Goal: Communication & Community: Answer question/provide support

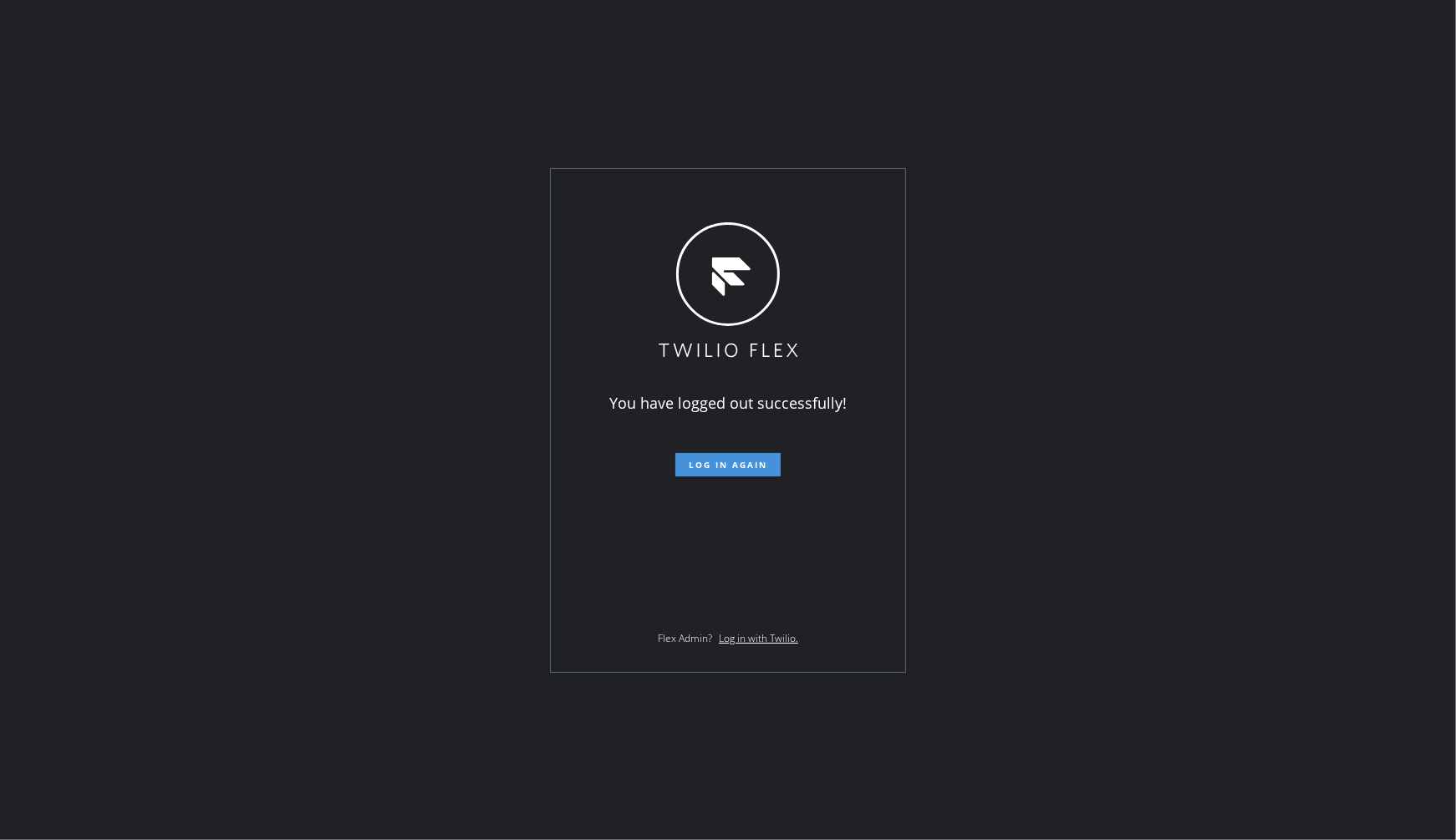
click at [728, 462] on span "Log in again" at bounding box center [728, 465] width 79 height 12
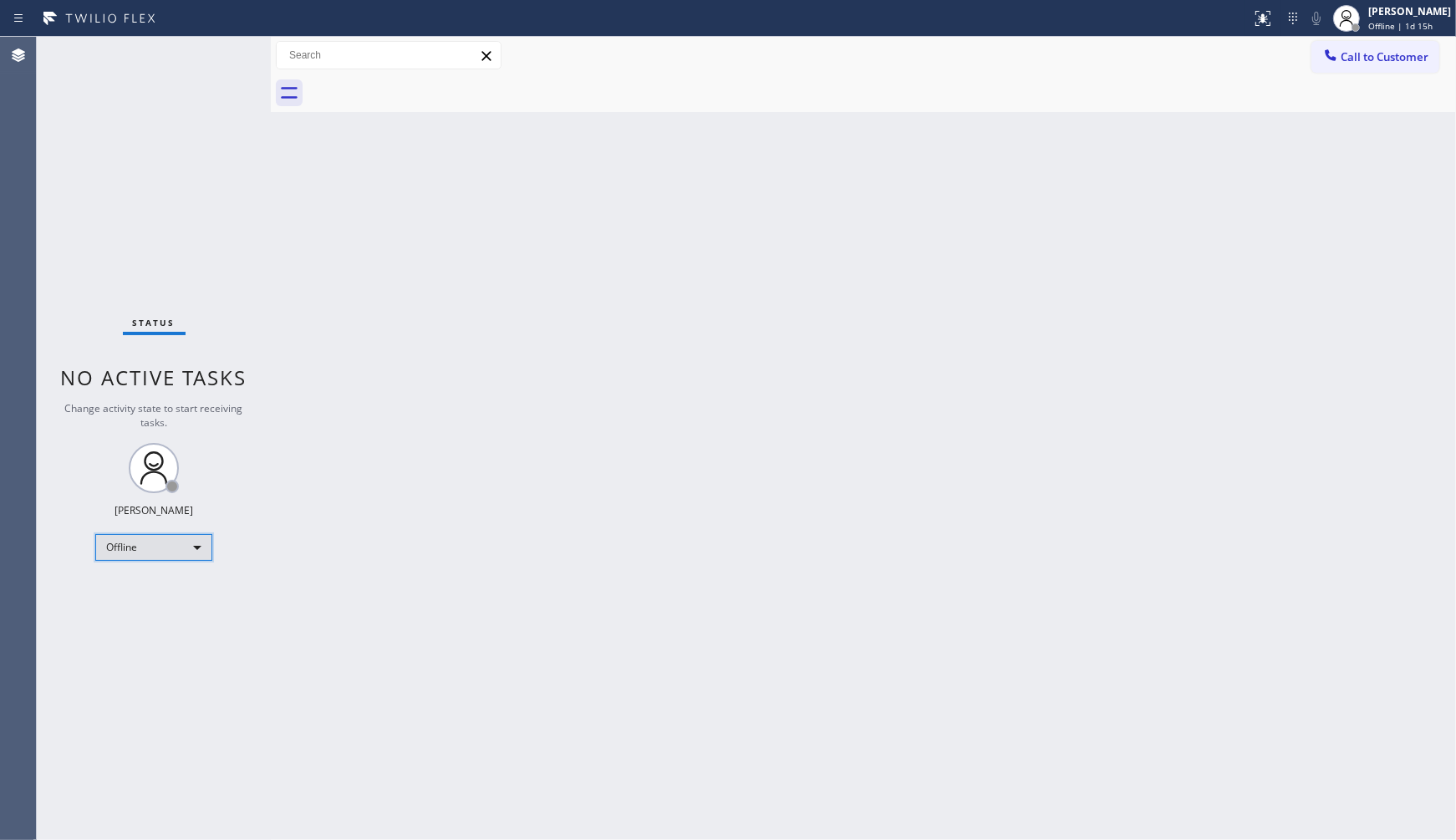
click at [120, 540] on div "Offline" at bounding box center [154, 547] width 117 height 27
click at [137, 590] on li "Available" at bounding box center [153, 591] width 113 height 20
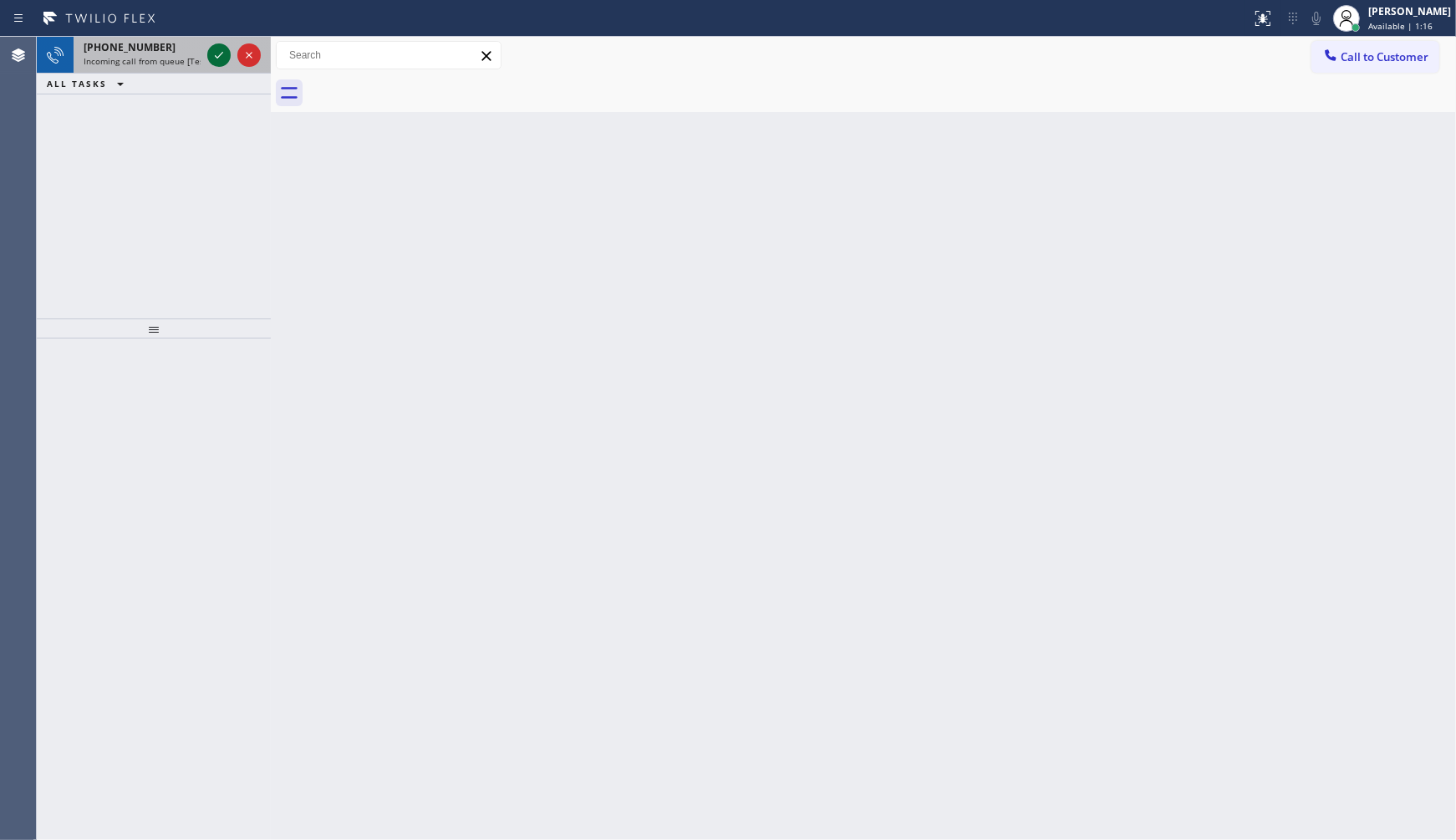
click at [217, 54] on icon at bounding box center [219, 55] width 20 height 20
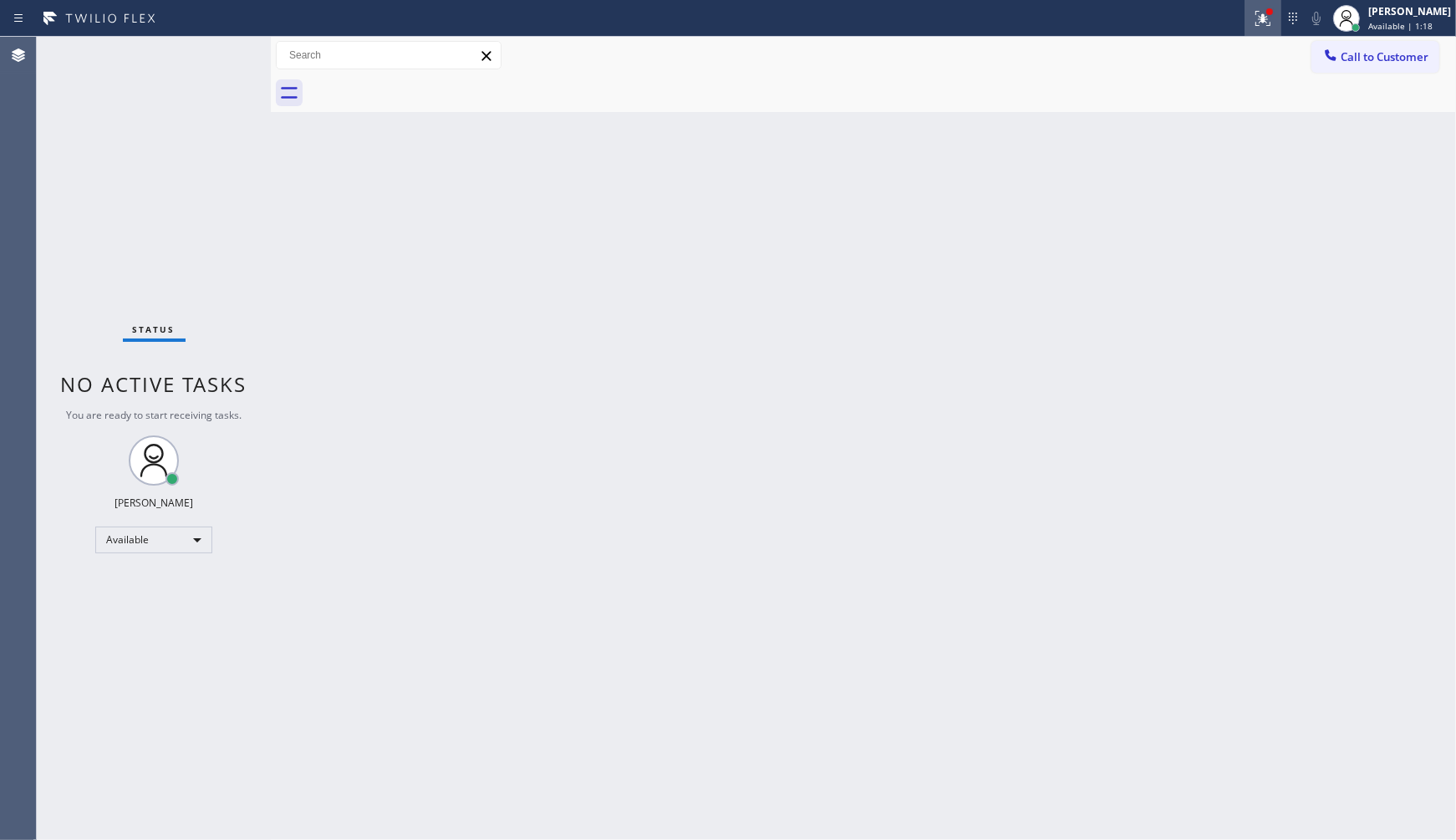
click at [1263, 29] on button at bounding box center [1263, 18] width 37 height 37
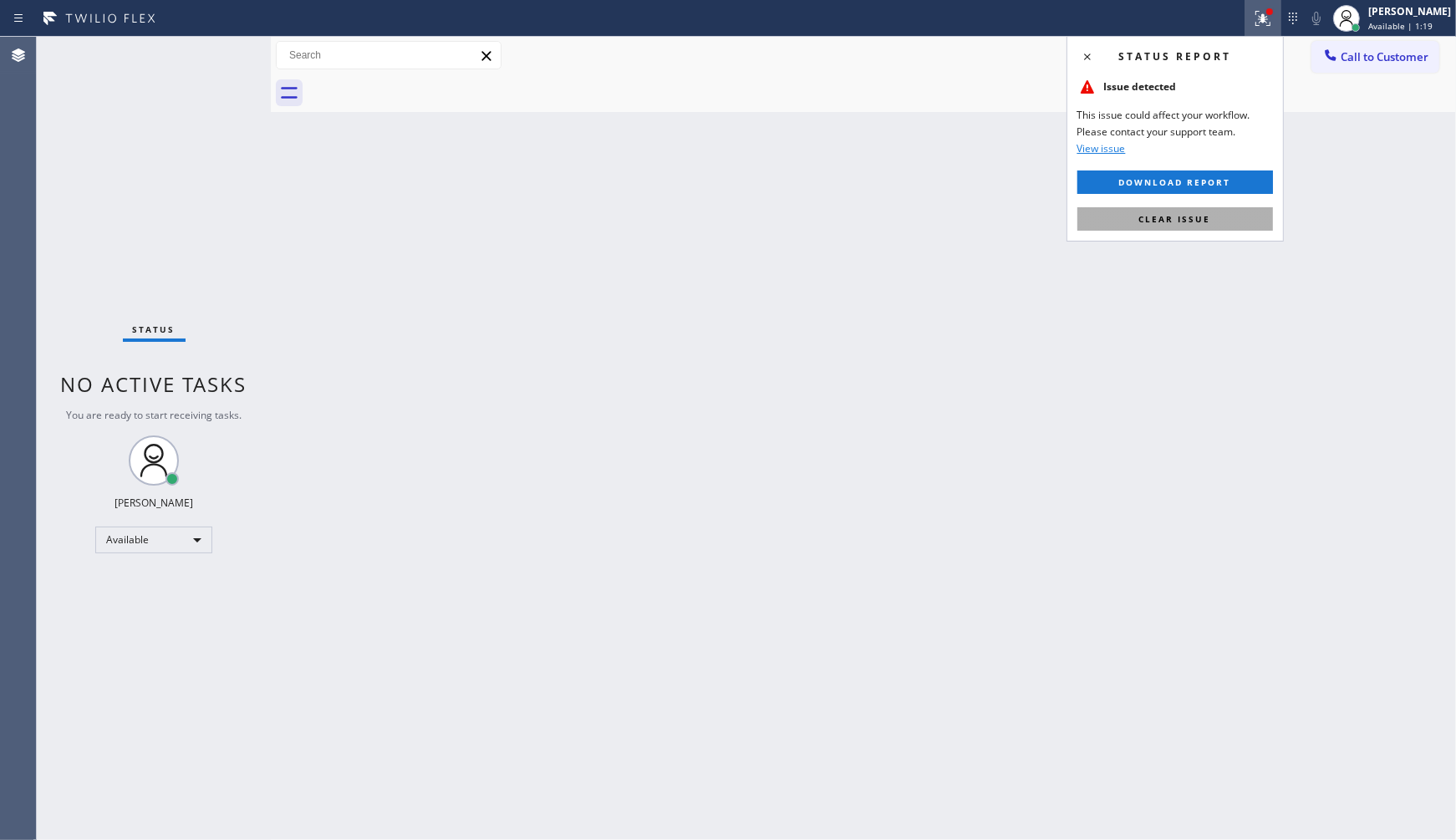
click at [1214, 228] on button "Clear issue" at bounding box center [1175, 219] width 196 height 23
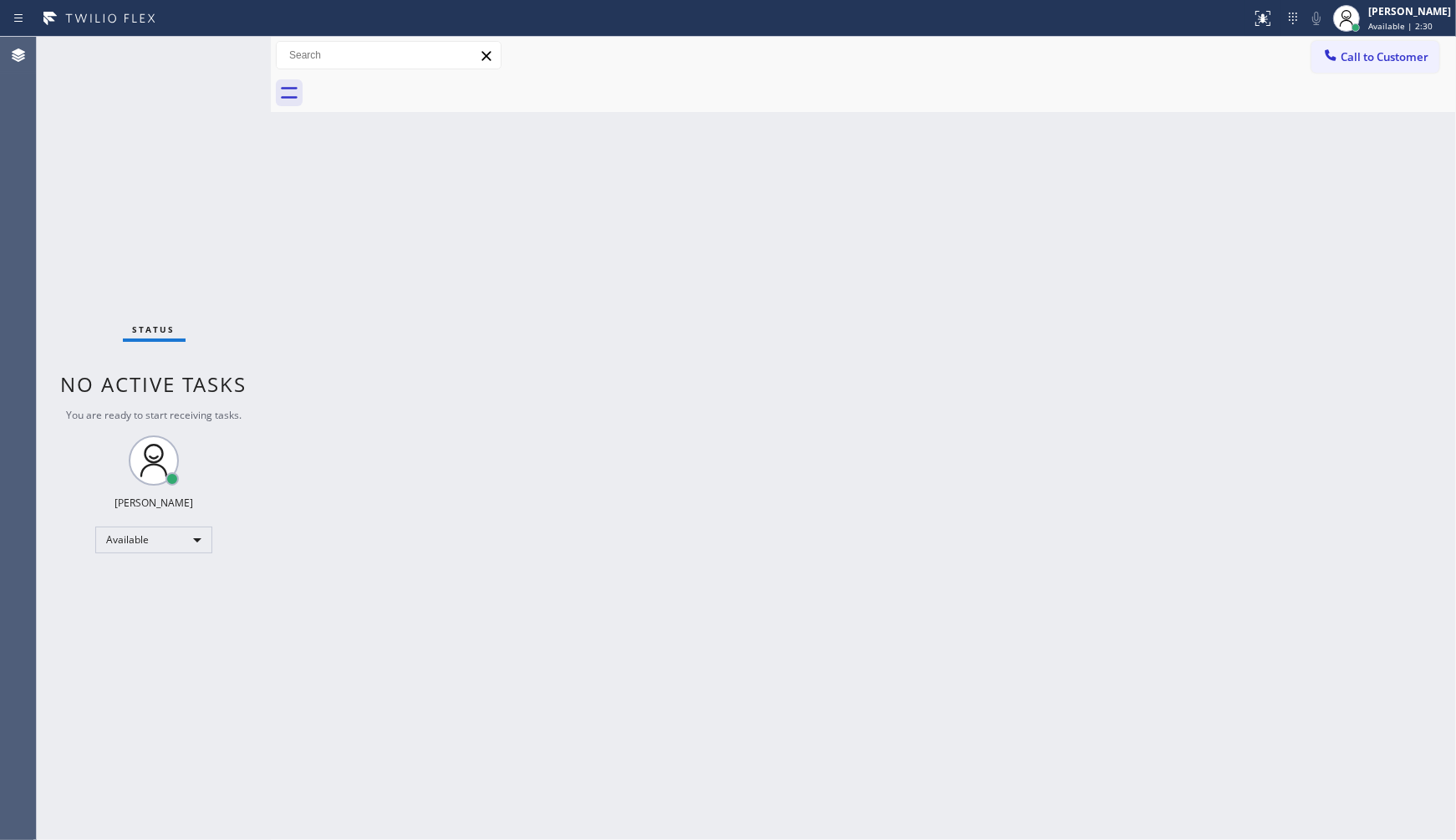
click at [203, 55] on div "Status No active tasks You are ready to start receiving tasks. JENIZA ALCAYDE A…" at bounding box center [154, 438] width 234 height 803
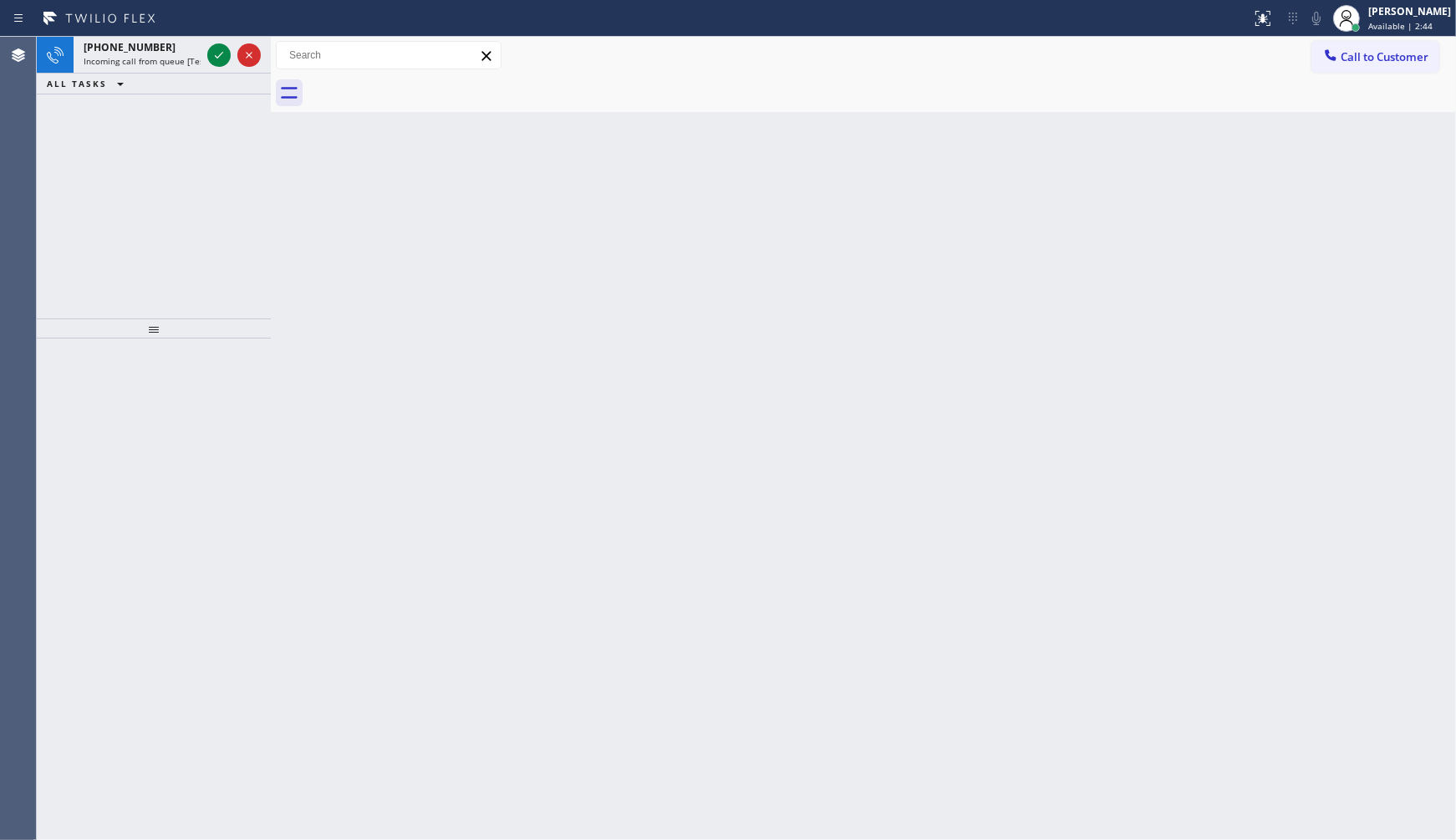
drag, startPoint x: 192, startPoint y: 215, endPoint x: 204, endPoint y: 174, distance: 42.7
click at [192, 213] on div "+14103502694 Incoming call from queue [Test] All ALL TASKS ALL TASKS ACTIVE TAS…" at bounding box center [154, 178] width 234 height 282
click at [224, 55] on icon at bounding box center [219, 55] width 20 height 20
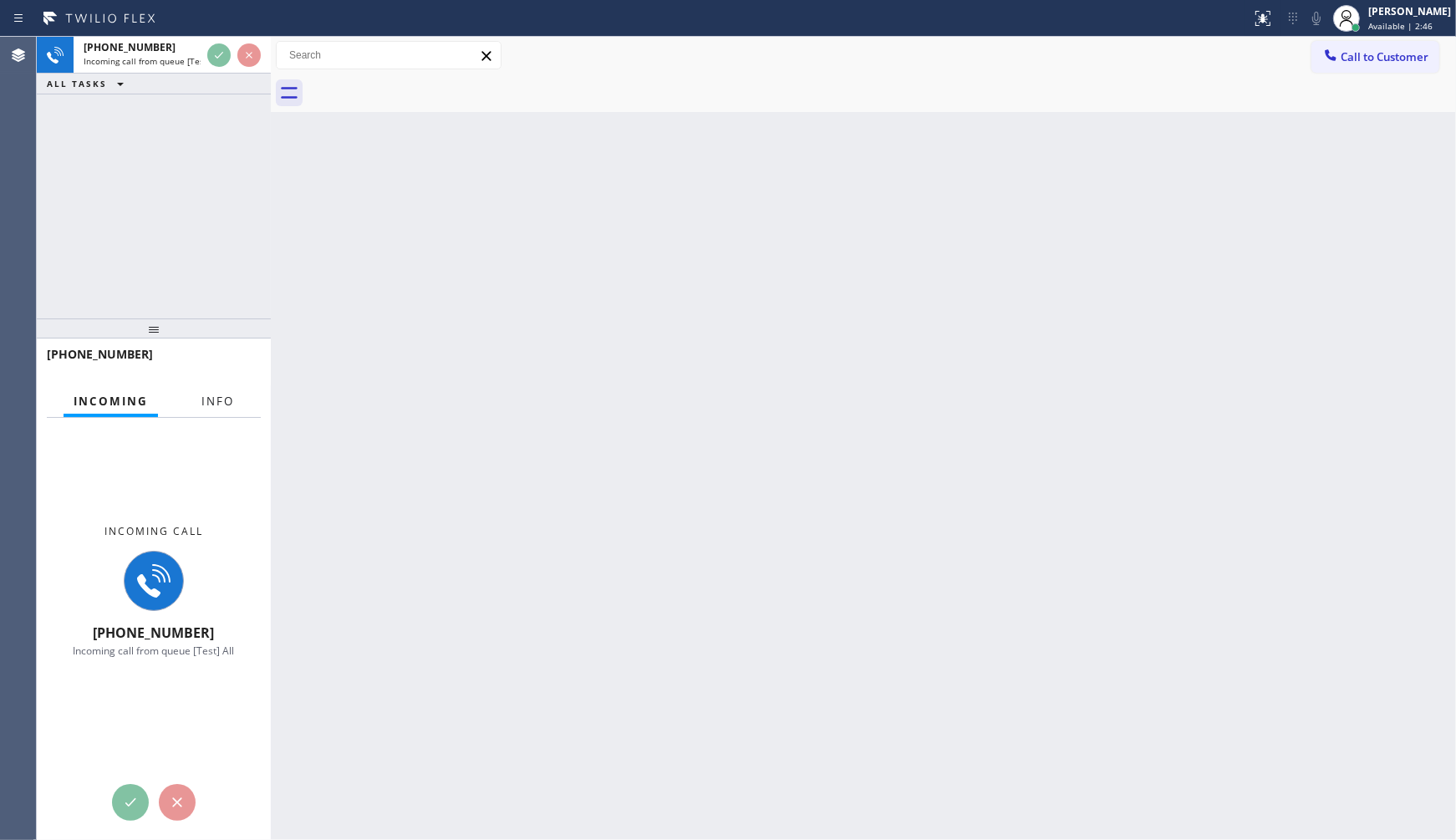
click at [221, 398] on span "Info" at bounding box center [217, 401] width 33 height 15
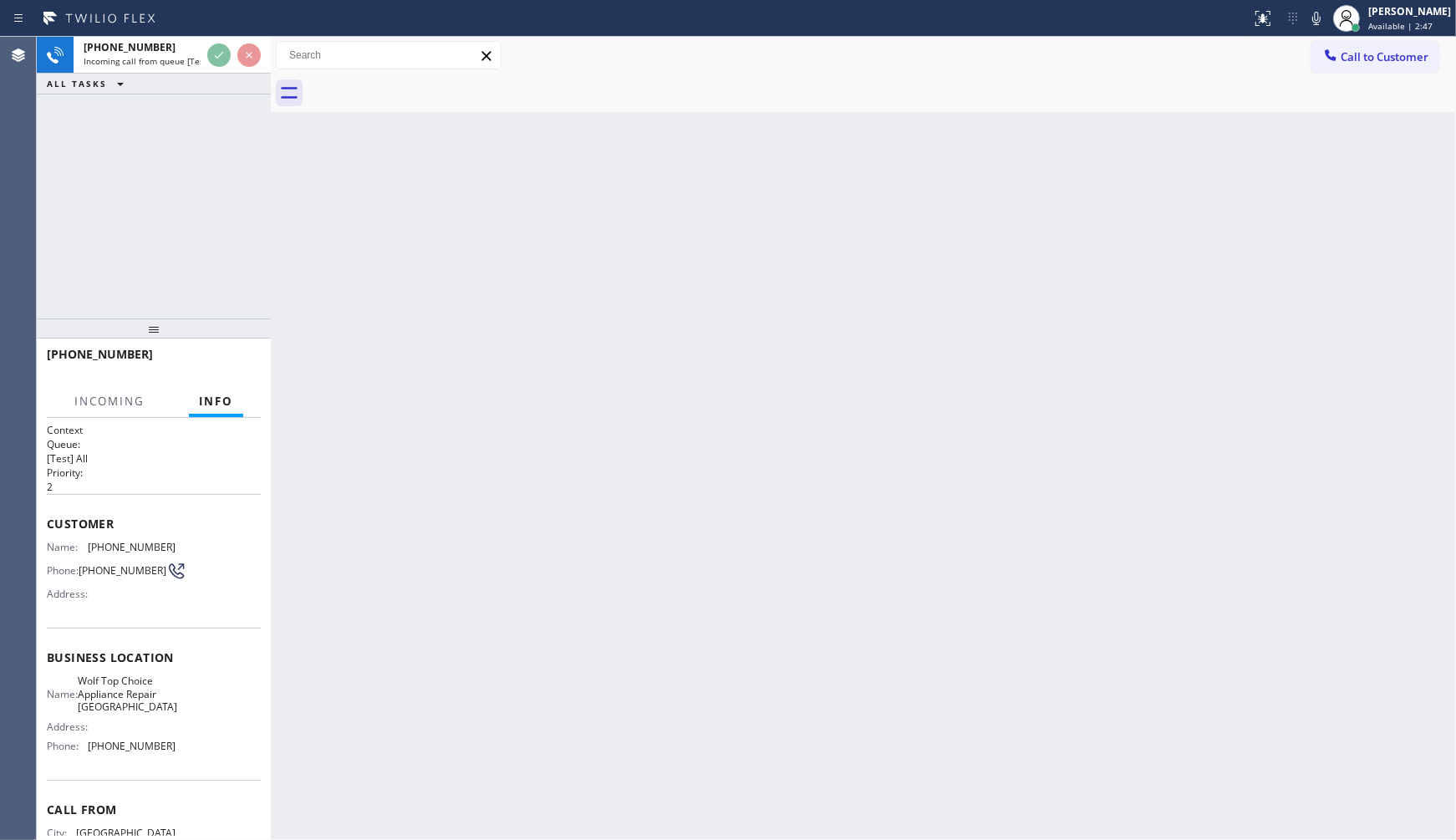
click at [221, 398] on span "Info" at bounding box center [216, 401] width 34 height 15
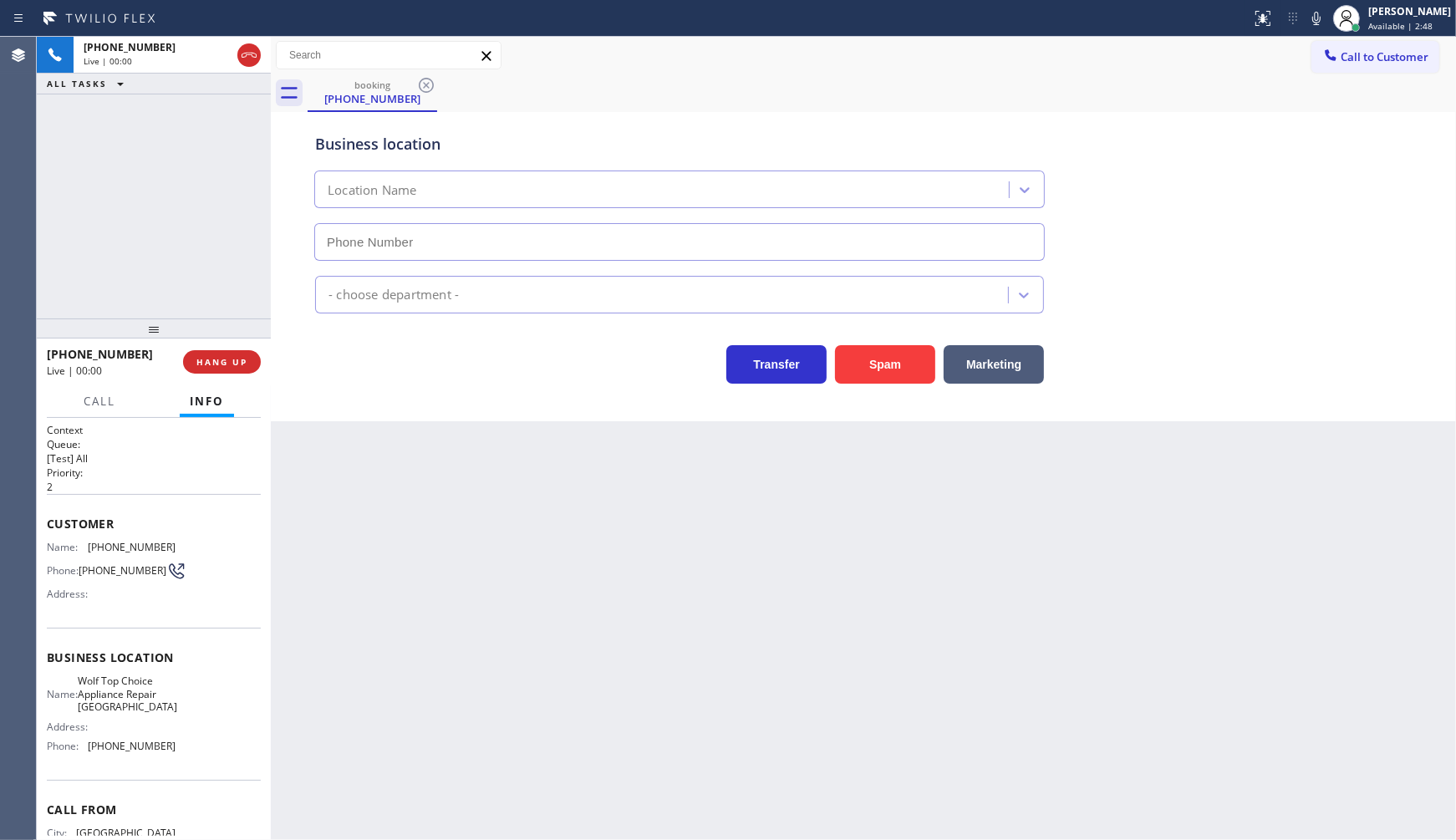
type input "(410) 291-1421"
click at [843, 359] on button "Spam" at bounding box center [885, 364] width 101 height 39
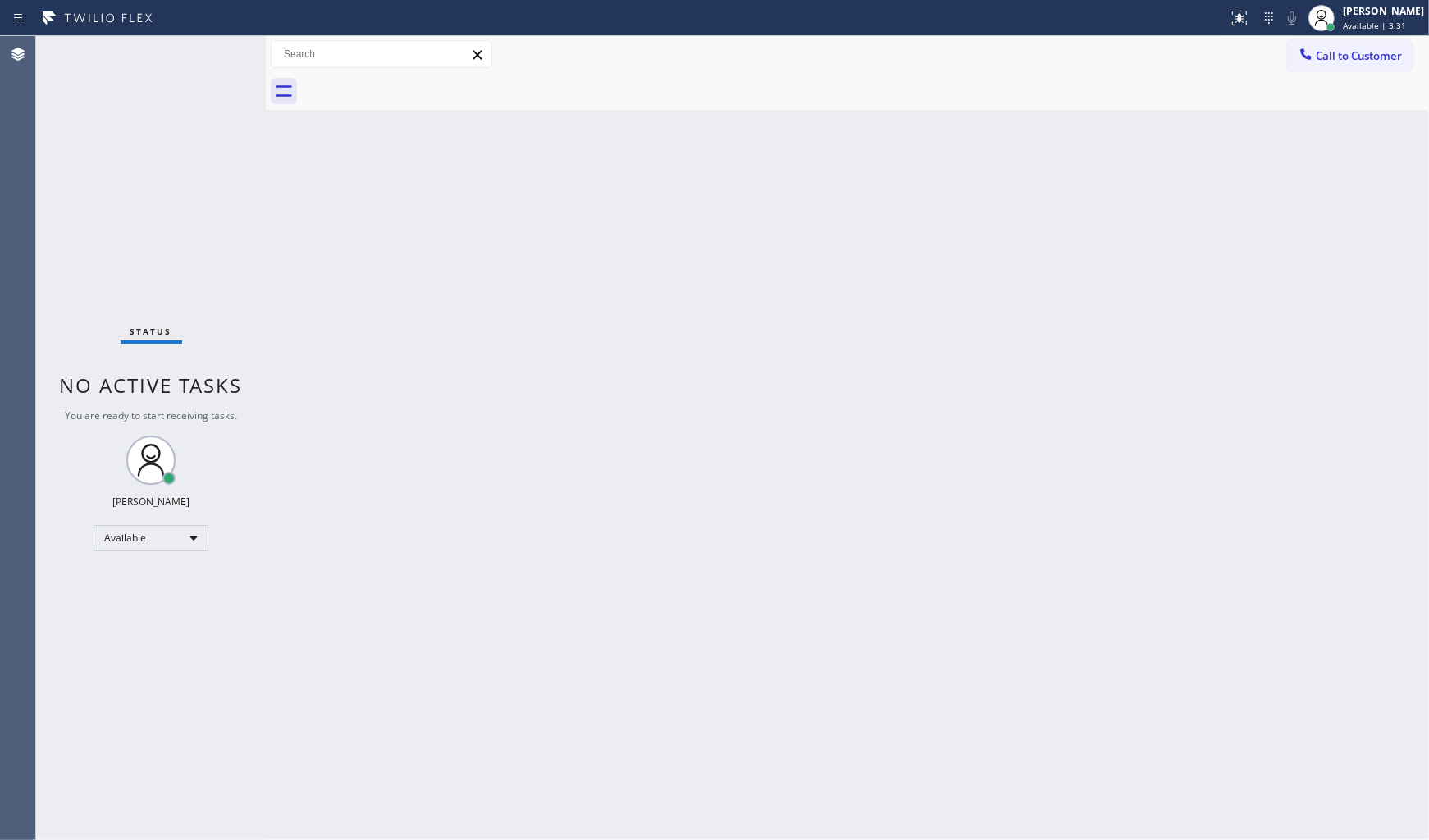
click at [170, 179] on div "Status No active tasks You are ready to start receiving tasks. JENIZA ALCAYDE A…" at bounding box center [151, 438] width 230 height 804
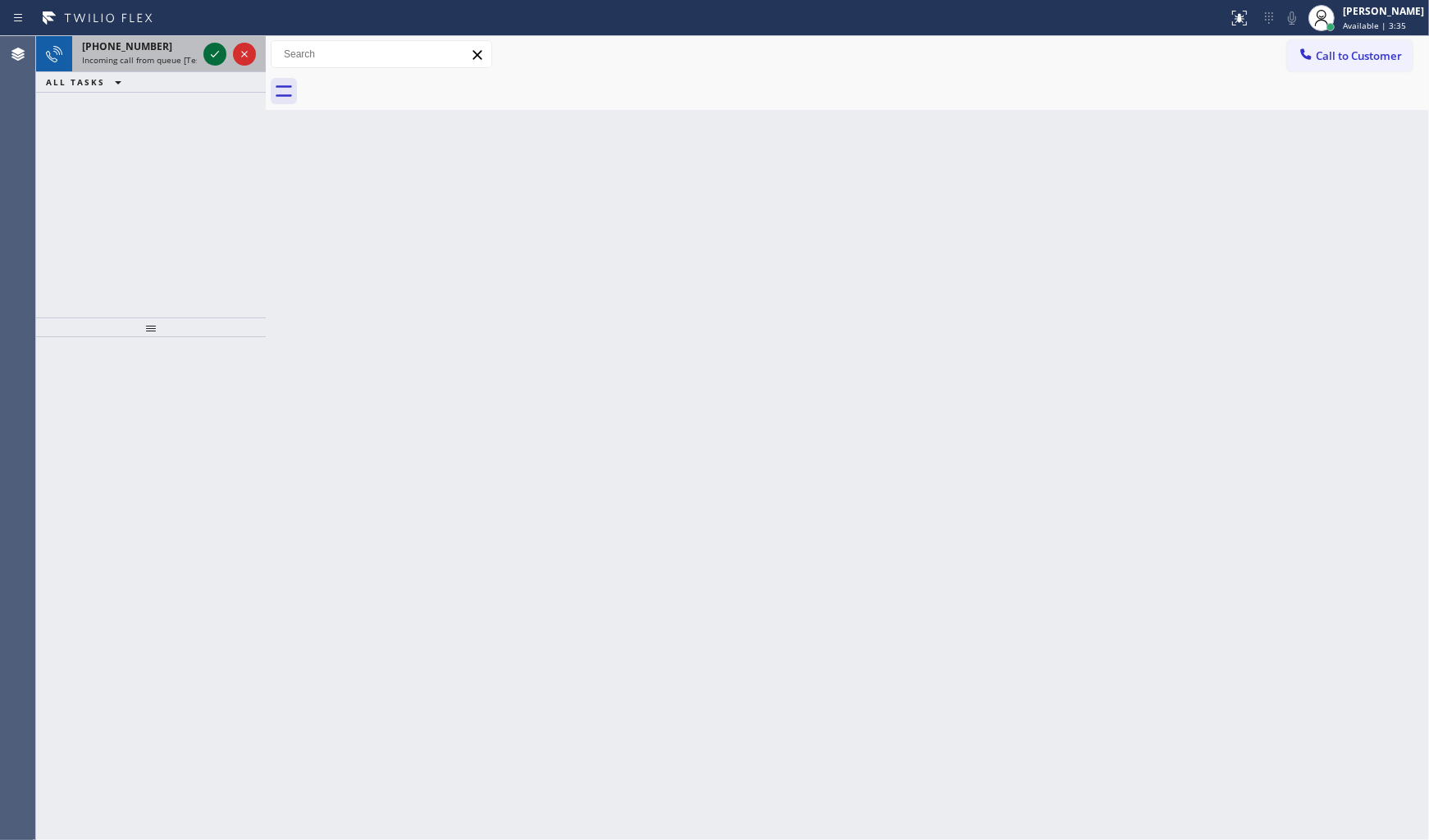
click at [211, 54] on icon at bounding box center [215, 54] width 20 height 20
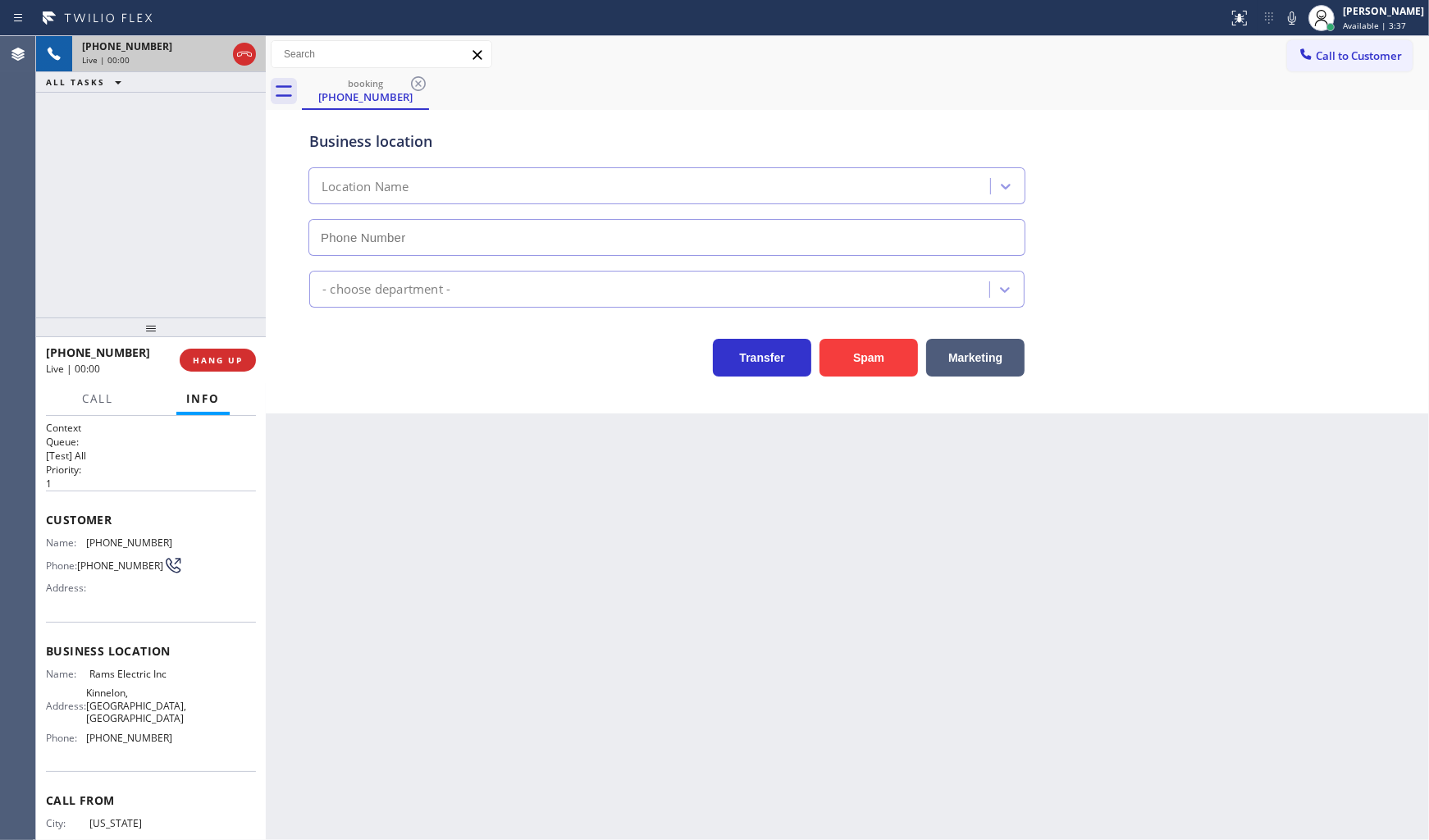
type input "(908) 774-1820"
click at [1292, 20] on icon at bounding box center [1292, 18] width 20 height 20
click at [1300, 25] on icon at bounding box center [1292, 18] width 20 height 20
click at [1291, 26] on icon at bounding box center [1292, 18] width 20 height 20
click at [217, 50] on icon at bounding box center [215, 54] width 20 height 20
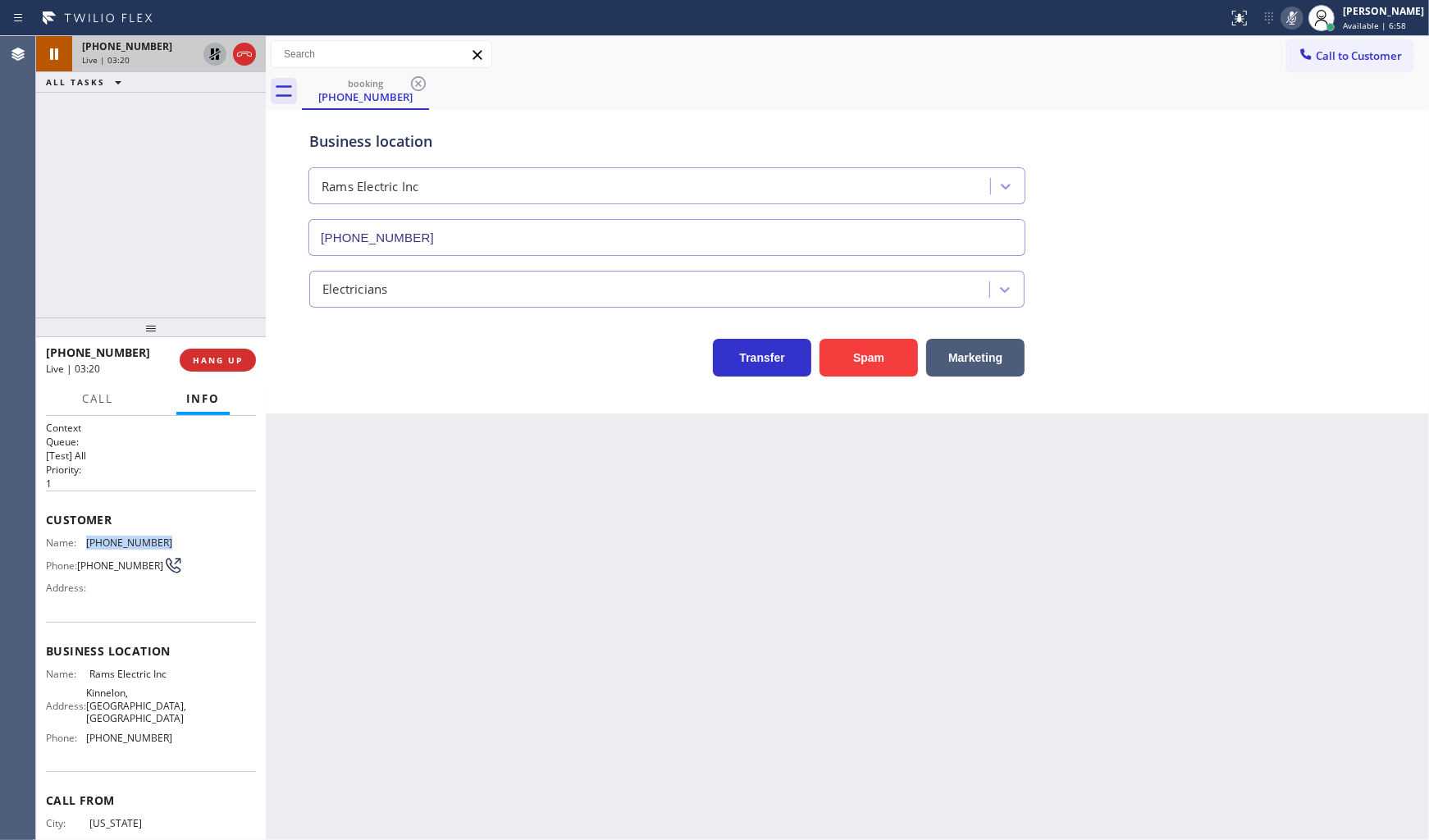
drag, startPoint x: 86, startPoint y: 541, endPoint x: 176, endPoint y: 541, distance: 90.0
click at [176, 541] on div "Name: (917) 838-2756 Phone: (917) 838-2756 Address:" at bounding box center [151, 568] width 210 height 65
copy span "(917) 838-2756"
drag, startPoint x: 142, startPoint y: 133, endPoint x: 177, endPoint y: 85, distance: 59.4
click at [164, 104] on div "+19178382756 Live | 06:17 ALL TASKS ALL TASKS ACTIVE TASKS TASKS IN WRAP UP" at bounding box center [151, 177] width 230 height 282
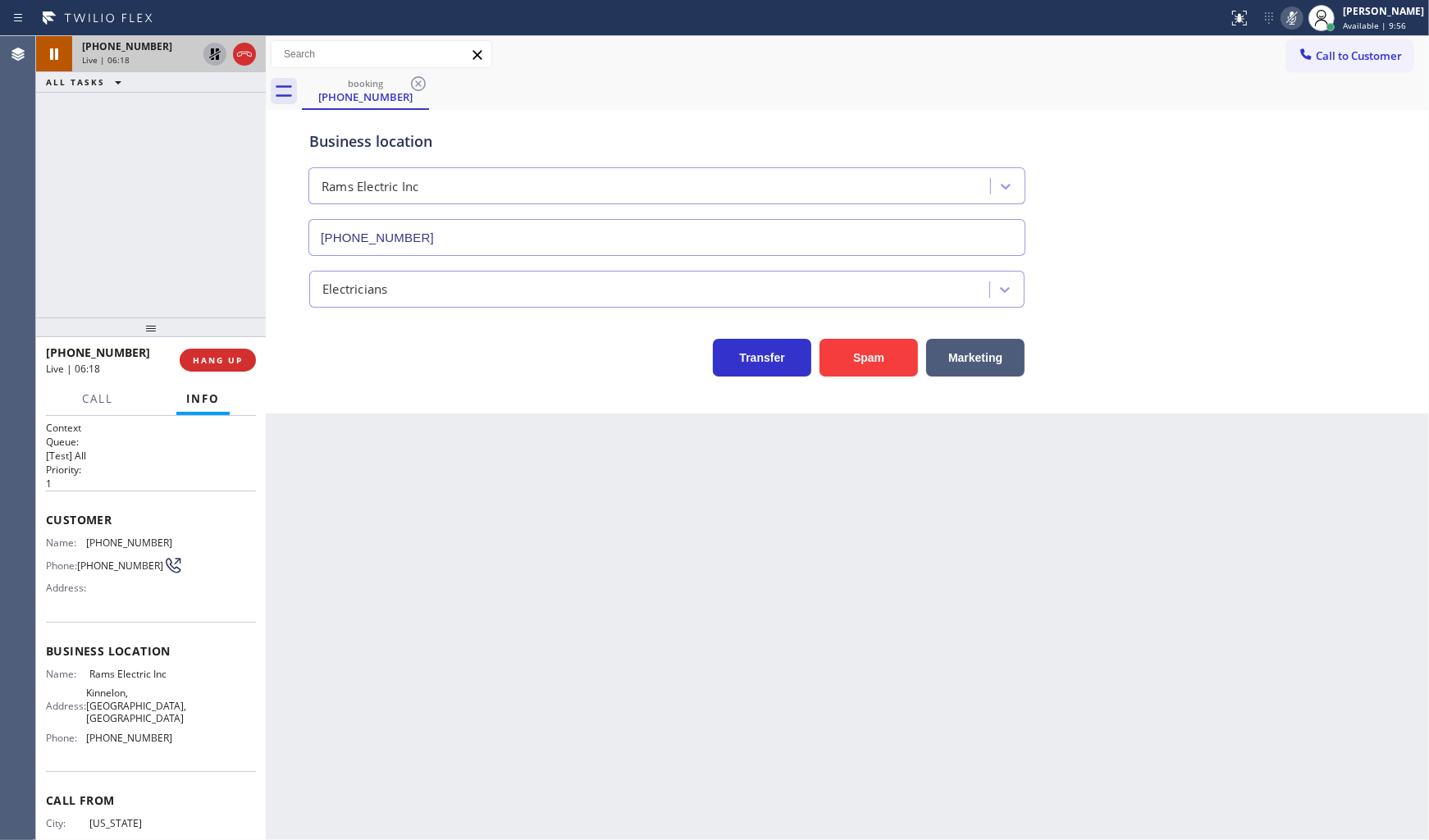
click at [206, 52] on icon at bounding box center [215, 54] width 20 height 20
click at [1285, 14] on icon at bounding box center [1292, 18] width 20 height 20
click at [1294, 18] on icon at bounding box center [1292, 18] width 20 height 20
click at [1289, 20] on icon at bounding box center [1292, 18] width 20 height 20
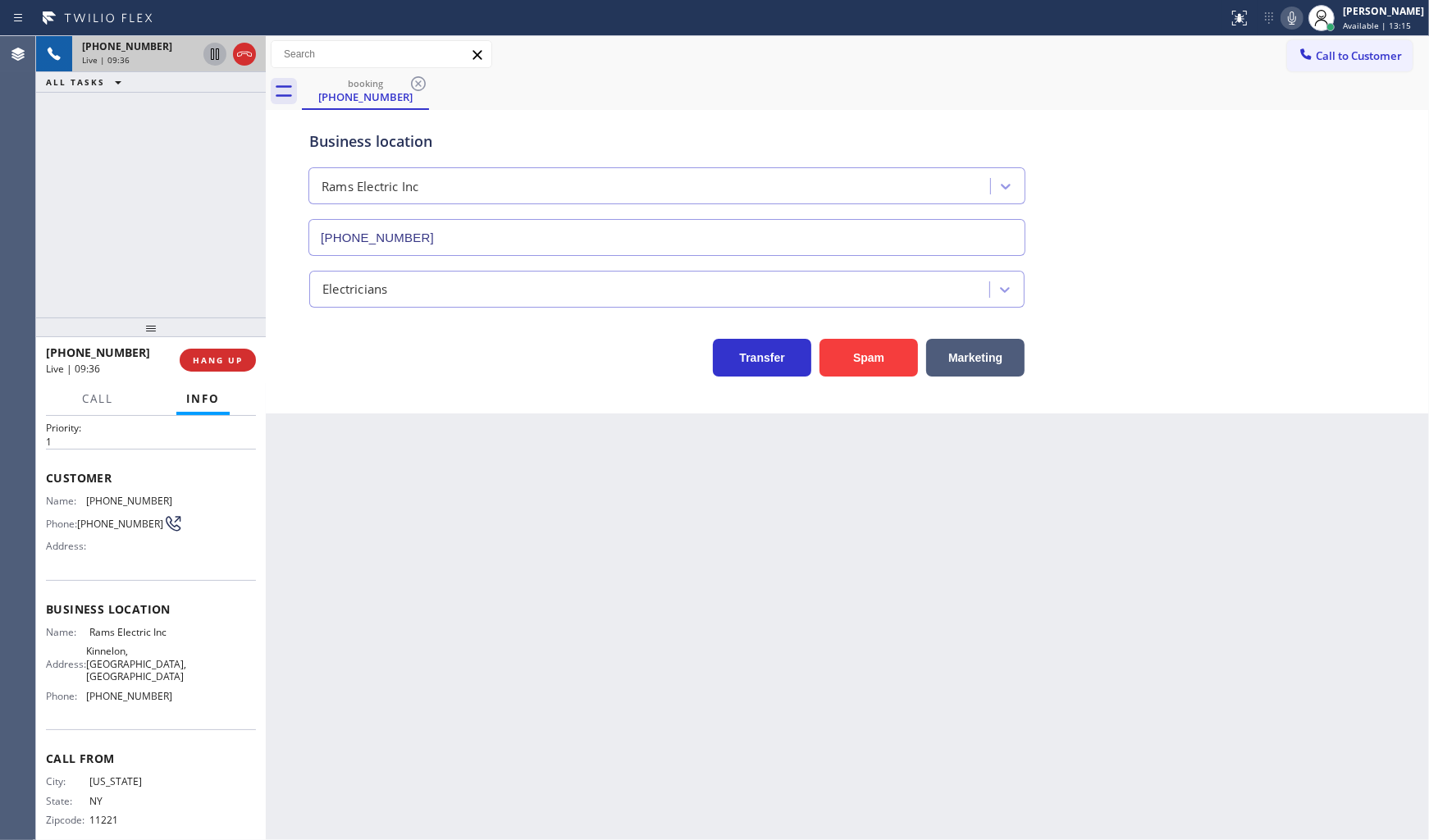
scroll to position [63, 0]
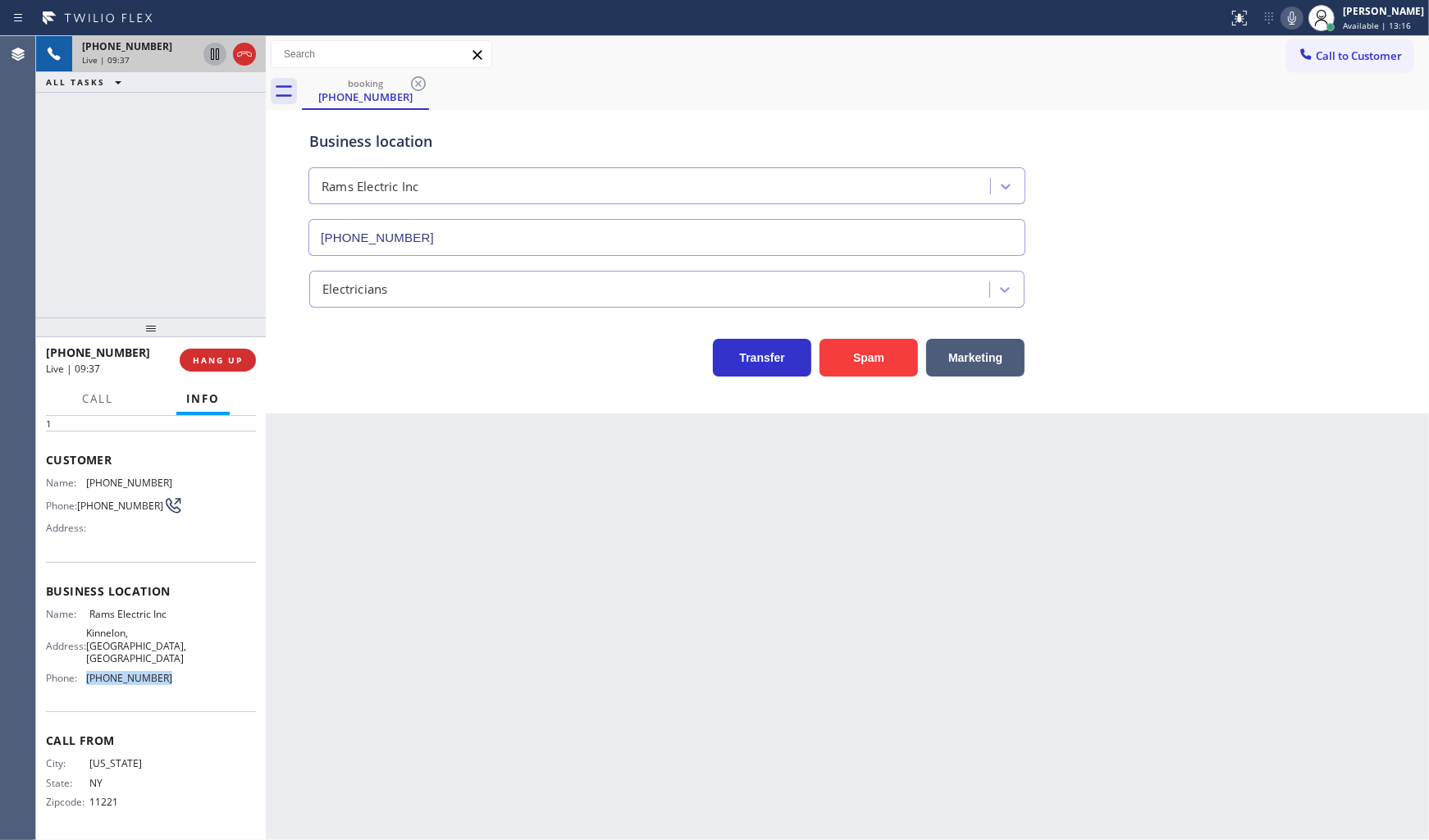
drag, startPoint x: 118, startPoint y: 690, endPoint x: 207, endPoint y: 692, distance: 89.0
click at [207, 692] on div "Business location Name: Rams Electric Inc Address: Kinnelon, NJ 07405, United S…" at bounding box center [151, 636] width 210 height 149
copy div "(908) 774-1820"
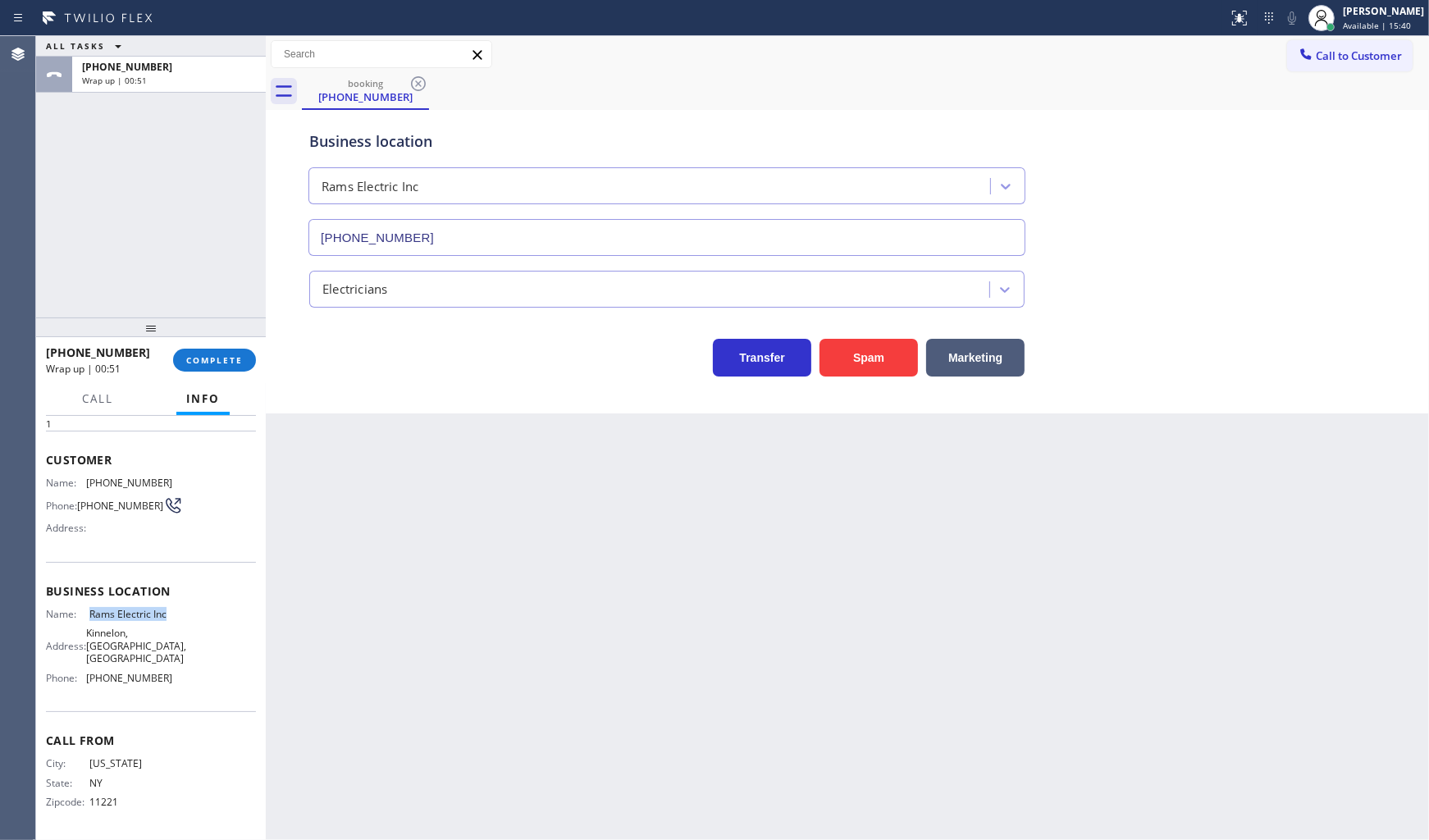
drag, startPoint x: 86, startPoint y: 618, endPoint x: 214, endPoint y: 618, distance: 128.0
click at [214, 618] on div "Name: Rams Electric Inc Address: Kinnelon, NJ 07405, United States Phone: (908)…" at bounding box center [151, 649] width 210 height 83
copy div "Rams Electric Inc"
drag, startPoint x: 222, startPoint y: 379, endPoint x: 222, endPoint y: 363, distance: 16.0
click at [222, 373] on div "+19178382756 Wrap up | 04:02 COMPLETE" at bounding box center [151, 360] width 210 height 43
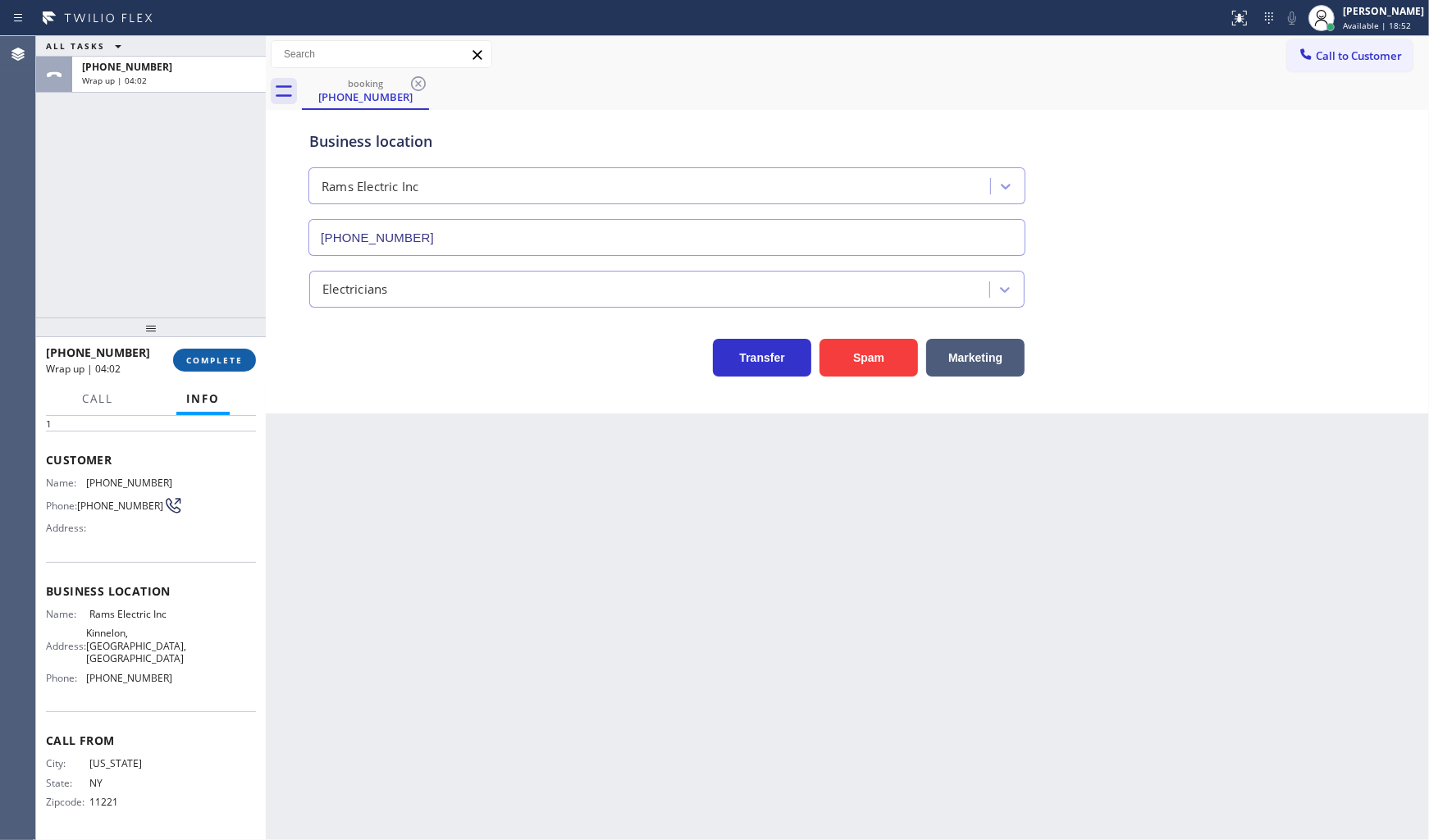
click at [222, 363] on span "COMPLETE" at bounding box center [214, 360] width 57 height 12
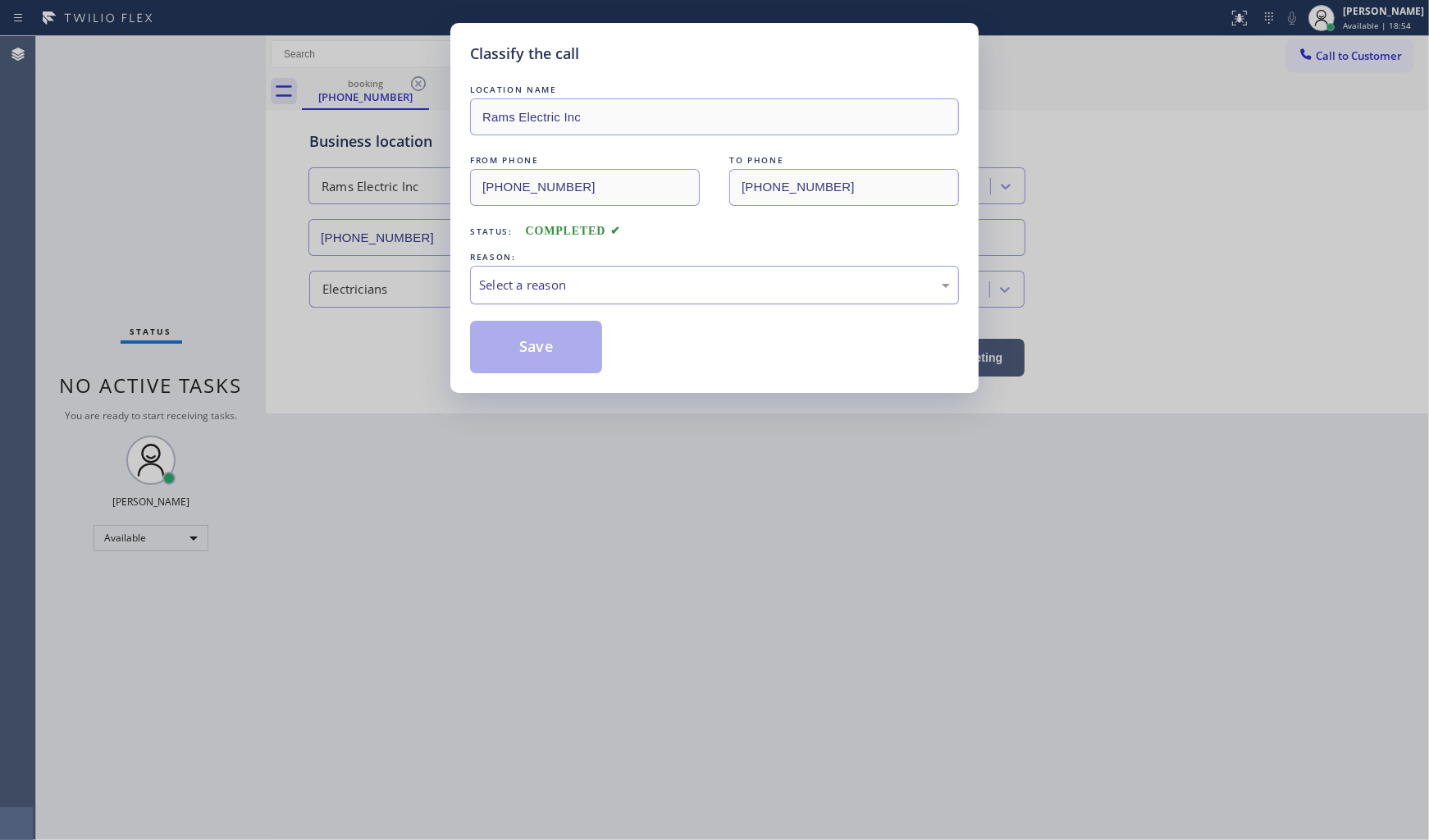
click at [582, 287] on div "Select a reason" at bounding box center [715, 285] width 471 height 19
click at [521, 350] on button "Save" at bounding box center [536, 347] width 132 height 53
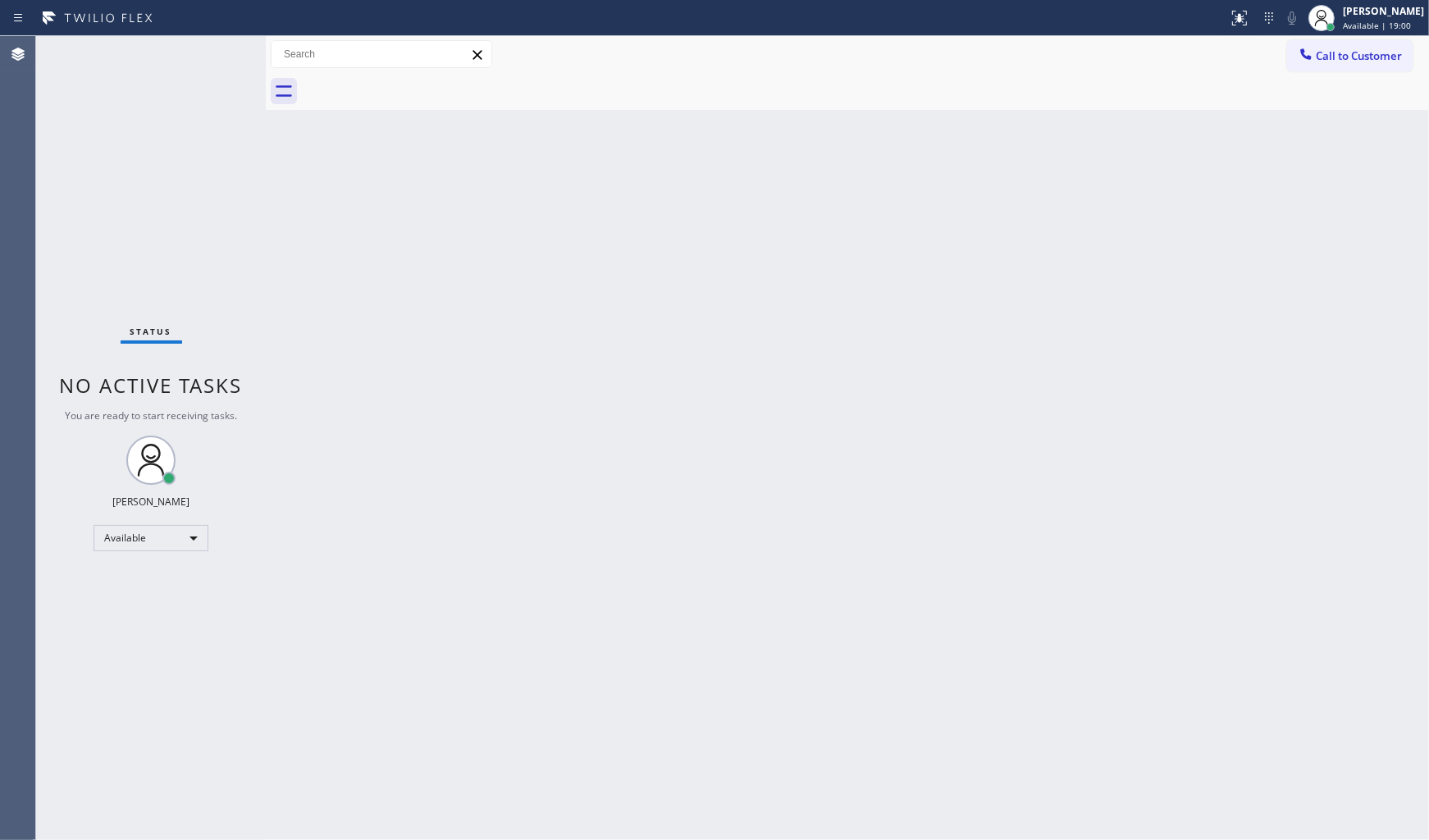
click at [735, 278] on div "Back to Dashboard Change Sender ID Customers Technicians Select a contact Outbo…" at bounding box center [848, 438] width 1163 height 804
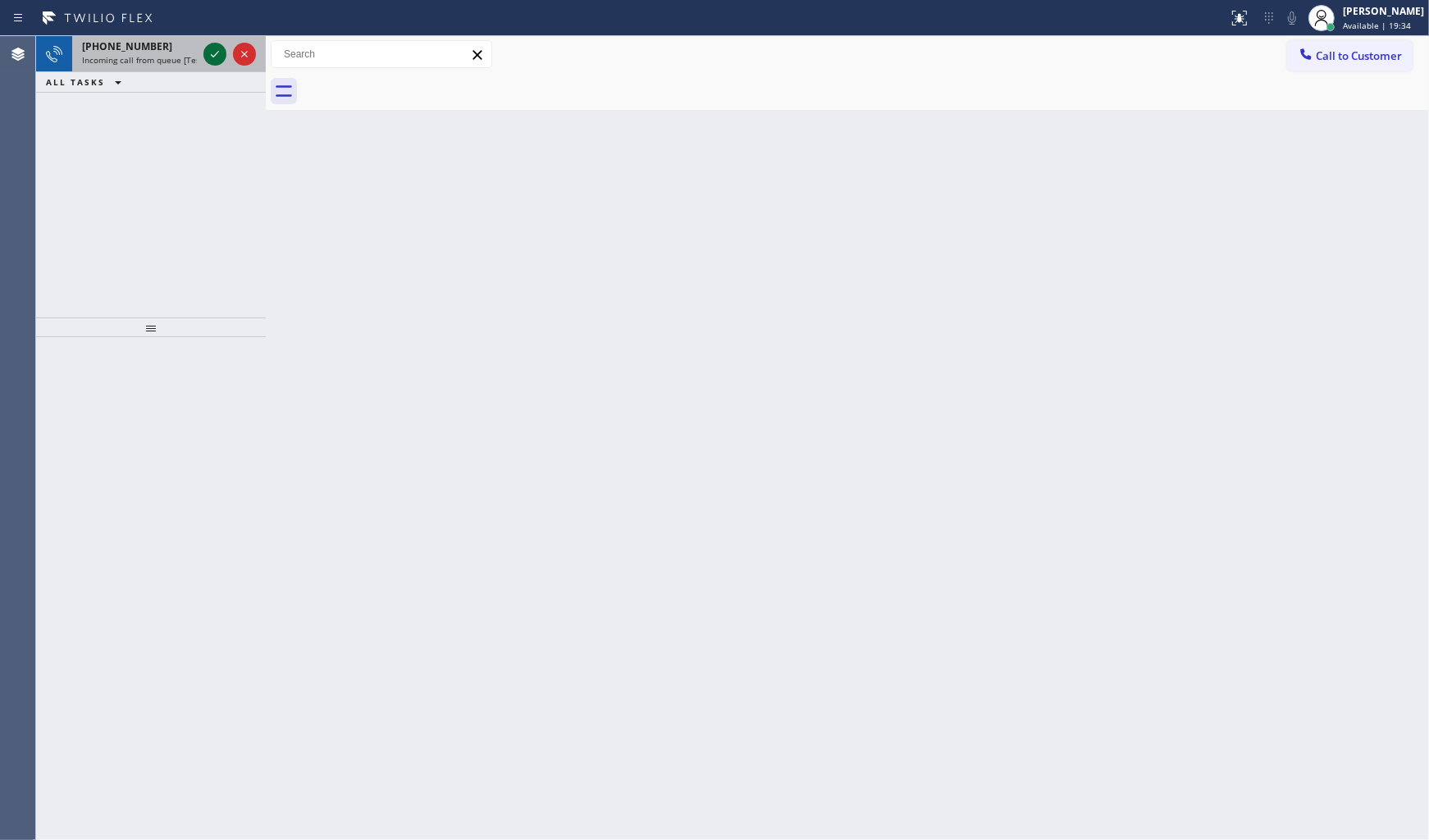
click at [215, 54] on icon at bounding box center [215, 54] width 8 height 7
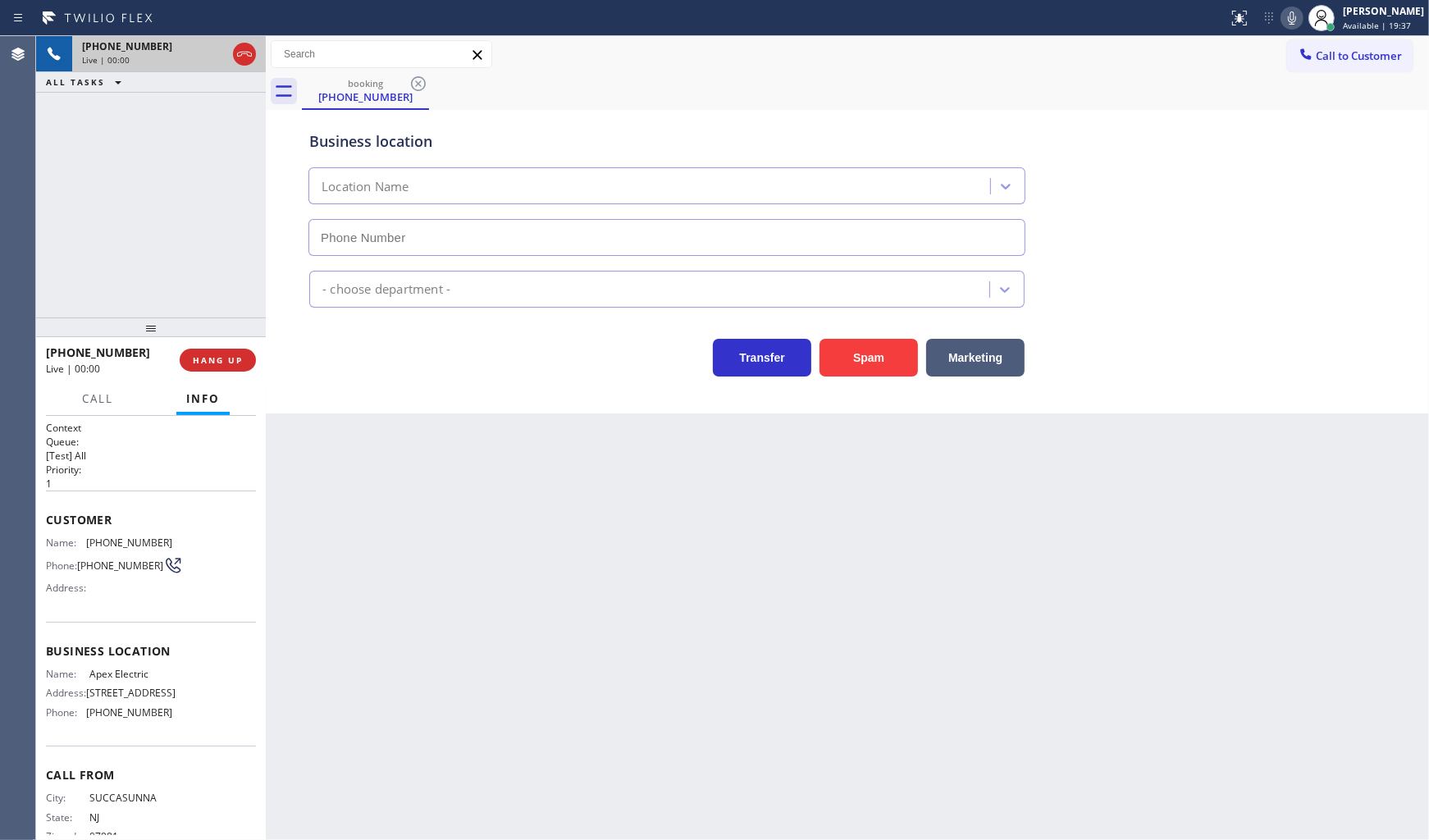
type input "(862) 640-1176"
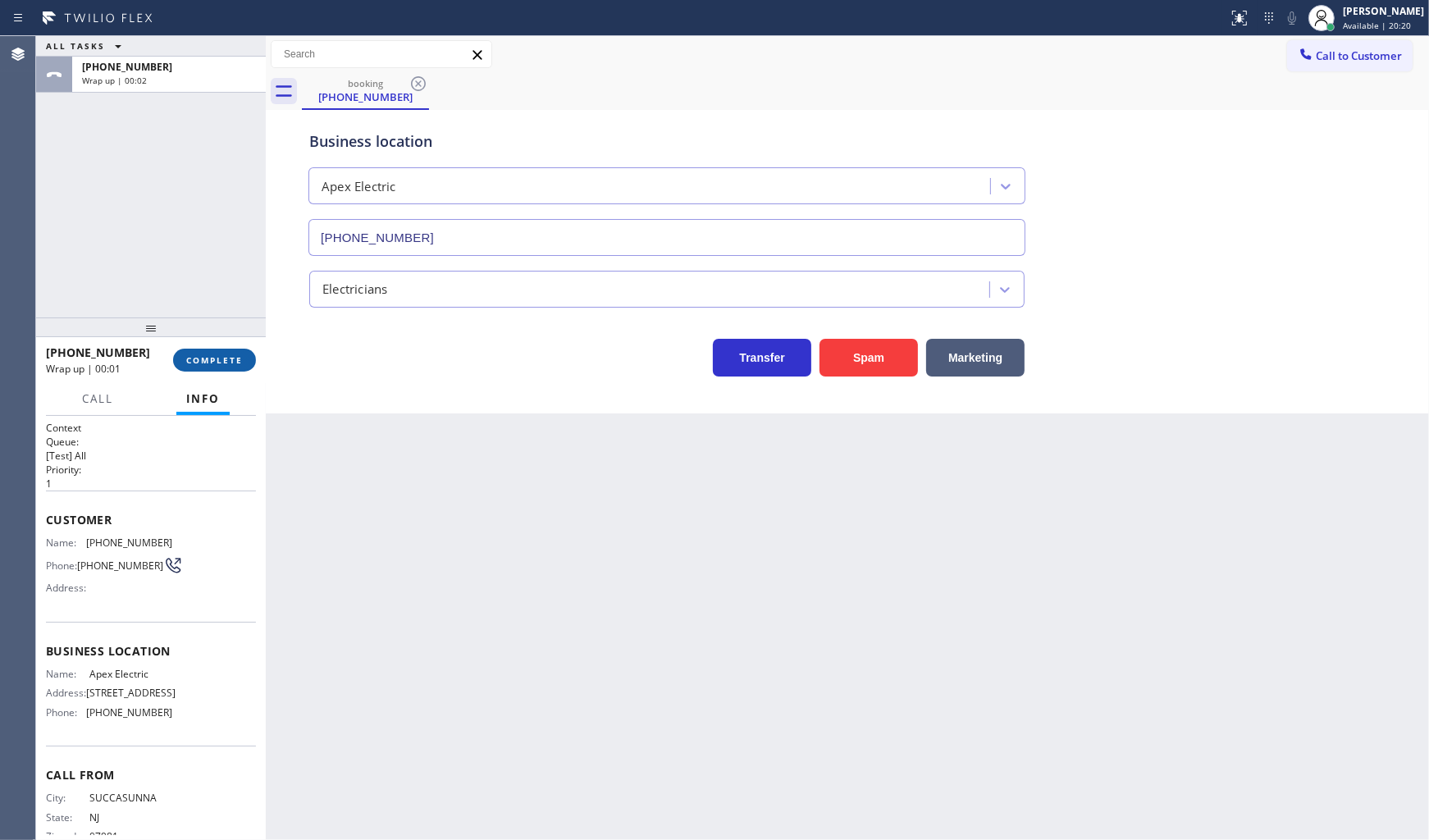
click at [232, 363] on span "COMPLETE" at bounding box center [214, 360] width 57 height 12
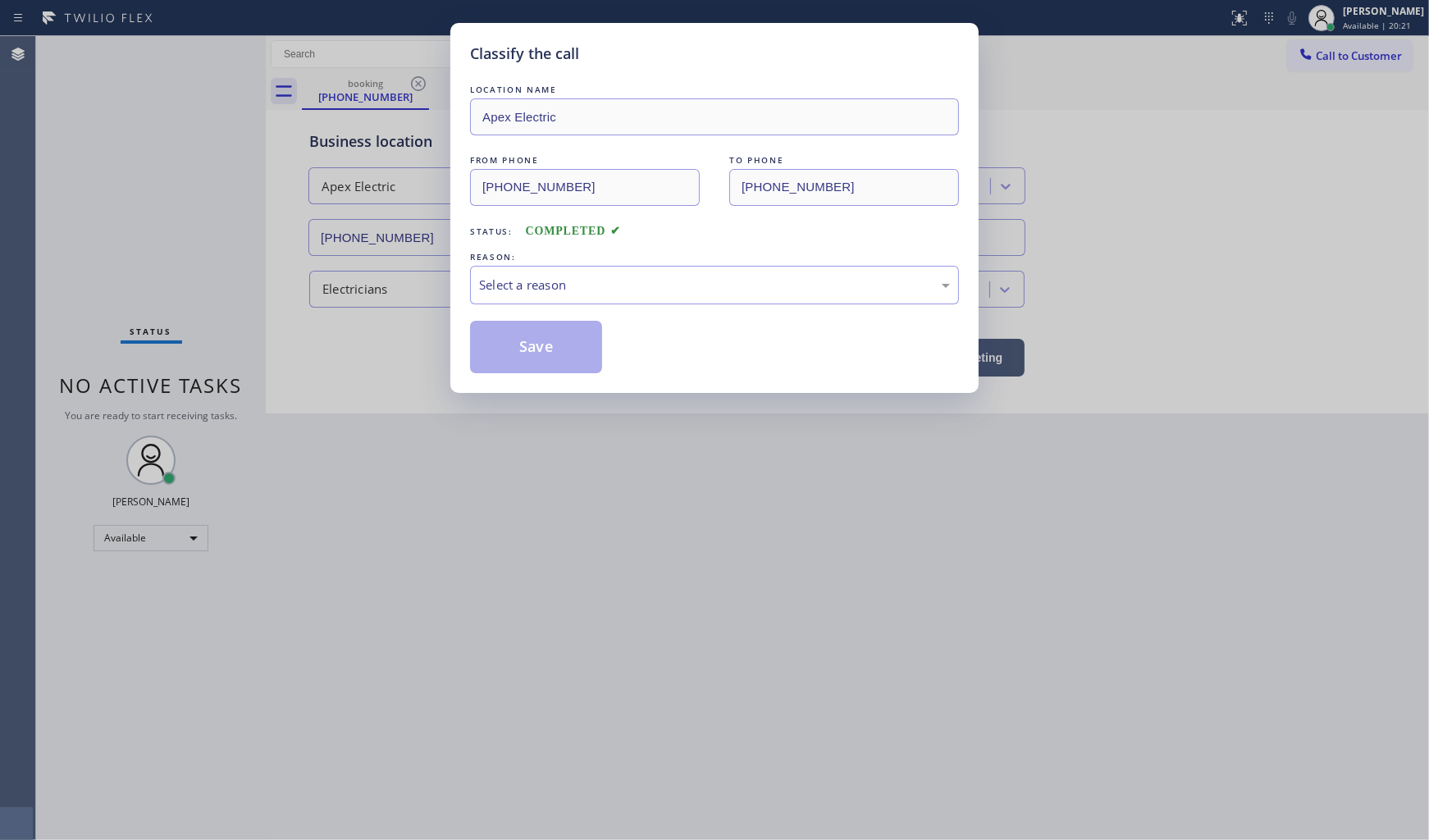
click at [460, 297] on div "Classify the call LOCATION NAME Apex Electric FROM PHONE (973) 713-1634 TO PHON…" at bounding box center [714, 208] width 528 height 370
click at [511, 282] on div "Select a reason" at bounding box center [715, 285] width 471 height 19
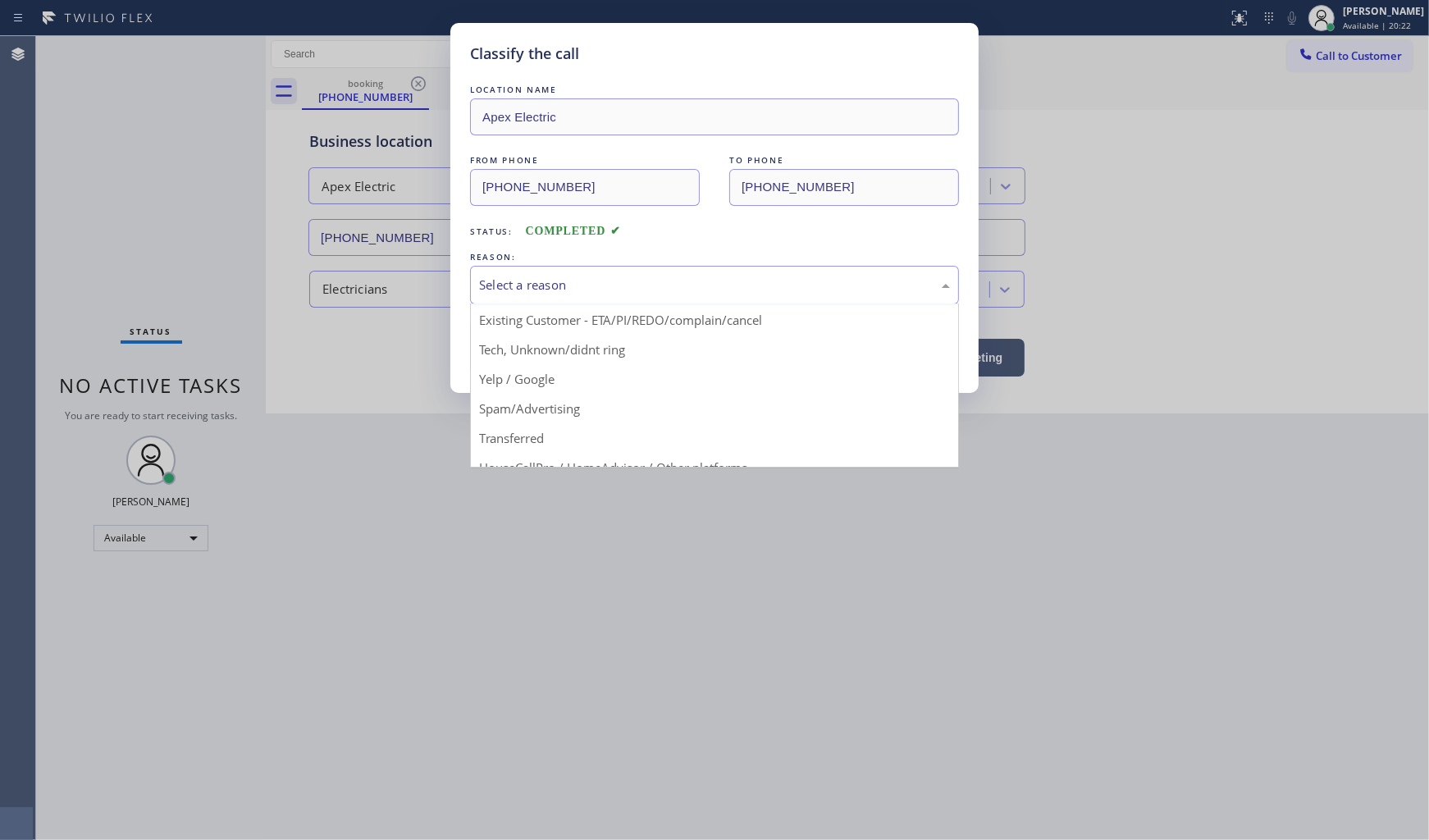
scroll to position [102, 0]
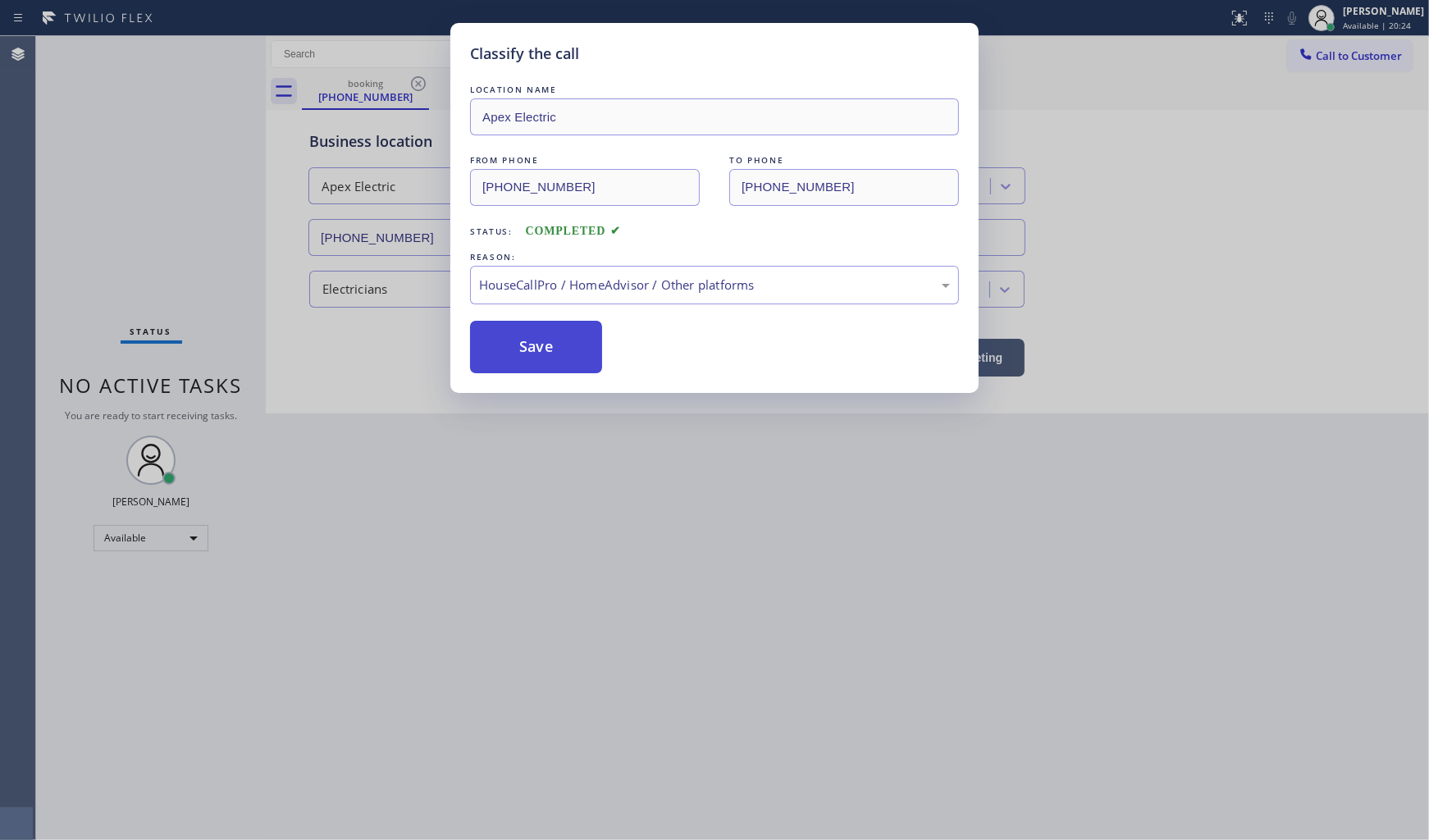
click at [539, 334] on button "Save" at bounding box center [536, 347] width 132 height 53
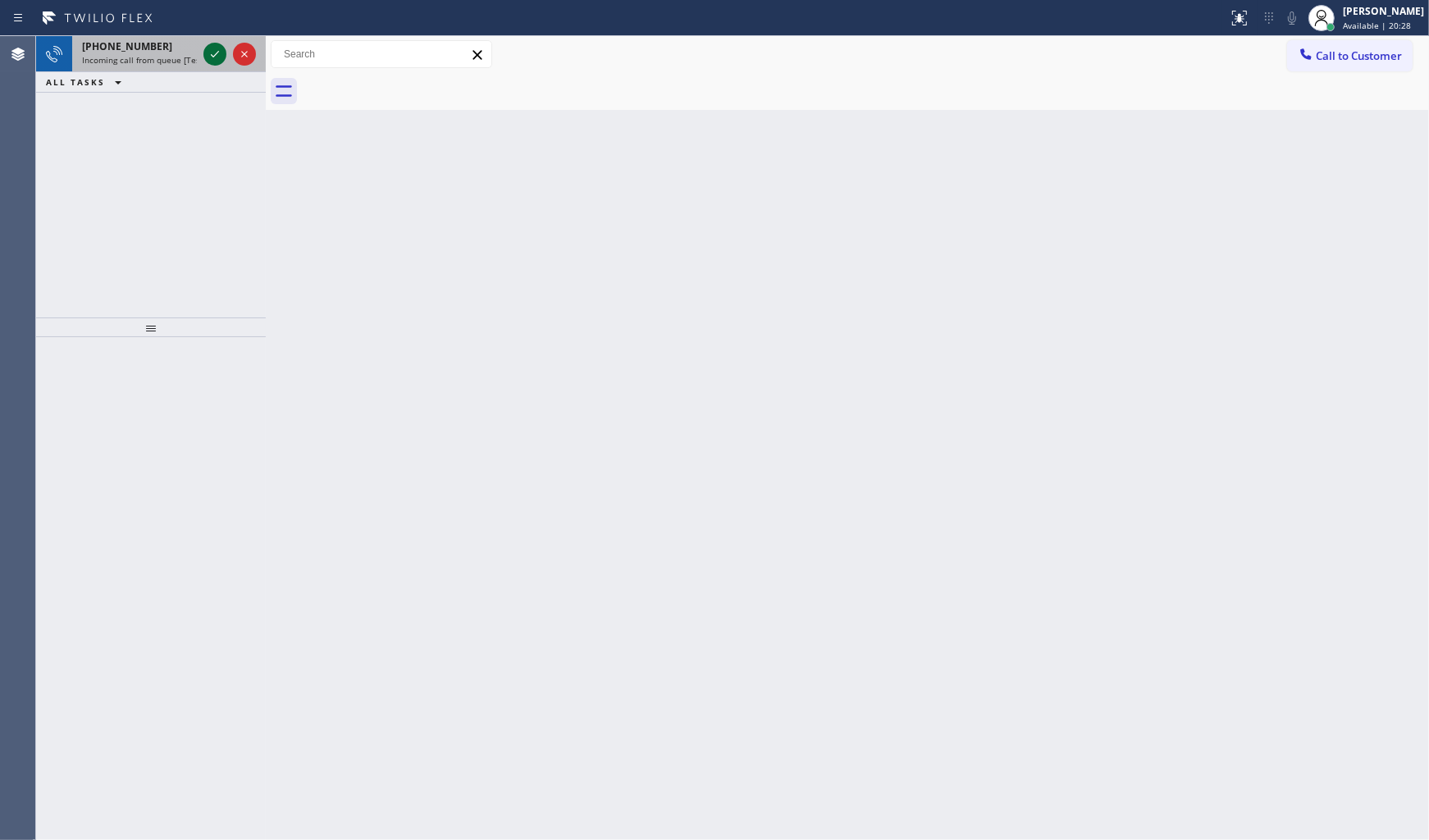
click at [214, 60] on icon at bounding box center [215, 54] width 20 height 20
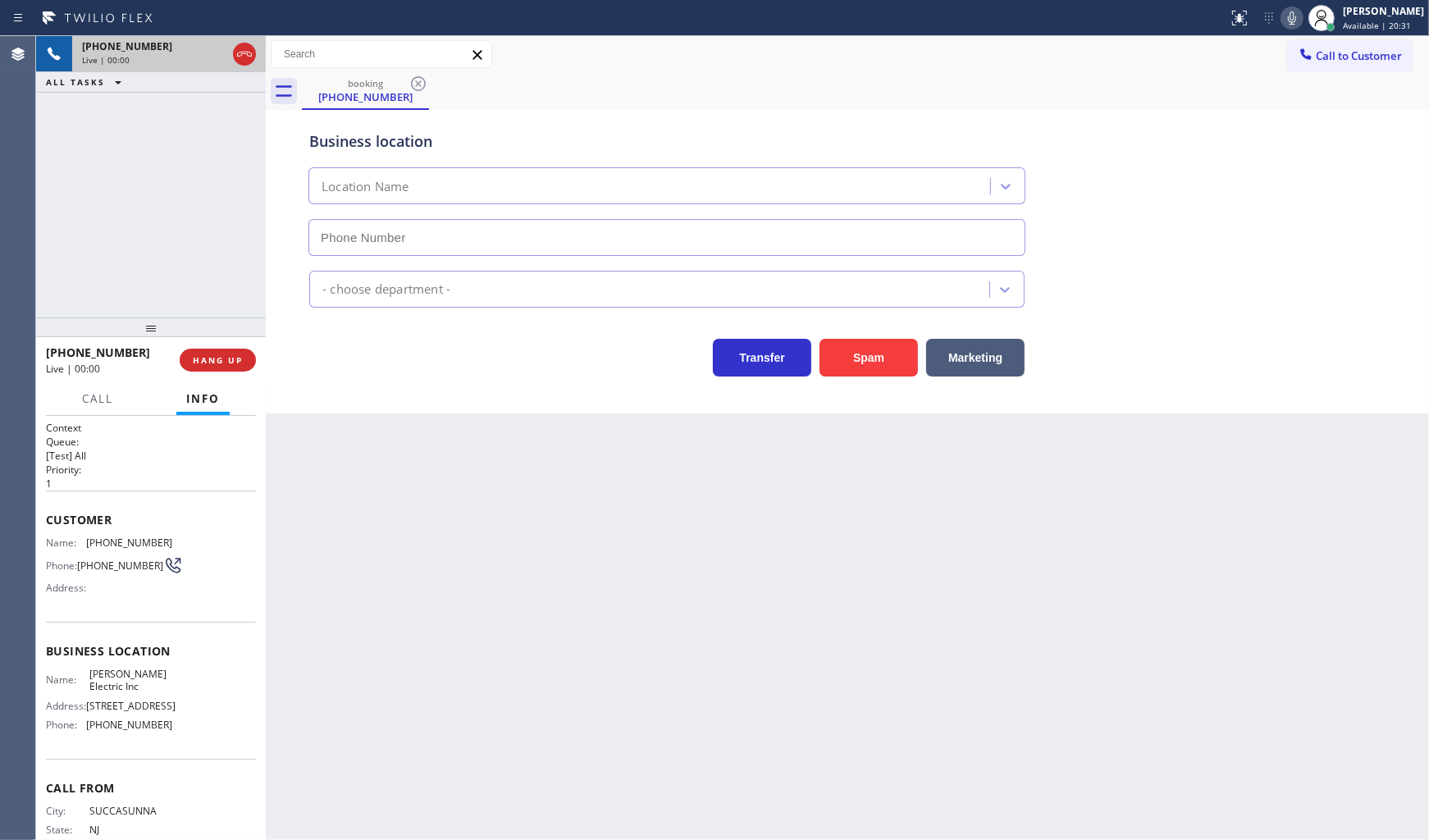
type input "(862) 370-3680"
click at [247, 370] on button "HANG UP" at bounding box center [217, 360] width 77 height 23
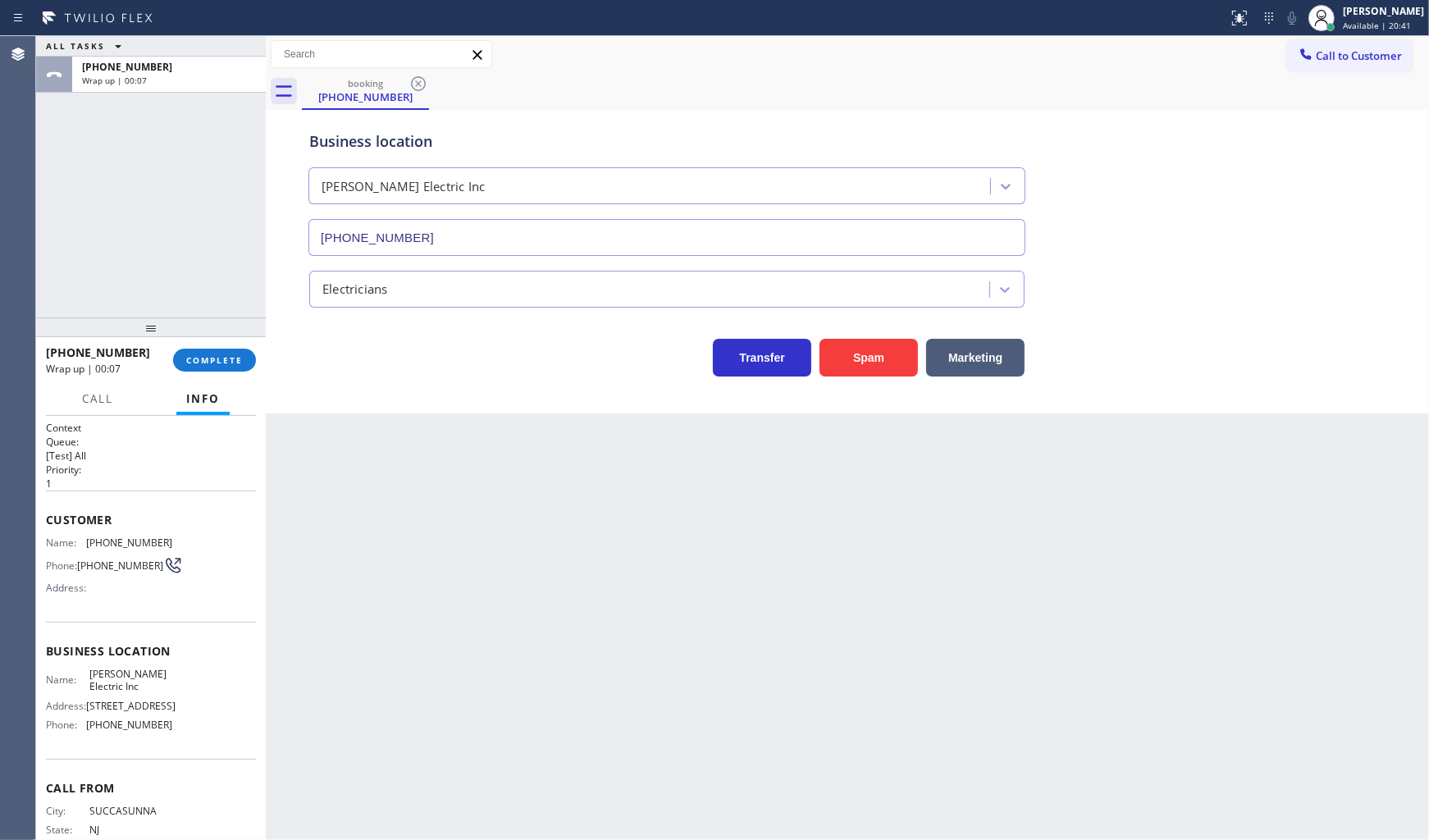
click at [187, 342] on div "+19737131634 Wrap up | 00:07 COMPLETE" at bounding box center [151, 360] width 210 height 43
click at [201, 369] on button "COMPLETE" at bounding box center [214, 360] width 83 height 23
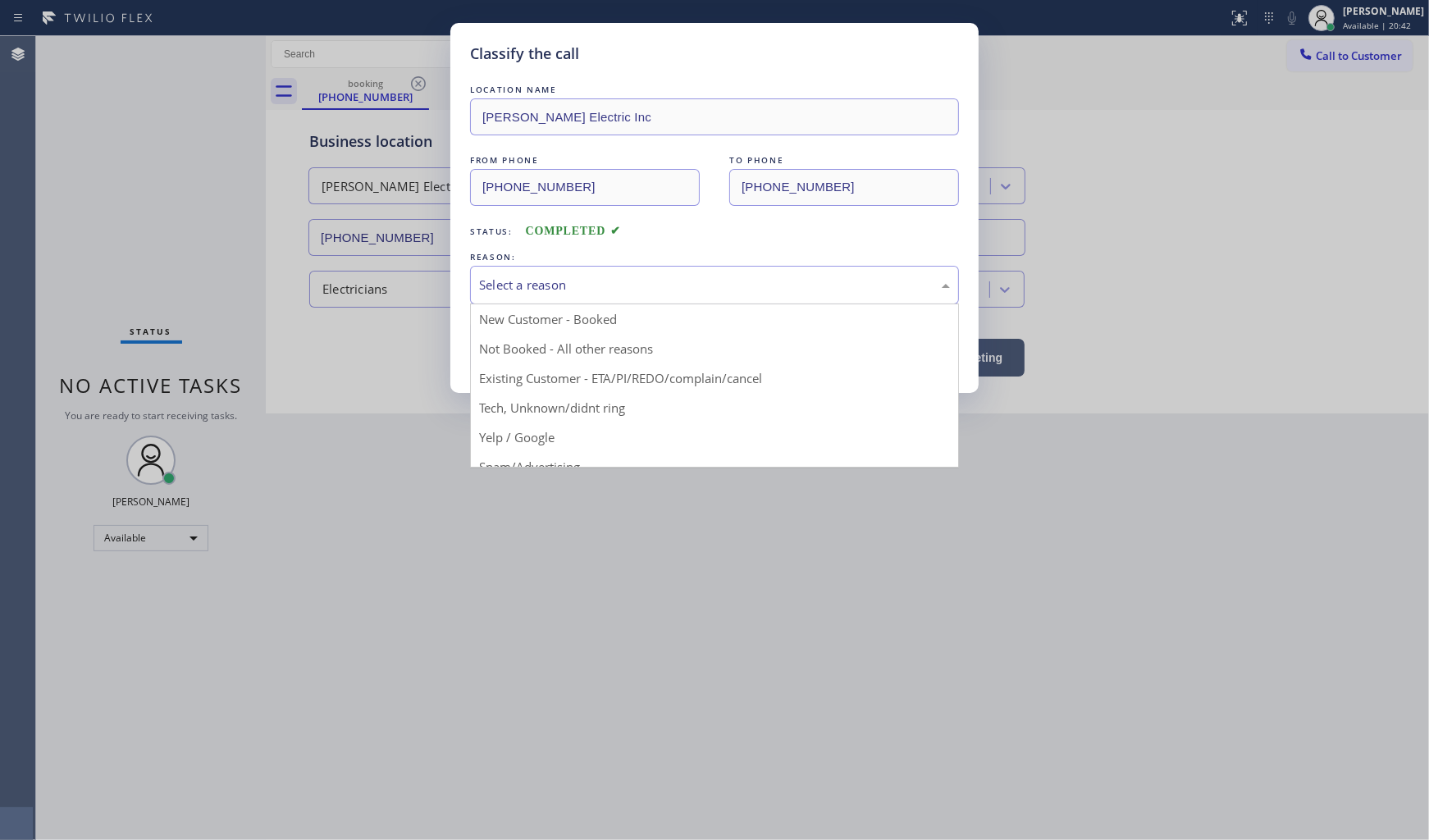
click at [482, 290] on div "Select a reason" at bounding box center [715, 285] width 471 height 19
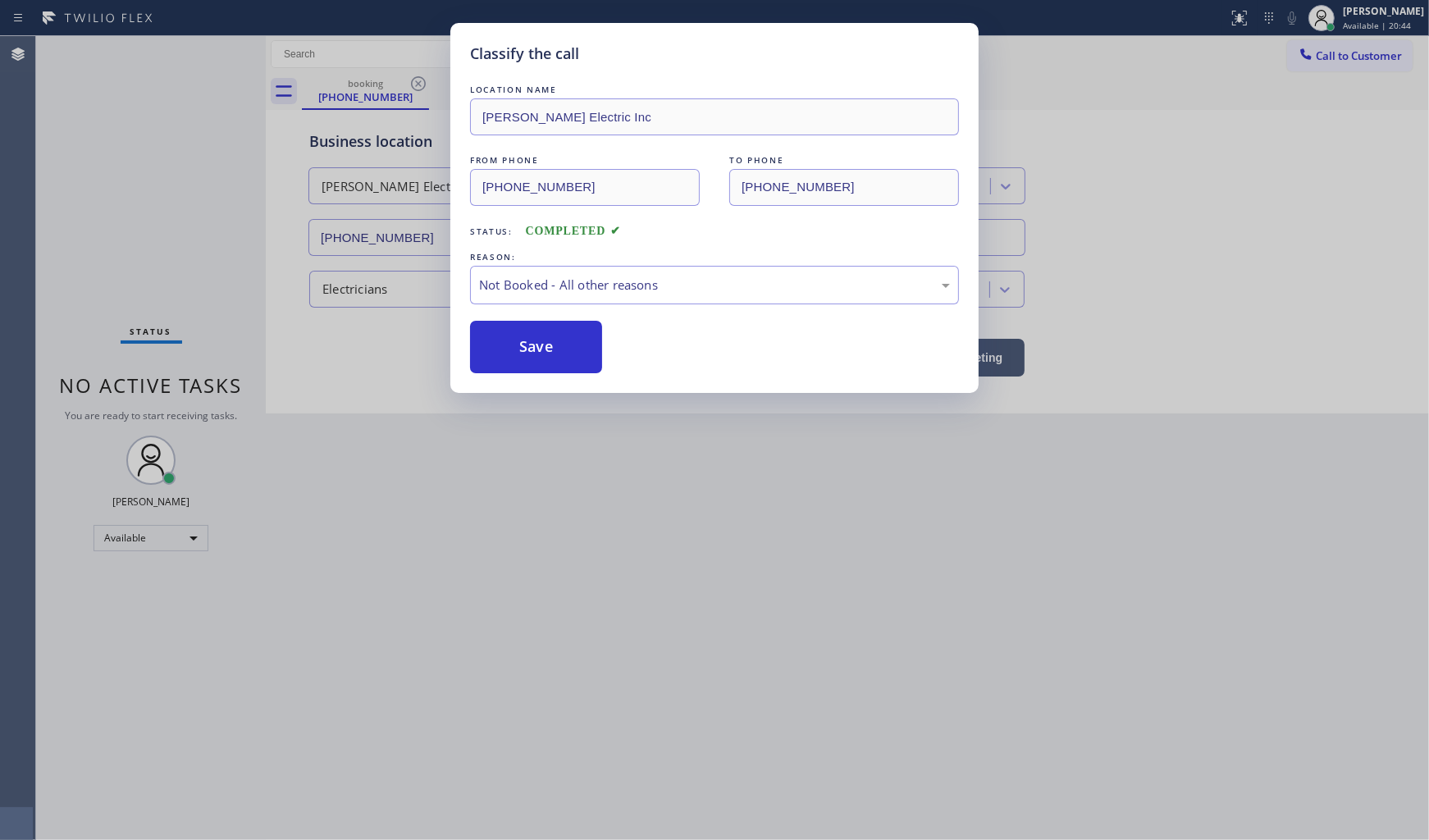
click at [541, 356] on button "Save" at bounding box center [536, 347] width 132 height 53
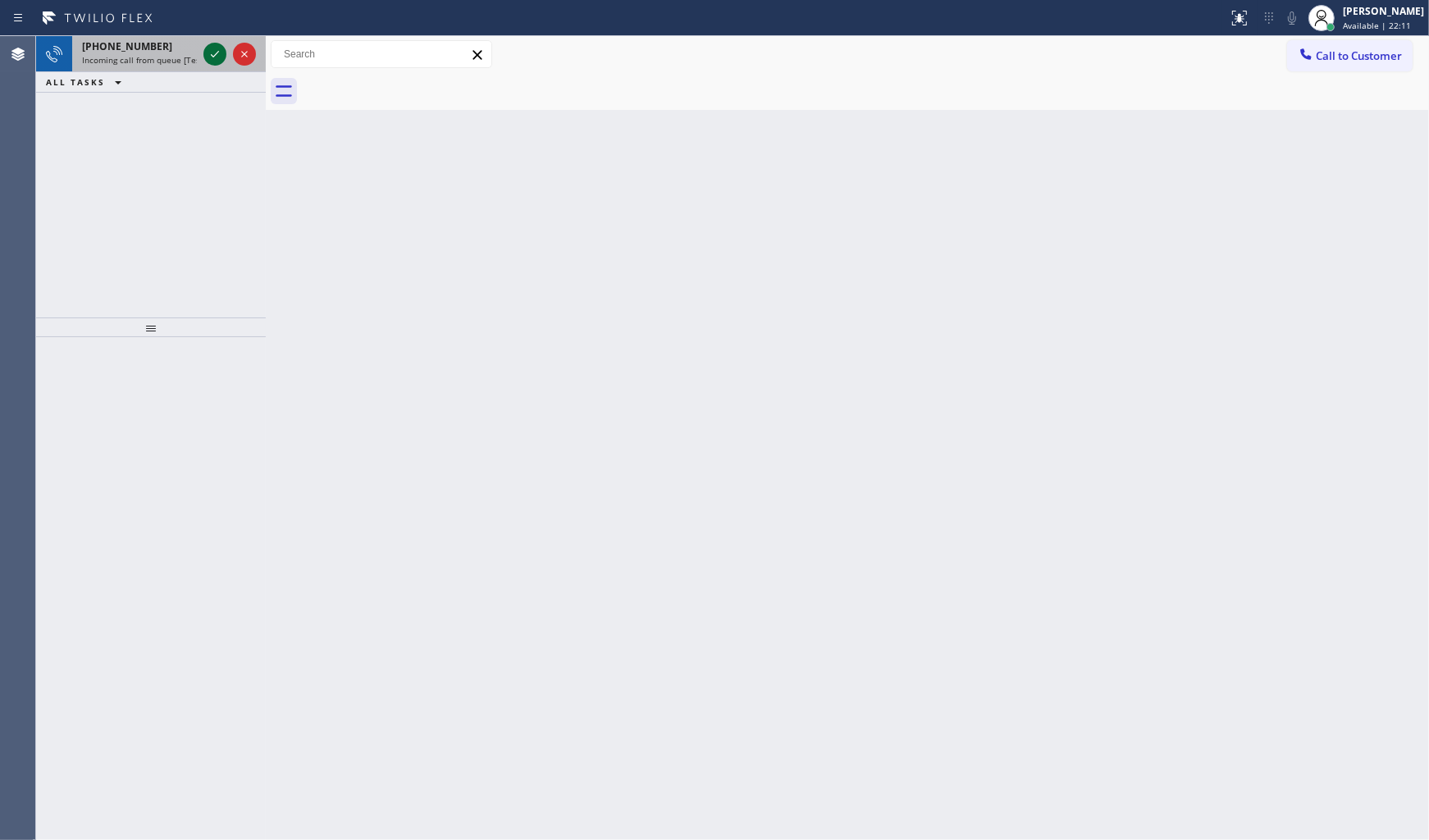
click at [218, 54] on icon at bounding box center [215, 54] width 20 height 20
click at [203, 52] on div at bounding box center [215, 54] width 23 height 20
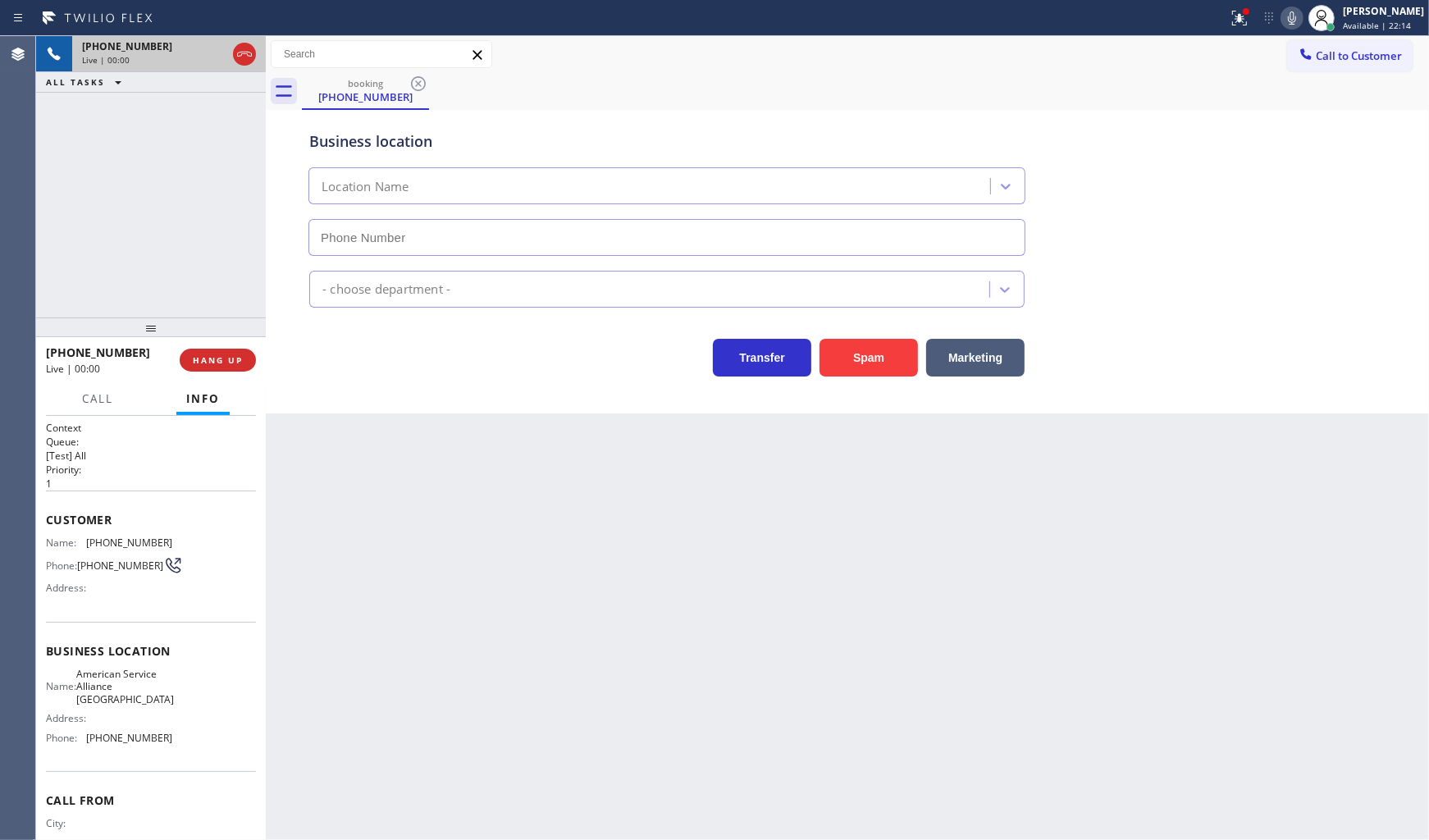
type input "(786) 471-1187"
click at [1223, 19] on div at bounding box center [1240, 18] width 36 height 20
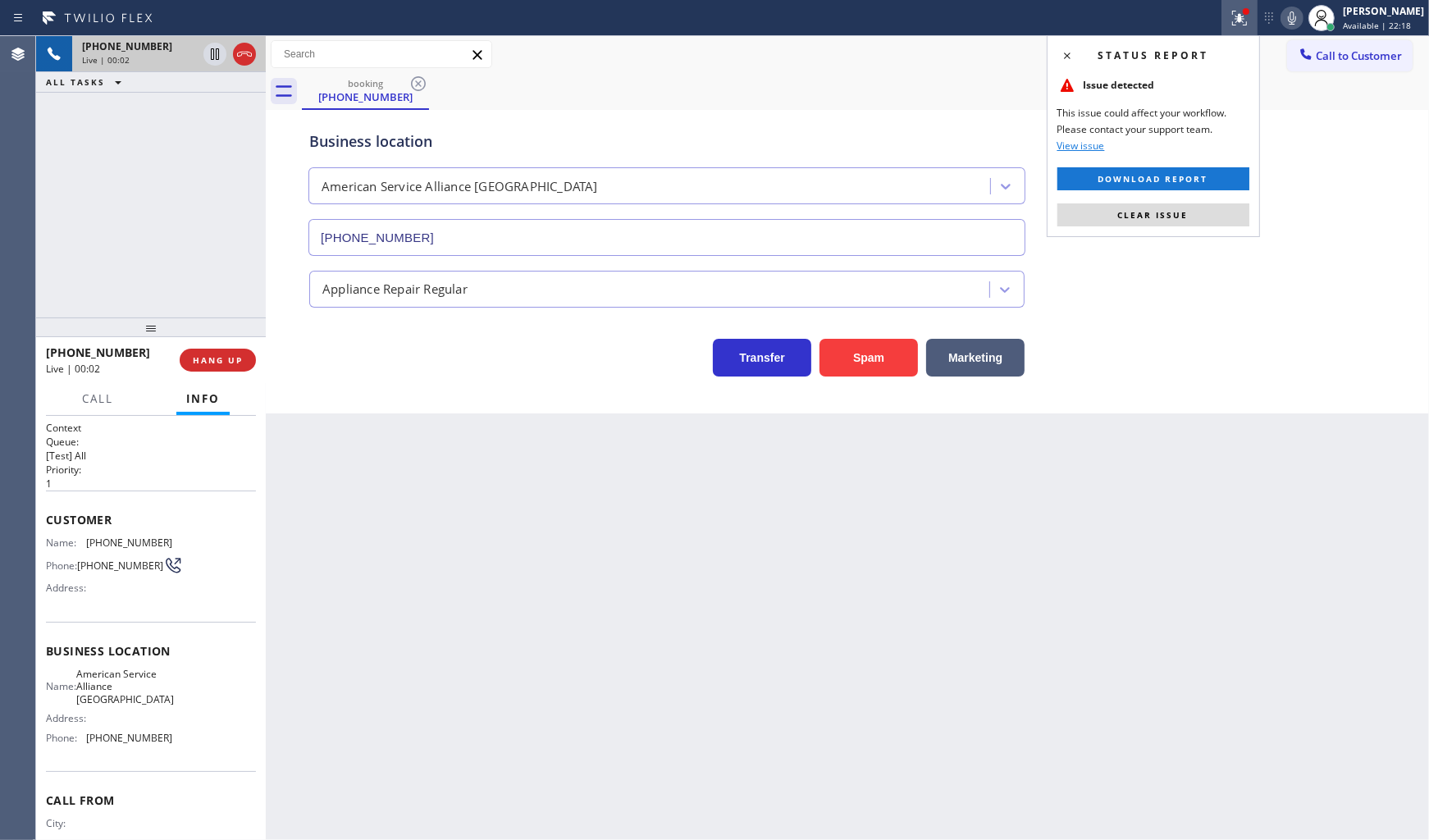
drag, startPoint x: 1193, startPoint y: 215, endPoint x: 1183, endPoint y: 227, distance: 15.6
click at [1191, 220] on button "Clear issue" at bounding box center [1153, 215] width 192 height 23
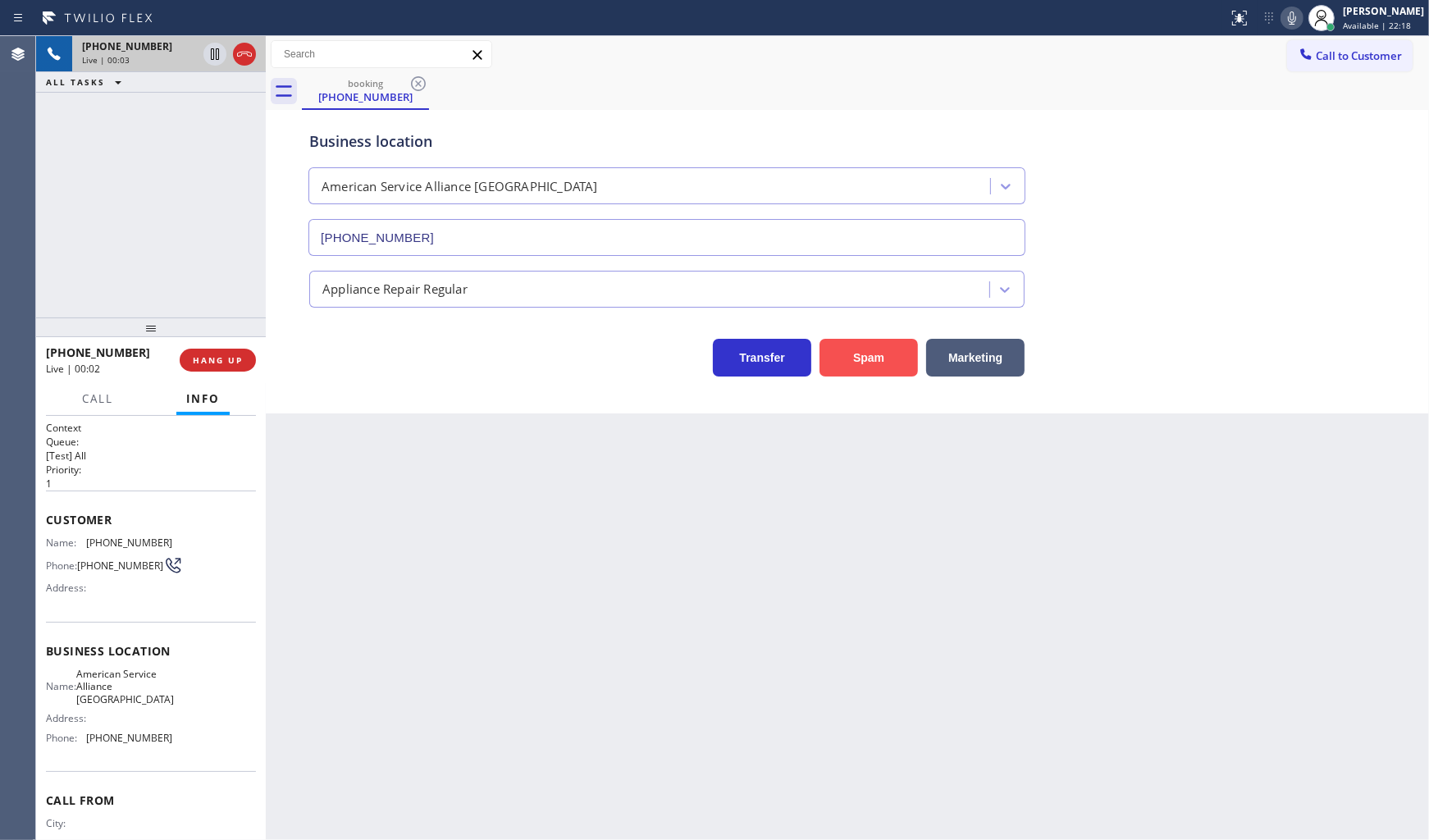
click at [899, 362] on button "Spam" at bounding box center [869, 357] width 99 height 38
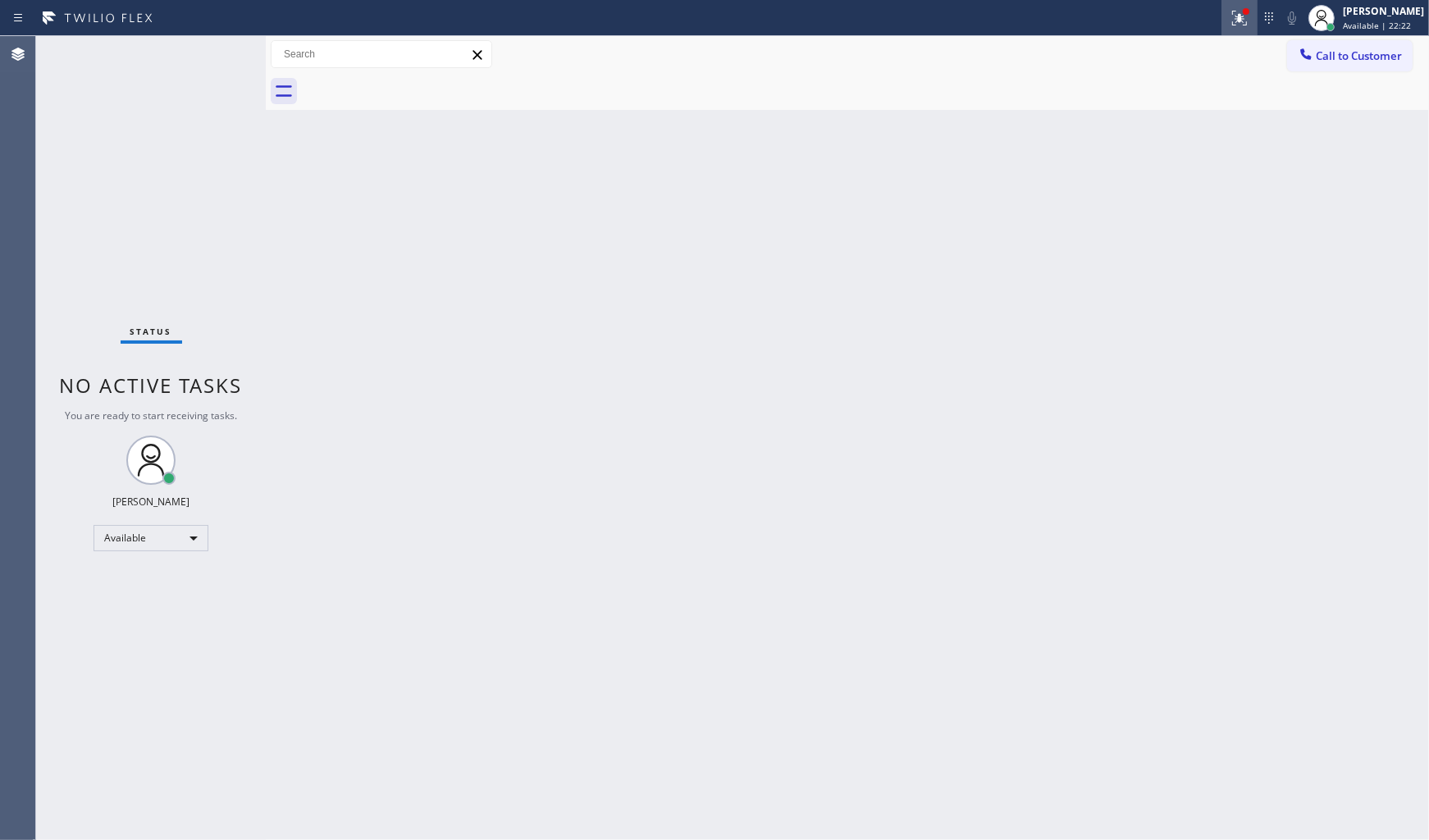
click at [1240, 19] on icon at bounding box center [1237, 16] width 10 height 12
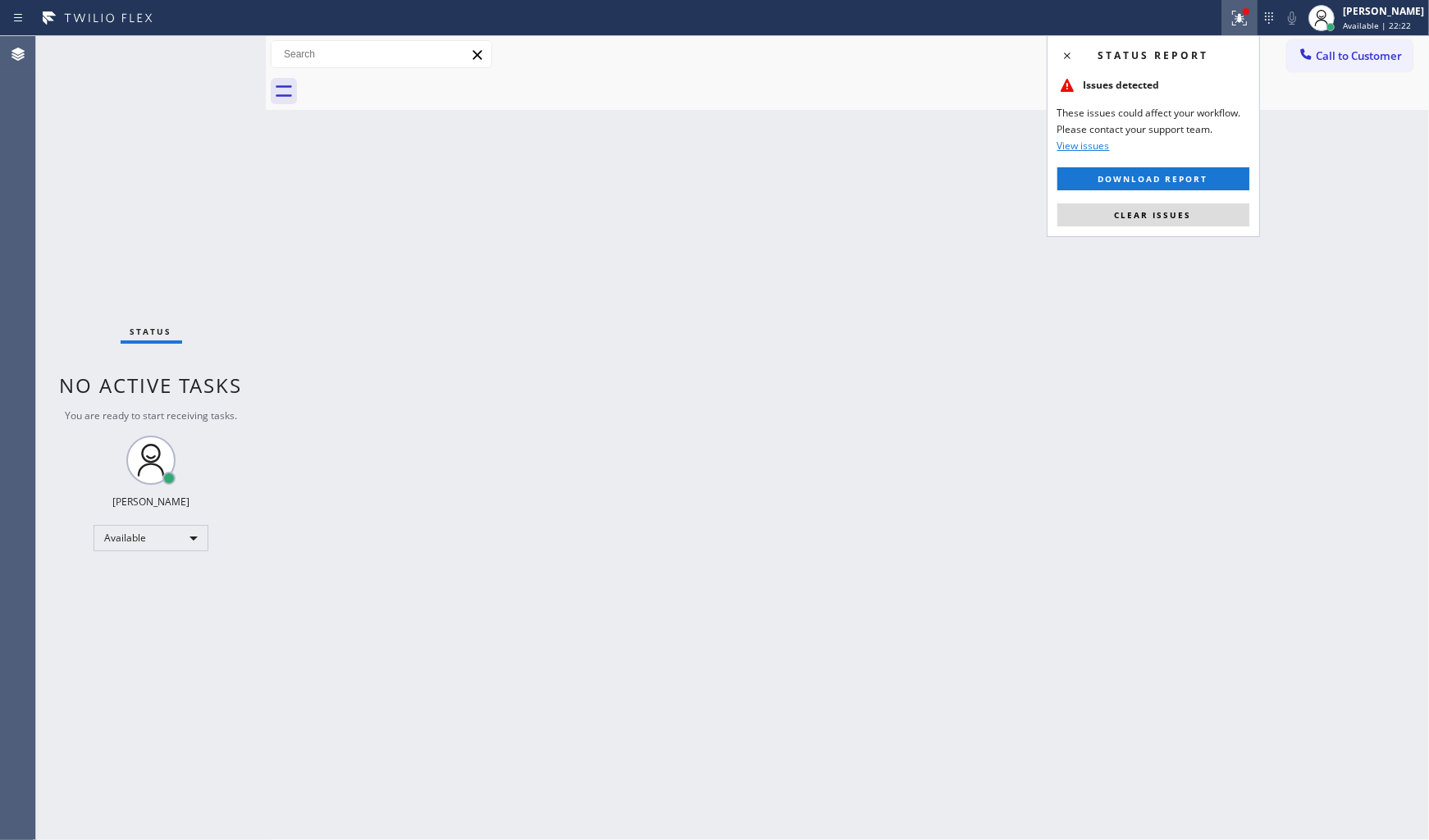
click at [1194, 202] on div "Status report Issues detected These issues could affect your workflow. Please c…" at bounding box center [1153, 136] width 213 height 202
click at [1193, 210] on button "Clear issues" at bounding box center [1153, 215] width 192 height 23
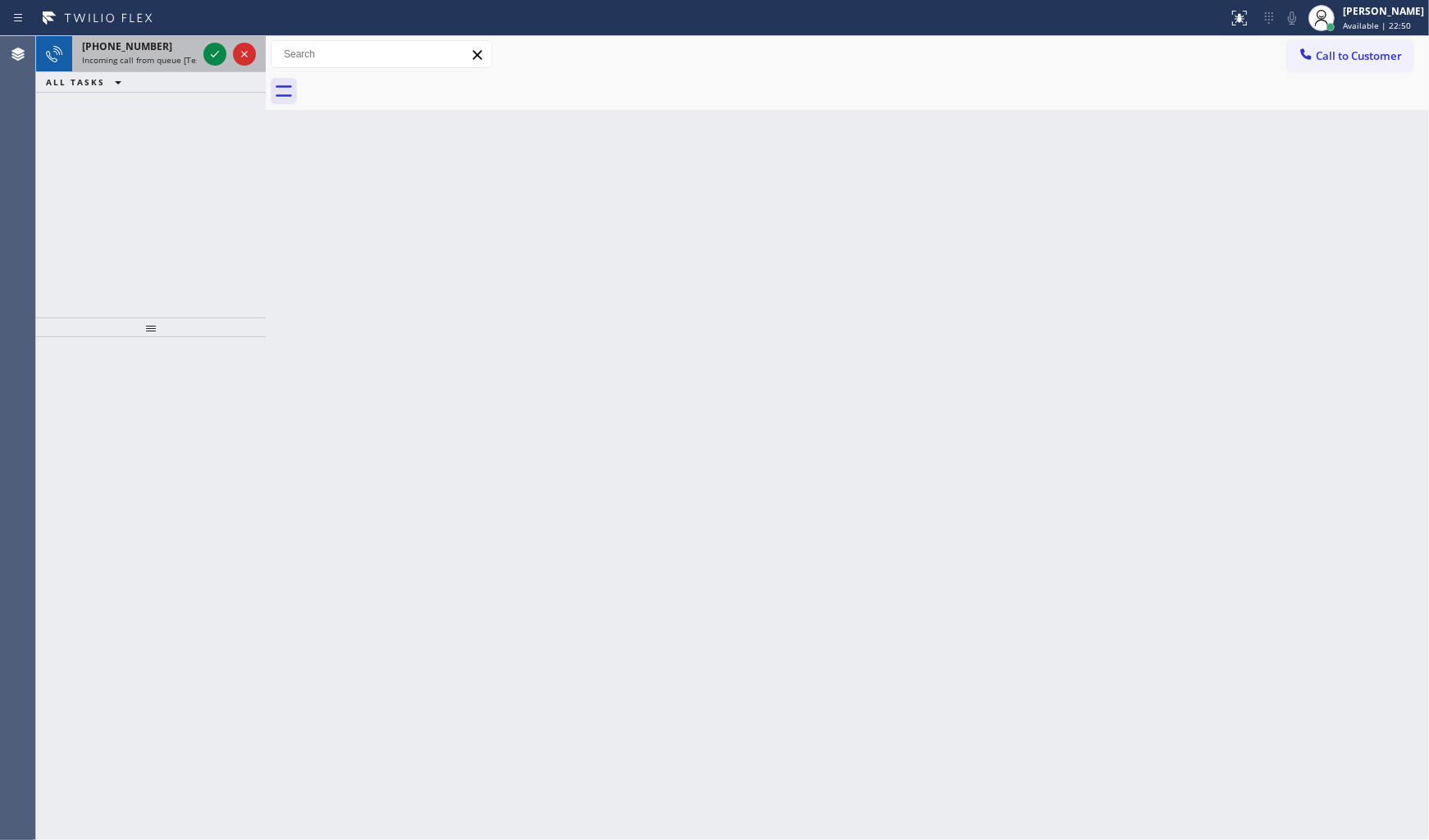
click at [218, 42] on div at bounding box center [230, 54] width 59 height 36
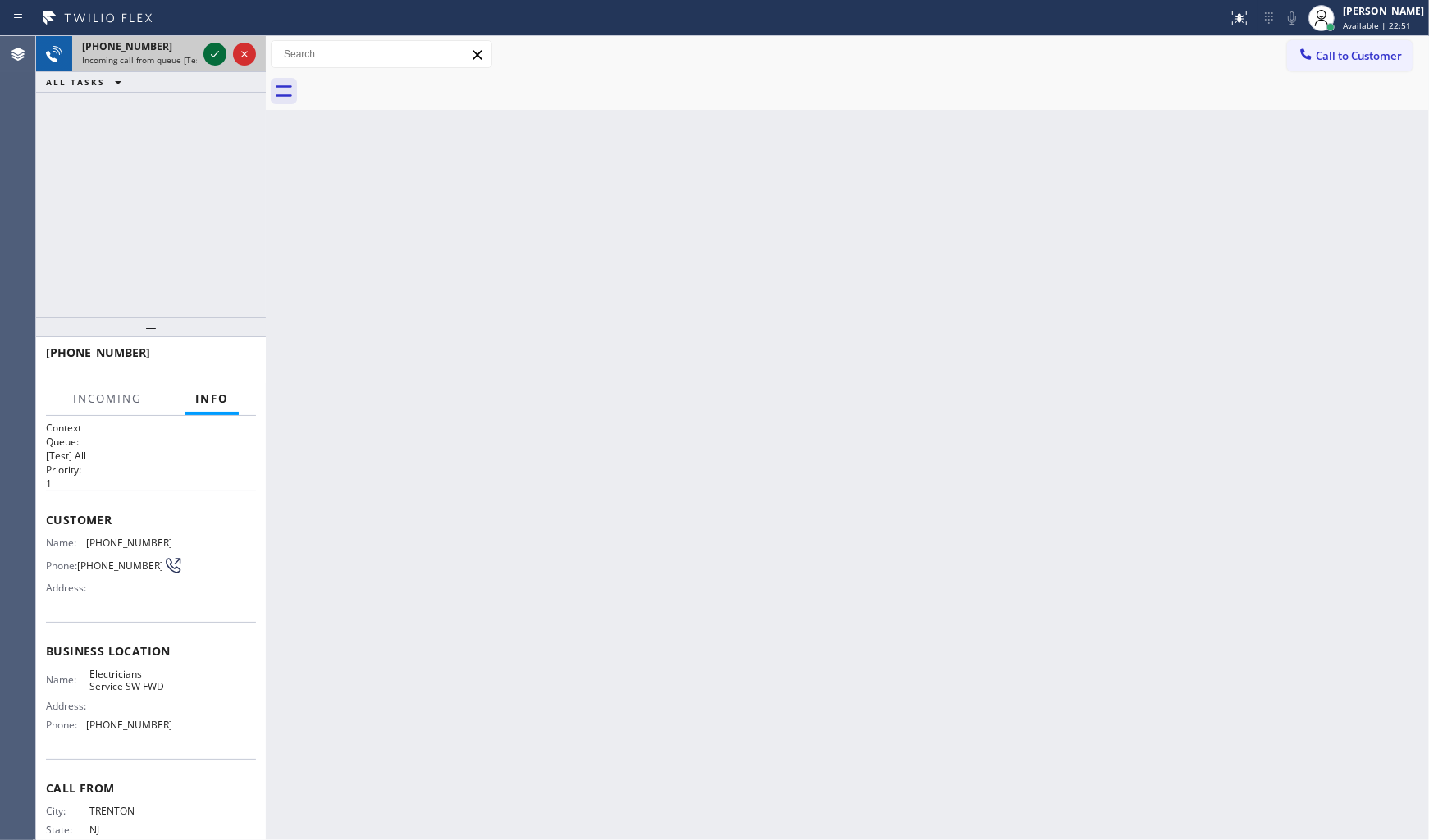
click at [213, 47] on icon at bounding box center [215, 54] width 20 height 20
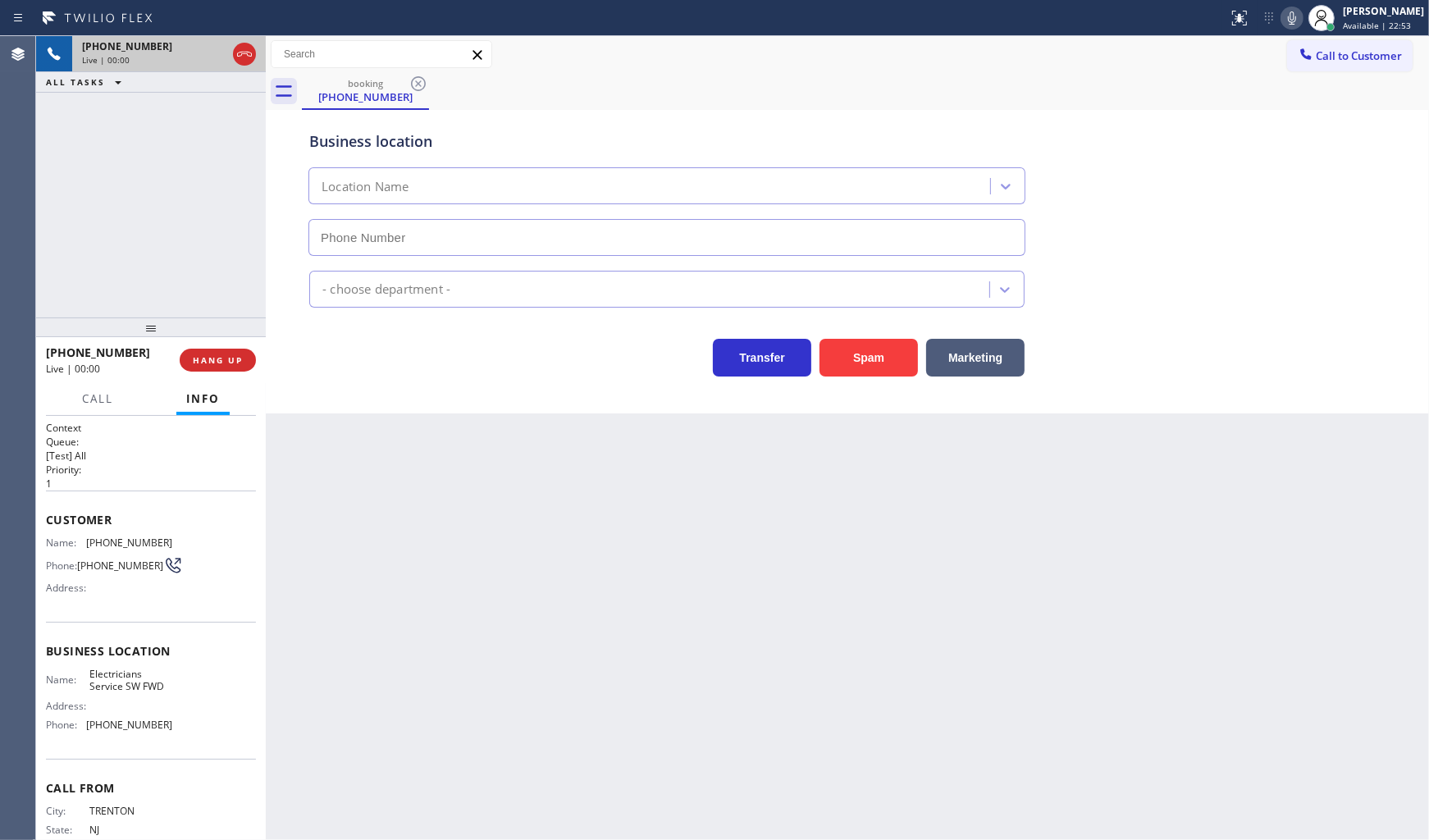
type input "(213) 566-1222"
click at [862, 362] on button "Spam" at bounding box center [869, 357] width 99 height 38
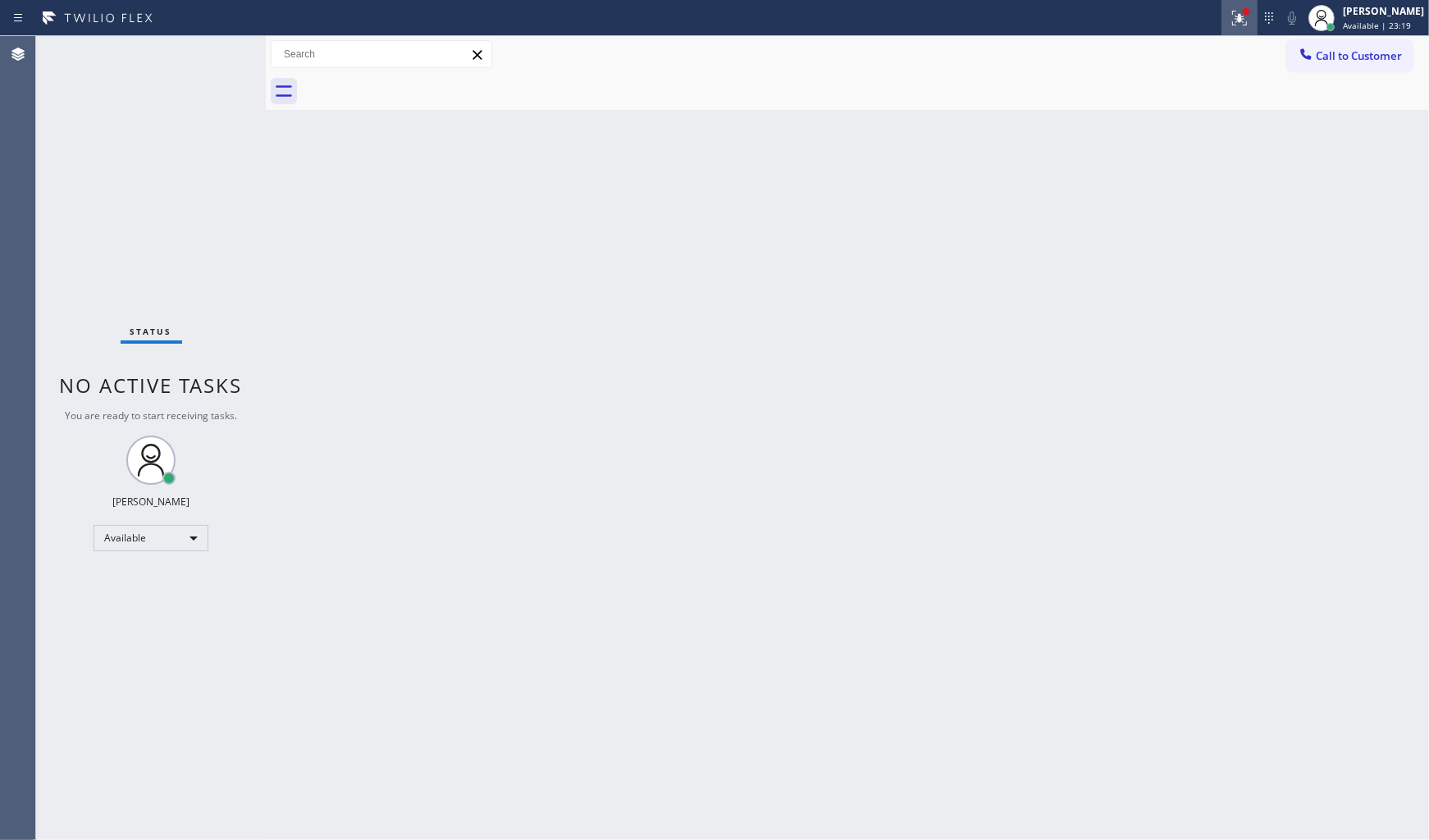
click at [1255, 17] on div at bounding box center [1240, 18] width 36 height 20
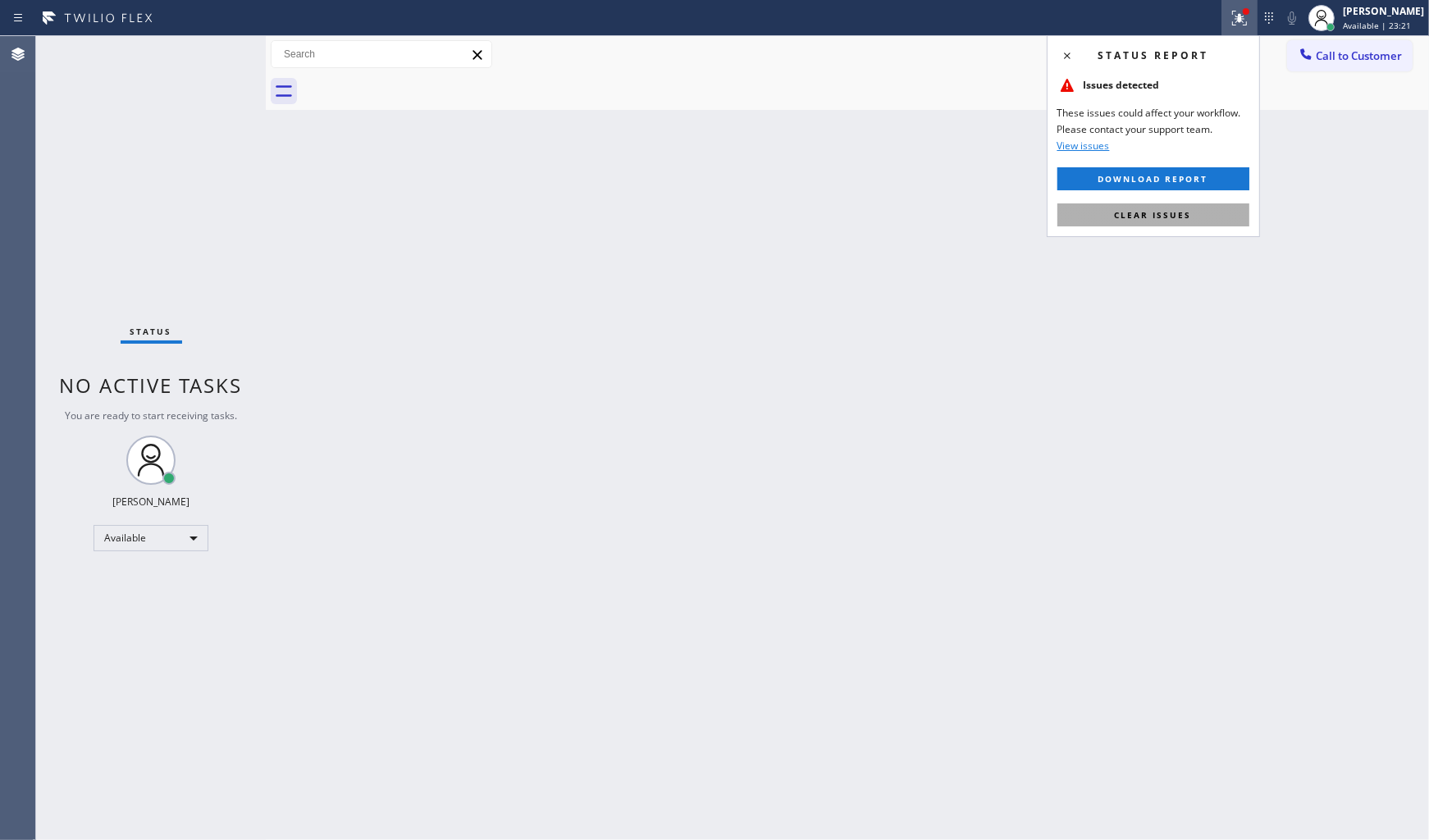
click at [1216, 213] on button "Clear issues" at bounding box center [1153, 215] width 192 height 23
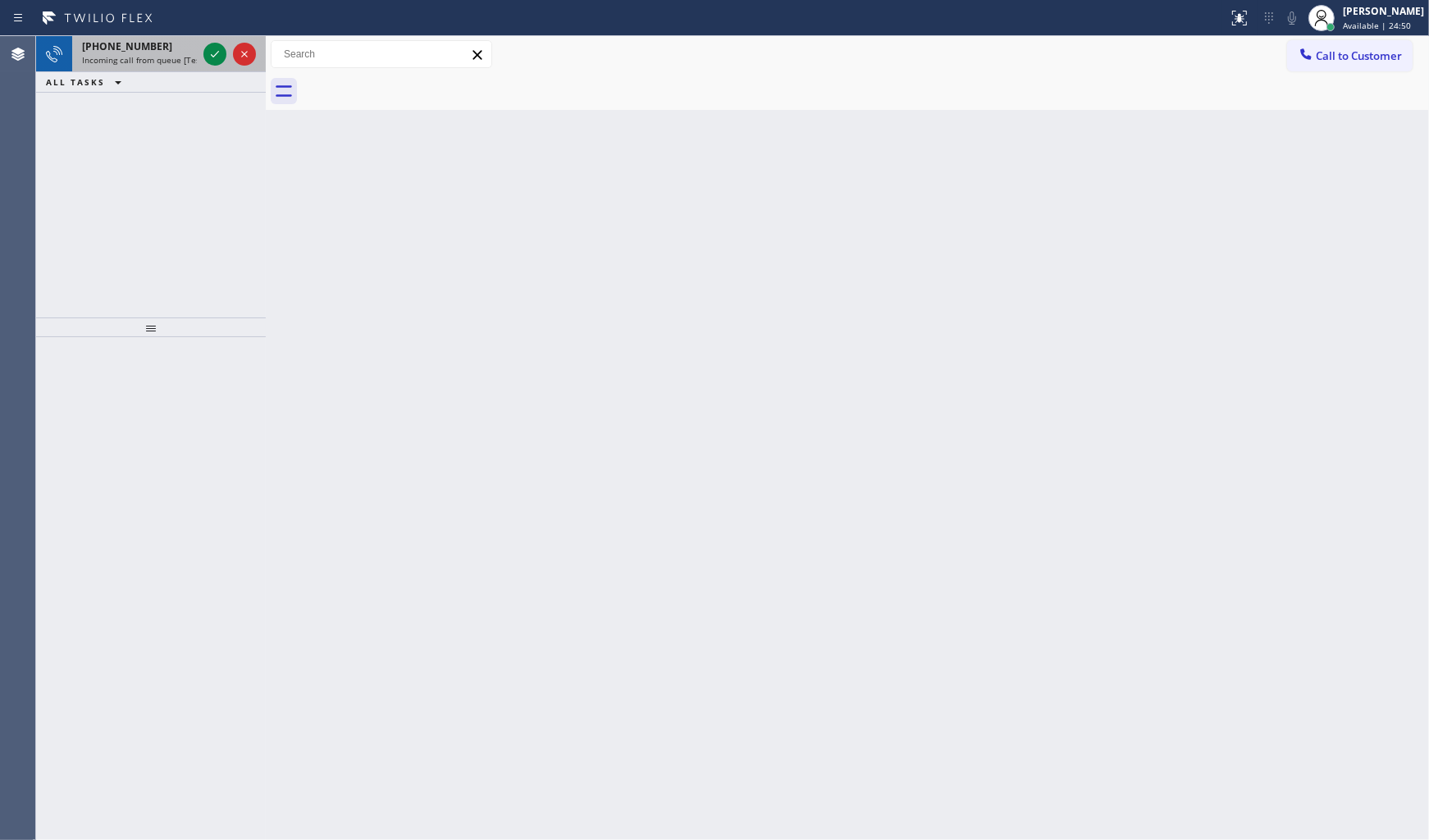
click at [201, 48] on div at bounding box center [230, 54] width 59 height 36
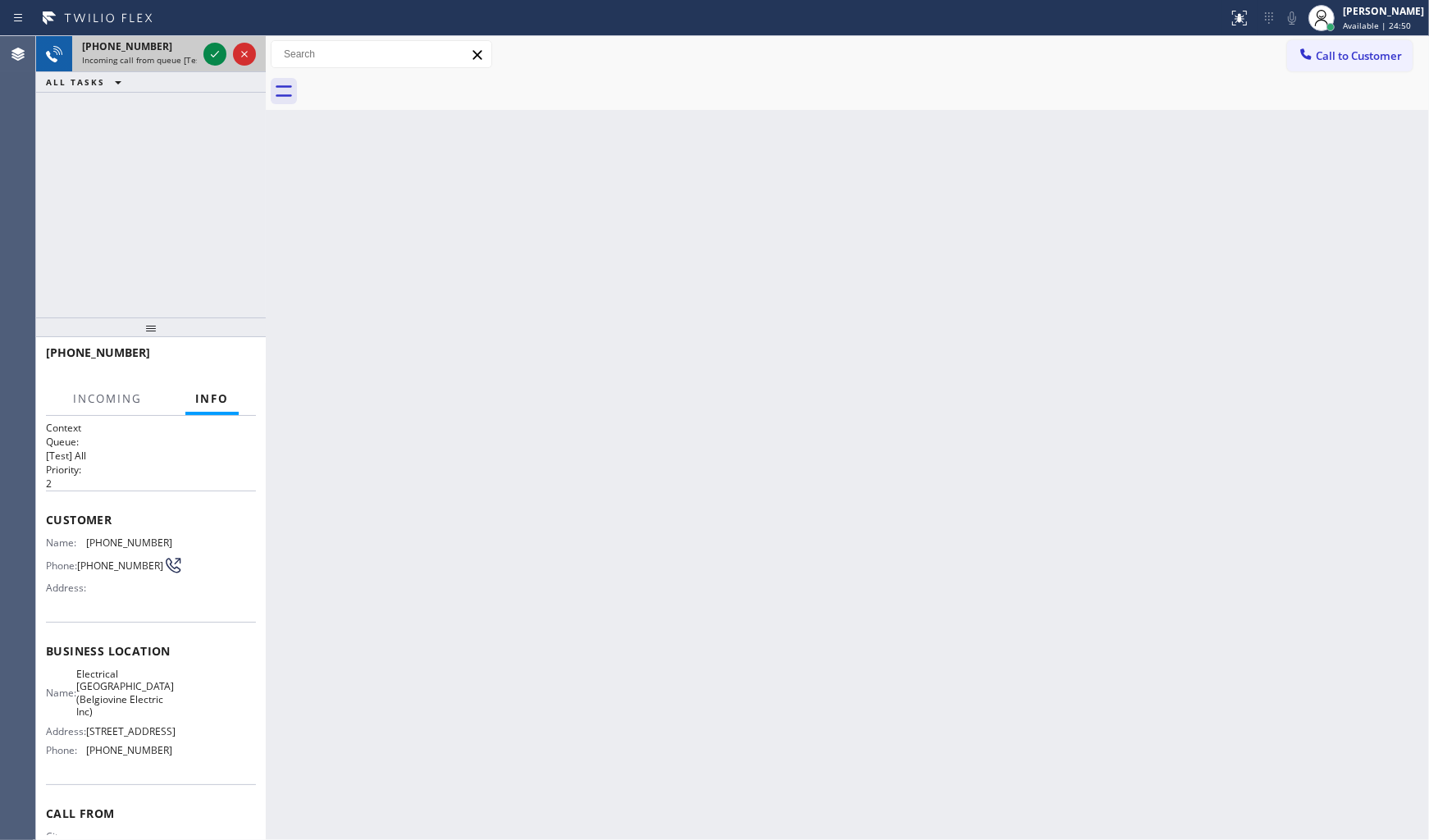
click at [201, 48] on div at bounding box center [230, 54] width 59 height 36
drag, startPoint x: 201, startPoint y: 48, endPoint x: 201, endPoint y: 61, distance: 13.0
click at [201, 61] on div at bounding box center [230, 54] width 59 height 36
click at [202, 61] on div at bounding box center [230, 54] width 59 height 36
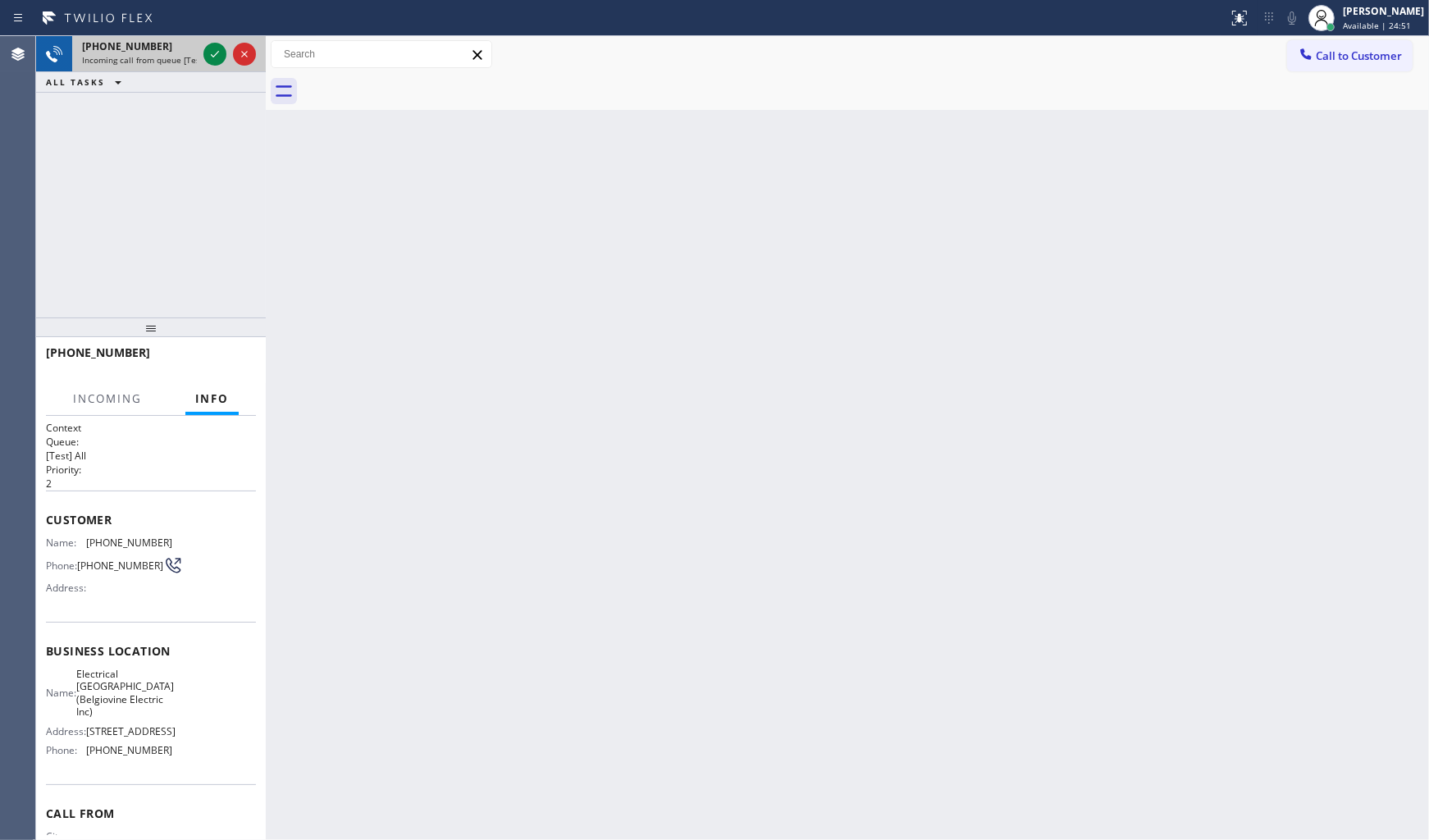
click at [202, 61] on div at bounding box center [230, 54] width 59 height 36
click at [206, 54] on icon at bounding box center [215, 54] width 20 height 20
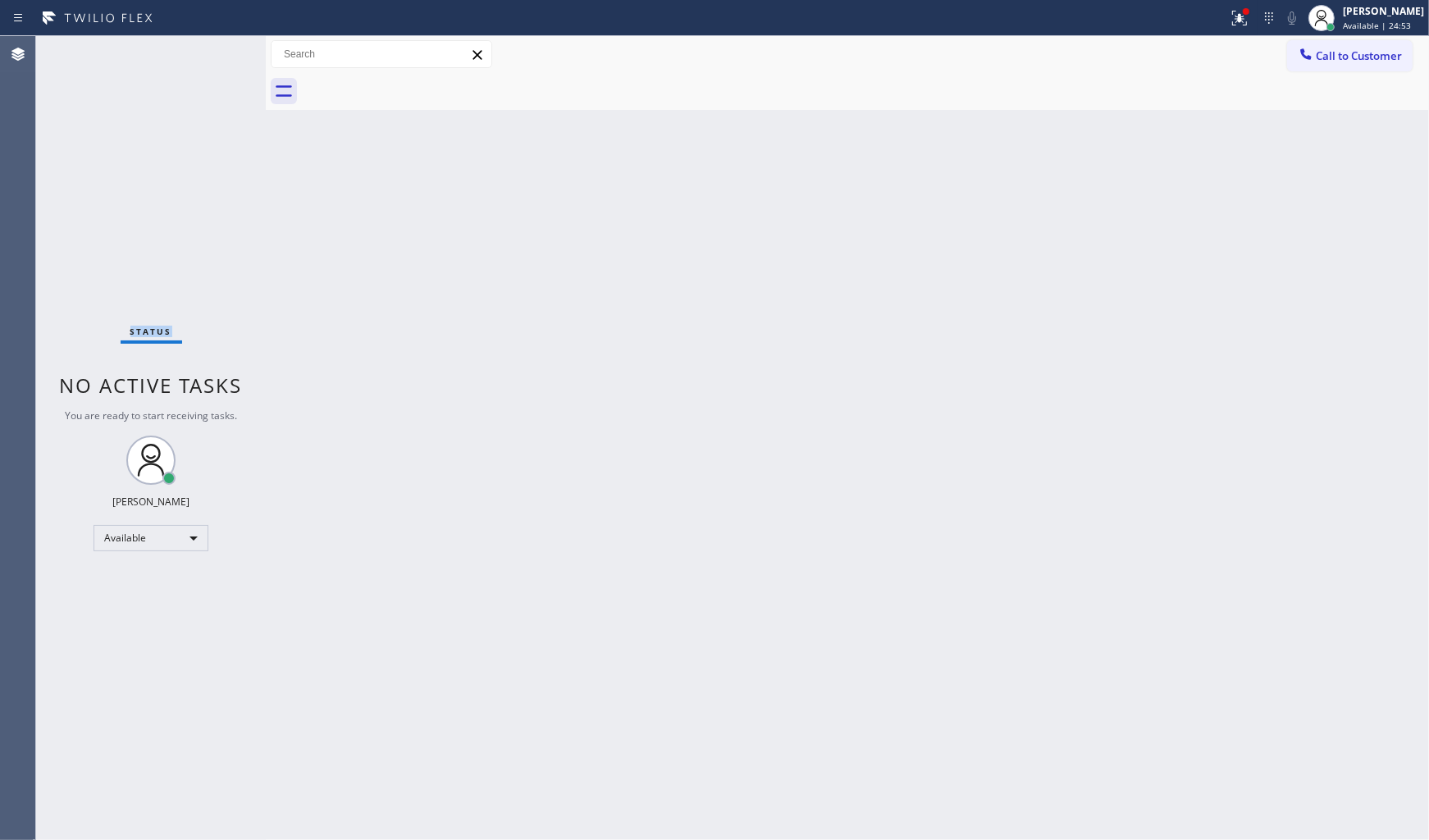
click at [206, 54] on div "Status No active tasks You are ready to start receiving tasks. JENIZA ALCAYDE A…" at bounding box center [151, 438] width 230 height 804
click at [1249, 7] on div at bounding box center [1246, 12] width 10 height 10
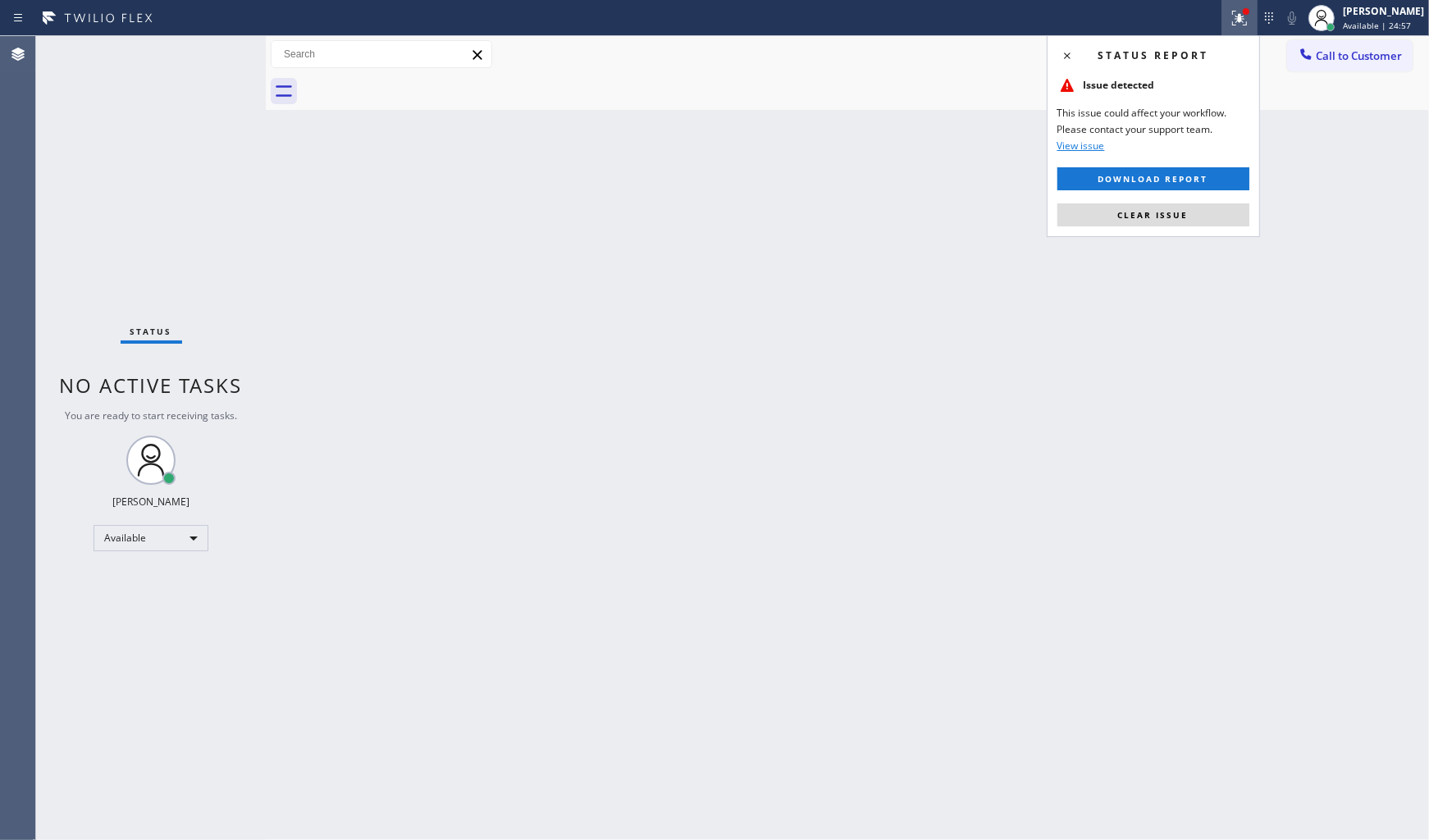
click at [1195, 228] on div "Status report Issue detected This issue could affect your workflow. Please cont…" at bounding box center [1153, 136] width 213 height 202
click at [1195, 227] on div "Status report Issue detected This issue could affect your workflow. Please cont…" at bounding box center [1153, 136] width 213 height 202
click at [1195, 219] on button "Clear issue" at bounding box center [1153, 215] width 192 height 23
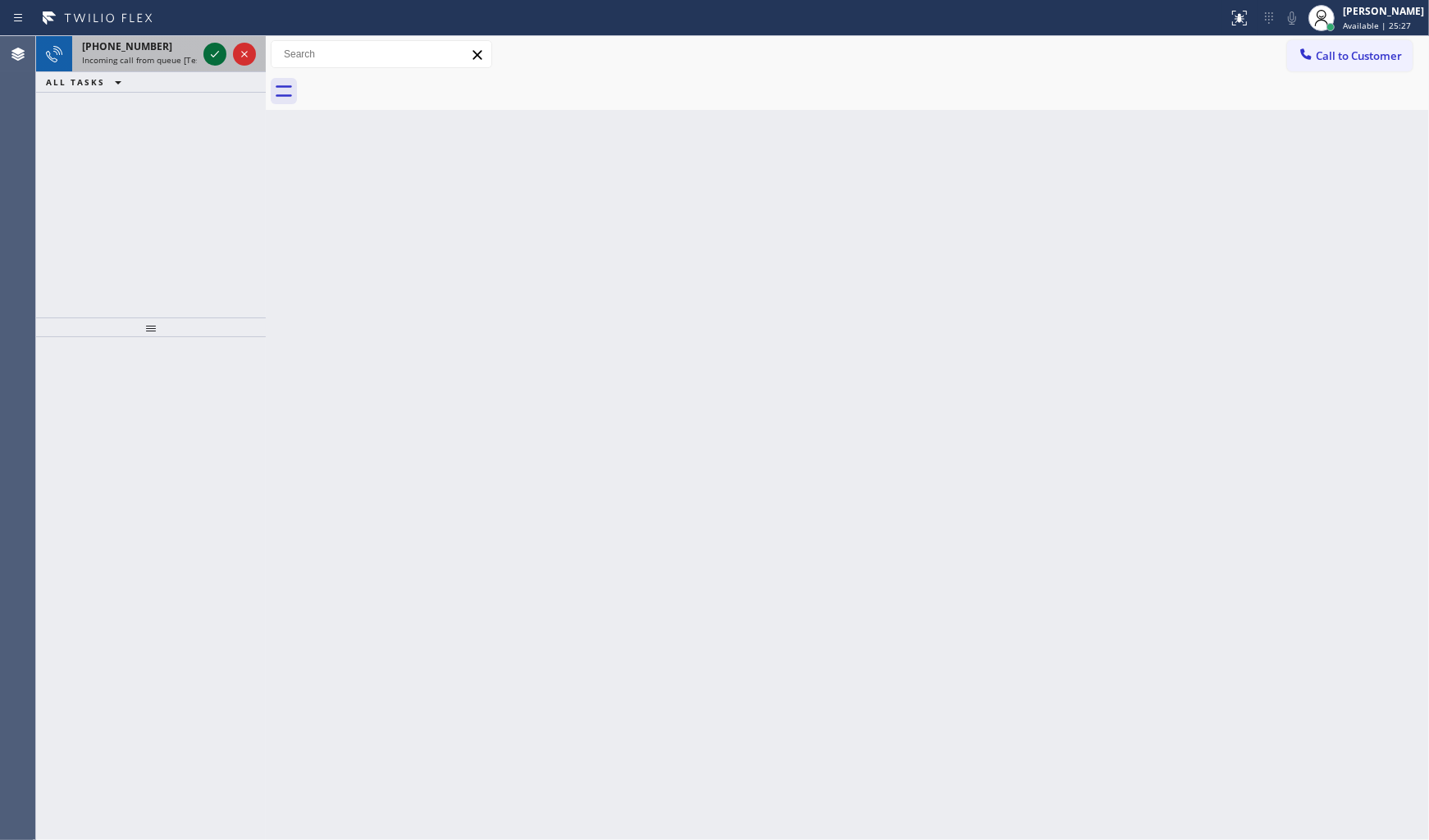
click at [219, 60] on icon at bounding box center [215, 54] width 20 height 20
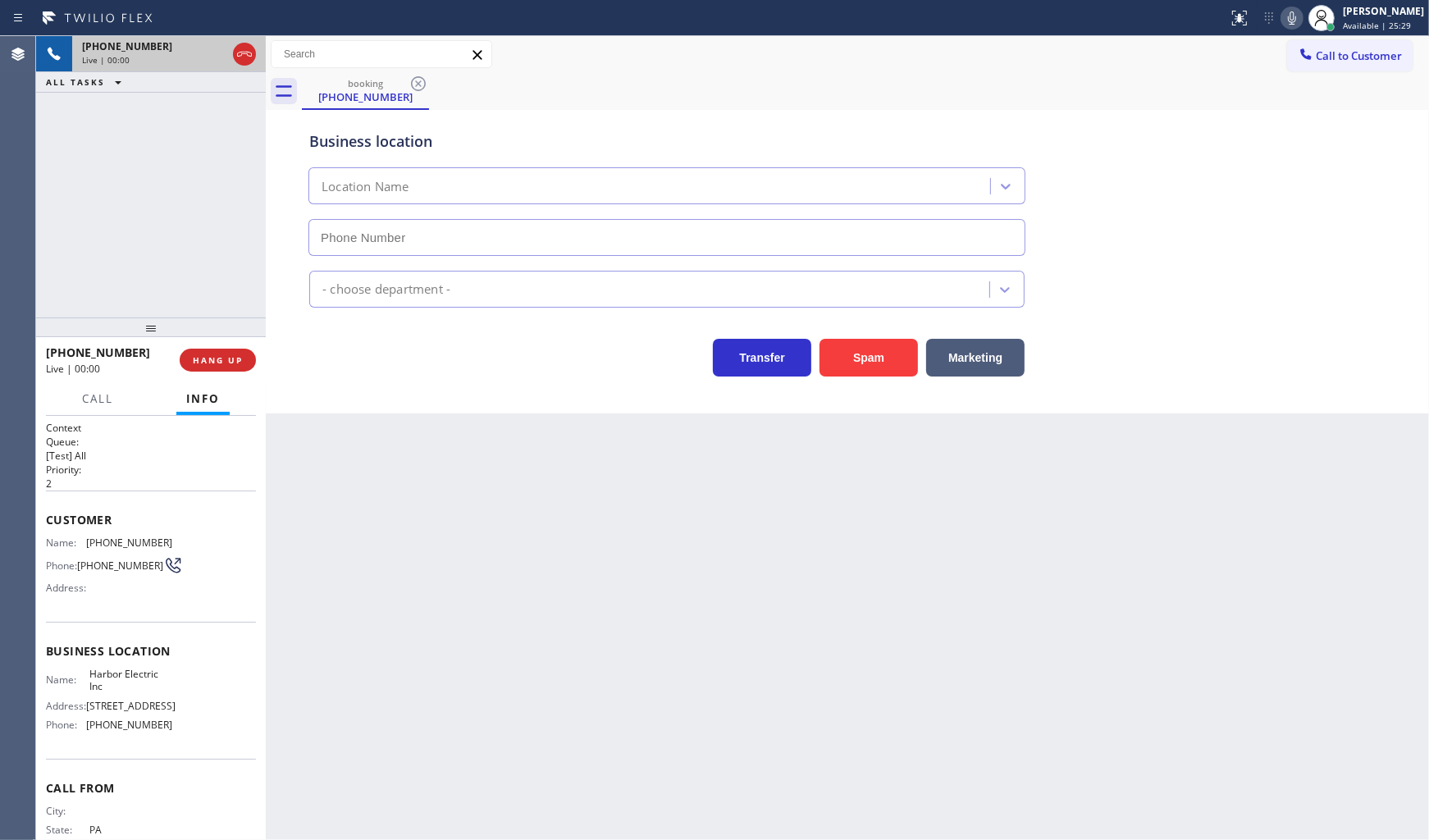
type input "(848) 283-5932"
click at [245, 353] on button "HANG UP" at bounding box center [217, 360] width 77 height 23
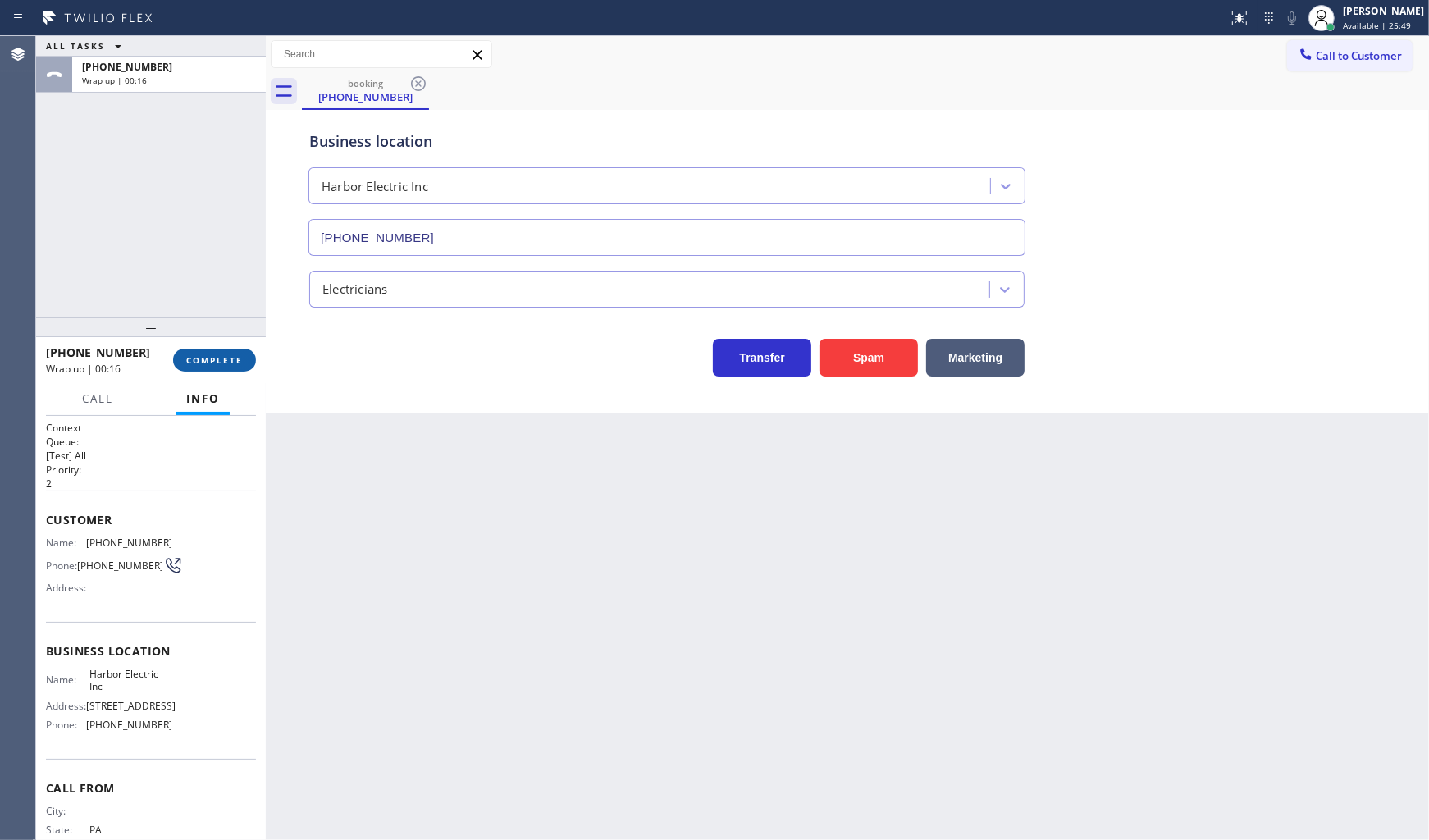
click at [238, 354] on span "COMPLETE" at bounding box center [214, 360] width 57 height 12
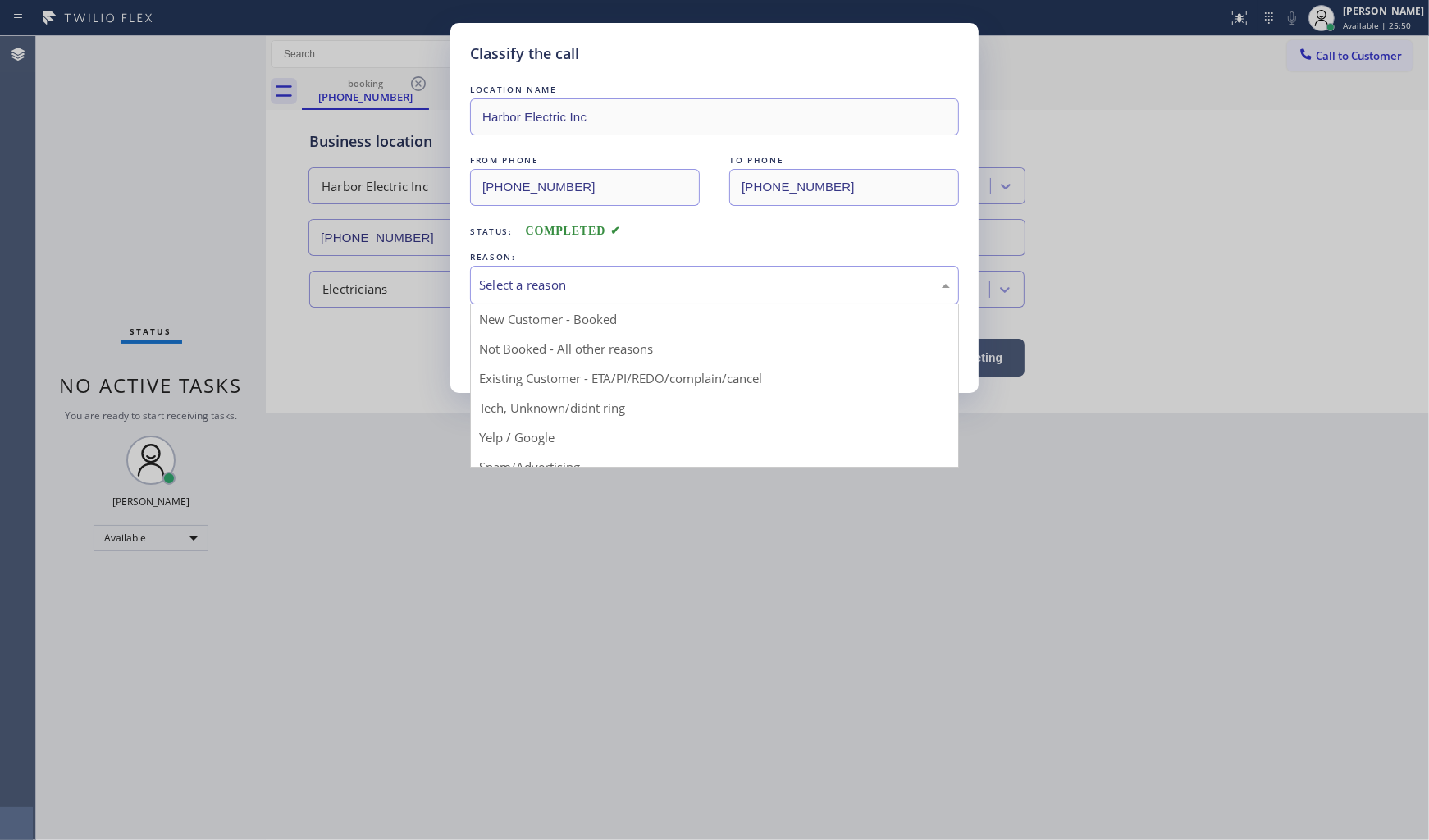
click at [550, 277] on div "Select a reason" at bounding box center [715, 285] width 471 height 19
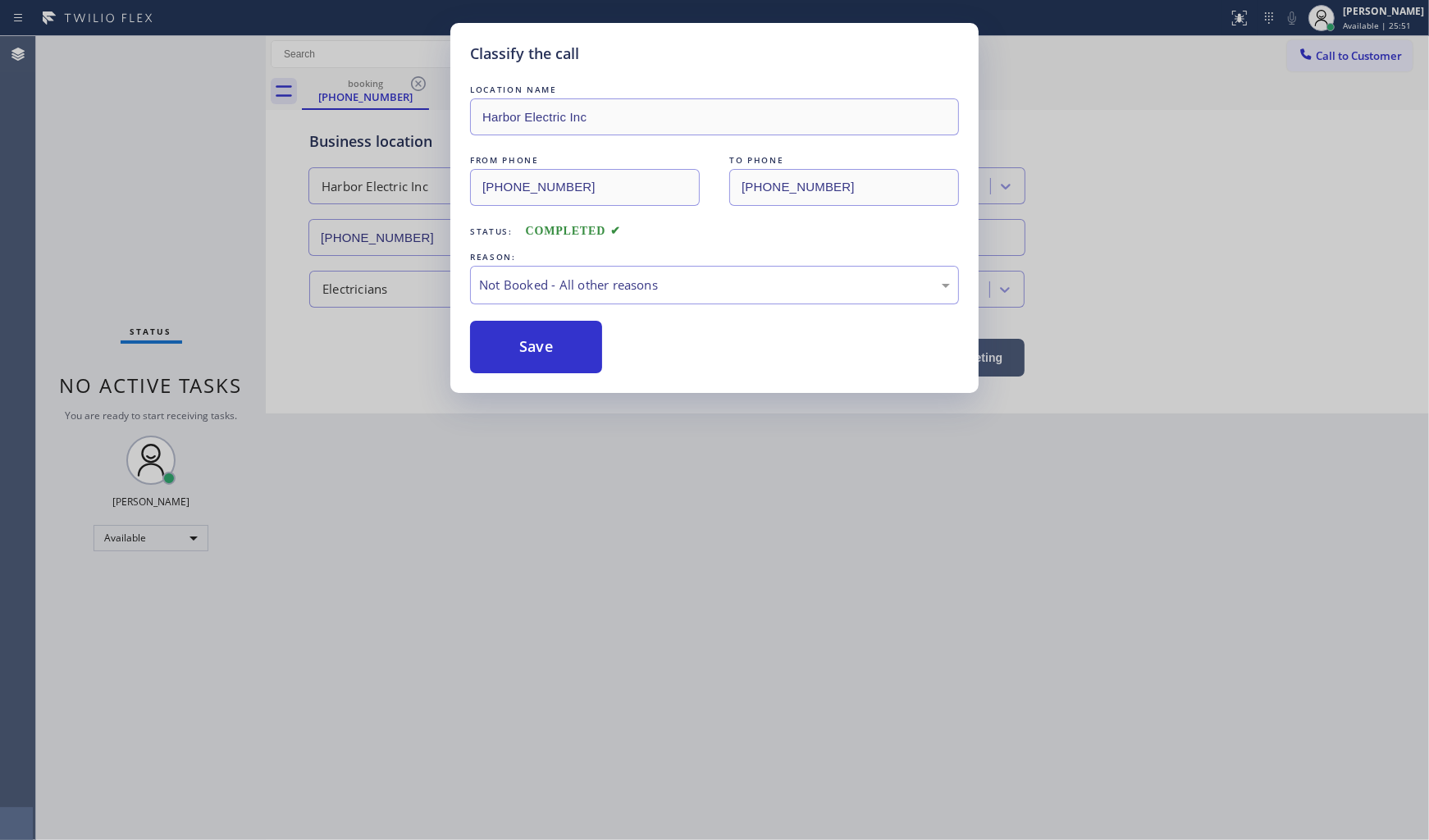
click at [536, 353] on button "Save" at bounding box center [536, 347] width 132 height 53
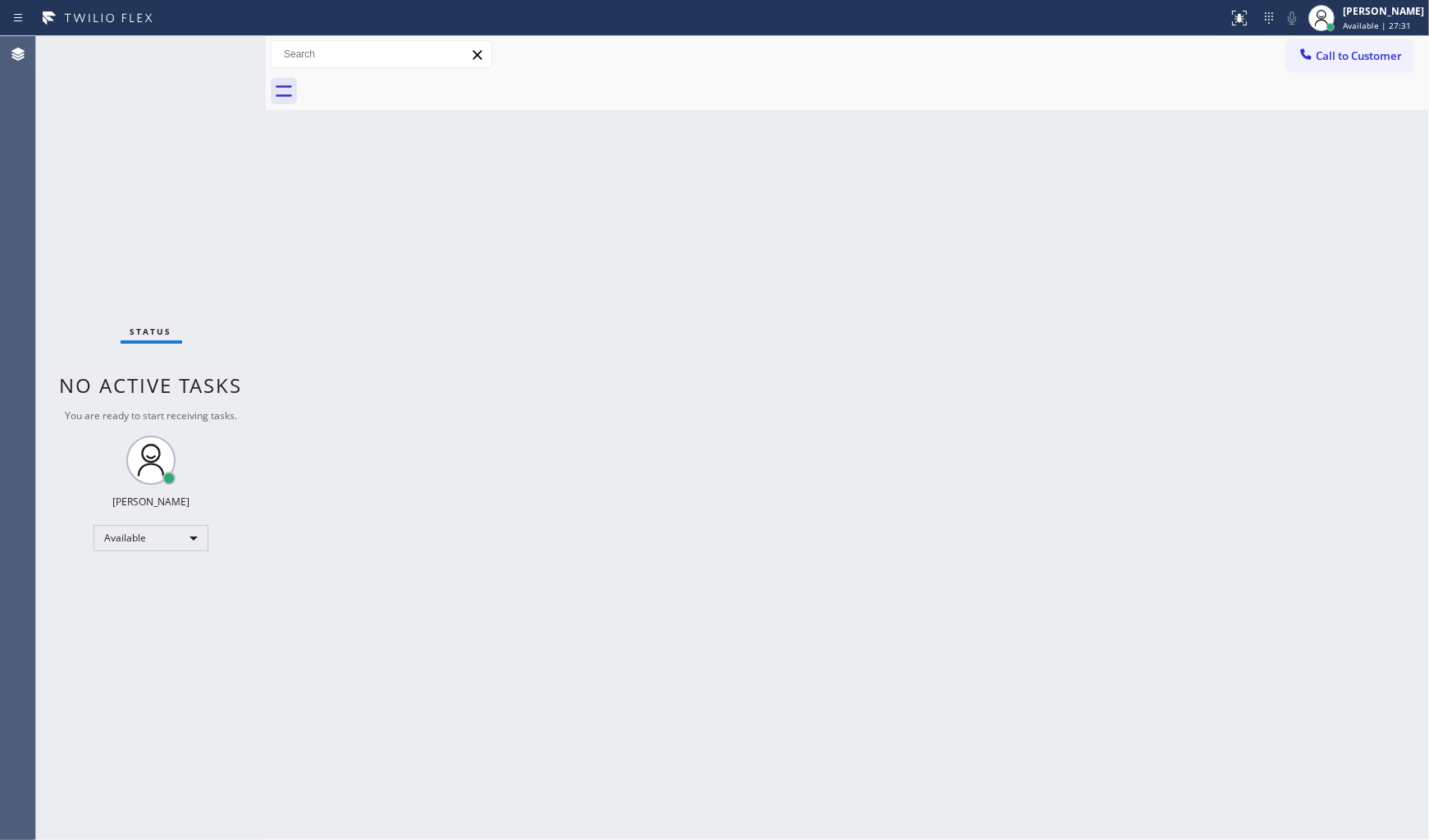
click at [248, 68] on div "Status No active tasks You are ready to start receiving tasks. JENIZA ALCAYDE A…" at bounding box center [151, 438] width 230 height 804
click at [226, 68] on div "Status No active tasks You are ready to start receiving tasks. JENIZA ALCAYDE A…" at bounding box center [151, 438] width 230 height 804
click at [216, 68] on div "Status No active tasks You are ready to start receiving tasks. JENIZA ALCAYDE A…" at bounding box center [151, 438] width 230 height 804
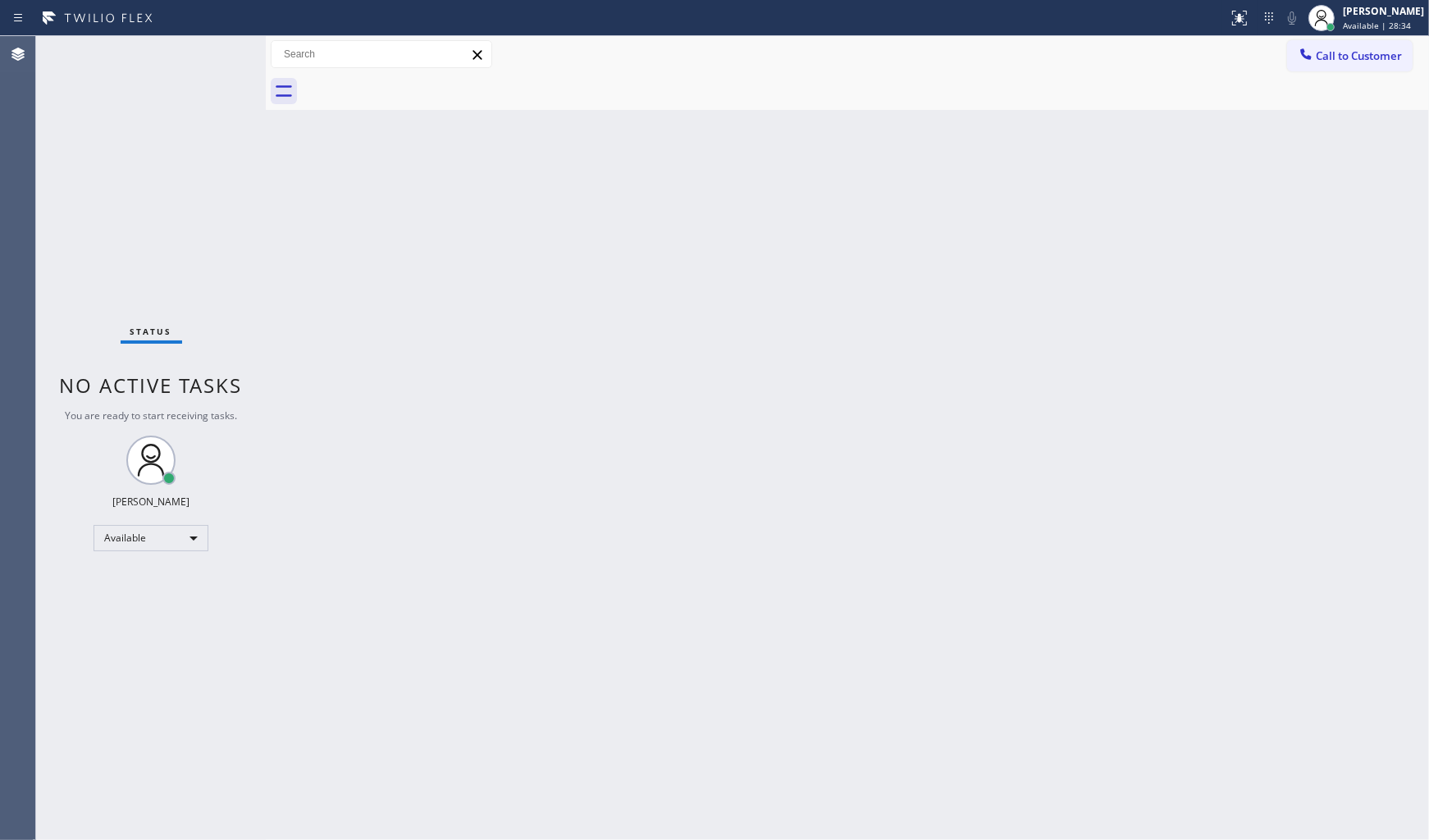
click at [427, 362] on div "Back to Dashboard Change Sender ID Customers Technicians Select a contact Outbo…" at bounding box center [848, 438] width 1163 height 804
click at [427, 361] on div "Back to Dashboard Change Sender ID Customers Technicians Select a contact Outbo…" at bounding box center [848, 438] width 1163 height 804
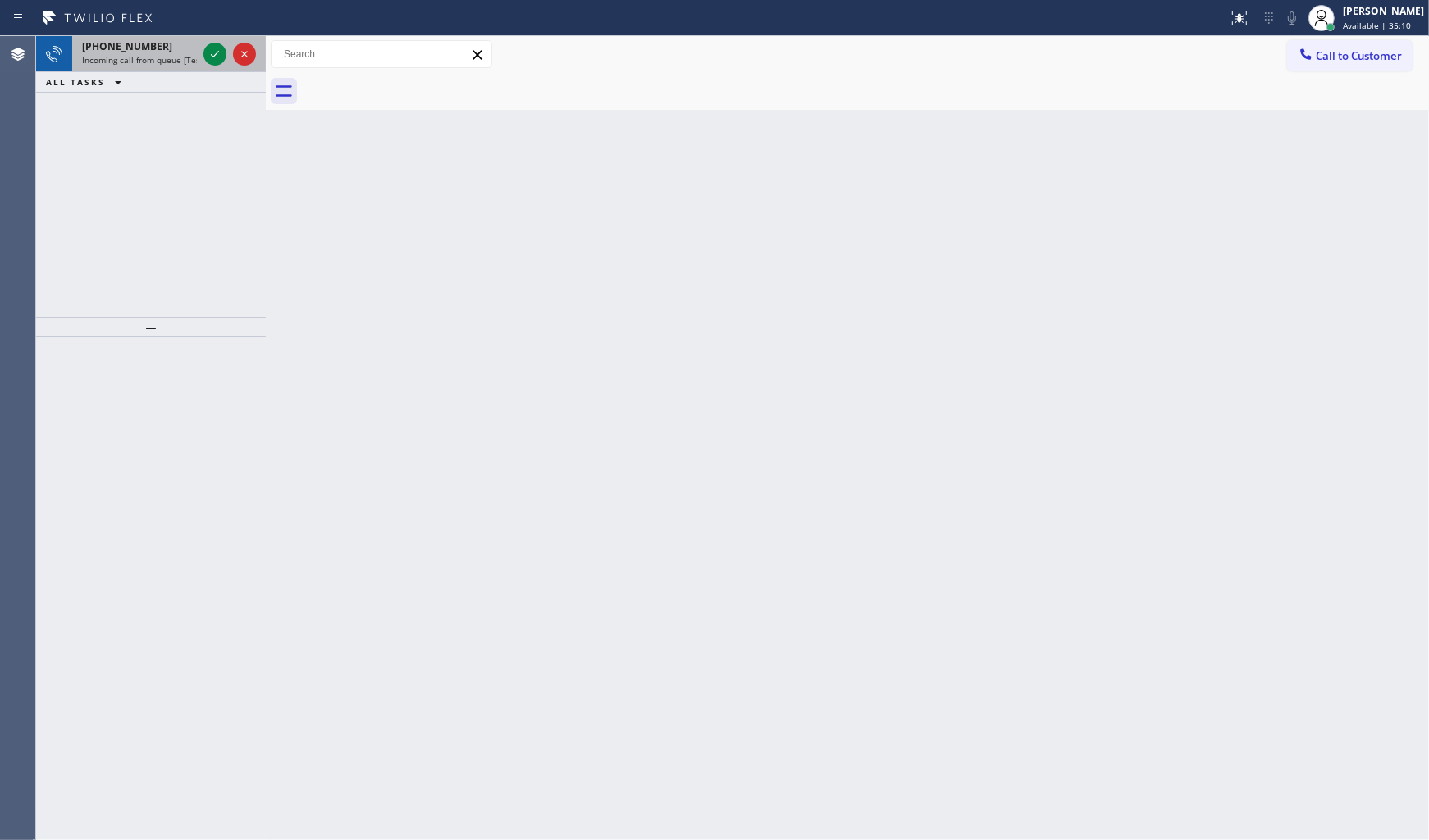
click at [200, 60] on div at bounding box center [230, 54] width 59 height 36
click at [215, 53] on icon at bounding box center [215, 54] width 20 height 20
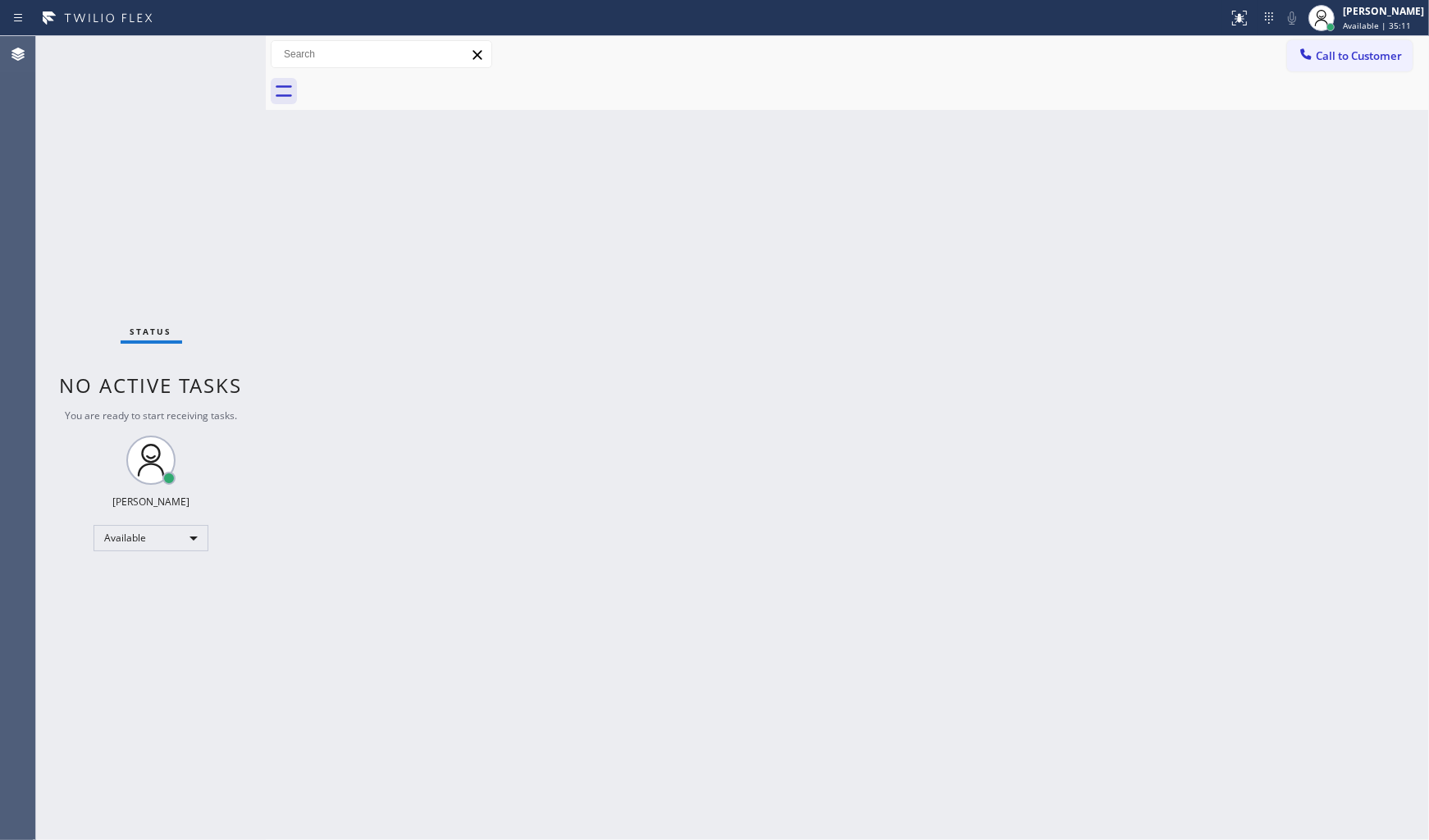
click at [216, 50] on div "Status No active tasks You are ready to start receiving tasks. JENIZA ALCAYDE A…" at bounding box center [151, 438] width 230 height 804
click at [1215, 14] on div at bounding box center [614, 18] width 1215 height 26
click at [1243, 12] on div at bounding box center [1246, 12] width 10 height 10
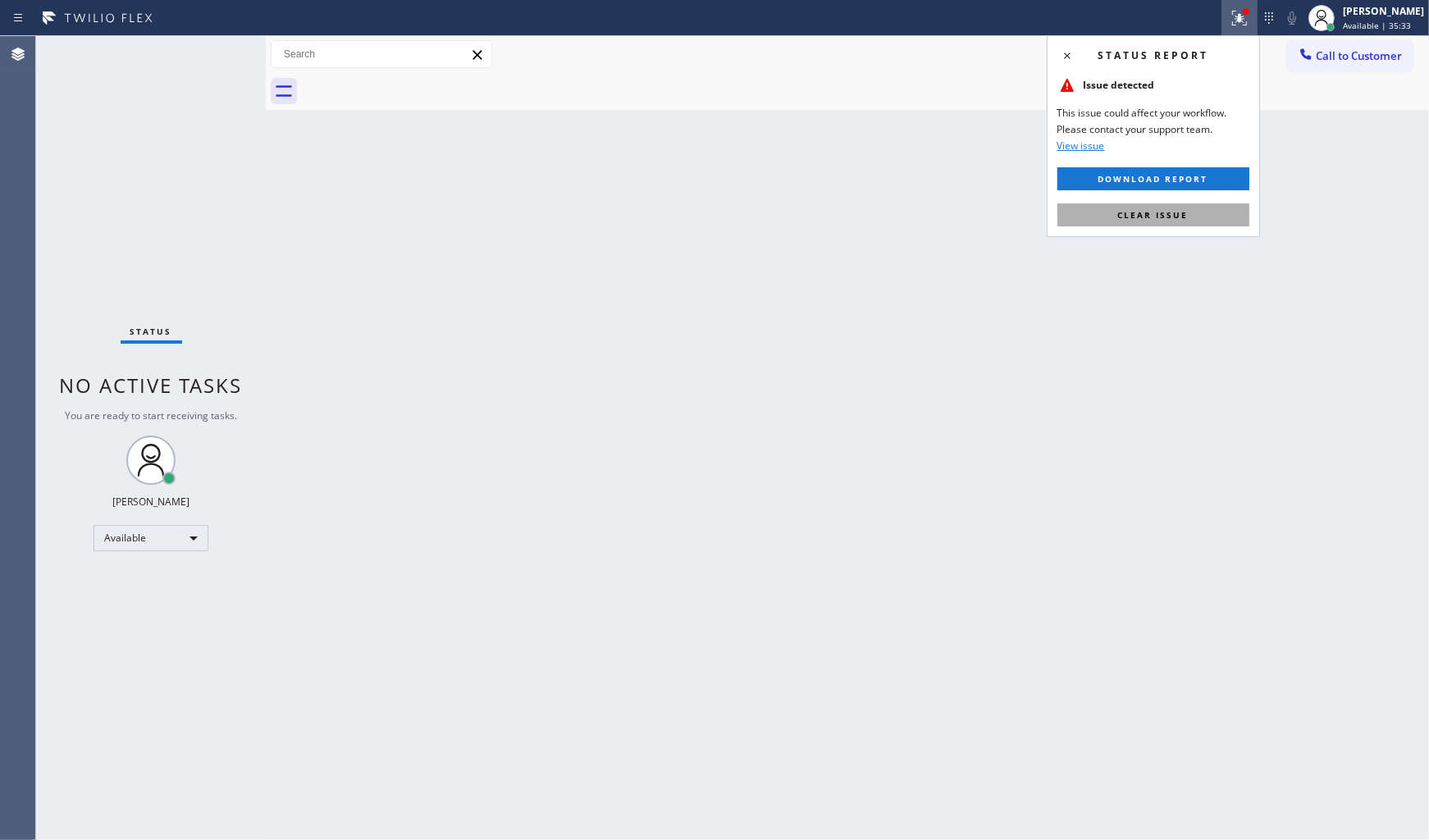
click at [1219, 206] on button "Clear issue" at bounding box center [1153, 215] width 192 height 23
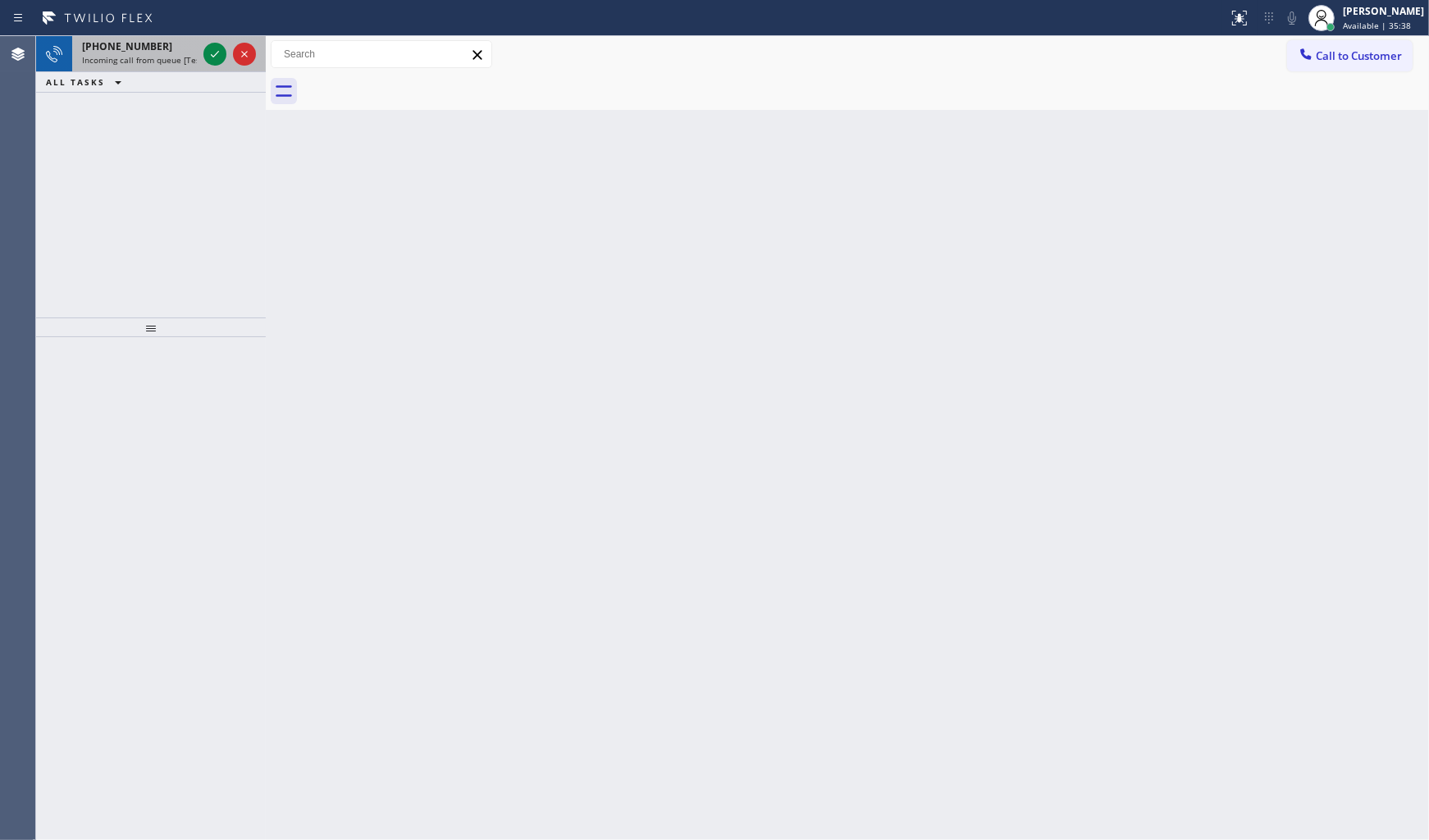
click at [207, 41] on div at bounding box center [230, 54] width 59 height 36
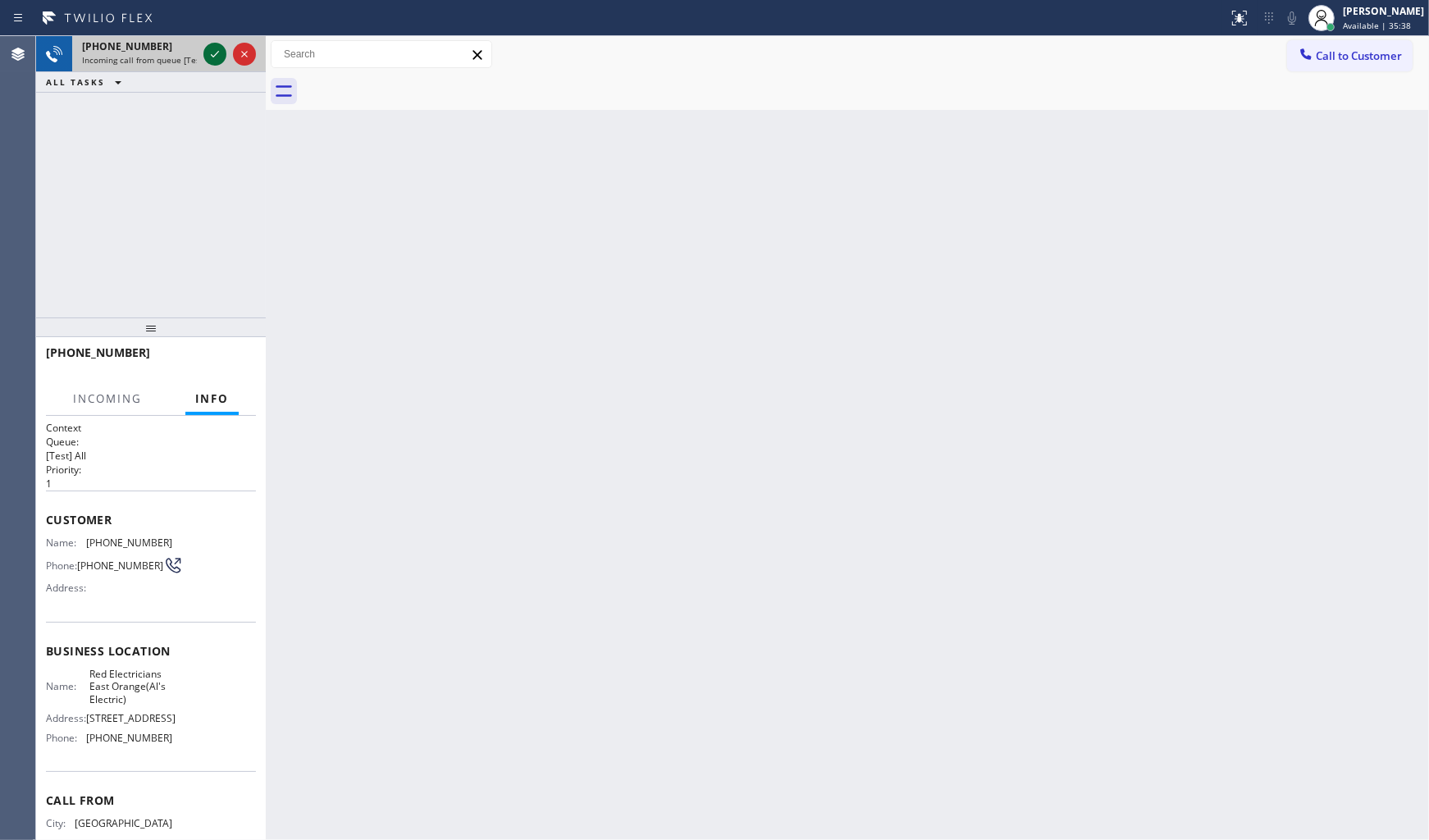
click at [212, 55] on icon at bounding box center [215, 54] width 8 height 7
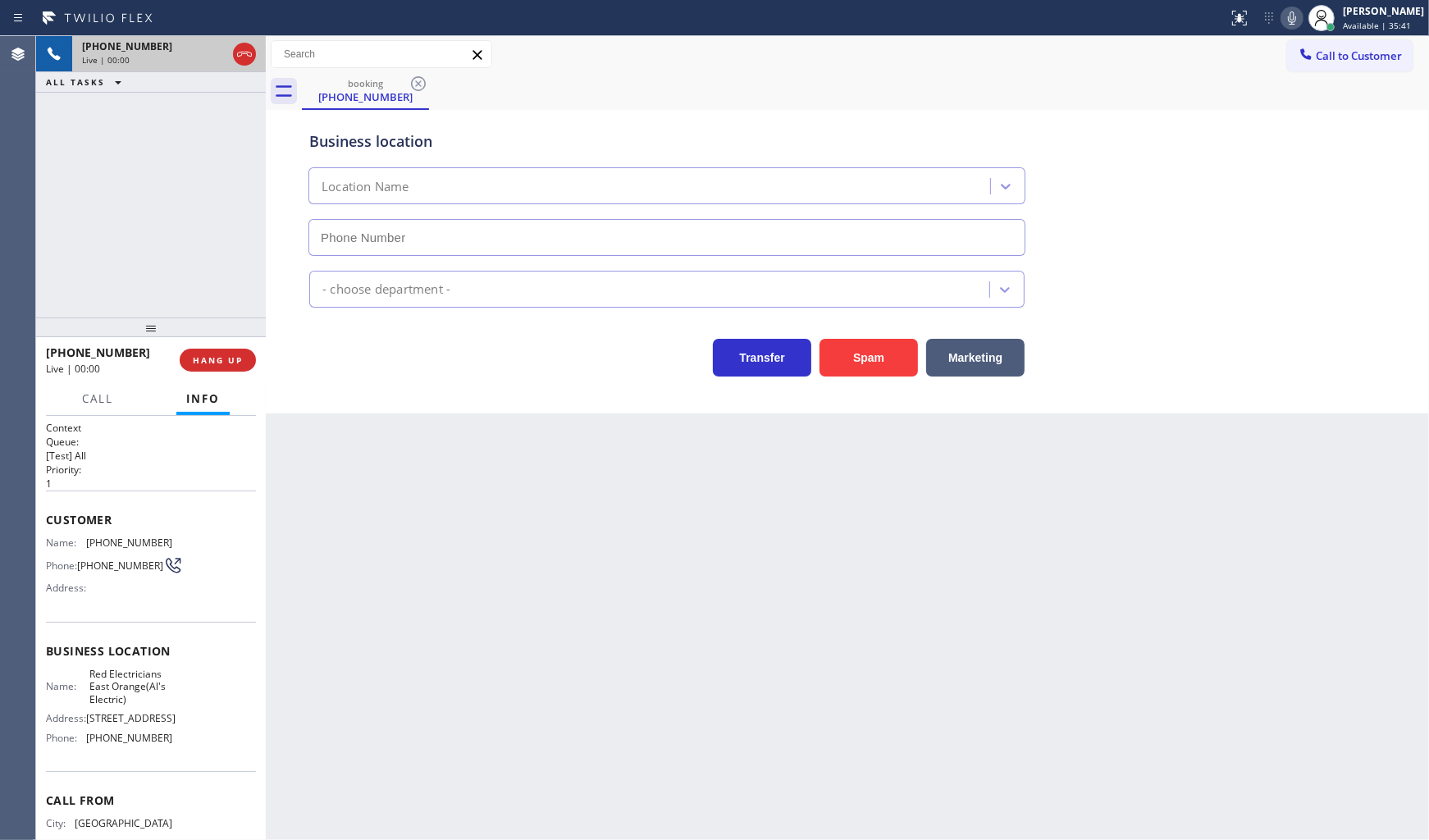
type input "(973) 434-5671"
click at [234, 358] on span "HANG UP" at bounding box center [217, 360] width 50 height 12
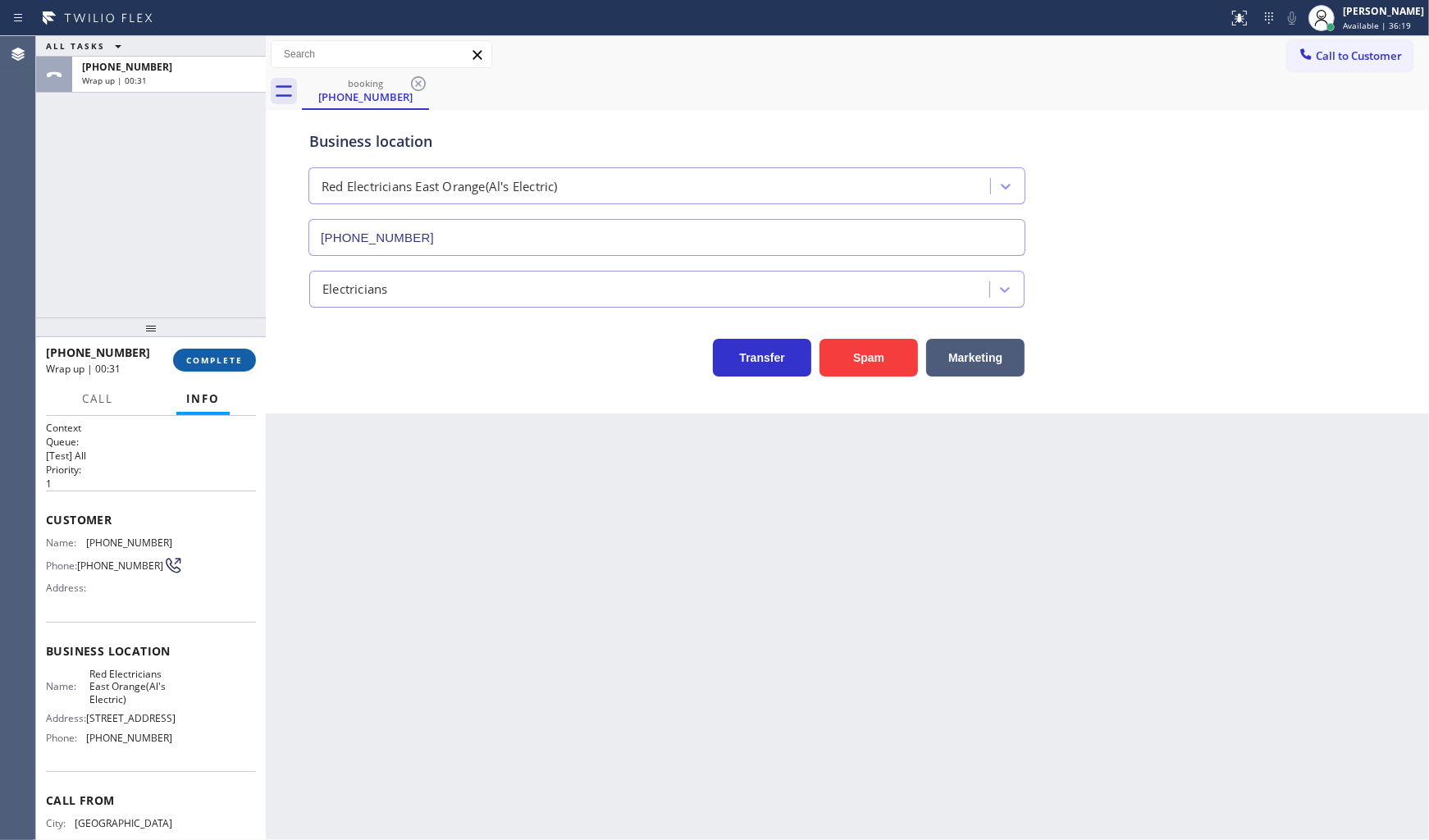
click at [195, 362] on span "COMPLETE" at bounding box center [214, 360] width 57 height 12
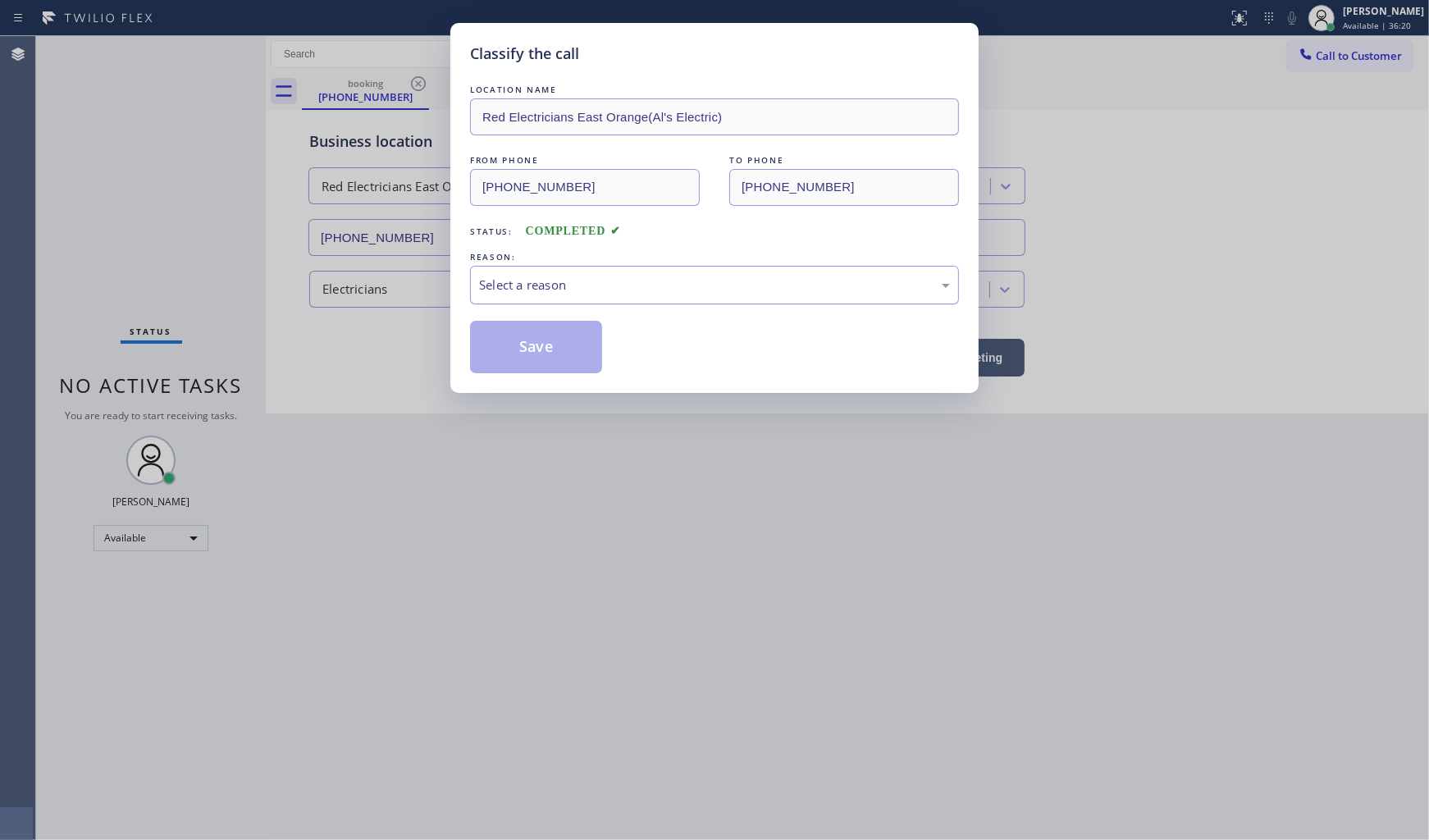
click at [521, 277] on div "Select a reason" at bounding box center [715, 285] width 471 height 19
click at [517, 357] on button "Save" at bounding box center [536, 347] width 132 height 53
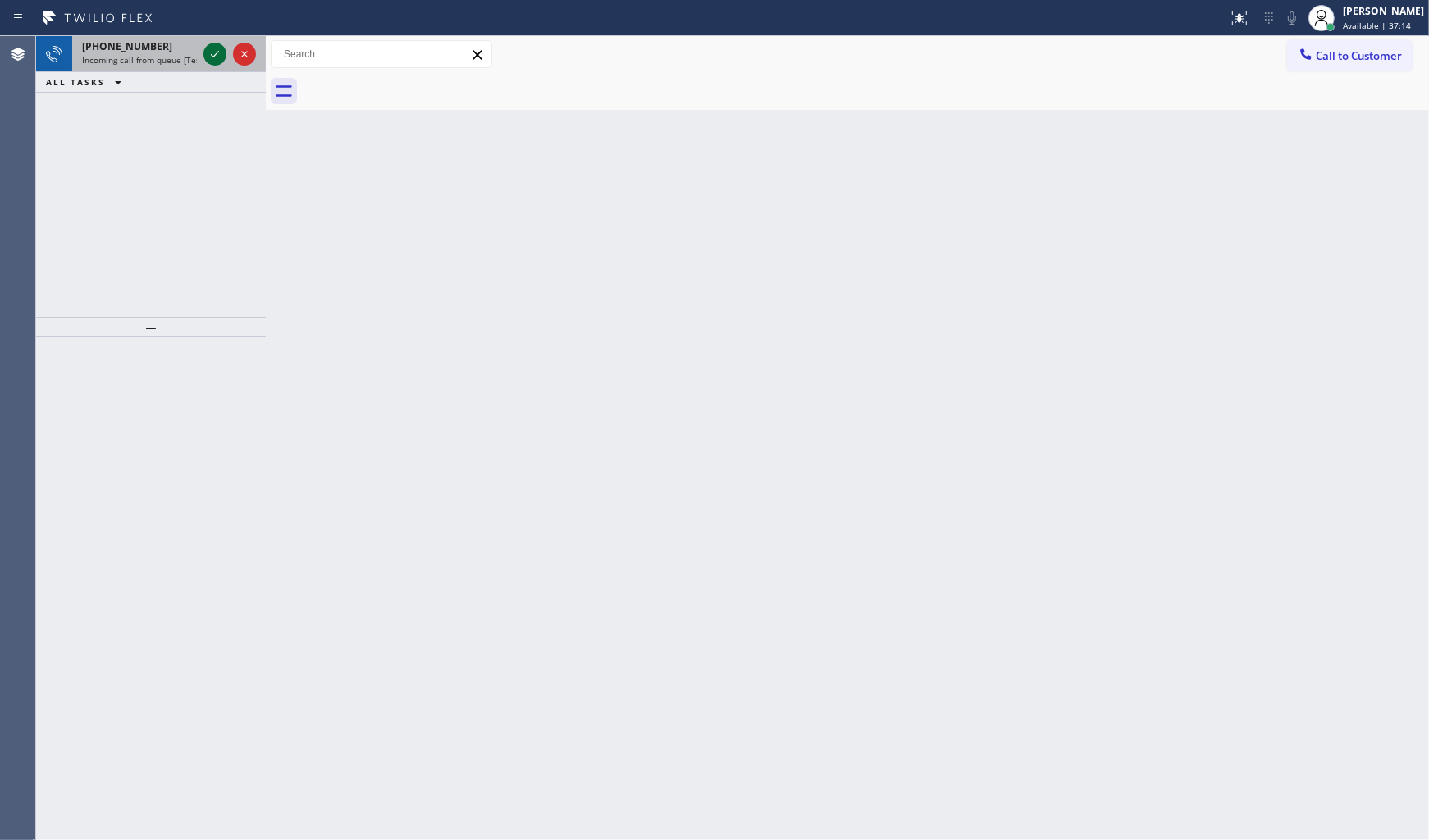
click at [203, 58] on div at bounding box center [215, 54] width 23 height 20
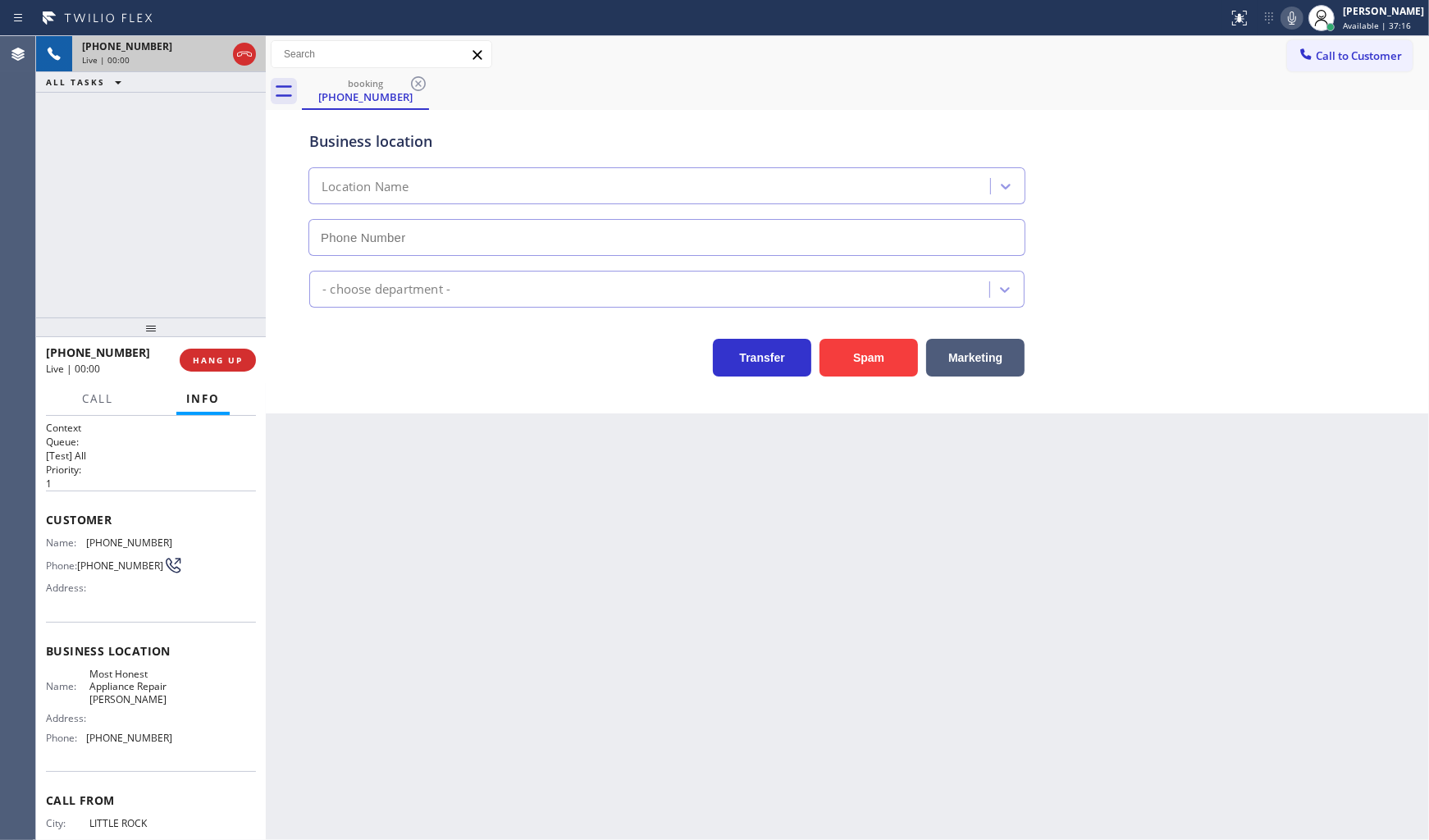
type input "(786) 828-5778"
click at [871, 357] on button "Spam" at bounding box center [869, 357] width 99 height 38
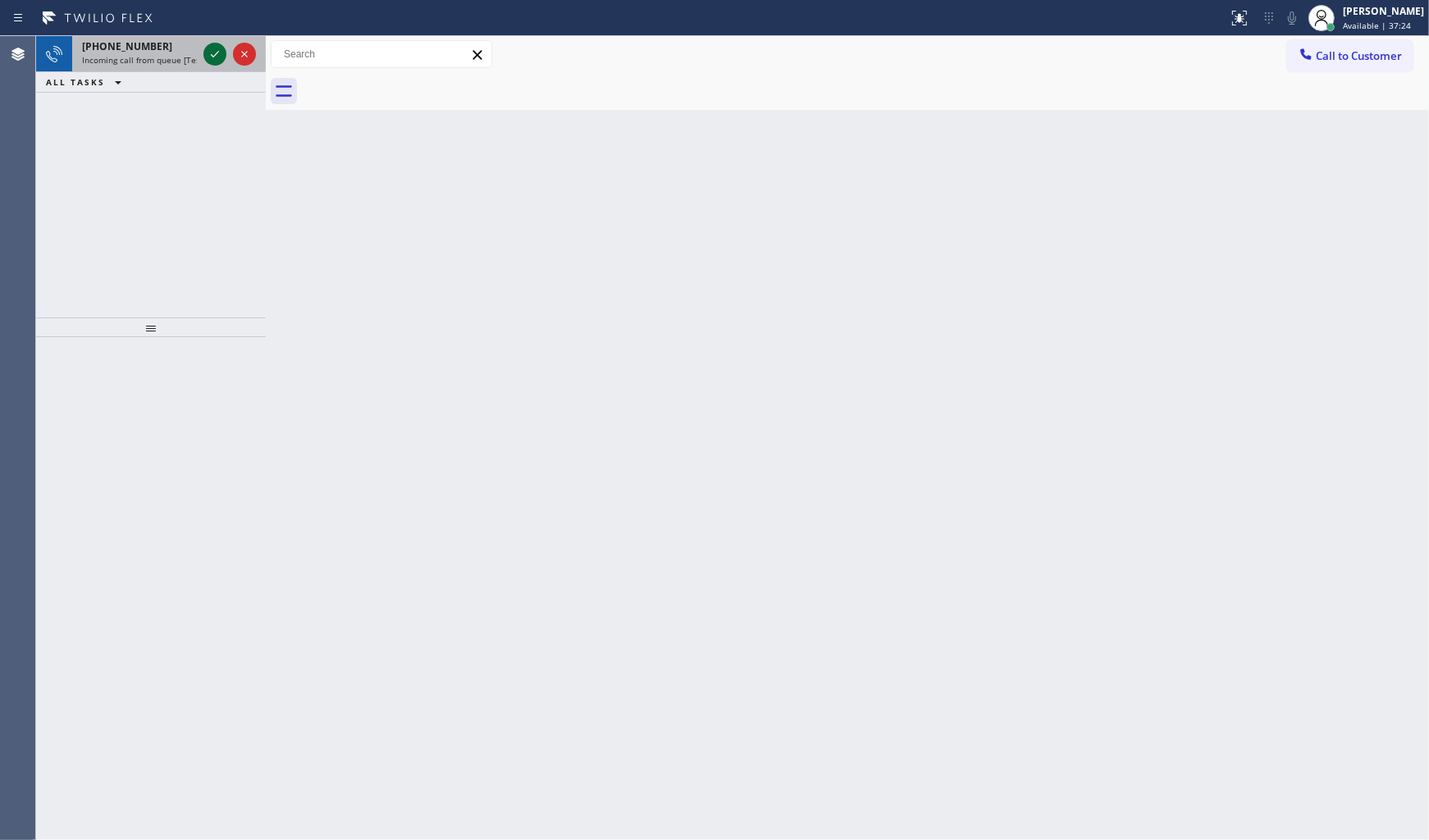
click at [206, 50] on icon at bounding box center [215, 54] width 20 height 20
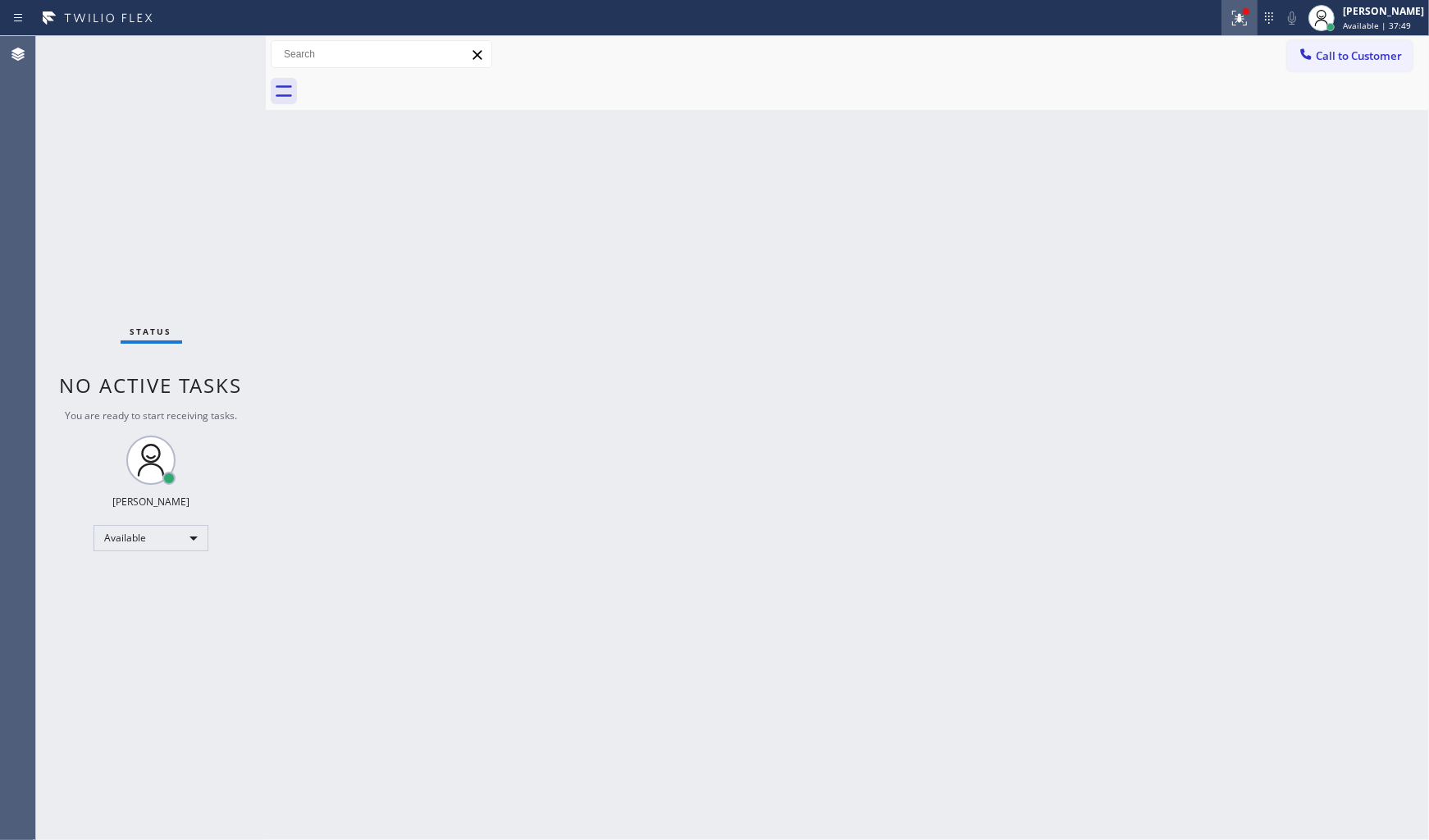
click at [1229, 11] on div at bounding box center [1240, 18] width 36 height 20
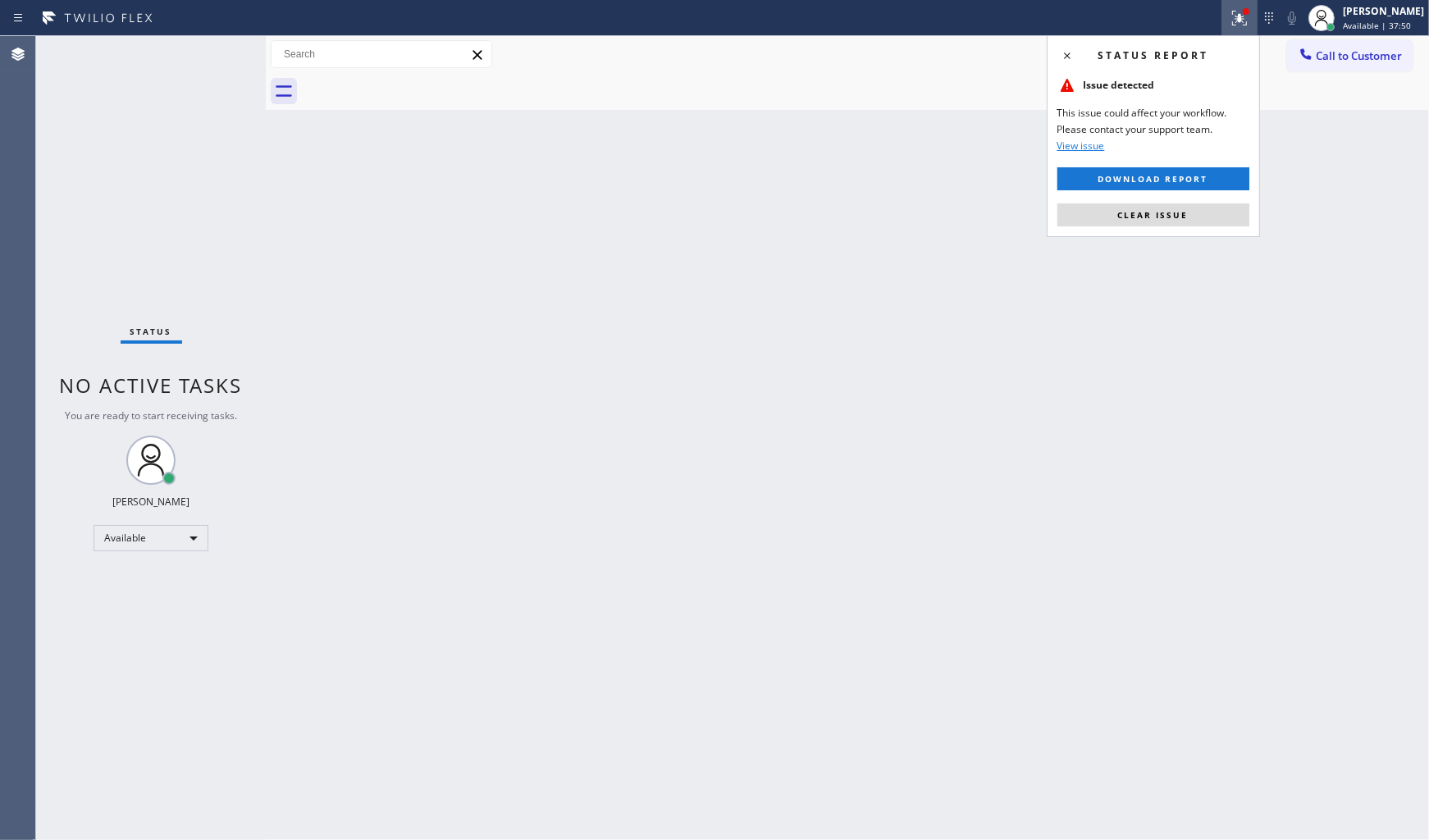
click at [1203, 222] on button "Clear issue" at bounding box center [1153, 215] width 192 height 23
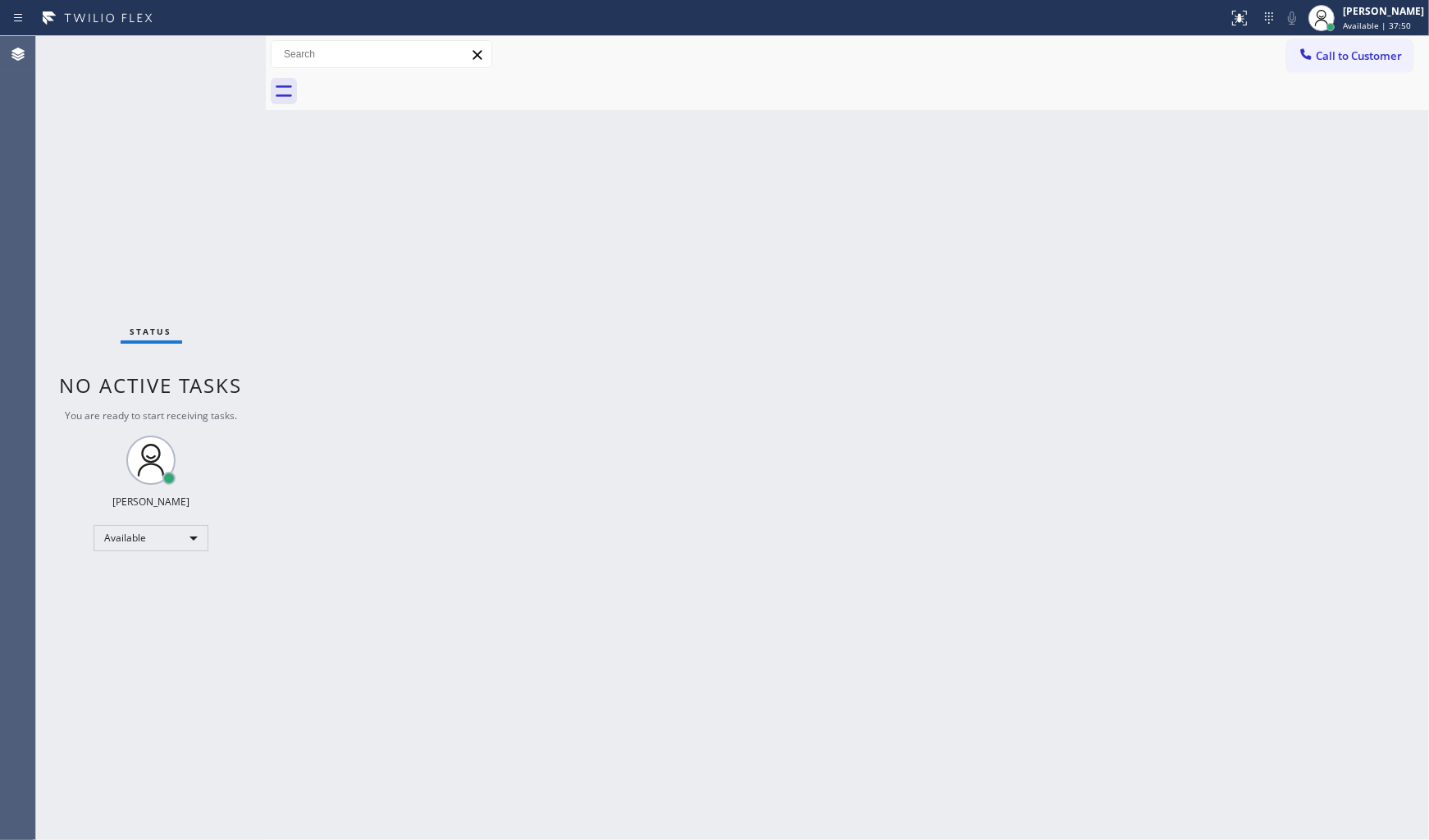
click at [1206, 206] on div "Back to Dashboard Change Sender ID Customers Technicians Select a contact Outbo…" at bounding box center [848, 438] width 1163 height 804
drag, startPoint x: 257, startPoint y: 170, endPoint x: 244, endPoint y: 152, distance: 22.2
click at [252, 161] on div "Status No active tasks You are ready to start receiving tasks. JENIZA ALCAYDE A…" at bounding box center [151, 438] width 230 height 804
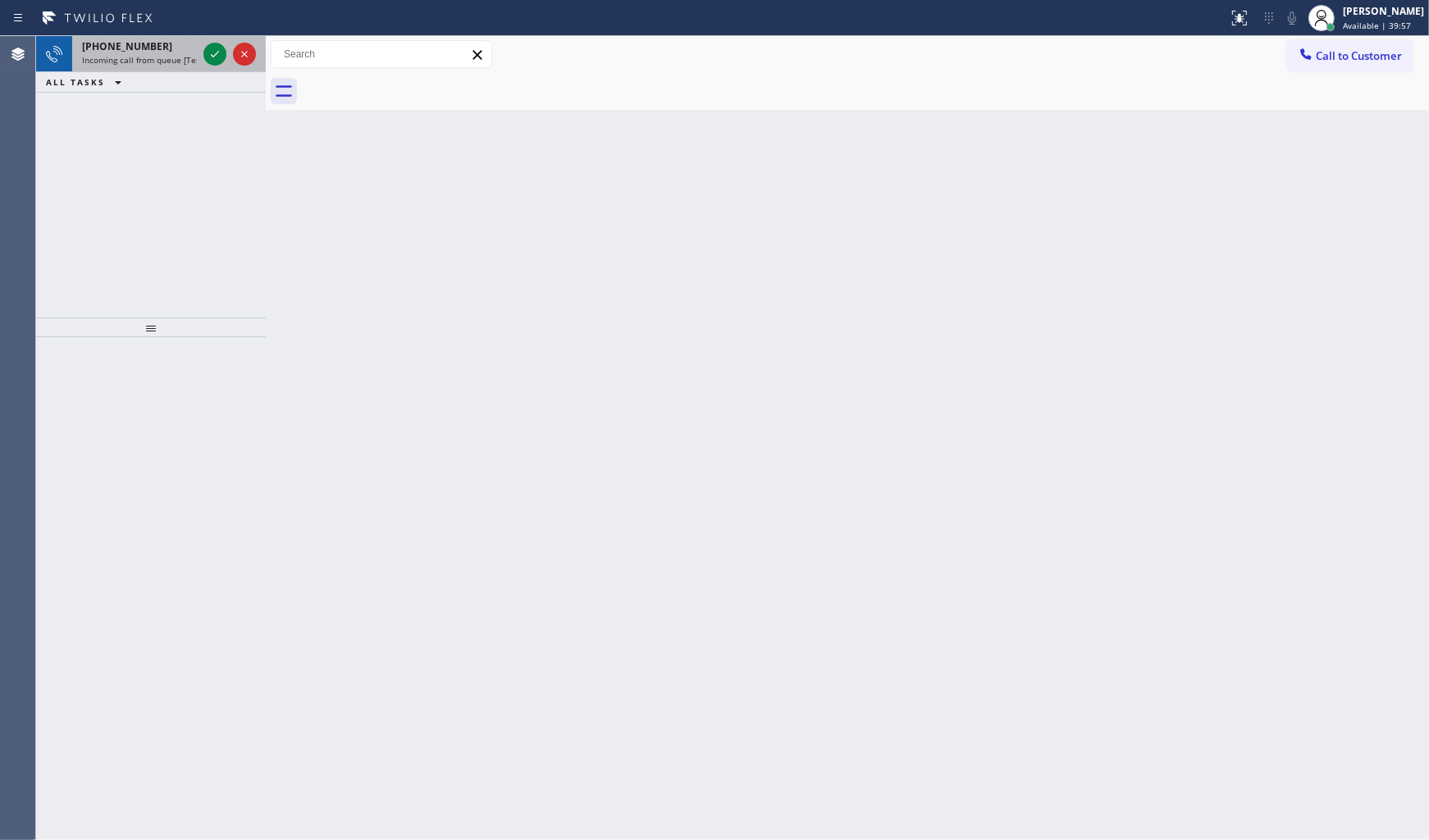
drag, startPoint x: 175, startPoint y: 30, endPoint x: 198, endPoint y: 53, distance: 32.5
click at [179, 42] on div "Status report No issues detected If you experience an issue, please download th…" at bounding box center [714, 420] width 1429 height 840
click at [198, 53] on div "+16193920846 Incoming call from queue [Test] All" at bounding box center [136, 54] width 128 height 36
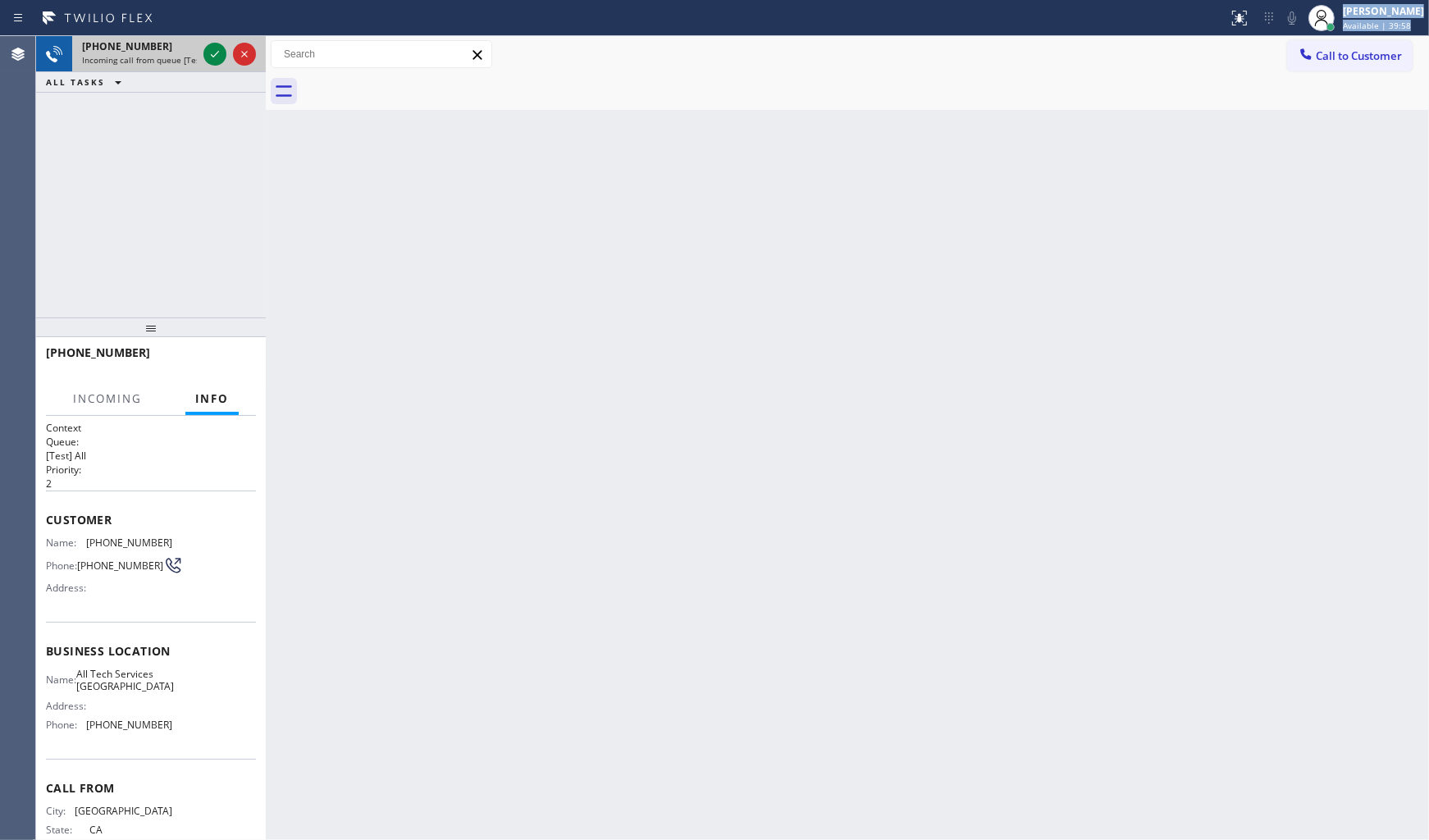
click at [197, 52] on div "+16193920846" at bounding box center [139, 46] width 114 height 14
click at [205, 54] on div at bounding box center [230, 54] width 59 height 36
click at [205, 54] on icon at bounding box center [215, 54] width 20 height 20
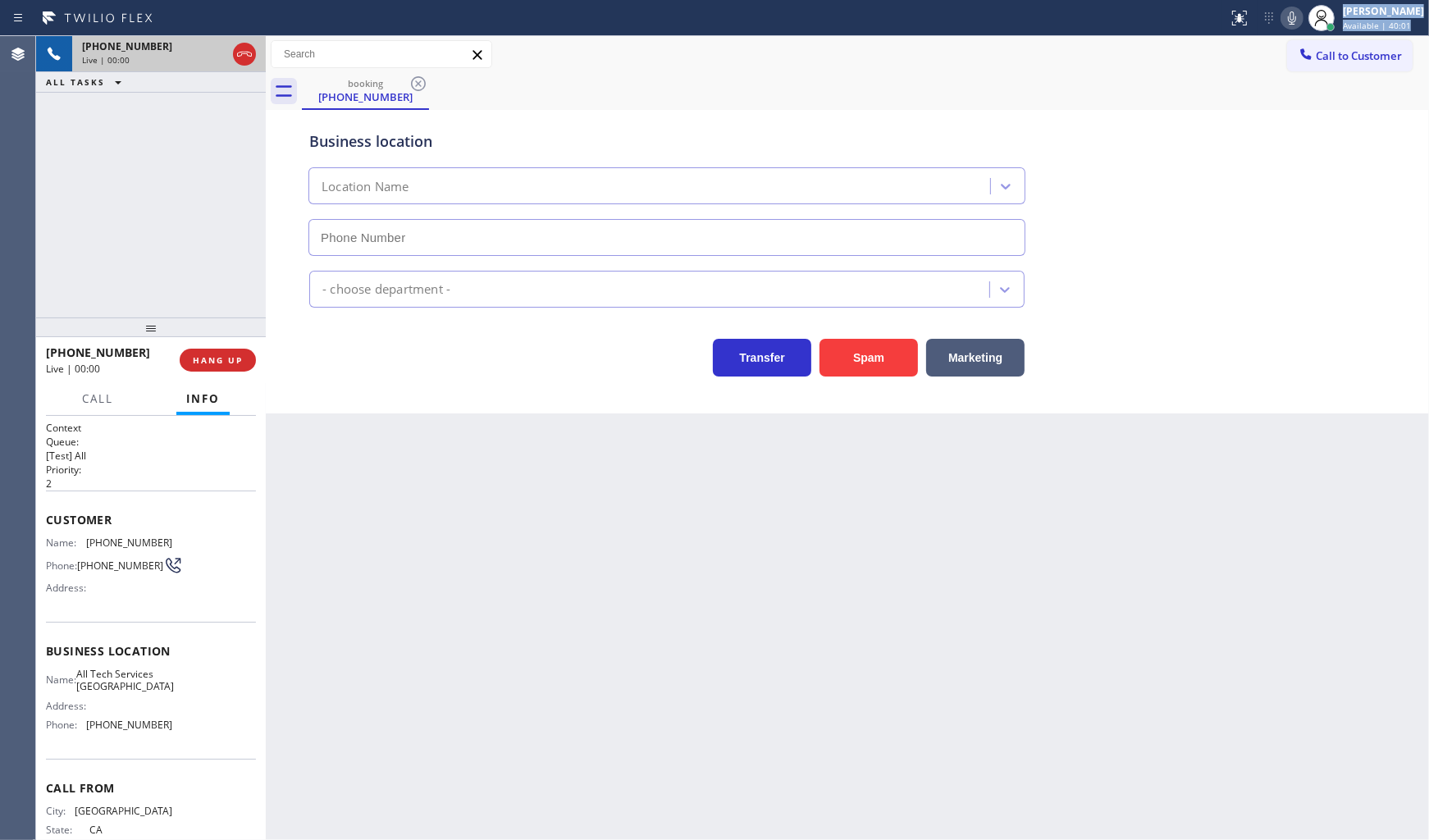
type input "(619) 361-7610"
click at [208, 63] on div "Live | 00:00" at bounding box center [154, 60] width 144 height 12
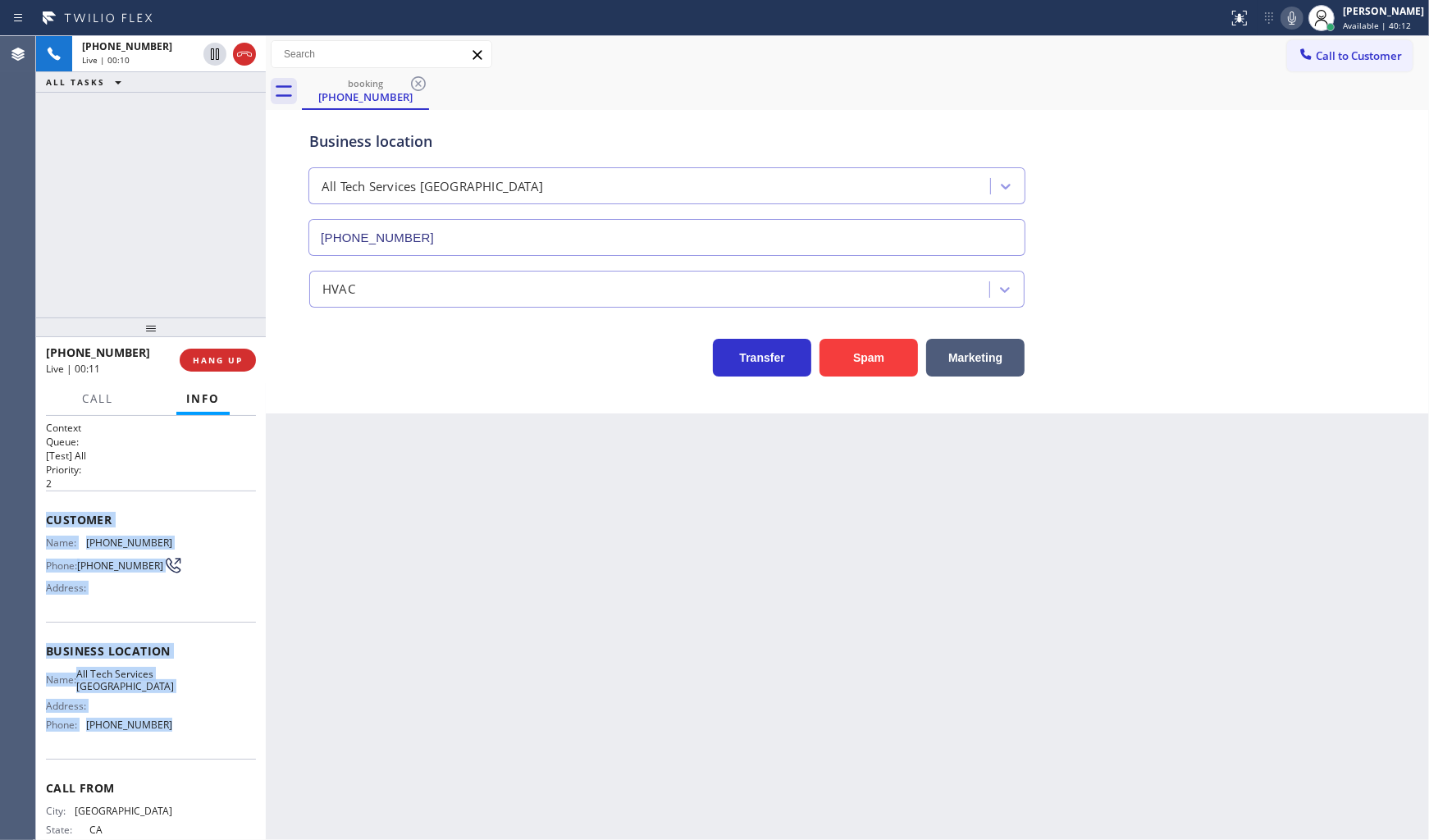
drag, startPoint x: 45, startPoint y: 518, endPoint x: 177, endPoint y: 742, distance: 260.0
click at [177, 742] on div "Context Queue: [Test] All Priority: 2 Customer Name: (619) 392-0846 Phone: (619…" at bounding box center [151, 651] width 210 height 462
copy div "Customer Name: (619) 392-0846 Phone: (619) 392-0846 Address: Business location …"
drag, startPoint x: 198, startPoint y: 555, endPoint x: 170, endPoint y: 547, distance: 29.1
click at [201, 553] on div "Name: (619) 392-0846 Phone: (619) 392-0846 Address:" at bounding box center [151, 568] width 210 height 65
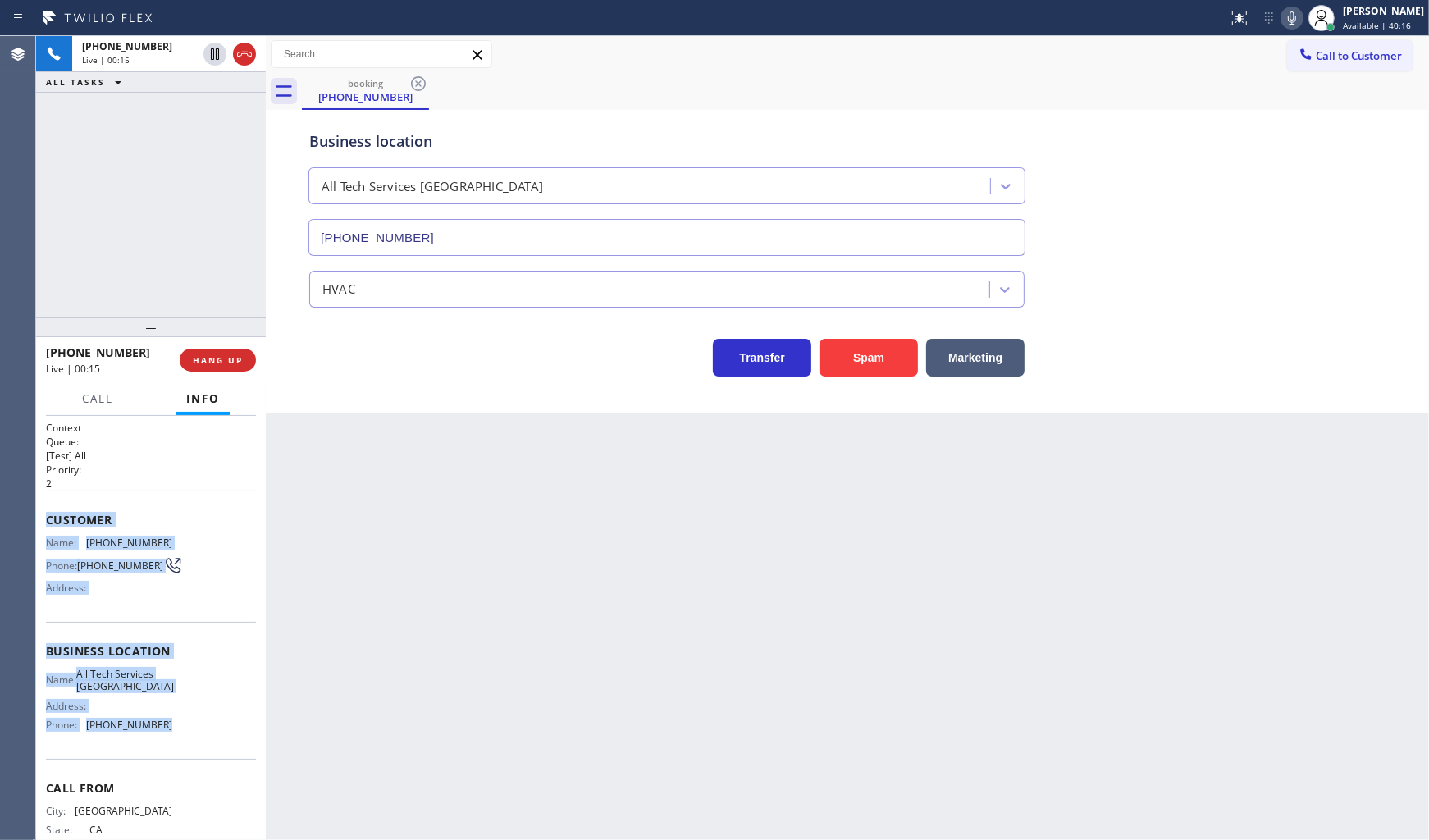
click at [149, 530] on div "Customer Name: (619) 392-0846 Phone: (619) 392-0846 Address:" at bounding box center [151, 556] width 210 height 131
copy div "Customer Name: (619) 392-0846 Phone: (619) 392-0846 Address: Business location …"
click at [163, 561] on icon at bounding box center [173, 565] width 20 height 20
drag, startPoint x: 46, startPoint y: 500, endPoint x: 203, endPoint y: 732, distance: 280.1
click at [203, 732] on div "Context Queue: [Test] All Priority: 2 Customer Name: (619) 392-0846 Phone: (619…" at bounding box center [151, 651] width 210 height 462
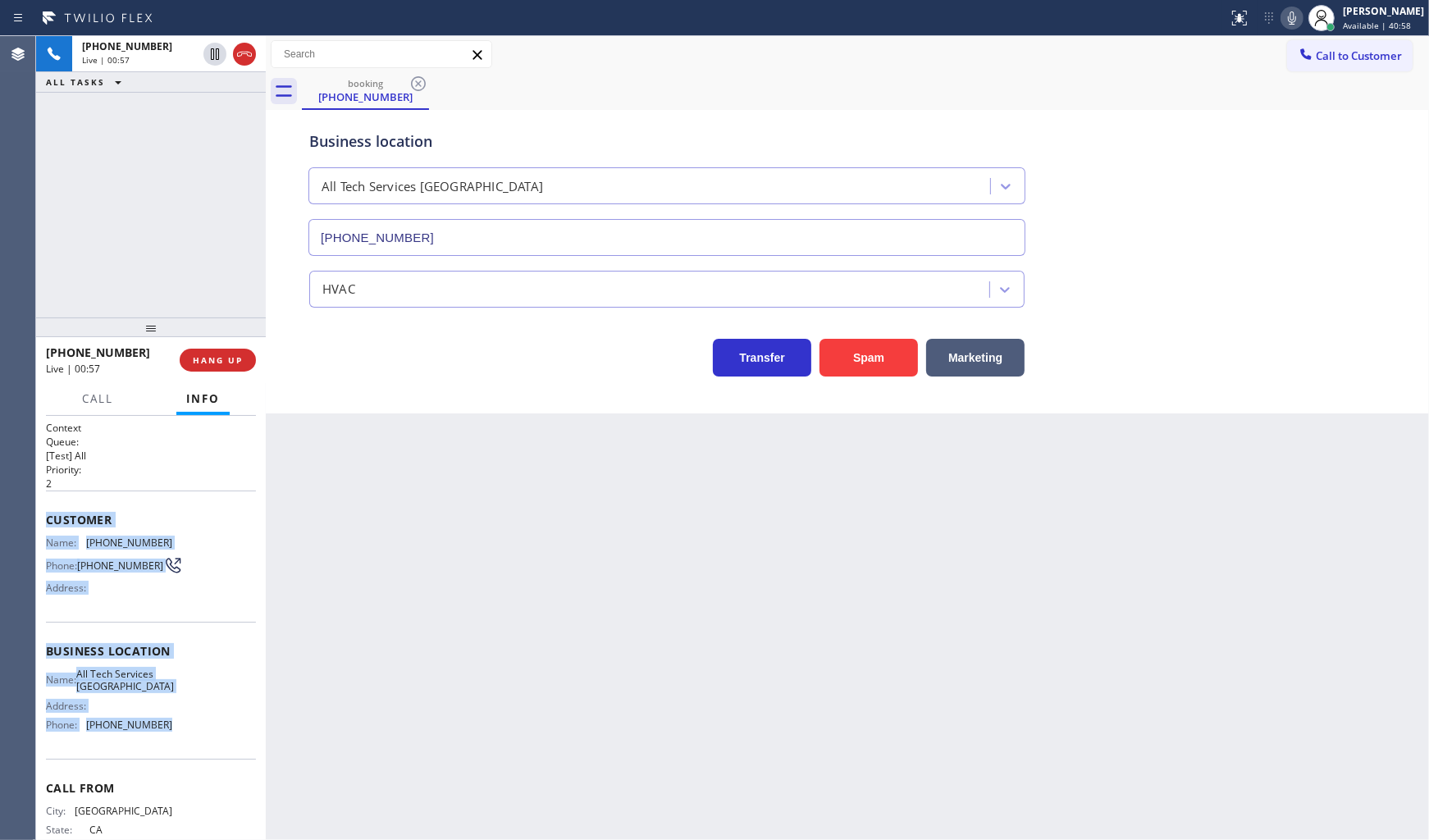
copy div "Customer Name: (619) 392-0846 Phone: (619) 392-0846 Address: Business location …"
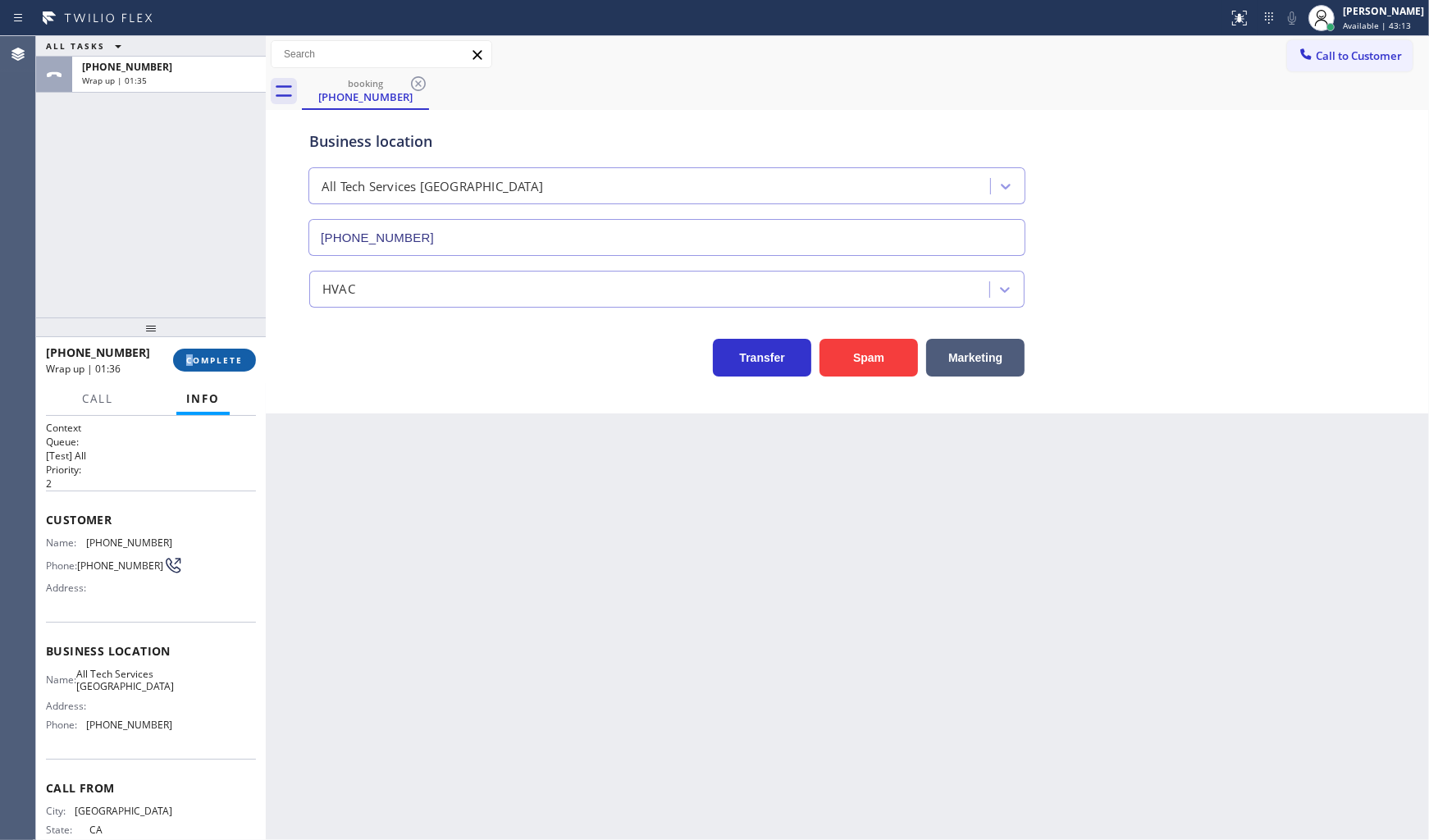
drag, startPoint x: 193, startPoint y: 348, endPoint x: 212, endPoint y: 361, distance: 23.0
click at [207, 358] on div "+16193920846 Wrap up | 01:36 COMPLETE" at bounding box center [151, 360] width 210 height 43
drag, startPoint x: 216, startPoint y: 362, endPoint x: 259, endPoint y: 362, distance: 43.0
click at [217, 363] on span "COMPLETE" at bounding box center [214, 360] width 57 height 12
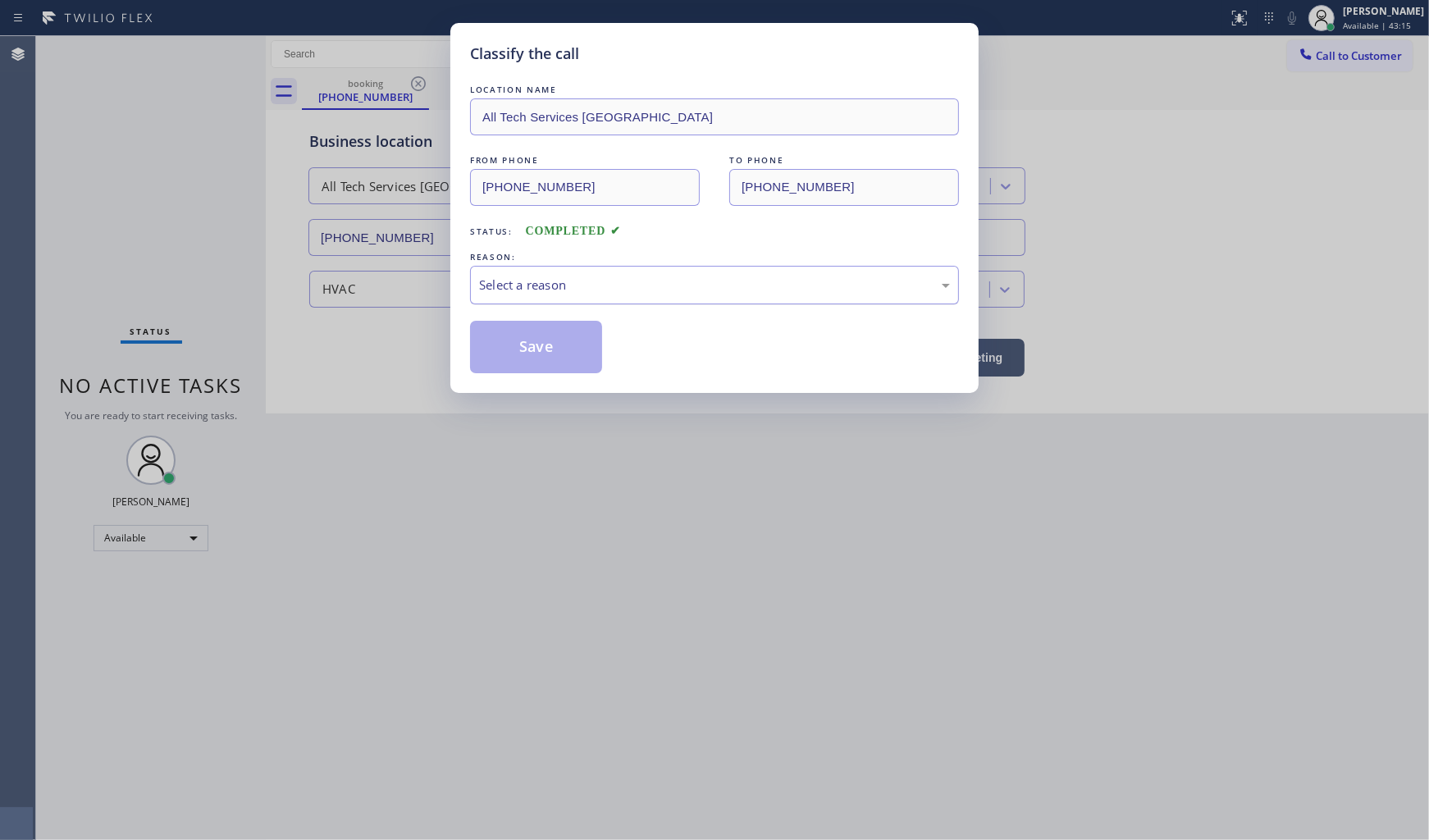
click at [507, 304] on div "Select a reason" at bounding box center [715, 285] width 489 height 39
click at [526, 348] on button "Save" at bounding box center [536, 347] width 132 height 53
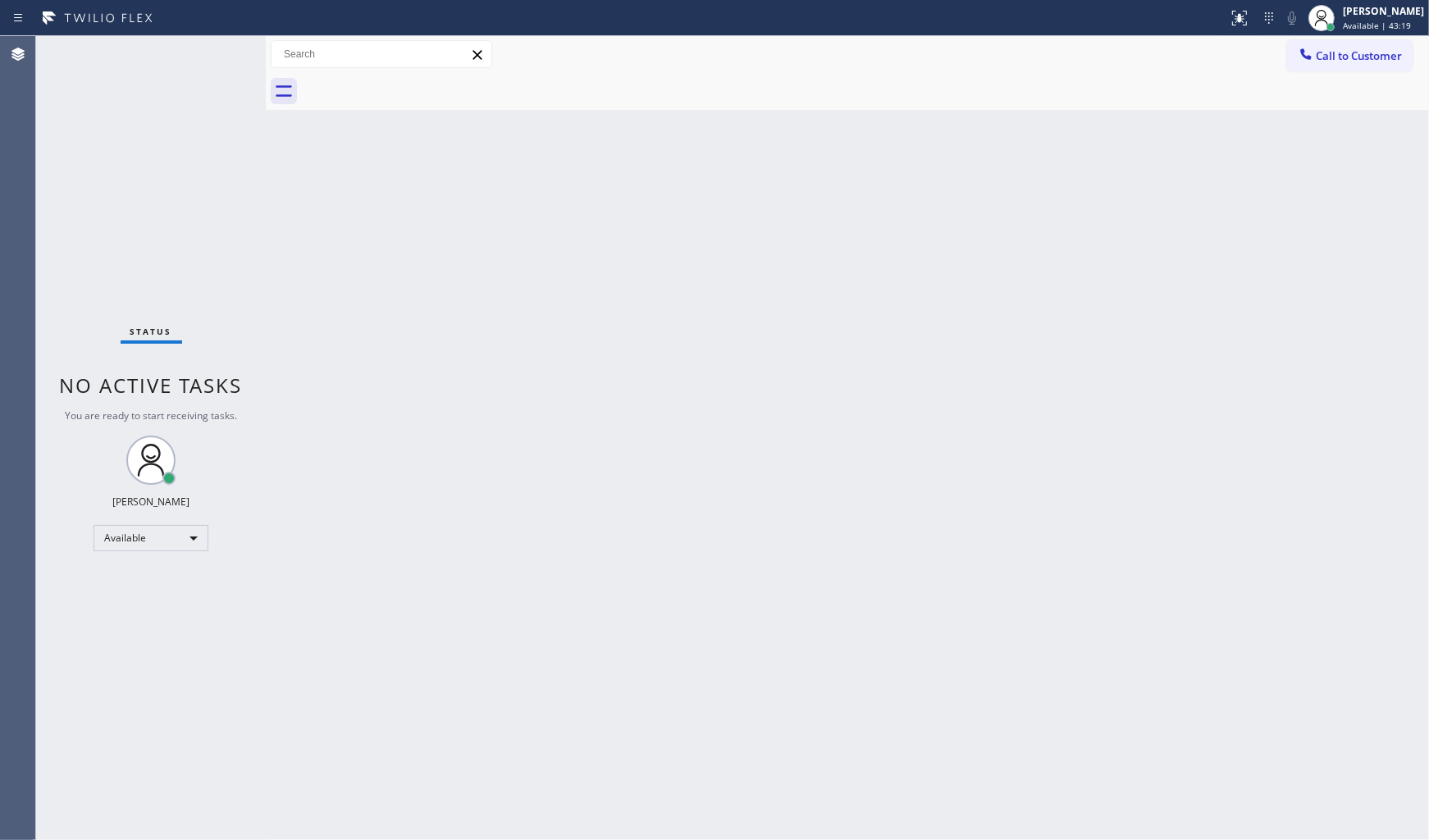
click at [1426, 346] on div "Back to Dashboard Change Sender ID Customers Technicians Select a contact Outbo…" at bounding box center [848, 438] width 1163 height 804
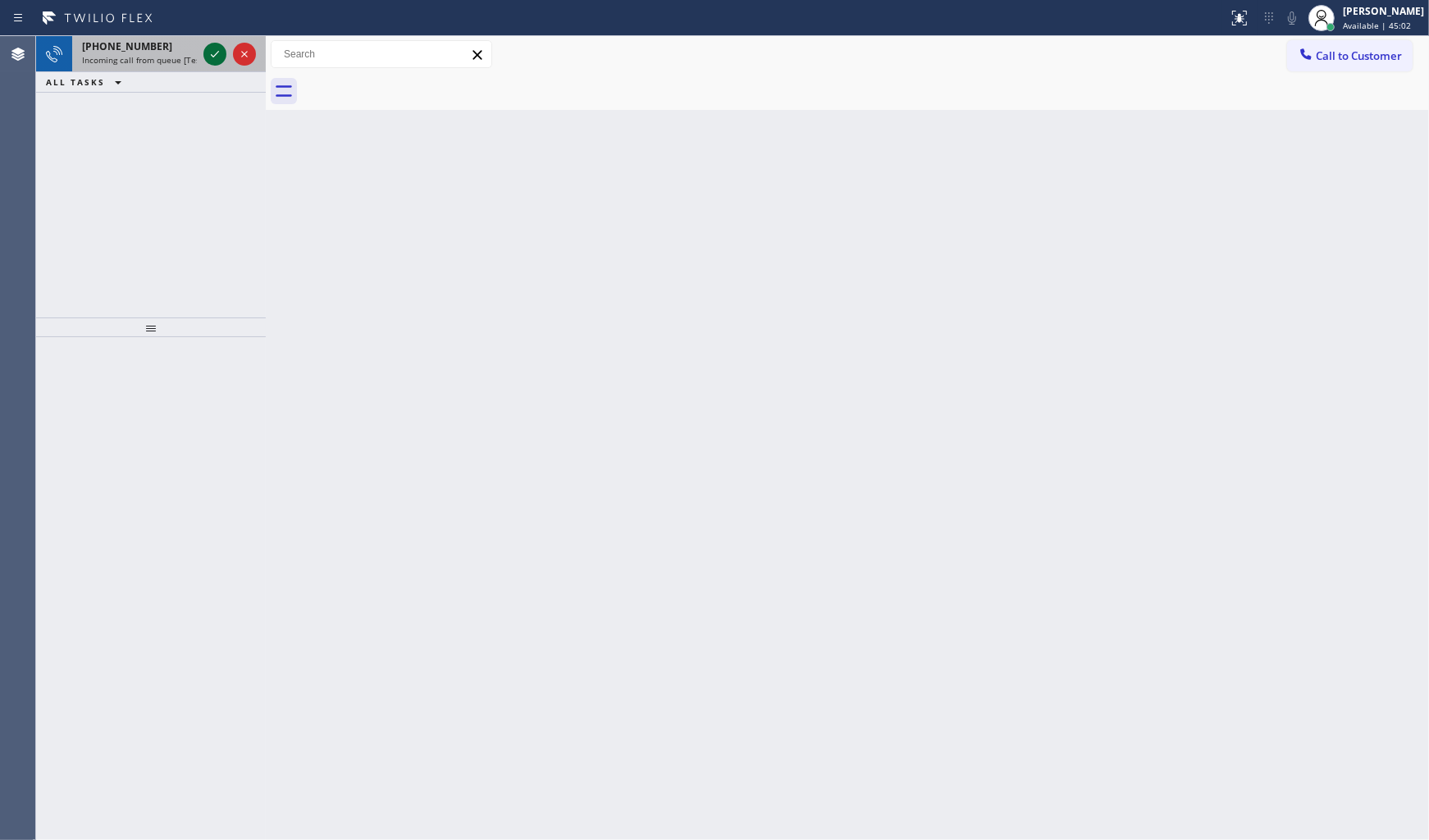
click at [222, 62] on icon at bounding box center [215, 54] width 20 height 20
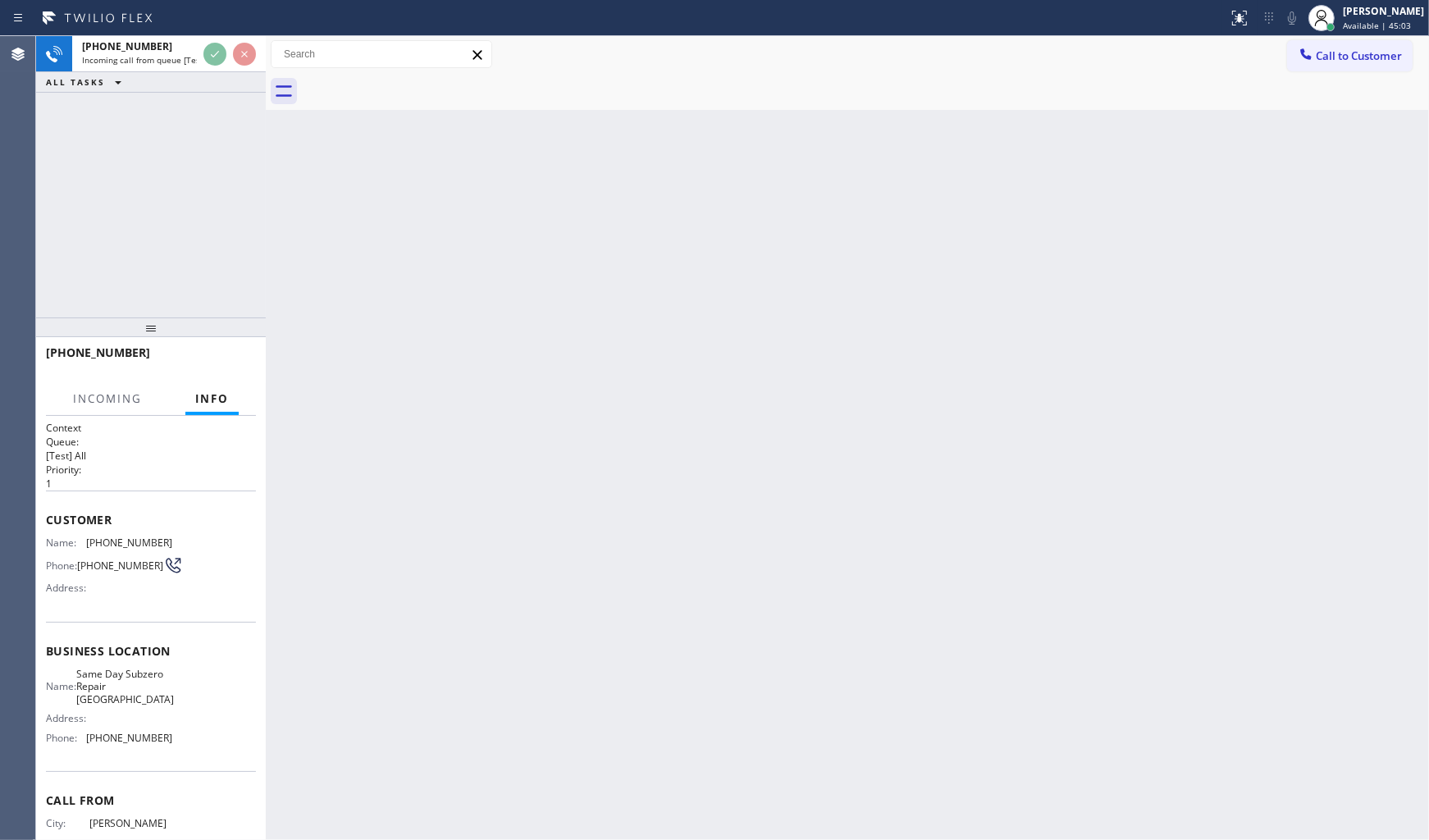
click at [222, 75] on div "+12173885013 Incoming call from queue [Test] All ALL TASKS ALL TASKS ACTIVE TAS…" at bounding box center [151, 64] width 230 height 57
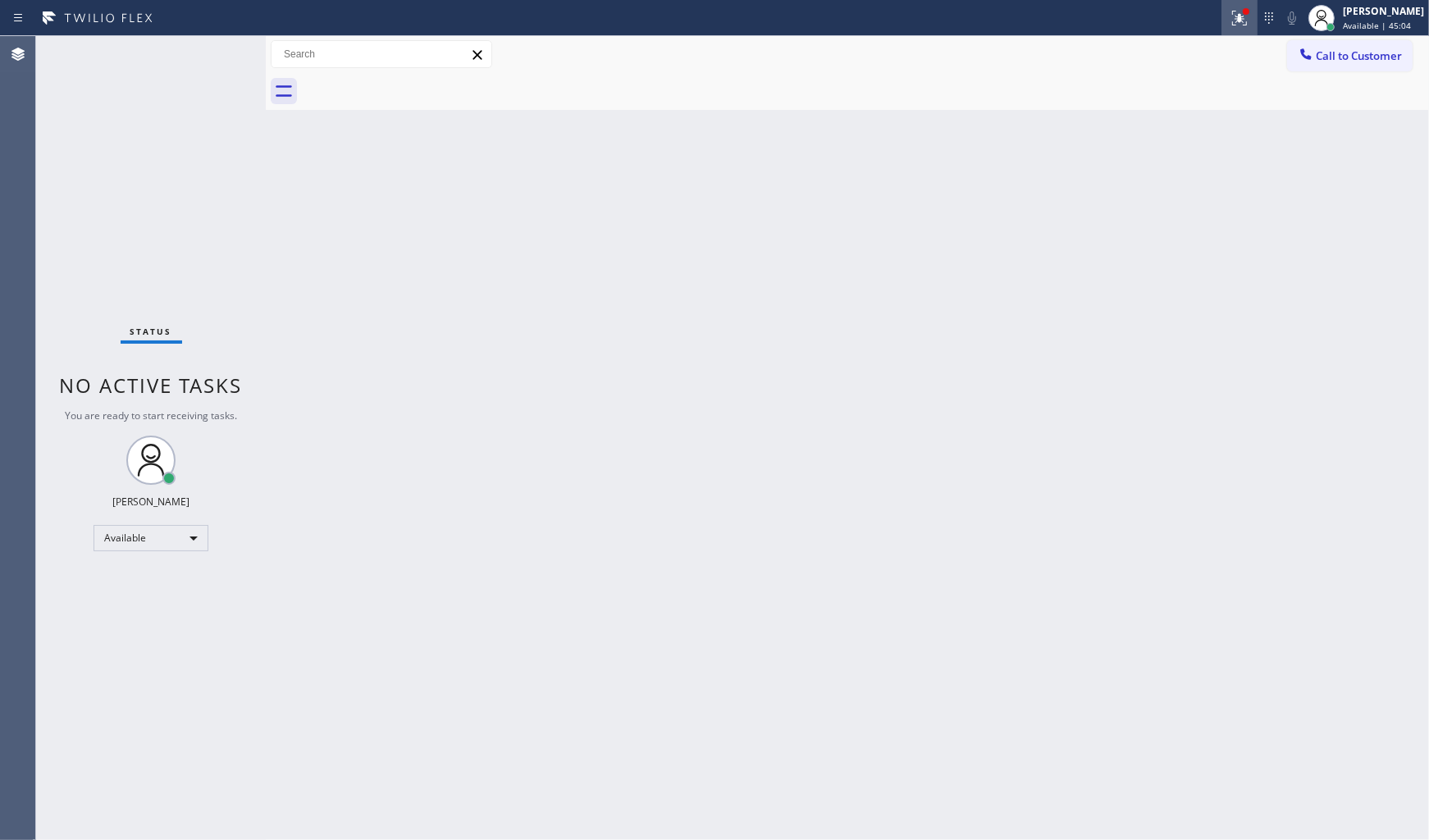
drag, startPoint x: 1236, startPoint y: 0, endPoint x: 1236, endPoint y: 10, distance: 10.0
click at [1236, 10] on button at bounding box center [1240, 18] width 36 height 36
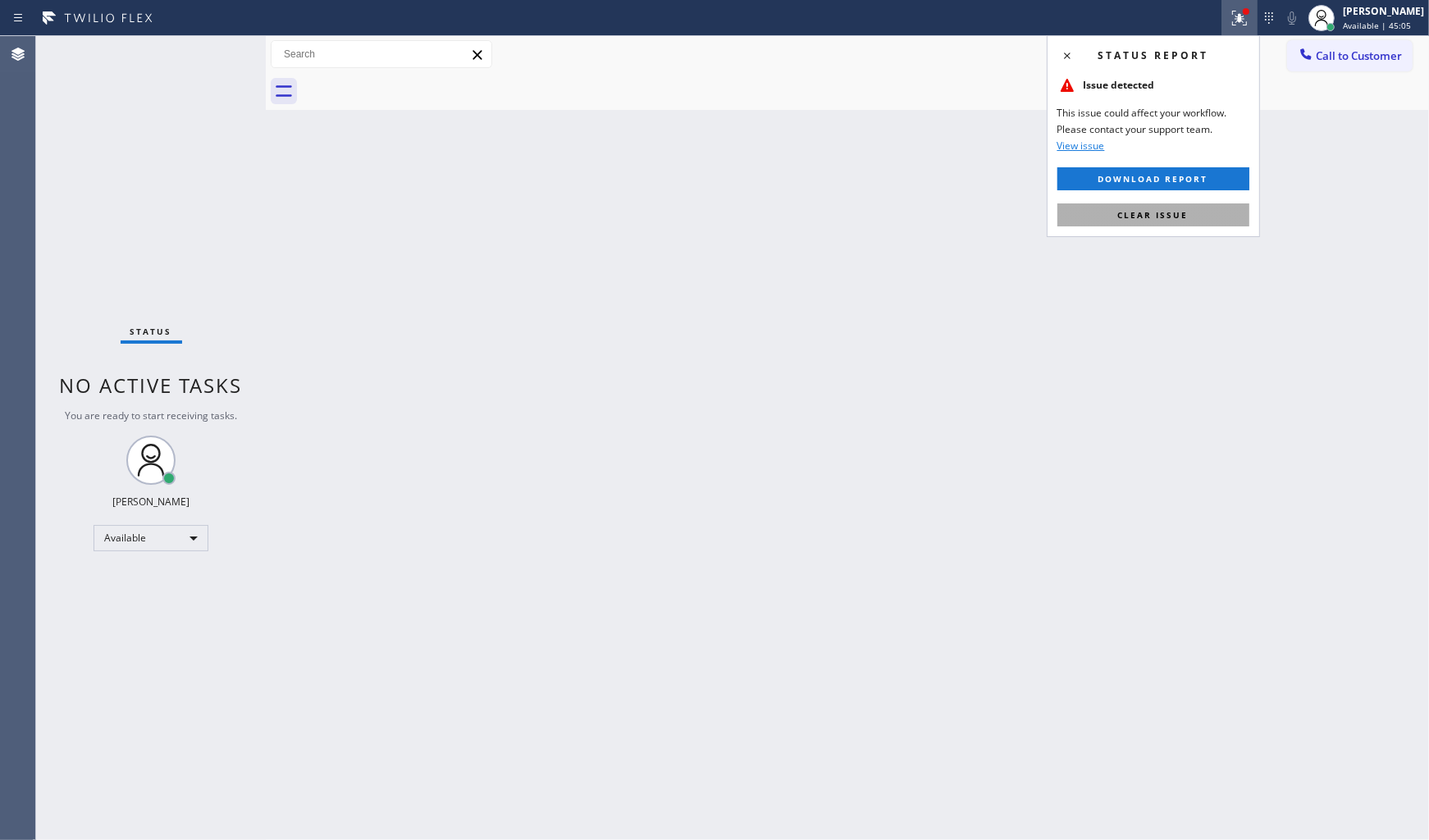
click at [1231, 223] on button "Clear issue" at bounding box center [1153, 215] width 192 height 23
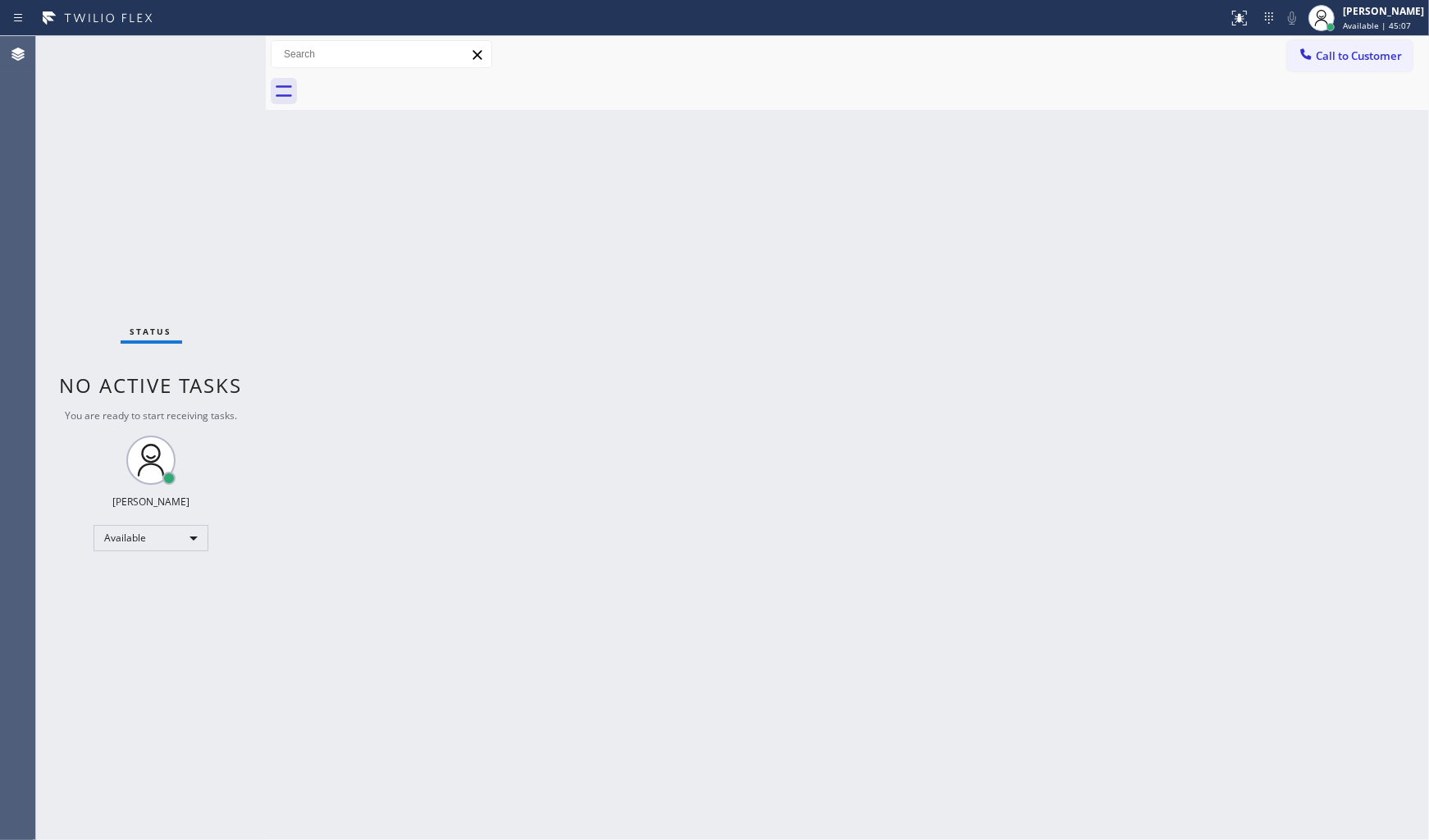
click at [1415, 223] on div "Back to Dashboard Change Sender ID Customers Technicians Select a contact Outbo…" at bounding box center [848, 438] width 1163 height 804
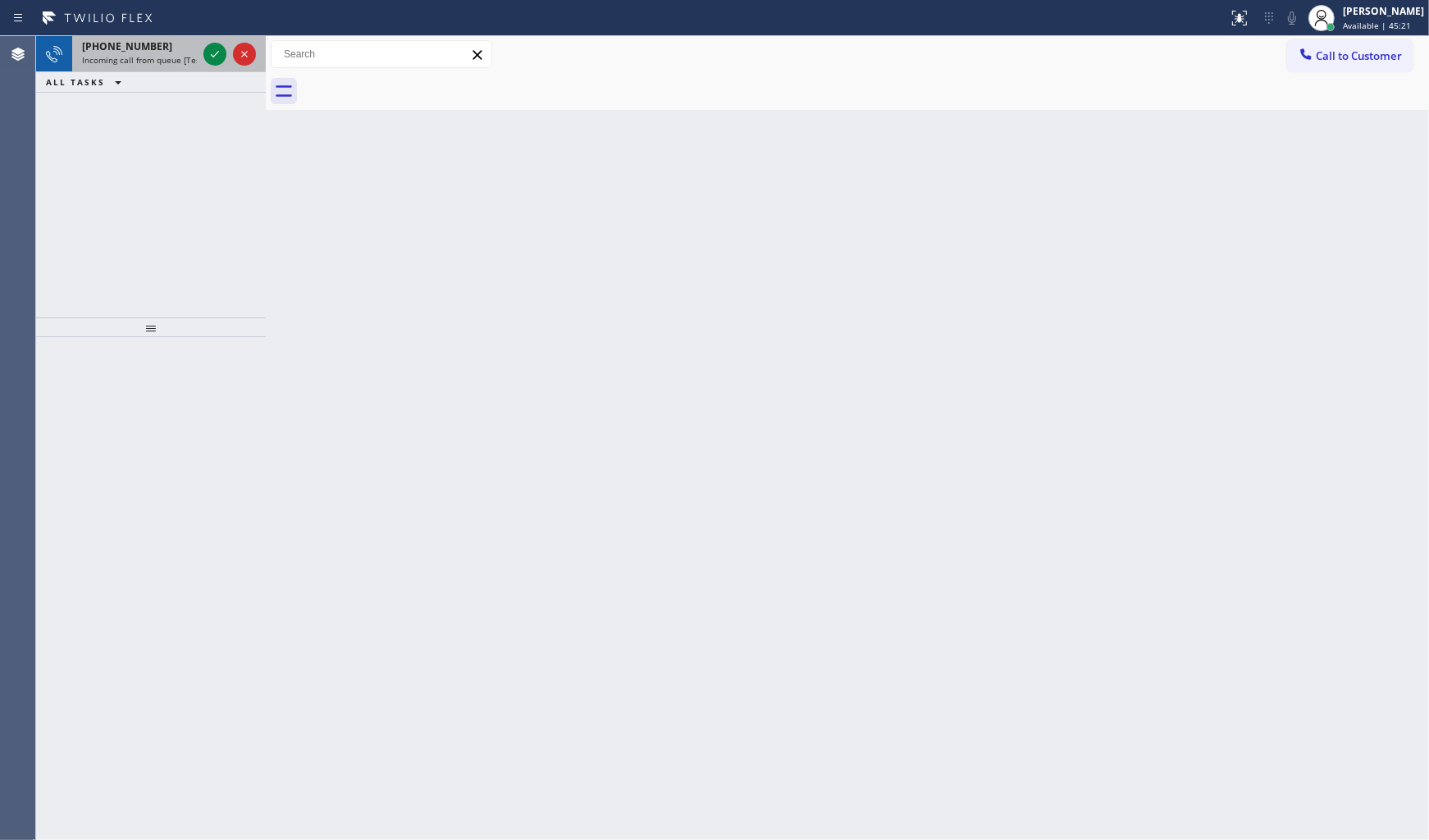
drag, startPoint x: 170, startPoint y: 39, endPoint x: 175, endPoint y: 47, distance: 9.4
click at [170, 40] on div "+12406573499" at bounding box center [139, 46] width 114 height 14
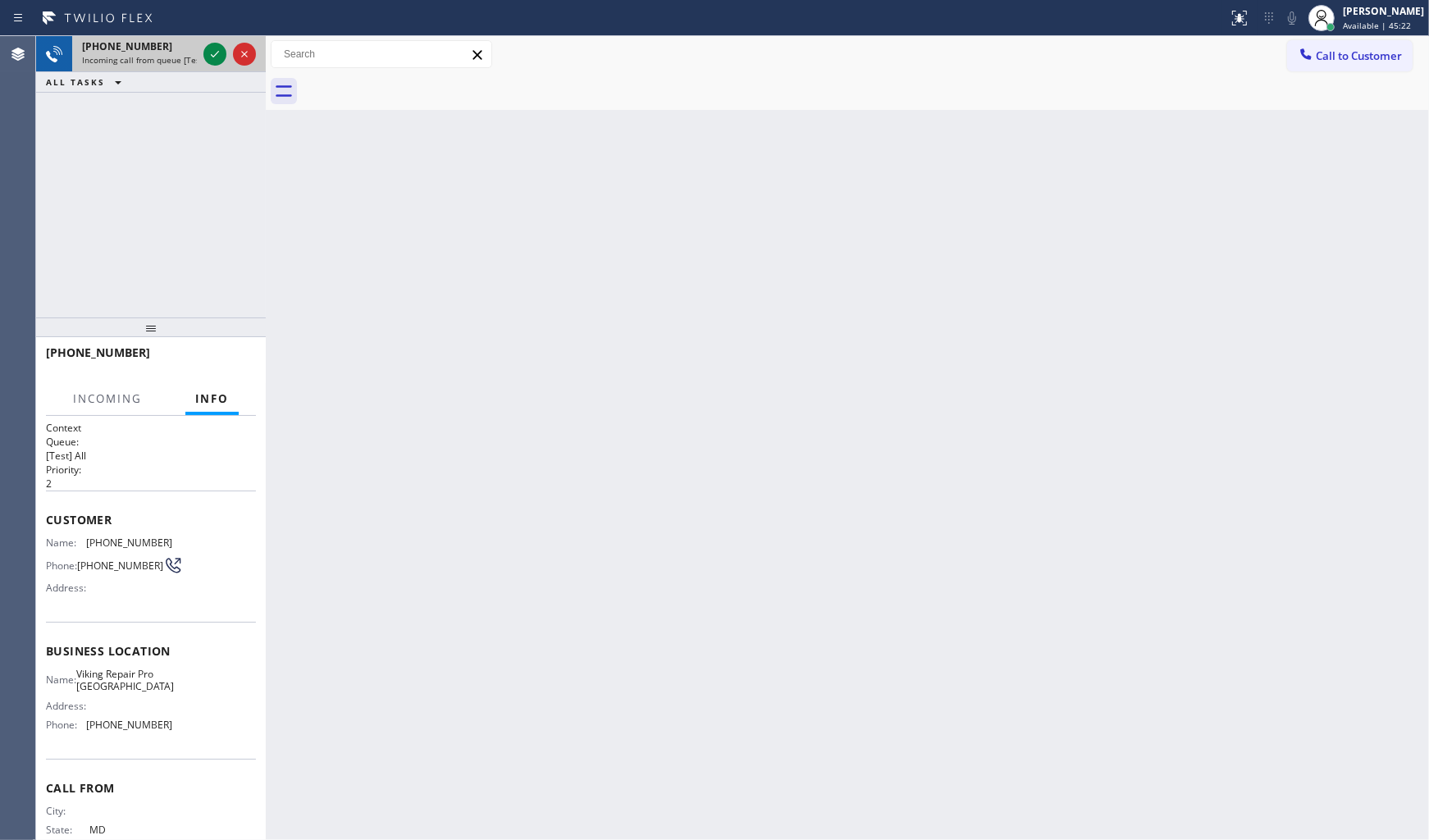
click at [175, 47] on div "+12406573499" at bounding box center [139, 46] width 114 height 14
click at [176, 47] on div "+12406573499" at bounding box center [139, 46] width 114 height 14
click at [194, 46] on div "+12406573499" at bounding box center [139, 46] width 114 height 14
drag, startPoint x: 193, startPoint y: 46, endPoint x: 212, endPoint y: 52, distance: 19.9
click at [198, 51] on div "+12406573499 Incoming call from queue [Test] All" at bounding box center [136, 54] width 128 height 36
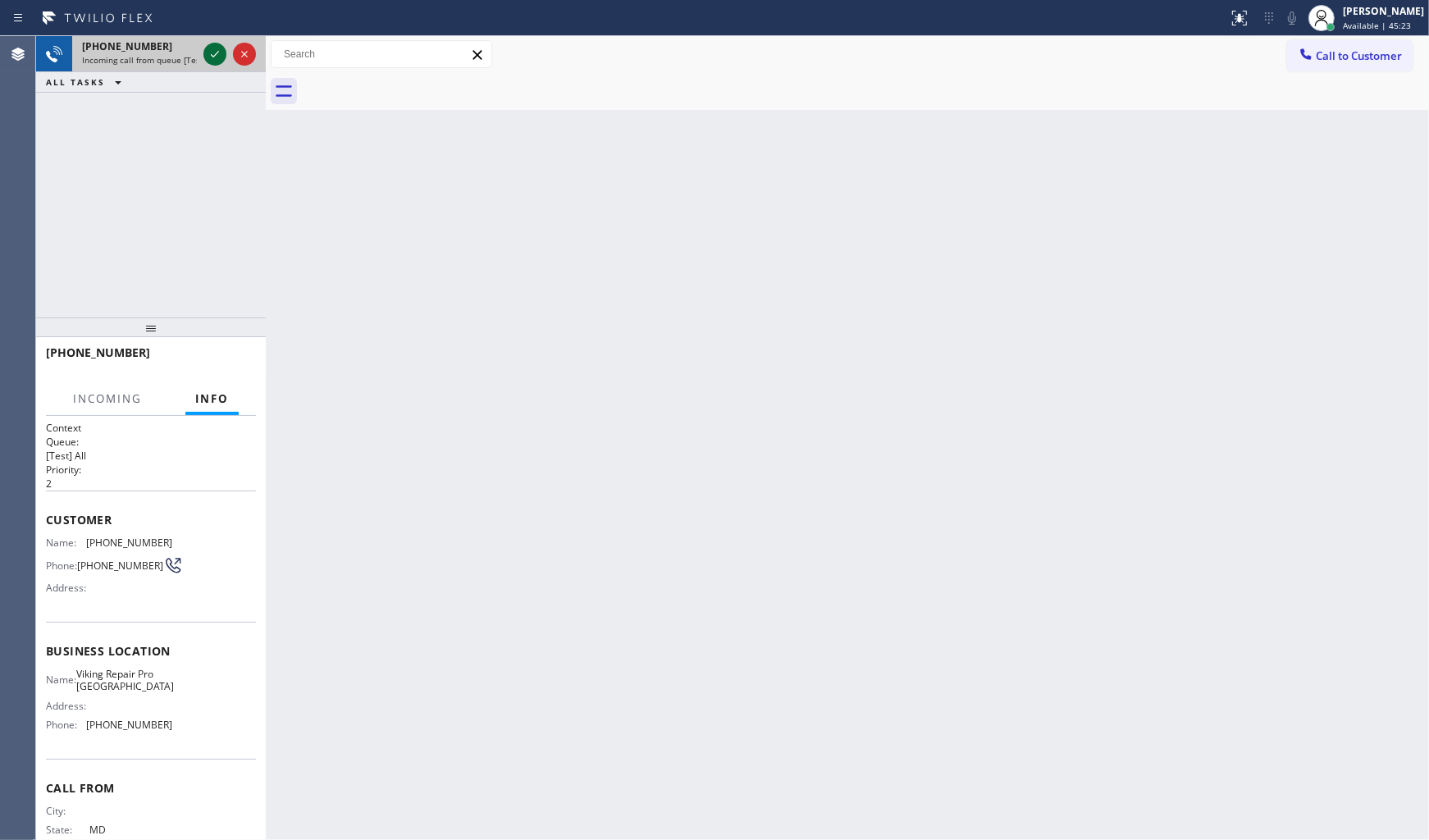
click at [212, 52] on icon at bounding box center [215, 54] width 20 height 20
click at [212, 55] on icon at bounding box center [215, 54] width 20 height 20
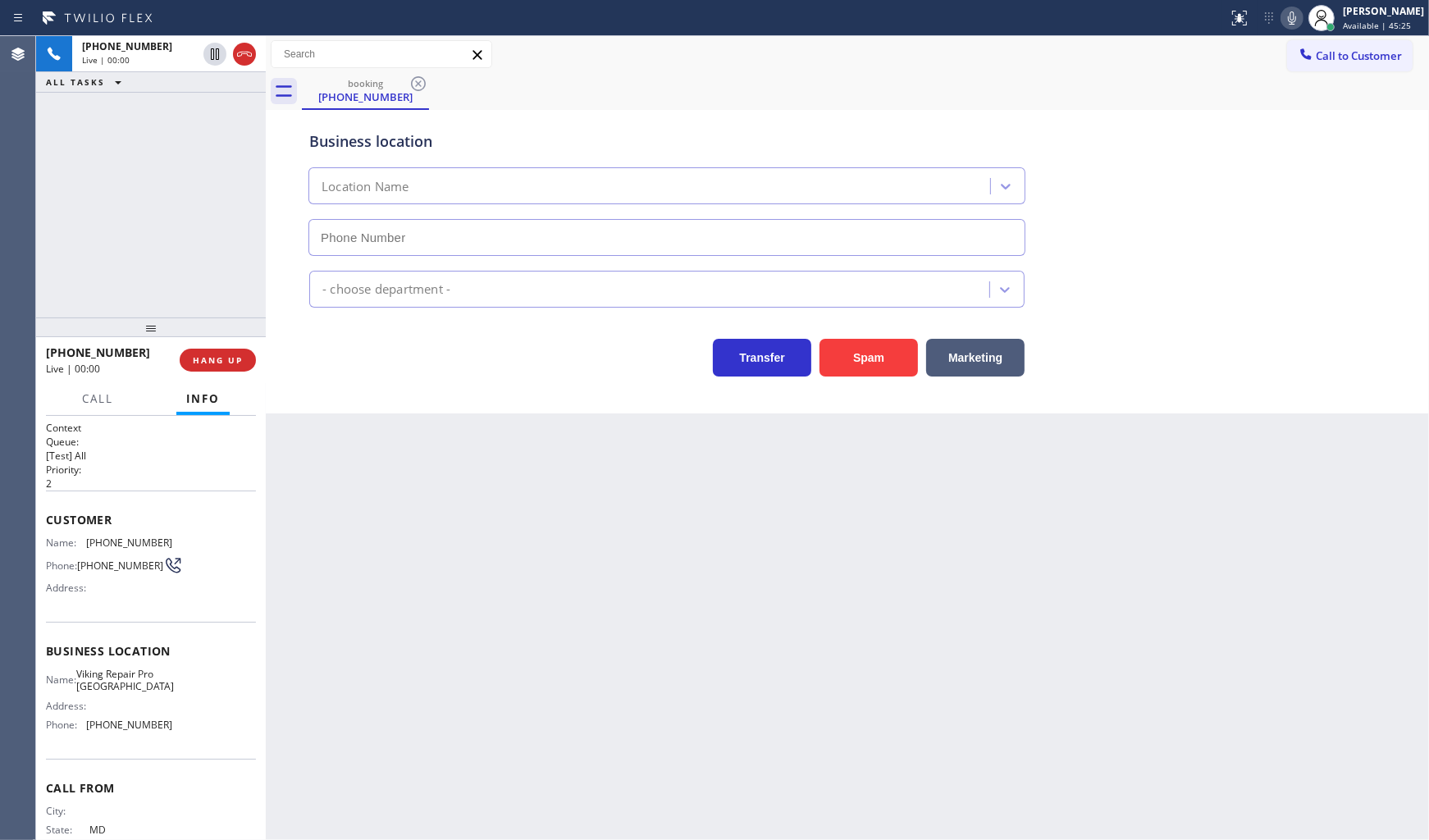
click at [213, 87] on div "+12406573499 Live | 00:00 ALL TASKS ALL TASKS ACTIVE TASKS TASKS IN WRAP UP" at bounding box center [151, 64] width 230 height 57
type input "(240) 540-4141"
click at [213, 87] on div "ALL TASKS ALL TASKS ACTIVE TASKS TASKS IN WRAP UP" at bounding box center [151, 82] width 230 height 21
click at [214, 365] on span "HANG UP" at bounding box center [217, 360] width 50 height 12
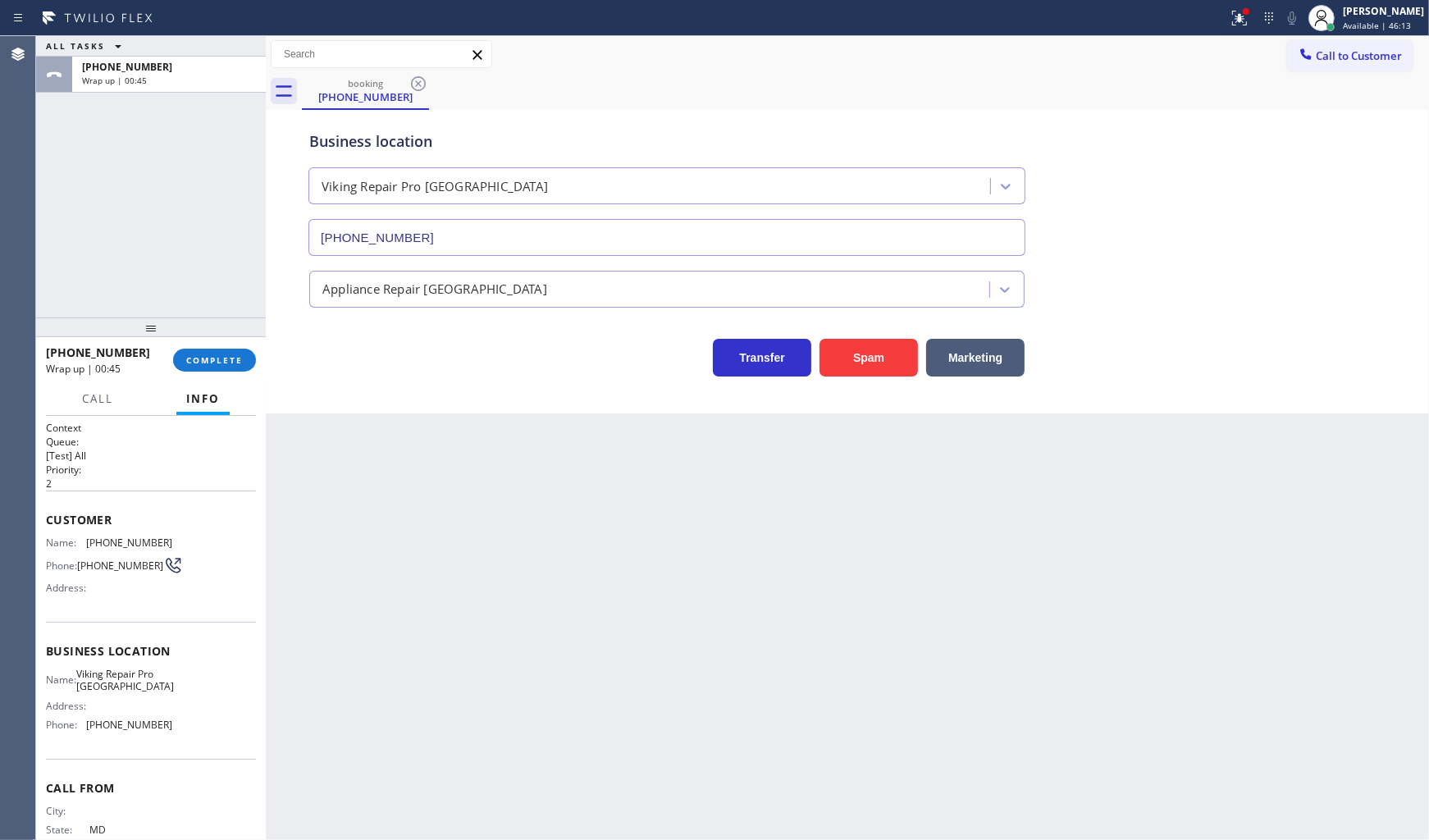
drag, startPoint x: 275, startPoint y: 349, endPoint x: 260, endPoint y: 359, distance: 18.0
click at [269, 355] on div "ALL TASKS ALL TASKS ACTIVE TASKS TASKS IN WRAP UP +12406573499 Wrap up | 00:45 …" at bounding box center [732, 438] width 1393 height 804
click at [250, 372] on div "+12406573499 Wrap up | 00:45 COMPLETE" at bounding box center [151, 360] width 210 height 43
click at [249, 372] on div "+12406573499 Wrap up | 00:45 COMPLETE" at bounding box center [151, 360] width 210 height 43
click at [241, 362] on span "COMPLETE" at bounding box center [214, 360] width 57 height 12
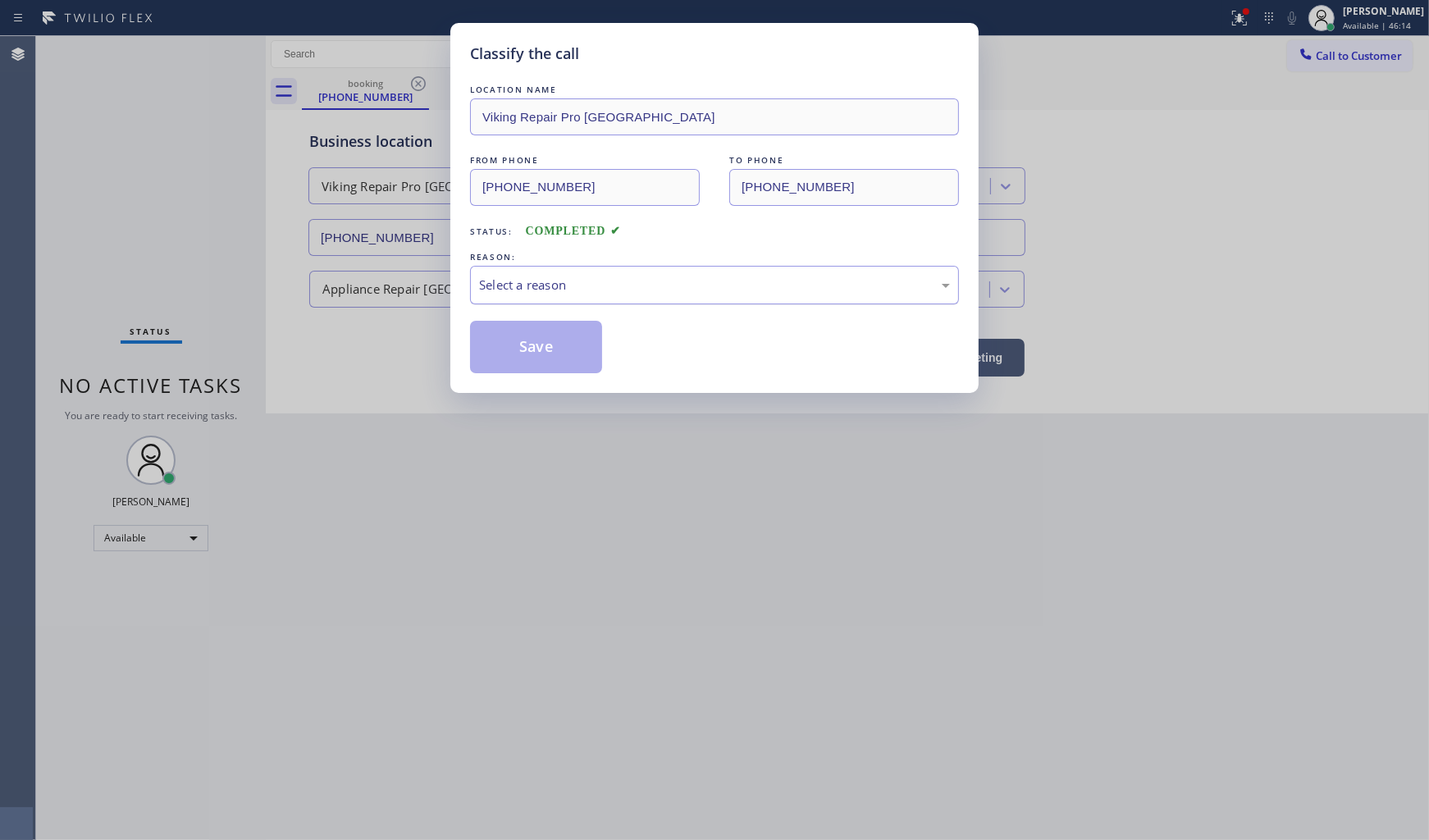
click at [556, 304] on div "Select a reason" at bounding box center [715, 285] width 489 height 39
click at [556, 343] on button "Save" at bounding box center [536, 347] width 132 height 53
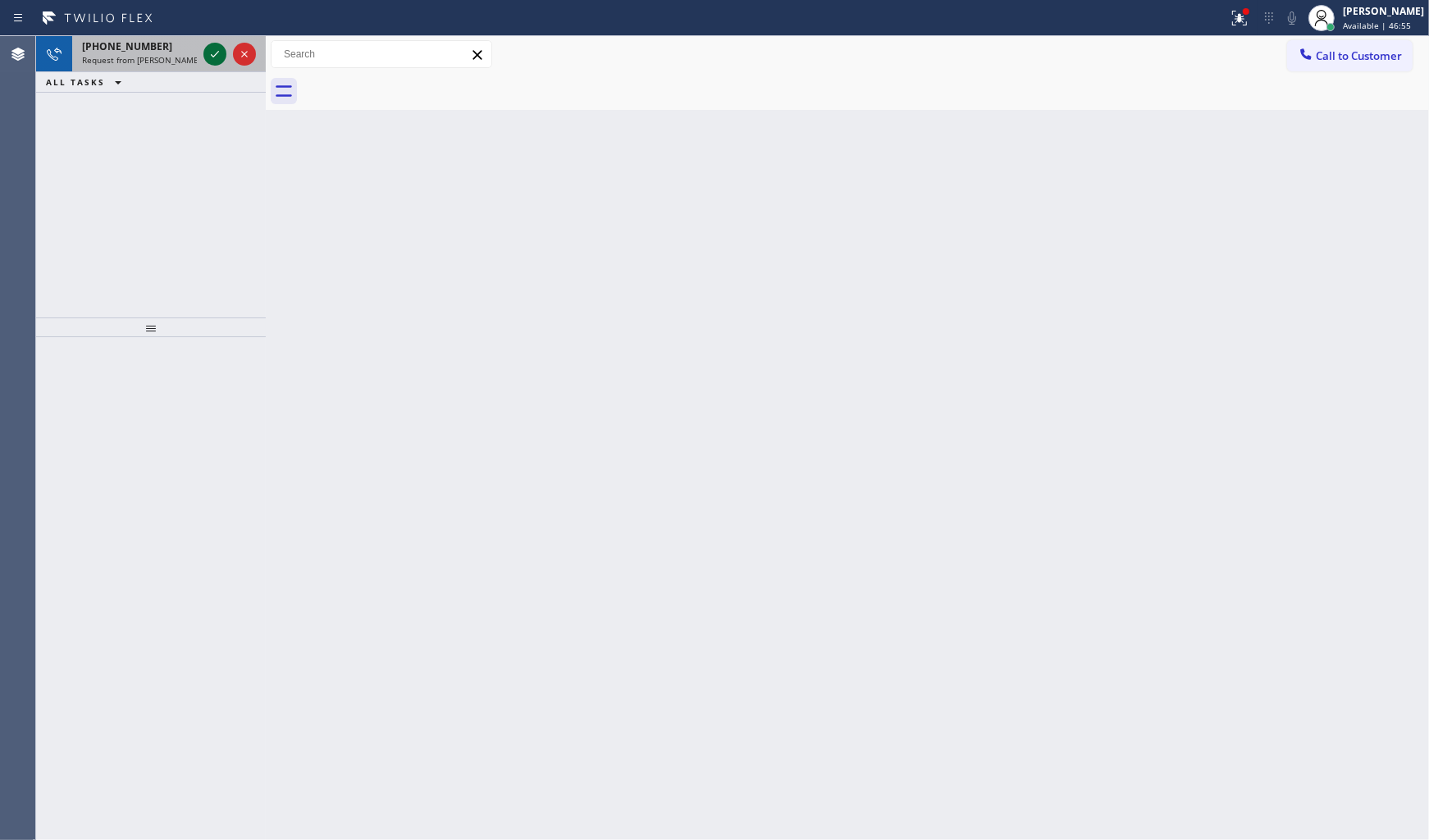
click at [209, 54] on icon at bounding box center [215, 54] width 20 height 20
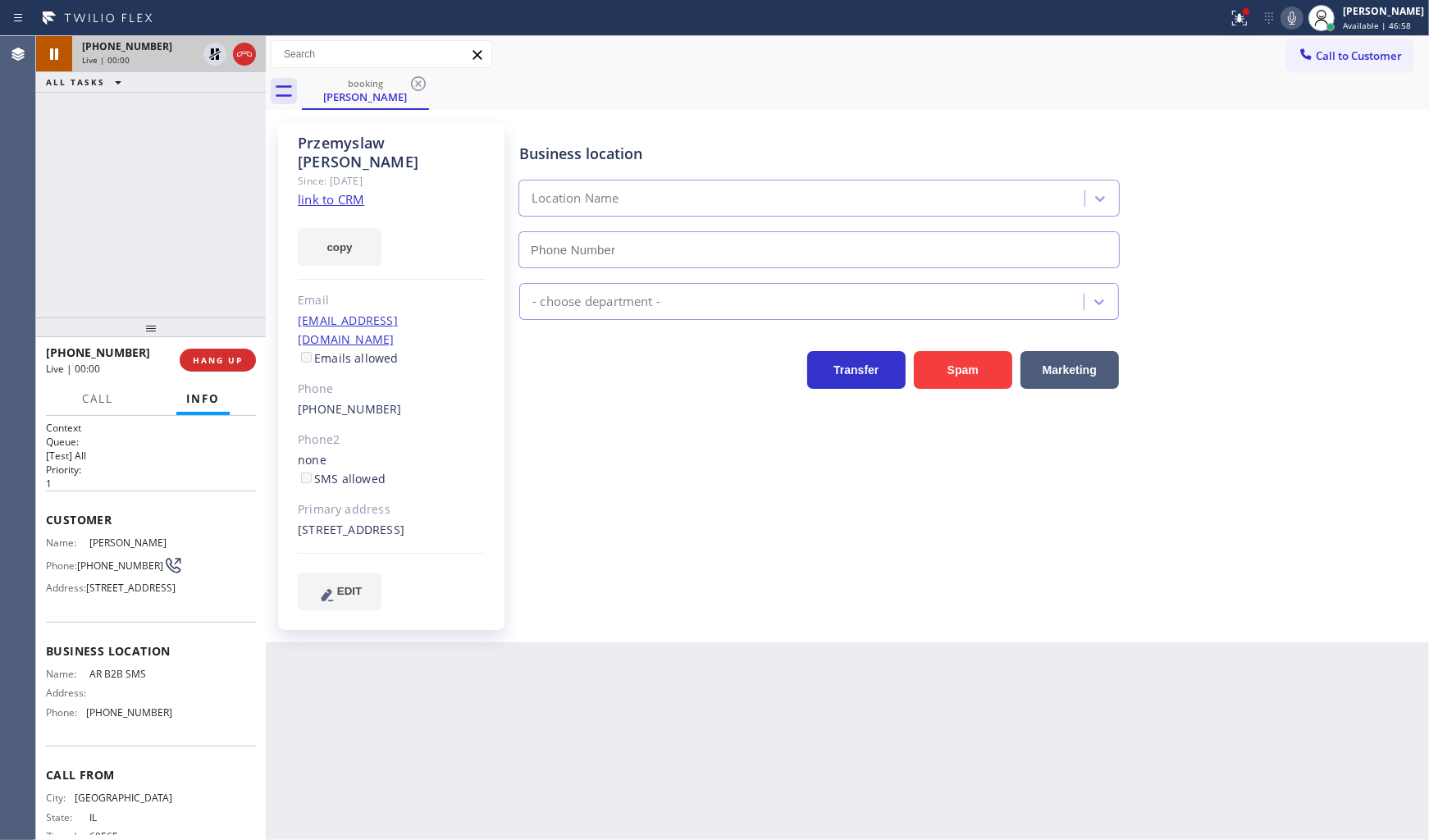
type input "(833) 692-2271"
click at [320, 191] on link "link to CRM" at bounding box center [330, 199] width 67 height 16
click at [225, 365] on span "HANG UP" at bounding box center [217, 360] width 50 height 12
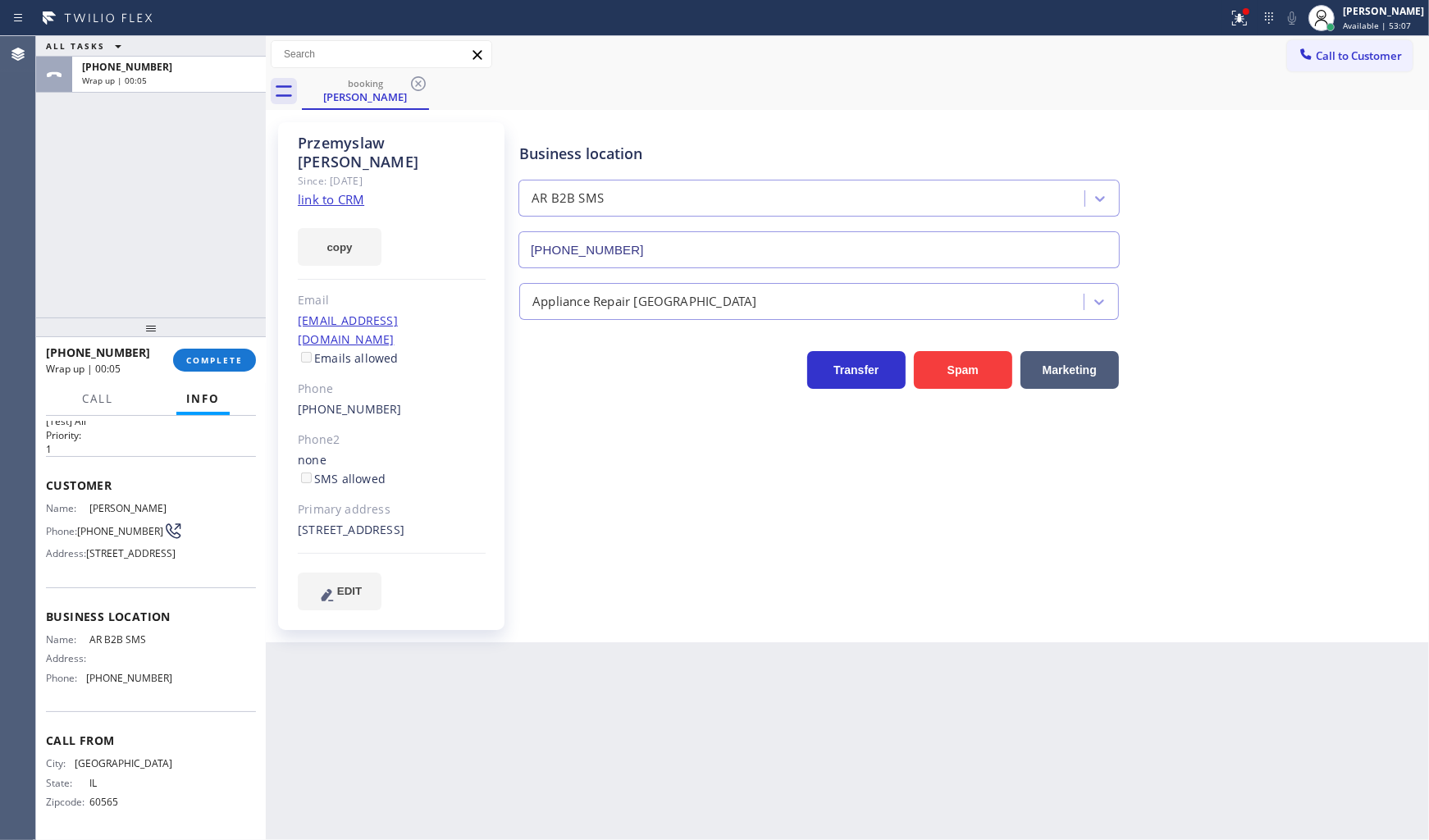
scroll to position [89, 0]
drag, startPoint x: 118, startPoint y: 677, endPoint x: 184, endPoint y: 679, distance: 66.0
click at [184, 679] on div "Business location Name: AR B2B SMS Address: Phone: (833) 692-2271" at bounding box center [151, 649] width 210 height 124
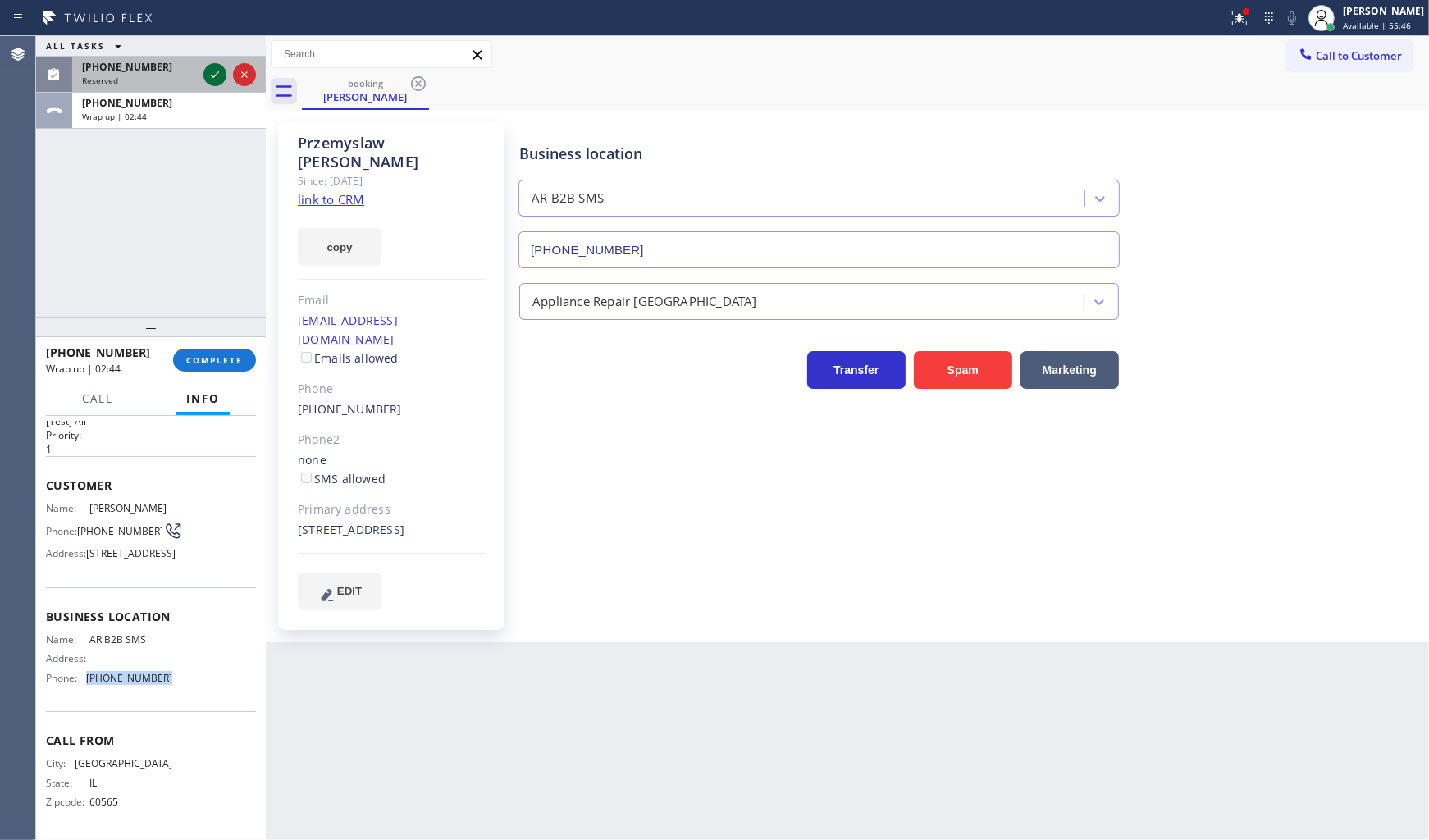
click at [217, 76] on icon at bounding box center [215, 75] width 20 height 20
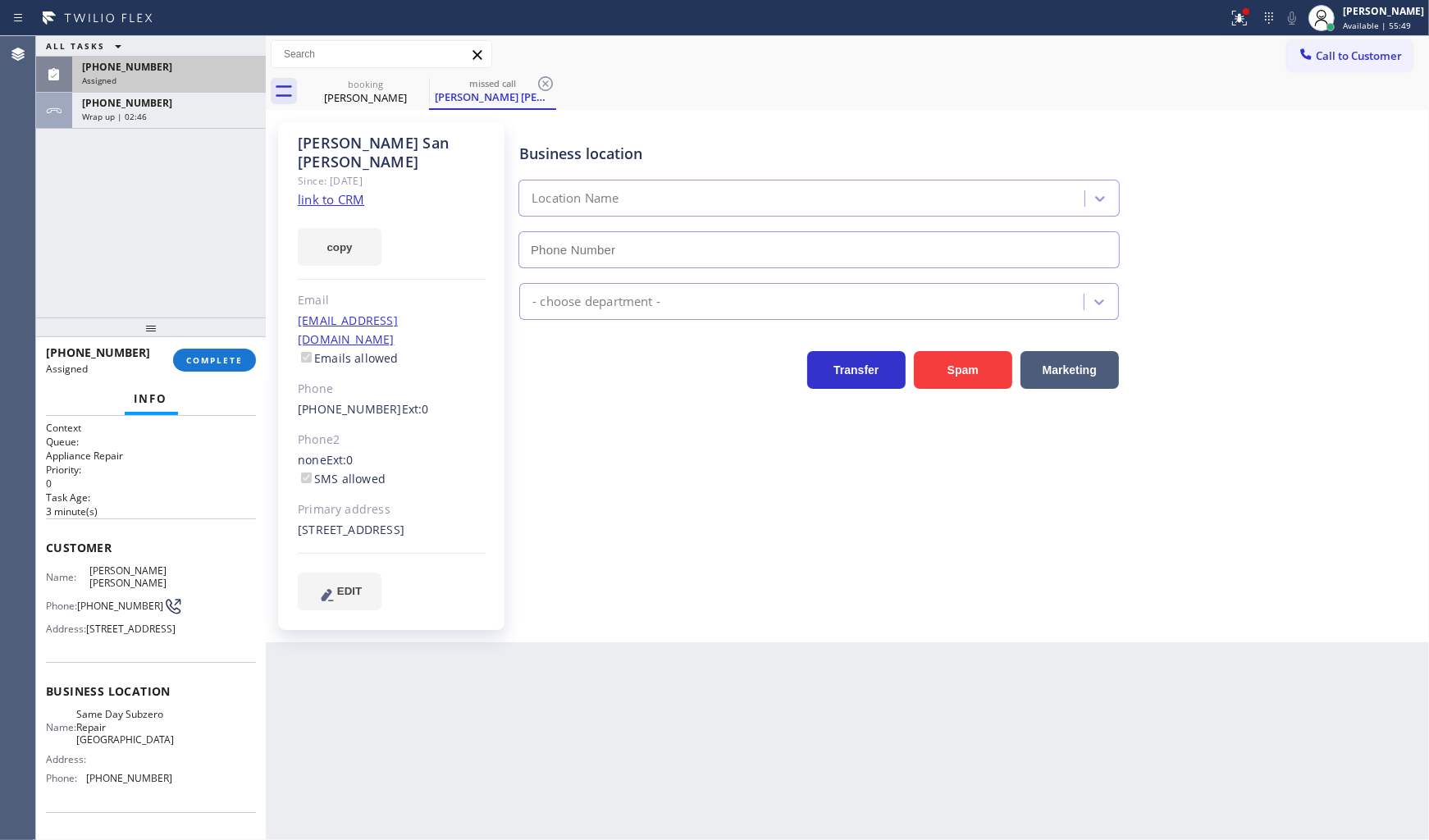
type input "(720) 741-7377"
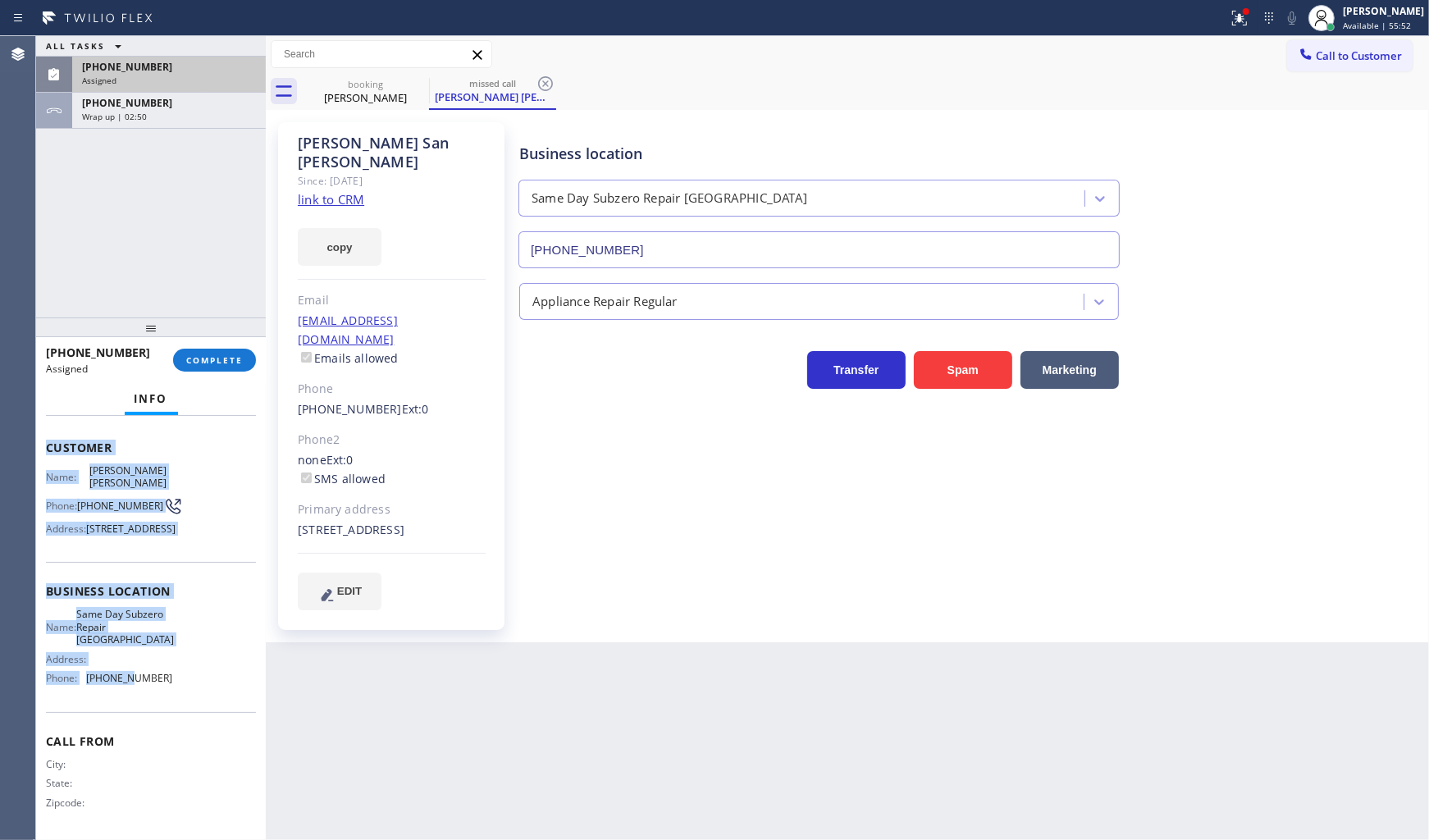
scroll to position [116, 0]
drag, startPoint x: 42, startPoint y: 538, endPoint x: 174, endPoint y: 693, distance: 203.6
click at [174, 693] on div "Context Queue: Appliance Repair Priority: 0 Task Age: 3 minute(s) Customer Name…" at bounding box center [151, 628] width 230 height 425
copy div "Customer Name: Nick San Gabriel Phone: (570) 951-5461 Address: 229 W Chestnut S…"
click at [211, 350] on button "COMPLETE" at bounding box center [214, 360] width 83 height 23
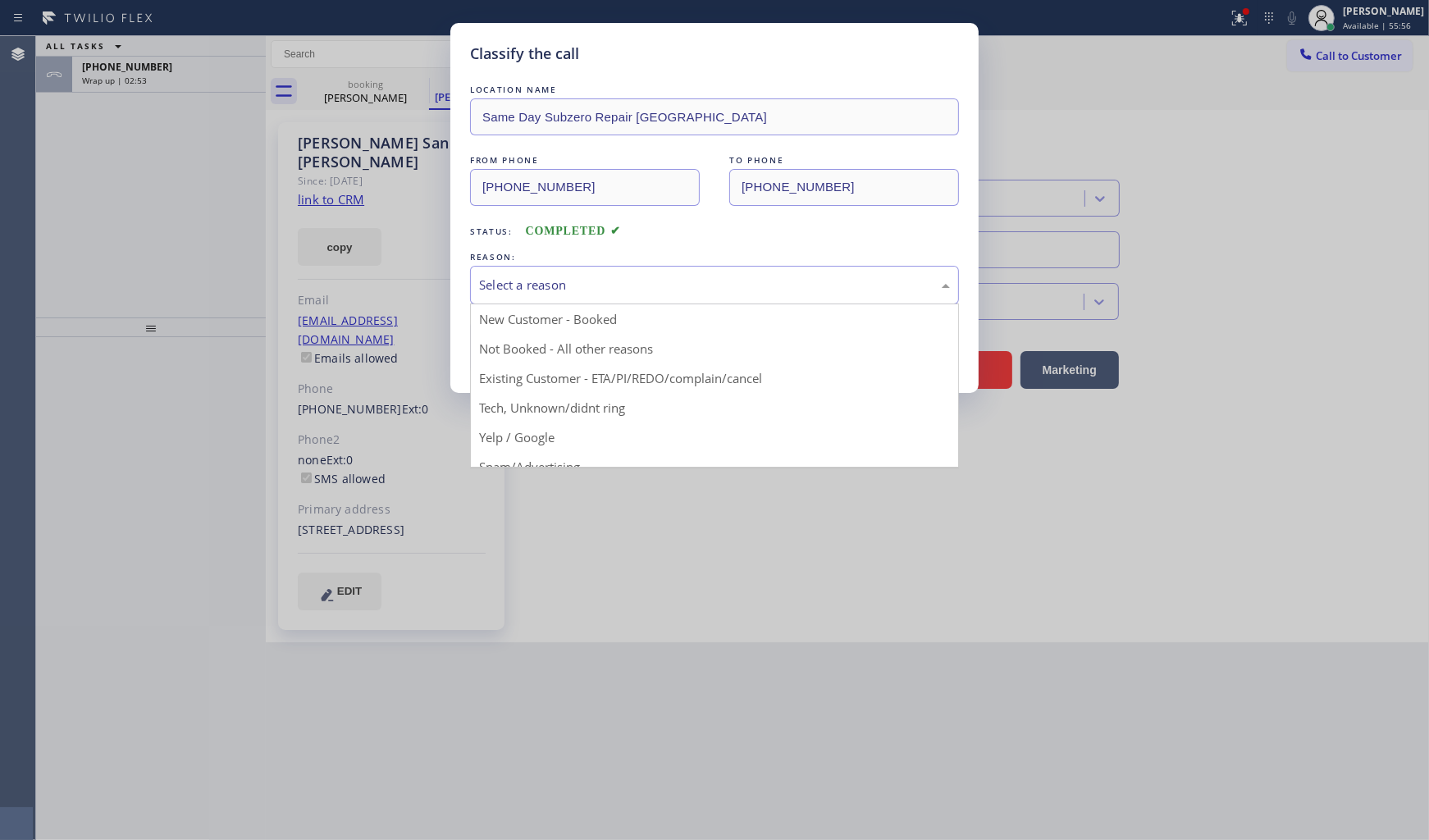
drag, startPoint x: 529, startPoint y: 282, endPoint x: 517, endPoint y: 317, distance: 37.0
click at [529, 284] on div "Select a reason" at bounding box center [715, 285] width 471 height 19
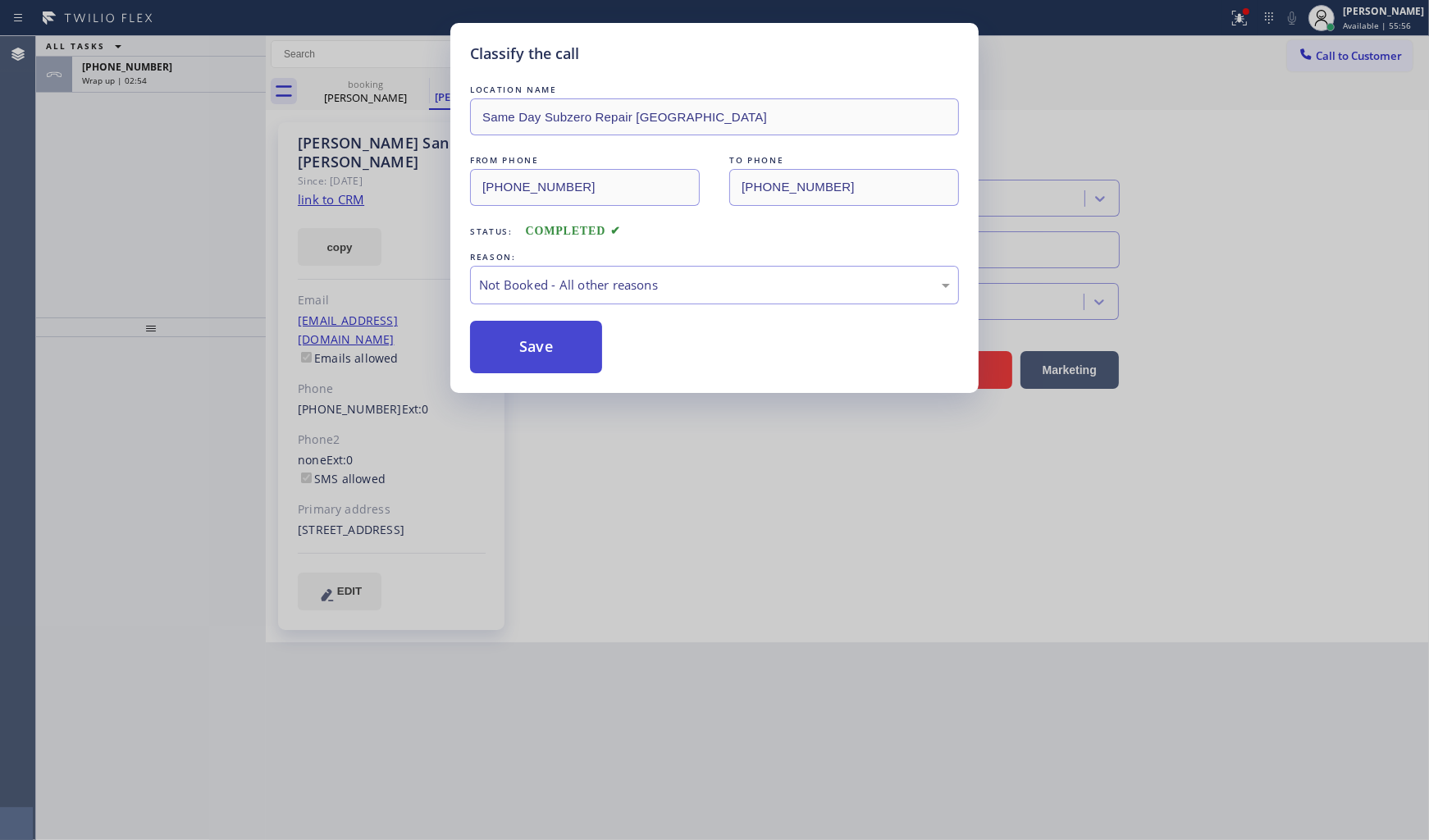
click at [512, 338] on button "Save" at bounding box center [536, 347] width 132 height 53
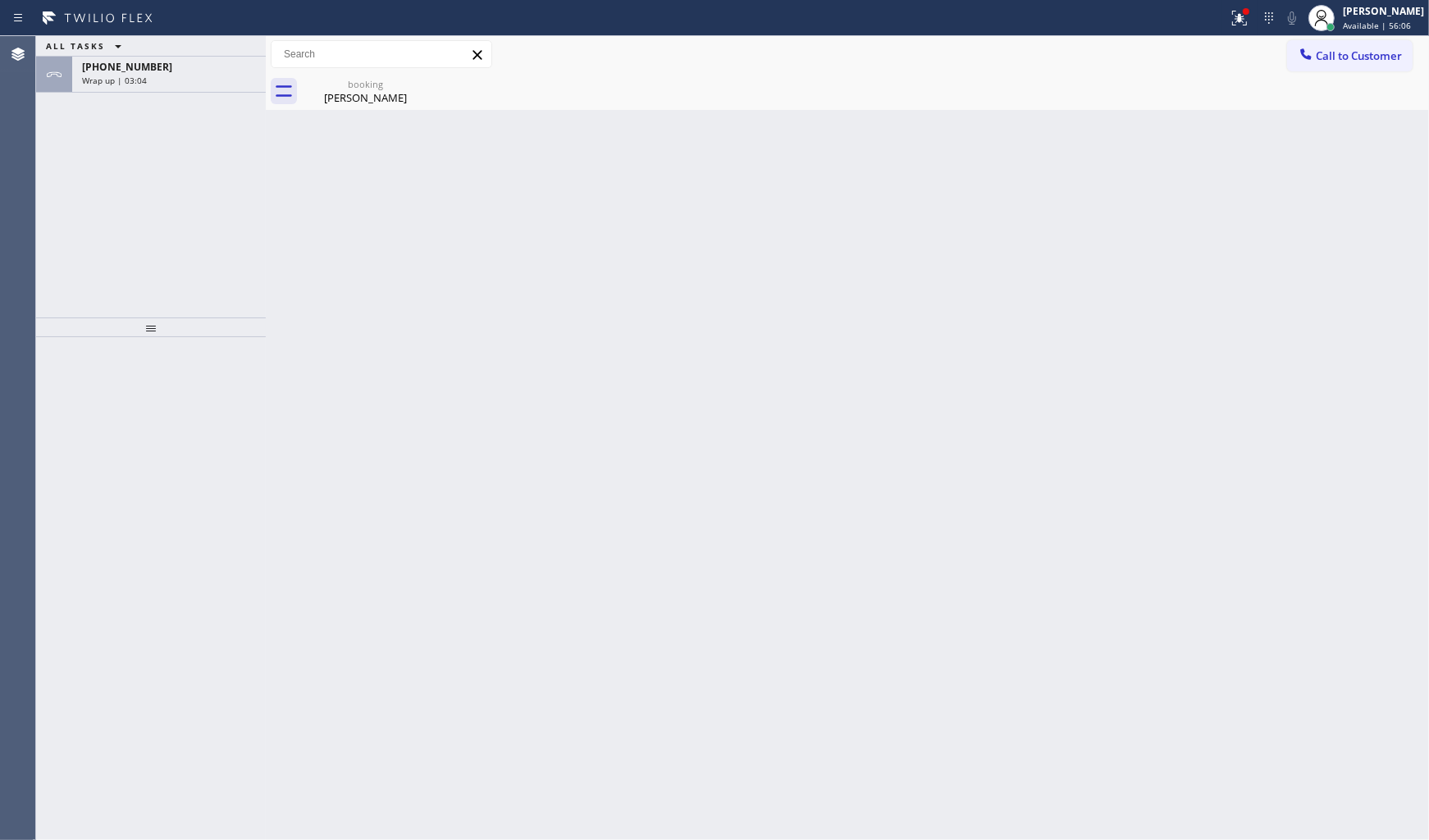
click at [146, 176] on div "ALL TASKS ALL TASKS ACTIVE TASKS TASKS IN WRAP UP +16306404884 Wrap up | 03:04" at bounding box center [151, 177] width 230 height 282
click at [173, 64] on div "+16306404884" at bounding box center [169, 67] width 174 height 14
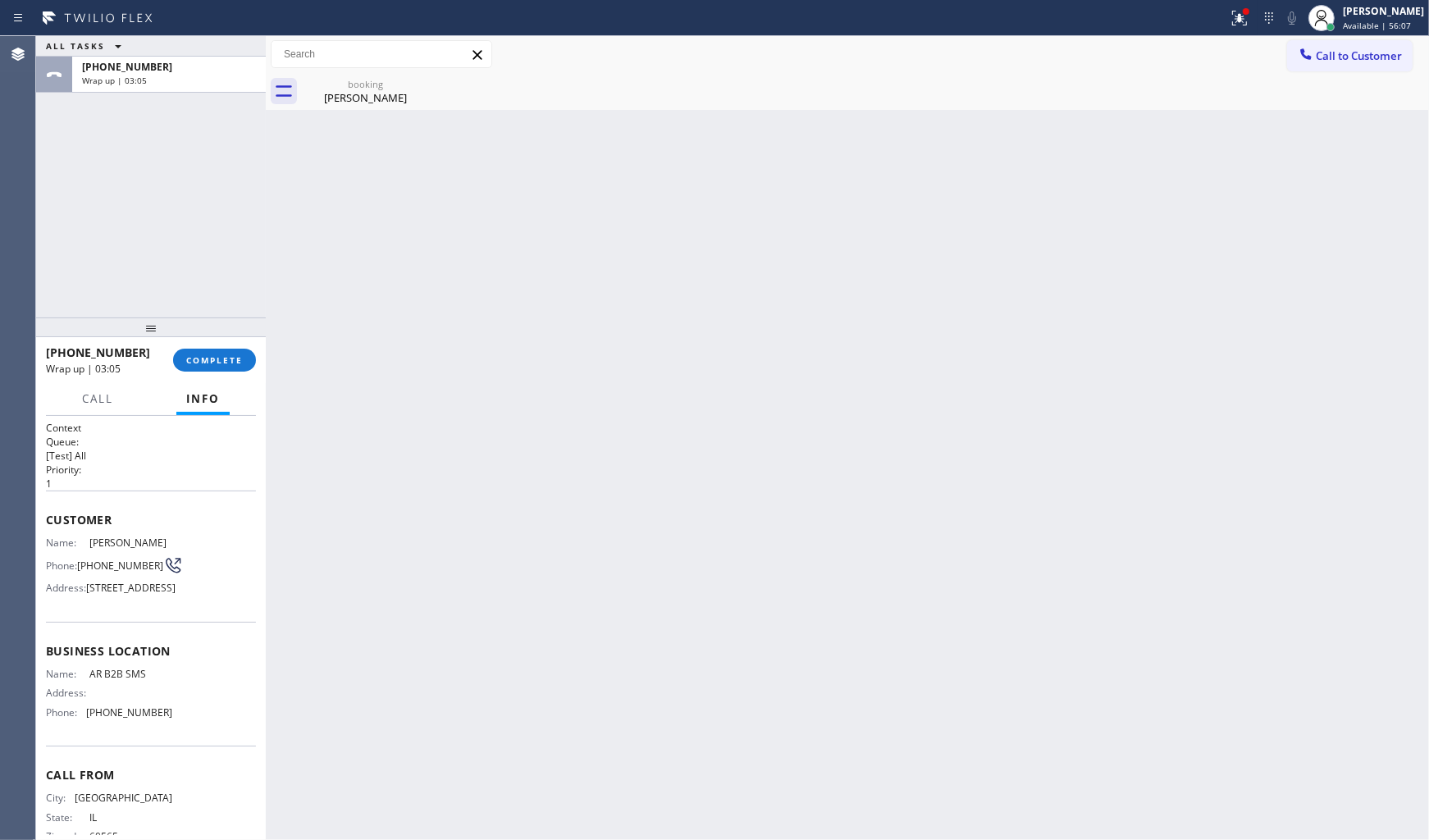
drag, startPoint x: 217, startPoint y: 337, endPoint x: 213, endPoint y: 359, distance: 22.4
click at [213, 337] on div at bounding box center [151, 327] width 230 height 20
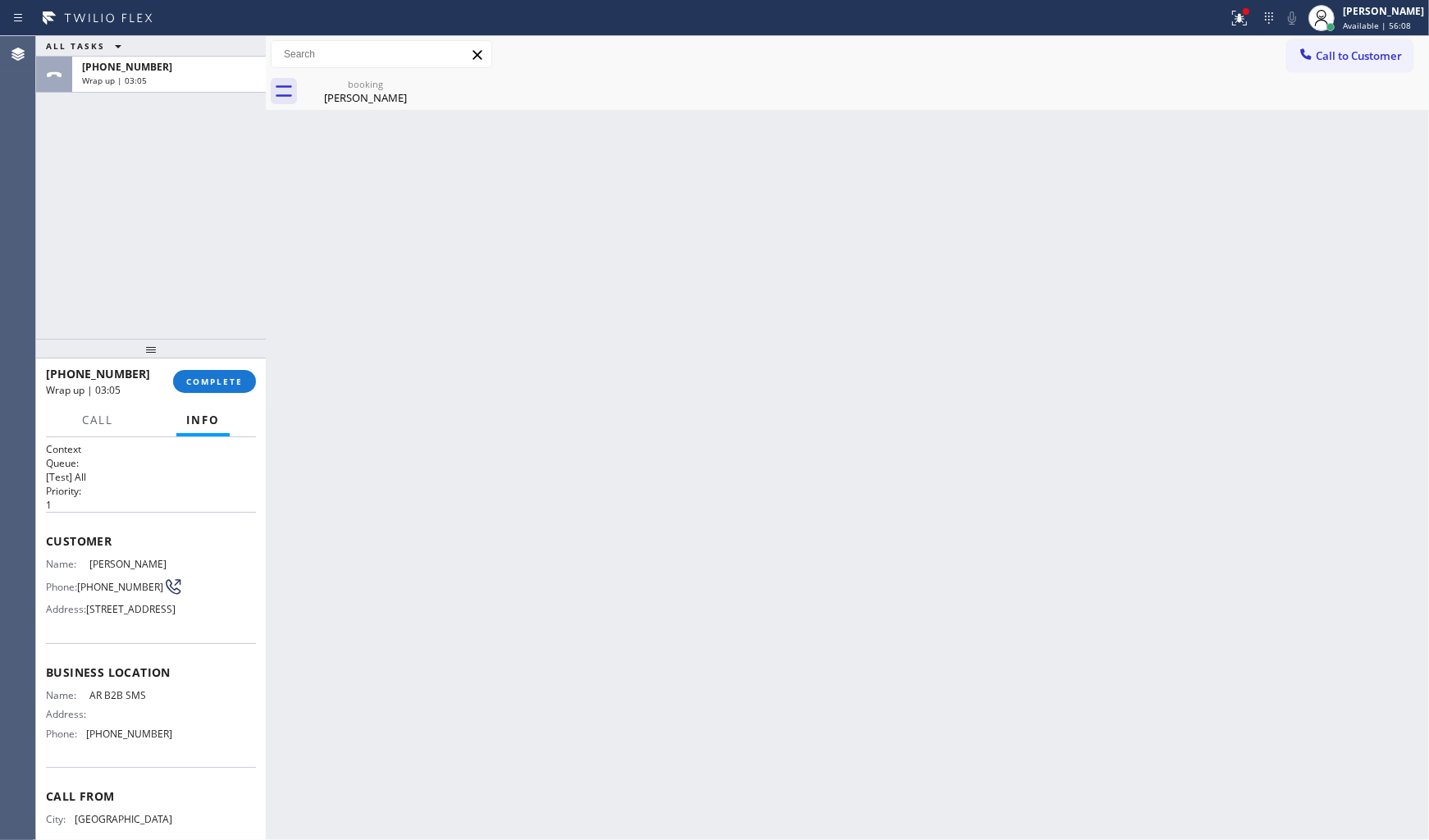
click at [214, 358] on div at bounding box center [151, 348] width 230 height 20
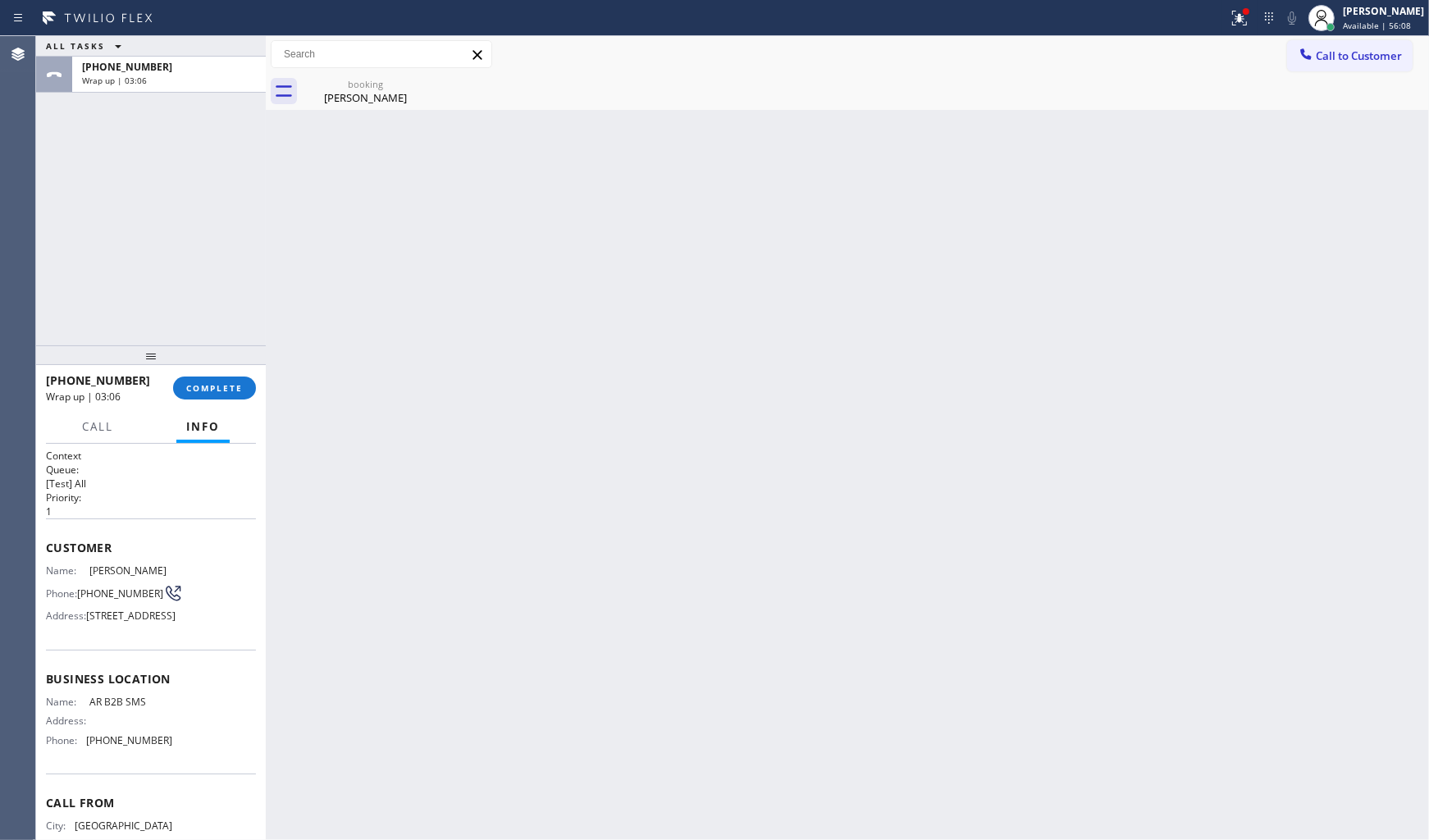
click at [208, 399] on div "+16306404884 Wrap up | 03:06 COMPLETE" at bounding box center [151, 388] width 210 height 43
click at [208, 399] on button "COMPLETE" at bounding box center [214, 388] width 83 height 23
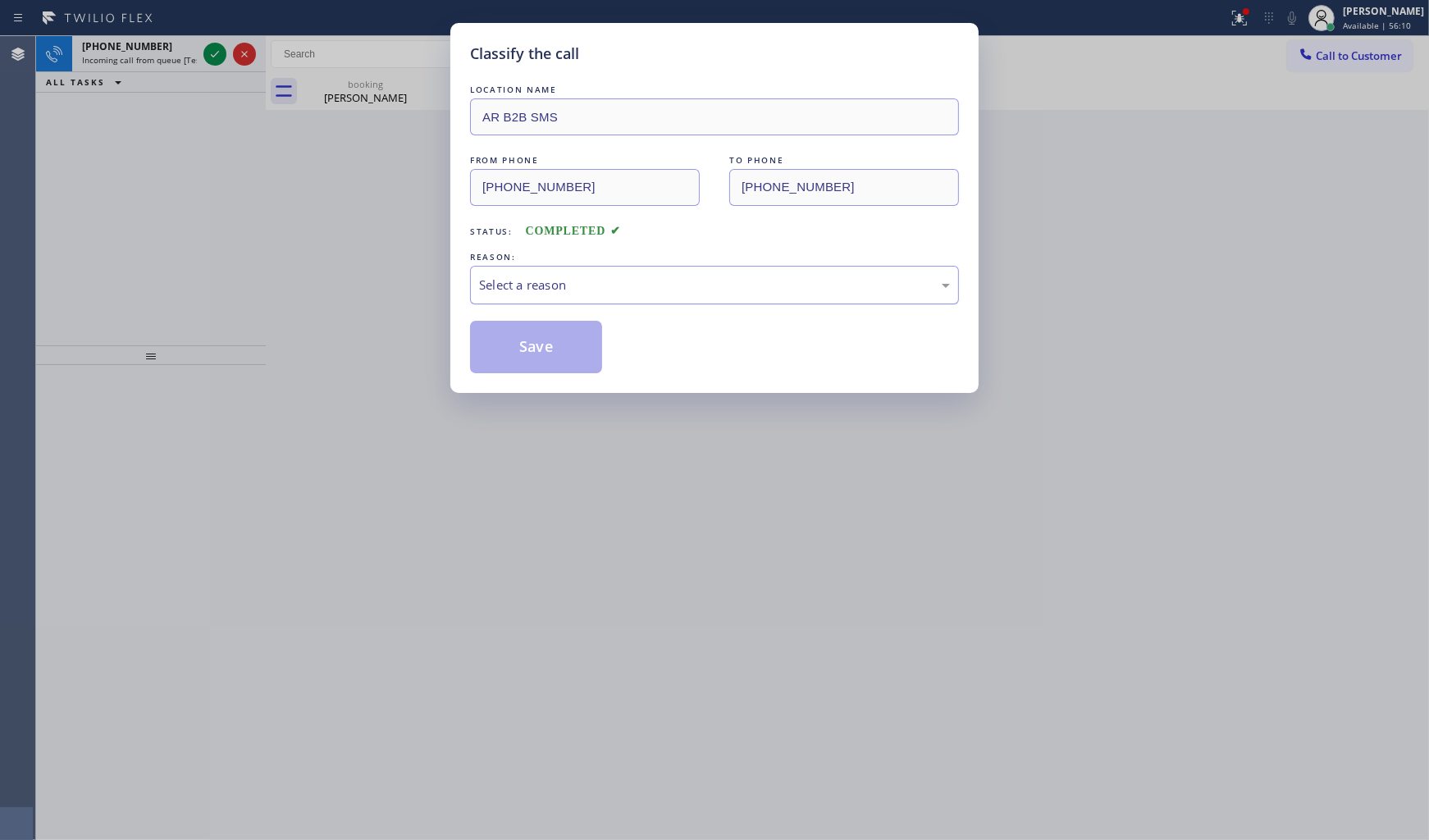
click at [511, 281] on div "Select a reason" at bounding box center [715, 285] width 471 height 19
click at [502, 342] on button "Save" at bounding box center [536, 347] width 132 height 53
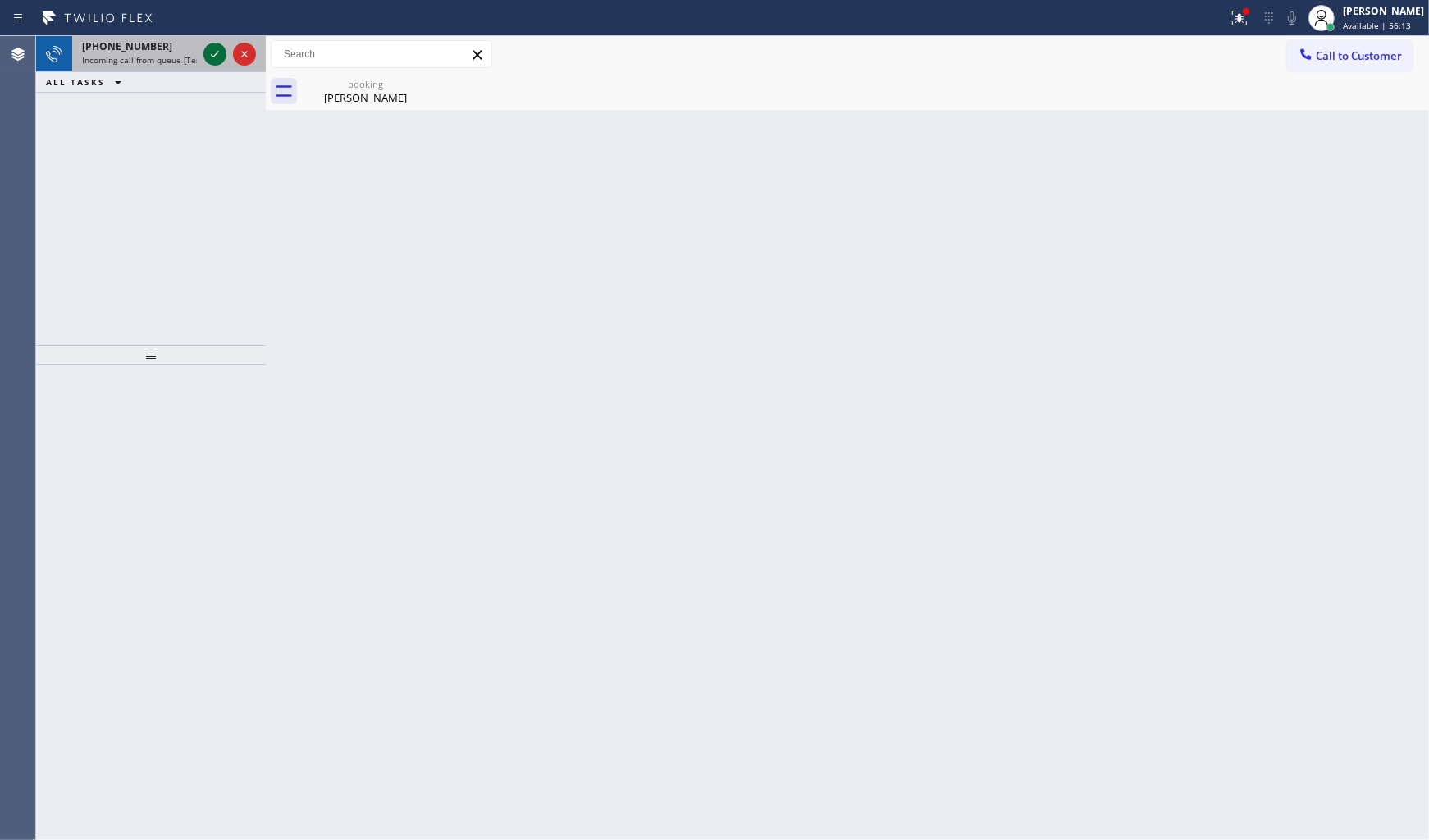
click at [225, 58] on div at bounding box center [215, 54] width 23 height 20
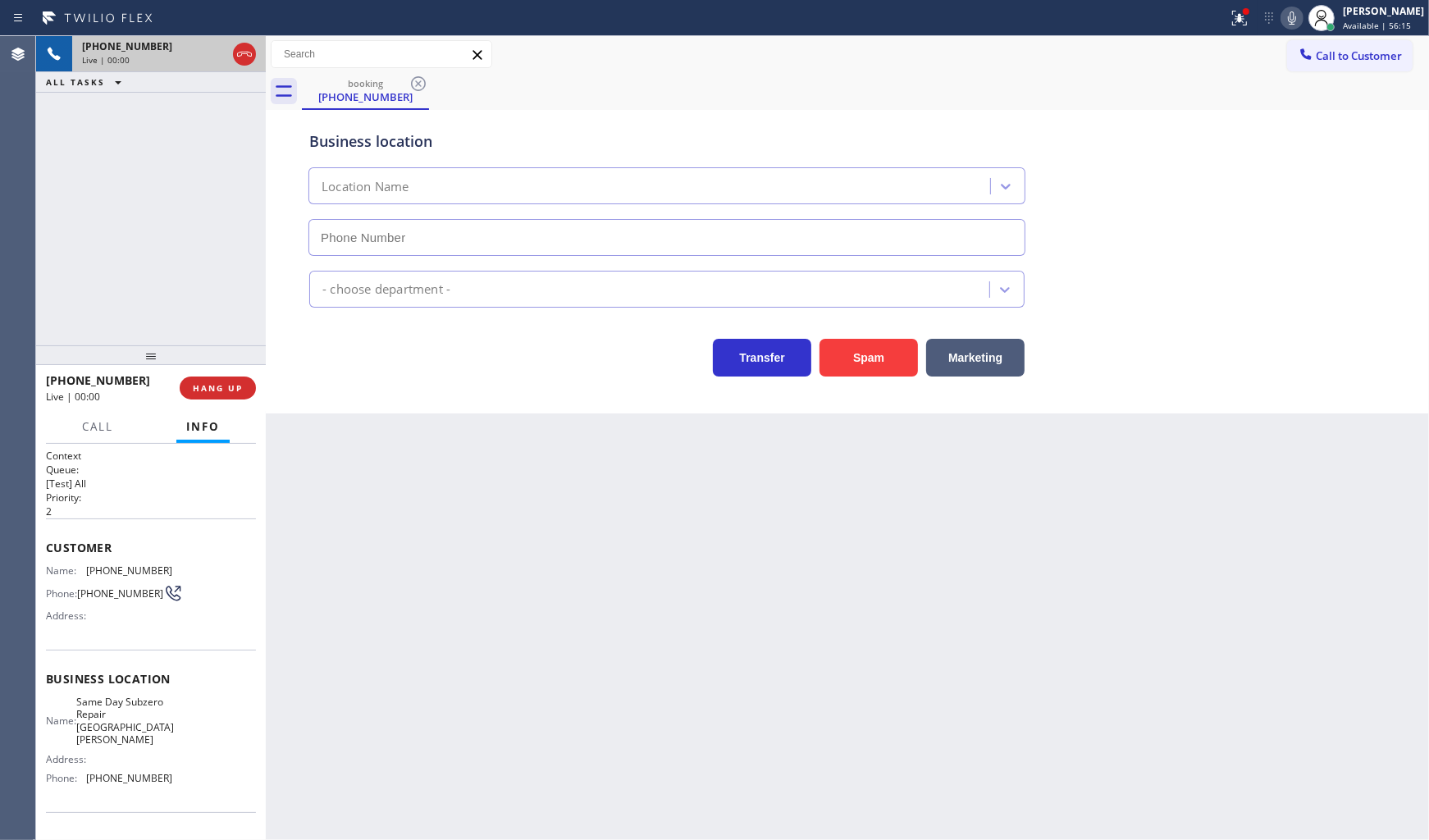
type input "(914) 677-1788"
click at [862, 361] on button "Spam" at bounding box center [869, 357] width 99 height 38
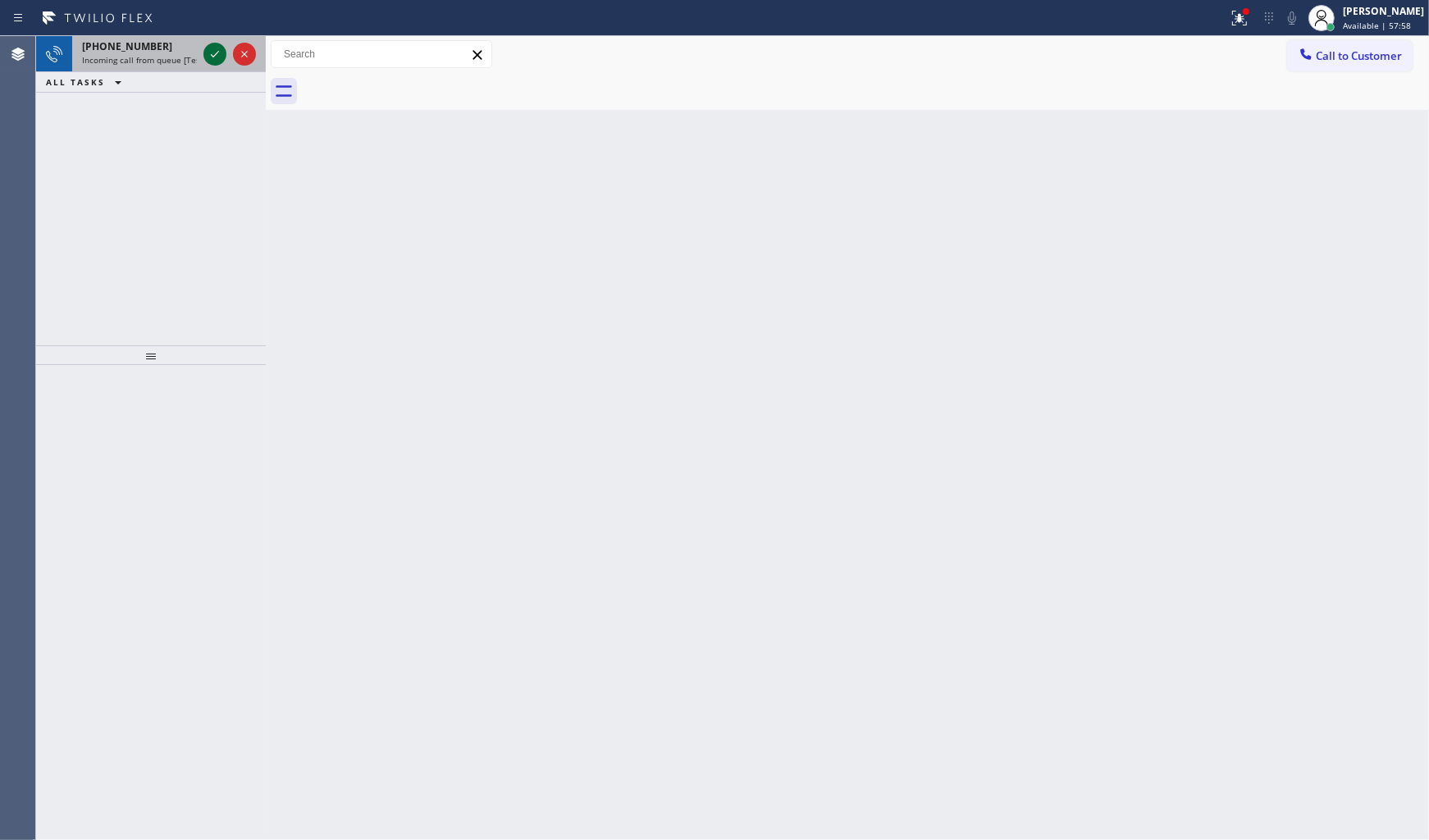
click at [214, 44] on icon at bounding box center [215, 54] width 20 height 20
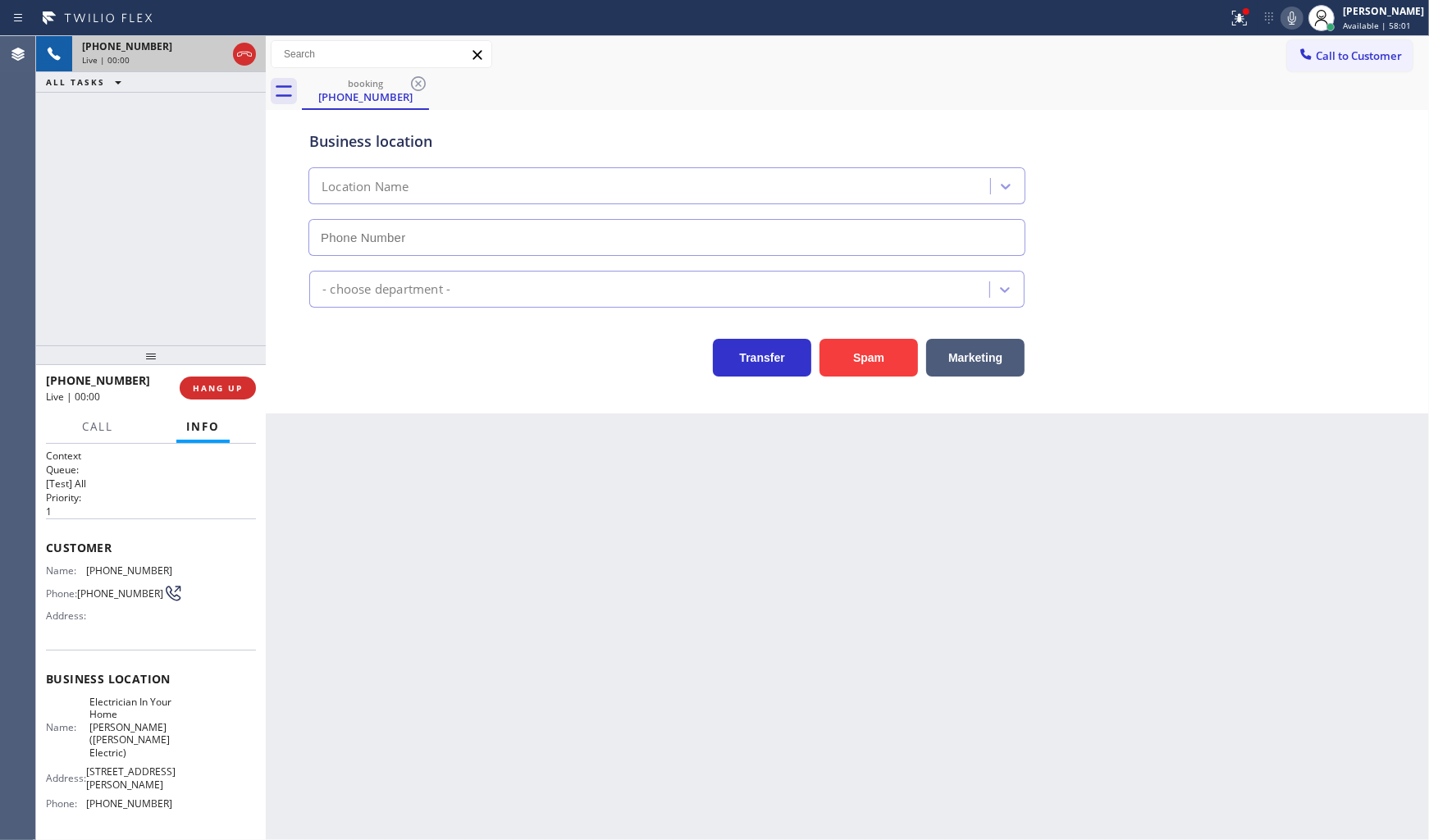
type input "(908) 641-3581"
click at [223, 392] on span "HANG UP" at bounding box center [217, 388] width 50 height 12
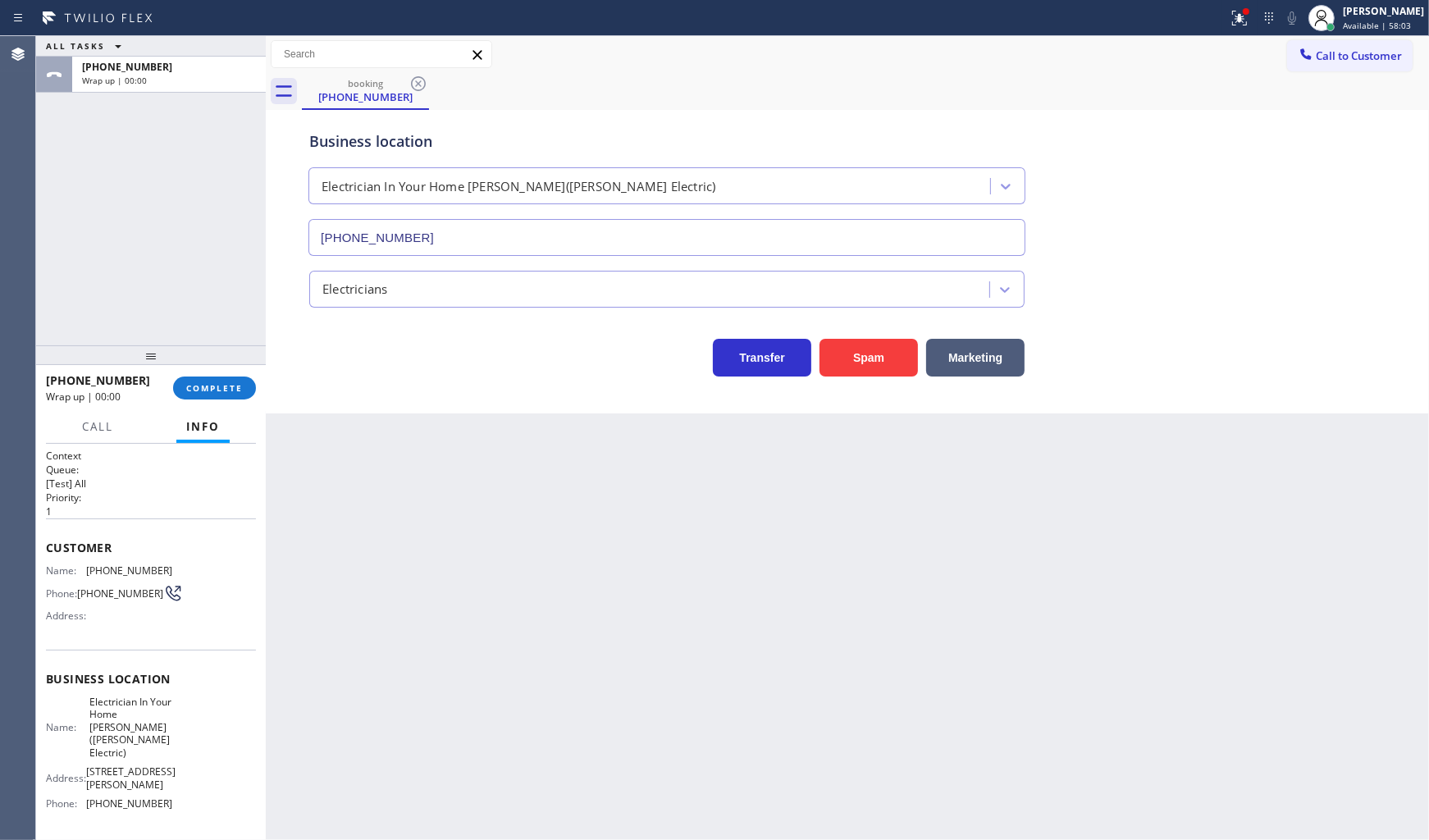
drag, startPoint x: 1218, startPoint y: 6, endPoint x: 1244, endPoint y: 33, distance: 37.5
click at [1220, 8] on div at bounding box center [614, 18] width 1215 height 26
click at [1245, 26] on icon at bounding box center [1240, 18] width 20 height 20
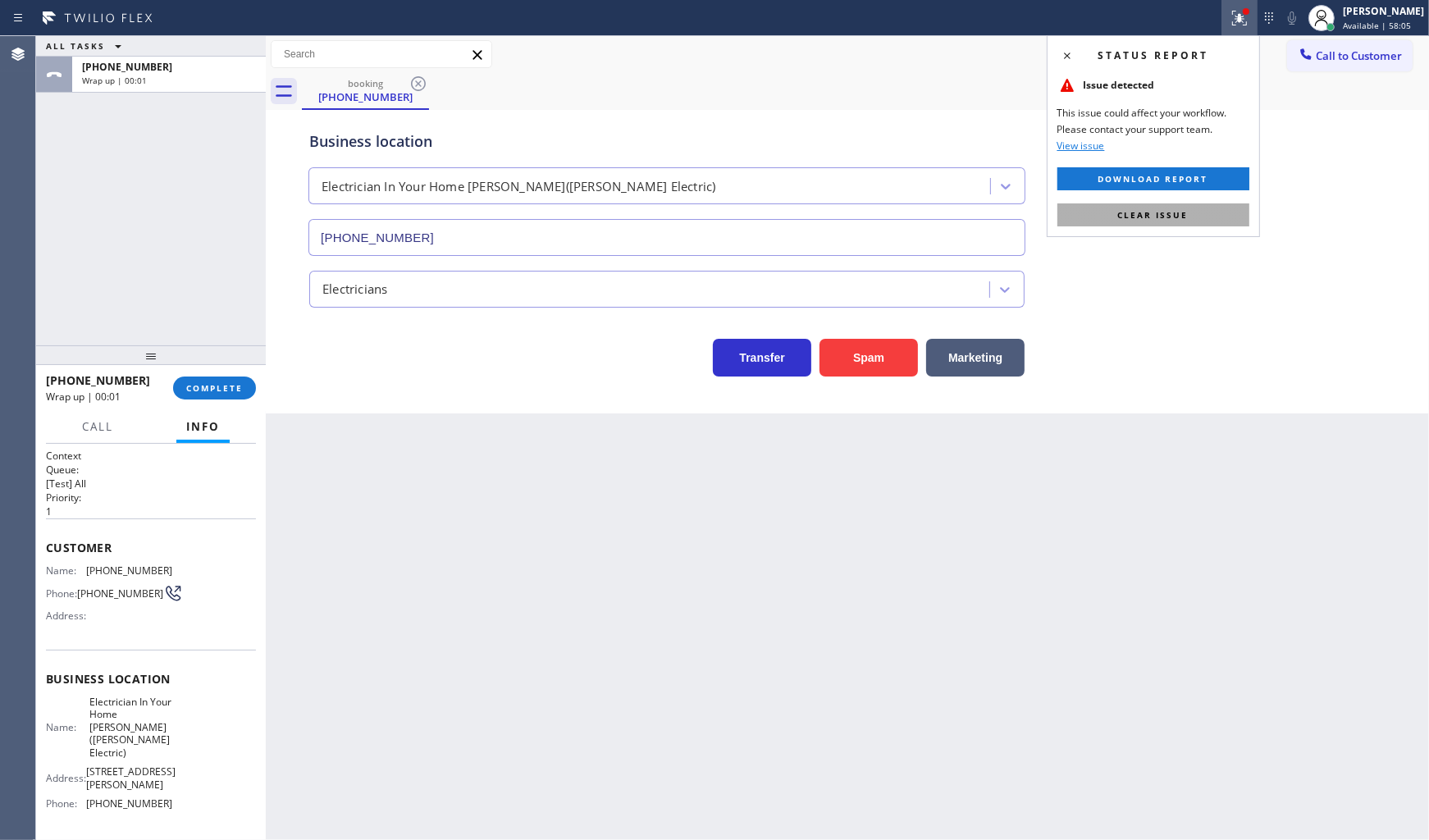
click at [1220, 215] on button "Clear issue" at bounding box center [1153, 215] width 192 height 23
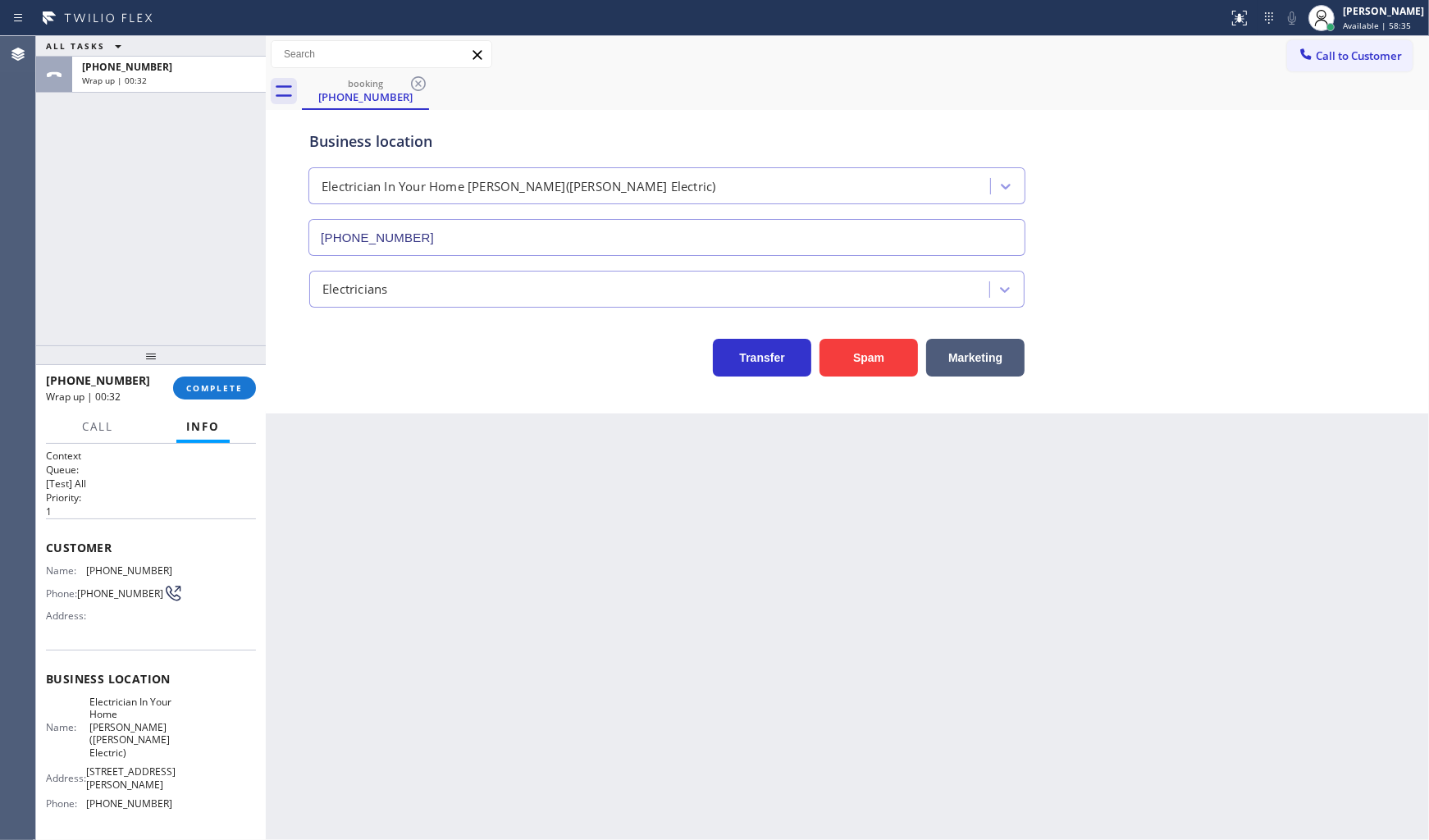
drag, startPoint x: 103, startPoint y: 282, endPoint x: 107, endPoint y: 293, distance: 11.7
click at [103, 282] on div "ALL TASKS ALL TASKS ACTIVE TASKS TASKS IN WRAP UP +14707896683 Wrap up | 00:32" at bounding box center [151, 190] width 230 height 309
click at [208, 384] on span "COMPLETE" at bounding box center [214, 388] width 57 height 12
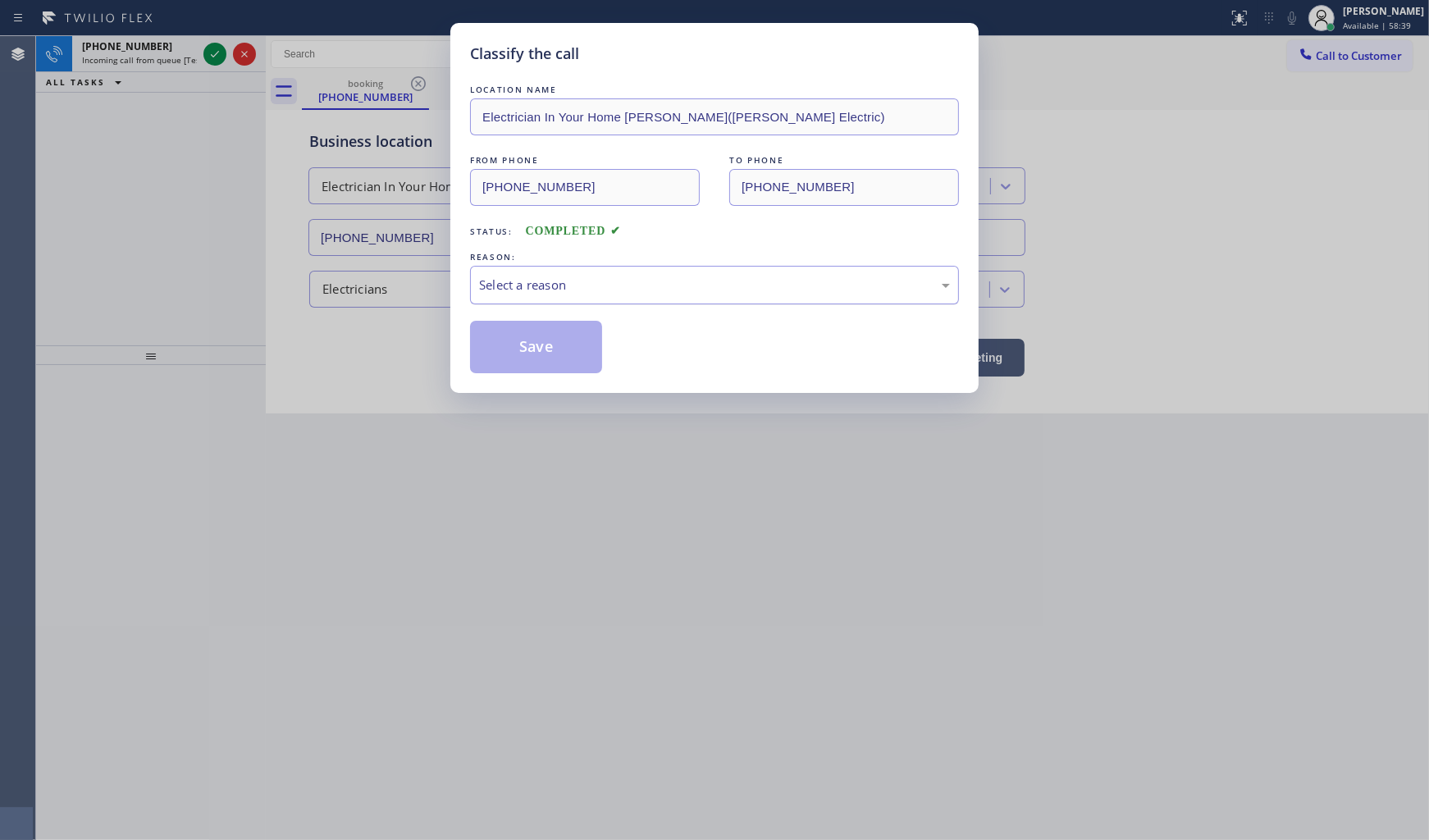
click at [479, 278] on div "Select a reason" at bounding box center [715, 285] width 471 height 19
click at [531, 343] on button "Save" at bounding box center [536, 347] width 132 height 53
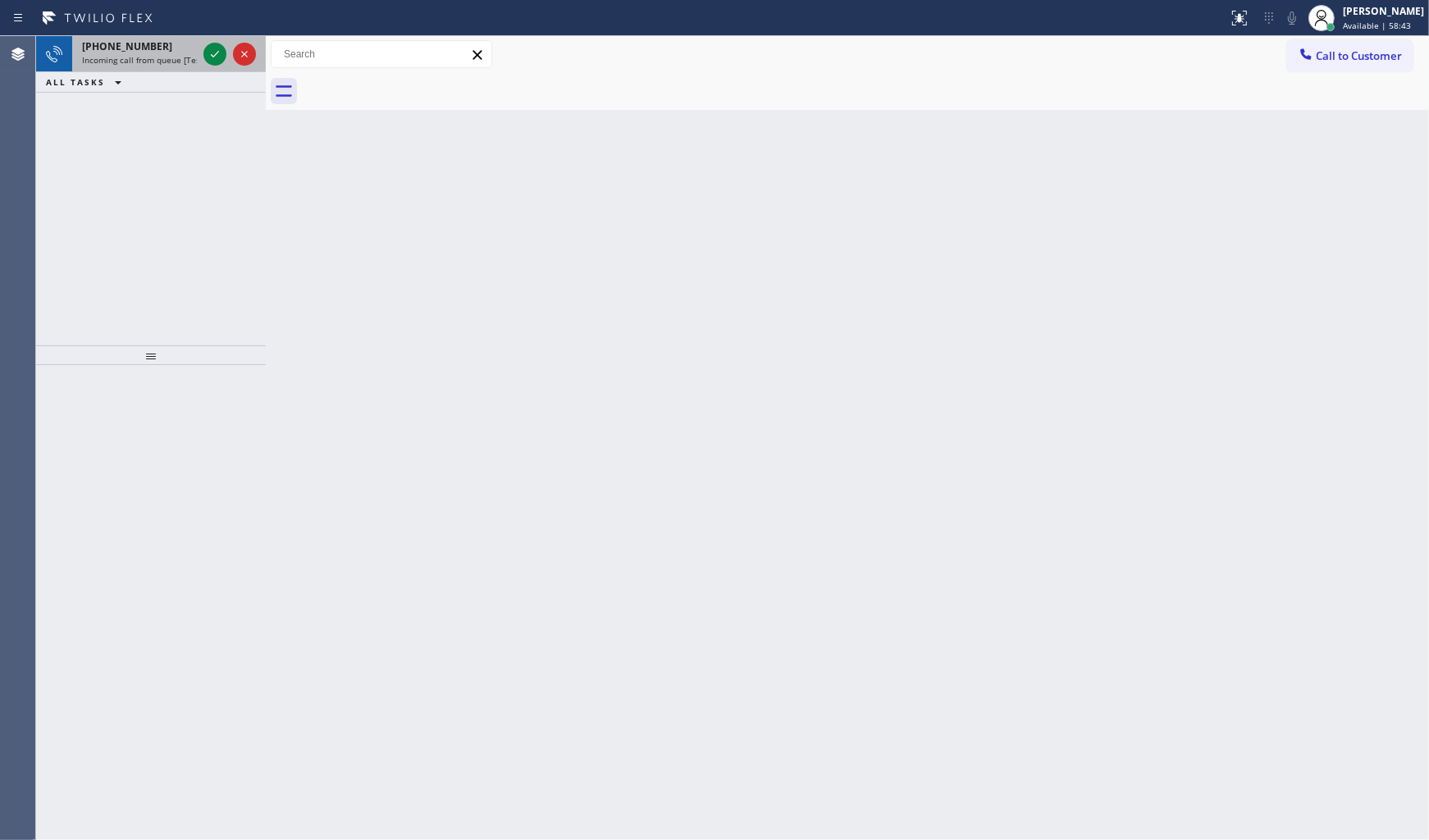
click at [197, 53] on div "+18382146258" at bounding box center [139, 46] width 114 height 14
click at [211, 49] on icon at bounding box center [215, 54] width 20 height 20
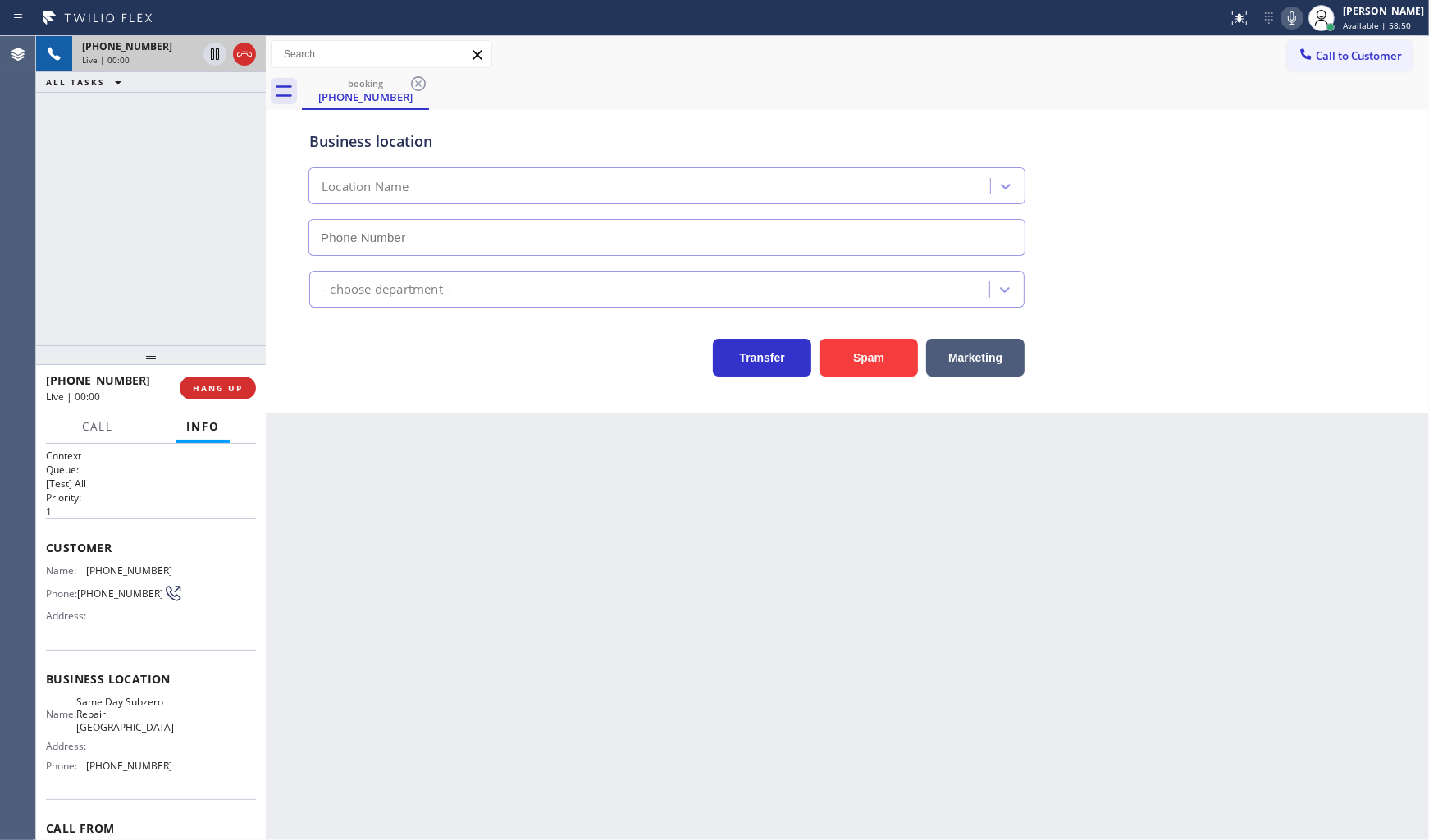
type input "(630) 538-8922"
click at [214, 390] on span "HANG UP" at bounding box center [217, 388] width 50 height 12
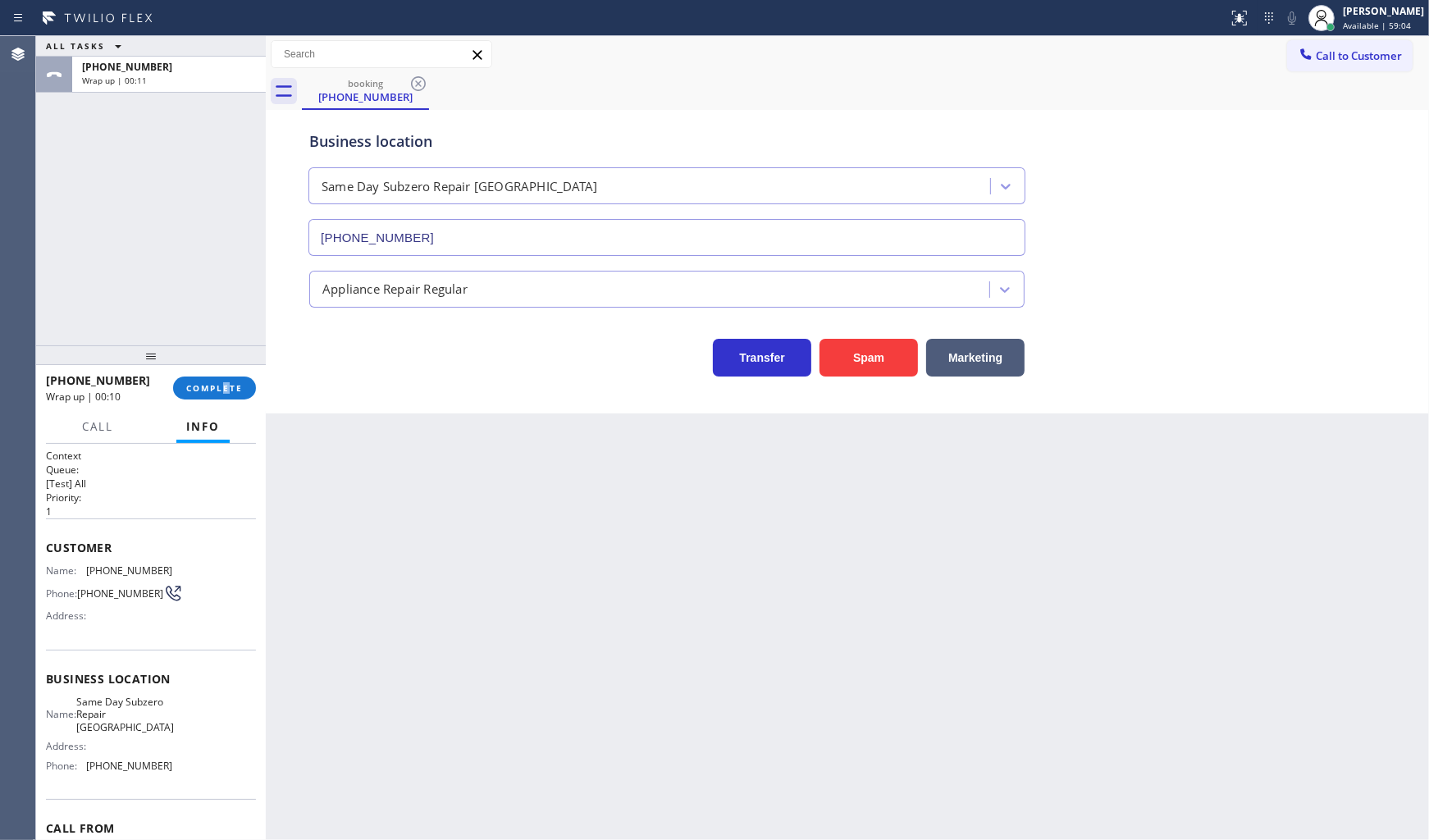
click at [227, 403] on div "+18382146258 Wrap up | 00:10 COMPLETE" at bounding box center [151, 388] width 210 height 43
click at [226, 387] on span "COMPLETE" at bounding box center [214, 388] width 57 height 12
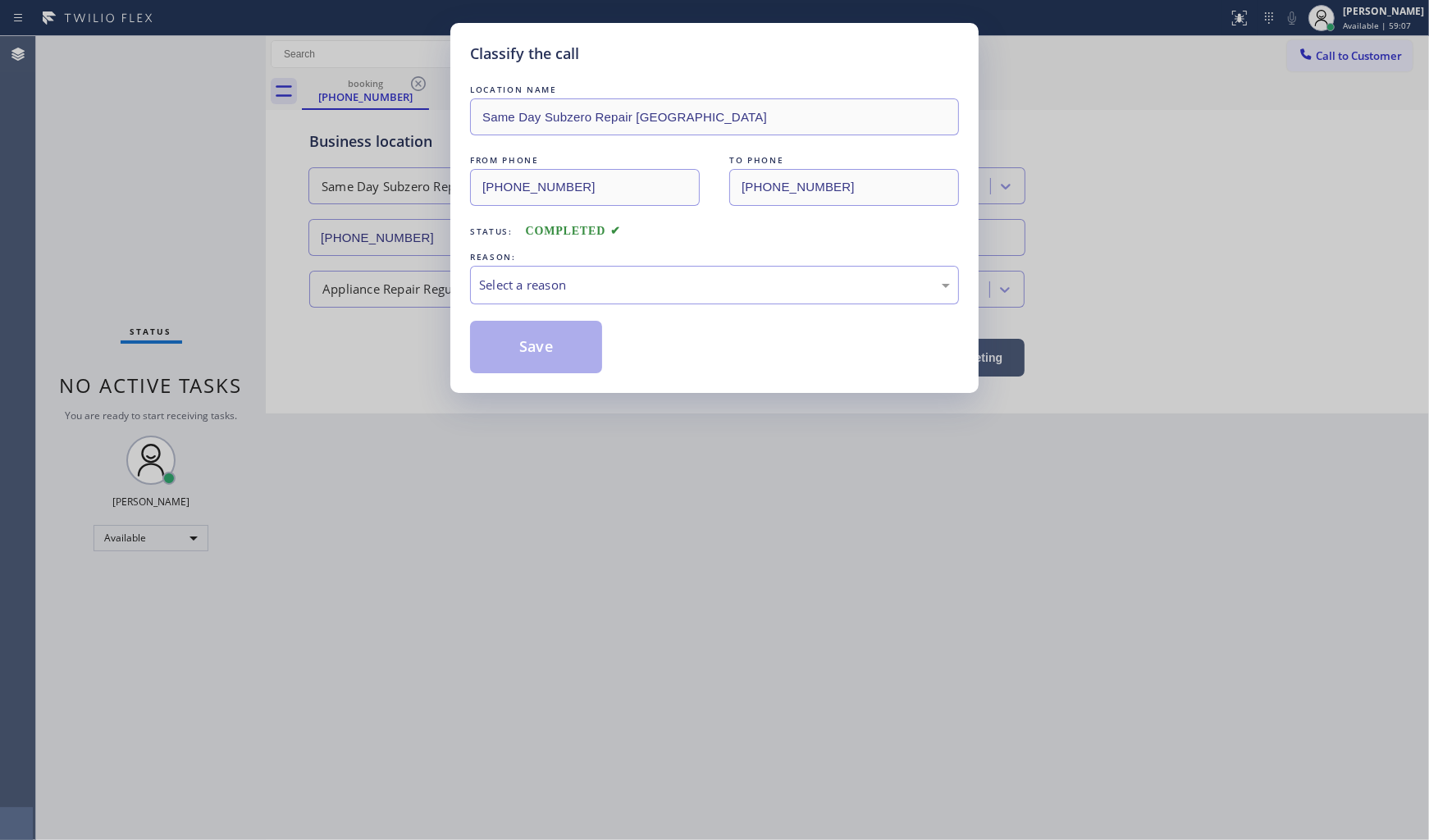
click at [697, 312] on div "LOCATION NAME Same Day Subzero Repair Naperville FROM PHONE (838) 214-6258 TO P…" at bounding box center [715, 227] width 489 height 292
click at [695, 311] on div "LOCATION NAME Same Day Subzero Repair Naperville FROM PHONE (838) 214-6258 TO P…" at bounding box center [715, 227] width 489 height 292
click at [690, 298] on div "Select a reason" at bounding box center [715, 285] width 489 height 39
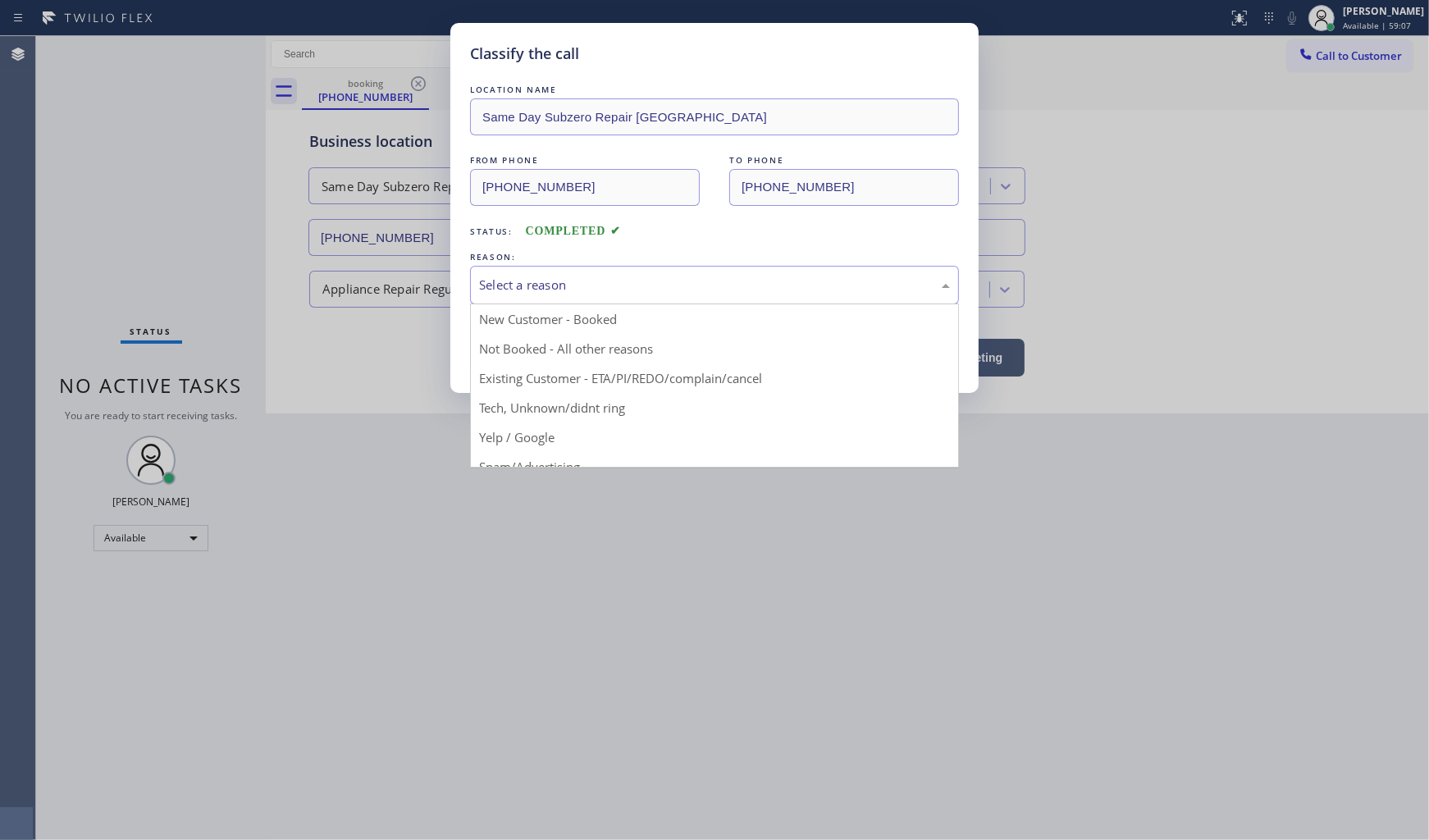
click at [685, 291] on div "Select a reason" at bounding box center [715, 285] width 471 height 19
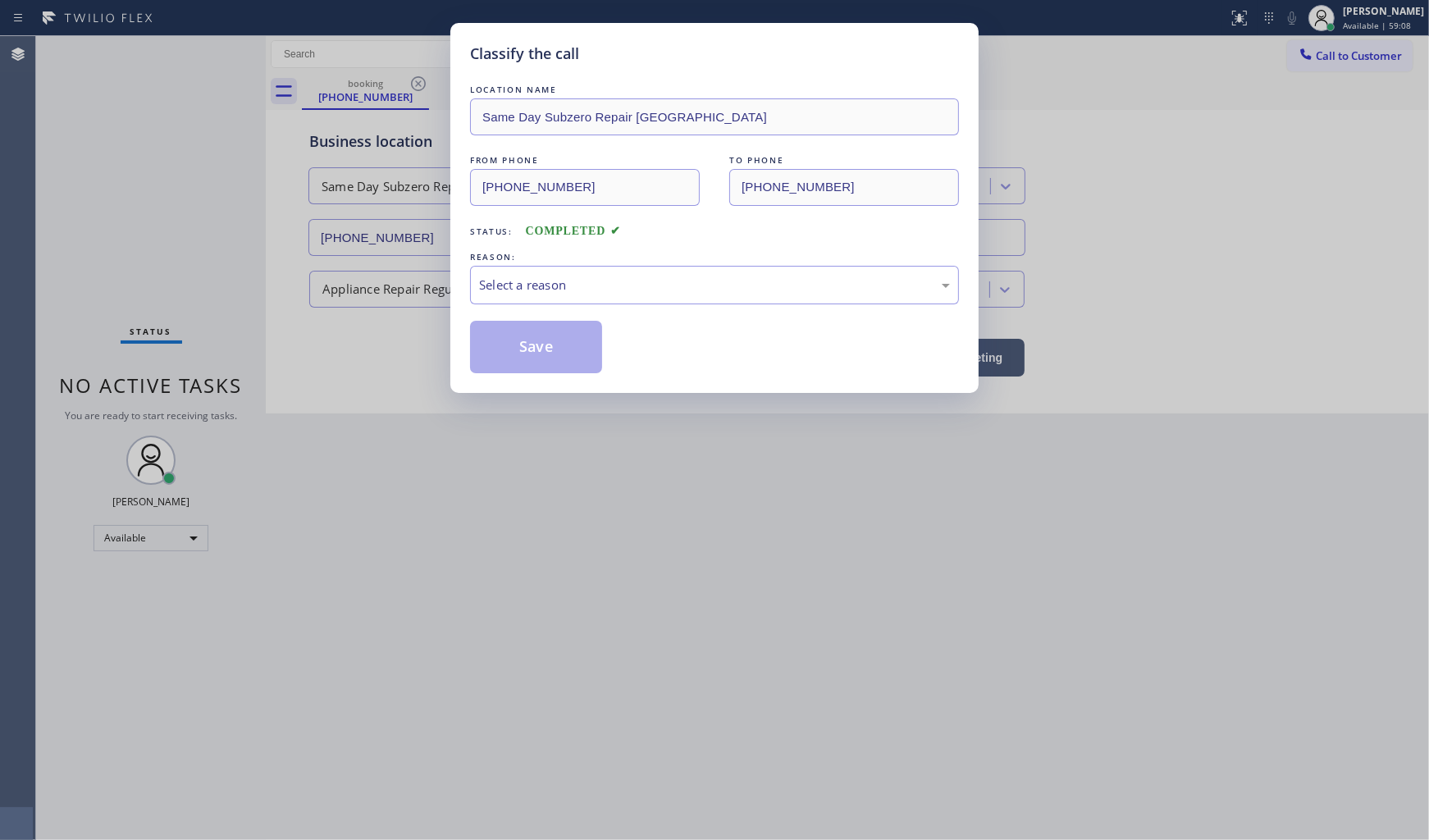
click at [665, 323] on div "Save" at bounding box center [715, 347] width 489 height 53
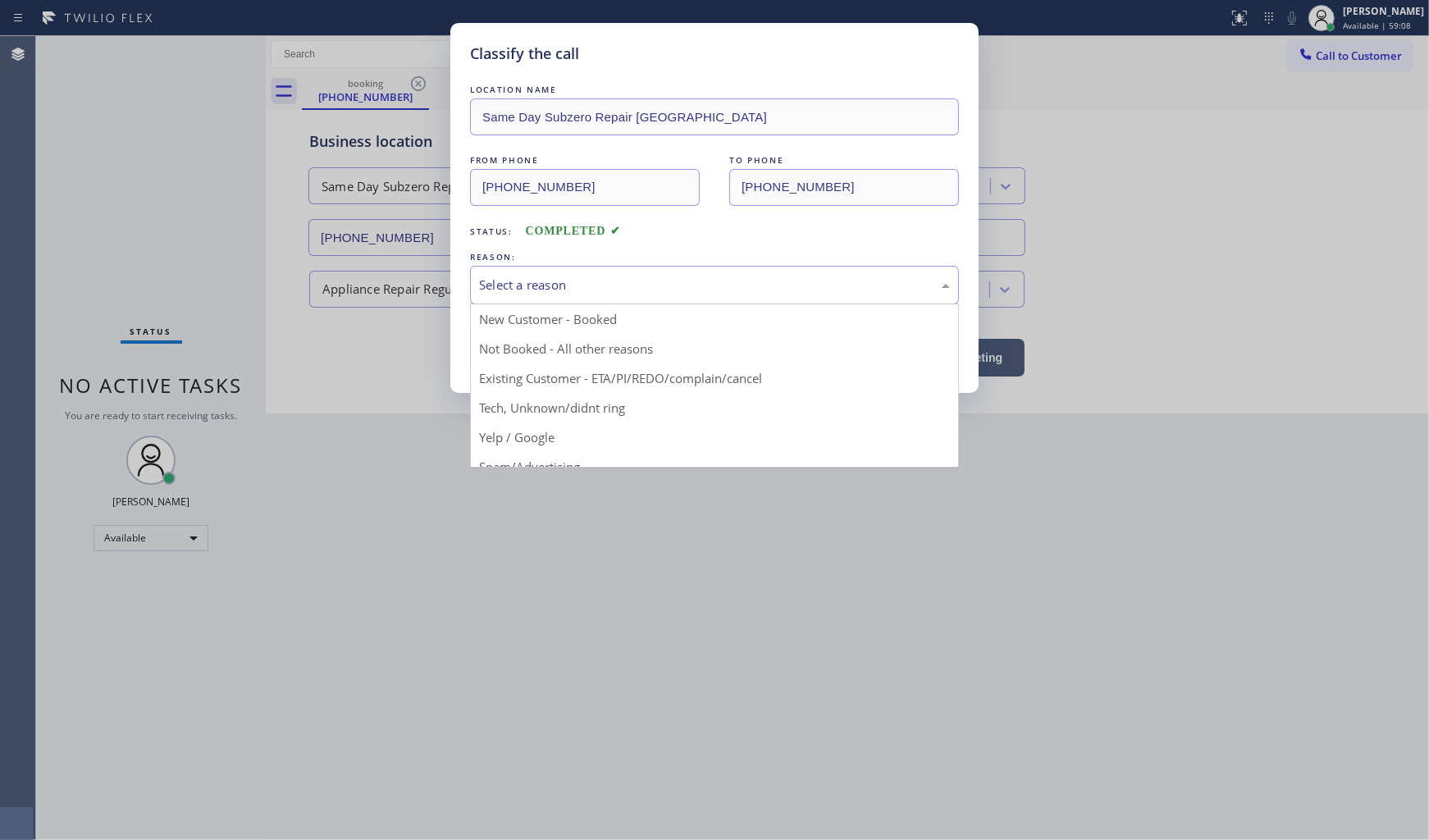
click at [663, 278] on div "Select a reason" at bounding box center [715, 285] width 471 height 19
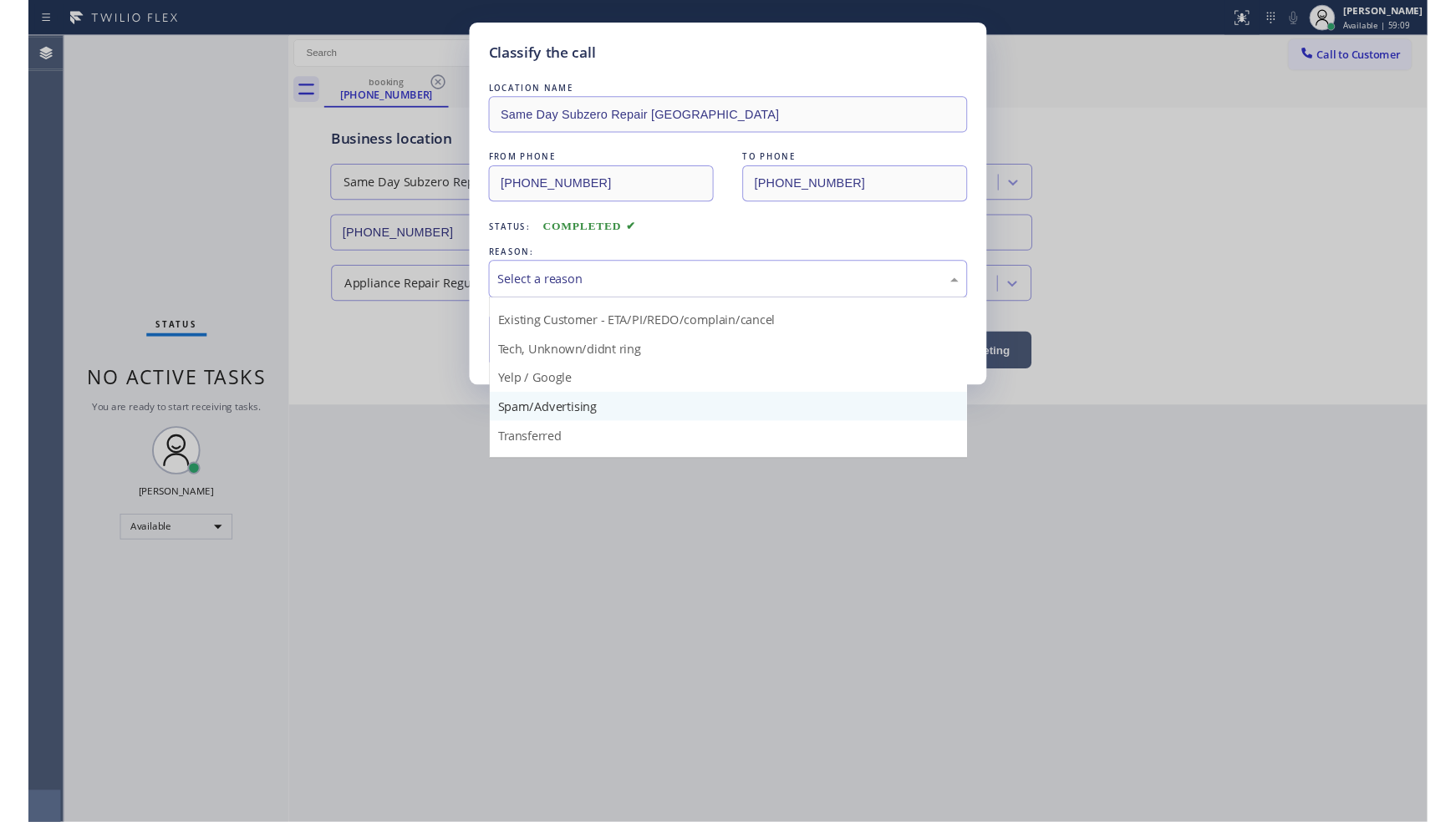
scroll to position [104, 0]
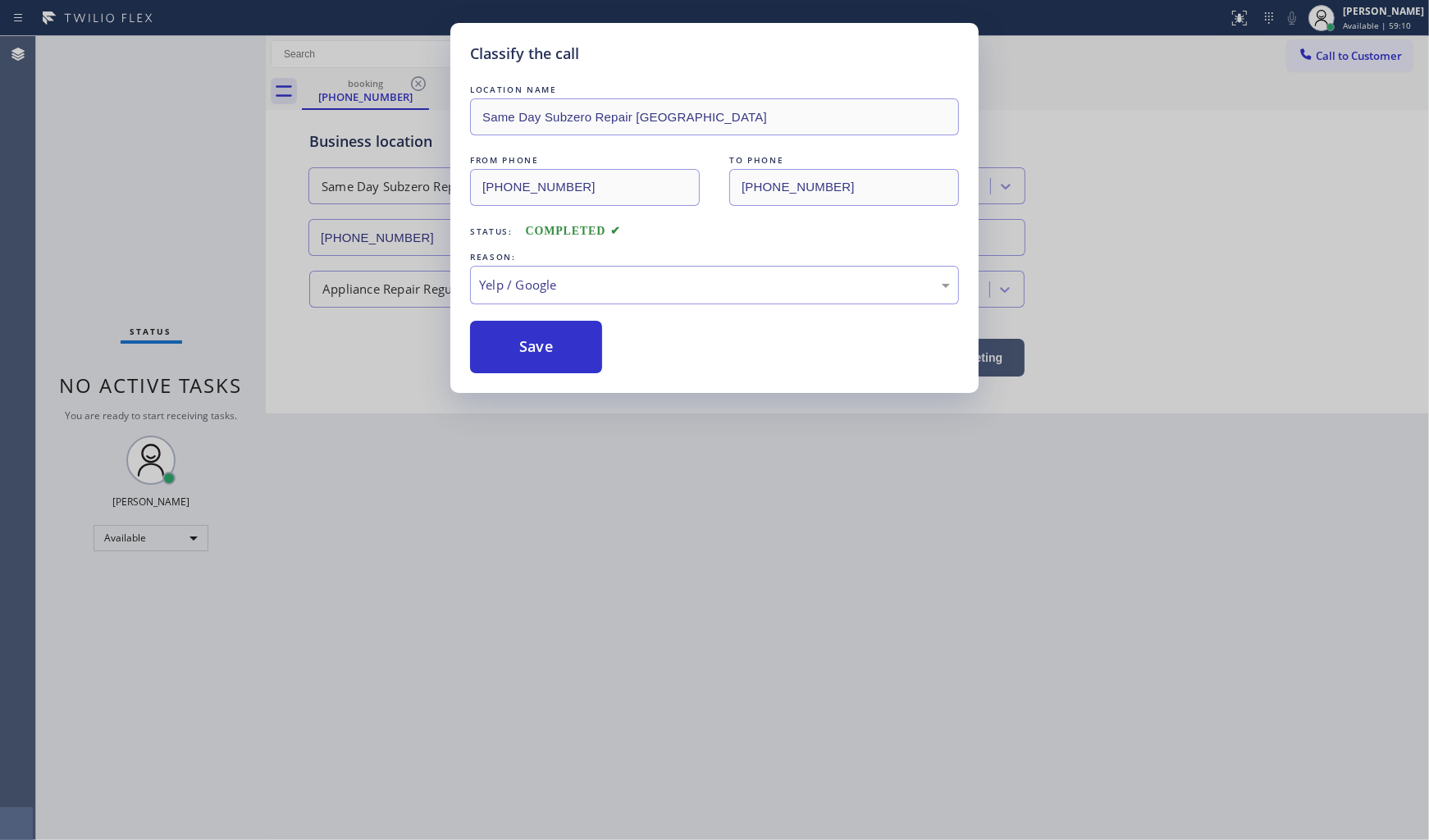
click at [545, 348] on button "Save" at bounding box center [536, 347] width 132 height 53
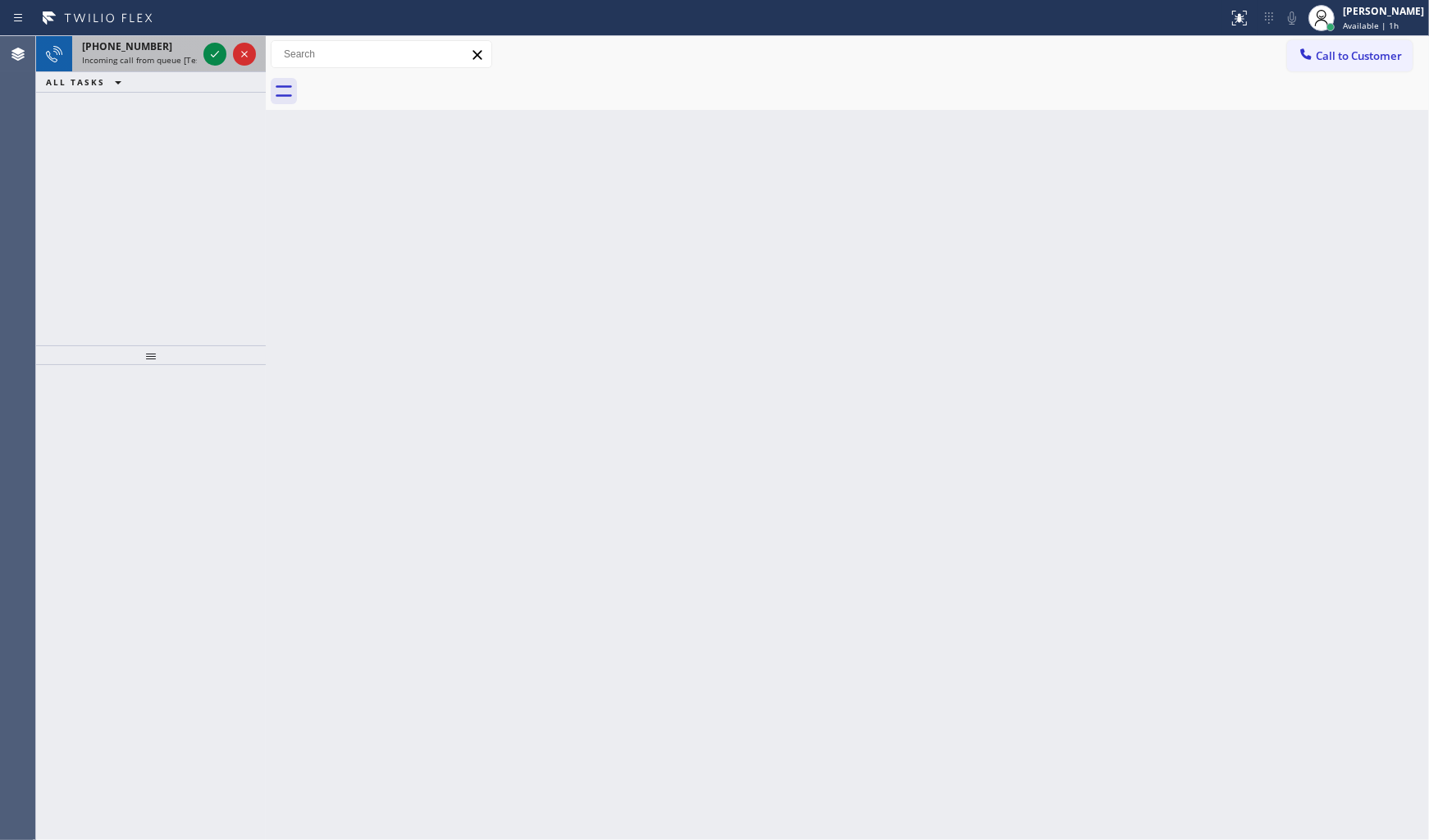
click at [226, 52] on div at bounding box center [230, 54] width 59 height 36
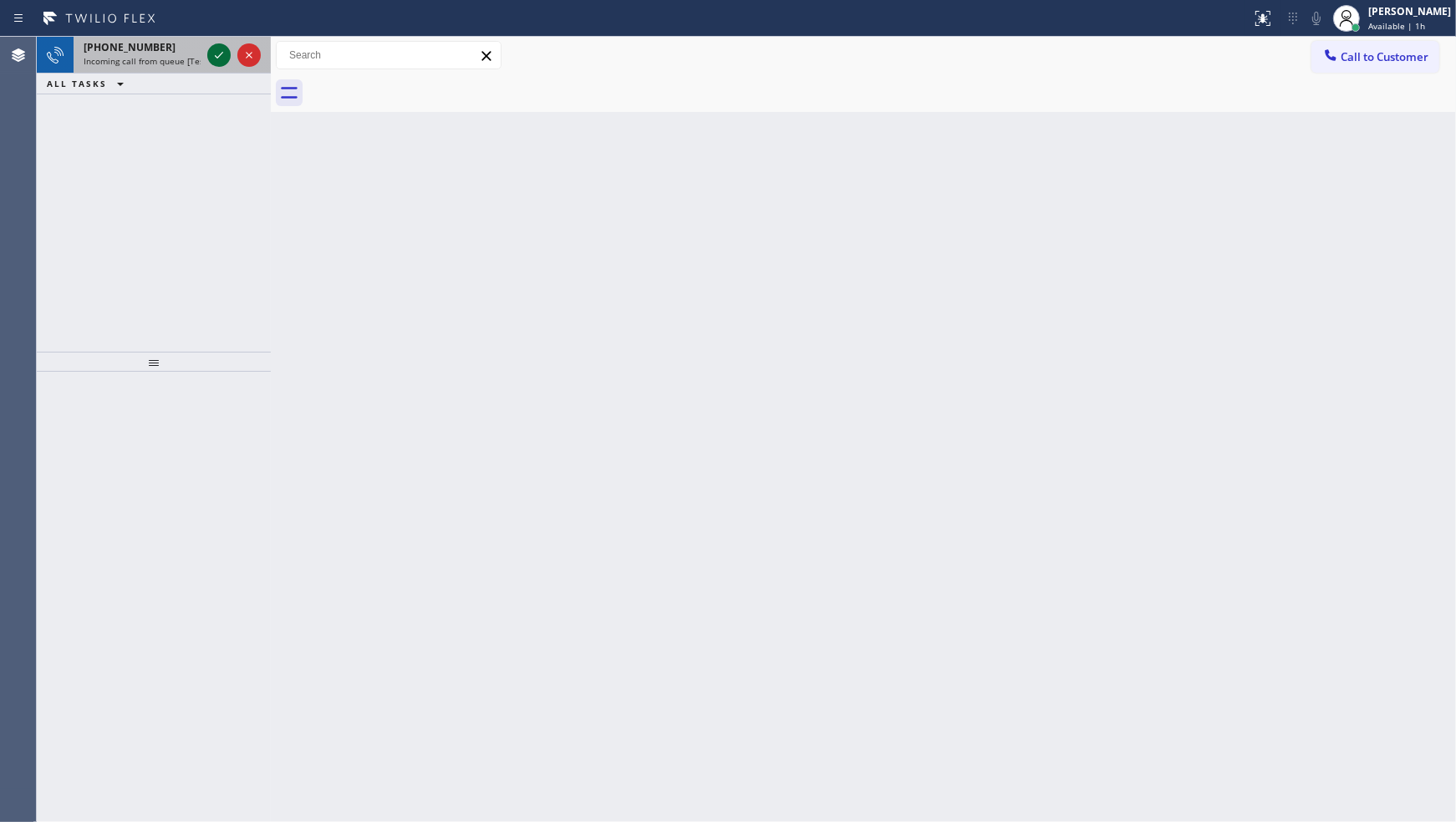
click at [219, 63] on icon at bounding box center [219, 55] width 20 height 20
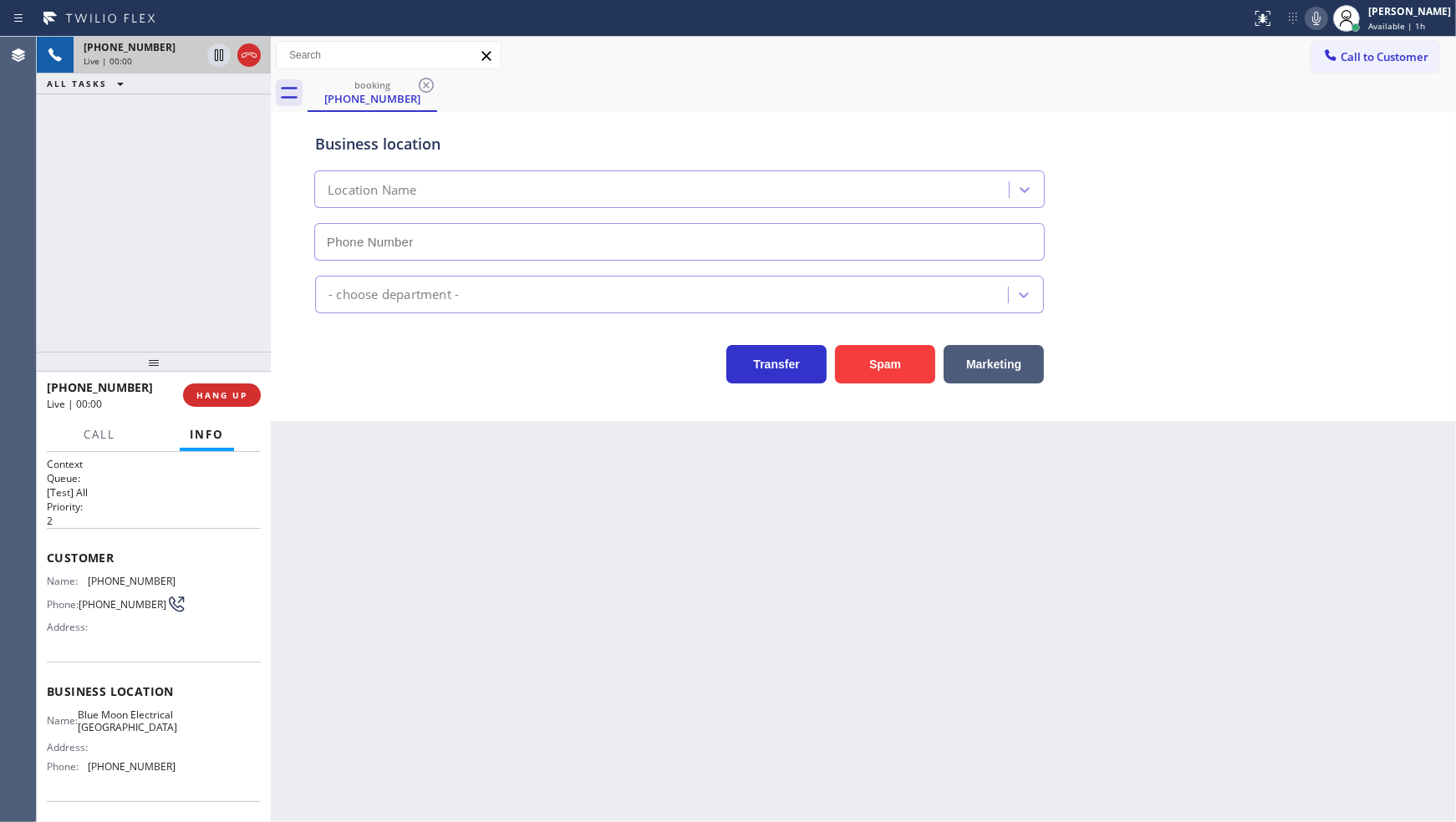
type input "(562) 337-3994"
click at [121, 237] on div "+15626767458 Live | 01:36 ALL TASKS ALL TASKS ACTIVE TASKS TASKS IN WRAP UP" at bounding box center [154, 194] width 234 height 315
click at [220, 60] on icon at bounding box center [219, 55] width 8 height 12
click at [1316, 20] on icon at bounding box center [1317, 18] width 20 height 20
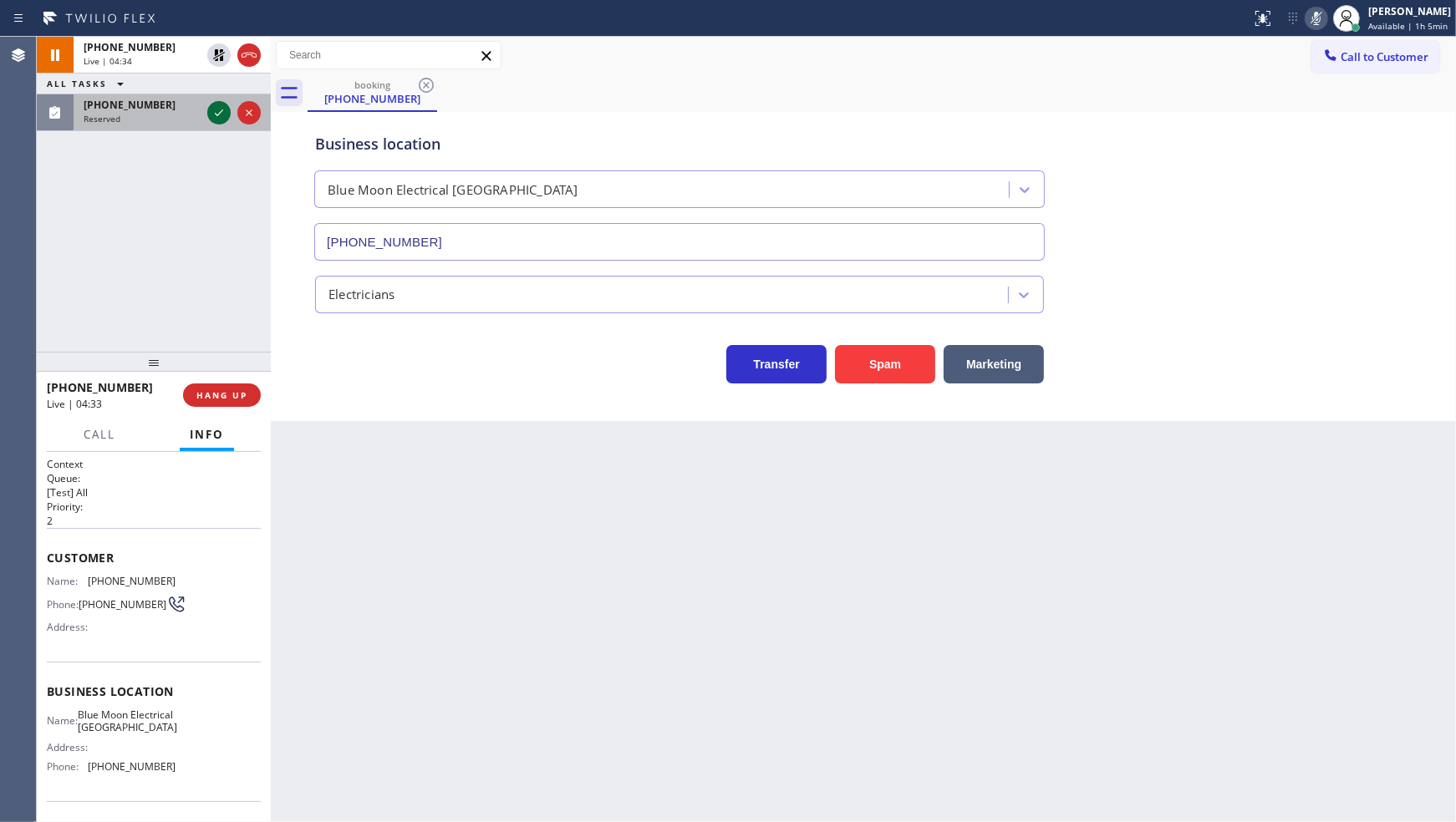
click at [222, 112] on icon at bounding box center [219, 112] width 20 height 20
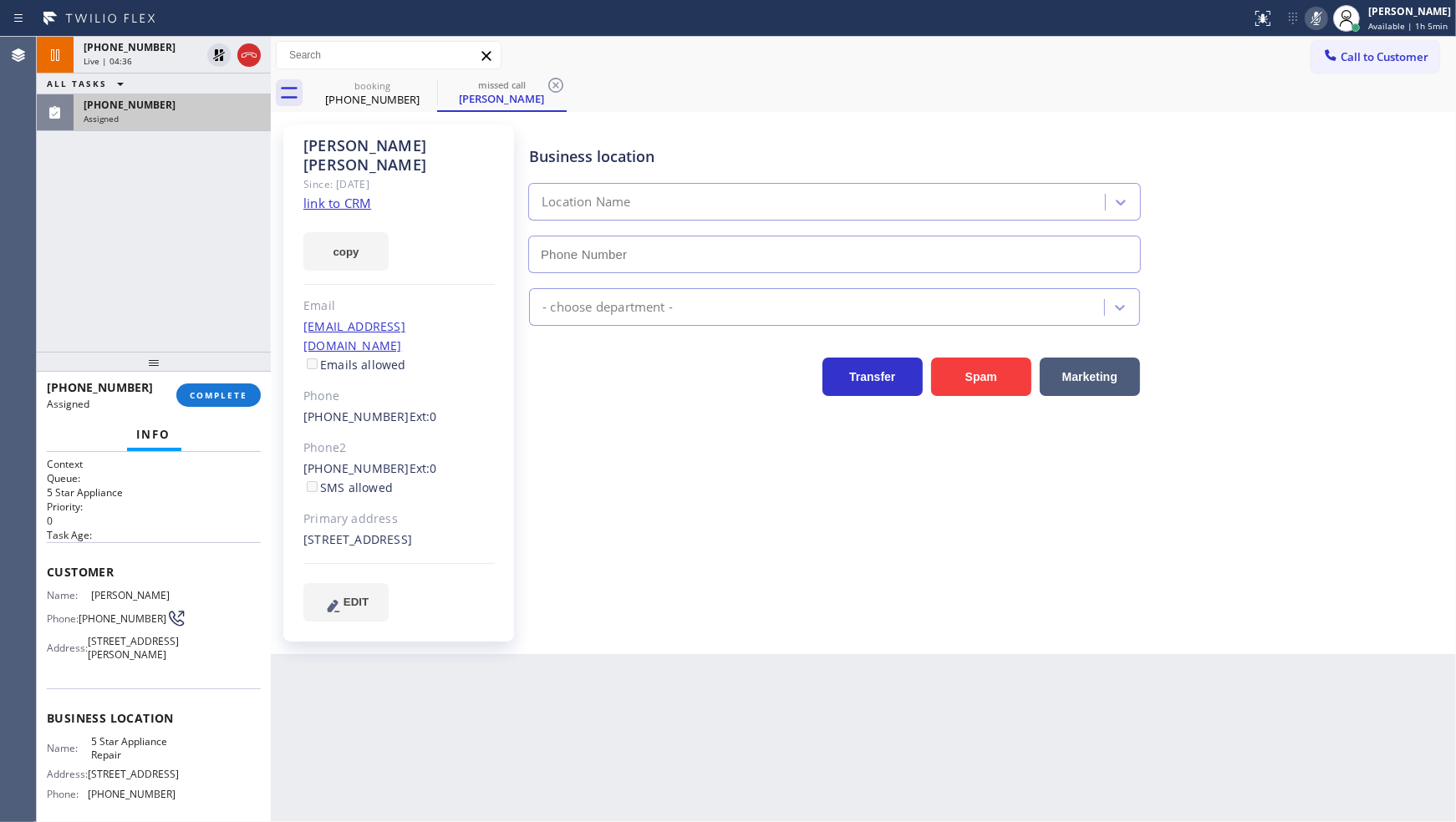
type input "(855) 731-4952"
click at [136, 113] on div "Assigned" at bounding box center [172, 118] width 177 height 12
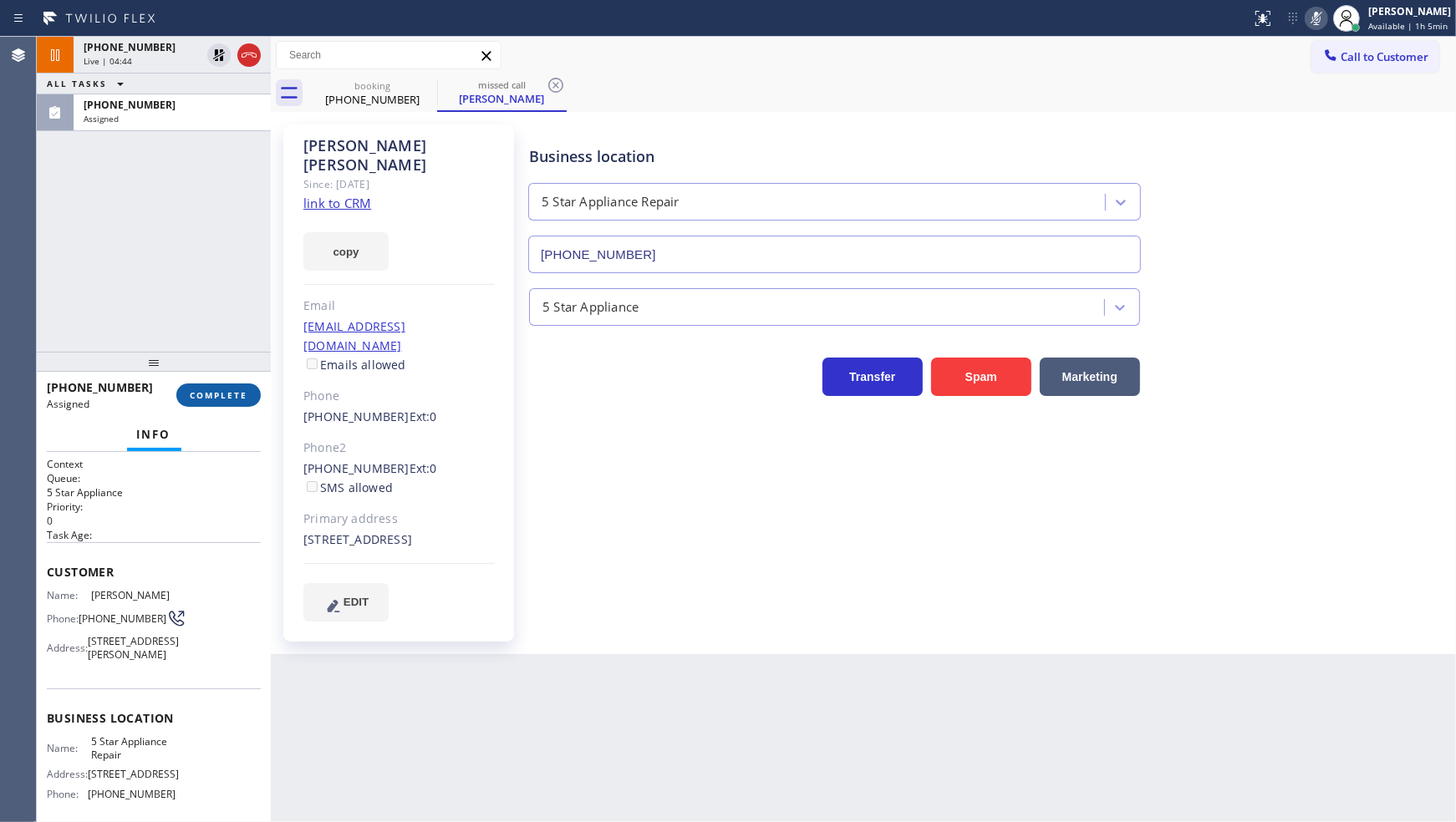
click at [231, 397] on span "COMPLETE" at bounding box center [218, 395] width 58 height 12
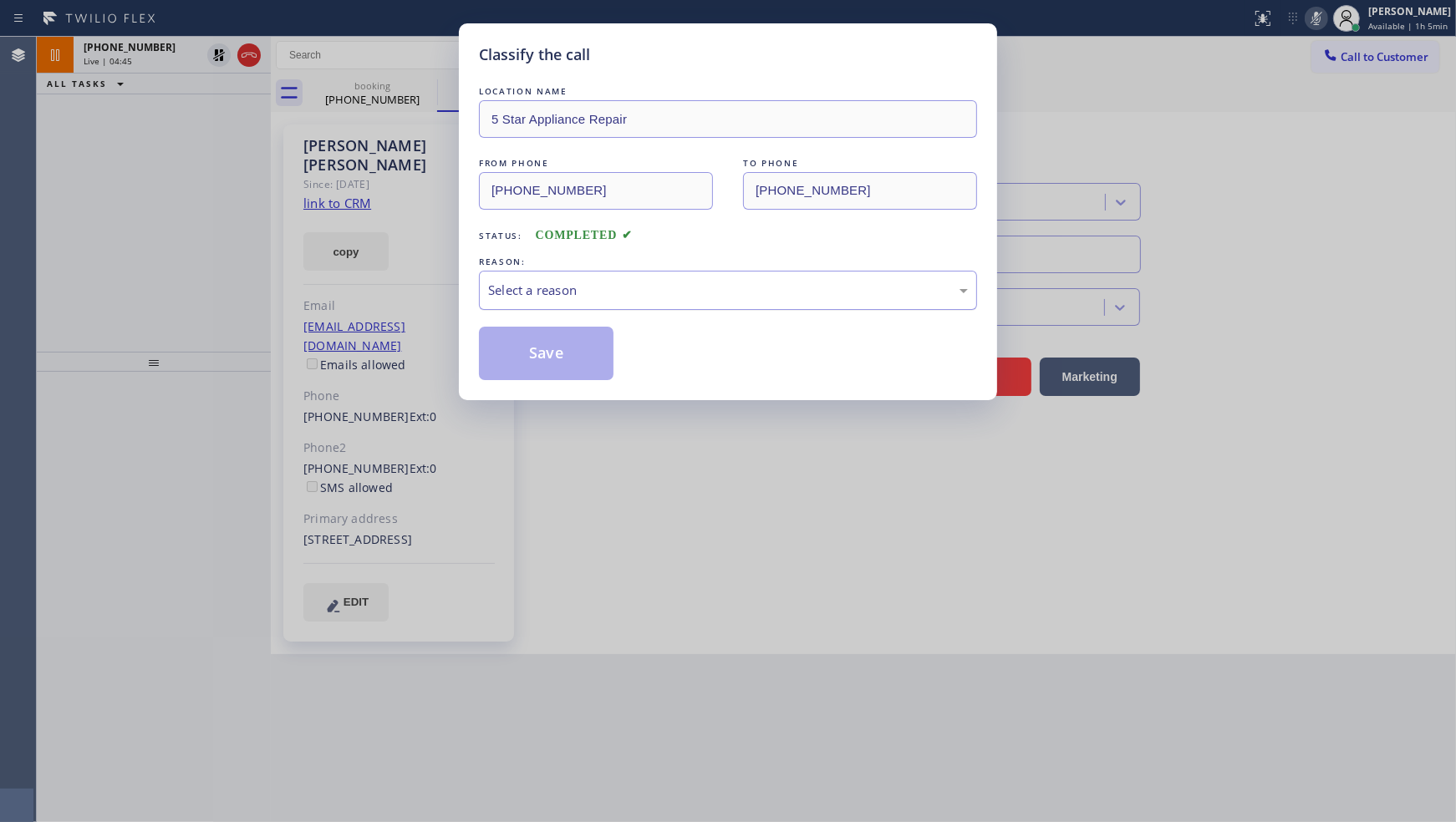
click at [532, 294] on div "Select a reason" at bounding box center [728, 290] width 480 height 19
click at [536, 351] on button "Save" at bounding box center [546, 353] width 134 height 54
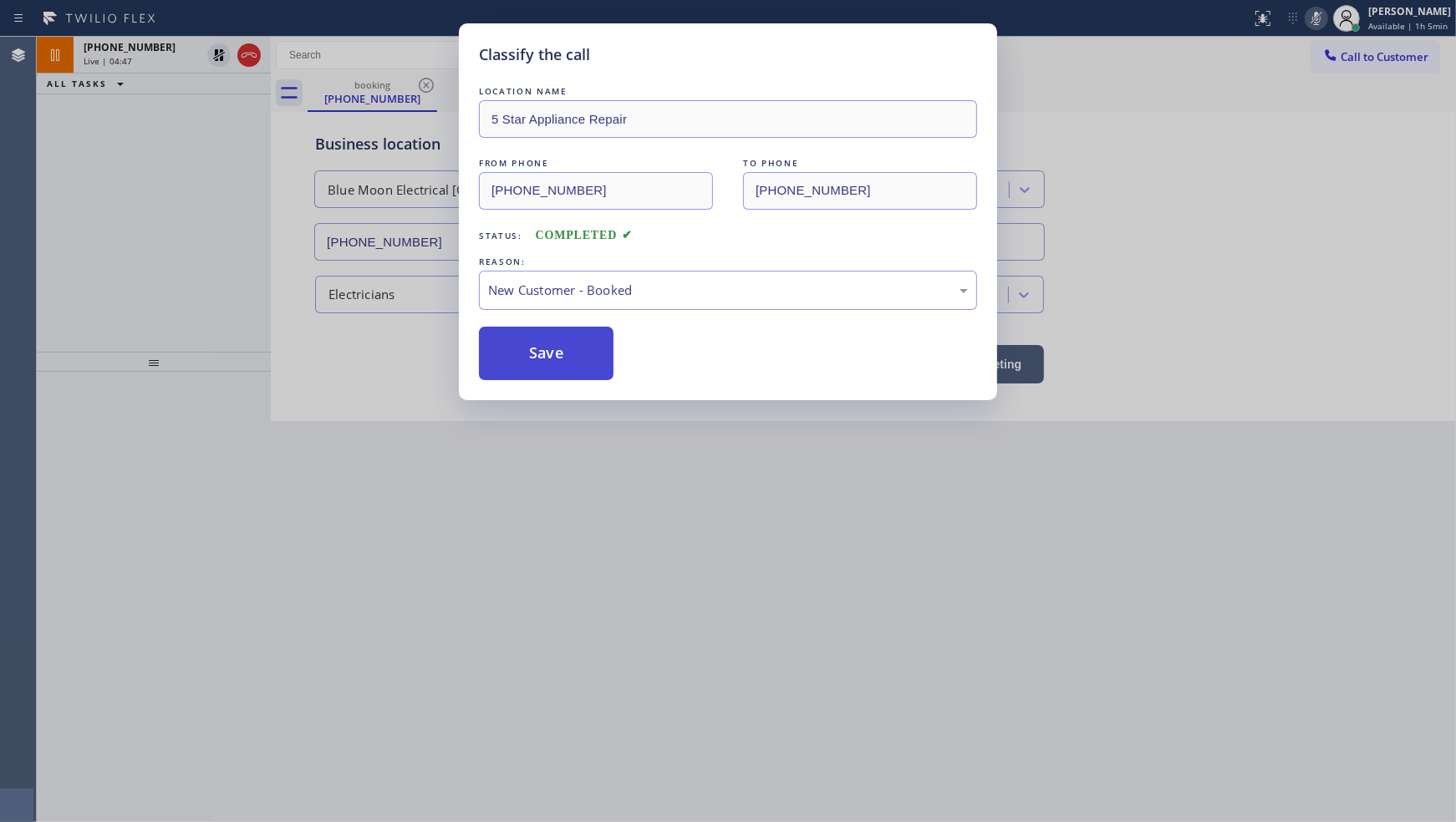
click at [536, 351] on button "Save" at bounding box center [546, 353] width 134 height 54
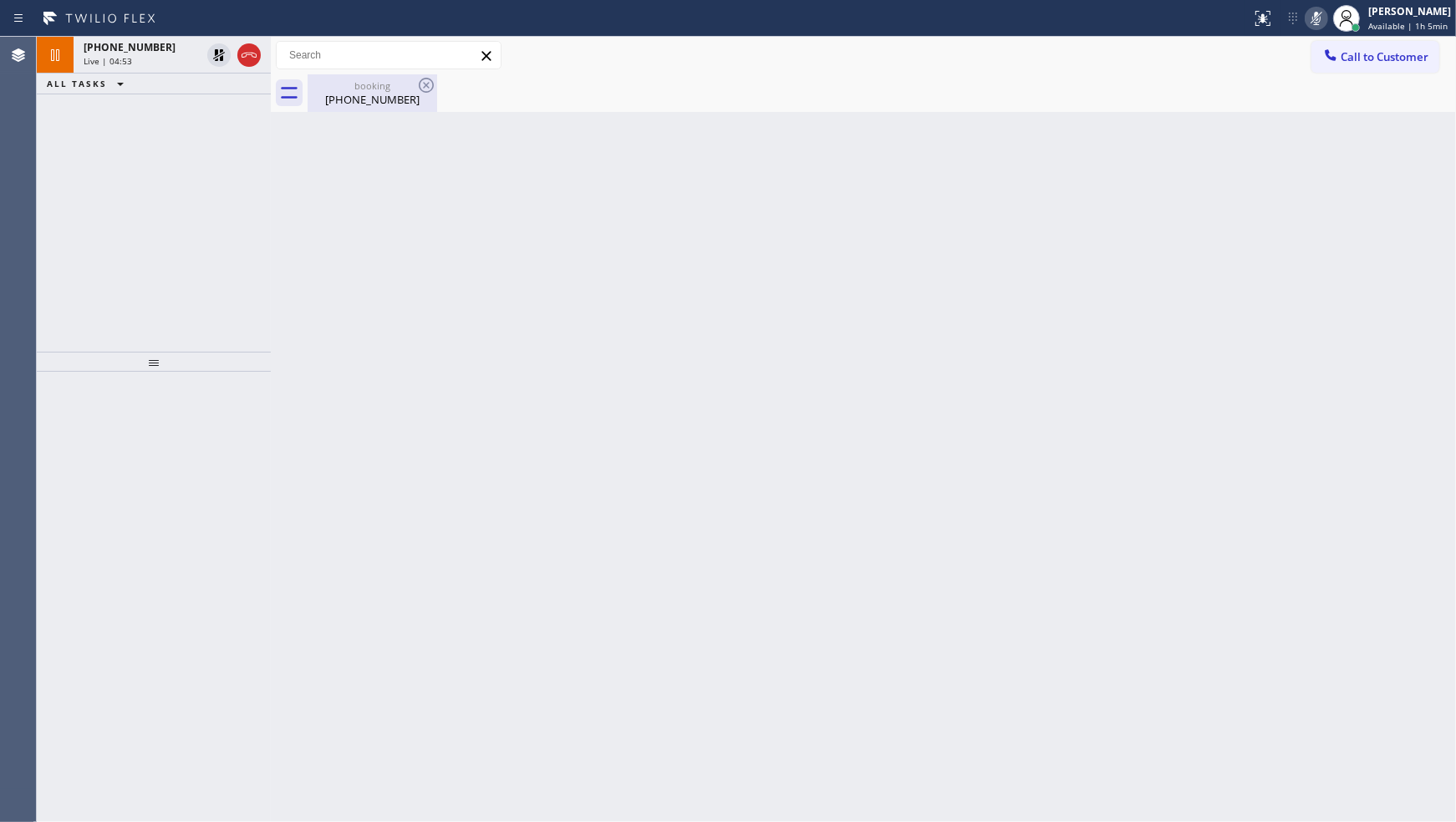
click at [396, 105] on div "(562) 676-7458" at bounding box center [372, 100] width 126 height 15
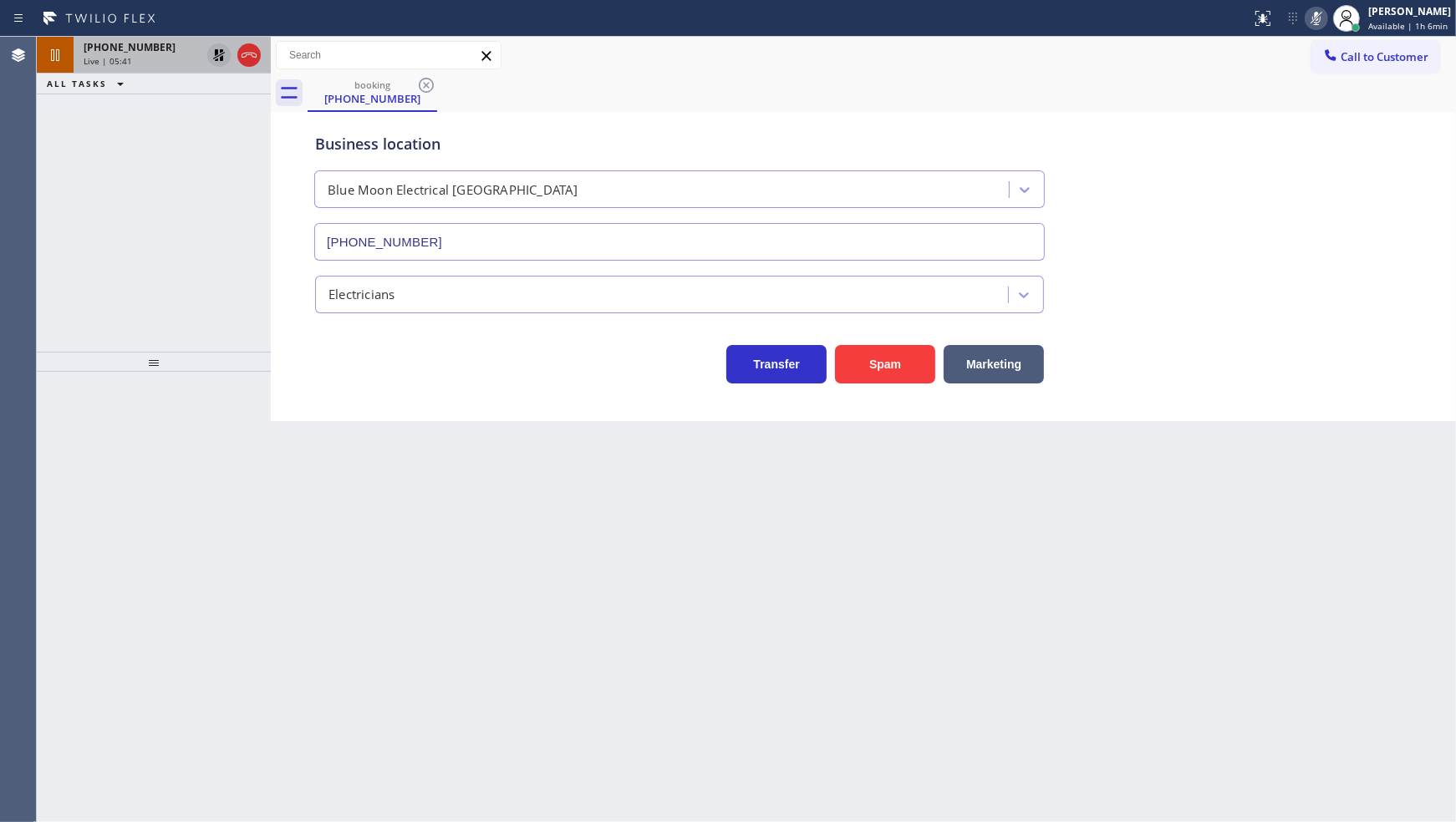
click at [215, 53] on icon at bounding box center [219, 55] width 12 height 12
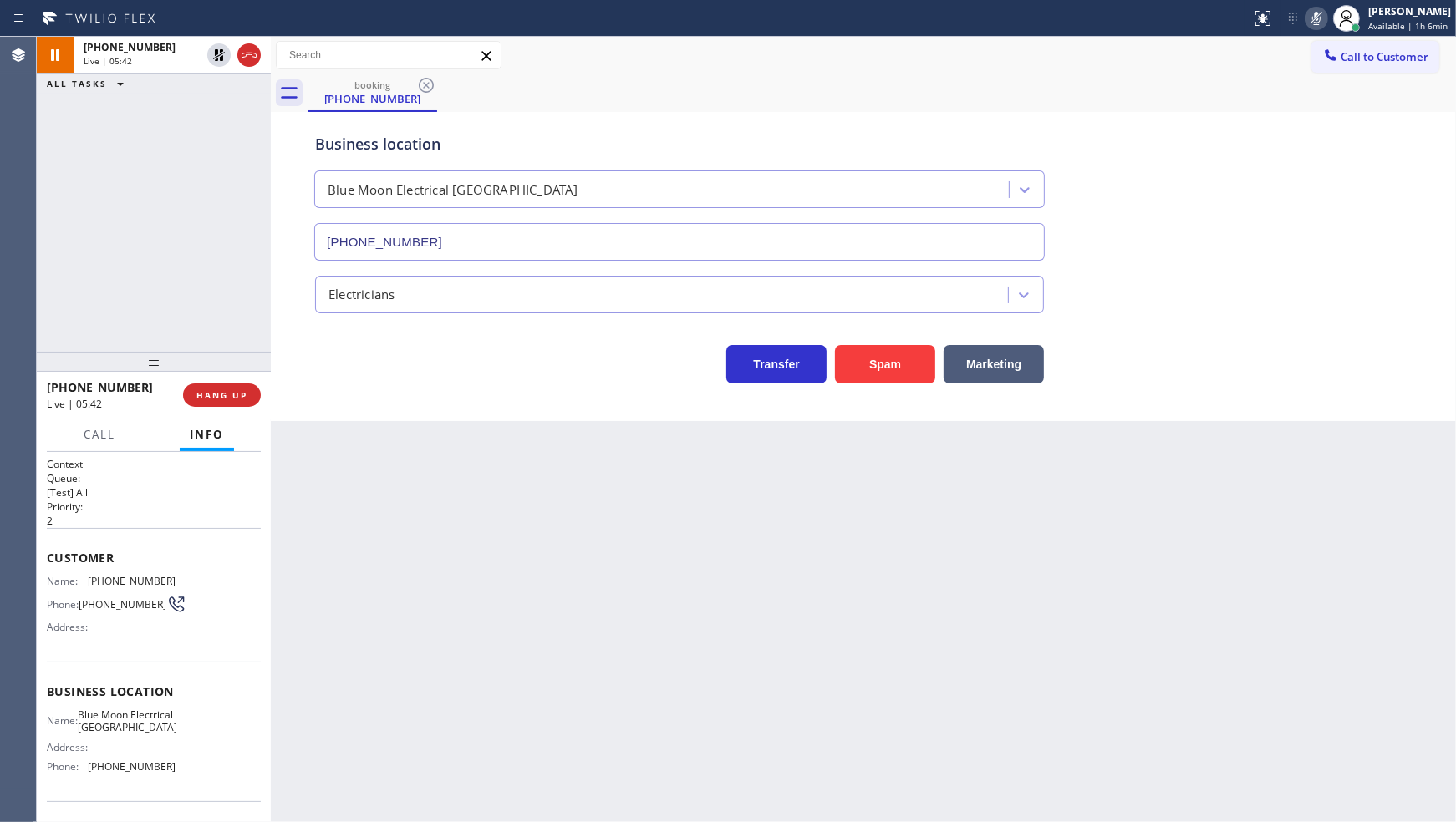
click at [1313, 15] on icon at bounding box center [1317, 18] width 20 height 20
drag, startPoint x: 89, startPoint y: 581, endPoint x: 193, endPoint y: 585, distance: 104.1
click at [193, 585] on div "Name: (562) 676-7458 Phone: (562) 676-7458 Address:" at bounding box center [154, 607] width 214 height 66
copy div "(562) 676-7458"
click at [232, 391] on span "HANG UP" at bounding box center [222, 395] width 51 height 12
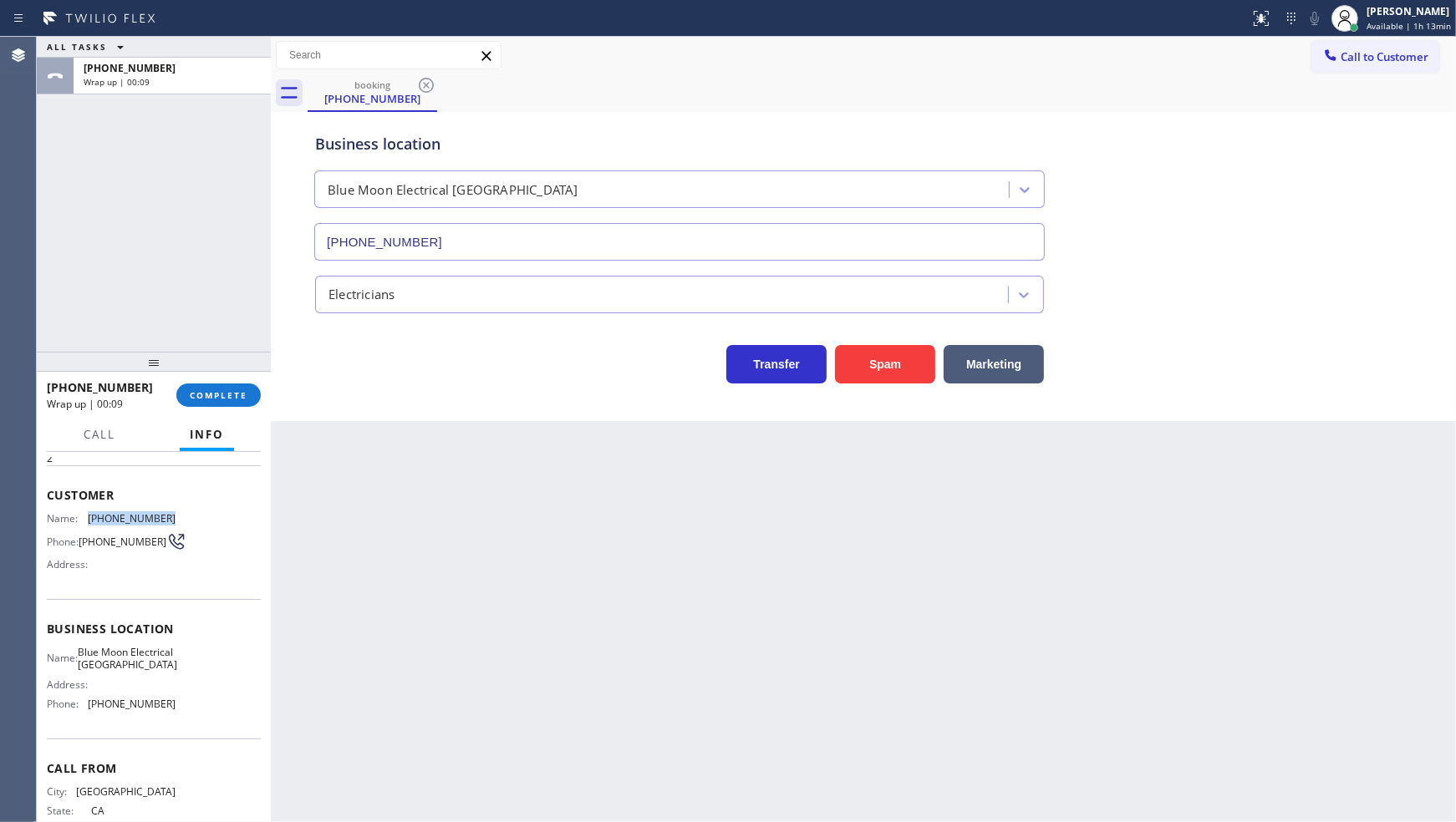
scroll to position [127, 0]
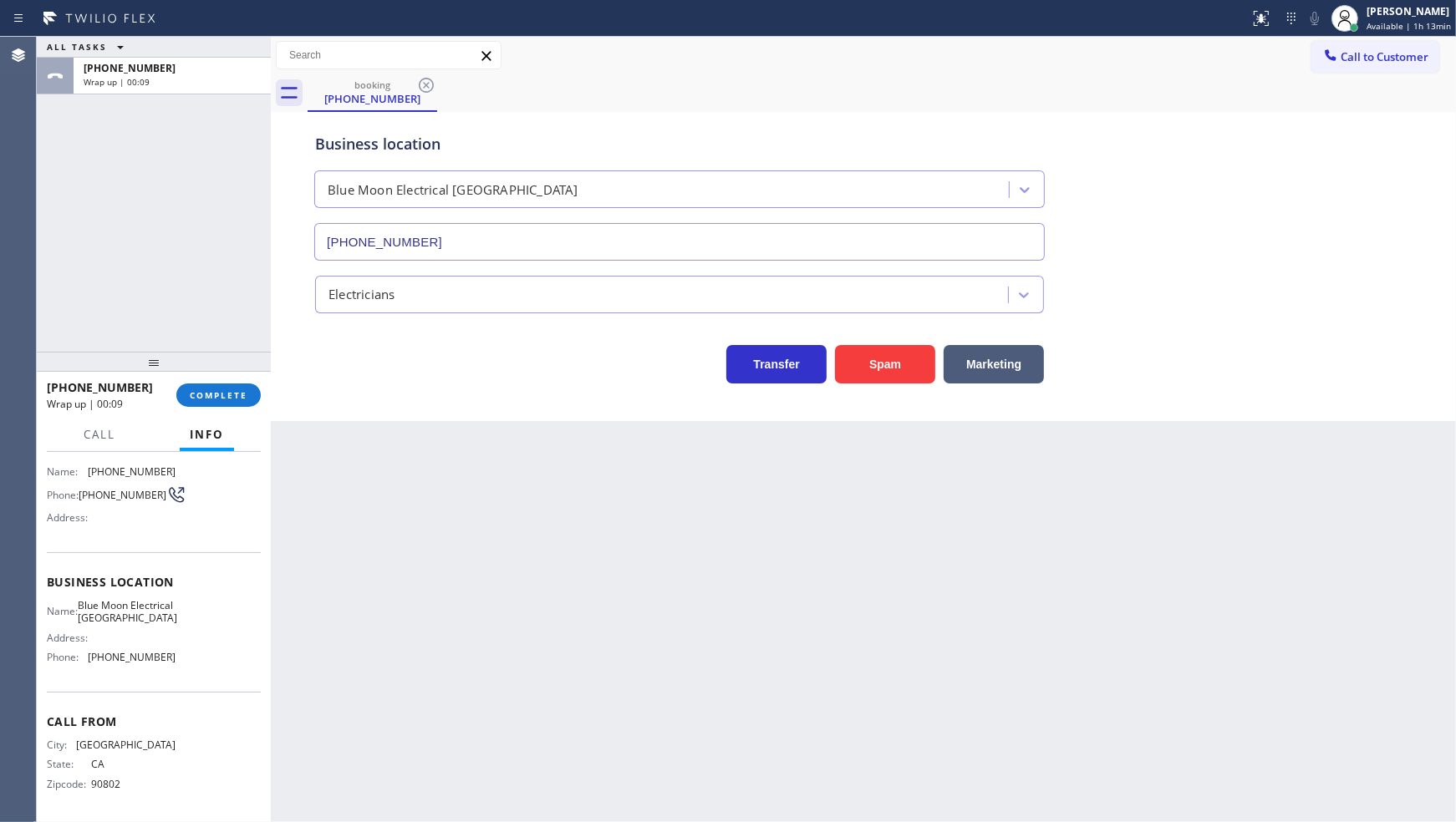
click at [89, 644] on div "Name: Blue Moon Electrical Los Alamitos Address: Phone: (562) 337-3994" at bounding box center [111, 635] width 128 height 72
drag, startPoint x: 91, startPoint y: 648, endPoint x: 224, endPoint y: 660, distance: 133.5
click at [224, 660] on div "Name: Blue Moon Electrical Los Alamitos Address: Phone: (562) 337-3994" at bounding box center [154, 635] width 214 height 72
copy span "562) 337-3994"
drag, startPoint x: 89, startPoint y: 596, endPoint x: 143, endPoint y: 621, distance: 59.5
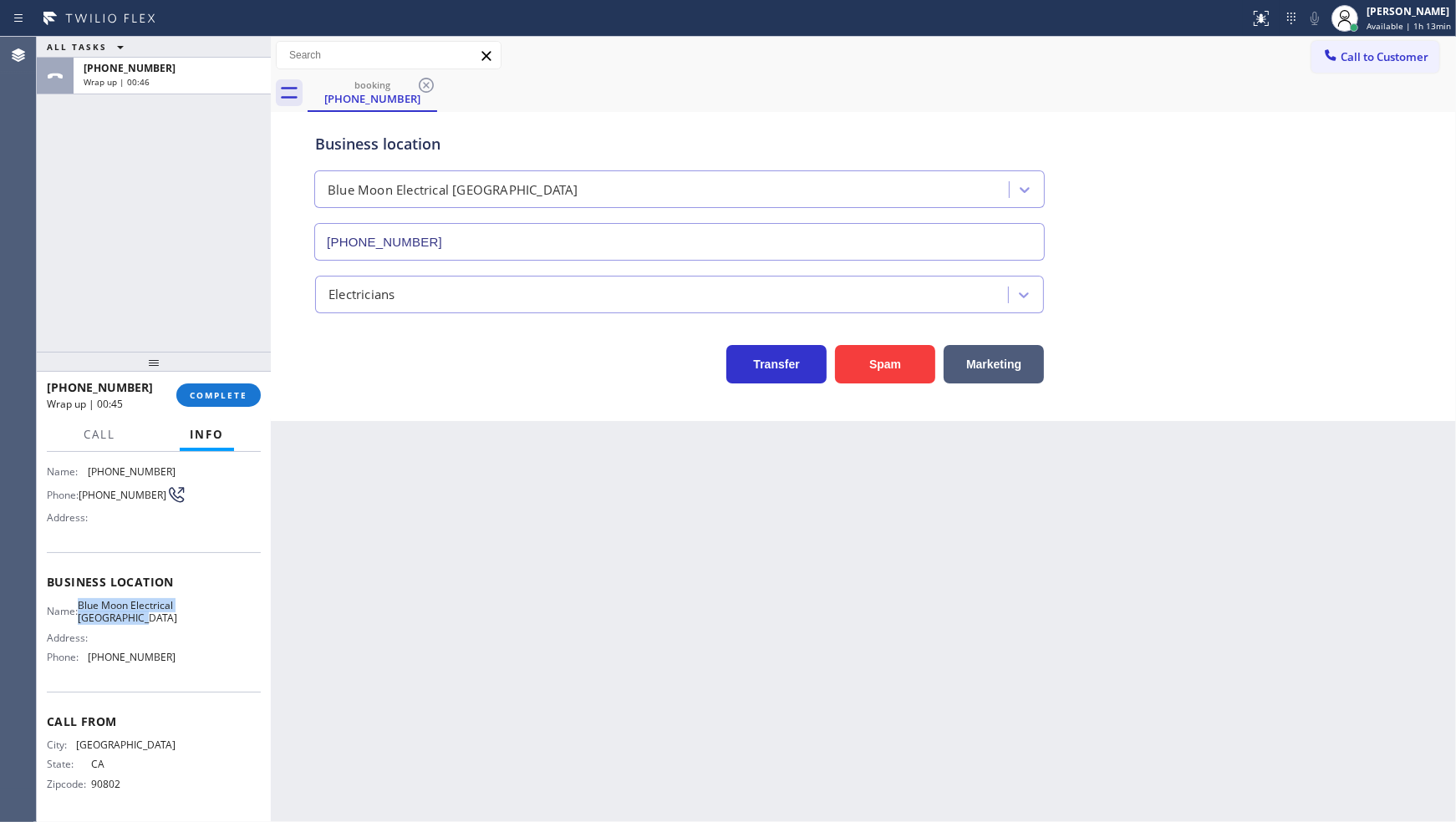
click at [143, 621] on span "Blue Moon Electrical Los Alamitos" at bounding box center [128, 611] width 100 height 26
copy span "Blue Moon Electrical Los Alamitos"
drag, startPoint x: 88, startPoint y: 658, endPoint x: 196, endPoint y: 674, distance: 109.2
click at [196, 674] on div "Business location Name: Blue Moon Electrical Los Alamitos Address: Phone: (562)…" at bounding box center [154, 622] width 214 height 139
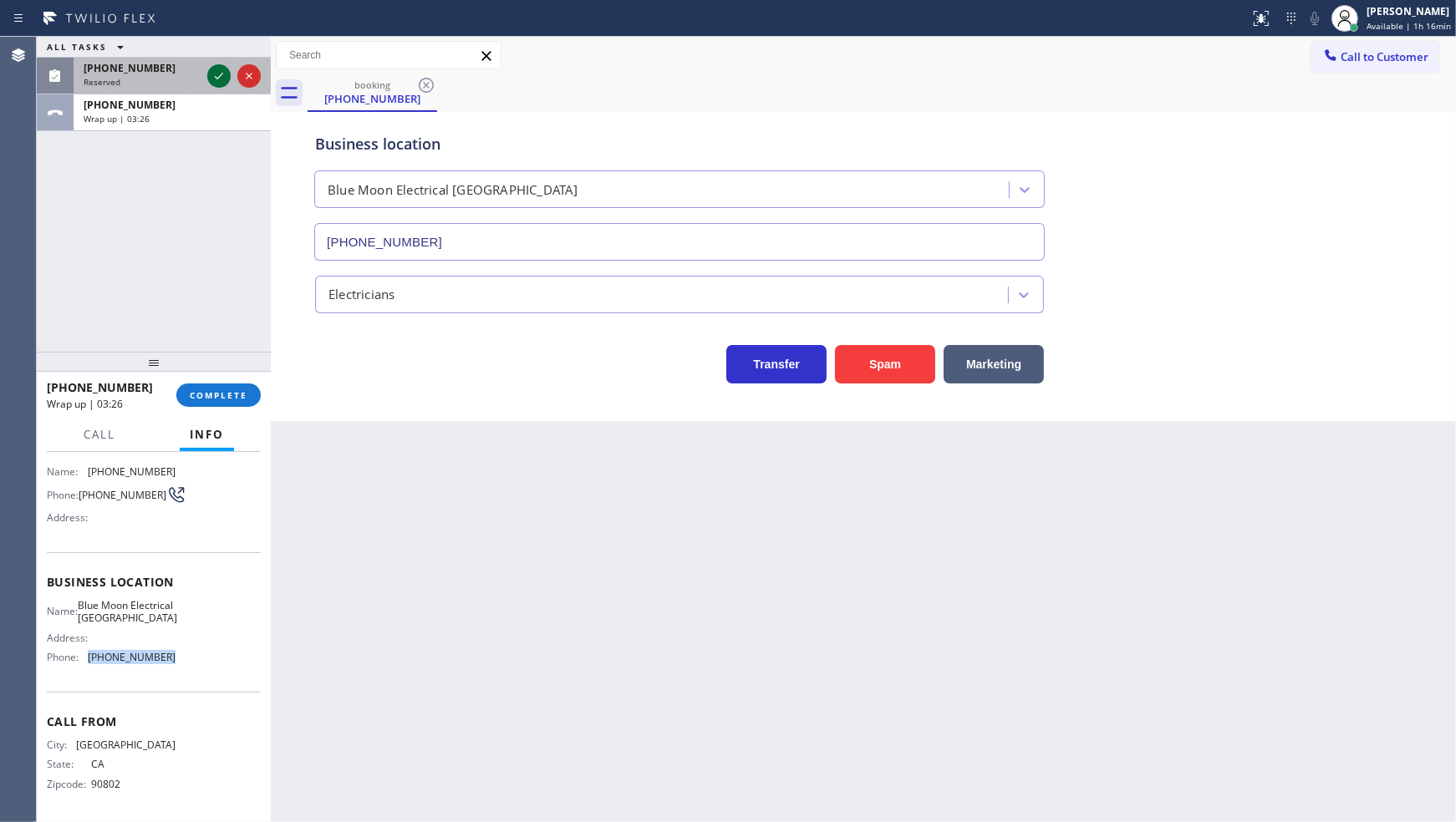
click at [217, 81] on icon at bounding box center [219, 76] width 20 height 20
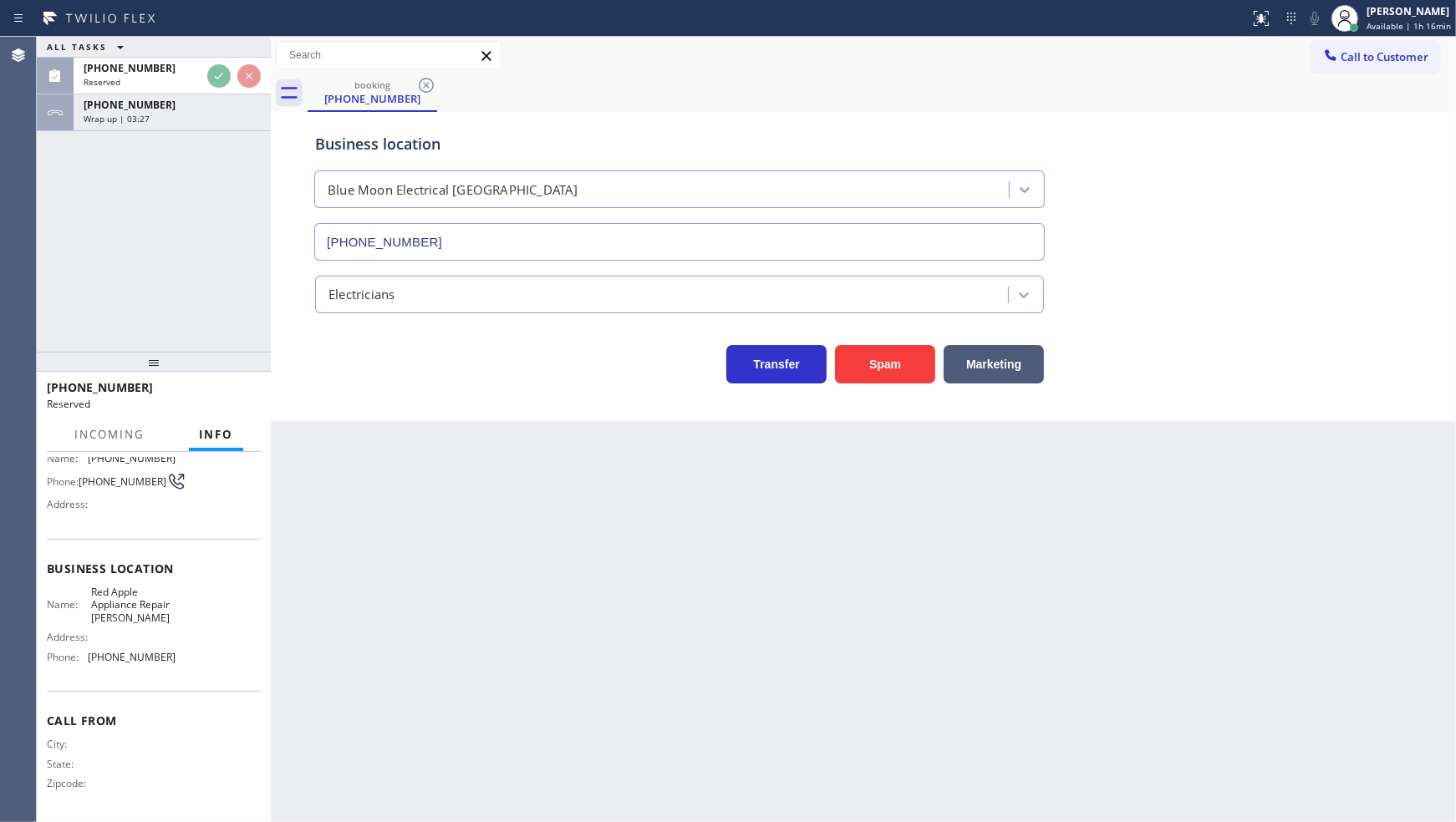
scroll to position [140, 0]
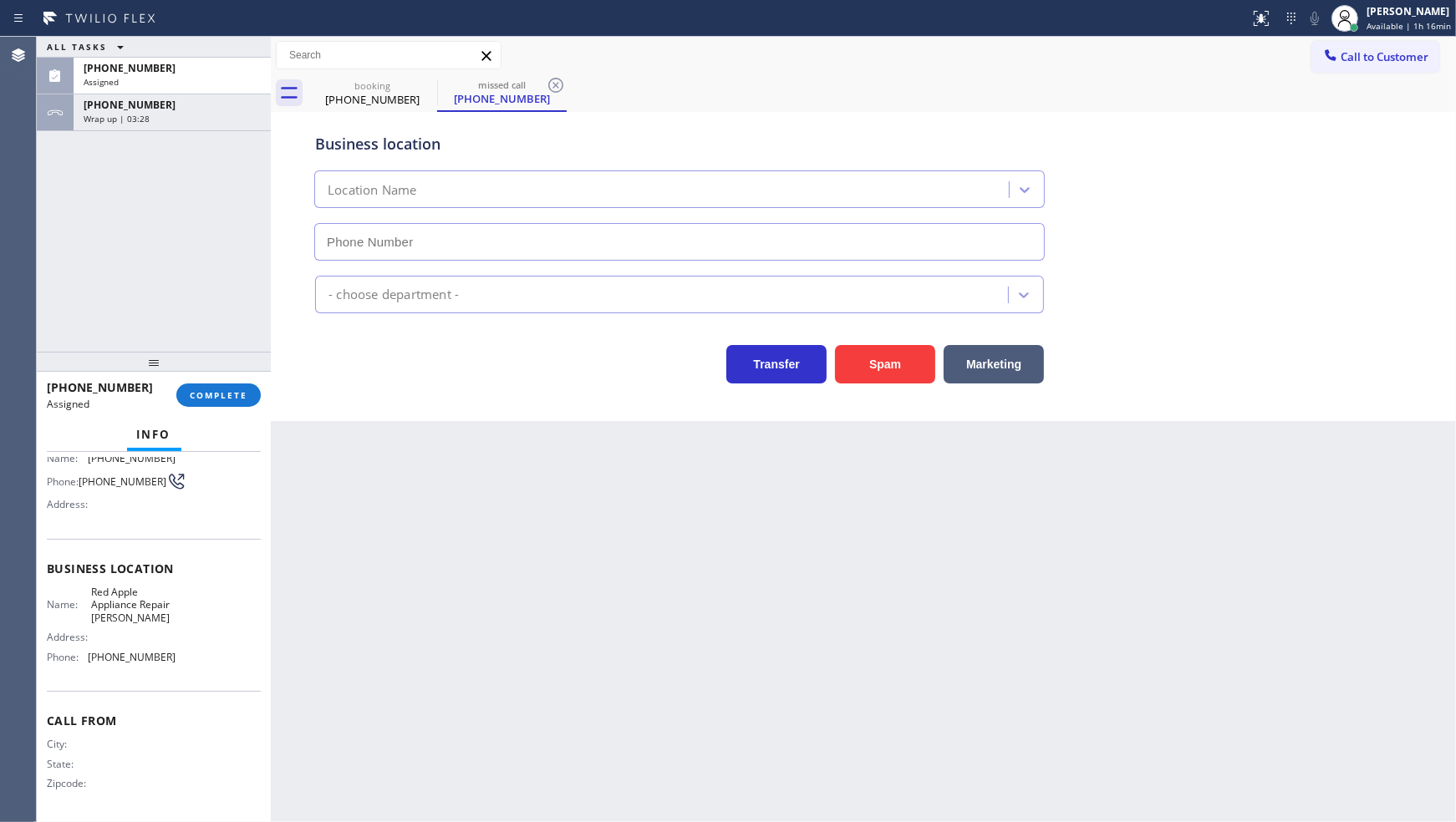
type input "(815) 335-9233"
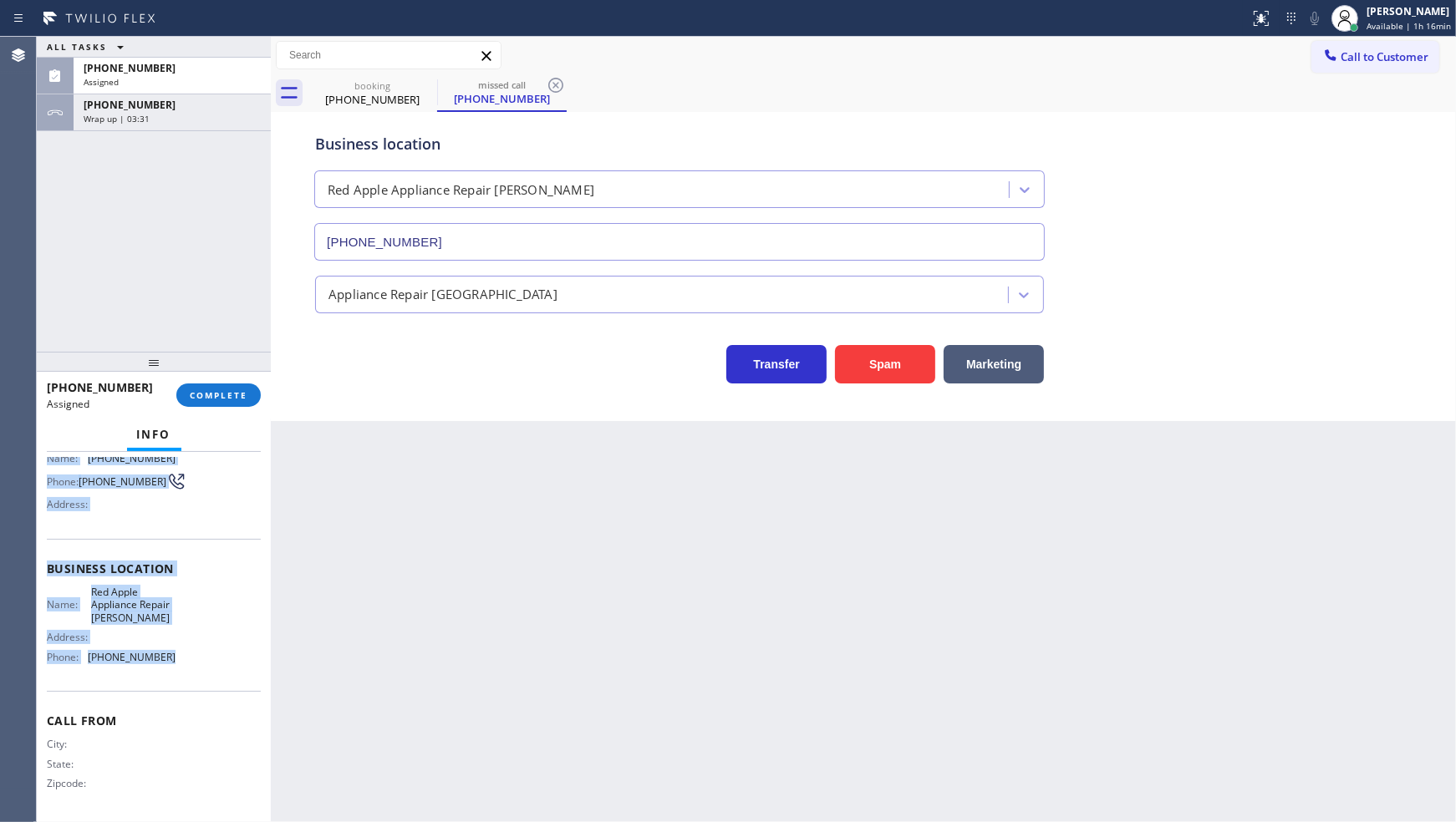
drag, startPoint x: 43, startPoint y: 561, endPoint x: 194, endPoint y: 669, distance: 185.6
click at [194, 672] on div "Context Queue: Appliance Repair High End Priority: 0 Task Age: Customer Name: (…" at bounding box center [154, 637] width 234 height 371
click at [237, 398] on button "COMPLETE" at bounding box center [218, 395] width 85 height 23
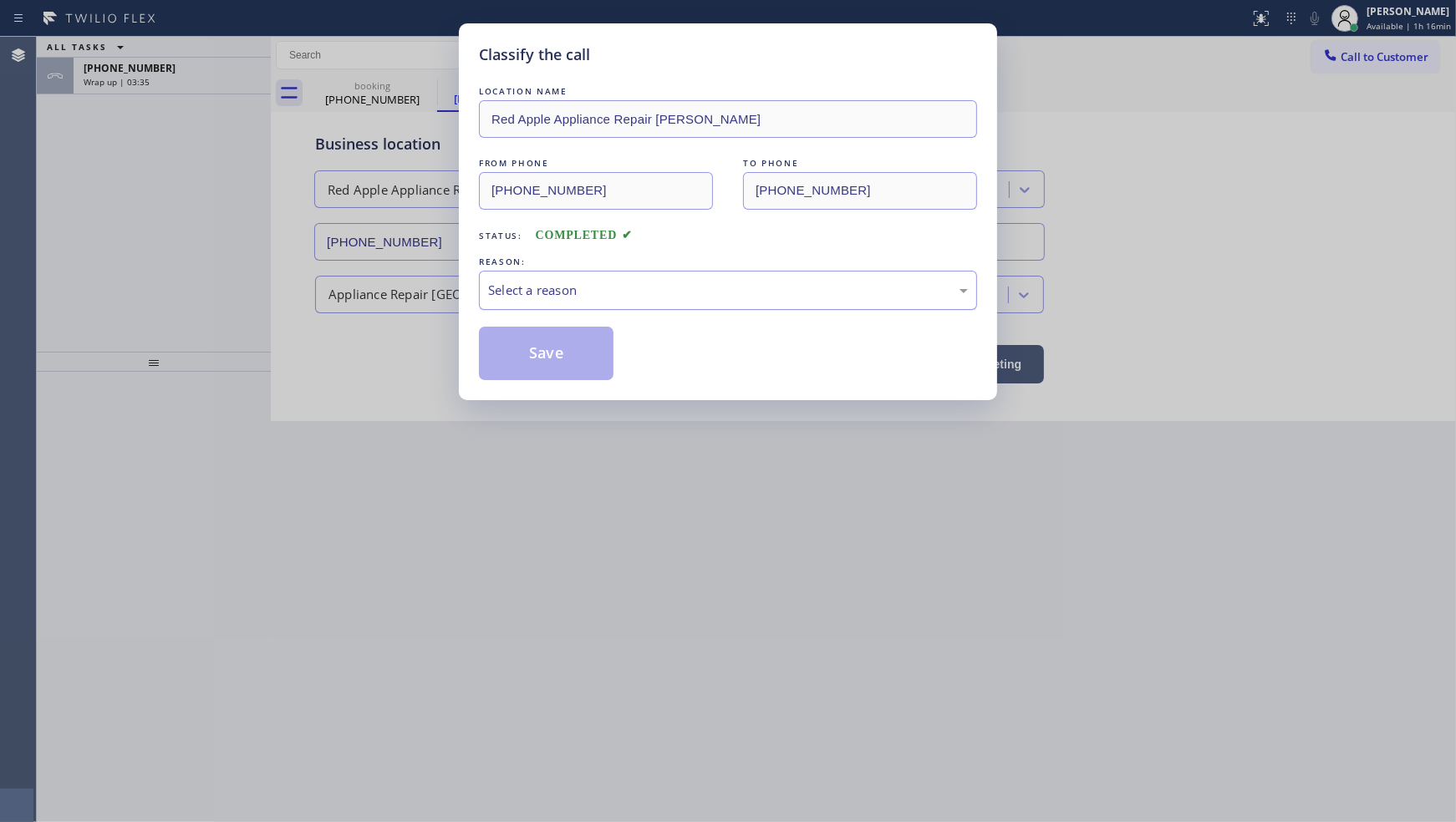
click at [599, 291] on div "Select a reason" at bounding box center [728, 290] width 480 height 19
click at [527, 359] on button "Save" at bounding box center [546, 353] width 134 height 54
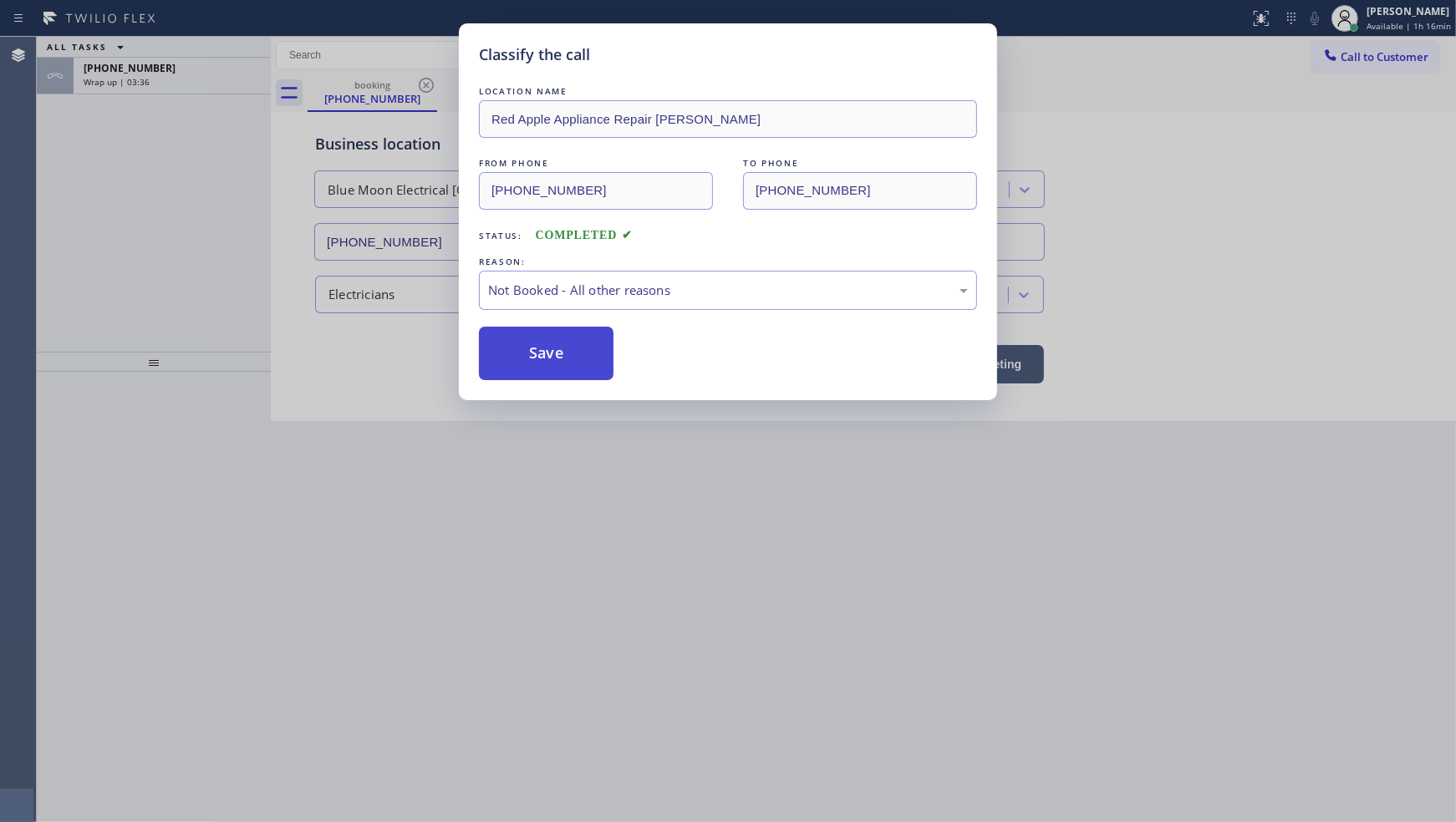
click at [527, 359] on button "Save" at bounding box center [546, 353] width 134 height 54
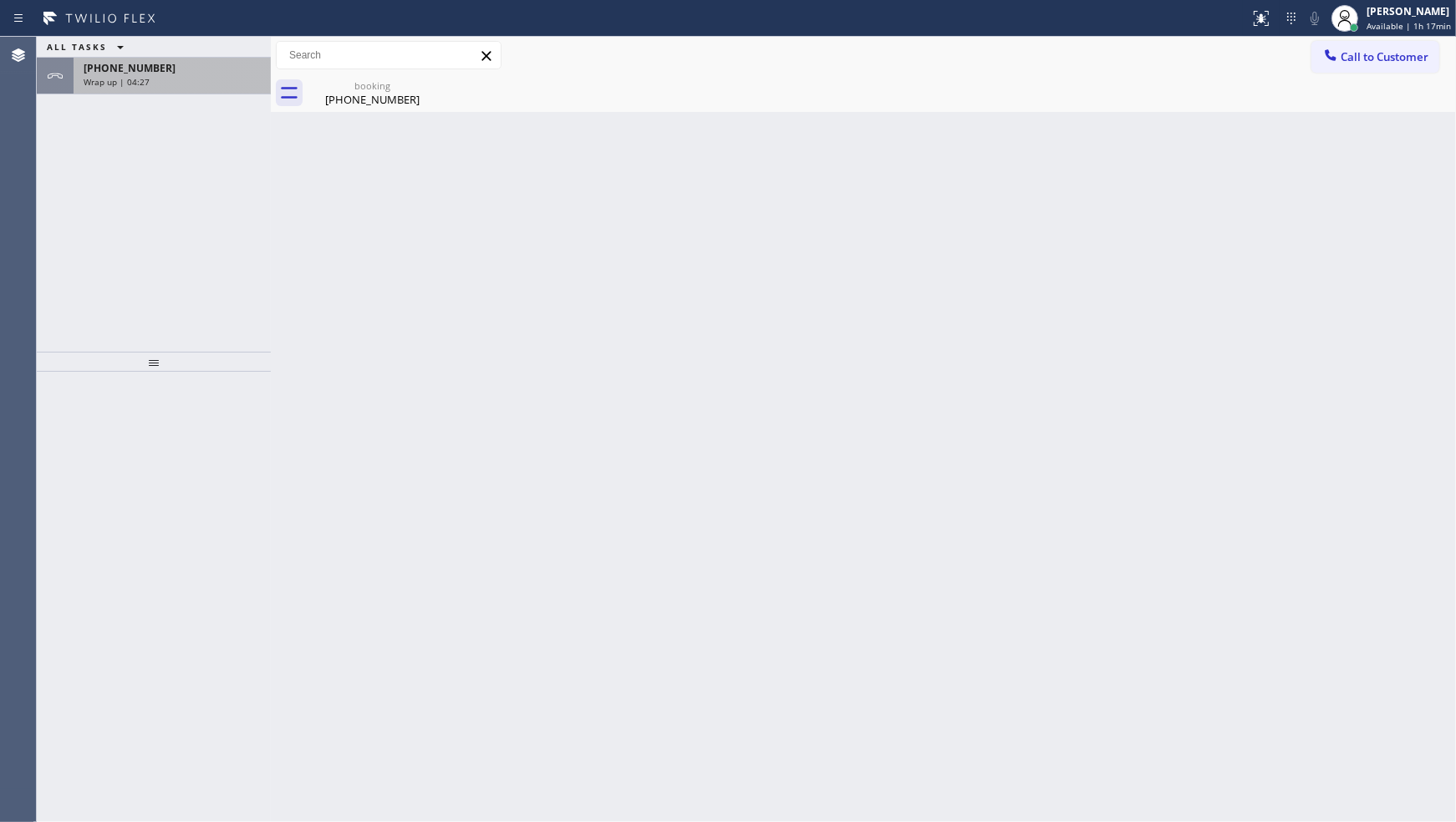
click at [210, 81] on div "Wrap up | 04:27" at bounding box center [172, 82] width 177 height 12
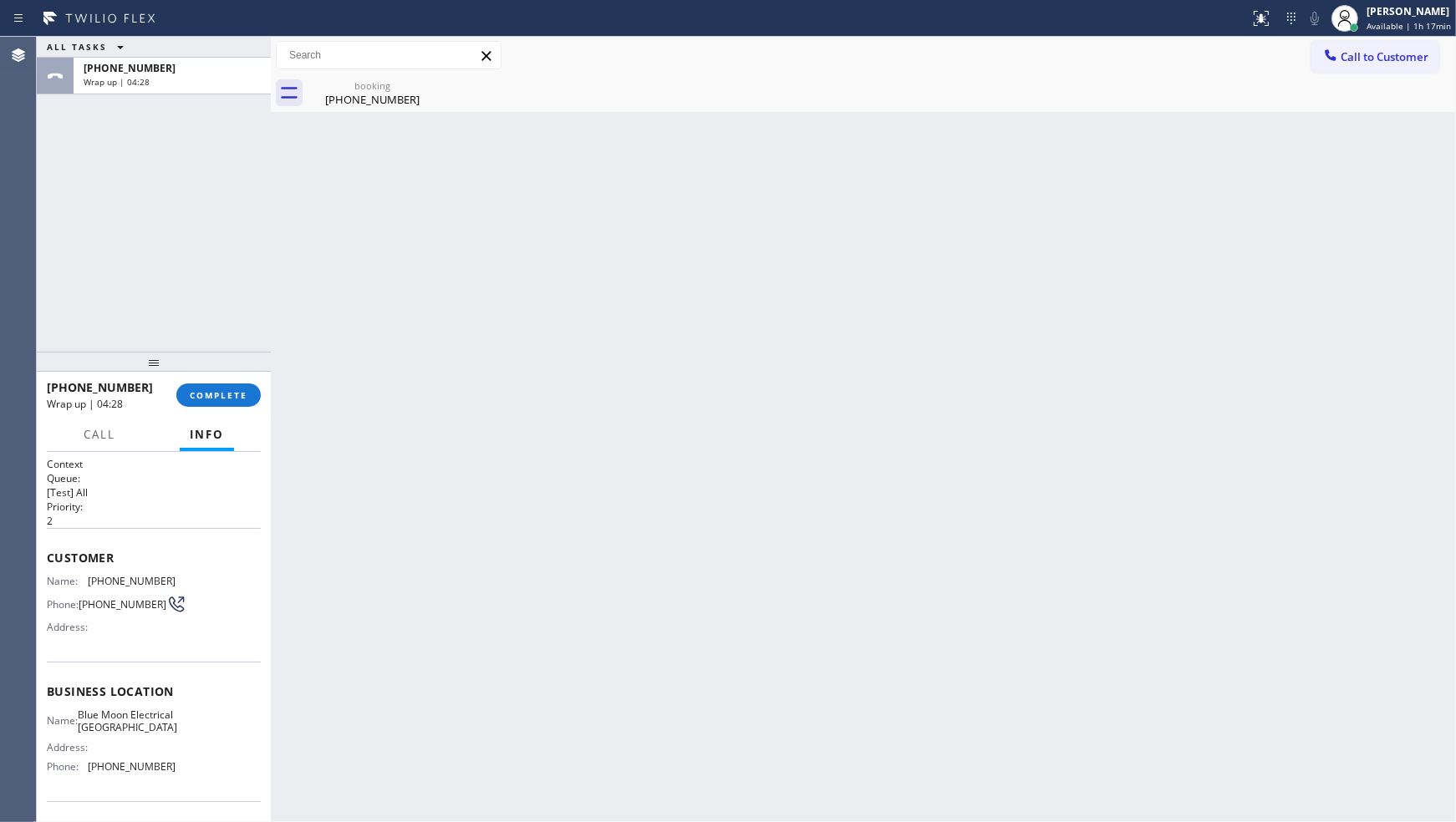
click at [222, 414] on div "+15626767458 Wrap up | 04:28 COMPLETE" at bounding box center [154, 395] width 214 height 44
click at [229, 403] on button "COMPLETE" at bounding box center [218, 395] width 85 height 23
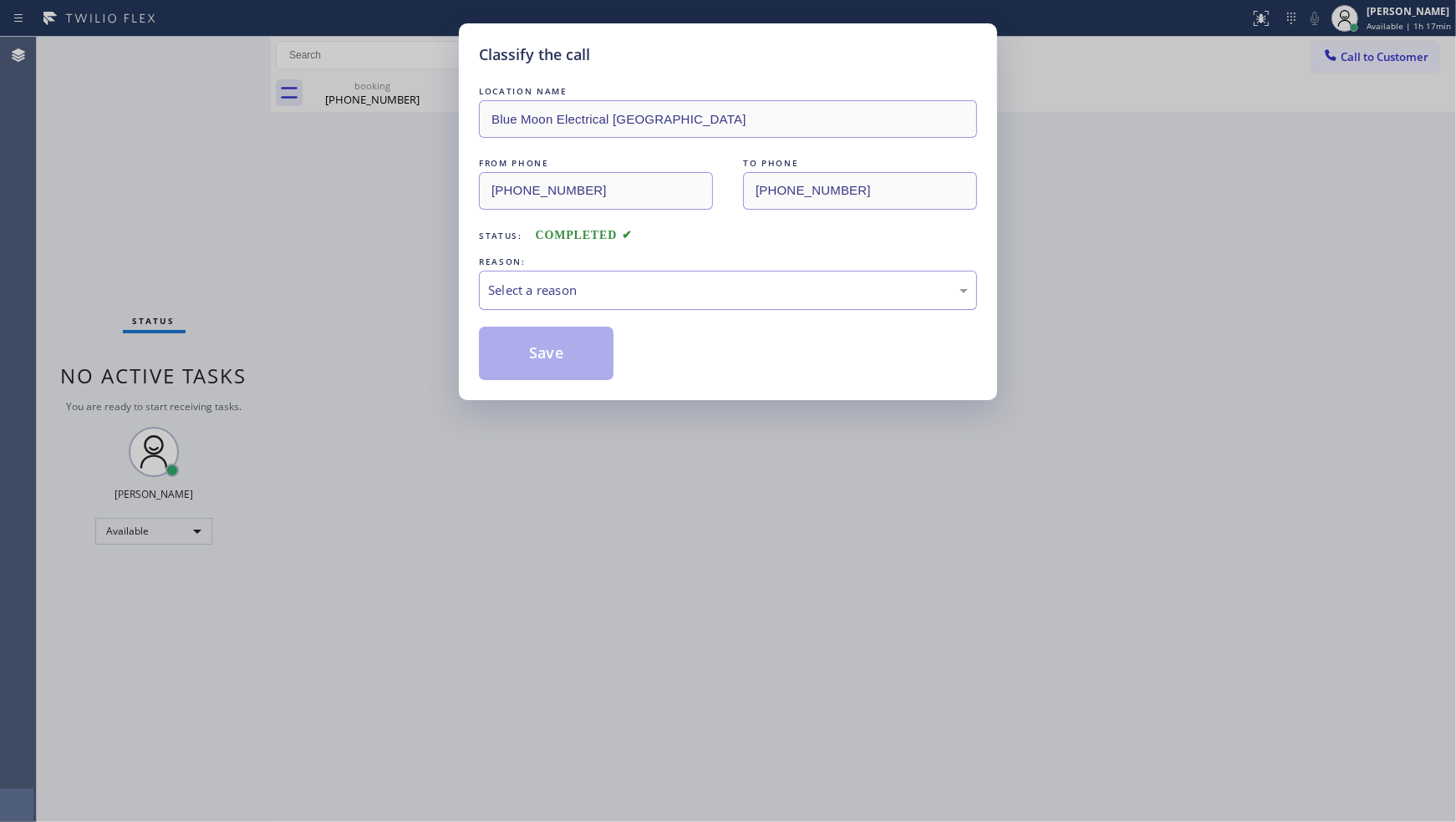
click at [560, 294] on div "Select a reason" at bounding box center [728, 290] width 480 height 19
click at [566, 372] on button "Save" at bounding box center [546, 353] width 134 height 54
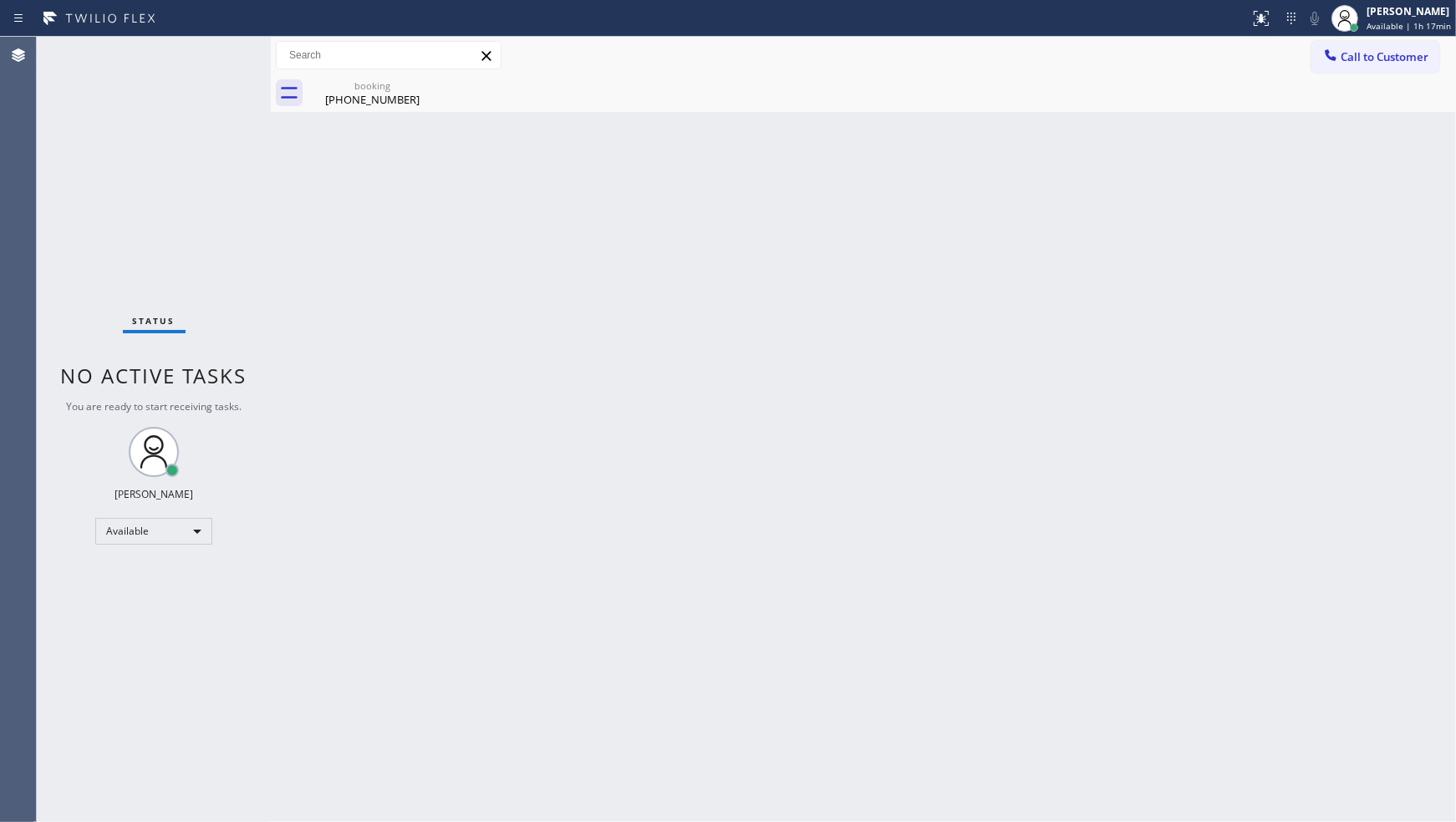
click at [941, 336] on div "Back to Dashboard Change Sender ID Customers Technicians Select a contact Outbo…" at bounding box center [864, 429] width 1185 height 785
click at [344, 86] on div "booking" at bounding box center [372, 86] width 126 height 13
click at [147, 538] on div "Available" at bounding box center [154, 531] width 117 height 27
drag, startPoint x: 151, startPoint y: 590, endPoint x: 165, endPoint y: 122, distance: 468.2
click at [152, 590] on li "Unavailable" at bounding box center [153, 596] width 113 height 20
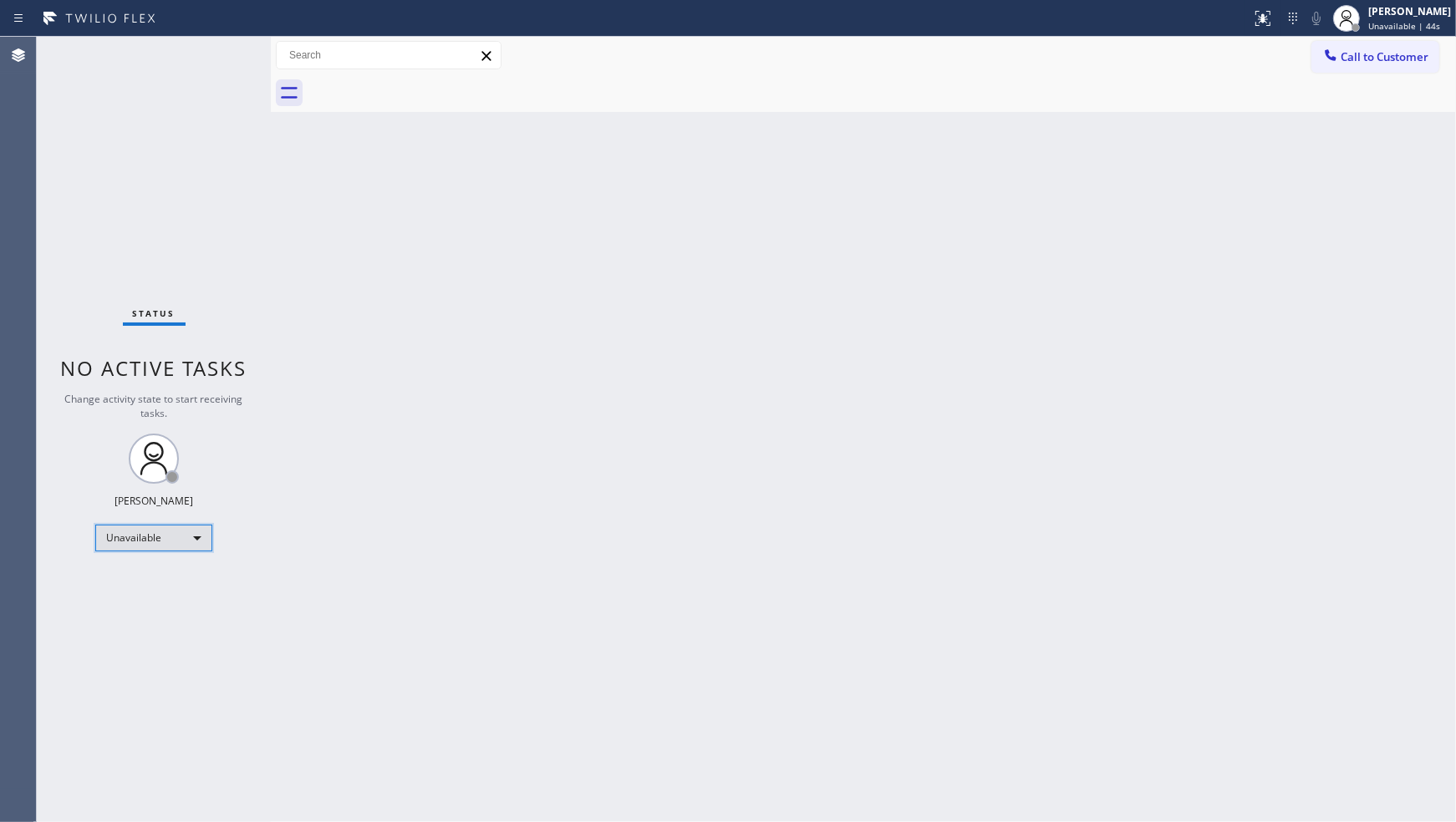
drag, startPoint x: 180, startPoint y: 530, endPoint x: 179, endPoint y: 543, distance: 13.0
click at [179, 543] on div "Unavailable" at bounding box center [154, 538] width 117 height 27
click at [179, 543] on div at bounding box center [728, 411] width 1456 height 822
click at [178, 531] on div "Unavailable" at bounding box center [154, 538] width 117 height 27
click at [181, 583] on li "Available" at bounding box center [153, 581] width 113 height 20
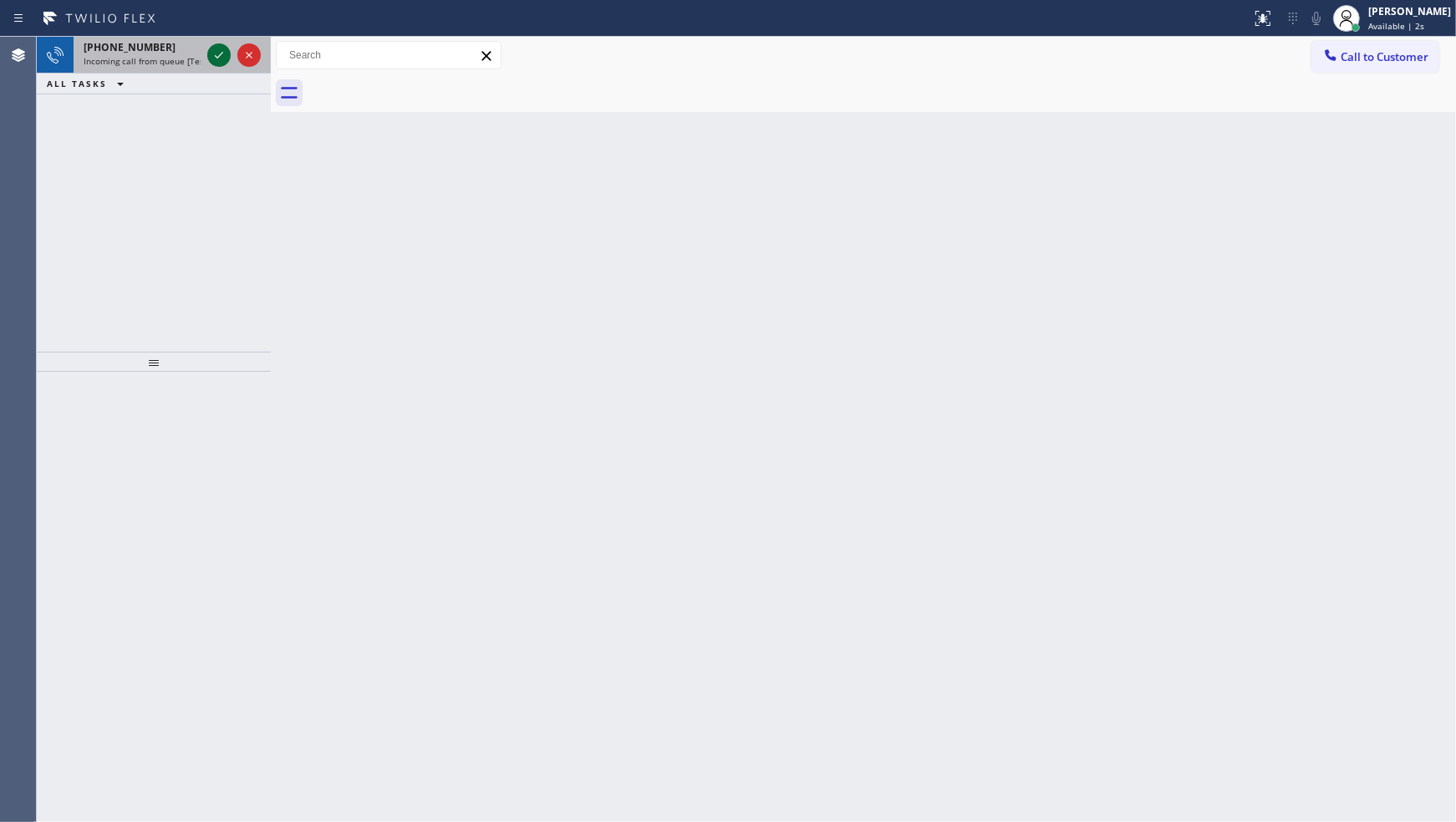
click at [227, 49] on icon at bounding box center [219, 55] width 20 height 20
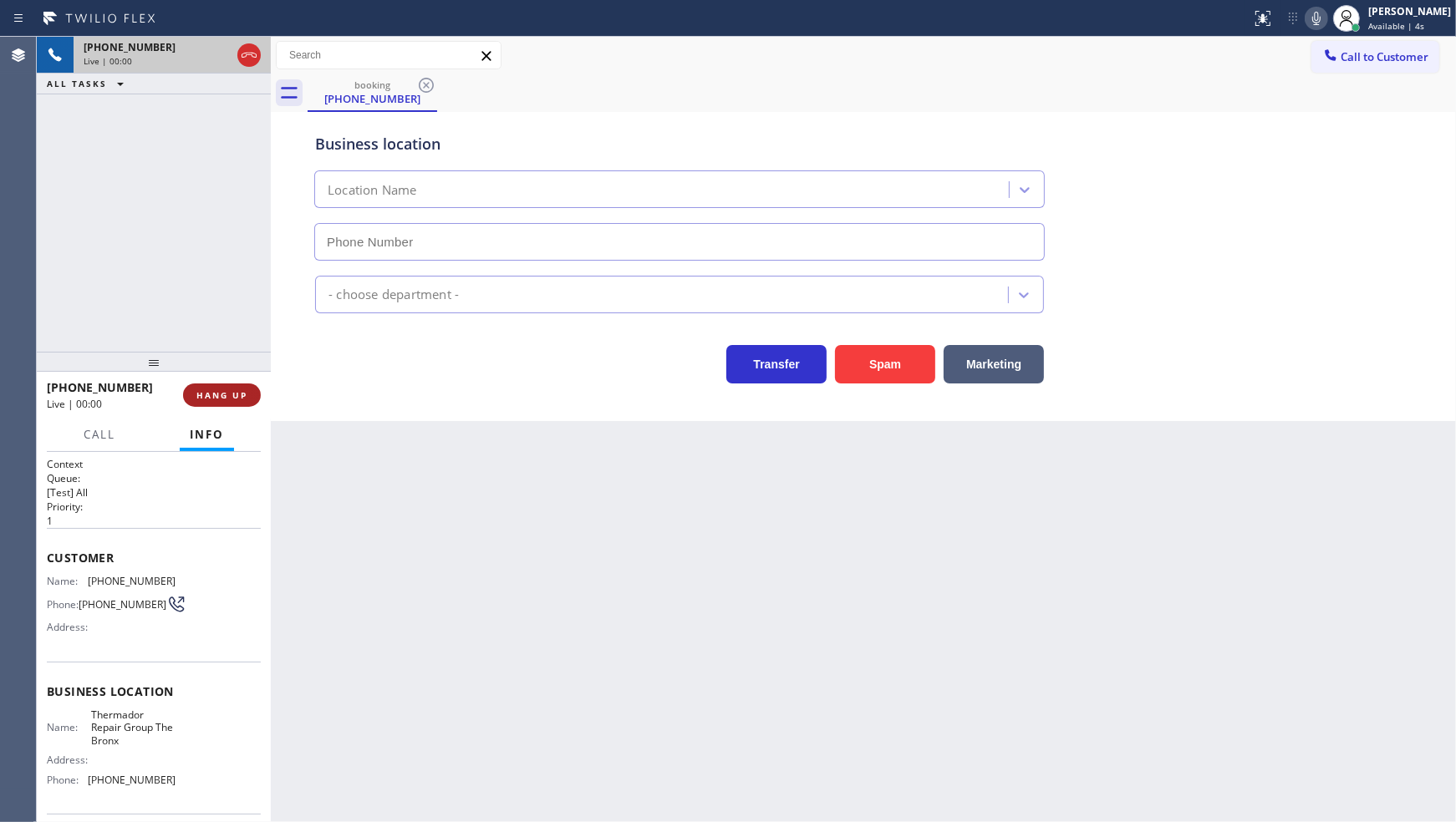
type input "(929) 412-1929"
click at [221, 393] on span "HANG UP" at bounding box center [222, 395] width 51 height 12
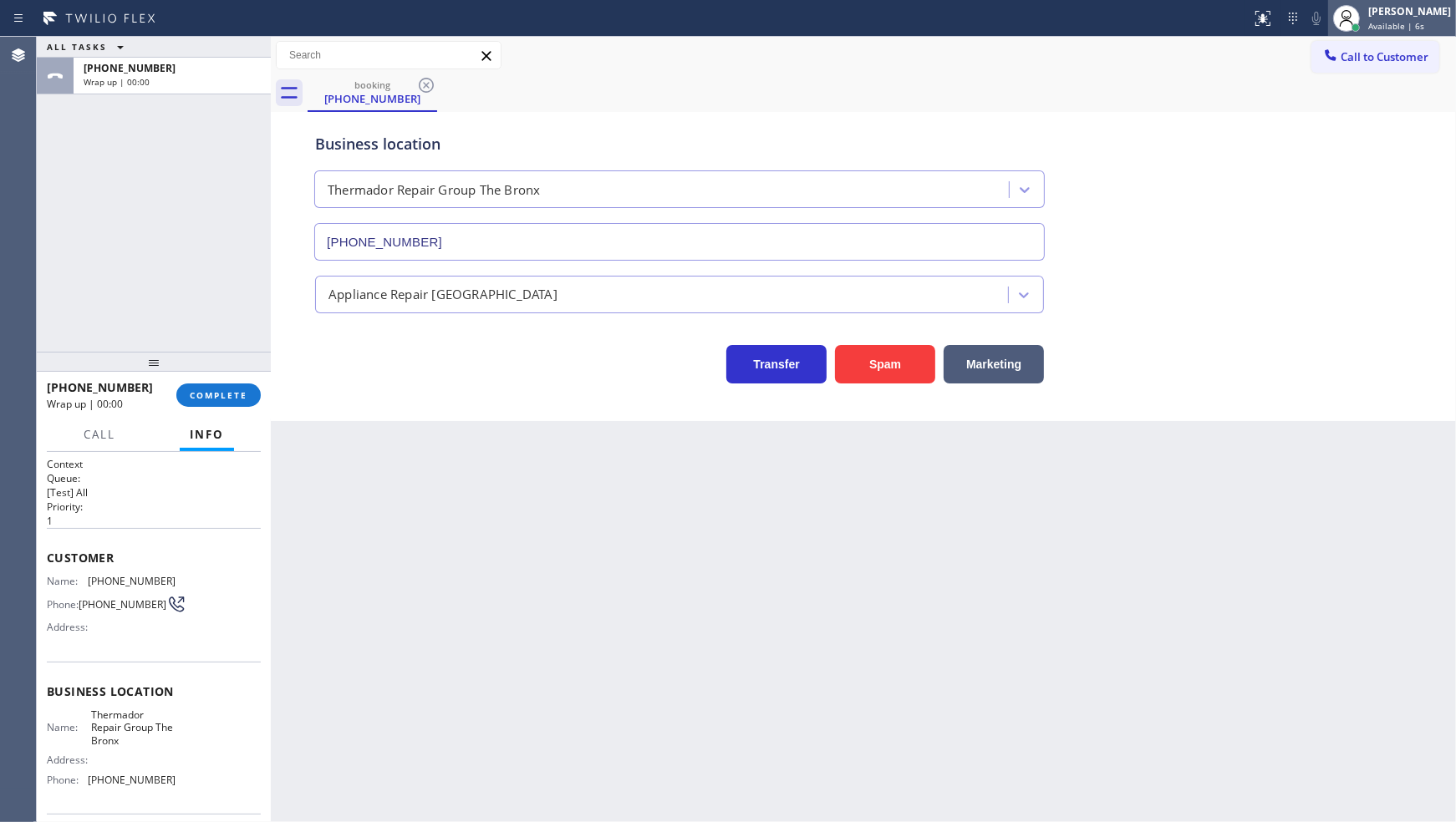
click at [1359, 3] on div at bounding box center [1346, 18] width 37 height 37
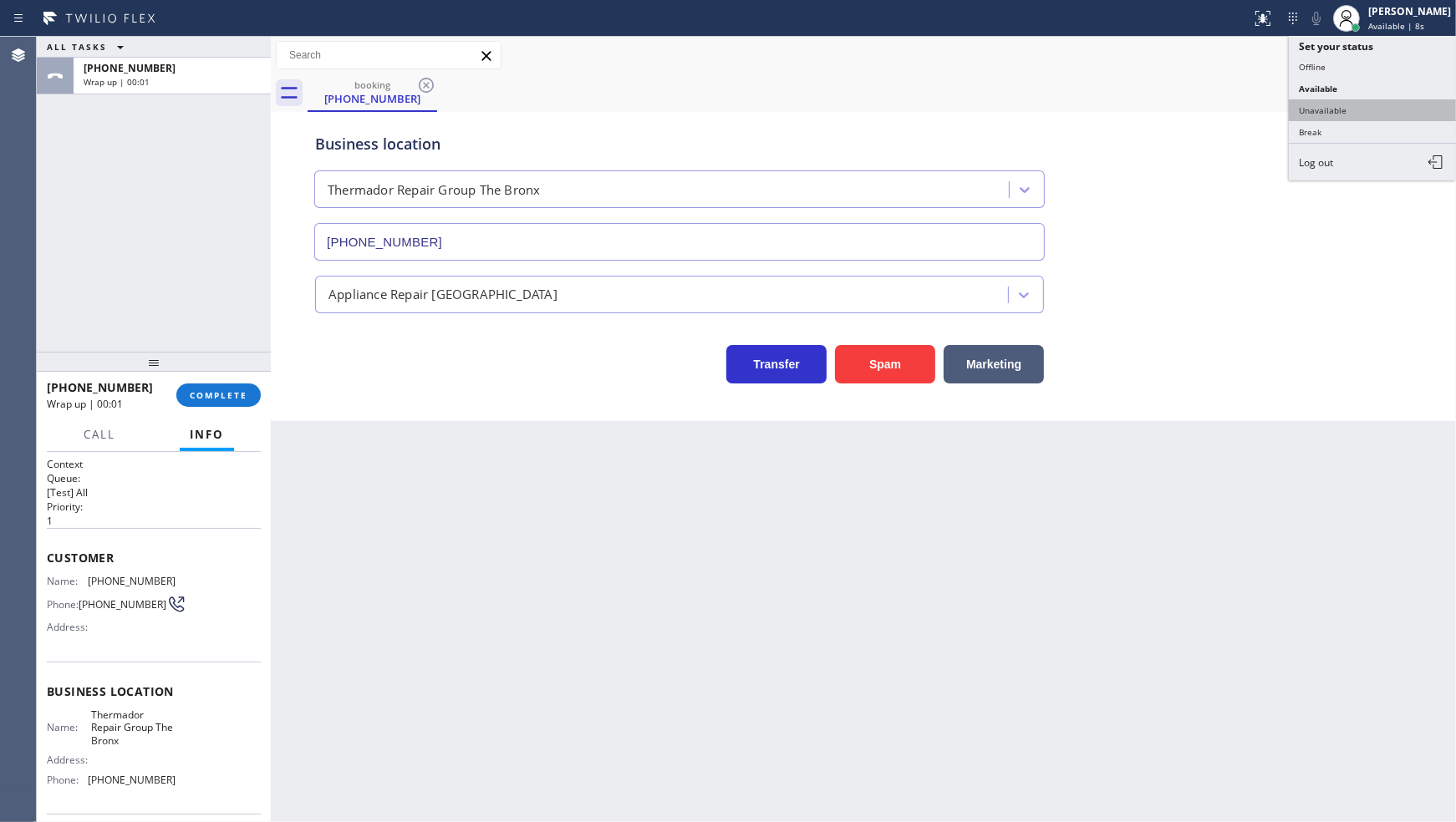
click at [1371, 109] on button "Unavailable" at bounding box center [1372, 111] width 167 height 22
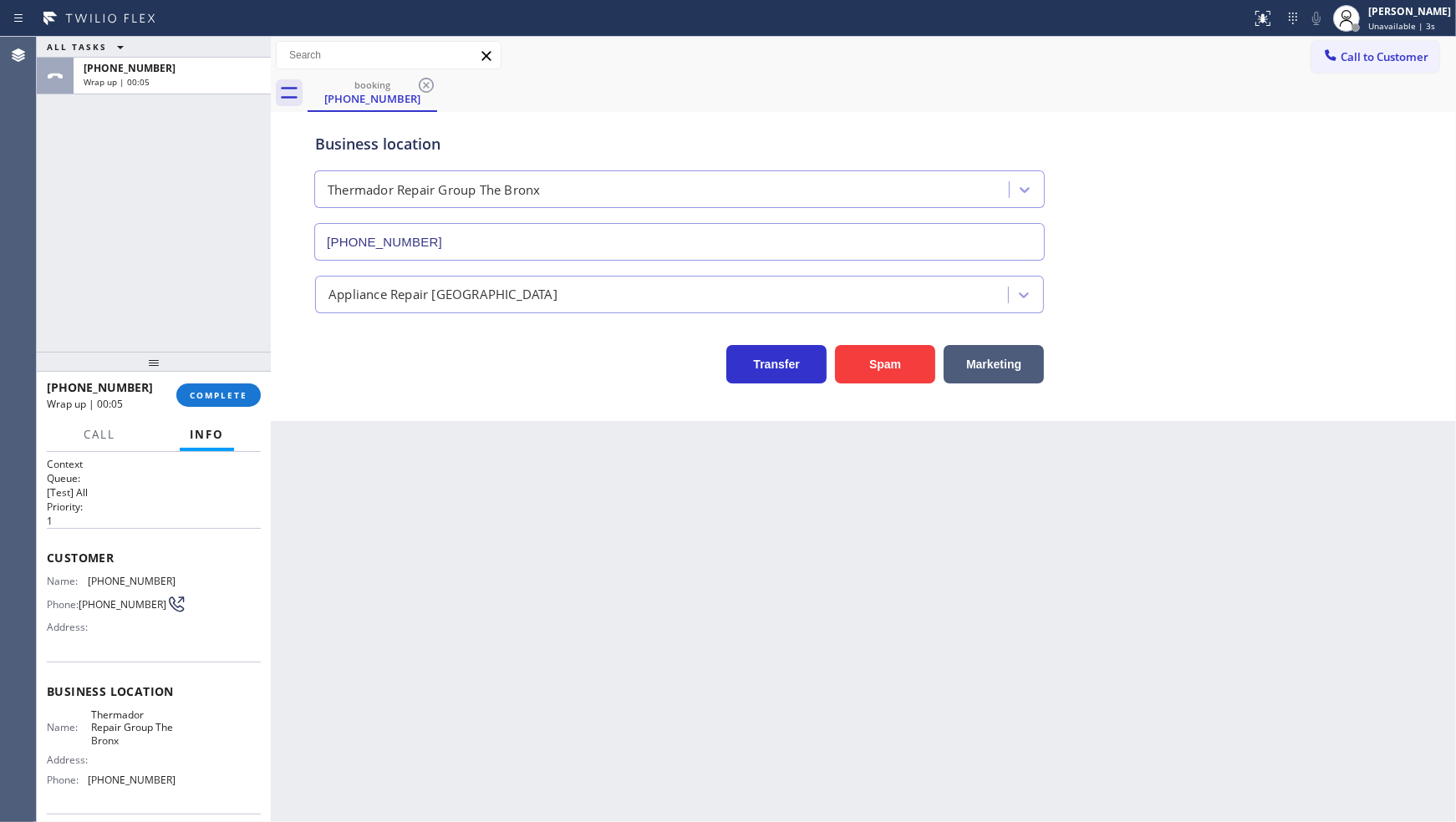
click at [247, 408] on div "+19738773641 Wrap up | 00:05 COMPLETE" at bounding box center [154, 395] width 214 height 44
click at [247, 405] on button "COMPLETE" at bounding box center [218, 395] width 85 height 23
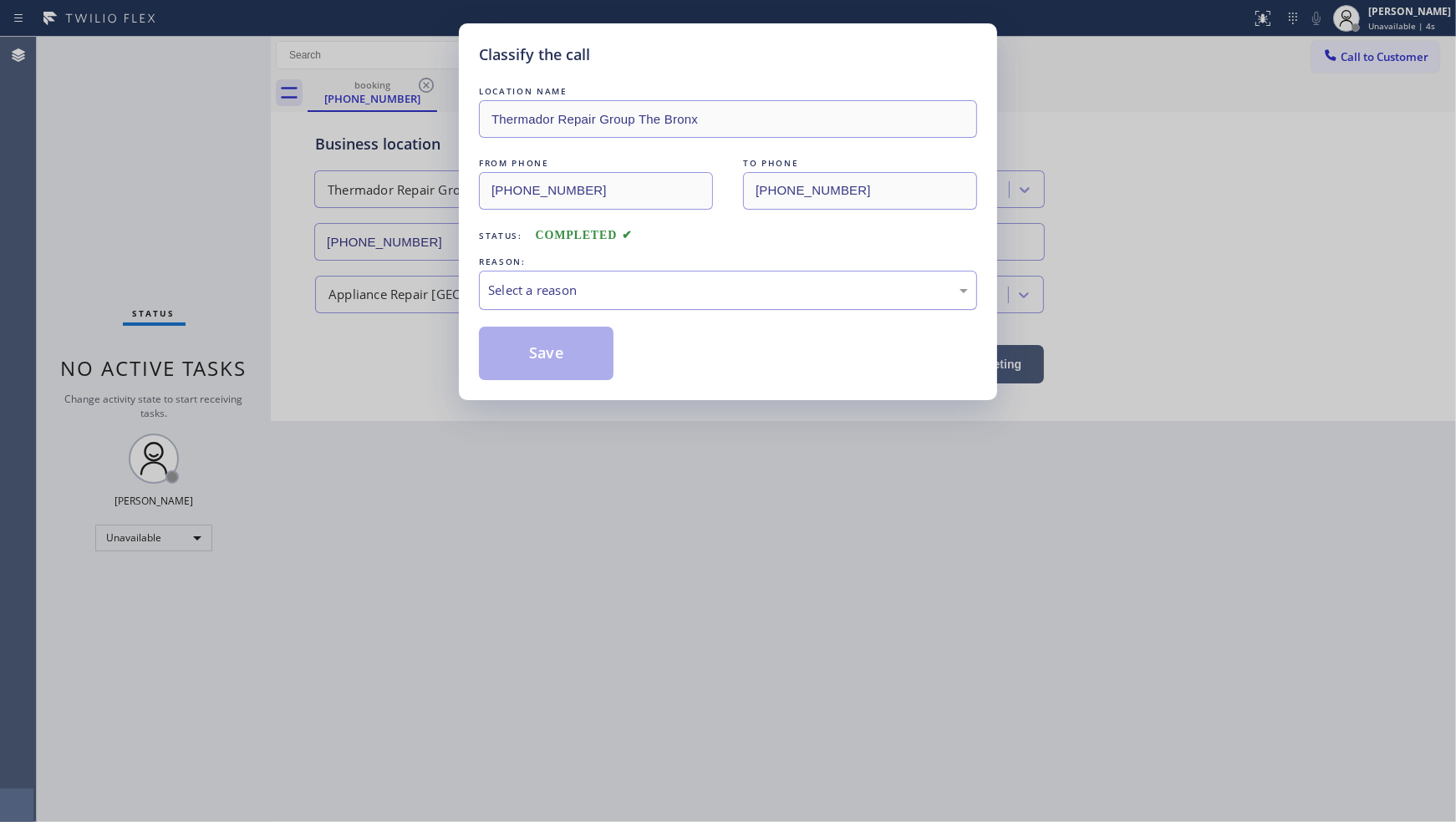
drag, startPoint x: 447, startPoint y: 313, endPoint x: 553, endPoint y: 303, distance: 106.5
click at [502, 314] on div "Classify the call LOCATION NAME Thermador Repair Group The Bronx FROM PHONE (97…" at bounding box center [728, 411] width 1456 height 822
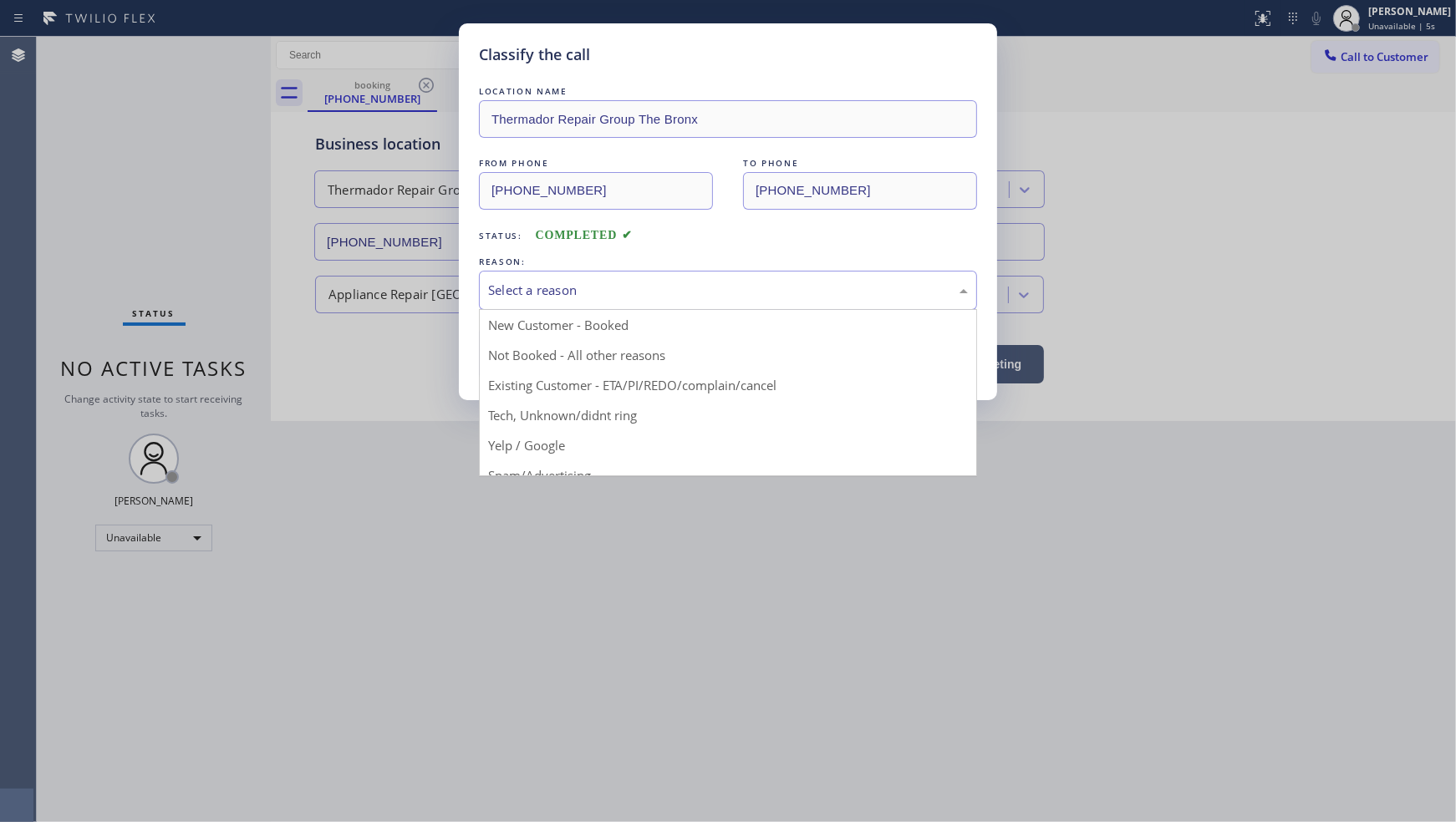
click at [554, 303] on div "Select a reason" at bounding box center [728, 290] width 498 height 39
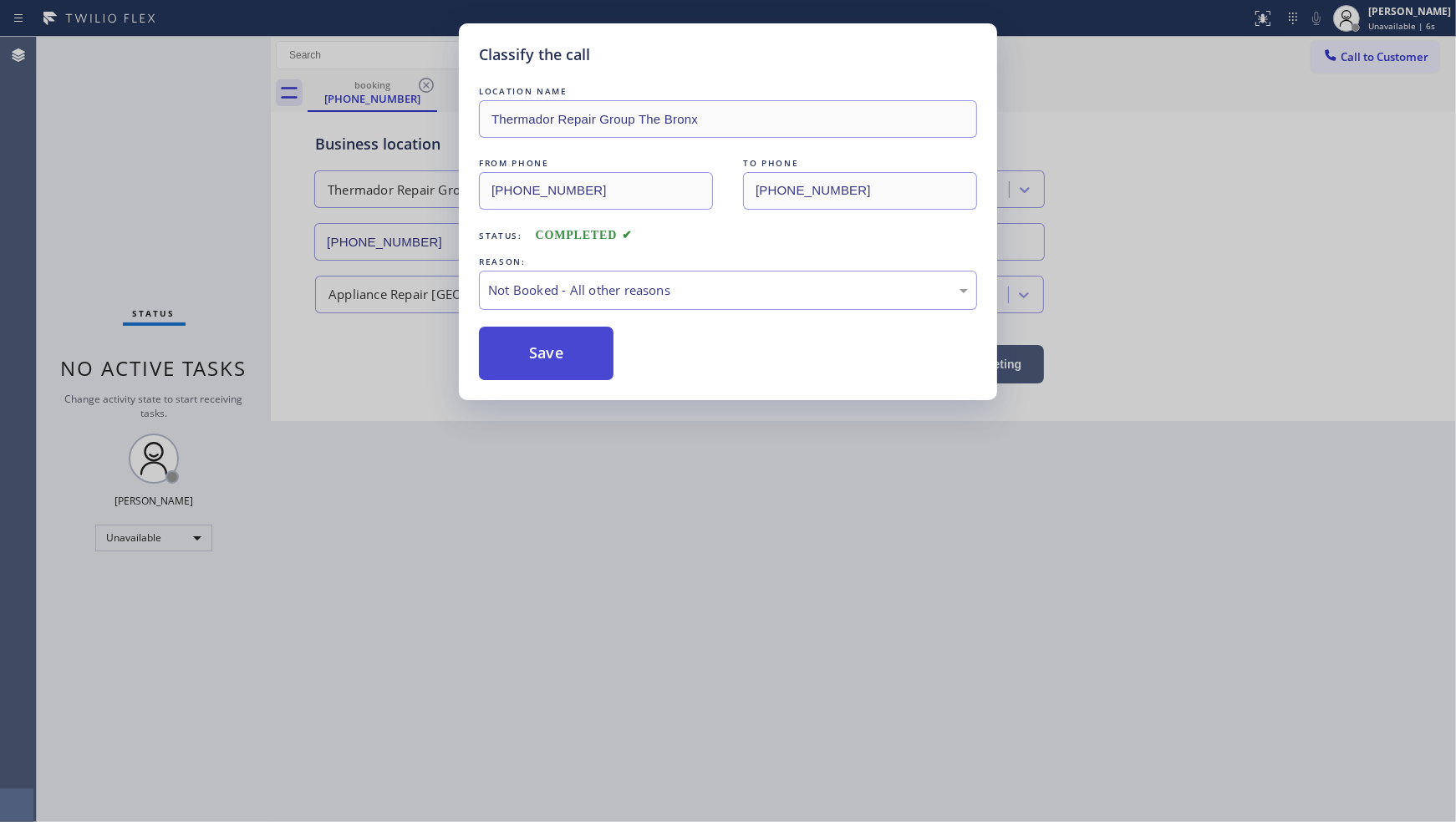
click at [556, 354] on button "Save" at bounding box center [546, 353] width 134 height 54
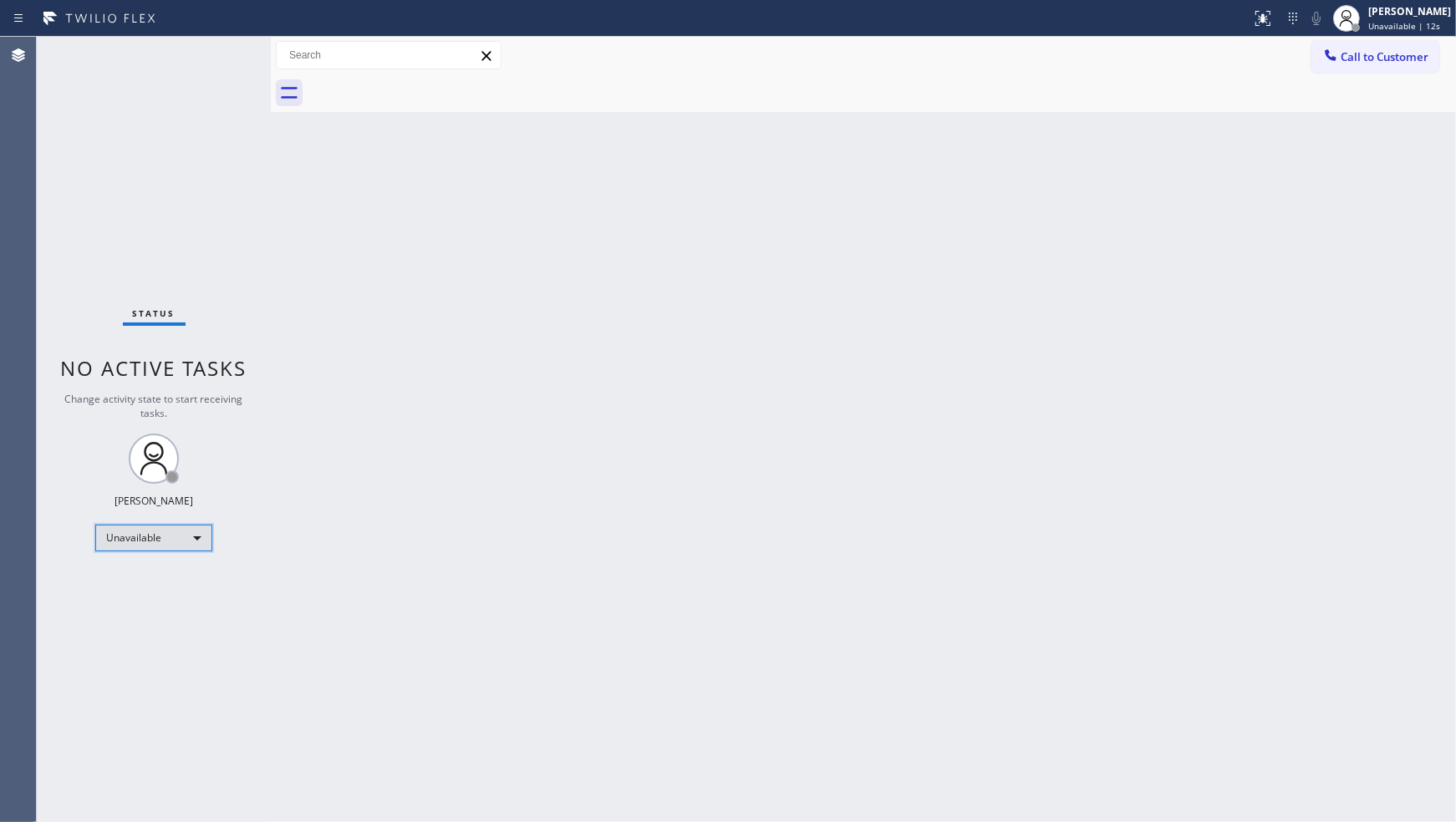
click at [138, 546] on div "Unavailable" at bounding box center [154, 538] width 117 height 27
click at [135, 616] on li "Break" at bounding box center [153, 623] width 113 height 20
click at [110, 538] on div "Break" at bounding box center [154, 538] width 117 height 27
click at [125, 581] on li "Available" at bounding box center [153, 581] width 113 height 20
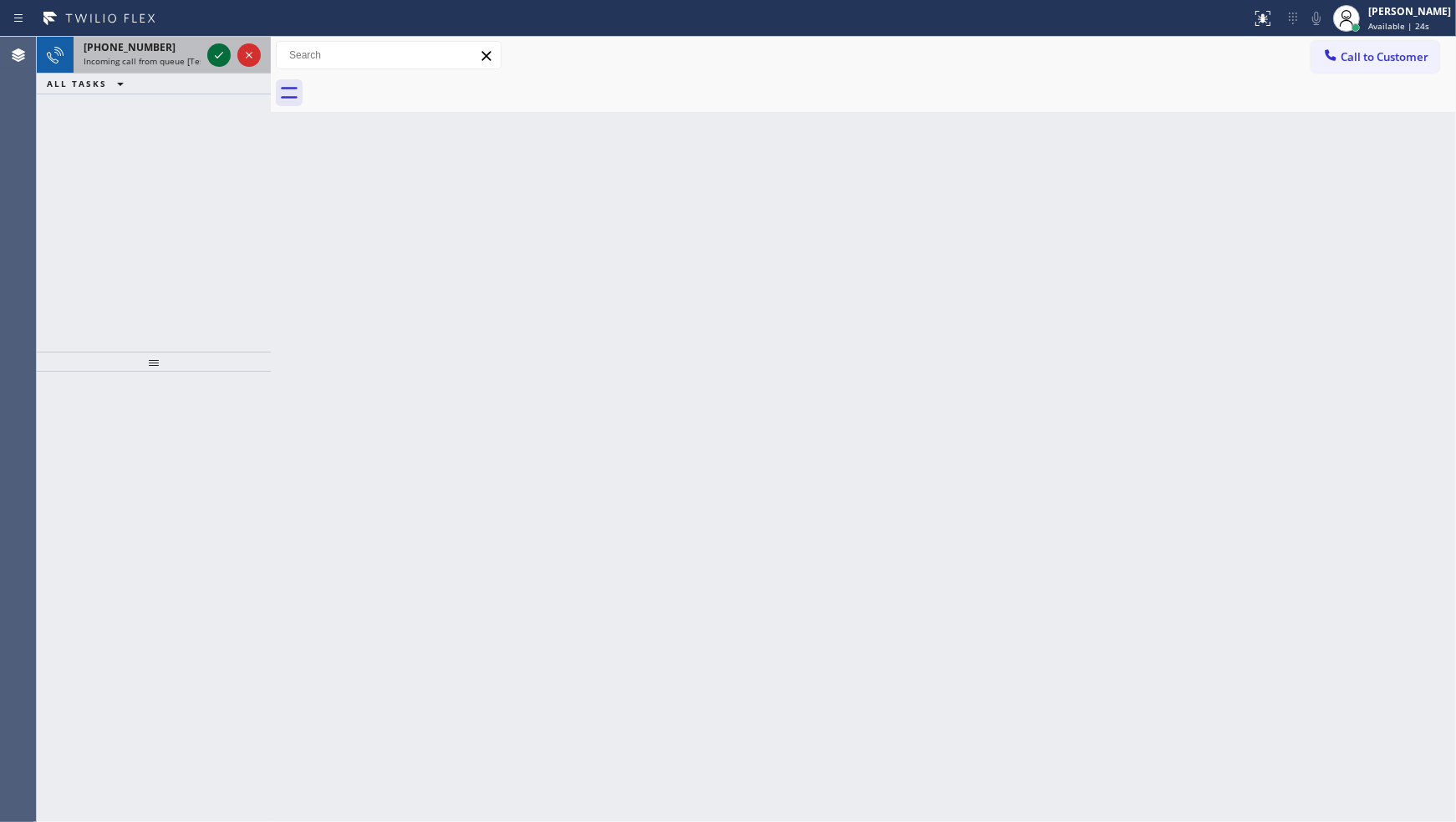
click at [212, 55] on icon at bounding box center [219, 55] width 20 height 20
click at [222, 50] on icon at bounding box center [219, 55] width 20 height 20
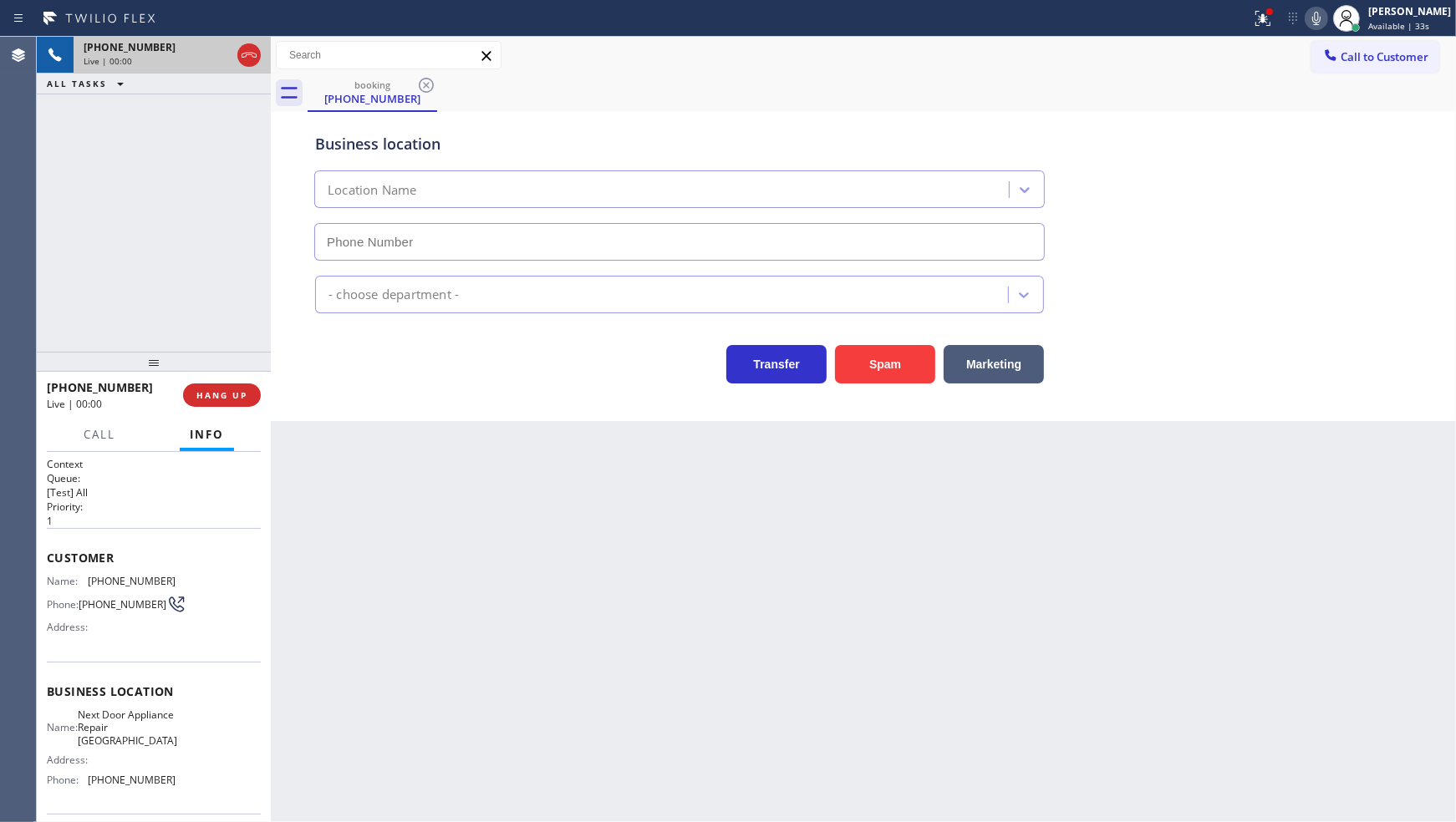
type input "(631) 203-1974"
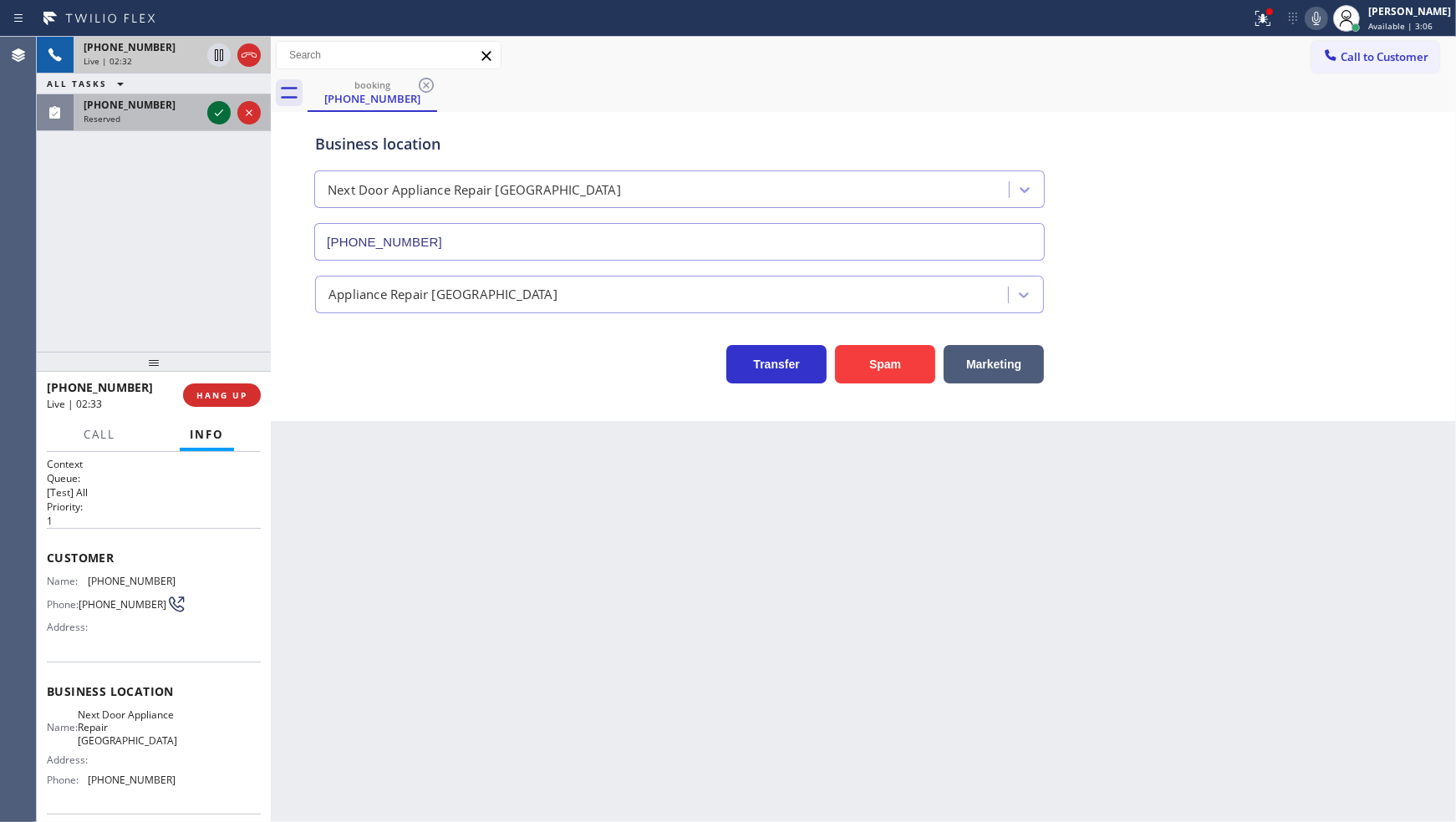
click at [223, 105] on icon at bounding box center [219, 112] width 20 height 20
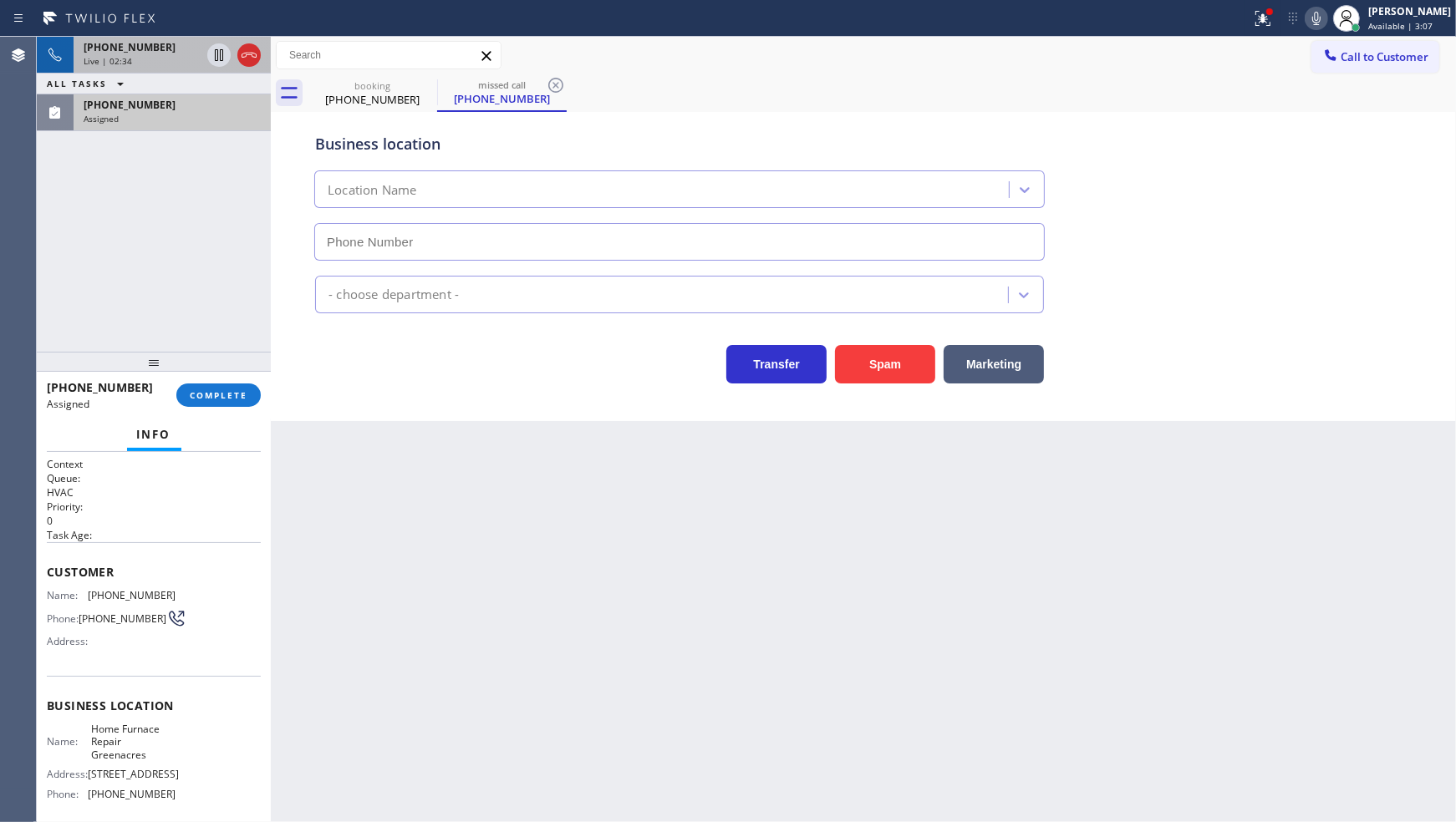
type input "(305) 574-9064"
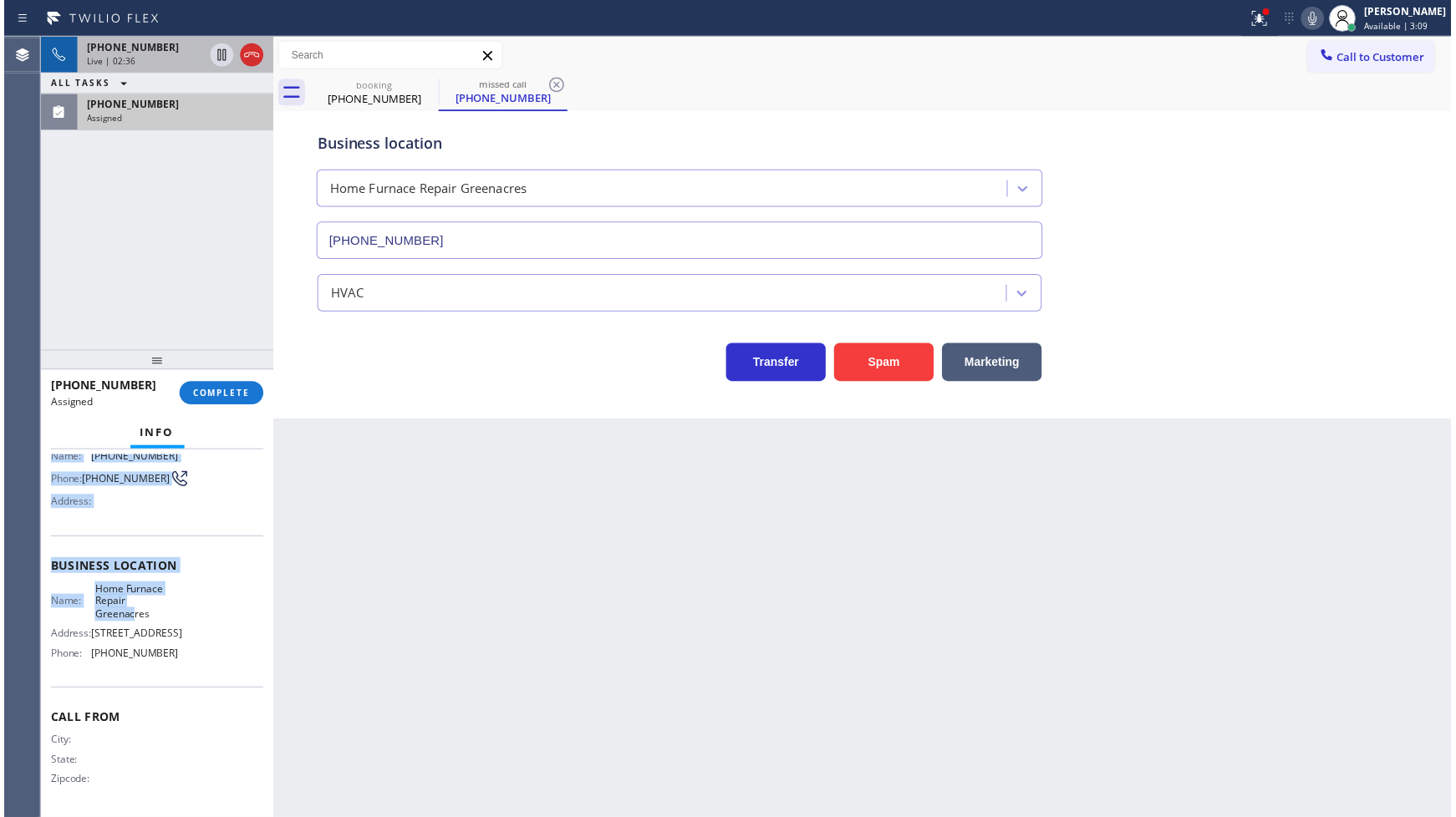
scroll to position [154, 0]
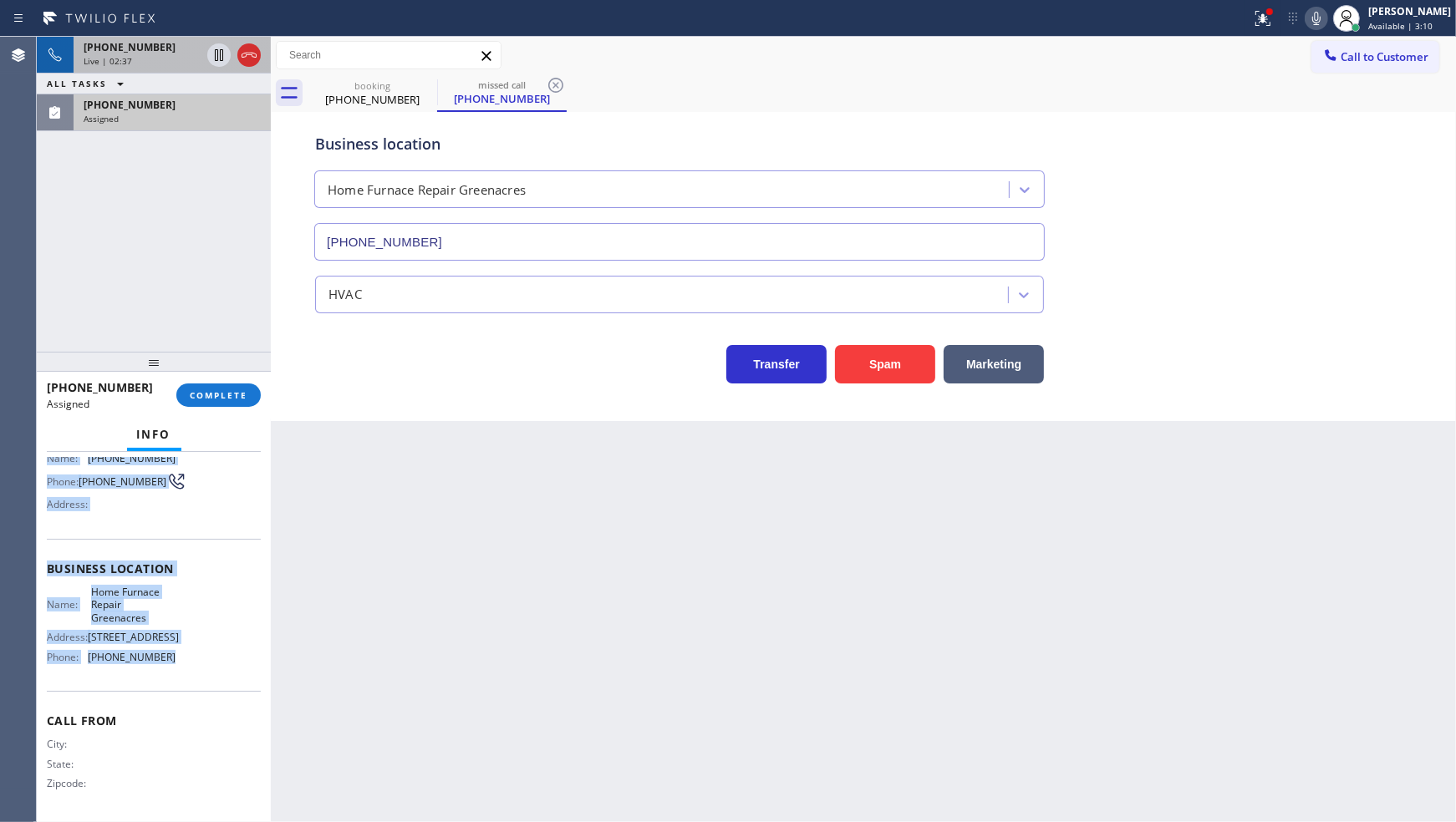
drag, startPoint x: 44, startPoint y: 564, endPoint x: 188, endPoint y: 666, distance: 176.5
click at [188, 666] on div "Context Queue: HVAC Priority: 0 Task Age: Customer Name: (718) 709-0750 Phone: …" at bounding box center [154, 637] width 234 height 371
click at [207, 390] on span "COMPLETE" at bounding box center [218, 395] width 58 height 12
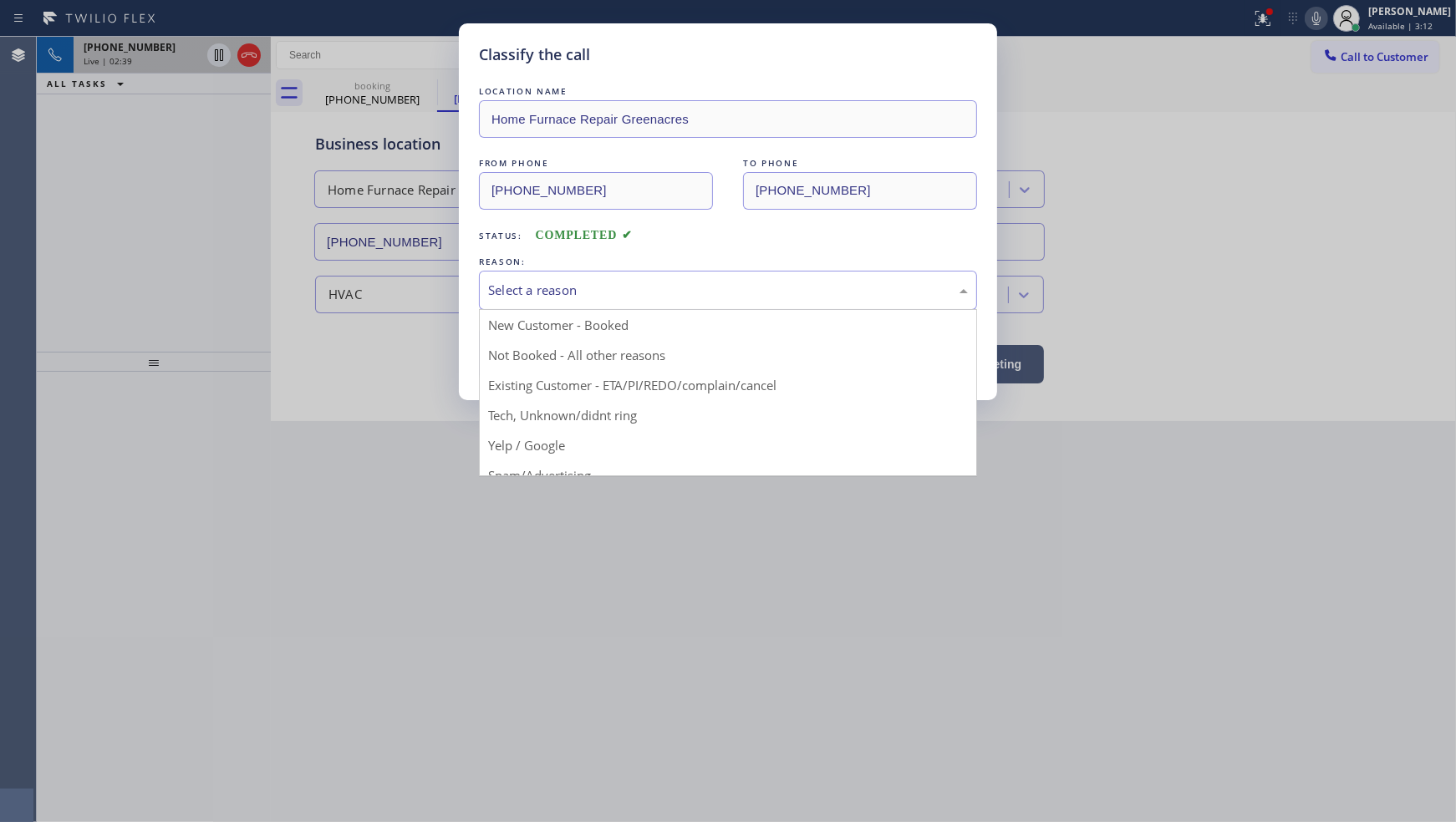
click at [499, 299] on div "Select a reason" at bounding box center [728, 290] width 498 height 39
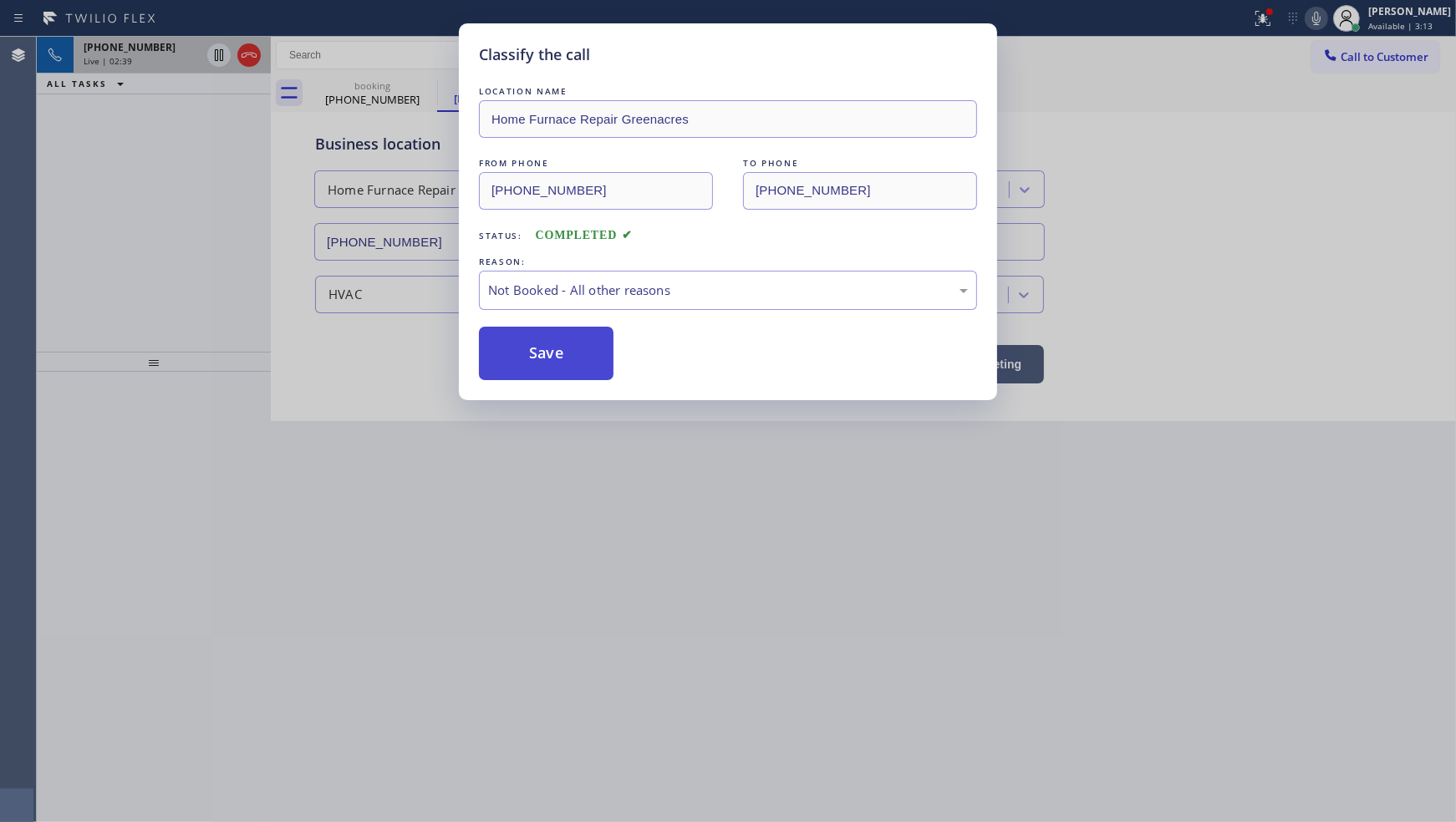
click at [497, 352] on button "Save" at bounding box center [546, 353] width 134 height 54
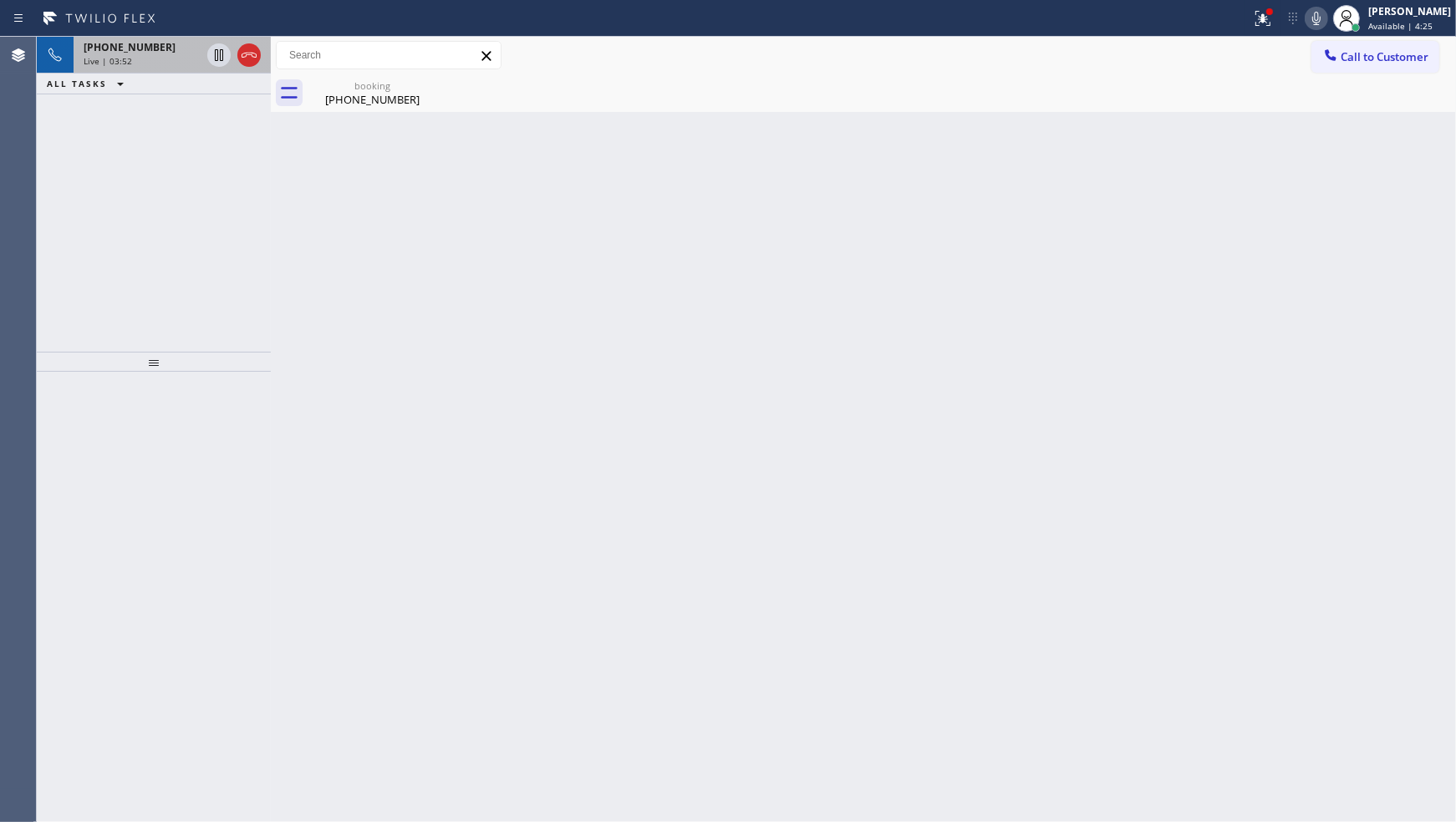
click at [155, 59] on div "Live | 03:52" at bounding box center [142, 61] width 117 height 12
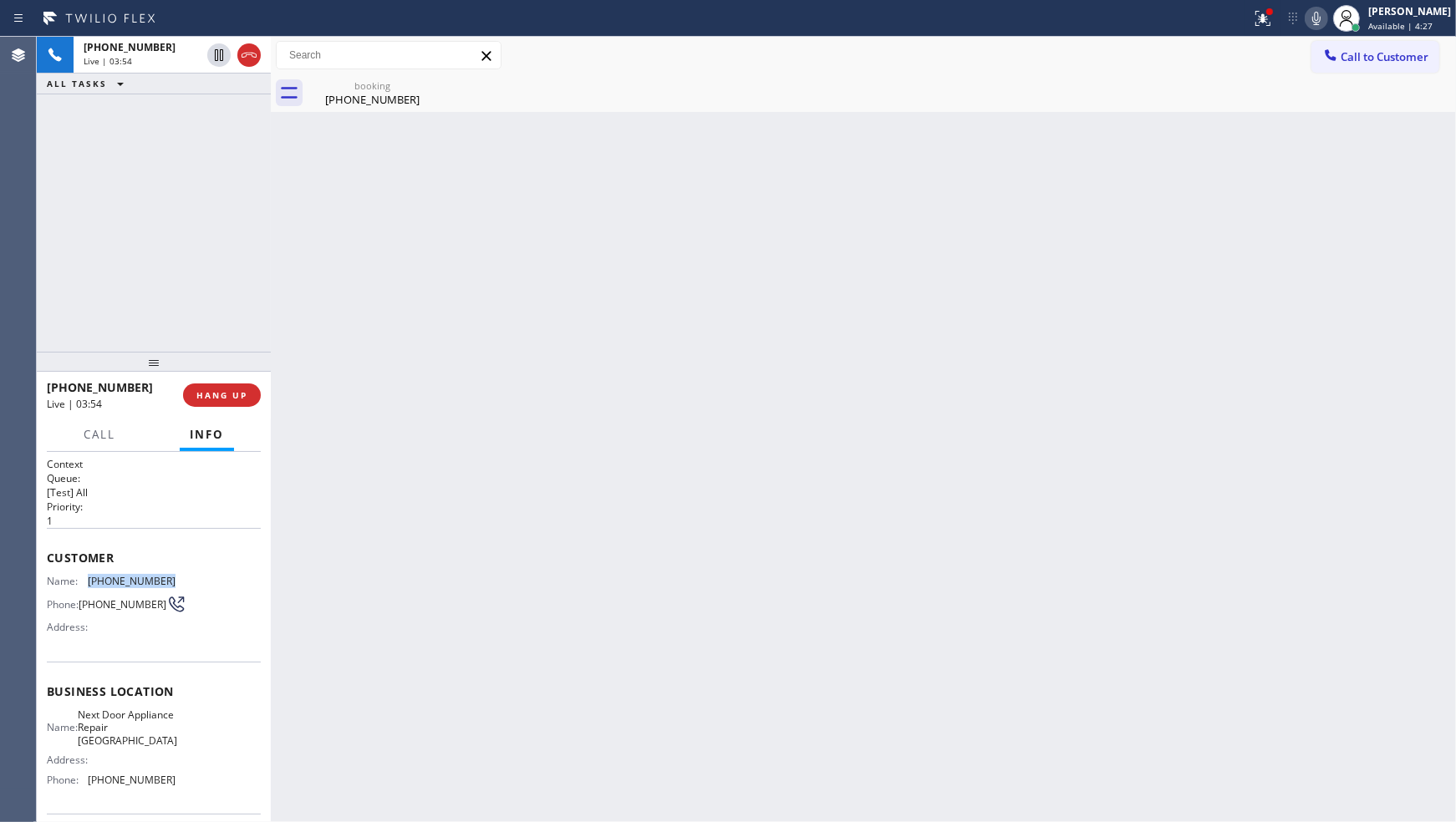
drag, startPoint x: 86, startPoint y: 579, endPoint x: 175, endPoint y: 579, distance: 89.0
click at [175, 580] on div "Name: (516) 647-3540 Phone: (516) 647-3540 Address:" at bounding box center [154, 607] width 214 height 66
click at [222, 55] on icon at bounding box center [219, 55] width 20 height 20
click at [1311, 25] on icon at bounding box center [1317, 18] width 20 height 20
click at [142, 190] on div "+15166473540 Live | 05:52 ALL TASKS ALL TASKS ACTIVE TASKS TASKS IN WRAP UP (31…" at bounding box center [154, 194] width 234 height 315
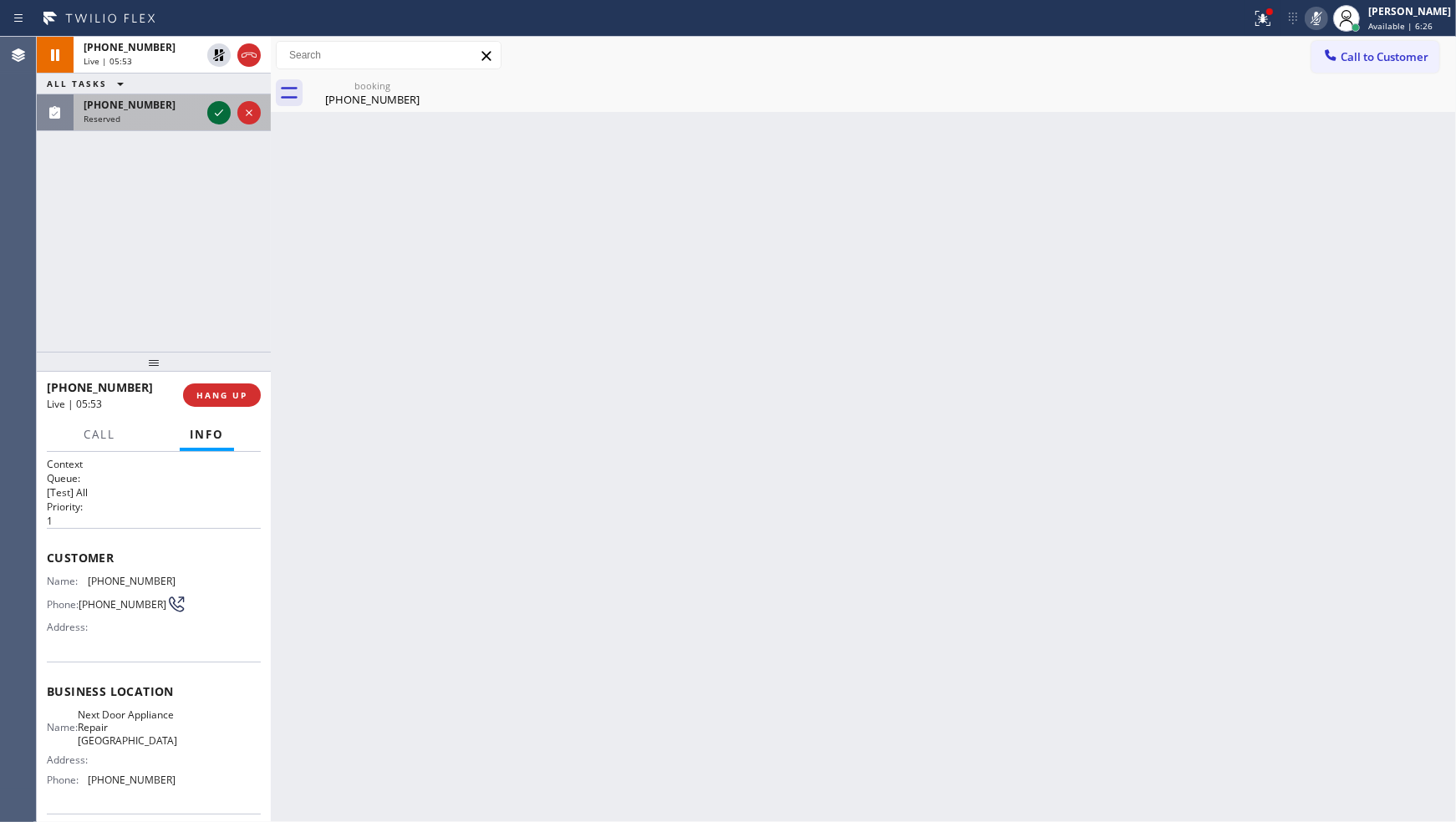
click at [219, 107] on icon at bounding box center [219, 112] width 20 height 20
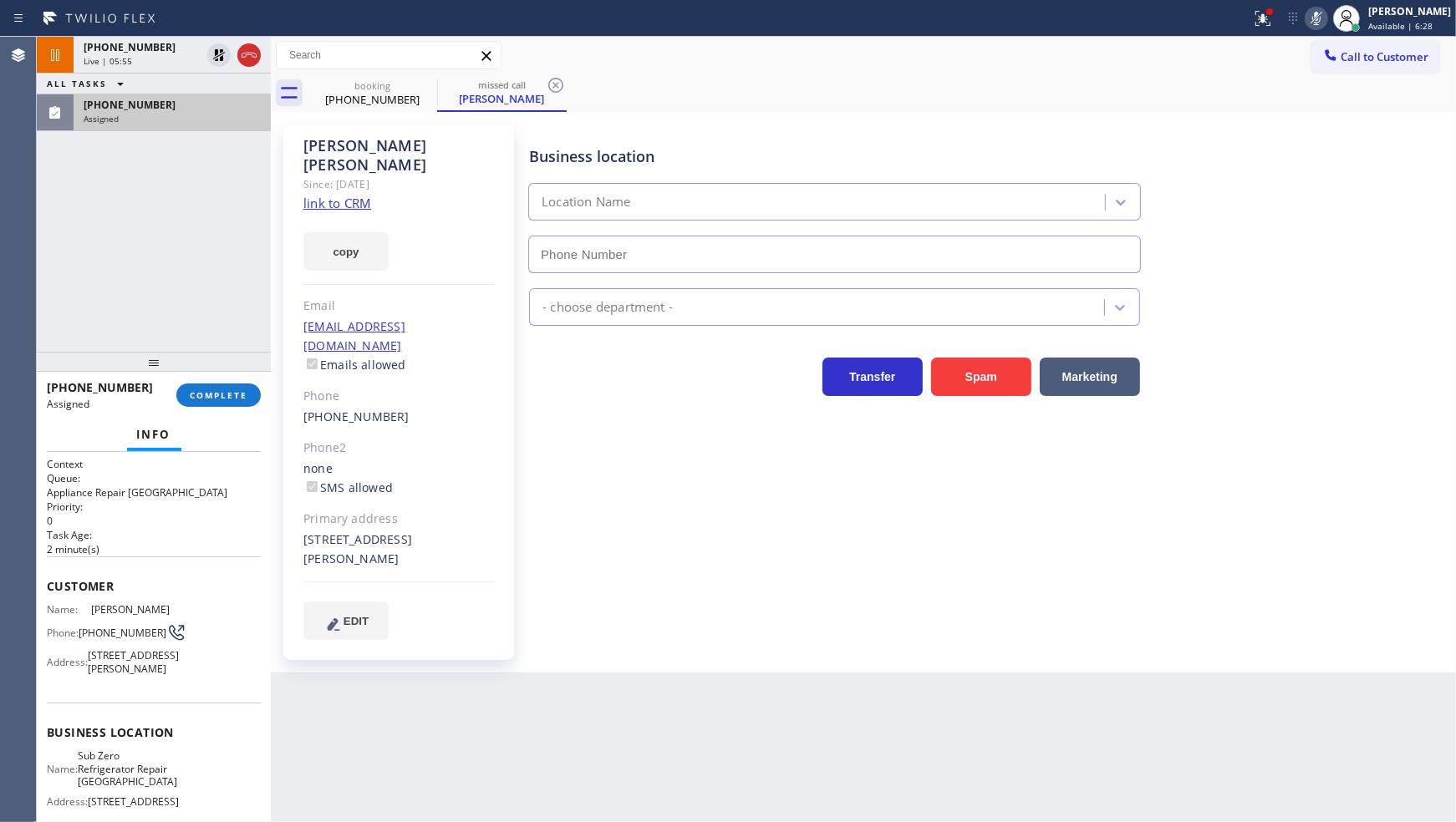
type input "(773) 917-0590"
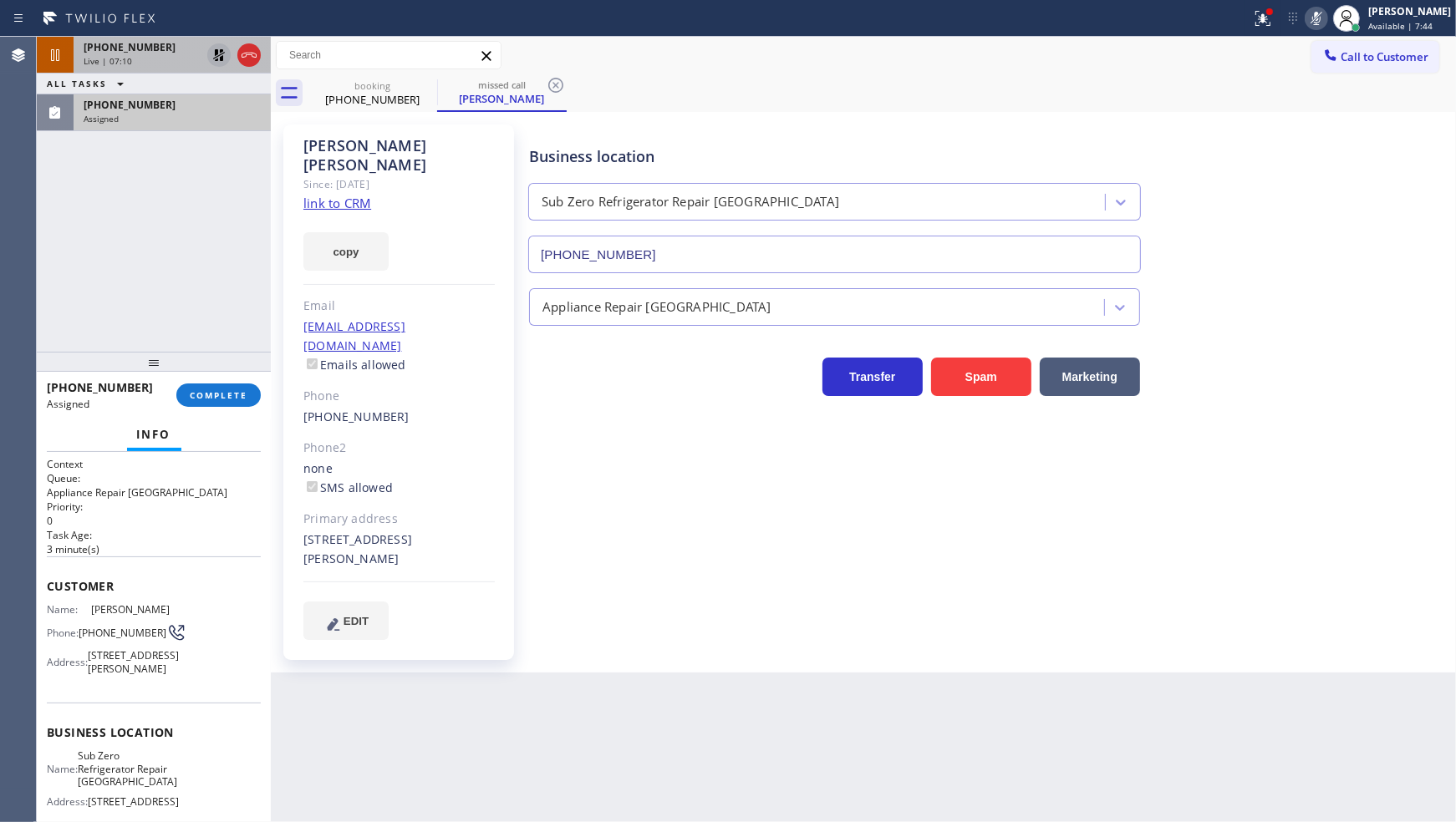
click at [220, 60] on icon at bounding box center [219, 55] width 12 height 12
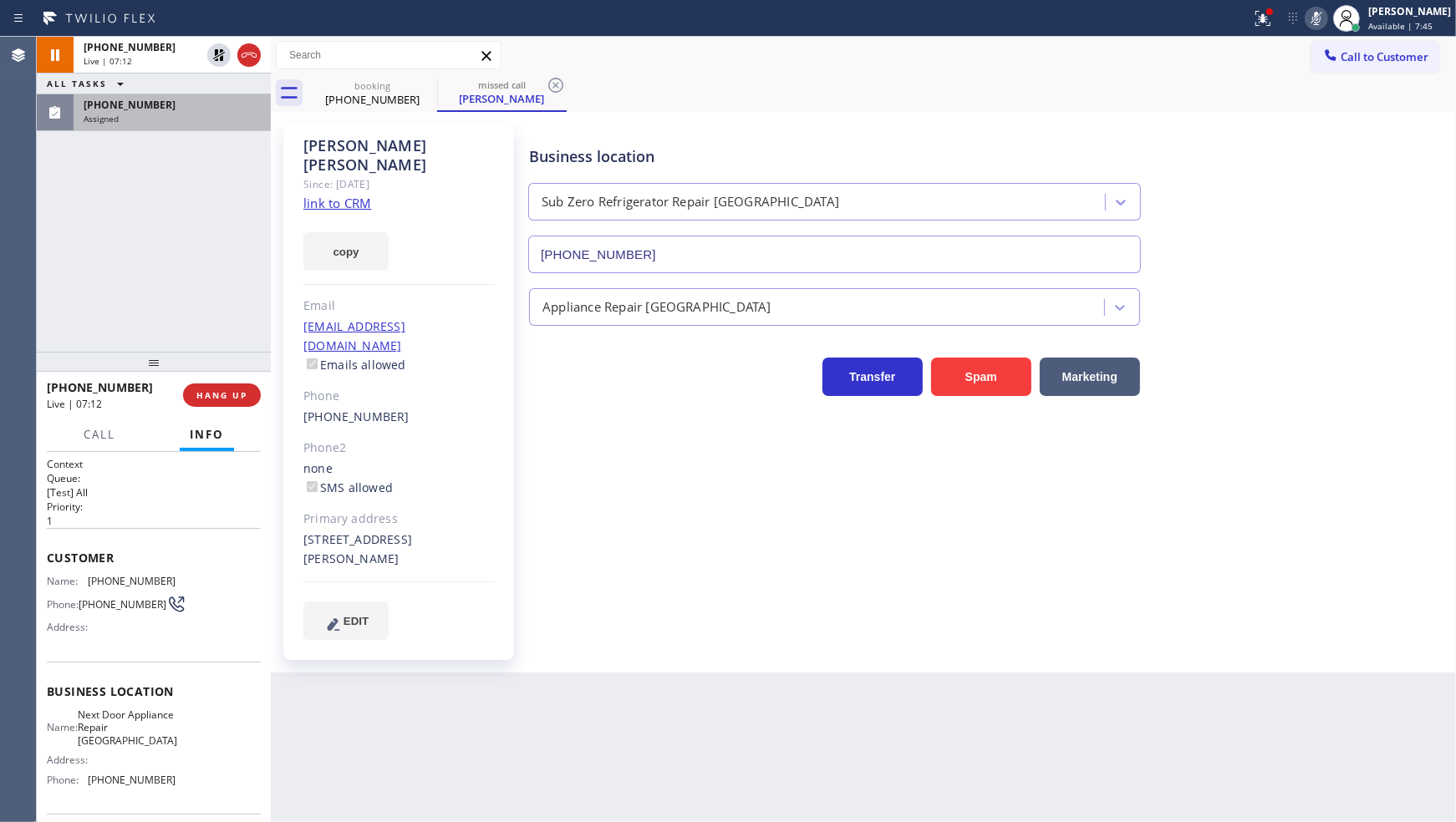
click at [1314, 22] on icon at bounding box center [1317, 18] width 20 height 20
drag, startPoint x: 131, startPoint y: 128, endPoint x: 139, endPoint y: 114, distance: 16.1
click at [131, 126] on div "(312) 778-2599 Assigned" at bounding box center [169, 113] width 190 height 37
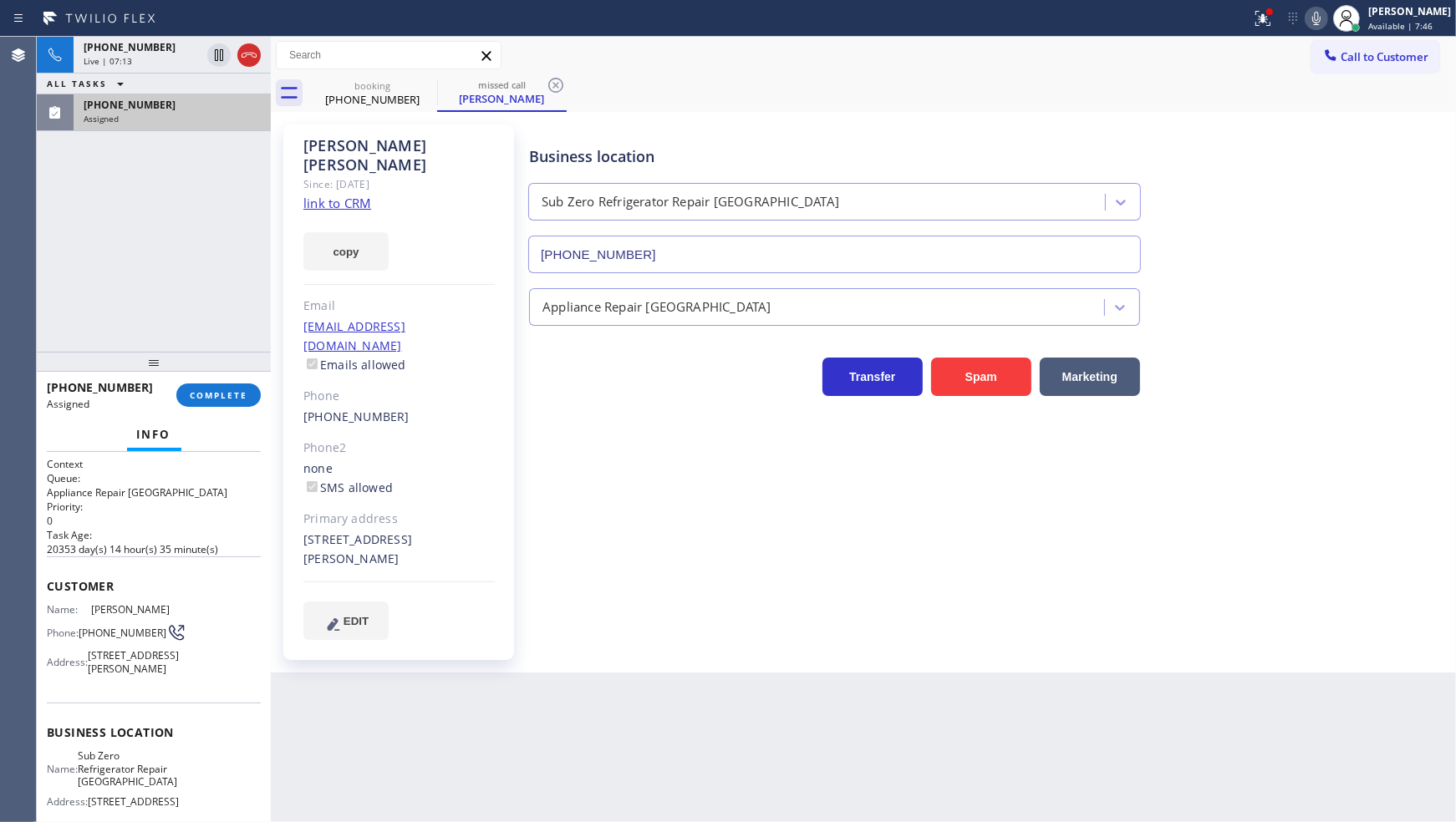
click at [139, 113] on div "Assigned" at bounding box center [172, 118] width 177 height 12
click at [145, 111] on span "(312) 778-2599" at bounding box center [130, 105] width 92 height 14
click at [232, 384] on button "COMPLETE" at bounding box center [218, 395] width 85 height 23
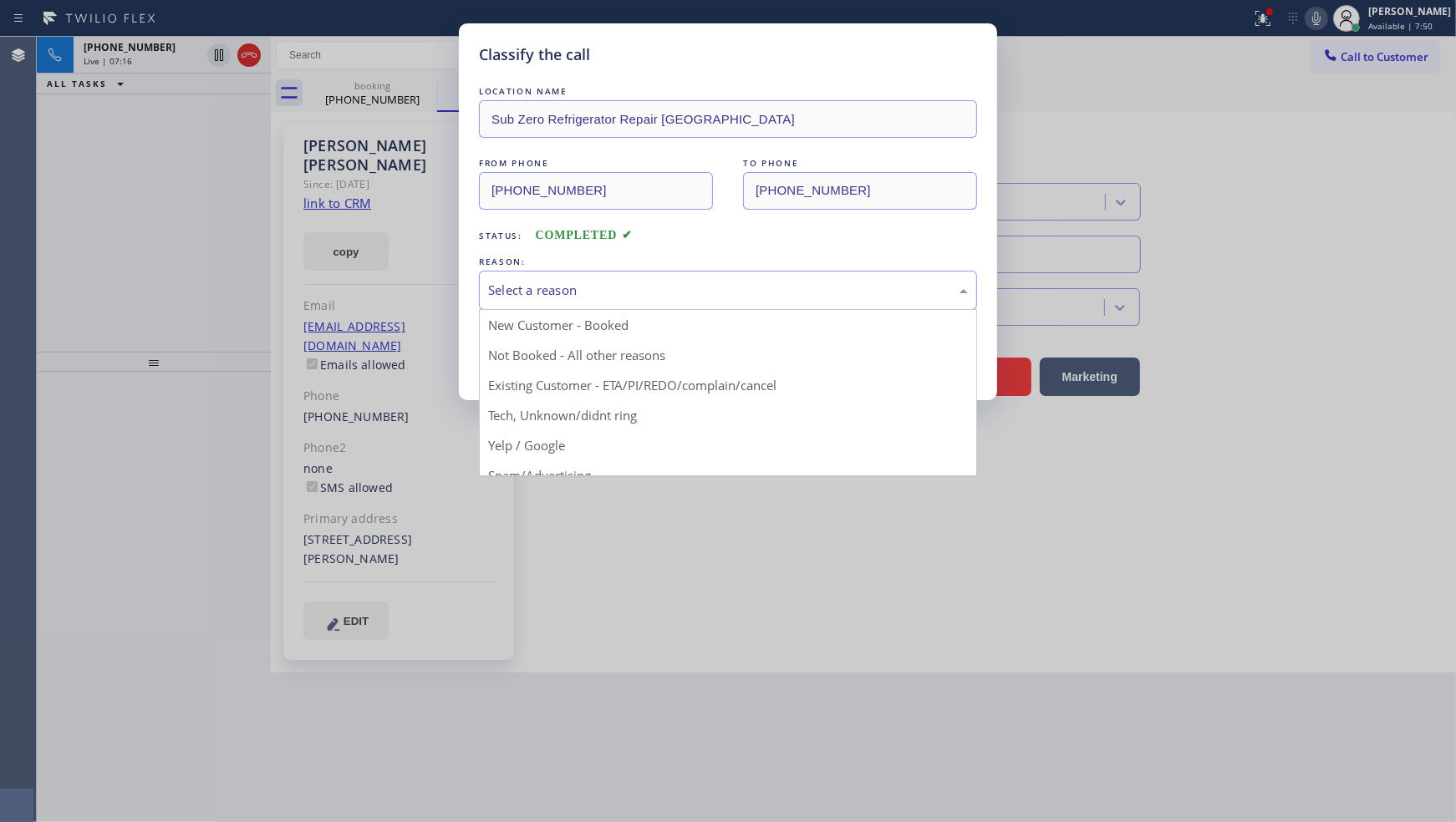
click at [577, 299] on div "Select a reason" at bounding box center [728, 290] width 480 height 19
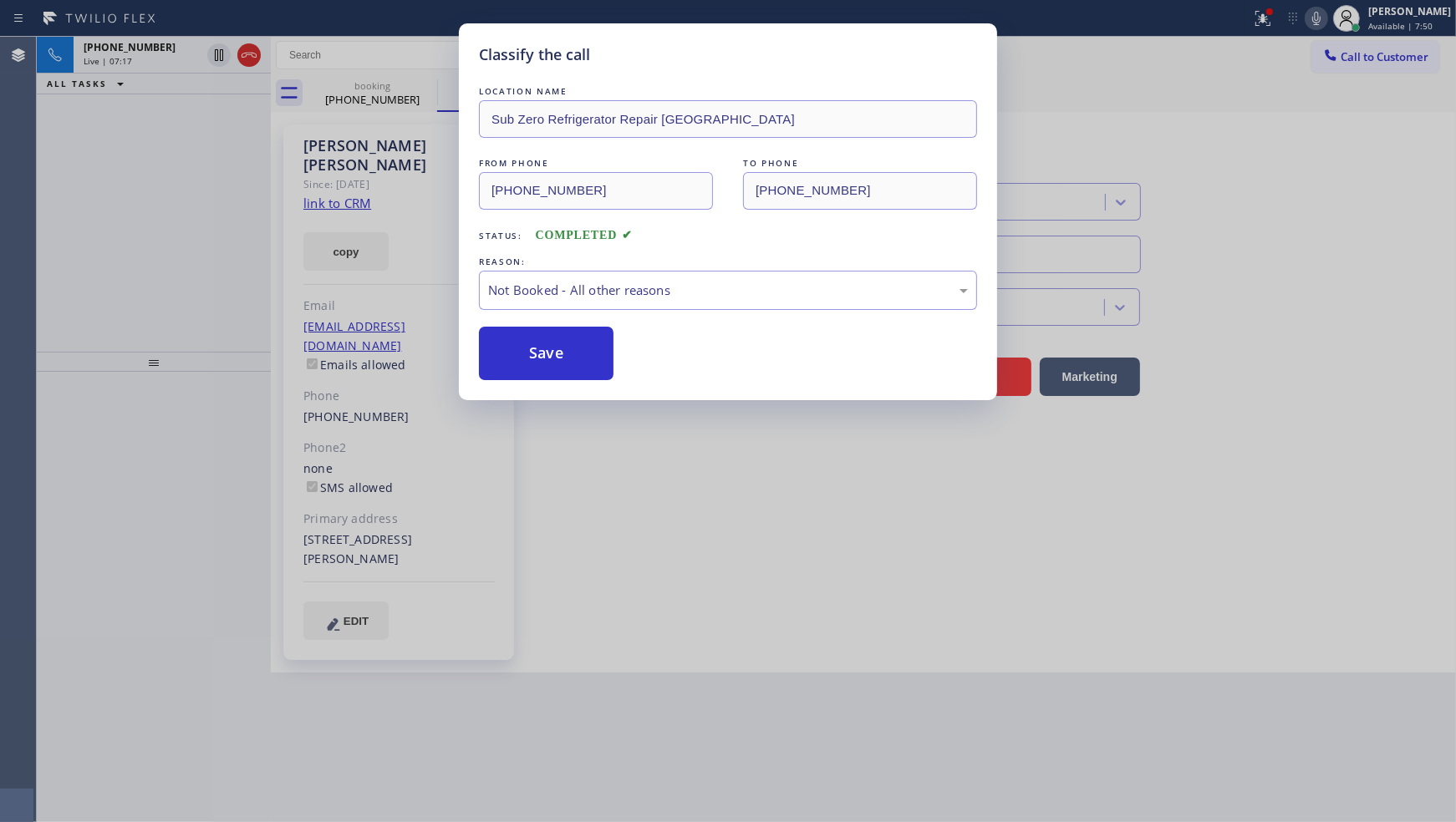
click at [570, 356] on button "Save" at bounding box center [546, 353] width 134 height 54
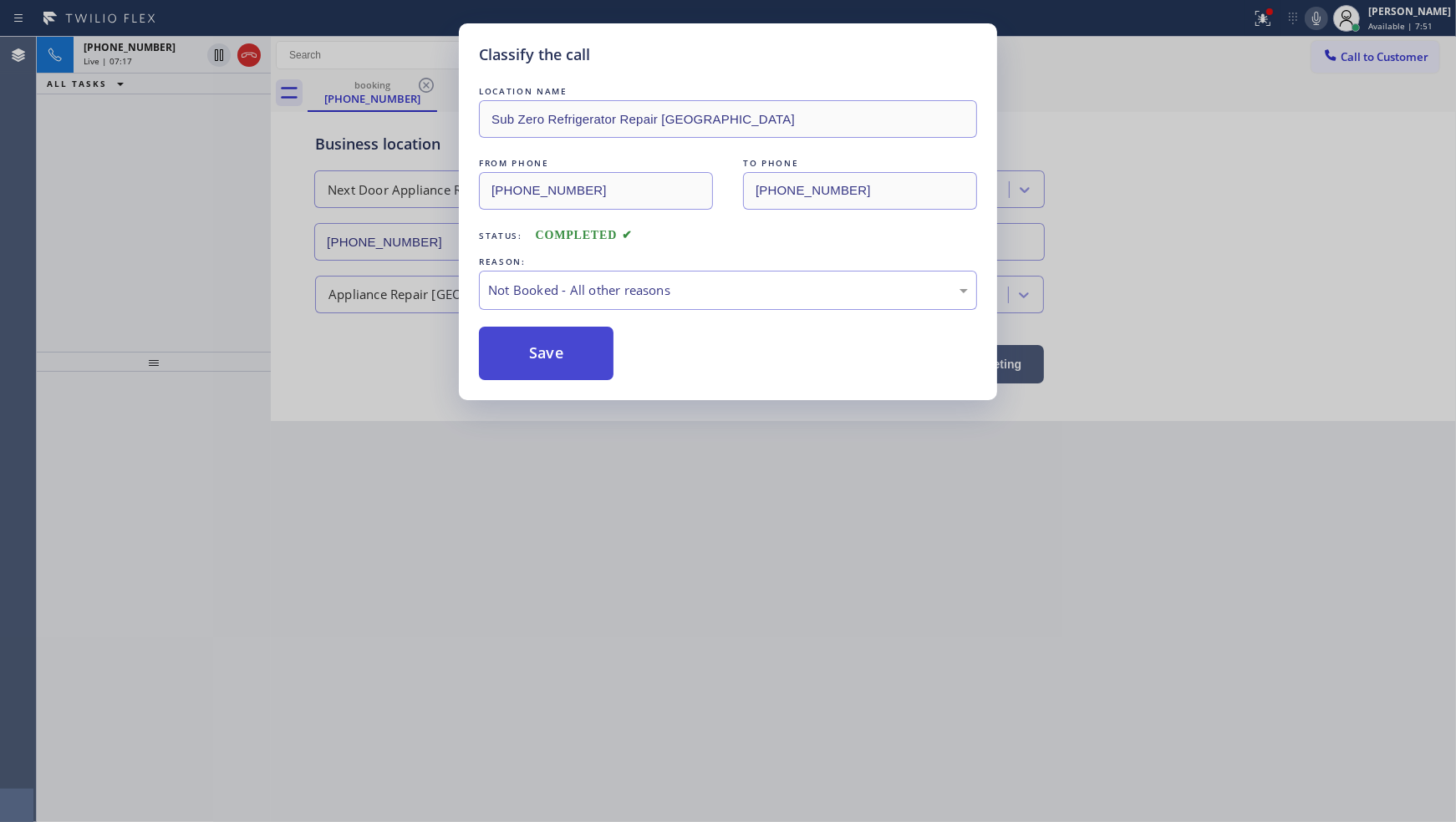
click at [572, 353] on button "Save" at bounding box center [546, 353] width 134 height 54
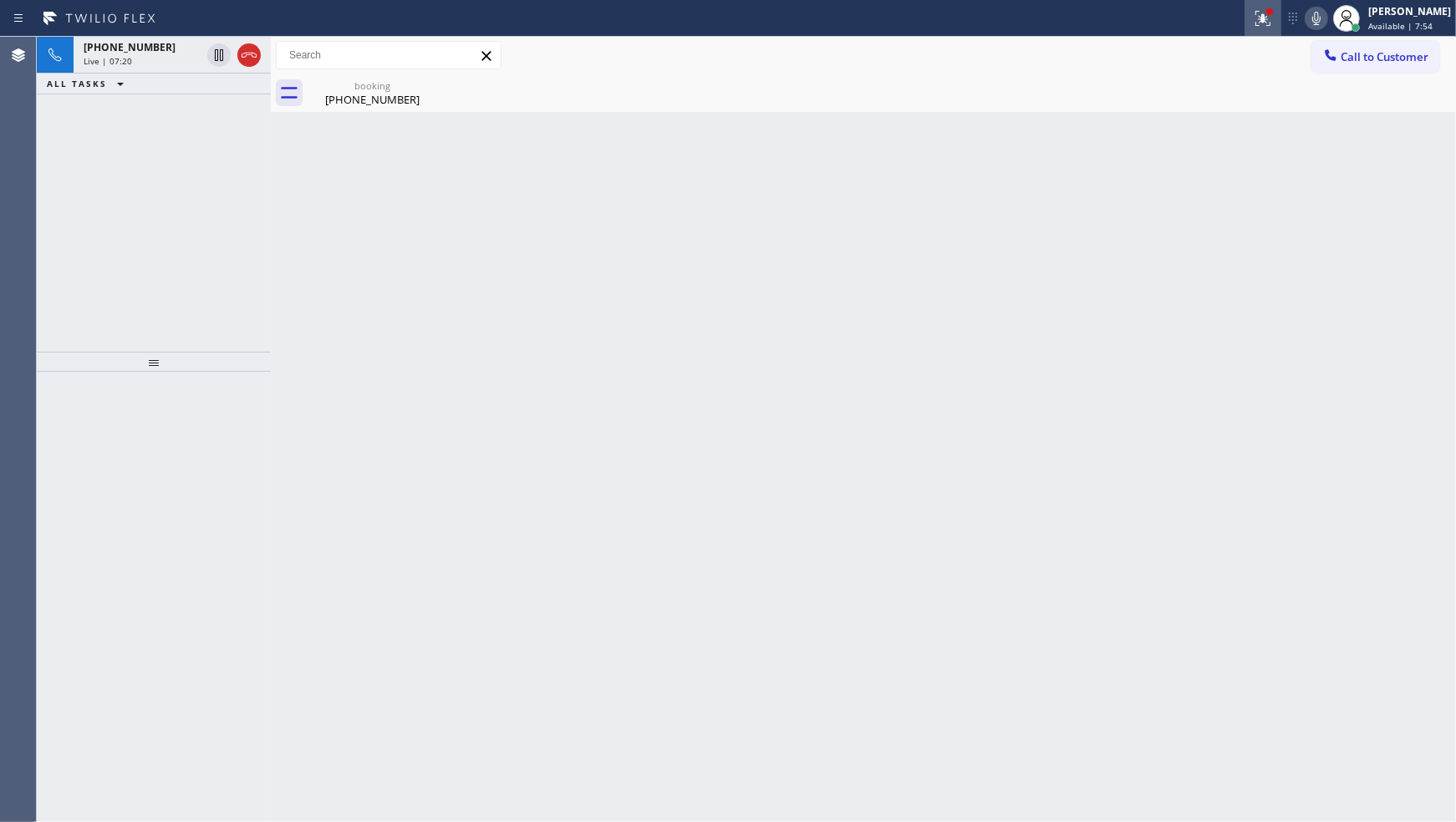
click at [1254, 22] on div at bounding box center [1263, 18] width 37 height 20
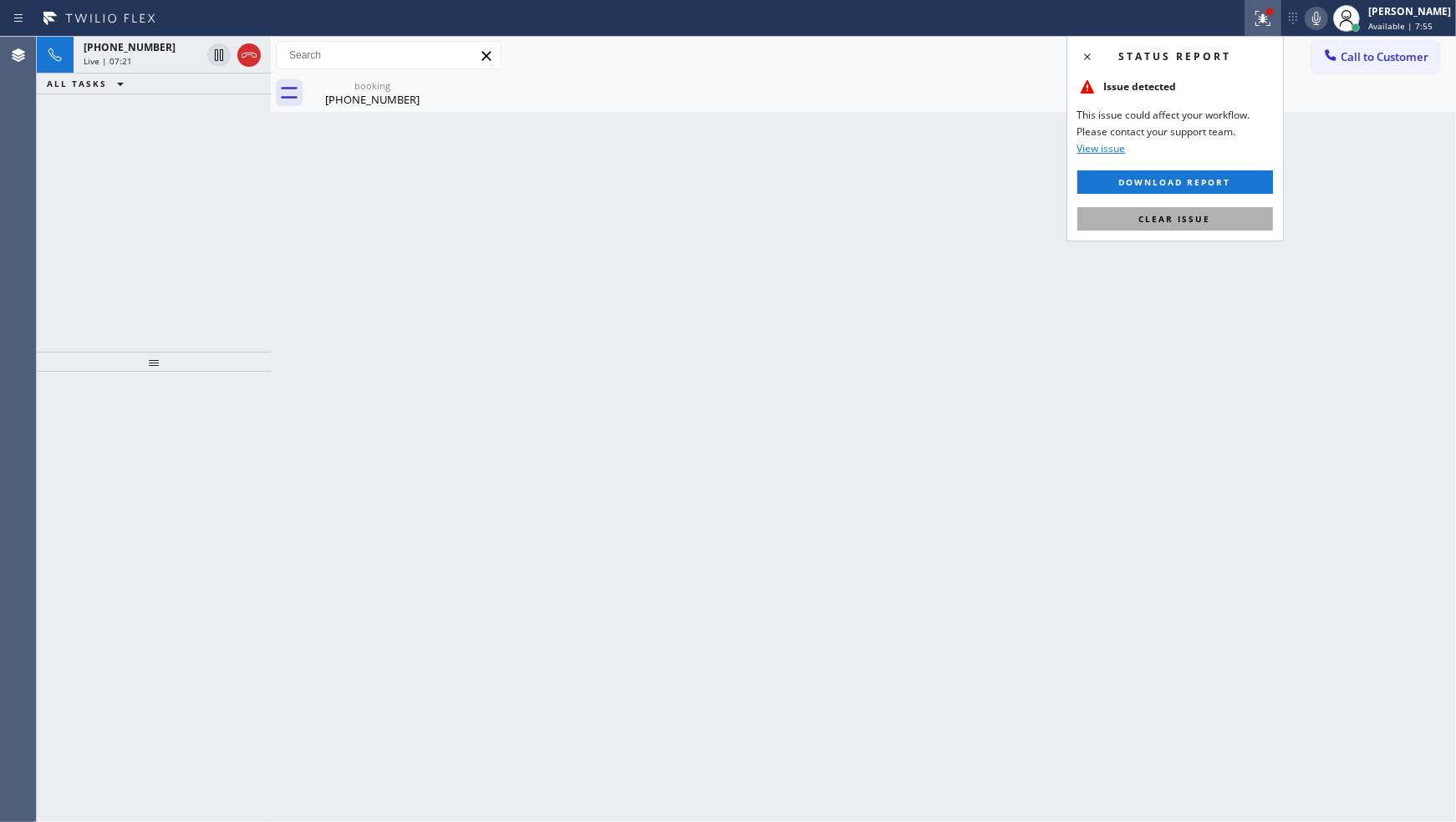
click at [1215, 218] on button "Clear issue" at bounding box center [1175, 219] width 196 height 23
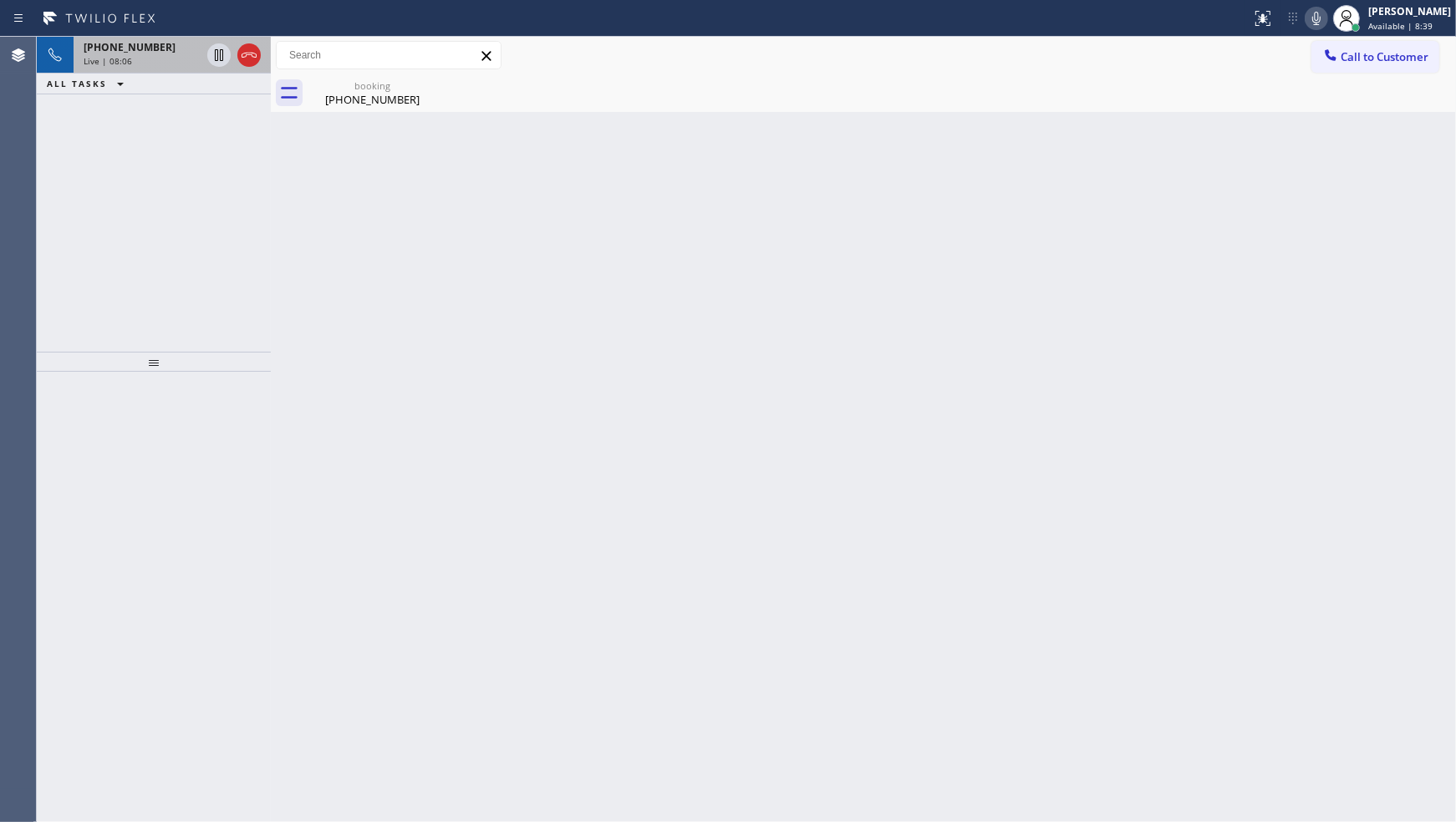
click at [151, 54] on span "+15166473540" at bounding box center [130, 47] width 92 height 14
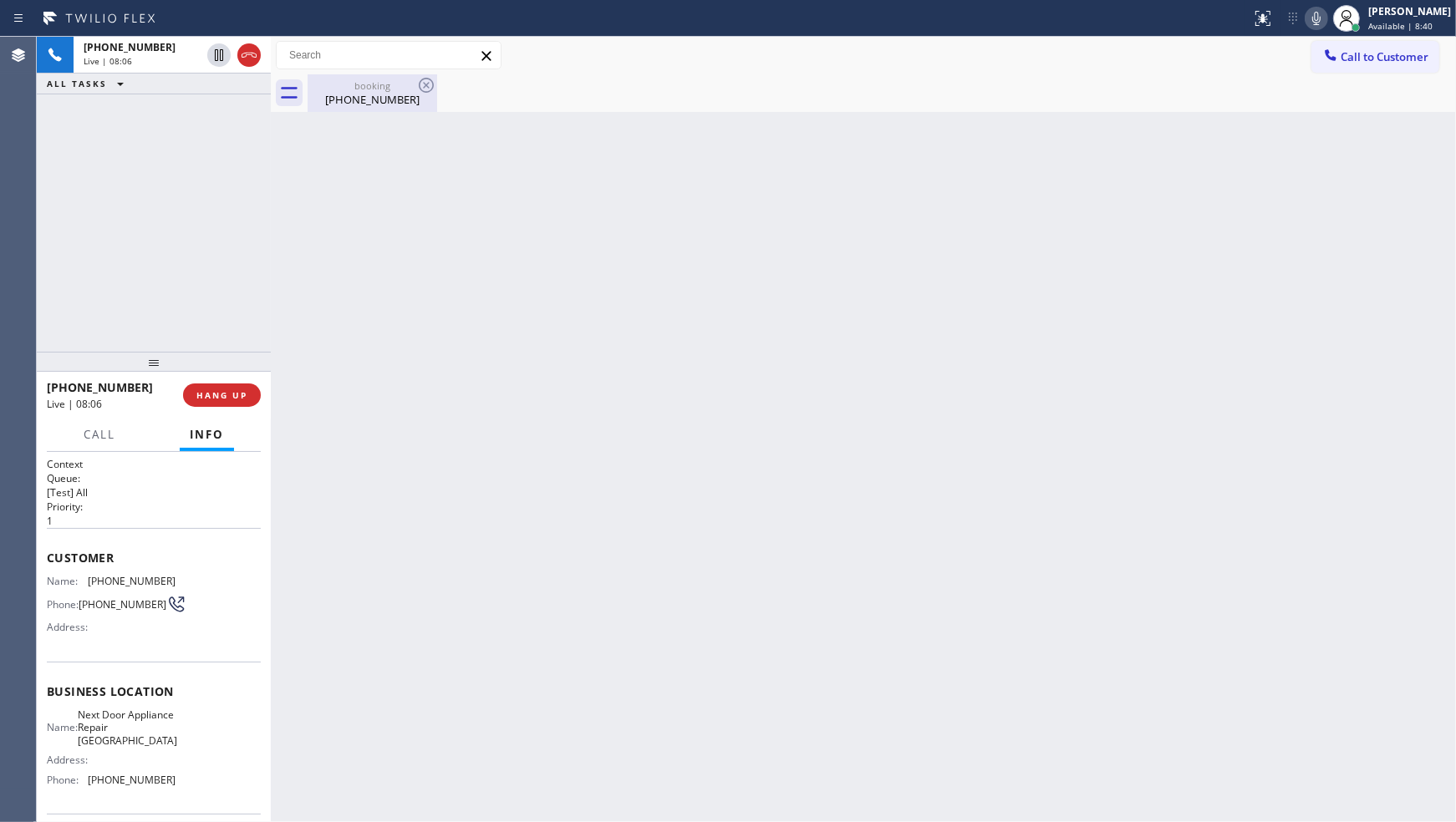
click at [352, 111] on div "Back to Dashboard Change Sender ID Customers Technicians Select a contact Outbo…" at bounding box center [864, 429] width 1185 height 785
drag, startPoint x: 88, startPoint y: 585, endPoint x: 180, endPoint y: 587, distance: 92.0
click at [180, 587] on div "Name: (516) 647-3540 Phone: (516) 647-3540 Address:" at bounding box center [154, 607] width 214 height 66
click at [94, 433] on span "Call" at bounding box center [100, 434] width 32 height 15
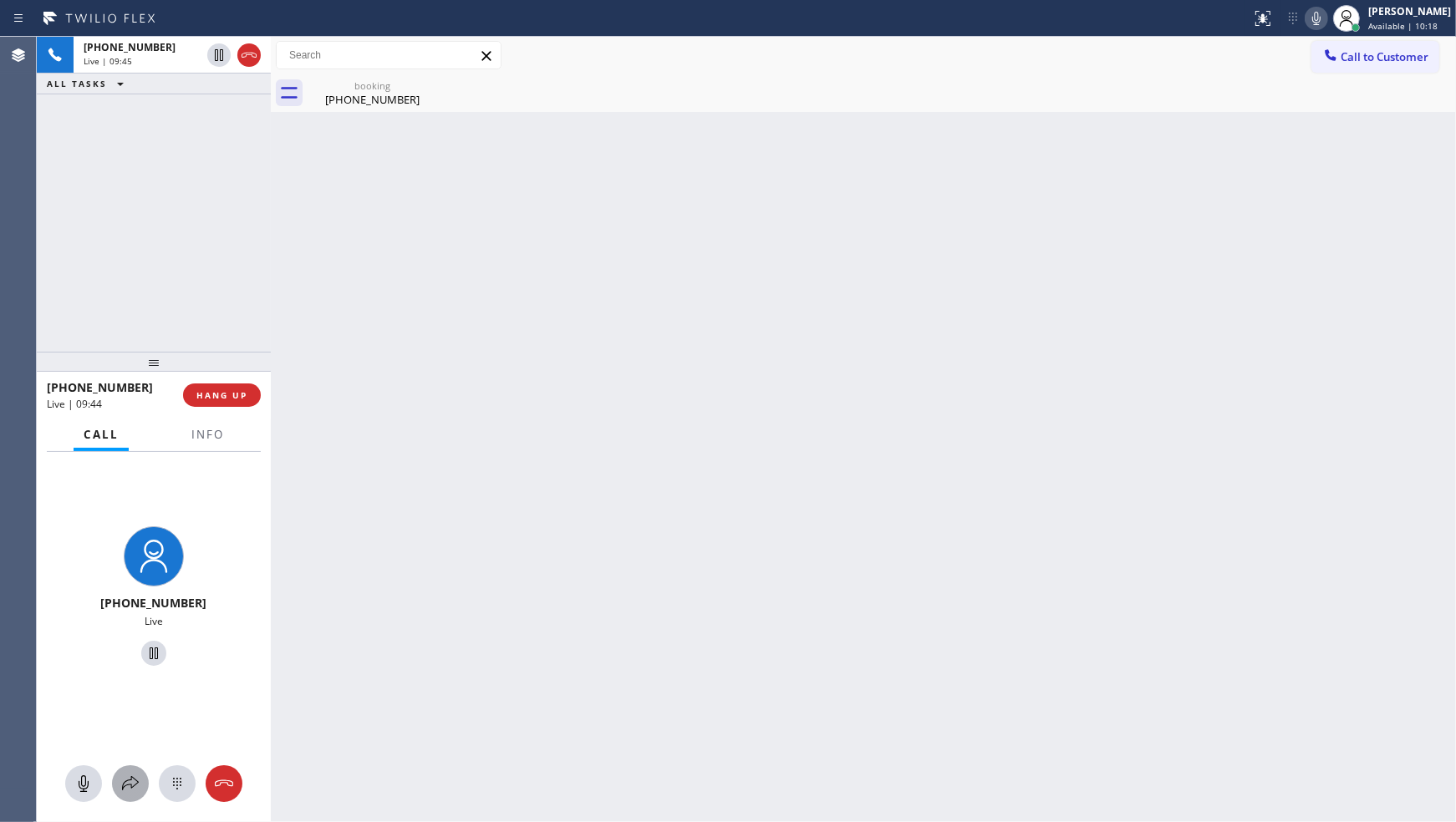
click at [121, 780] on icon at bounding box center [130, 783] width 20 height 20
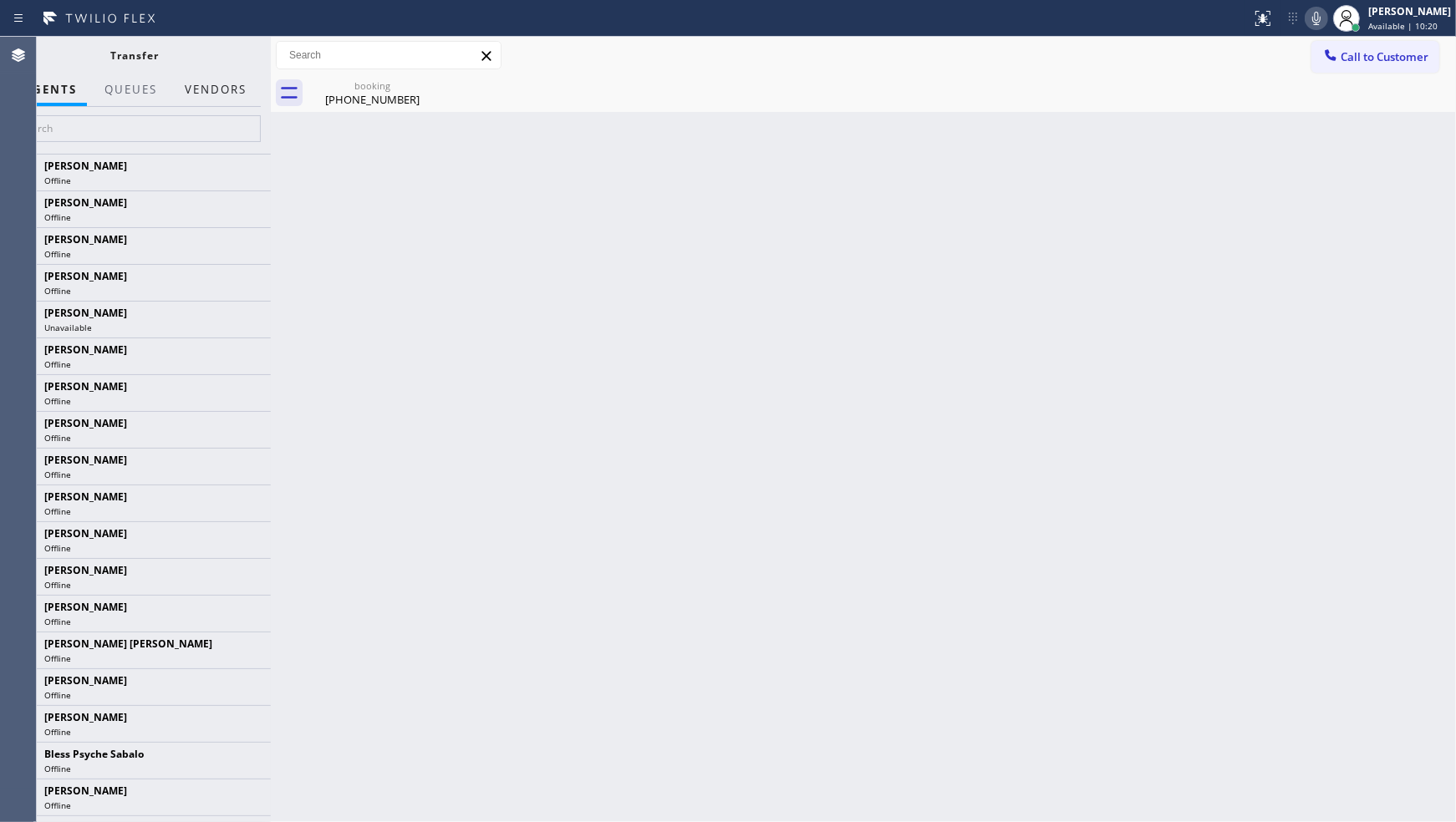
click at [190, 85] on button "Vendors" at bounding box center [216, 90] width 82 height 33
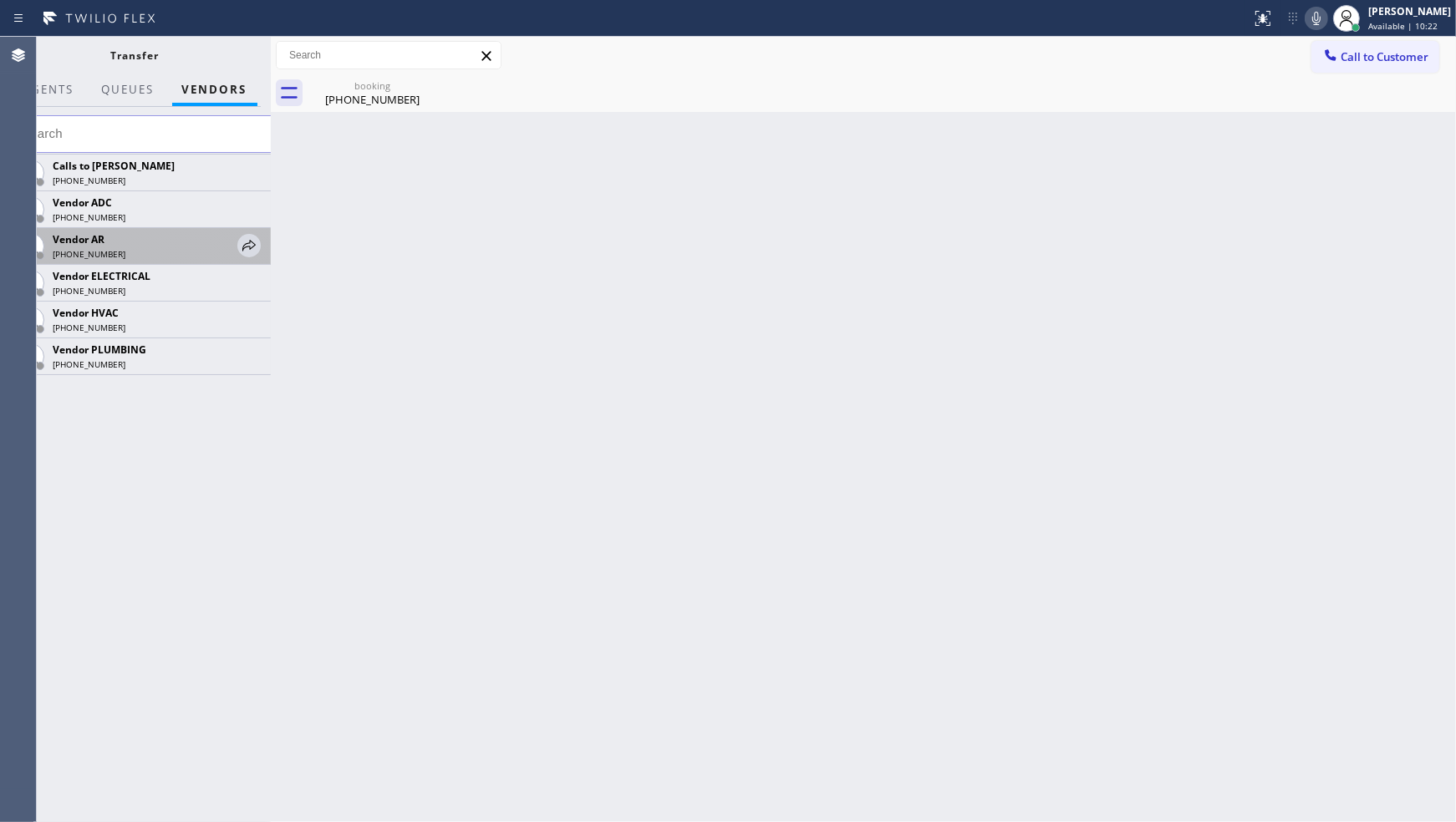
click at [262, 239] on div "Vendor AR (888) 627-0156" at bounding box center [135, 247] width 272 height 37
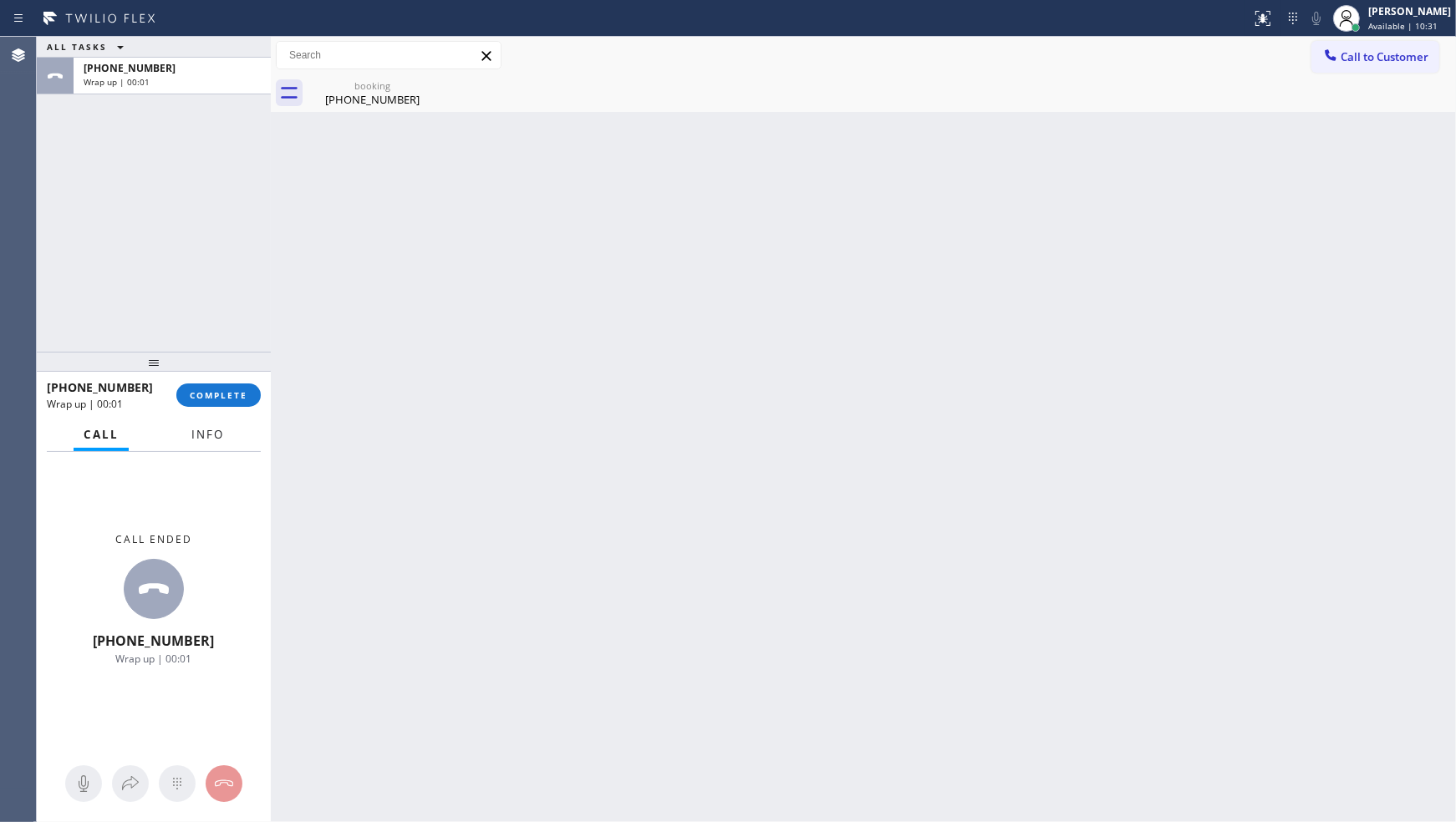
click at [194, 441] on span "Info" at bounding box center [207, 434] width 33 height 15
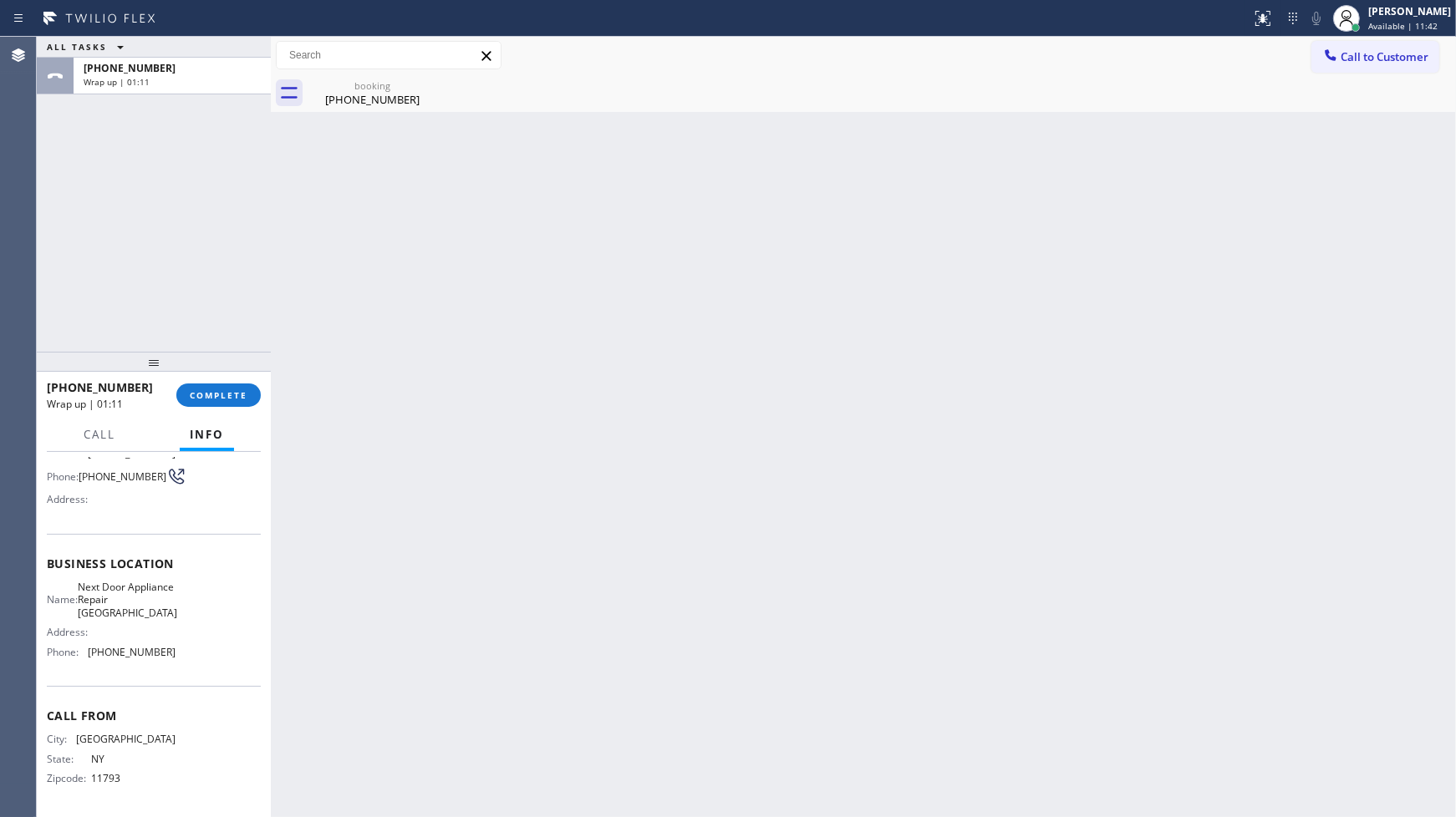
scroll to position [144, 0]
drag, startPoint x: 85, startPoint y: 653, endPoint x: 188, endPoint y: 663, distance: 103.5
click at [184, 663] on div "Name: Next Door Appliance Repair Long Island Address: Phone: (631) 203-1974" at bounding box center [154, 622] width 214 height 85
click at [206, 389] on span "COMPLETE" at bounding box center [218, 395] width 58 height 12
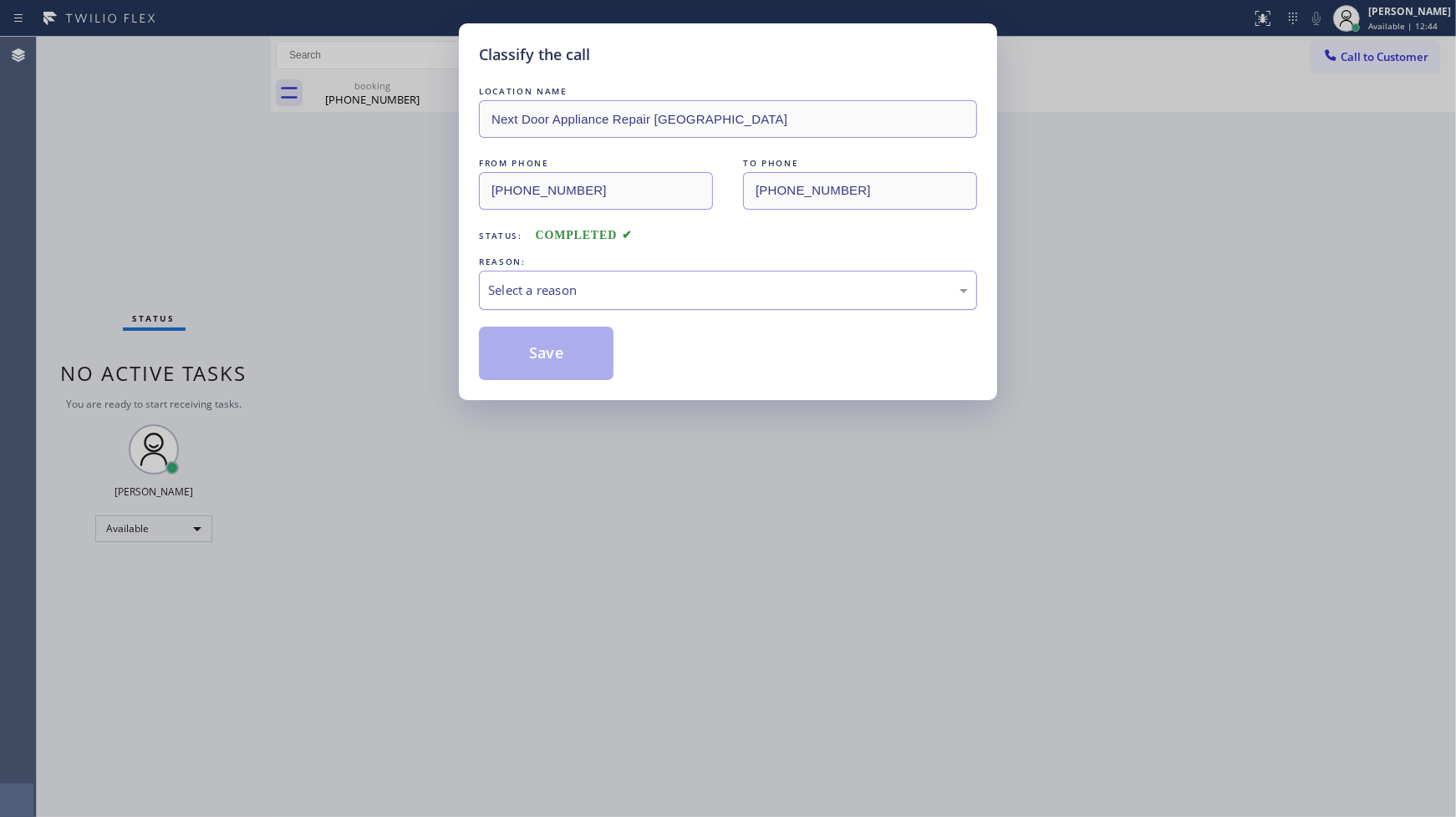
click at [536, 295] on div "Select a reason" at bounding box center [728, 290] width 480 height 19
click at [514, 359] on button "Save" at bounding box center [546, 353] width 134 height 54
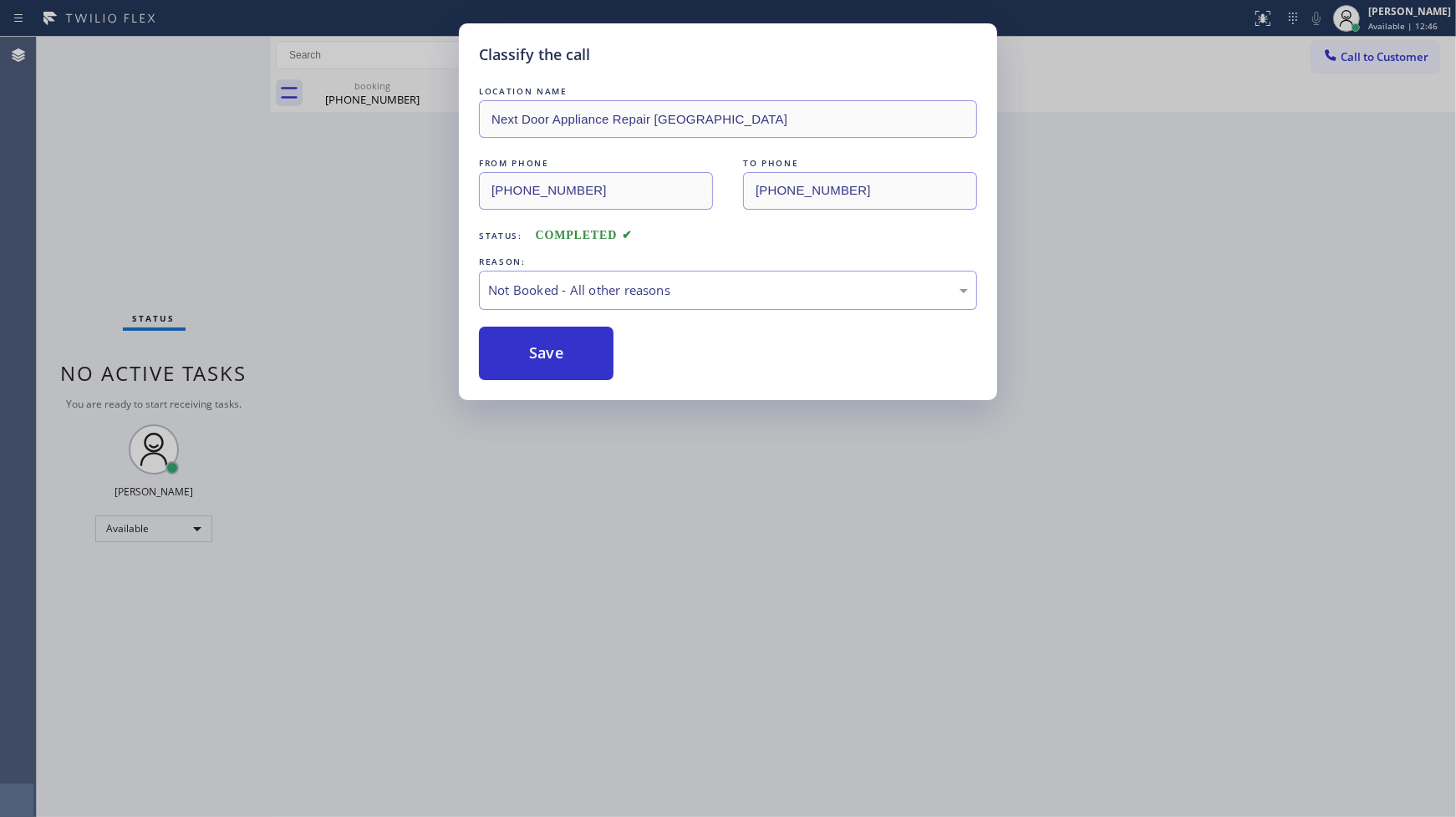
click at [514, 359] on button "Save" at bounding box center [546, 353] width 134 height 54
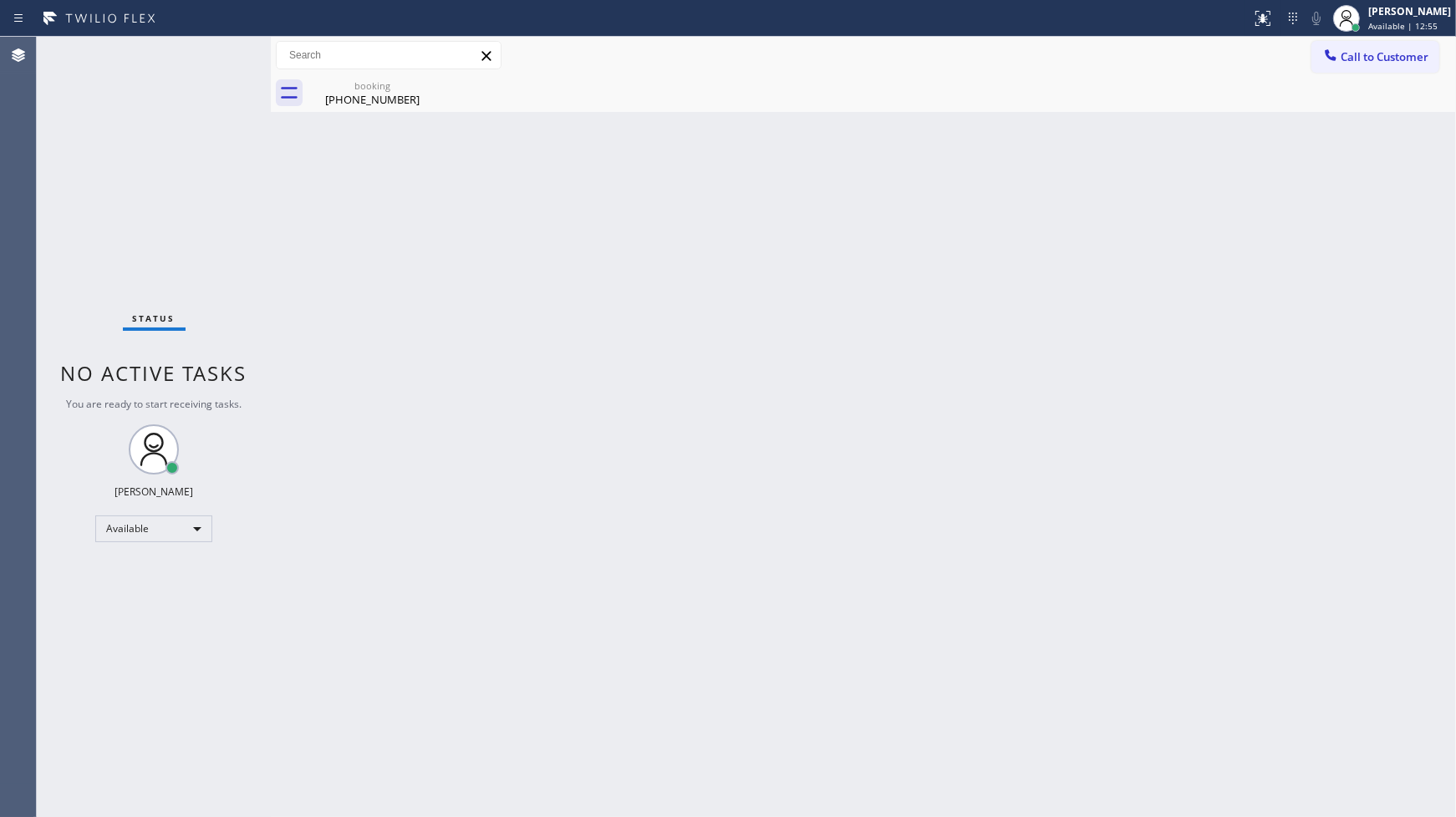
click at [700, 563] on div "Back to Dashboard Change Sender ID Customers Technicians Select a contact Outbo…" at bounding box center [864, 427] width 1185 height 780
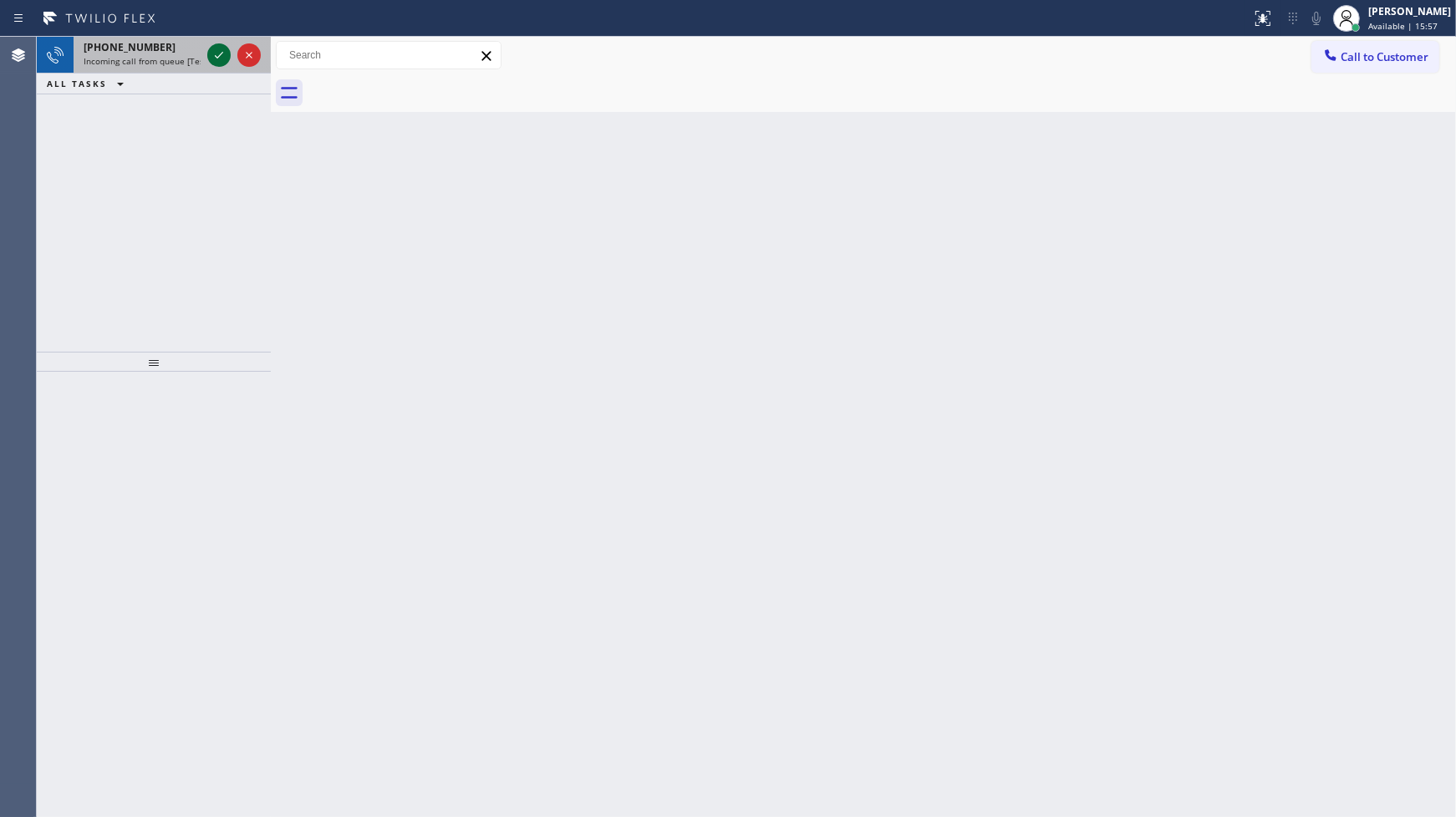
drag, startPoint x: 235, startPoint y: 45, endPoint x: 211, endPoint y: 57, distance: 26.8
click at [222, 49] on div at bounding box center [234, 55] width 60 height 37
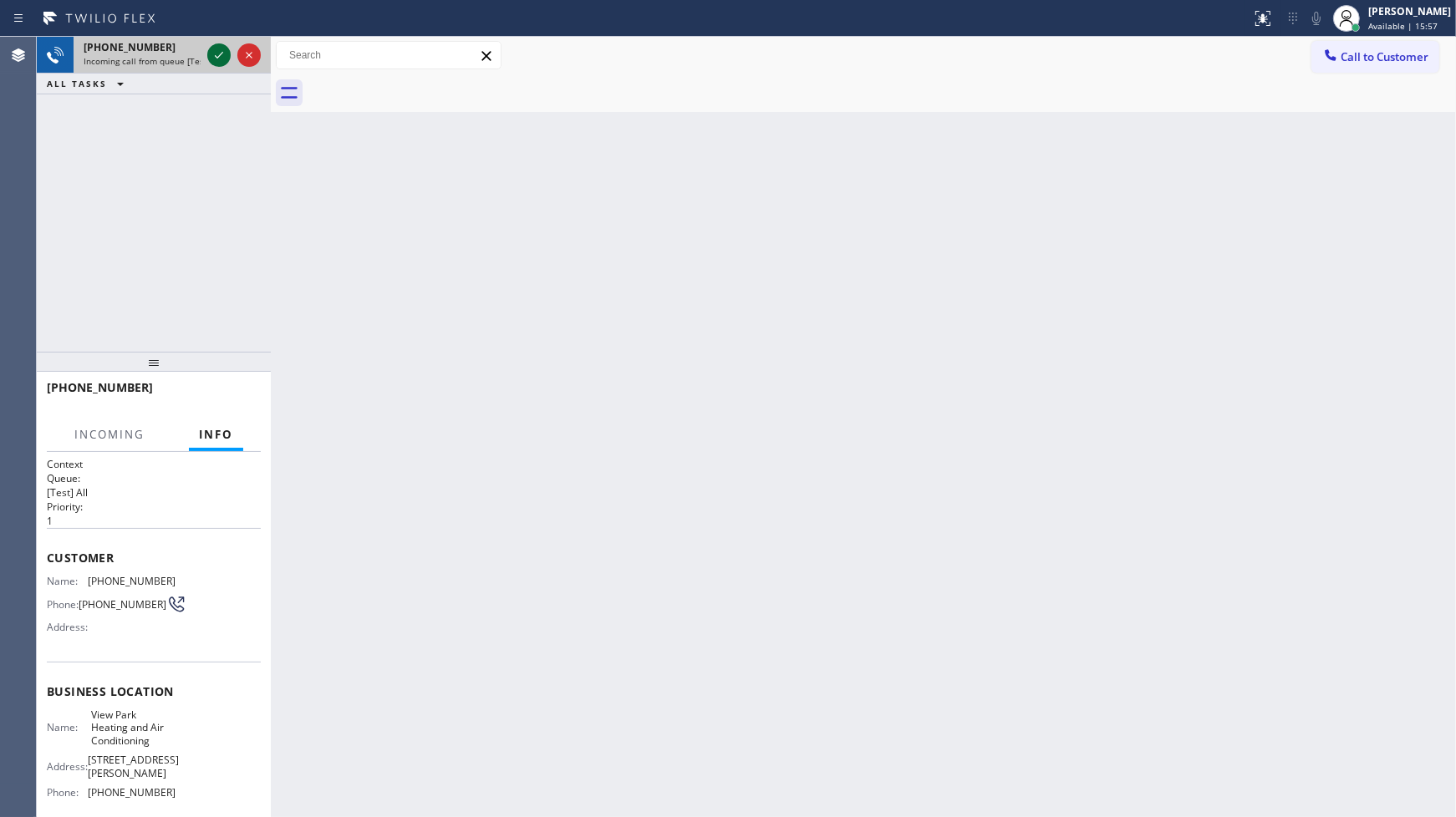
click at [210, 62] on icon at bounding box center [219, 55] width 20 height 20
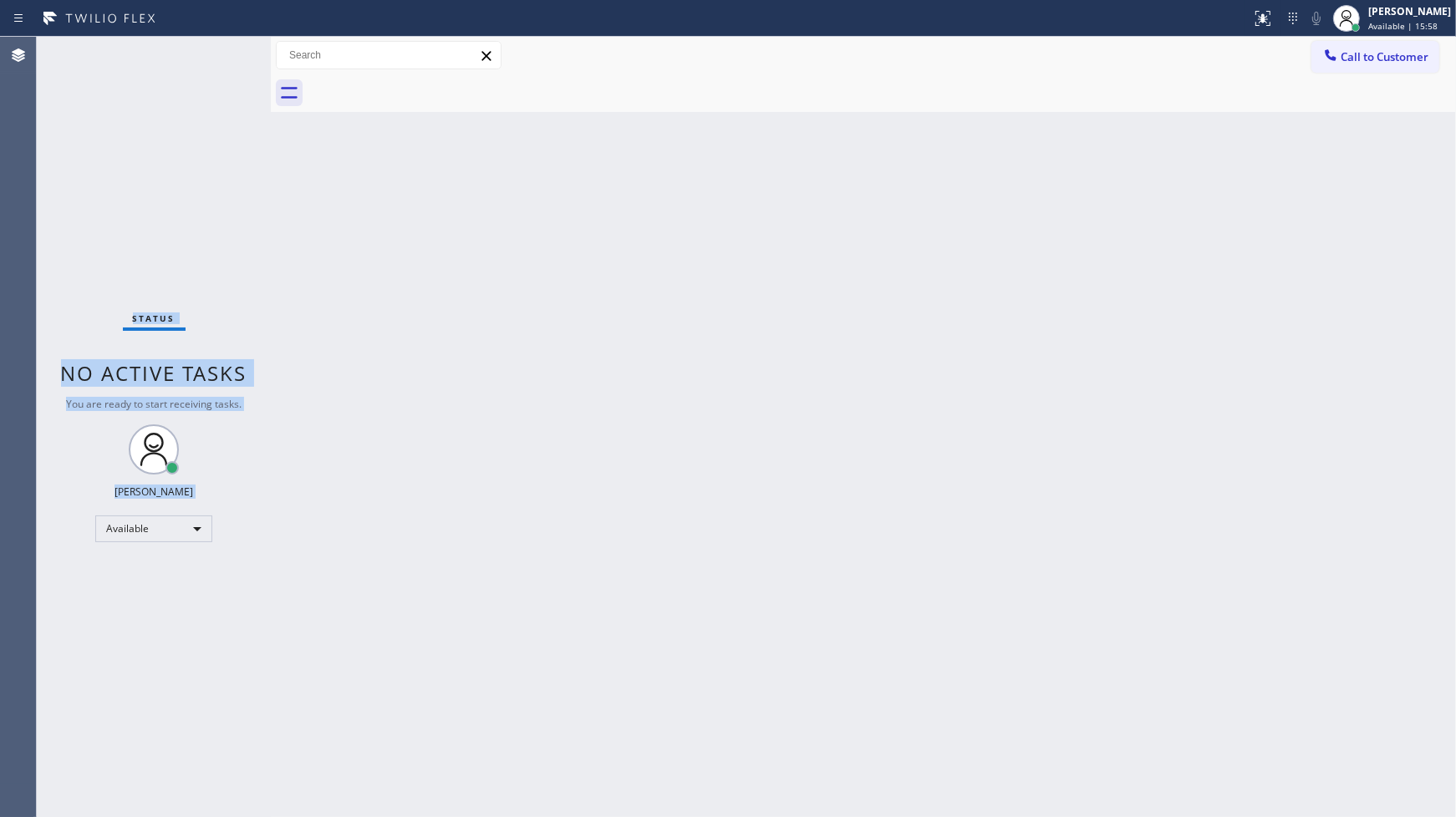
click at [210, 62] on div "Status No active tasks You are ready to start receiving tasks. JENIZA ALCAYDE A…" at bounding box center [154, 427] width 234 height 780
click at [1272, 19] on icon at bounding box center [1263, 18] width 20 height 20
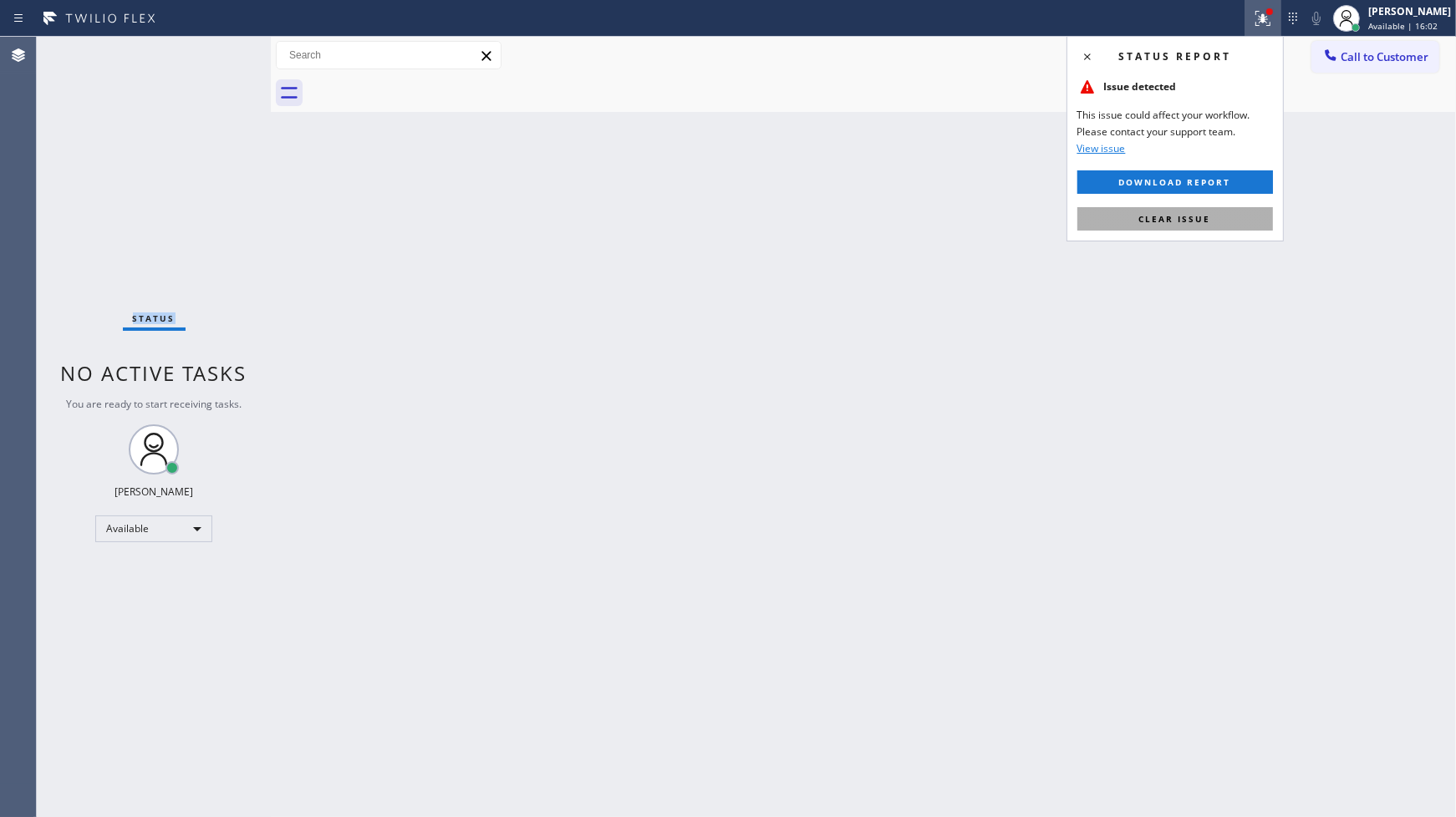
click at [1255, 221] on button "Clear issue" at bounding box center [1175, 219] width 196 height 23
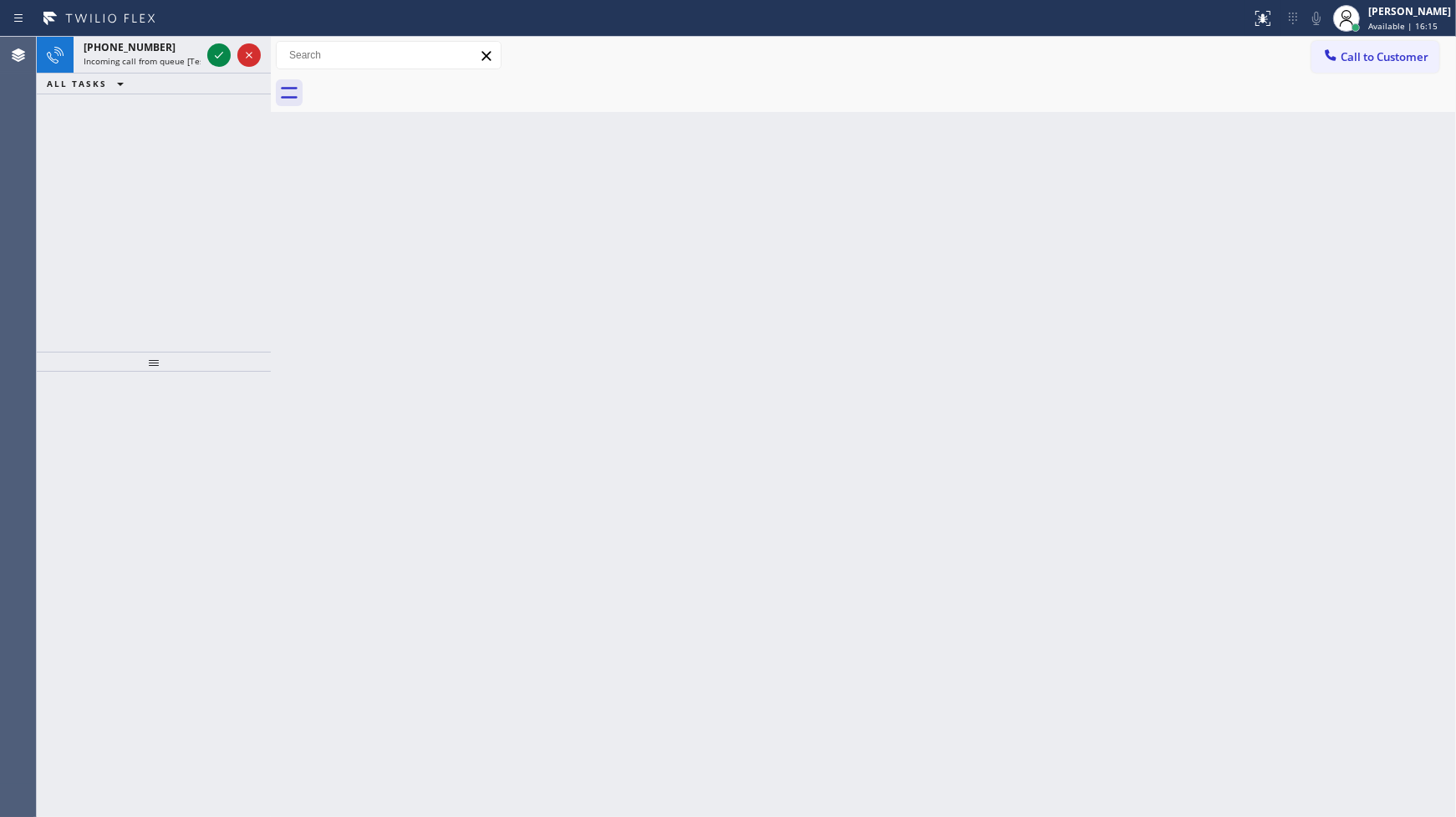
drag, startPoint x: 92, startPoint y: 286, endPoint x: 179, endPoint y: 178, distance: 138.7
click at [109, 272] on div "+16096763028 Incoming call from queue [Test] All ALL TASKS ALL TASKS ACTIVE TAS…" at bounding box center [154, 194] width 234 height 315
click at [213, 60] on icon at bounding box center [219, 55] width 20 height 20
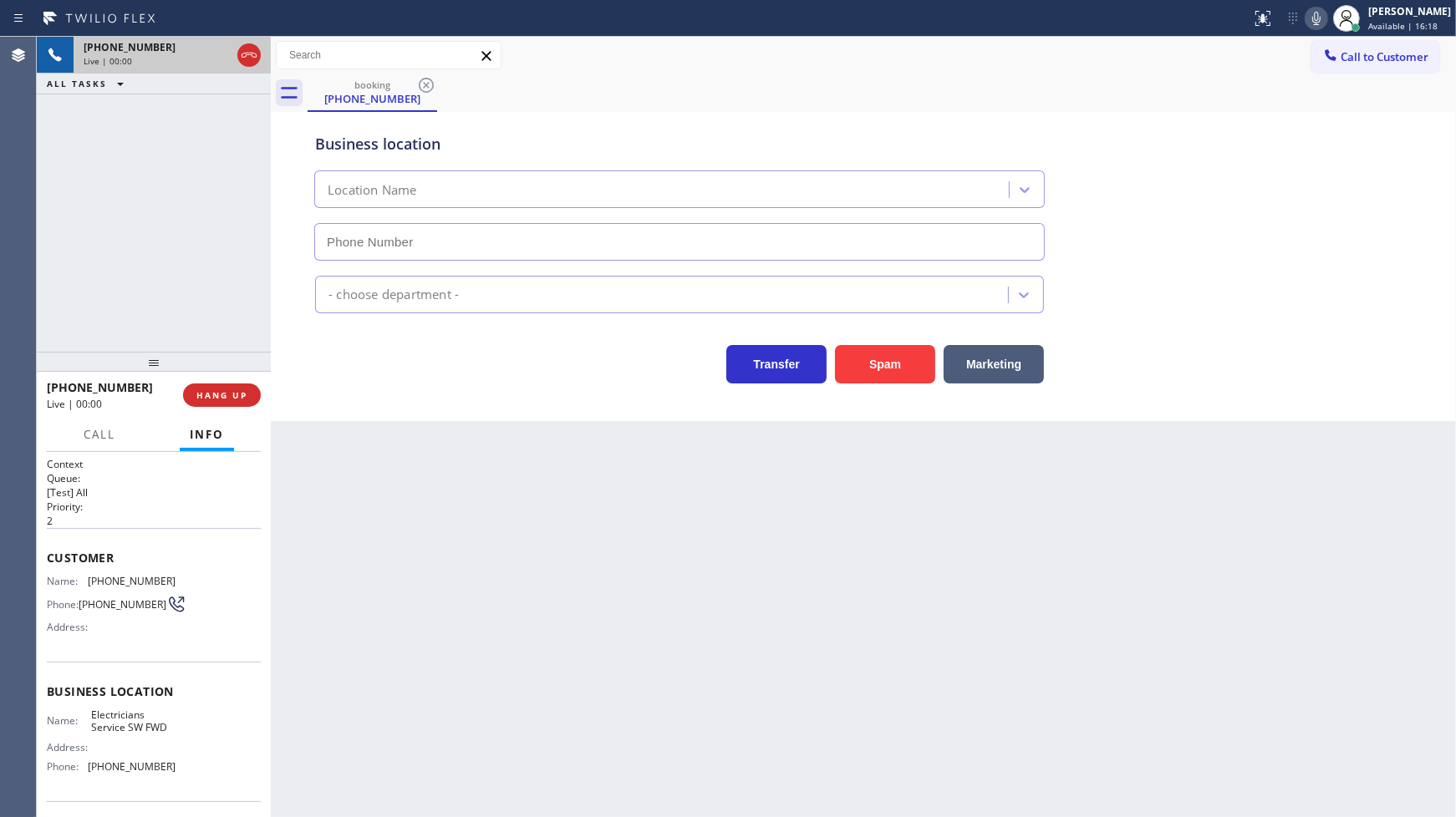
type input "(213) 566-1222"
click at [243, 393] on span "HANG UP" at bounding box center [222, 395] width 51 height 12
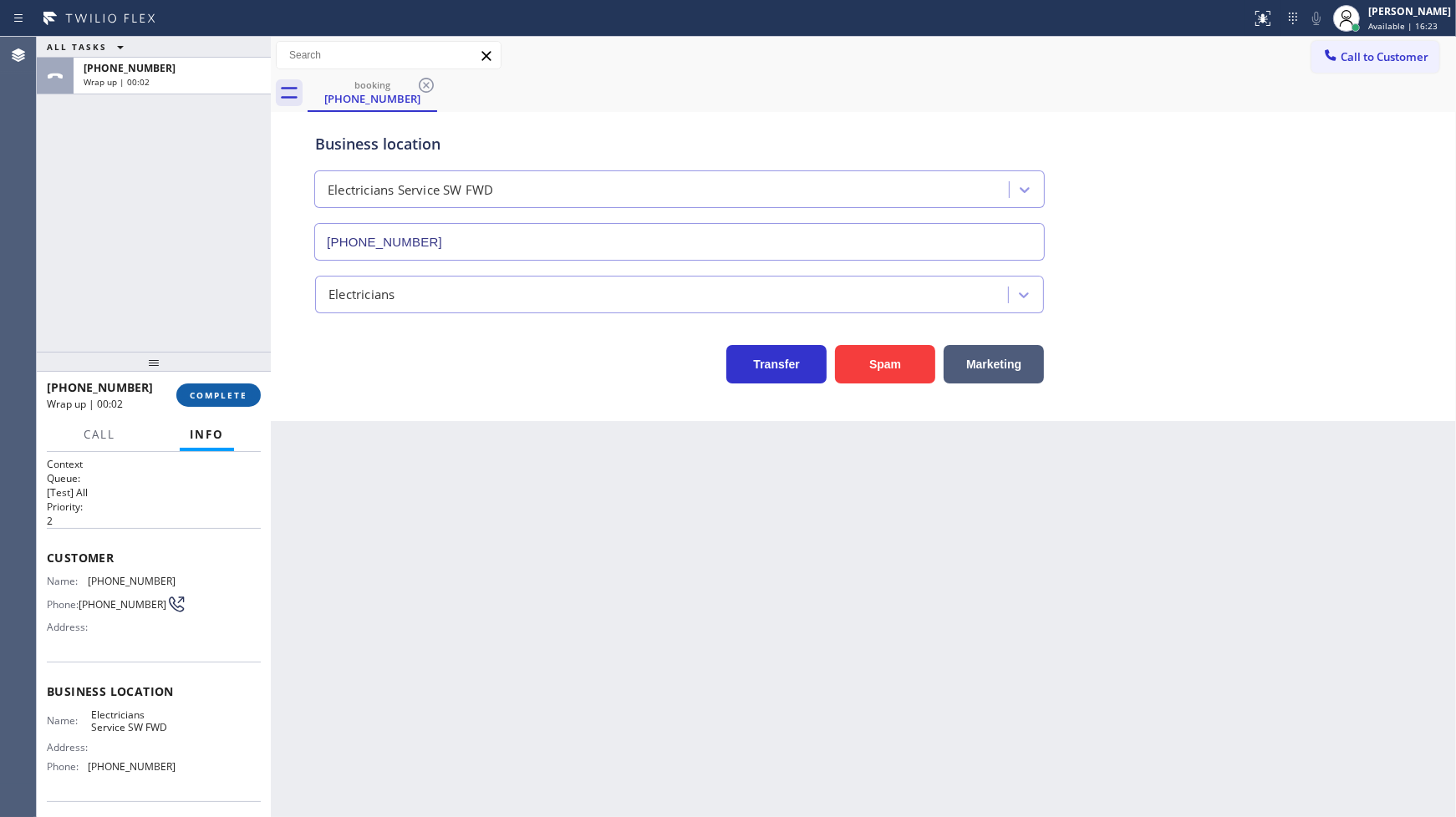
click at [196, 386] on button "COMPLETE" at bounding box center [218, 395] width 85 height 23
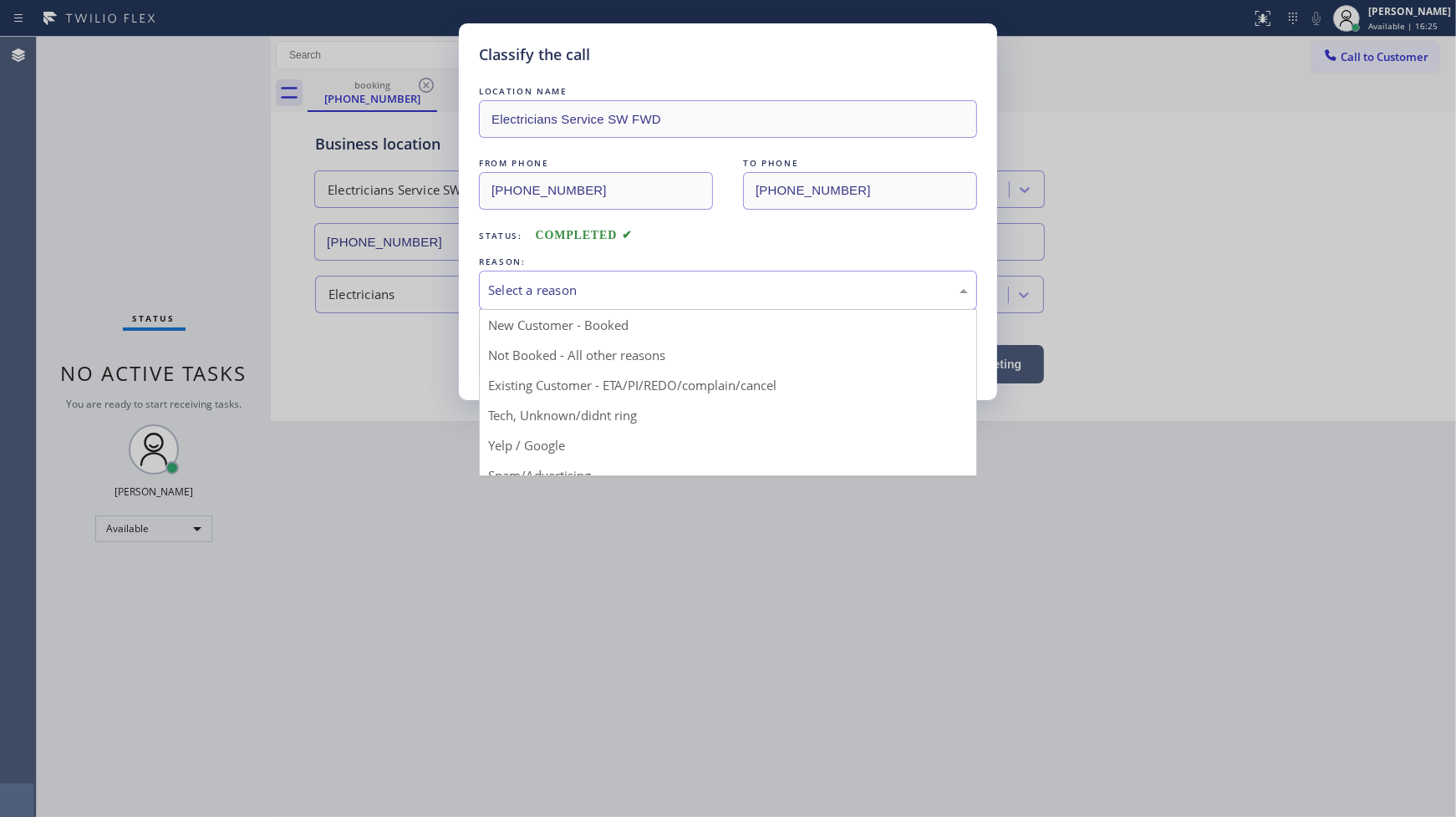
click at [598, 294] on div "Select a reason" at bounding box center [728, 290] width 480 height 19
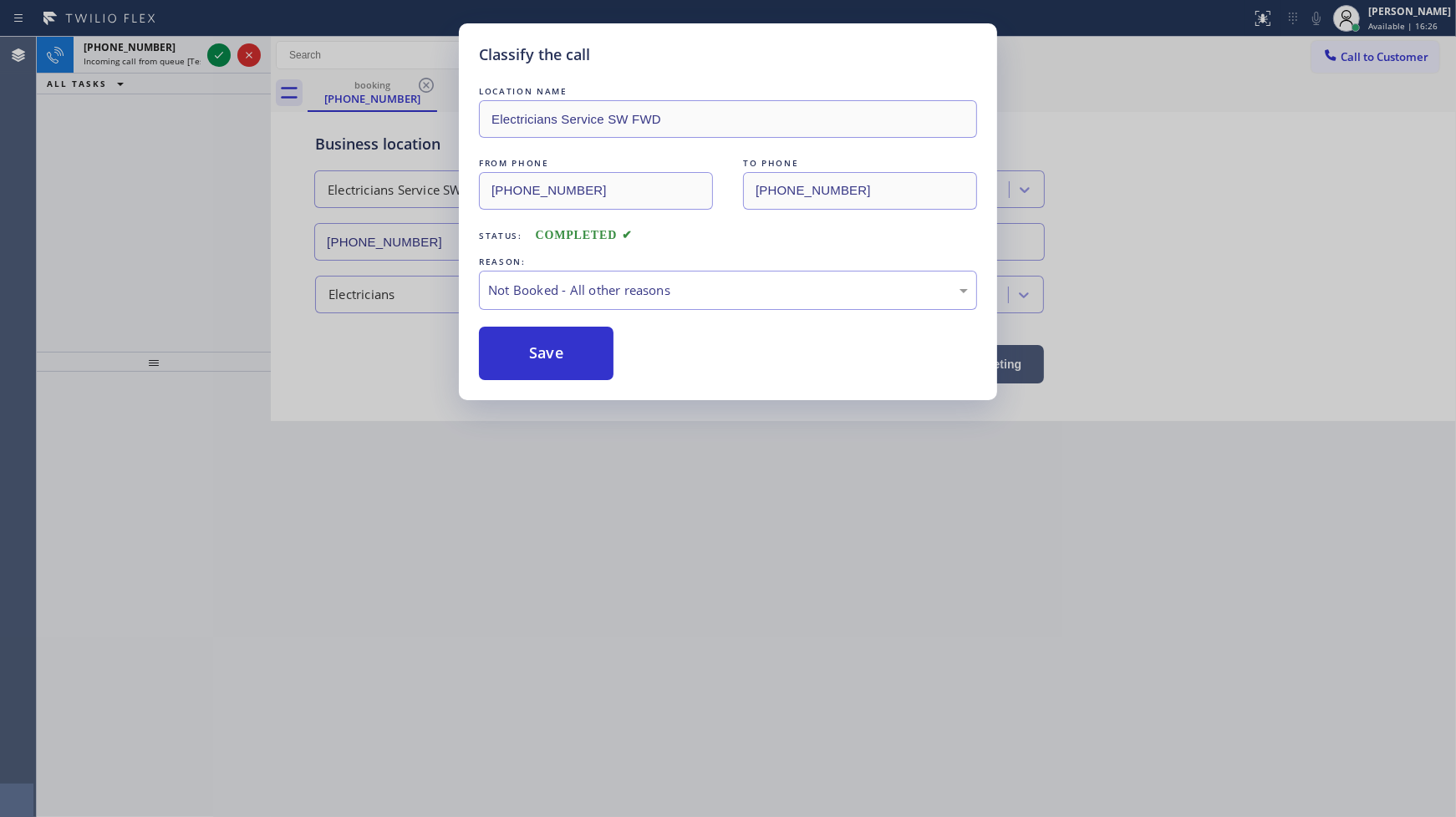
click at [555, 357] on button "Save" at bounding box center [546, 353] width 134 height 54
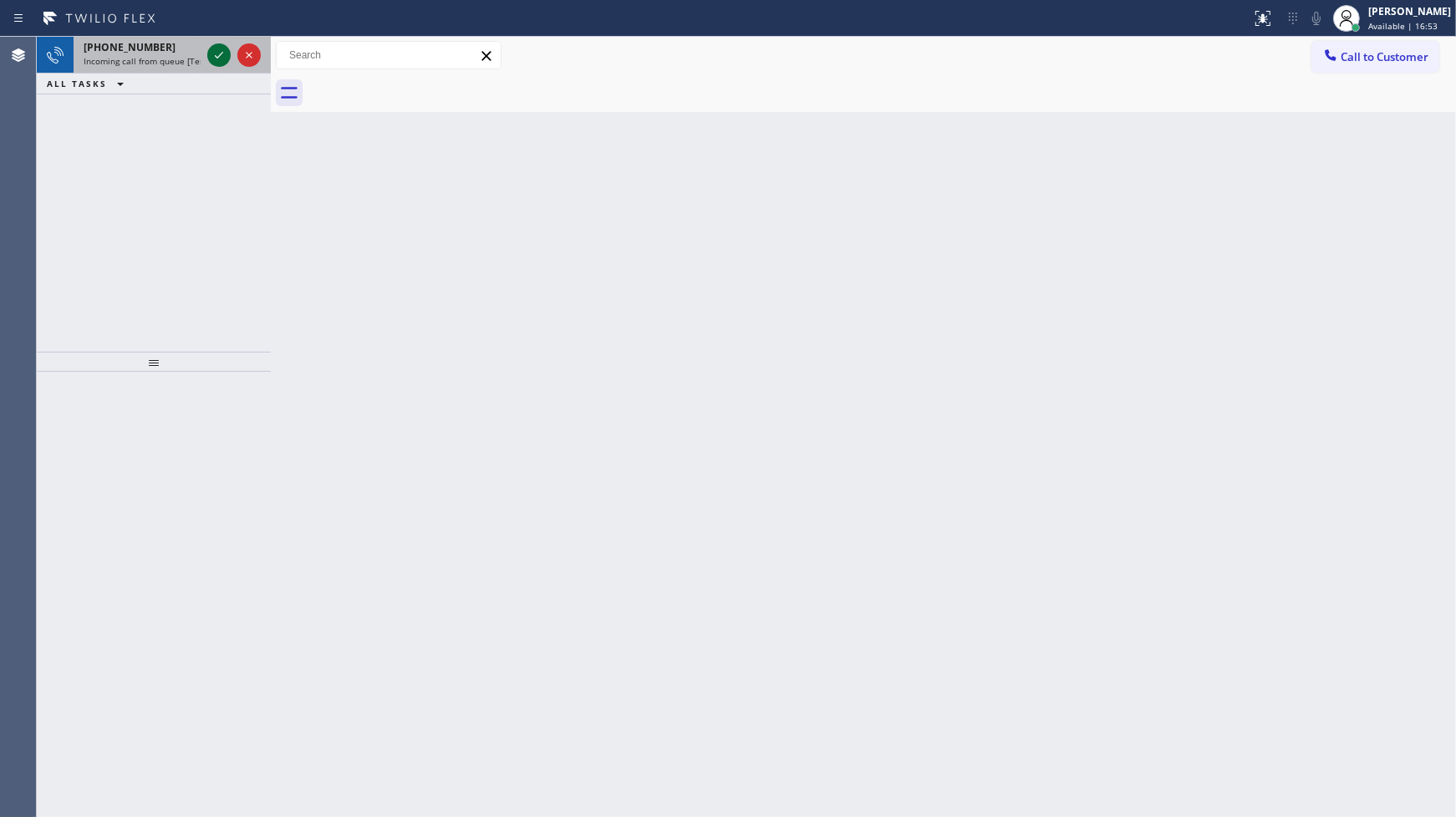
click at [217, 52] on icon at bounding box center [219, 55] width 20 height 20
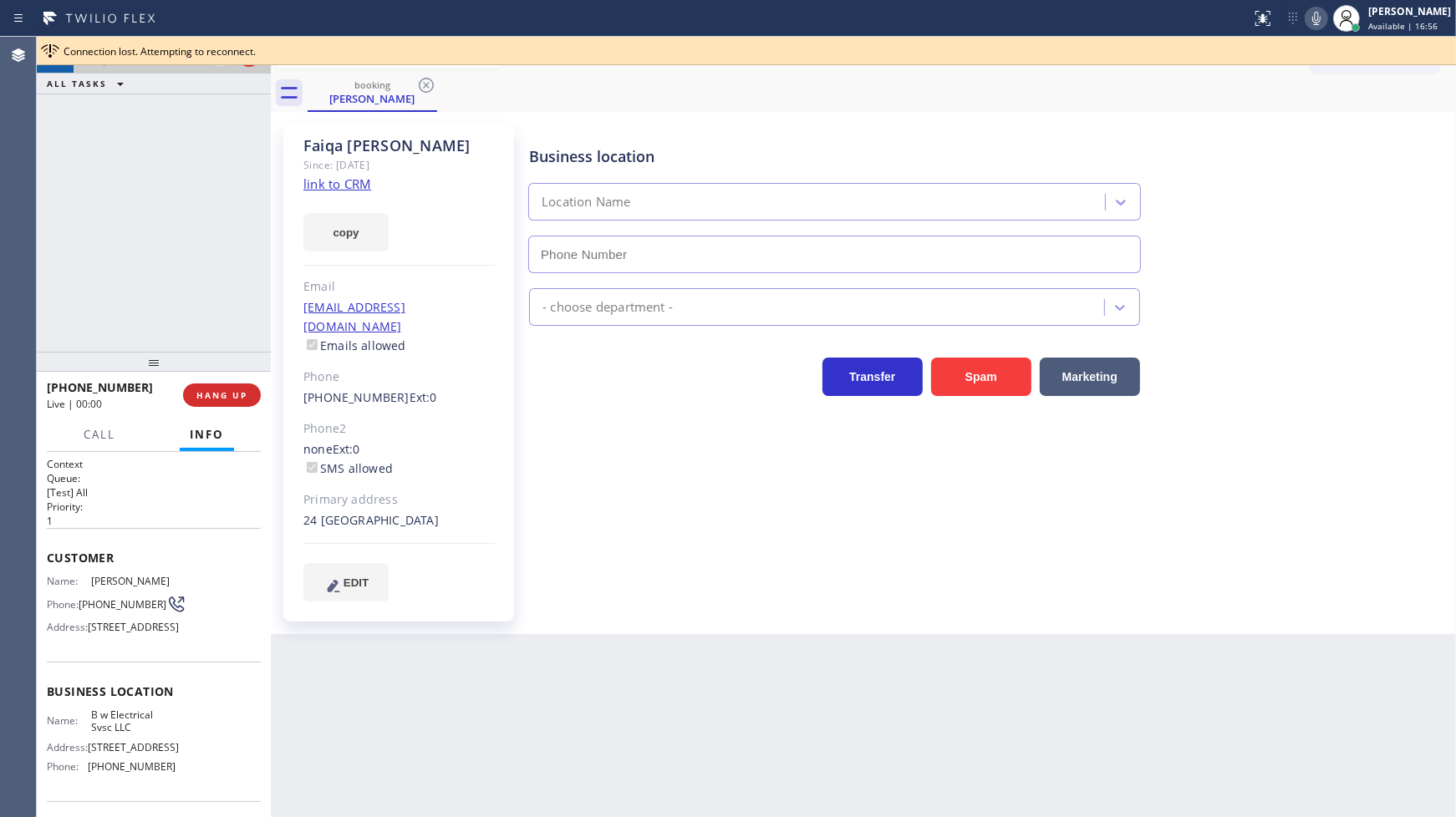
type input "(848) 292-9748"
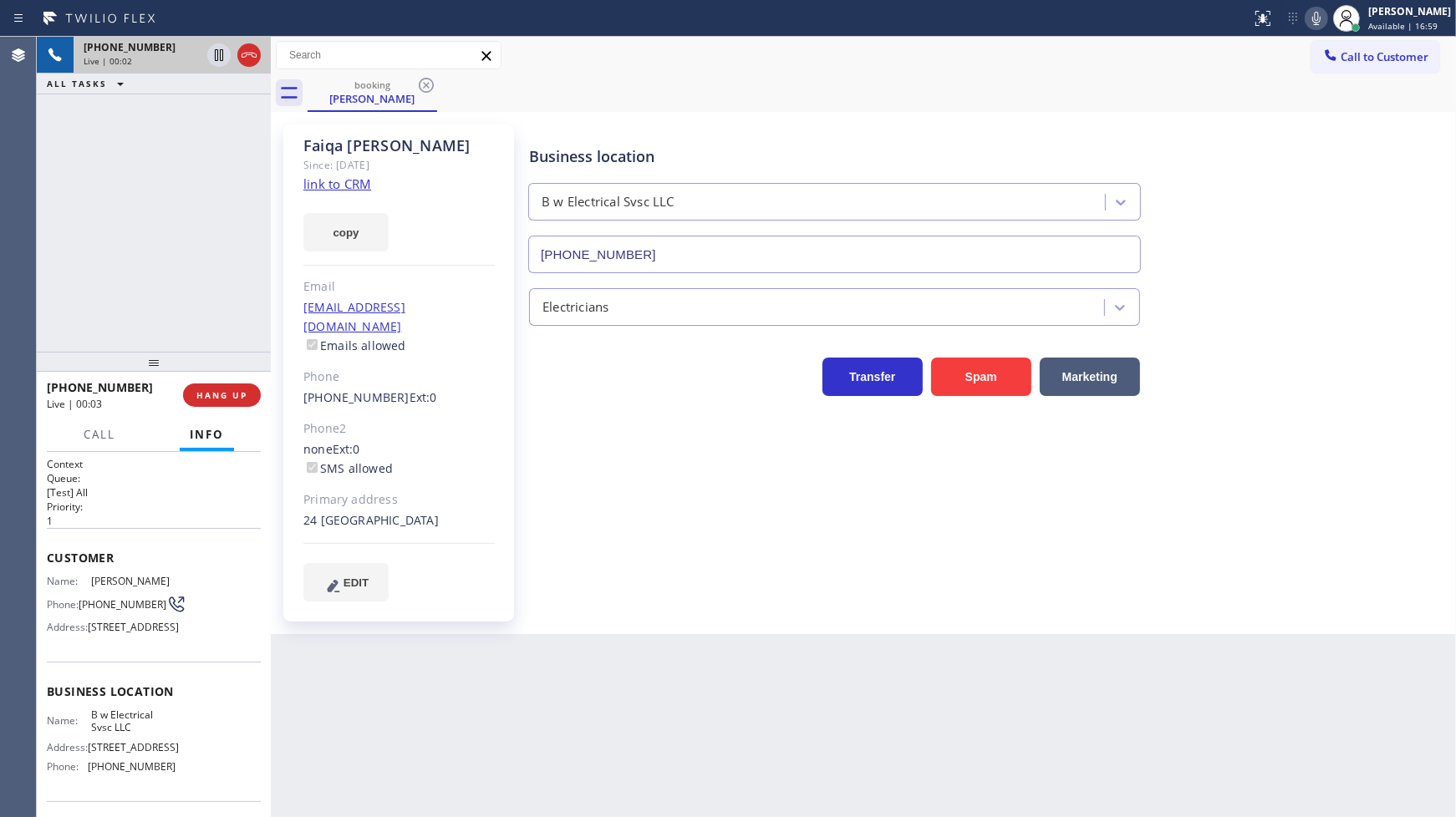
click at [355, 185] on link "link to CRM" at bounding box center [337, 184] width 68 height 17
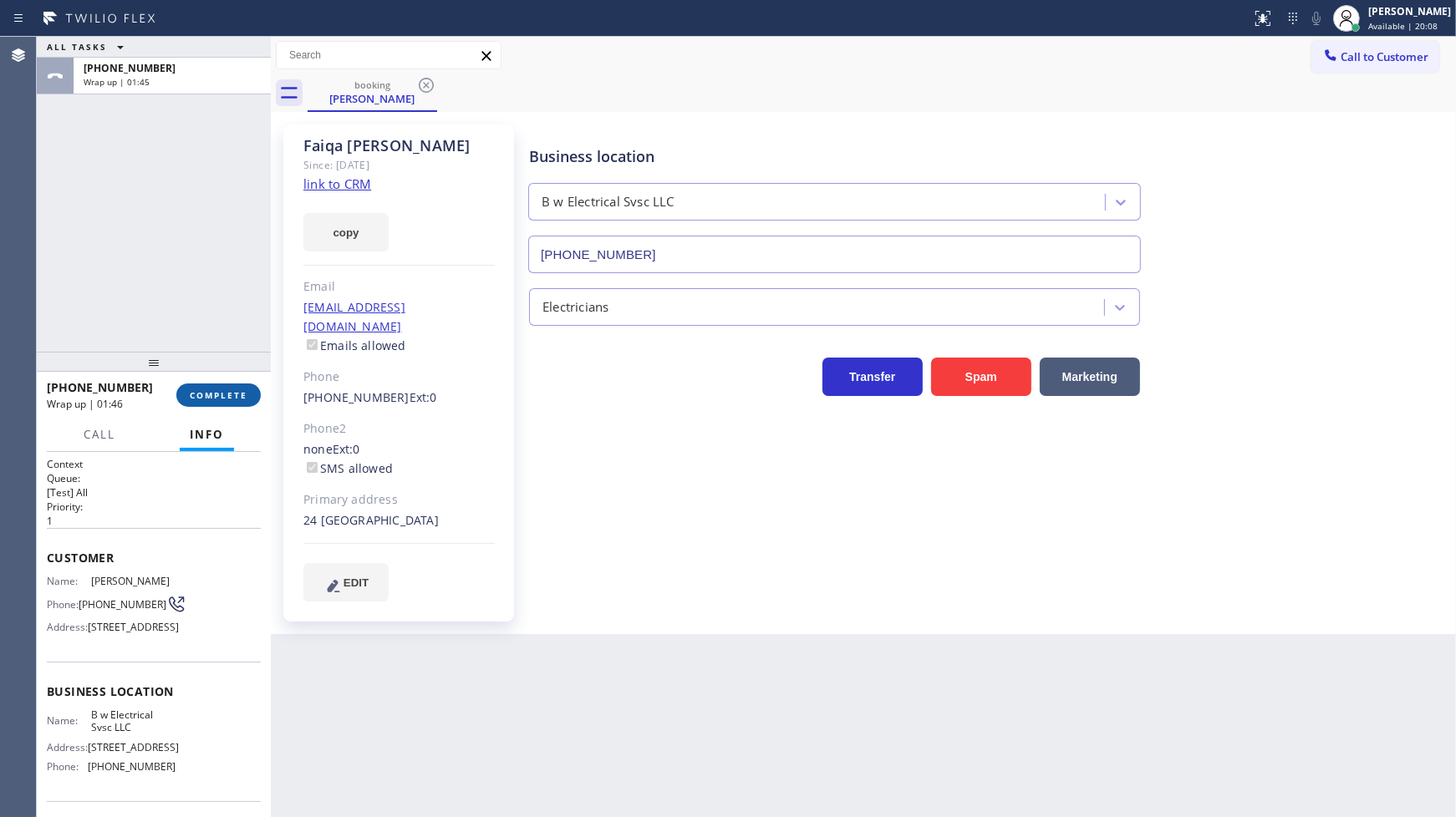
click at [217, 394] on span "COMPLETE" at bounding box center [218, 395] width 58 height 12
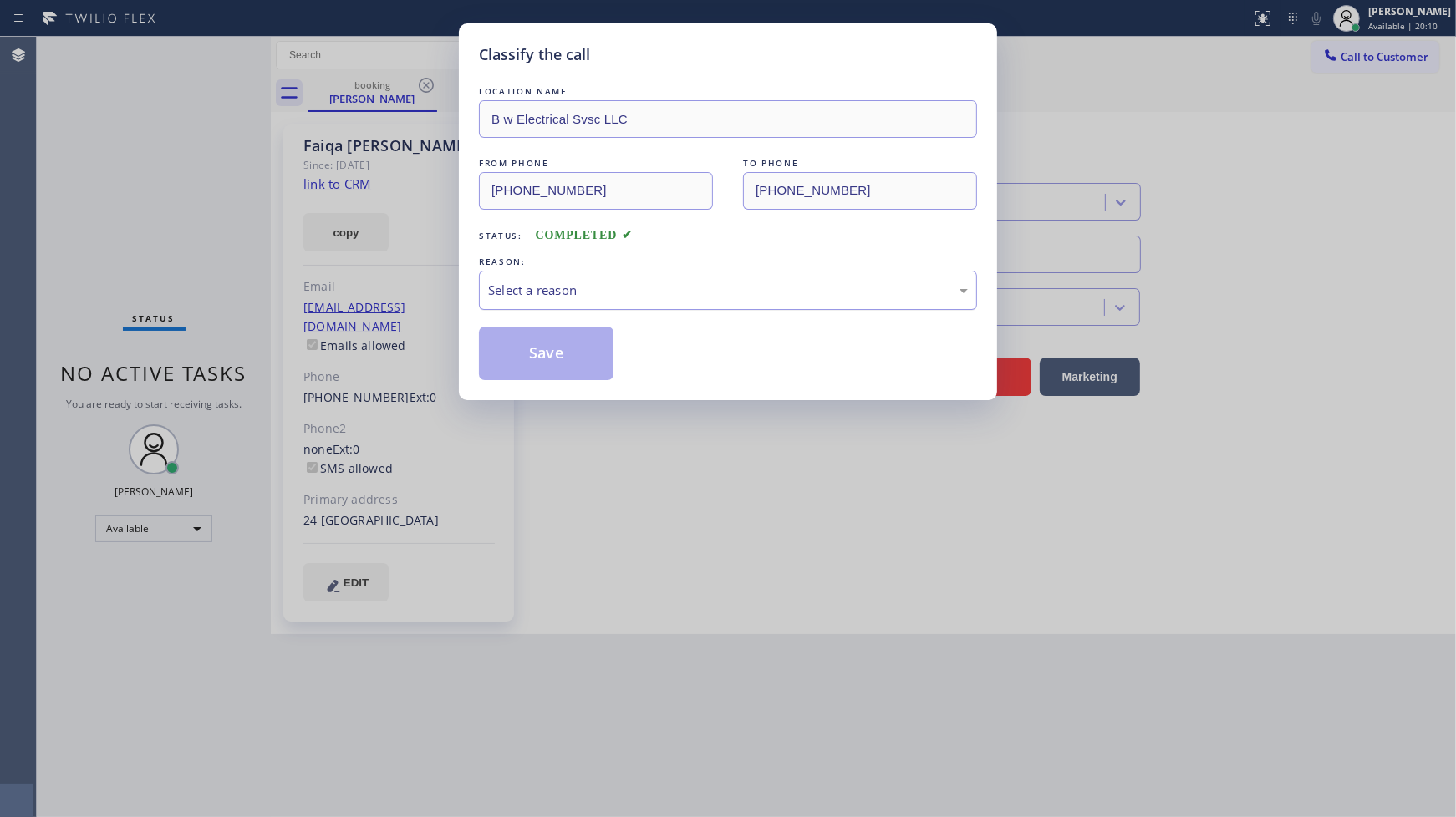
click at [536, 294] on div "Select a reason" at bounding box center [728, 290] width 480 height 19
click at [530, 357] on button "Save" at bounding box center [546, 353] width 134 height 54
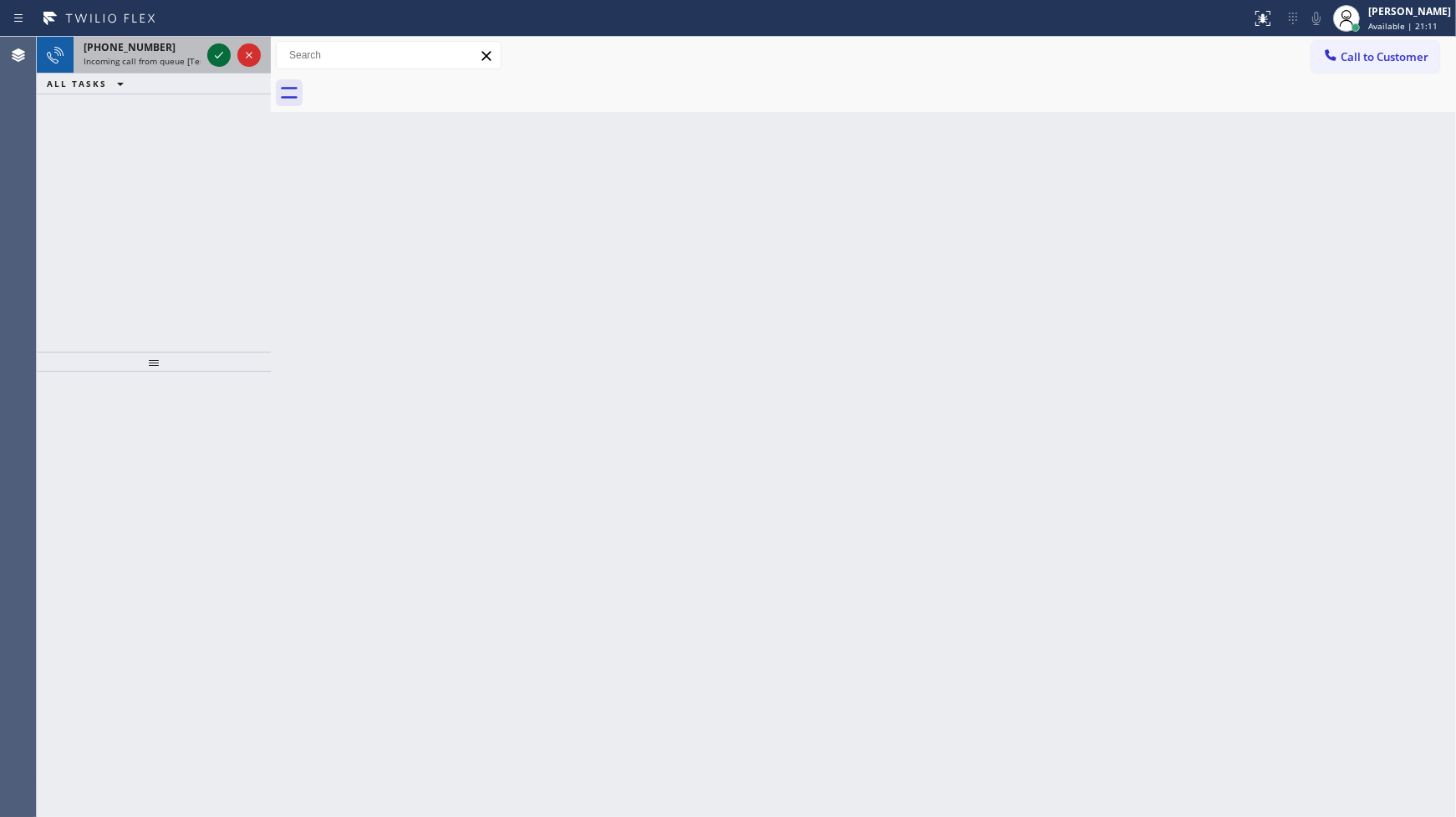
click at [214, 53] on icon at bounding box center [219, 55] width 20 height 20
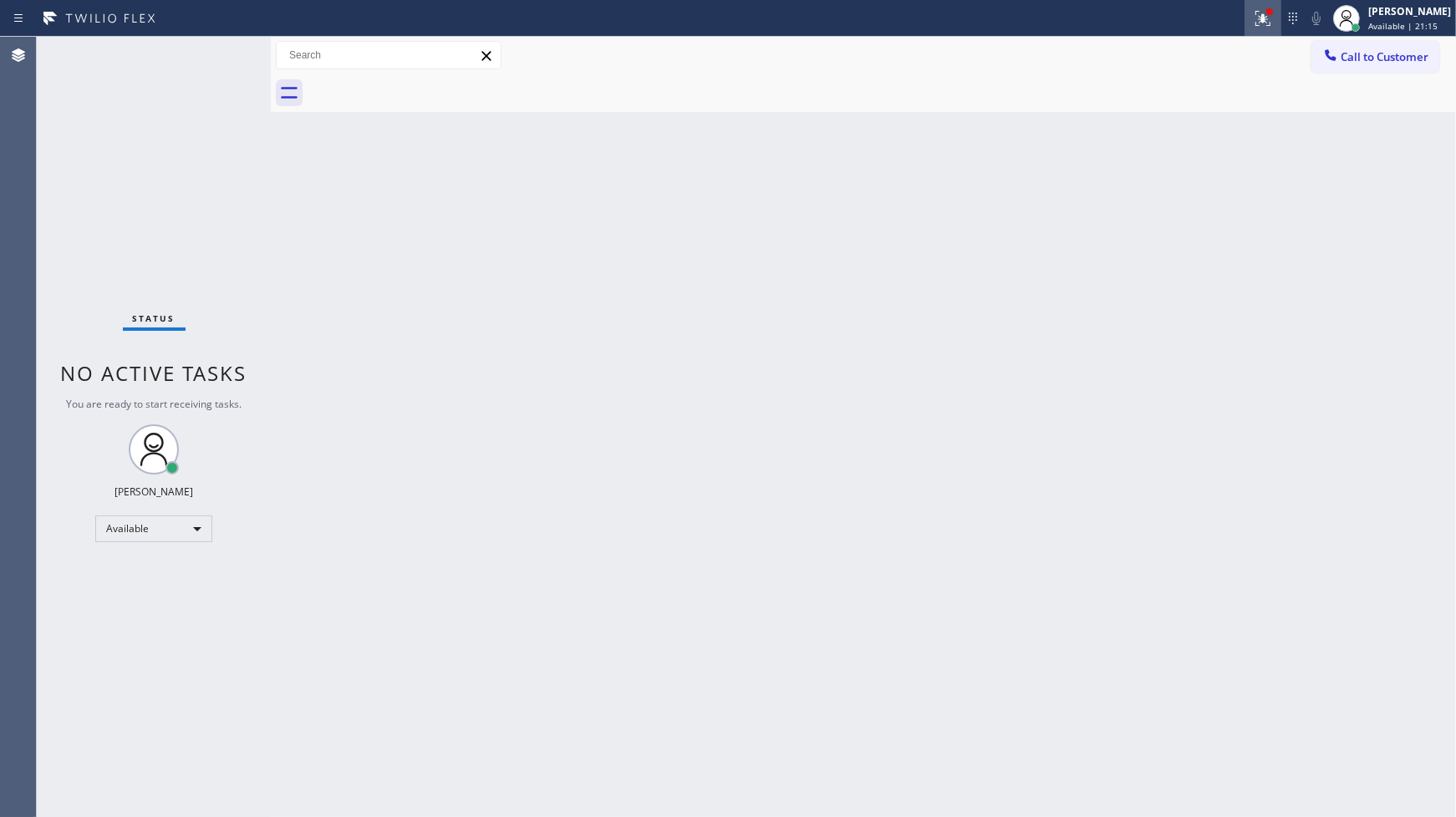
click at [1268, 23] on icon at bounding box center [1263, 18] width 20 height 20
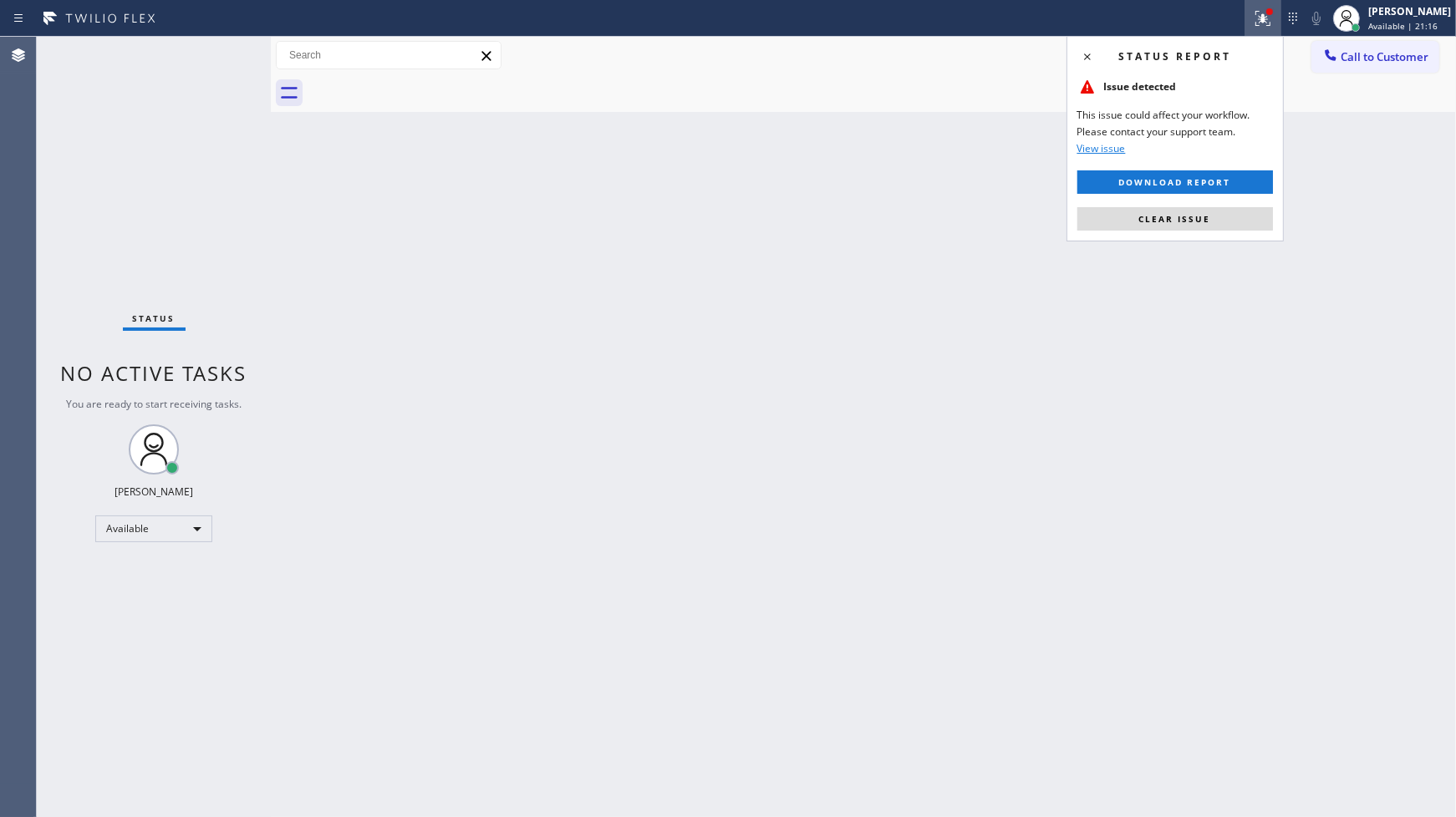
click at [1212, 210] on button "Clear issue" at bounding box center [1175, 219] width 196 height 23
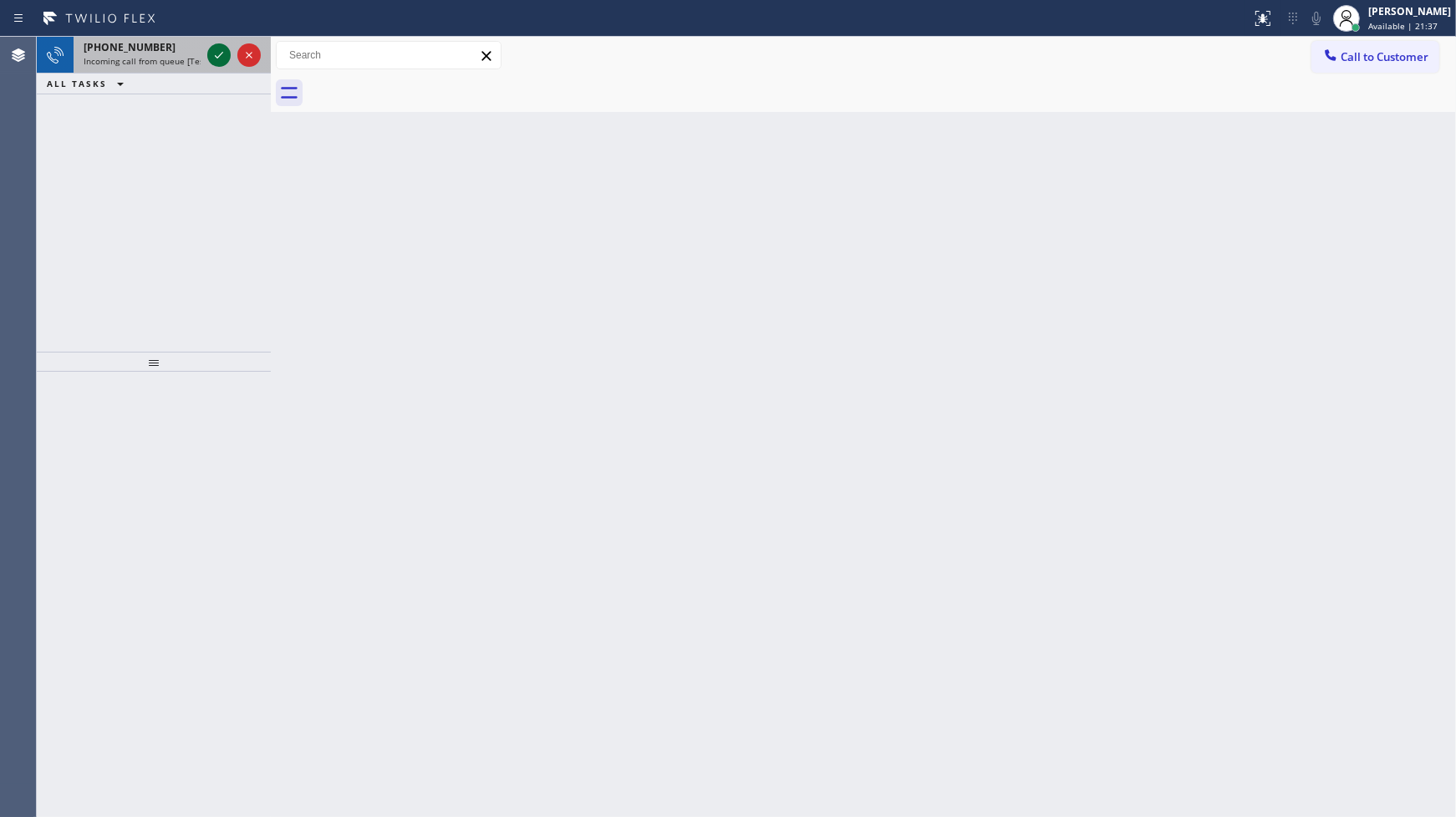
click at [207, 51] on div at bounding box center [219, 55] width 23 height 20
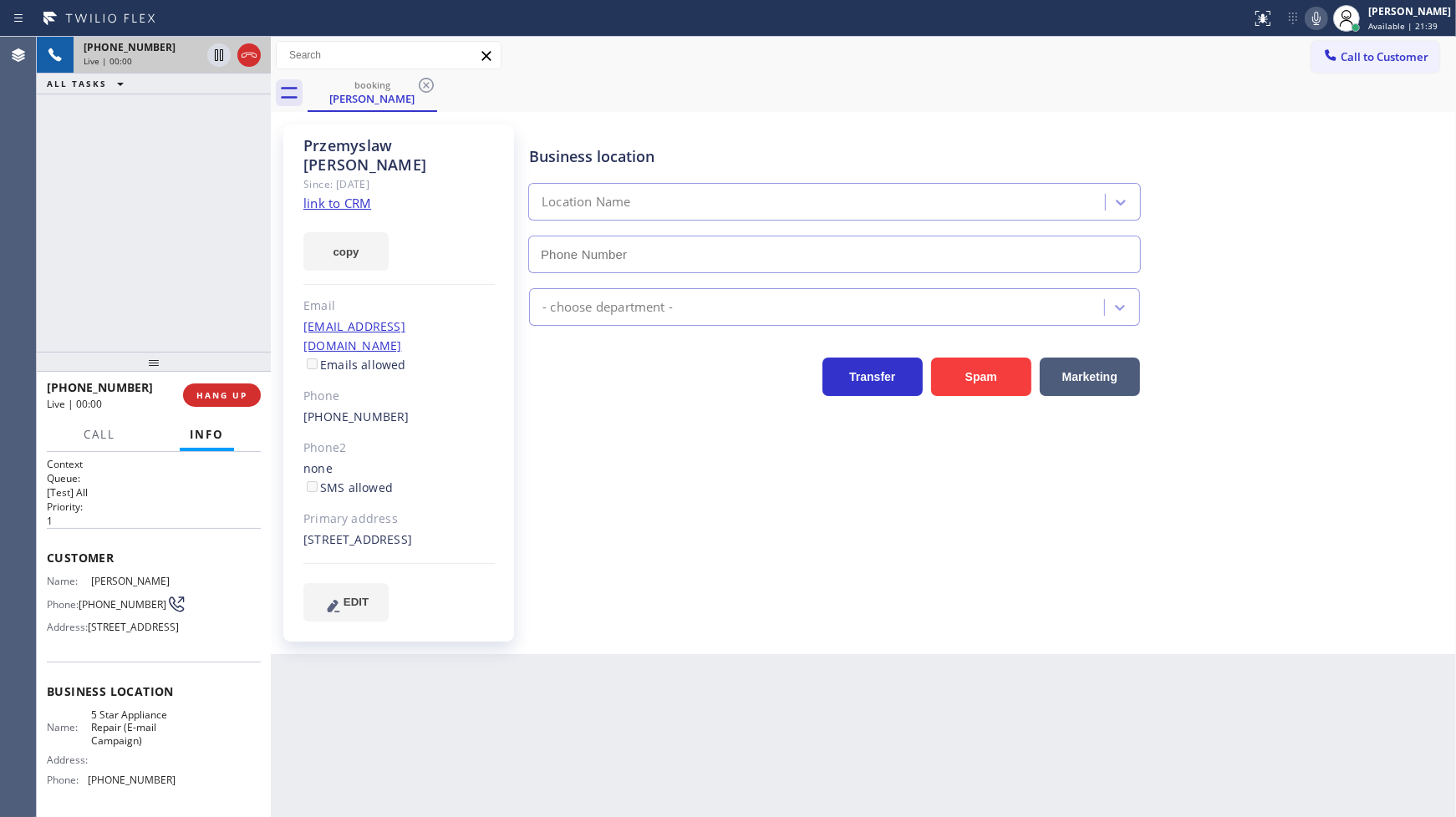
type input "(855) 908-1519"
click at [252, 398] on button "HANG UP" at bounding box center [222, 395] width 78 height 23
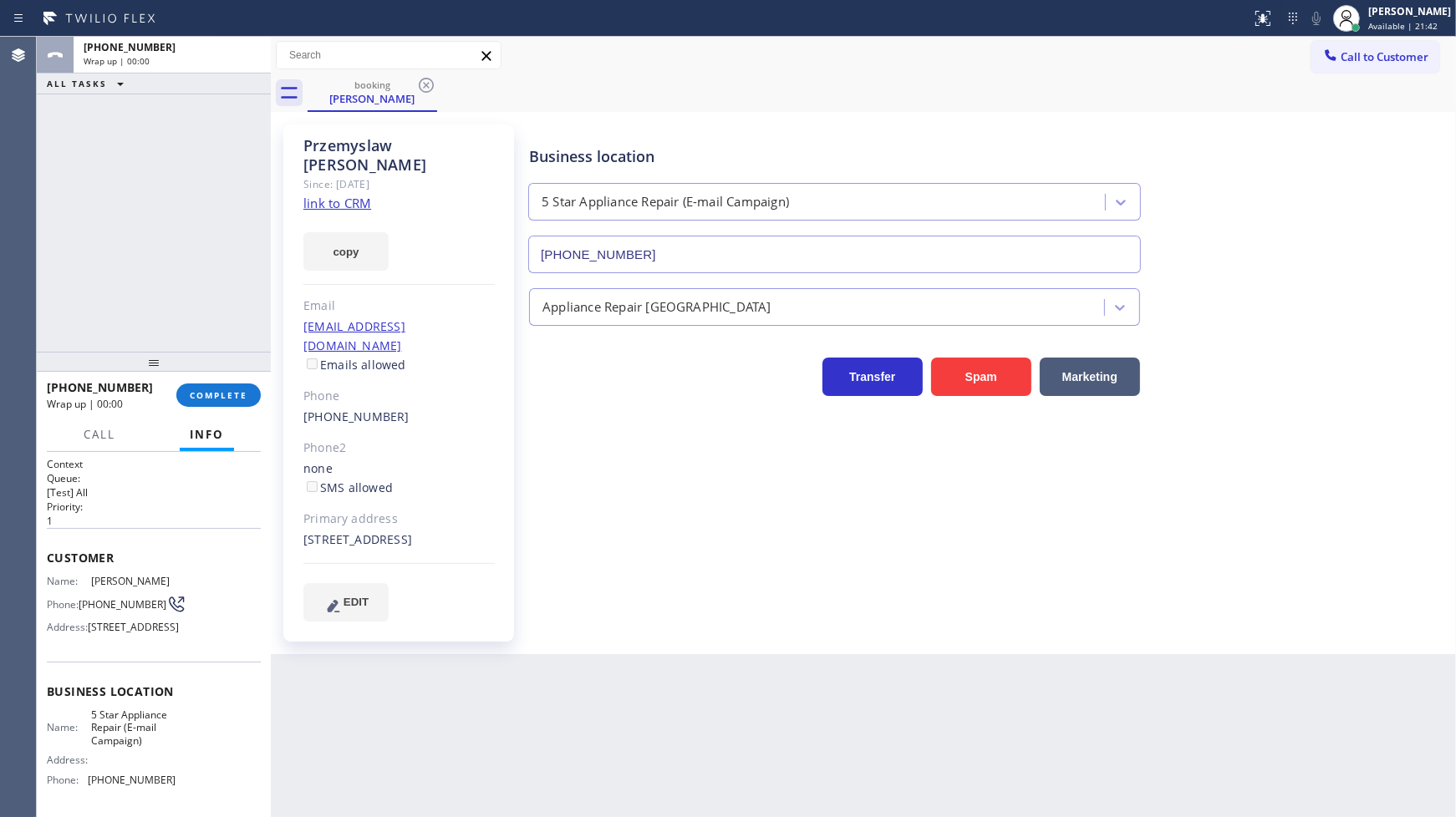
click at [305, 195] on link "link to CRM" at bounding box center [337, 203] width 68 height 17
click at [257, 382] on div "+16306404884 Wrap up | 01:09 COMPLETE" at bounding box center [154, 395] width 214 height 44
click at [246, 384] on button "COMPLETE" at bounding box center [218, 395] width 85 height 23
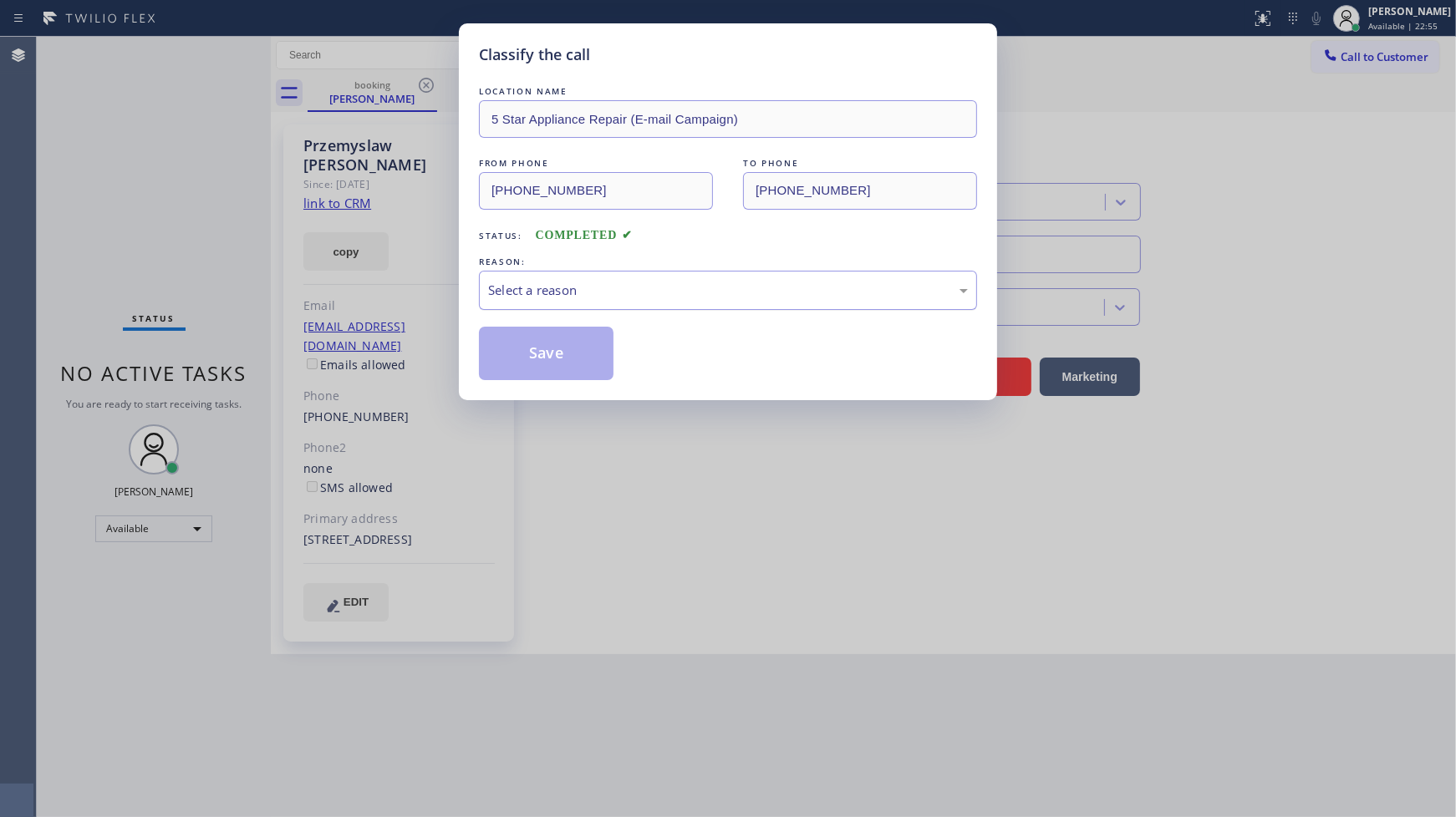
click at [523, 290] on div "Select a reason" at bounding box center [728, 290] width 480 height 19
click at [540, 347] on button "Save" at bounding box center [546, 353] width 134 height 54
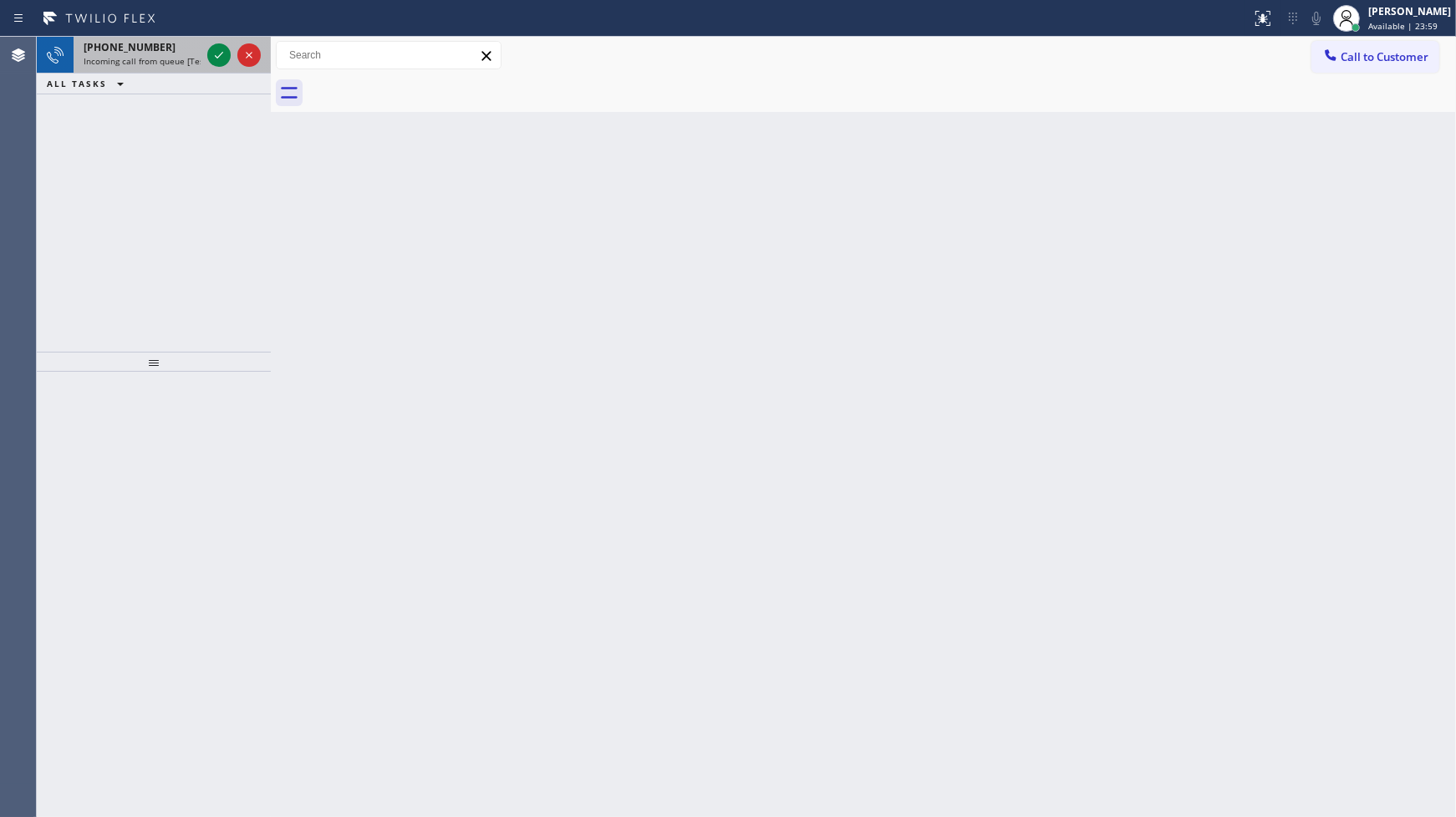
drag, startPoint x: 128, startPoint y: 180, endPoint x: 201, endPoint y: 57, distance: 143.0
click at [138, 128] on div "+19543906331 Incoming call from queue [Test] All ALL TASKS ALL TASKS ACTIVE TAS…" at bounding box center [154, 194] width 234 height 315
click at [237, 57] on div at bounding box center [249, 55] width 23 height 20
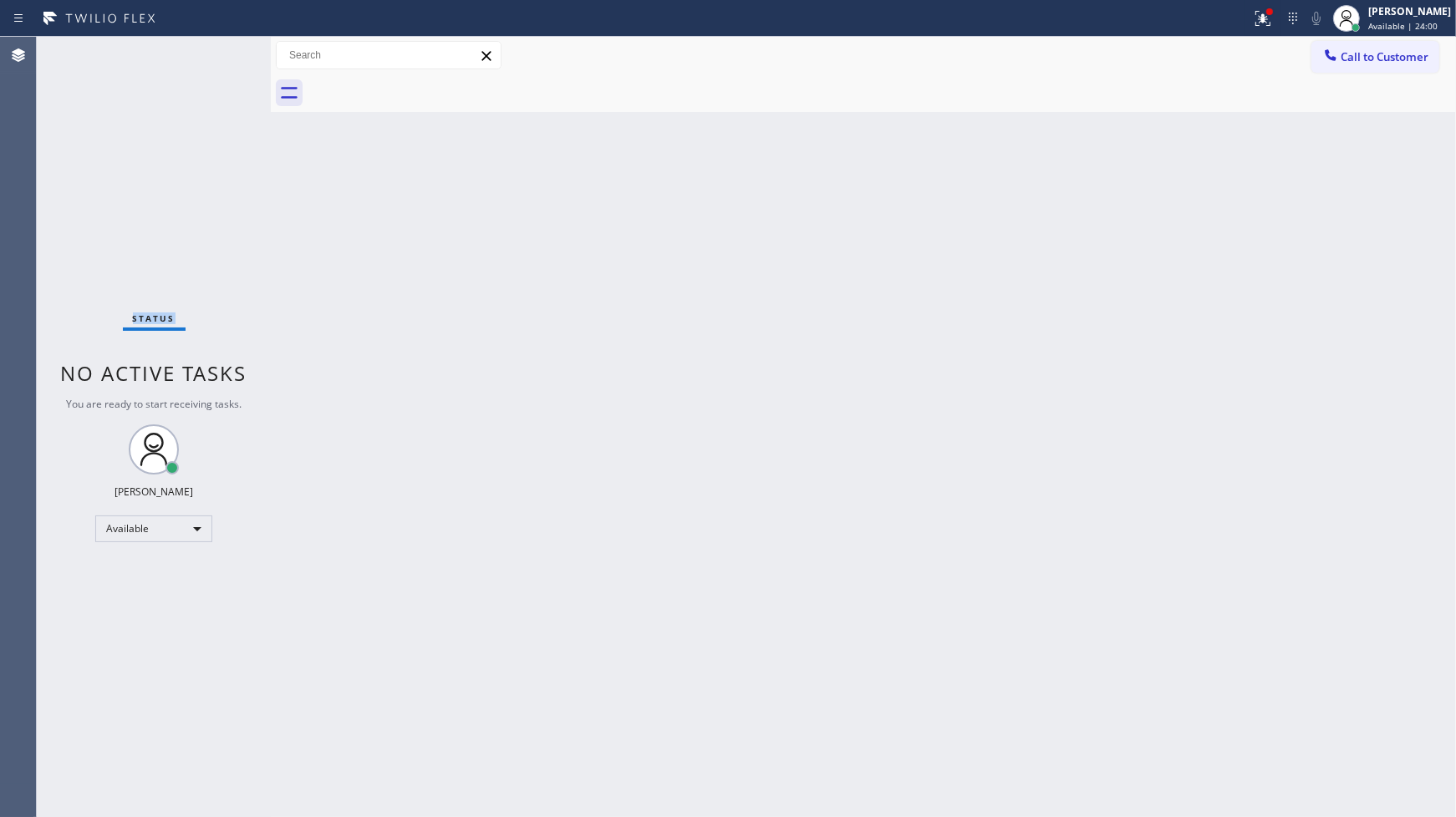
click at [224, 59] on div "Status No active tasks You are ready to start receiving tasks. JENIZA ALCAYDE A…" at bounding box center [154, 427] width 234 height 780
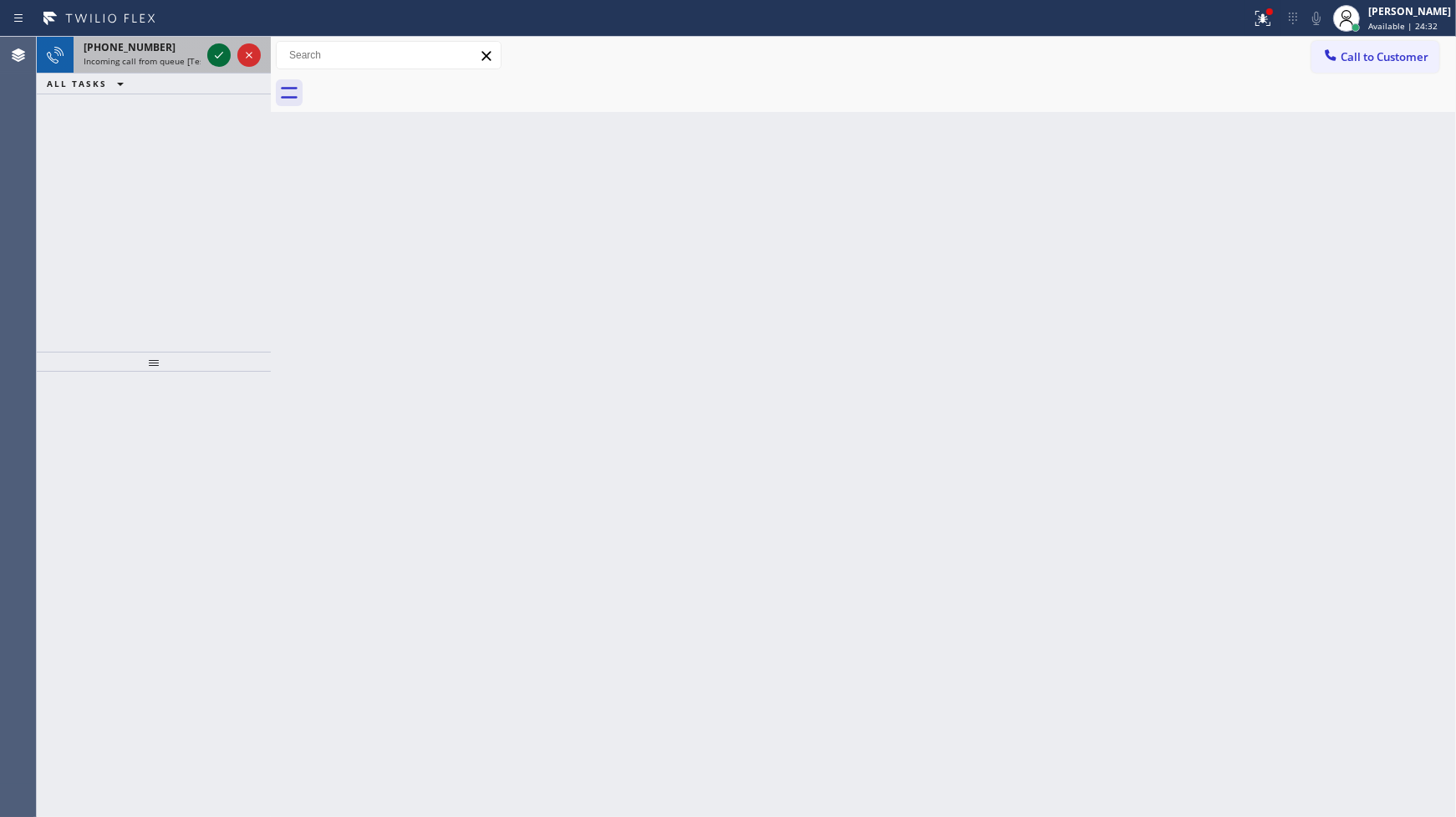
click at [217, 55] on icon at bounding box center [219, 55] width 20 height 20
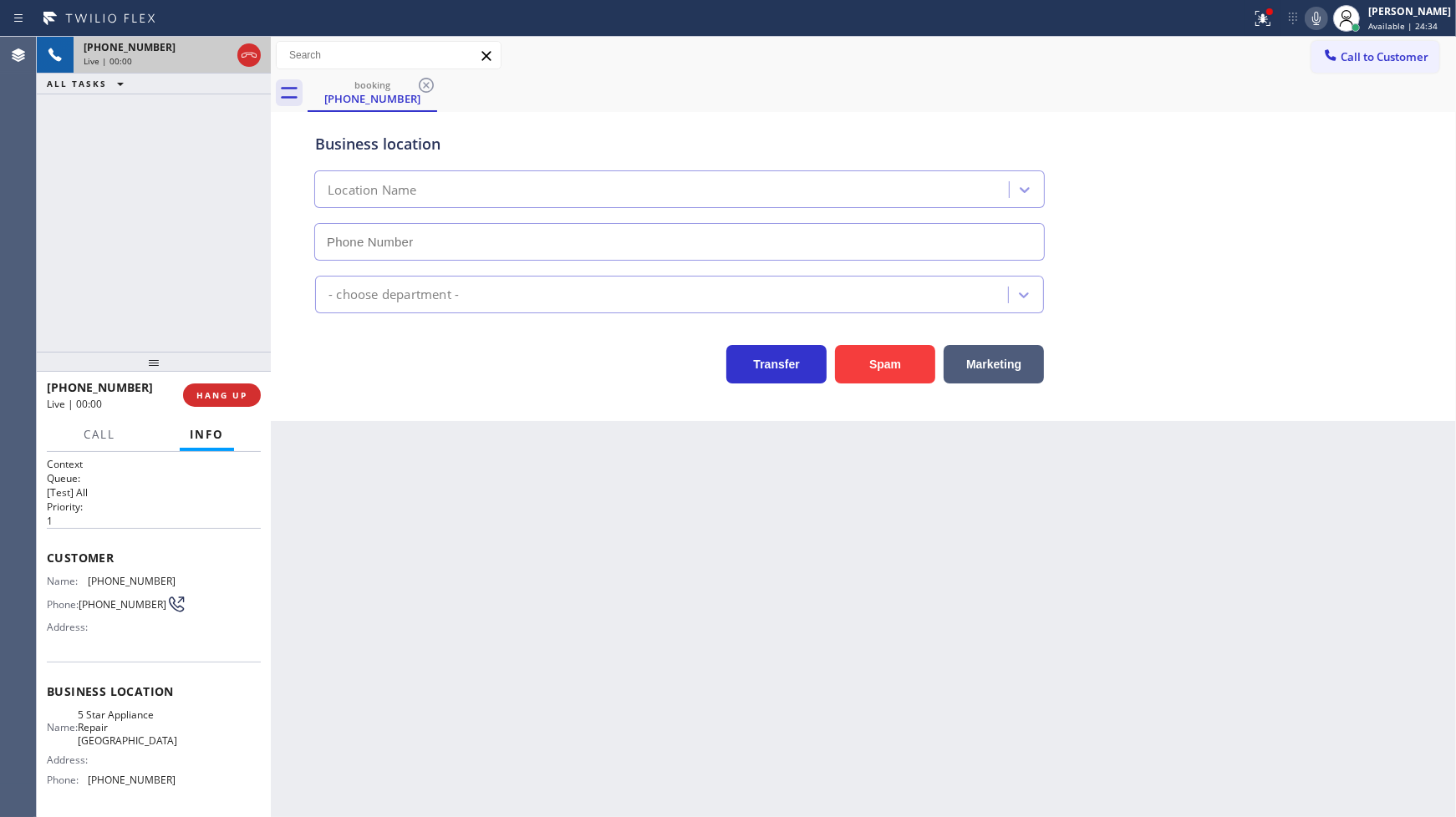
type input "(954) 737-5545"
click at [865, 368] on button "Spam" at bounding box center [885, 364] width 101 height 39
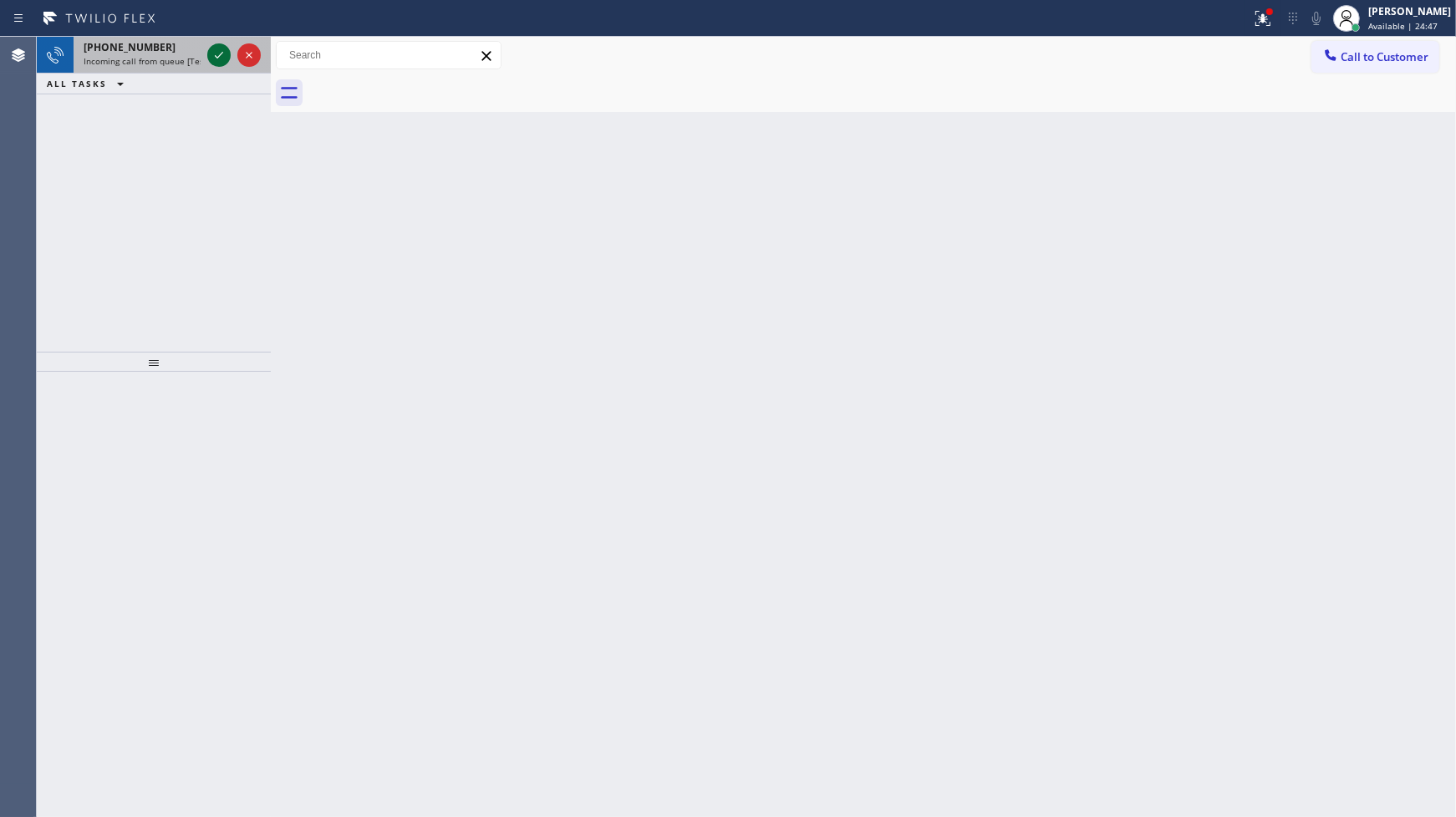
click at [215, 60] on icon at bounding box center [219, 55] width 20 height 20
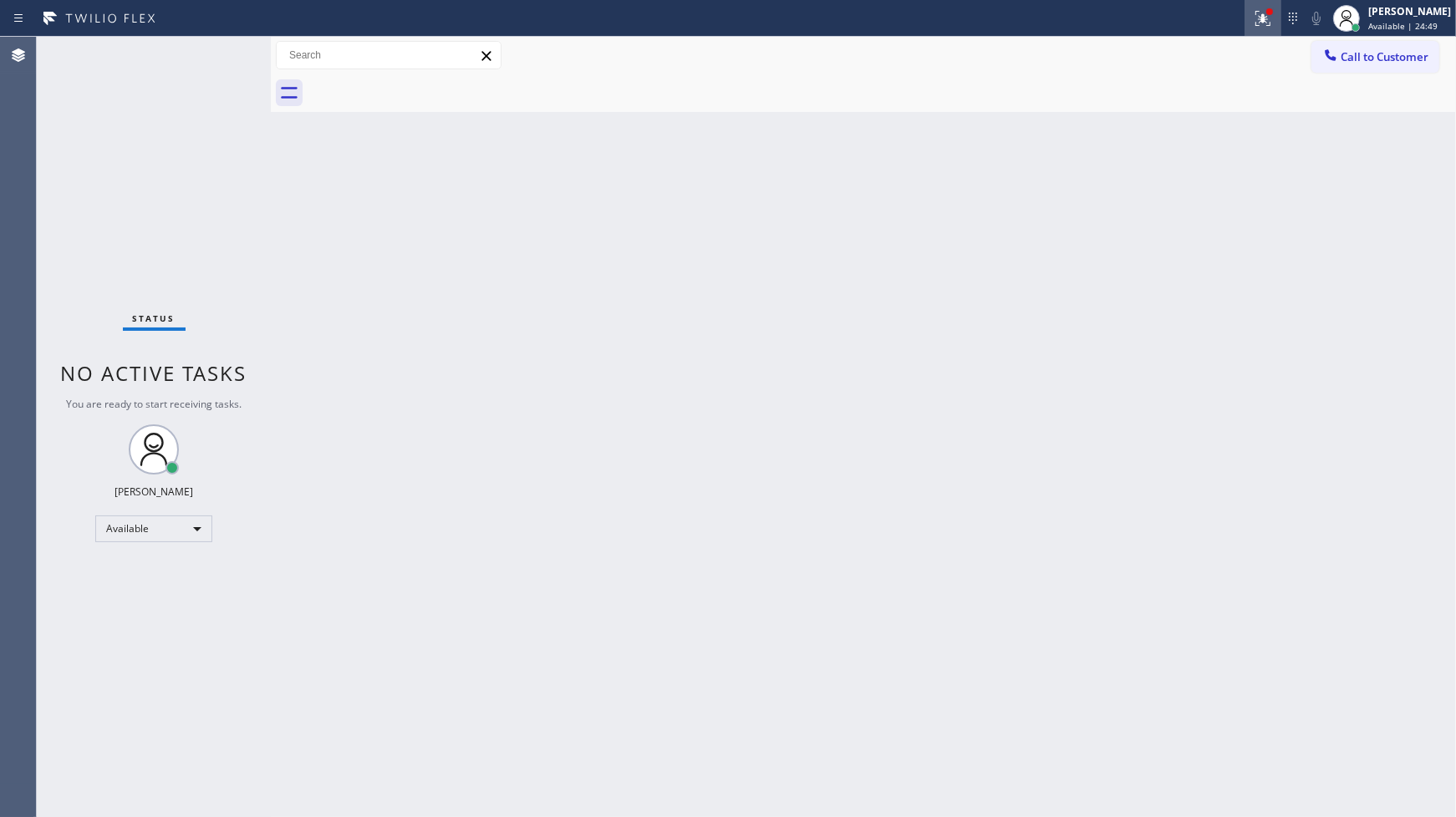
click at [1264, 13] on icon at bounding box center [1263, 16] width 10 height 6
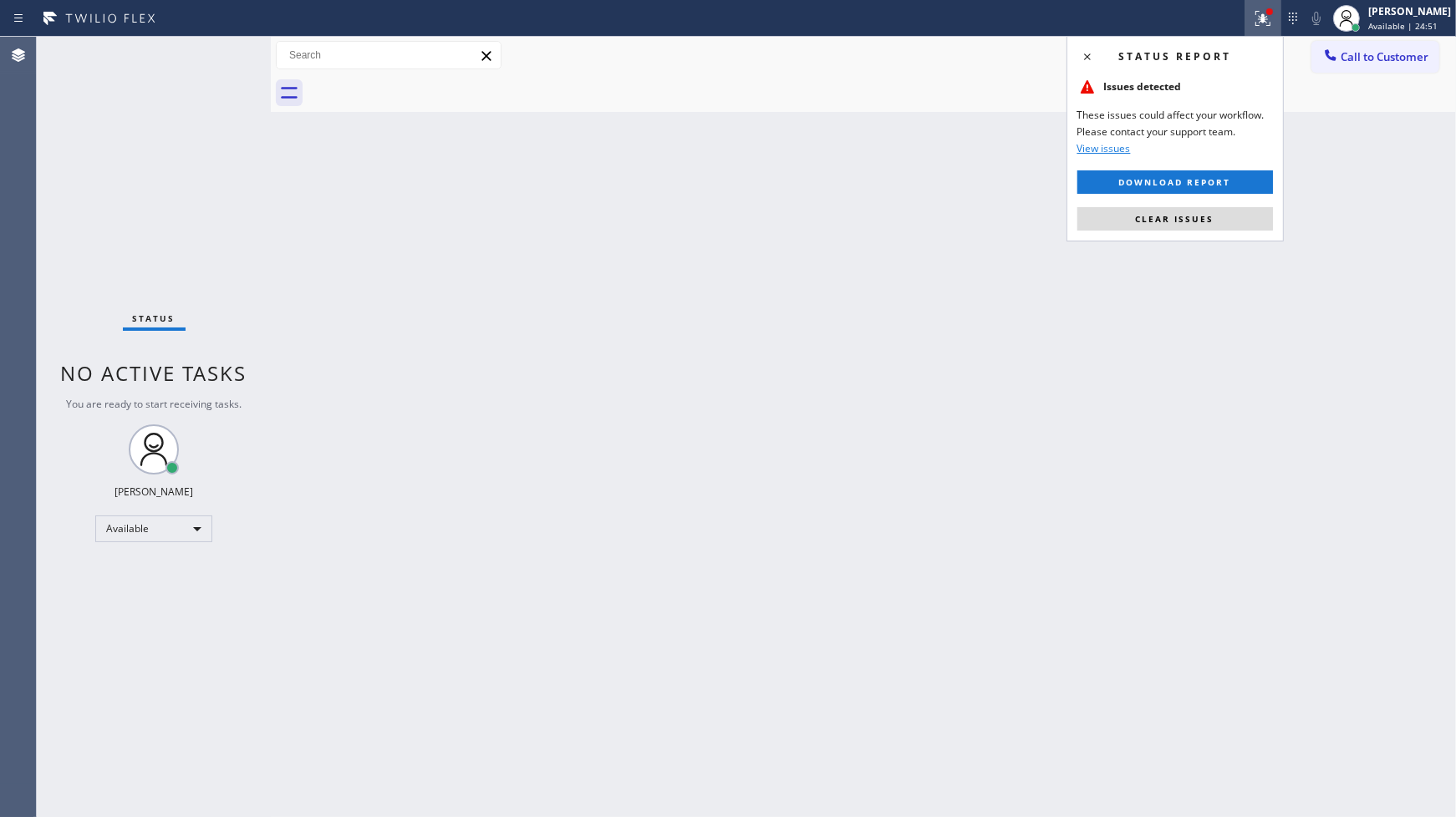
click at [1230, 204] on div "Status report Issues detected These issues could affect your workflow. Please c…" at bounding box center [1175, 138] width 217 height 206
click at [1230, 207] on button "Clear issues" at bounding box center [1175, 219] width 196 height 23
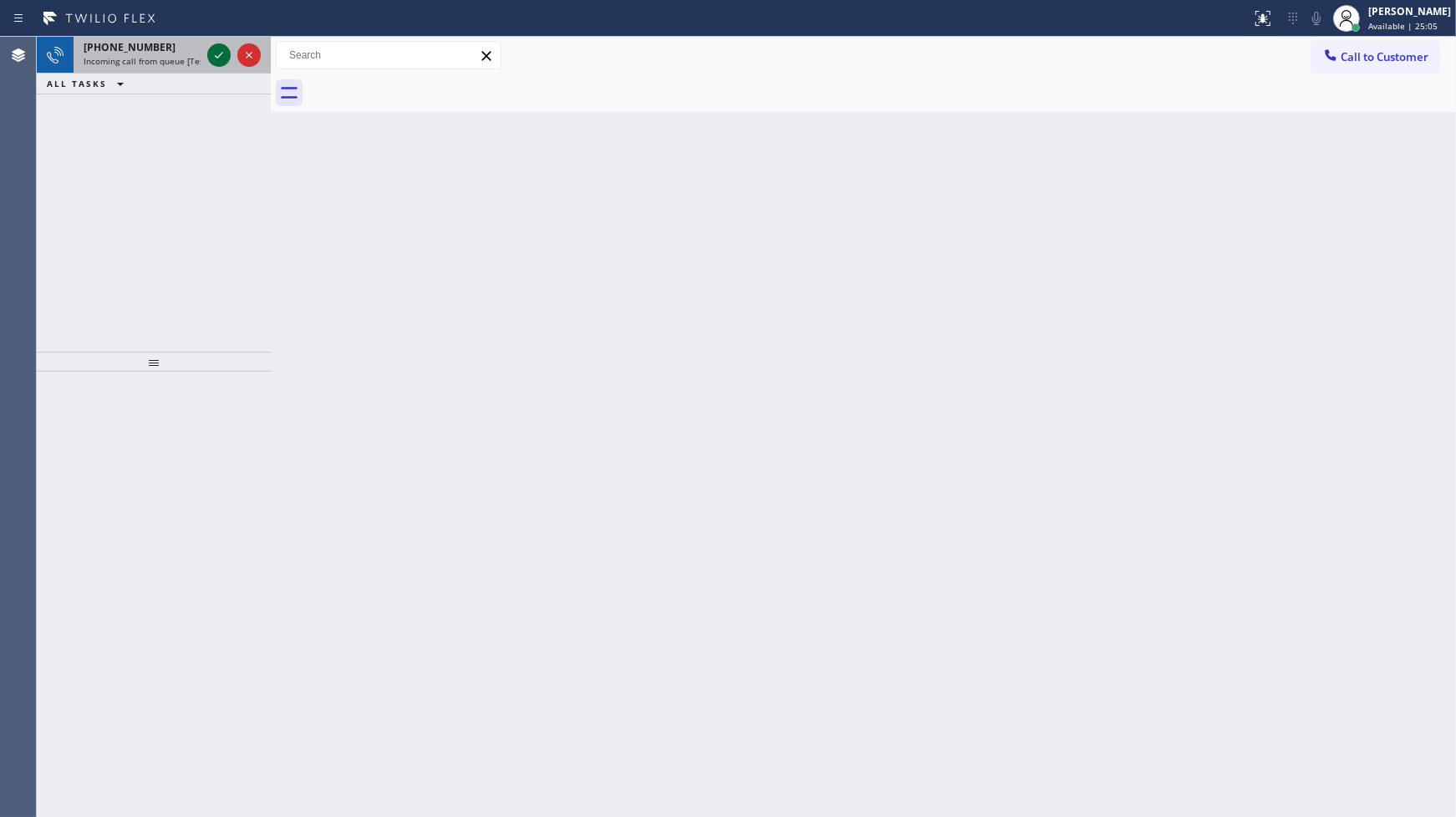
click at [207, 56] on div at bounding box center [219, 55] width 23 height 20
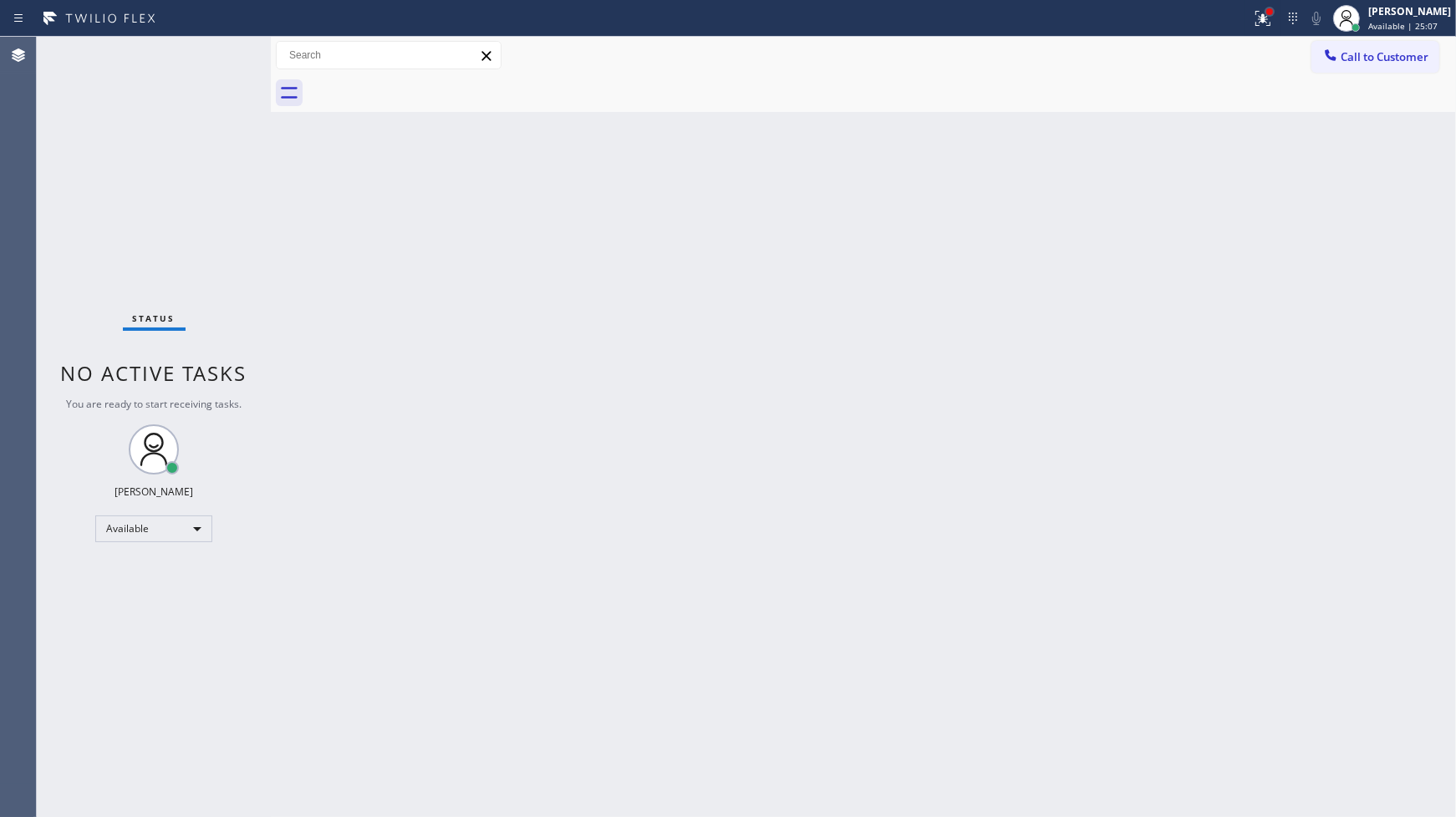
click at [1271, 12] on div at bounding box center [1270, 12] width 7 height 7
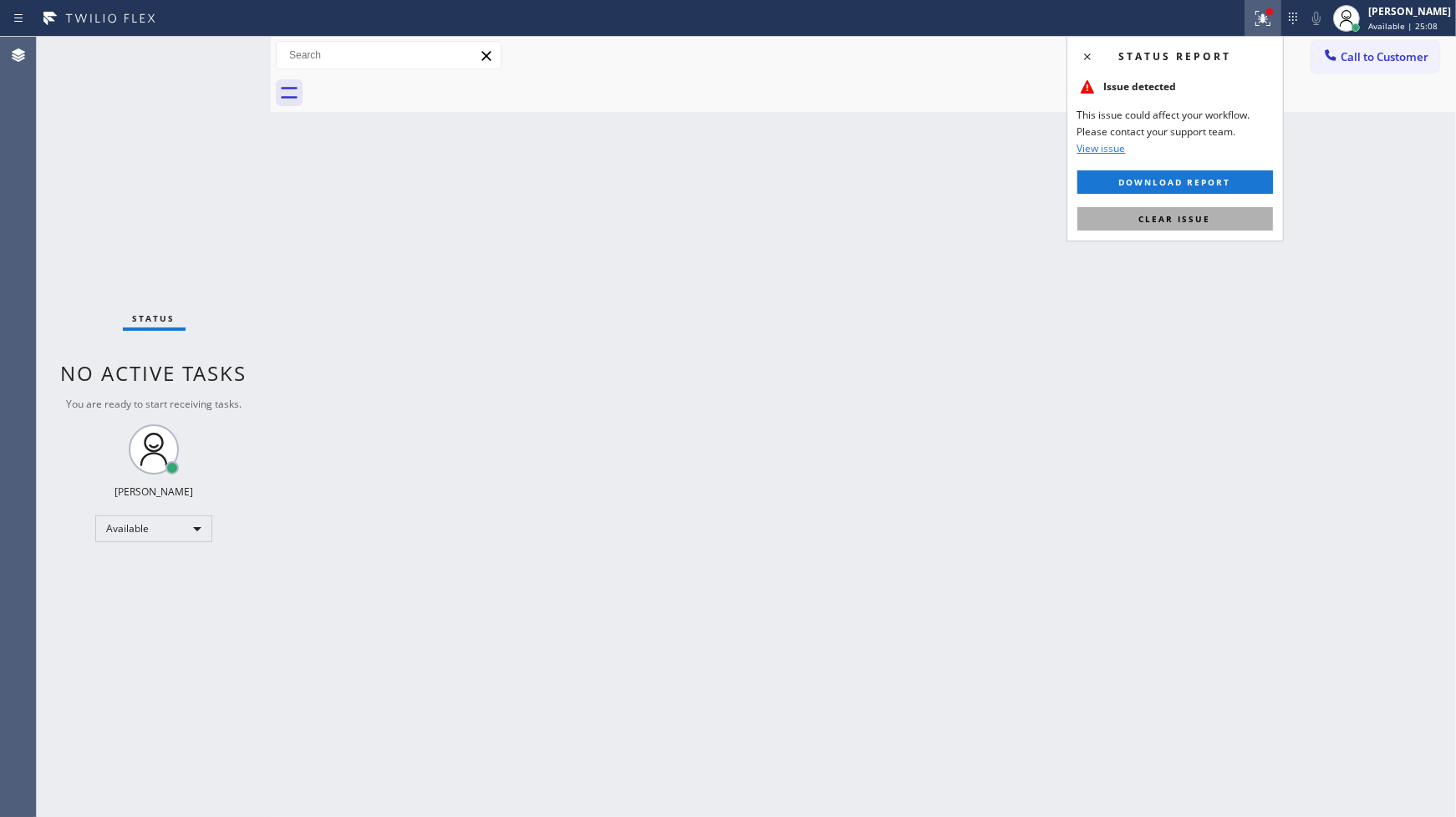
click at [1243, 222] on button "Clear issue" at bounding box center [1175, 219] width 196 height 23
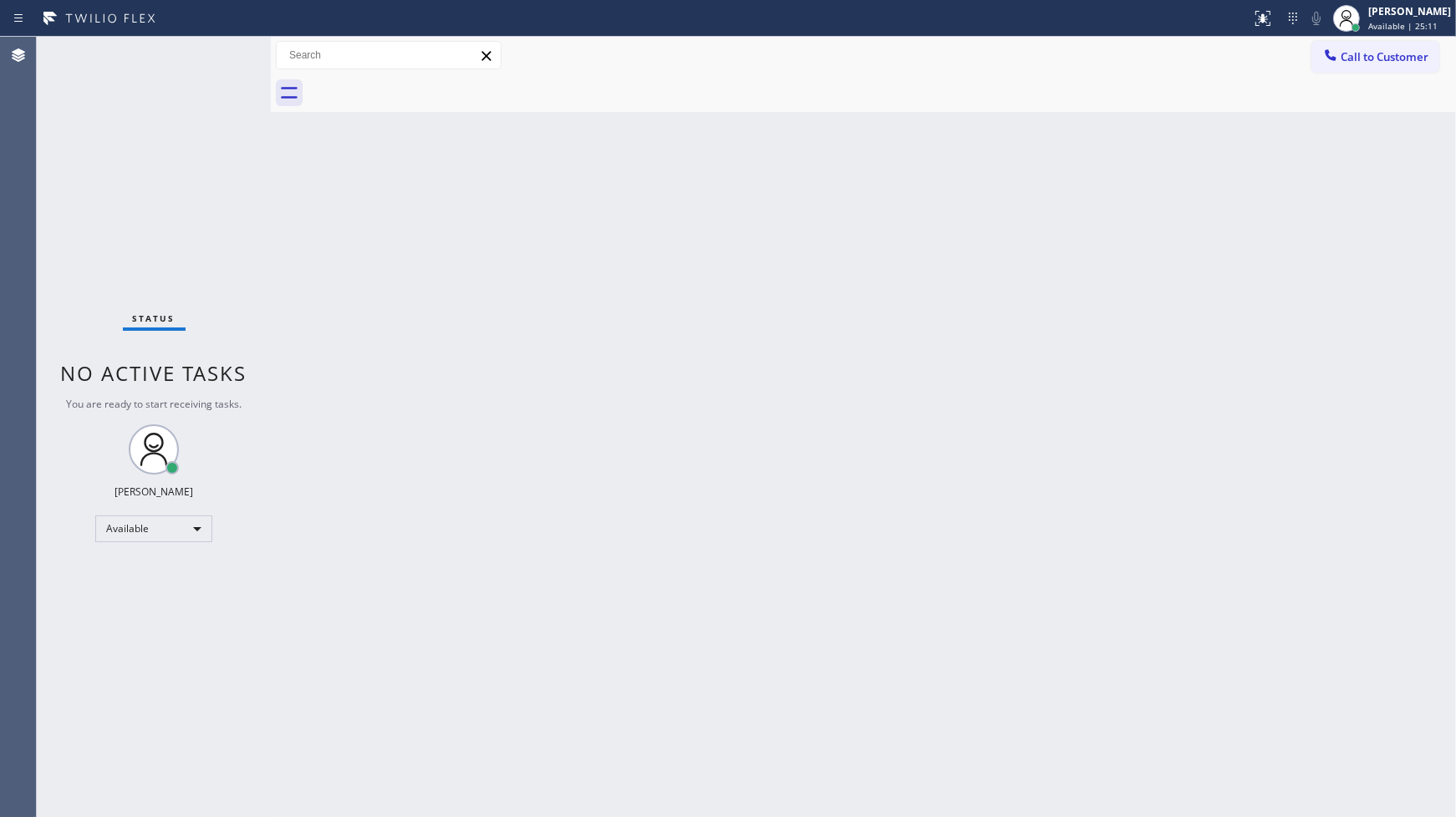
click at [1453, 178] on div "Back to Dashboard Change Sender ID Customers Technicians Select a contact Outbo…" at bounding box center [864, 427] width 1185 height 780
click at [1450, 172] on div "Back to Dashboard Change Sender ID Customers Technicians Select a contact Outbo…" at bounding box center [864, 427] width 1185 height 780
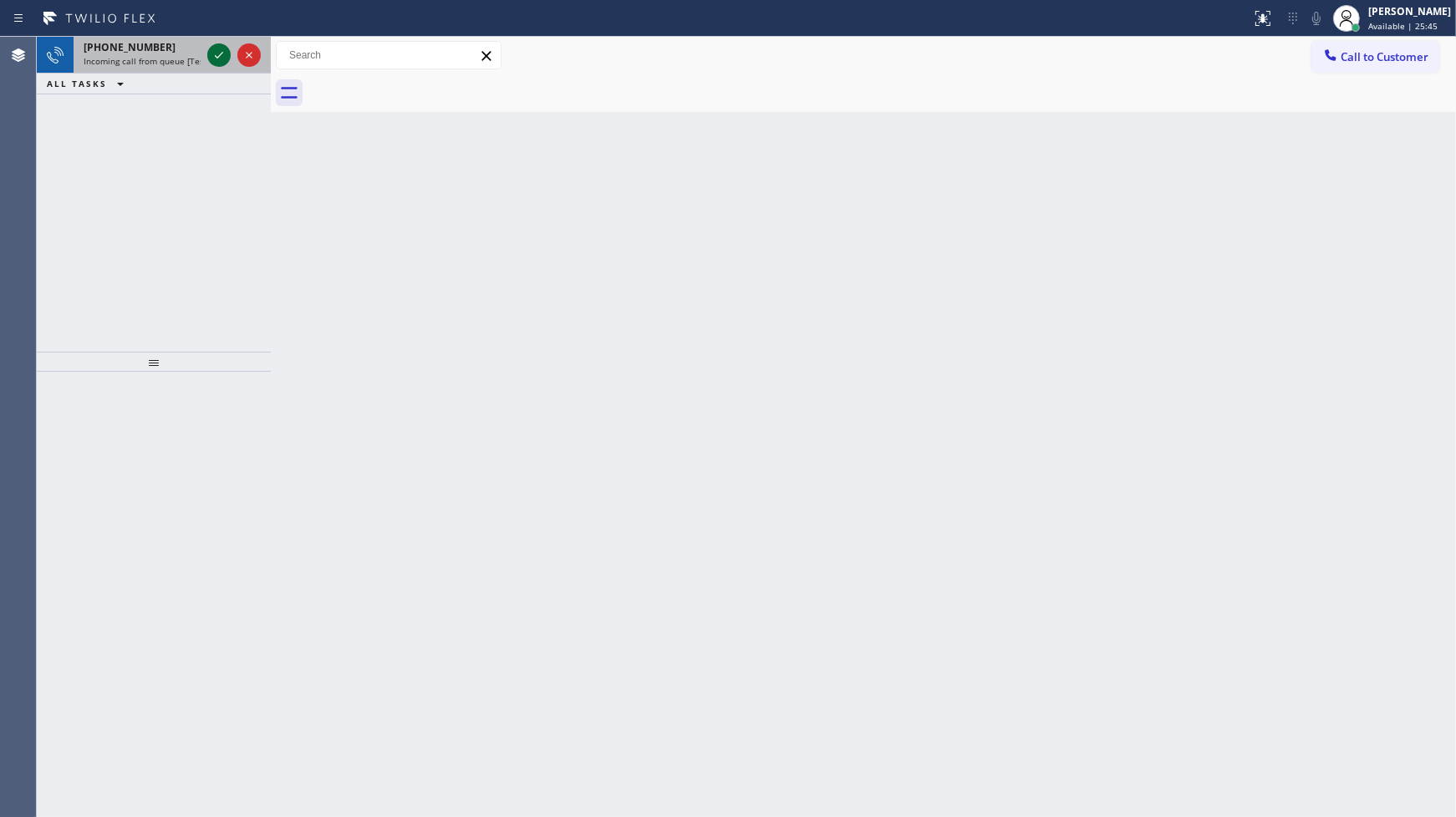
click at [209, 63] on icon at bounding box center [219, 55] width 20 height 20
click at [224, 56] on icon at bounding box center [219, 55] width 20 height 20
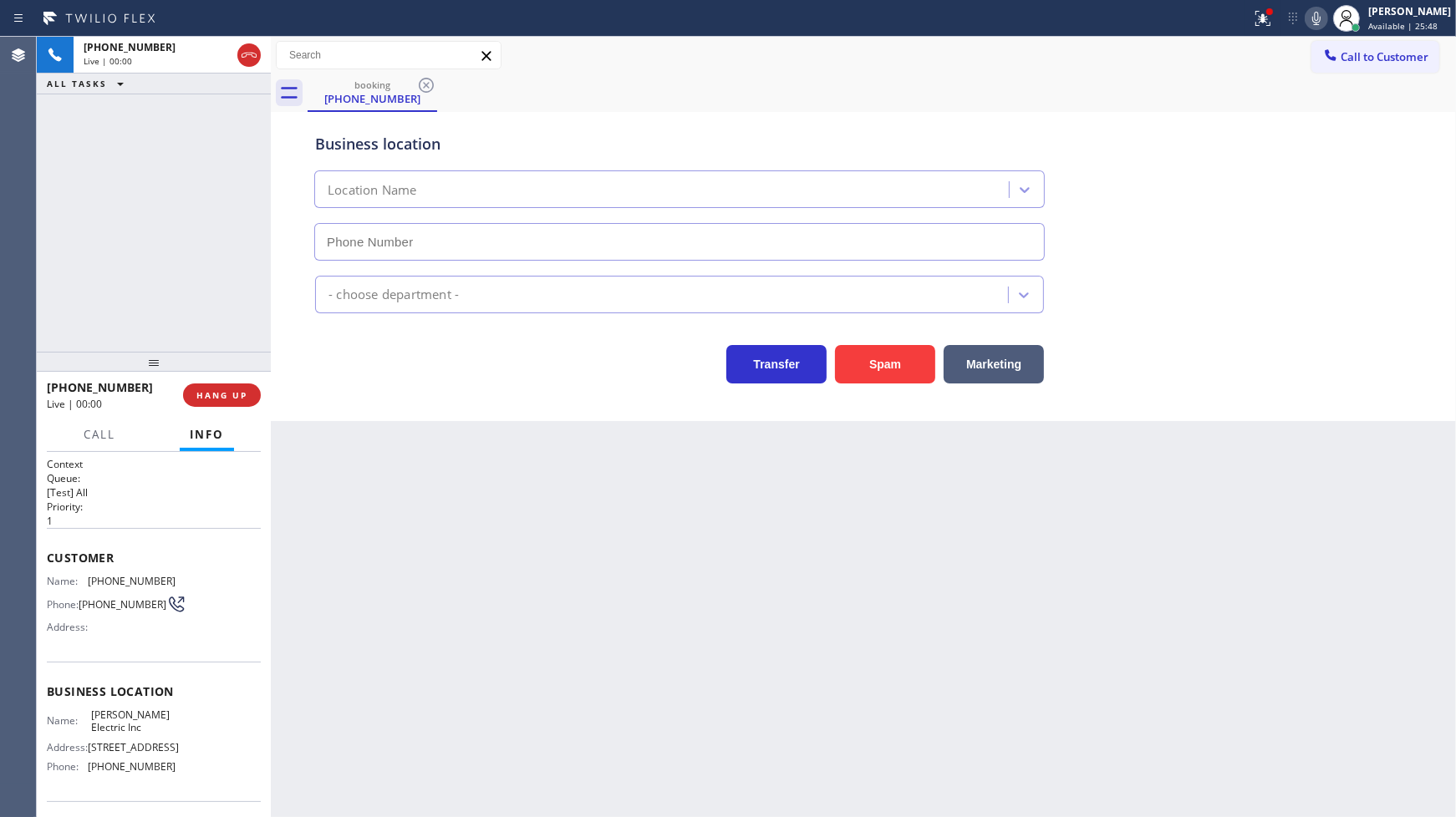
type input "(640) 223-8049"
click at [204, 436] on span "Info" at bounding box center [206, 435] width 34 height 15
click at [219, 390] on span "HANG UP" at bounding box center [222, 395] width 51 height 12
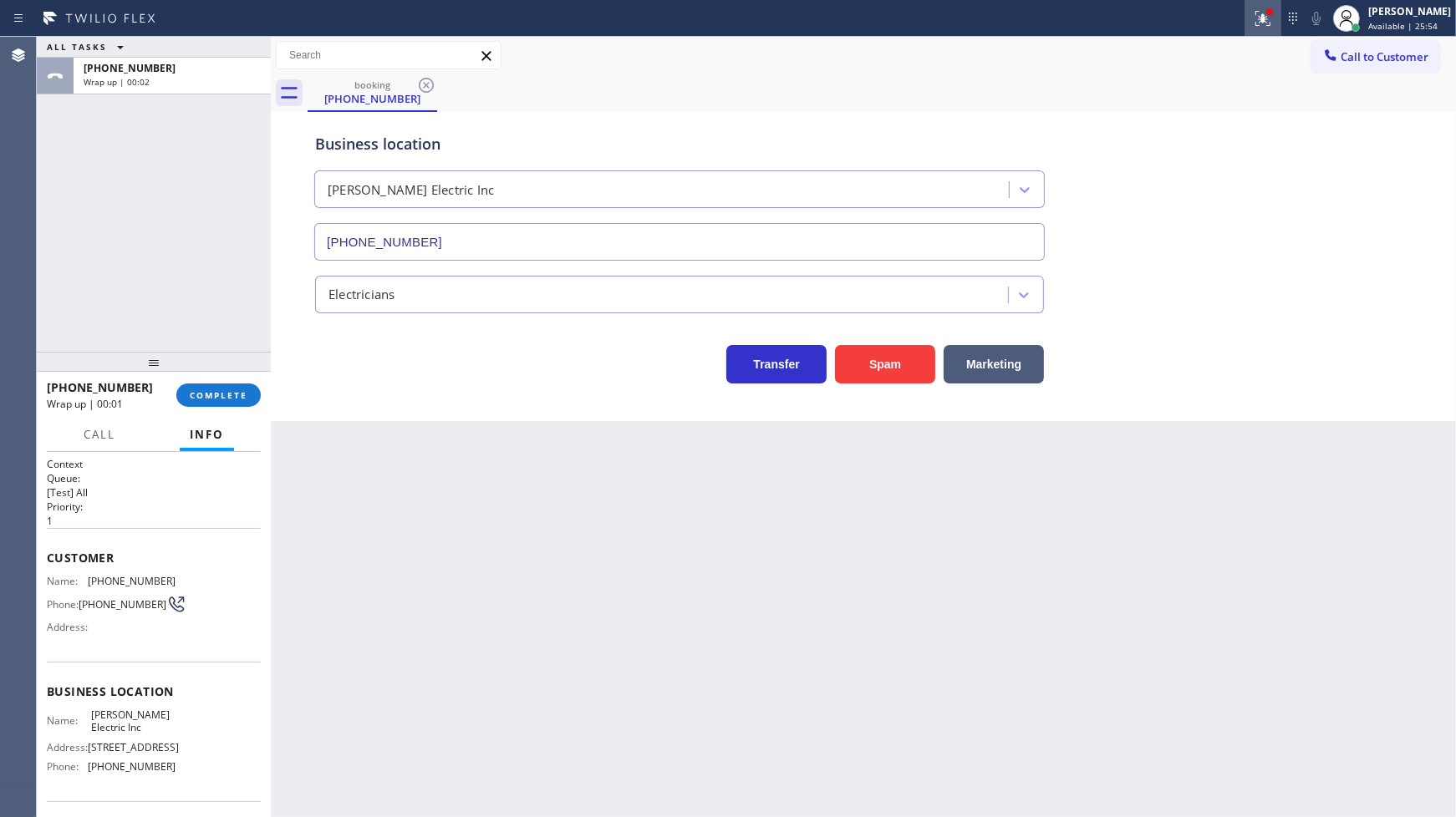
click at [1250, 15] on div at bounding box center [1263, 18] width 37 height 20
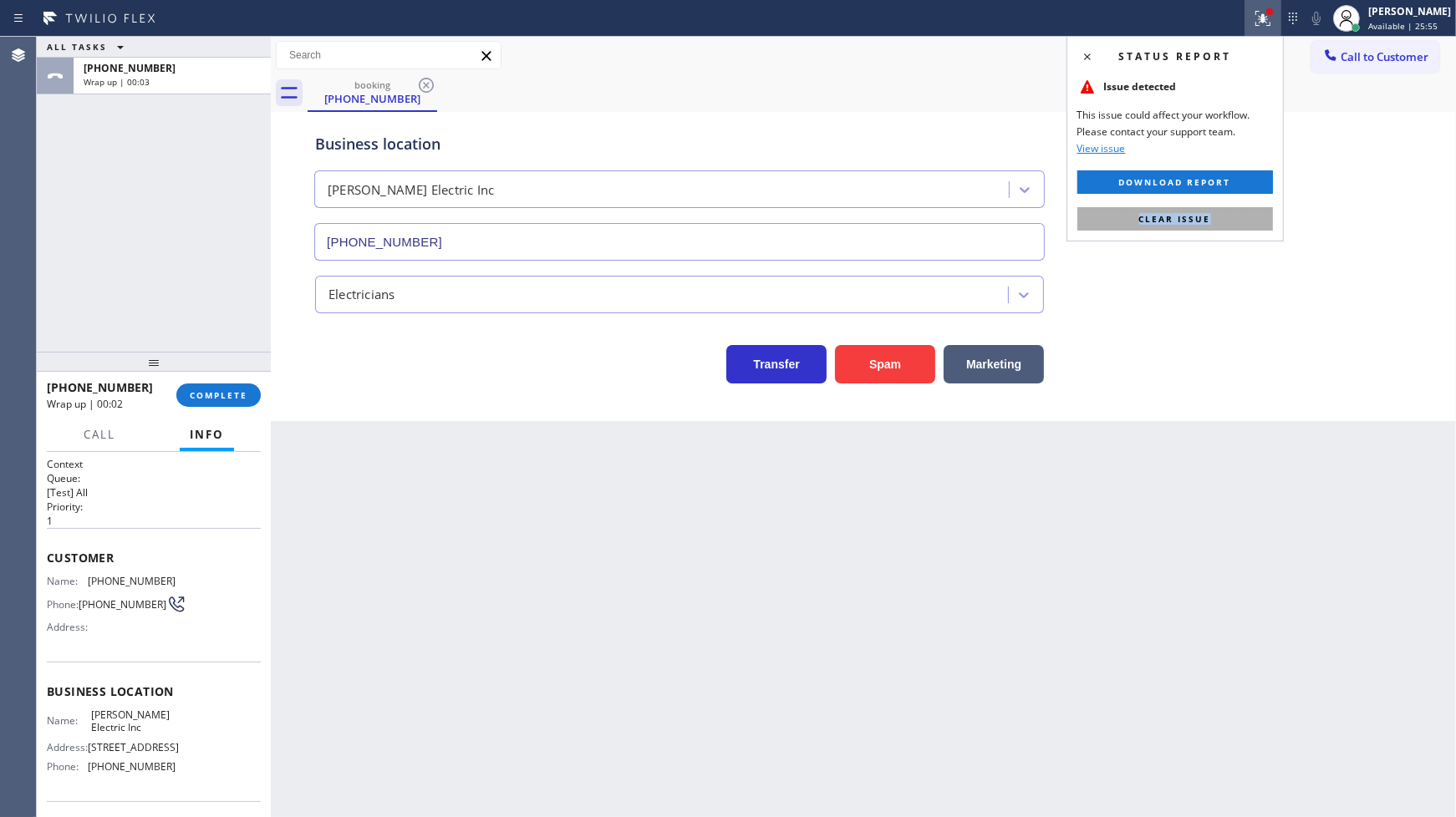
click at [1243, 217] on div "Status report Issue detected This issue could affect your workflow. Please cont…" at bounding box center [1175, 138] width 217 height 206
click at [1243, 215] on button "Clear issue" at bounding box center [1175, 219] width 196 height 23
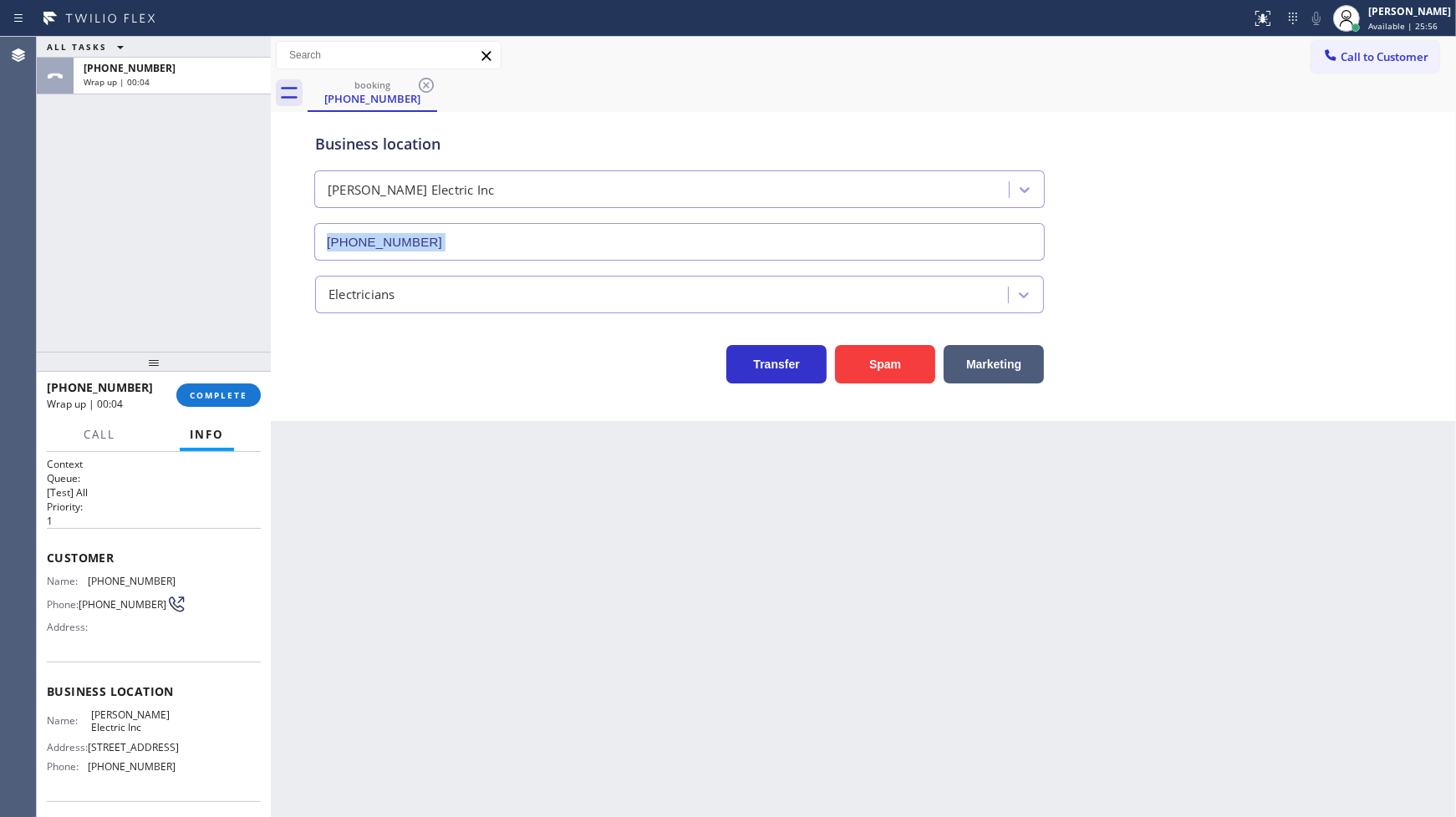
click at [1243, 215] on div "Business location Kohan-Allen Electric Inc (640) 223-8049" at bounding box center [863, 185] width 1104 height 151
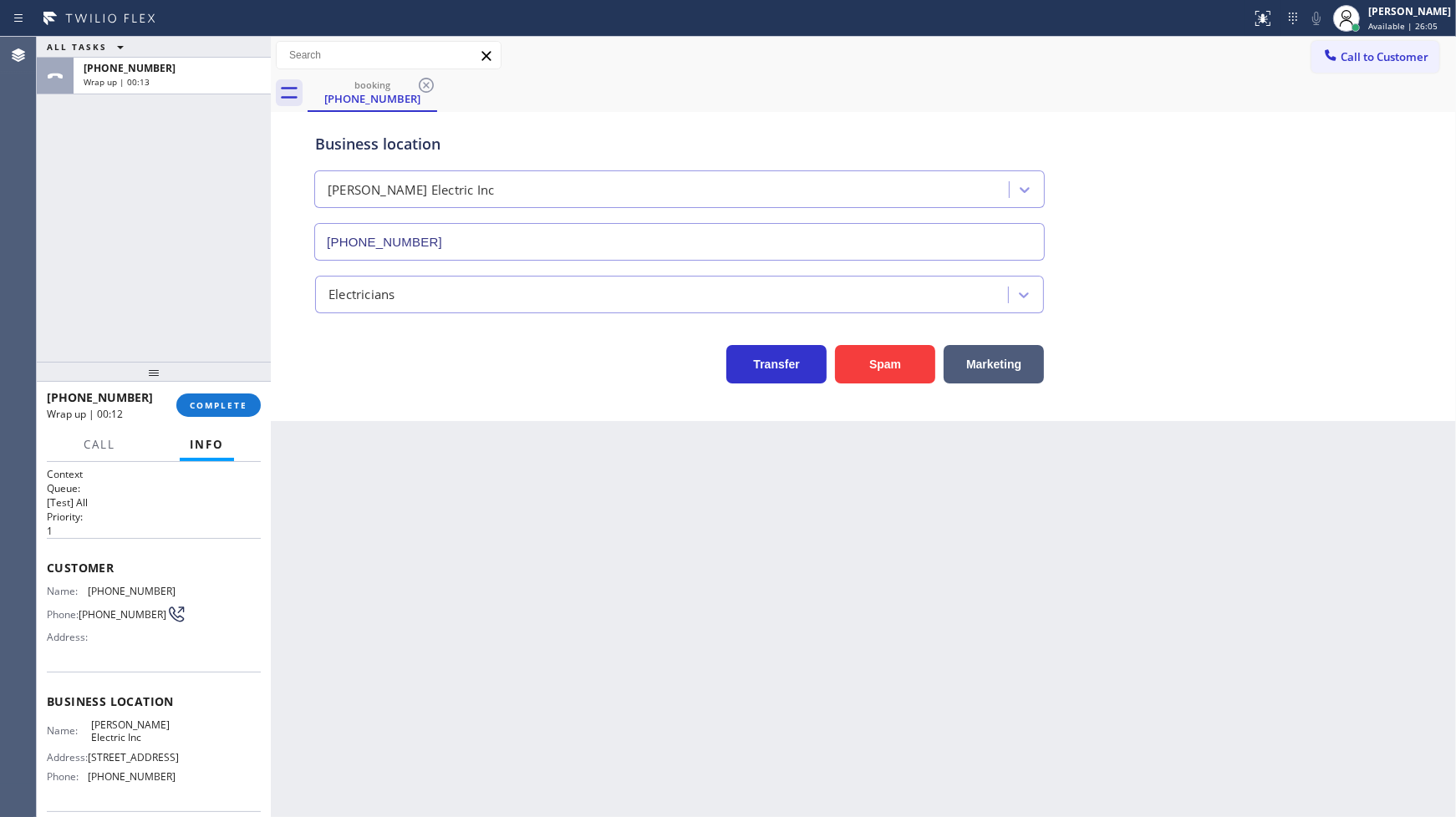
click at [243, 376] on div at bounding box center [154, 372] width 234 height 20
click at [243, 418] on button "COMPLETE" at bounding box center [218, 407] width 85 height 23
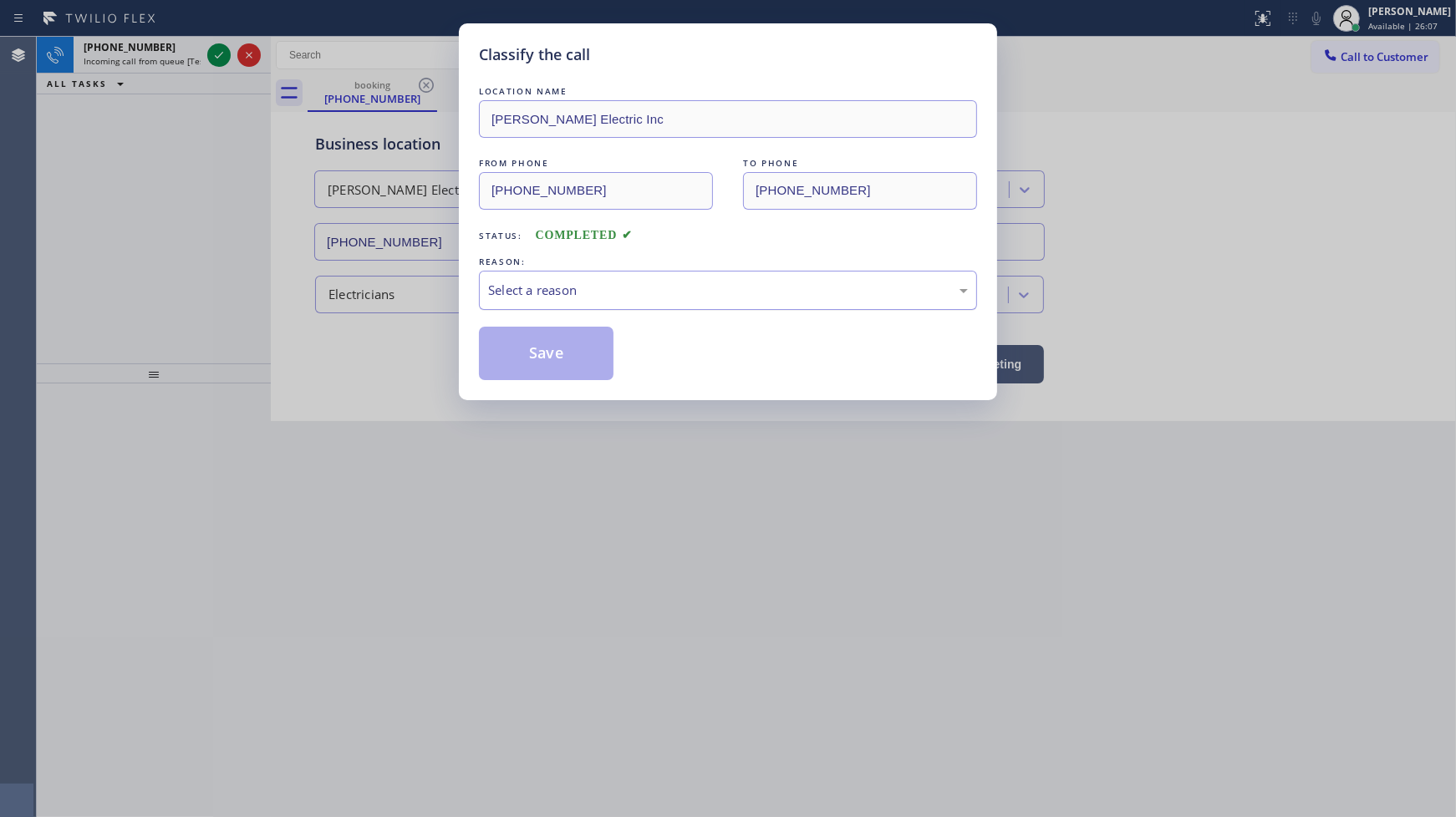
click at [588, 295] on div "Select a reason" at bounding box center [728, 290] width 480 height 19
click at [514, 360] on button "Save" at bounding box center [546, 353] width 134 height 54
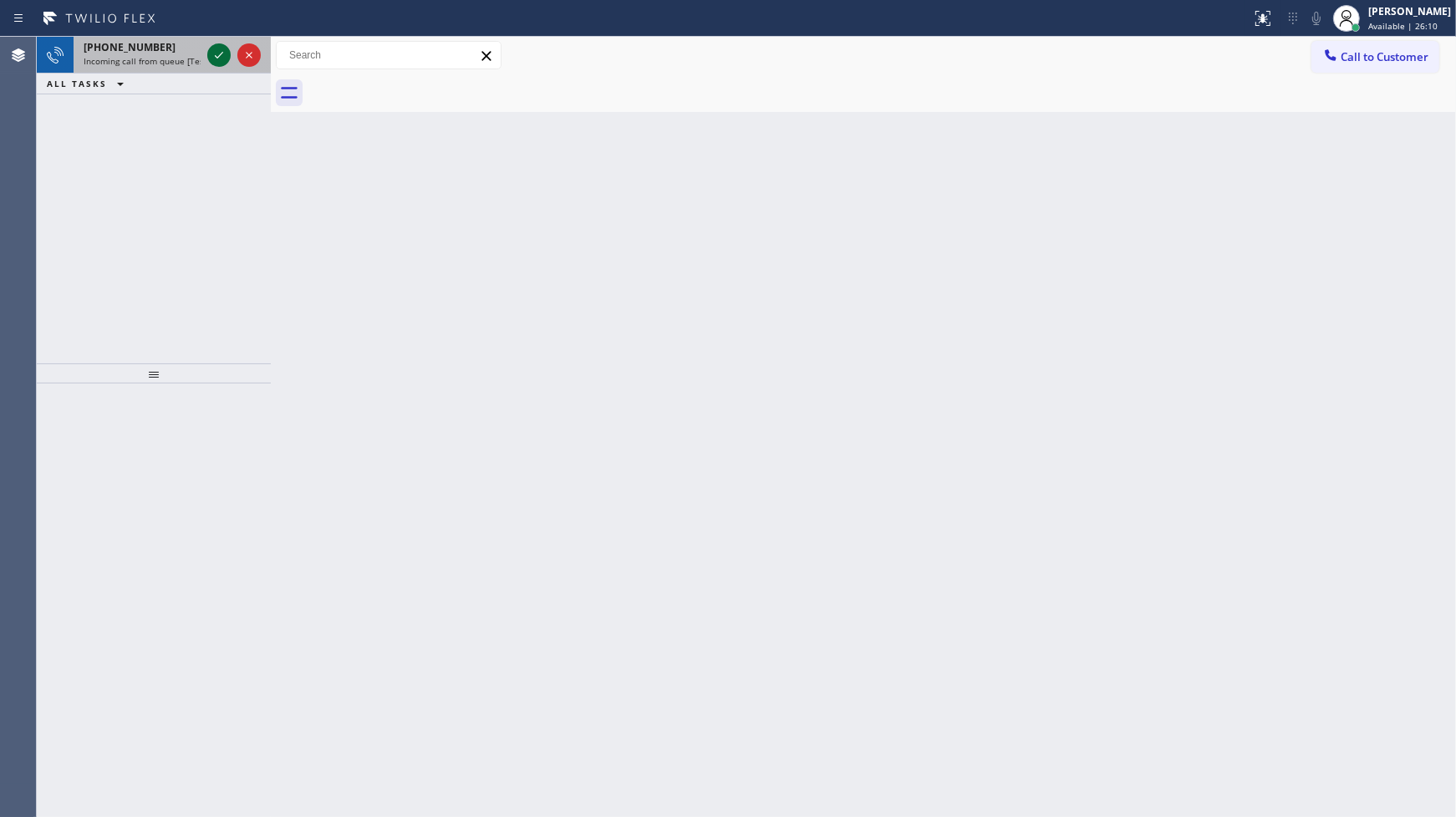
click at [221, 51] on icon at bounding box center [219, 55] width 20 height 20
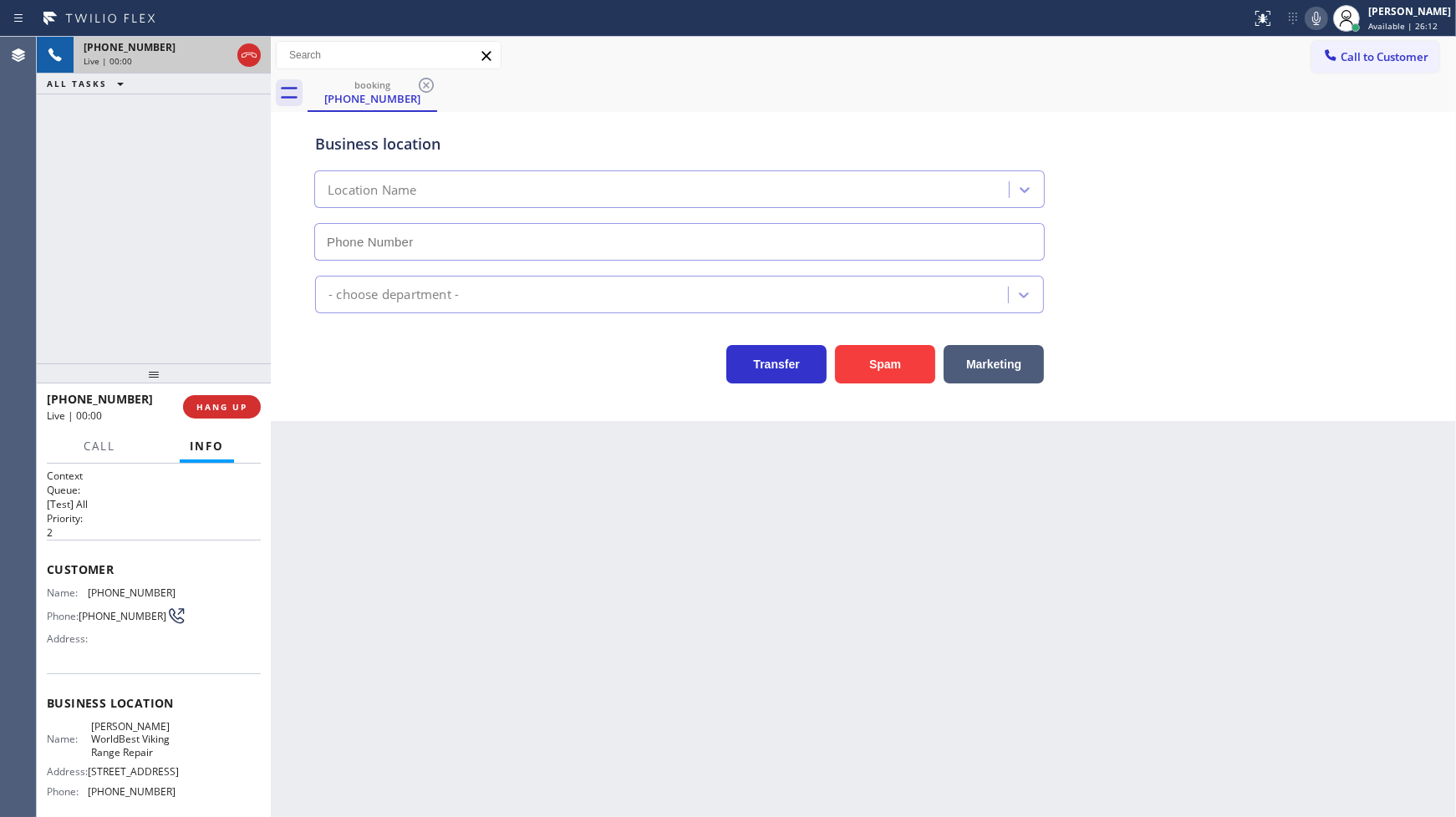
type input "(631) 301-2922"
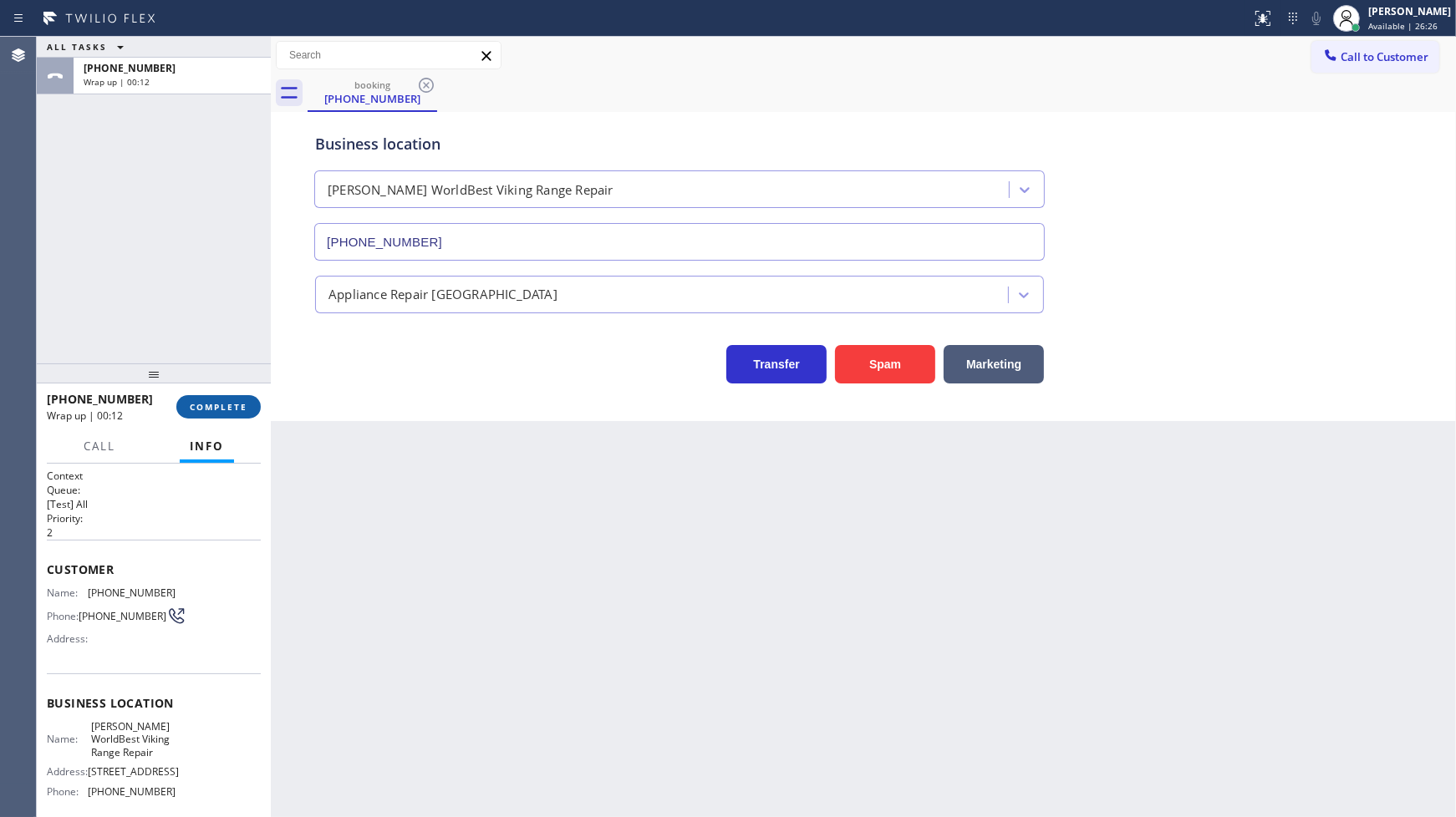
click at [220, 412] on span "COMPLETE" at bounding box center [218, 407] width 58 height 12
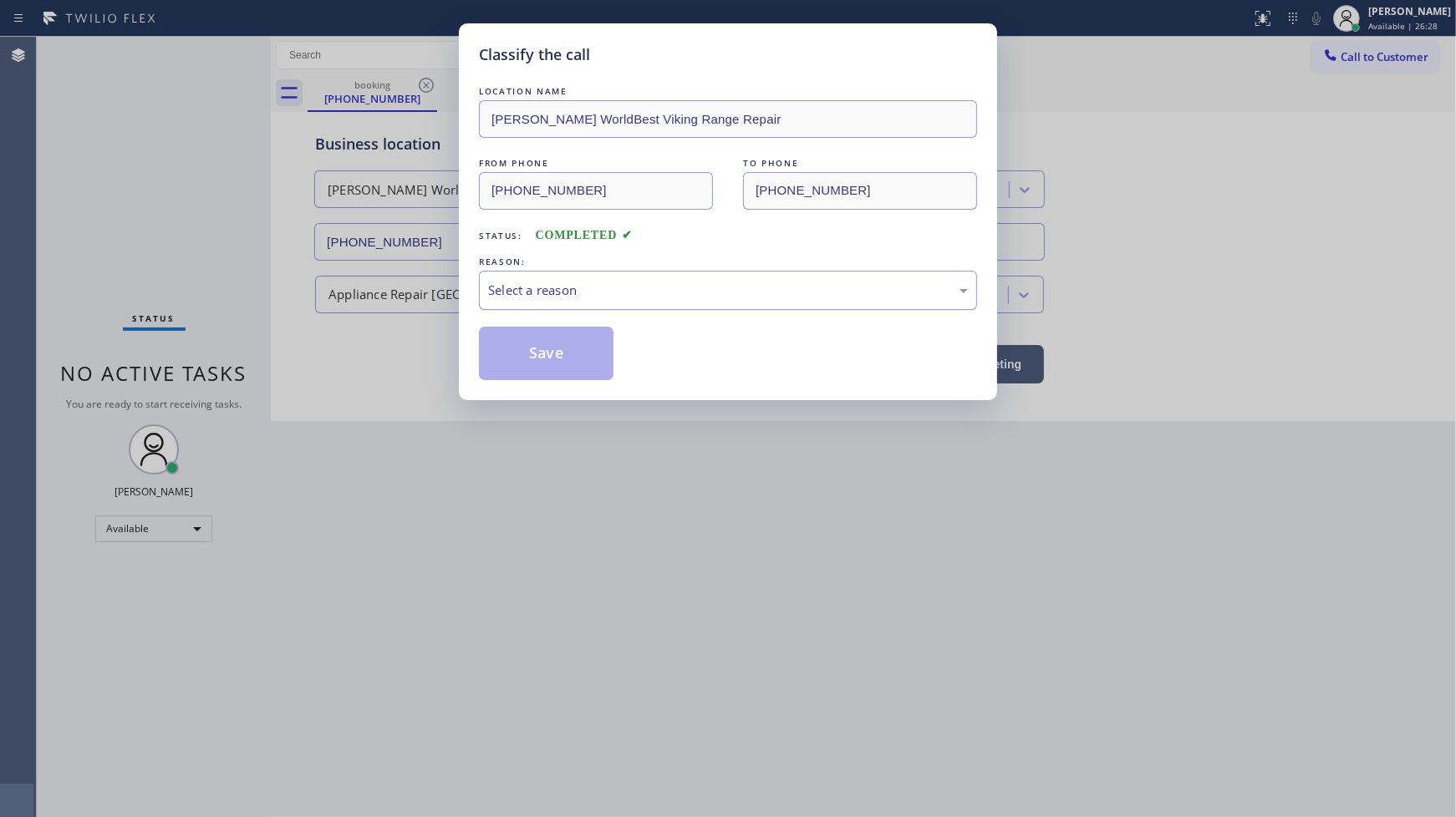
click at [554, 299] on div "Select a reason" at bounding box center [728, 290] width 480 height 19
click at [540, 356] on button "Save" at bounding box center [546, 353] width 134 height 54
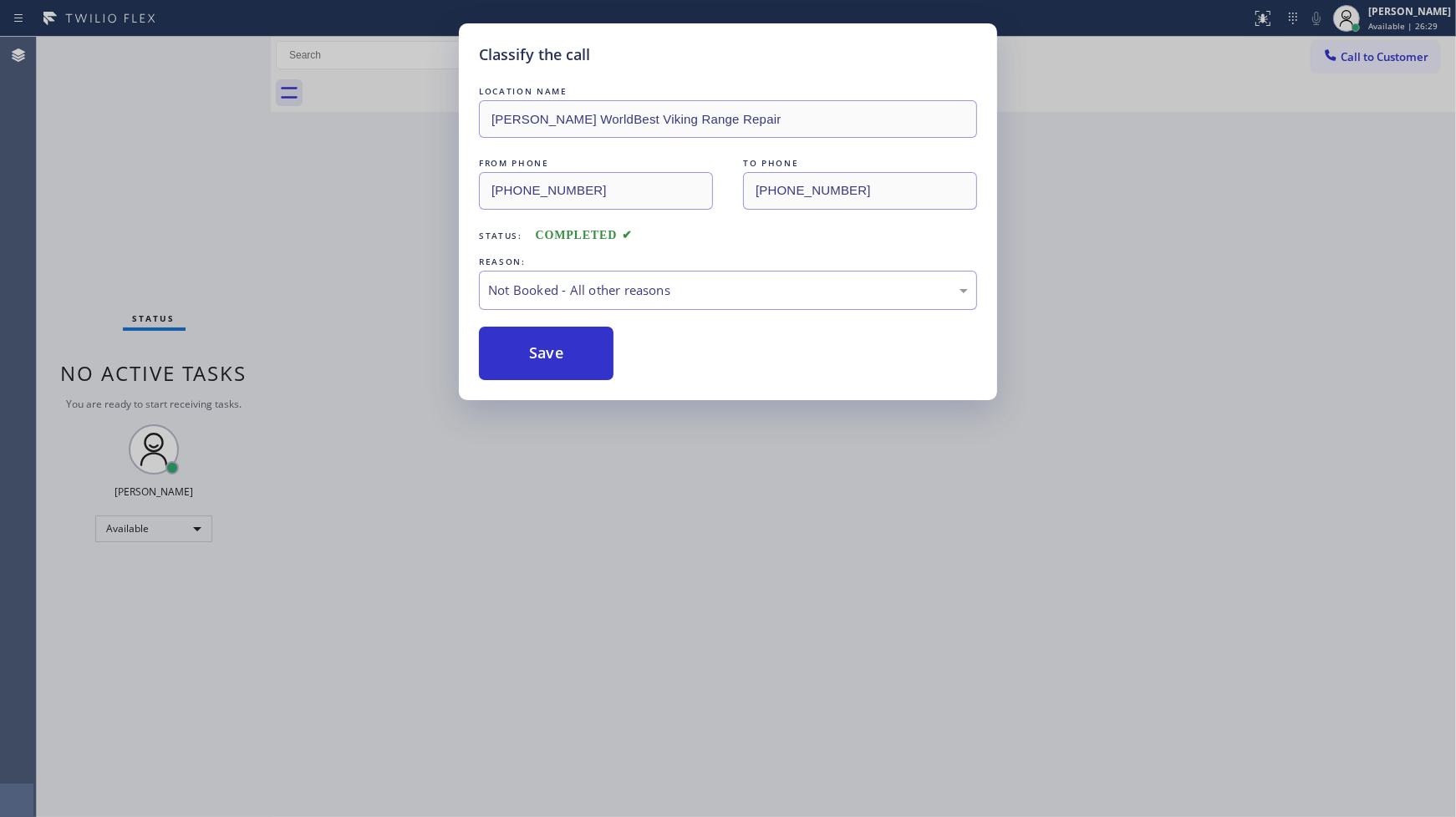
click at [540, 356] on button "Save" at bounding box center [546, 353] width 134 height 54
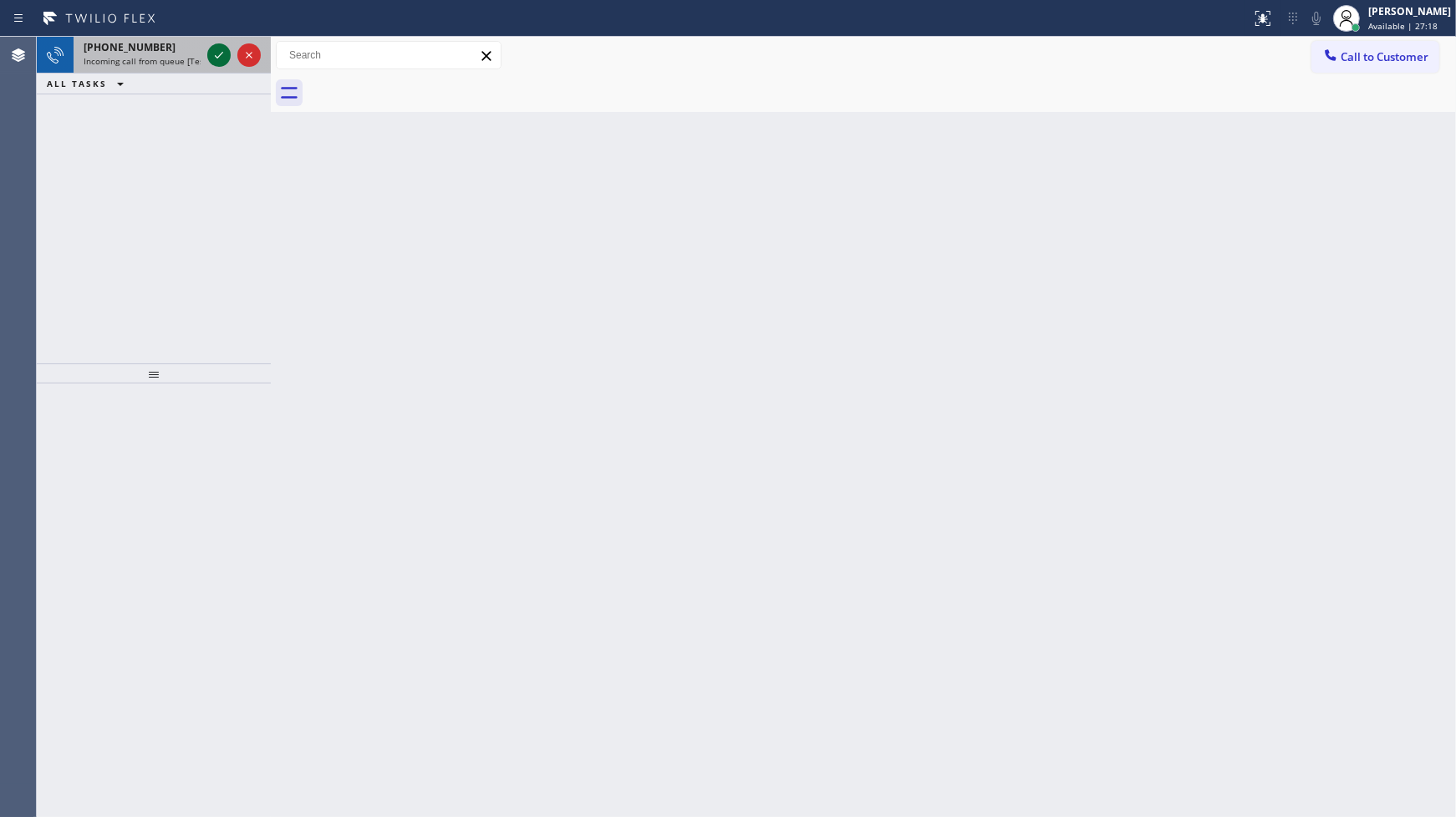
click at [219, 47] on icon at bounding box center [219, 55] width 20 height 20
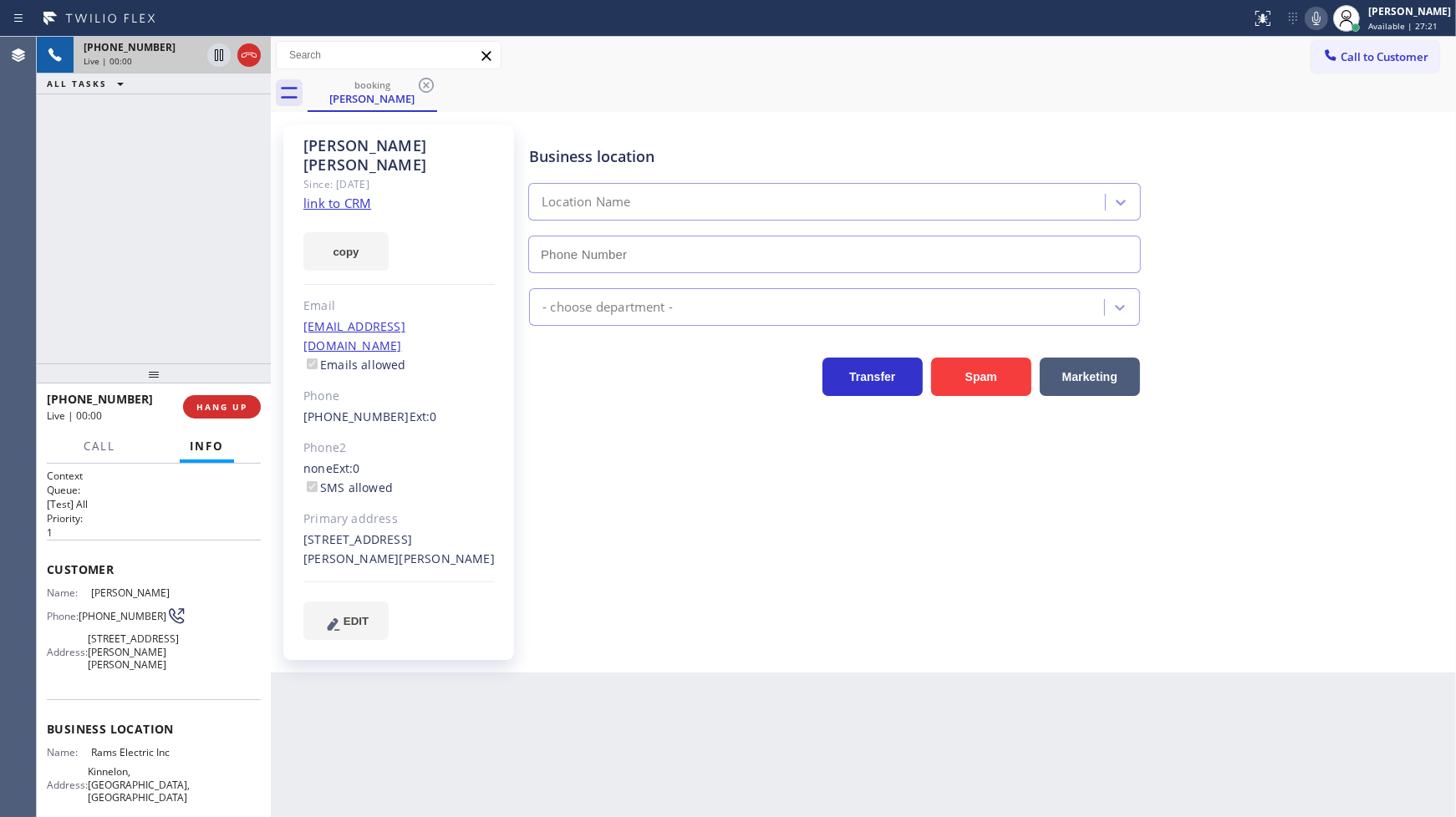
type input "(908) 774-1820"
click at [342, 195] on link "link to CRM" at bounding box center [337, 203] width 68 height 17
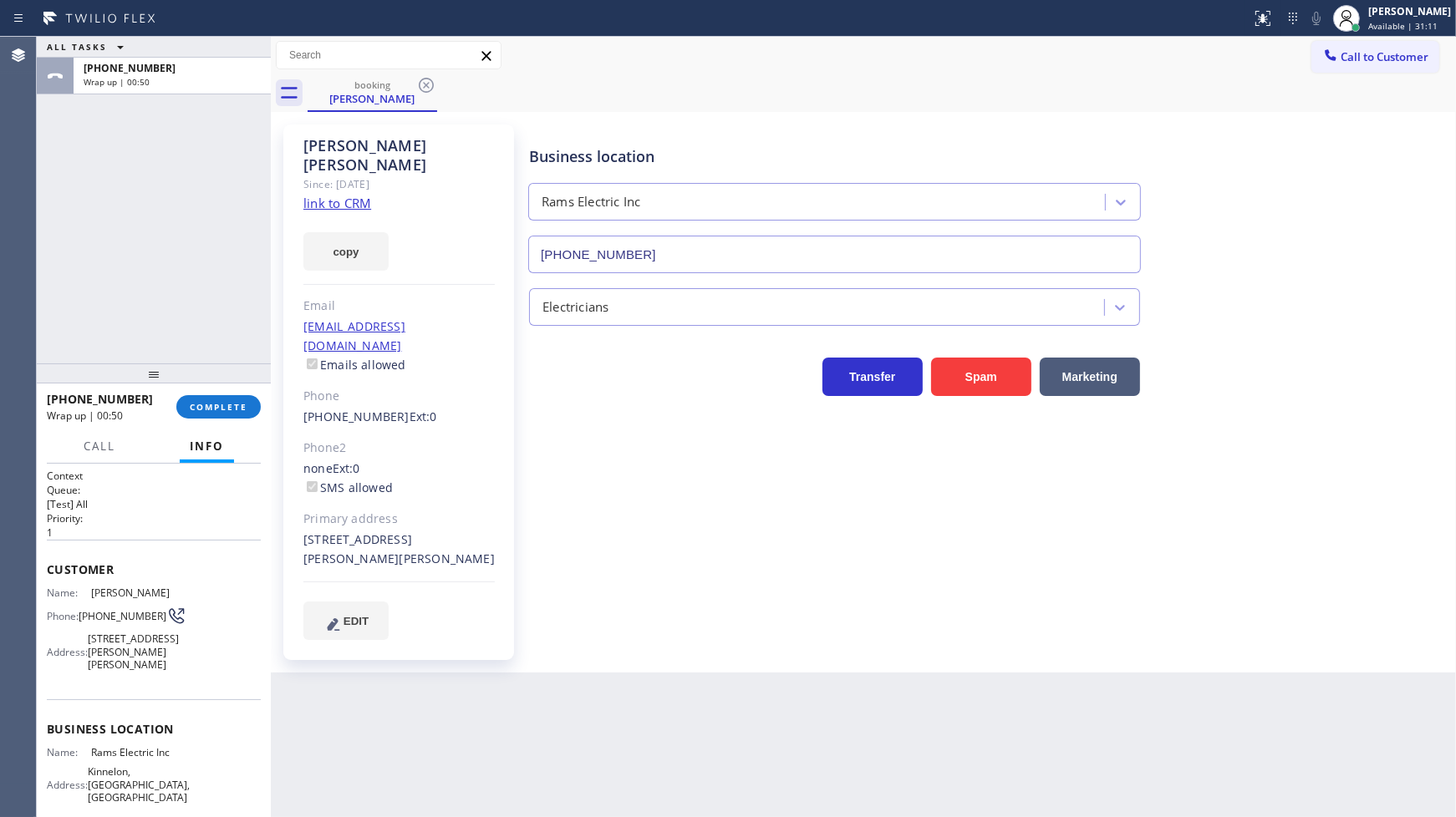
click at [201, 180] on div "ALL TASKS ALL TASKS ACTIVE TASKS TASKS IN WRAP UP +19178382756 Wrap up | 00:50" at bounding box center [154, 200] width 234 height 326
click at [1391, 20] on span "Available | 31:12" at bounding box center [1402, 26] width 70 height 12
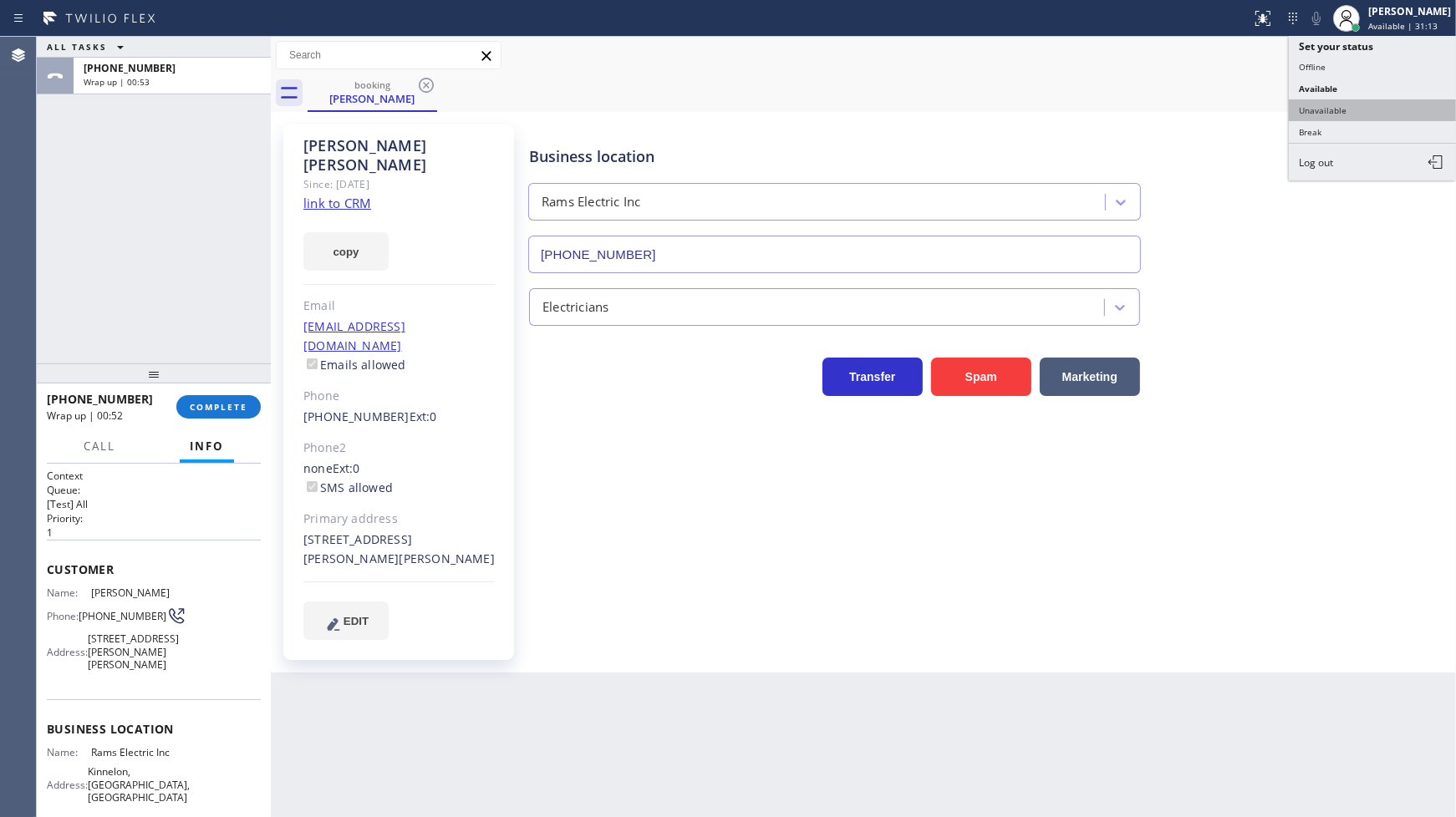
click at [1305, 111] on button "Unavailable" at bounding box center [1372, 111] width 167 height 22
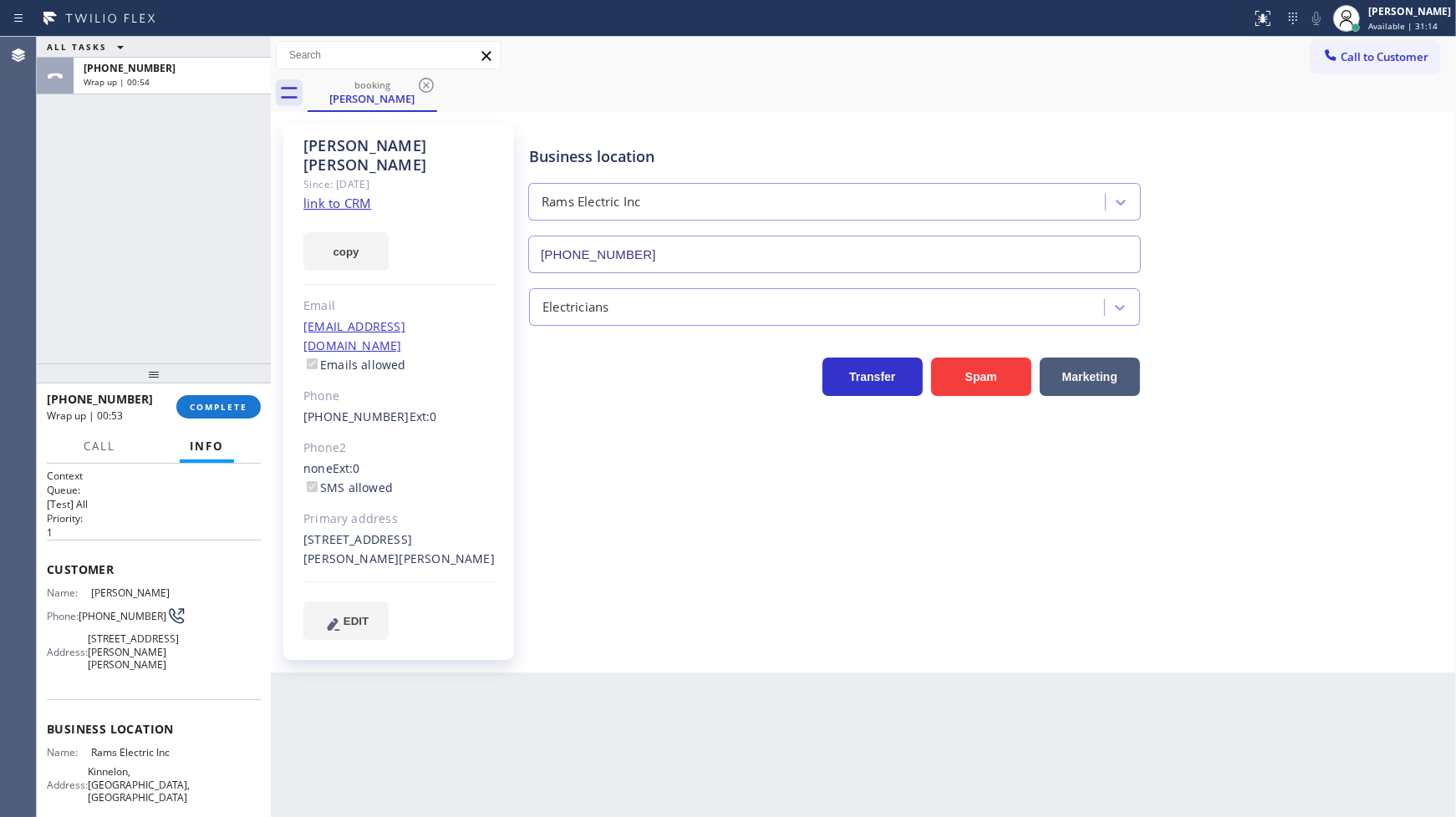
drag, startPoint x: 232, startPoint y: 385, endPoint x: 228, endPoint y: 395, distance: 10.8
click at [231, 383] on div at bounding box center [154, 373] width 234 height 20
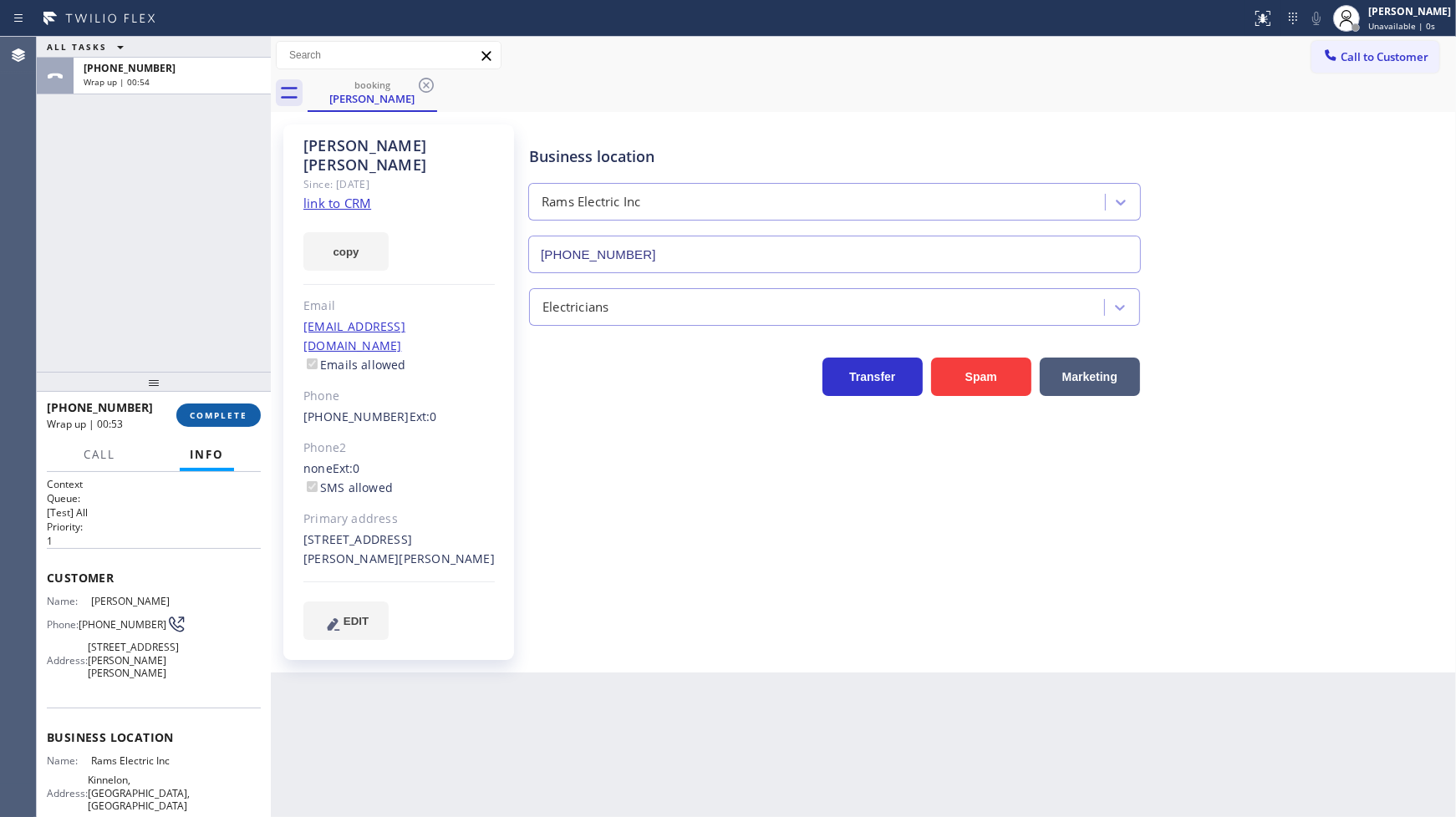
click at [223, 404] on button "COMPLETE" at bounding box center [218, 415] width 85 height 23
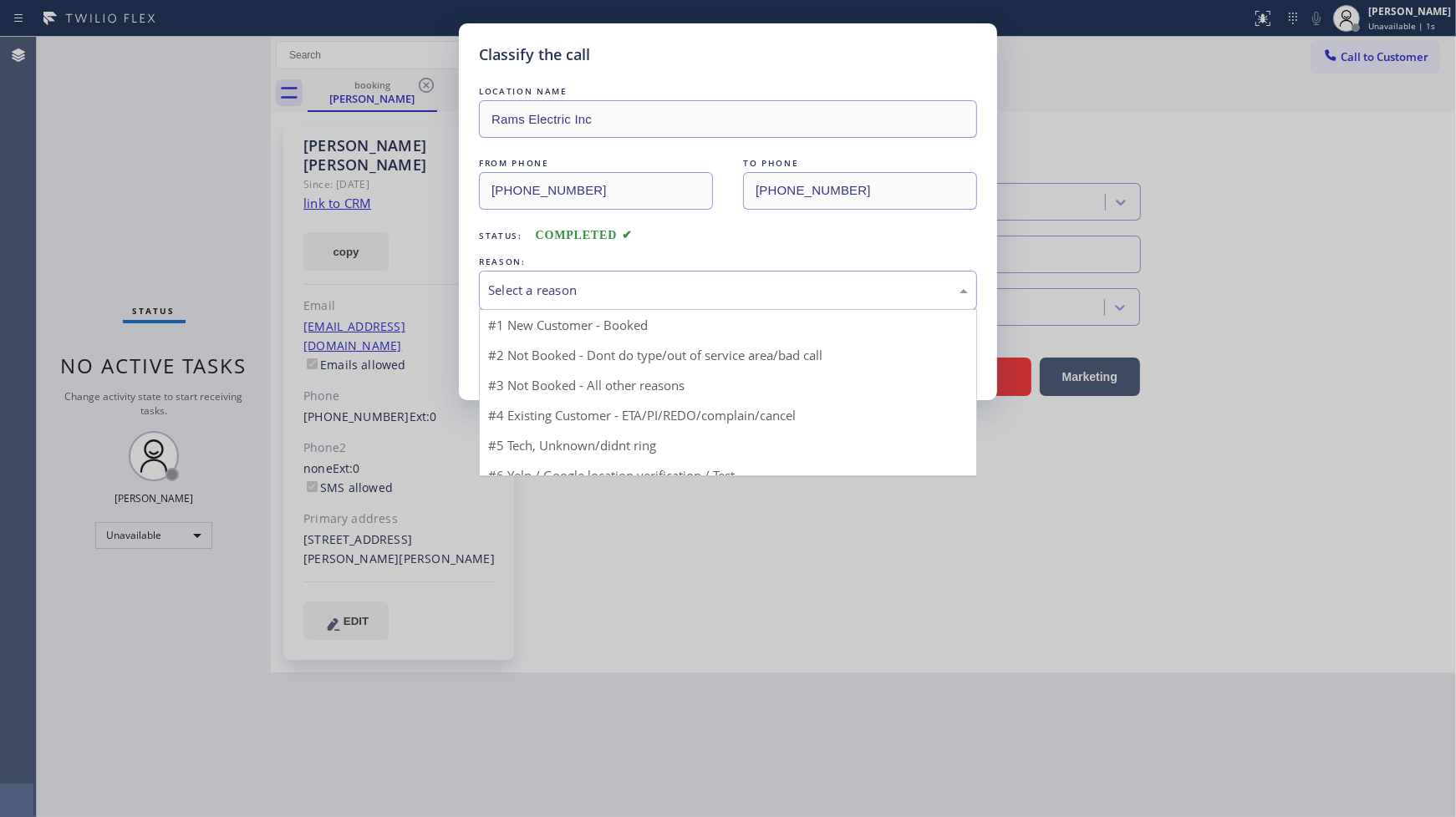
click at [489, 295] on div "Select a reason" at bounding box center [728, 290] width 480 height 19
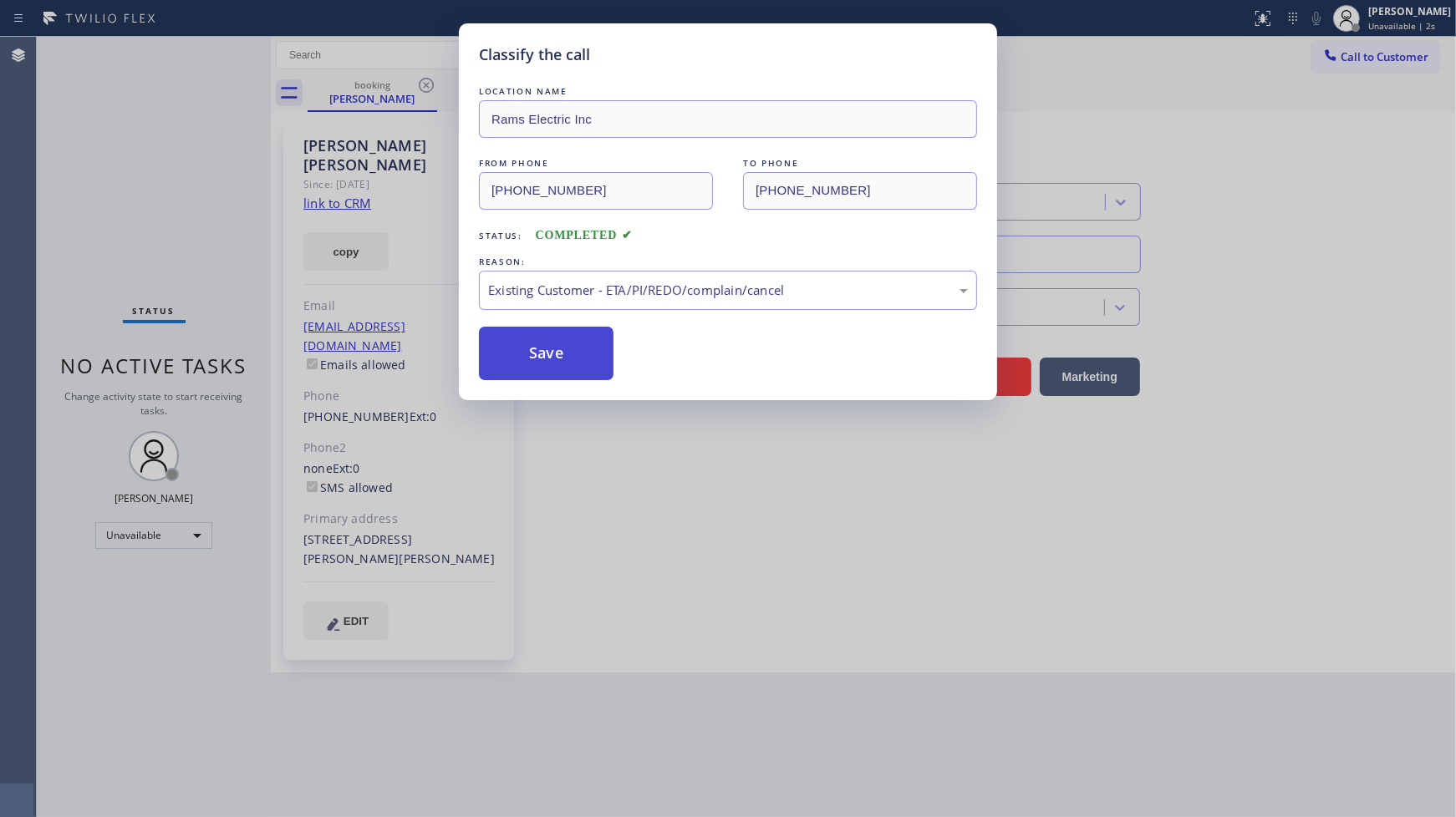
click at [523, 344] on button "Save" at bounding box center [546, 353] width 134 height 54
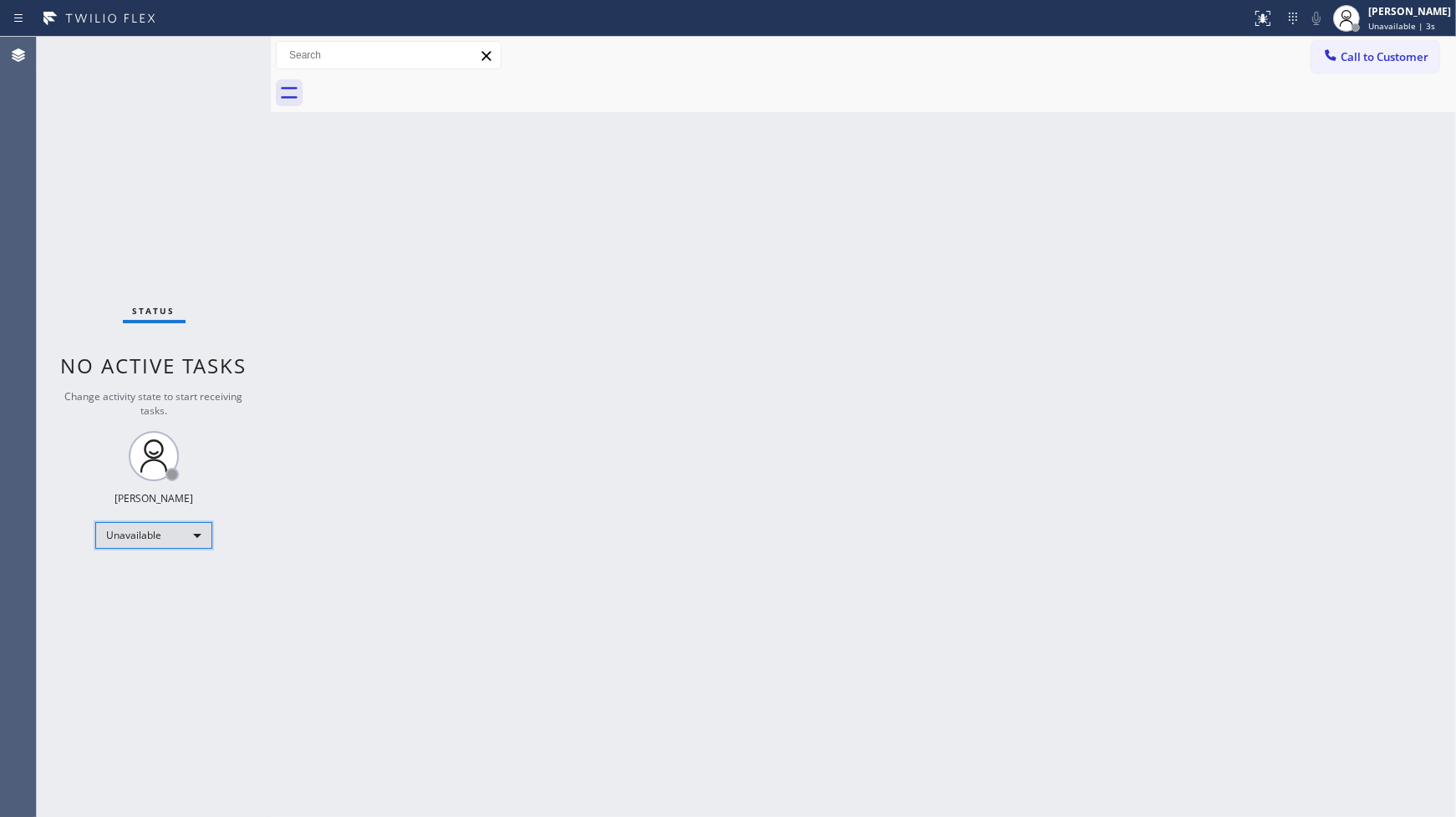
click at [120, 539] on div "Unavailable" at bounding box center [154, 535] width 117 height 27
click at [138, 578] on li "Available" at bounding box center [153, 580] width 113 height 20
click at [126, 526] on div "Available" at bounding box center [154, 528] width 117 height 27
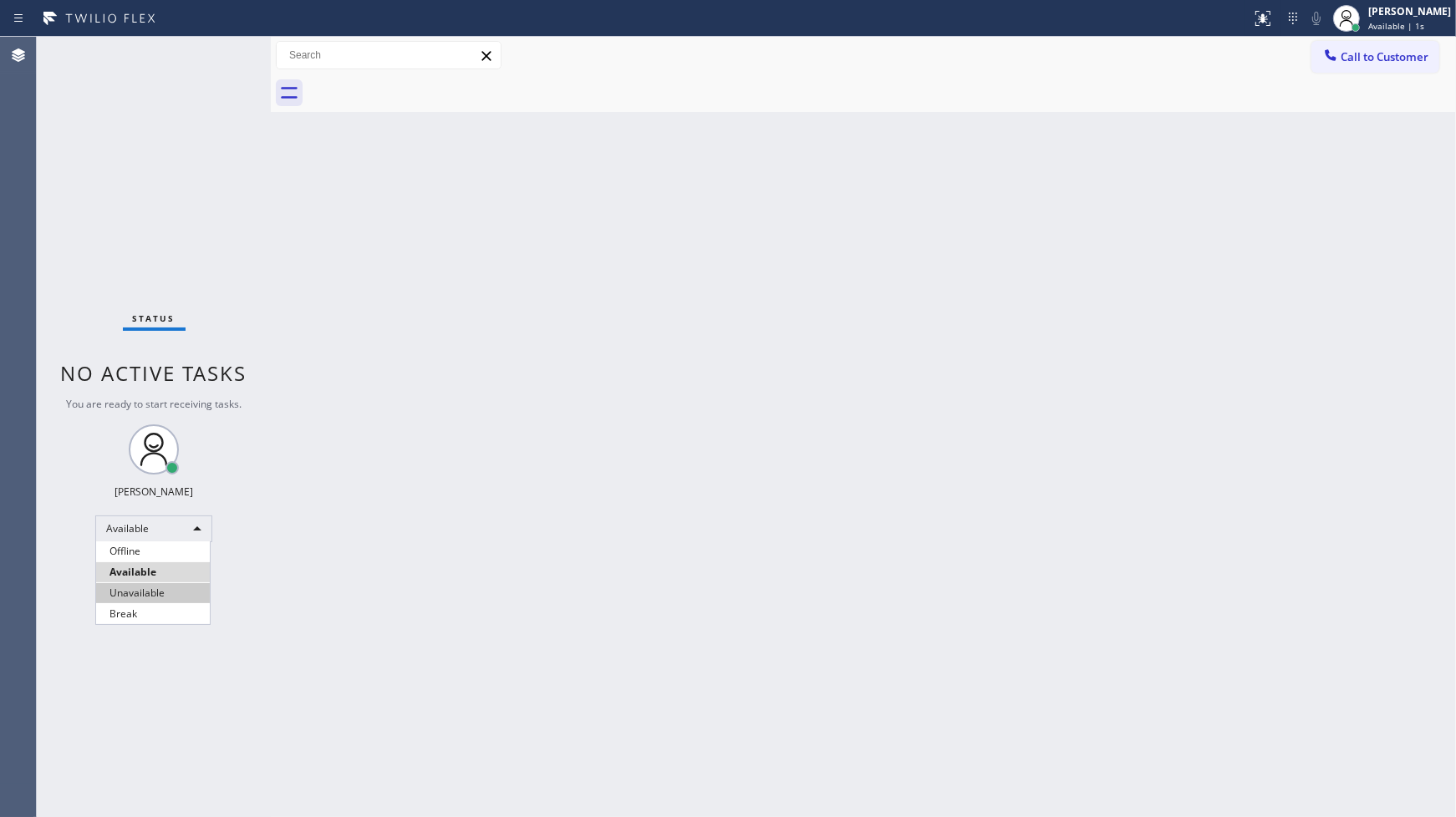
click at [140, 588] on li "Unavailable" at bounding box center [153, 593] width 113 height 20
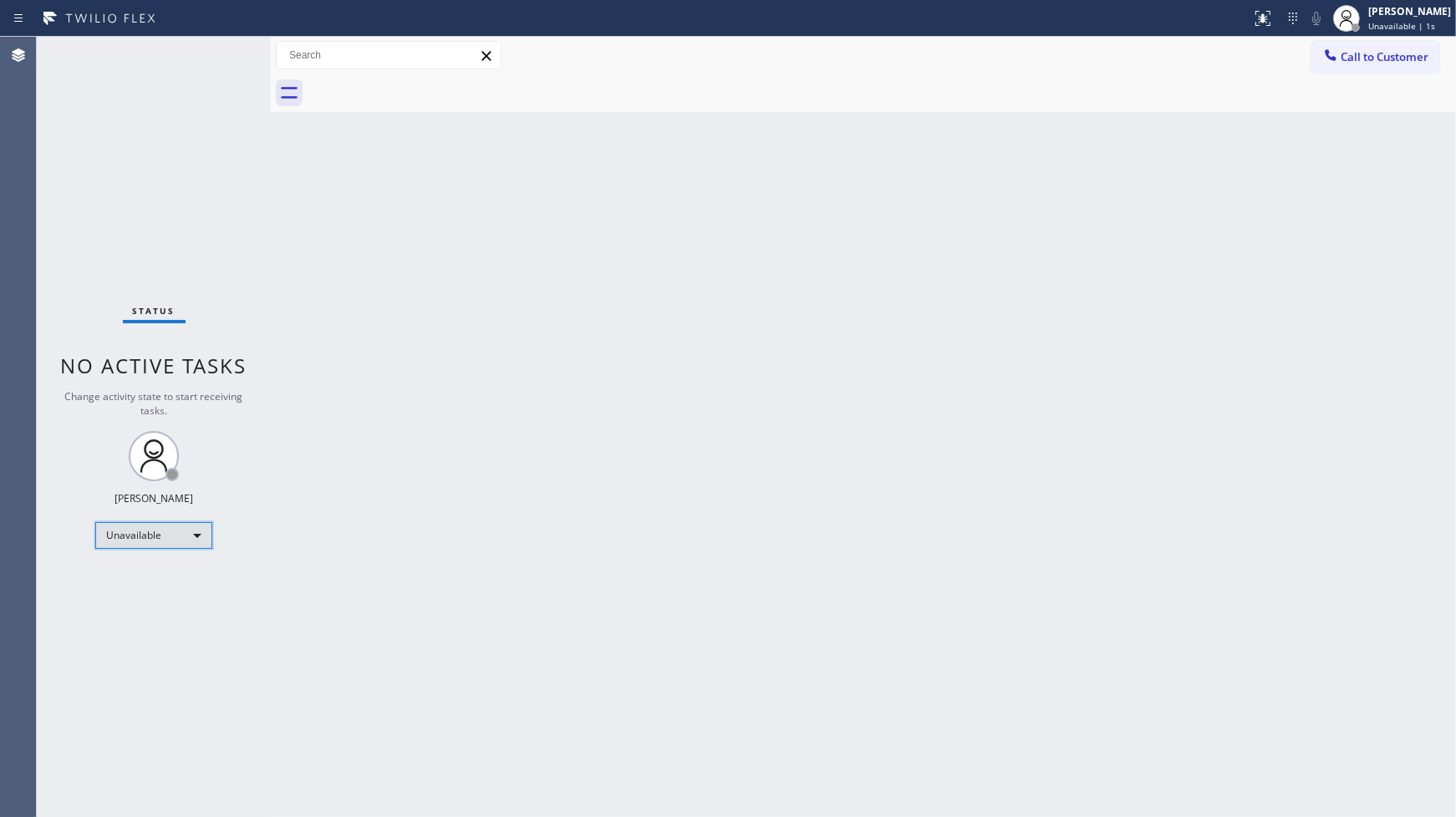
click at [115, 540] on div "Unavailable" at bounding box center [154, 535] width 117 height 27
click at [128, 582] on li "Available" at bounding box center [153, 580] width 113 height 20
click at [192, 57] on div "Status No active tasks You are ready to start receiving tasks. JENIZA ALCAYDE A…" at bounding box center [154, 427] width 234 height 780
click at [154, 537] on div "Available" at bounding box center [154, 528] width 117 height 27
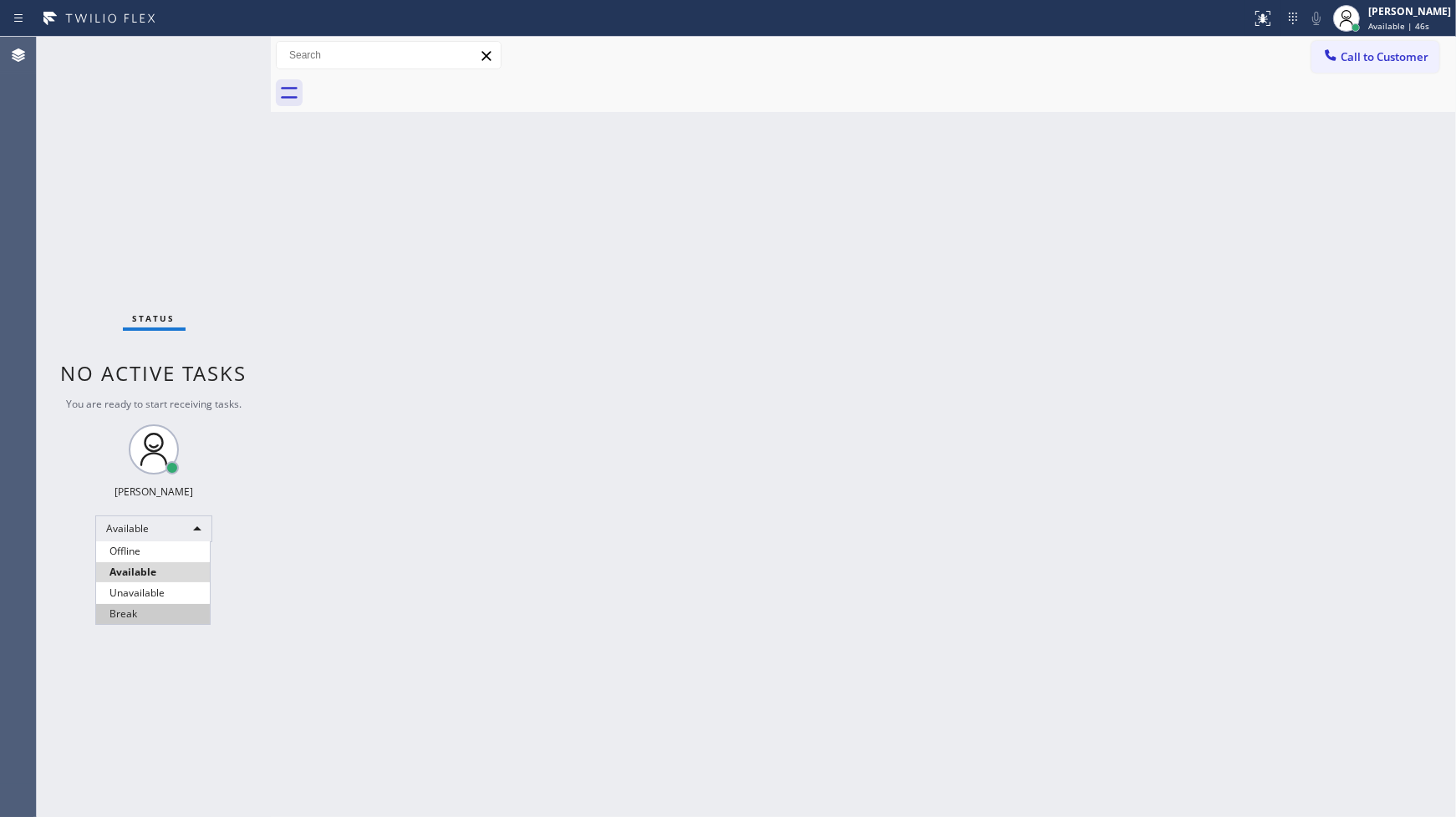
click at [159, 618] on li "Break" at bounding box center [153, 614] width 113 height 20
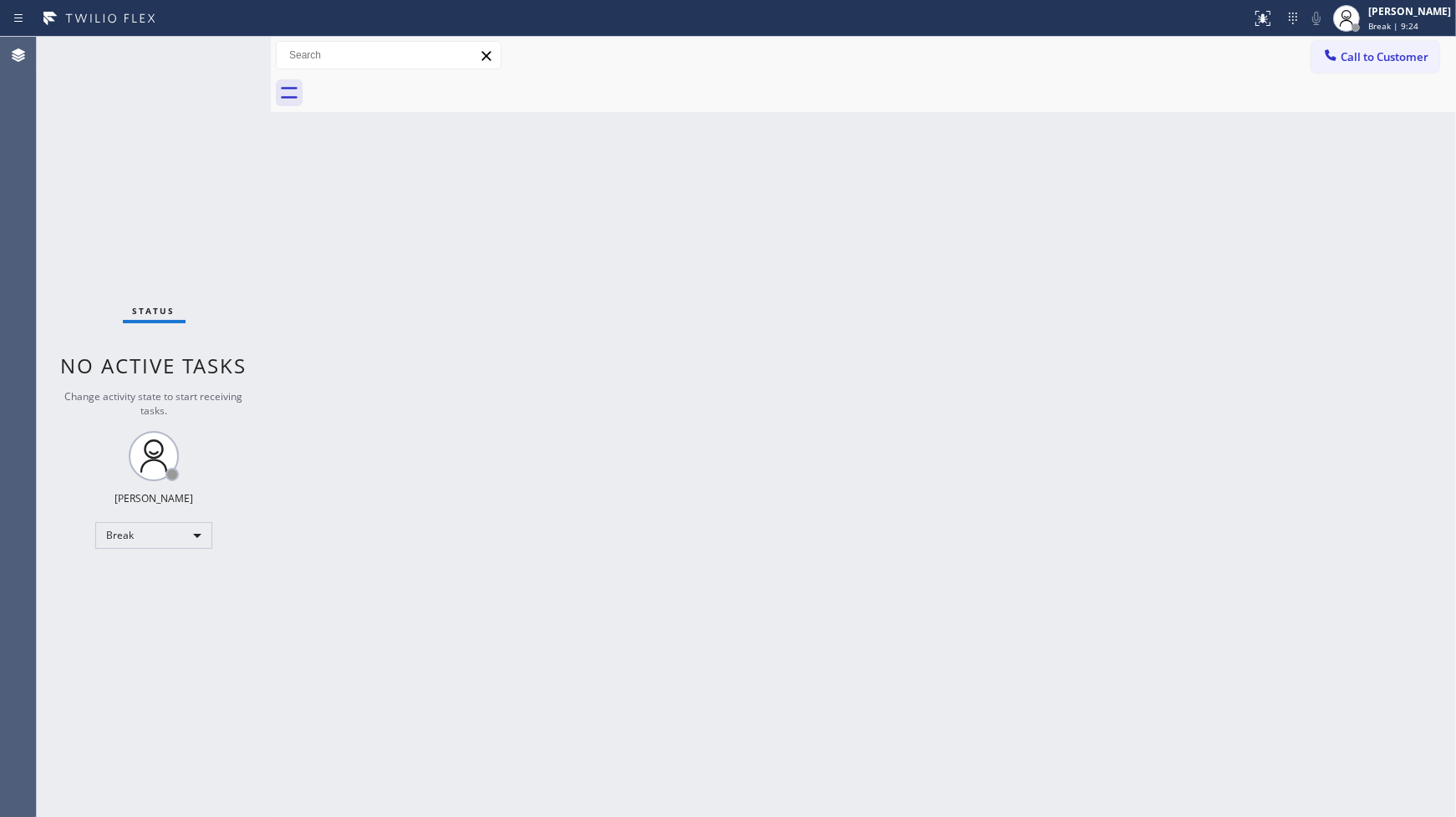
click at [170, 176] on div "Status No active tasks Change activity state to start receiving tasks. JENIZA A…" at bounding box center [154, 427] width 234 height 780
click at [137, 545] on div "Break" at bounding box center [154, 535] width 117 height 27
drag, startPoint x: 140, startPoint y: 574, endPoint x: 159, endPoint y: 598, distance: 30.6
click at [142, 576] on li "Available" at bounding box center [153, 580] width 113 height 20
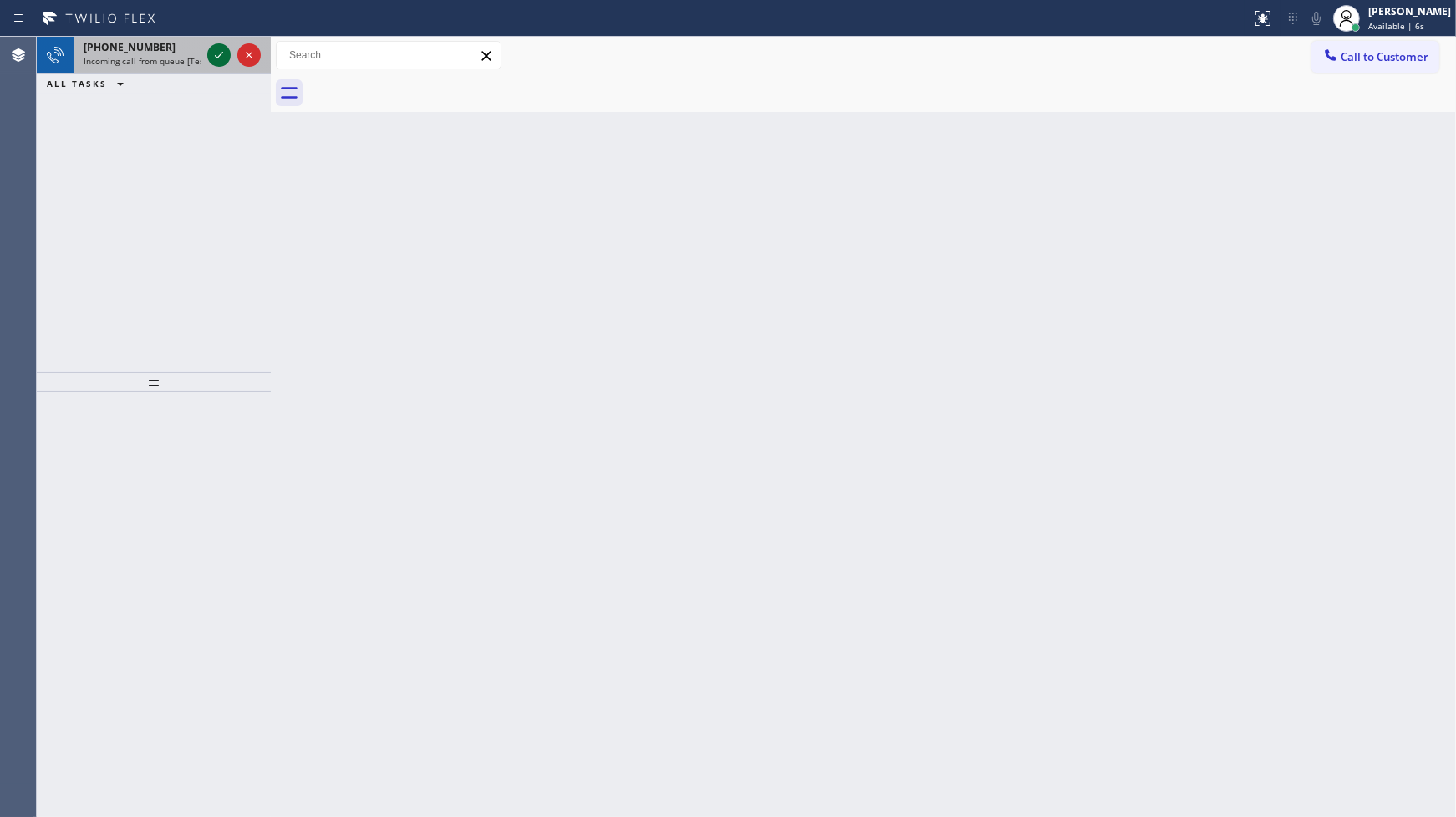
click at [224, 59] on icon at bounding box center [219, 55] width 20 height 20
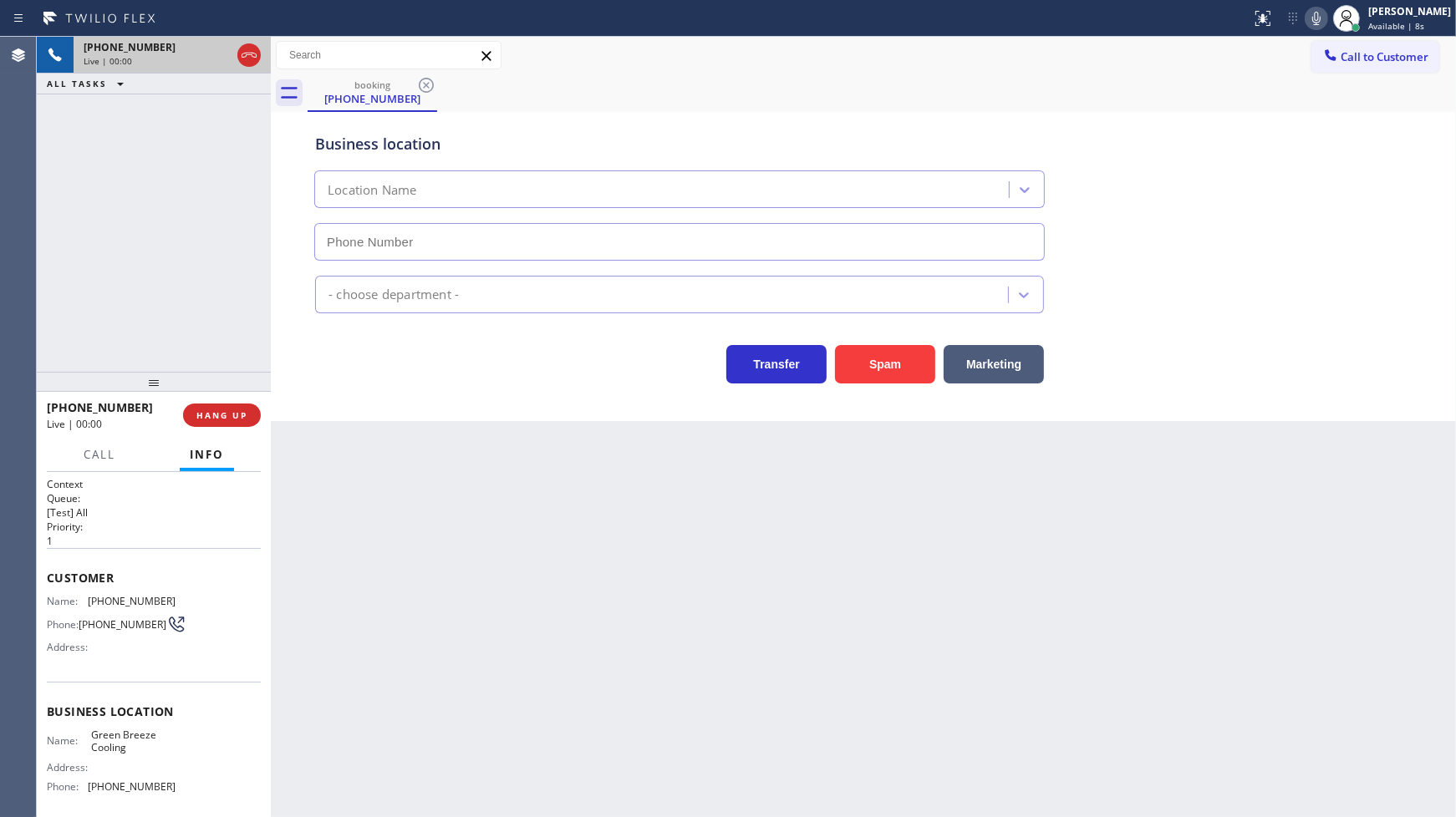
type input "(669) 322-3972"
click at [210, 426] on div "+15102013818 Live | 00:00 HANG UP" at bounding box center [154, 415] width 214 height 44
click at [218, 423] on button "HANG UP" at bounding box center [222, 415] width 78 height 23
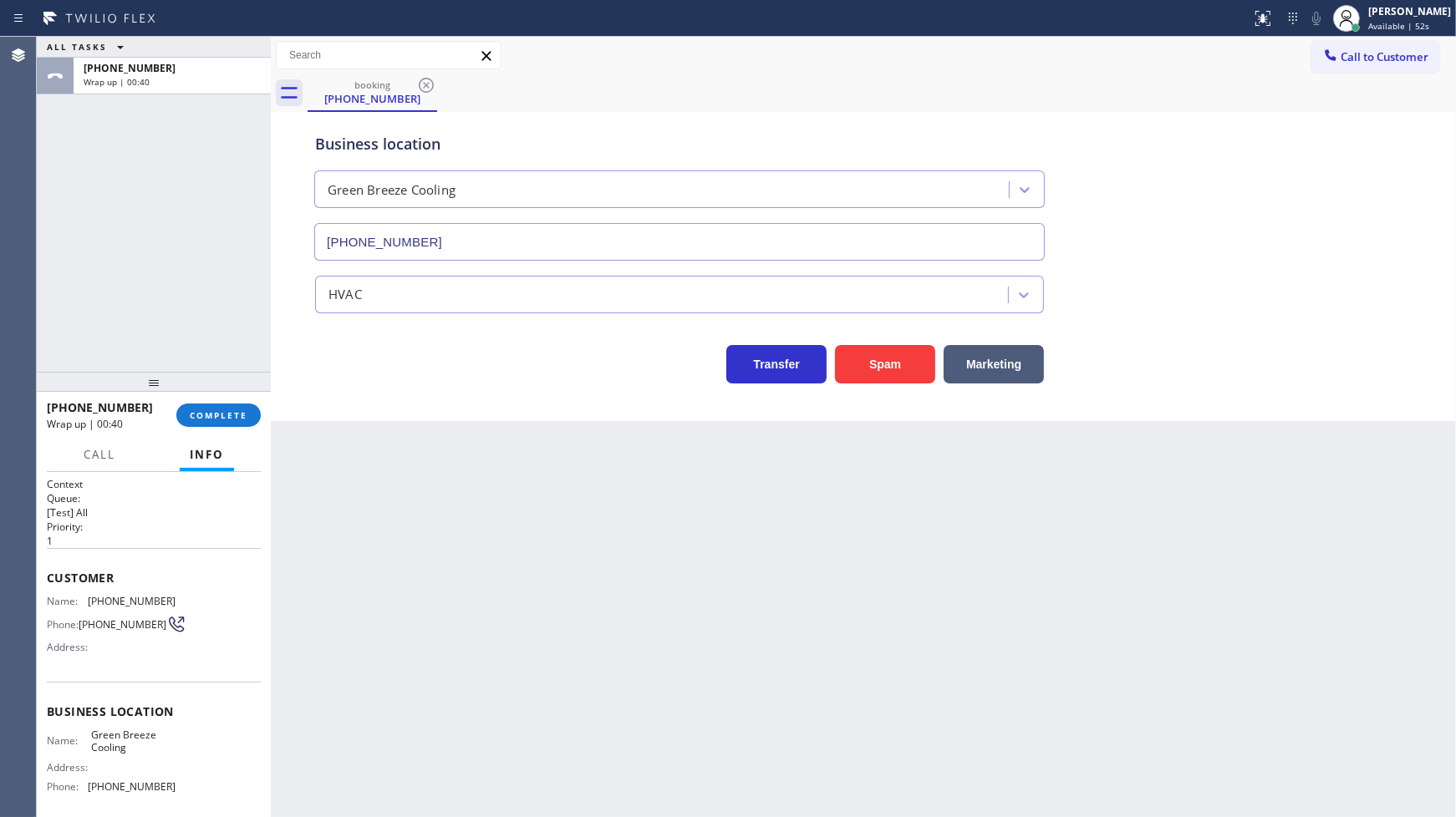
click at [206, 397] on div "+15102013818 Wrap up | 00:40 COMPLETE" at bounding box center [154, 415] width 214 height 44
click at [213, 416] on span "COMPLETE" at bounding box center [218, 415] width 58 height 12
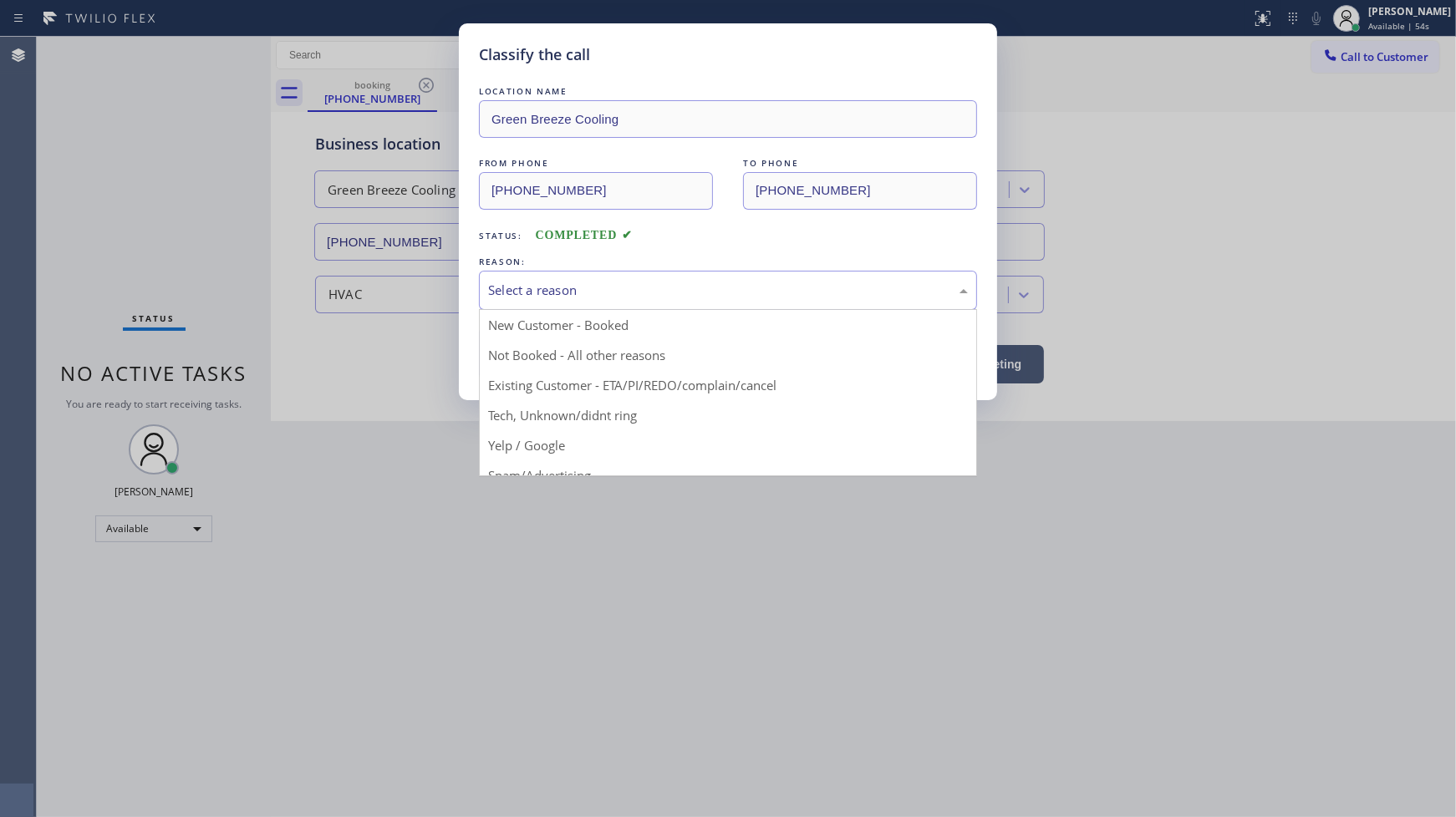
click at [570, 284] on div "Select a reason" at bounding box center [728, 290] width 480 height 19
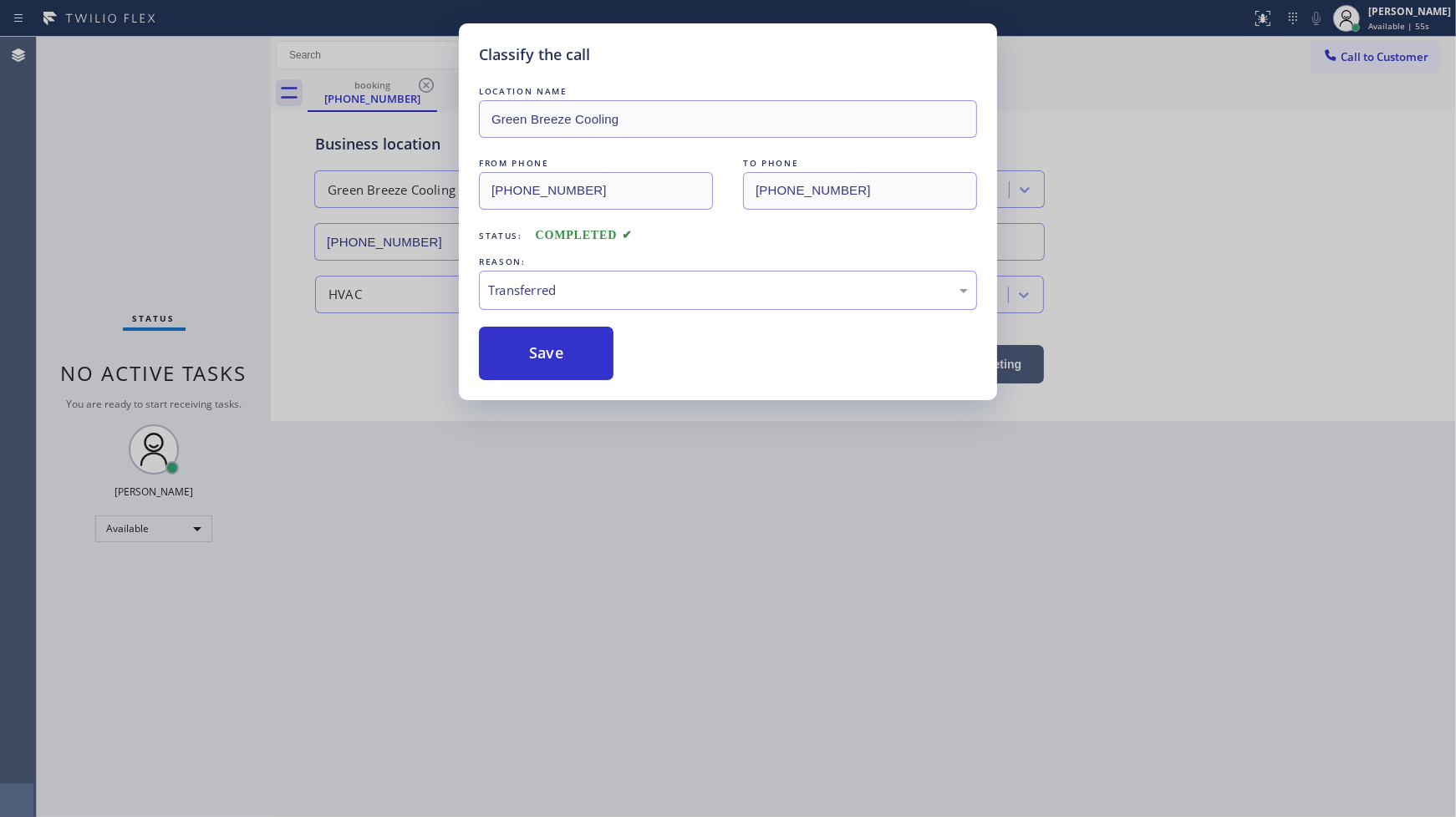
click at [549, 266] on div "REASON:" at bounding box center [728, 262] width 498 height 18
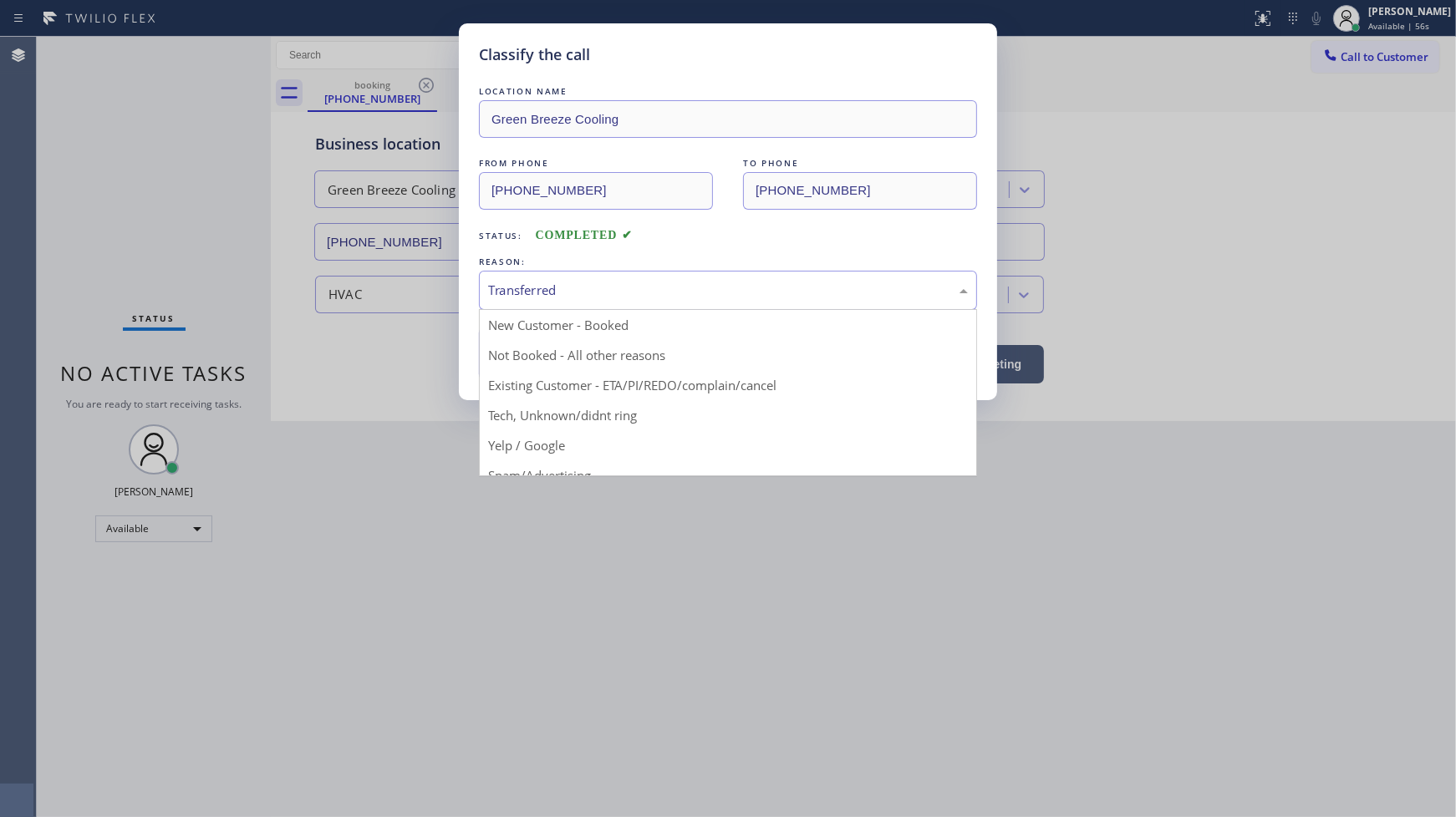
click at [545, 290] on div "Transferred" at bounding box center [728, 290] width 480 height 19
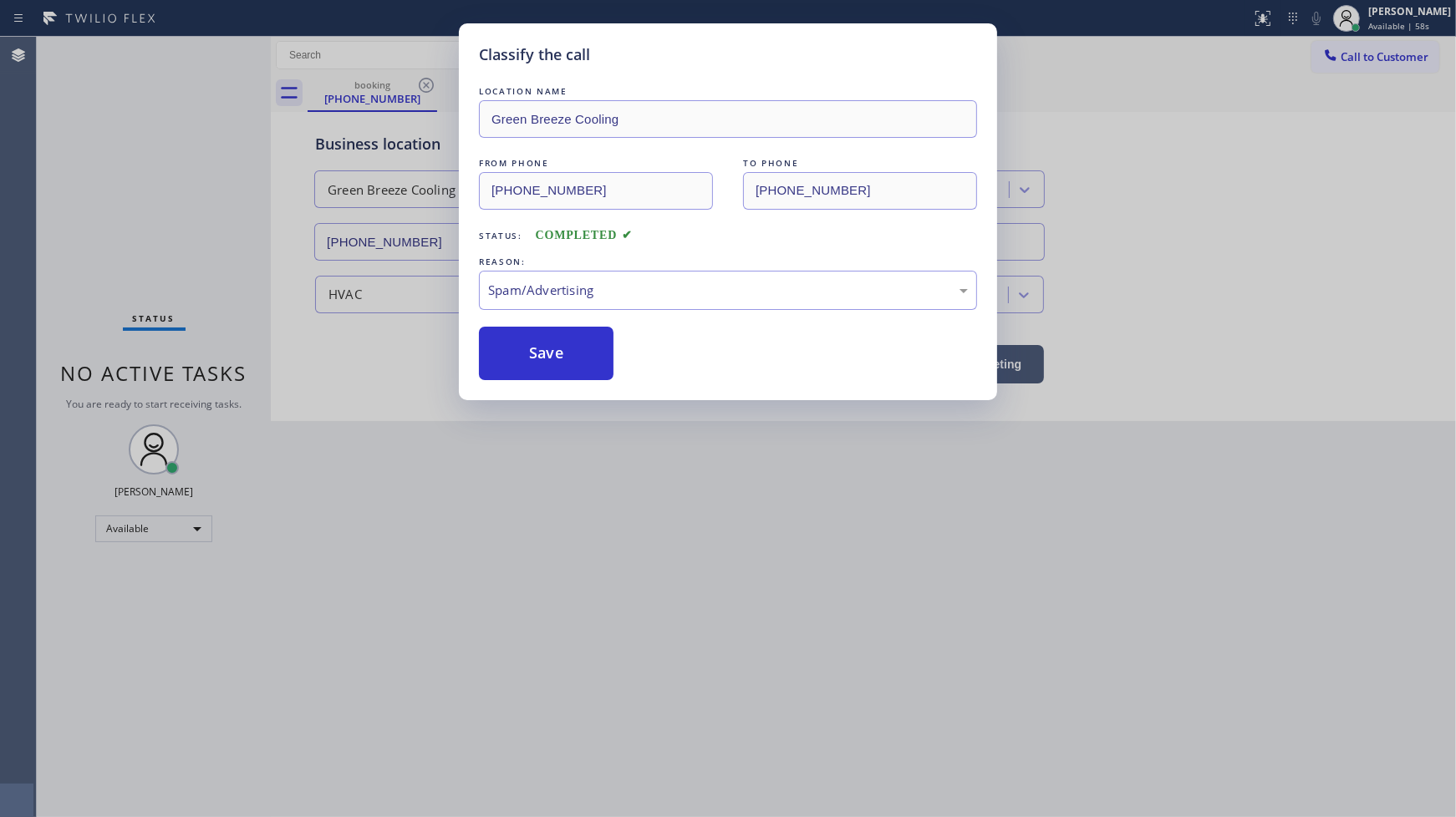
click at [533, 355] on button "Save" at bounding box center [546, 353] width 134 height 54
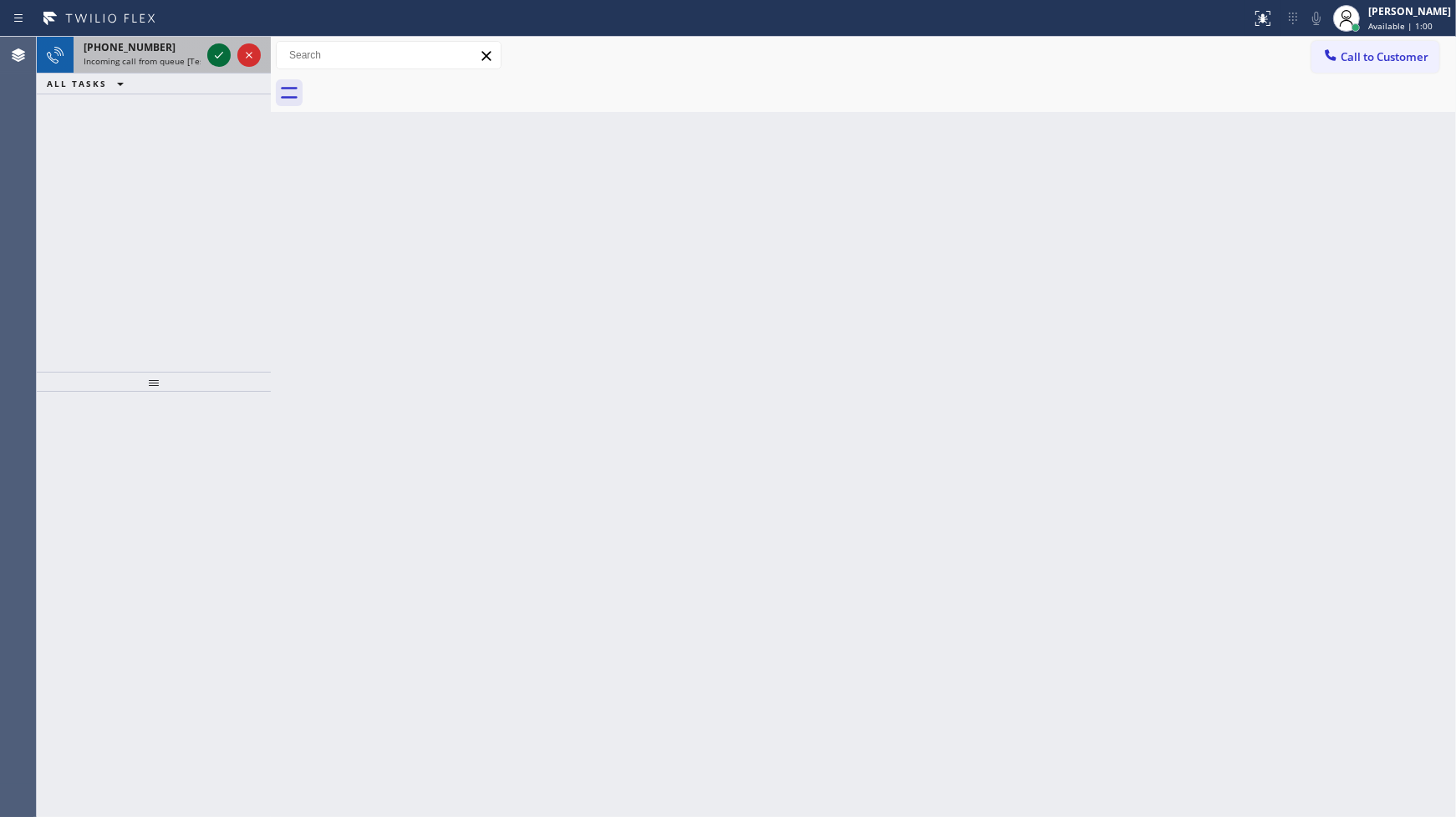
click at [209, 53] on icon at bounding box center [219, 55] width 20 height 20
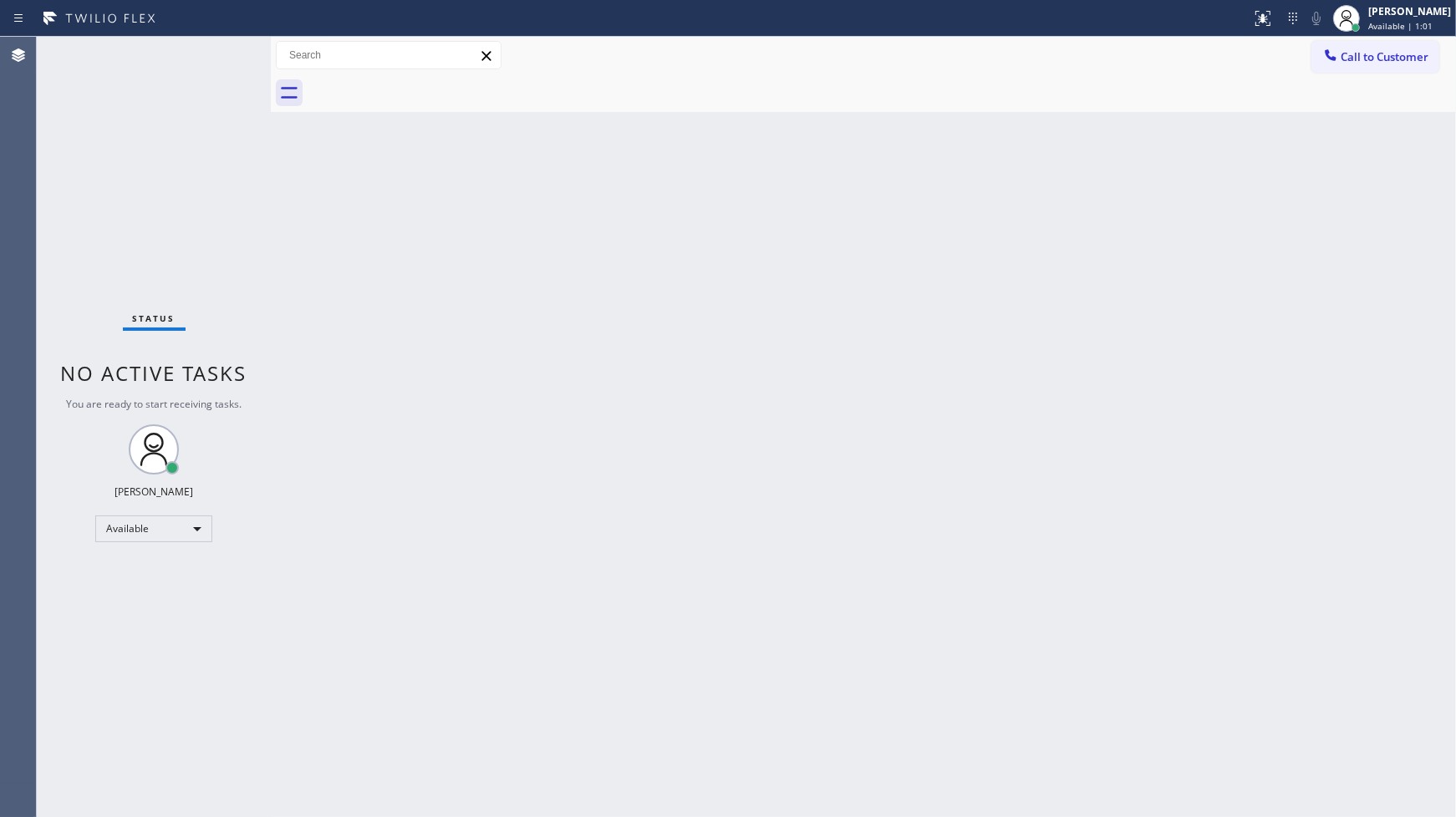
click at [218, 53] on div "Status No active tasks You are ready to start receiving tasks. JENIZA ALCAYDE A…" at bounding box center [154, 427] width 234 height 780
click at [1248, 23] on div at bounding box center [1263, 18] width 37 height 20
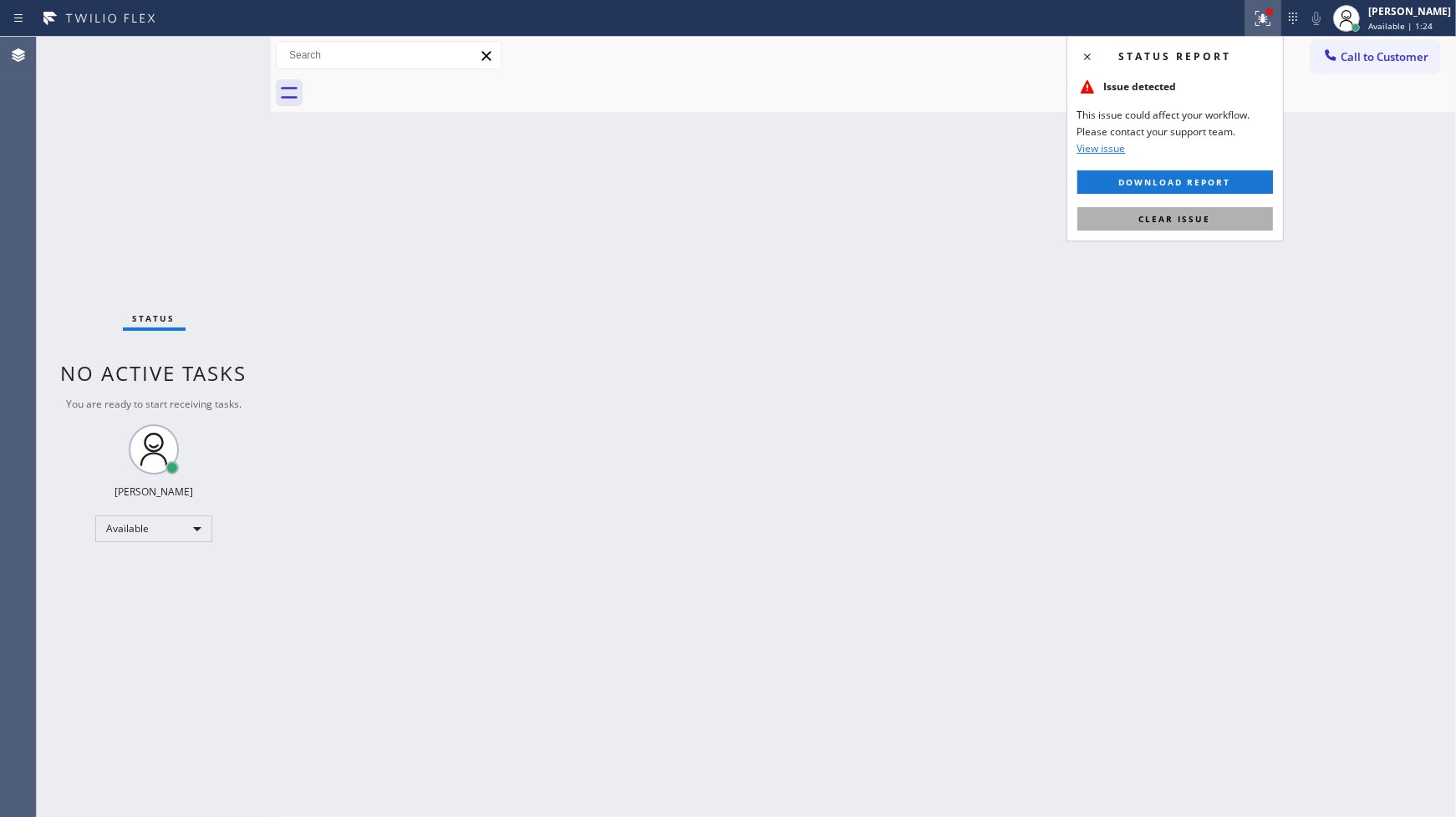
click at [1221, 220] on button "Clear issue" at bounding box center [1175, 219] width 196 height 23
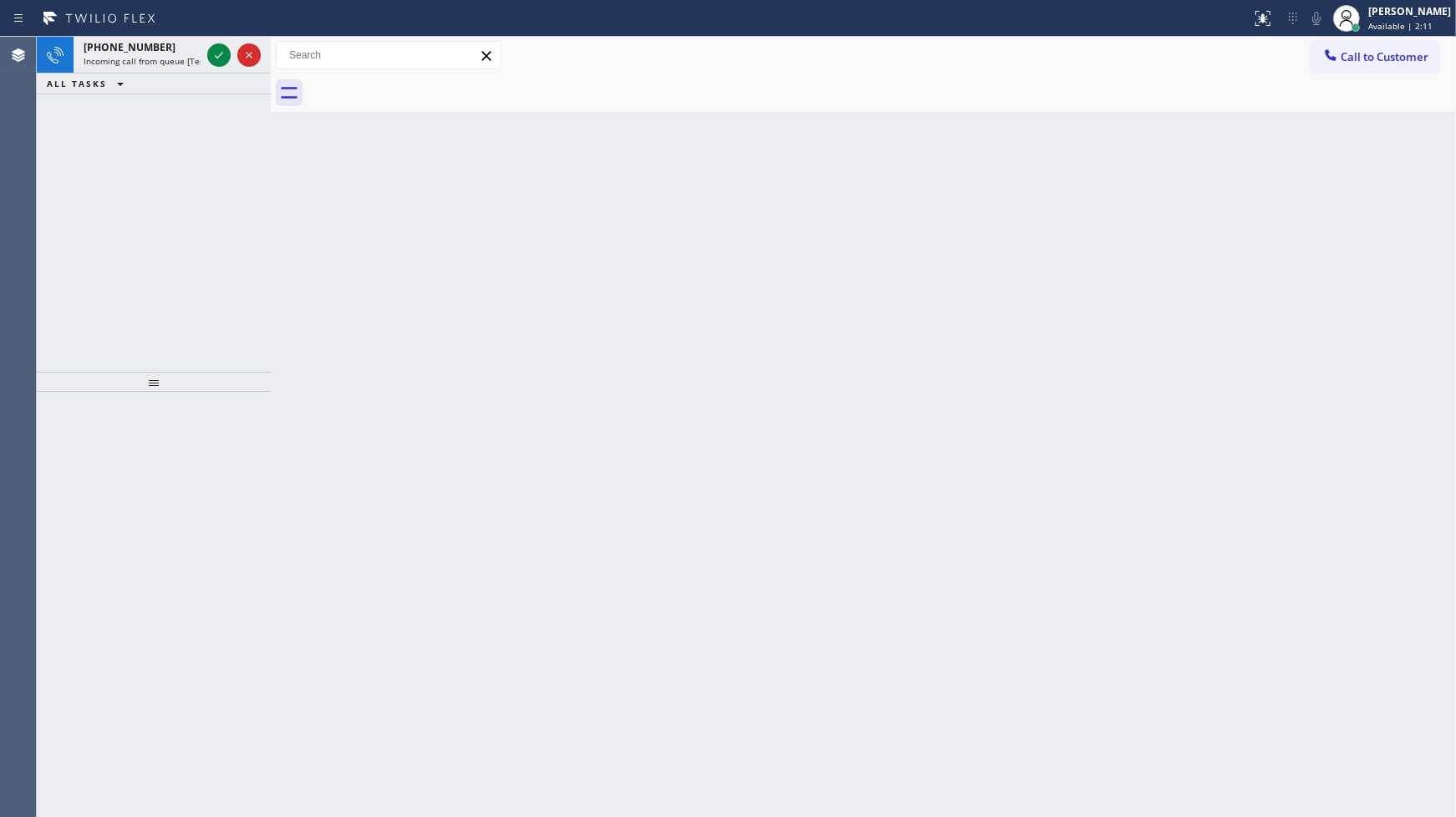
click at [206, 160] on div "+15613170526 Incoming call from queue [Test] All ALL TASKS ALL TASKS ACTIVE TAS…" at bounding box center [154, 204] width 234 height 335
click at [215, 63] on icon at bounding box center [219, 55] width 20 height 20
click at [214, 56] on icon at bounding box center [219, 55] width 20 height 20
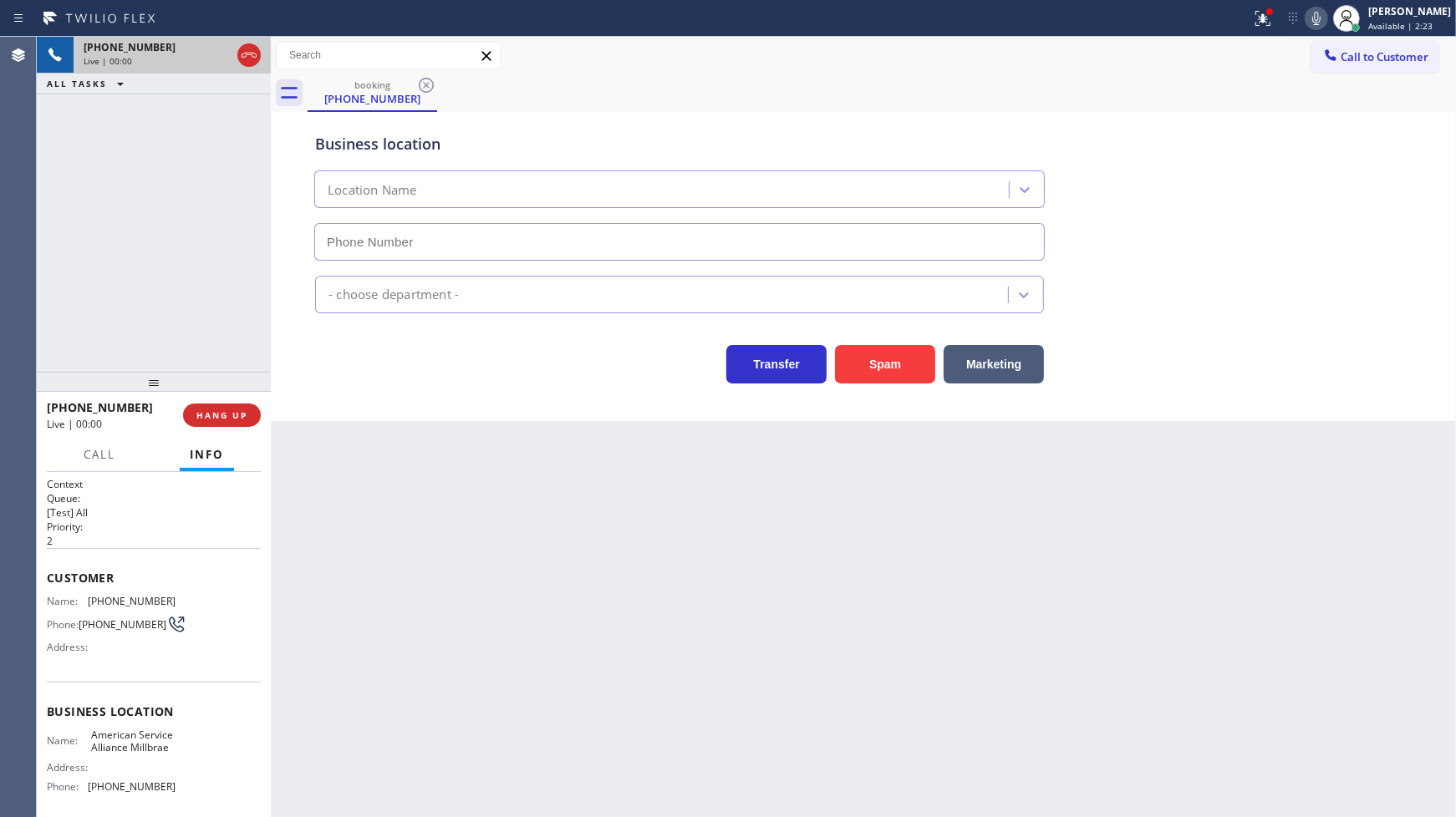
type input "(650) 770-8313"
click at [240, 416] on span "HANG UP" at bounding box center [222, 415] width 51 height 12
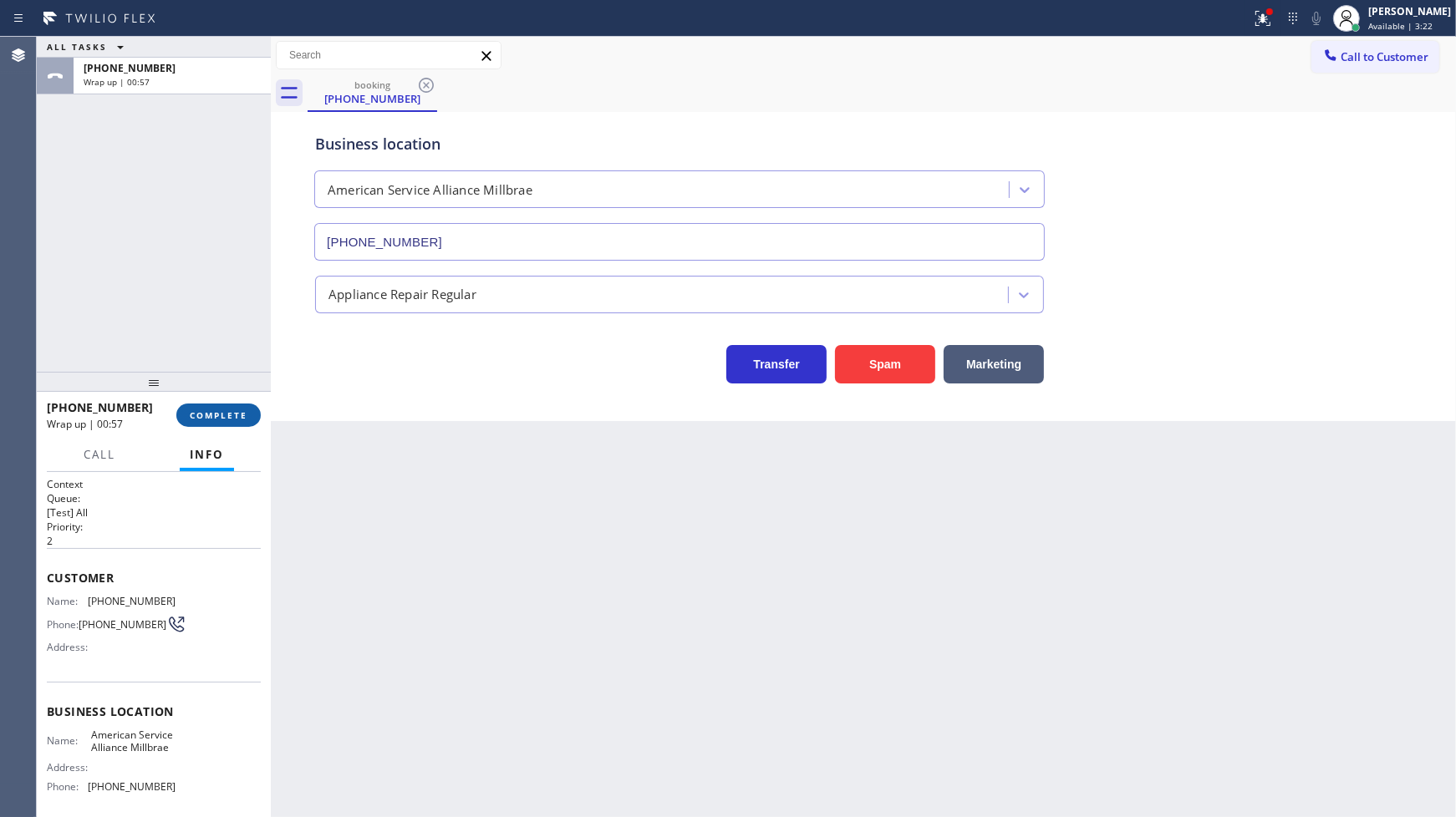
click at [220, 424] on button "COMPLETE" at bounding box center [218, 415] width 85 height 23
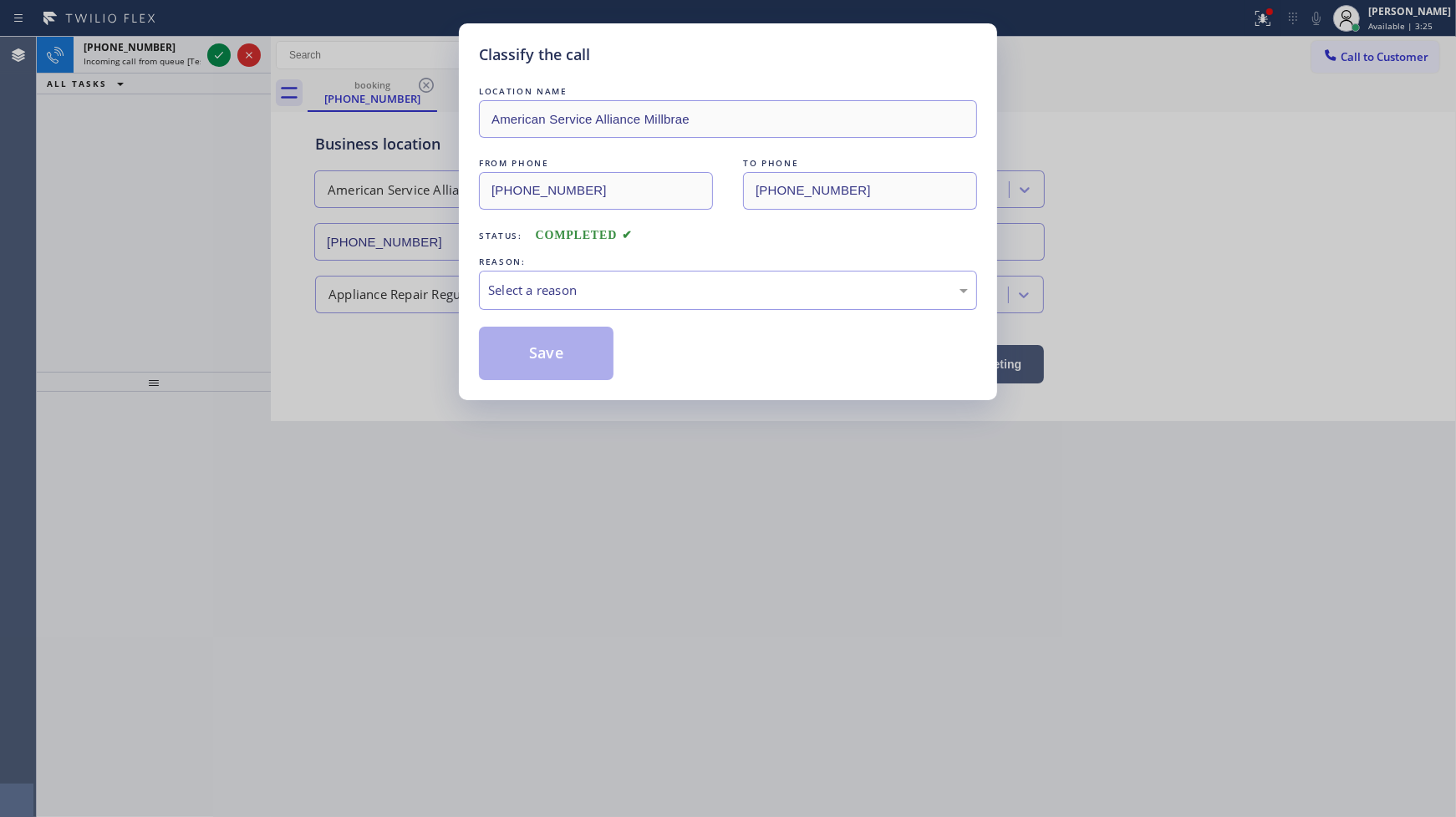
click at [278, 449] on div "Classify the call LOCATION NAME American Service Alliance Millbrae FROM PHONE (…" at bounding box center [728, 408] width 1456 height 817
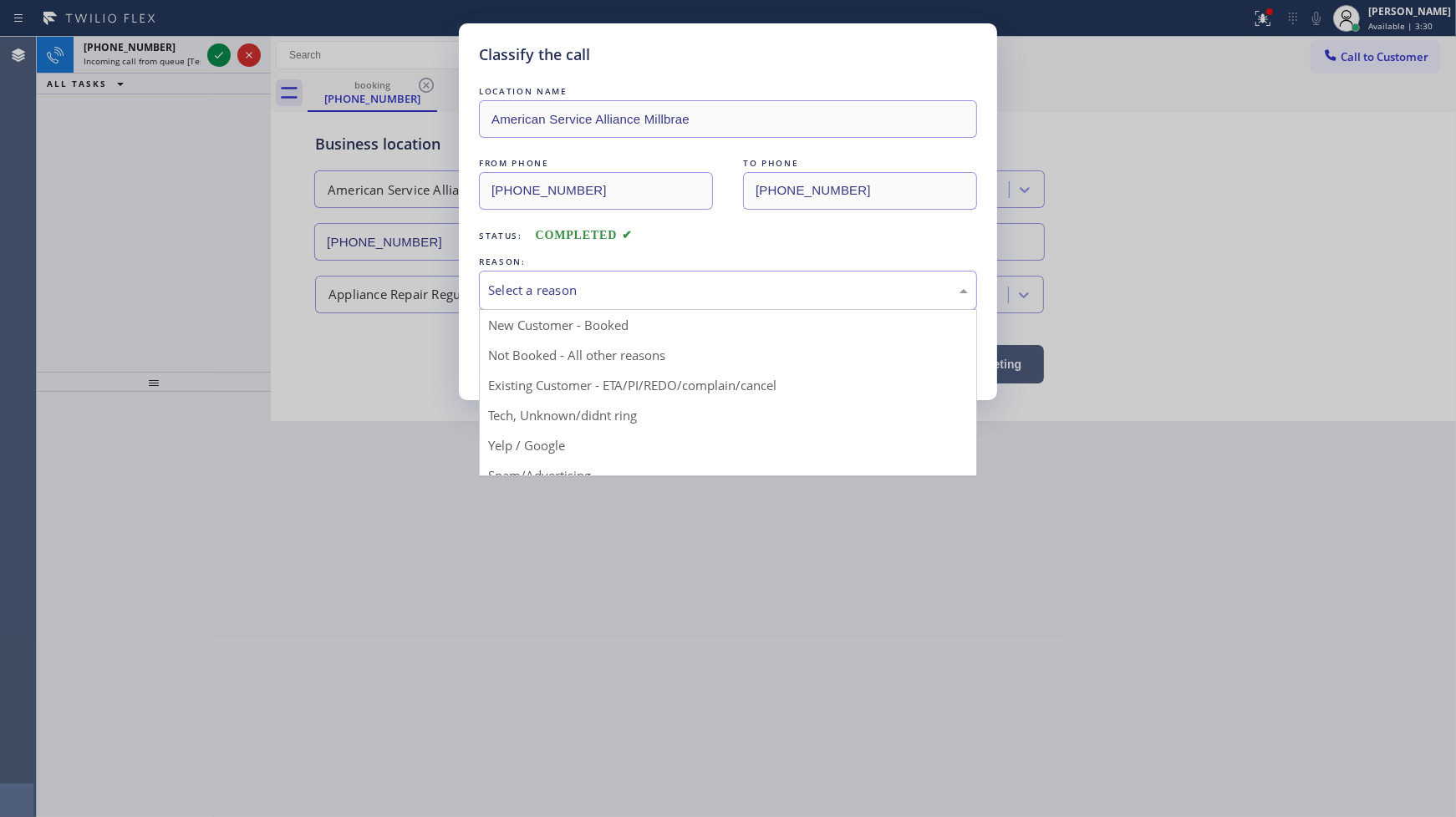
click at [689, 281] on div "Select a reason" at bounding box center [728, 290] width 480 height 19
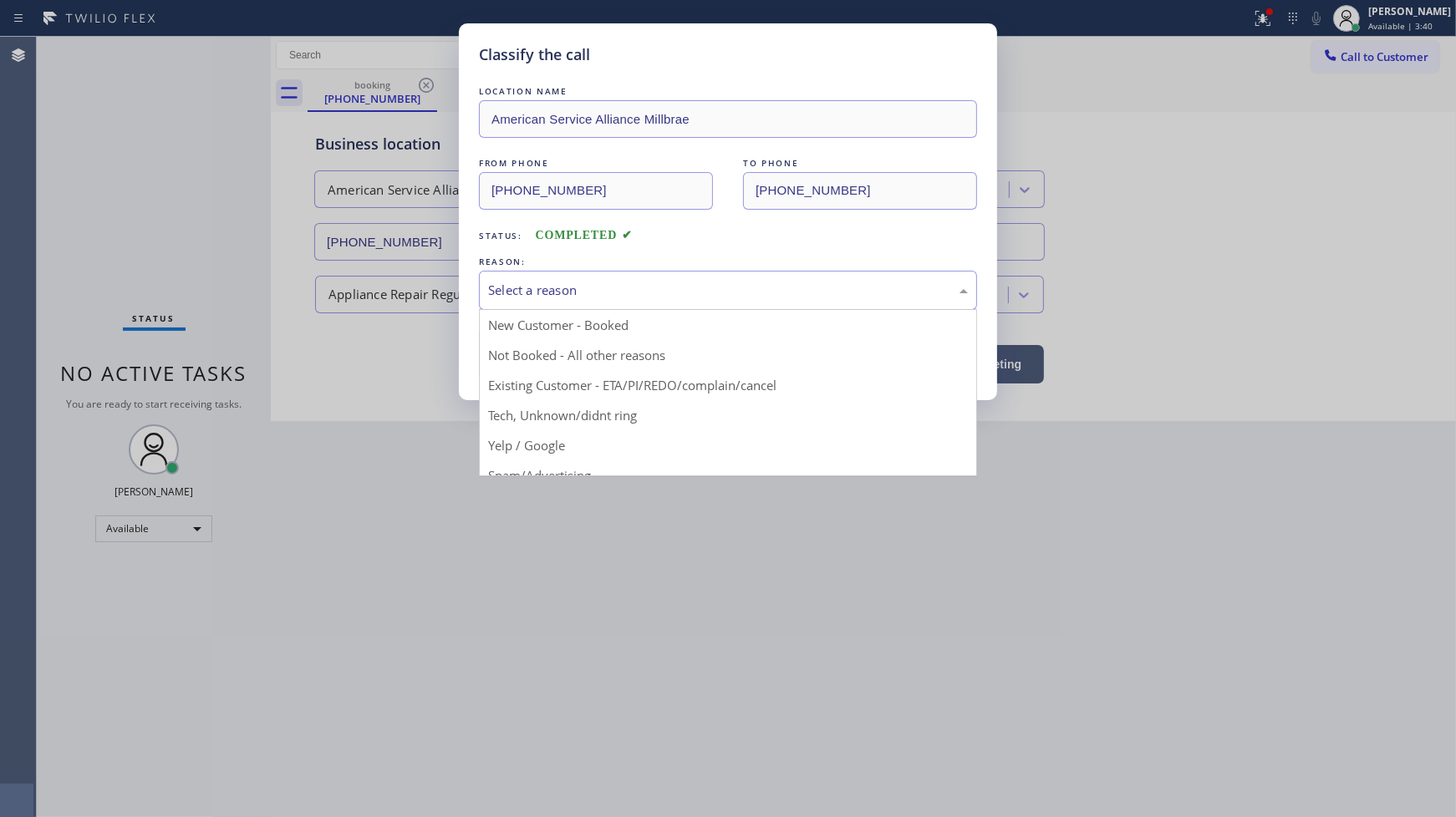
click at [547, 289] on div "Select a reason" at bounding box center [728, 290] width 480 height 19
click at [592, 287] on div "Select a reason" at bounding box center [728, 290] width 480 height 19
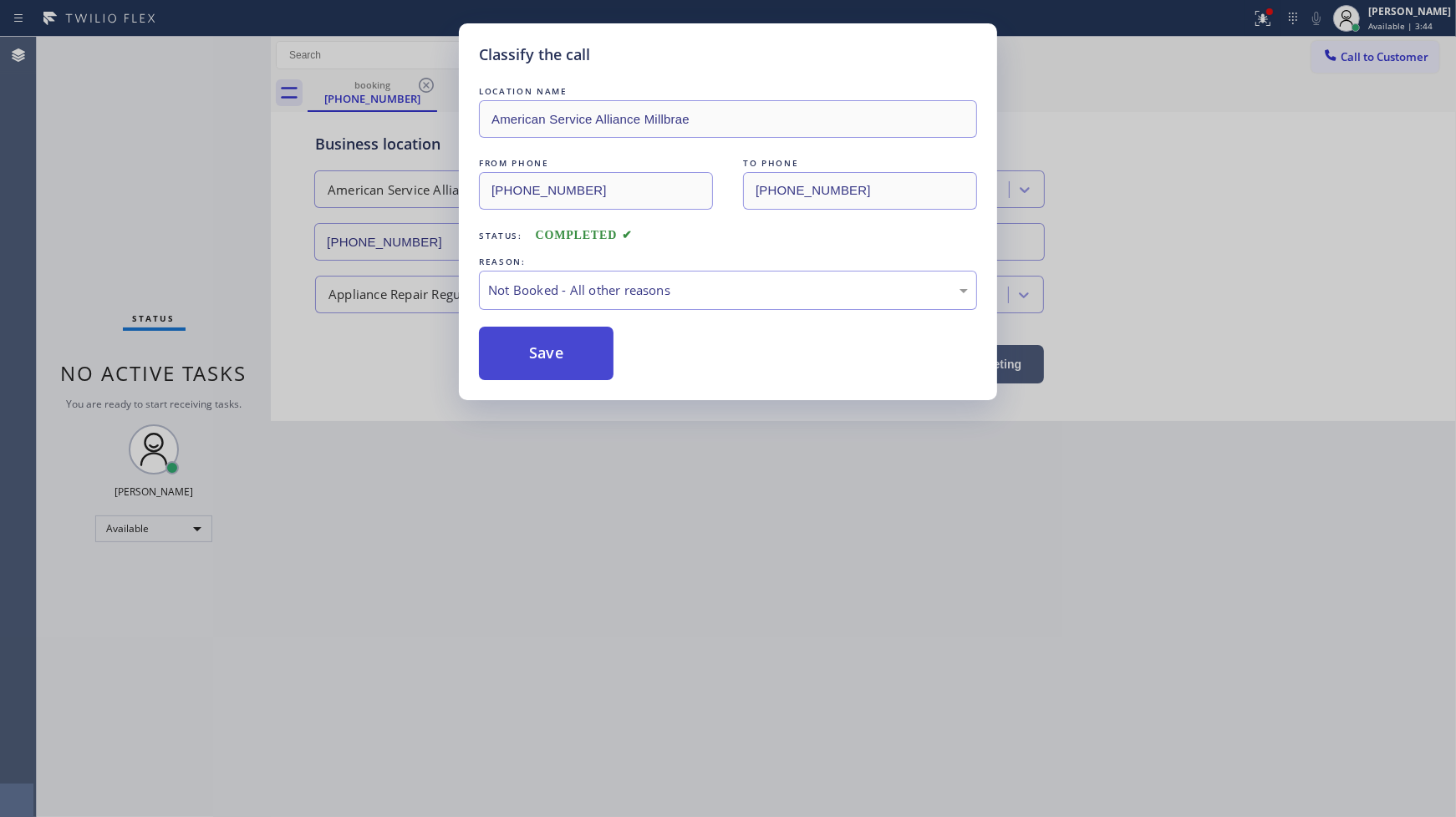
click at [499, 347] on button "Save" at bounding box center [546, 353] width 134 height 54
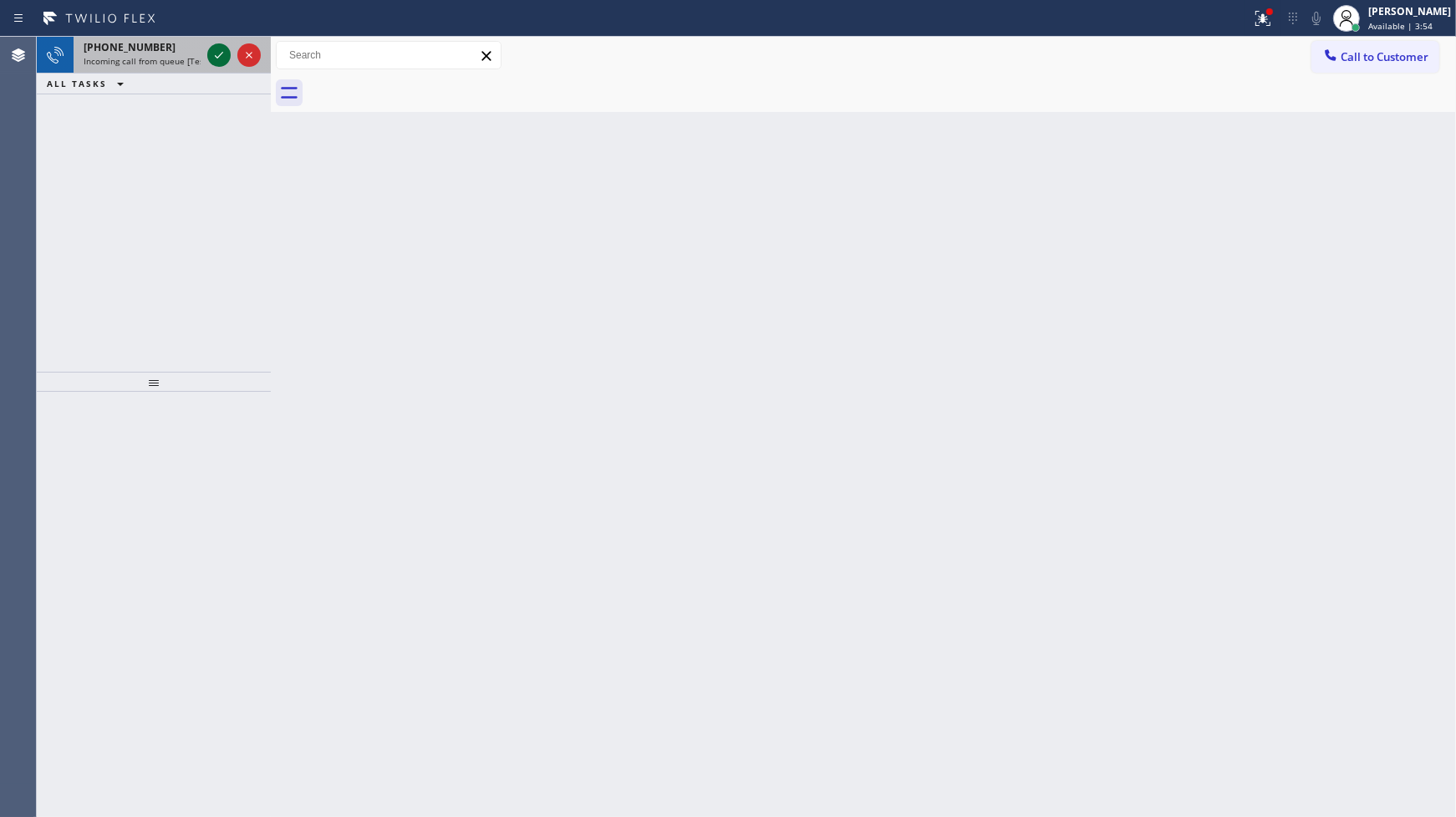
click at [215, 52] on icon at bounding box center [219, 55] width 20 height 20
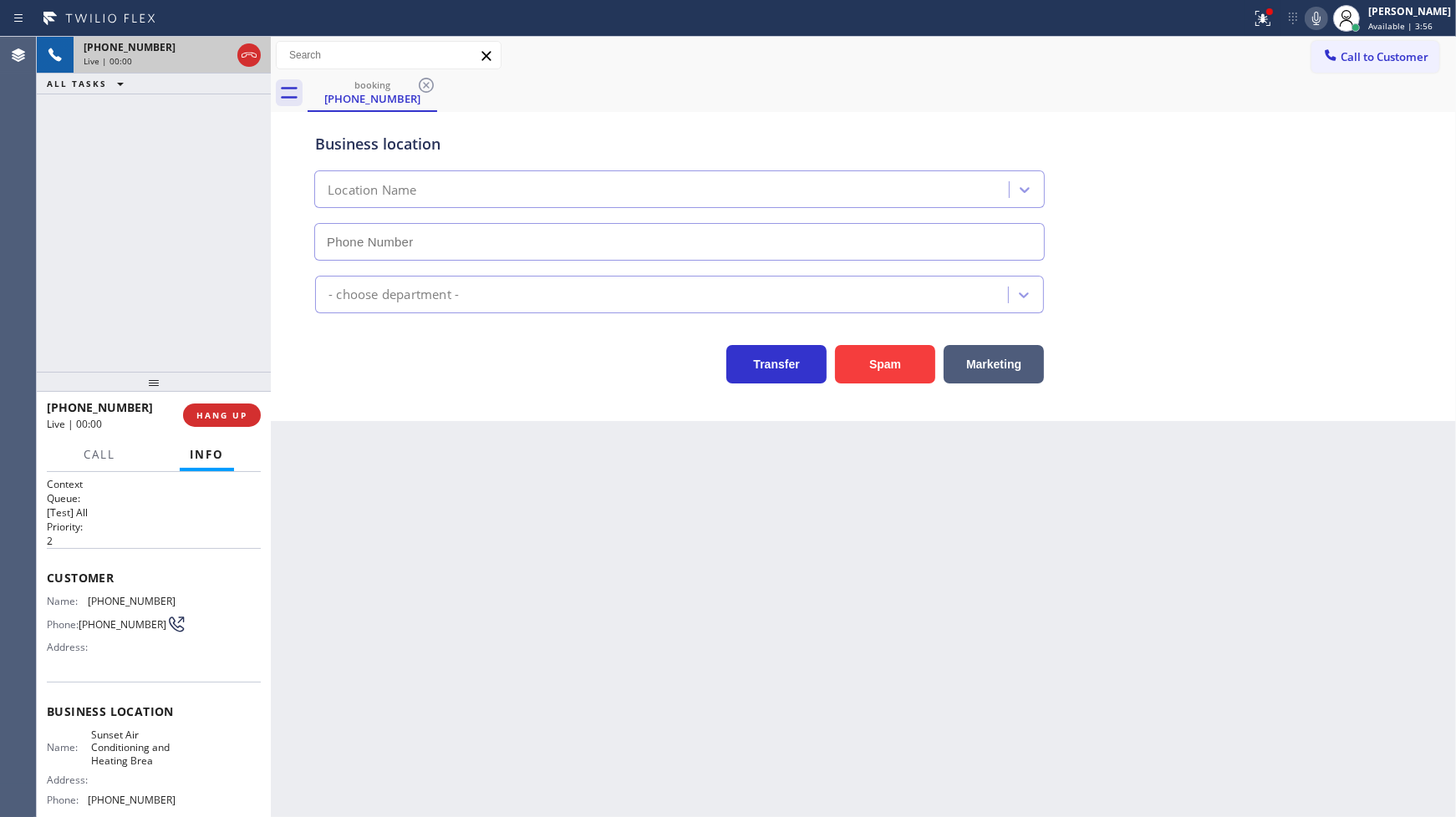
type input "(714) 844-0830"
click at [224, 418] on span "HANG UP" at bounding box center [222, 415] width 51 height 12
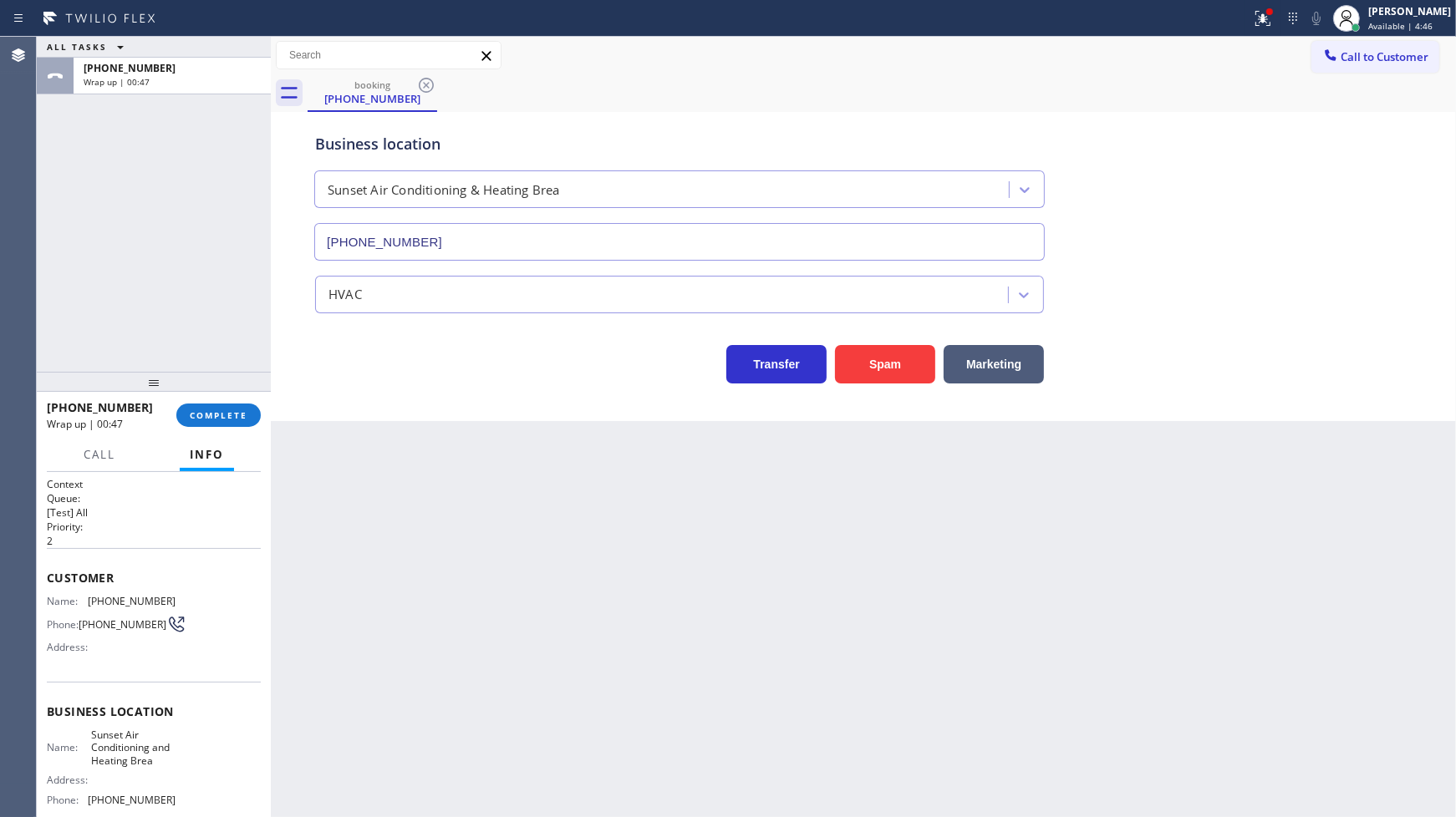
click at [145, 180] on div "ALL TASKS ALL TASKS ACTIVE TASKS TASKS IN WRAP UP +17146832915 Wrap up | 00:47" at bounding box center [154, 204] width 234 height 335
click at [246, 404] on button "COMPLETE" at bounding box center [218, 415] width 85 height 23
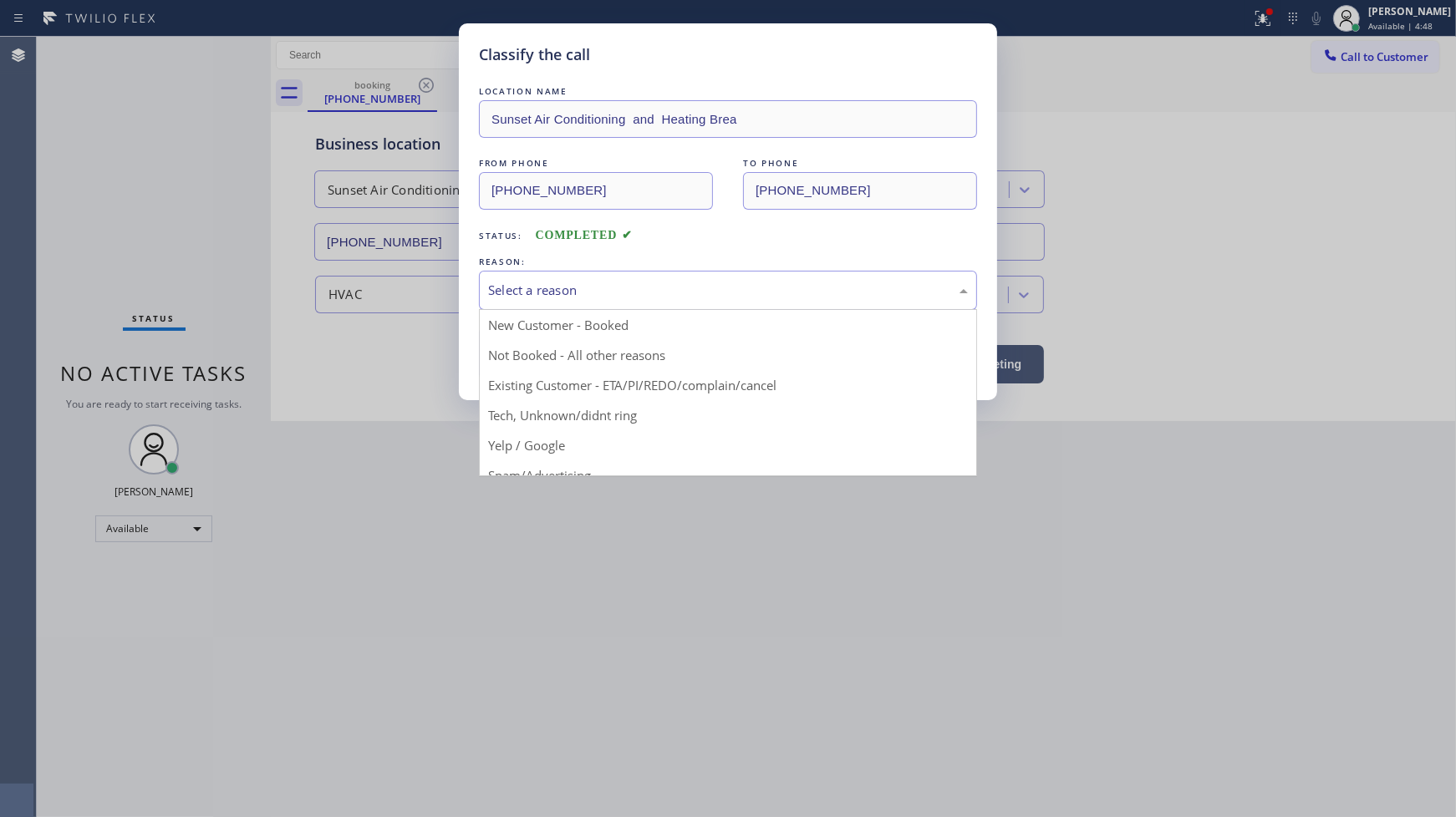
click at [586, 298] on div "Select a reason" at bounding box center [728, 290] width 480 height 19
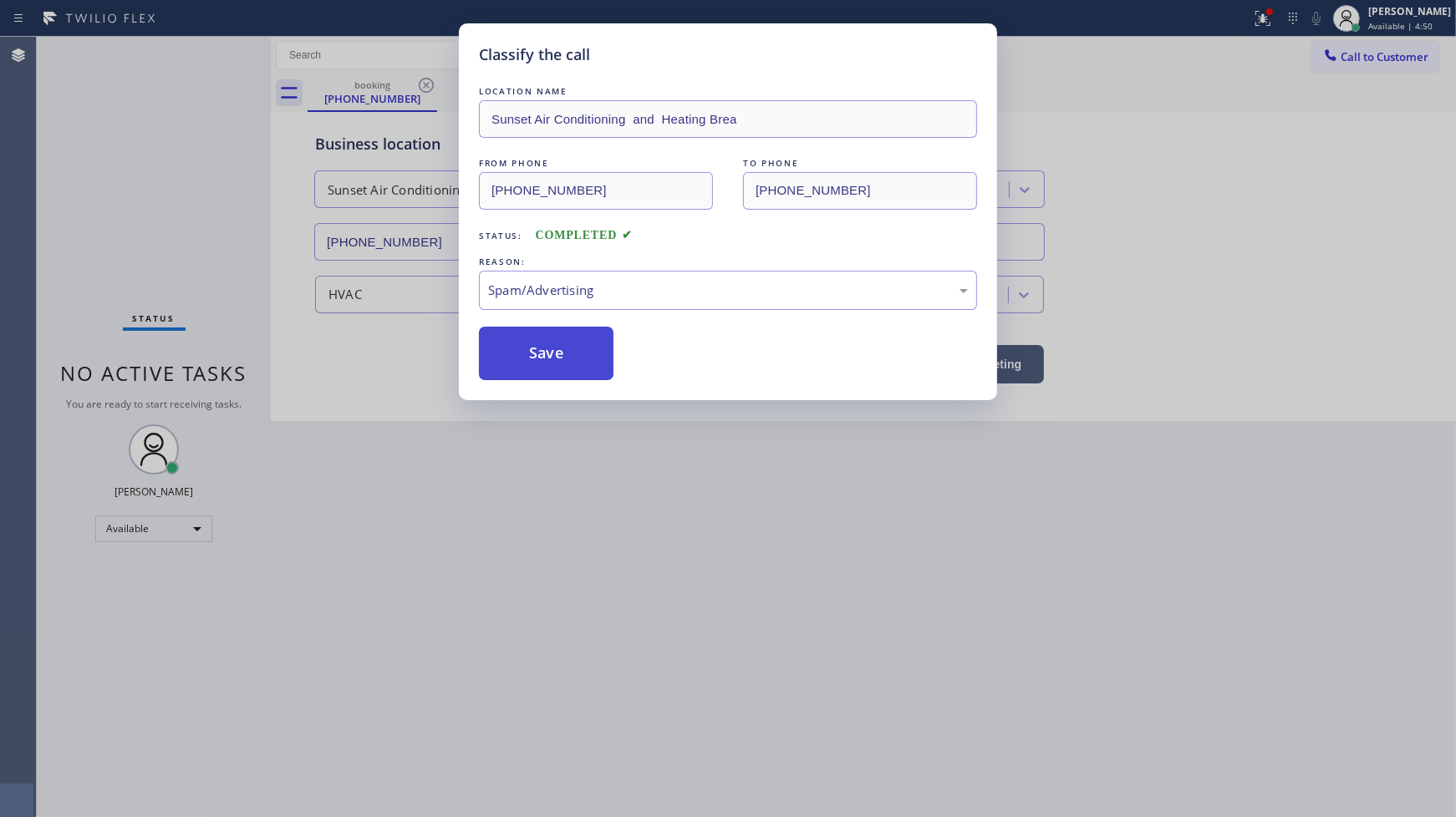
click at [545, 360] on button "Save" at bounding box center [546, 353] width 134 height 54
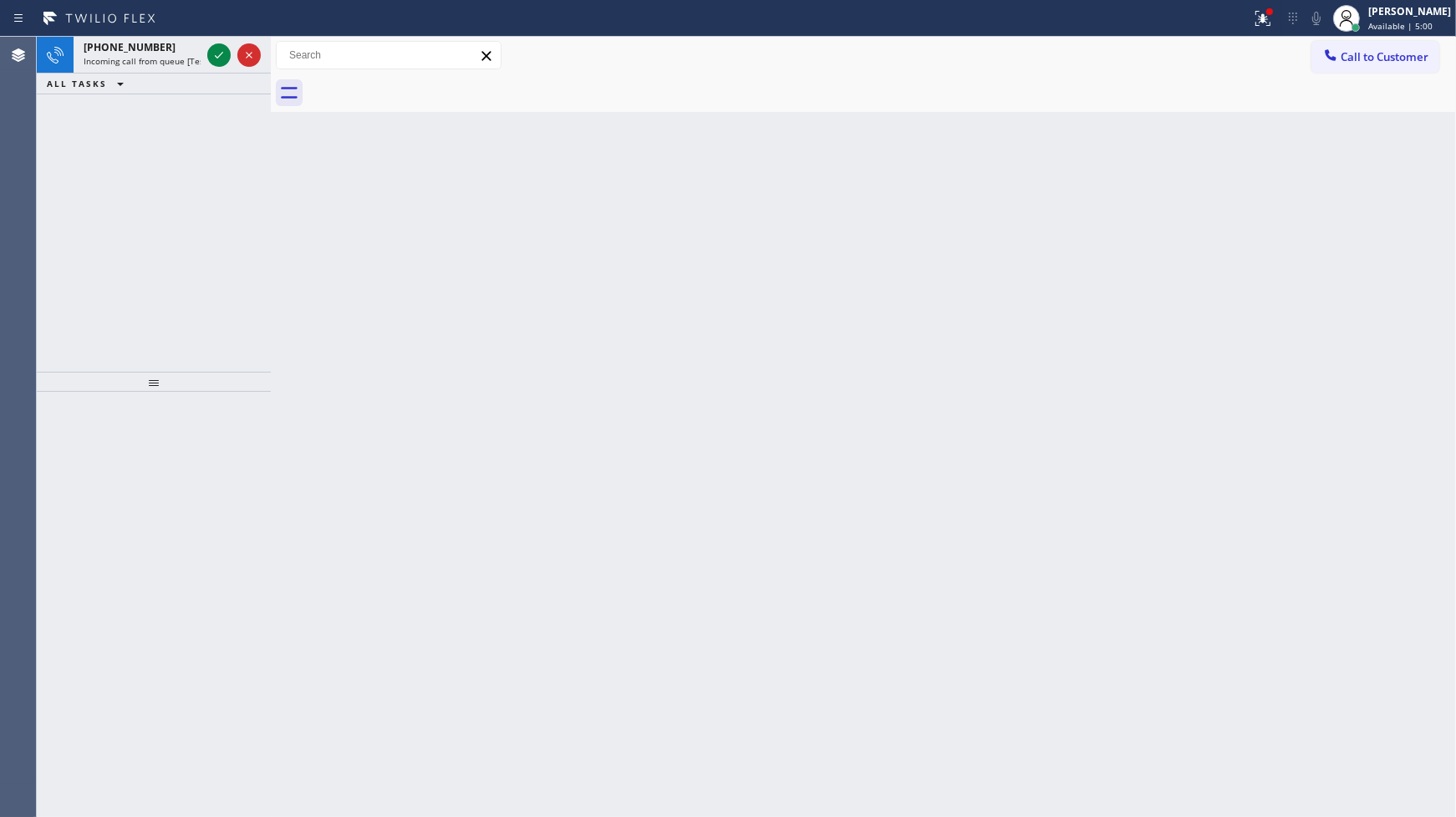
drag, startPoint x: 139, startPoint y: 143, endPoint x: 169, endPoint y: 95, distance: 56.6
click at [152, 121] on div "+12059196771 Incoming call from queue [Test] All ALL TASKS ALL TASKS ACTIVE TAS…" at bounding box center [154, 204] width 234 height 335
drag, startPoint x: 227, startPoint y: 29, endPoint x: 222, endPoint y: 45, distance: 16.8
click at [227, 35] on div "Status report Issue detected This issue could affect your workflow. Please cont…" at bounding box center [728, 18] width 1456 height 37
click at [222, 46] on icon at bounding box center [219, 55] width 20 height 20
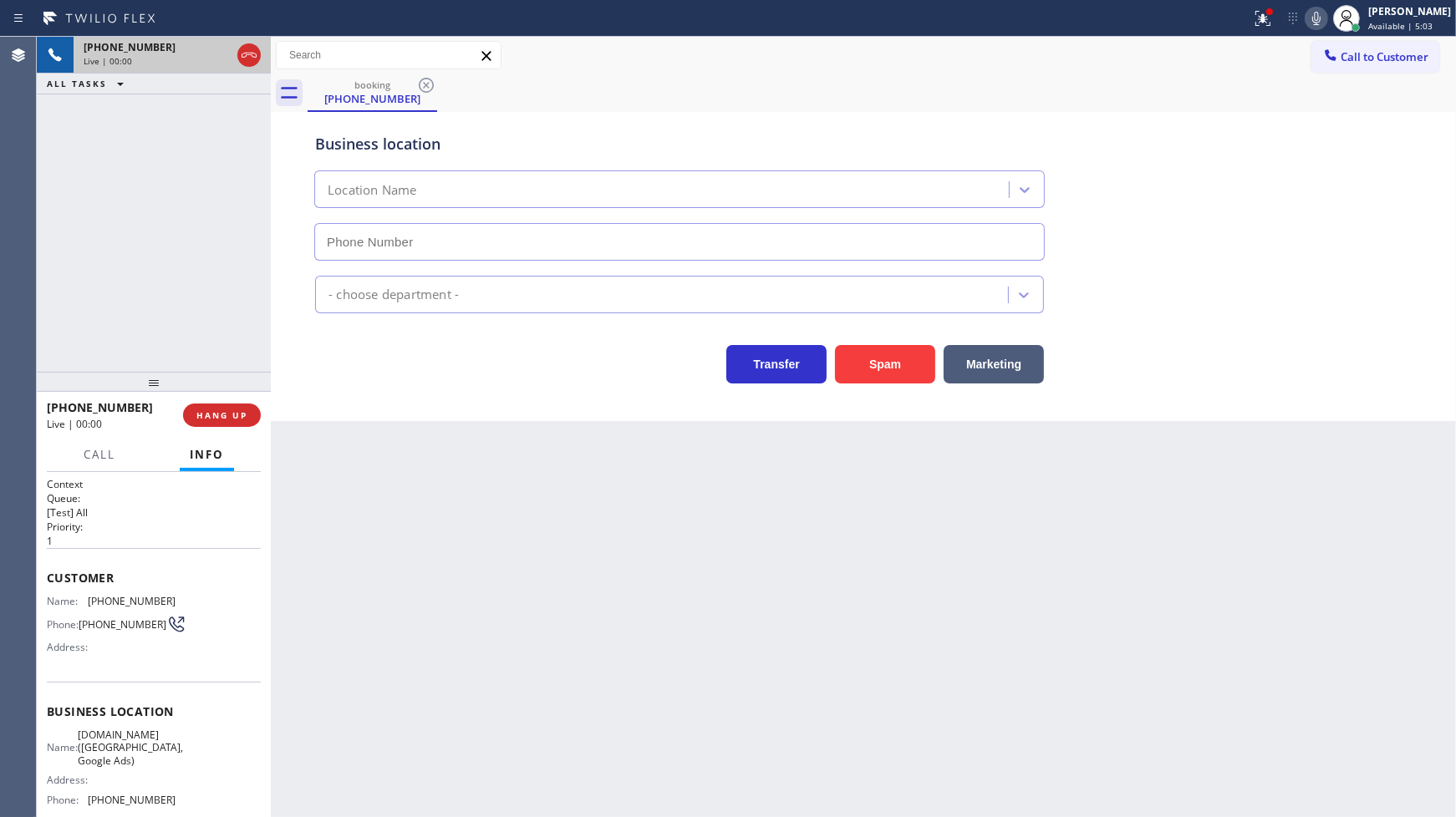
type input "(602) 433-8294"
click at [232, 418] on span "HANG UP" at bounding box center [222, 415] width 51 height 12
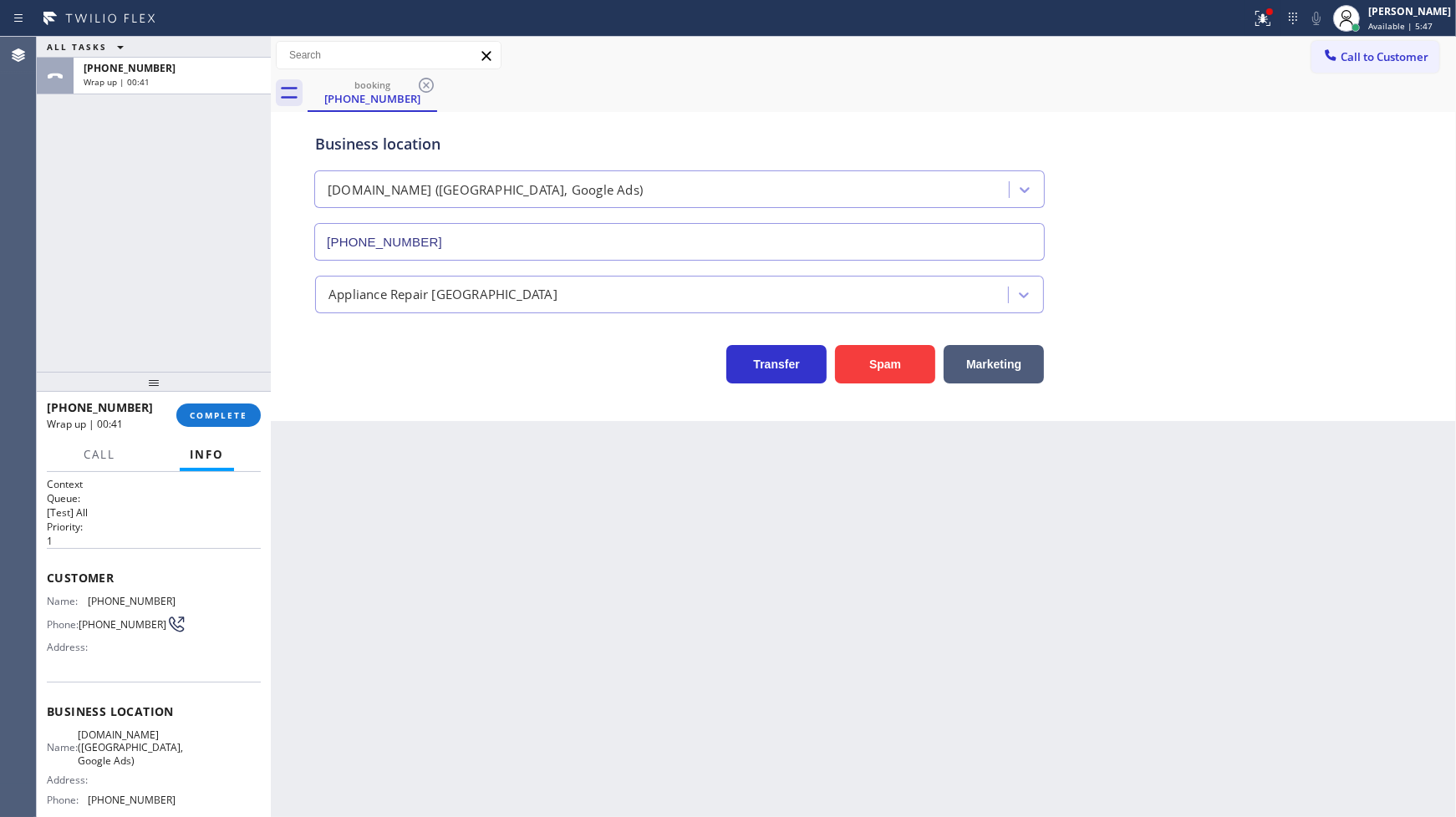
click at [168, 276] on div "ALL TASKS ALL TASKS ACTIVE TASKS TASKS IN WRAP UP +12059196771 Wrap up | 00:41" at bounding box center [154, 204] width 234 height 335
drag, startPoint x: 55, startPoint y: 559, endPoint x: 49, endPoint y: 596, distance: 37.5
click at [56, 630] on div "Customer Name: (205) 919-6771 Phone: (205) 919-6771 Address:" at bounding box center [154, 614] width 214 height 133
click at [42, 549] on div "Context Queue: [Test] All Priority: 1 Customer Name: (205) 919-6771 Phone: (205…" at bounding box center [154, 645] width 234 height 346
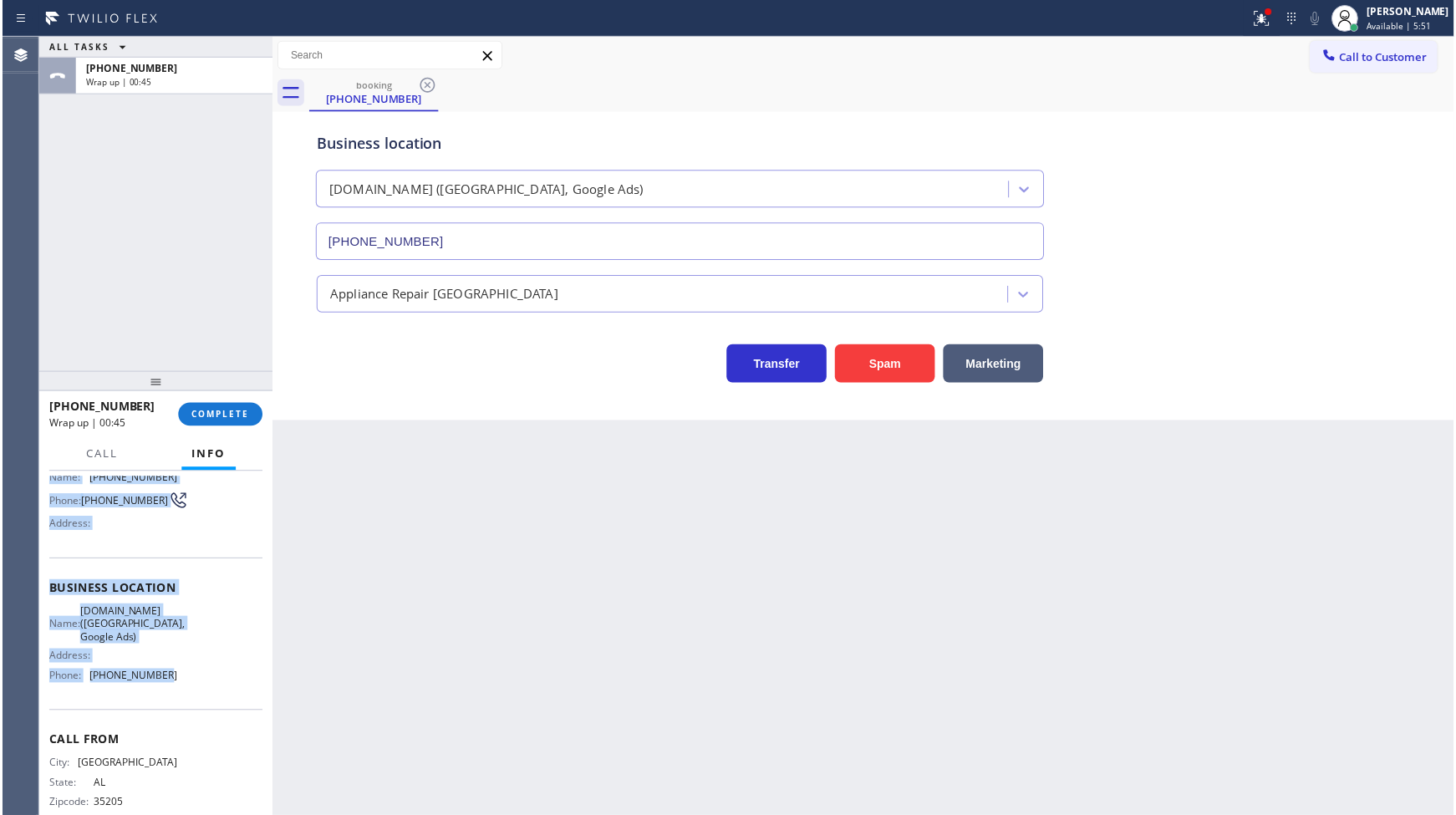
scroll to position [151, 0]
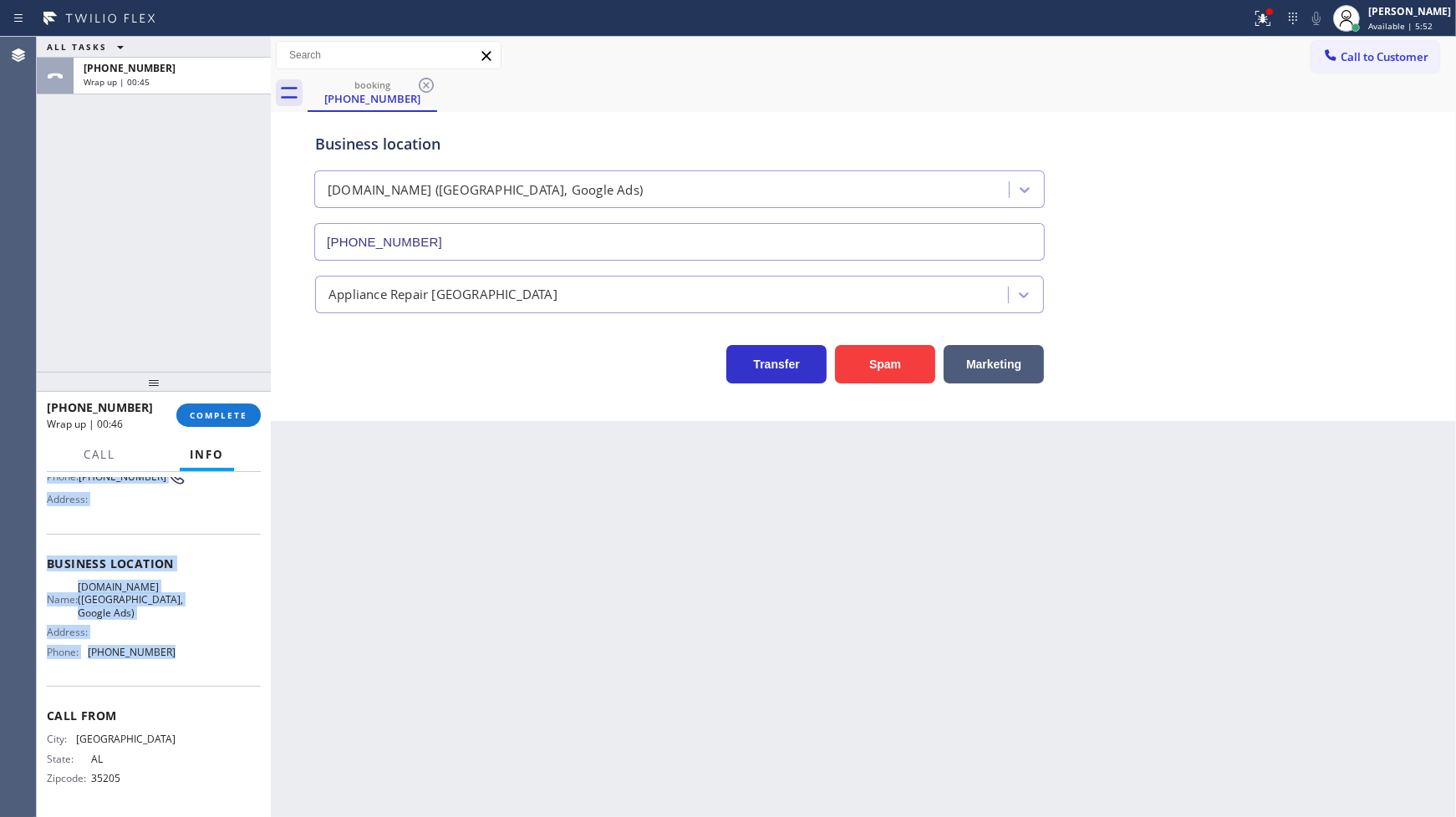
drag, startPoint x: 44, startPoint y: 565, endPoint x: 207, endPoint y: 648, distance: 182.9
click at [207, 648] on div "Context Queue: [Test] All Priority: 1 Customer Name: (205) 919-6771 Phone: (205…" at bounding box center [154, 645] width 234 height 346
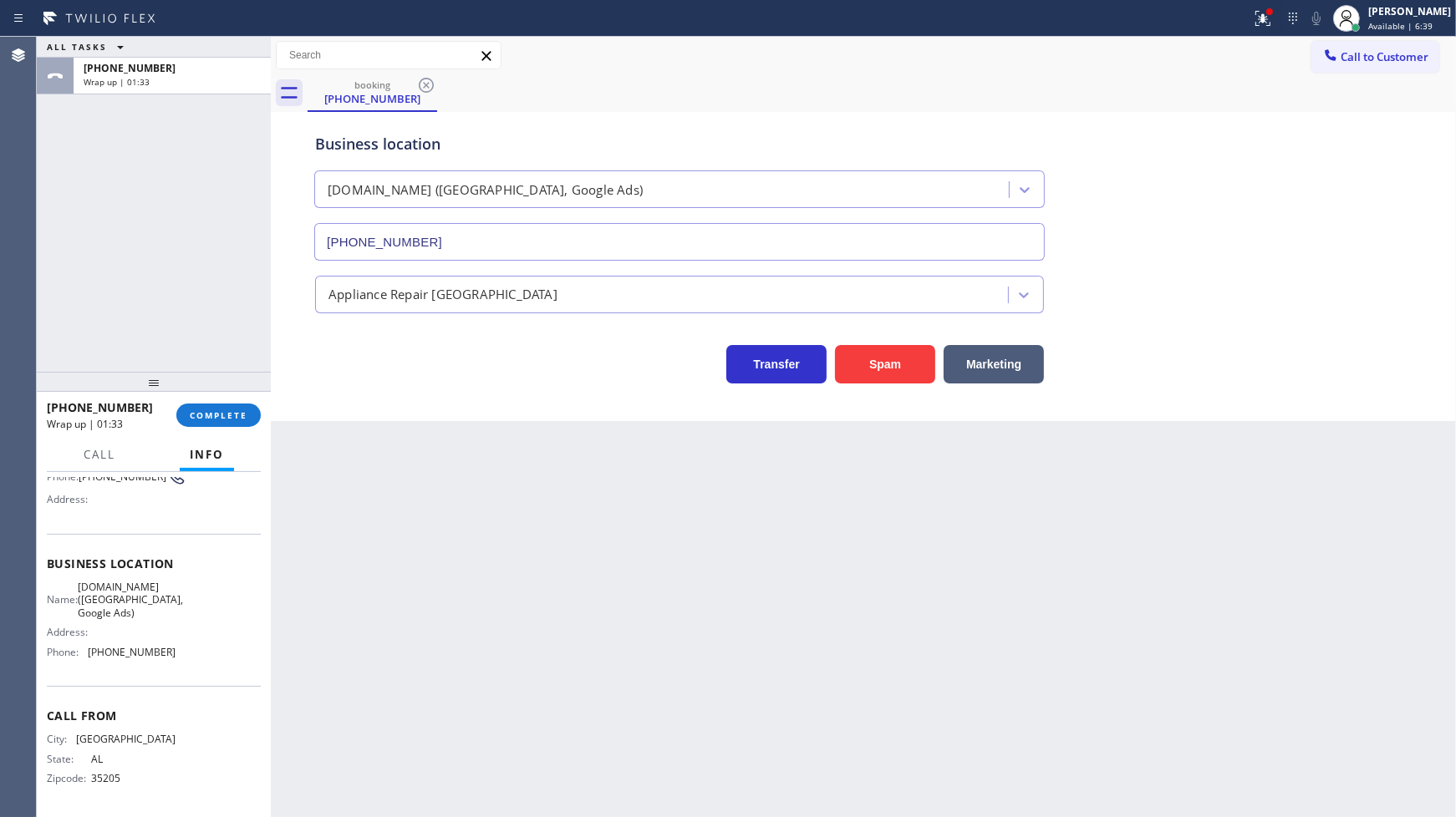
click at [88, 336] on div "ALL TASKS ALL TASKS ACTIVE TASKS TASKS IN WRAP UP +12059196771 Wrap up | 01:33" at bounding box center [154, 204] width 234 height 335
drag, startPoint x: 232, startPoint y: 441, endPoint x: 232, endPoint y: 414, distance: 27.0
click at [237, 429] on div "+12059196771 Wrap up | 01:33 COMPLETE Call Info Call ended +12059196771 Wrap up…" at bounding box center [154, 605] width 234 height 426
click at [232, 413] on span "COMPLETE" at bounding box center [218, 415] width 58 height 12
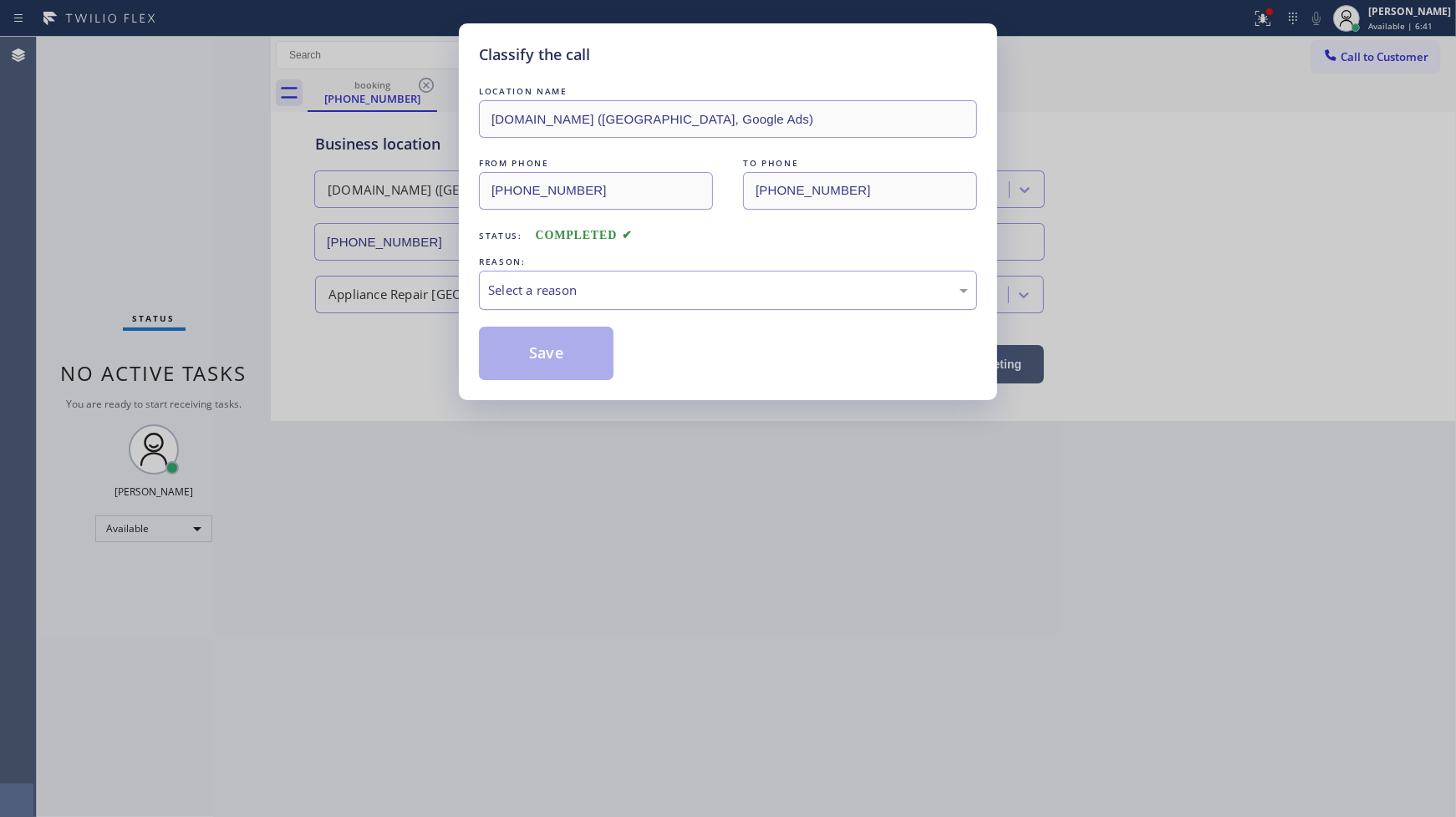
drag, startPoint x: 503, startPoint y: 295, endPoint x: 500, endPoint y: 305, distance: 10.4
click at [500, 302] on div "Select a reason" at bounding box center [728, 290] width 498 height 39
click at [514, 359] on button "Save" at bounding box center [546, 353] width 134 height 54
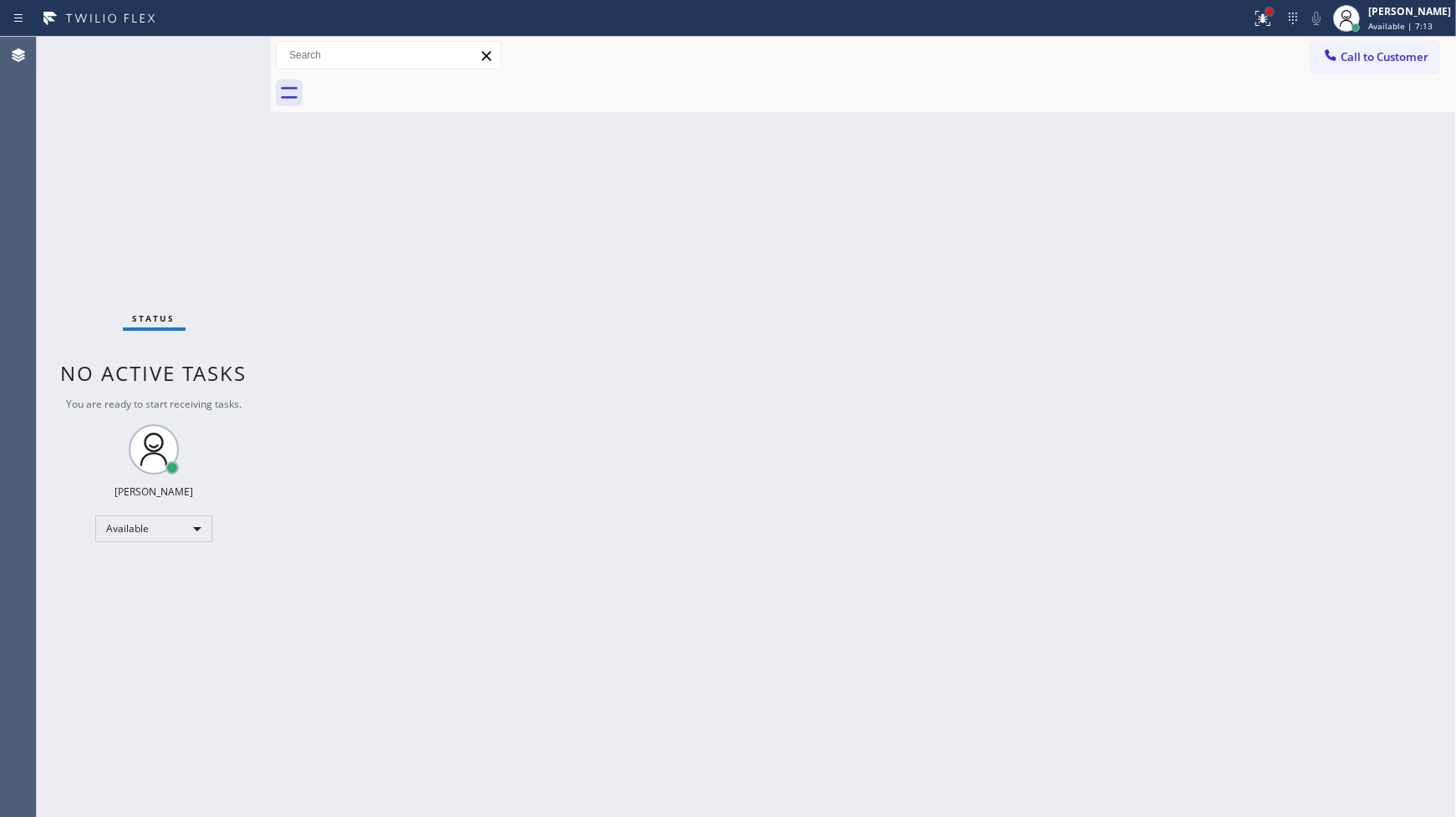
click at [1267, 13] on div at bounding box center [1270, 12] width 10 height 10
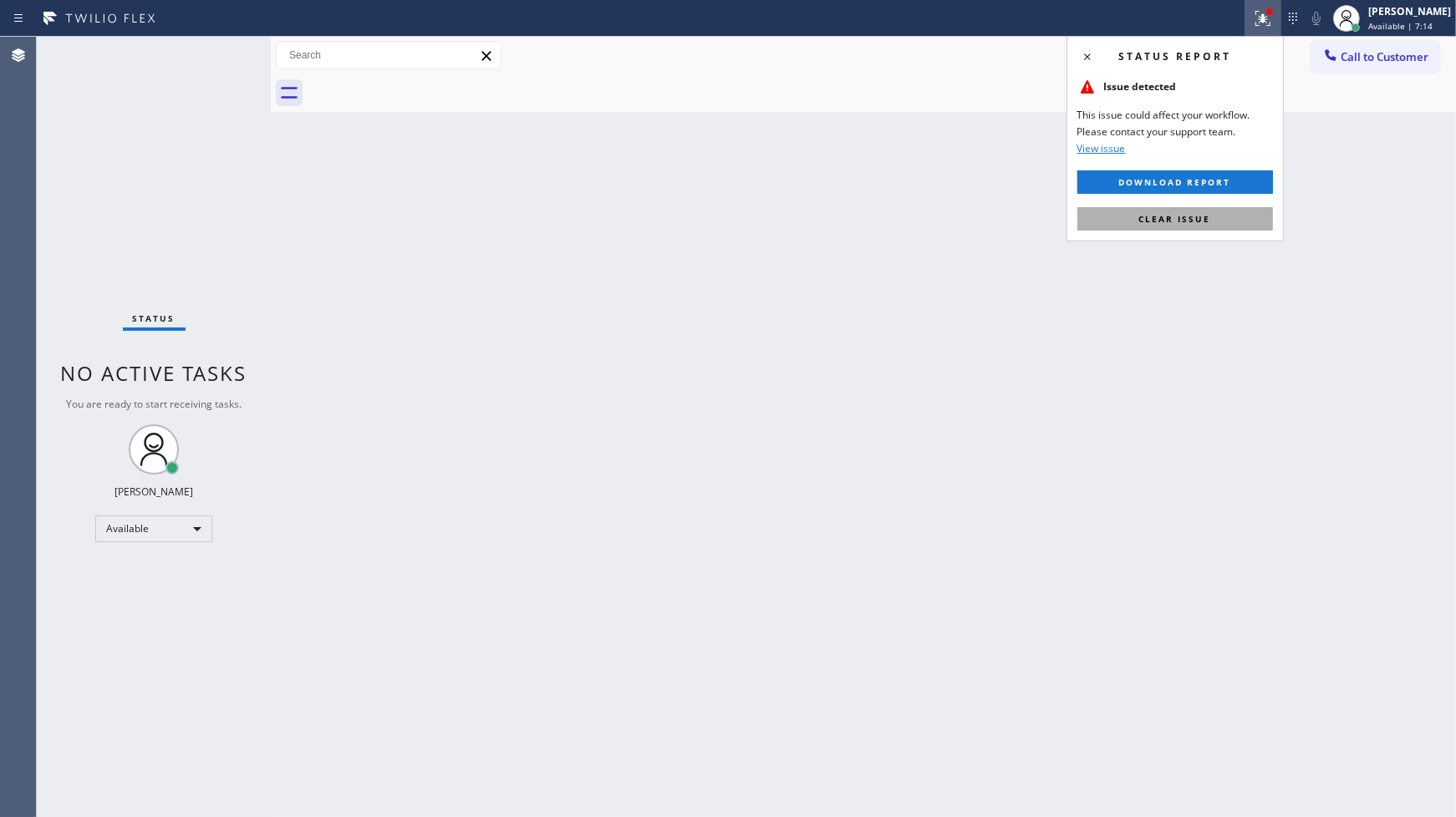
click at [1188, 214] on span "Clear issue" at bounding box center [1175, 219] width 72 height 12
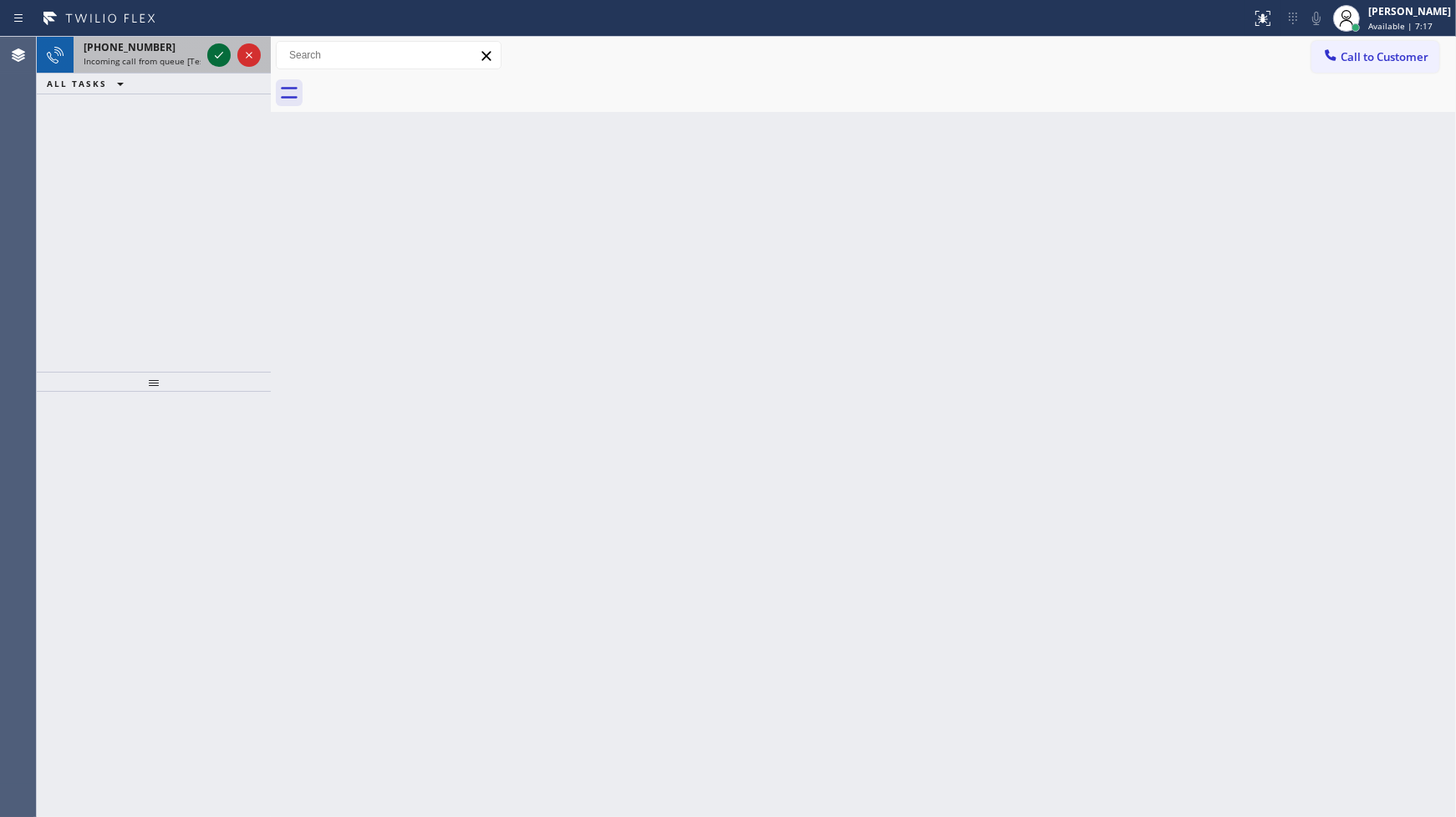
click at [223, 55] on icon at bounding box center [219, 55] width 20 height 20
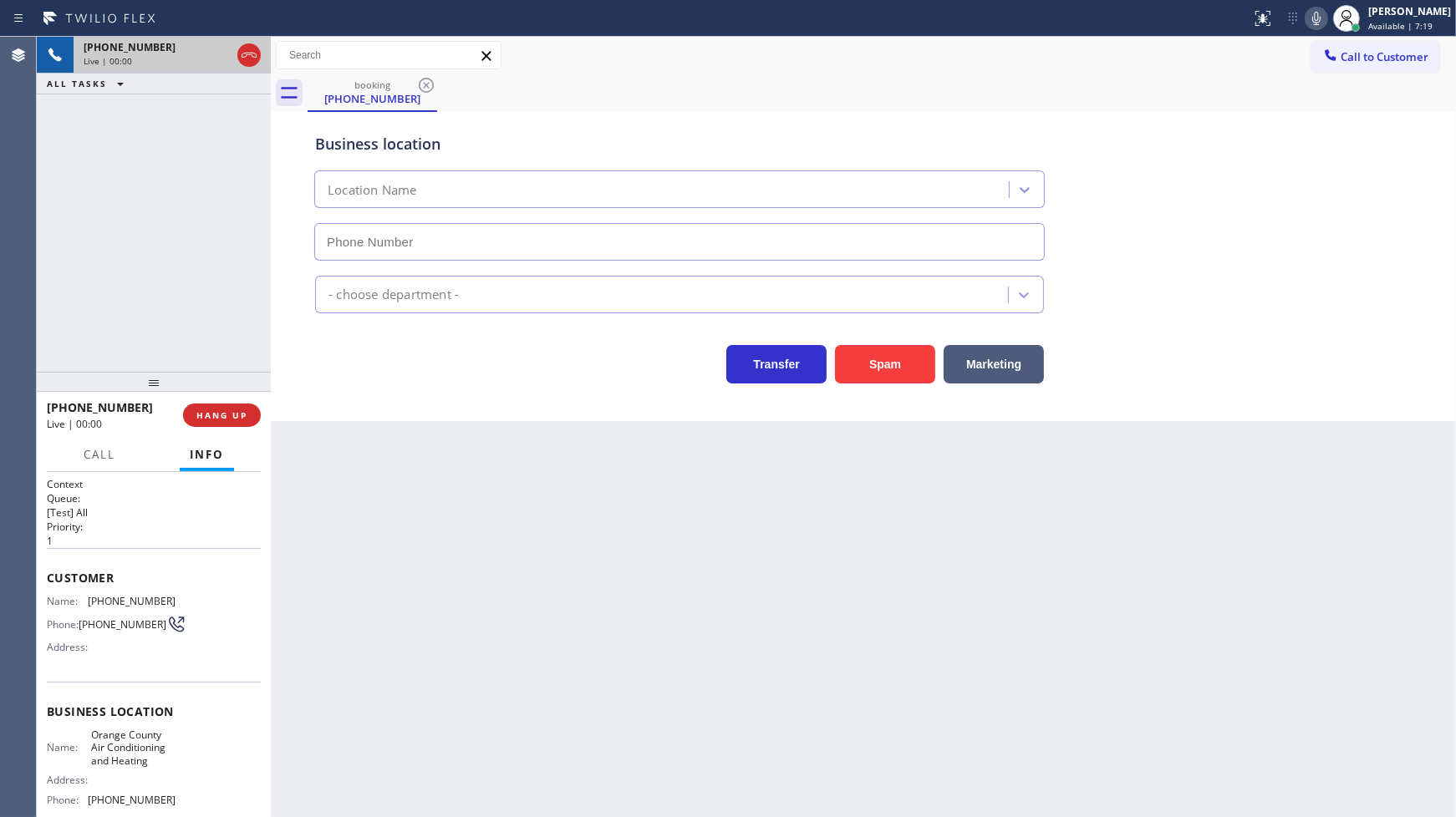
type input "(657) 888-9757"
click at [231, 407] on button "HANG UP" at bounding box center [222, 415] width 78 height 23
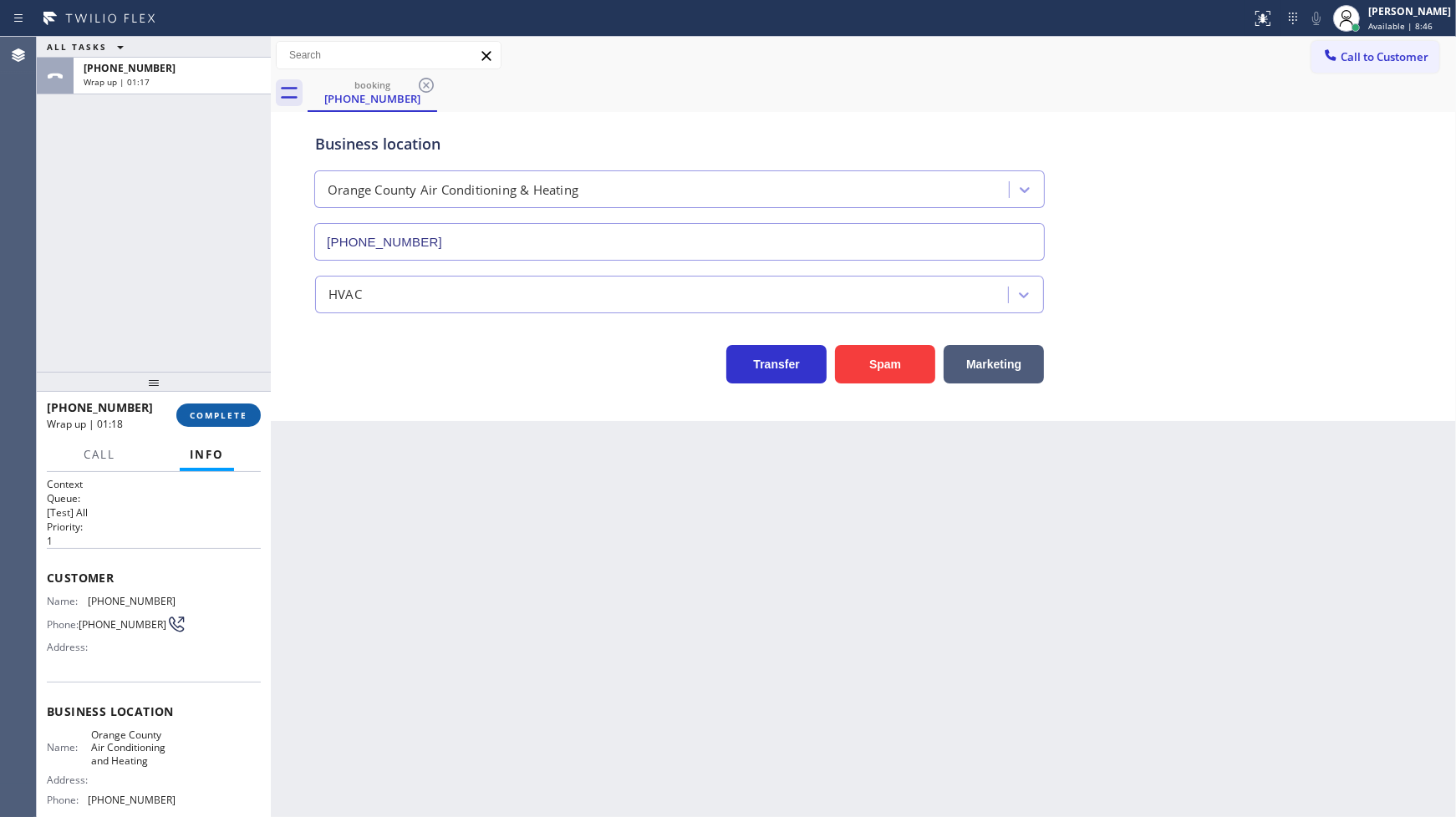
click at [211, 410] on span "COMPLETE" at bounding box center [218, 415] width 58 height 12
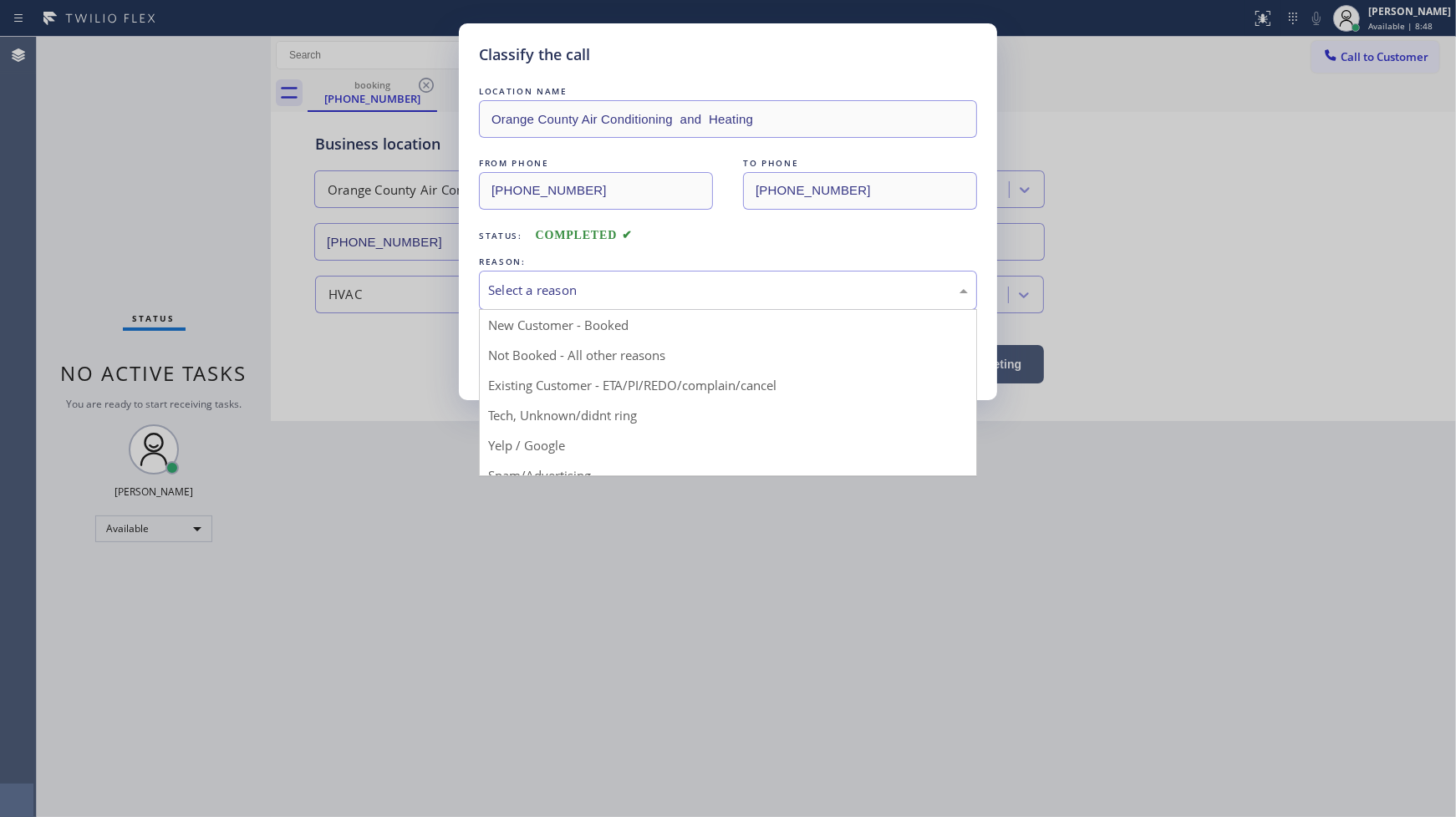
drag, startPoint x: 553, startPoint y: 277, endPoint x: 551, endPoint y: 285, distance: 8.2
click at [552, 284] on div "Select a reason" at bounding box center [728, 290] width 498 height 39
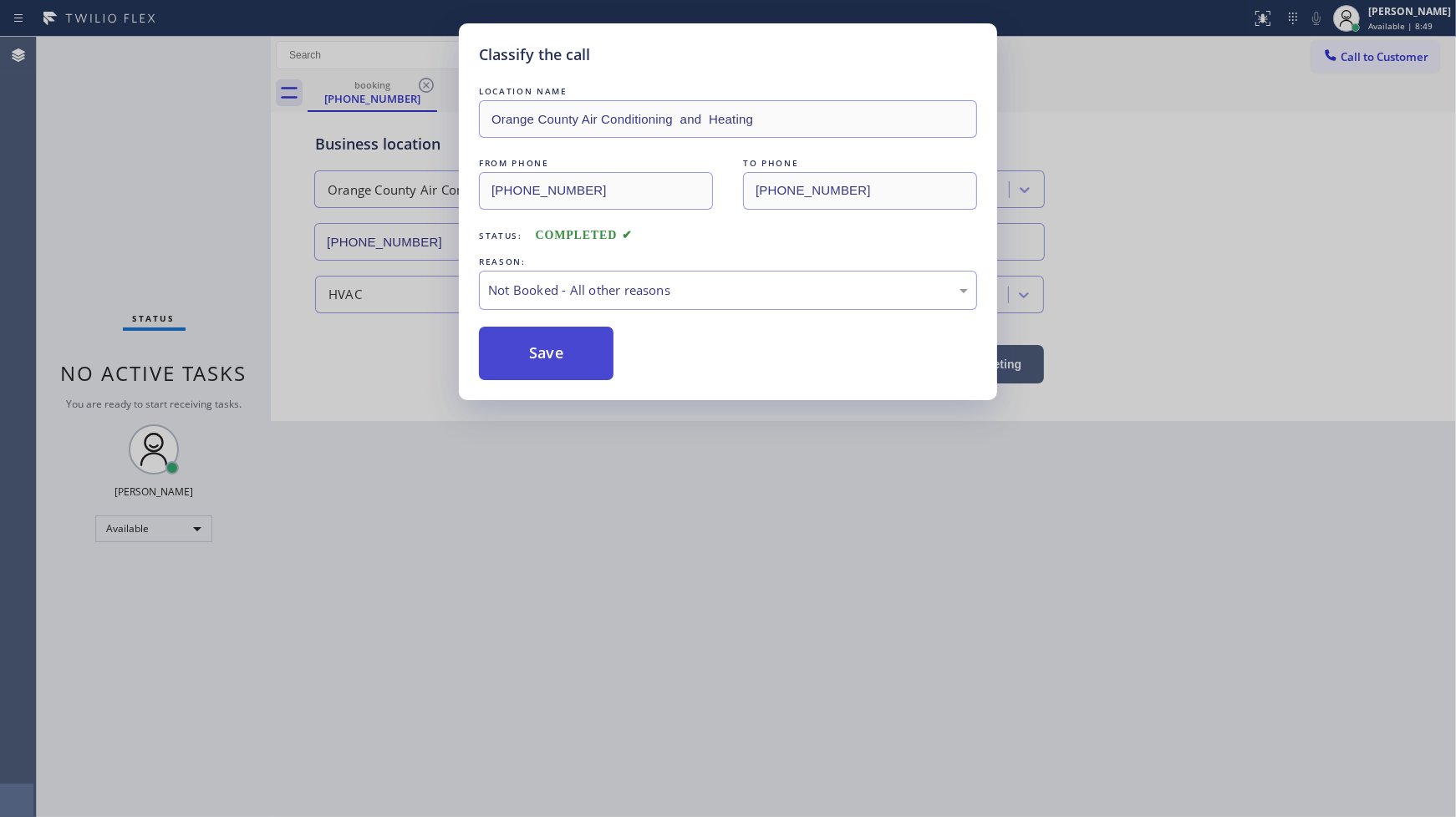
click at [533, 356] on button "Save" at bounding box center [546, 353] width 134 height 54
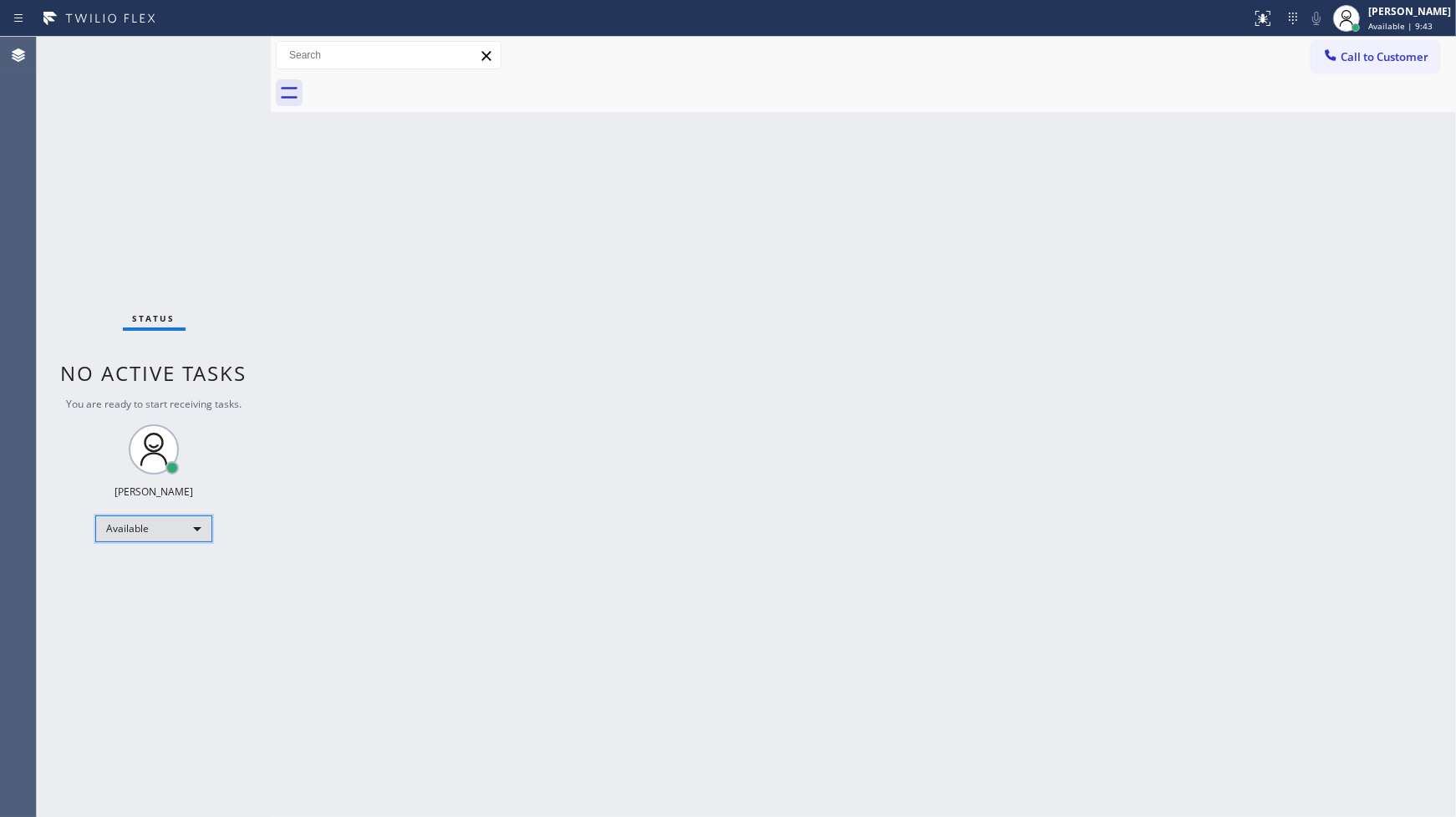
click at [134, 515] on div "Available" at bounding box center [154, 528] width 117 height 27
click at [135, 595] on li "Unavailable" at bounding box center [153, 593] width 113 height 20
click at [91, 136] on div "Status No active tasks Change activity state to start receiving tasks. JENIZA A…" at bounding box center [154, 427] width 234 height 780
click at [138, 528] on div "Unavailable" at bounding box center [154, 535] width 117 height 27
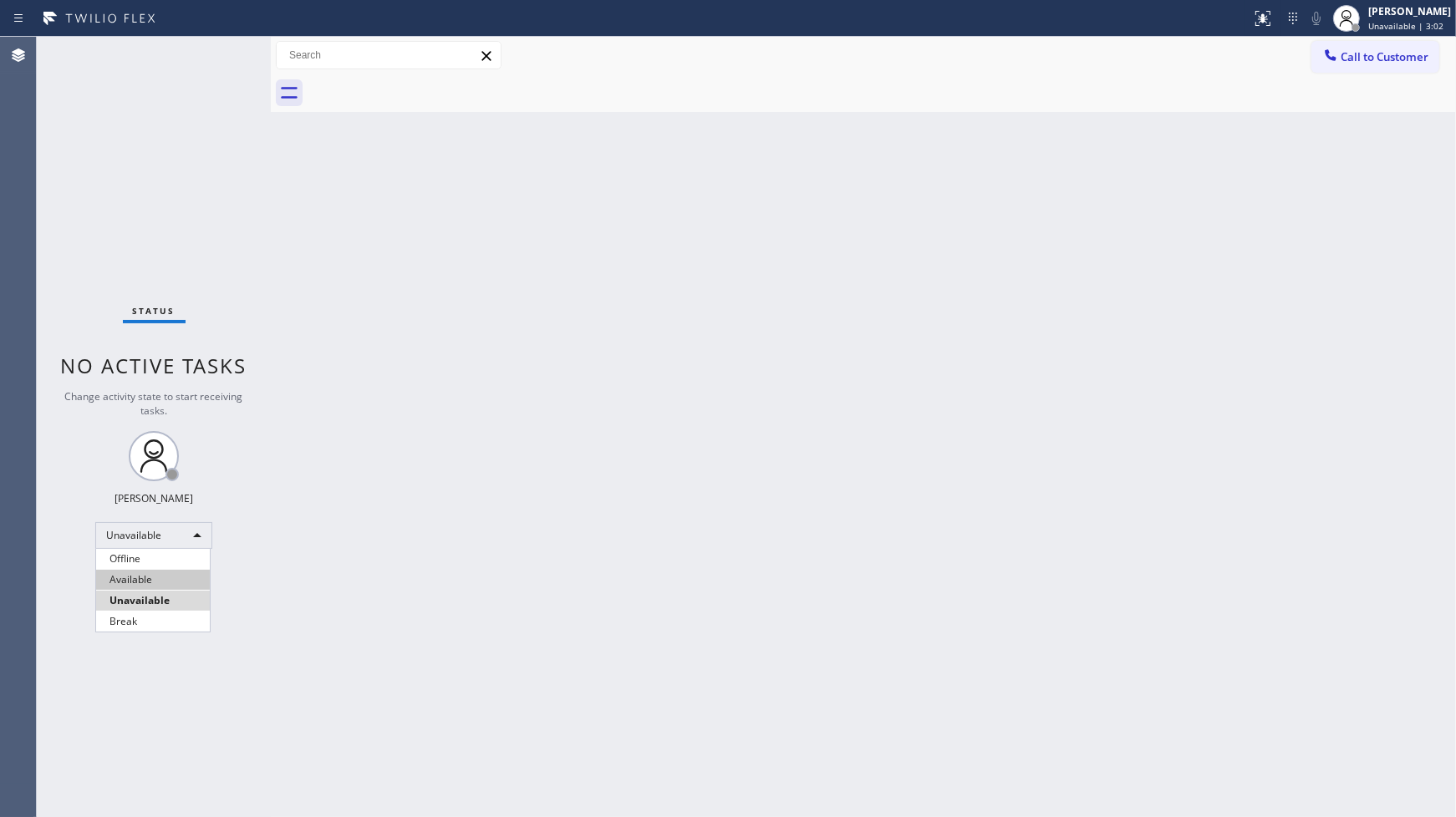
click at [144, 585] on li "Available" at bounding box center [153, 580] width 113 height 20
click at [212, 55] on div "Status No active tasks You are ready to start receiving tasks. JENIZA ALCAYDE A…" at bounding box center [154, 427] width 234 height 780
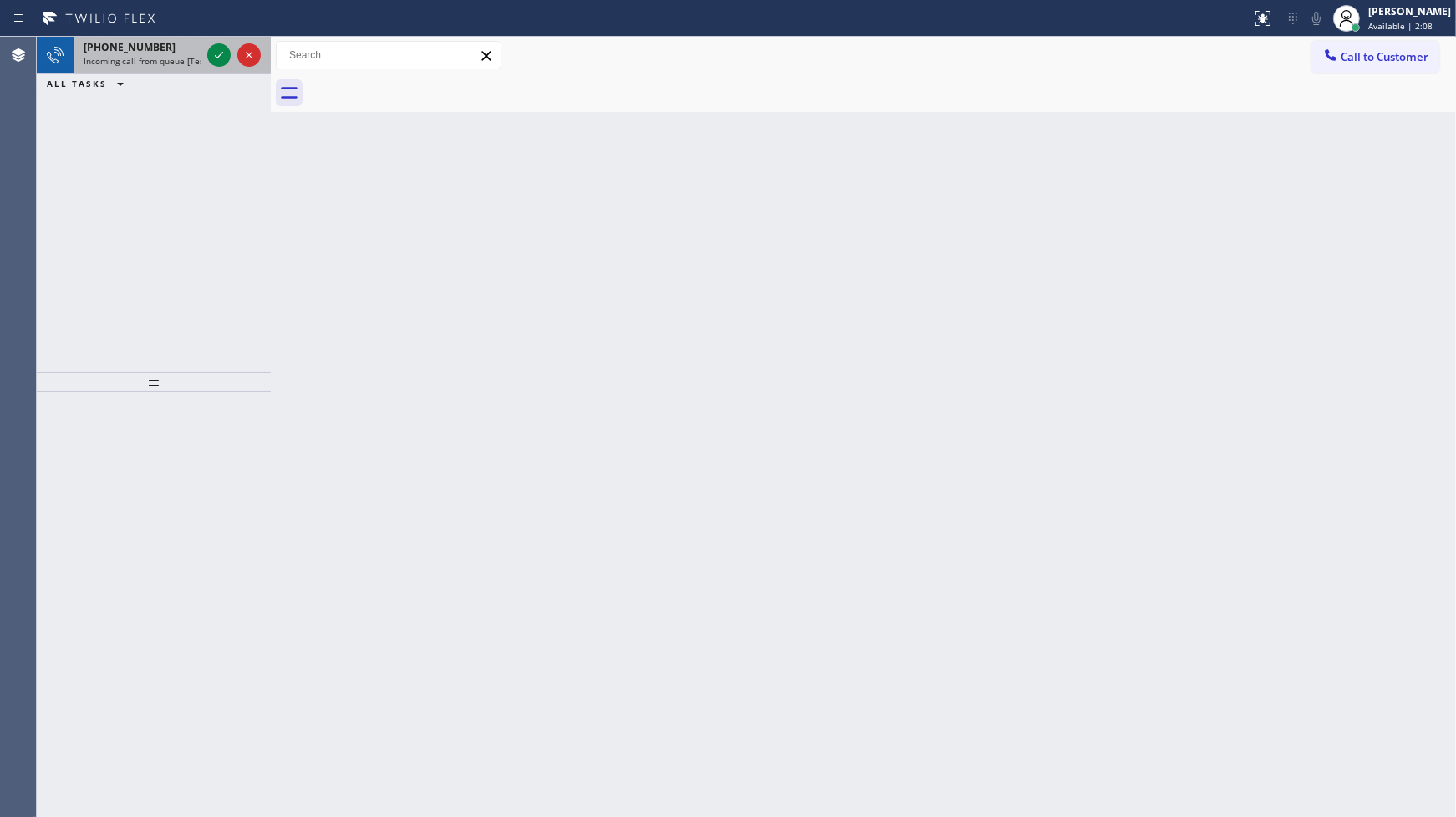
click at [187, 61] on span "Incoming call from queue [Test] All" at bounding box center [153, 61] width 138 height 12
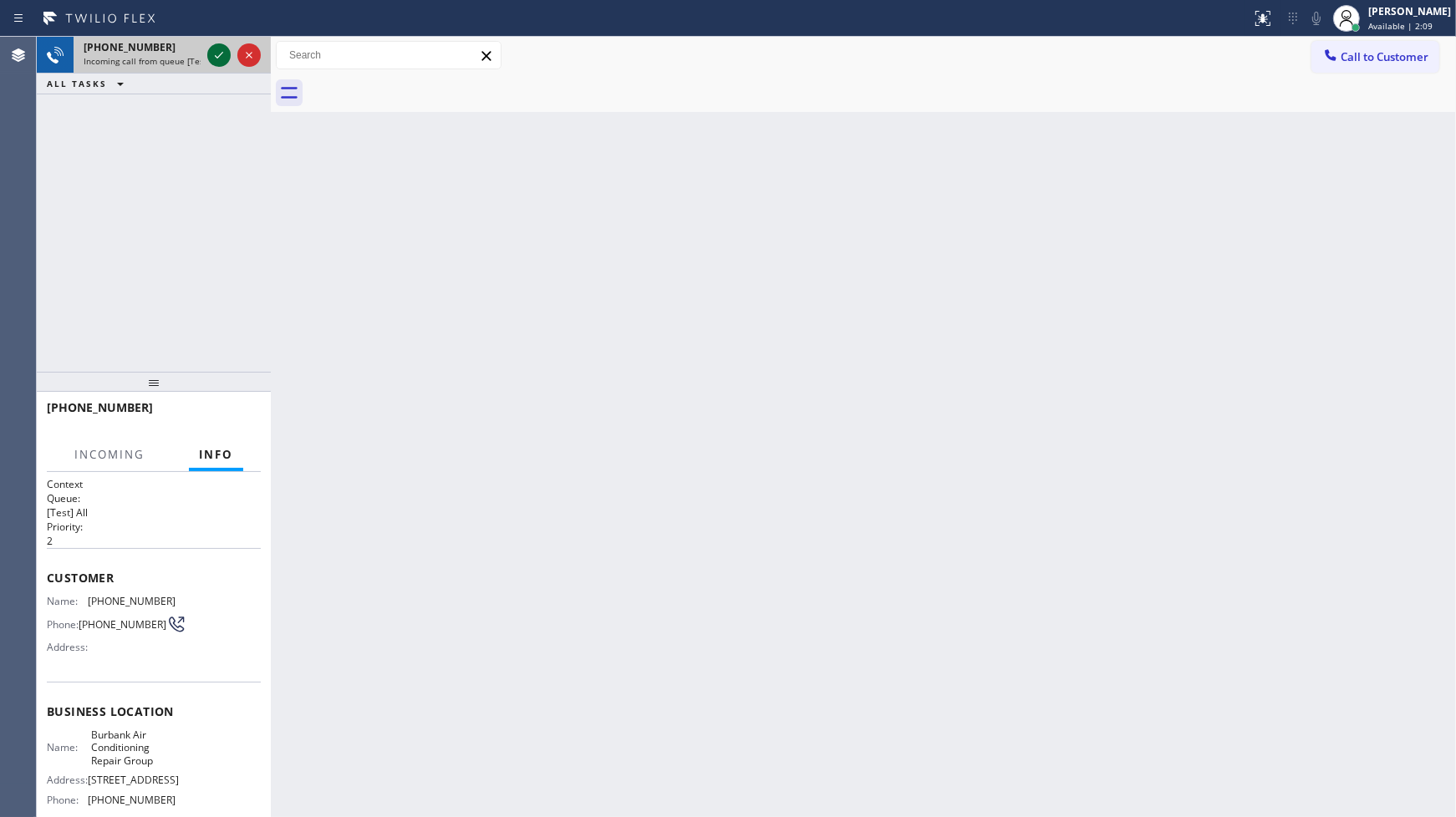
click at [211, 46] on icon at bounding box center [219, 55] width 20 height 20
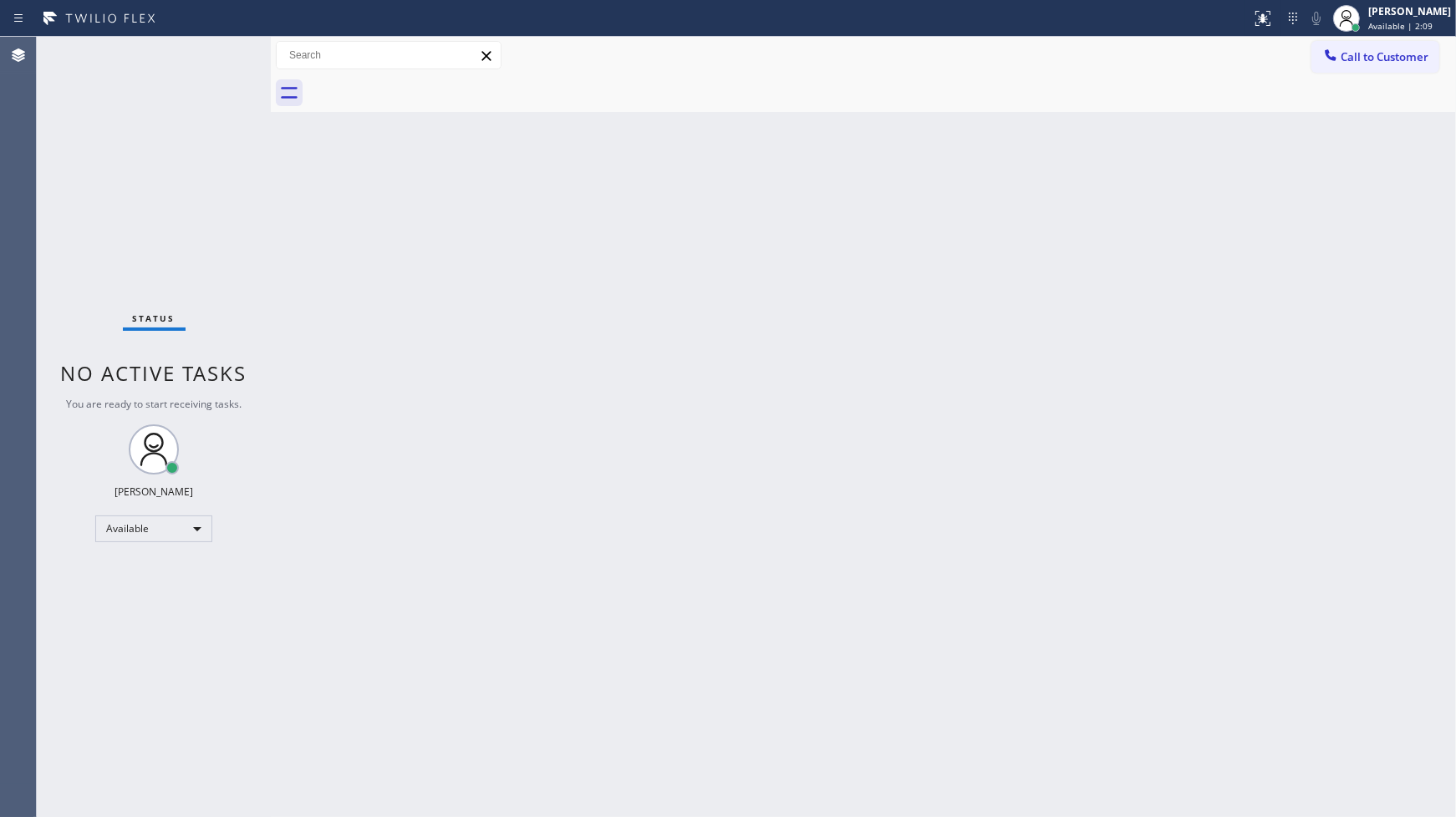
click at [215, 56] on div "Status No active tasks You are ready to start receiving tasks. JENIZA ALCAYDE A…" at bounding box center [154, 427] width 234 height 780
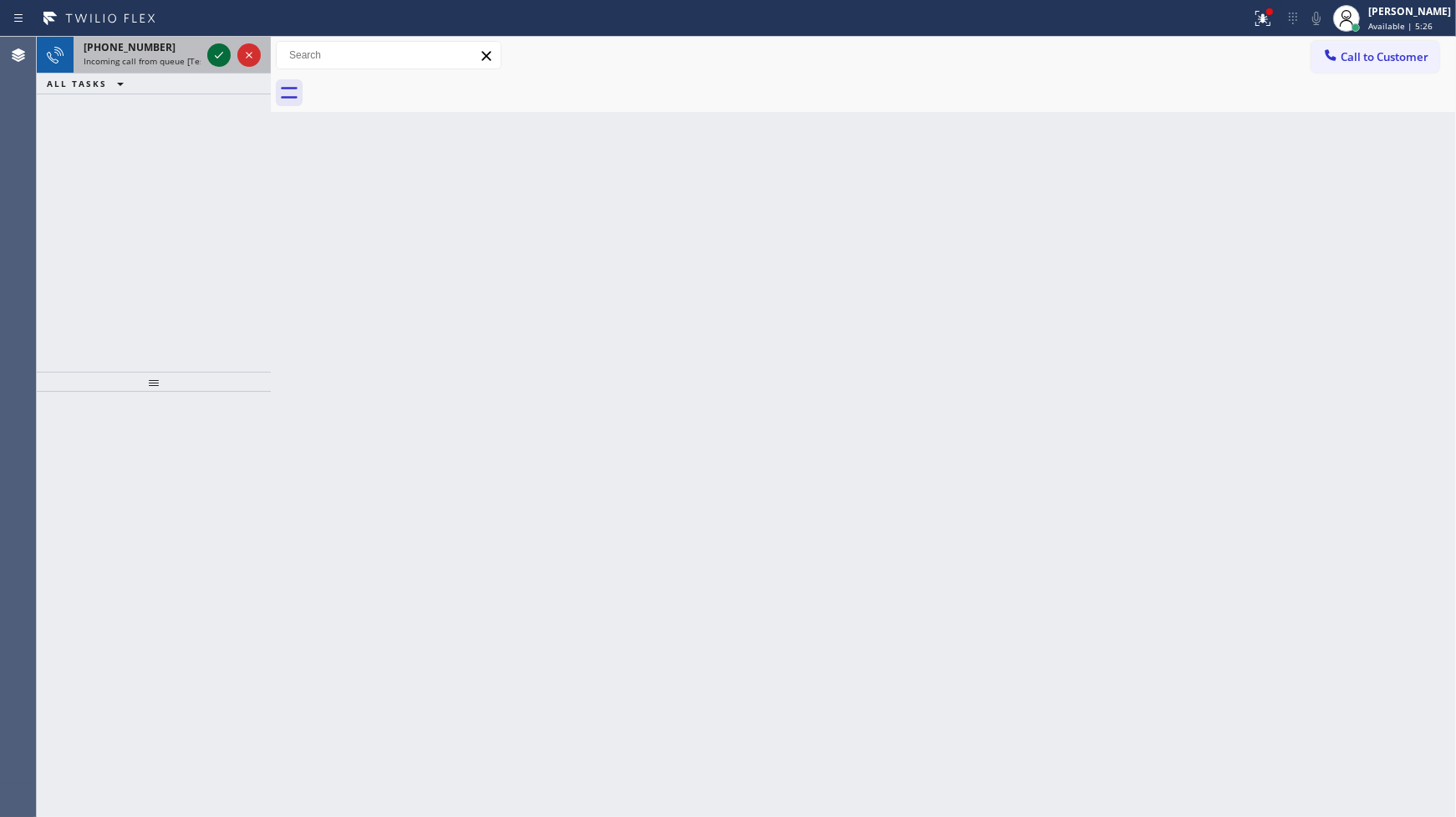
click at [215, 59] on icon at bounding box center [219, 55] width 20 height 20
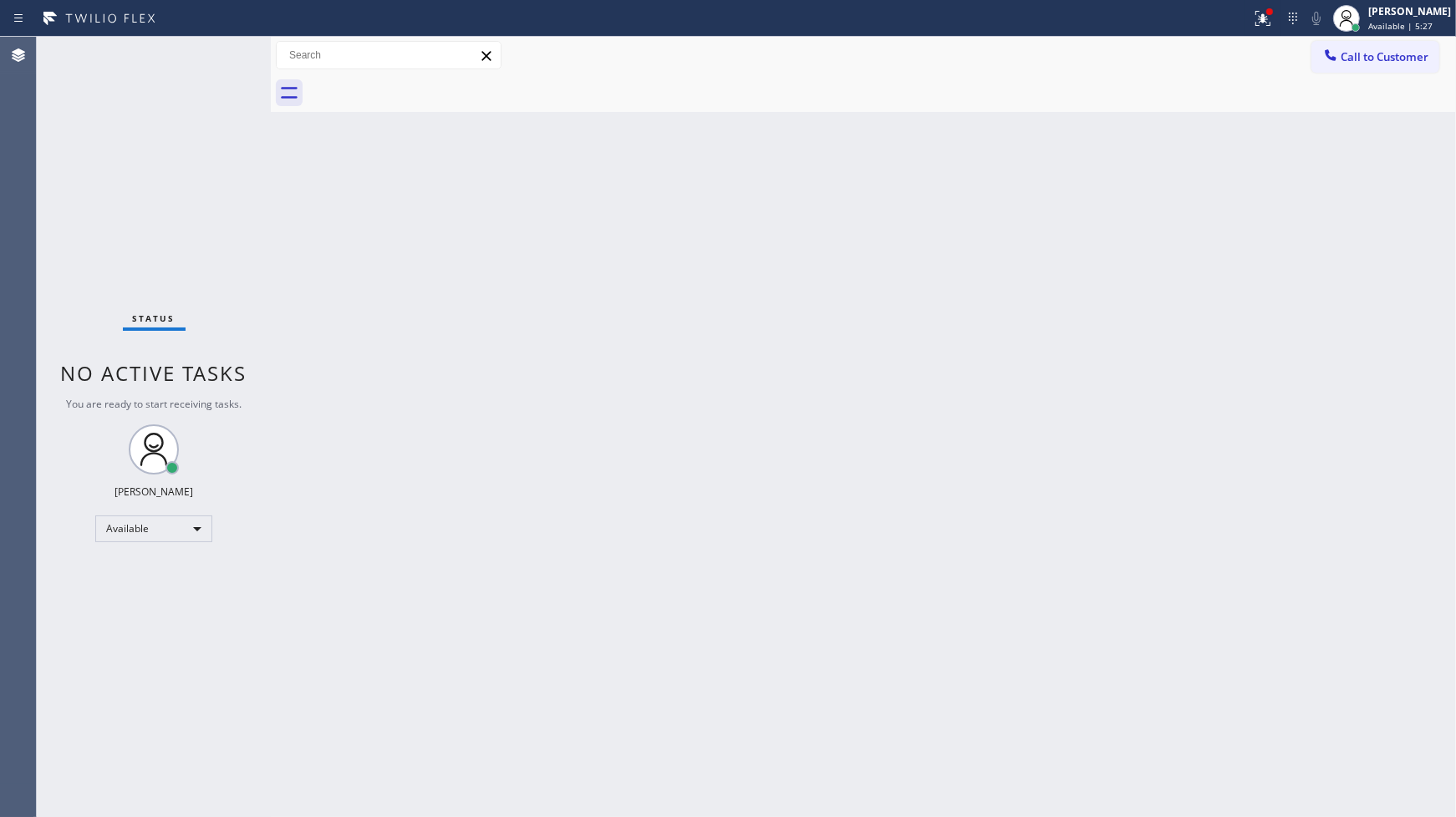
click at [211, 51] on div "Status No active tasks You are ready to start receiving tasks. JENIZA ALCAYDE A…" at bounding box center [154, 427] width 234 height 780
click at [211, 46] on div "Status No active tasks You are ready to start receiving tasks. JENIZA ALCAYDE A…" at bounding box center [154, 425] width 234 height 778
click at [161, 135] on div "Status No active tasks You are ready to start receiving tasks. JENIZA ALCAYDE A…" at bounding box center [154, 425] width 234 height 778
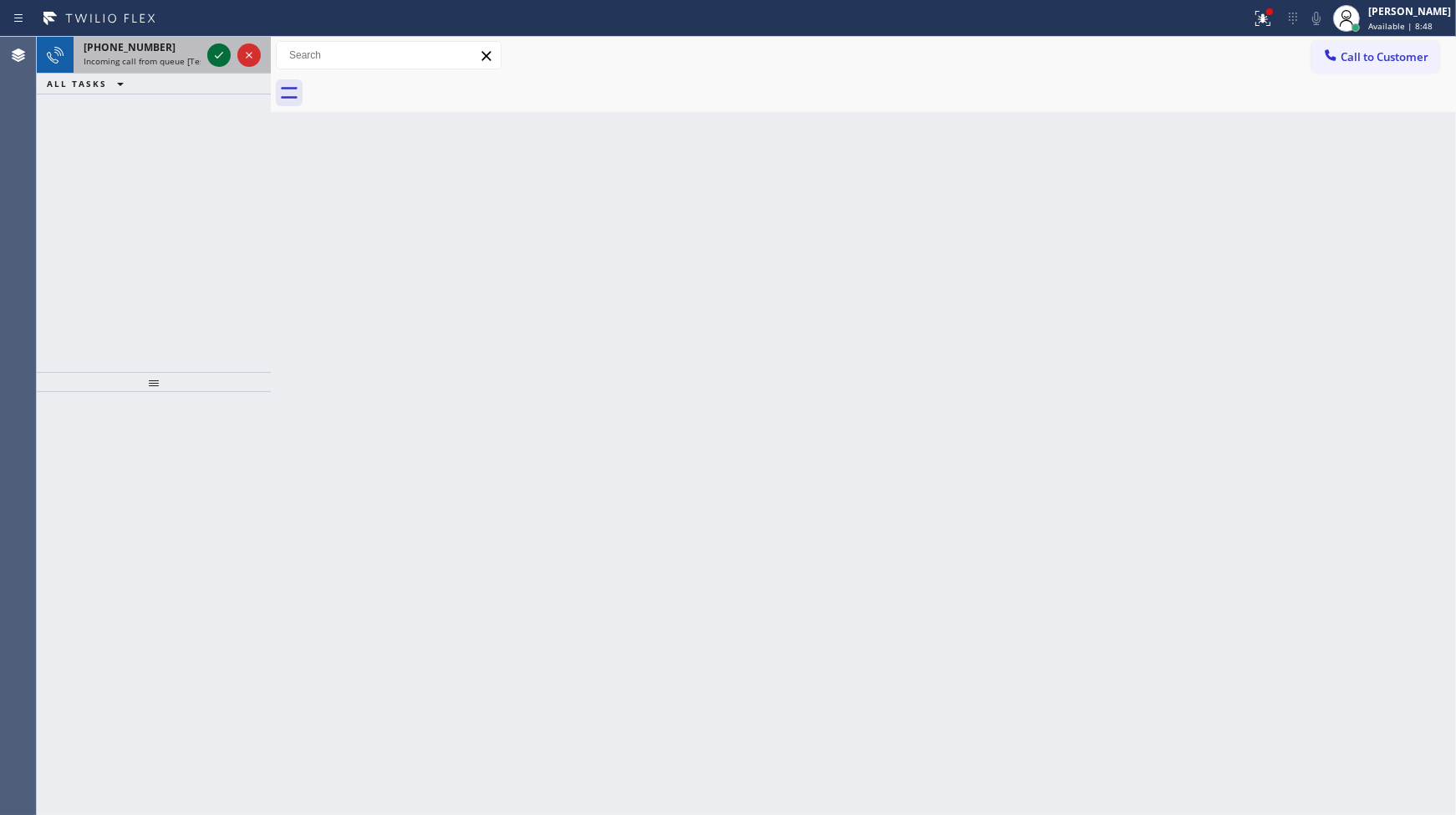
click at [222, 59] on icon at bounding box center [219, 55] width 20 height 20
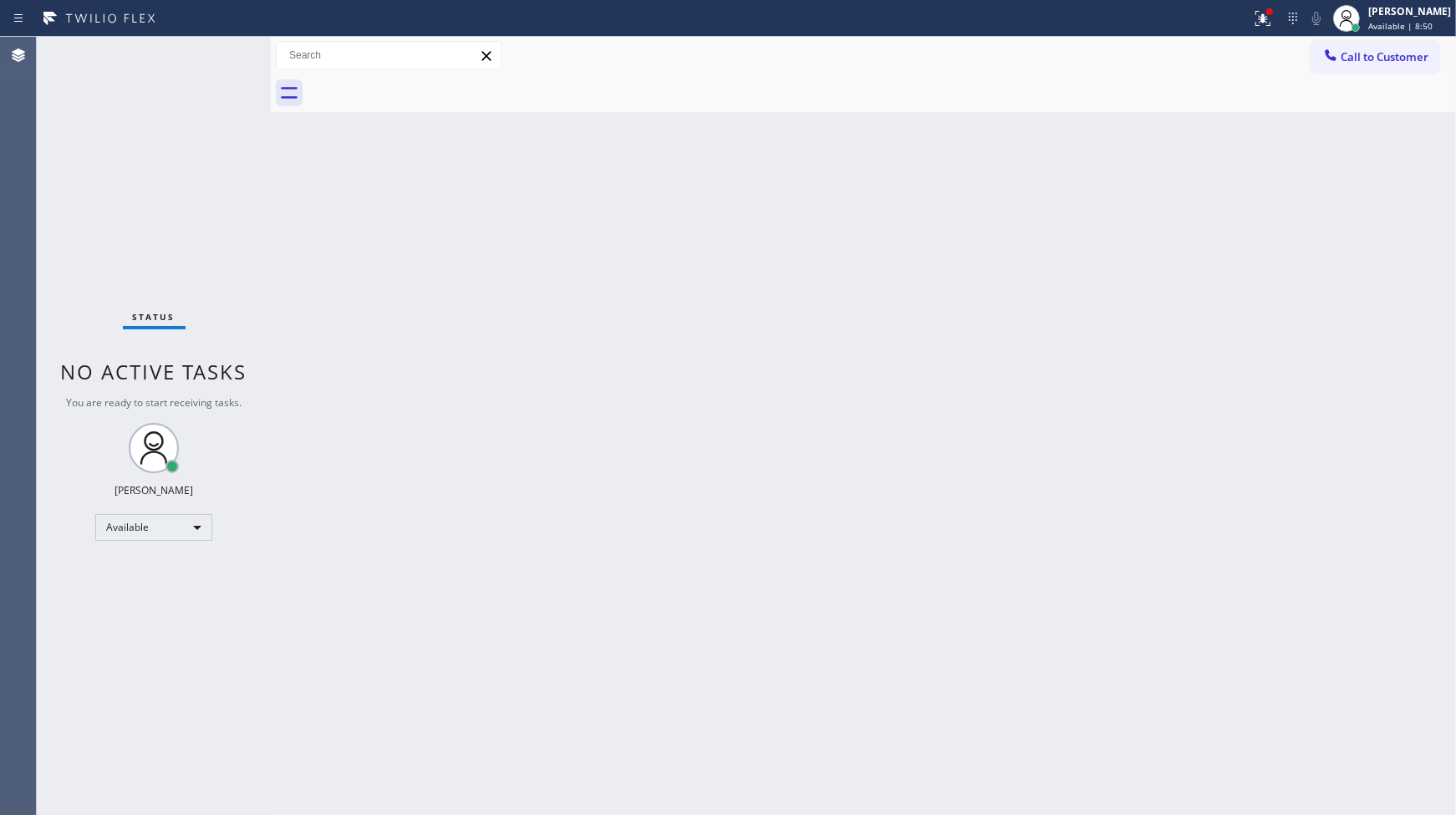
click at [215, 55] on div "Status No active tasks You are ready to start receiving tasks. JENIZA ALCAYDE A…" at bounding box center [154, 426] width 234 height 778
click at [1237, 20] on div at bounding box center [625, 18] width 1238 height 27
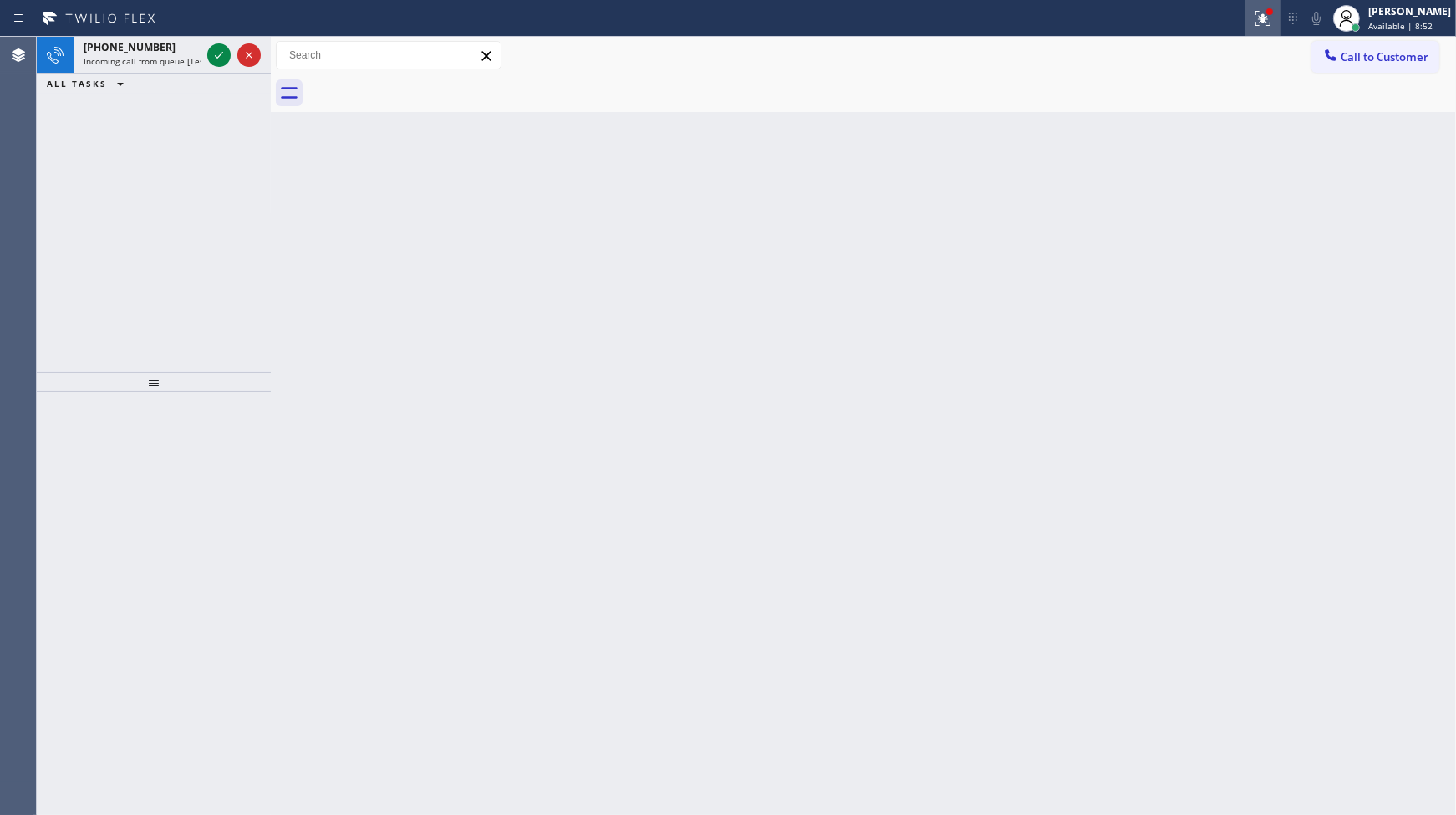
click at [1251, 18] on div at bounding box center [1263, 18] width 37 height 20
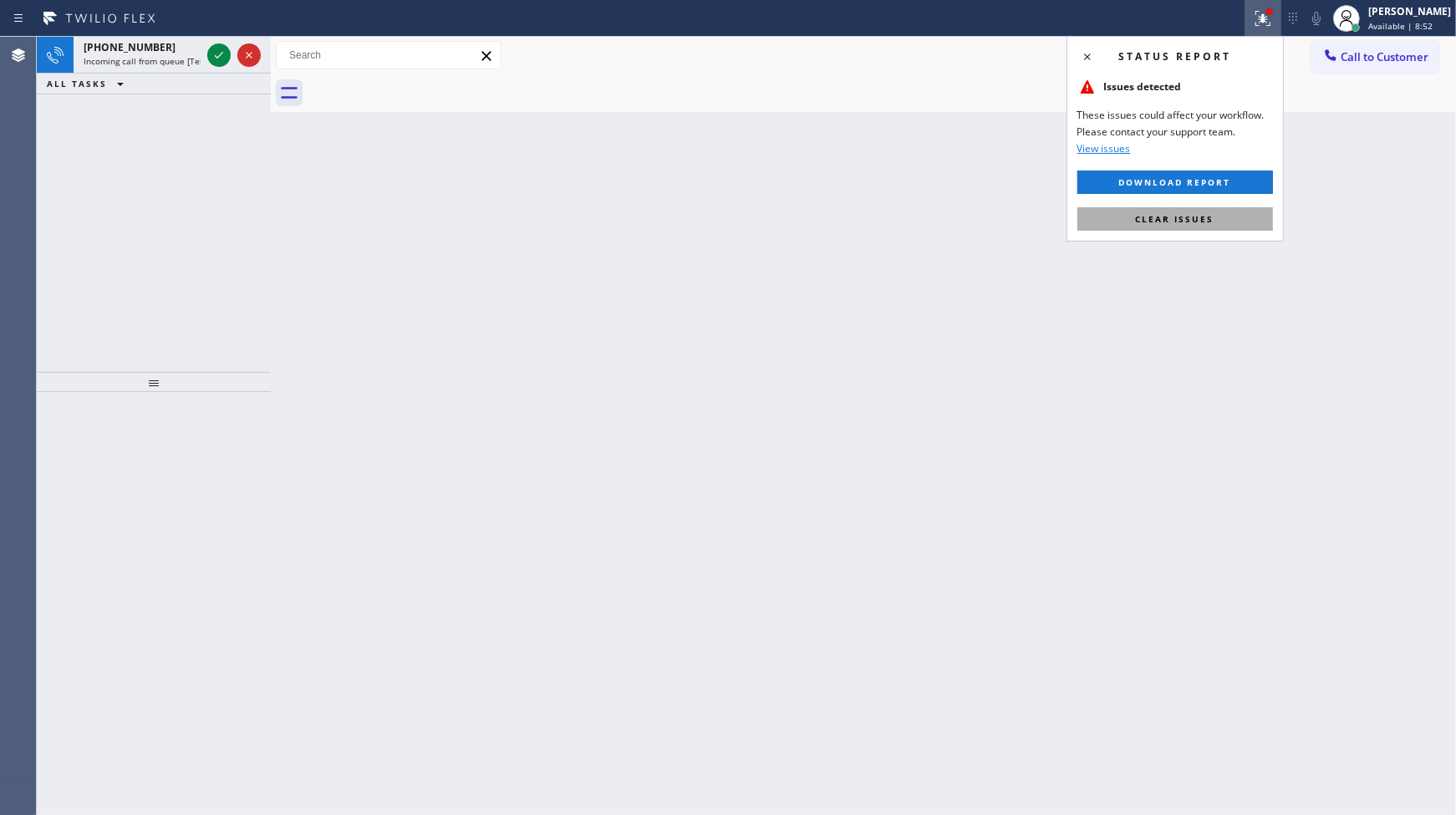
click at [1213, 212] on button "Clear issues" at bounding box center [1175, 219] width 196 height 24
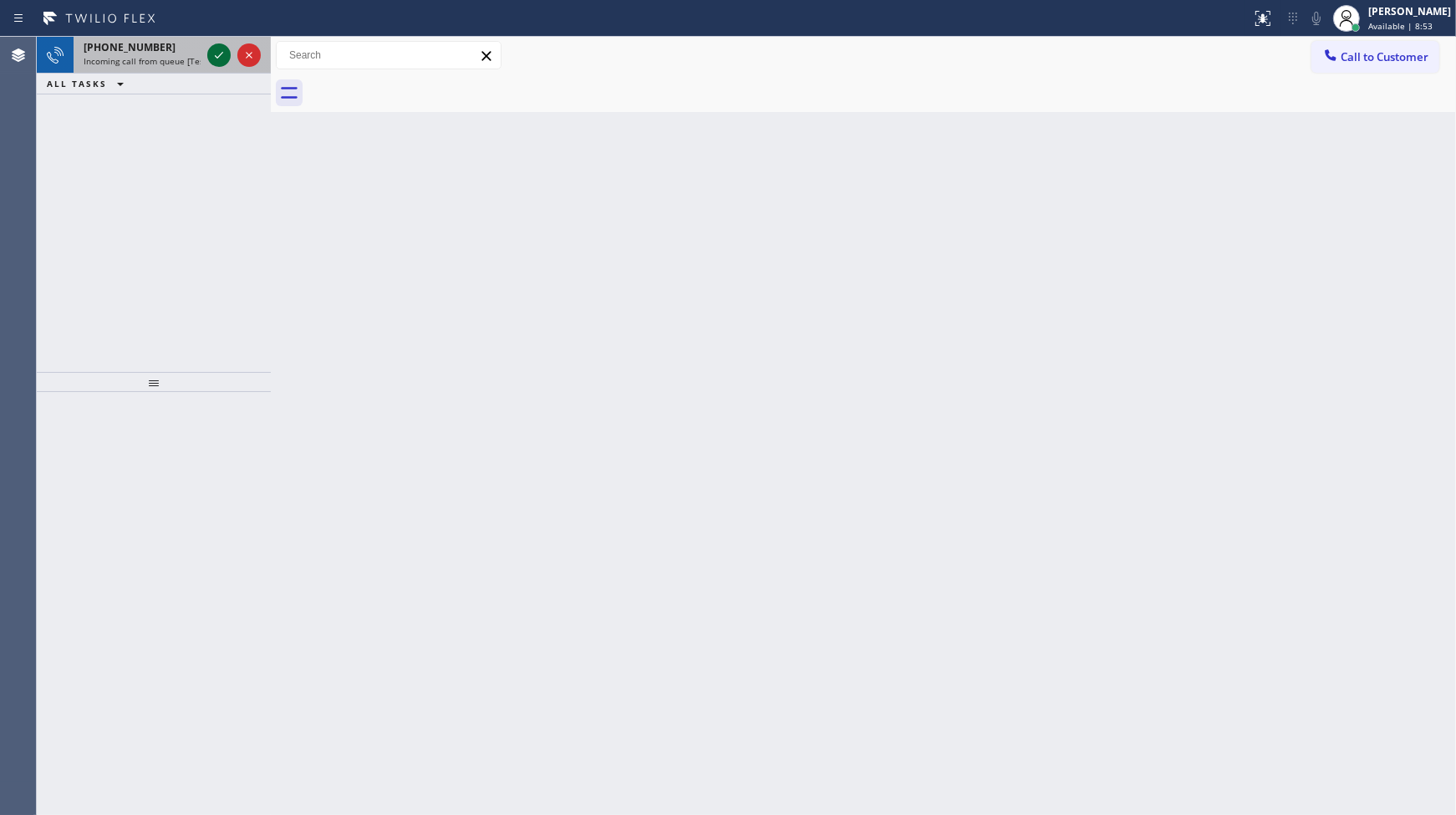
click at [227, 49] on icon at bounding box center [219, 55] width 20 height 20
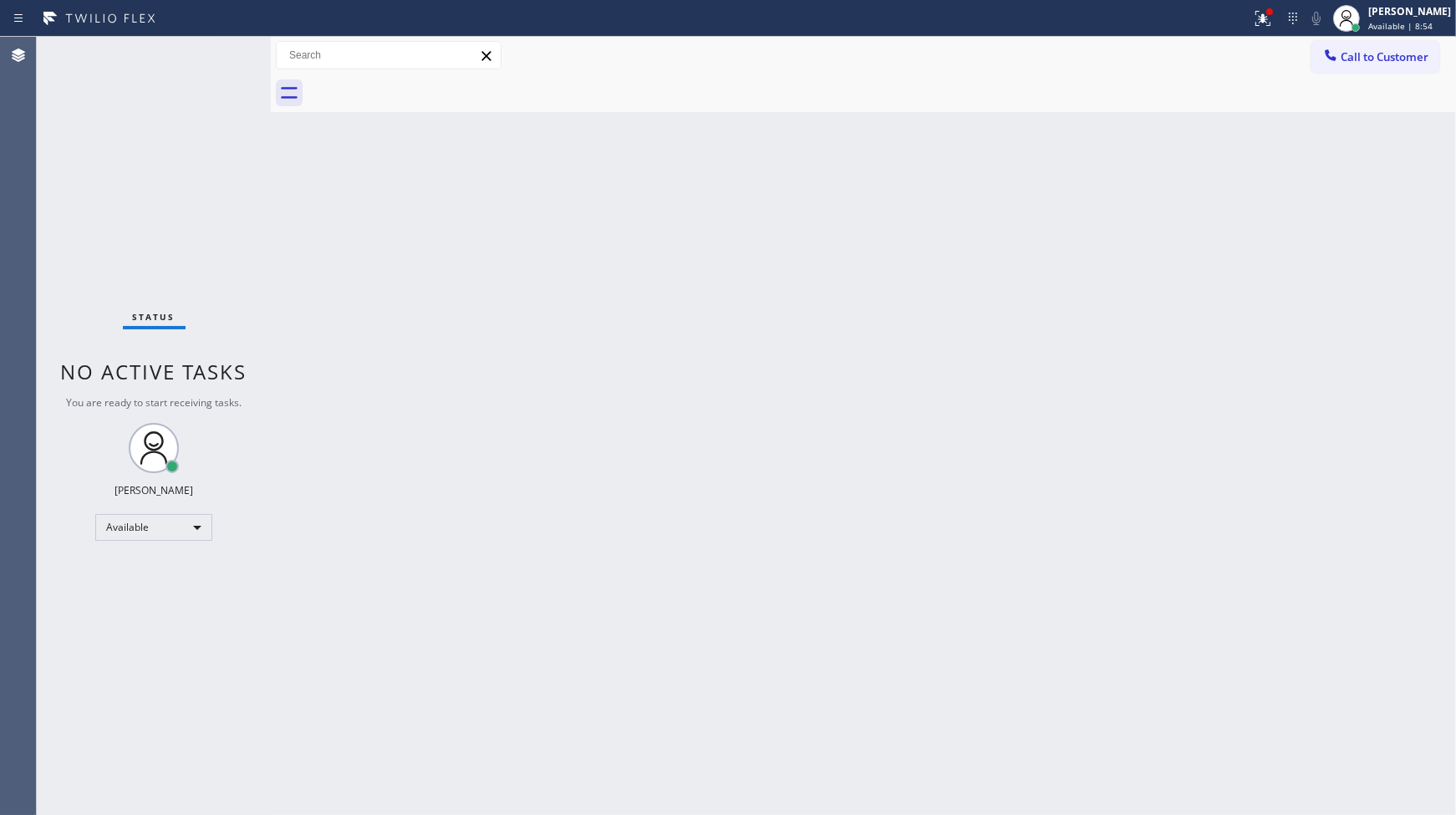
click at [227, 49] on div "Status No active tasks You are ready to start receiving tasks. JENIZA ALCAYDE A…" at bounding box center [154, 426] width 234 height 778
click at [1264, 3] on button at bounding box center [1263, 18] width 37 height 37
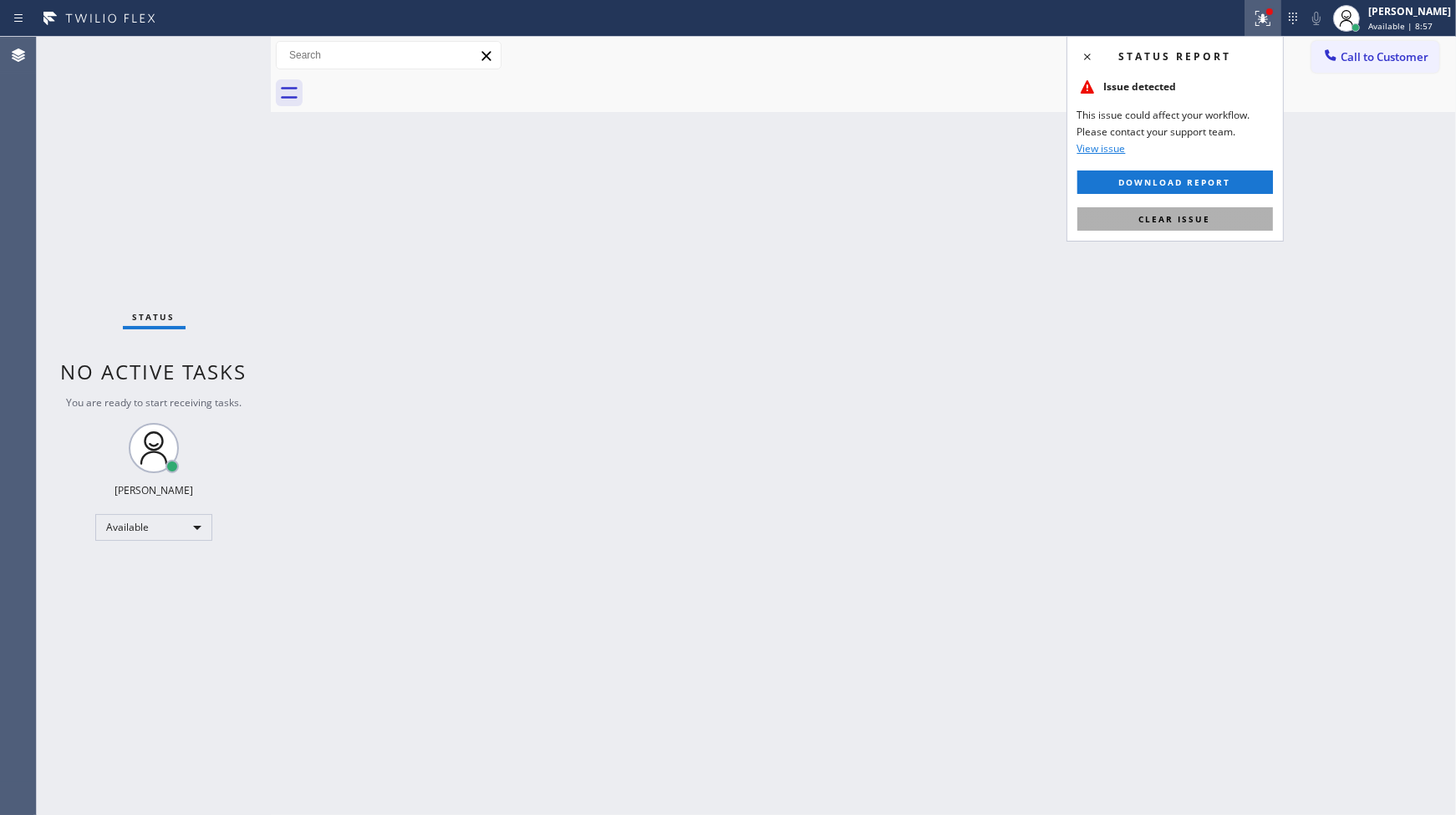
click at [1221, 213] on button "Clear issue" at bounding box center [1175, 219] width 196 height 24
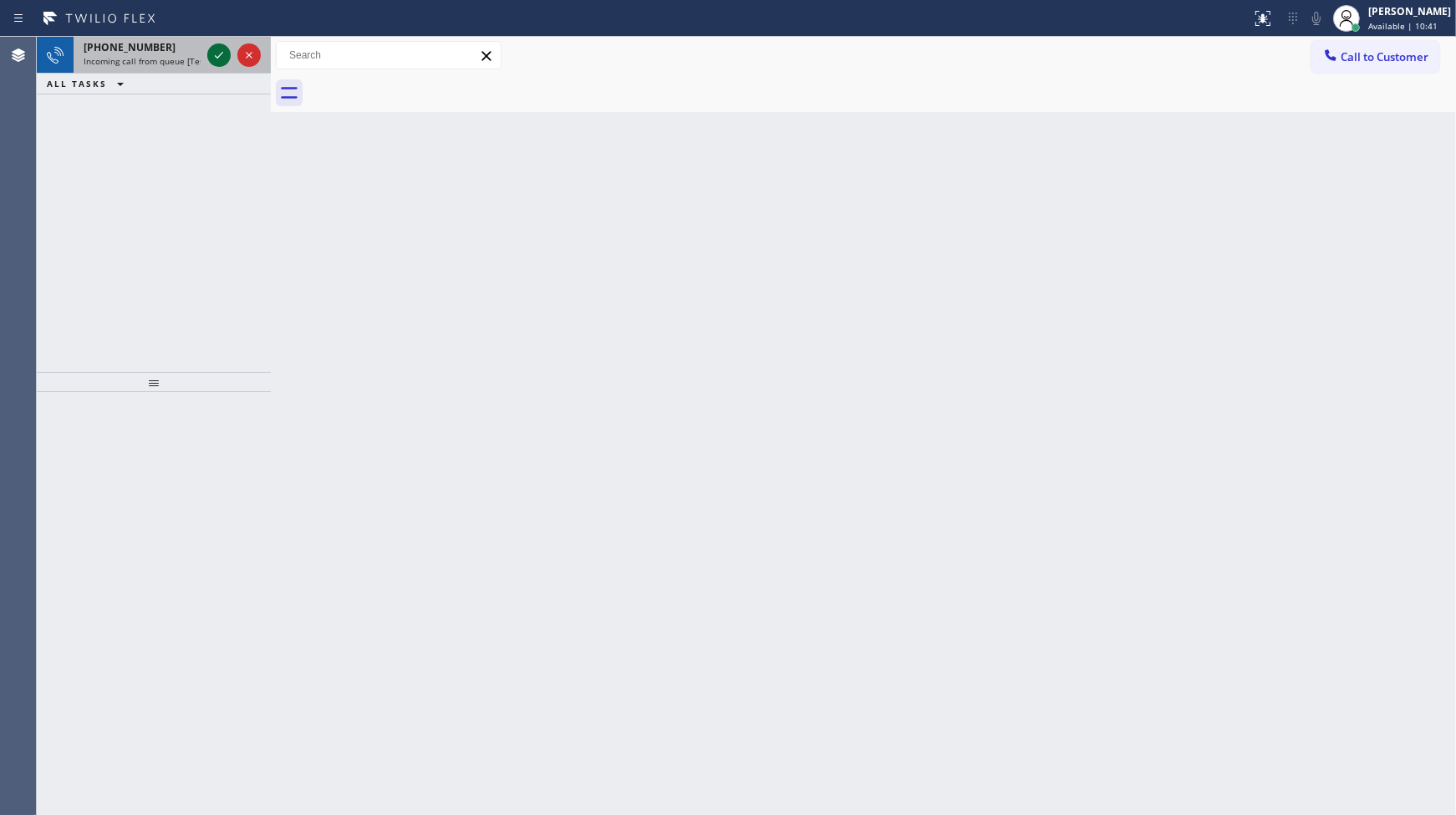
click at [216, 60] on icon at bounding box center [219, 55] width 20 height 20
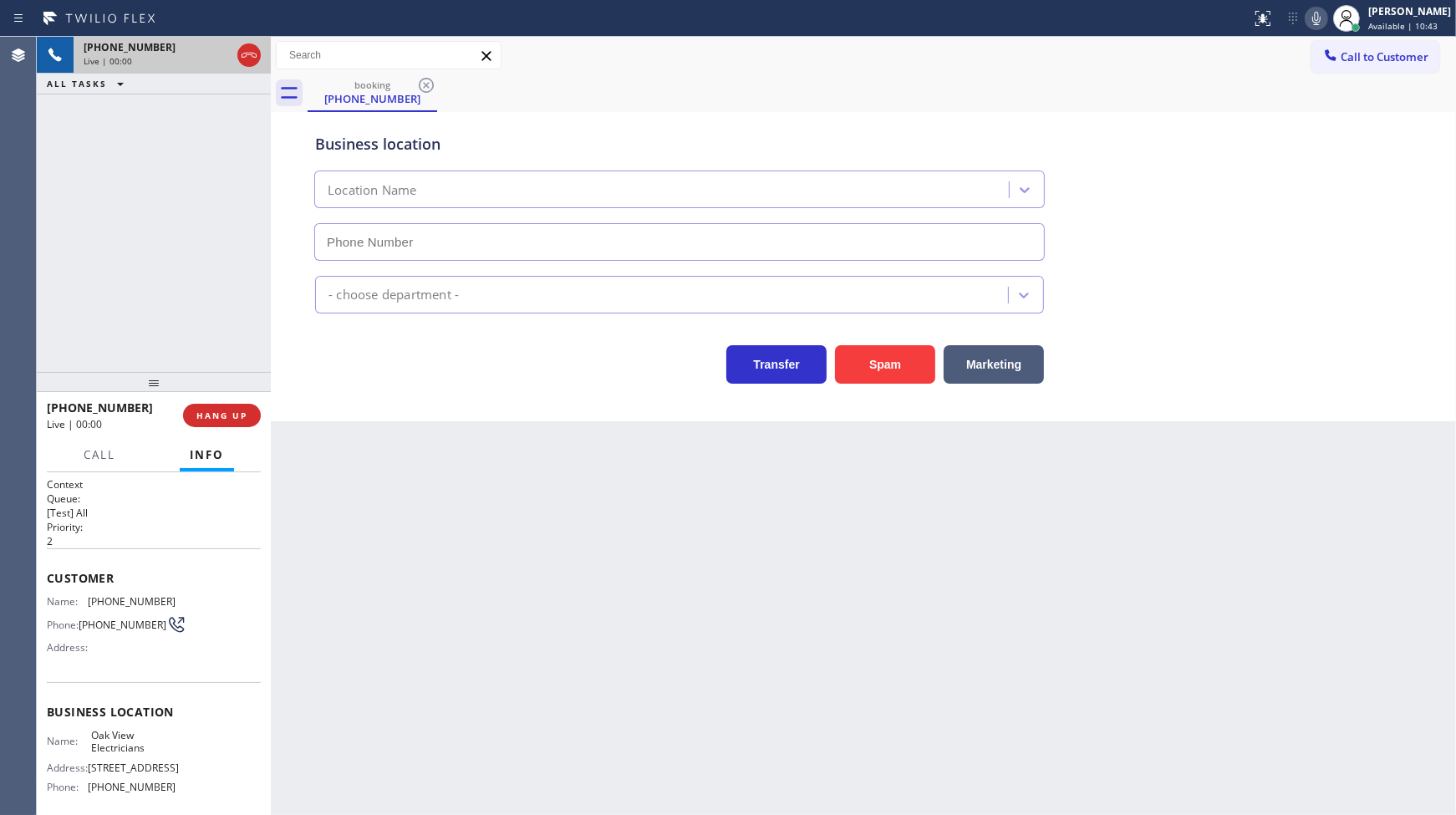
type input "(562) 278-0652"
click at [893, 358] on button "Spam" at bounding box center [885, 364] width 101 height 39
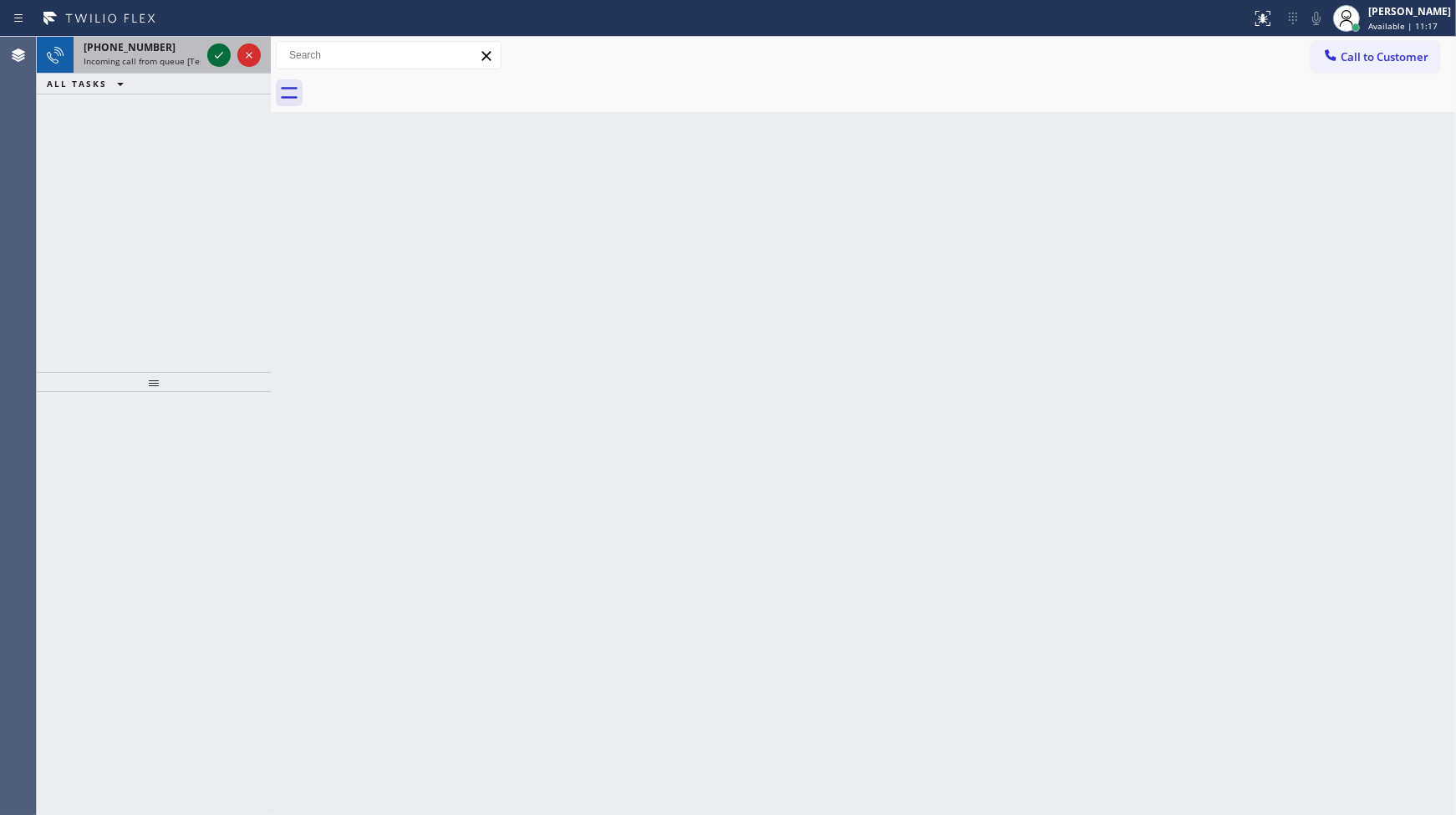
click at [197, 52] on div "+15012874459" at bounding box center [142, 47] width 117 height 14
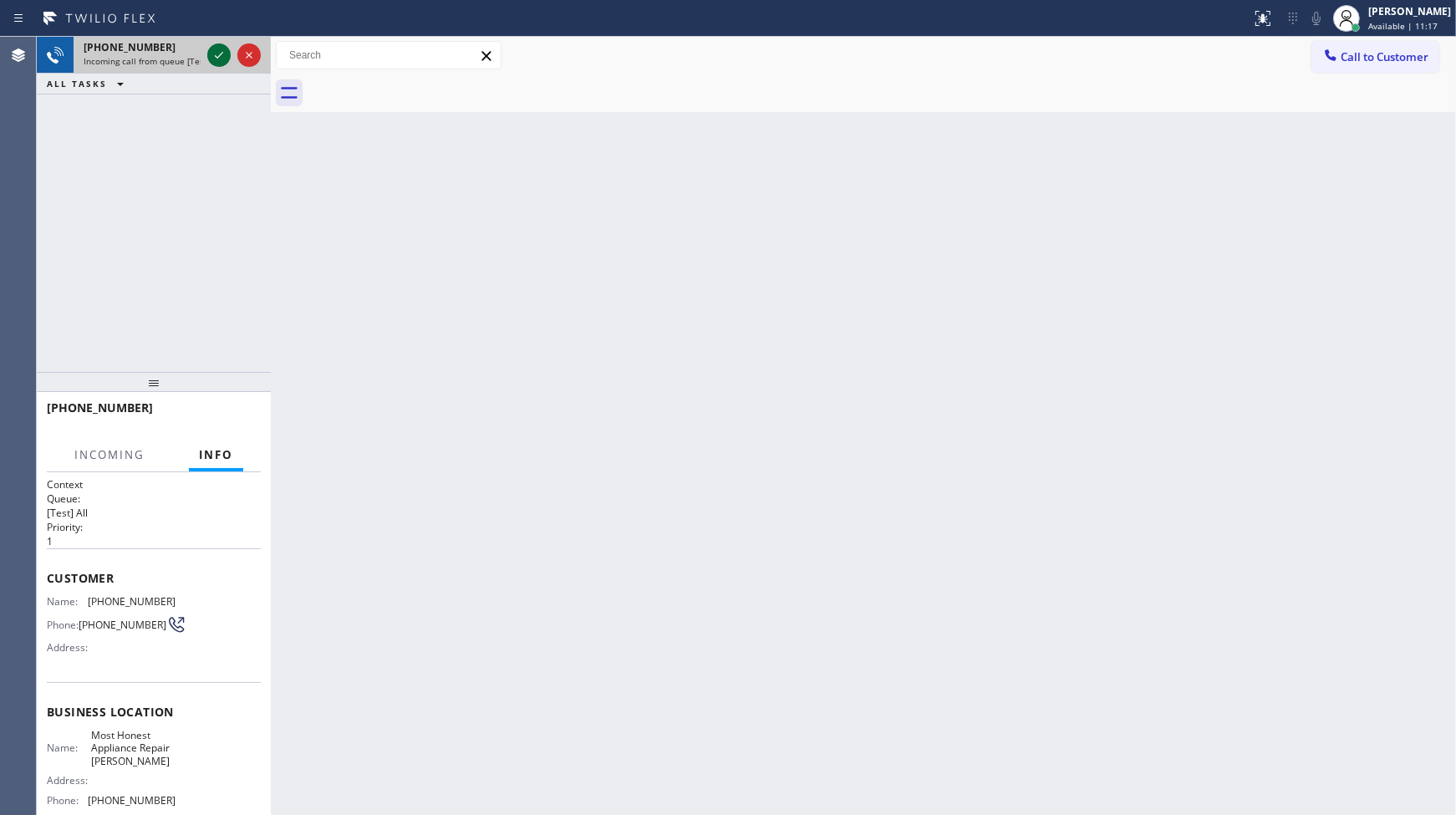
click at [210, 51] on icon at bounding box center [219, 55] width 20 height 20
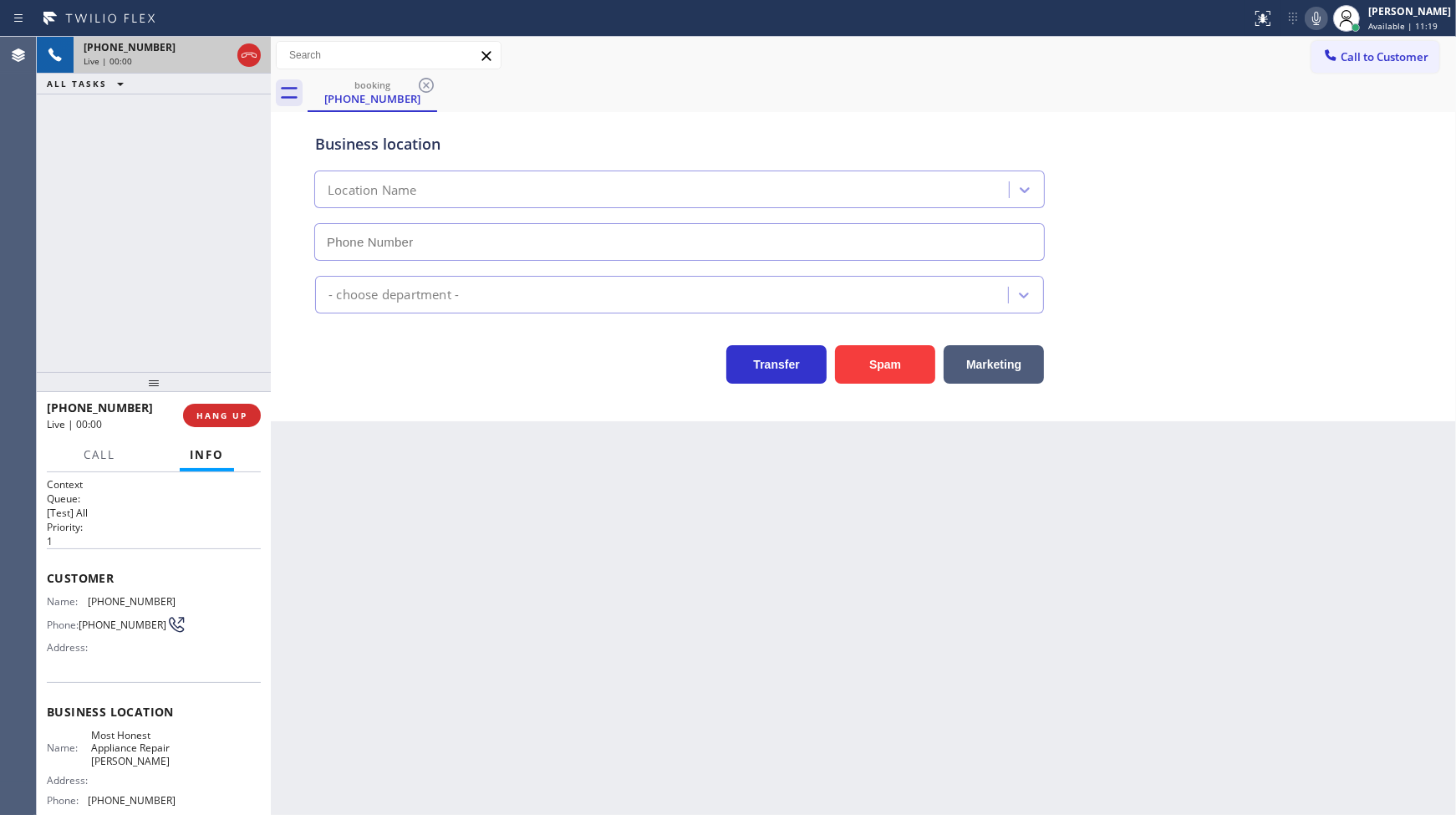
type input "(786) 828-5778"
click at [908, 377] on button "Spam" at bounding box center [885, 364] width 101 height 39
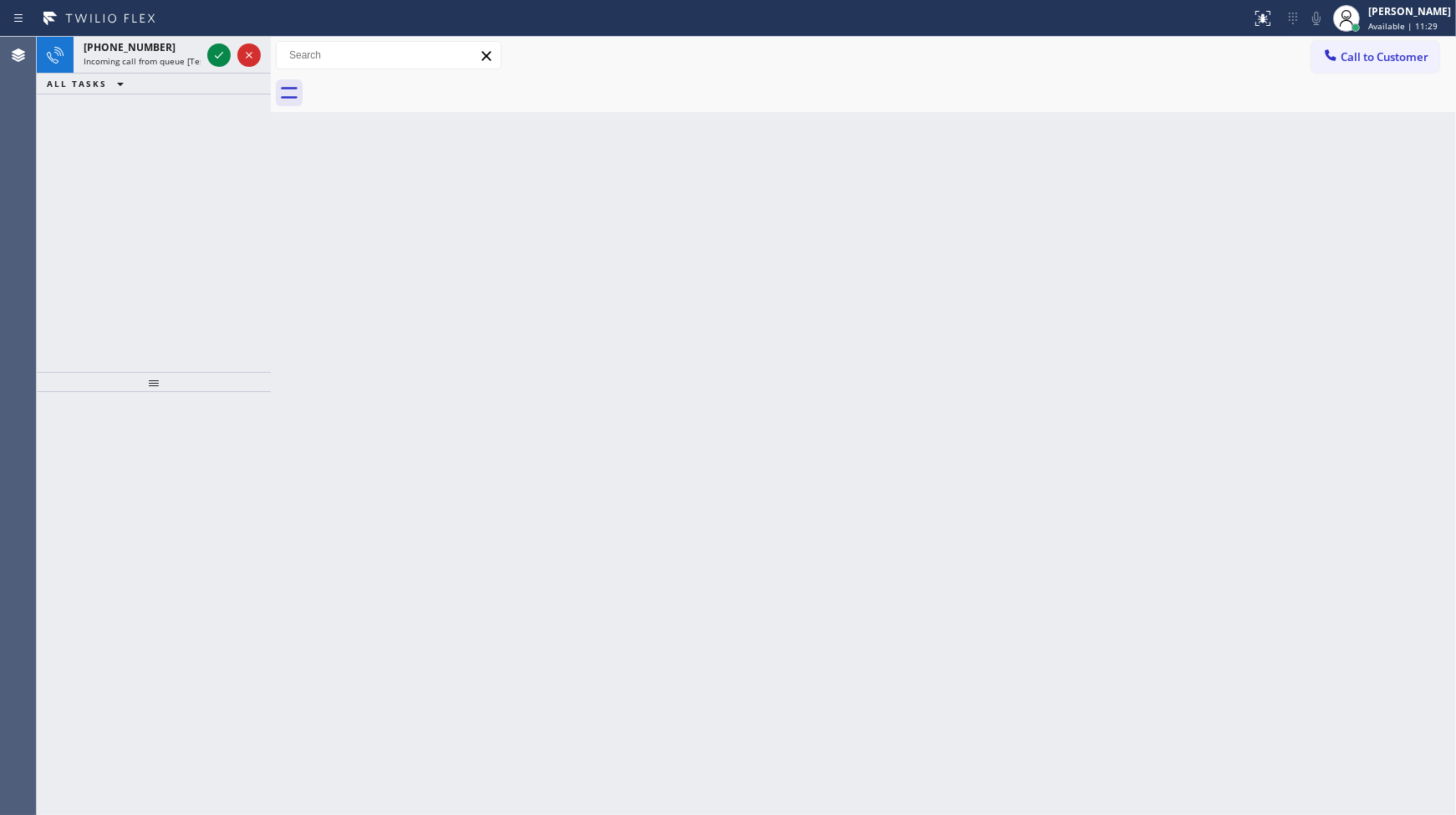
click at [107, 8] on icon at bounding box center [99, 18] width 125 height 27
click at [222, 55] on icon at bounding box center [219, 55] width 20 height 20
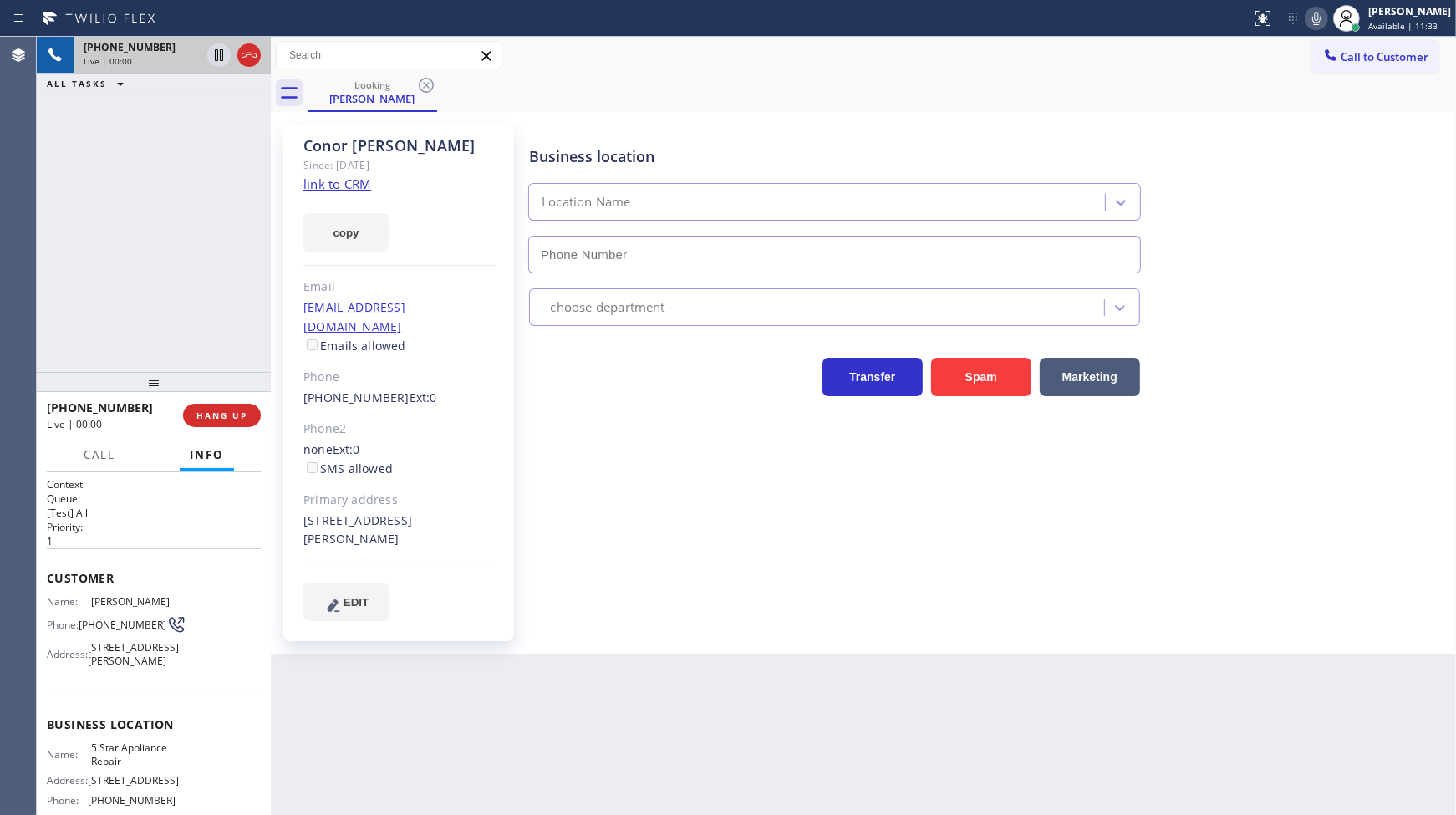
type input "(855) 731-4952"
click at [352, 180] on link "link to CRM" at bounding box center [337, 184] width 68 height 17
click at [1325, 18] on icon at bounding box center [1317, 18] width 20 height 20
click at [222, 50] on icon at bounding box center [219, 55] width 20 height 20
click at [341, 246] on button "copy" at bounding box center [346, 232] width 86 height 39
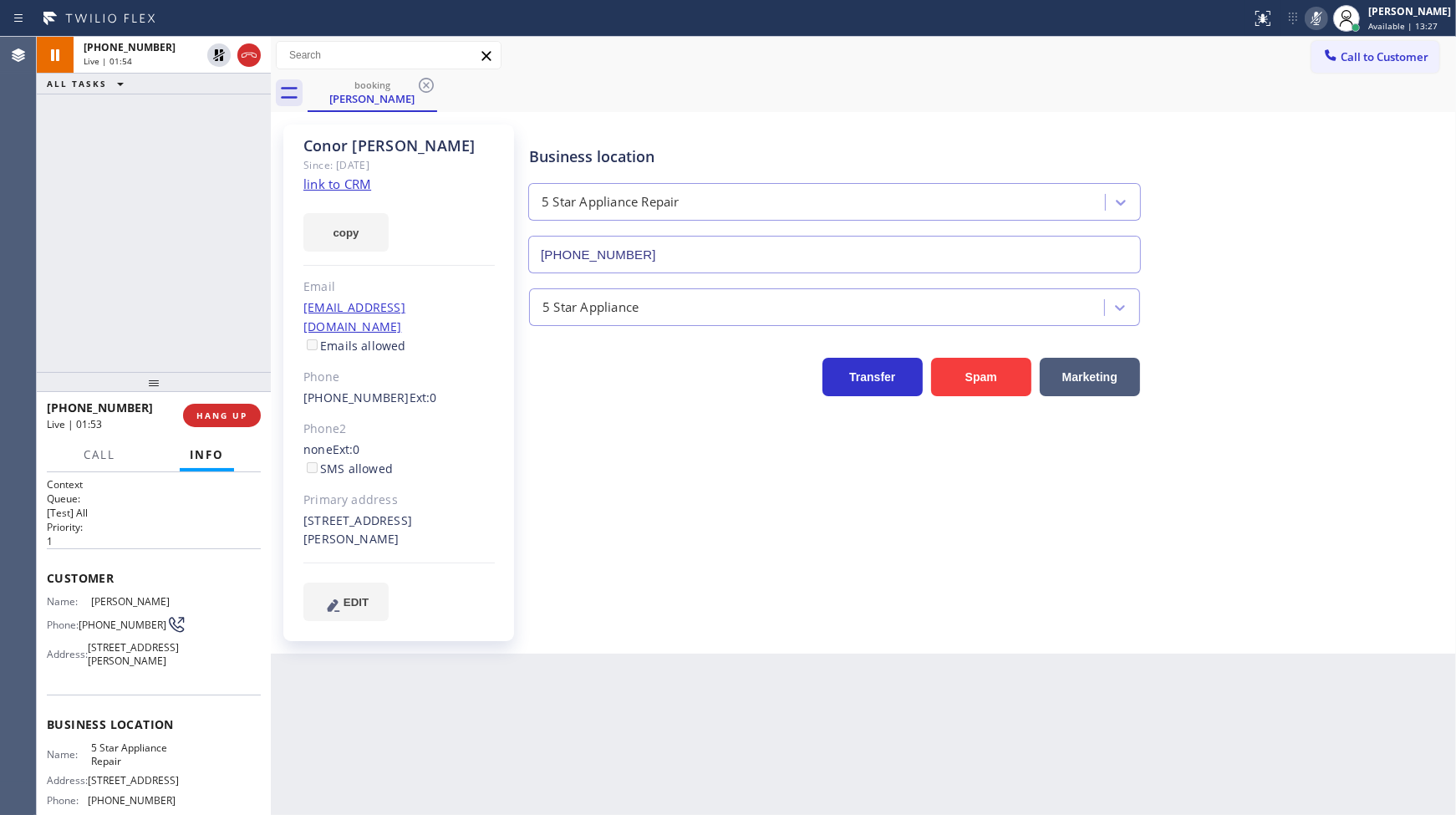
drag, startPoint x: 348, startPoint y: 226, endPoint x: 352, endPoint y: 196, distance: 30.3
click at [352, 222] on button "copy" at bounding box center [346, 232] width 86 height 39
click at [210, 54] on icon at bounding box center [219, 55] width 20 height 20
click at [1316, 14] on icon at bounding box center [1316, 18] width 8 height 13
click at [239, 420] on span "COMPLETE" at bounding box center [218, 415] width 58 height 12
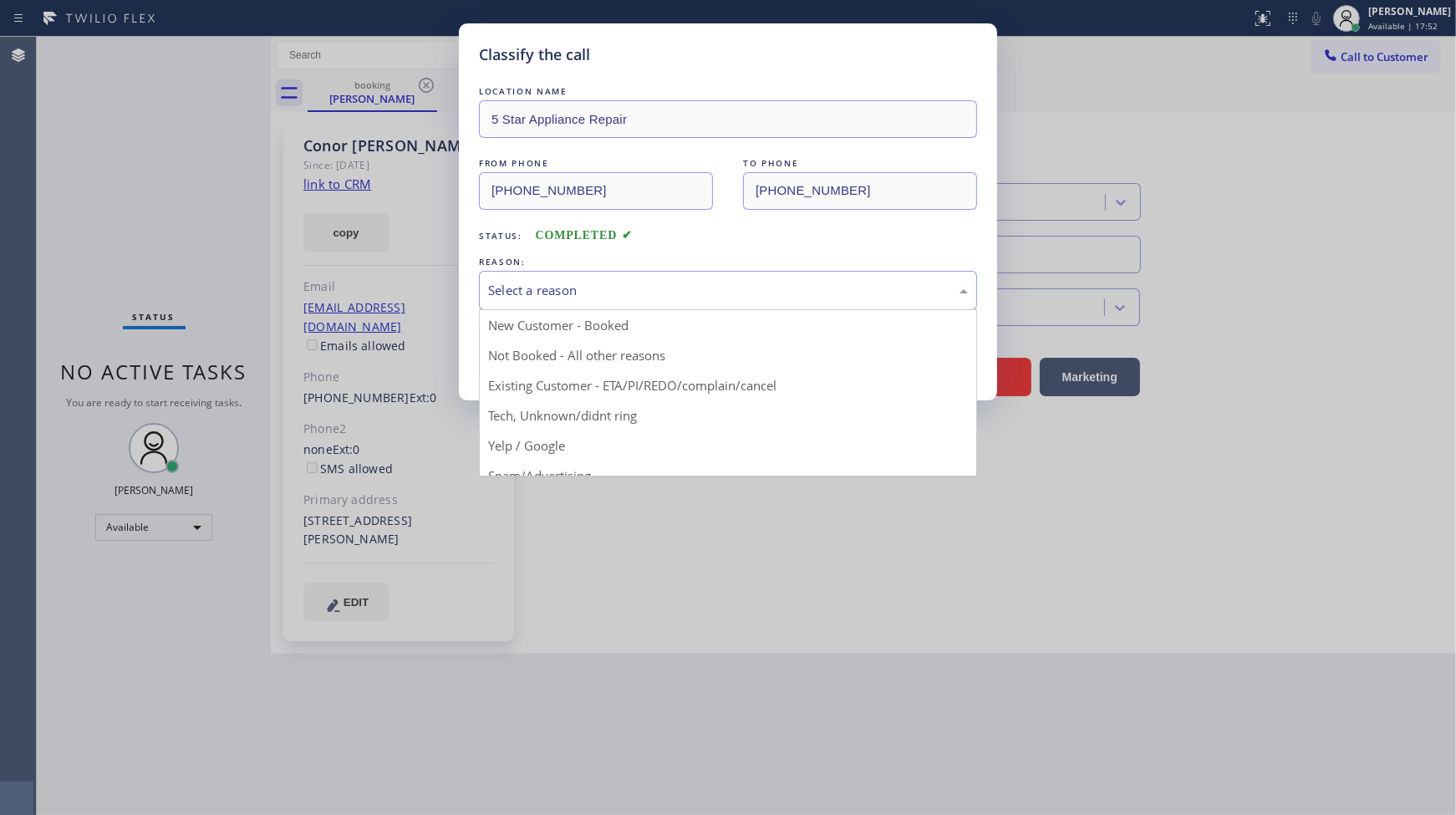
click at [512, 306] on div "Select a reason" at bounding box center [728, 290] width 498 height 39
click at [529, 293] on div "Tech, Unknown/didnt ring" at bounding box center [728, 290] width 480 height 19
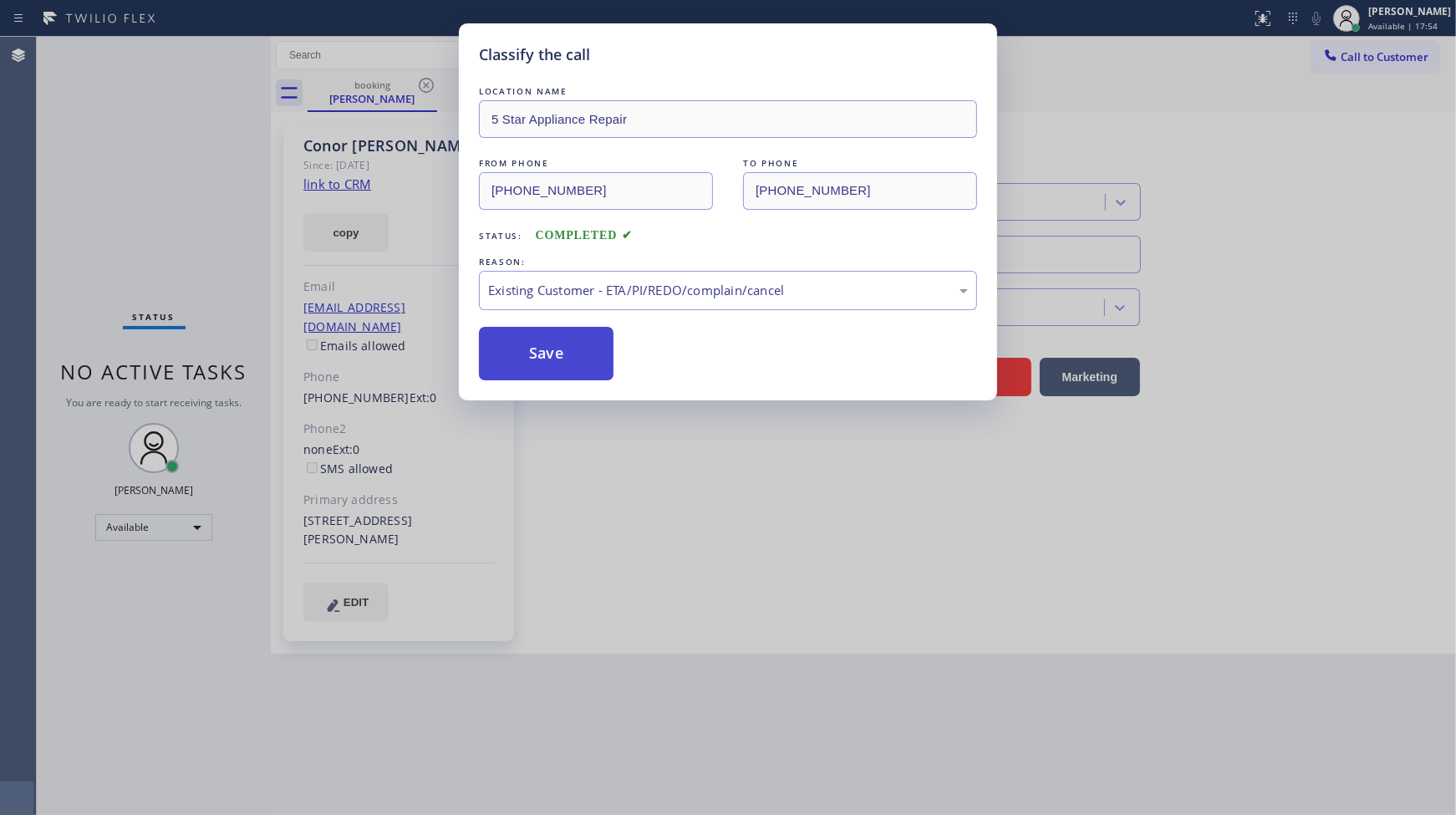
click at [512, 346] on button "Save" at bounding box center [546, 353] width 134 height 54
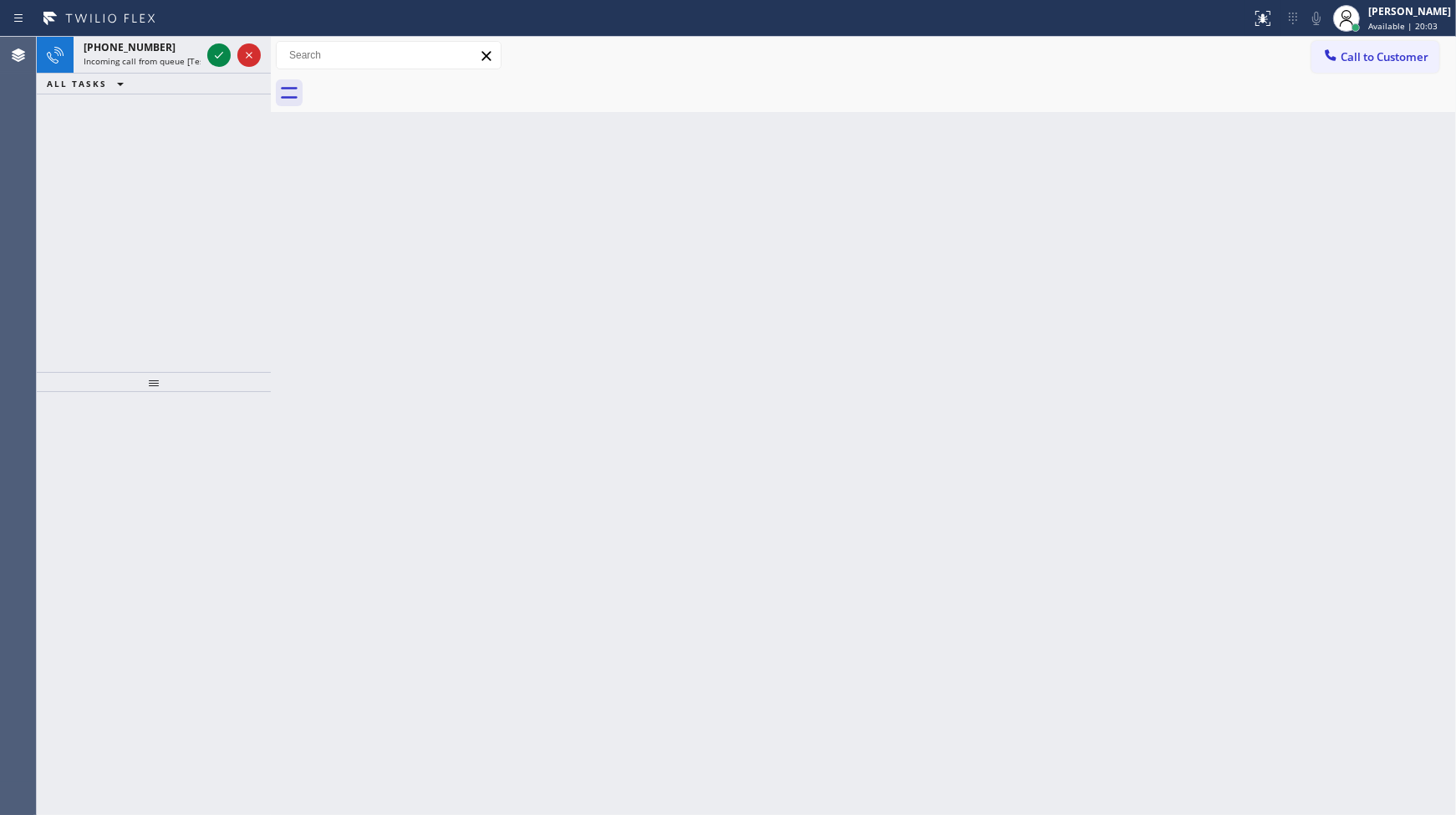
drag, startPoint x: 218, startPoint y: 59, endPoint x: 189, endPoint y: 29, distance: 41.7
click at [218, 59] on icon at bounding box center [219, 55] width 20 height 20
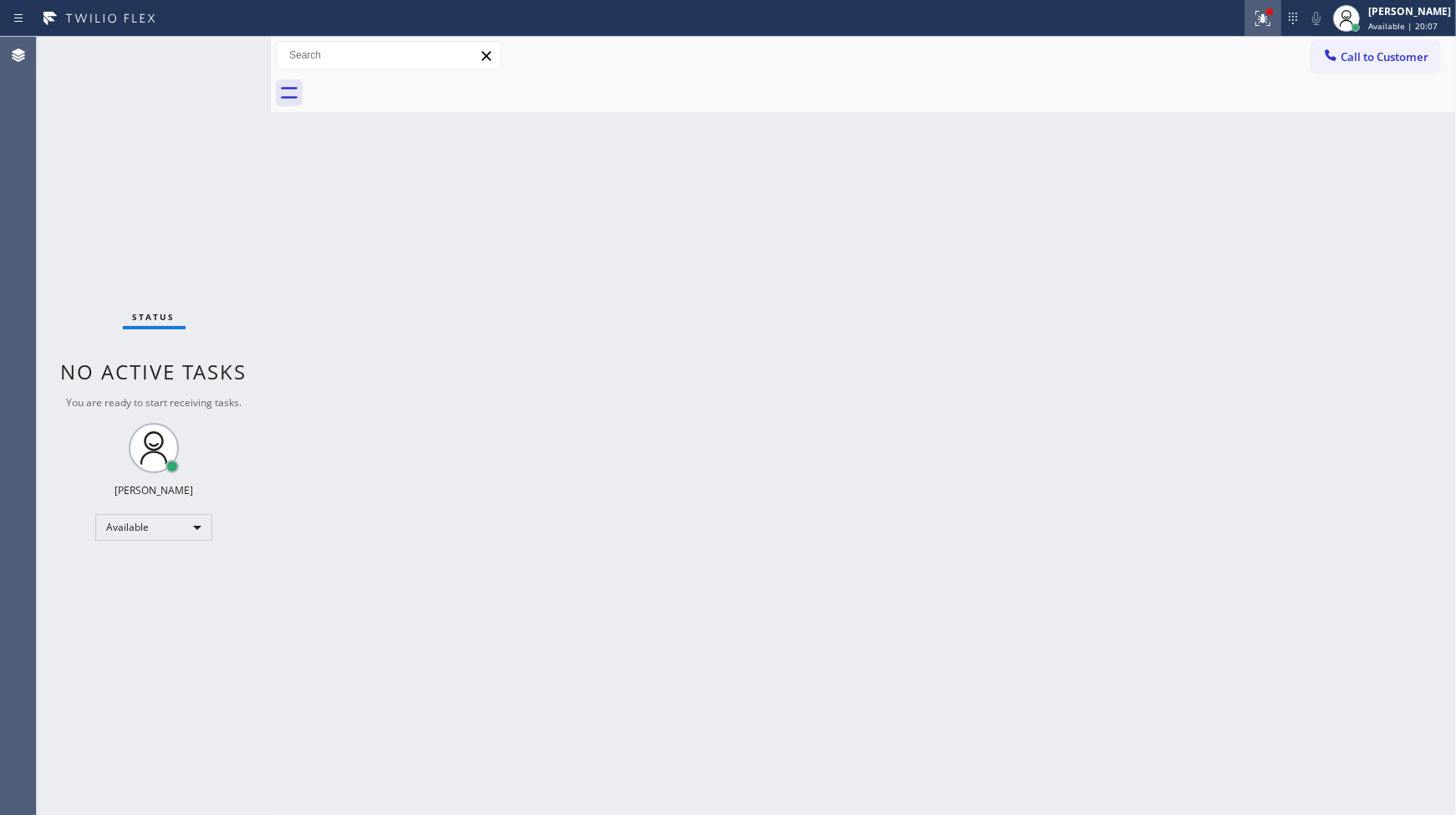
click at [1266, 13] on icon at bounding box center [1263, 16] width 10 height 6
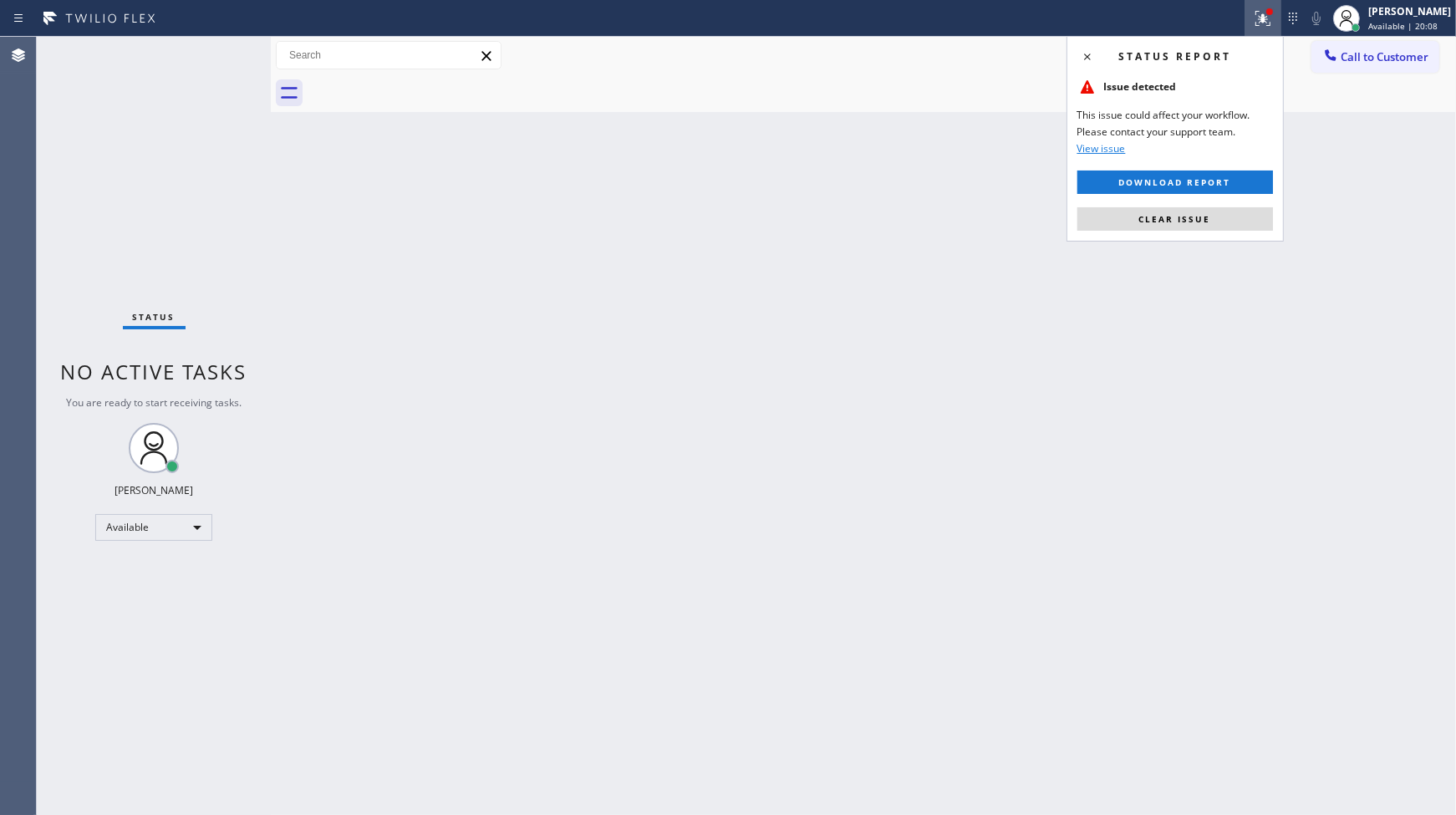
click at [1250, 238] on div "Status report Issue detected This issue could affect your workflow. Please cont…" at bounding box center [1175, 138] width 217 height 206
click at [1255, 216] on button "Clear issue" at bounding box center [1175, 219] width 196 height 24
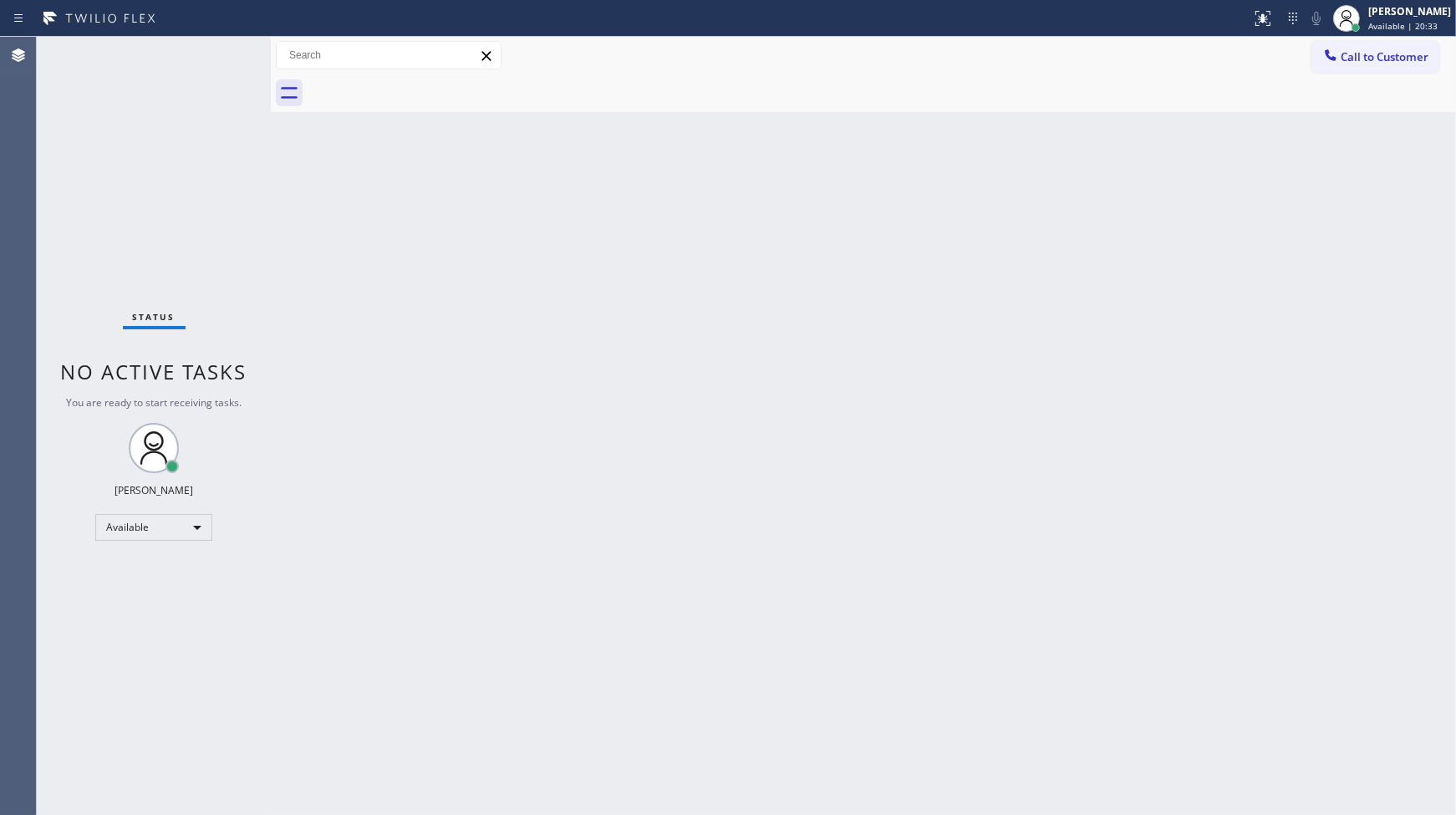
click at [215, 53] on div "Status No active tasks You are ready to start receiving tasks. JENIZA ALCAYDE A…" at bounding box center [154, 426] width 234 height 778
click at [227, 52] on div "Status No active tasks You are ready to start receiving tasks. JENIZA ALCAYDE A…" at bounding box center [154, 426] width 234 height 778
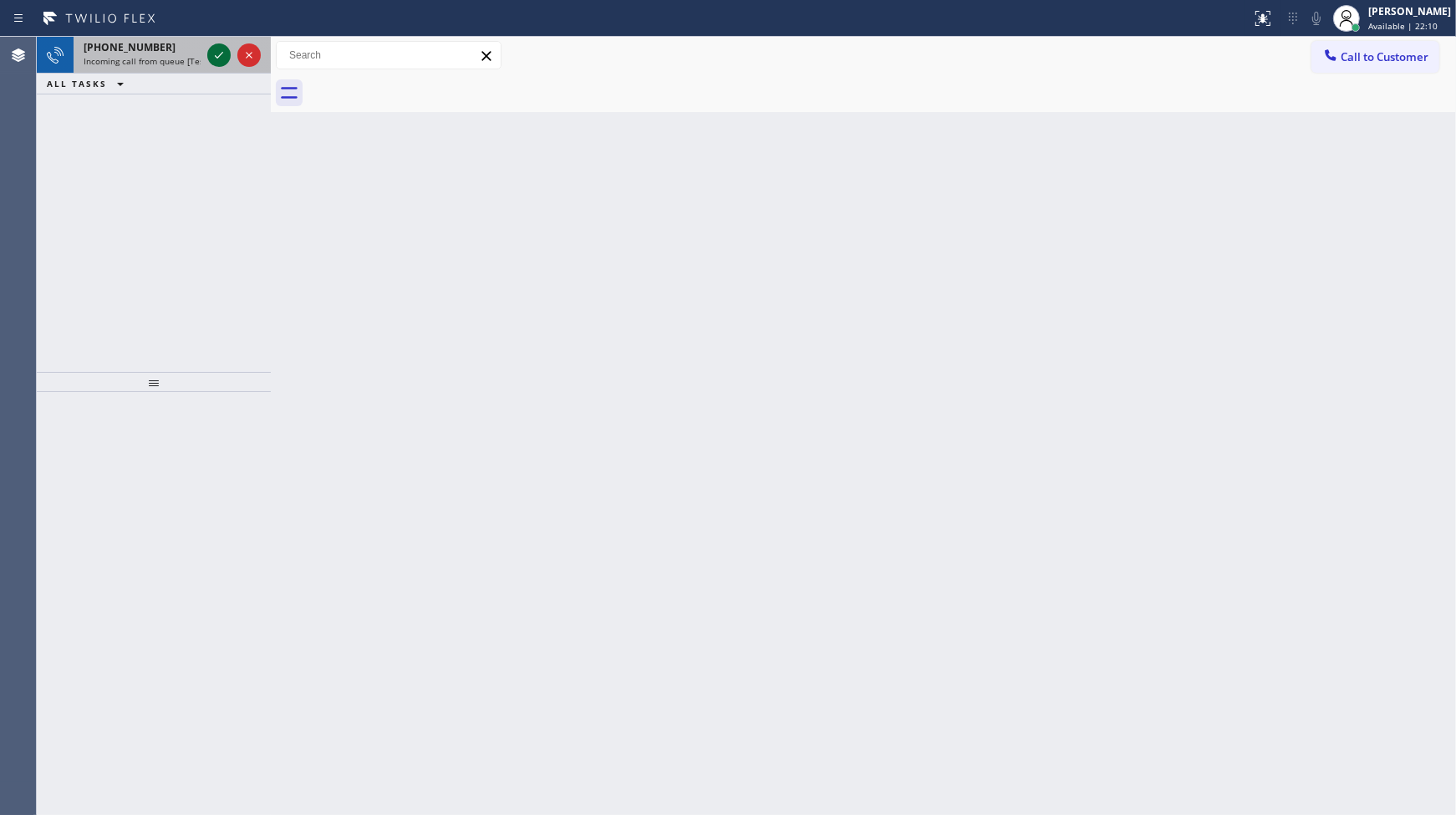
click at [219, 51] on icon at bounding box center [219, 55] width 20 height 20
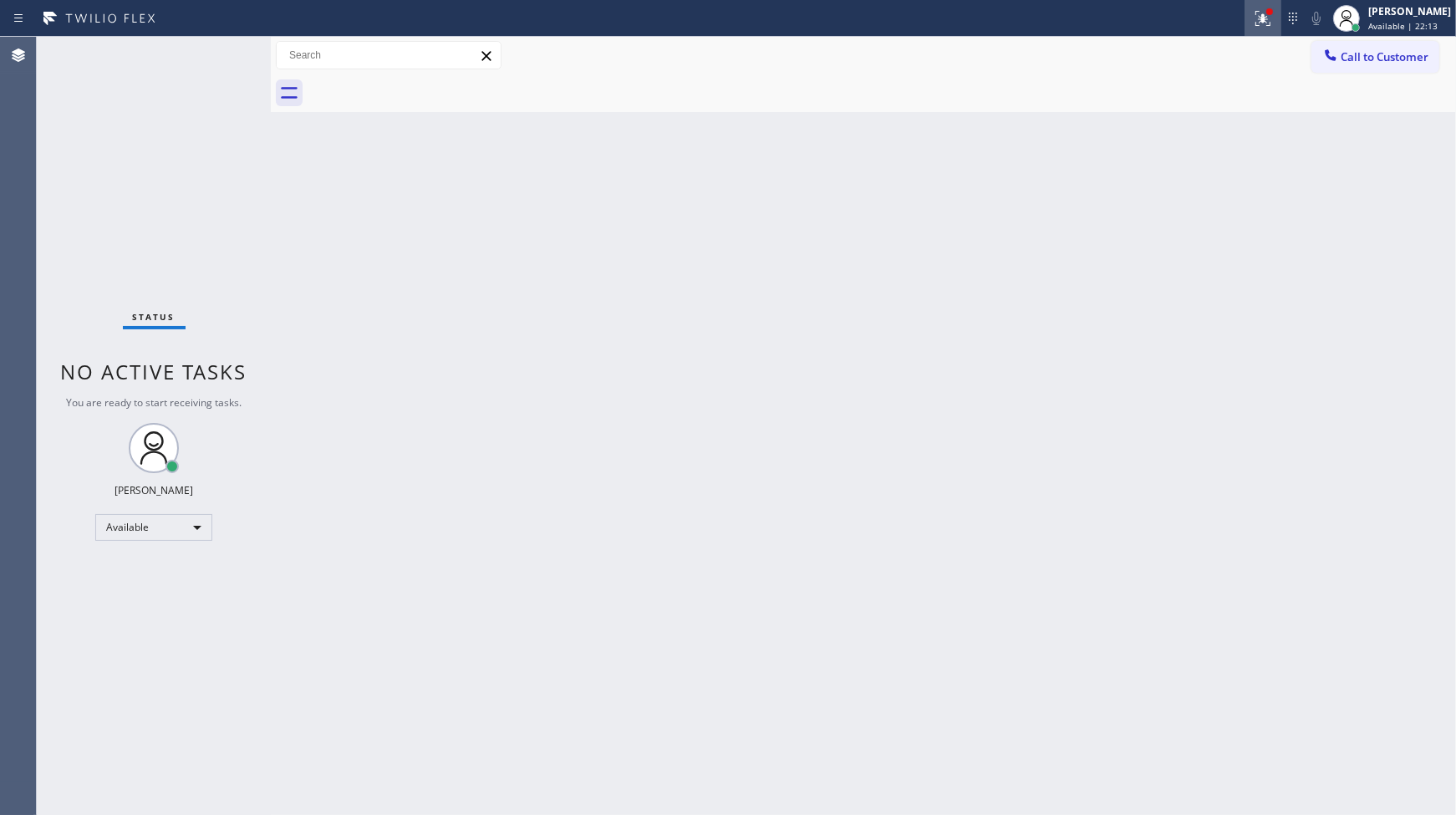
click at [1250, 22] on div at bounding box center [1263, 18] width 37 height 20
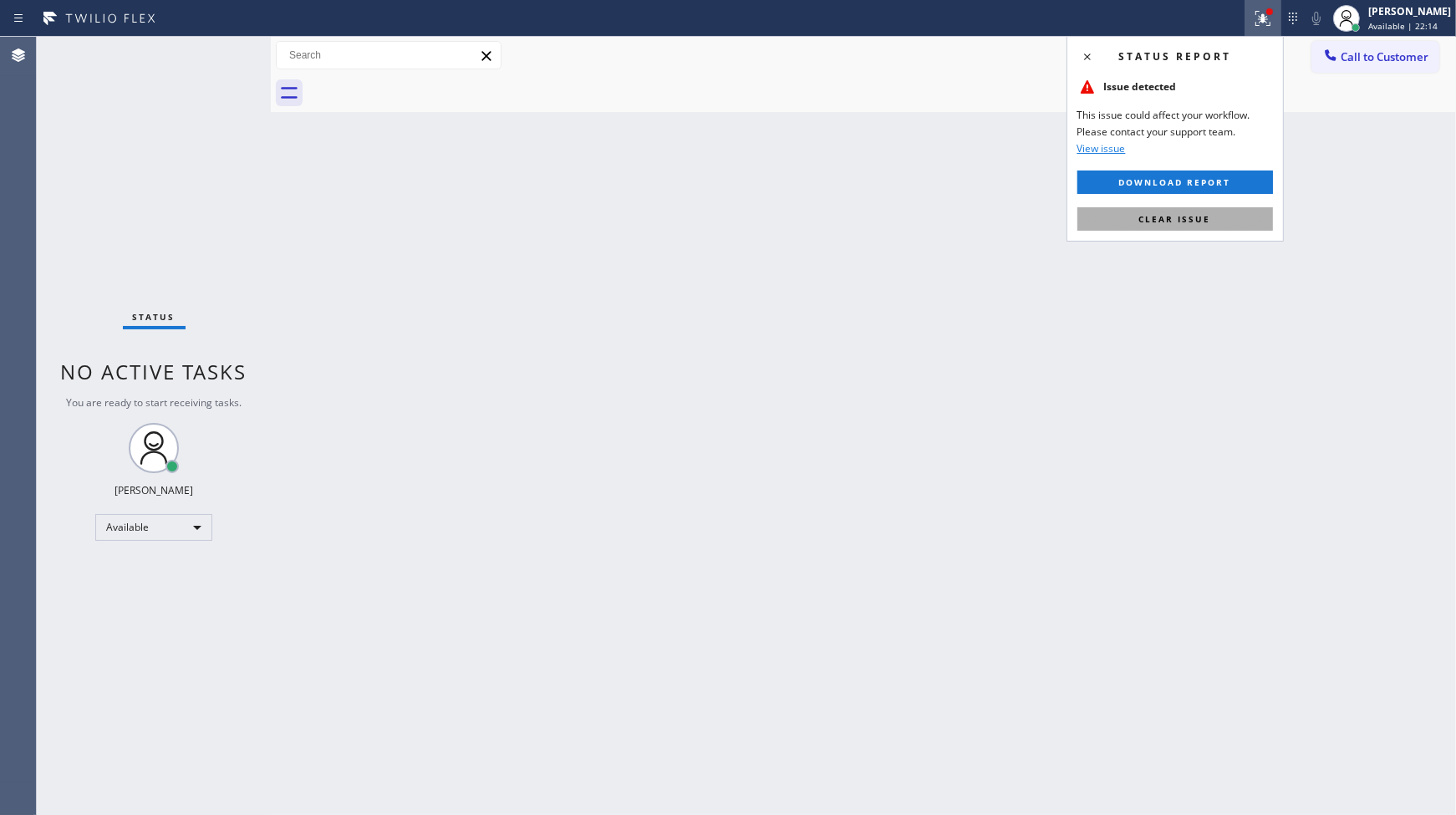
click at [1203, 222] on span "Clear issue" at bounding box center [1175, 219] width 72 height 12
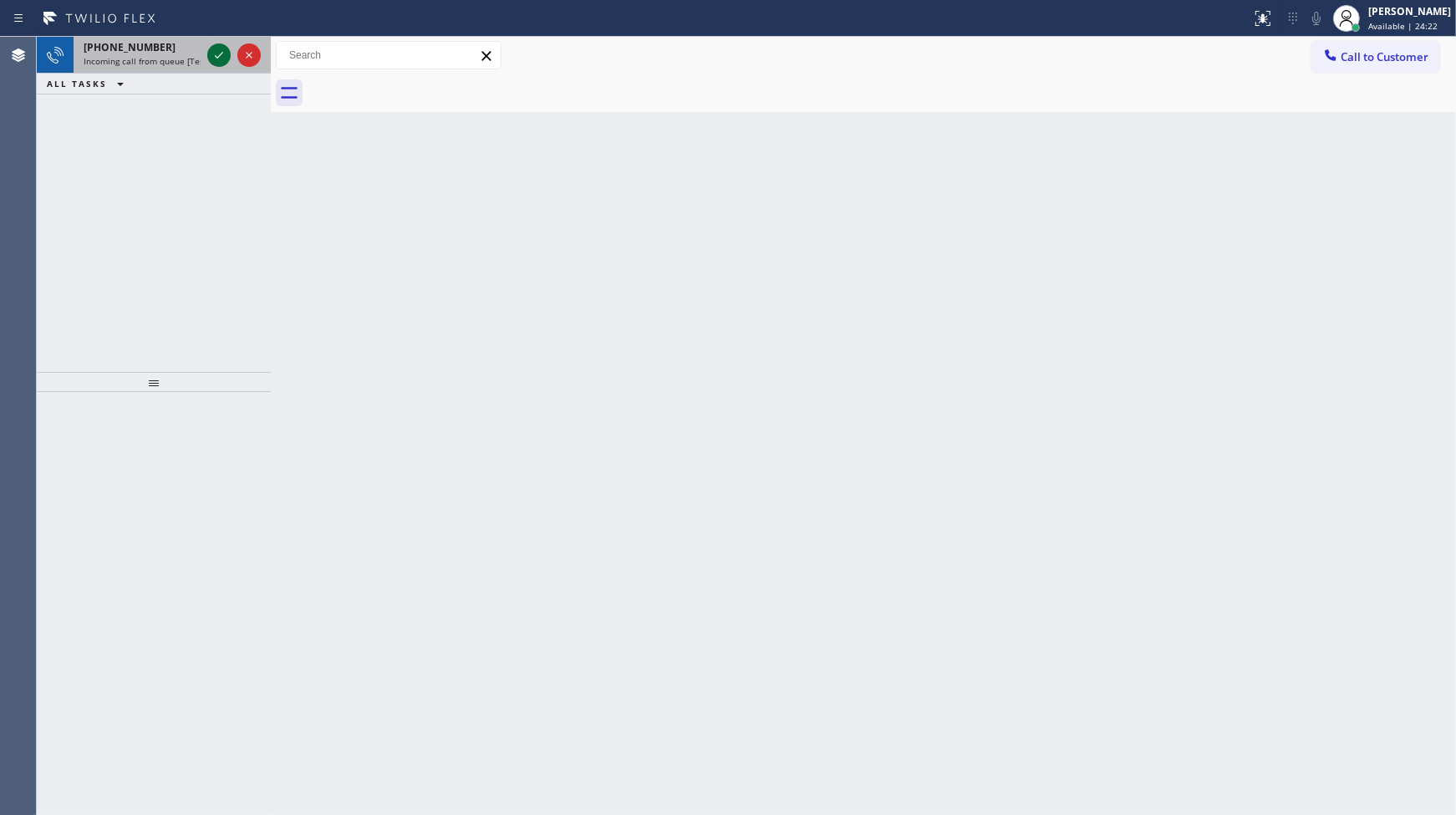
click at [218, 59] on icon at bounding box center [219, 55] width 20 height 20
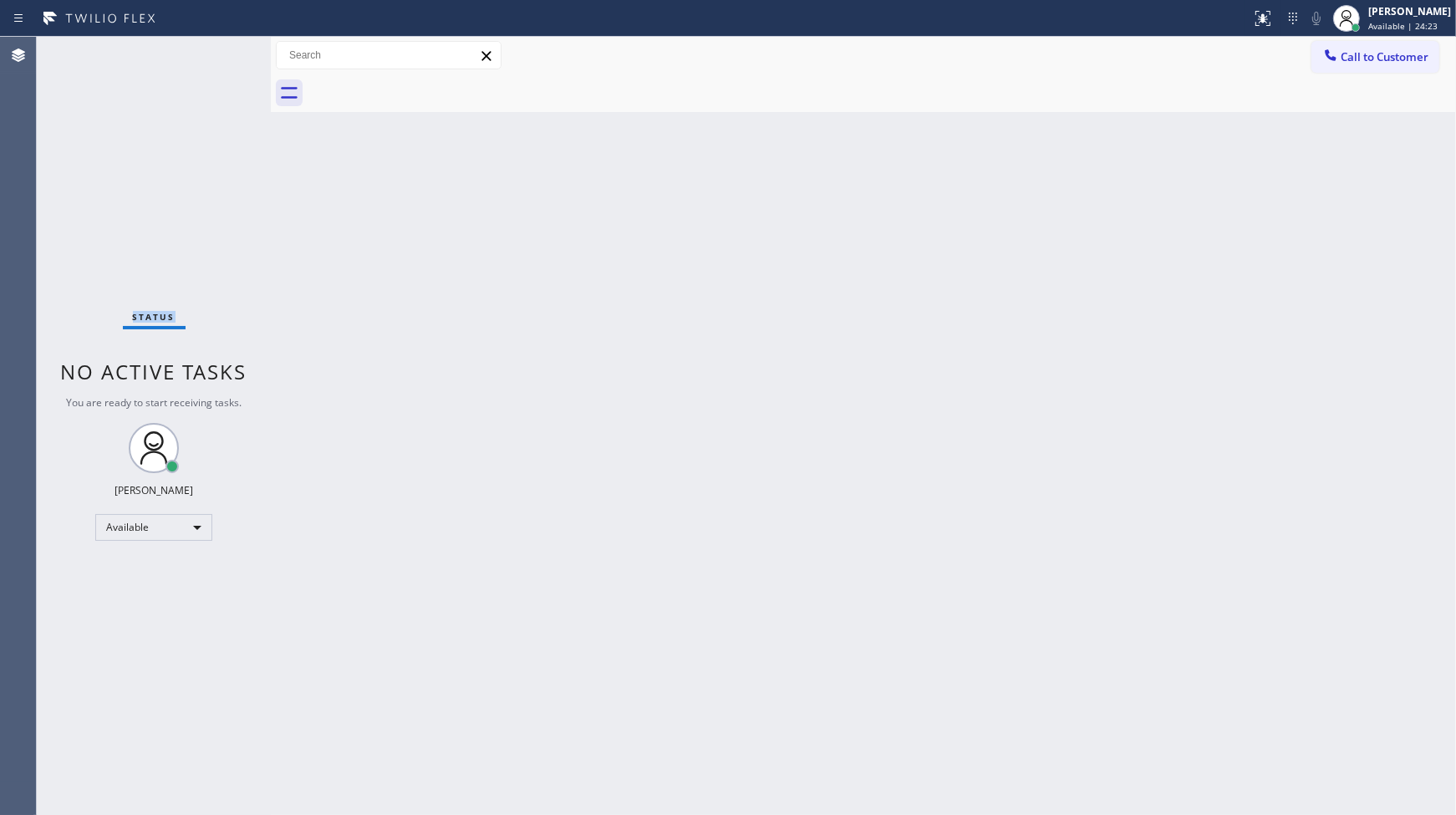
click at [218, 57] on div "Status No active tasks You are ready to start receiving tasks. JENIZA ALCAYDE A…" at bounding box center [154, 426] width 234 height 778
click at [217, 53] on div "Status No active tasks You are ready to start receiving tasks. JENIZA ALCAYDE A…" at bounding box center [154, 426] width 234 height 778
click at [1256, 27] on icon at bounding box center [1263, 18] width 20 height 20
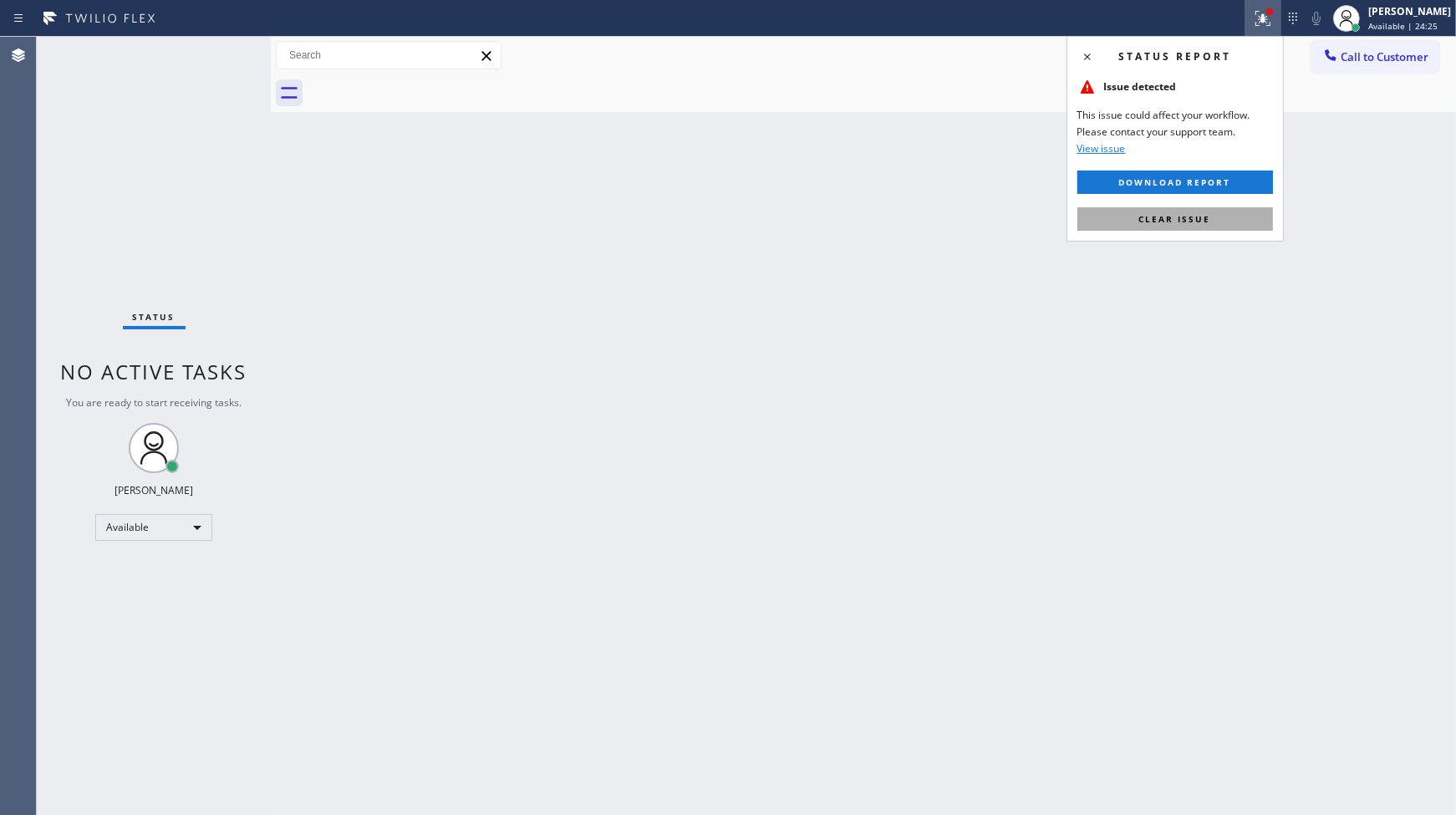
click at [1231, 230] on button "Clear issue" at bounding box center [1175, 219] width 196 height 24
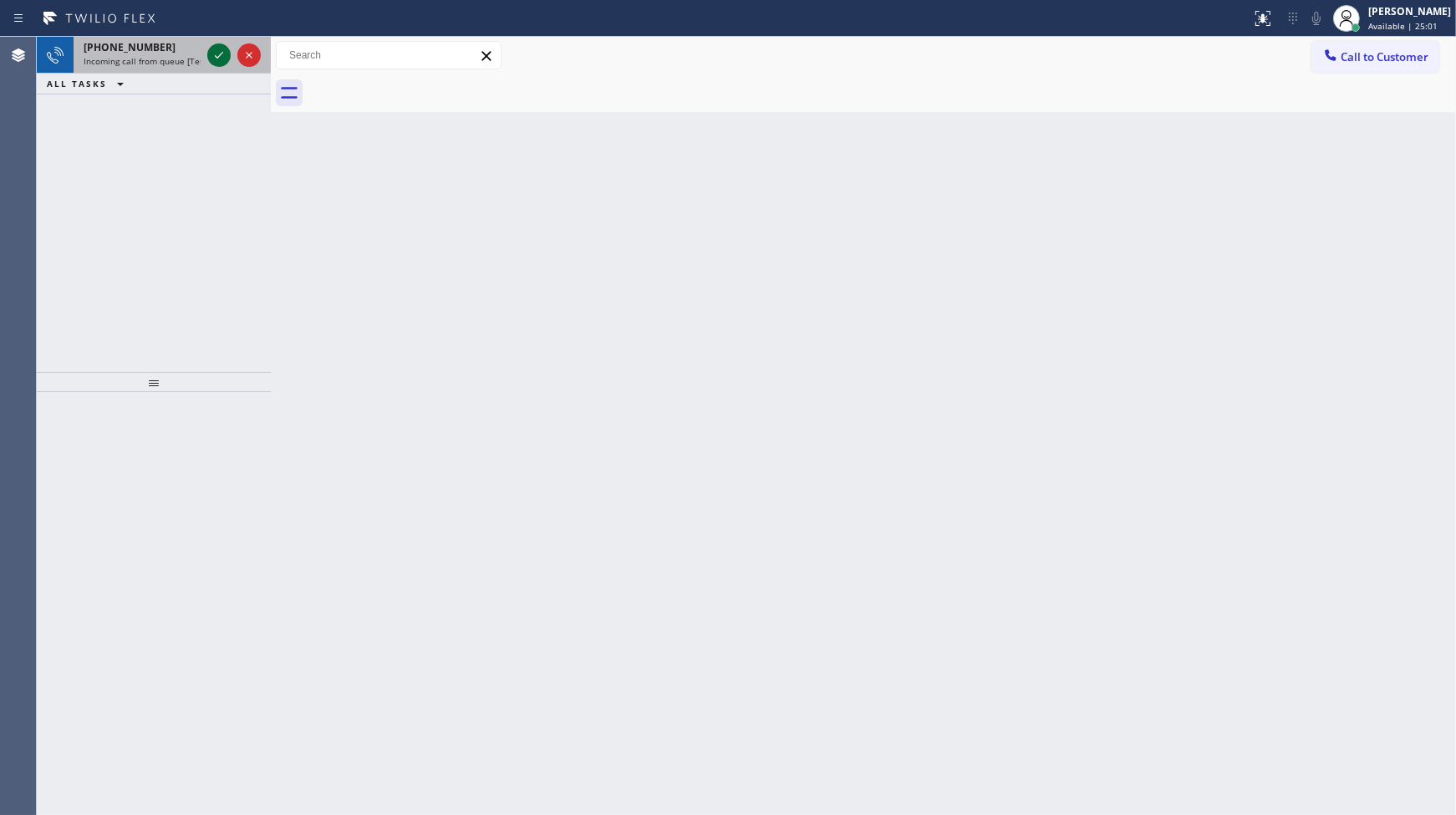
click at [222, 53] on icon at bounding box center [219, 55] width 8 height 7
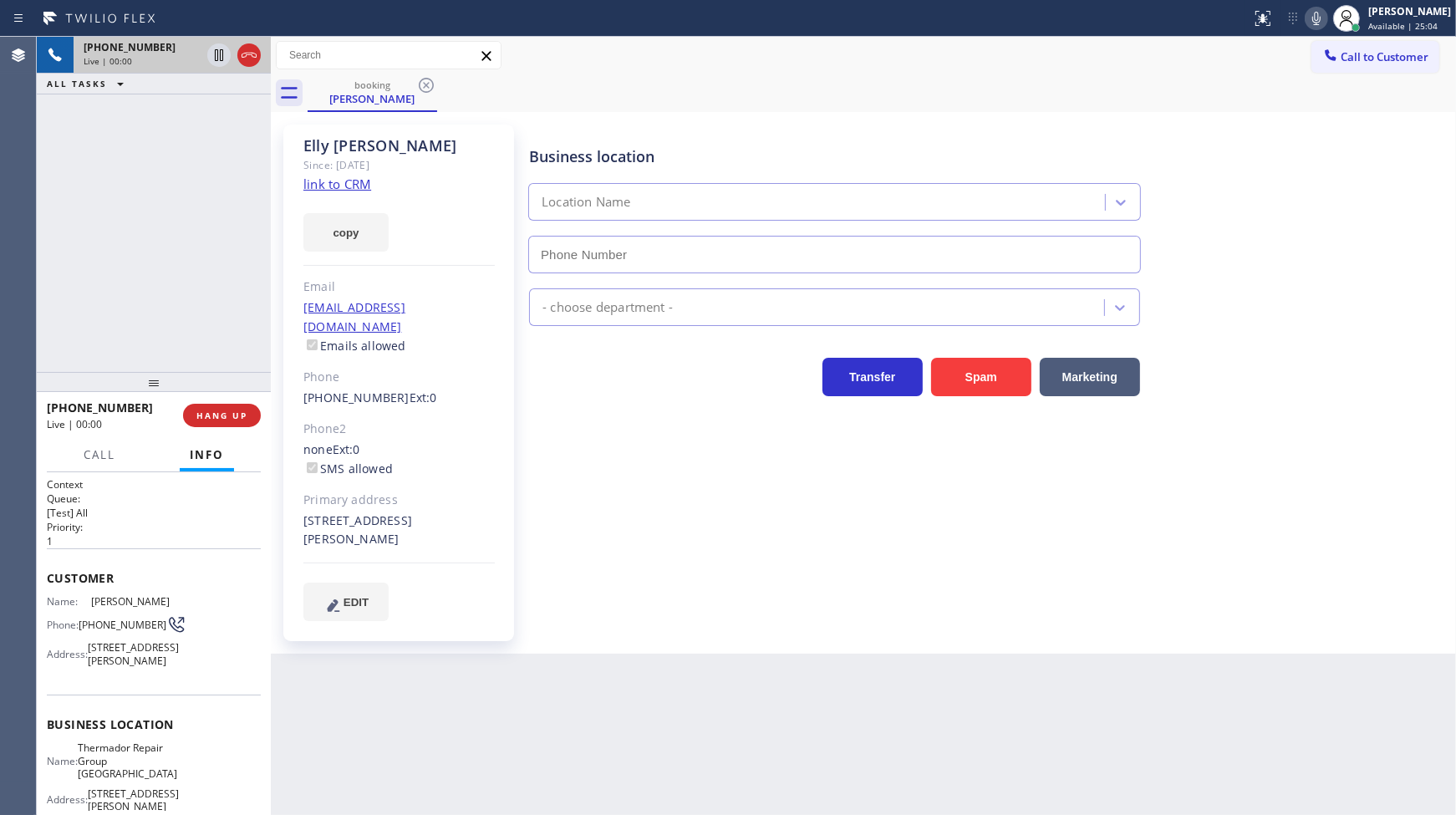
type input "(650) 243-0322"
click at [347, 186] on link "link to CRM" at bounding box center [337, 184] width 68 height 17
click at [213, 51] on icon at bounding box center [219, 55] width 20 height 20
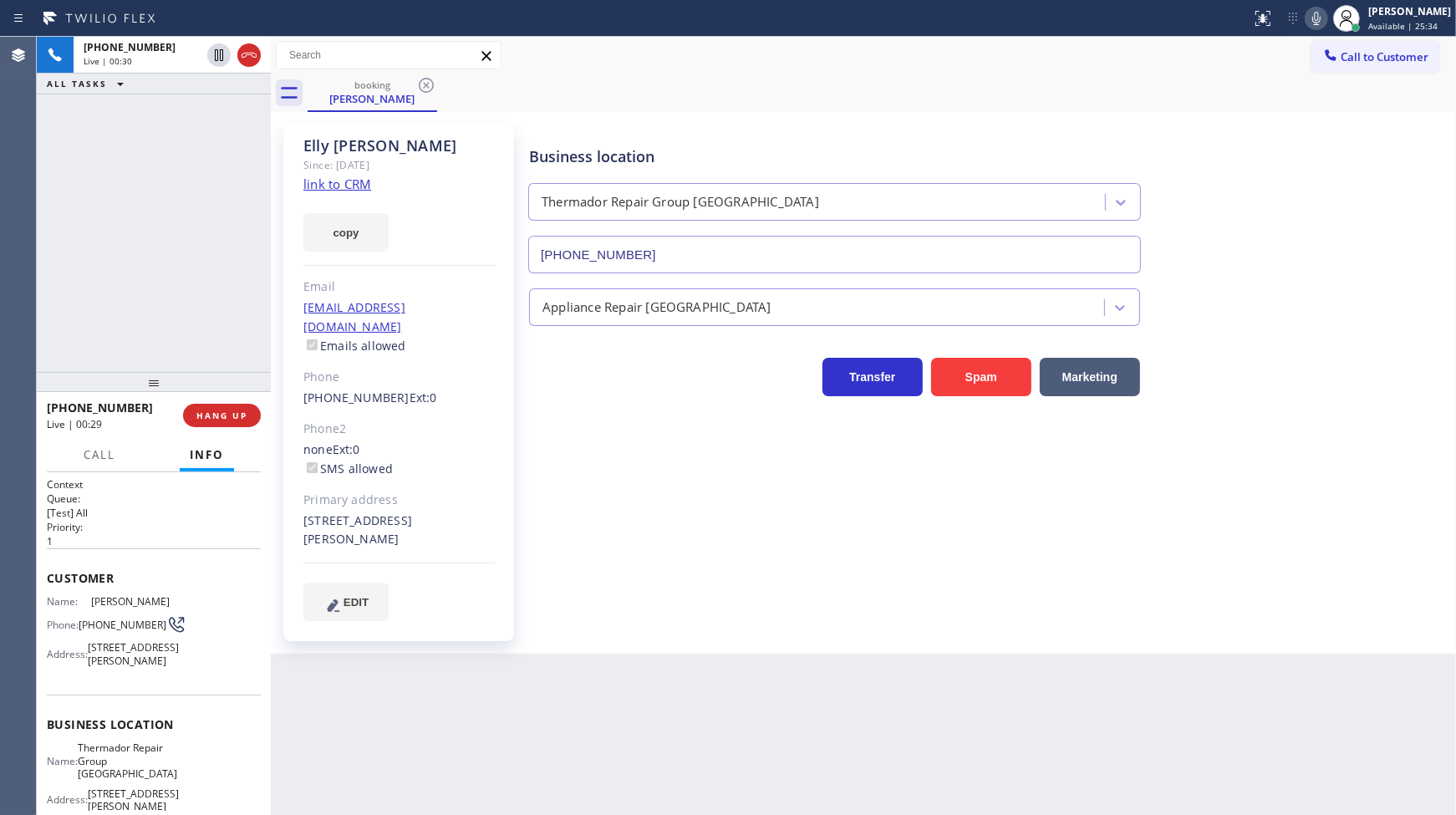
click at [1309, 13] on icon at bounding box center [1317, 18] width 20 height 20
click at [219, 60] on icon at bounding box center [219, 55] width 20 height 20
click at [1313, 29] on div "Status report No issues detected If you experience an issue, please download th…" at bounding box center [1350, 18] width 211 height 37
click at [1314, 22] on icon at bounding box center [1317, 18] width 20 height 20
click at [182, 321] on div "ALL TASKS ALL TASKS ACTIVE TASKS TASKS IN WRAP UP +16502040662 Wrap up | 00:01" at bounding box center [154, 204] width 234 height 335
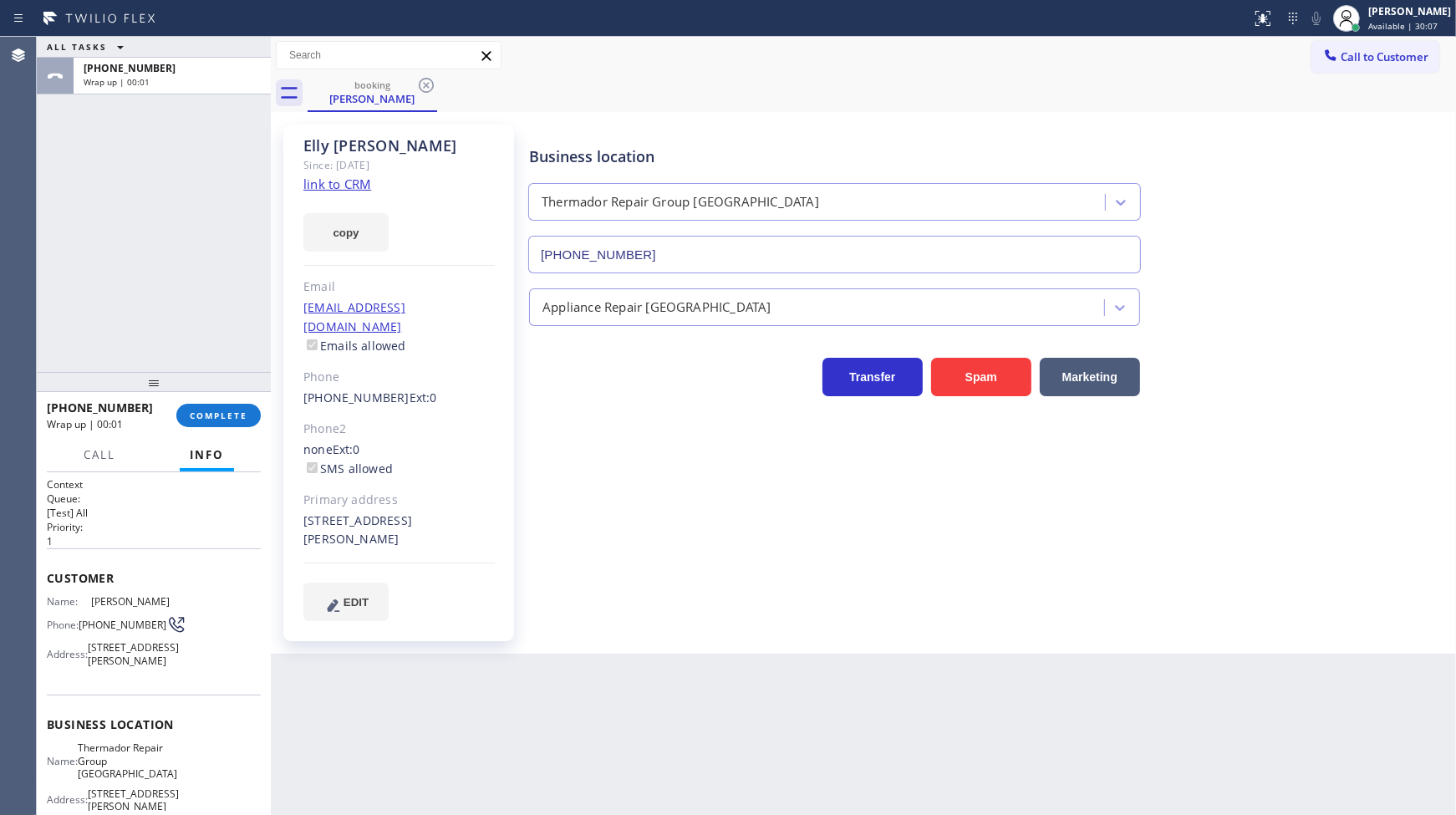
click at [223, 431] on div "+16502040662 Wrap up | 00:01 COMPLETE" at bounding box center [154, 415] width 214 height 44
click at [226, 422] on button "COMPLETE" at bounding box center [218, 415] width 85 height 24
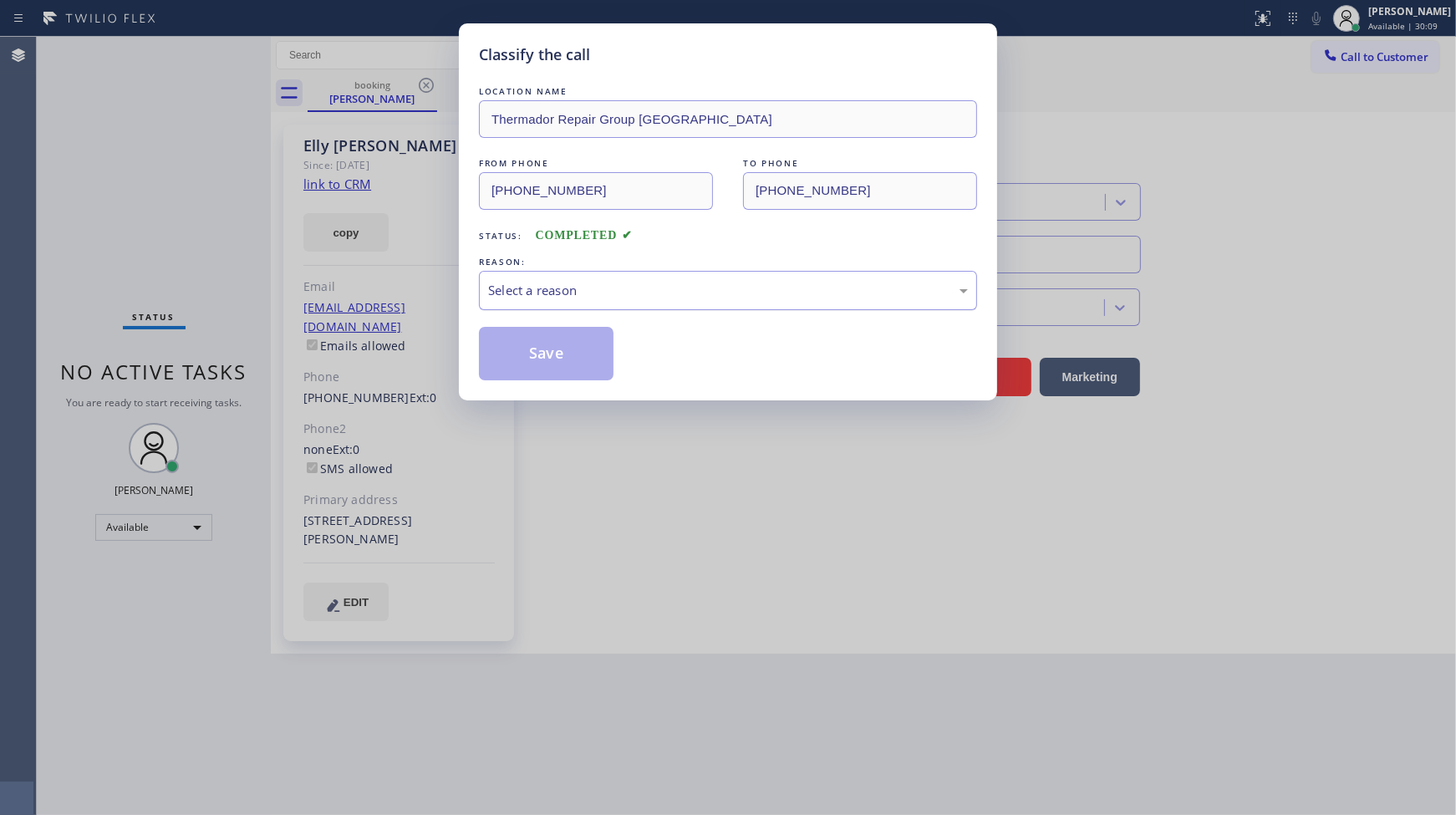
click at [543, 293] on div "Select a reason" at bounding box center [728, 290] width 480 height 19
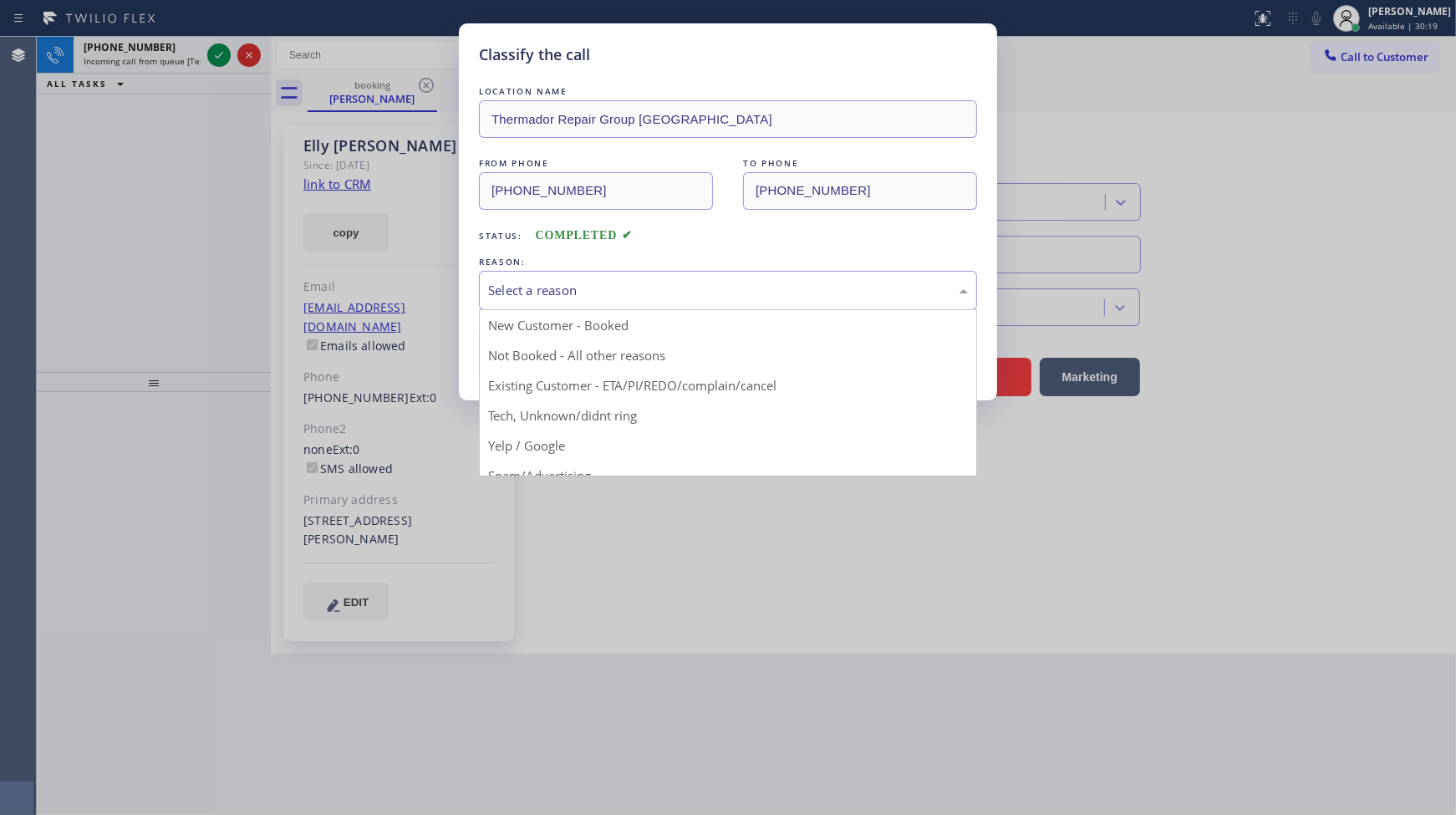
drag, startPoint x: 161, startPoint y: 232, endPoint x: 184, endPoint y: 154, distance: 81.3
click at [165, 205] on div "Classify the call LOCATION NAME Thermador Repair Group Menlo Park FROM PHONE (6…" at bounding box center [728, 407] width 1456 height 815
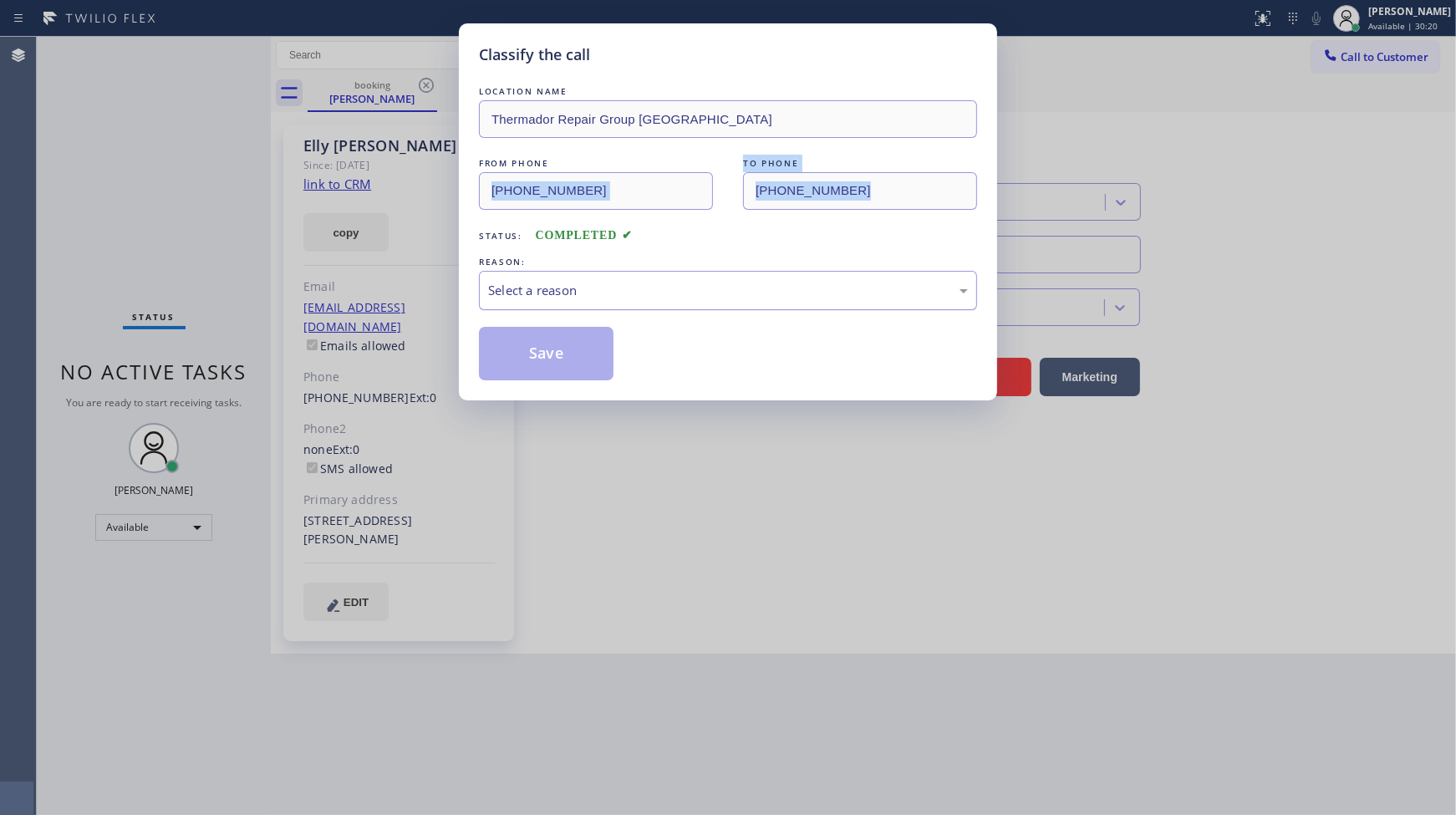
click at [535, 299] on div "Select a reason" at bounding box center [728, 290] width 480 height 19
click at [535, 357] on button "Save" at bounding box center [546, 353] width 134 height 54
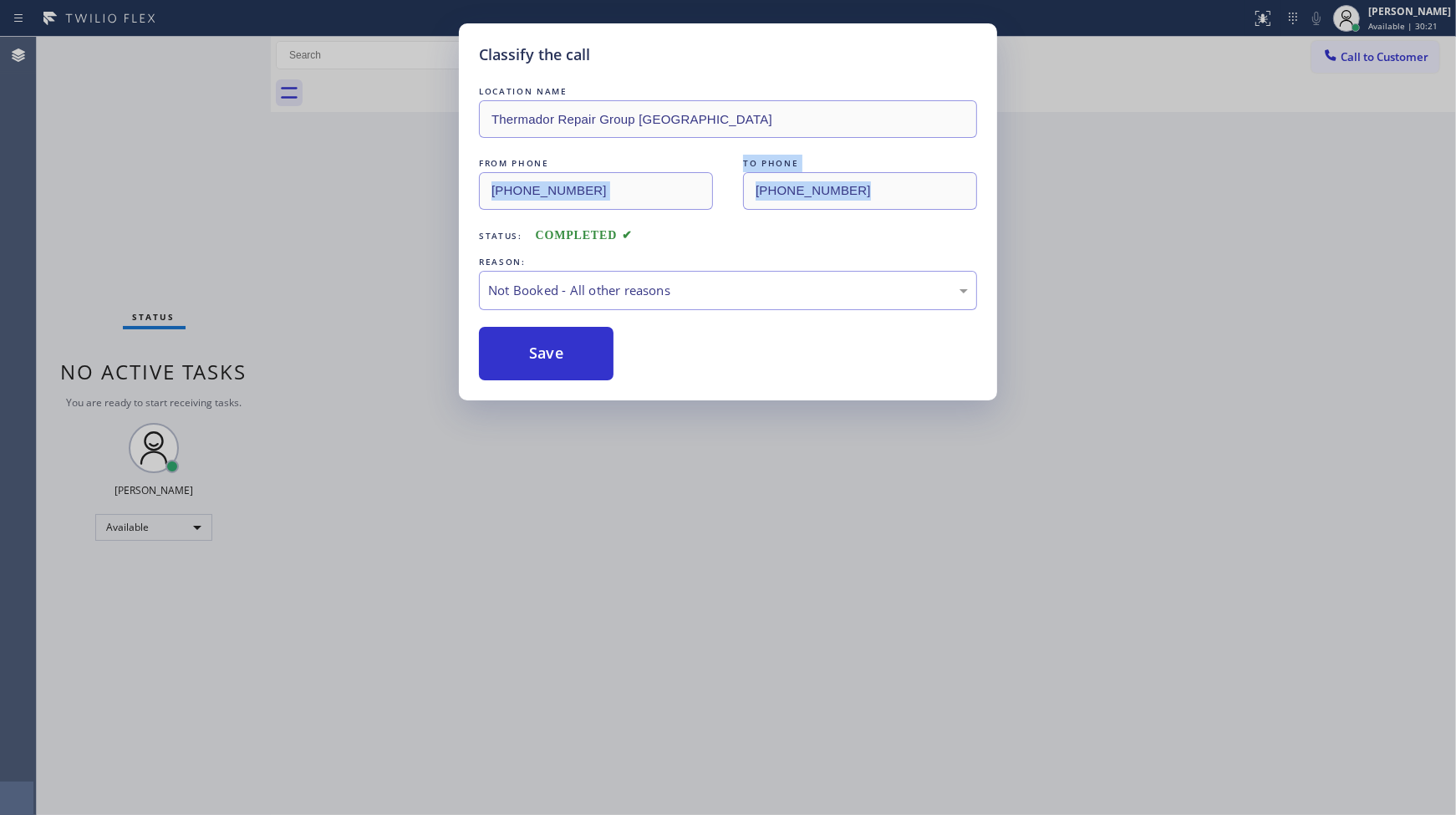
click at [535, 357] on button "Save" at bounding box center [546, 353] width 134 height 54
click at [540, 340] on button "Save" at bounding box center [546, 353] width 134 height 54
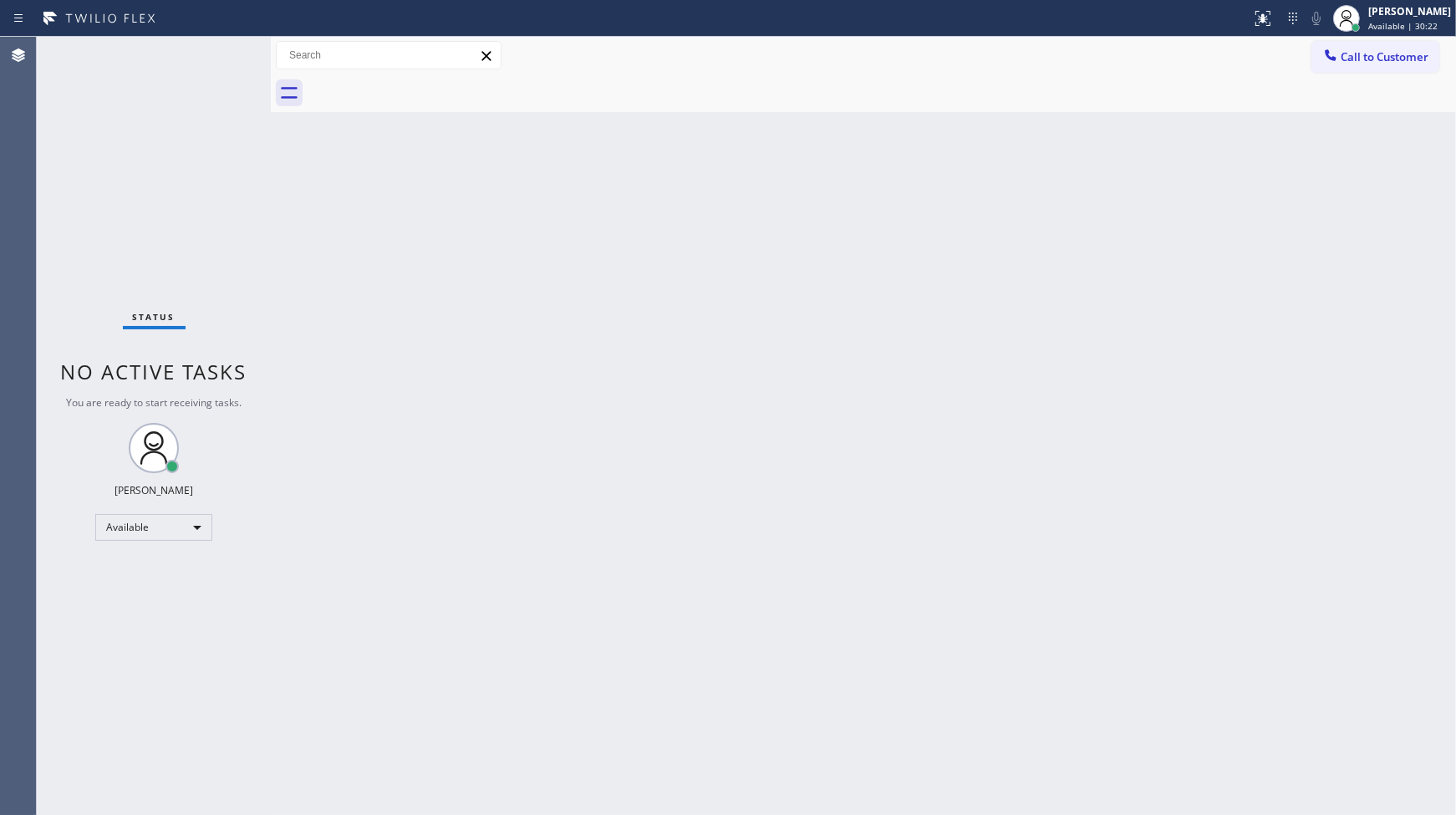
click at [538, 306] on div "Back to Dashboard Change Sender ID Customers Technicians Select a contact Outbo…" at bounding box center [864, 426] width 1185 height 778
click at [218, 56] on div "Status No active tasks You are ready to start receiving tasks. JENIZA ALCAYDE A…" at bounding box center [154, 426] width 234 height 778
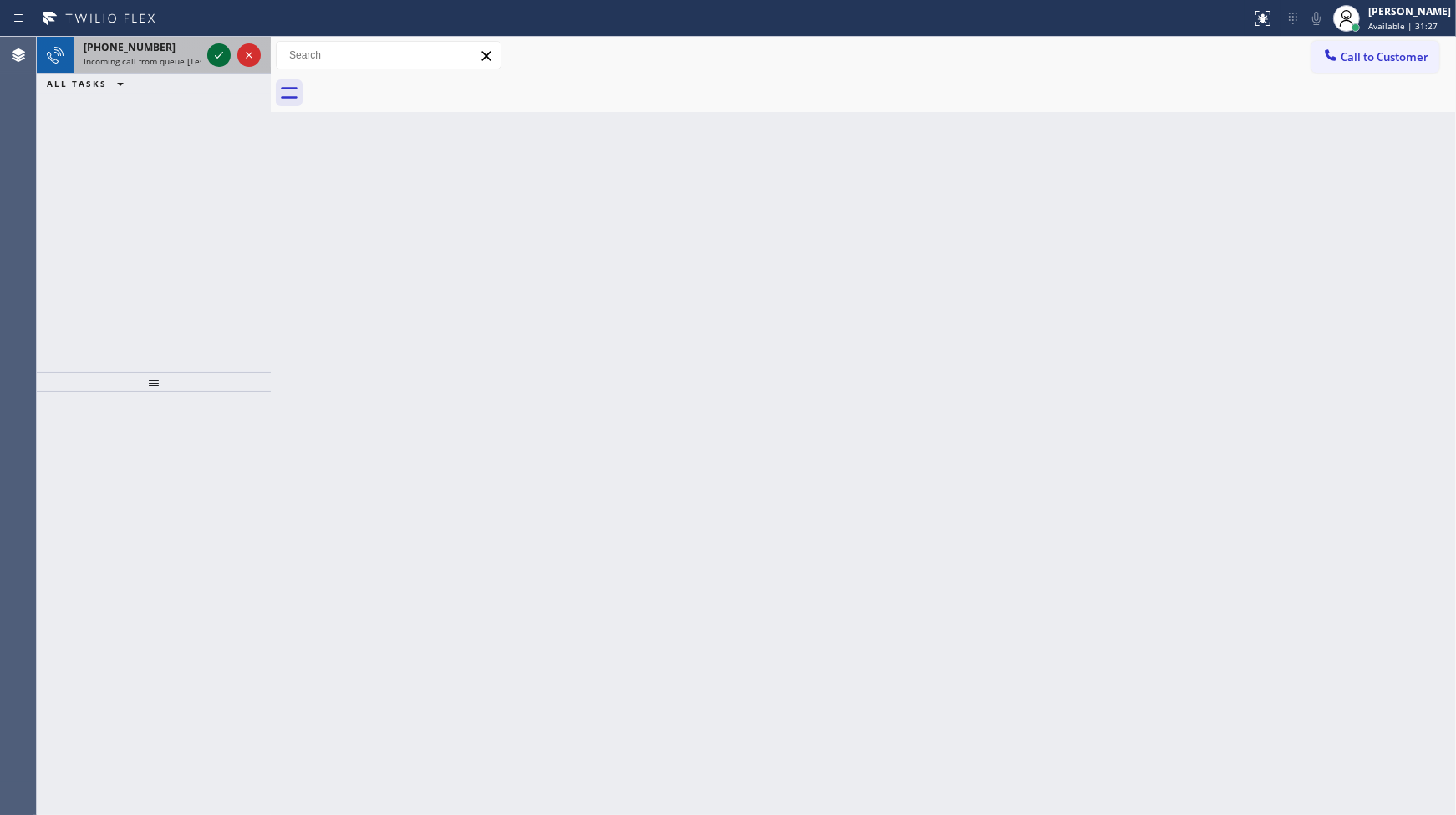
click at [222, 53] on div at bounding box center [234, 55] width 60 height 37
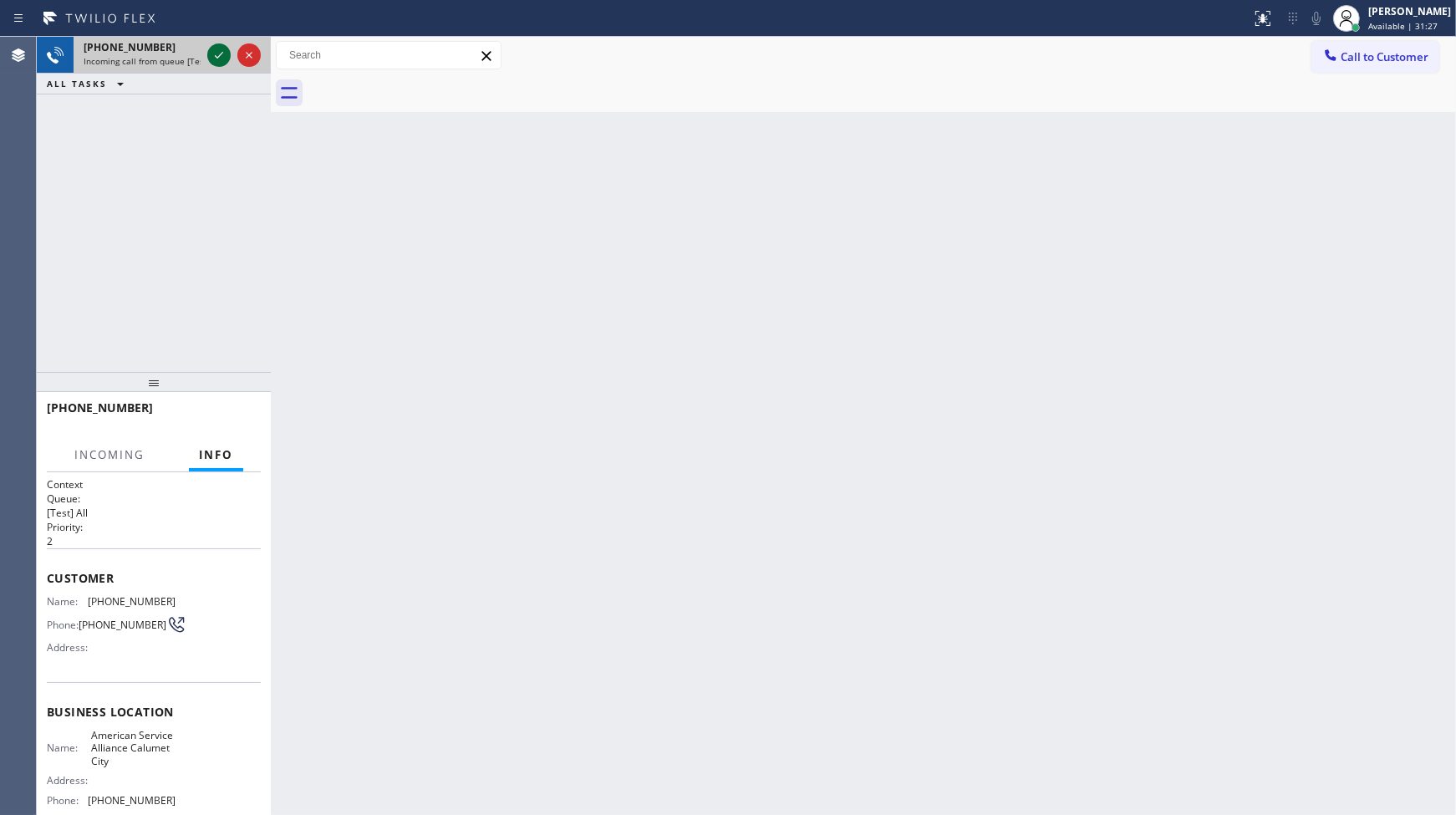
click at [219, 56] on icon at bounding box center [219, 55] width 20 height 20
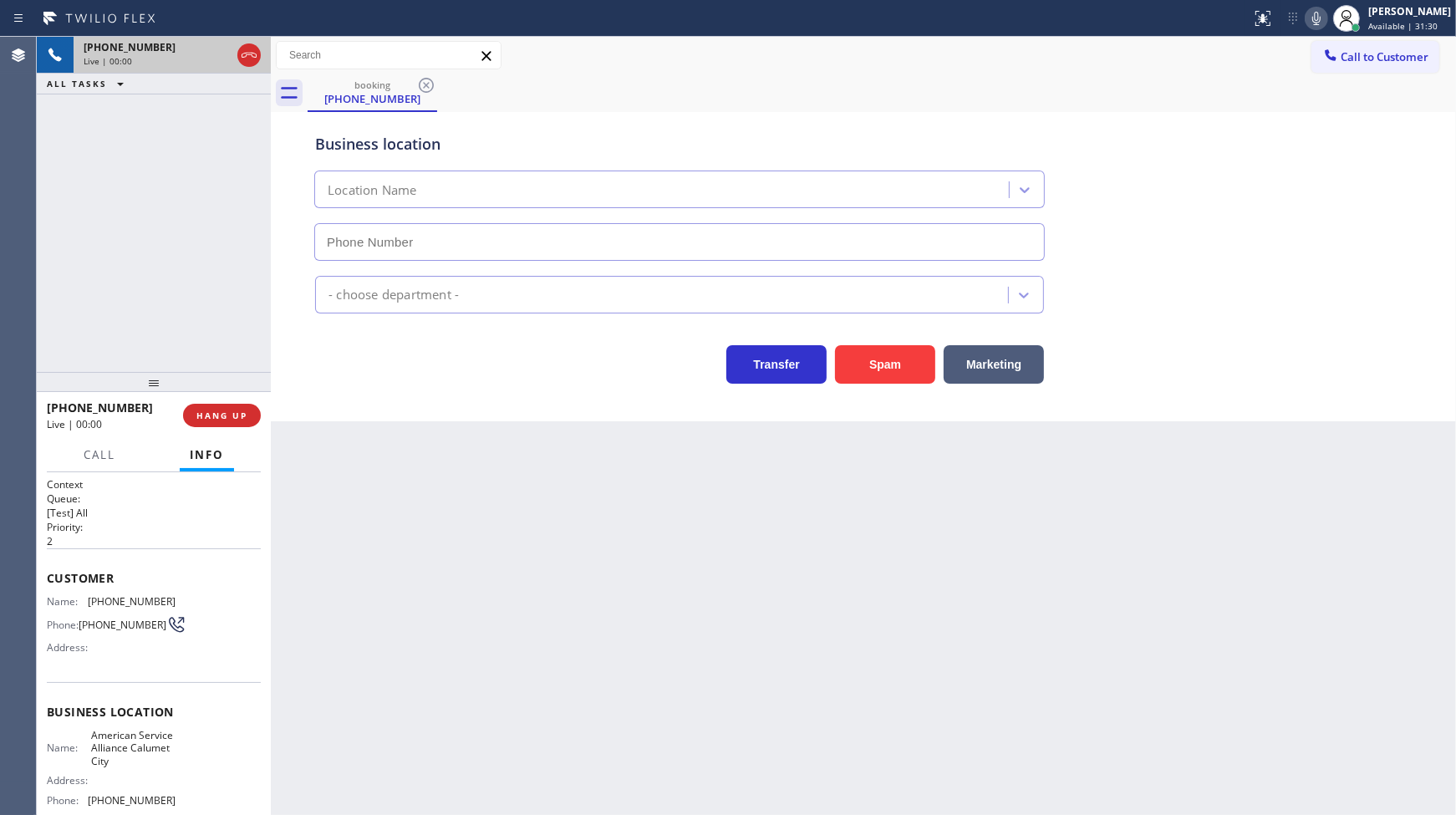
type input "(708) 554-7898"
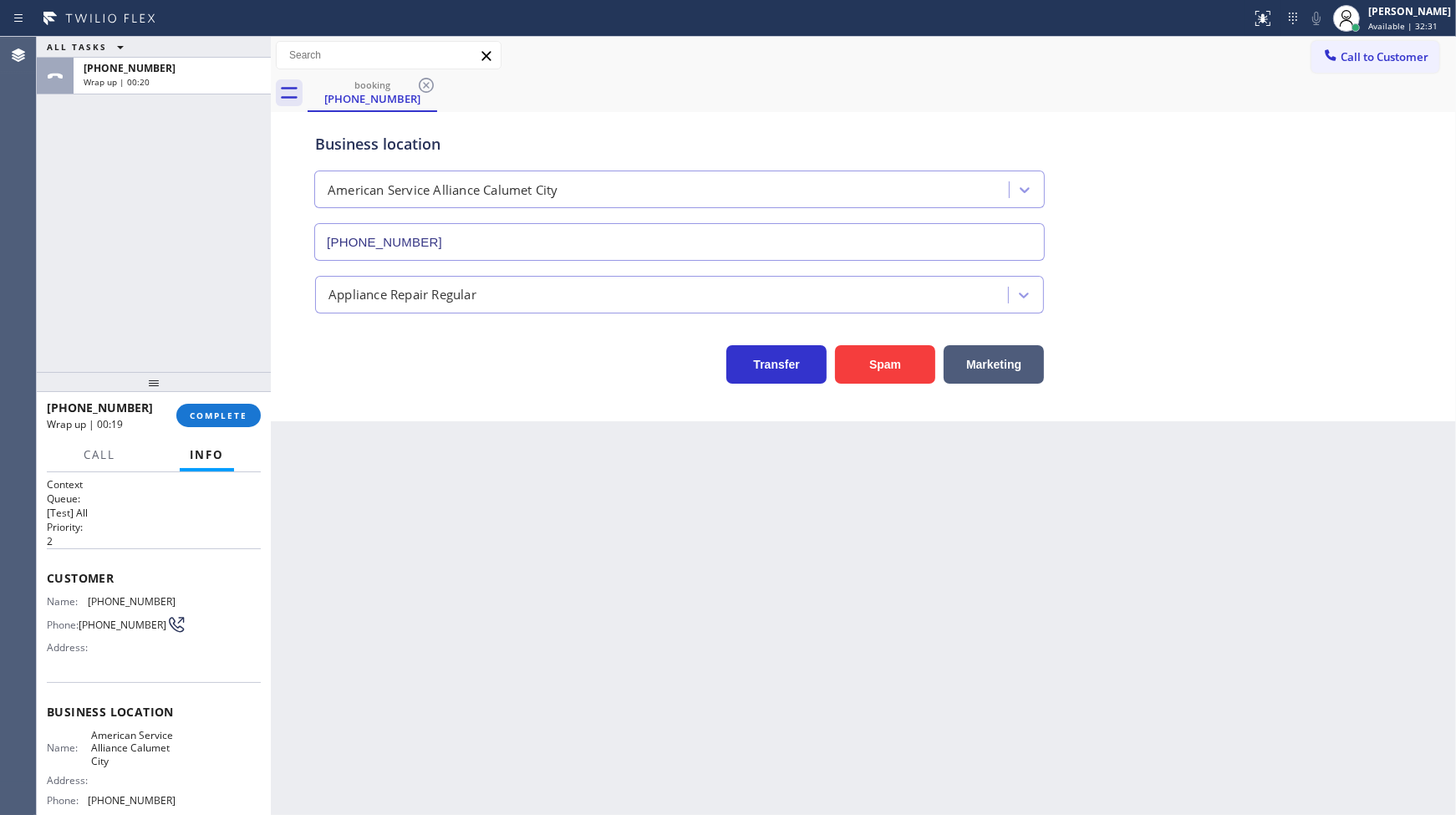
drag, startPoint x: 152, startPoint y: 196, endPoint x: 174, endPoint y: 400, distance: 205.2
click at [152, 226] on div "ALL TASKS ALL TASKS ACTIVE TASKS TASKS IN WRAP UP +17082887860 Wrap up | 00:20" at bounding box center [154, 204] width 234 height 335
click at [197, 418] on span "COMPLETE" at bounding box center [218, 415] width 58 height 12
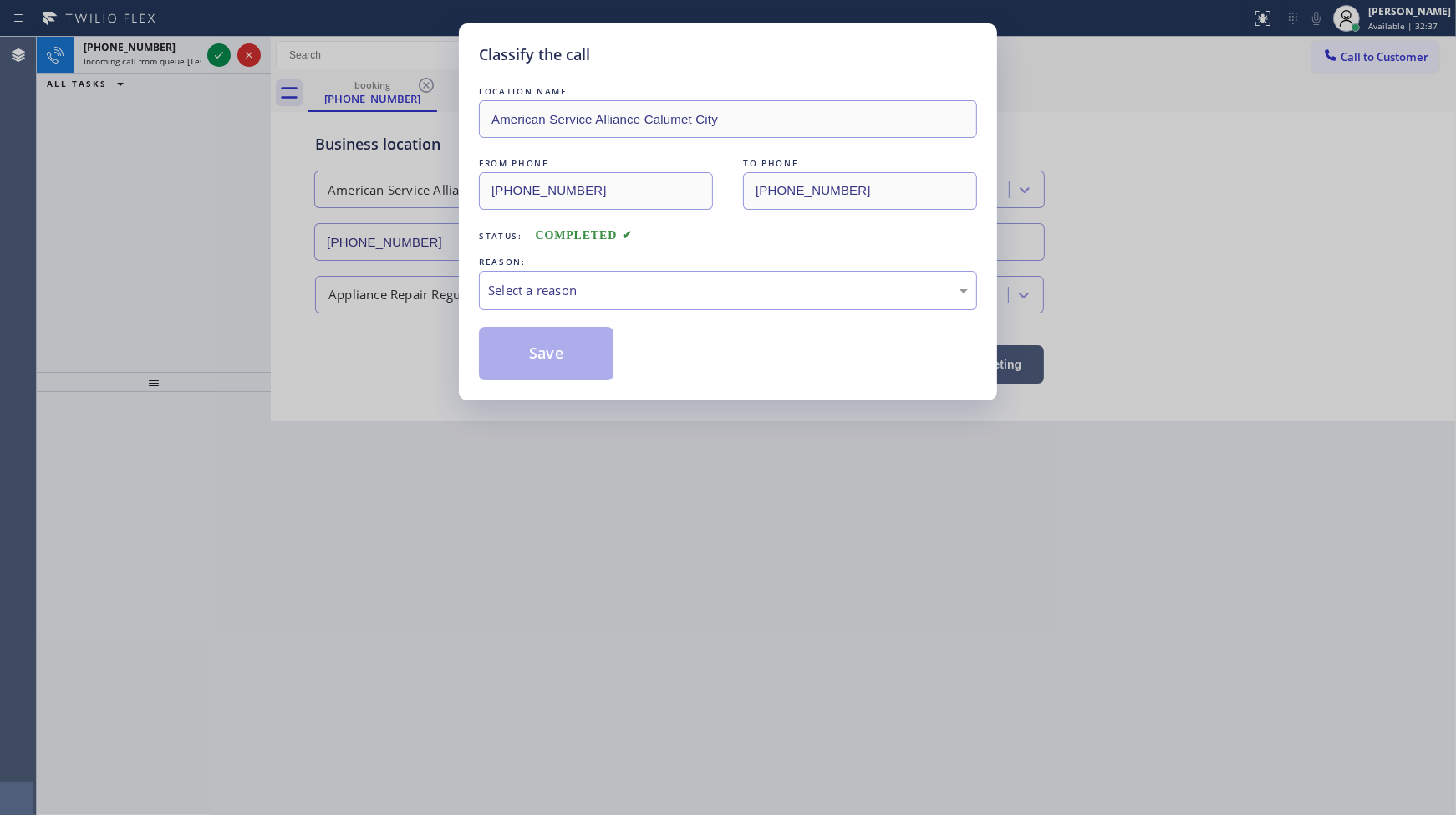
click at [581, 259] on div "REASON:" at bounding box center [728, 262] width 498 height 18
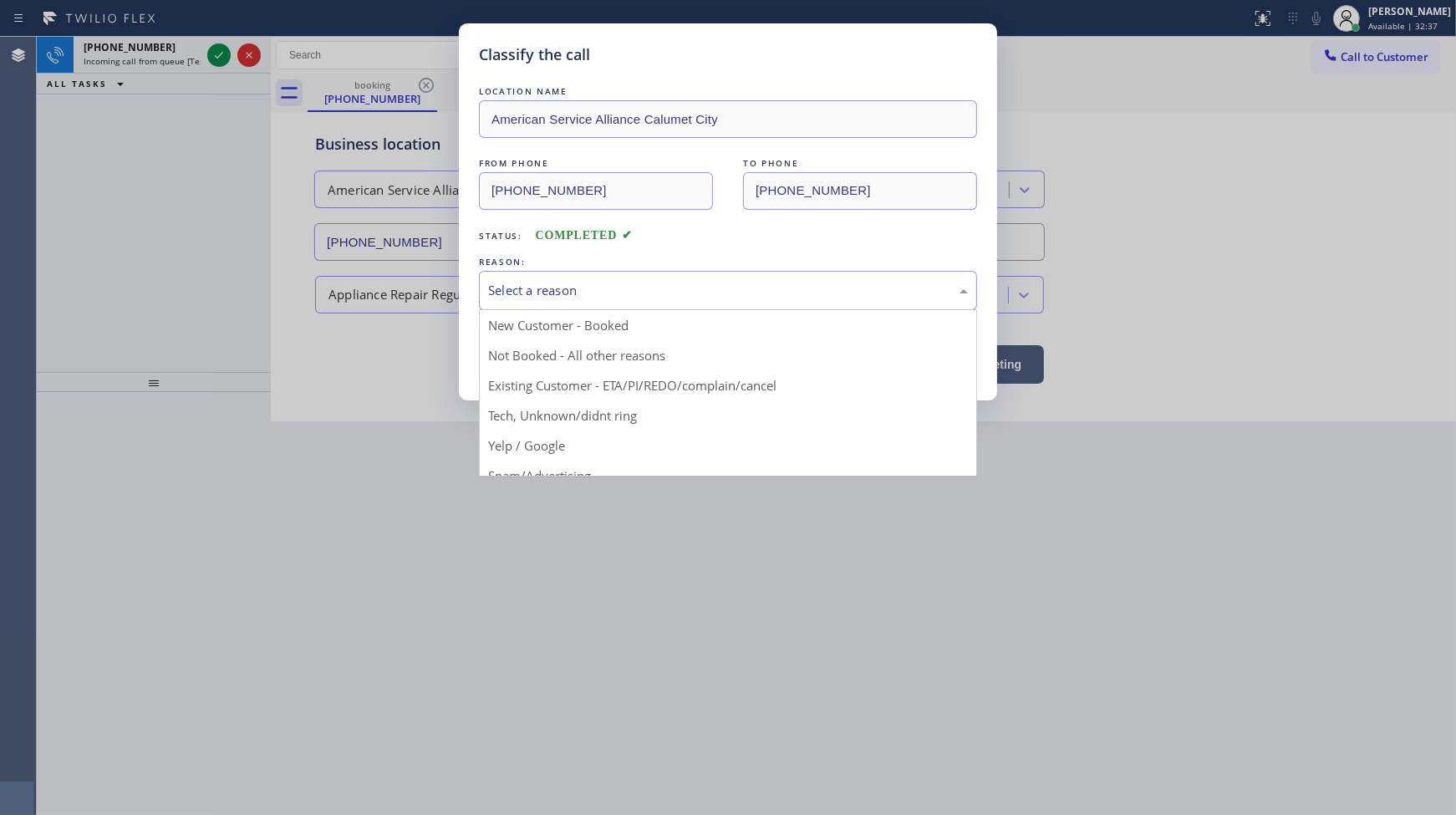
click at [563, 307] on div "Select a reason" at bounding box center [728, 290] width 498 height 39
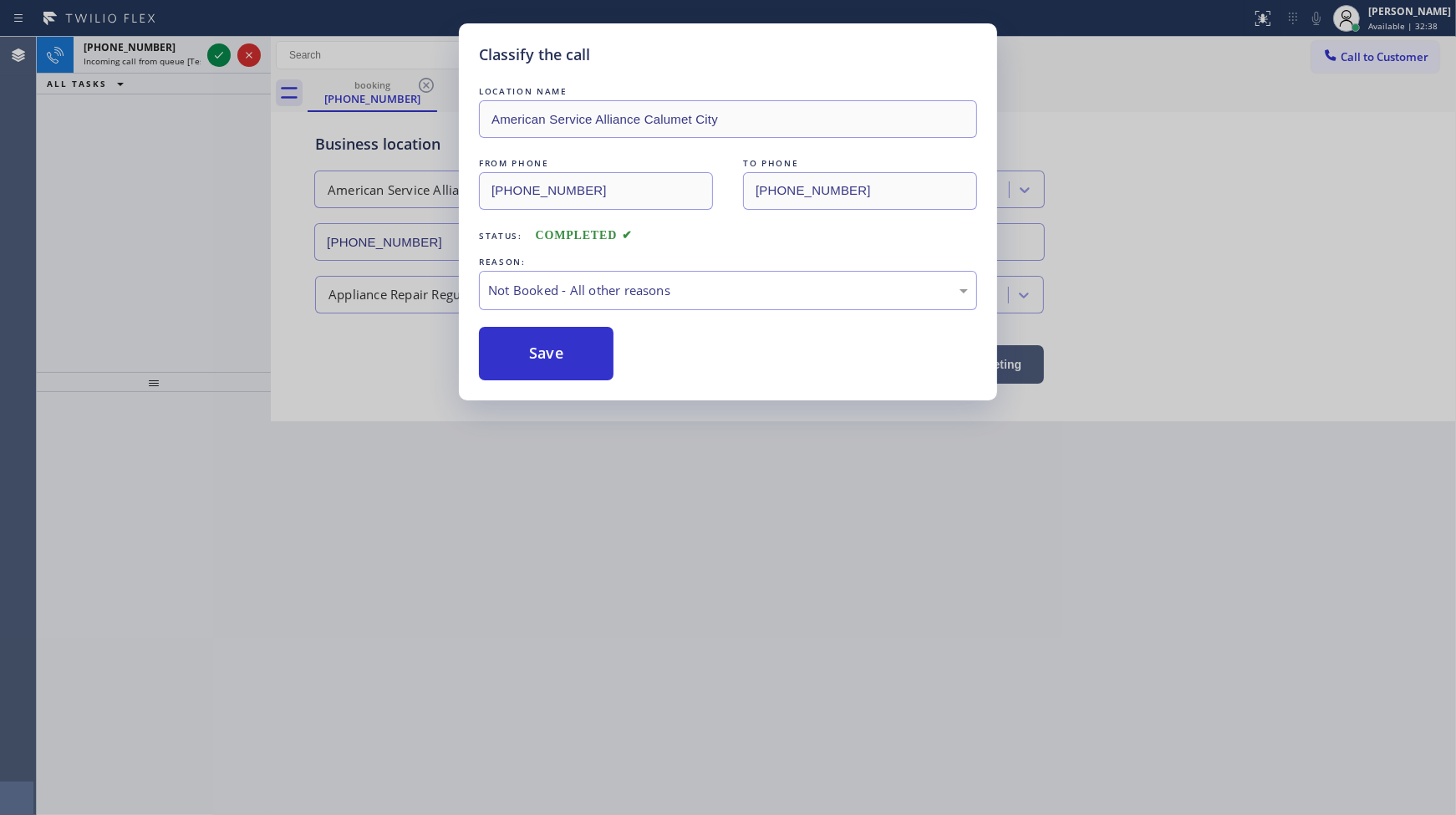
click at [545, 364] on button "Save" at bounding box center [546, 353] width 134 height 54
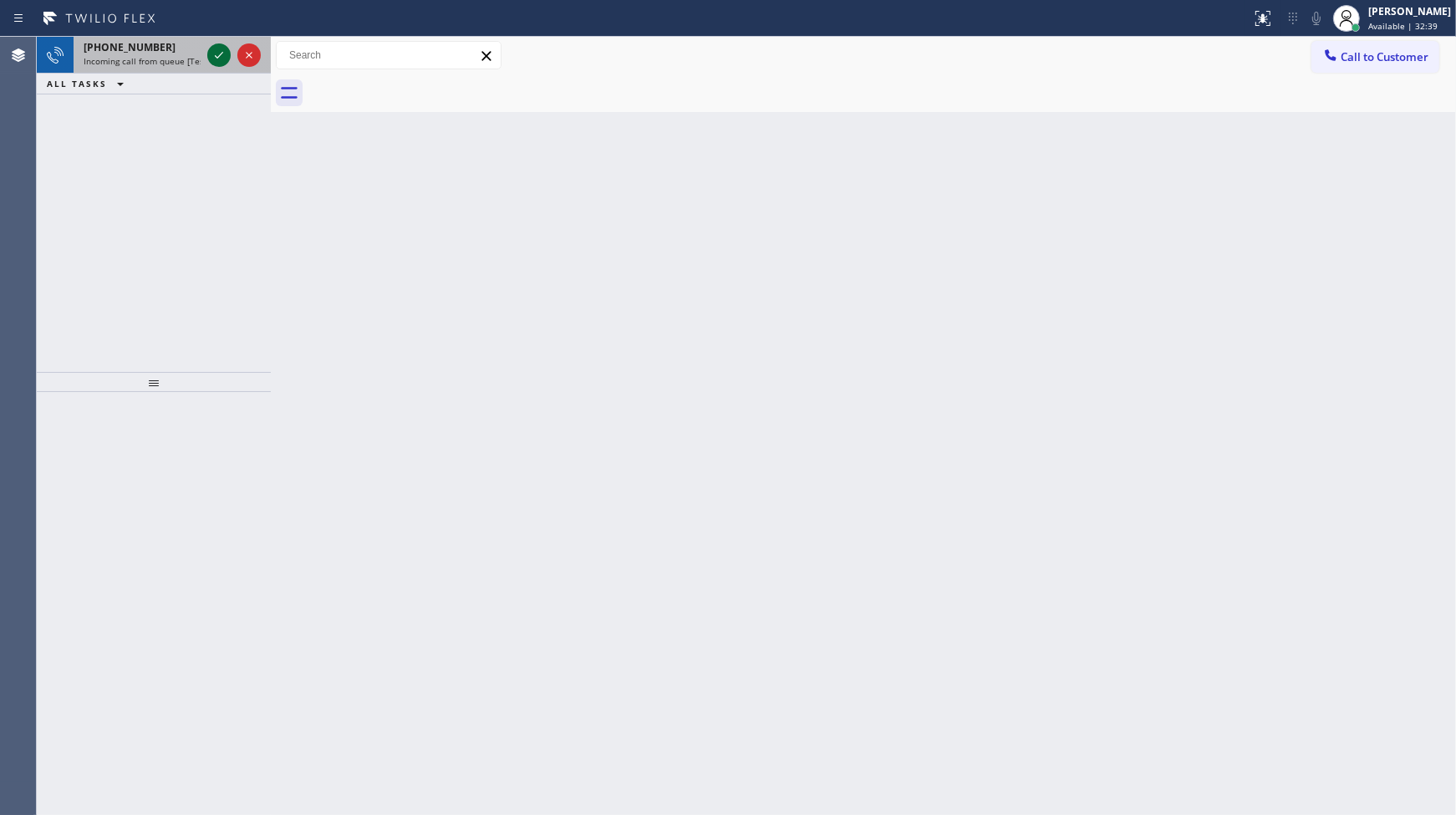
click at [223, 55] on icon at bounding box center [219, 55] width 20 height 20
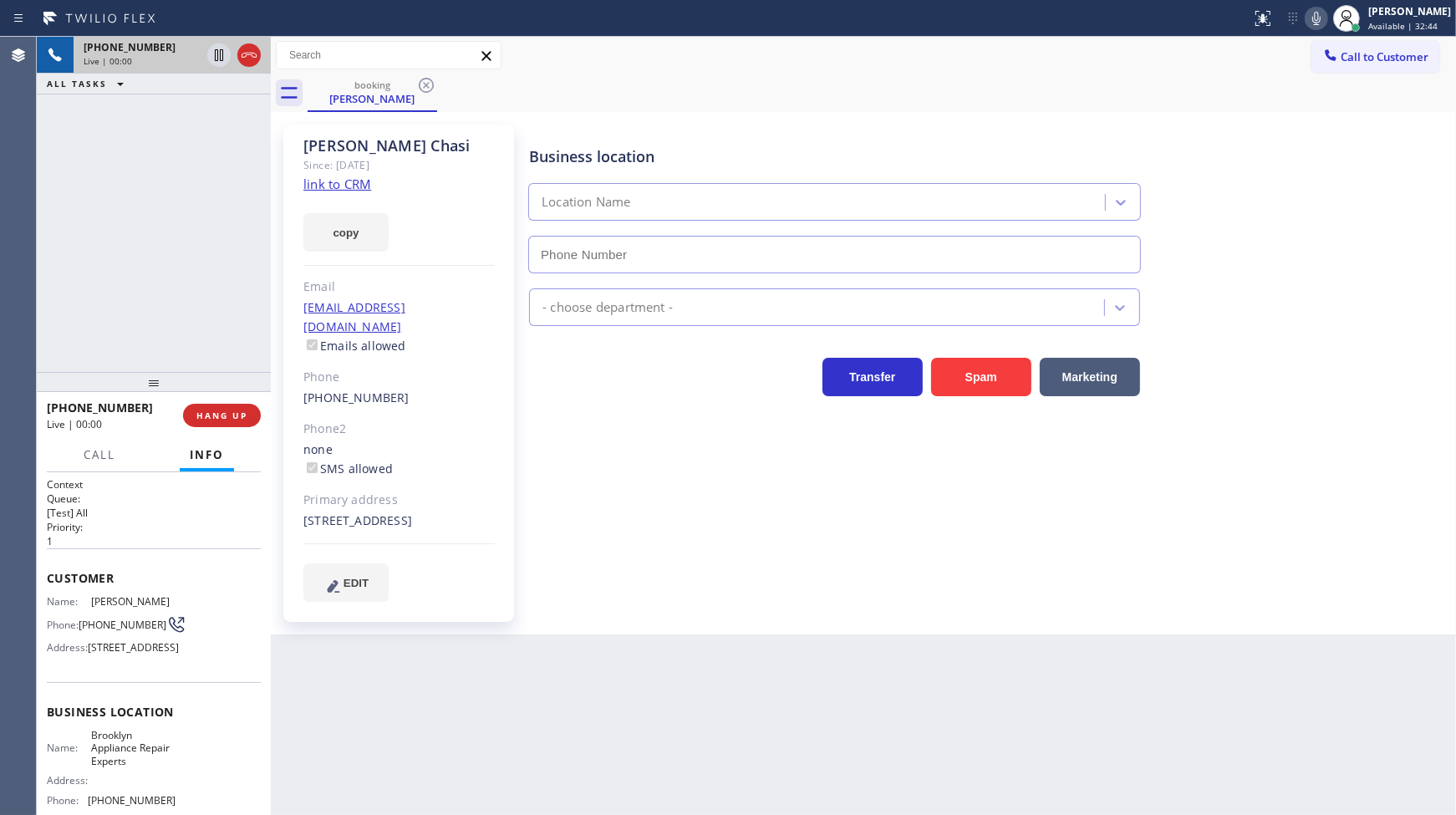
type input "(347) 757-4373"
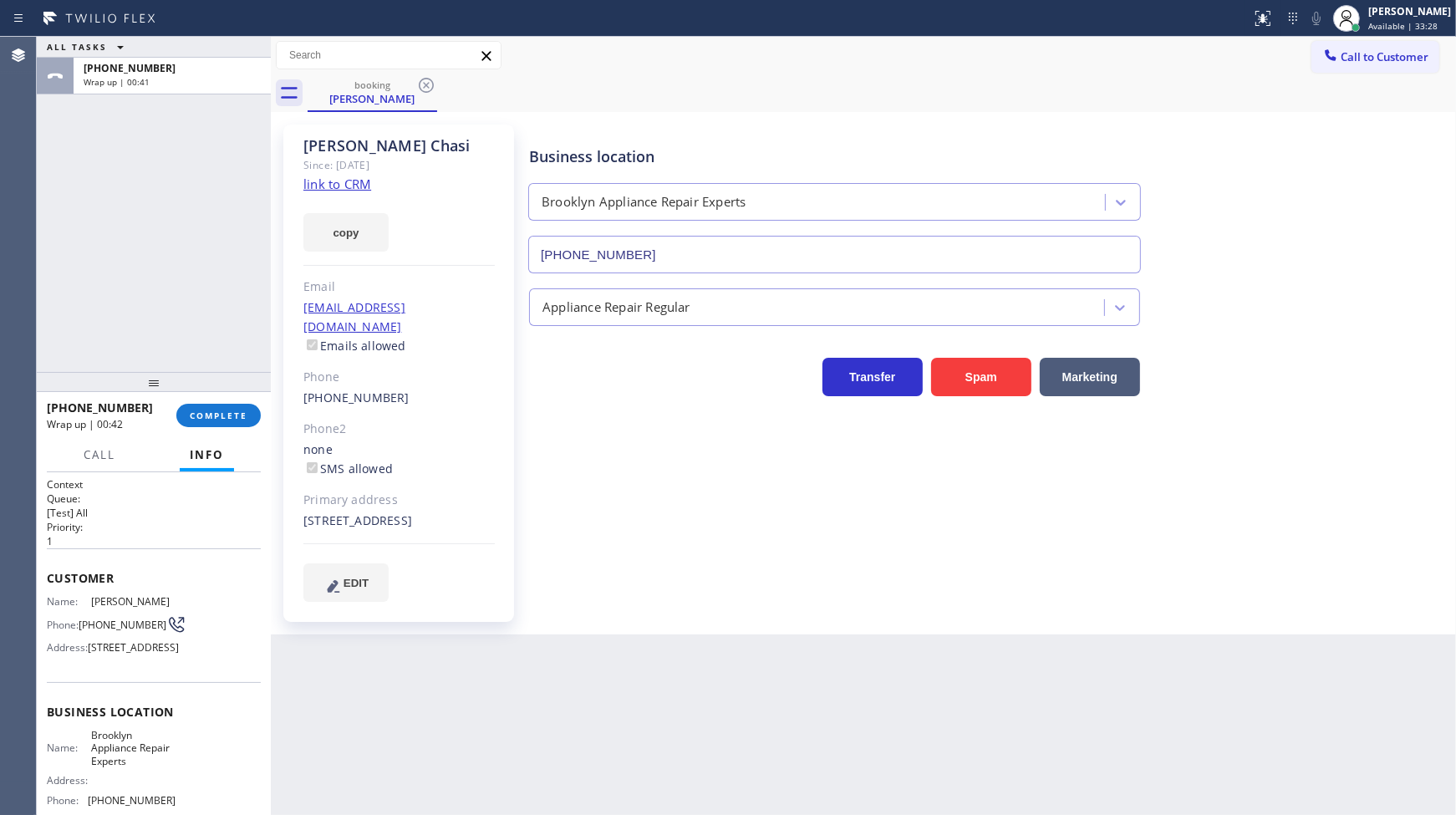
click at [171, 245] on div "ALL TASKS ALL TASKS ACTIVE TASKS TASKS IN WRAP UP +13475793818 Wrap up | 00:41" at bounding box center [154, 204] width 234 height 335
click at [207, 407] on button "COMPLETE" at bounding box center [218, 415] width 85 height 24
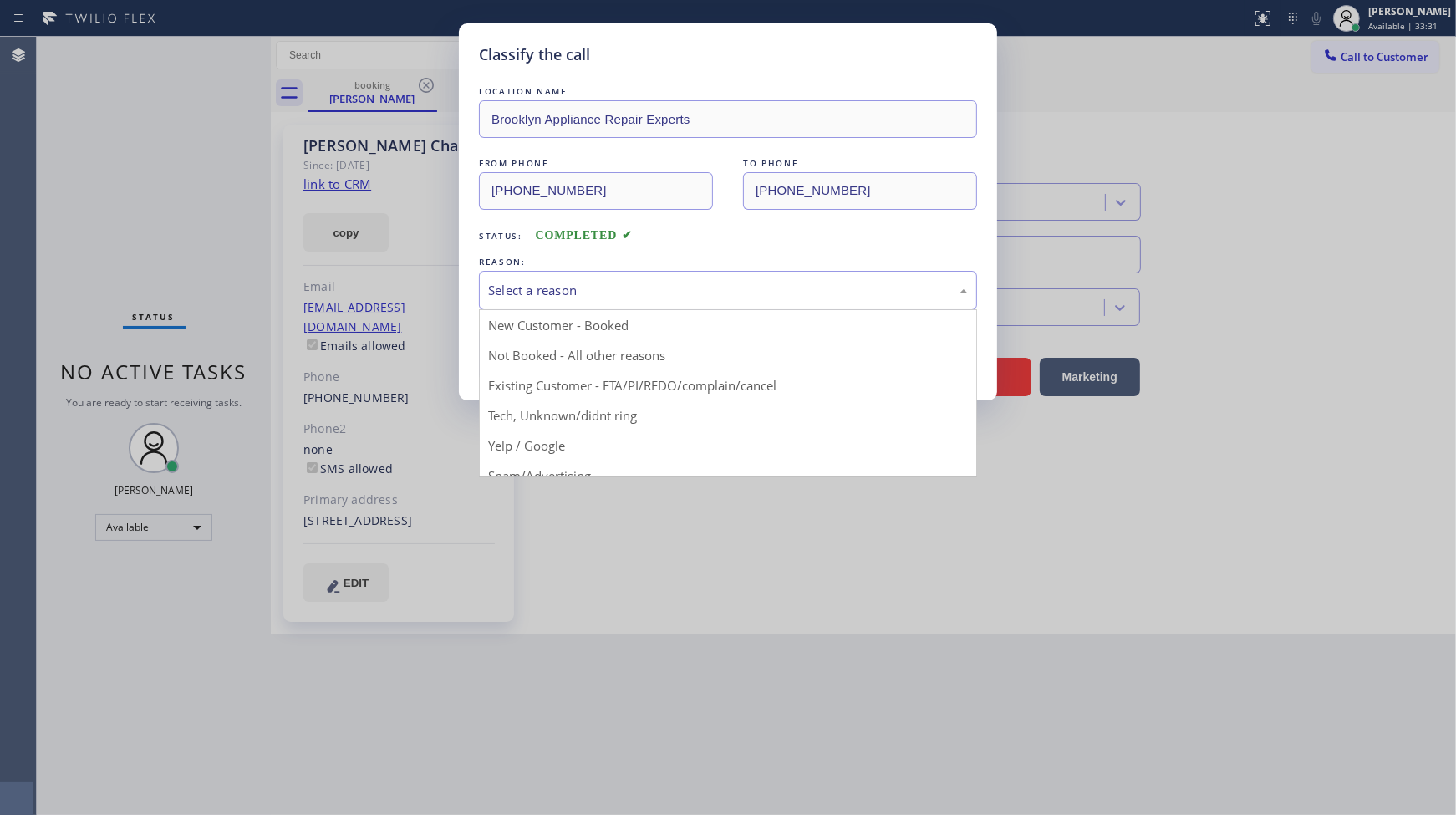
click at [530, 297] on div "Select a reason" at bounding box center [728, 290] width 480 height 19
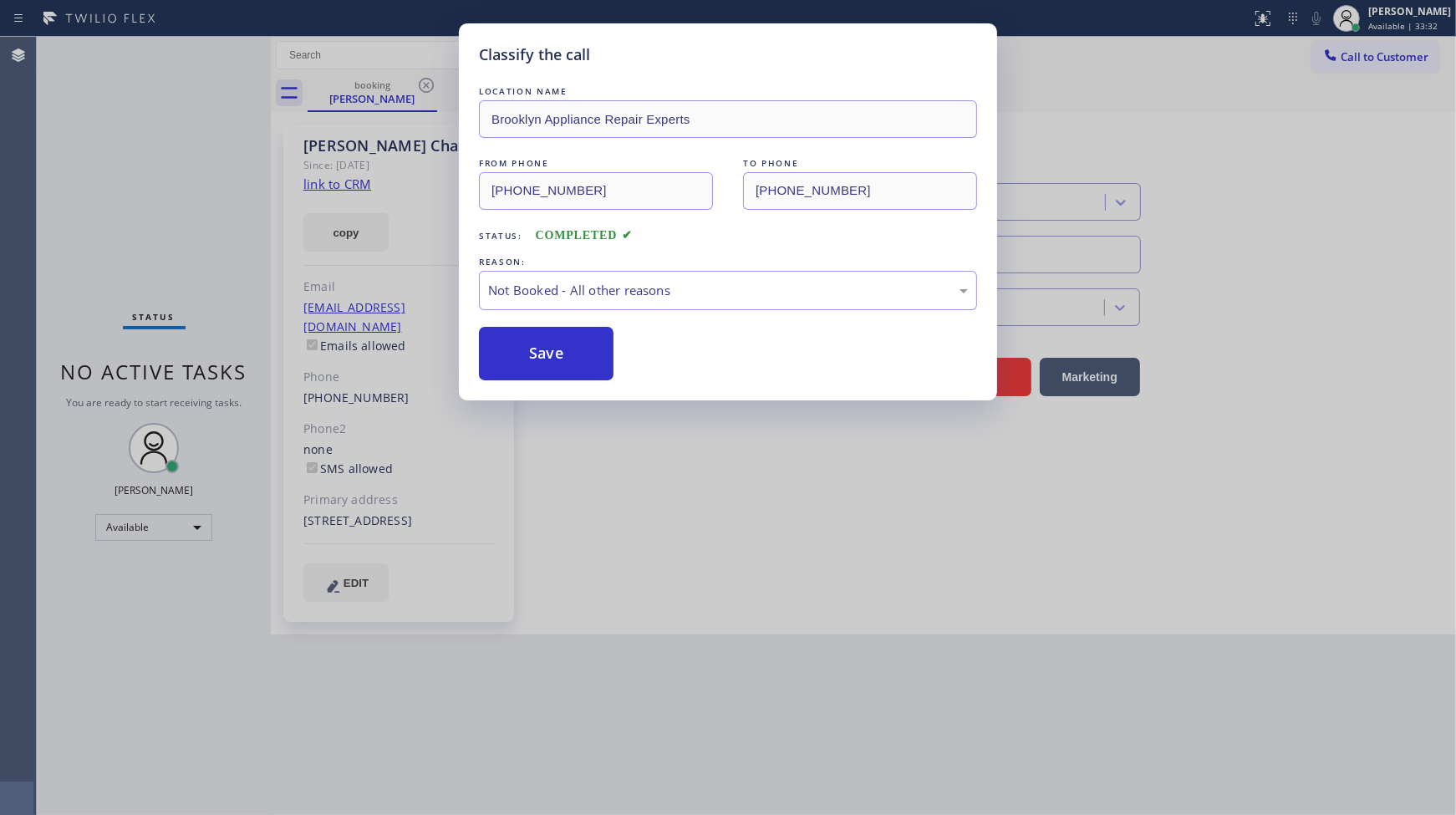
click at [532, 360] on button "Save" at bounding box center [546, 353] width 134 height 54
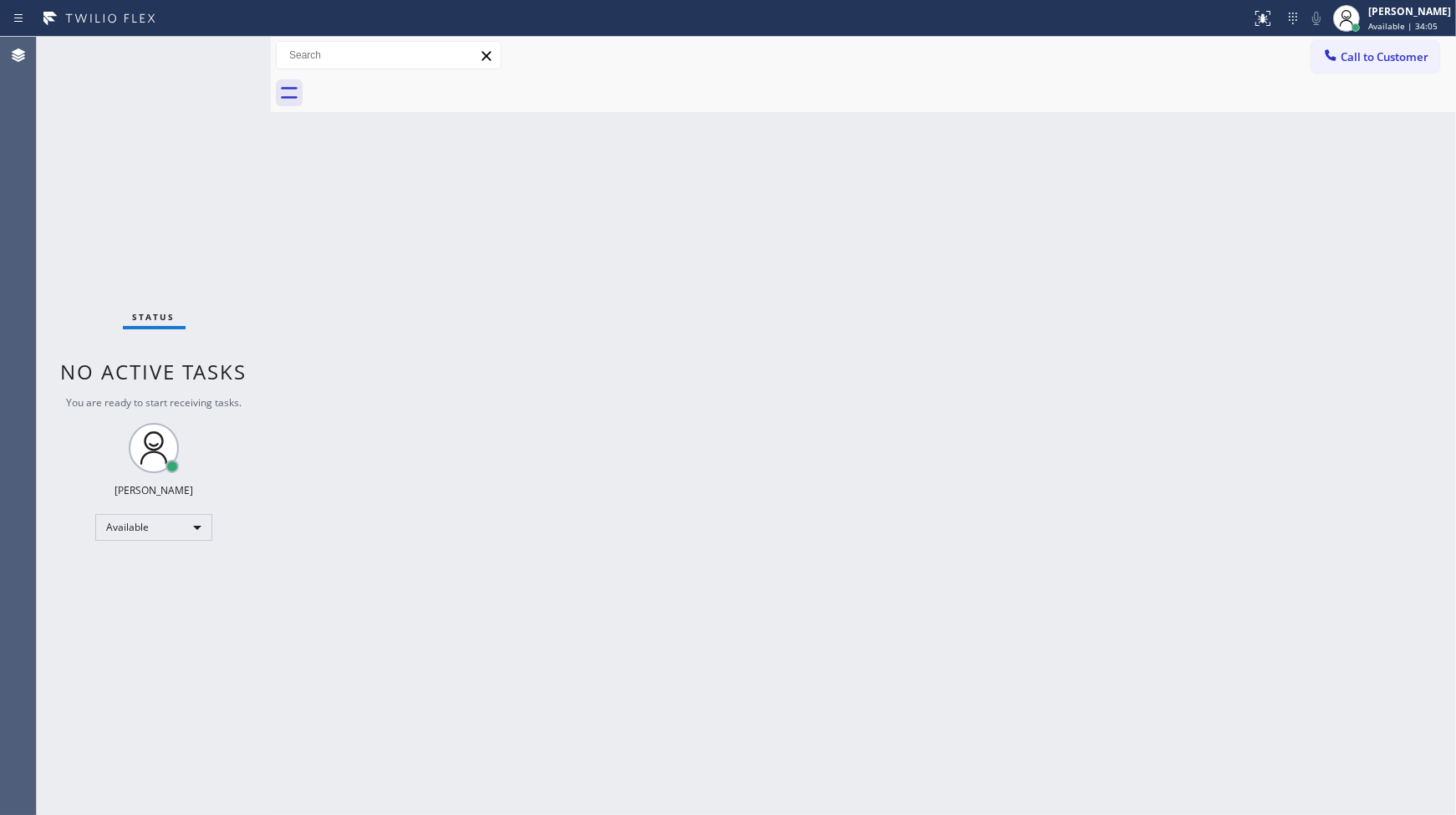
click at [138, 159] on div "Status No active tasks You are ready to start receiving tasks. JENIZA ALCAYDE A…" at bounding box center [154, 426] width 234 height 778
drag, startPoint x: 249, startPoint y: 123, endPoint x: 249, endPoint y: 135, distance: 12.0
click at [249, 130] on div "Status No active tasks You are ready to start receiving tasks. JENIZA ALCAYDE A…" at bounding box center [154, 426] width 234 height 778
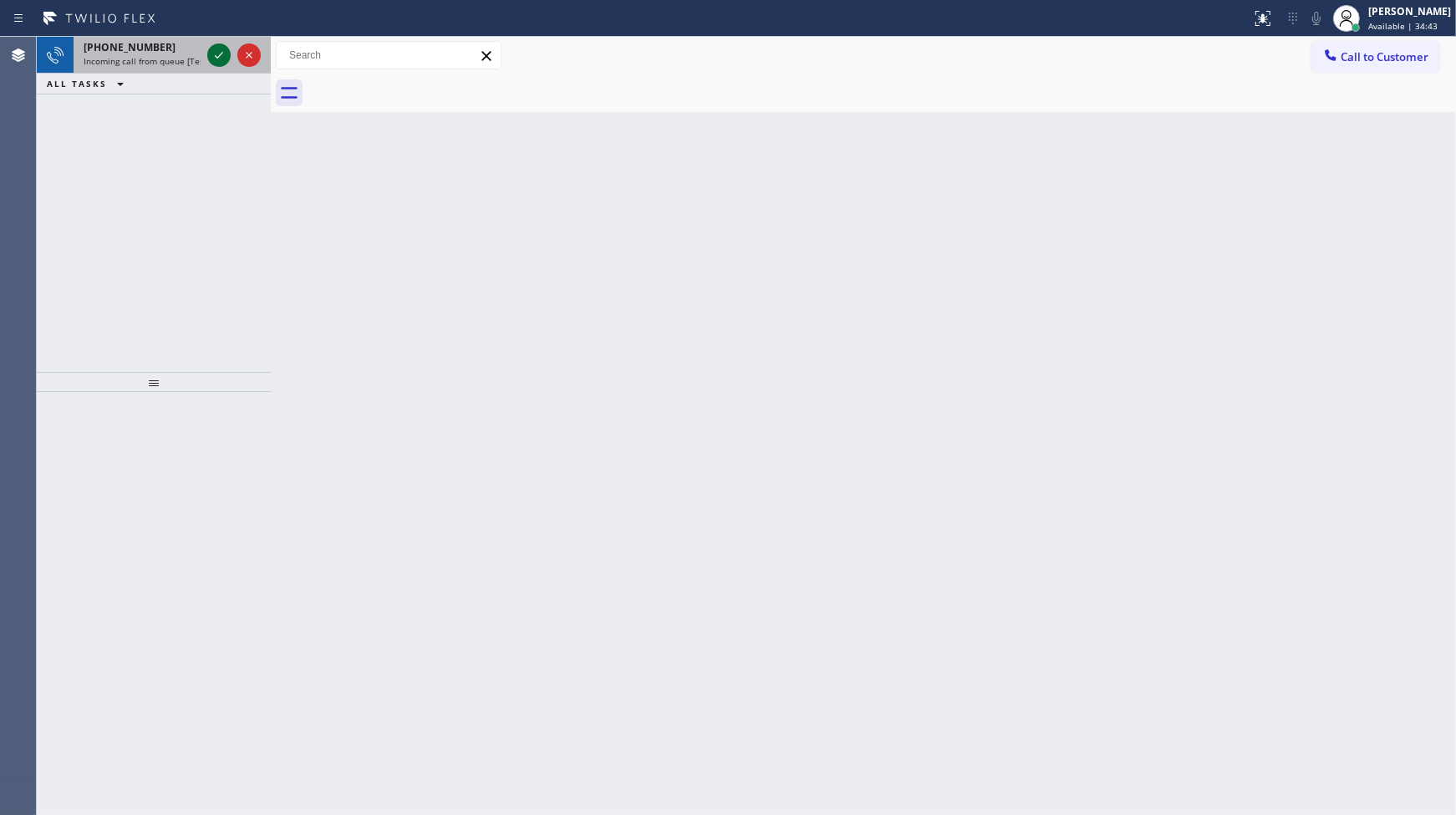
click at [210, 55] on icon at bounding box center [219, 55] width 20 height 20
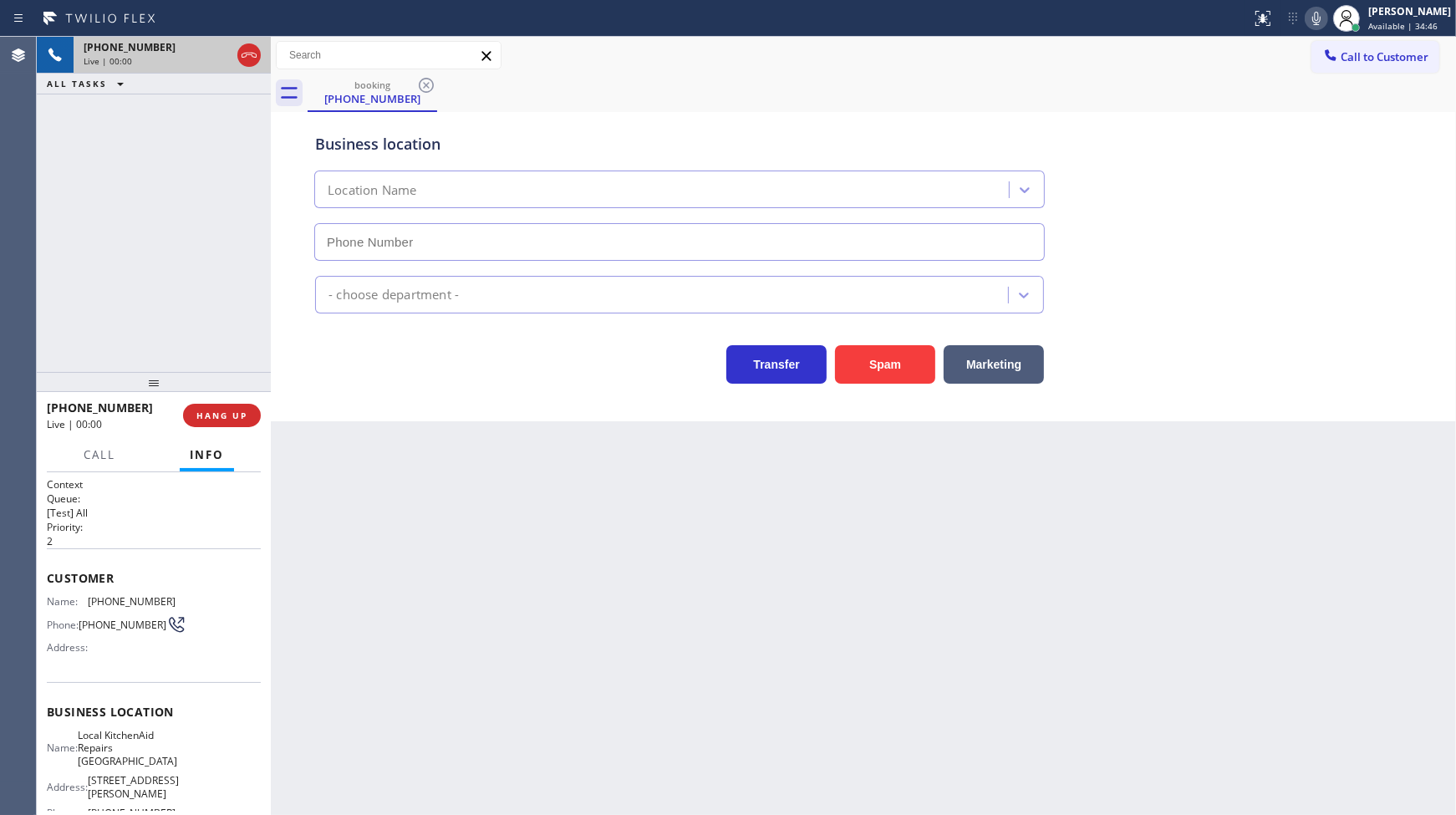
type input "(949) 979-4855"
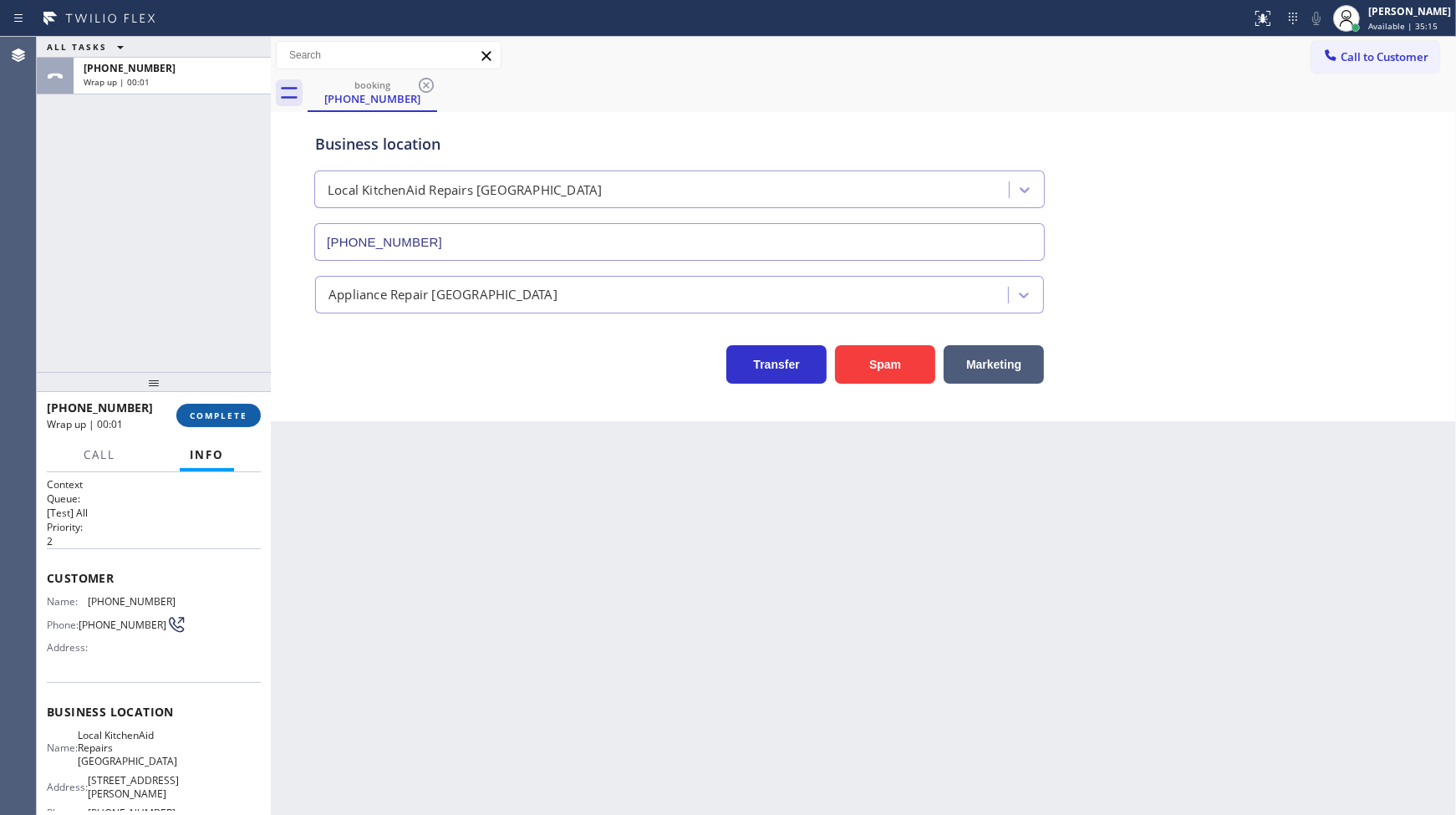
click at [197, 410] on span "COMPLETE" at bounding box center [218, 415] width 58 height 12
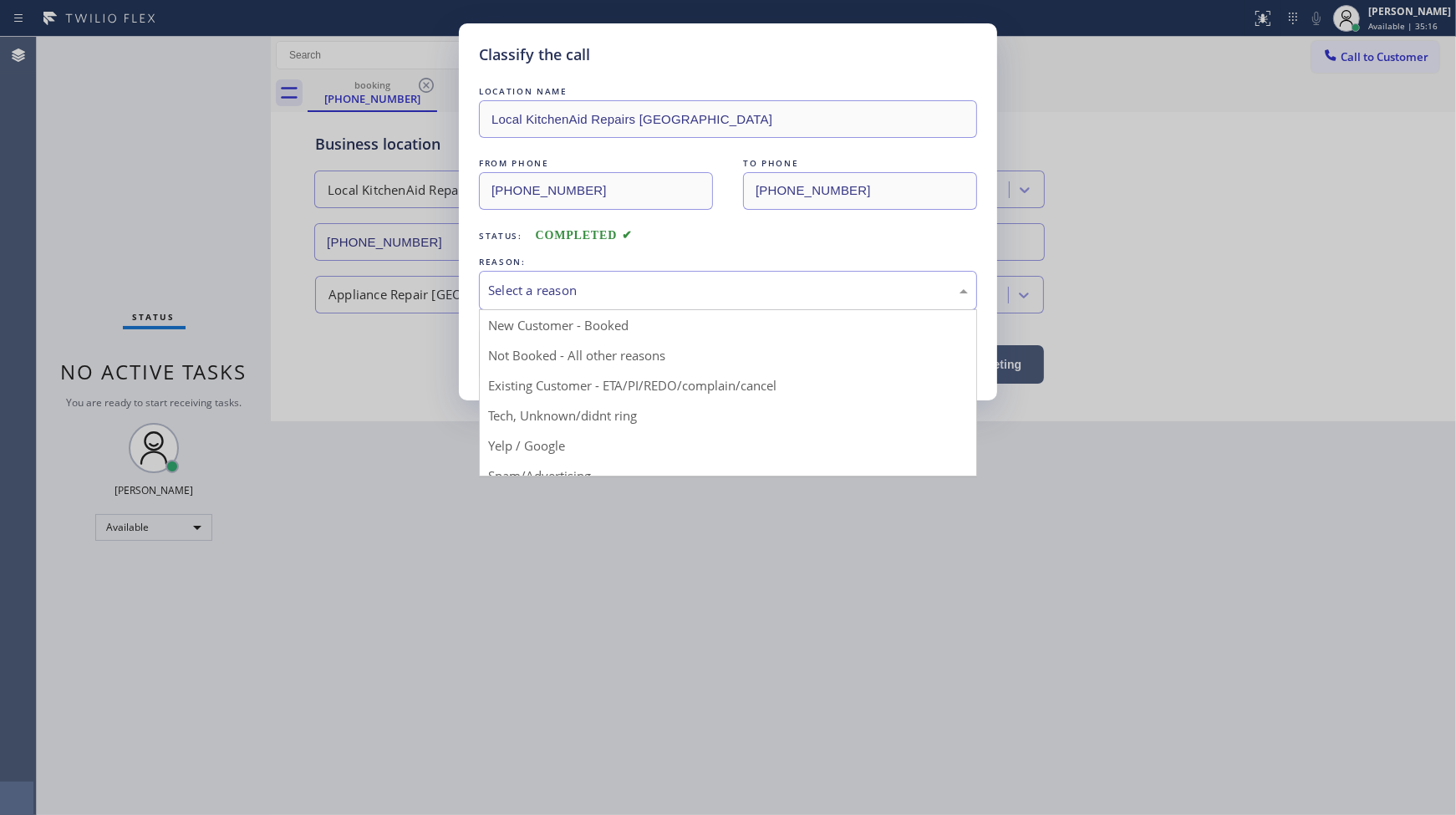
click at [543, 286] on div "Select a reason" at bounding box center [728, 290] width 480 height 19
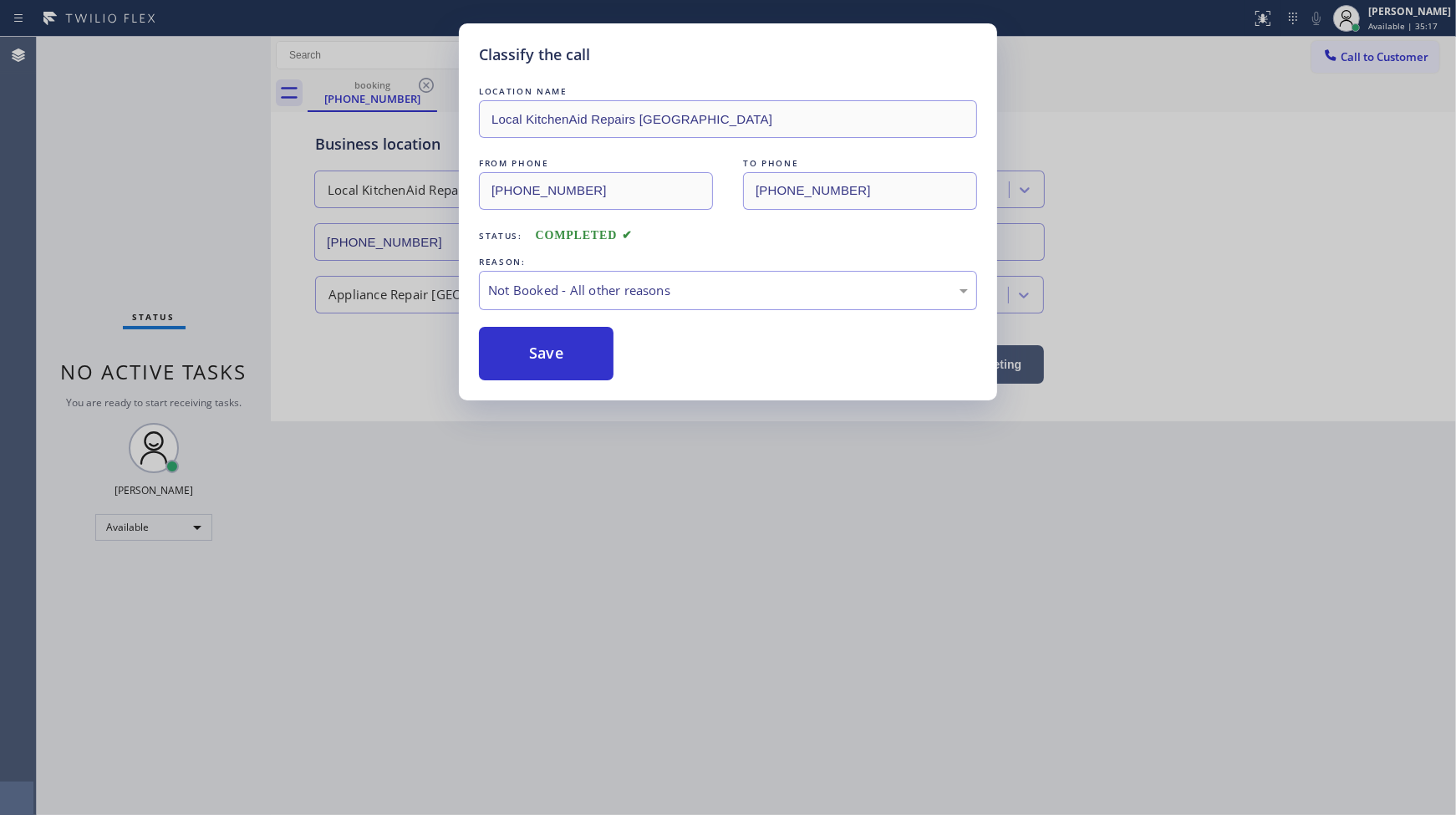
click at [552, 356] on button "Save" at bounding box center [546, 353] width 134 height 54
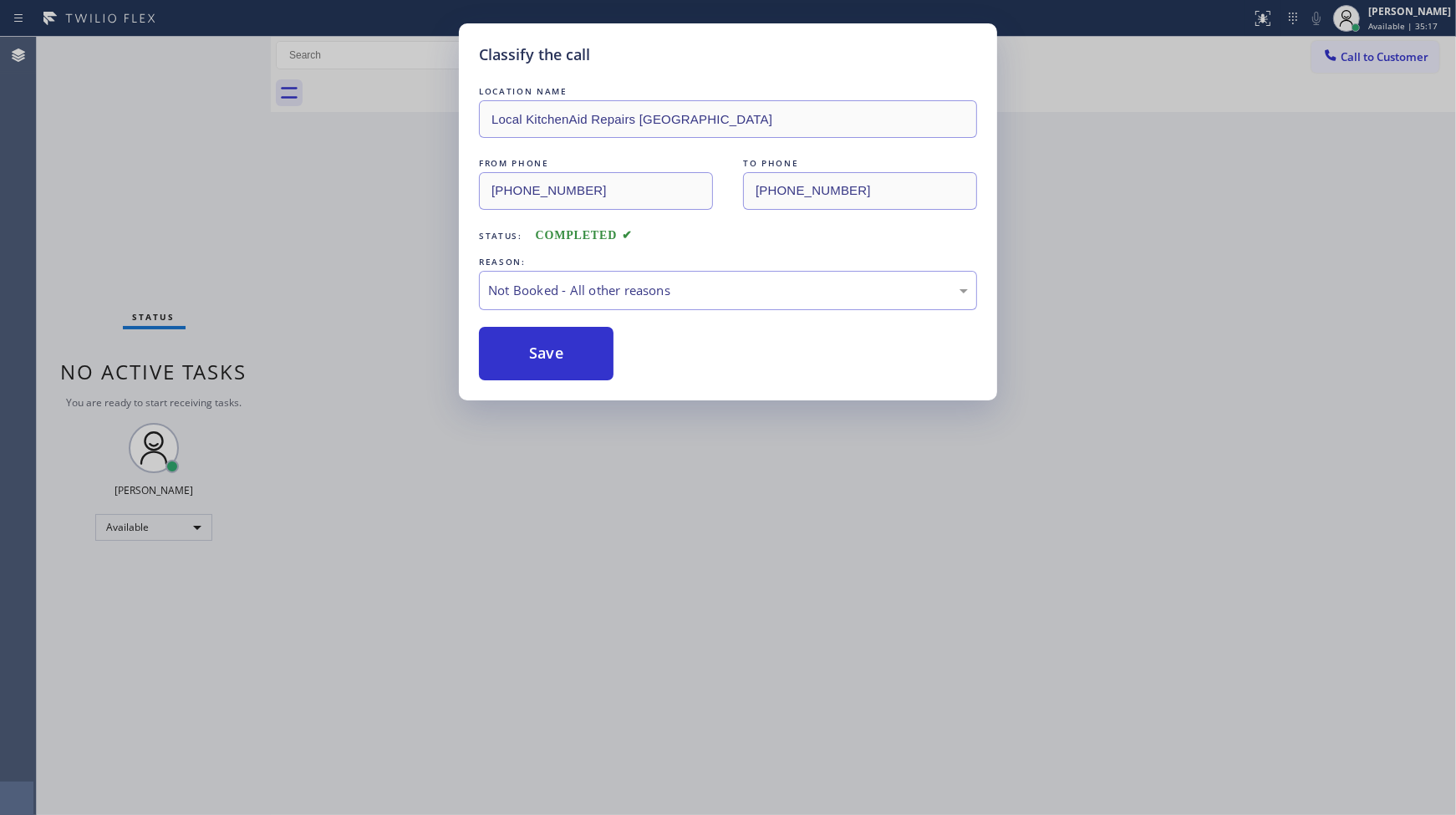
click at [552, 356] on button "Save" at bounding box center [546, 353] width 134 height 54
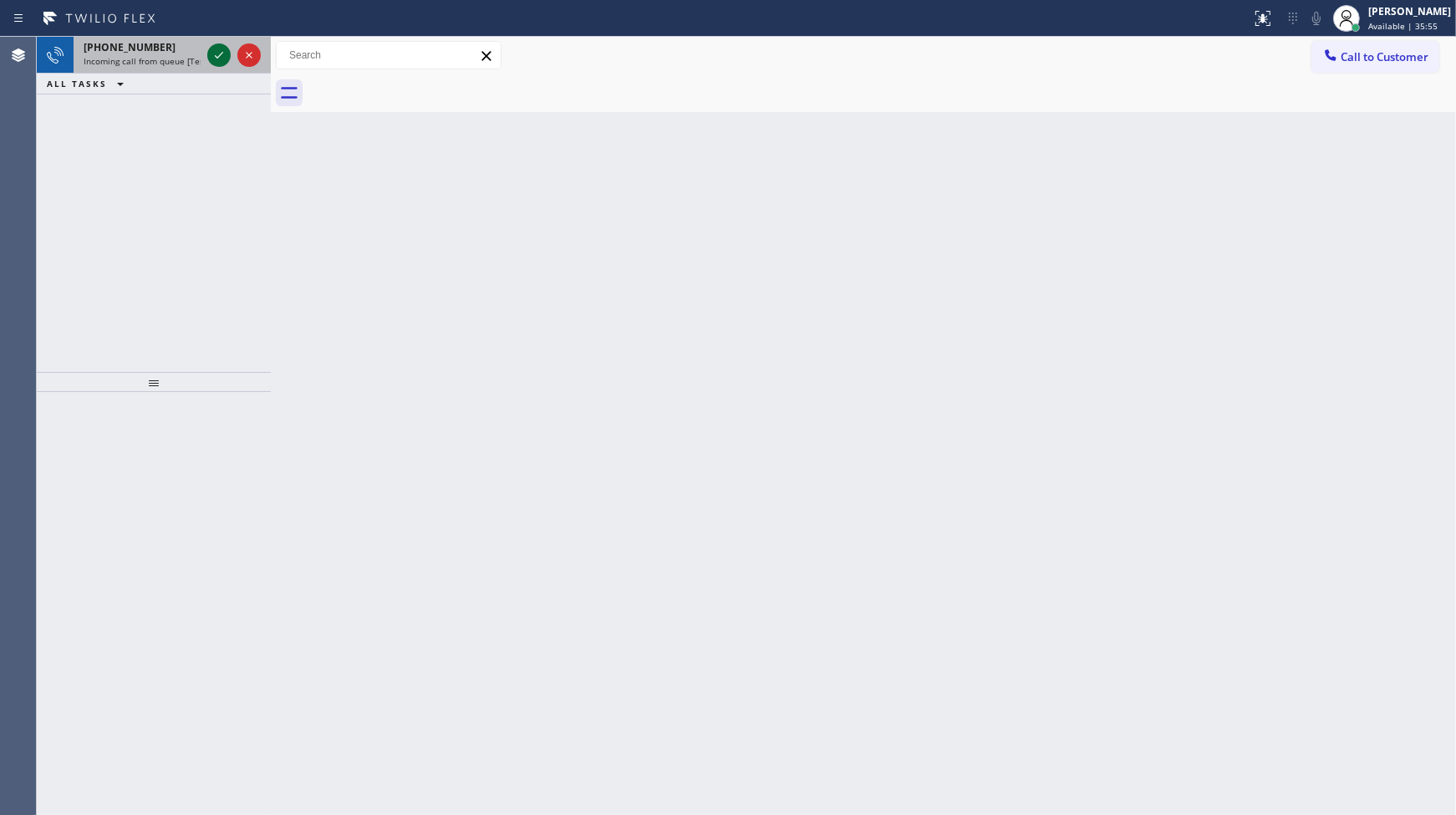
click at [218, 51] on icon at bounding box center [219, 55] width 20 height 20
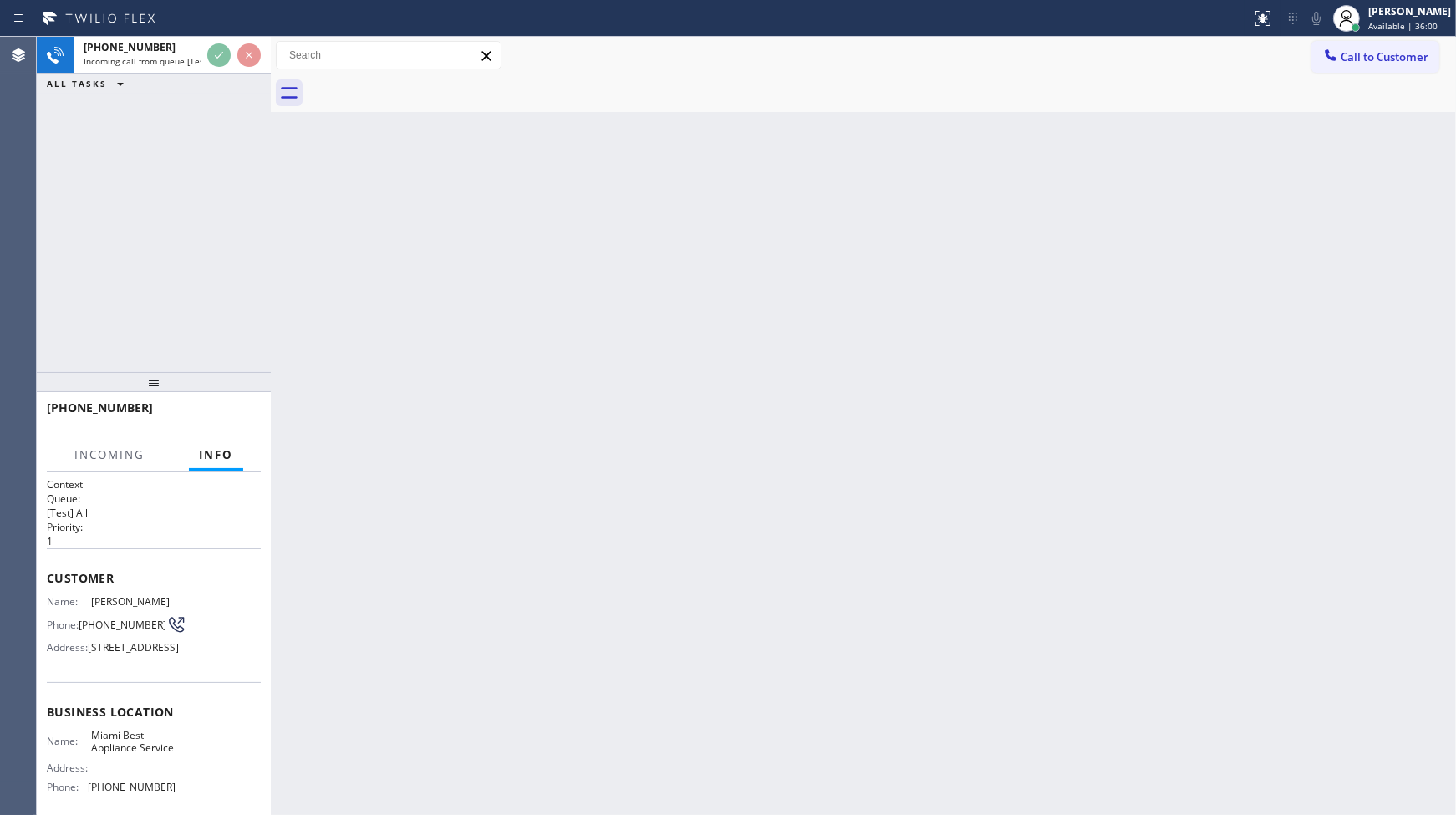
click at [232, 49] on div at bounding box center [234, 55] width 60 height 37
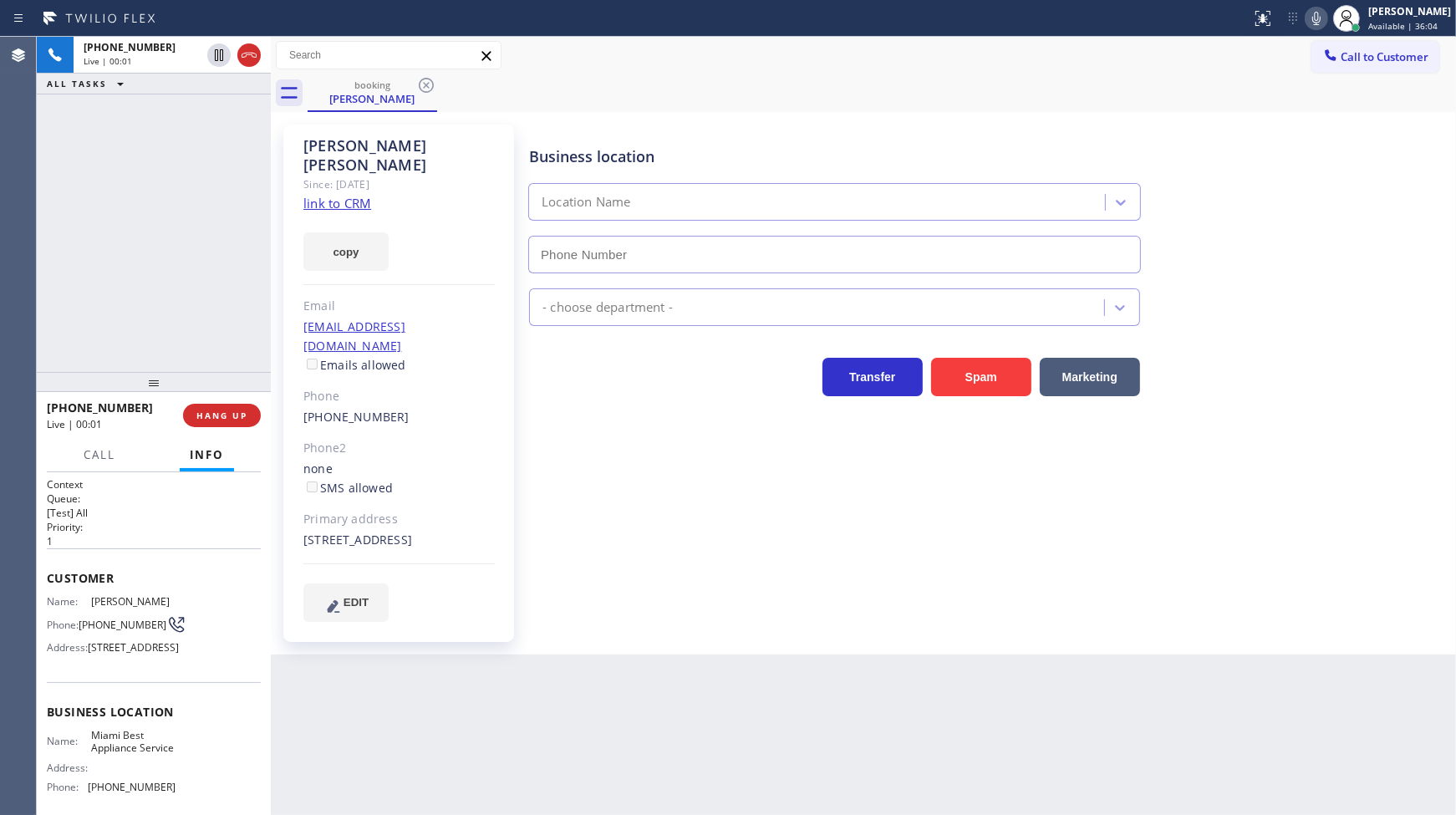
type input "(305) 851-7668"
click at [363, 175] on div "Since: 20 may 2020" at bounding box center [399, 184] width 191 height 19
click at [363, 195] on link "link to CRM" at bounding box center [337, 203] width 68 height 17
click at [251, 52] on icon at bounding box center [249, 55] width 20 height 20
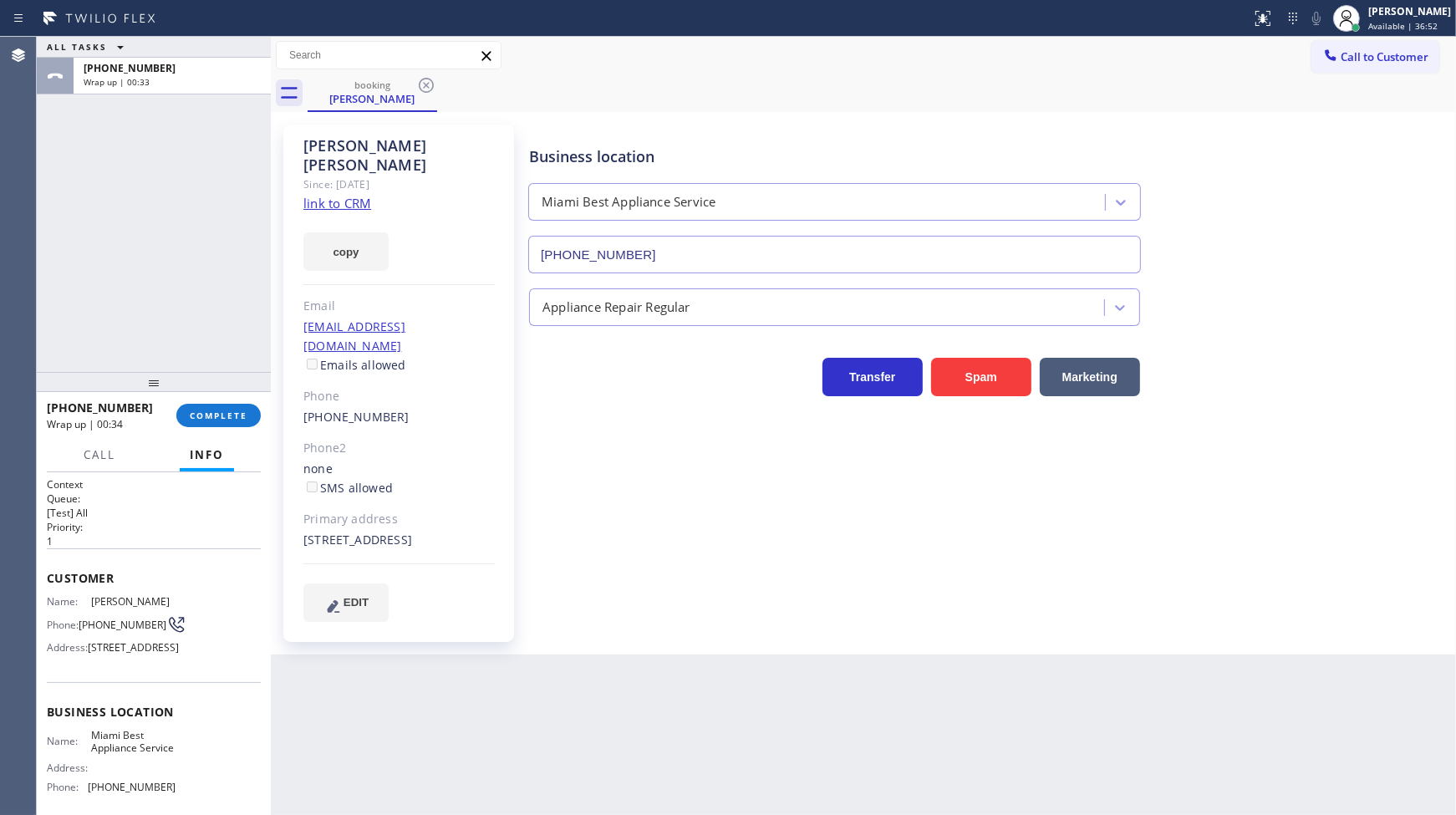
click at [43, 566] on div "Context Queue: [Test] All Priority: 1 Customer Name: Sandra Hamasaki Phone: (78…" at bounding box center [154, 644] width 234 height 343
drag, startPoint x: 43, startPoint y: 566, endPoint x: 61, endPoint y: 578, distance: 21.6
click at [46, 568] on div "Context Queue: [Test] All Priority: 1 Customer Name: Sandra Hamasaki Phone: (78…" at bounding box center [154, 644] width 234 height 343
click at [50, 570] on span "Customer" at bounding box center [154, 577] width 214 height 16
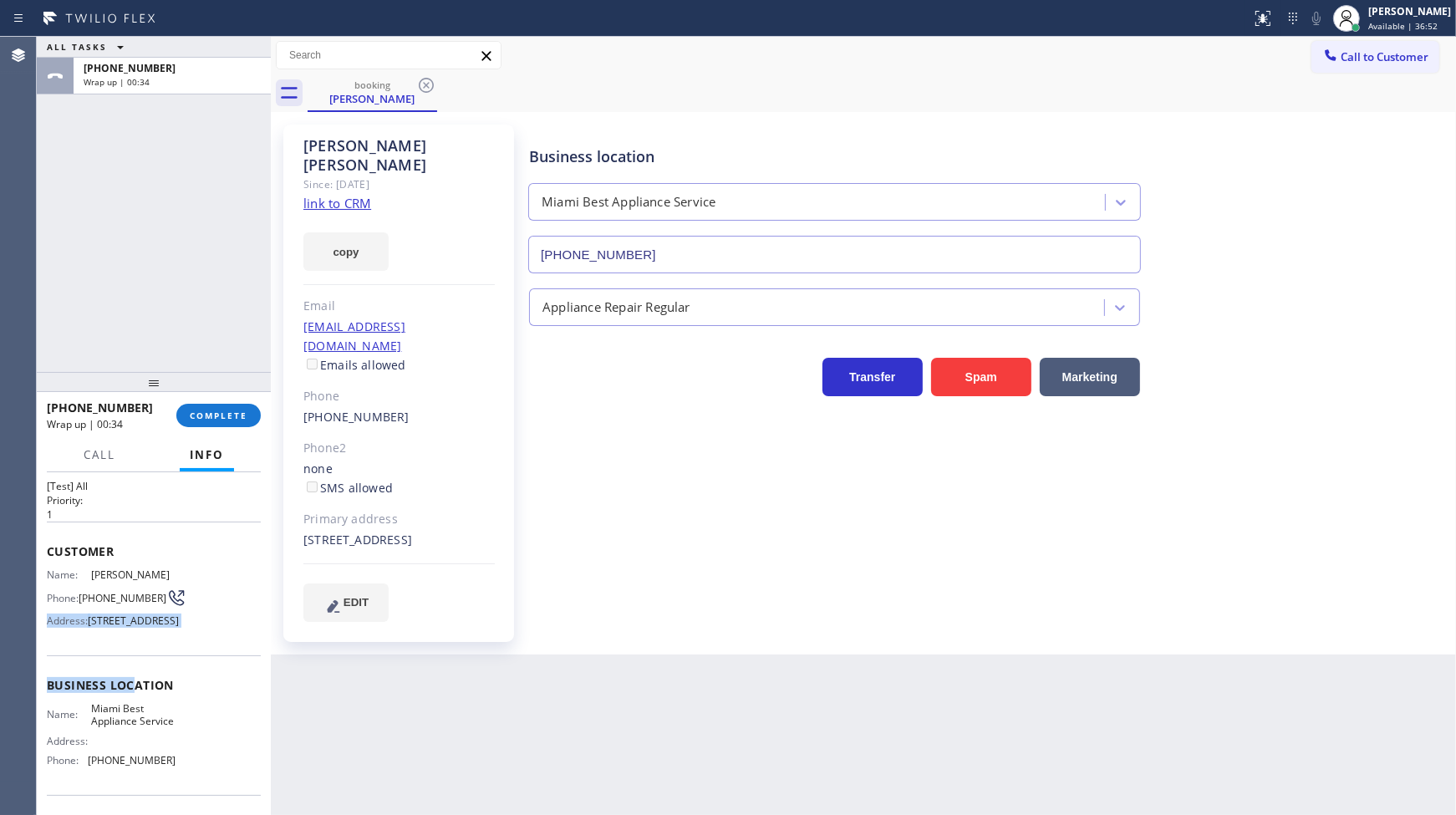
click at [131, 635] on div "Context Queue: [Test] All Priority: 1 Customer Name: Sandra Hamasaki Phone: (78…" at bounding box center [154, 686] width 214 height 471
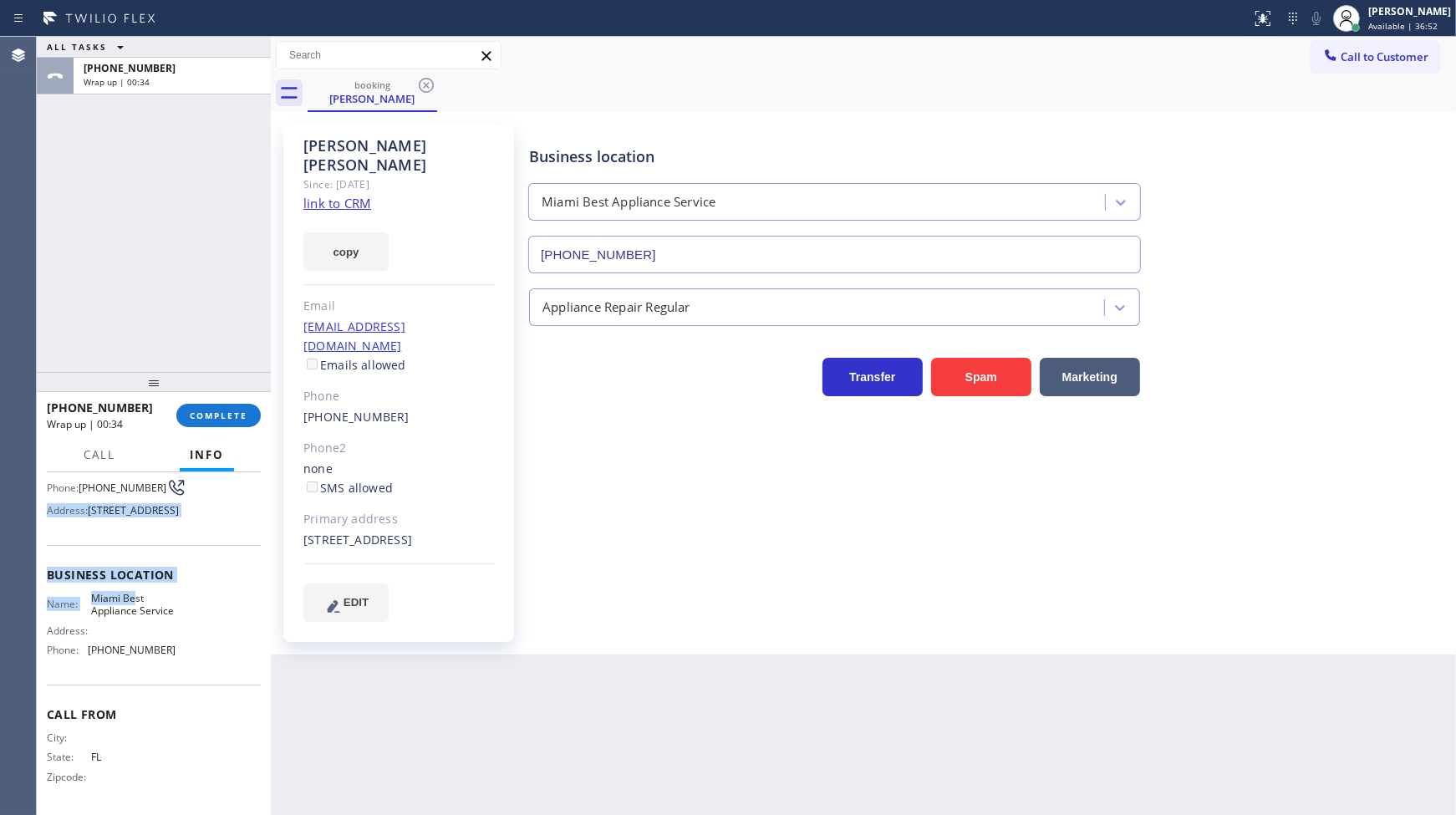
scroll to position [193, 0]
click at [132, 631] on div "Address:" at bounding box center [111, 630] width 128 height 13
drag, startPoint x: 149, startPoint y: 671, endPoint x: 156, endPoint y: 689, distance: 19.3
click at [156, 689] on div "Context Queue: [Test] All Priority: 1 Customer Name: Sandra Hamasaki Phone: (78…" at bounding box center [154, 575] width 214 height 471
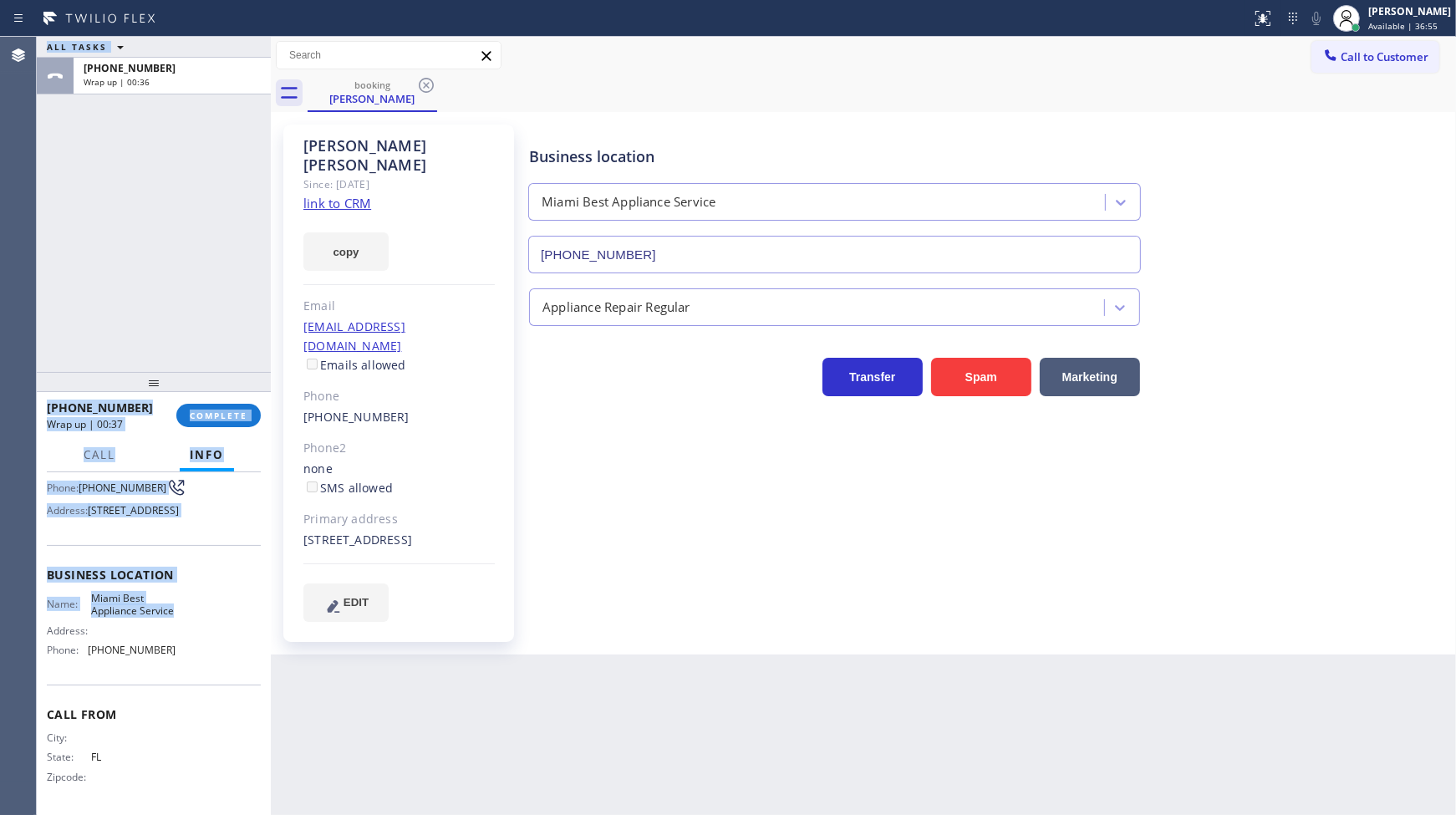
drag, startPoint x: 69, startPoint y: 612, endPoint x: 180, endPoint y: 609, distance: 111.0
click at [180, 609] on div "Agent Desktop Classify the call LOCATION NAME Rams Electric Inc FROM PHONE (917…" at bounding box center [728, 426] width 1456 height 778
click at [180, 609] on div "Name: Miami Best Appliance Service Address: Phone: (305) 851-7668" at bounding box center [154, 628] width 214 height 72
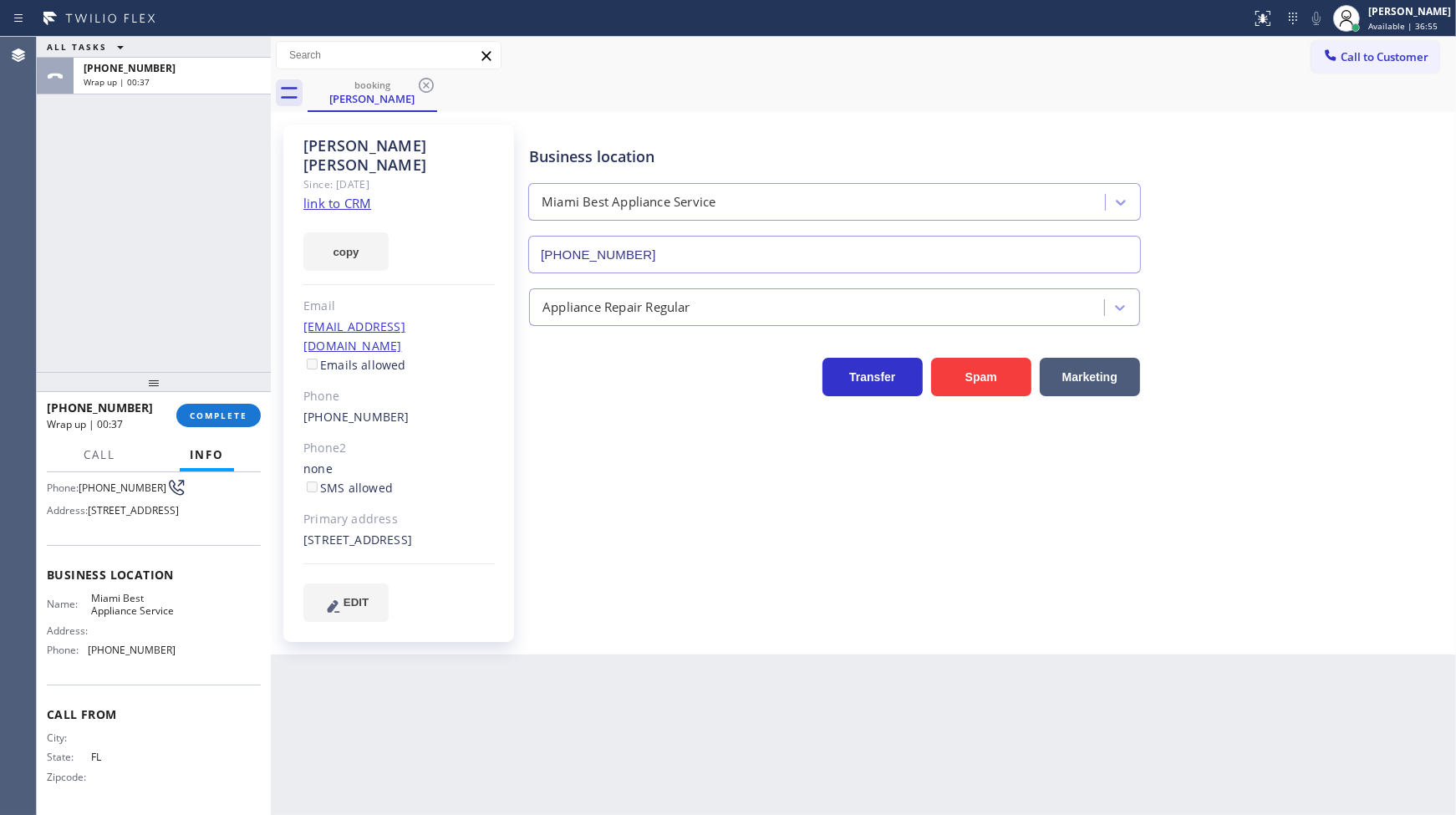
drag, startPoint x: 180, startPoint y: 609, endPoint x: 185, endPoint y: 622, distance: 13.9
click at [181, 610] on div "Name: Miami Best Appliance Service Address: Phone: (305) 851-7668" at bounding box center [154, 628] width 214 height 72
click at [186, 658] on div "Name: Miami Best Appliance Service Address: Phone: (305) 851-7668" at bounding box center [154, 628] width 214 height 72
drag, startPoint x: 186, startPoint y: 658, endPoint x: 186, endPoint y: 647, distance: 11.0
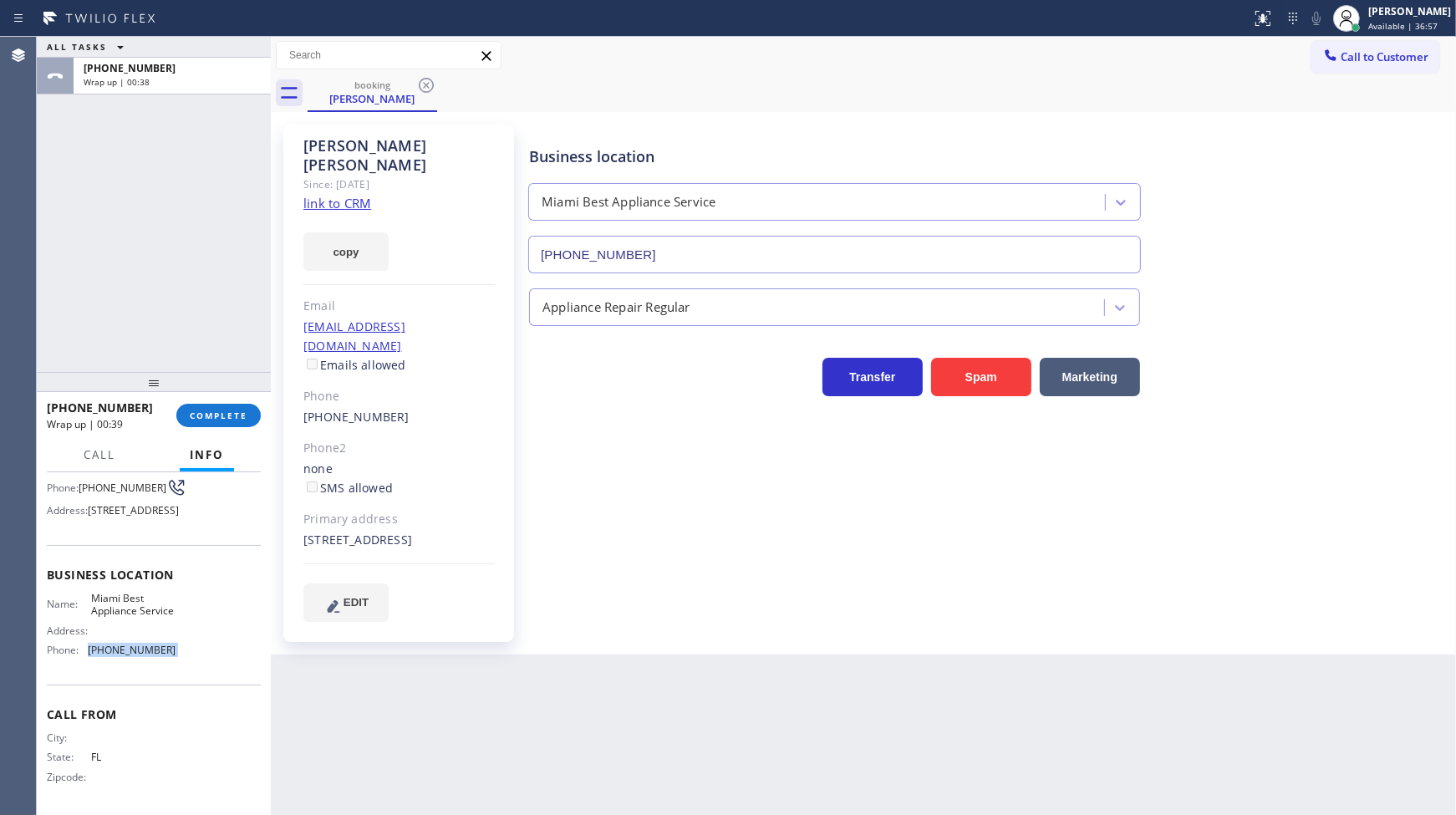
click at [186, 650] on div "Name: Miami Best Appliance Service Address: Phone: (305) 851-7668" at bounding box center [154, 628] width 214 height 72
click at [181, 624] on div "Name: Miami Best Appliance Service Address: Phone: (305) 851-7668" at bounding box center [154, 628] width 214 height 72
click at [179, 630] on div "Name: Miami Best Appliance Service Address: Phone: (305) 851-7668" at bounding box center [154, 628] width 214 height 72
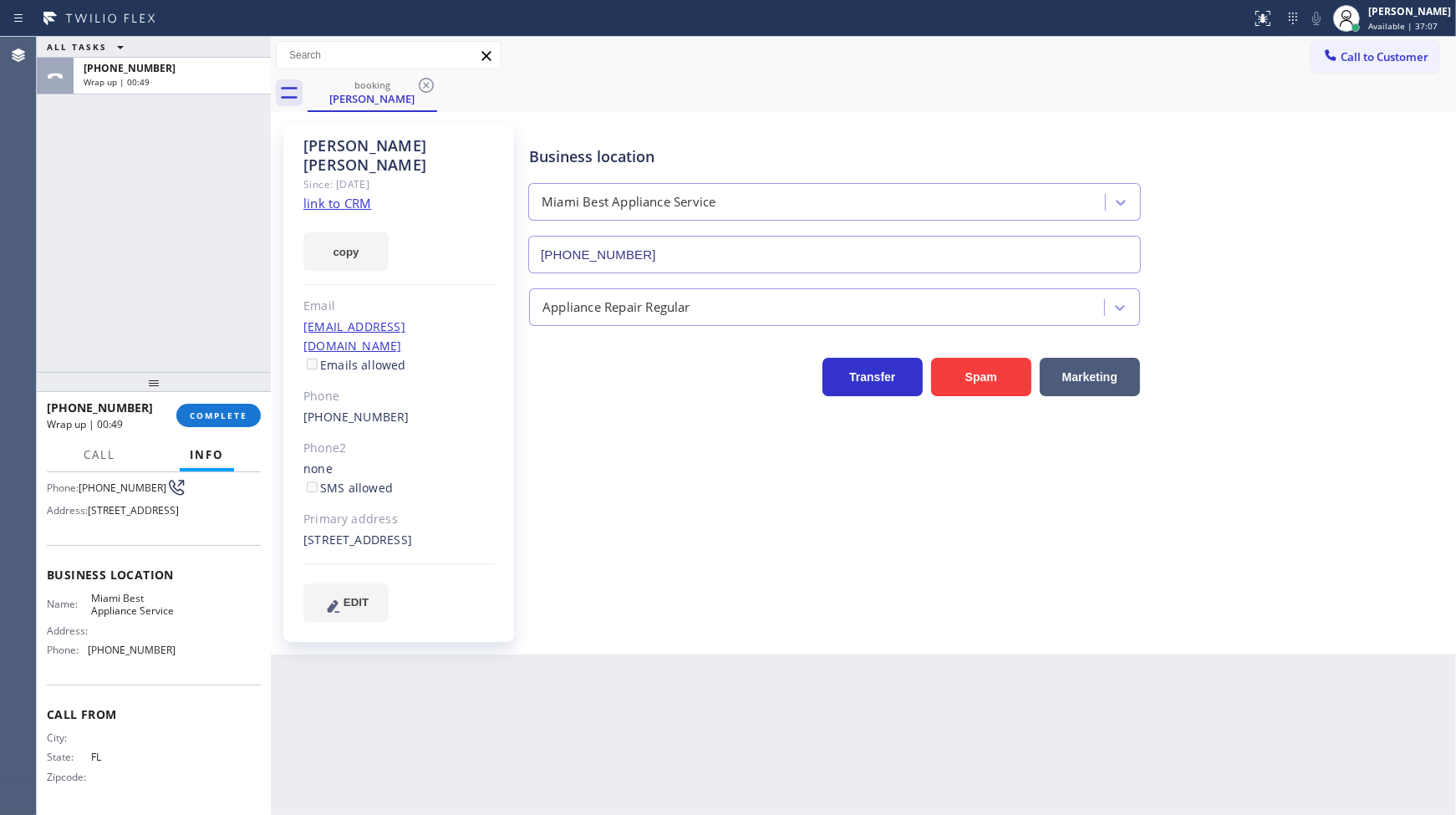
click at [237, 439] on div "Call Info" at bounding box center [154, 456] width 214 height 34
click at [237, 423] on button "COMPLETE" at bounding box center [218, 415] width 85 height 24
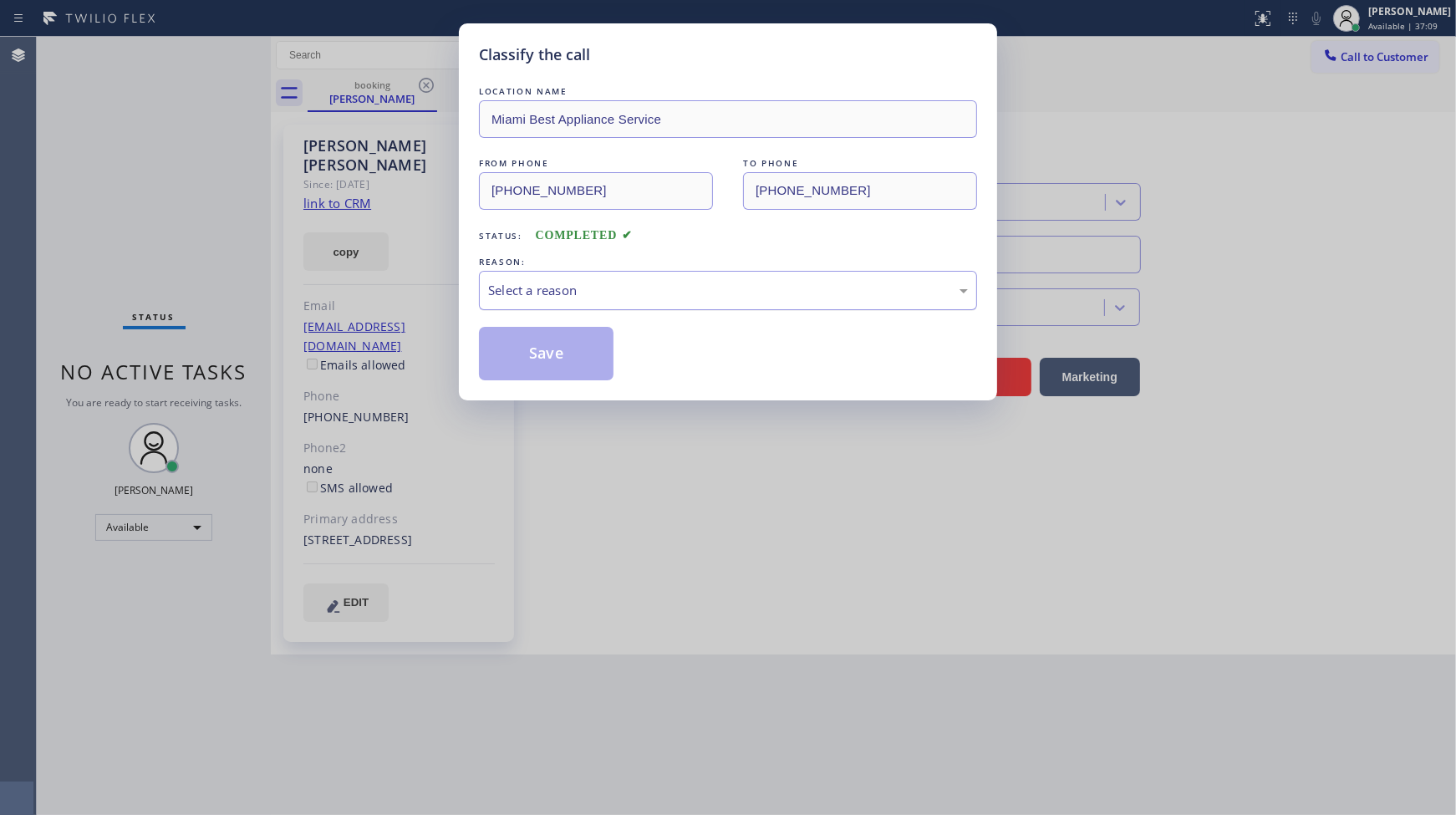
click at [549, 296] on div "Select a reason" at bounding box center [728, 290] width 480 height 19
click at [528, 290] on div "Select a reason" at bounding box center [728, 290] width 480 height 19
click at [528, 291] on div "Select a reason" at bounding box center [728, 290] width 480 height 19
click at [530, 272] on div "Select a reason" at bounding box center [728, 290] width 498 height 39
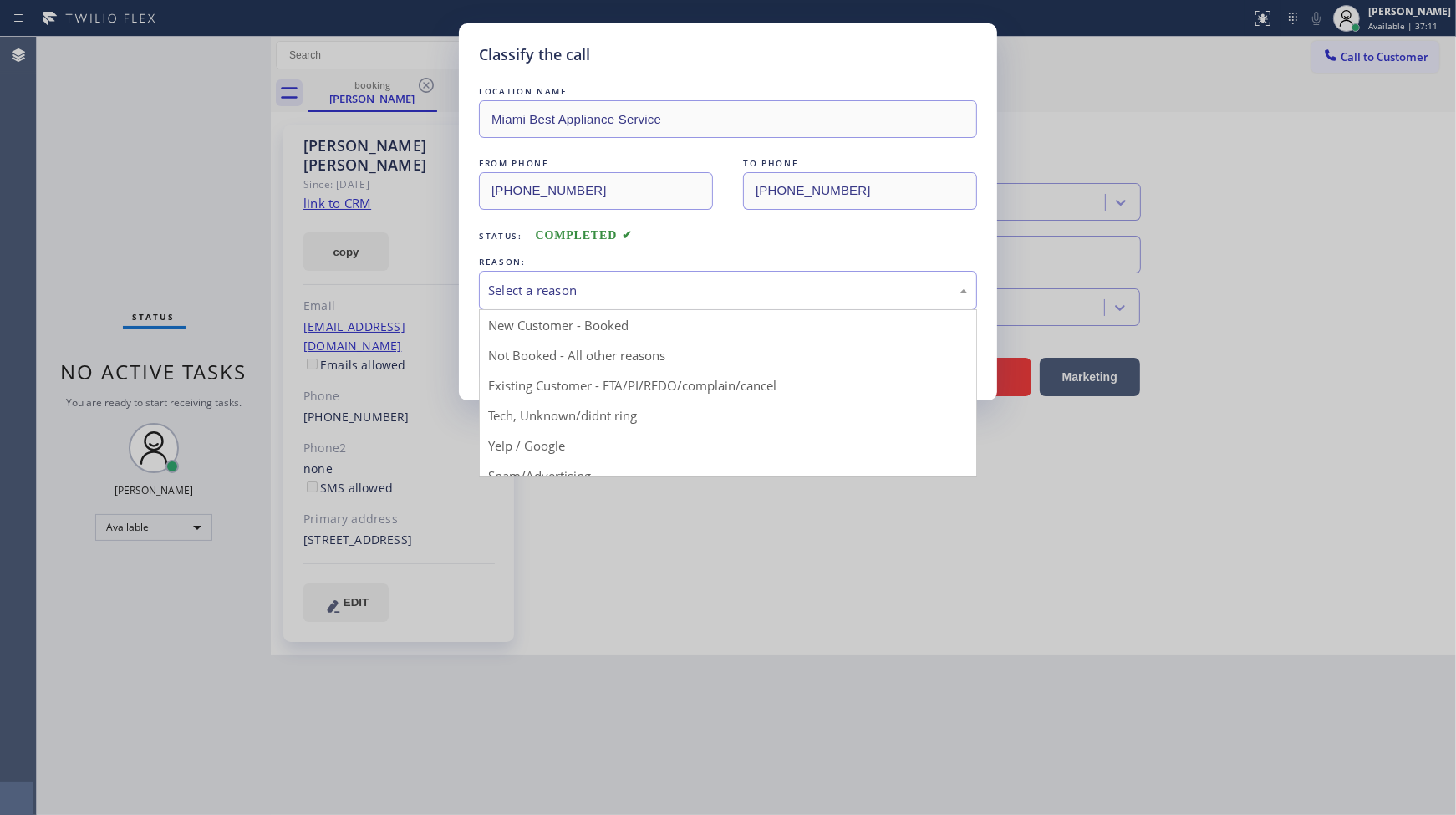
click at [530, 272] on div "Select a reason" at bounding box center [728, 290] width 498 height 39
click at [530, 278] on div "Select a reason" at bounding box center [728, 290] width 498 height 39
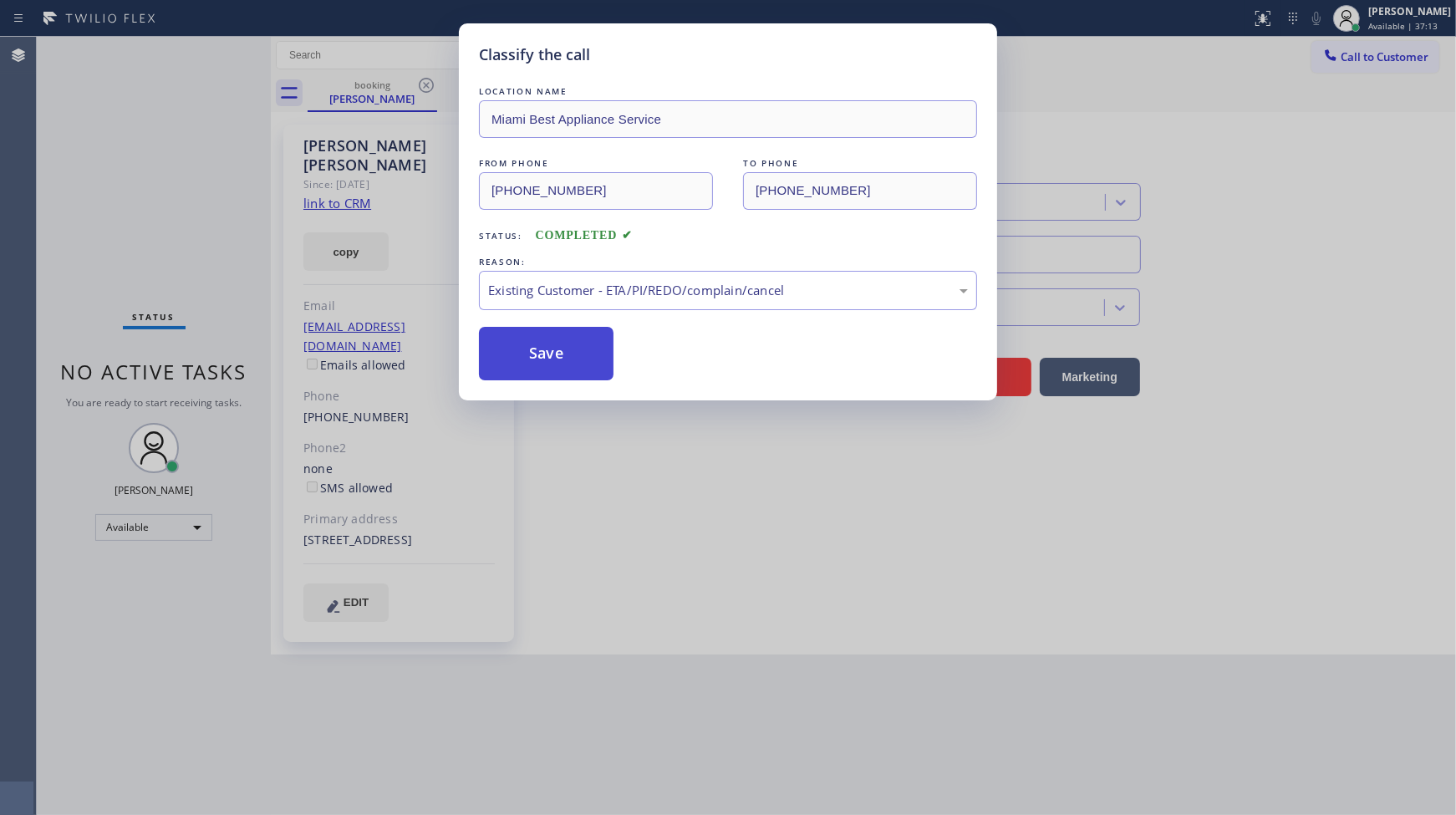
click at [530, 358] on button "Save" at bounding box center [546, 353] width 134 height 54
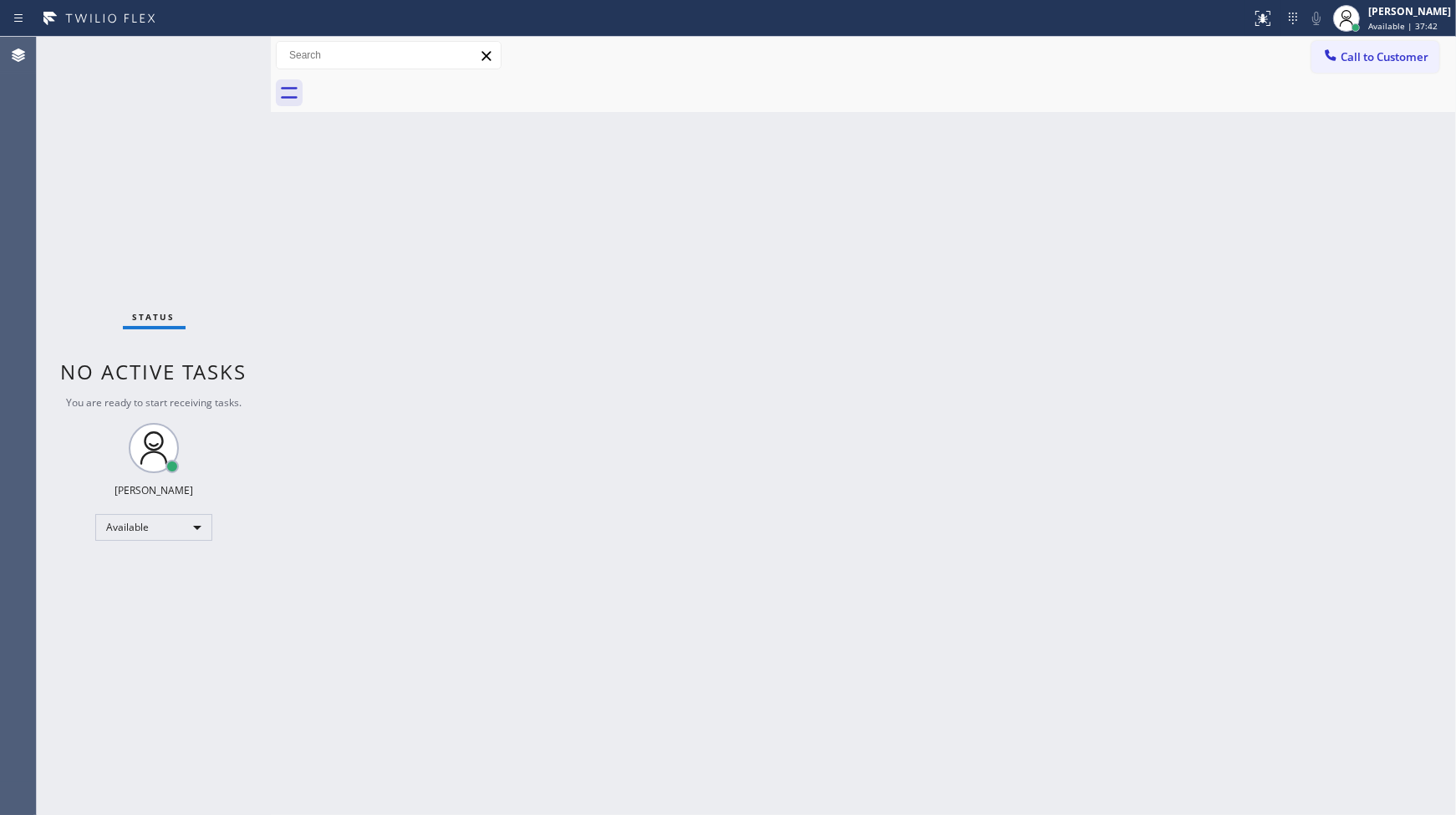
click at [217, 55] on div "Status No active tasks You are ready to start receiving tasks. JENIZA ALCAYDE A…" at bounding box center [154, 426] width 234 height 778
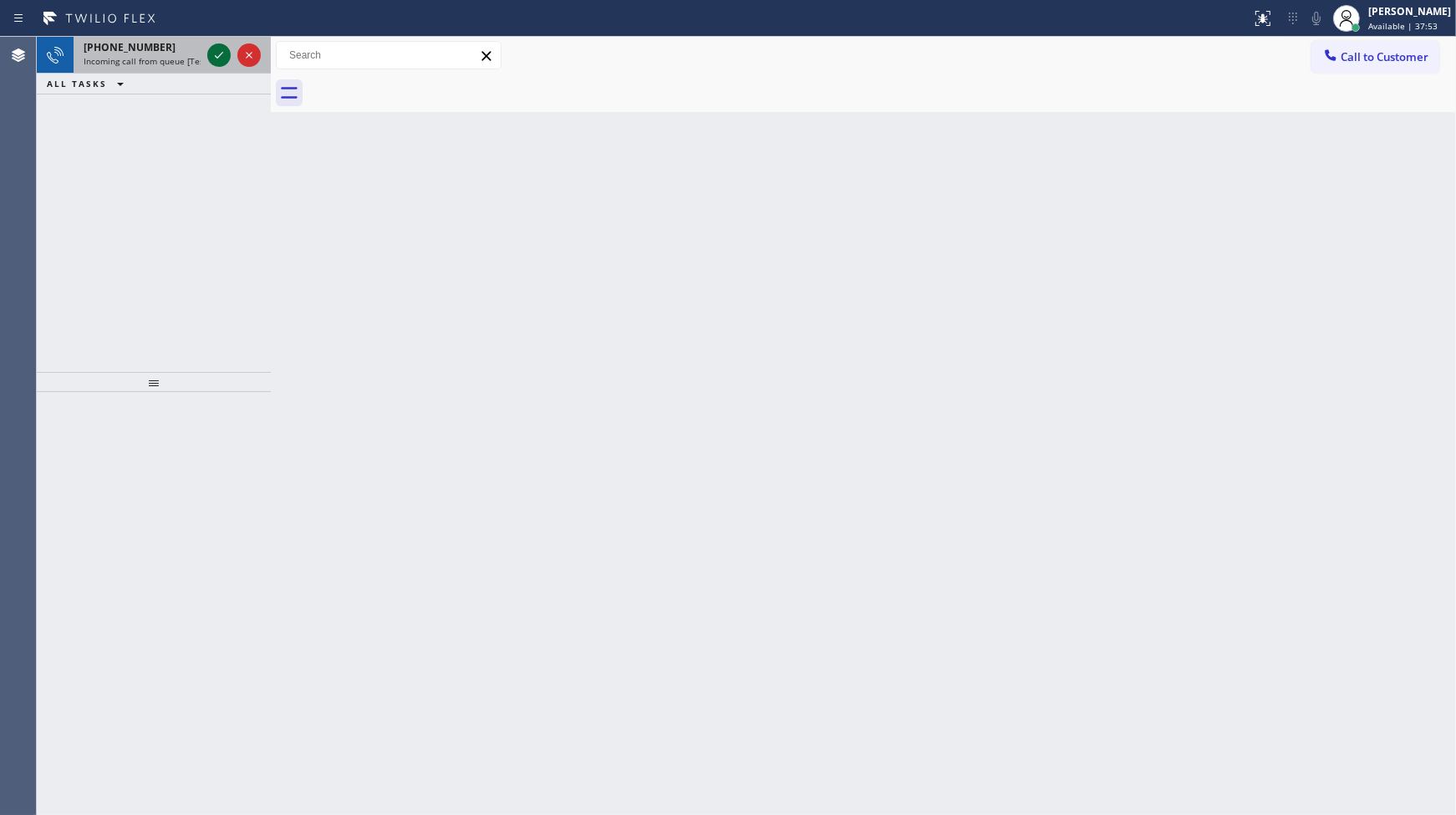
click at [218, 53] on icon at bounding box center [219, 55] width 20 height 20
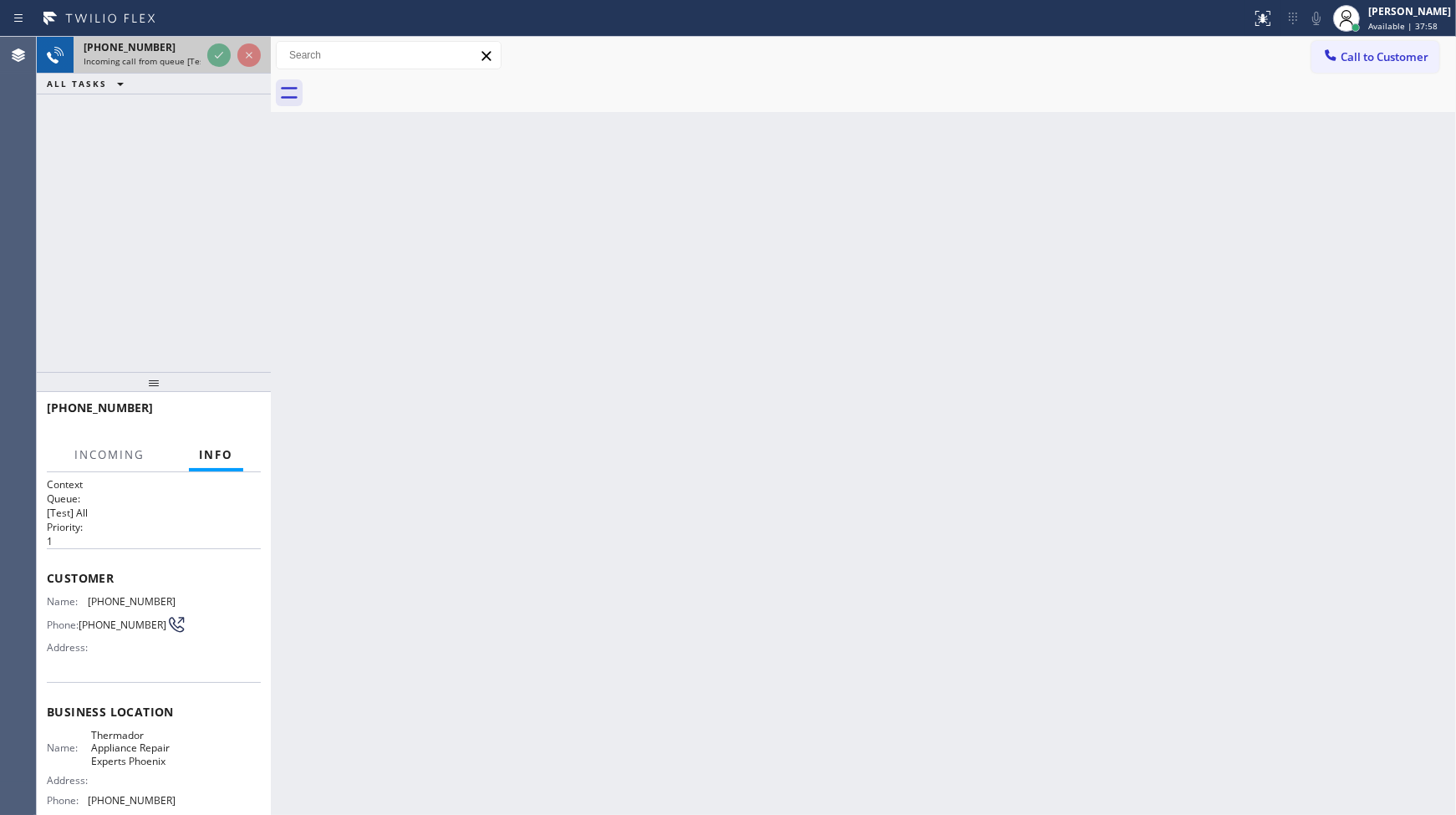
click at [205, 51] on div at bounding box center [234, 55] width 60 height 37
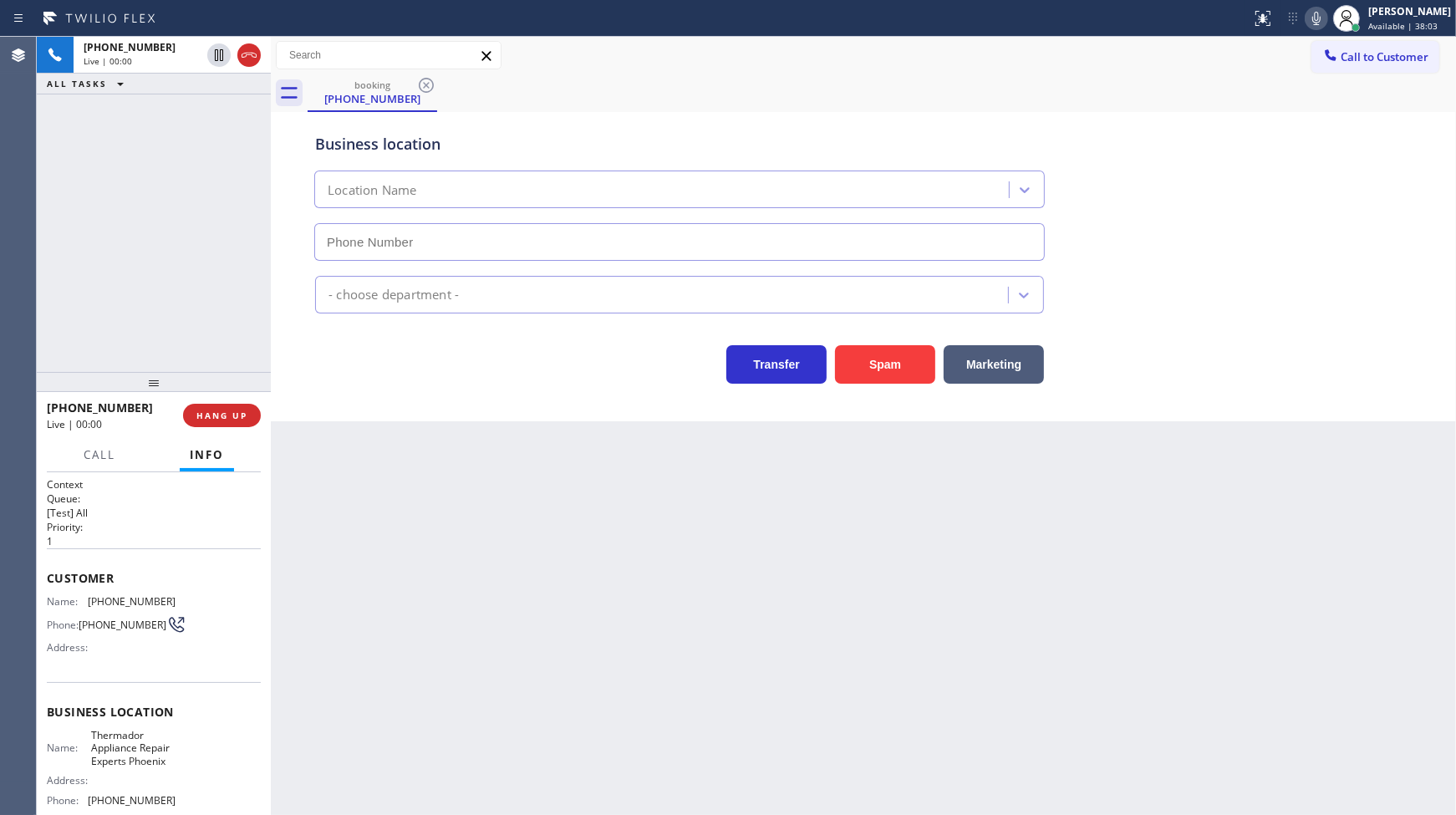
type input "(602) 755-1659"
click at [218, 419] on span "HANG UP" at bounding box center [222, 415] width 51 height 12
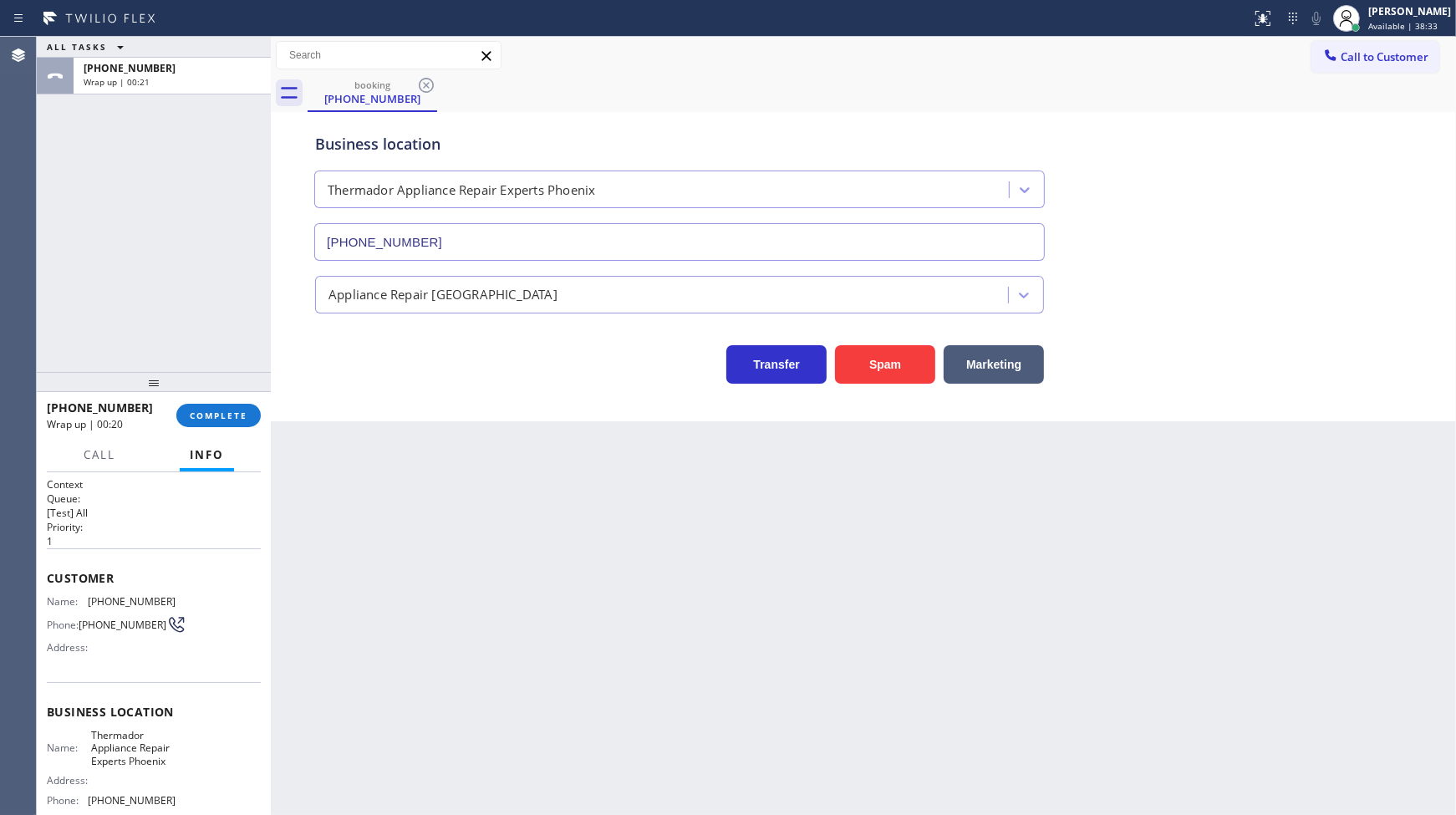
click at [202, 274] on div "ALL TASKS ALL TASKS ACTIVE TASKS TASKS IN WRAP UP +15202774092 Wrap up | 00:21" at bounding box center [154, 204] width 234 height 335
click at [209, 403] on div "+15202774092 Wrap up | 00:21 COMPLETE" at bounding box center [154, 415] width 214 height 44
click at [211, 410] on span "COMPLETE" at bounding box center [218, 415] width 58 height 12
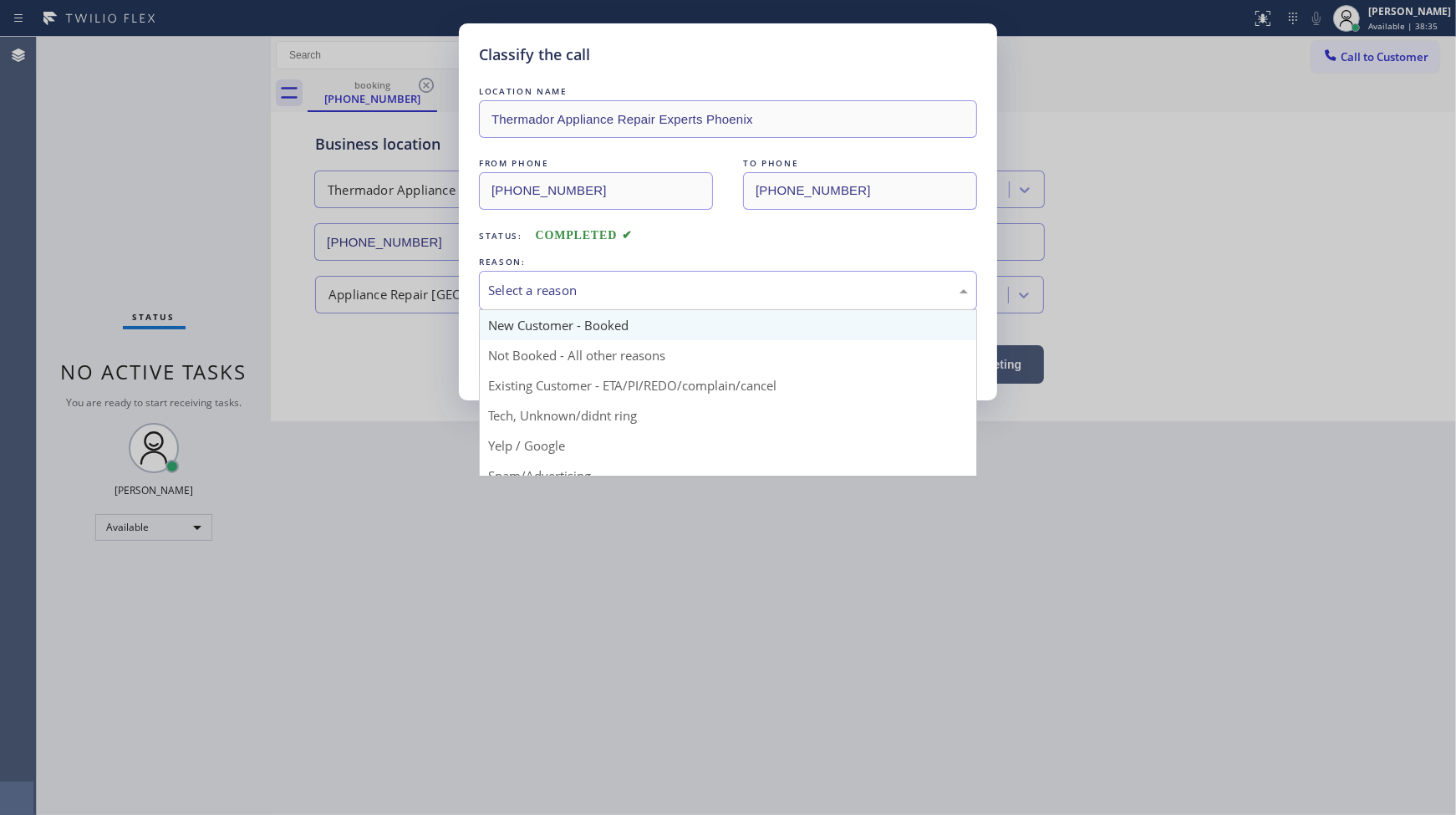
drag, startPoint x: 563, startPoint y: 276, endPoint x: 558, endPoint y: 321, distance: 45.3
click at [561, 290] on div "Select a reason" at bounding box center [728, 290] width 498 height 39
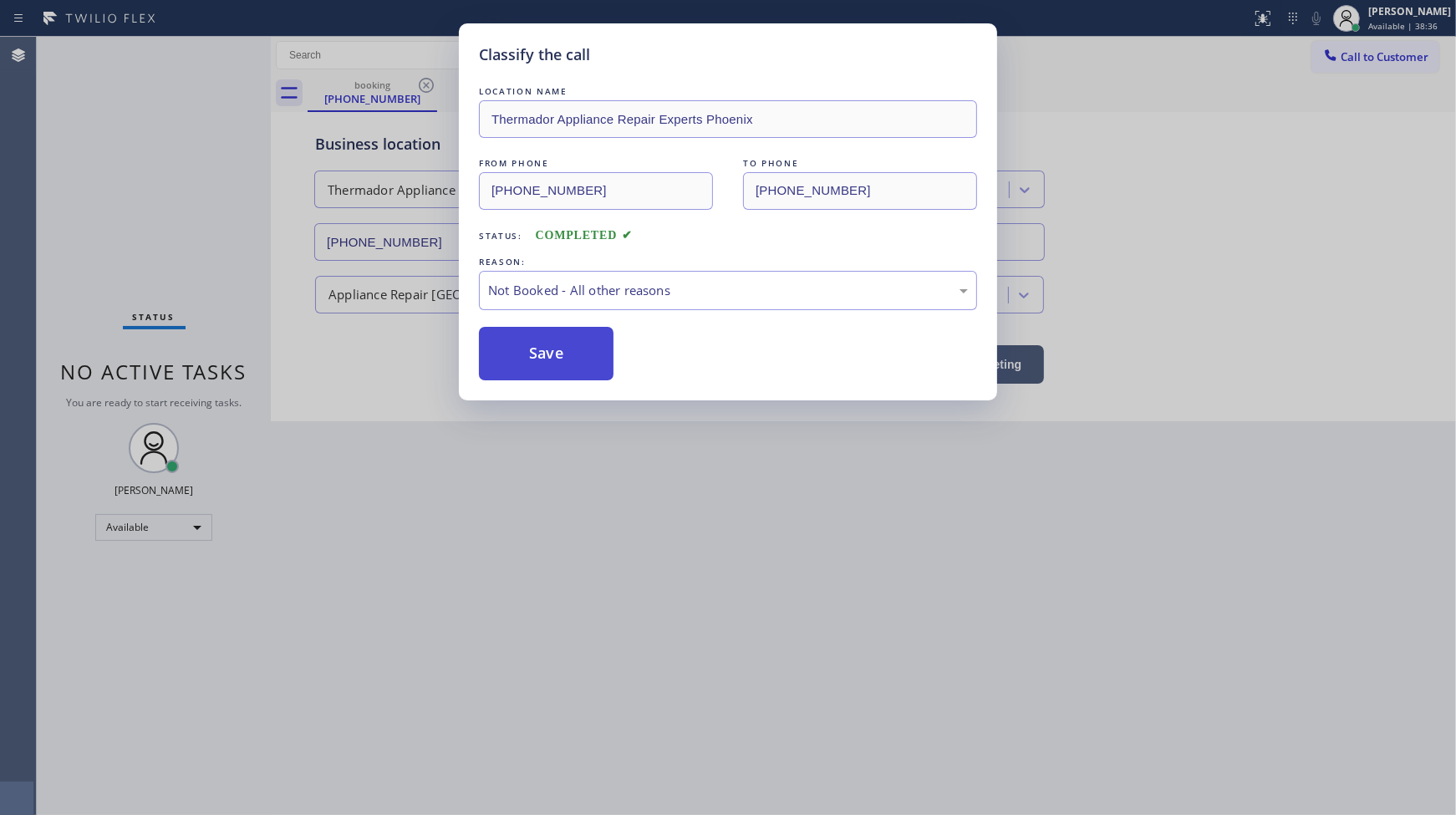
click at [552, 359] on button "Save" at bounding box center [546, 353] width 134 height 54
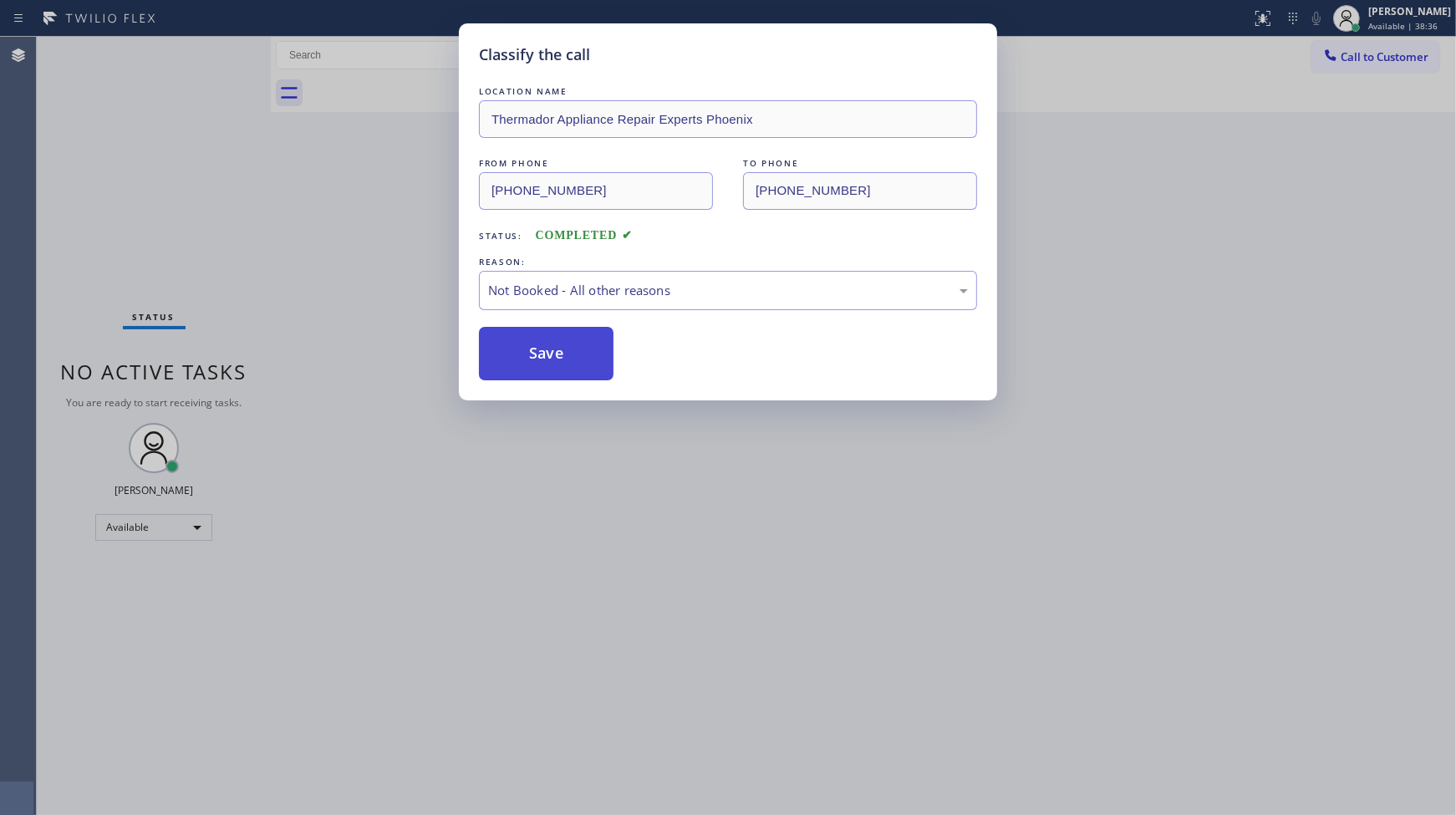
click at [552, 359] on button "Save" at bounding box center [546, 353] width 134 height 54
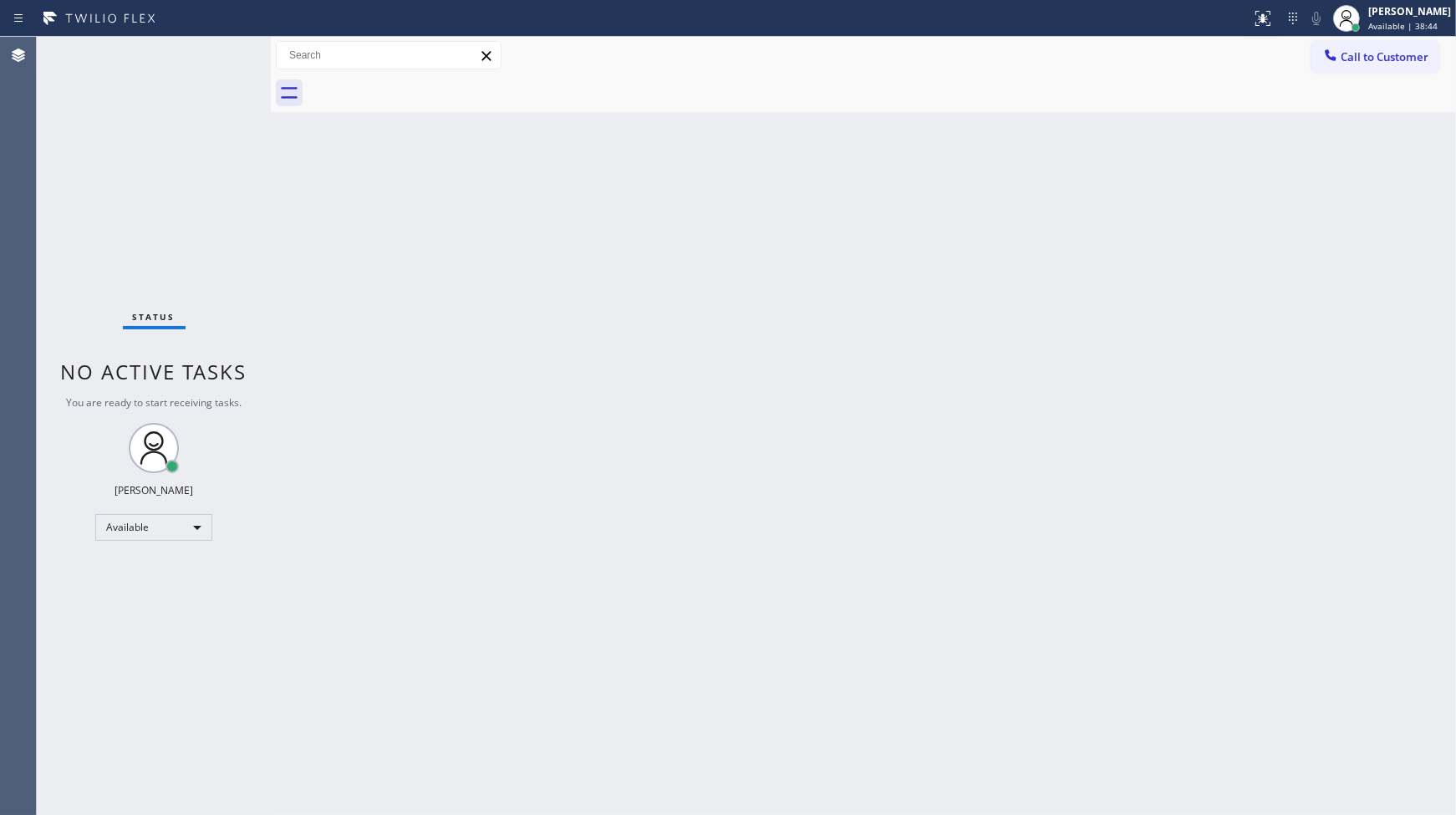
click at [1112, 641] on div "Back to Dashboard Change Sender ID Customers Technicians Select a contact Outbo…" at bounding box center [864, 426] width 1185 height 778
click at [212, 53] on div "Status No active tasks You are ready to start receiving tasks. JENIZA ALCAYDE A…" at bounding box center [154, 426] width 234 height 778
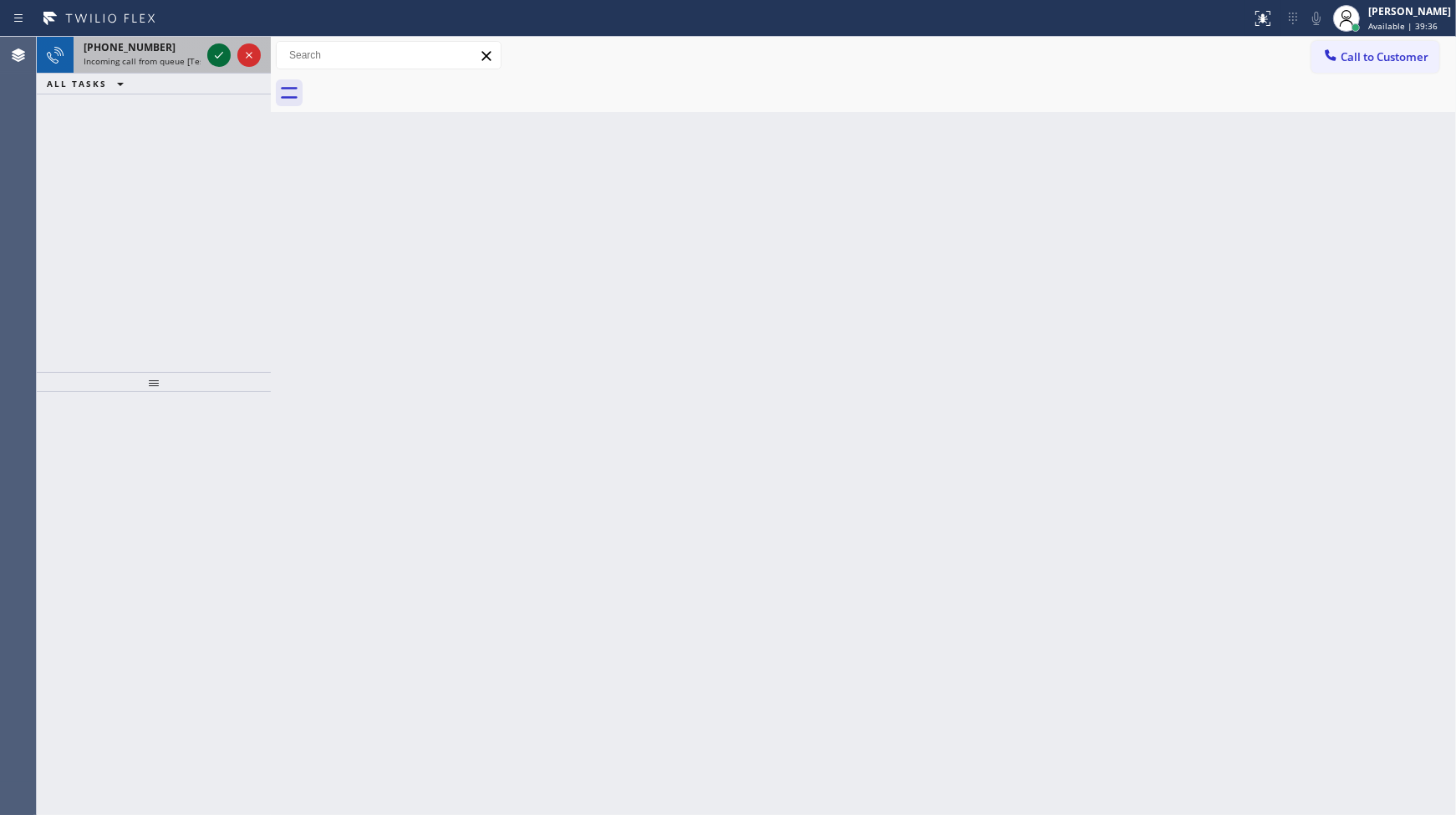
click at [207, 57] on div at bounding box center [219, 55] width 23 height 20
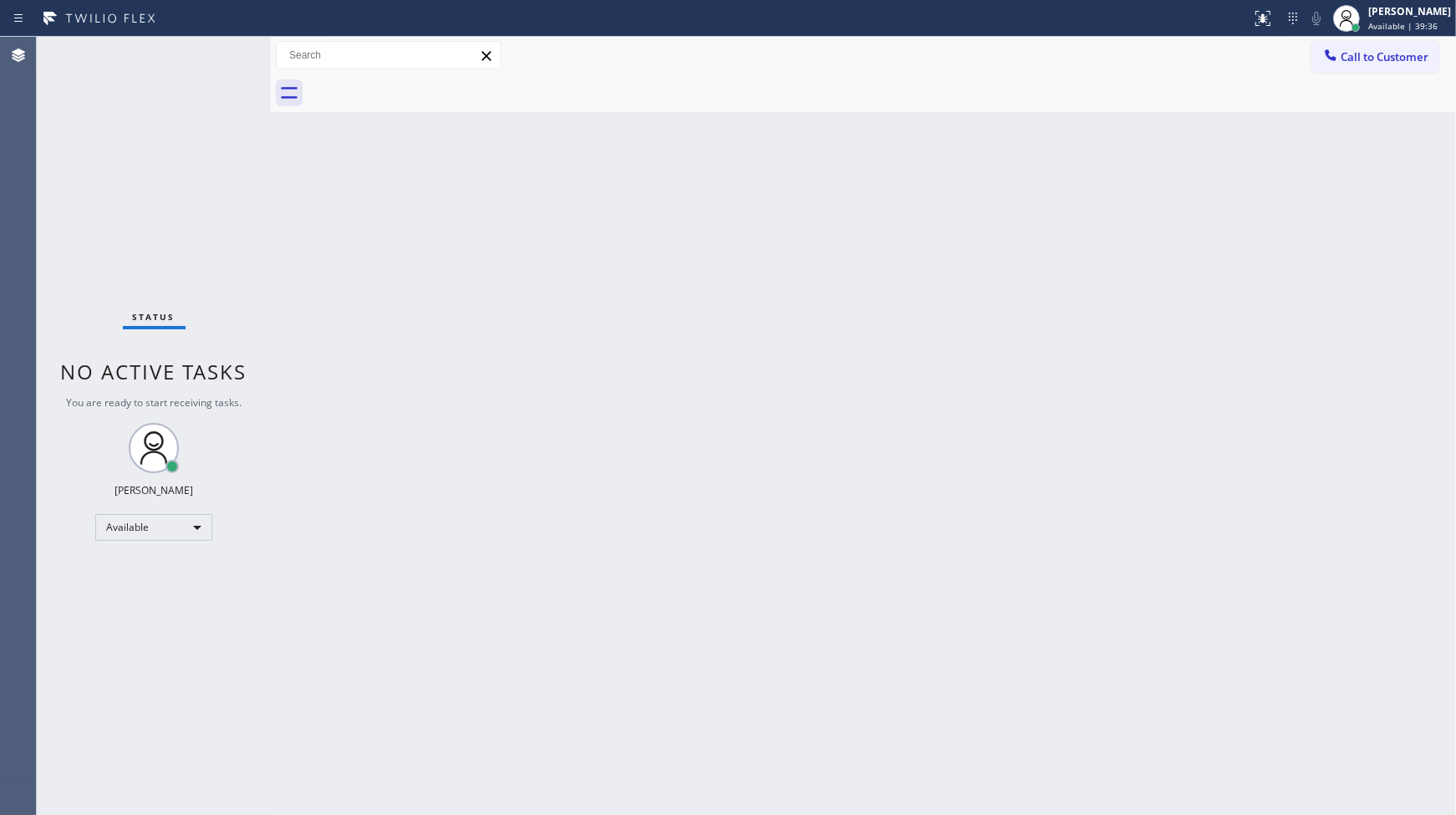
click at [219, 51] on div "Status No active tasks You are ready to start receiving tasks. JENIZA ALCAYDE A…" at bounding box center [154, 426] width 234 height 778
click at [1305, 5] on div "Status report Issue detected This issue could affect your workflow. Please cont…" at bounding box center [1350, 18] width 211 height 37
click at [1266, 19] on icon at bounding box center [1260, 17] width 10 height 12
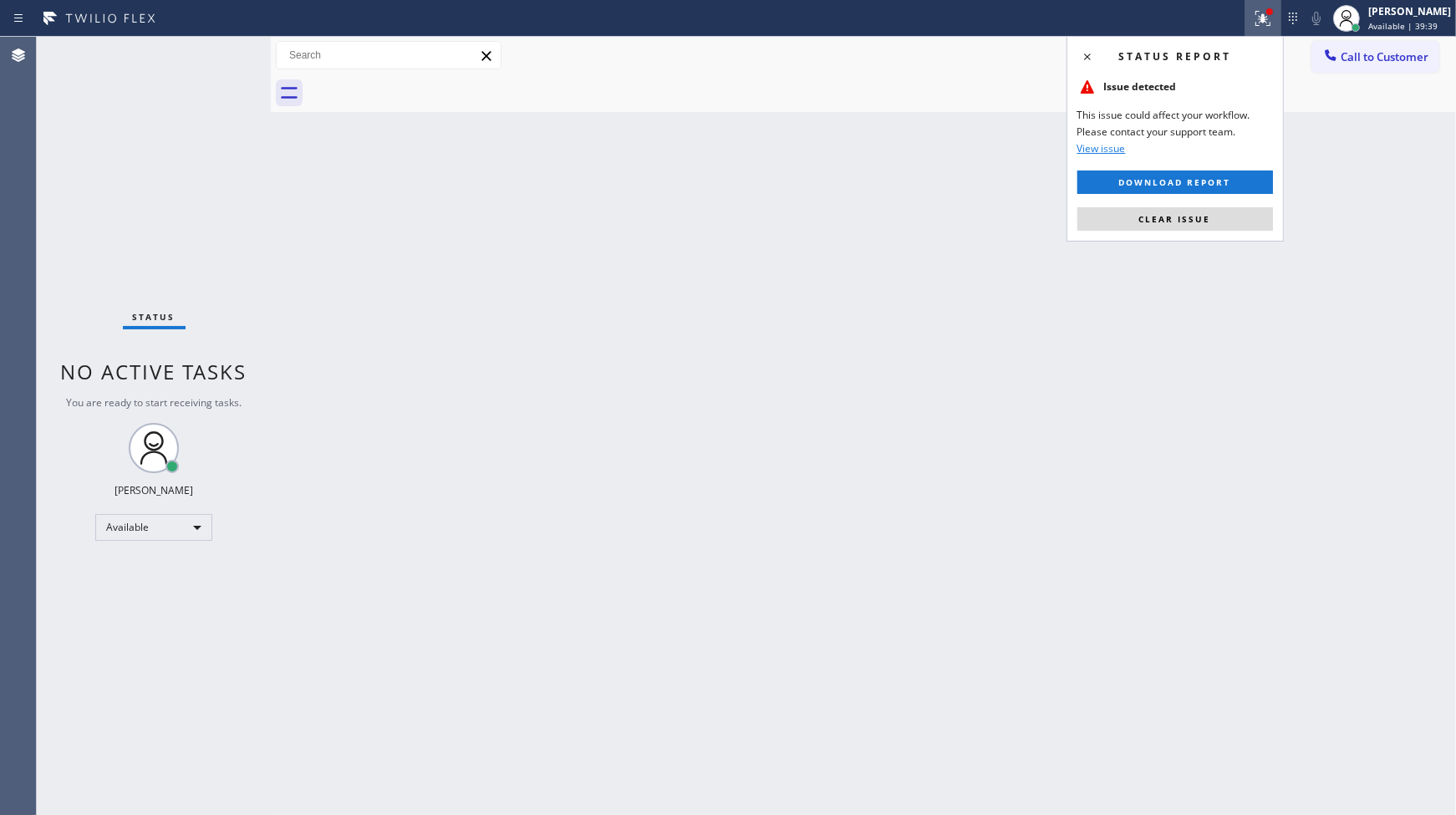
click at [1233, 215] on button "Clear issue" at bounding box center [1175, 219] width 196 height 24
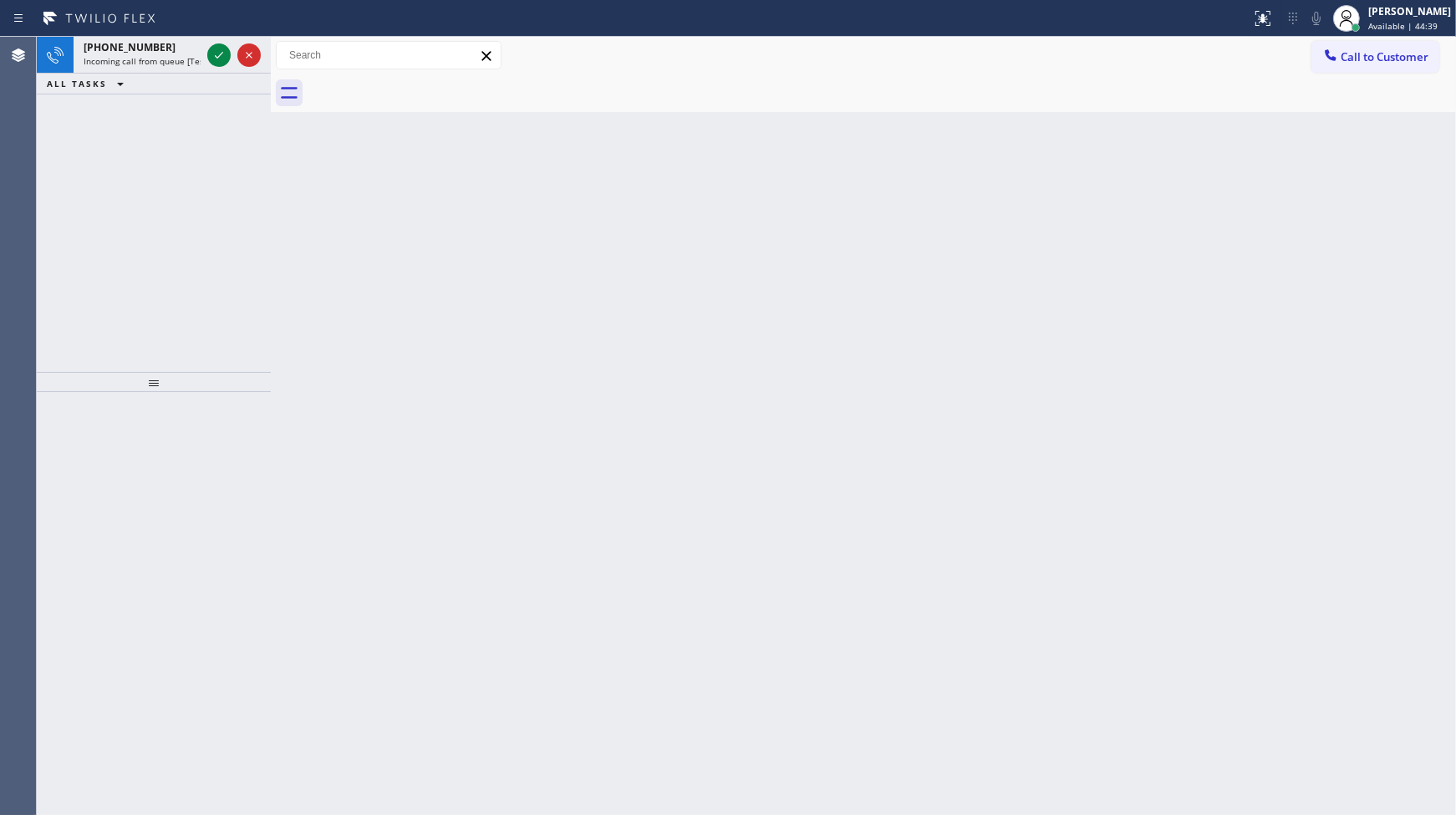
drag, startPoint x: 71, startPoint y: 85, endPoint x: 72, endPoint y: 93, distance: 8.1
click at [72, 93] on button "ALL TASKS" at bounding box center [88, 84] width 103 height 20
click at [213, 57] on icon at bounding box center [219, 55] width 20 height 20
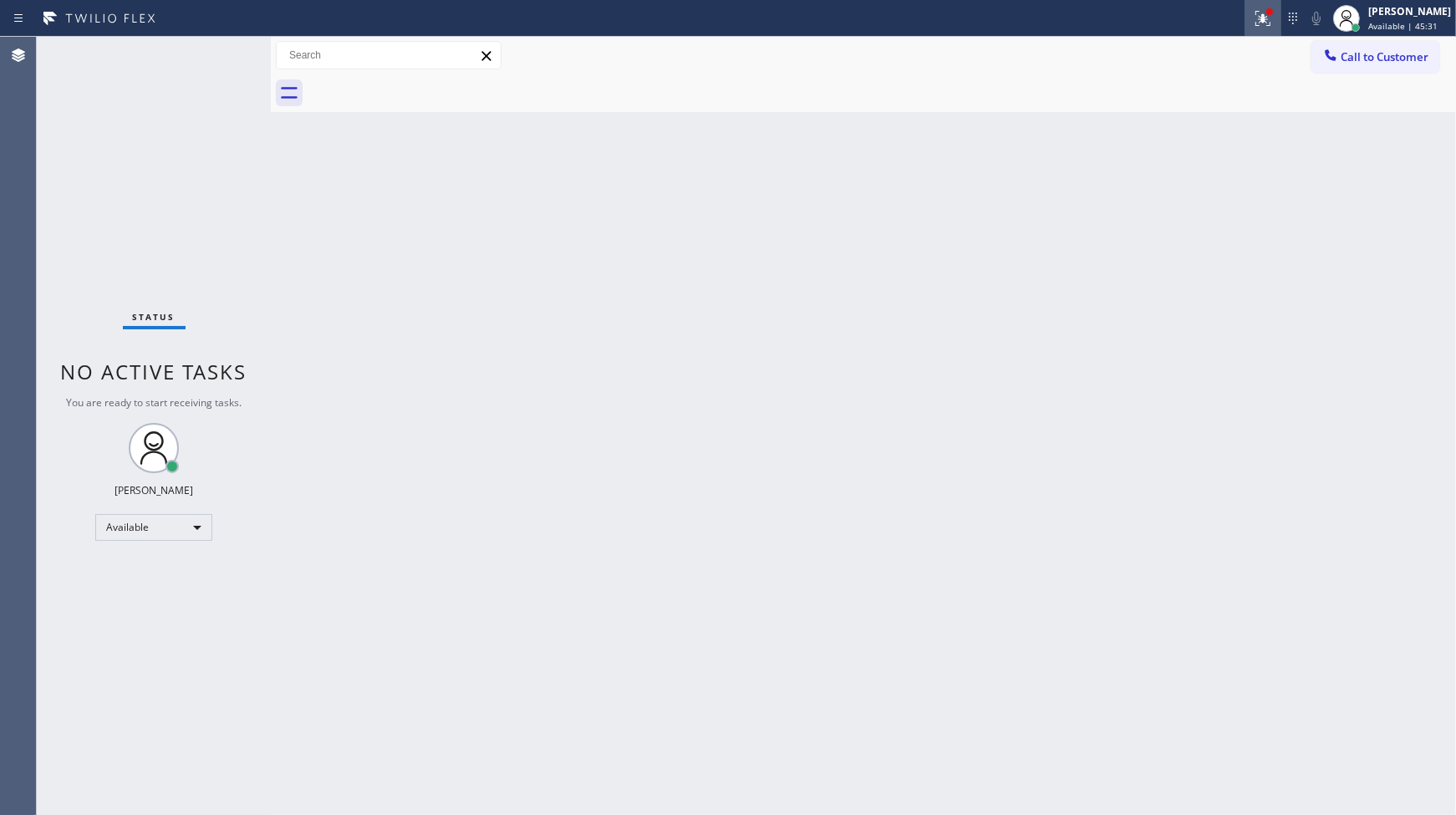
drag, startPoint x: 1259, startPoint y: 24, endPoint x: 1254, endPoint y: 40, distance: 16.8
click at [1259, 25] on icon at bounding box center [1263, 18] width 20 height 20
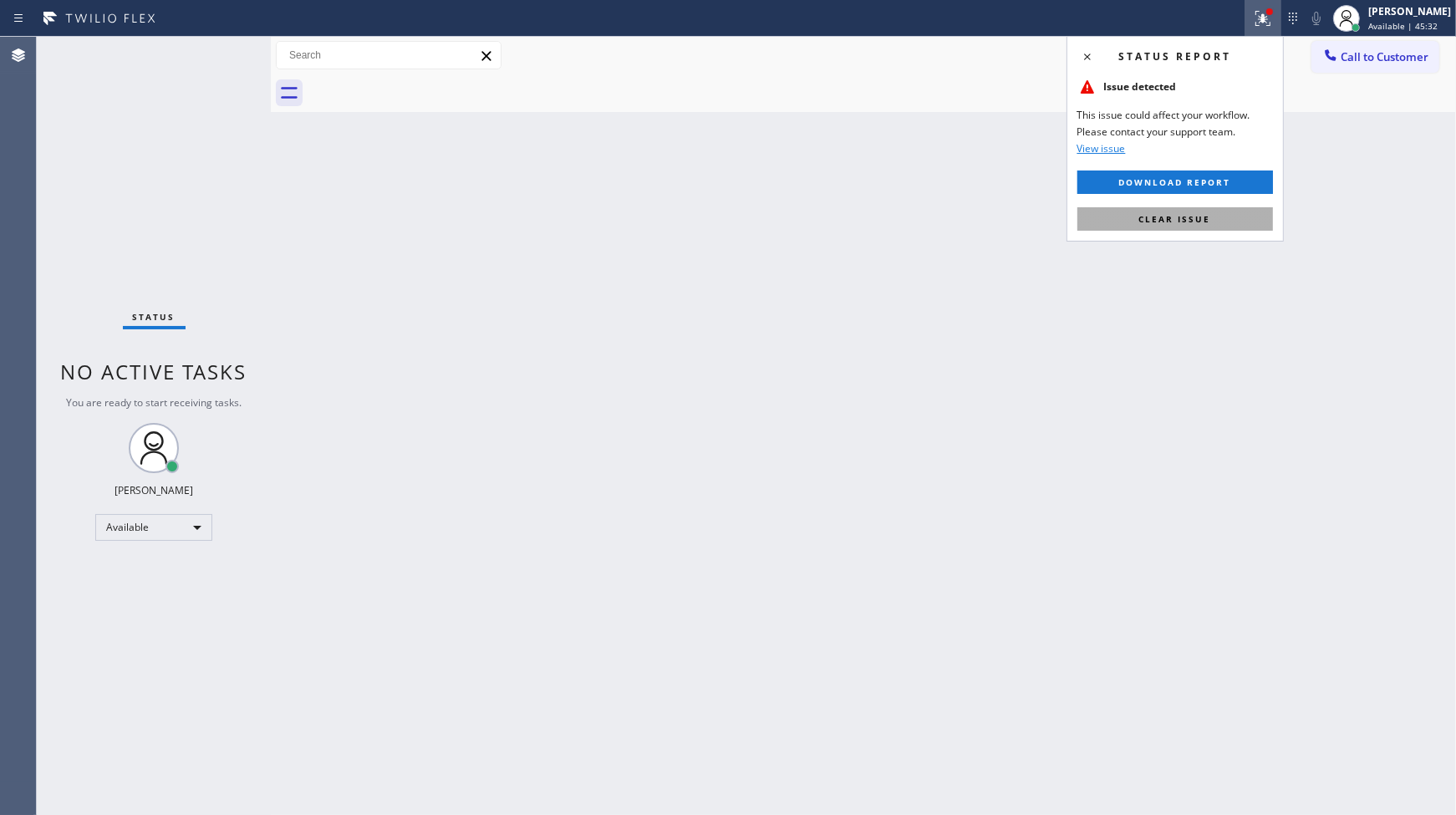
click at [1184, 214] on span "Clear issue" at bounding box center [1175, 219] width 72 height 12
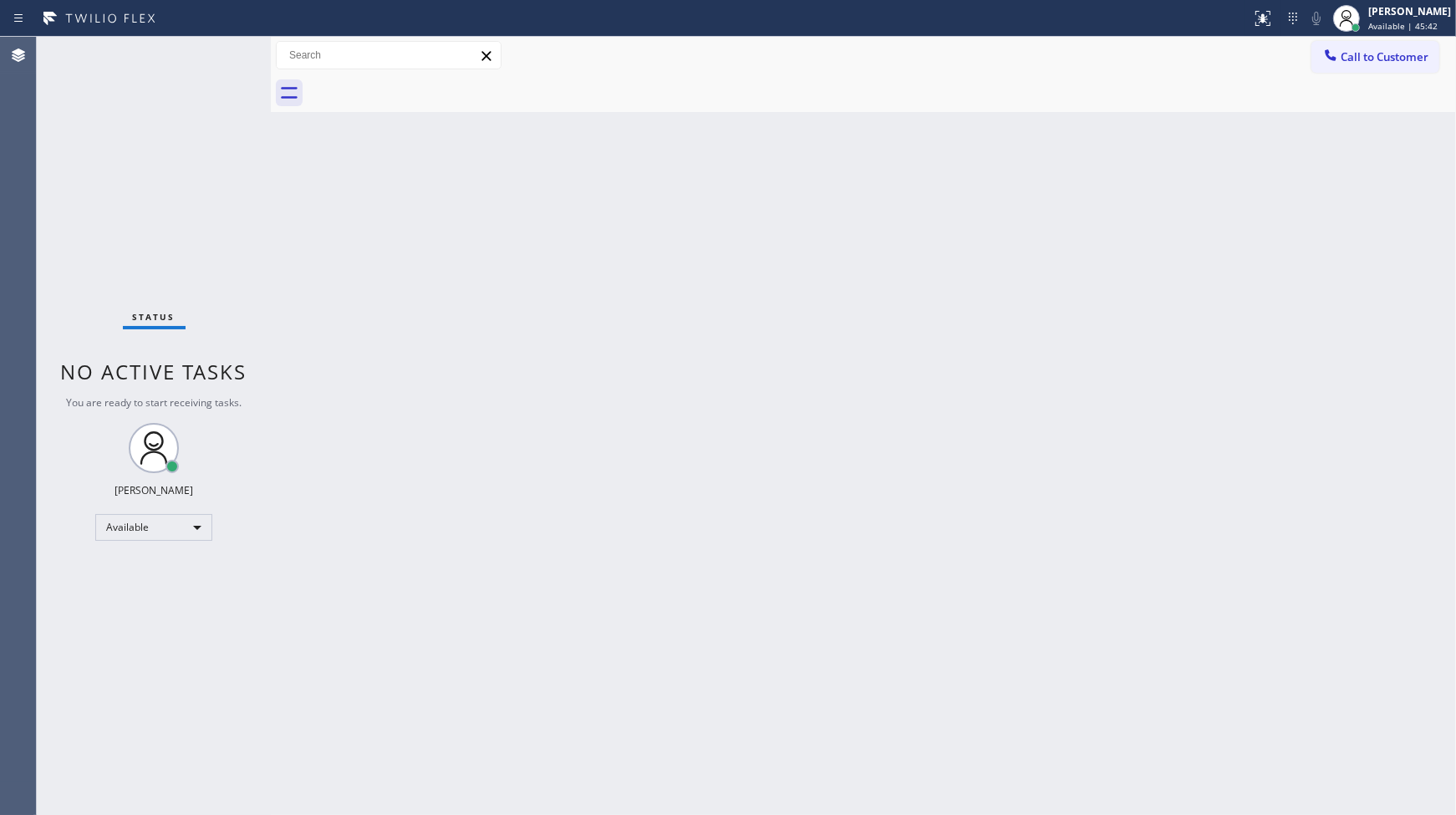
click at [160, 239] on div "Status No active tasks You are ready to start receiving tasks. JENIZA ALCAYDE A…" at bounding box center [154, 426] width 234 height 778
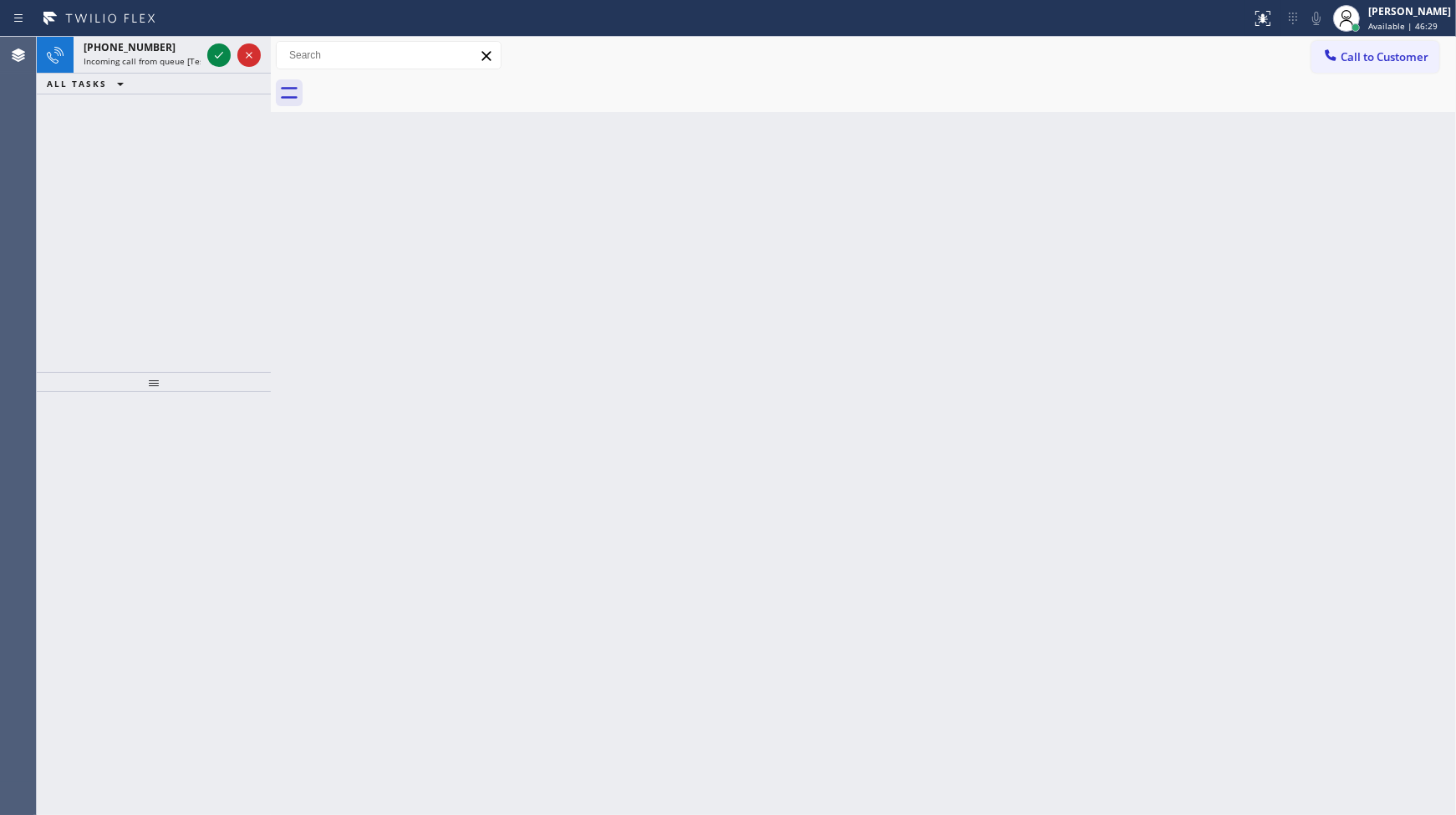
drag, startPoint x: 206, startPoint y: 5, endPoint x: 206, endPoint y: 17, distance: 12.0
click at [206, 10] on div at bounding box center [625, 18] width 1238 height 27
click at [213, 48] on icon at bounding box center [219, 55] width 20 height 20
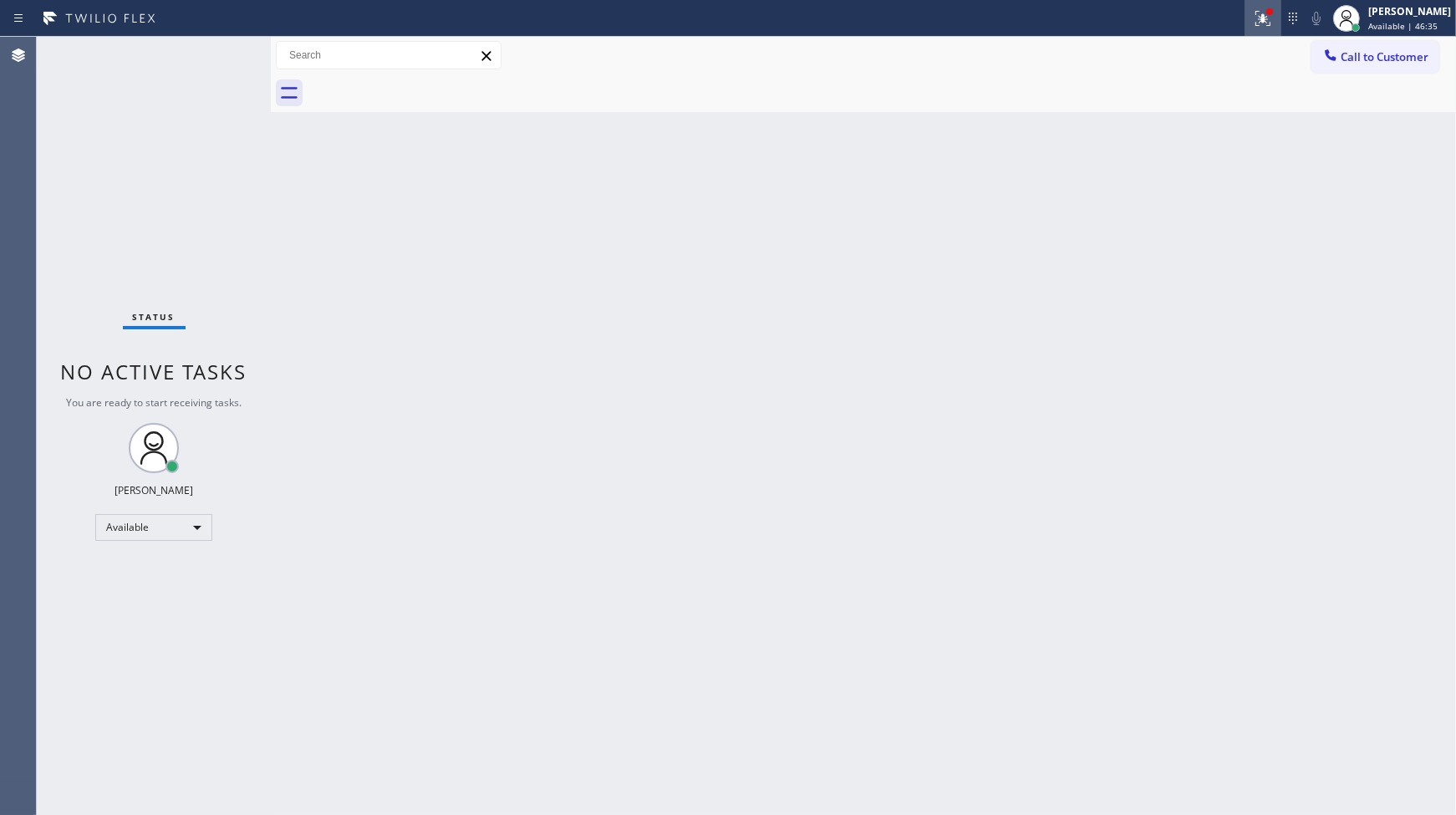
click at [1266, 18] on icon at bounding box center [1260, 17] width 10 height 12
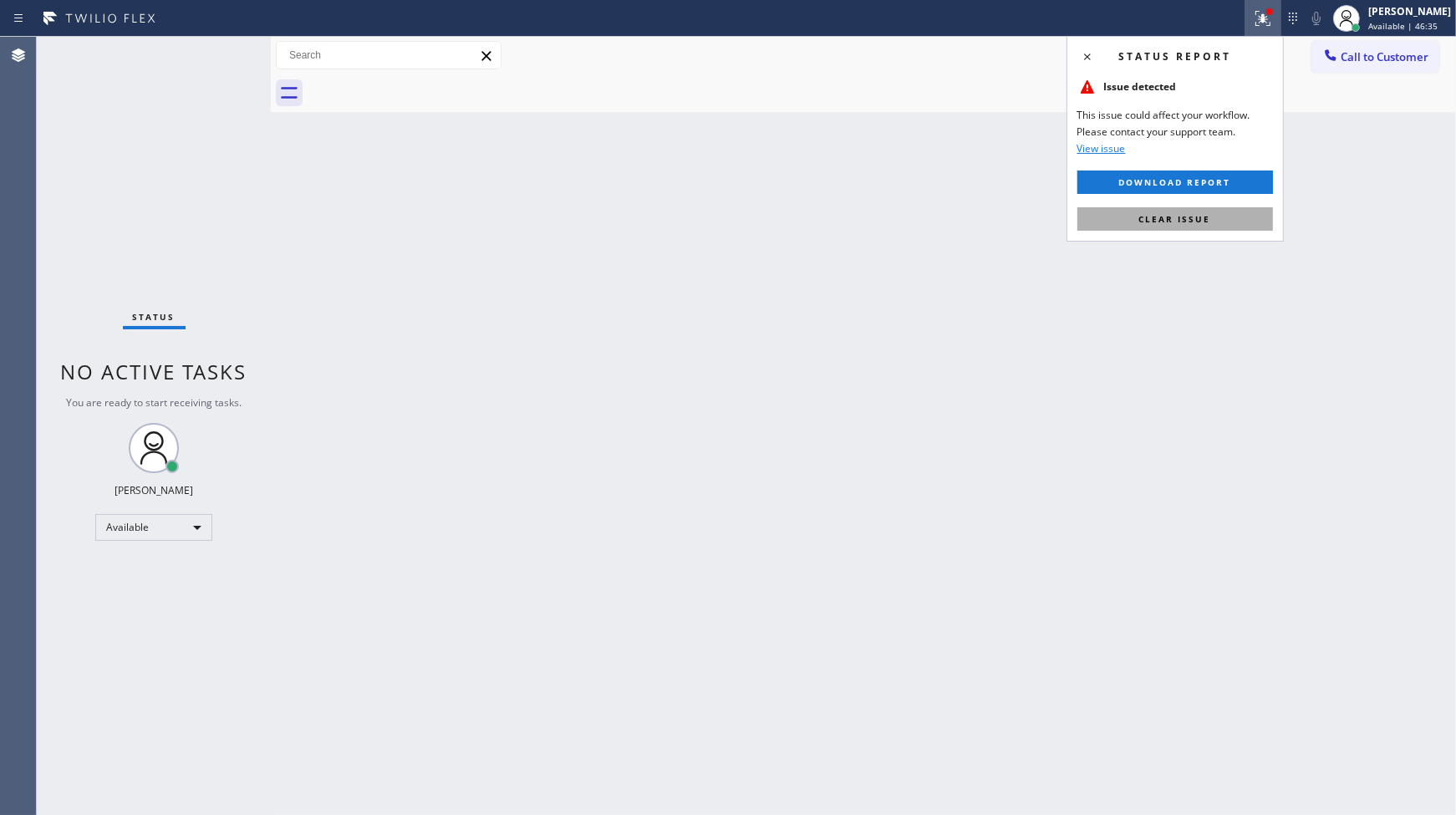
click at [1247, 222] on button "Clear issue" at bounding box center [1175, 219] width 196 height 24
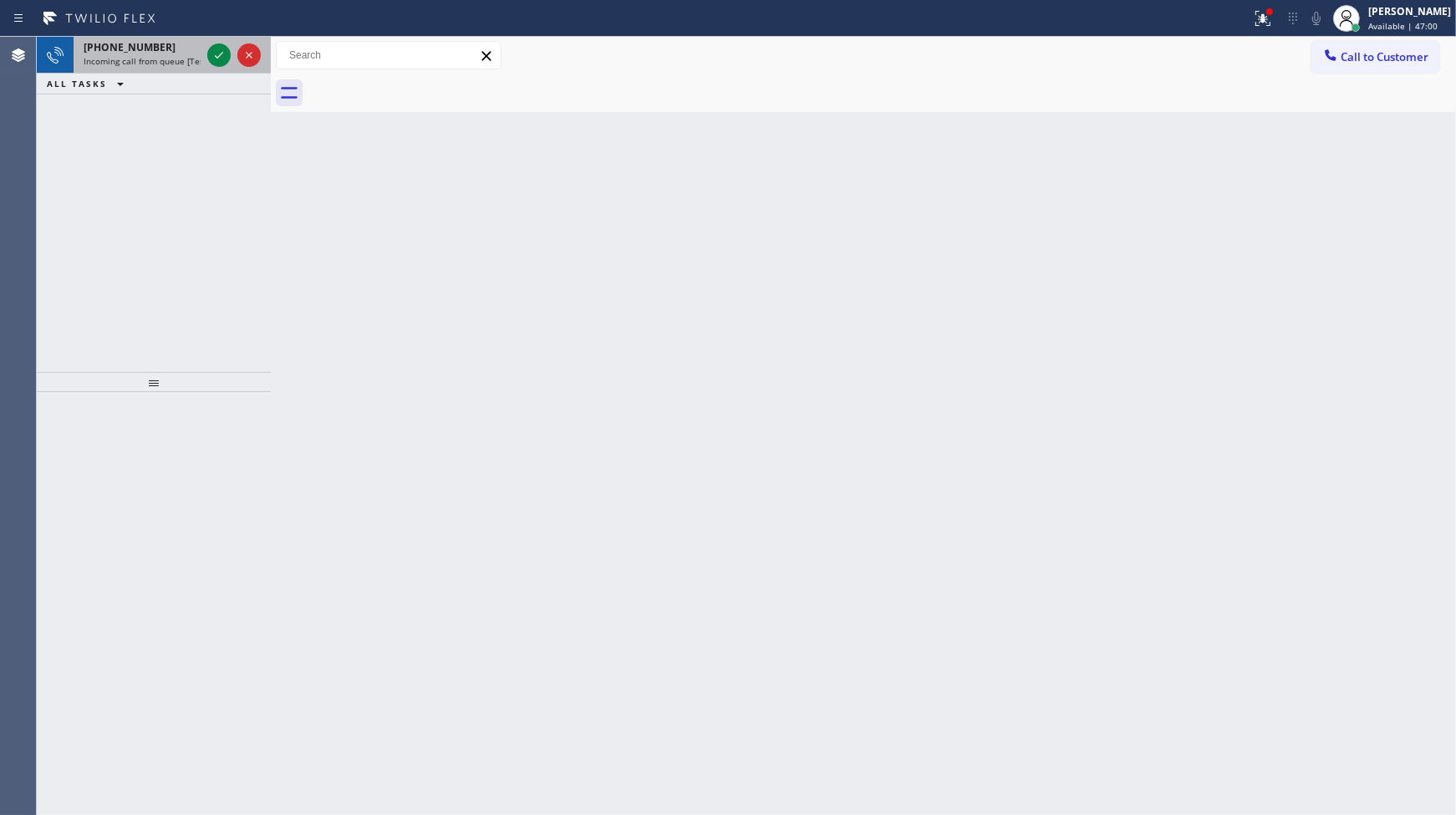
click at [204, 53] on div at bounding box center [234, 55] width 60 height 37
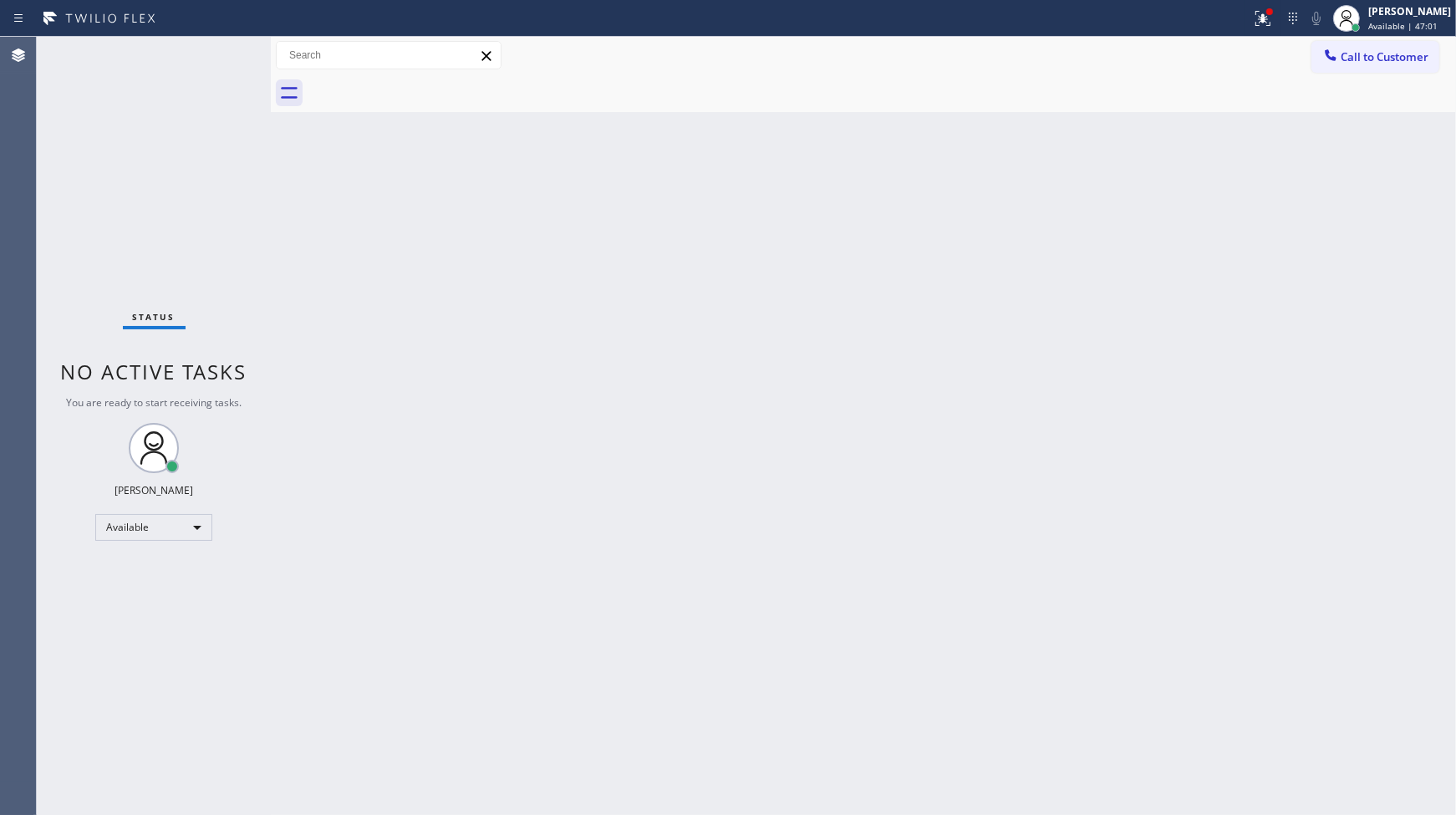
click at [216, 52] on div "Status No active tasks You are ready to start receiving tasks. JENIZA ALCAYDE A…" at bounding box center [154, 426] width 234 height 778
click at [1259, 18] on icon at bounding box center [1263, 18] width 20 height 20
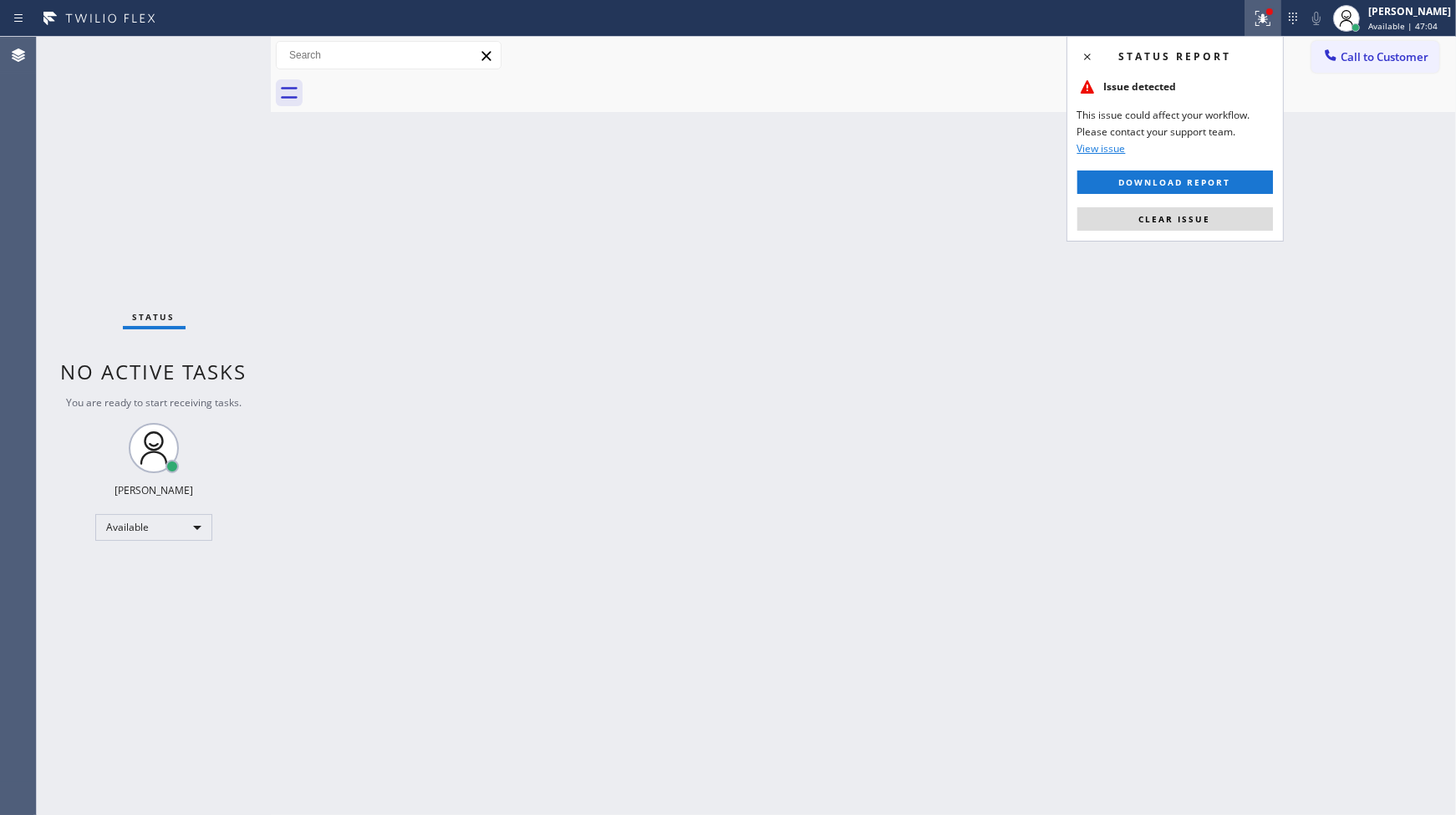
click at [1226, 198] on div "Status report Issue detected This issue could affect your workflow. Please cont…" at bounding box center [1175, 138] width 217 height 206
click at [1229, 209] on button "Clear issue" at bounding box center [1175, 219] width 196 height 24
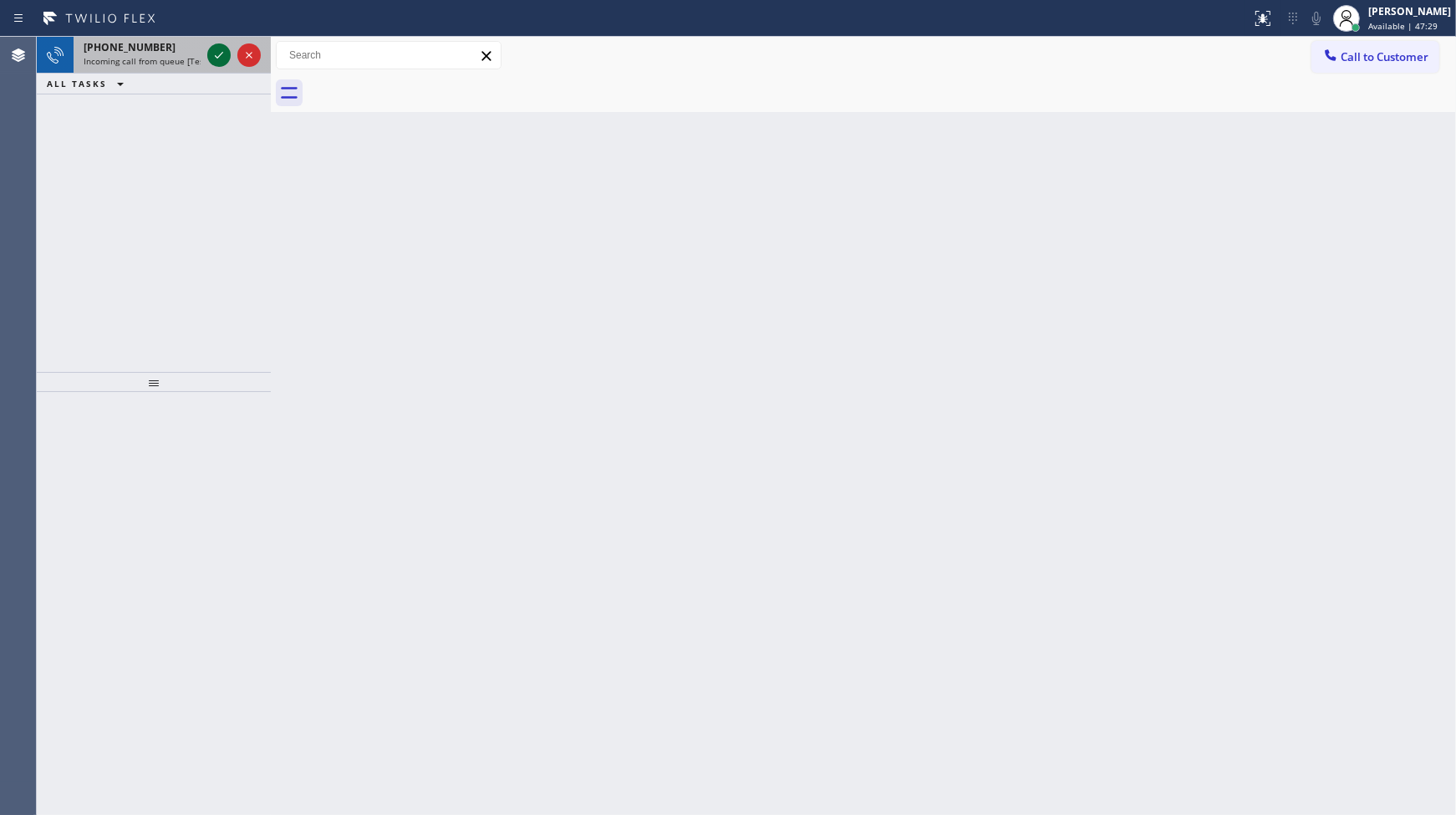
click at [221, 47] on icon at bounding box center [219, 55] width 20 height 20
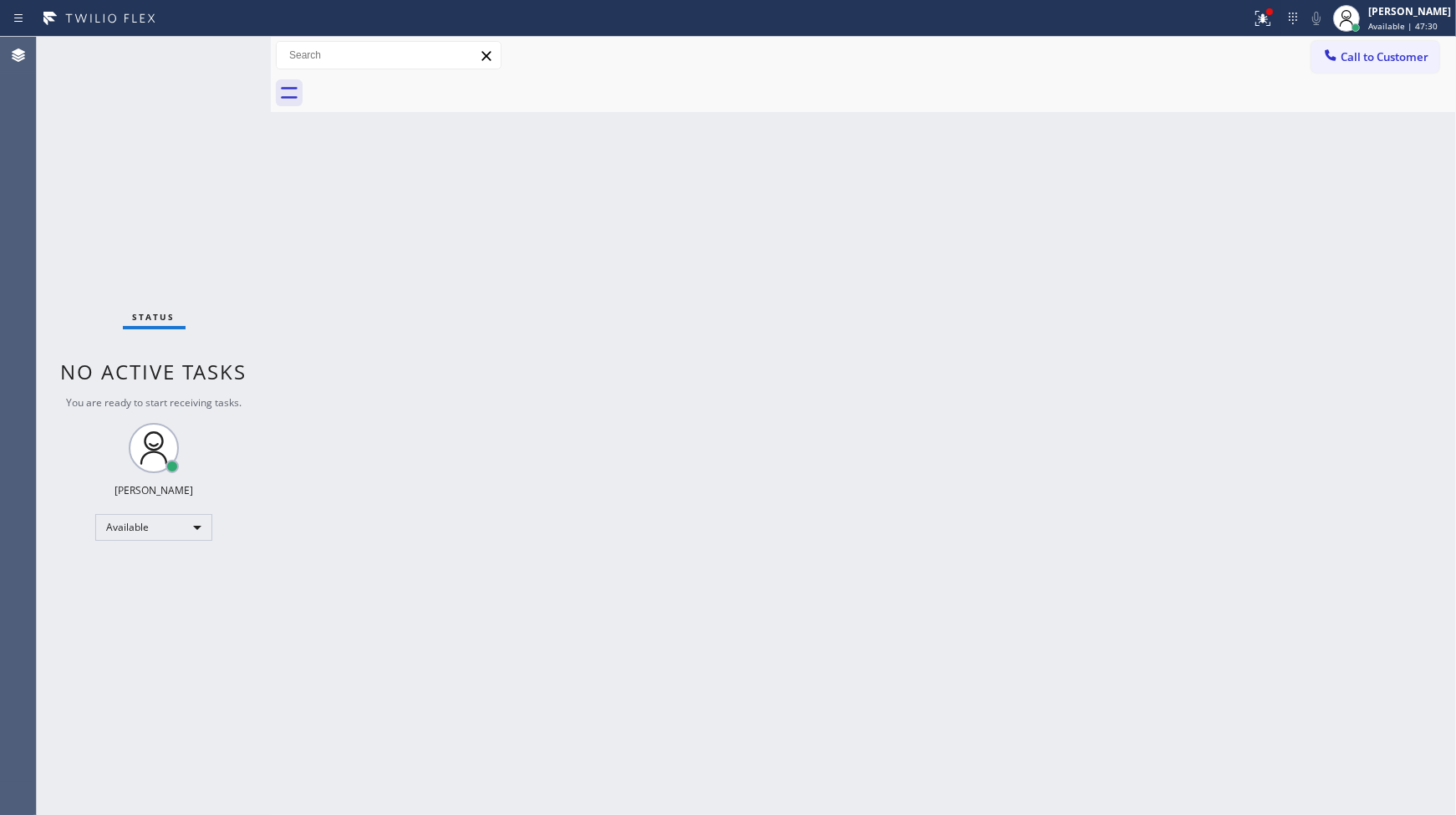
click at [223, 60] on div "Status No active tasks You are ready to start receiving tasks. JENIZA ALCAYDE A…" at bounding box center [154, 426] width 234 height 778
click at [220, 49] on div "Status No active tasks You are ready to start receiving tasks. JENIZA ALCAYDE A…" at bounding box center [154, 426] width 234 height 778
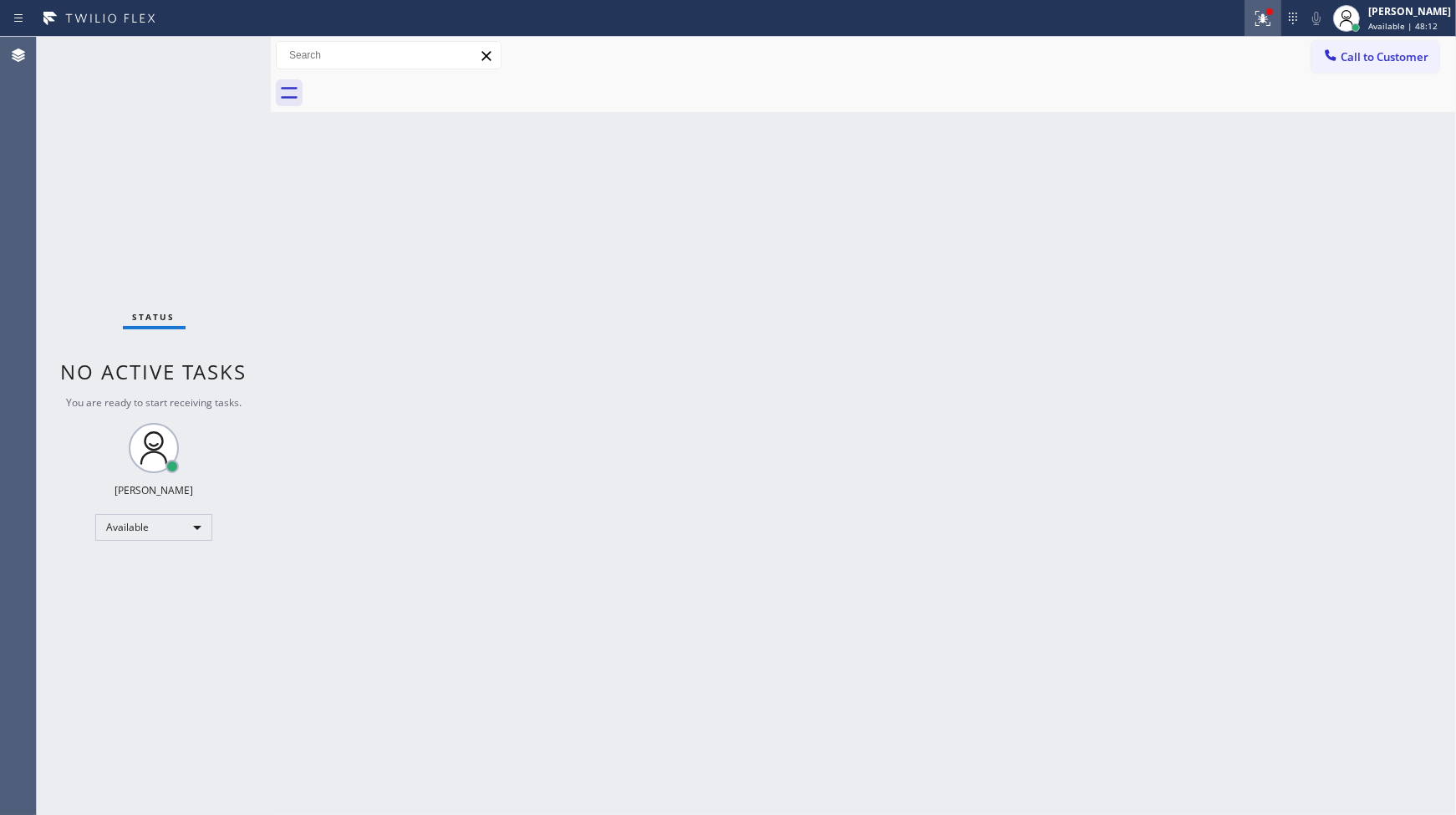
click at [1262, 14] on icon at bounding box center [1263, 18] width 20 height 20
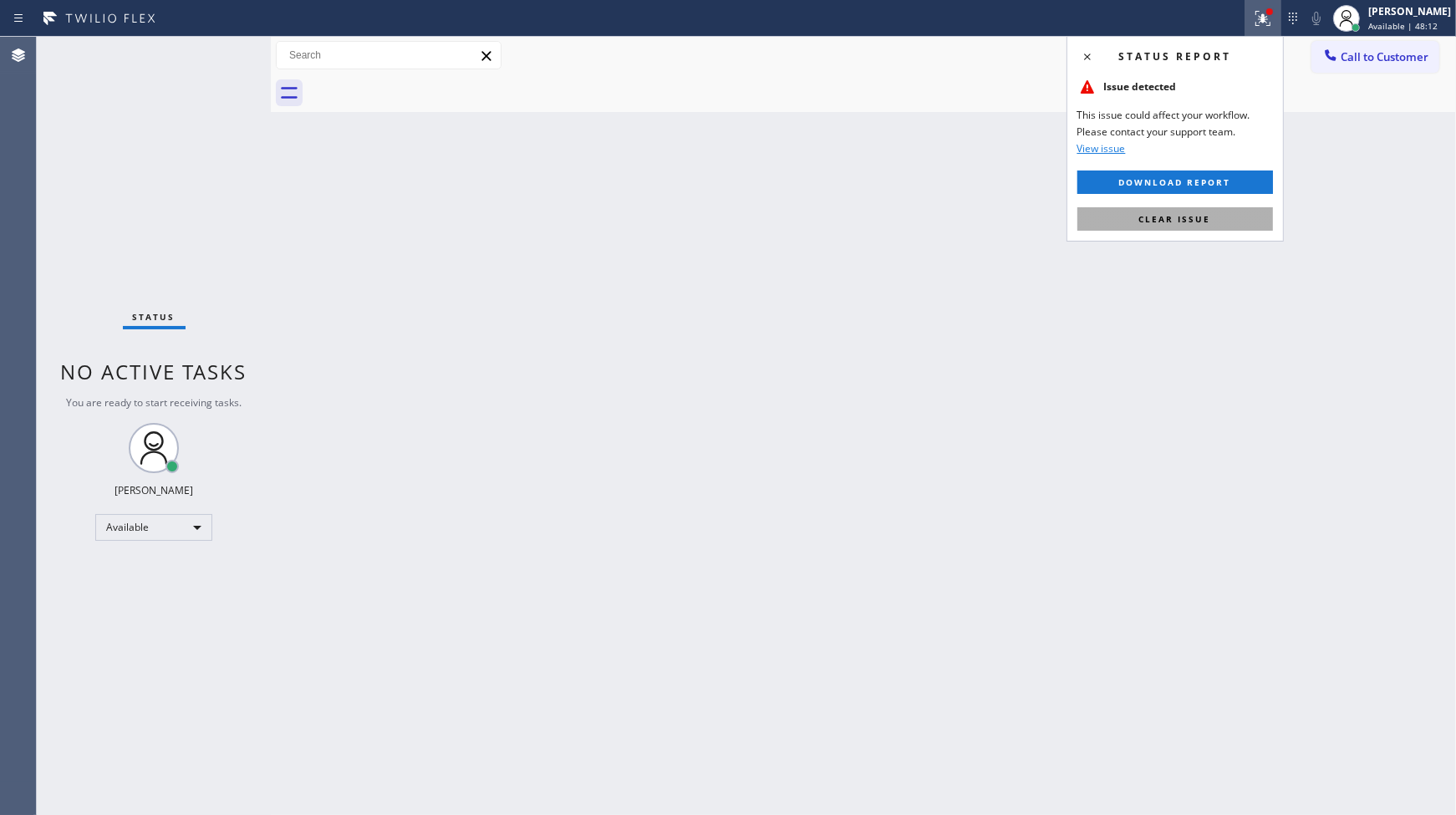
click at [1188, 221] on span "Clear issue" at bounding box center [1175, 219] width 72 height 12
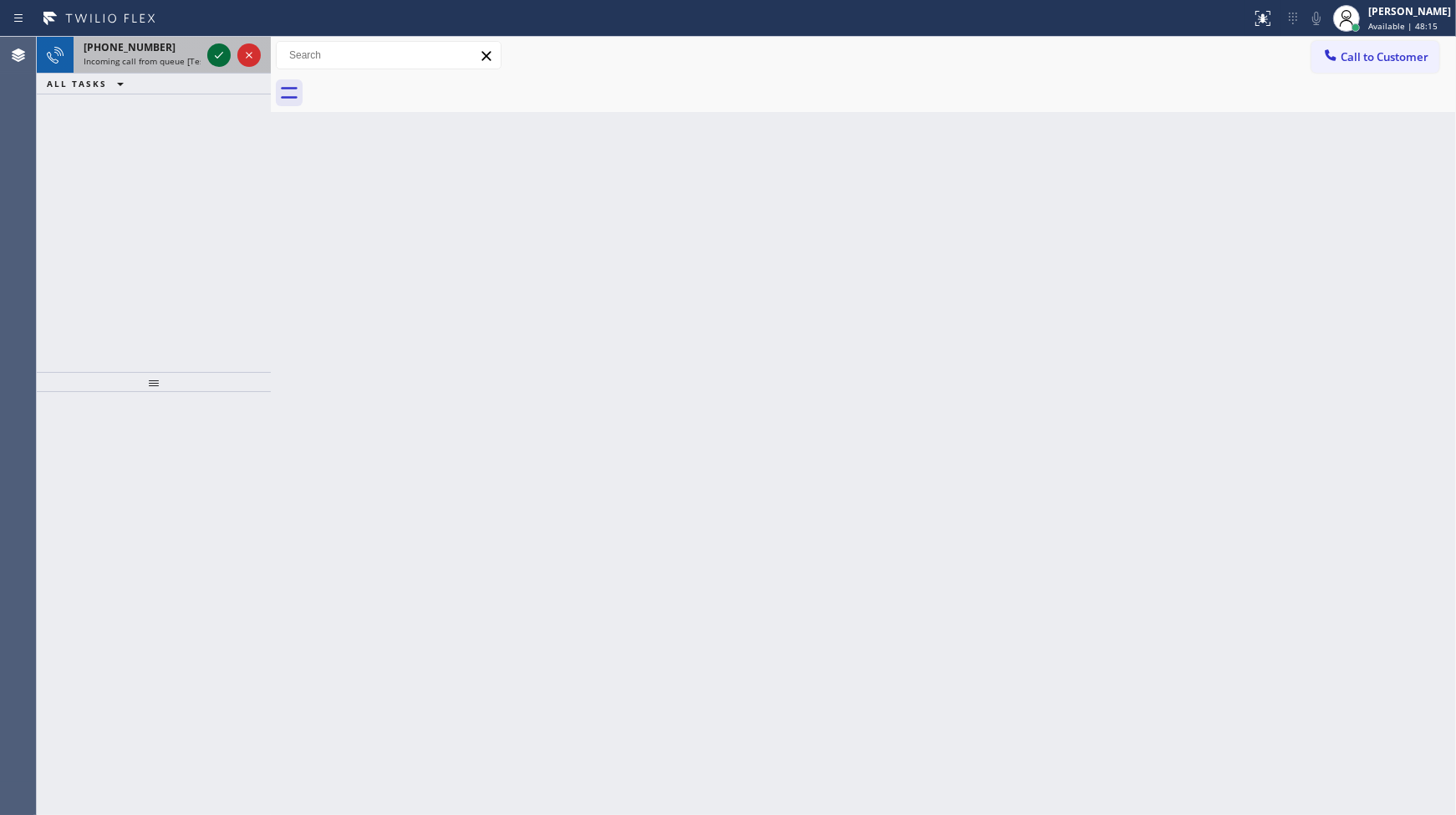
click at [216, 60] on icon at bounding box center [219, 55] width 20 height 20
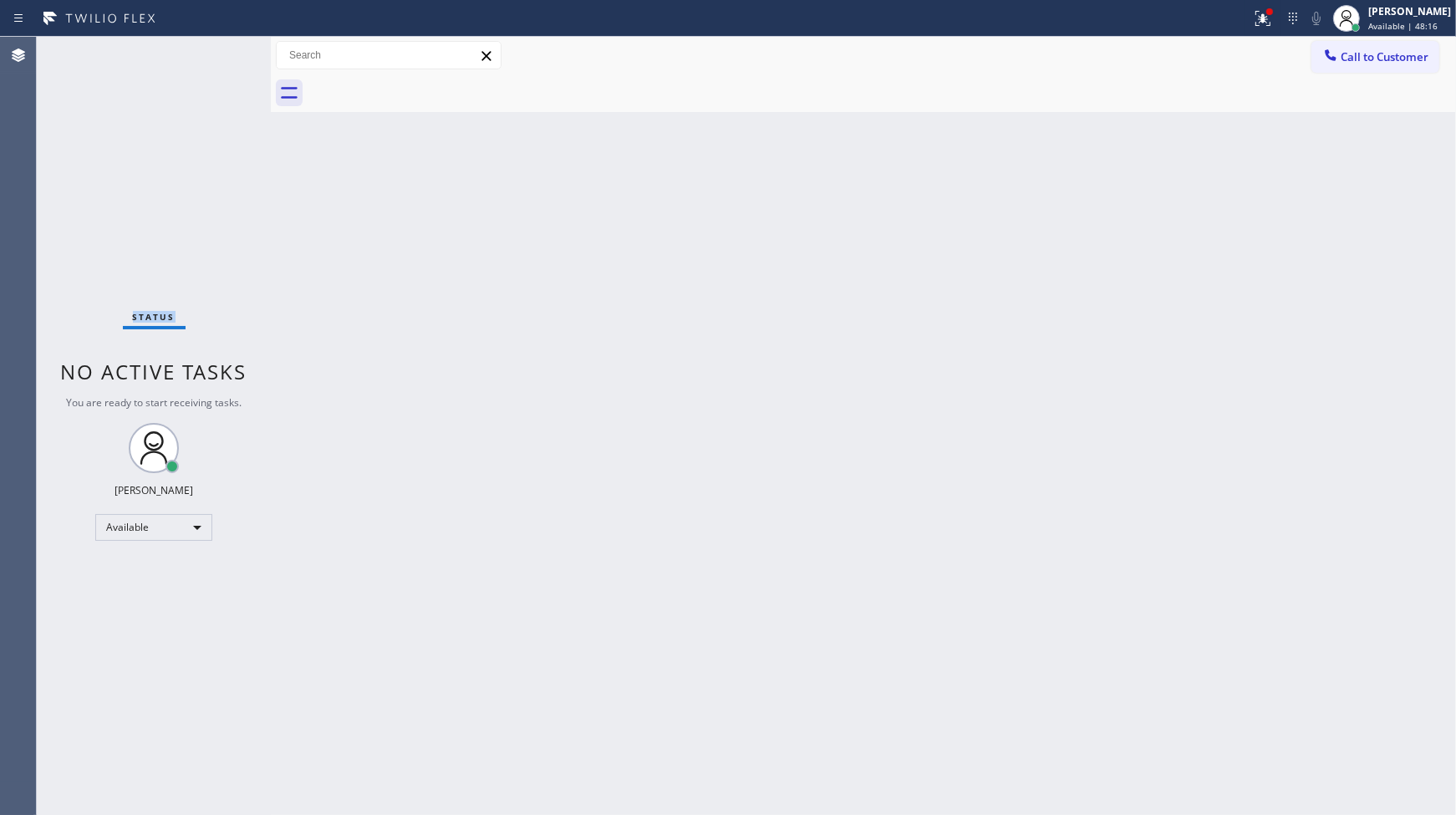
click at [217, 55] on div "Status No active tasks You are ready to start receiving tasks. JENIZA ALCAYDE A…" at bounding box center [154, 426] width 234 height 778
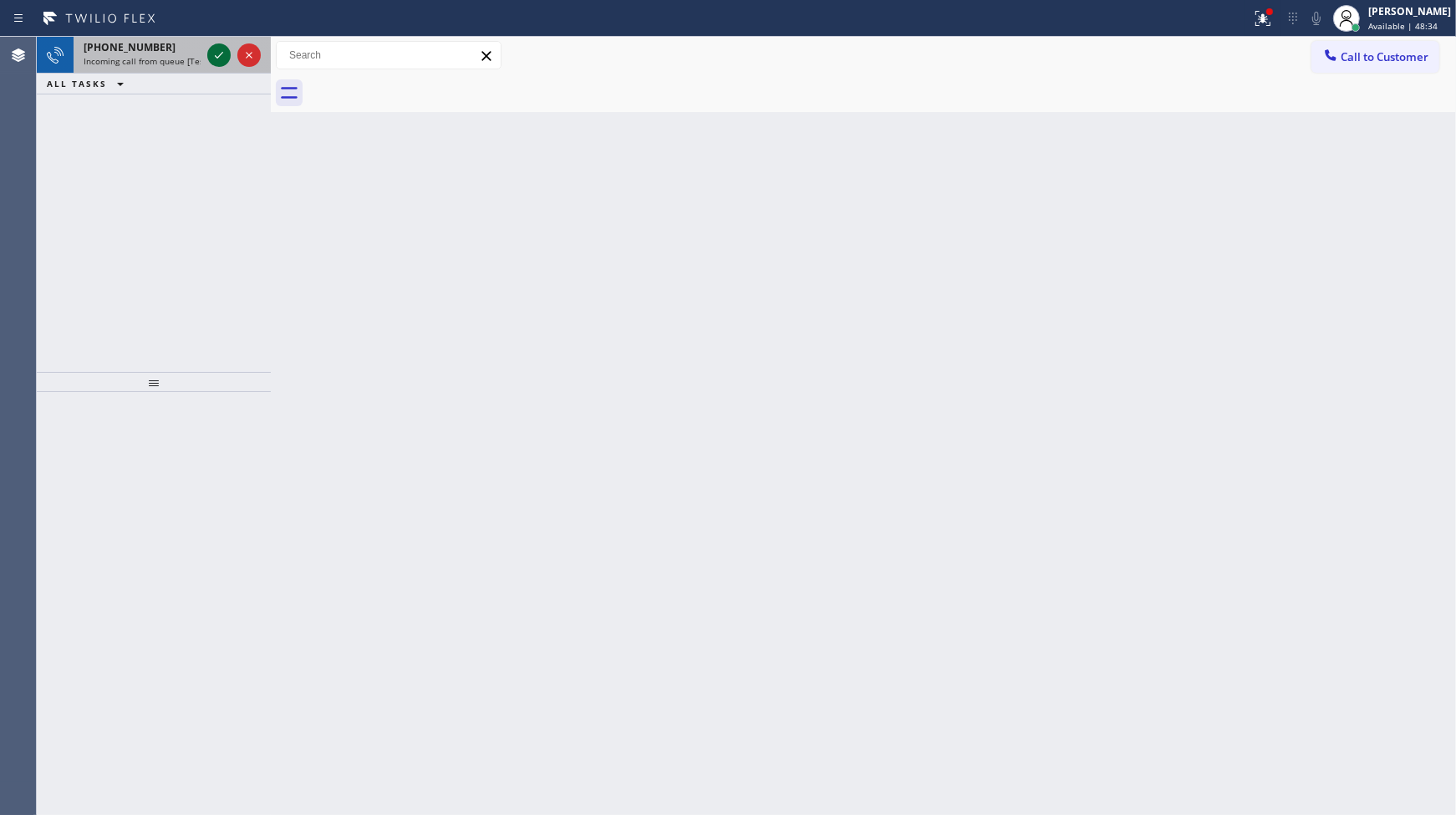
click at [215, 54] on icon at bounding box center [219, 55] width 20 height 20
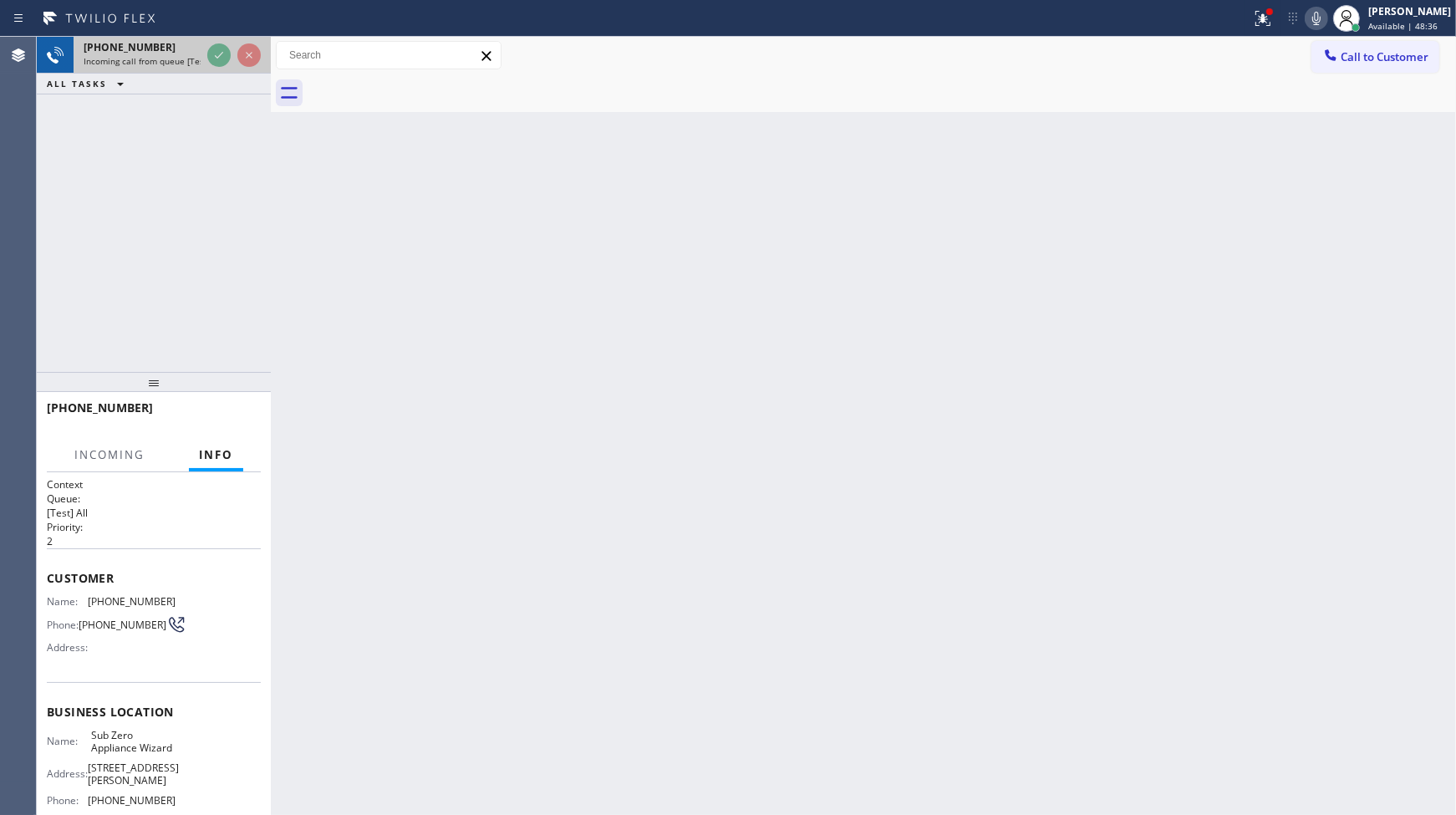
click at [215, 68] on div at bounding box center [234, 55] width 60 height 37
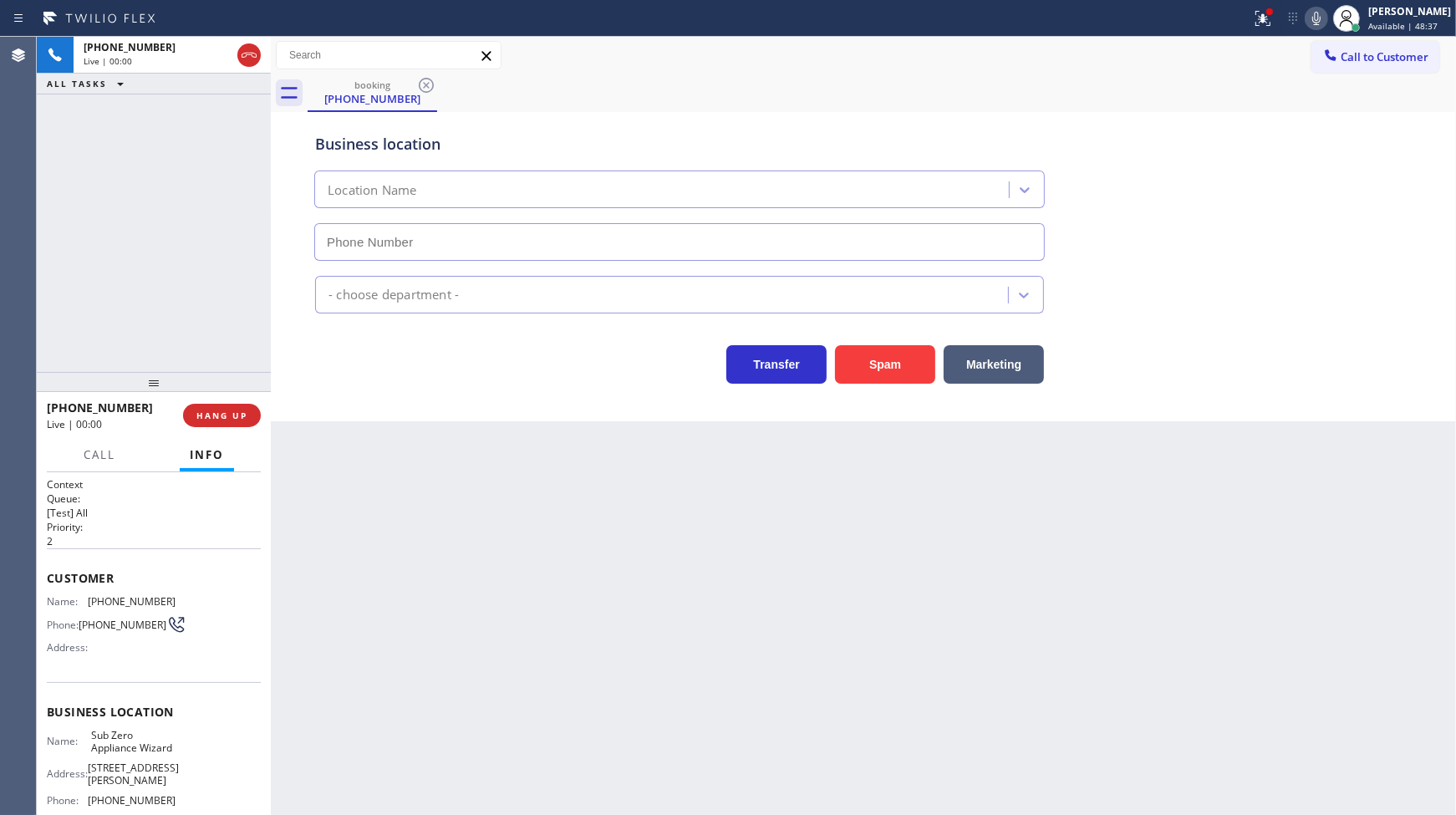
type input "(602) 313-1762"
click at [1243, 34] on div "Status report Issue detected This issue could affect your workflow. Please cont…" at bounding box center [728, 18] width 1456 height 37
drag, startPoint x: 1264, startPoint y: 22, endPoint x: 1257, endPoint y: 40, distance: 19.3
click at [1264, 25] on icon at bounding box center [1263, 18] width 20 height 20
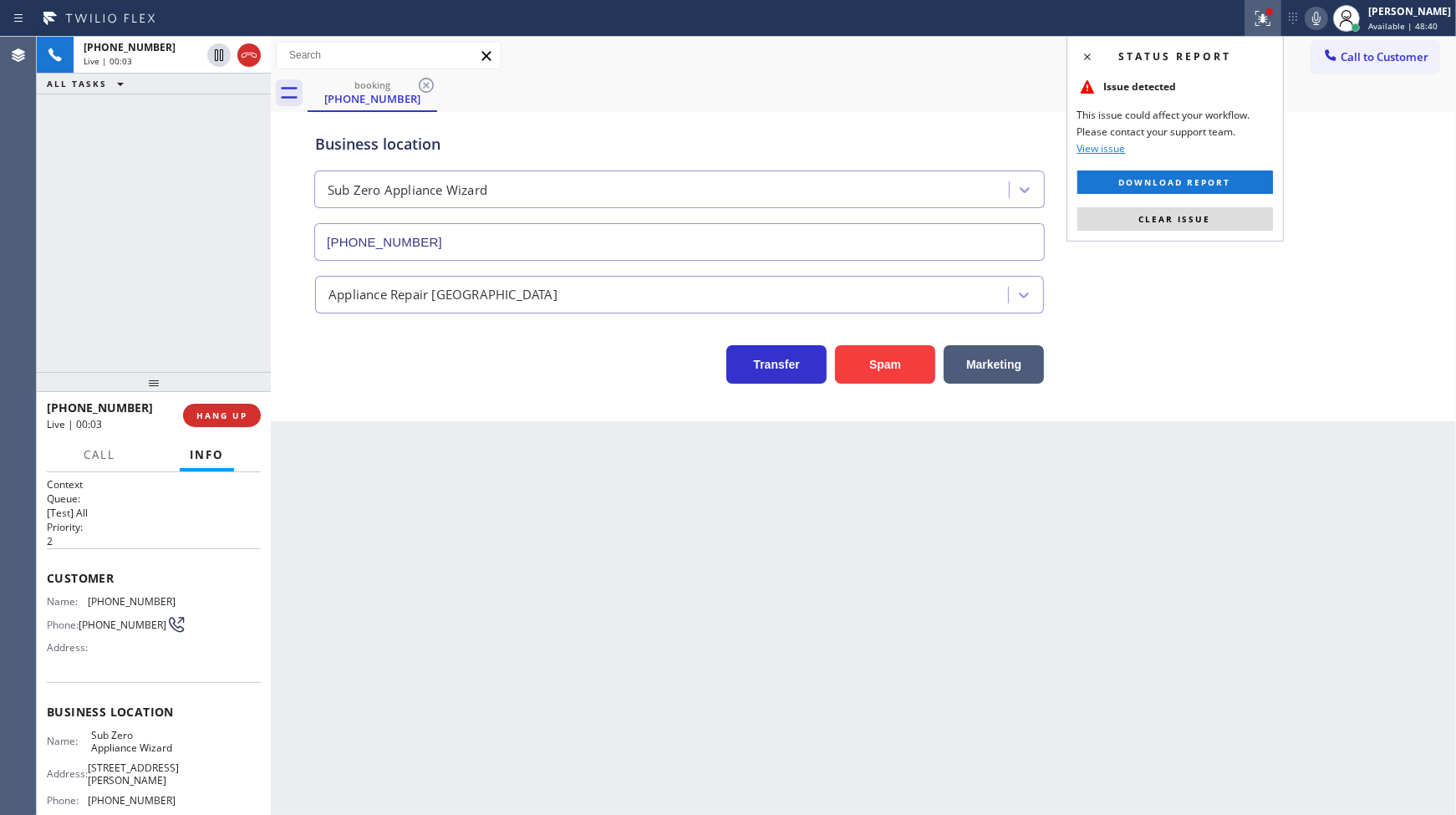
click at [1174, 232] on div "Status report Issue detected This issue could affect your workflow. Please cont…" at bounding box center [1175, 138] width 217 height 206
click at [1190, 213] on span "Clear issue" at bounding box center [1175, 219] width 72 height 12
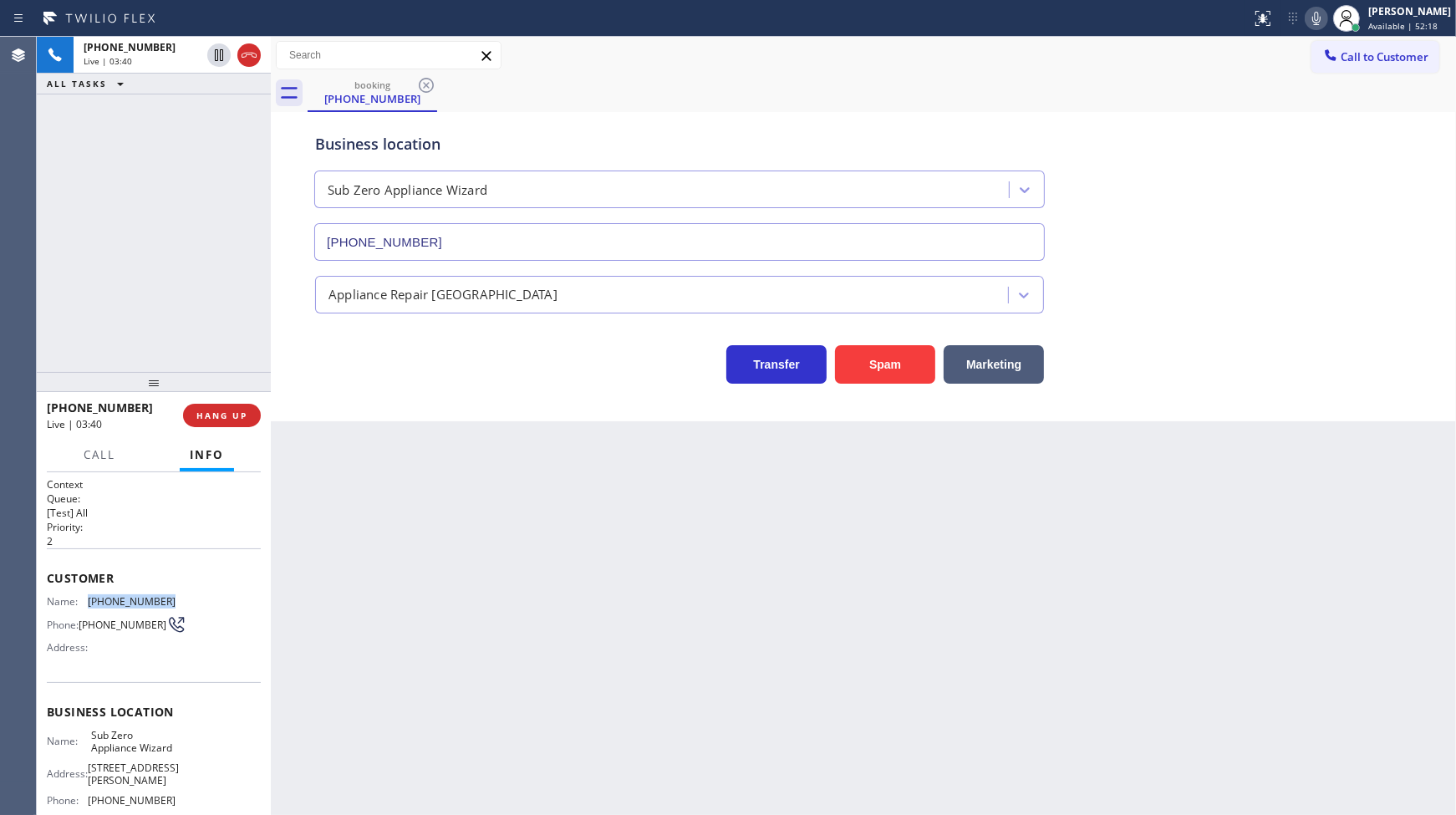
drag, startPoint x: 86, startPoint y: 604, endPoint x: 197, endPoint y: 598, distance: 111.2
click at [197, 598] on div "Name: (480) 282-2051 Phone: (480) 282-2051 Address:" at bounding box center [154, 628] width 214 height 66
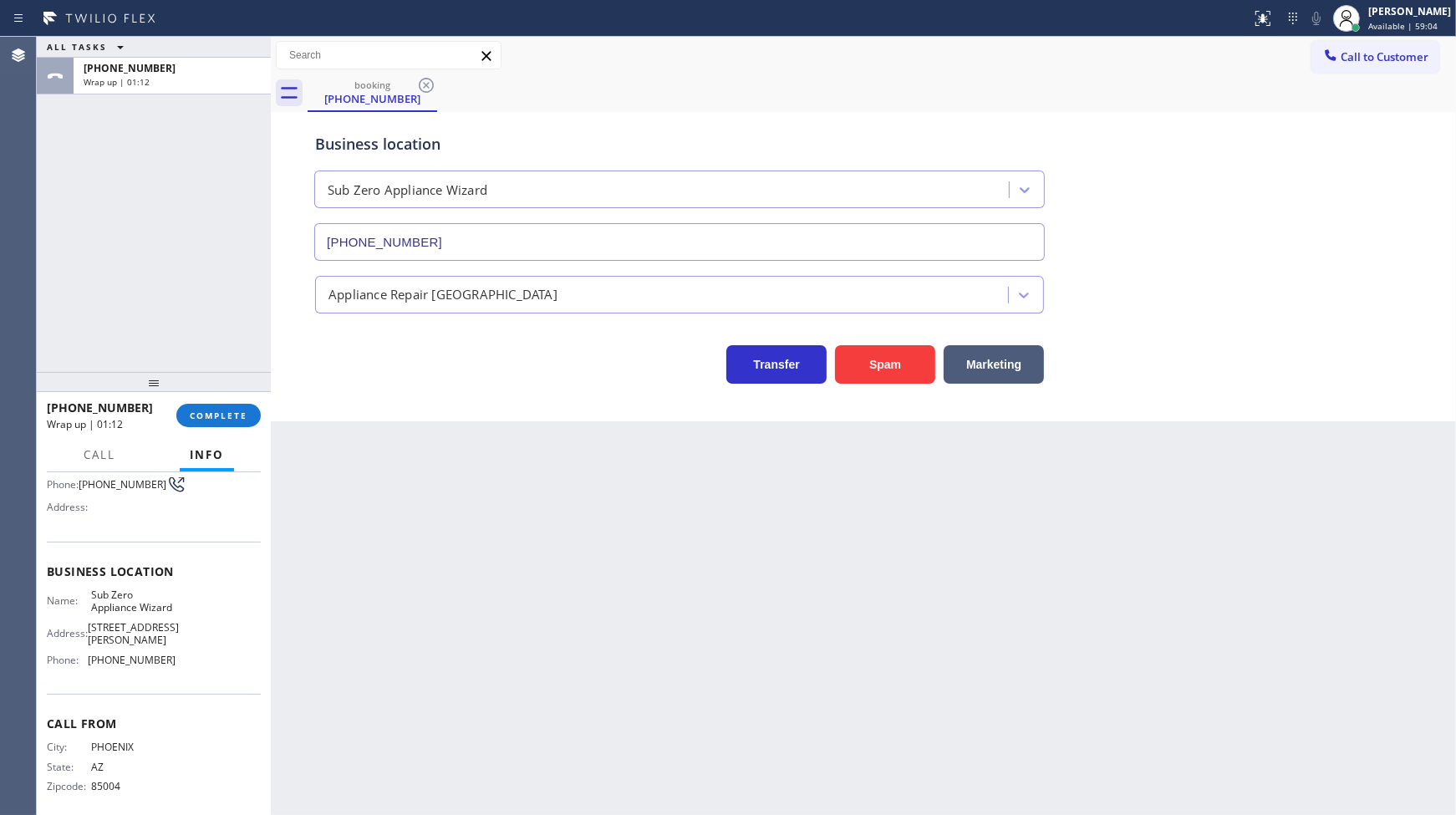
scroll to position [167, 0]
drag, startPoint x: 81, startPoint y: 652, endPoint x: 194, endPoint y: 645, distance: 113.2
click at [188, 652] on div "Name: Sub Zero Appliance Wizard Address: 17100 E Shea Blvd Phone: (602) 313-1762" at bounding box center [154, 620] width 214 height 85
click at [238, 405] on button "COMPLETE" at bounding box center [218, 415] width 85 height 24
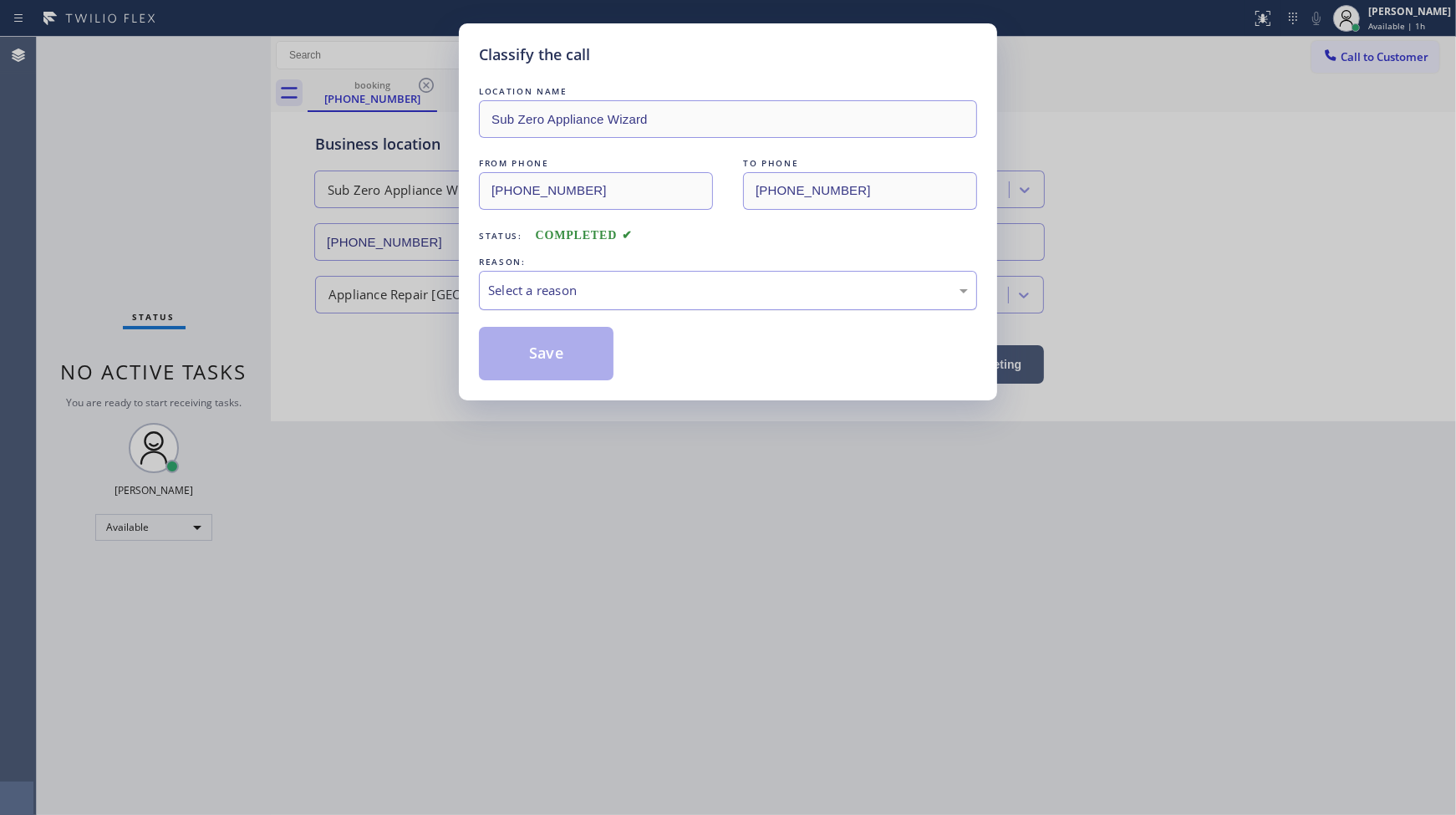
click at [508, 289] on div "Select a reason" at bounding box center [728, 290] width 480 height 19
click at [523, 353] on button "Save" at bounding box center [546, 353] width 134 height 54
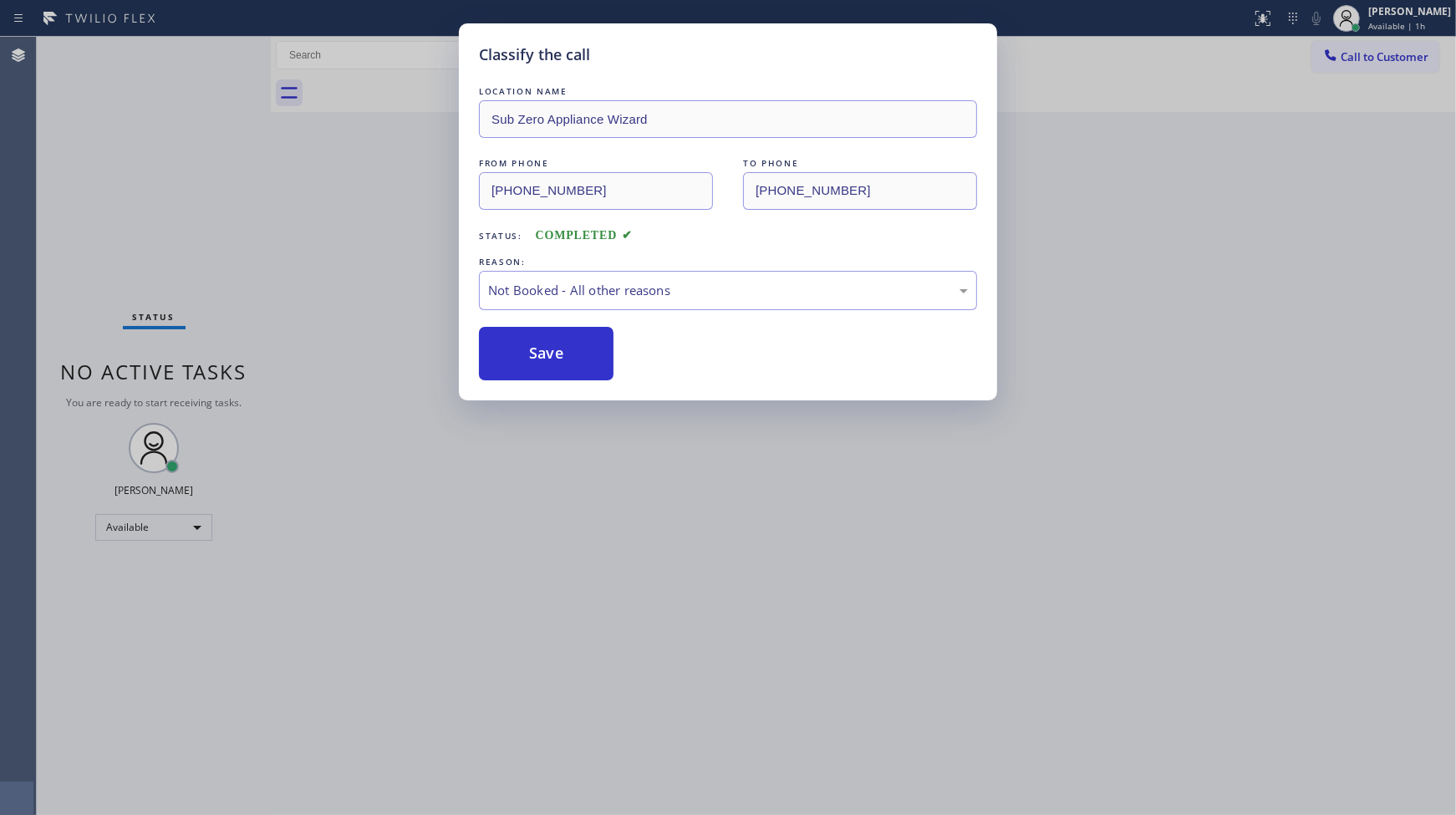
click at [523, 353] on button "Save" at bounding box center [546, 353] width 134 height 54
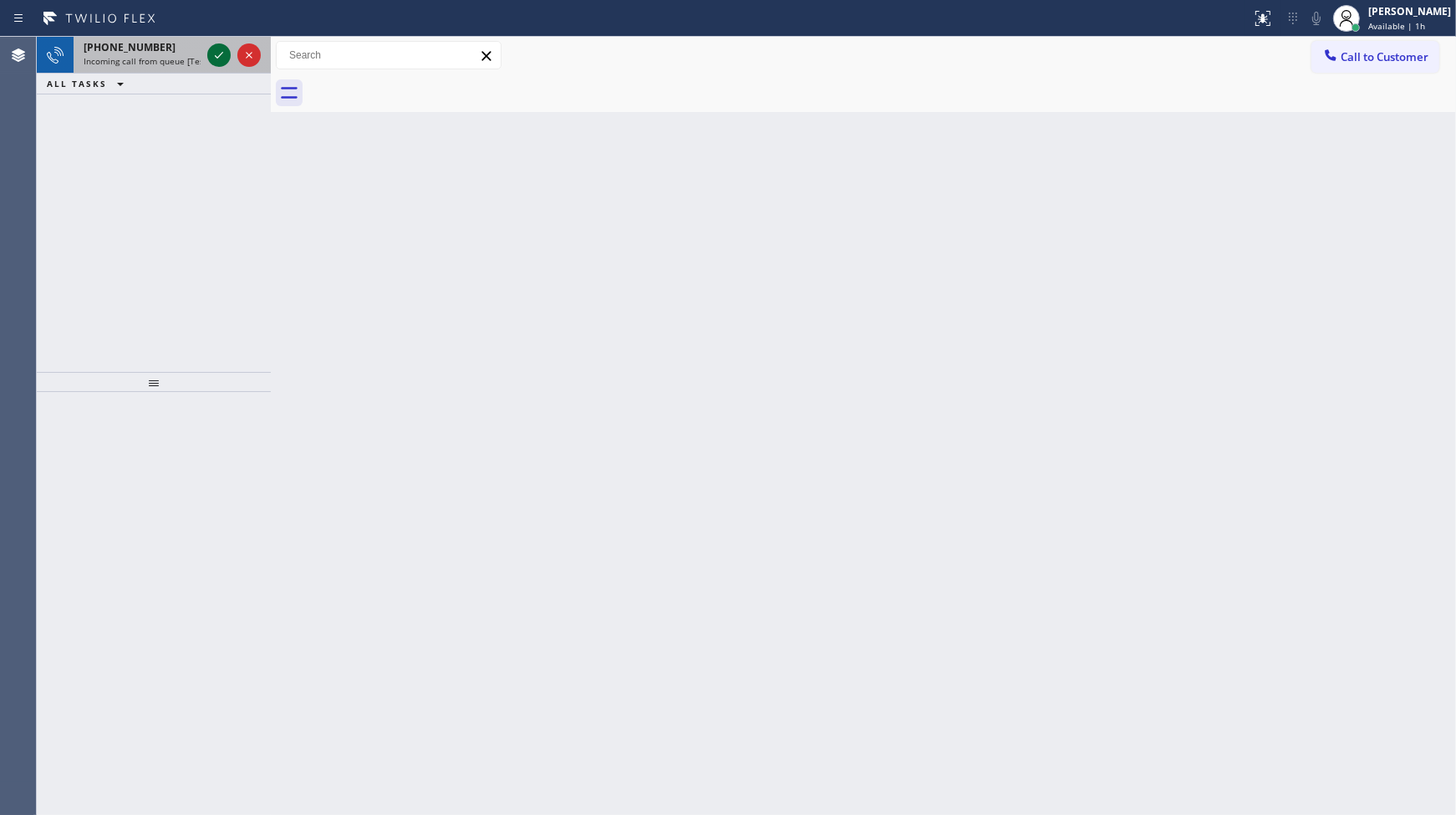
click at [219, 51] on icon at bounding box center [219, 55] width 20 height 20
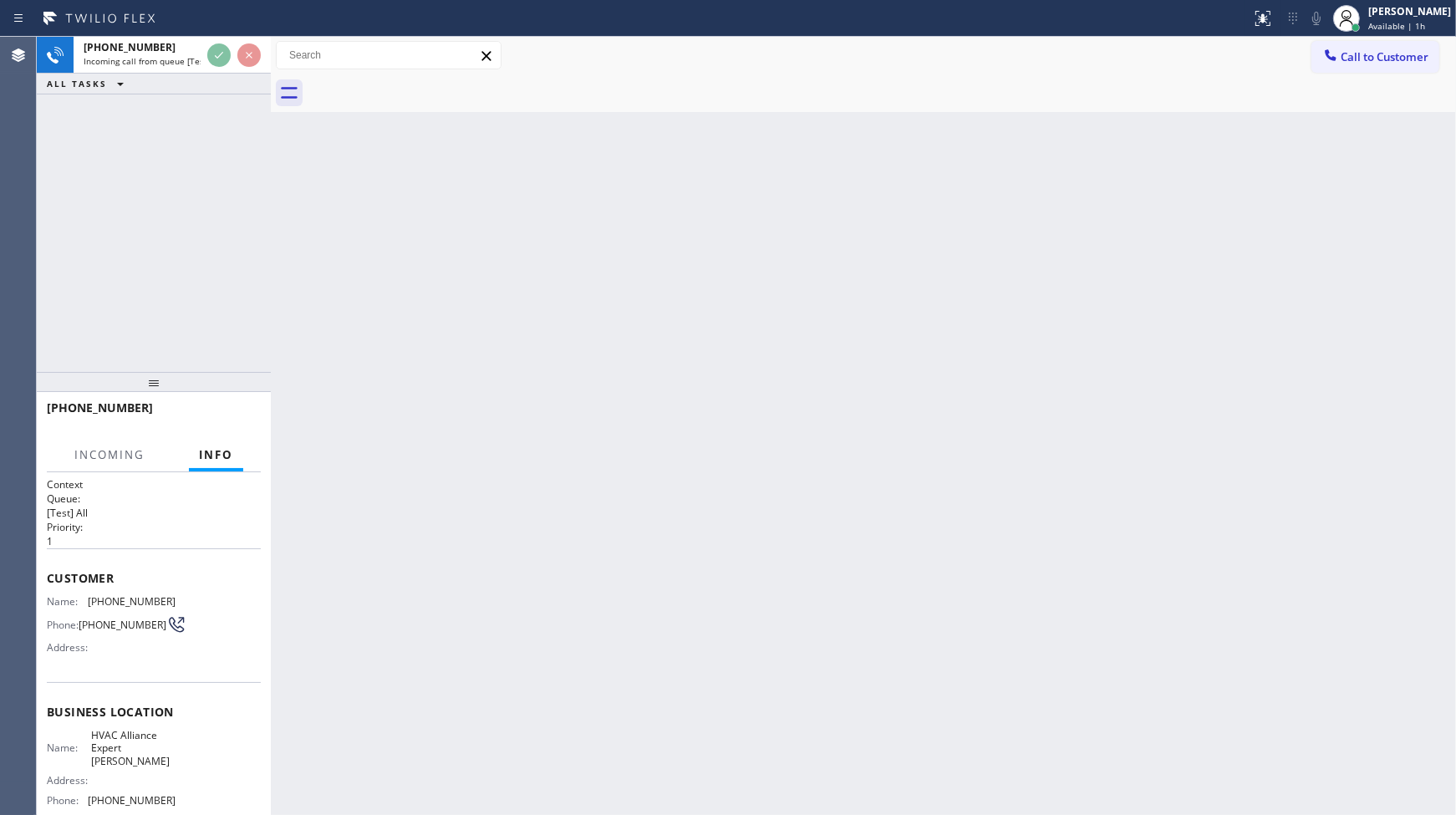
drag, startPoint x: 1440, startPoint y: 404, endPoint x: 1454, endPoint y: 404, distance: 14.0
click at [1454, 404] on div "Back to Dashboard Change Sender ID Customers Technicians Select a contact Outbo…" at bounding box center [864, 426] width 1185 height 778
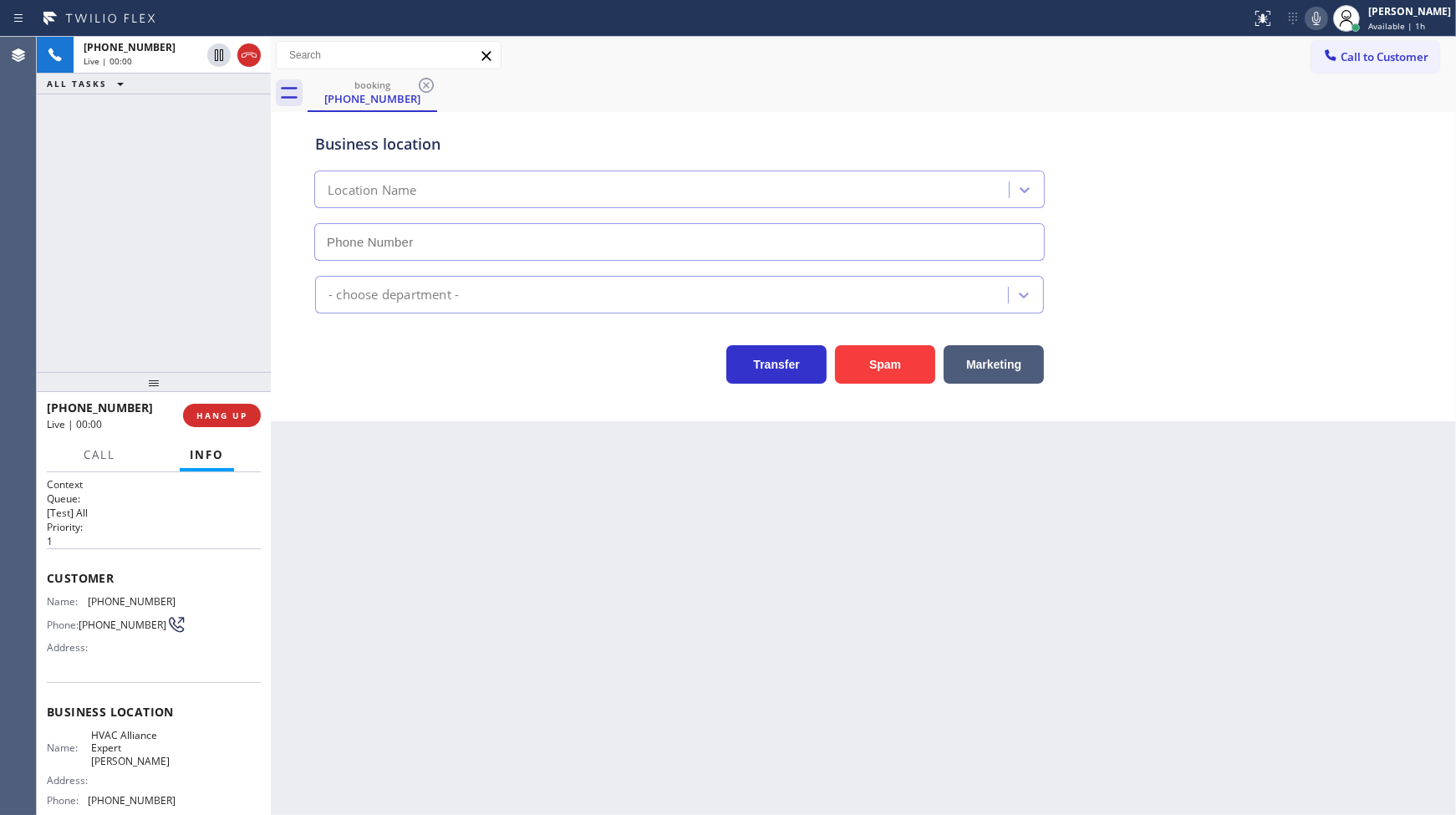
type input "(737) 355-5352"
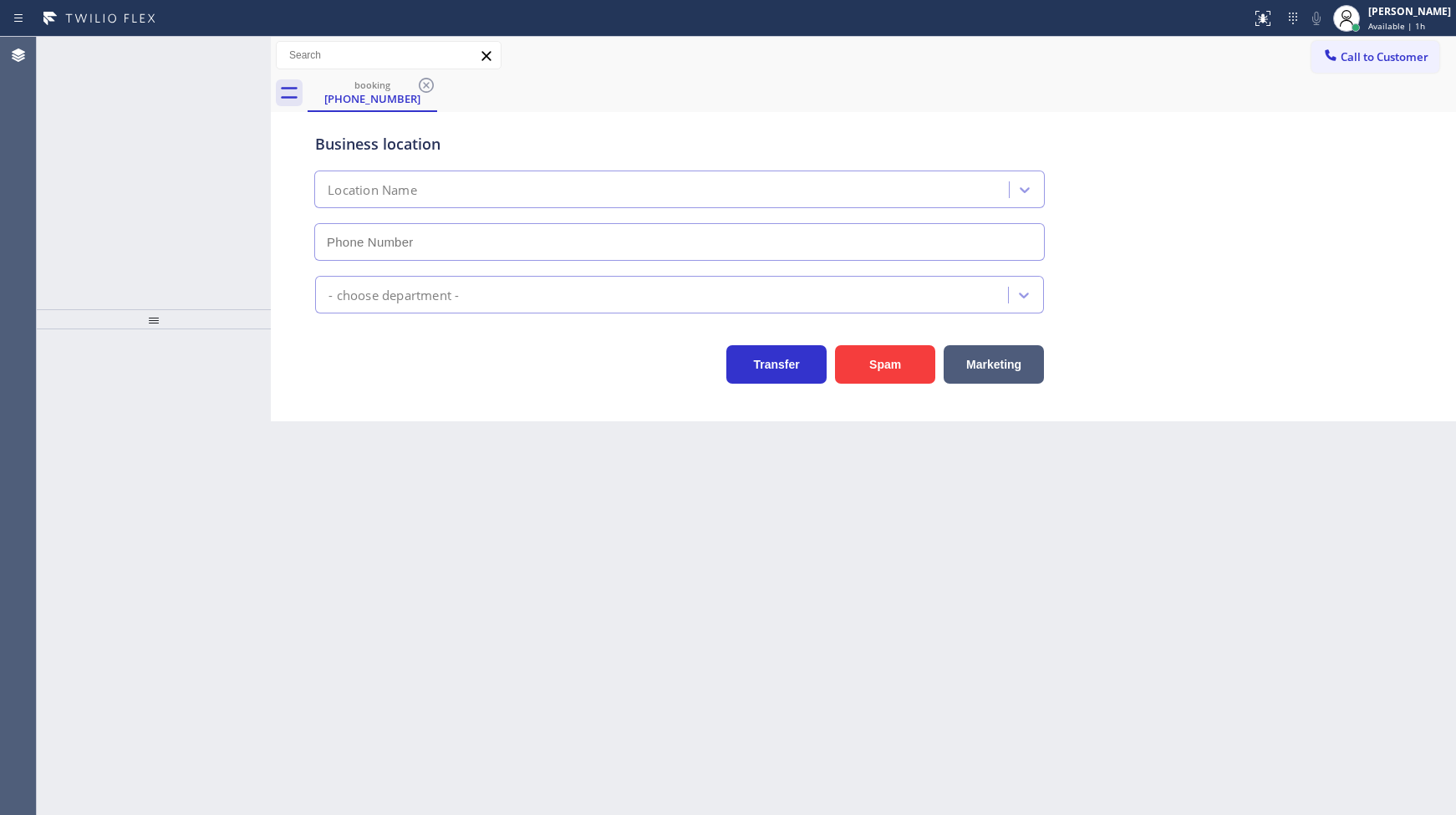
type input "[PHONE_NUMBER]"
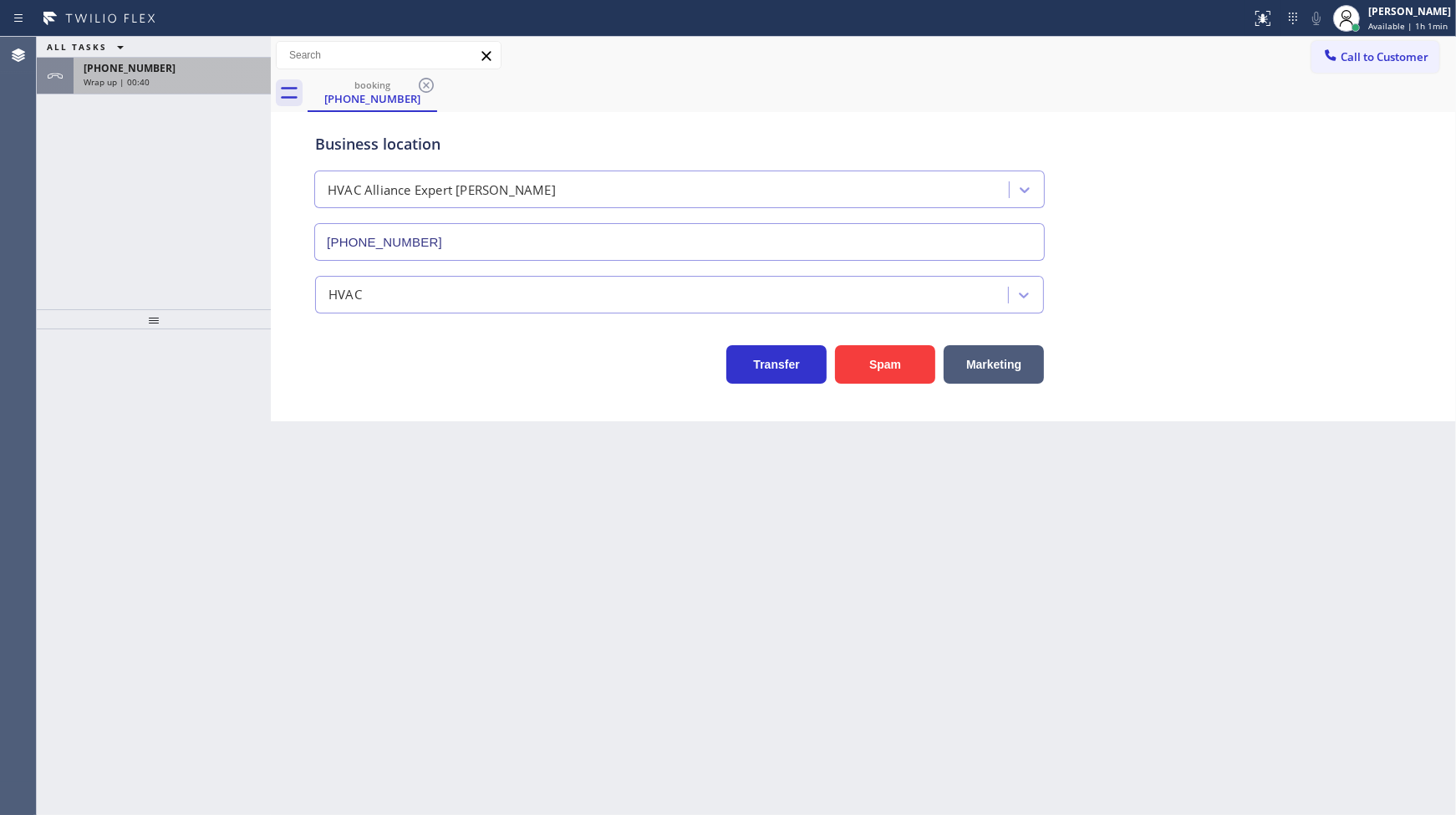
click at [132, 74] on span "[PHONE_NUMBER]" at bounding box center [130, 68] width 92 height 14
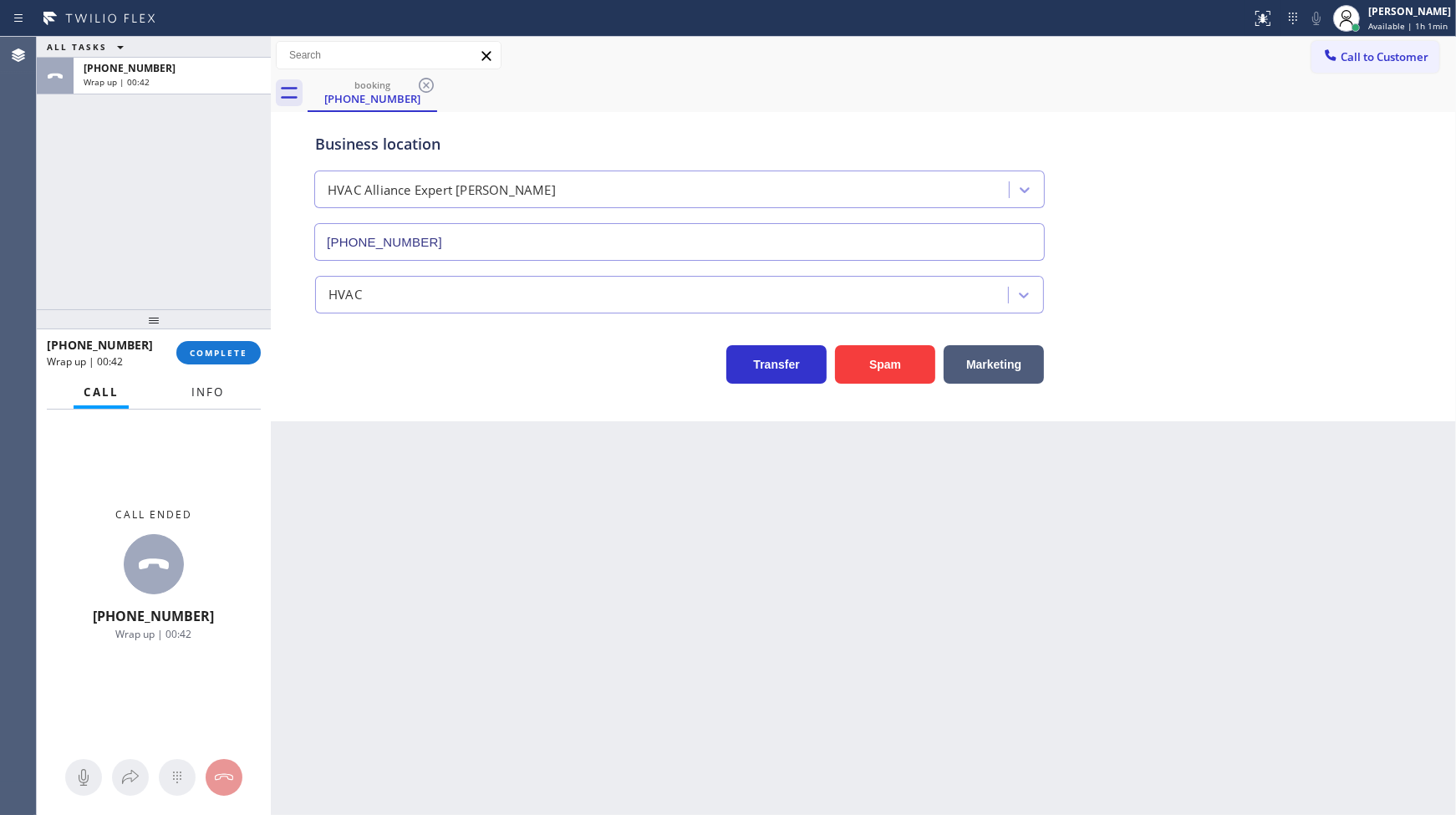
drag, startPoint x: 231, startPoint y: 391, endPoint x: 181, endPoint y: 479, distance: 101.2
click at [230, 391] on button "Info" at bounding box center [207, 392] width 53 height 33
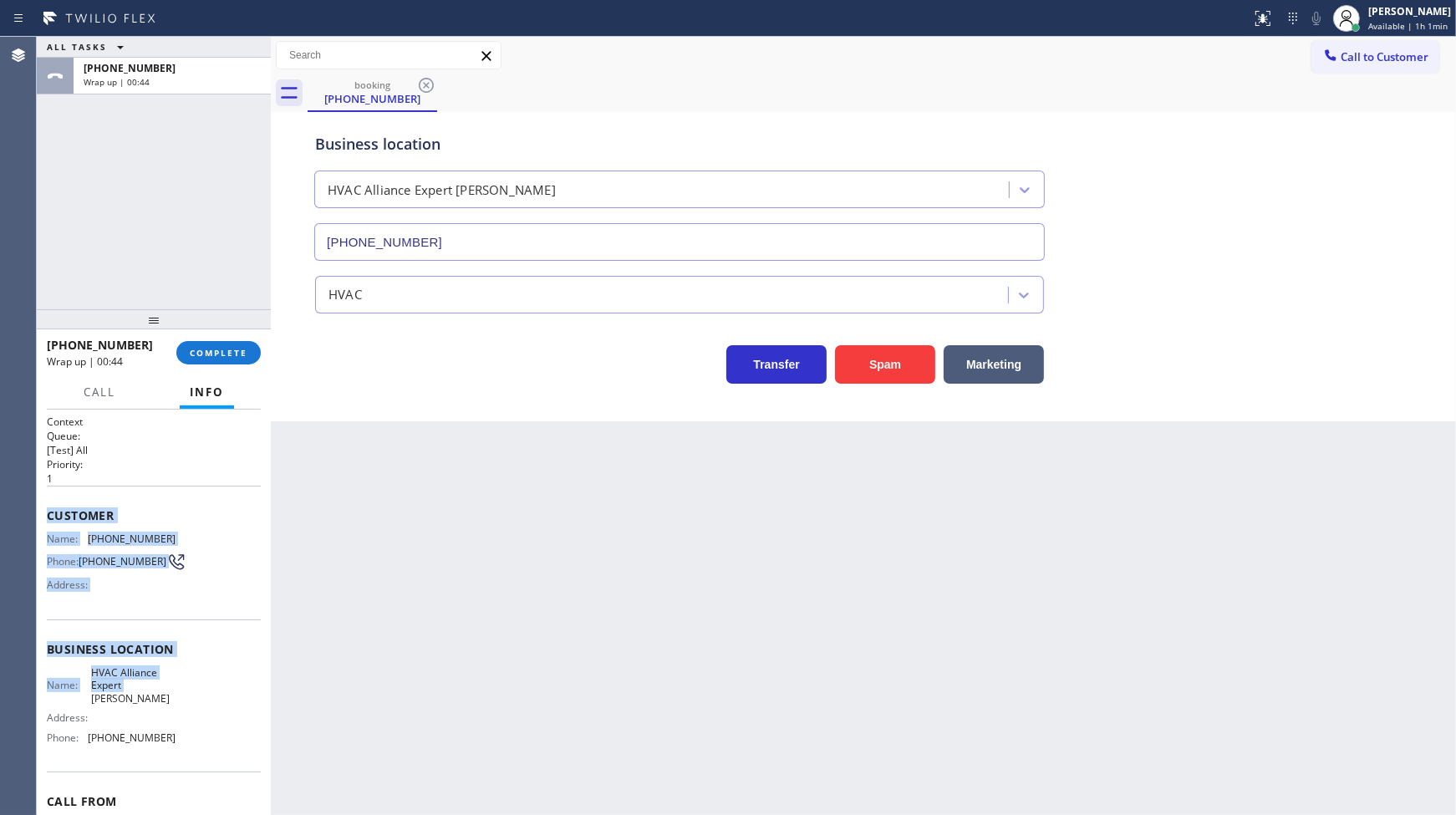
scroll to position [79, 0]
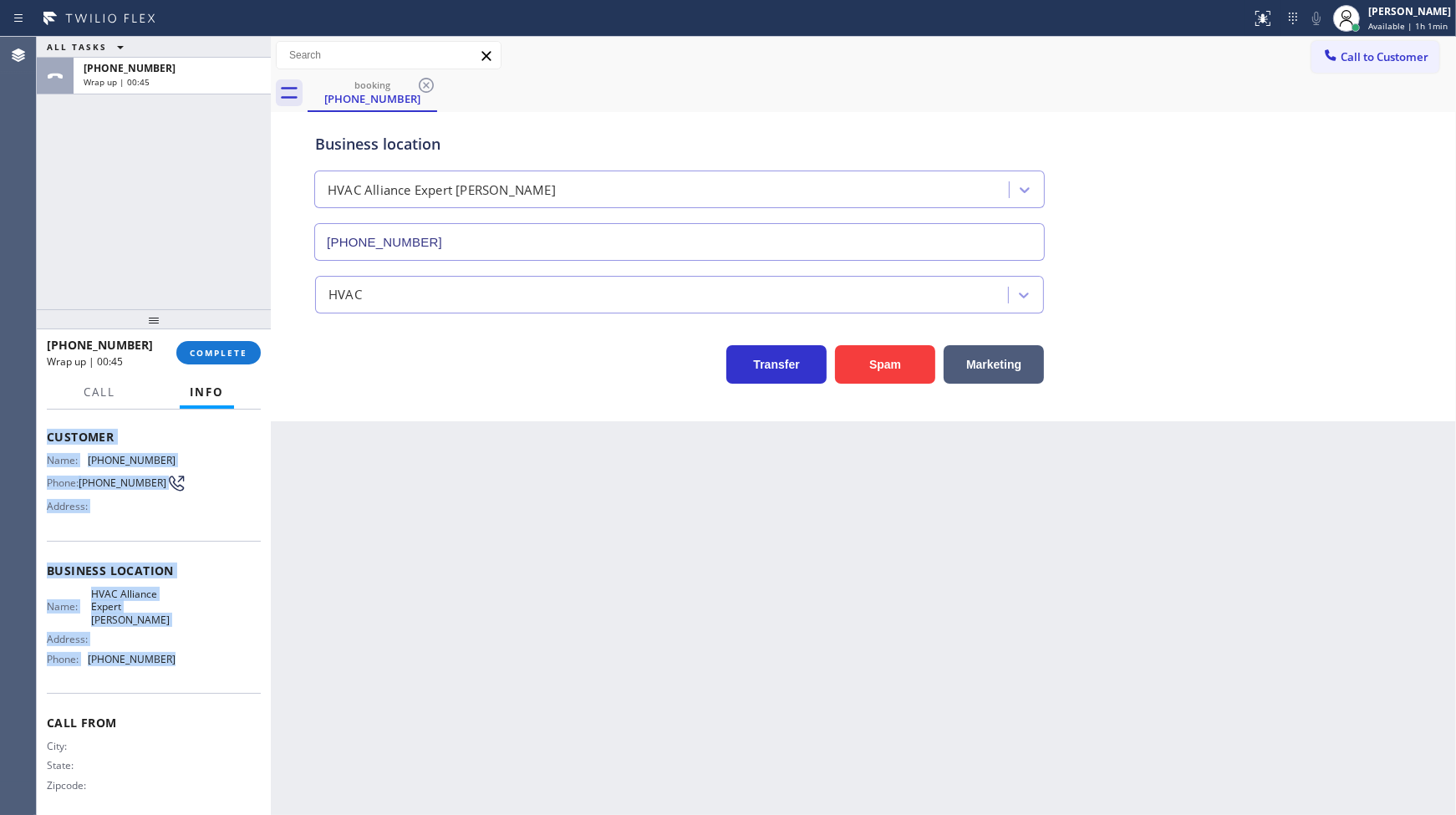
drag, startPoint x: 45, startPoint y: 503, endPoint x: 248, endPoint y: 653, distance: 252.4
click at [248, 653] on div "Context Queue: [Test] All Priority: 1 Customer Name: (945) 227-4309 Phone: (945…" at bounding box center [154, 613] width 234 height 406
copy div "Customer Name: (945) 227-4309 Phone: (945) 227-4309 Address: Business location …"
click at [180, 347] on button "COMPLETE" at bounding box center [218, 353] width 85 height 24
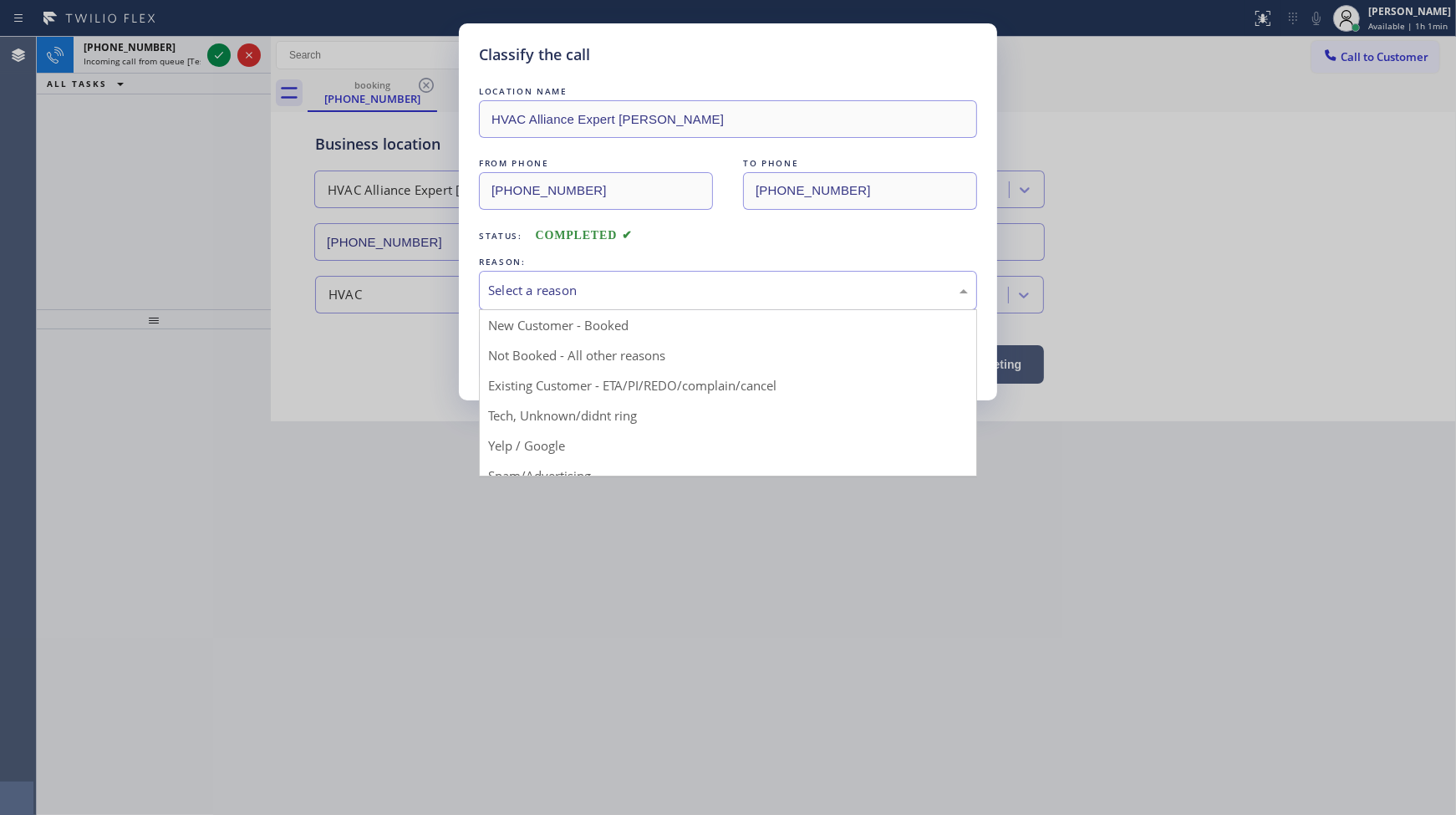
click at [544, 283] on div "Select a reason" at bounding box center [728, 290] width 480 height 19
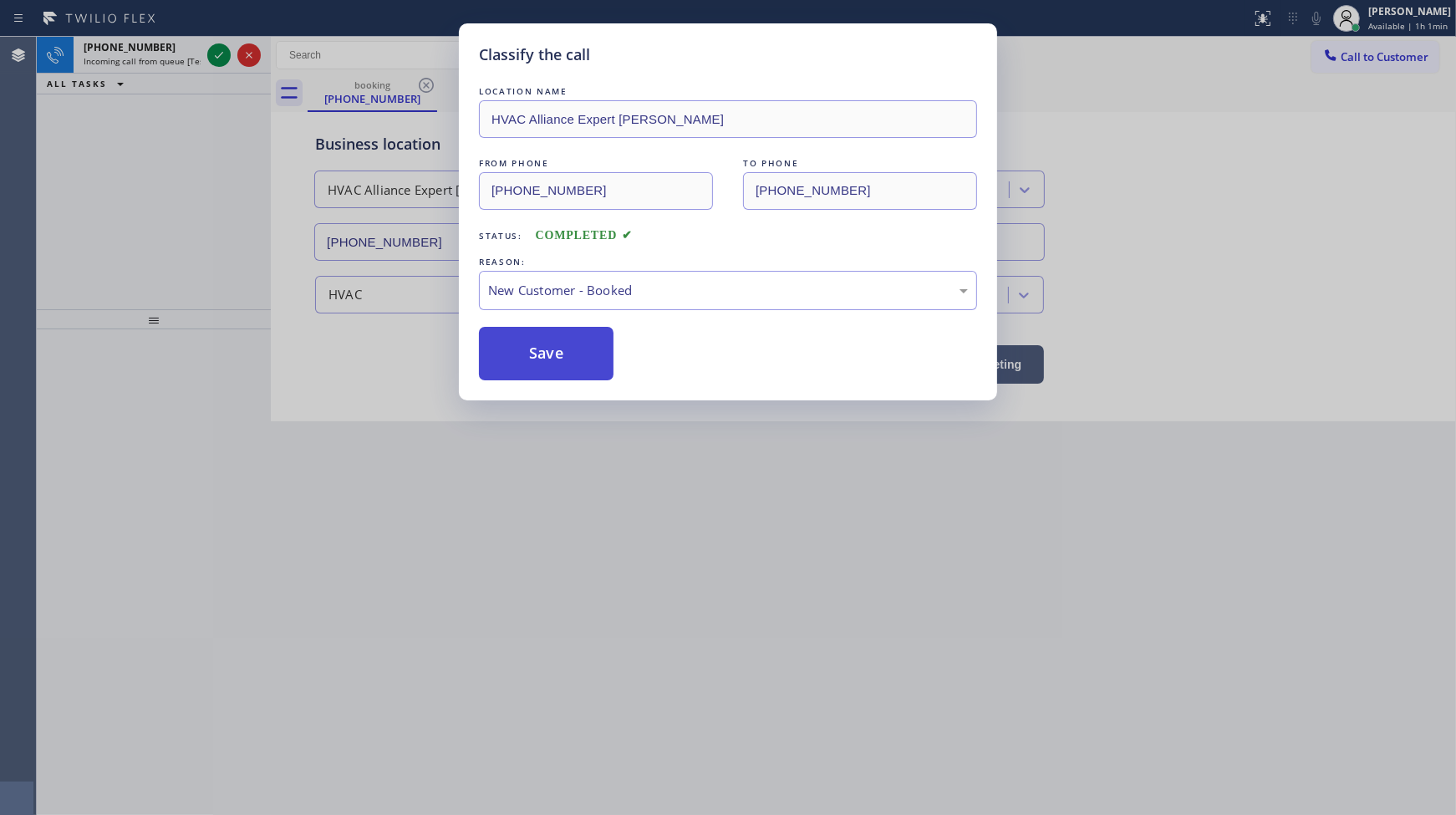
click at [523, 338] on button "Save" at bounding box center [546, 353] width 134 height 54
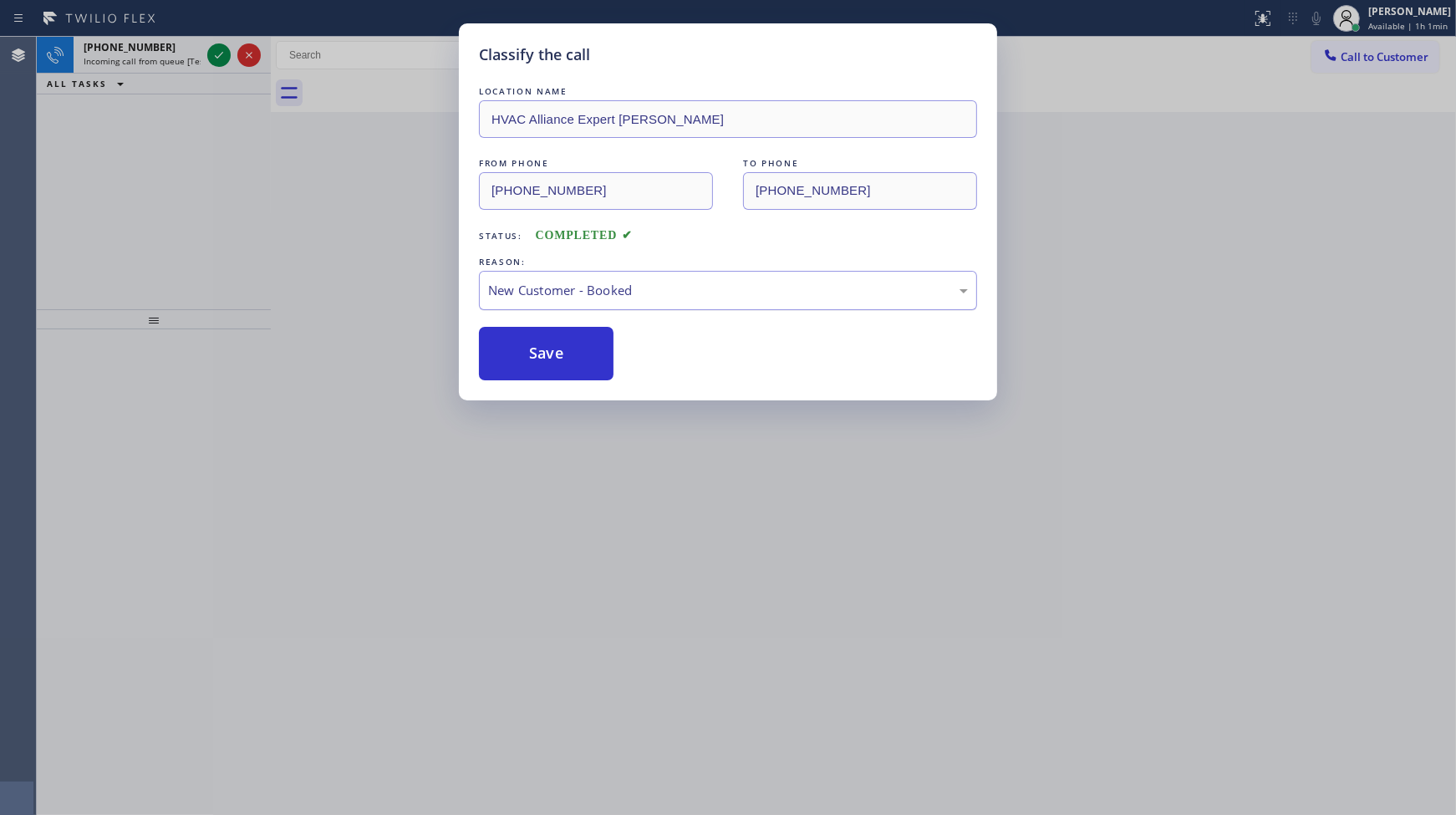
click at [524, 304] on div "New Customer - Booked" at bounding box center [728, 290] width 498 height 39
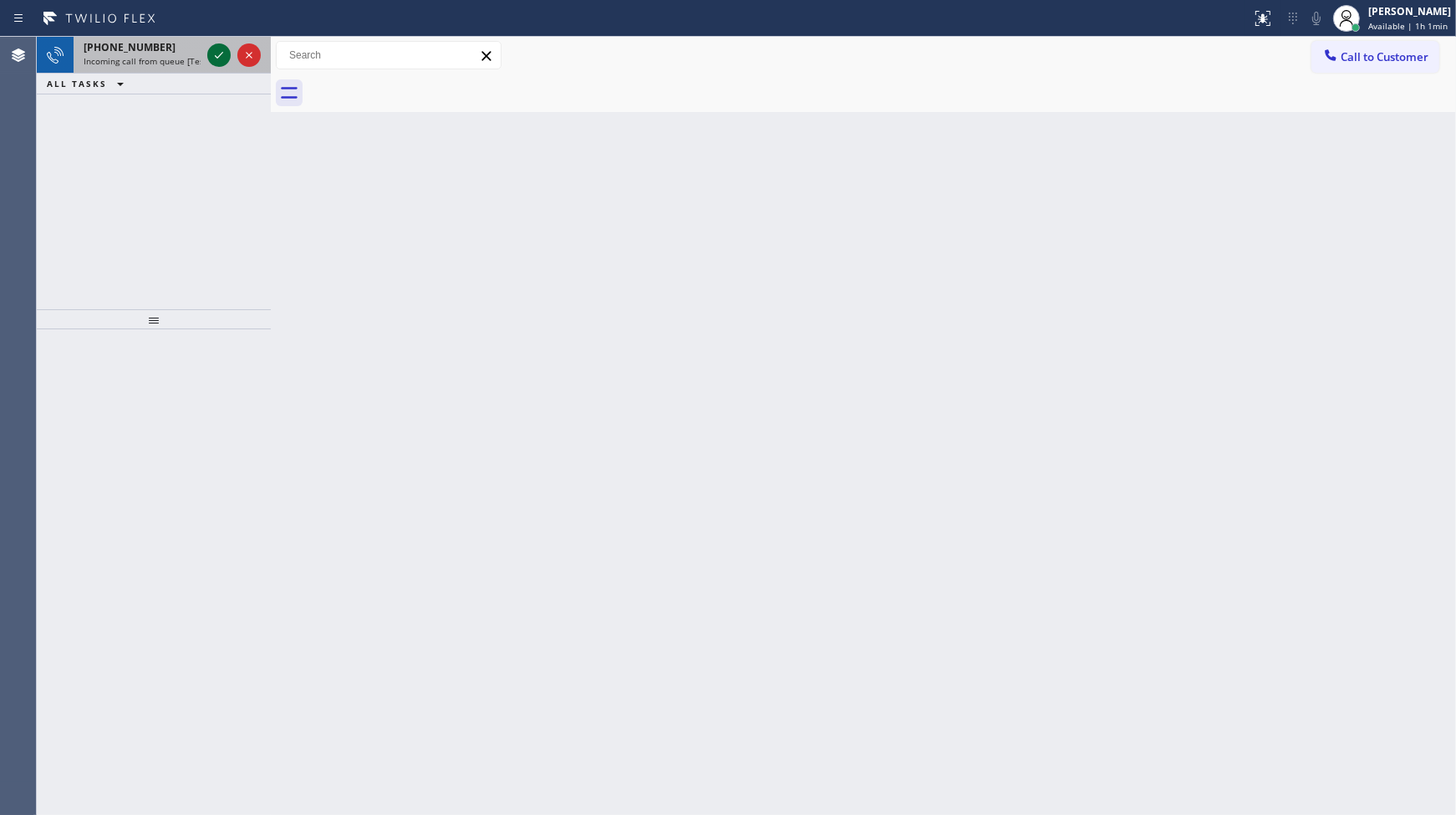
click at [218, 59] on icon at bounding box center [219, 55] width 20 height 20
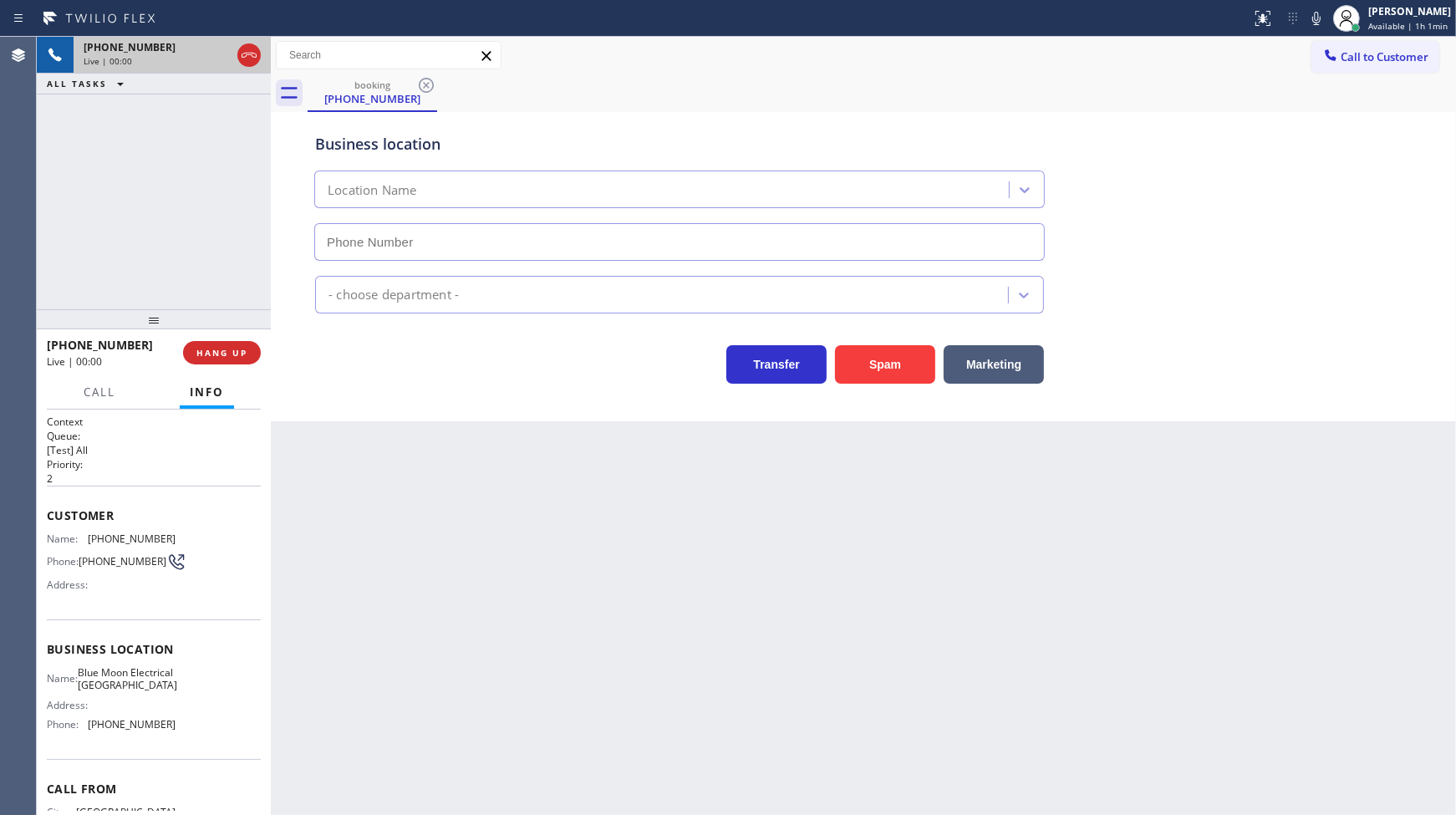
type input "(415) 903-2387"
click at [262, 358] on div "+14156560188 Live | 00:00 HANG UP" at bounding box center [154, 353] width 234 height 47
click at [248, 353] on button "HANG UP" at bounding box center [222, 353] width 78 height 24
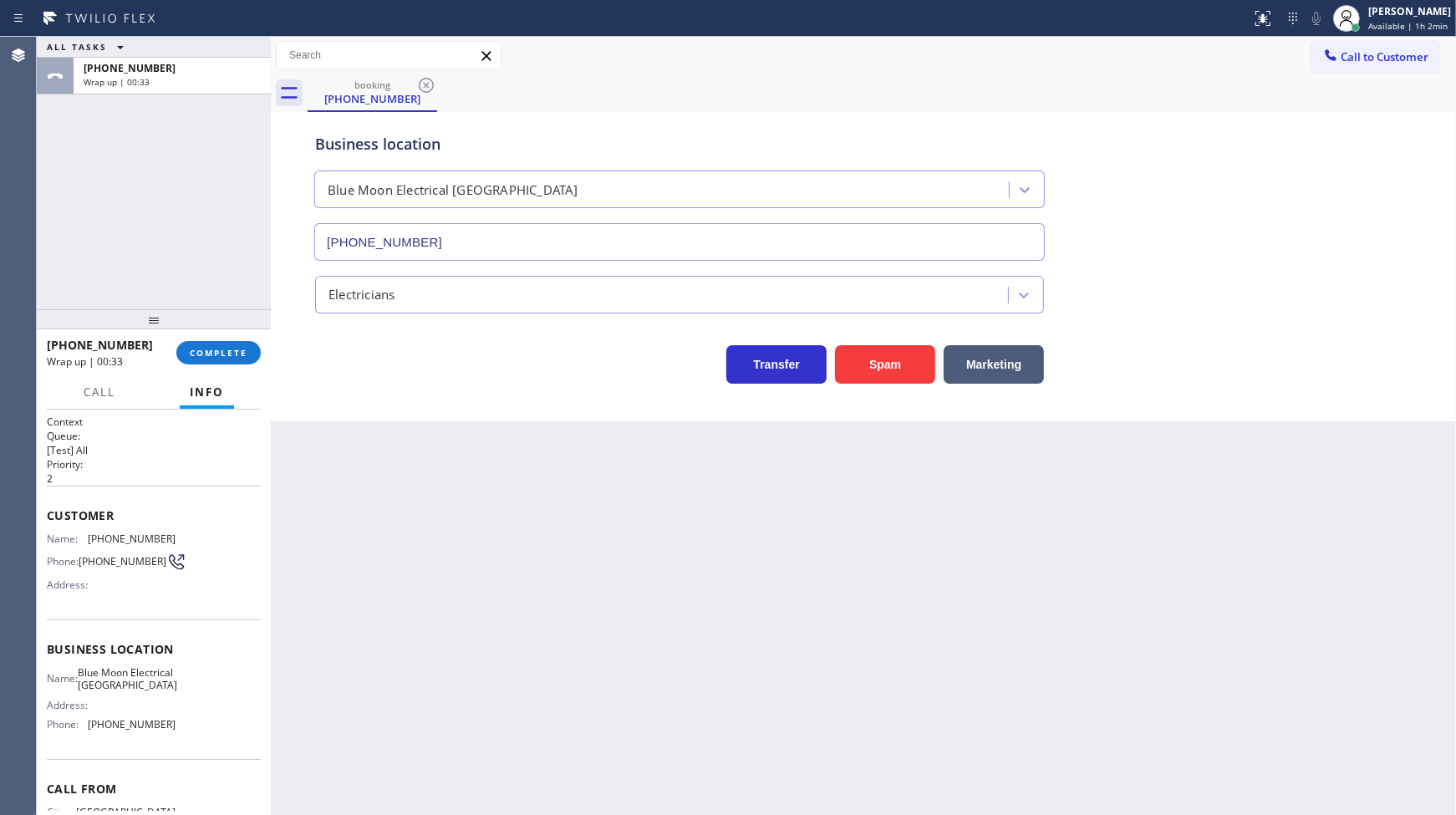
click at [227, 337] on div "+14156560188 Wrap up | 00:33 COMPLETE" at bounding box center [154, 353] width 214 height 44
click at [227, 352] on span "COMPLETE" at bounding box center [218, 353] width 58 height 12
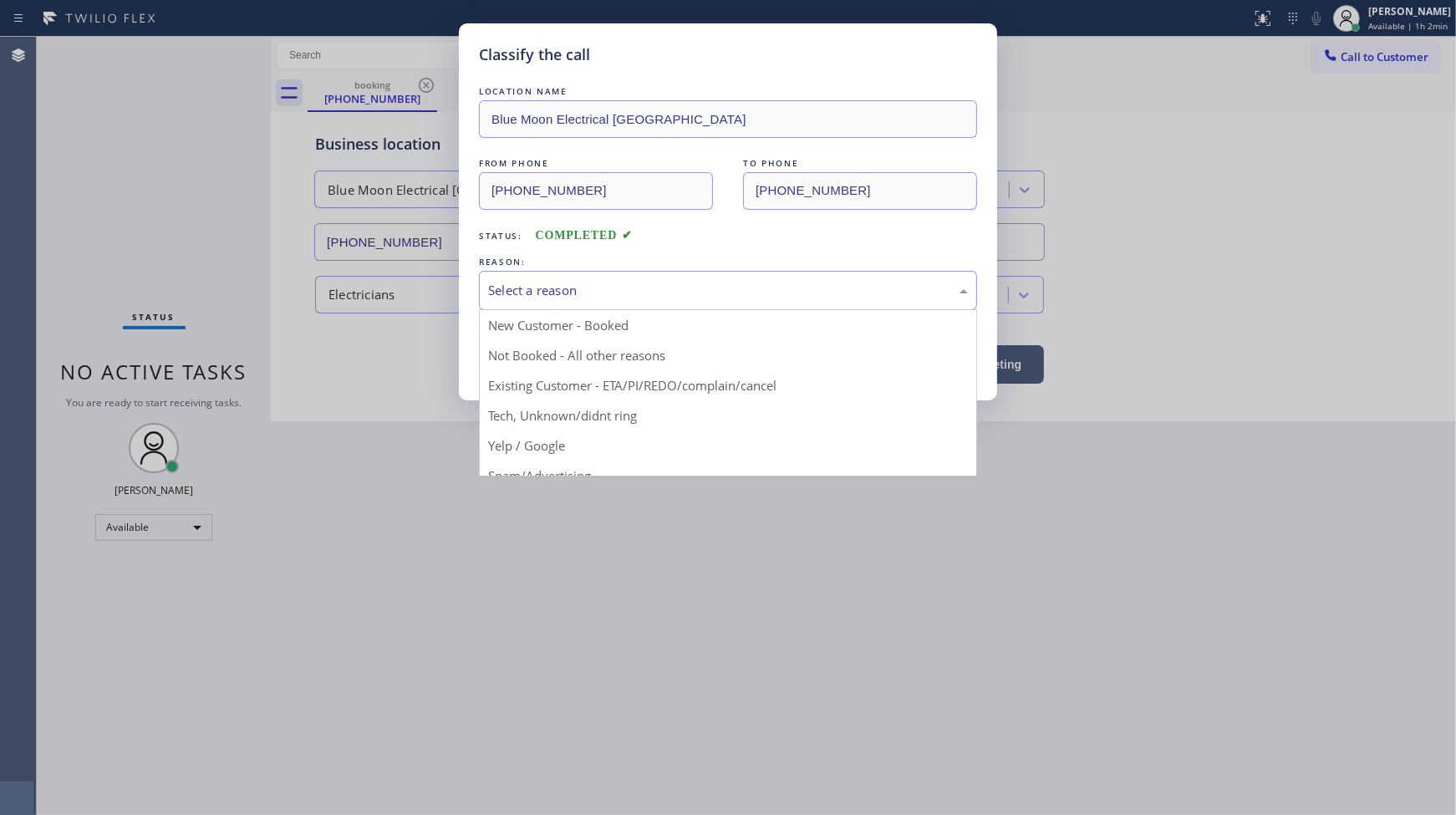
click at [544, 291] on div "Select a reason" at bounding box center [728, 290] width 480 height 19
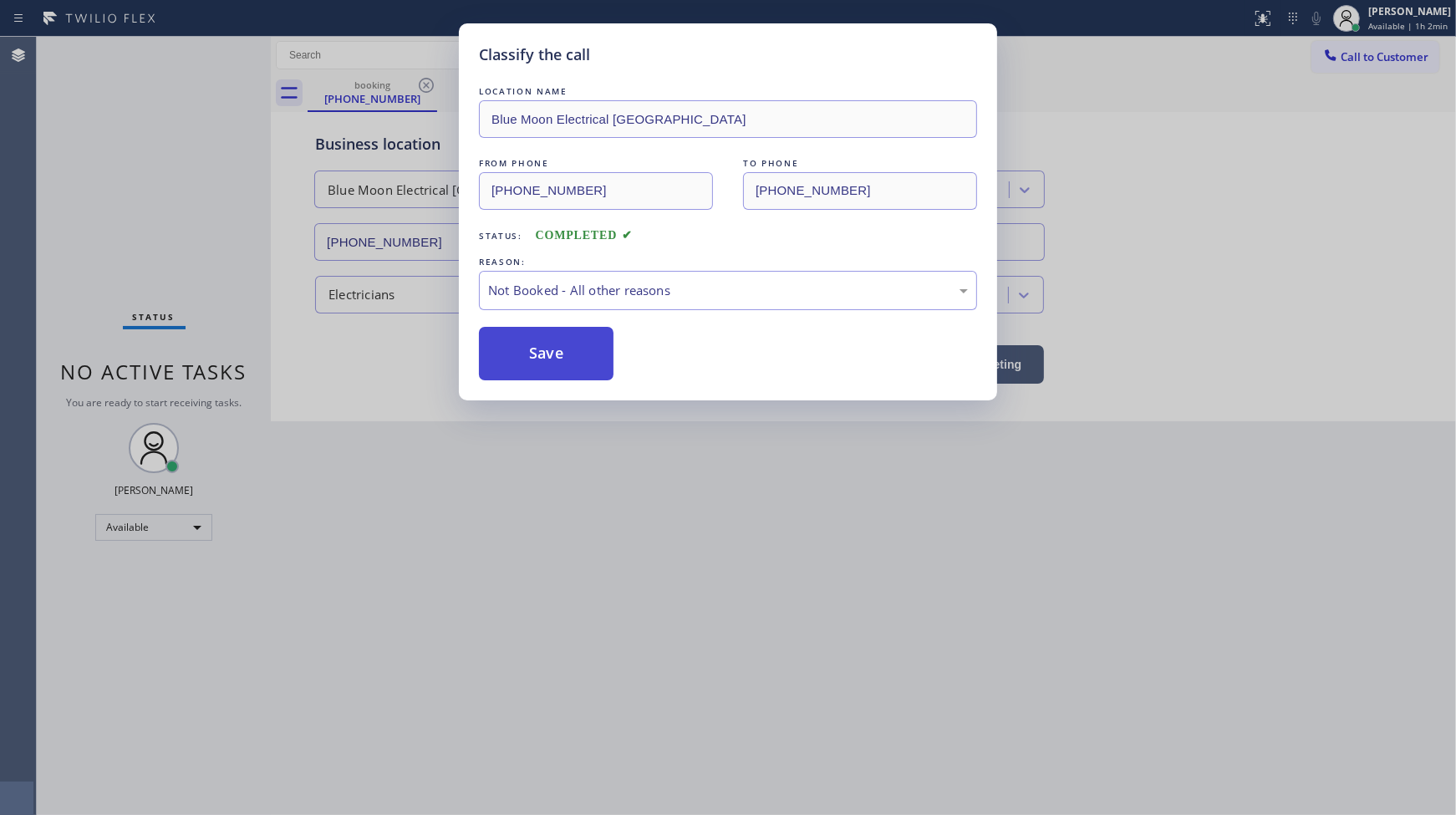
click at [569, 353] on button "Save" at bounding box center [546, 353] width 134 height 54
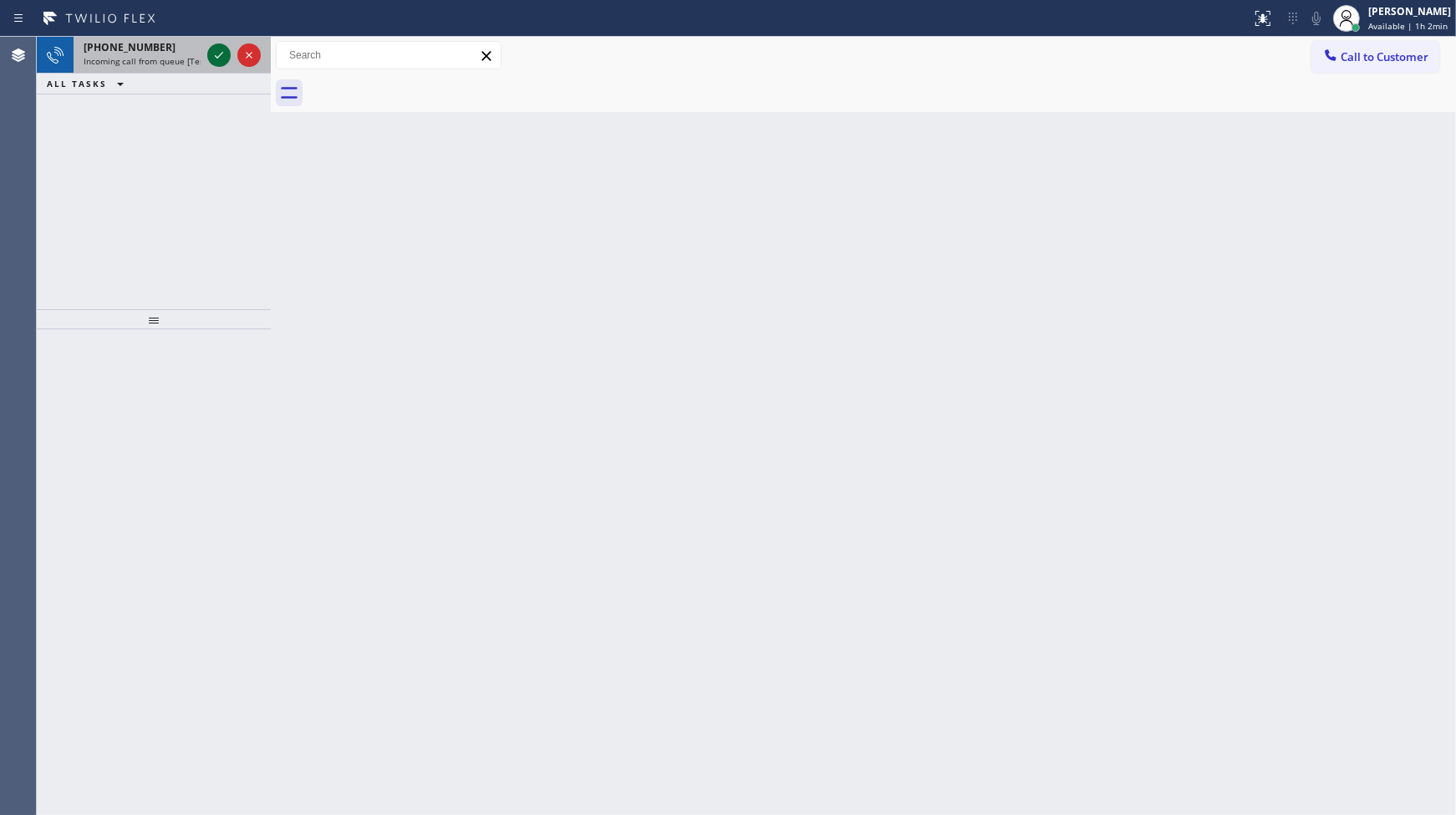
click at [219, 55] on icon at bounding box center [219, 55] width 20 height 20
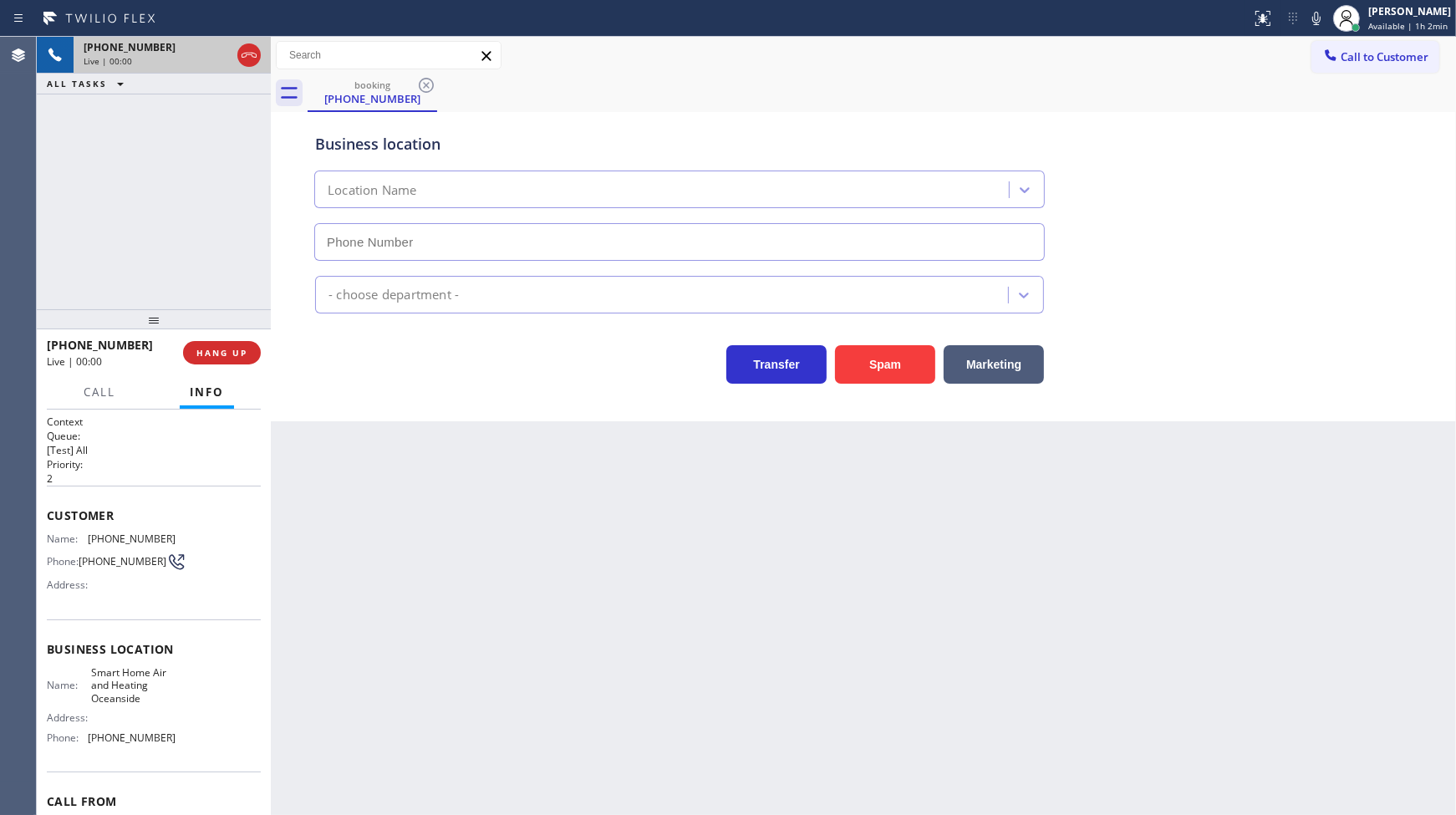
type input "(442) 276-5055"
click at [201, 352] on span "HANG UP" at bounding box center [222, 353] width 51 height 12
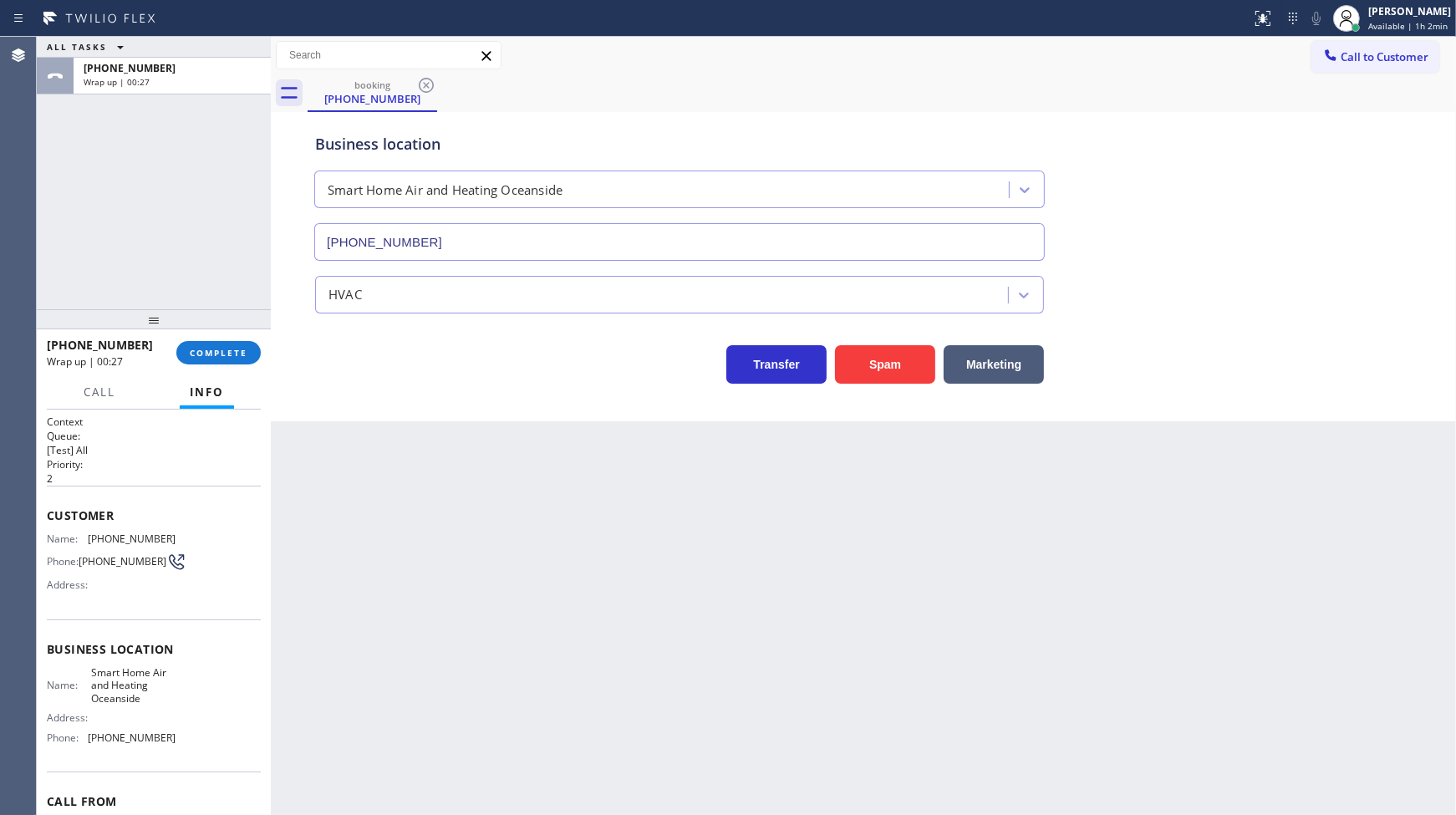
click at [181, 273] on div "ALL TASKS ALL TASKS ACTIVE TASKS TASKS IN WRAP UP +14422026114 Wrap up | 00:27" at bounding box center [154, 173] width 234 height 273
click at [241, 221] on div "ALL TASKS ALL TASKS ACTIVE TASKS TASKS IN WRAP UP +14422026114 Wrap up | 00:28" at bounding box center [154, 173] width 234 height 273
click at [237, 347] on span "COMPLETE" at bounding box center [218, 353] width 58 height 12
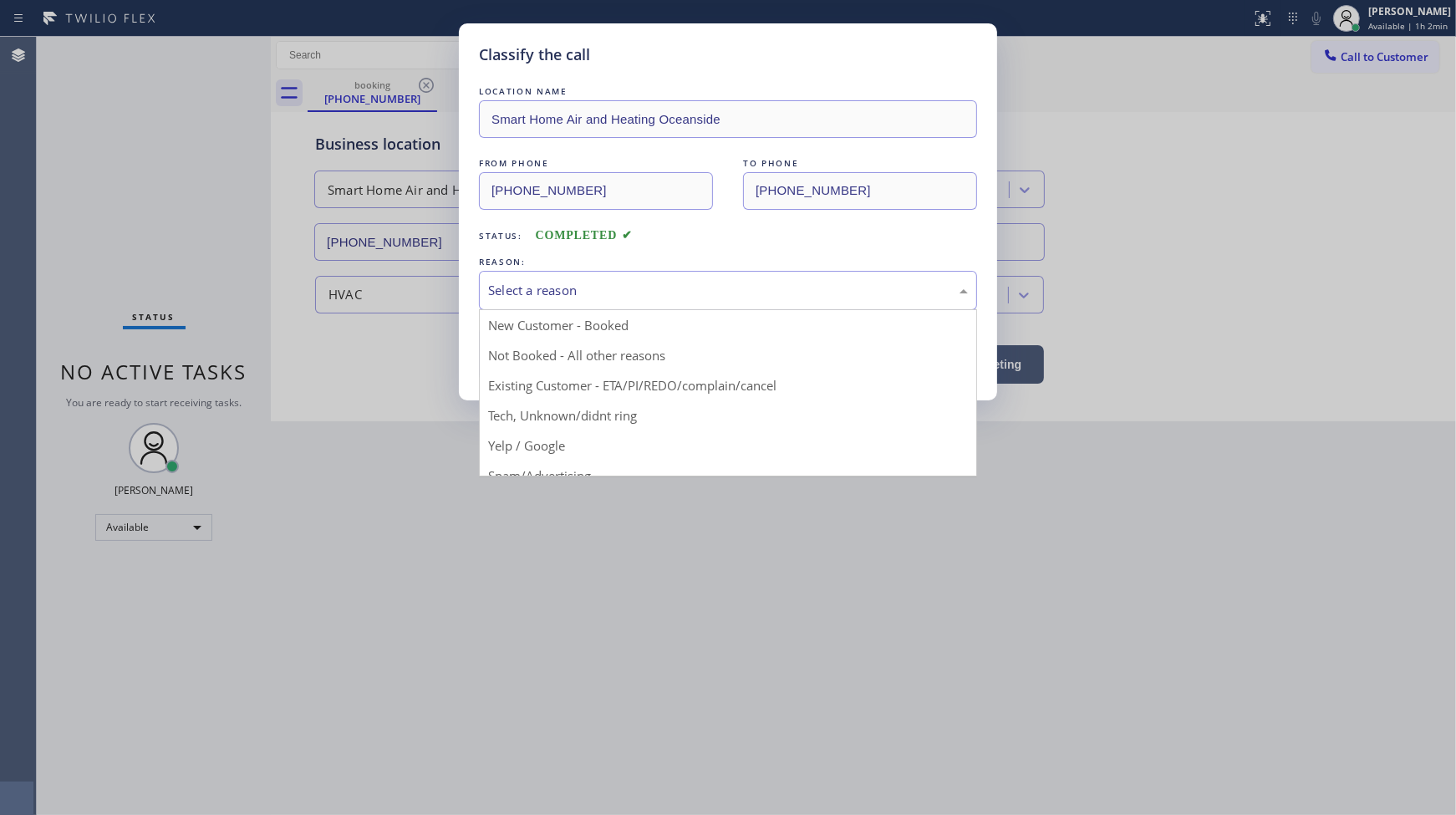
click at [520, 288] on div "Select a reason" at bounding box center [728, 290] width 480 height 19
click at [545, 282] on div "Yelp / Google" at bounding box center [728, 290] width 480 height 19
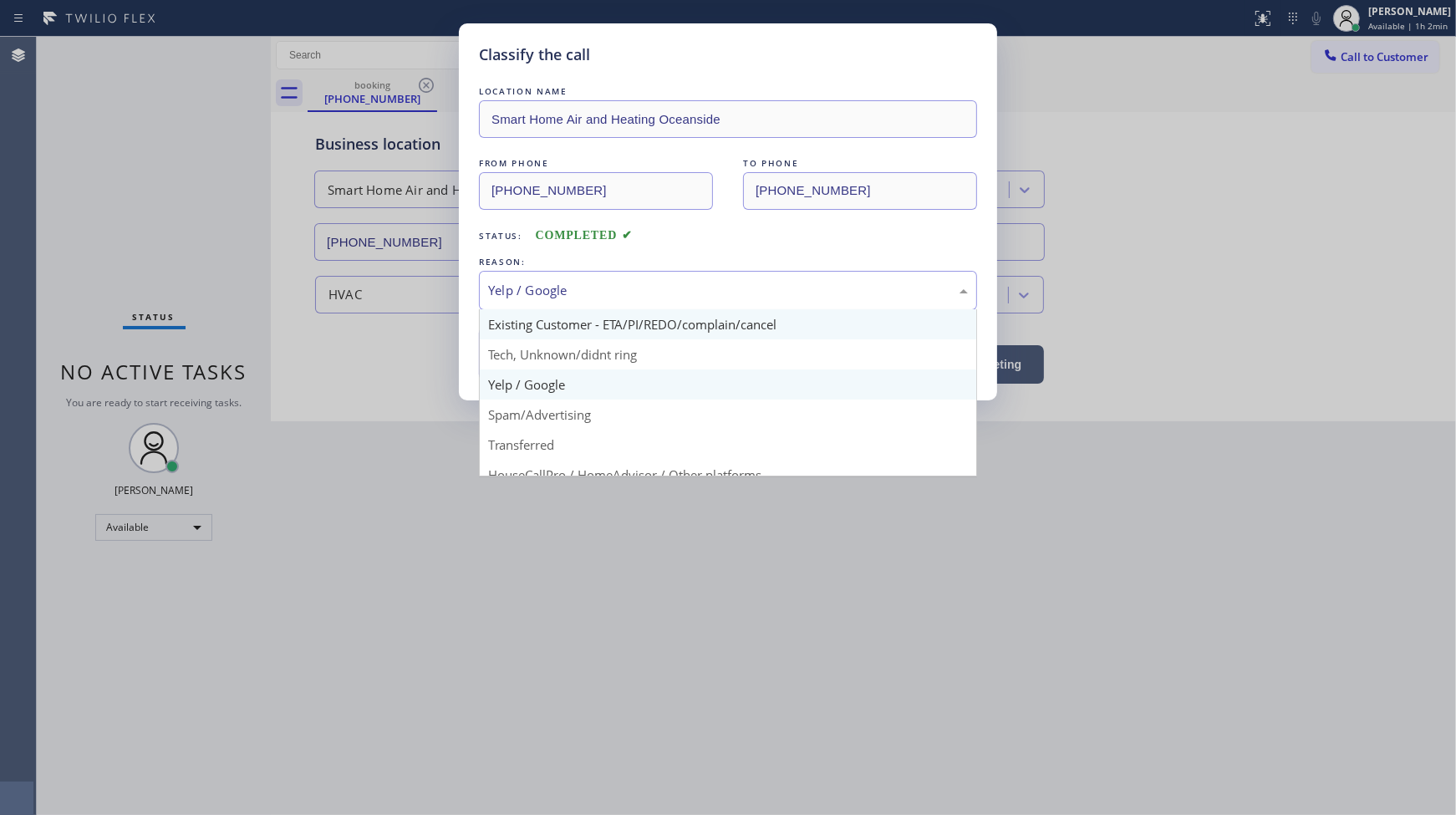
scroll to position [93, 0]
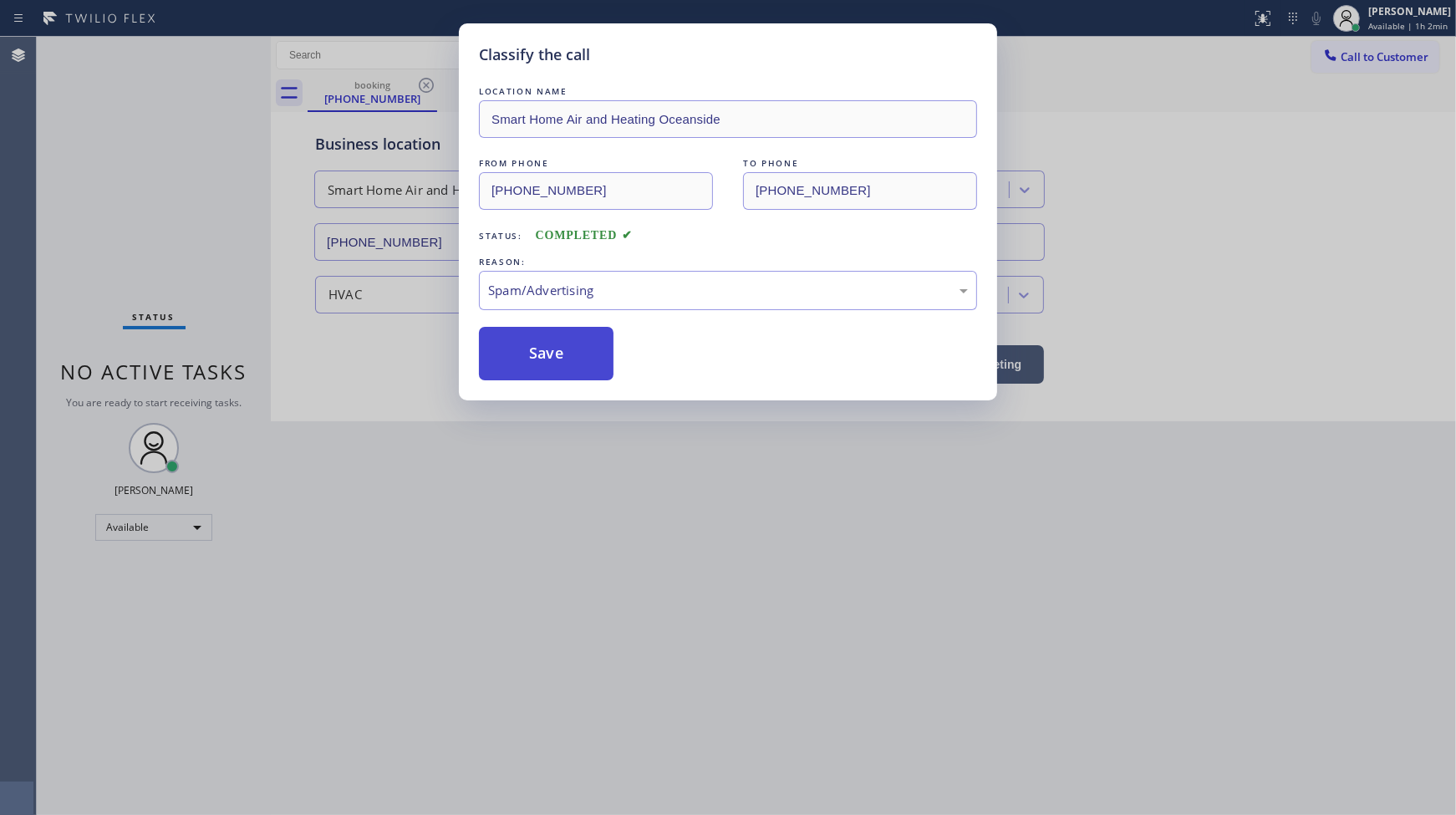
click at [554, 358] on button "Save" at bounding box center [546, 353] width 134 height 54
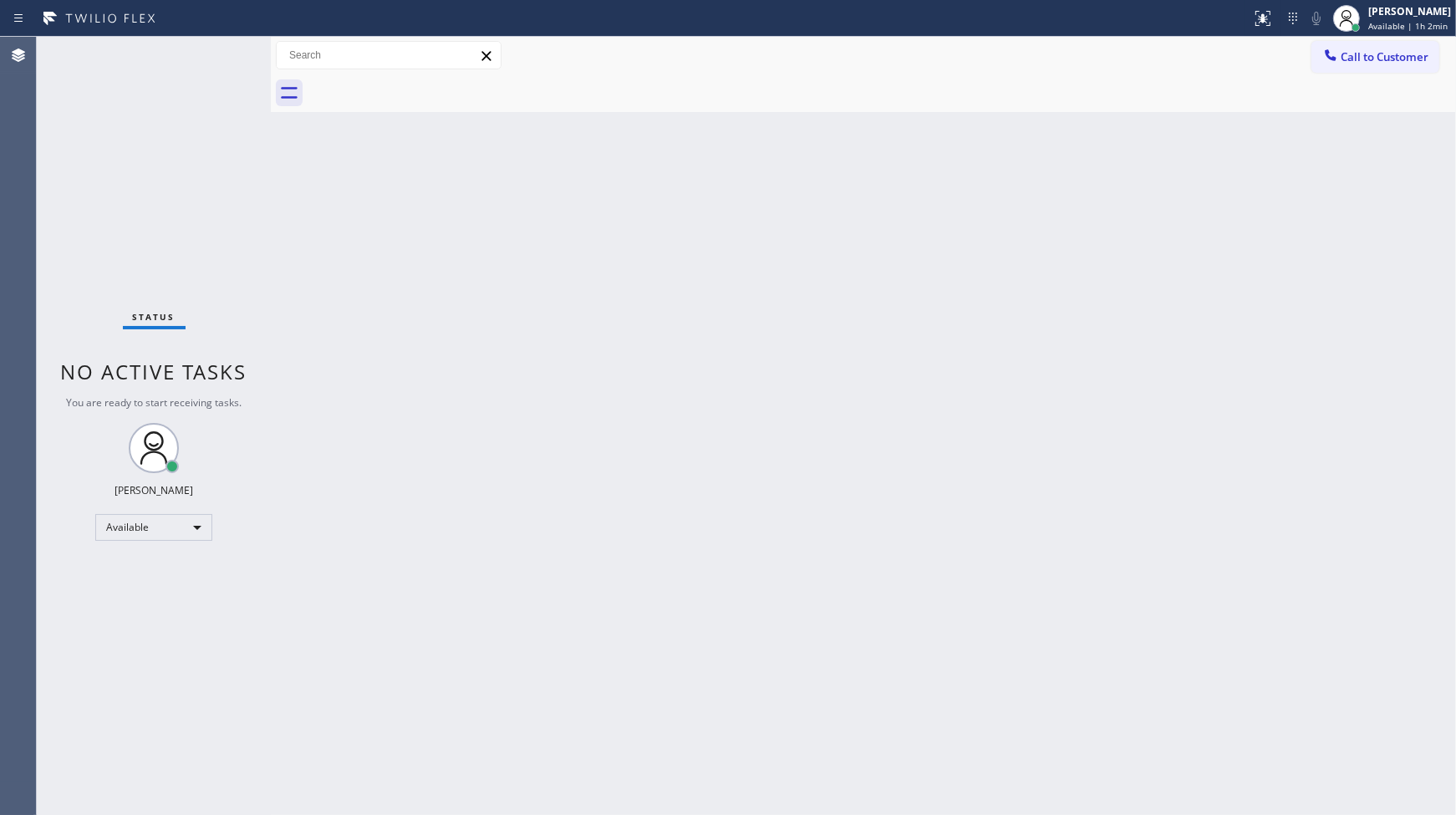
click at [231, 55] on div "Status No active tasks You are ready to start receiving tasks. JENIZA ALCAYDE A…" at bounding box center [154, 426] width 234 height 778
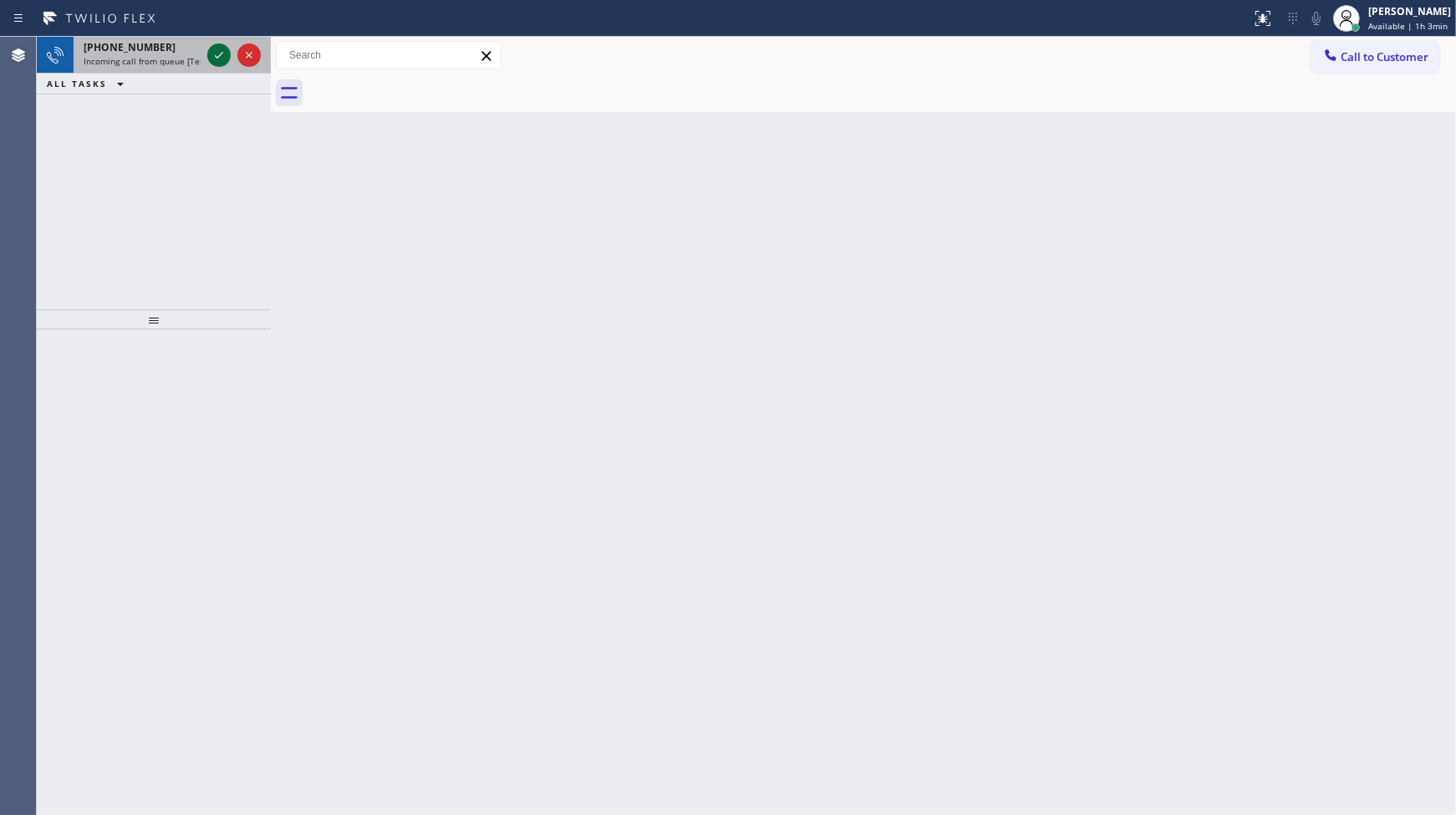
click at [214, 42] on div at bounding box center [234, 55] width 60 height 37
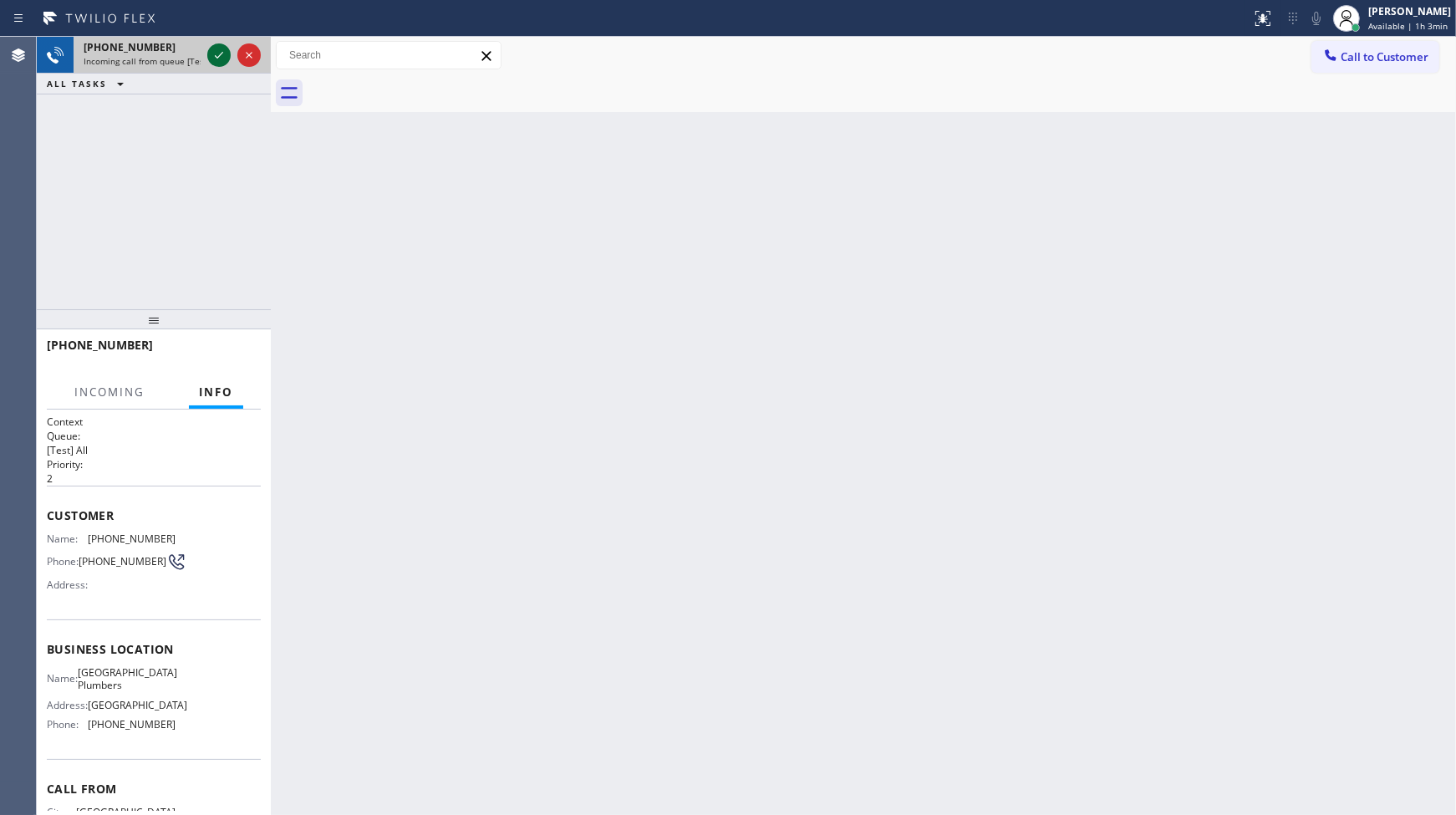
click at [217, 49] on icon at bounding box center [219, 55] width 20 height 20
click at [232, 67] on div at bounding box center [234, 55] width 60 height 37
click at [204, 53] on div "+15628886305 Incoming call from queue [Test] All" at bounding box center [154, 55] width 234 height 37
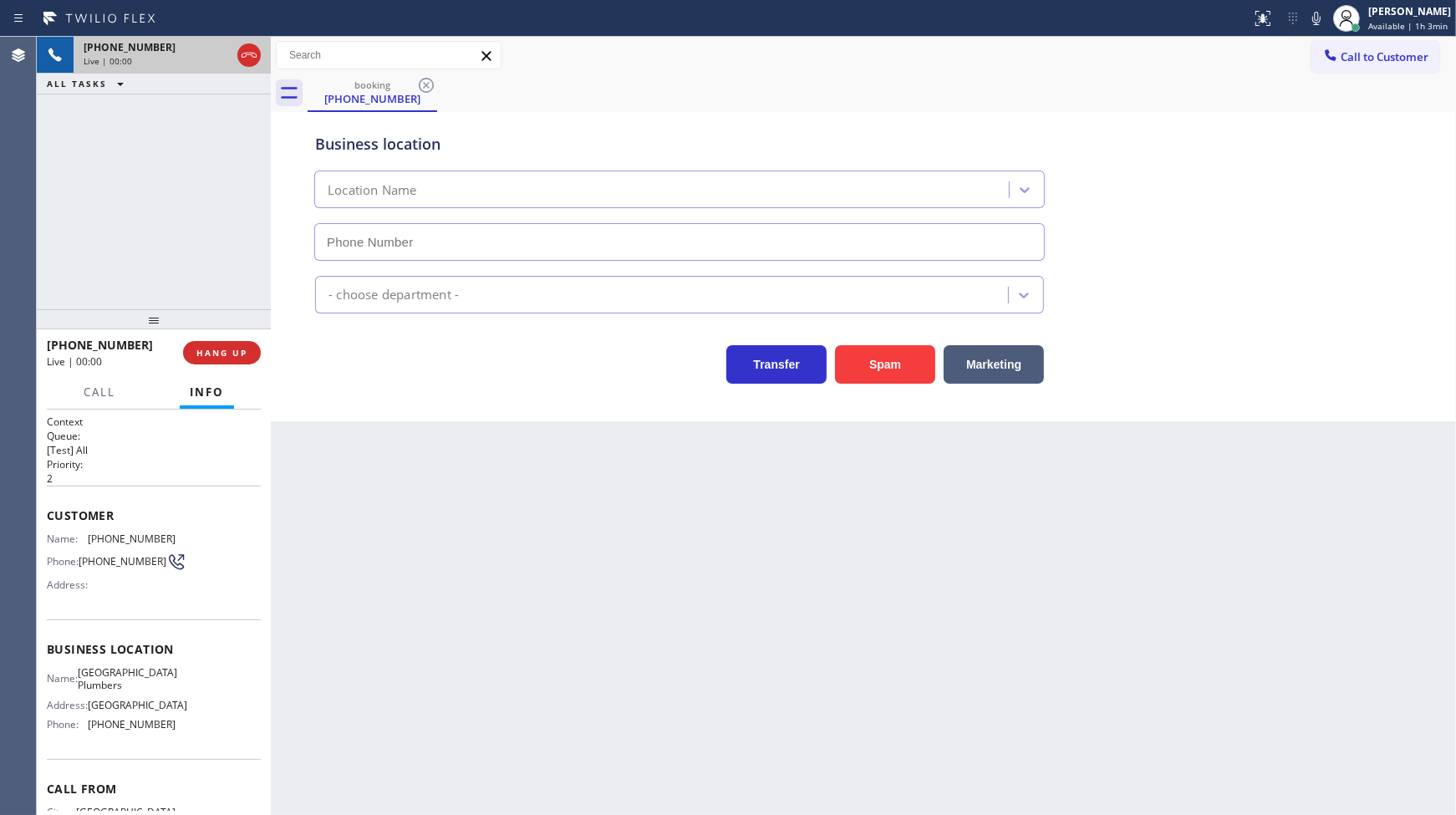
type input "(562) 414-6833"
click at [224, 339] on div "+15628886305 Live | 00:00 HANG UP" at bounding box center [154, 353] width 214 height 44
click at [227, 345] on button "HANG UP" at bounding box center [222, 353] width 78 height 24
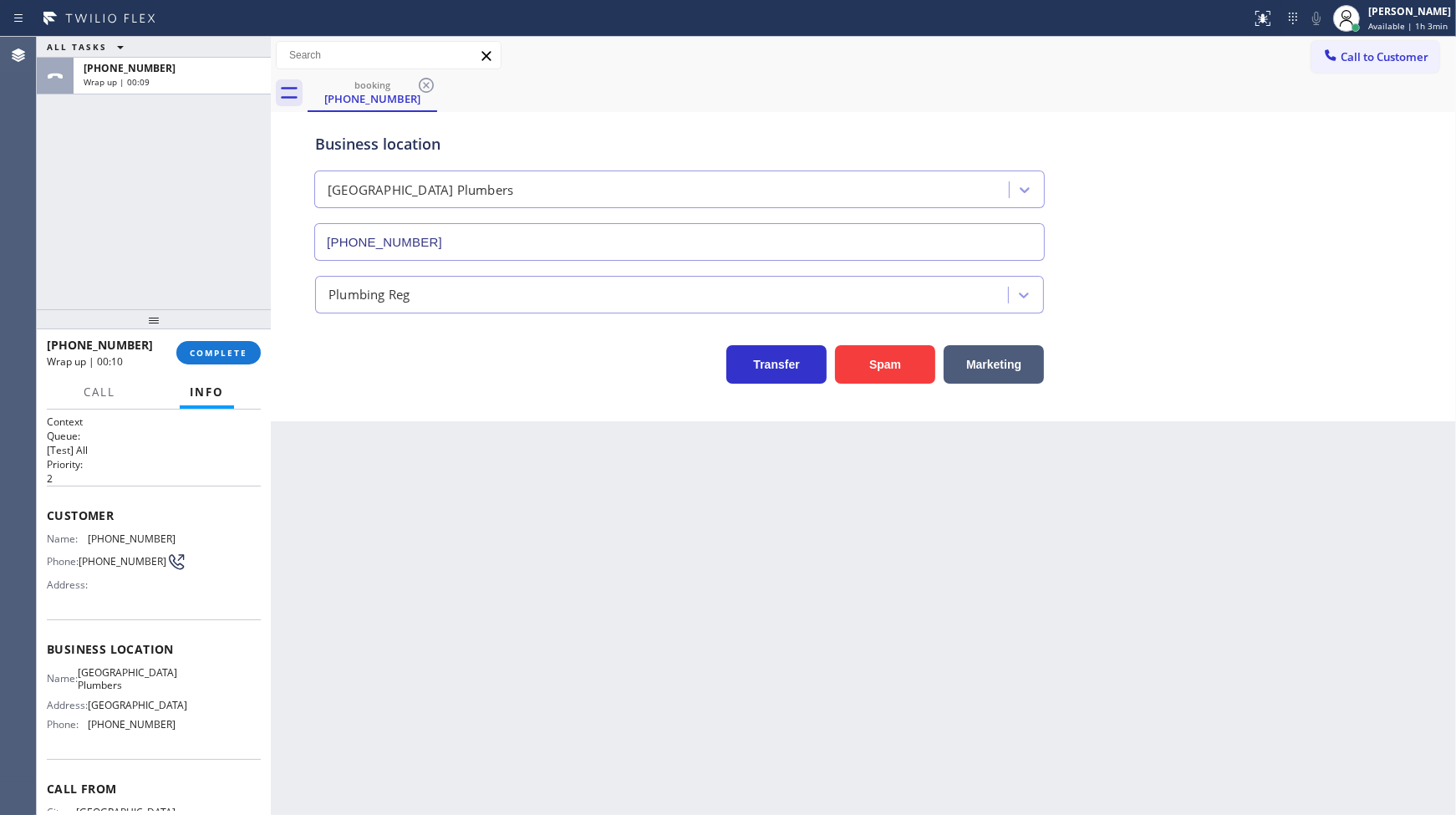
click at [230, 216] on div "ALL TASKS ALL TASKS ACTIVE TASKS TASKS IN WRAP UP +15628886305 Wrap up | 00:09" at bounding box center [154, 173] width 234 height 273
click at [187, 241] on div "ALL TASKS ALL TASKS ACTIVE TASKS TASKS IN WRAP UP +15628886305 Wrap up | 00:49" at bounding box center [154, 173] width 234 height 273
click at [221, 363] on button "COMPLETE" at bounding box center [218, 353] width 85 height 24
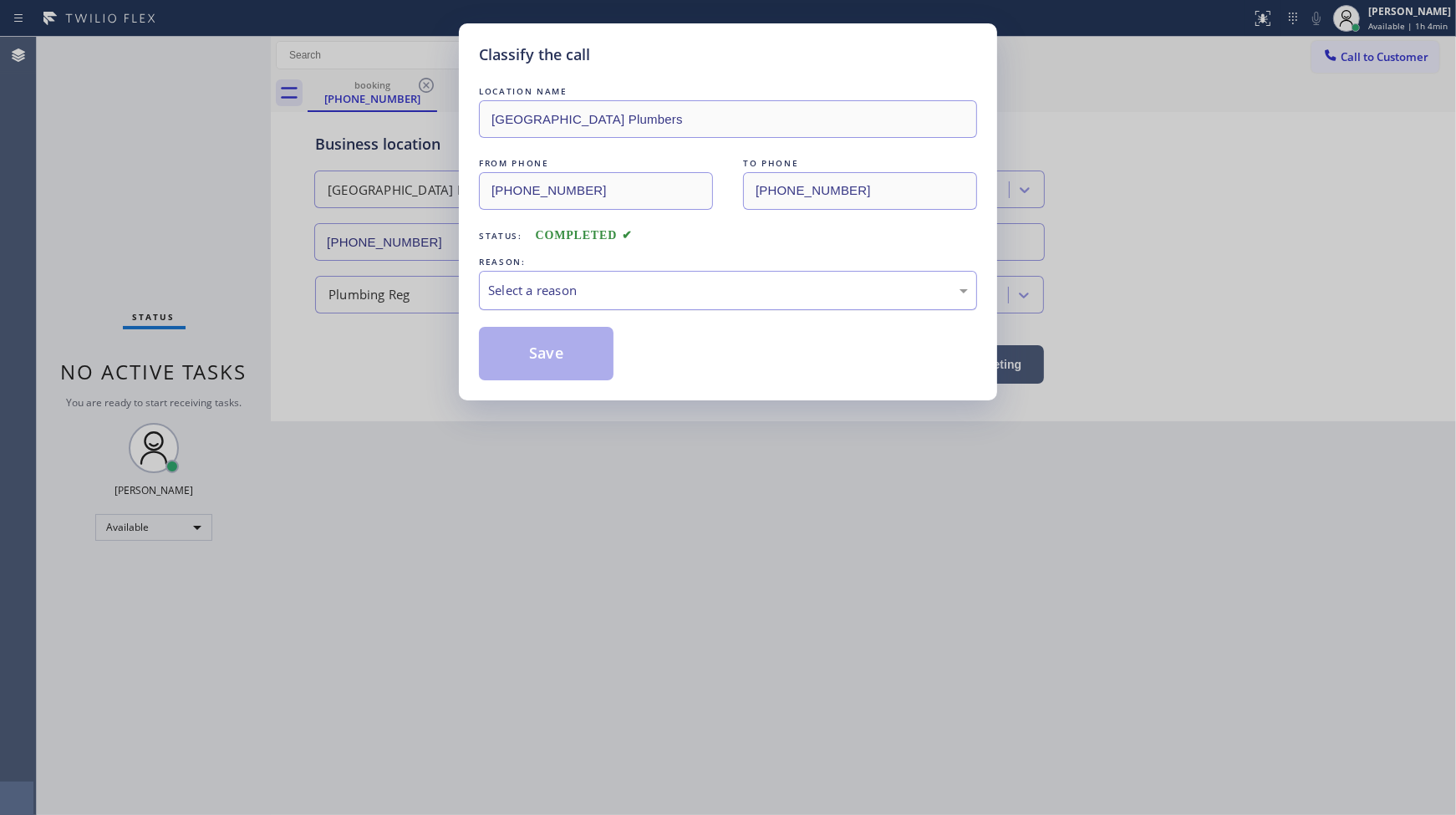
click at [518, 302] on div "Select a reason" at bounding box center [728, 290] width 498 height 39
click at [522, 351] on button "Save" at bounding box center [546, 353] width 134 height 54
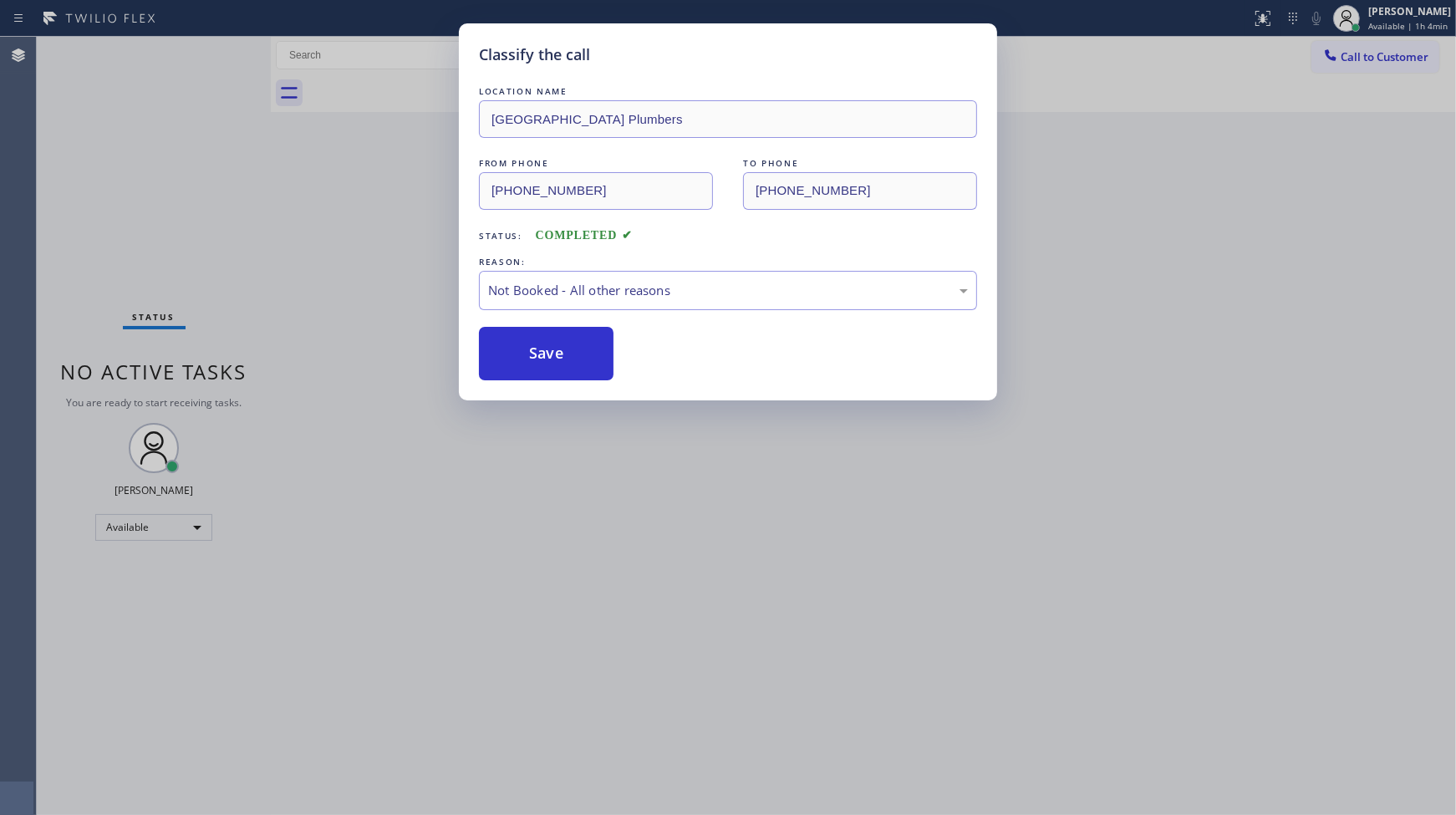
click at [522, 351] on button "Save" at bounding box center [546, 353] width 134 height 54
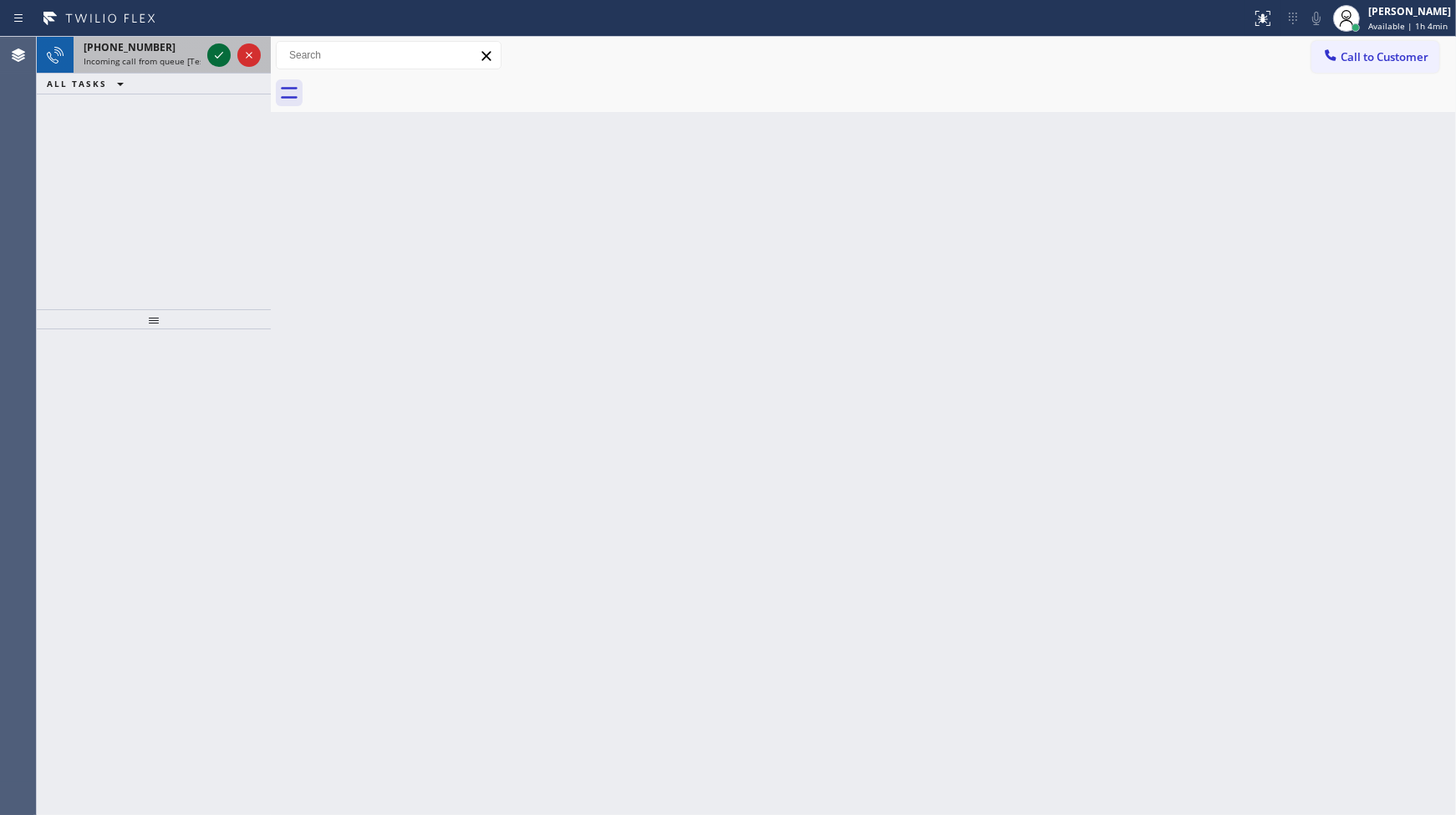
click at [221, 49] on icon at bounding box center [219, 55] width 20 height 20
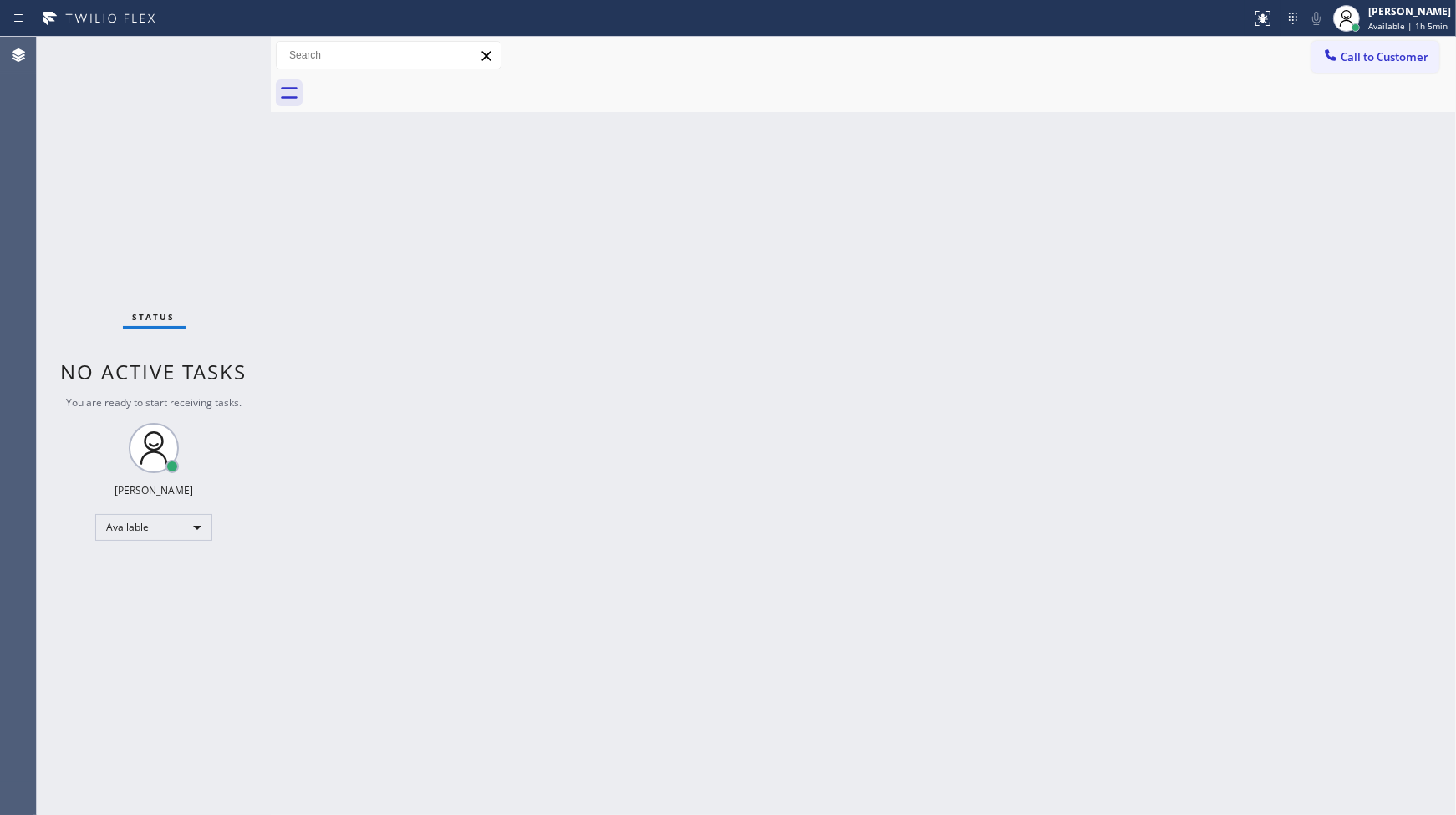
click at [211, 40] on div "Status No active tasks You are ready to start receiving tasks. JENIZA ALCAYDE A…" at bounding box center [154, 426] width 234 height 778
click at [214, 50] on div "Status No active tasks You are ready to start receiving tasks. JENIZA ALCAYDE A…" at bounding box center [154, 426] width 234 height 778
click at [222, 57] on div "Status No active tasks You are ready to start receiving tasks. JENIZA ALCAYDE A…" at bounding box center [154, 426] width 234 height 778
click at [223, 56] on div "Status No active tasks You are ready to start receiving tasks. JENIZA ALCAYDE A…" at bounding box center [154, 426] width 234 height 778
drag, startPoint x: 224, startPoint y: 53, endPoint x: 264, endPoint y: 55, distance: 40.0
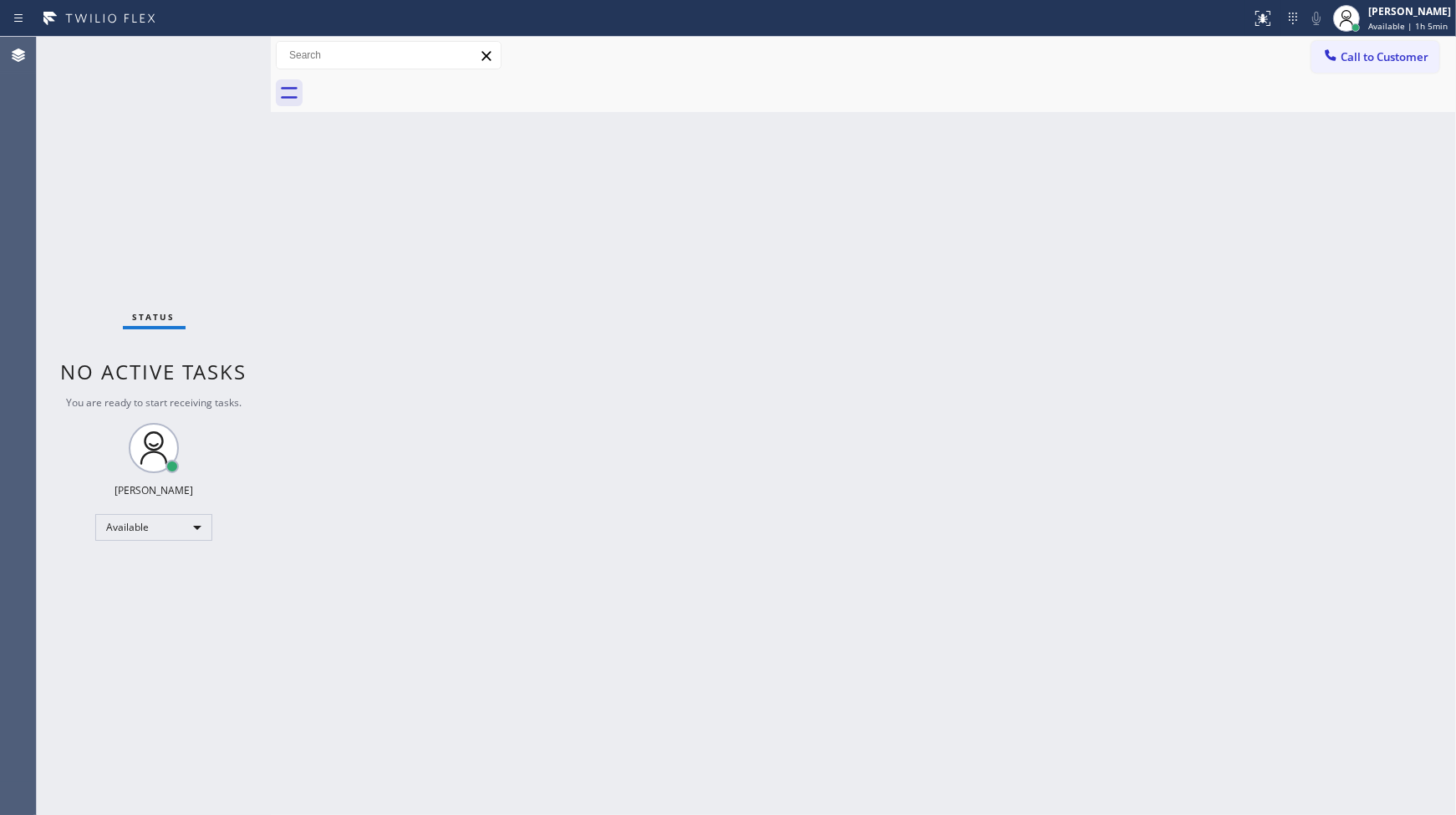
click at [226, 51] on div "Status No active tasks You are ready to start receiving tasks. JENIZA ALCAYDE A…" at bounding box center [154, 426] width 234 height 778
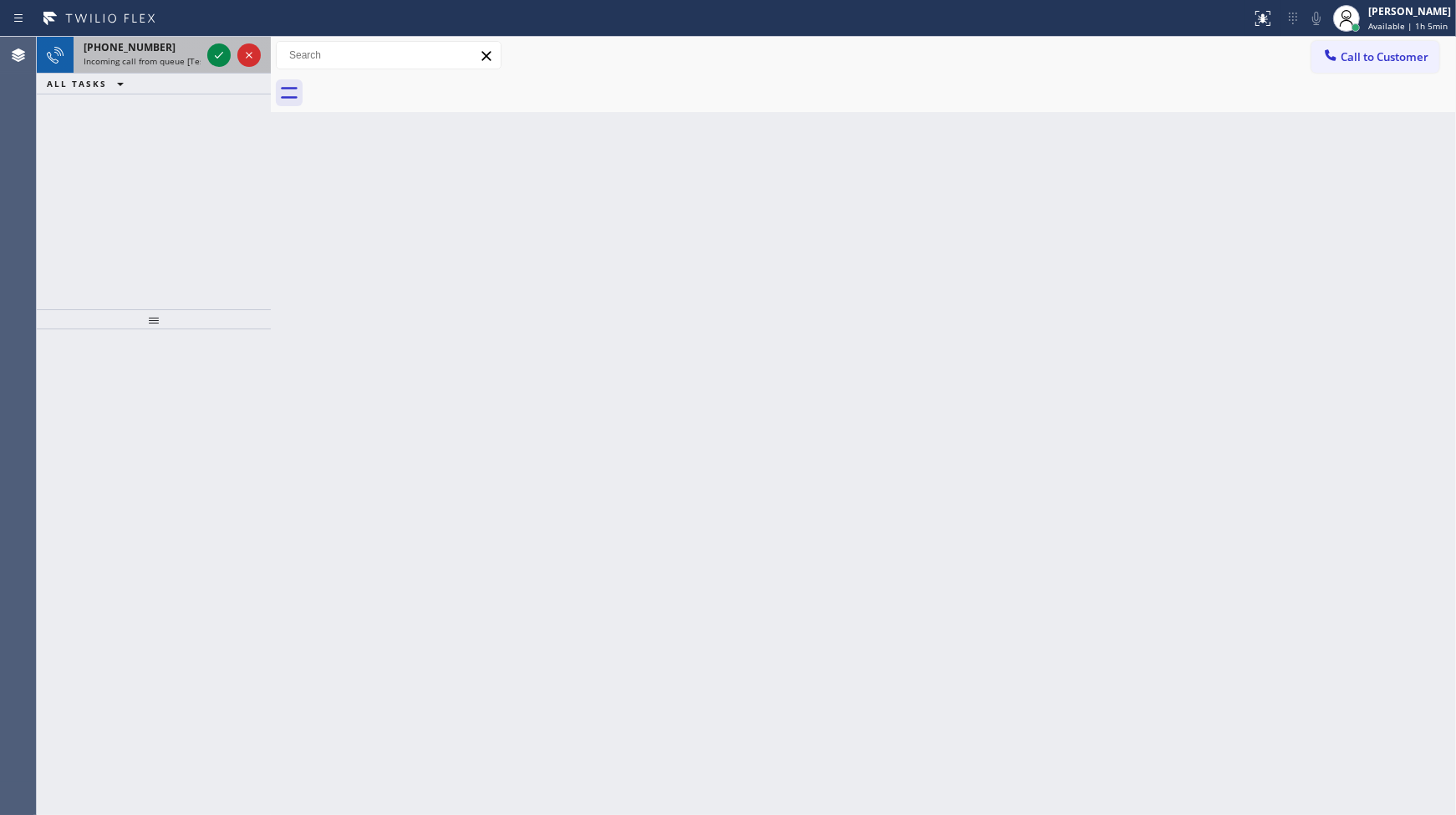
drag, startPoint x: 226, startPoint y: 71, endPoint x: 227, endPoint y: 60, distance: 11.0
click at [227, 65] on div "+13232033207 Incoming call from queue [Test] All ALL TASKS ALL TASKS ACTIVE TAS…" at bounding box center [154, 65] width 234 height 58
click at [227, 60] on icon at bounding box center [219, 55] width 20 height 20
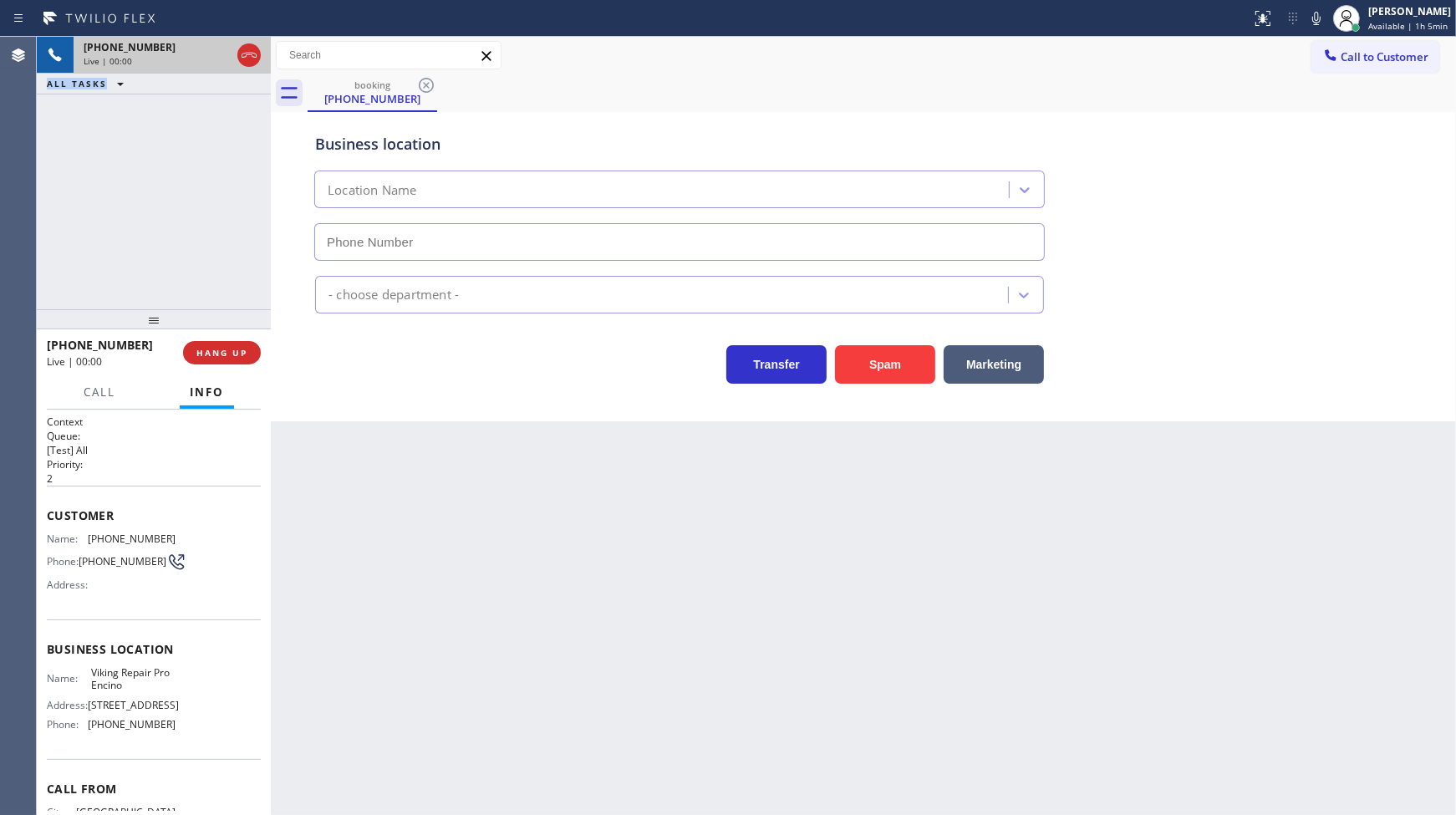
type input "(747) 271-5533"
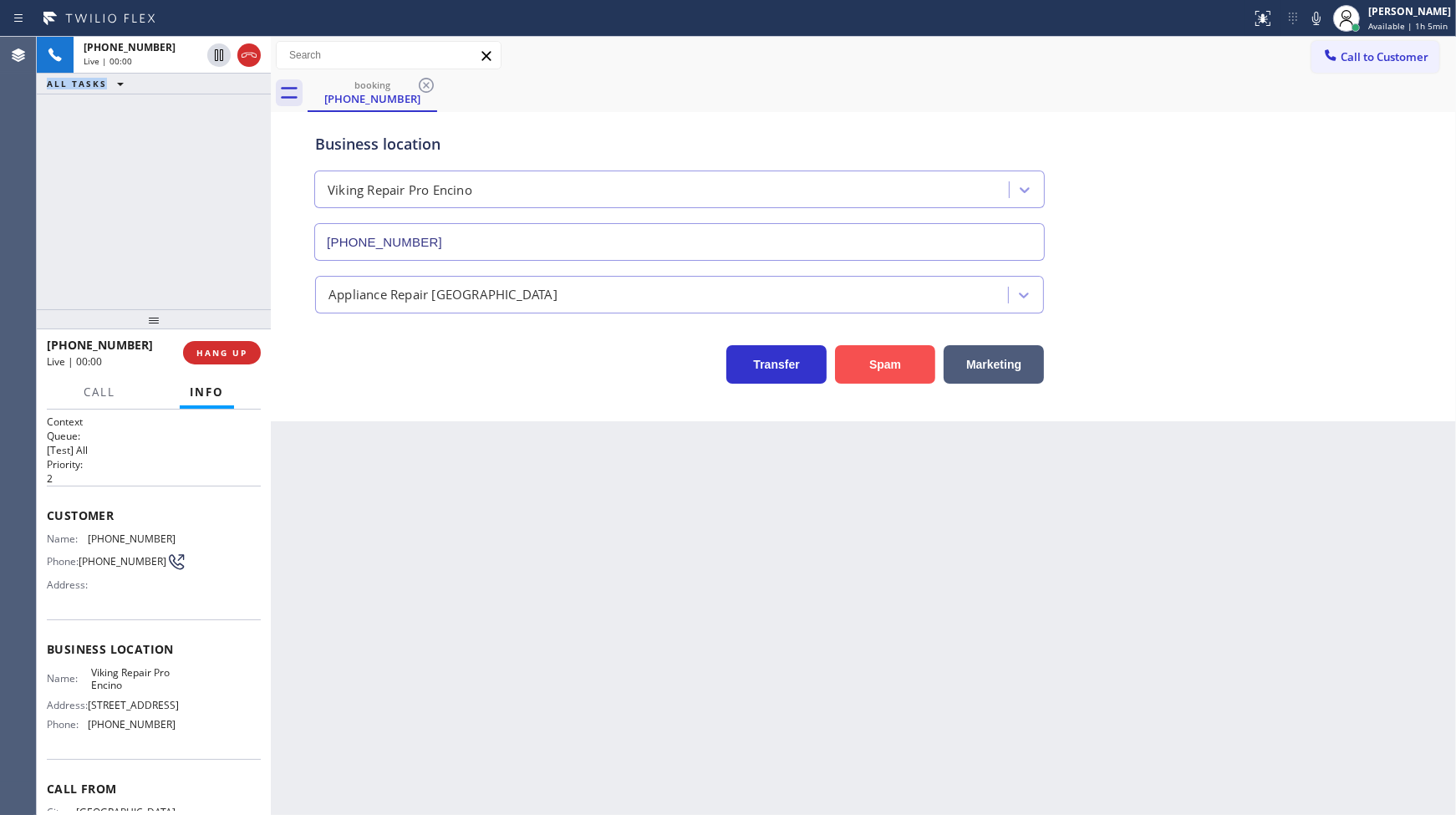
click at [895, 361] on button "Spam" at bounding box center [885, 364] width 101 height 39
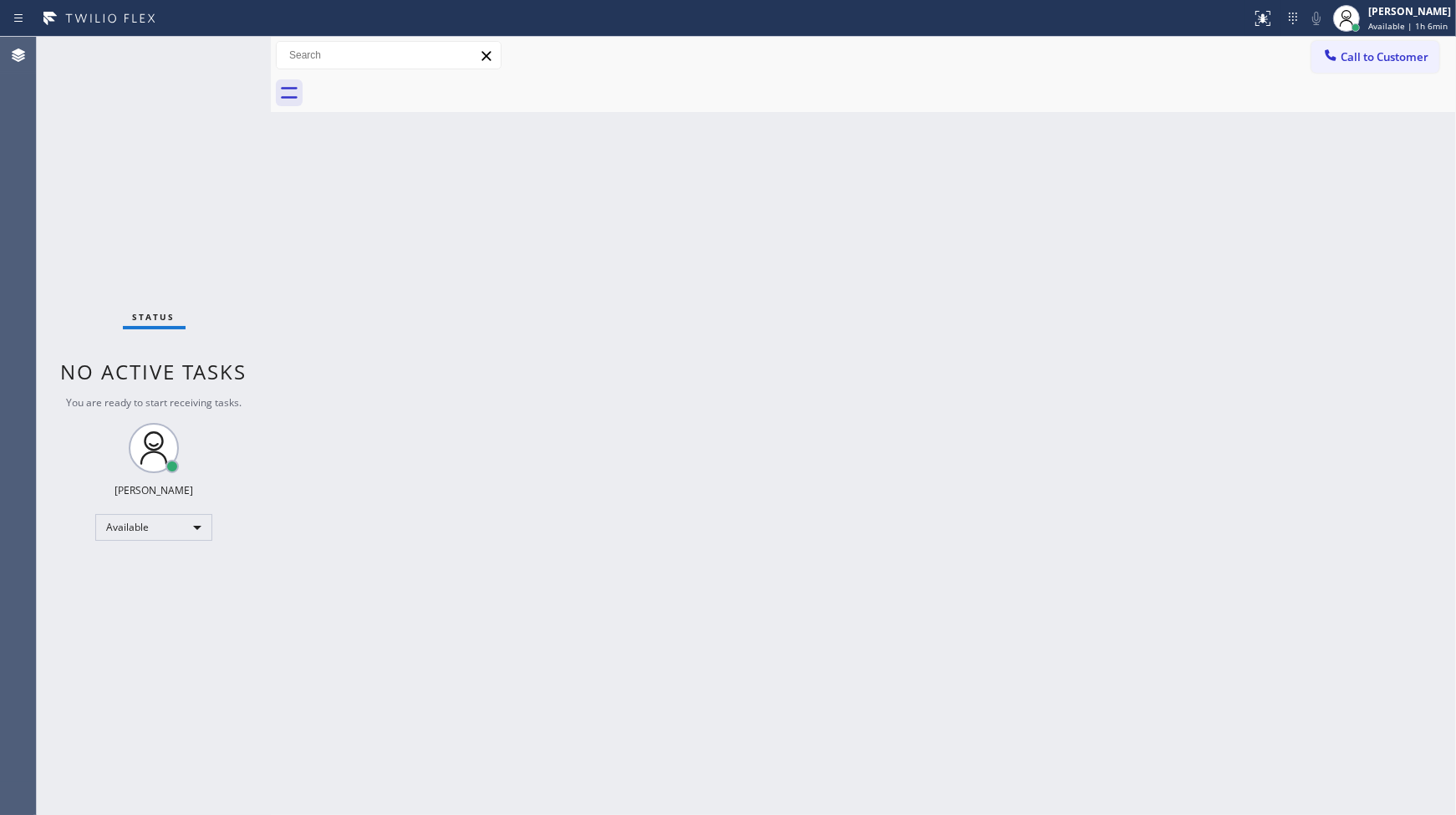
click at [481, 561] on div "Back to Dashboard Change Sender ID Customers Technicians Select a contact Outbo…" at bounding box center [864, 426] width 1185 height 778
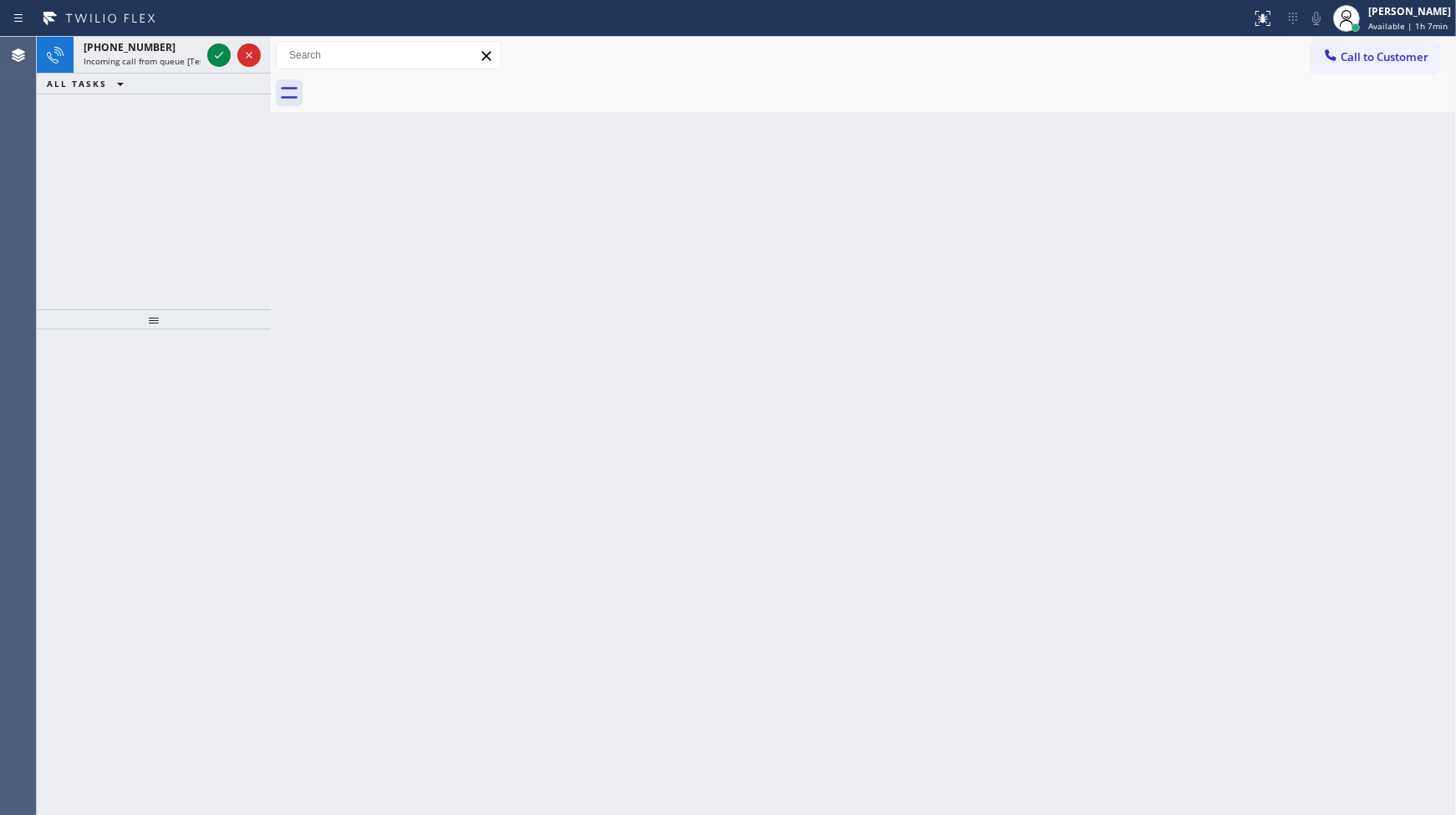
drag, startPoint x: 487, startPoint y: 801, endPoint x: 167, endPoint y: 112, distance: 759.7
click at [167, 112] on div "+17142364717 Incoming call from queue [Test] All ALL TASKS ALL TASKS ACTIVE TAS…" at bounding box center [154, 173] width 234 height 273
click at [219, 55] on icon at bounding box center [219, 55] width 8 height 7
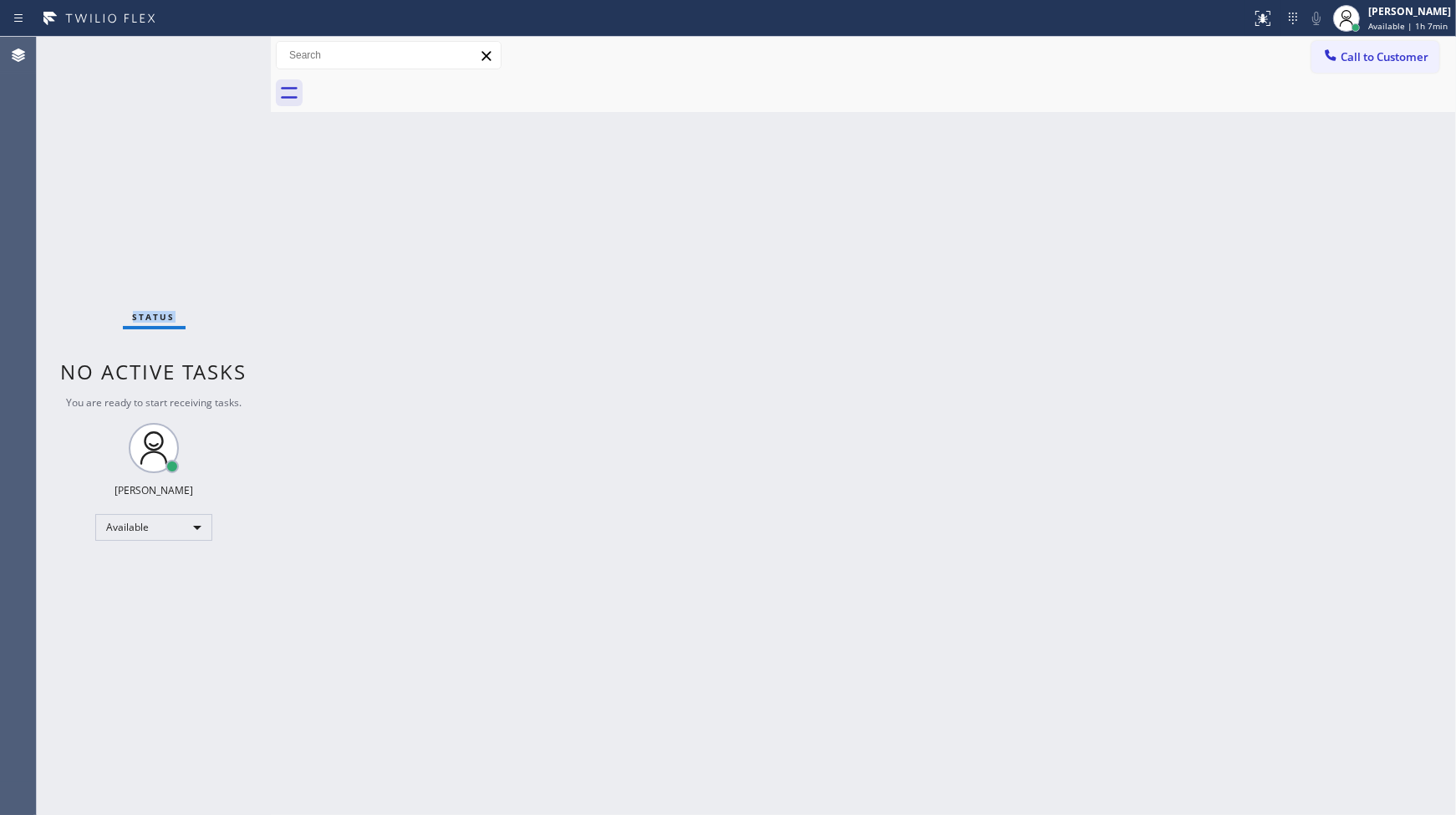
click at [218, 55] on div "Status No active tasks You are ready to start receiving tasks. JENIZA ALCAYDE A…" at bounding box center [154, 426] width 234 height 778
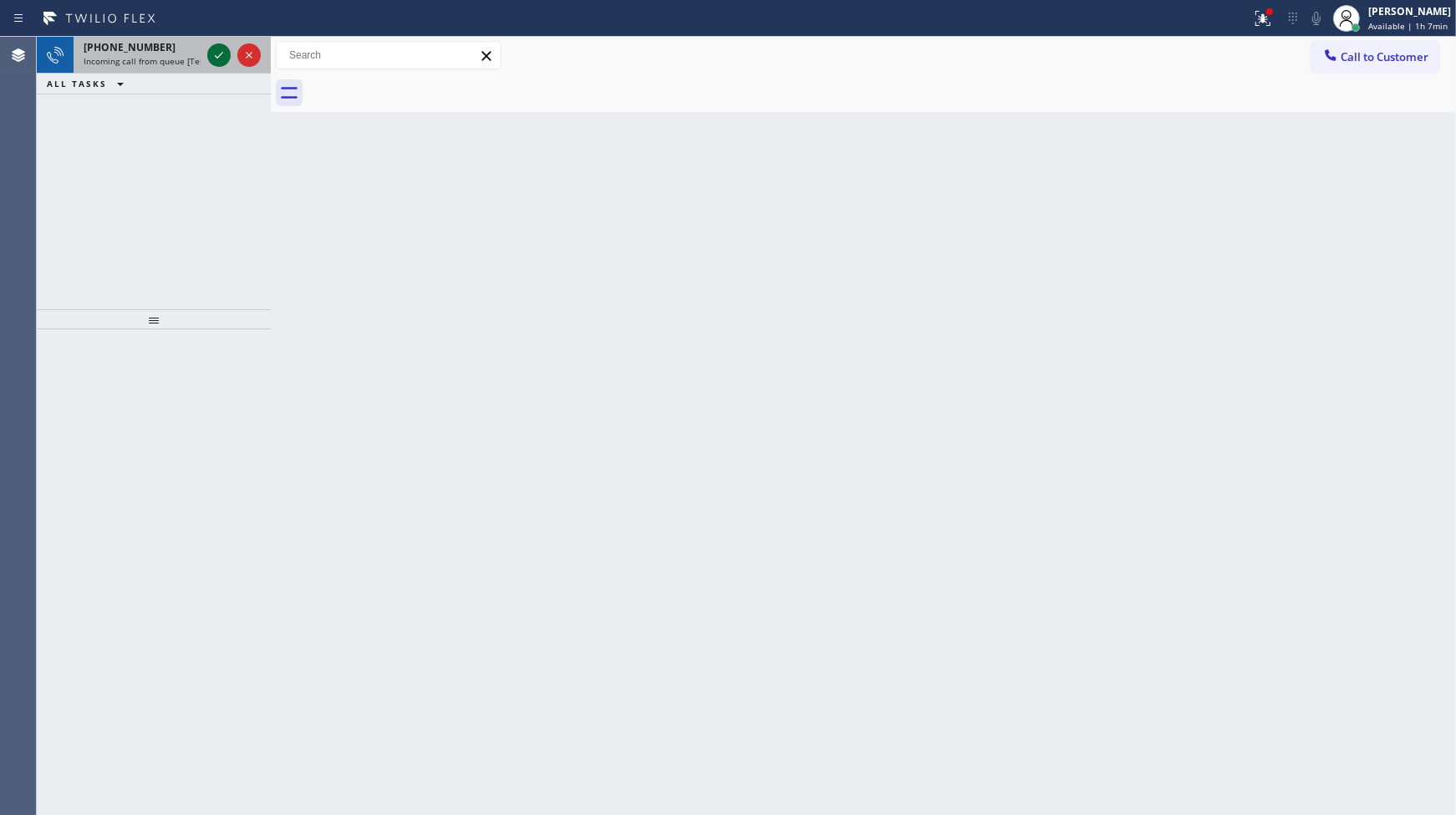
click at [218, 59] on icon at bounding box center [219, 55] width 20 height 20
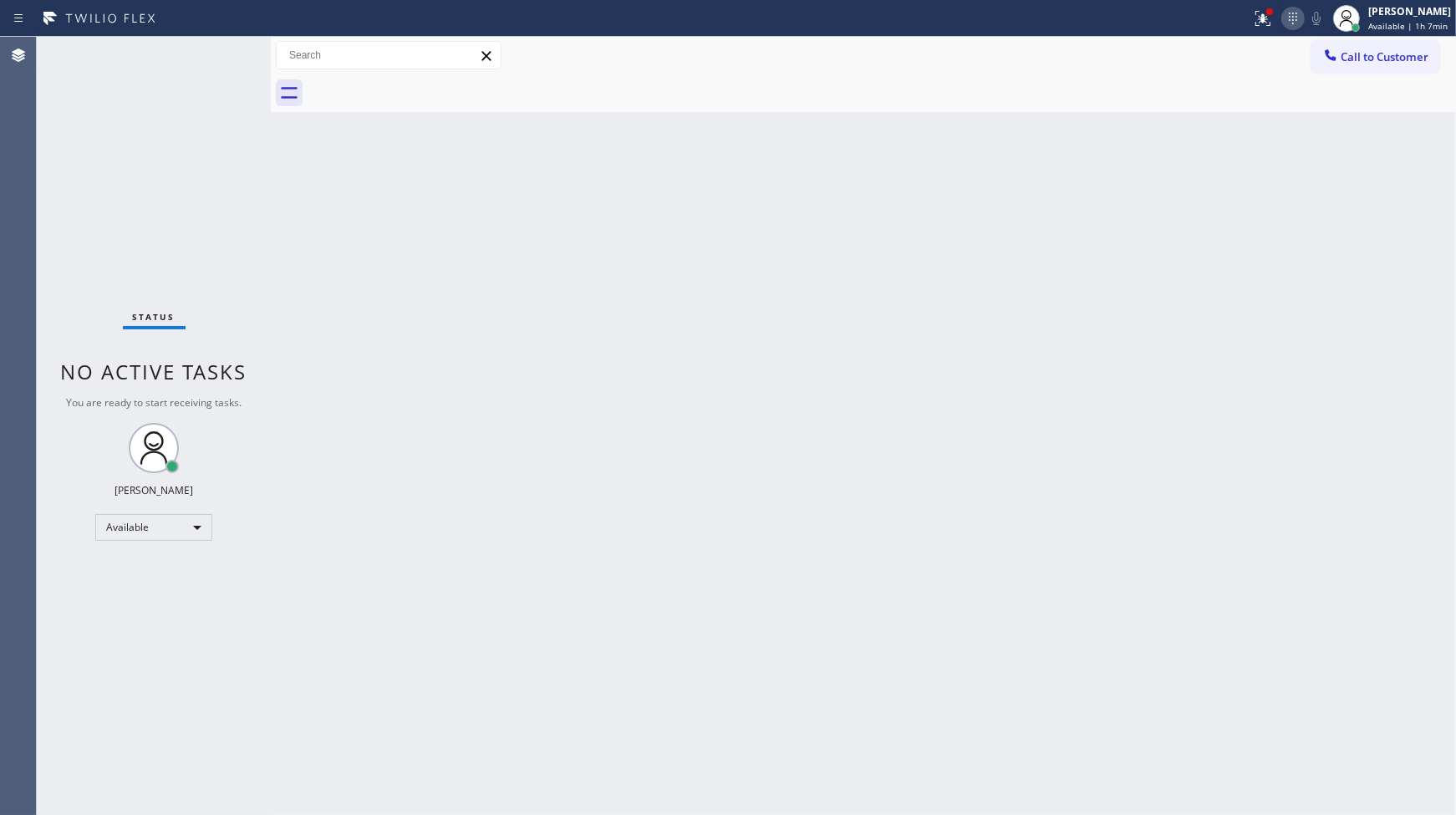
click at [1286, 21] on icon at bounding box center [1293, 18] width 20 height 20
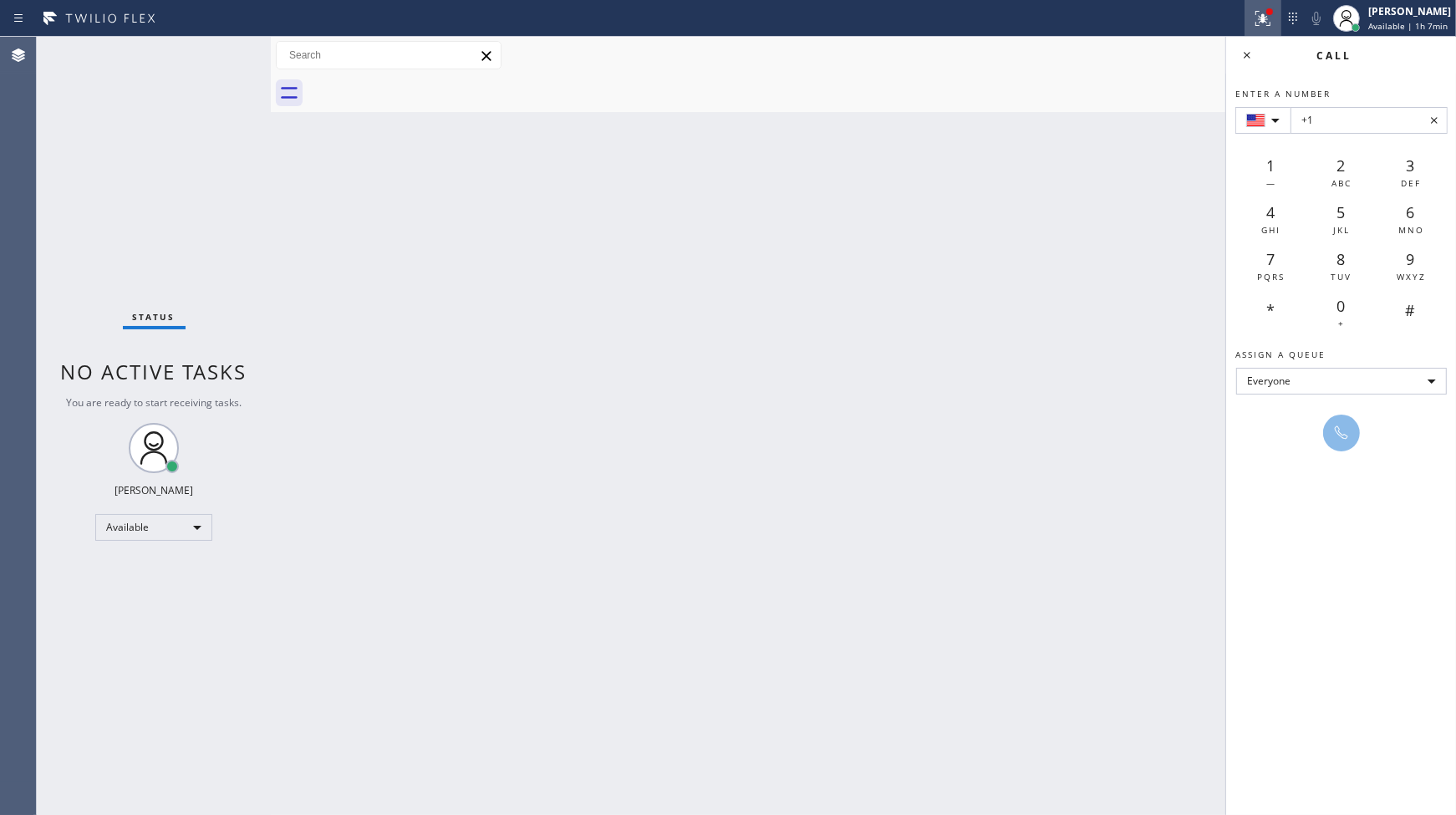
click at [1271, 20] on icon at bounding box center [1263, 18] width 20 height 20
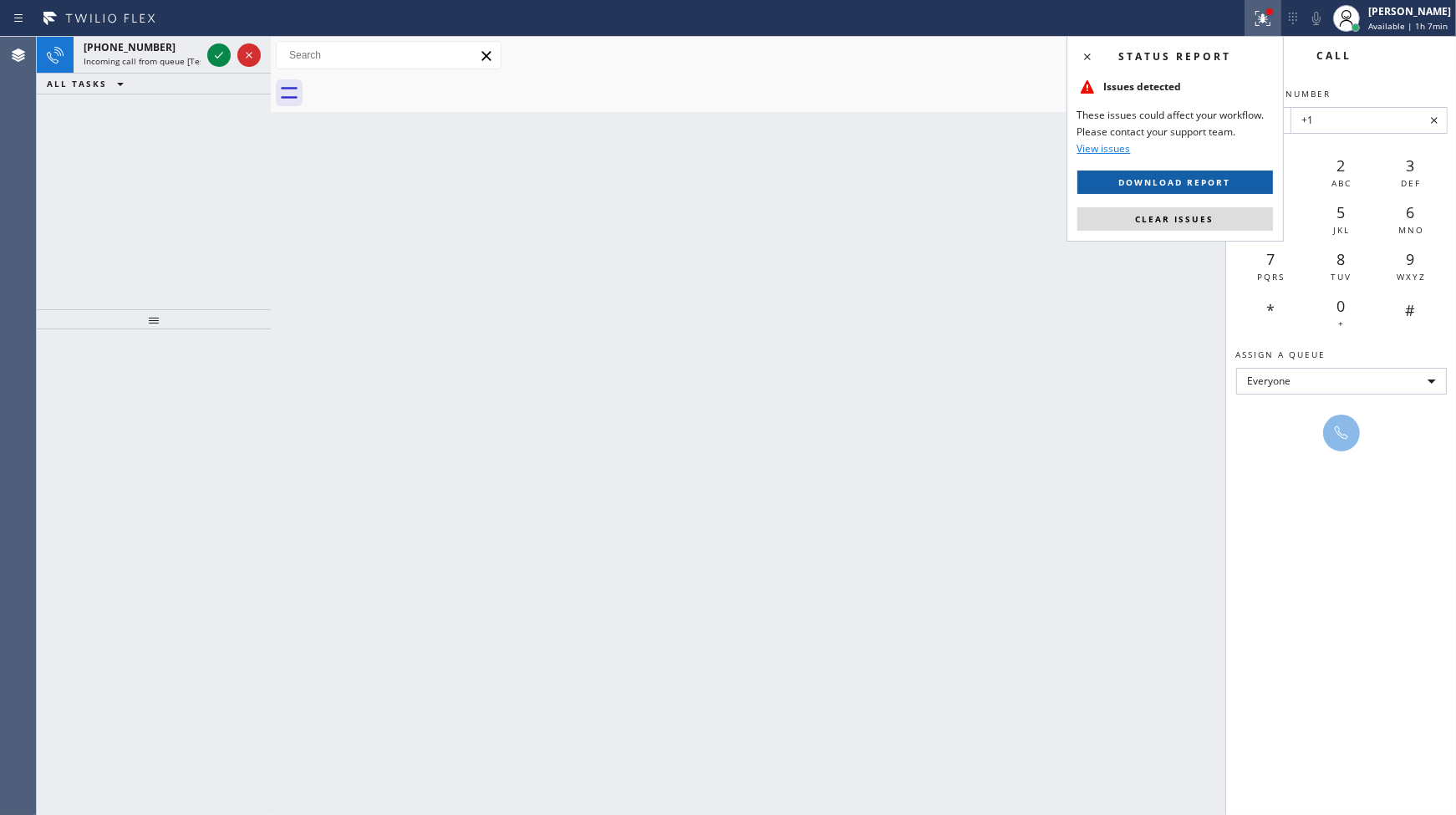
click at [1235, 185] on button "Download report" at bounding box center [1175, 182] width 196 height 24
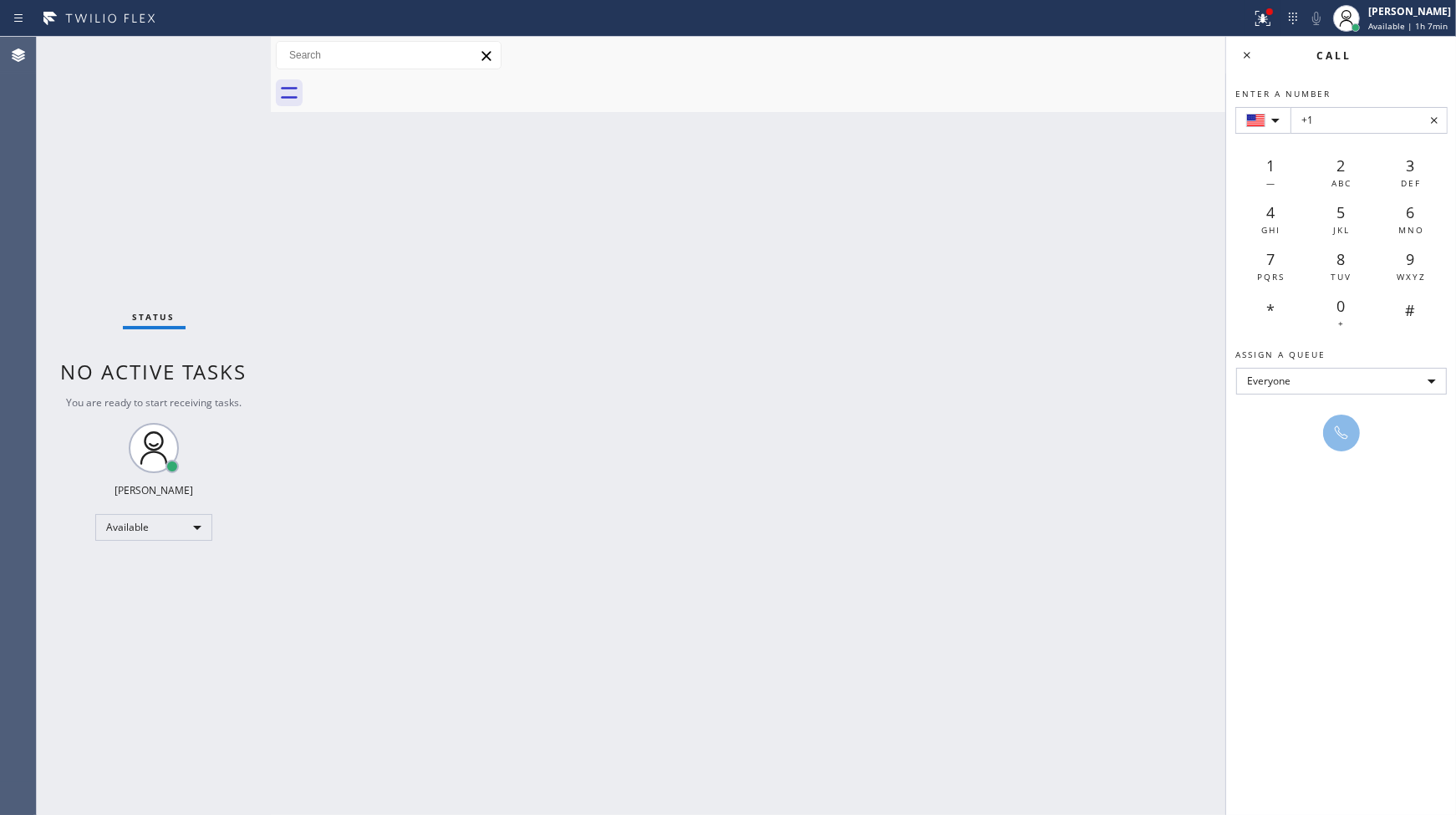
click at [1434, 122] on icon at bounding box center [1434, 120] width 20 height 20
click at [1246, 54] on icon at bounding box center [1247, 55] width 20 height 20
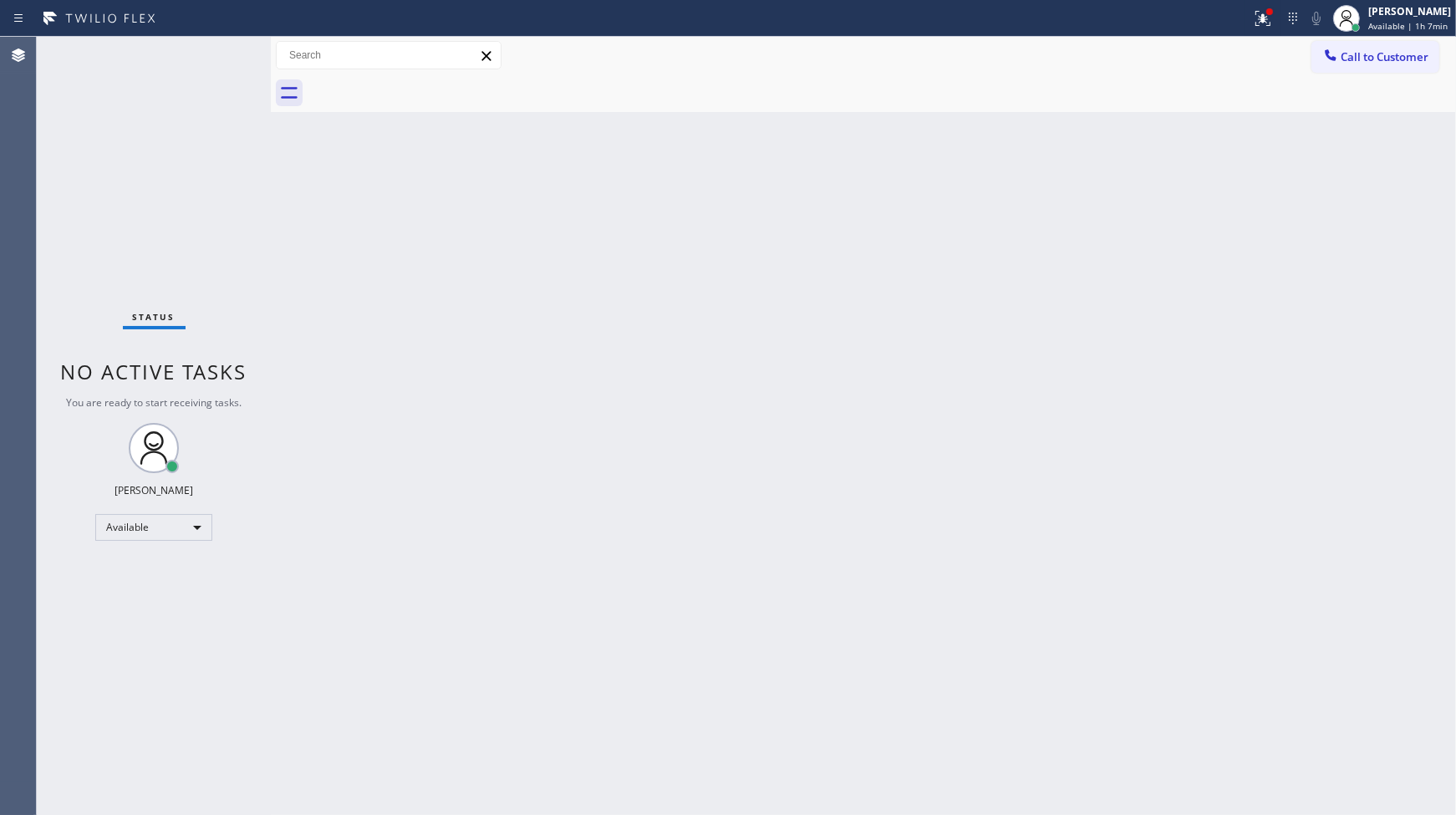
click at [1246, 54] on div "Call to Customer Outbound call Location Search location Your caller id phone nu…" at bounding box center [864, 55] width 1185 height 29
click at [1257, 13] on icon at bounding box center [1263, 18] width 20 height 20
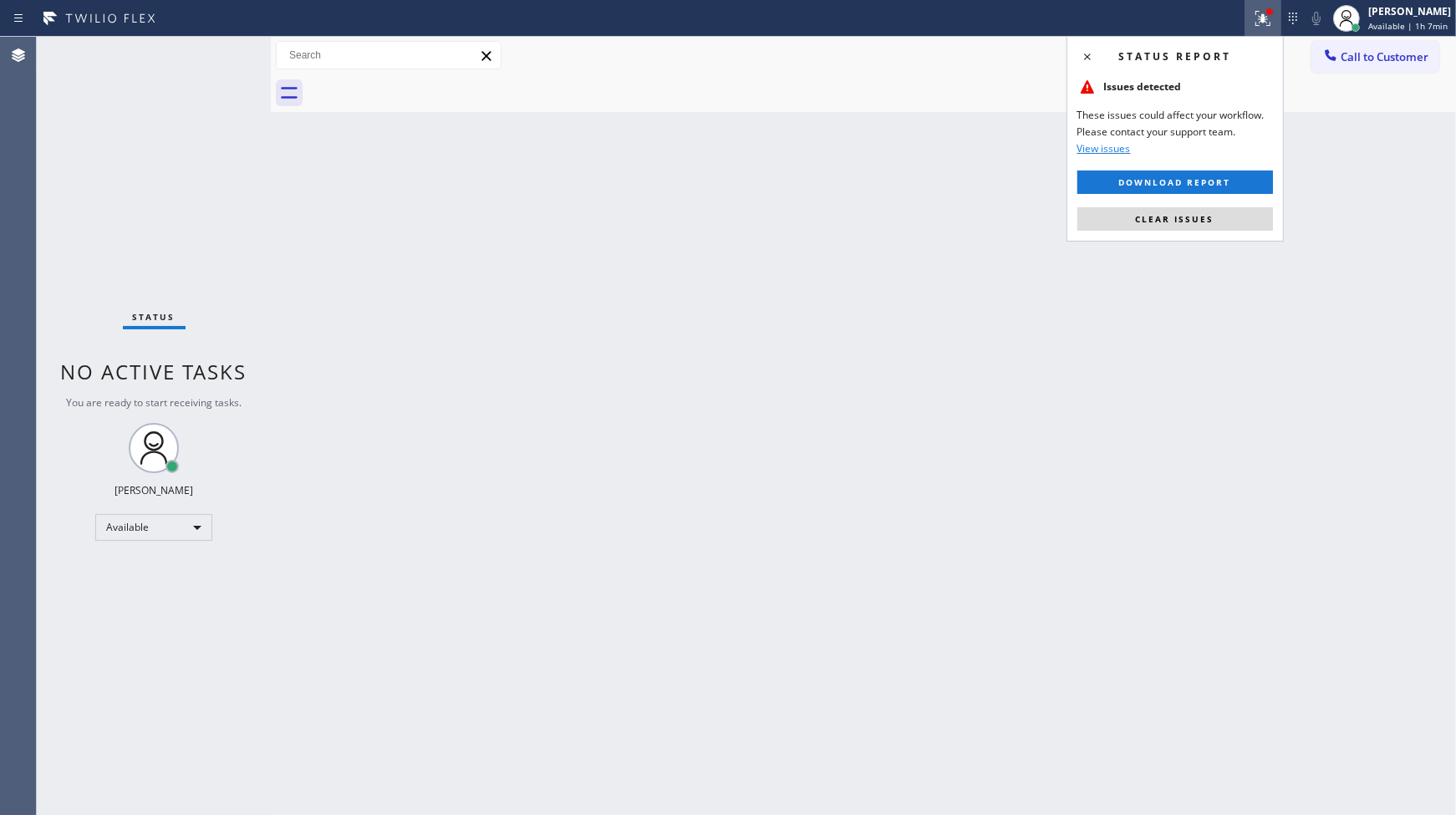
click at [1239, 203] on div "Status report Issues detected These issues could affect your workflow. Please c…" at bounding box center [1175, 138] width 217 height 206
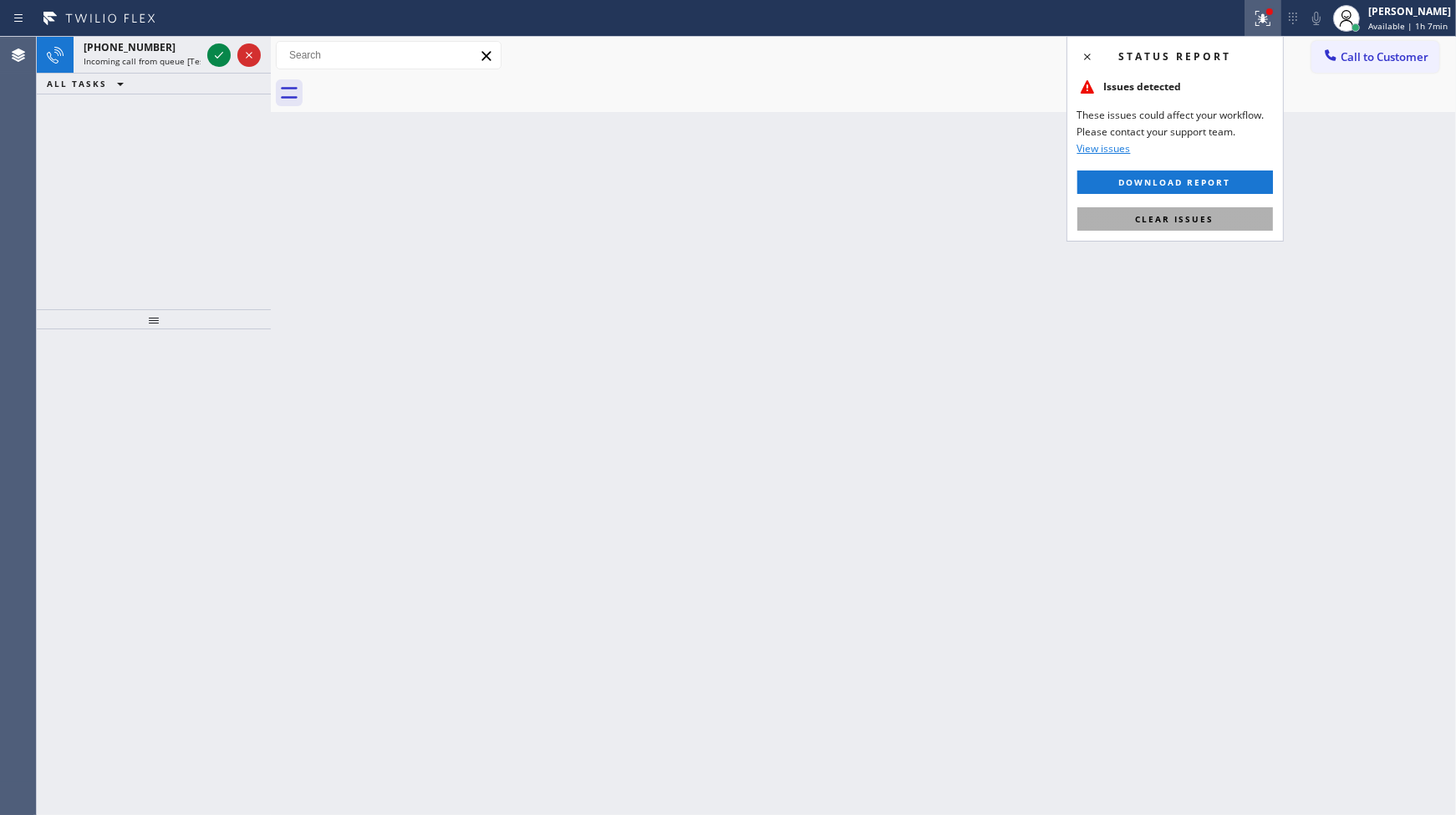
click at [1232, 213] on button "Clear issues" at bounding box center [1175, 219] width 196 height 24
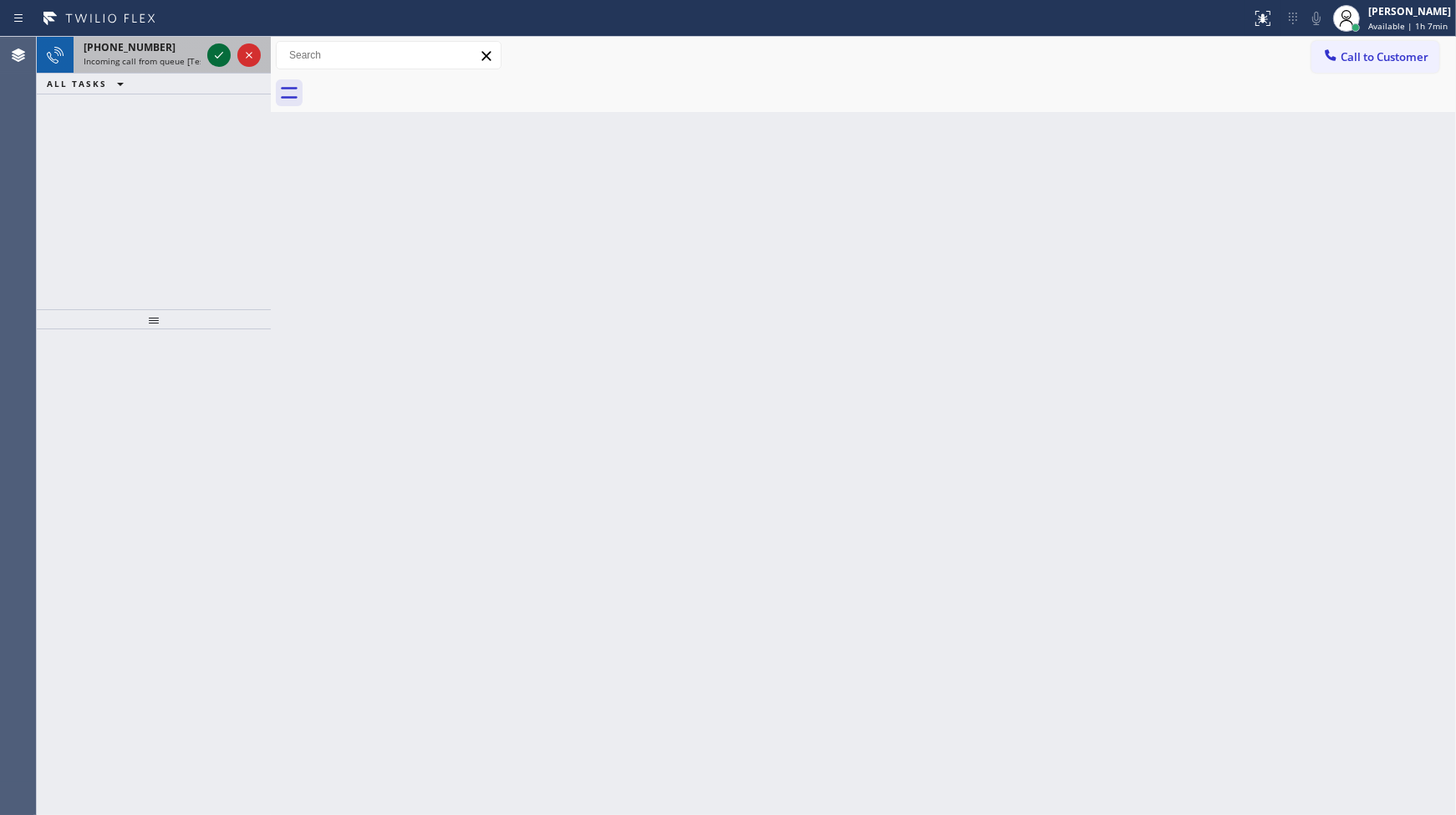
click at [217, 54] on icon at bounding box center [219, 55] width 20 height 20
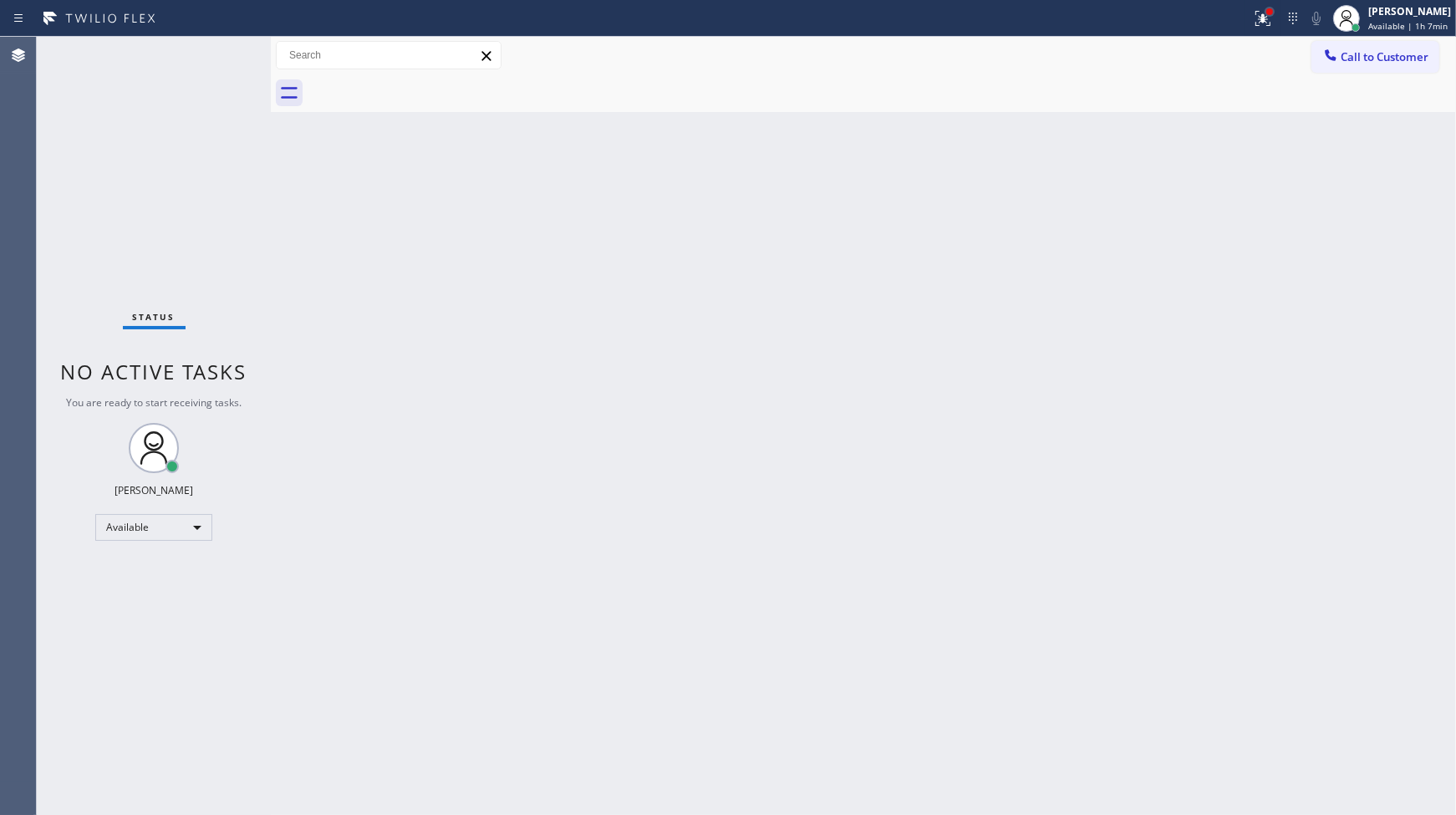
click at [1271, 15] on div at bounding box center [1270, 12] width 10 height 10
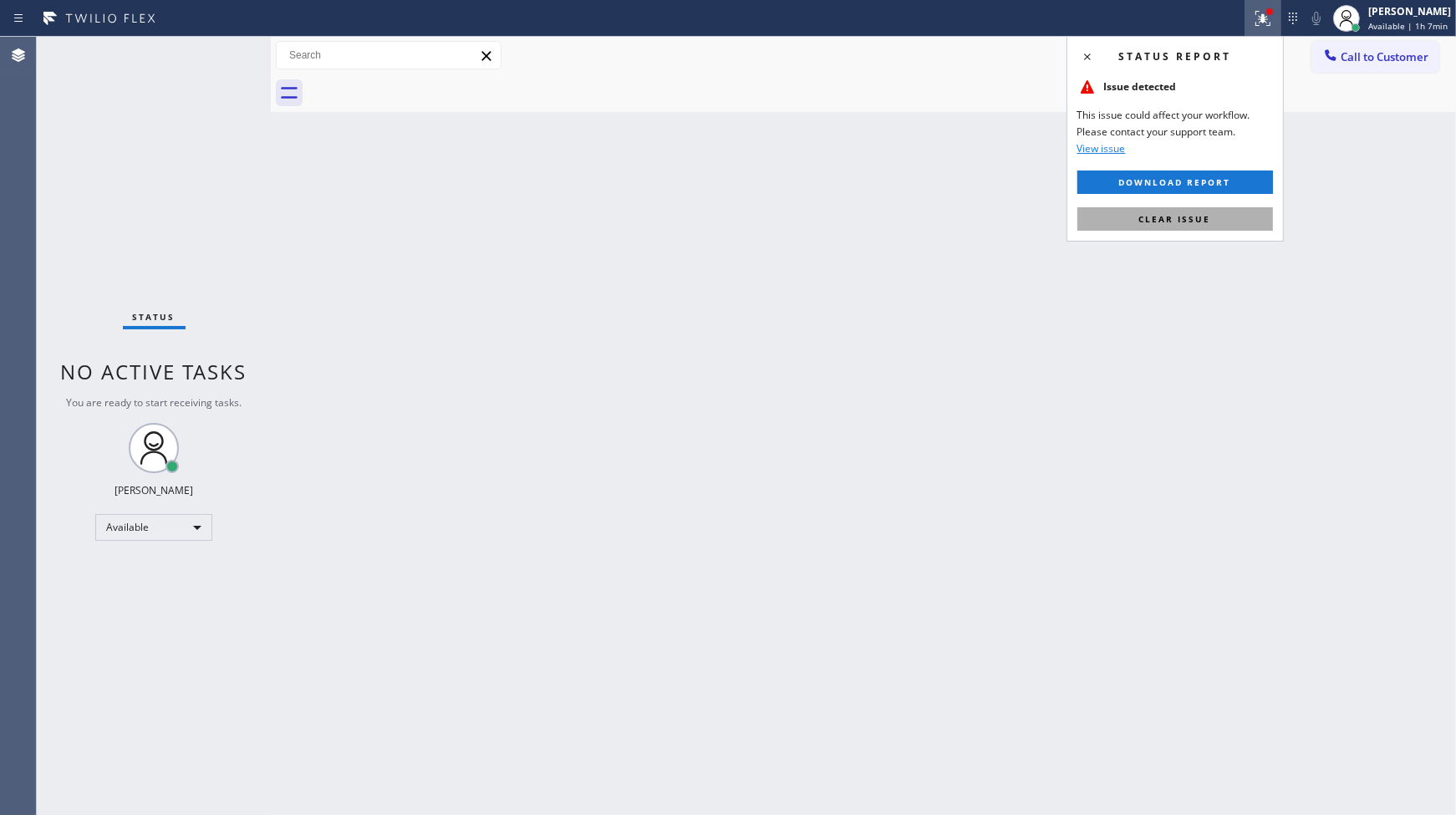
click at [1260, 213] on button "Clear issue" at bounding box center [1175, 219] width 196 height 24
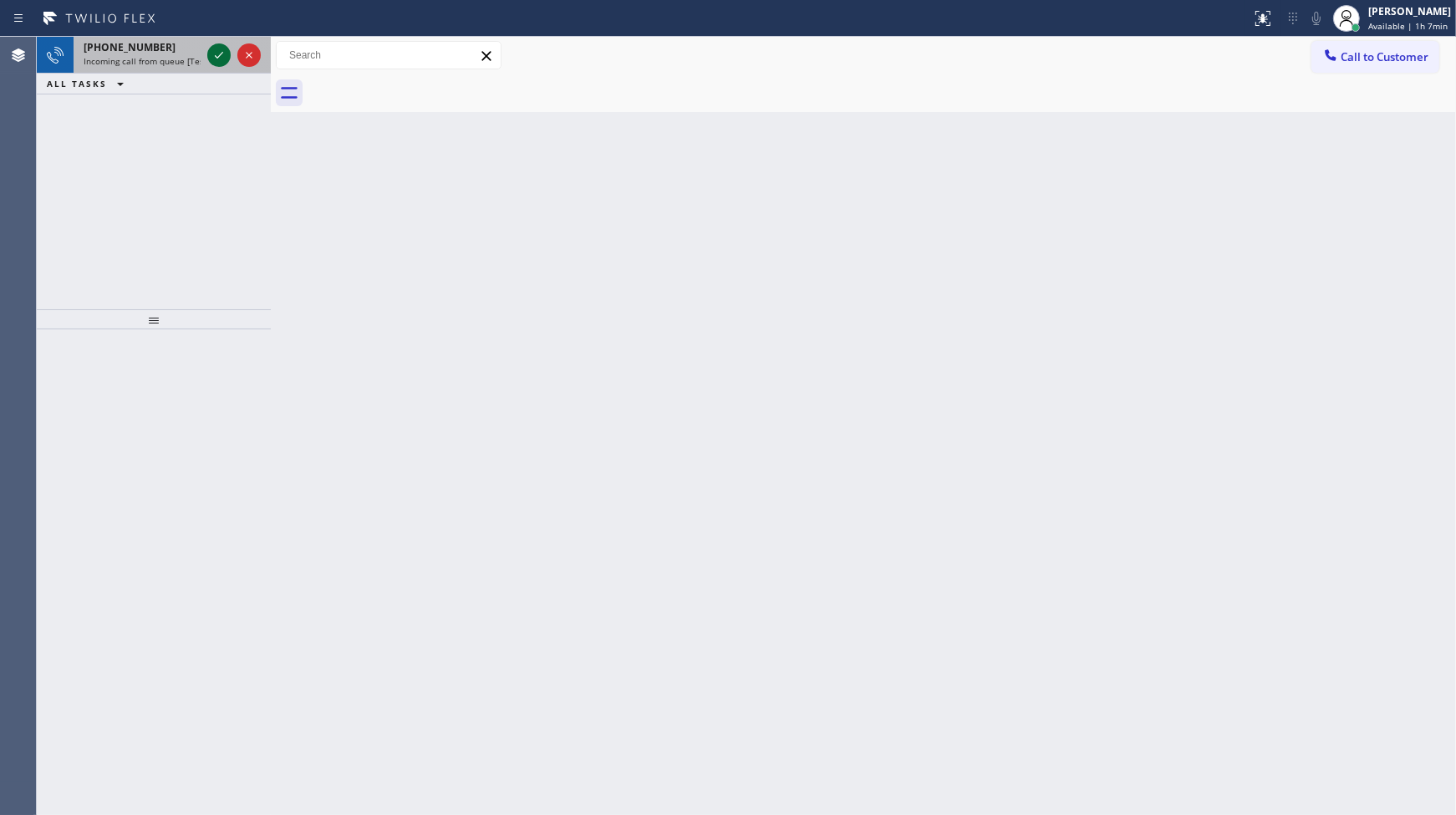
click at [227, 60] on icon at bounding box center [219, 55] width 20 height 20
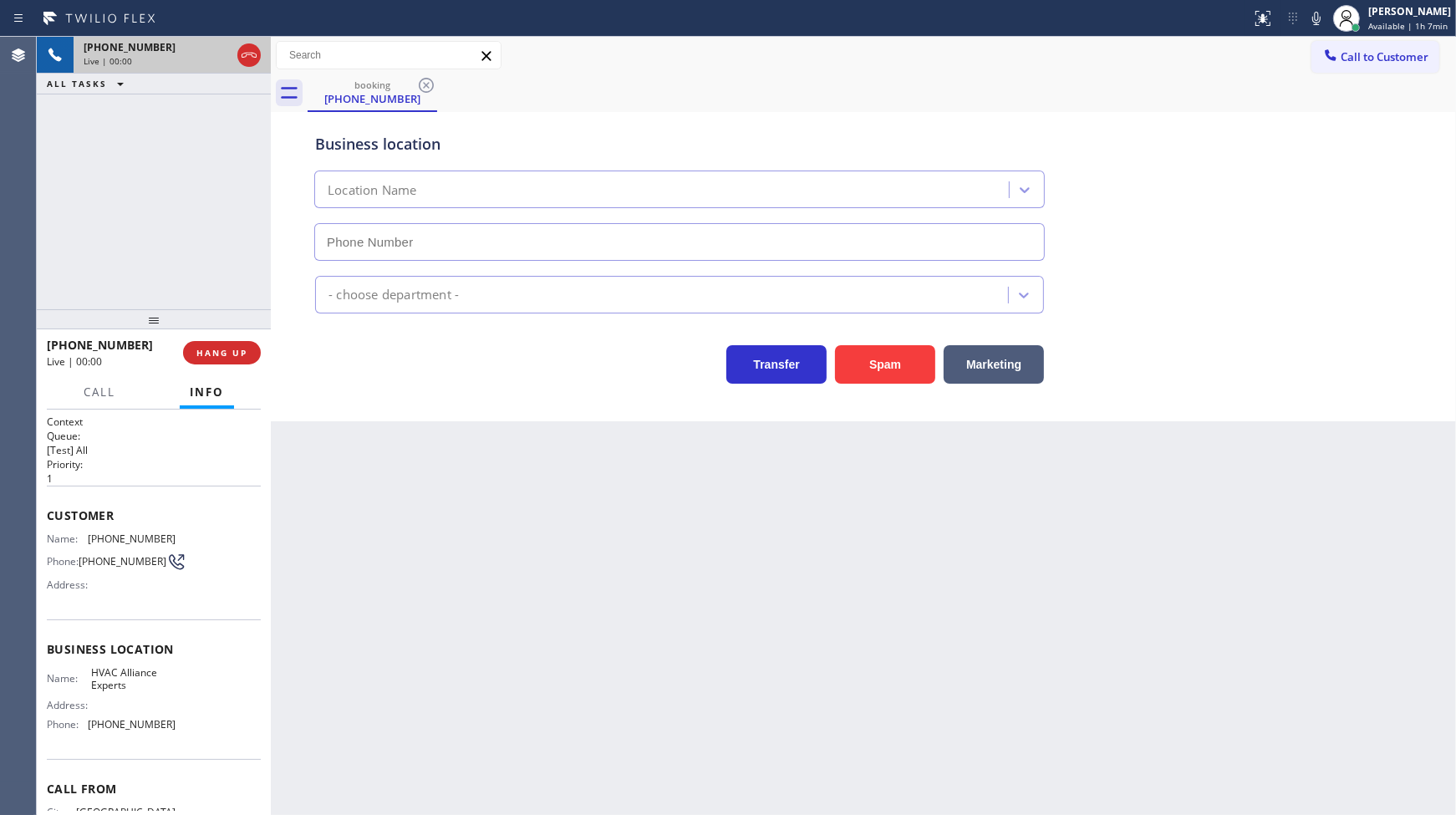
type input "(323) 825-6940"
click at [222, 347] on span "HANG UP" at bounding box center [222, 353] width 51 height 12
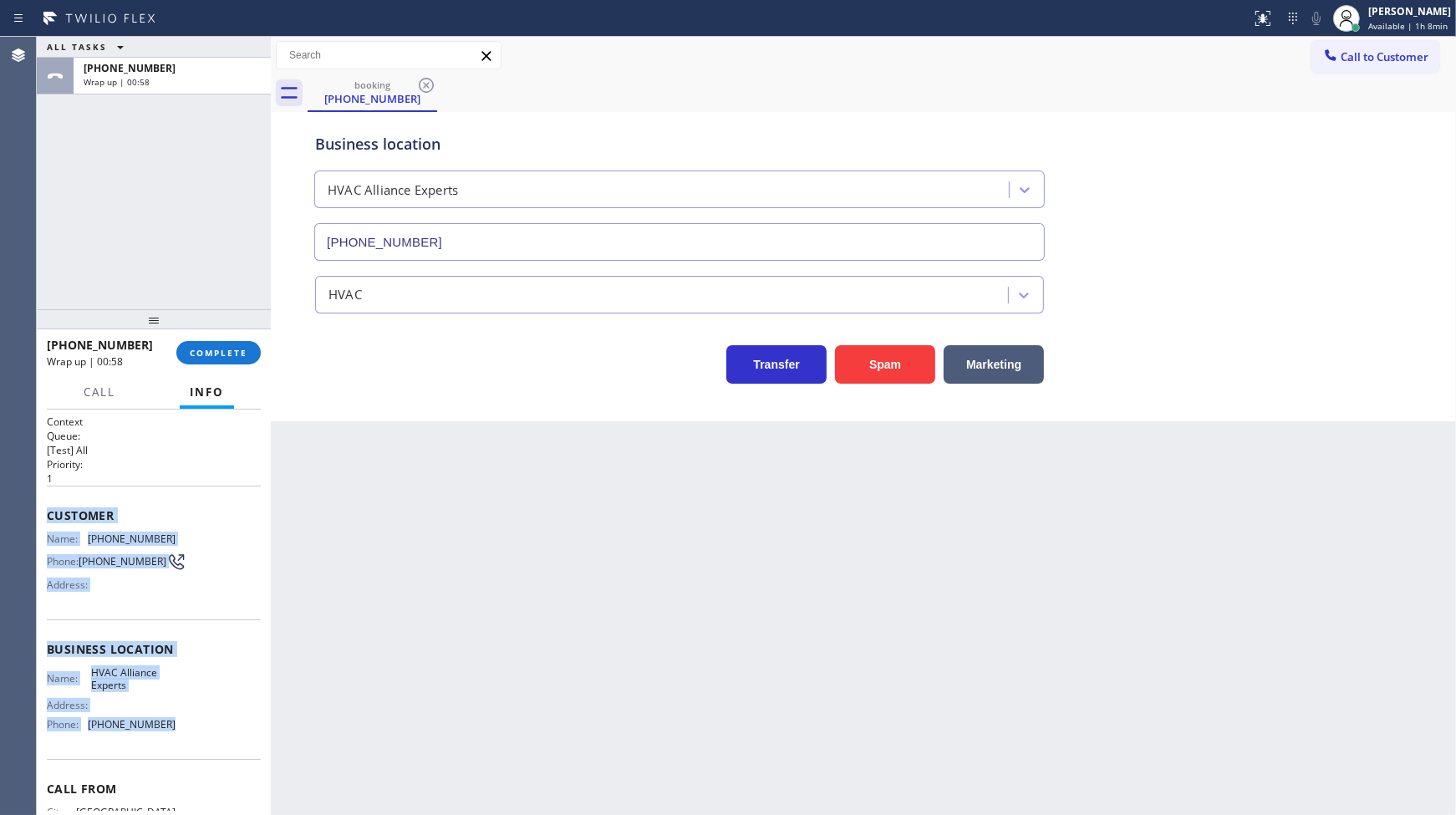
drag, startPoint x: 47, startPoint y: 509, endPoint x: 185, endPoint y: 735, distance: 264.8
click at [180, 738] on div "Context Queue: [Test] All Priority: 1 Customer Name: (872) 260-5750 Phone: (872…" at bounding box center [154, 650] width 214 height 471
copy div "Customer Name: (872) 260-5750 Phone: (872) 260-5750 Address: Business location …"
click at [234, 347] on span "COMPLETE" at bounding box center [218, 353] width 58 height 12
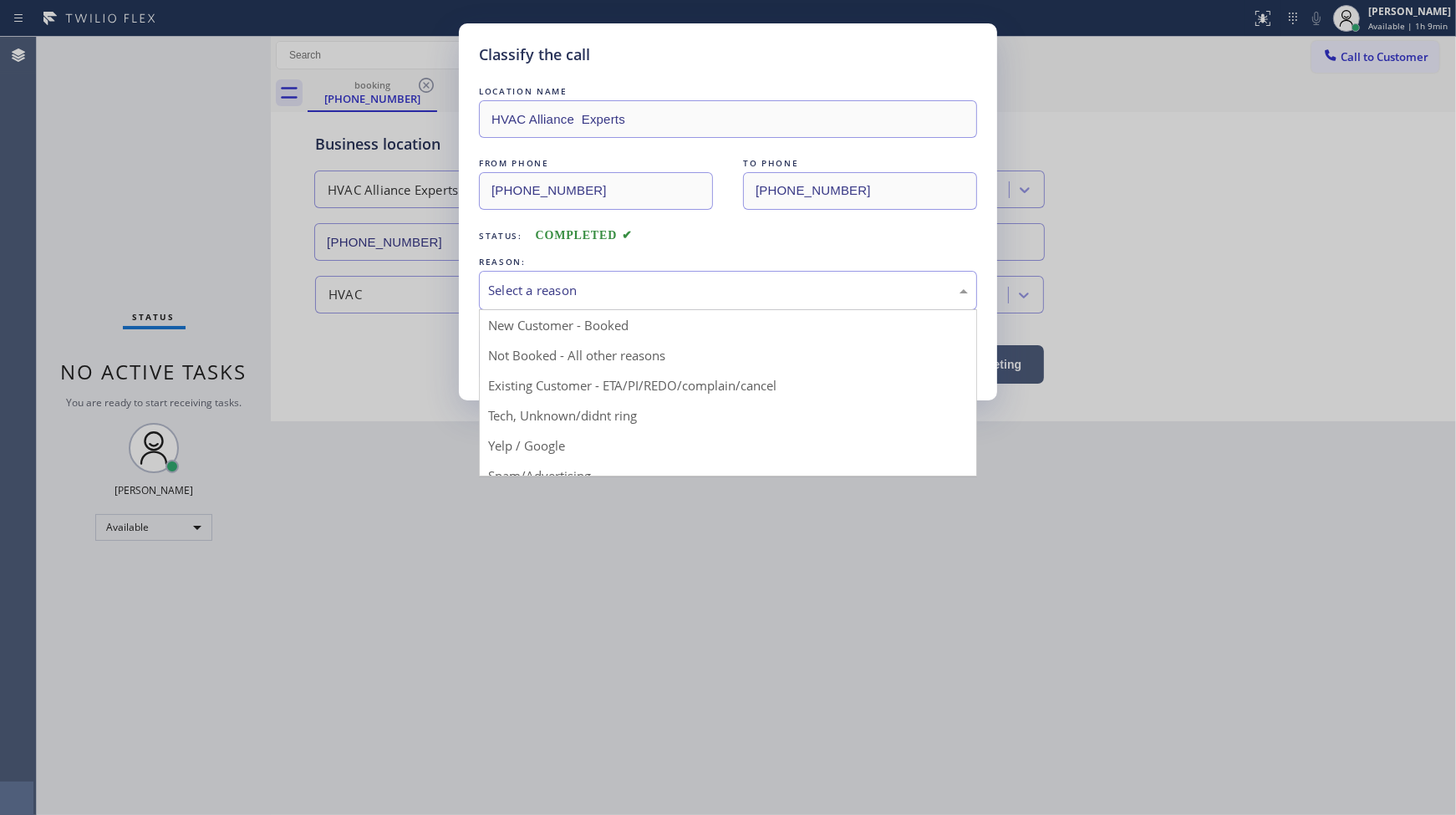
click at [539, 289] on div "Select a reason" at bounding box center [728, 290] width 480 height 19
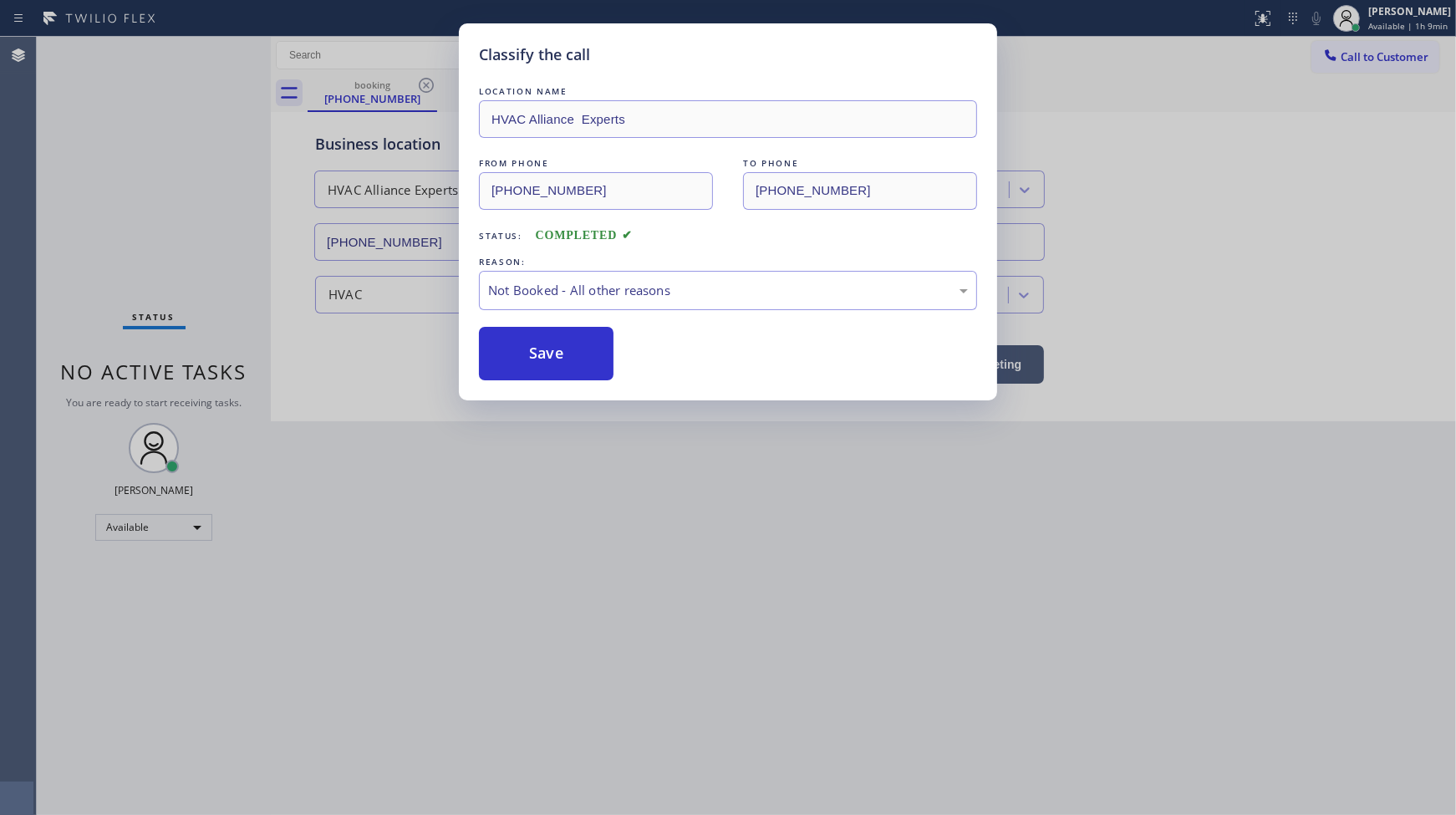
click at [530, 348] on button "Save" at bounding box center [546, 353] width 134 height 54
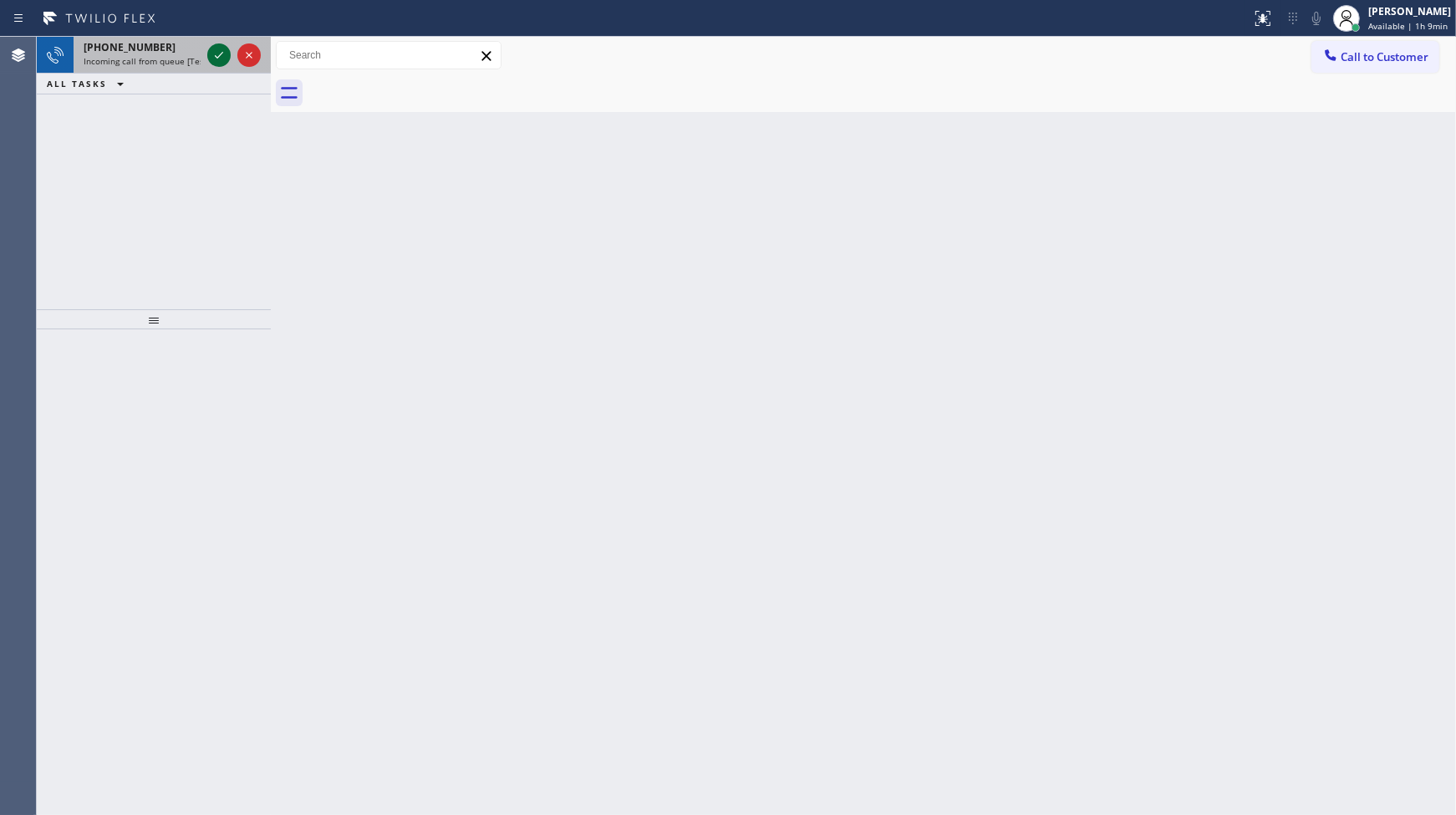
click at [217, 56] on icon at bounding box center [219, 55] width 20 height 20
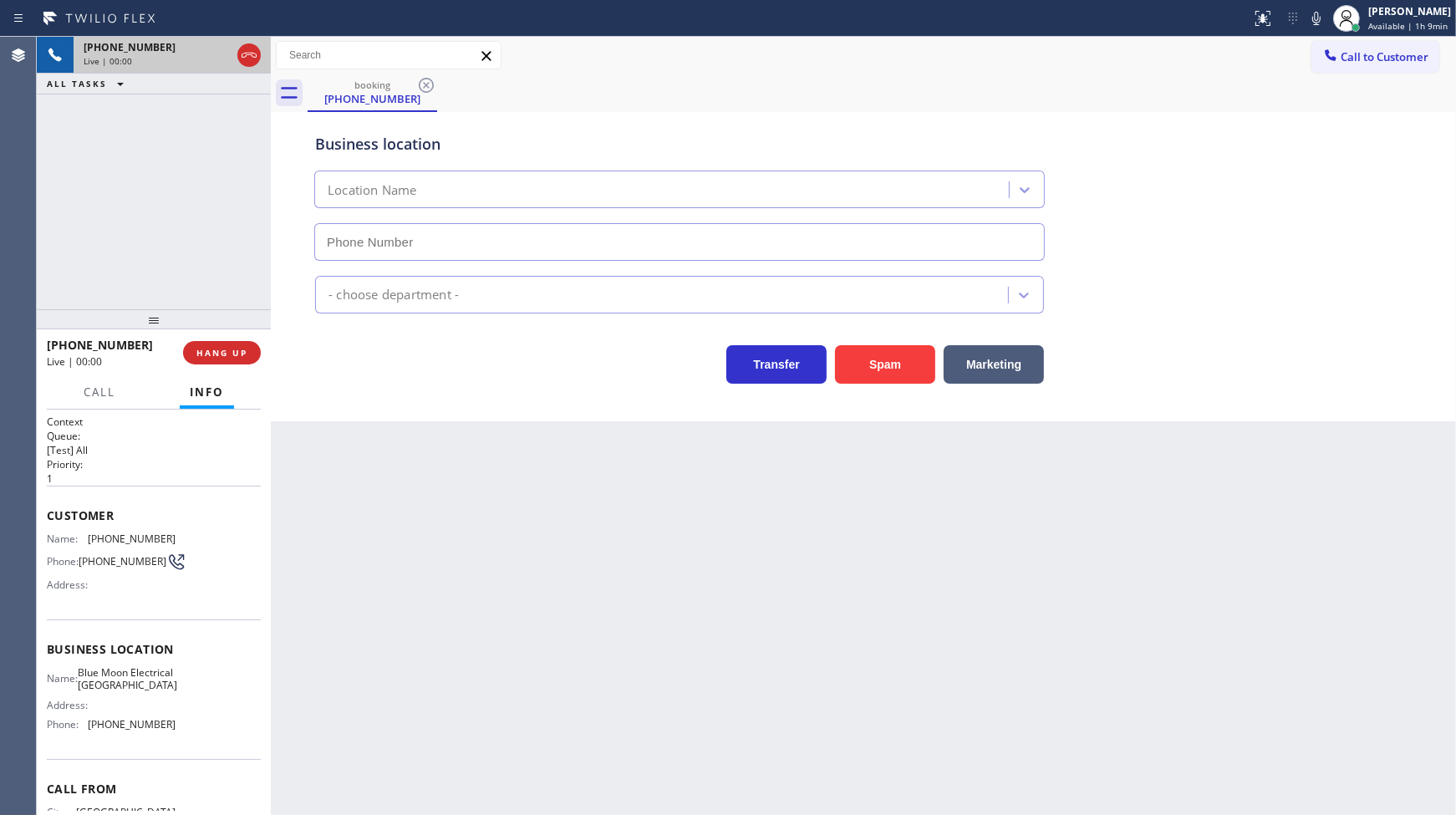
type input "(760) 388-9408"
click at [209, 357] on span "HANG UP" at bounding box center [222, 353] width 51 height 12
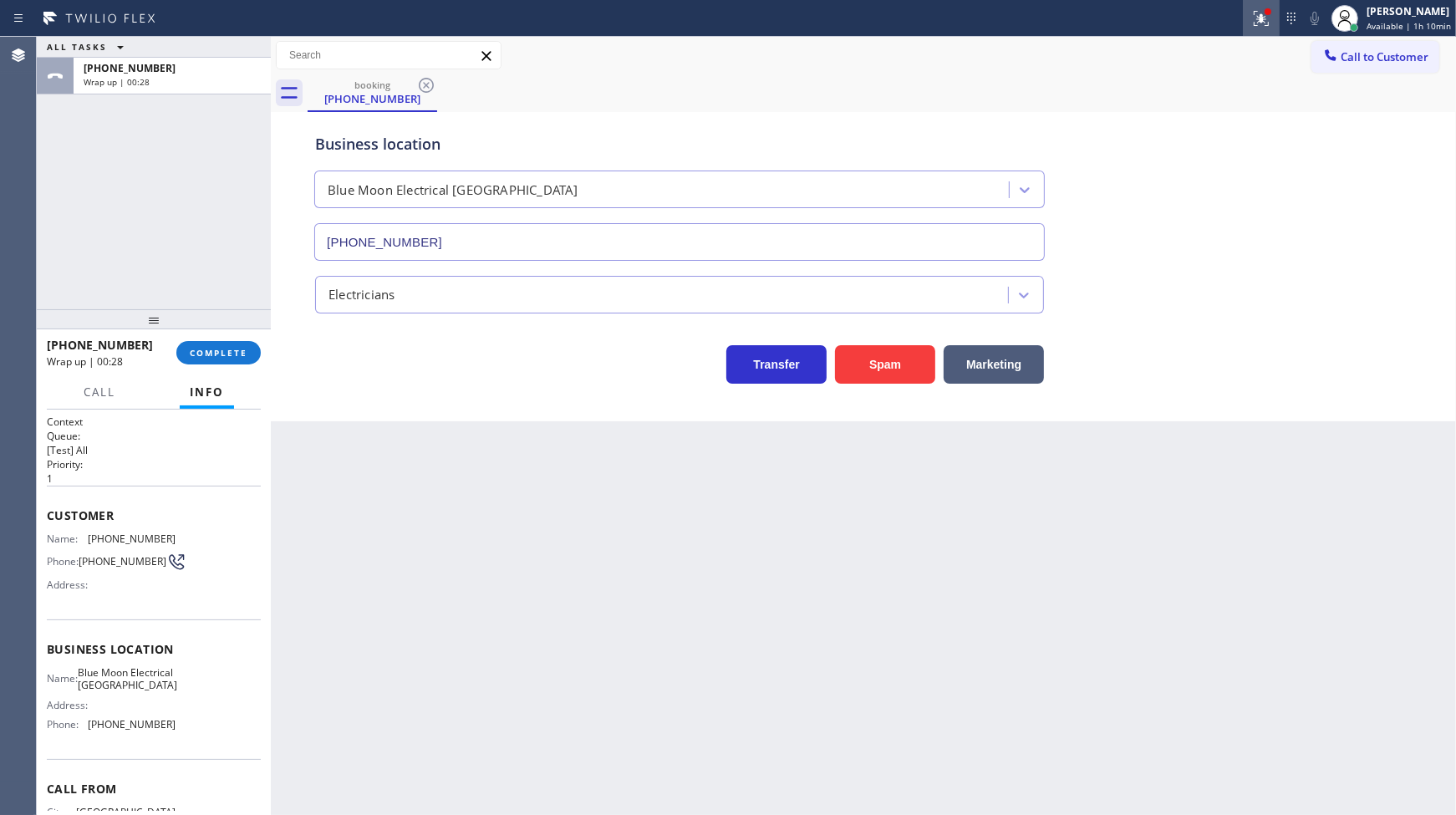
click at [1271, 18] on icon at bounding box center [1261, 18] width 20 height 20
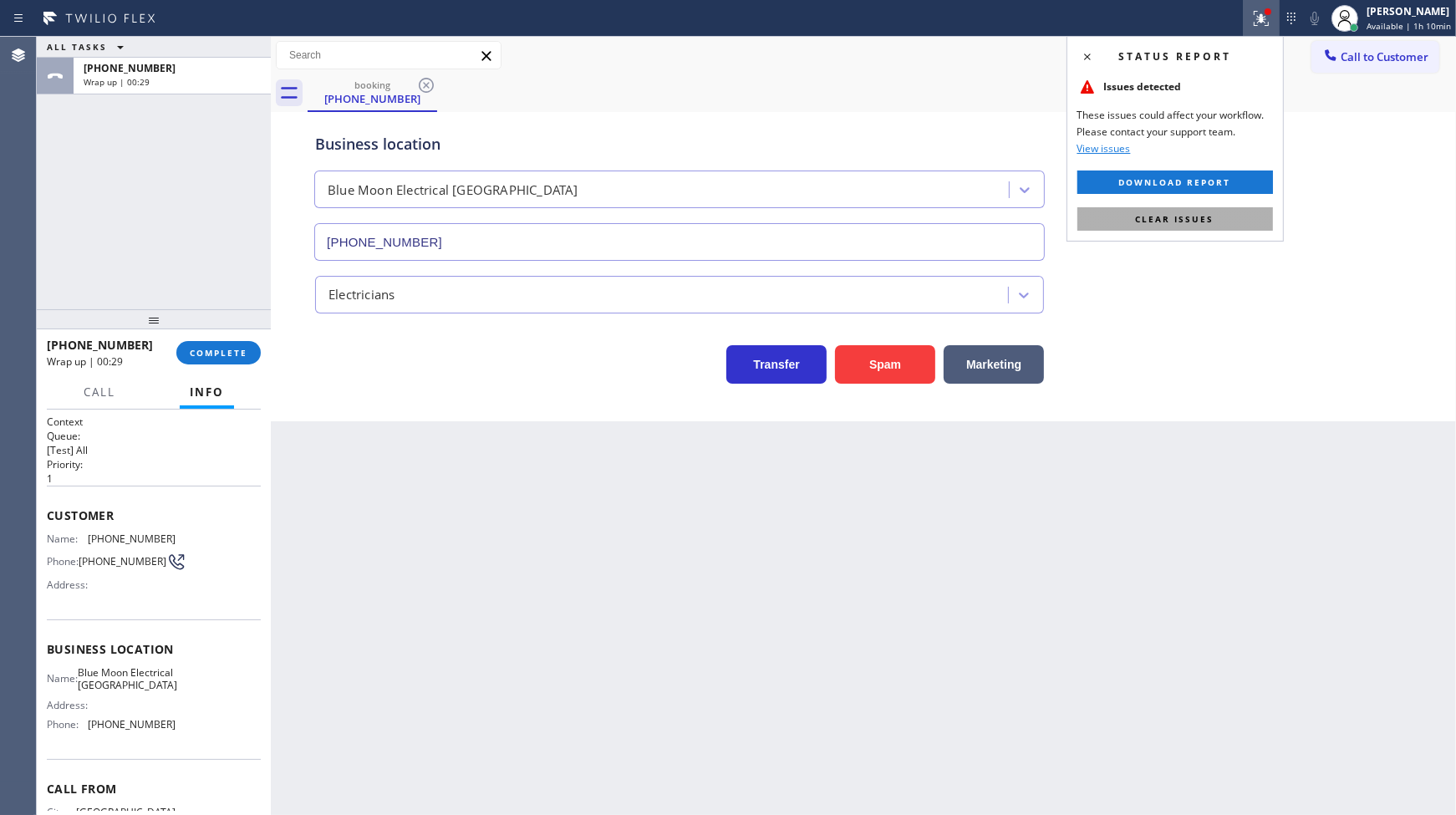
click at [1215, 218] on button "Clear issues" at bounding box center [1175, 219] width 196 height 24
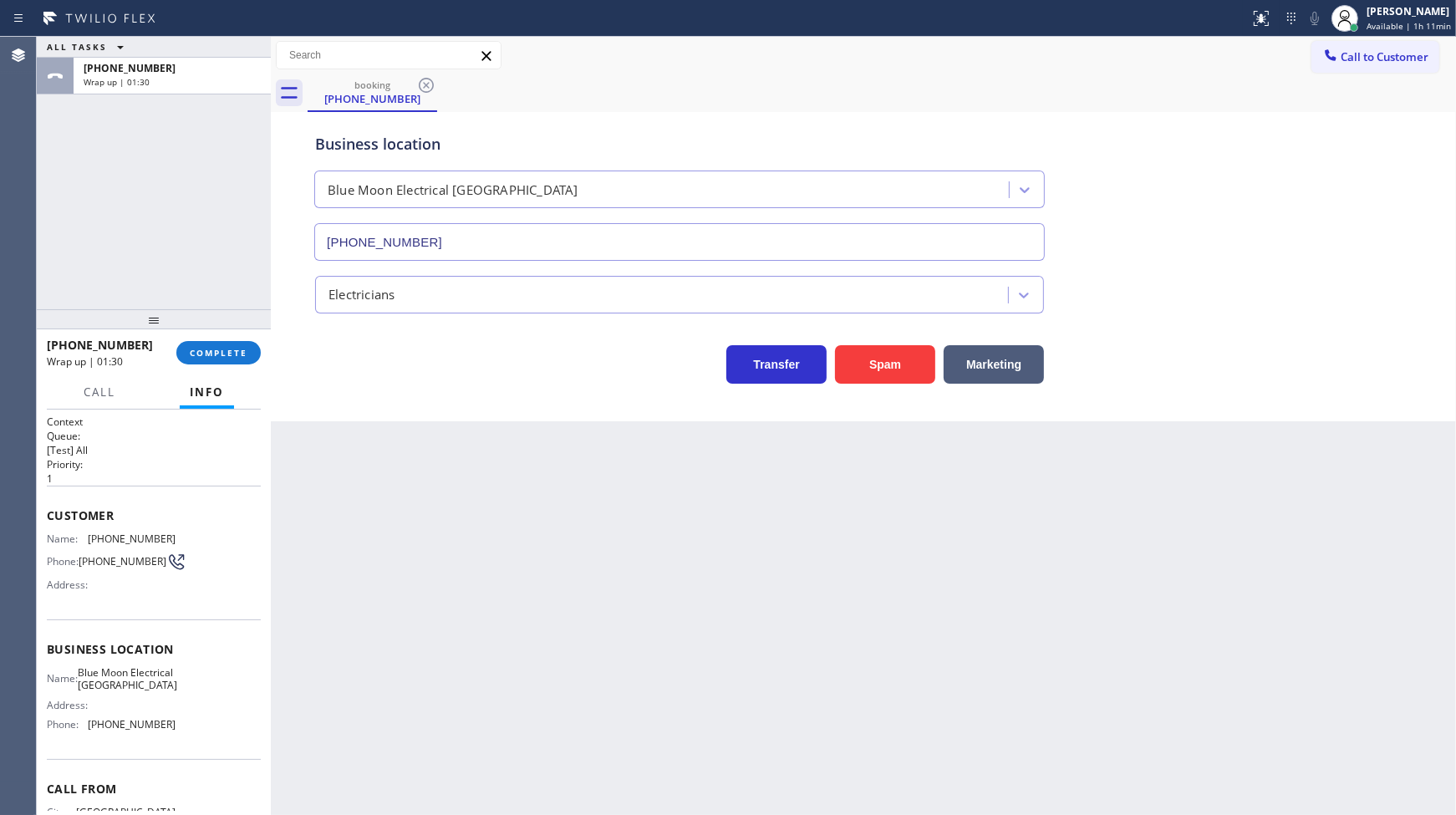
click at [227, 337] on div "+17209873031 Wrap up | 01:30 COMPLETE" at bounding box center [154, 353] width 214 height 44
click at [229, 353] on span "COMPLETE" at bounding box center [218, 353] width 58 height 12
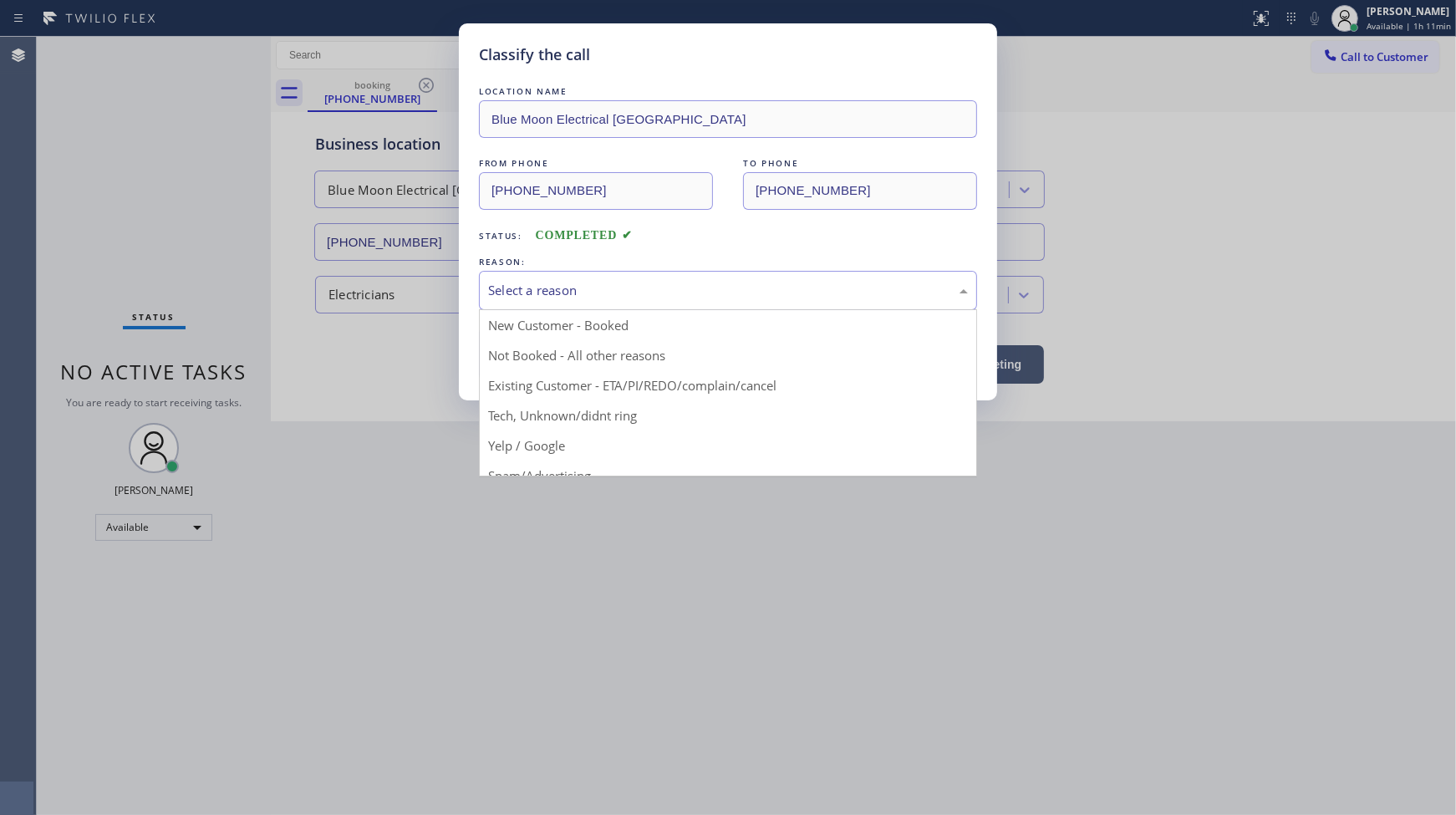
click at [535, 287] on div "Select a reason" at bounding box center [728, 290] width 480 height 19
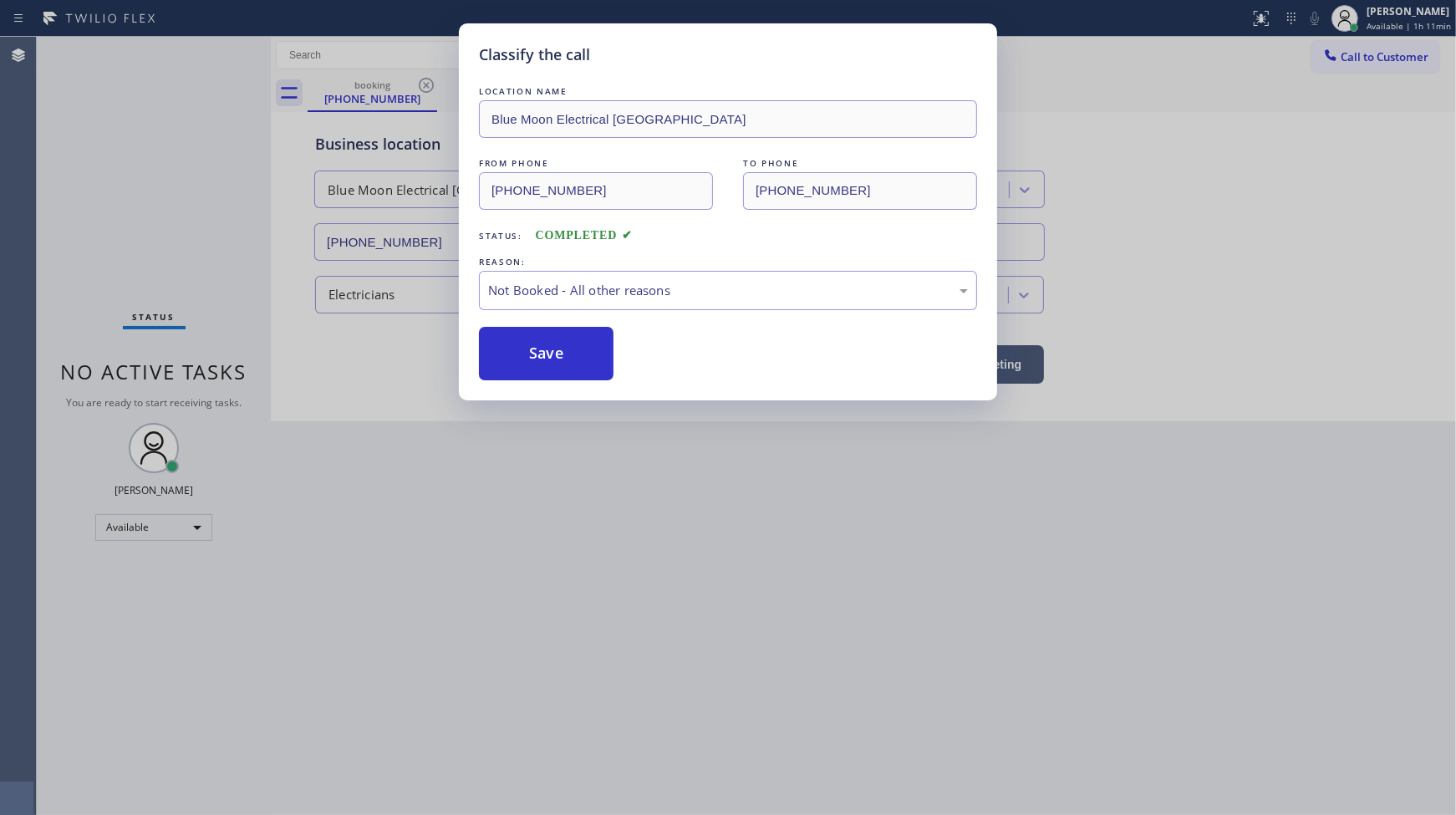
click at [516, 347] on button "Save" at bounding box center [546, 353] width 134 height 54
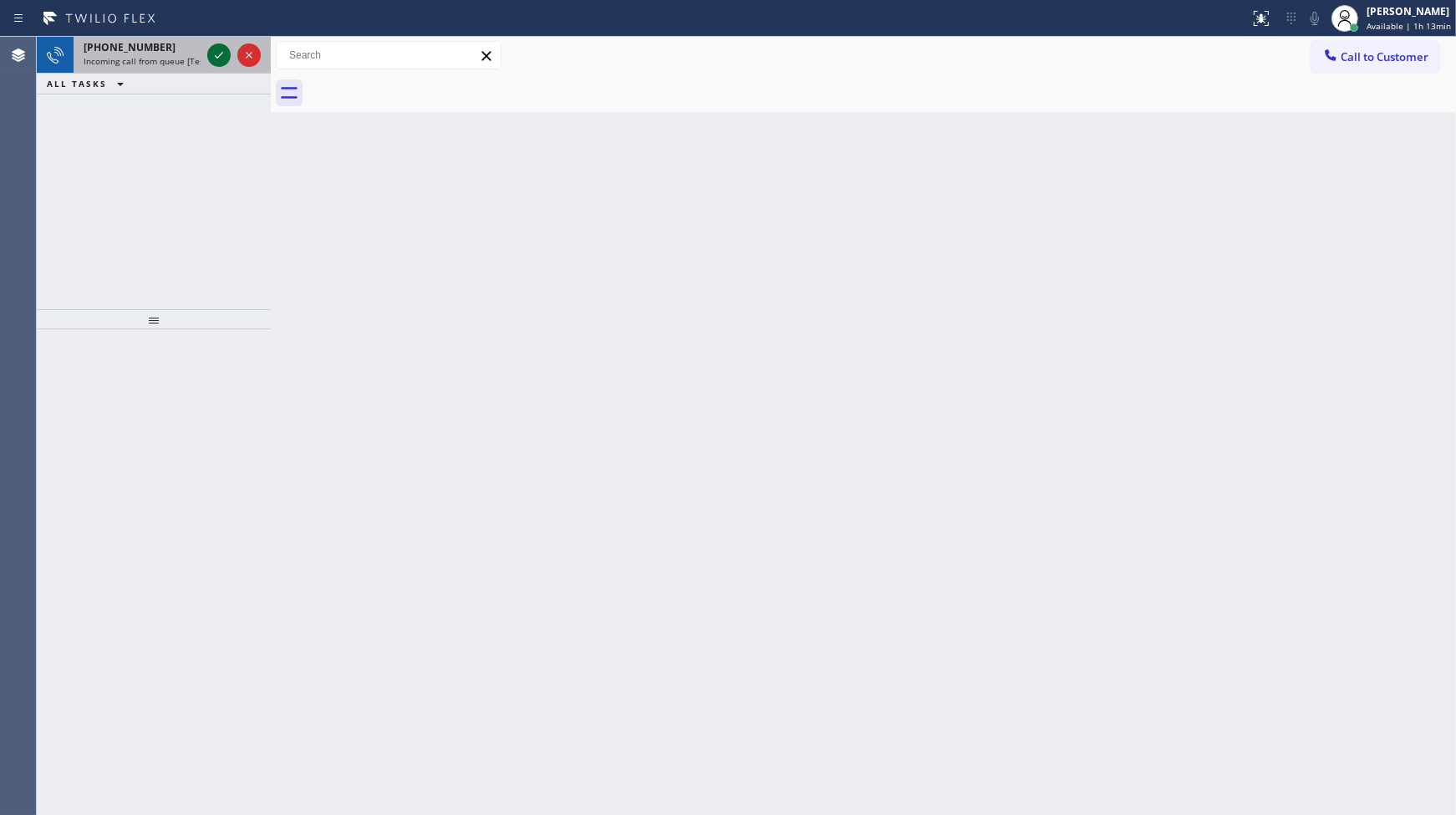
drag, startPoint x: 228, startPoint y: 65, endPoint x: 216, endPoint y: 54, distance: 16.3
click at [223, 60] on div at bounding box center [234, 55] width 60 height 37
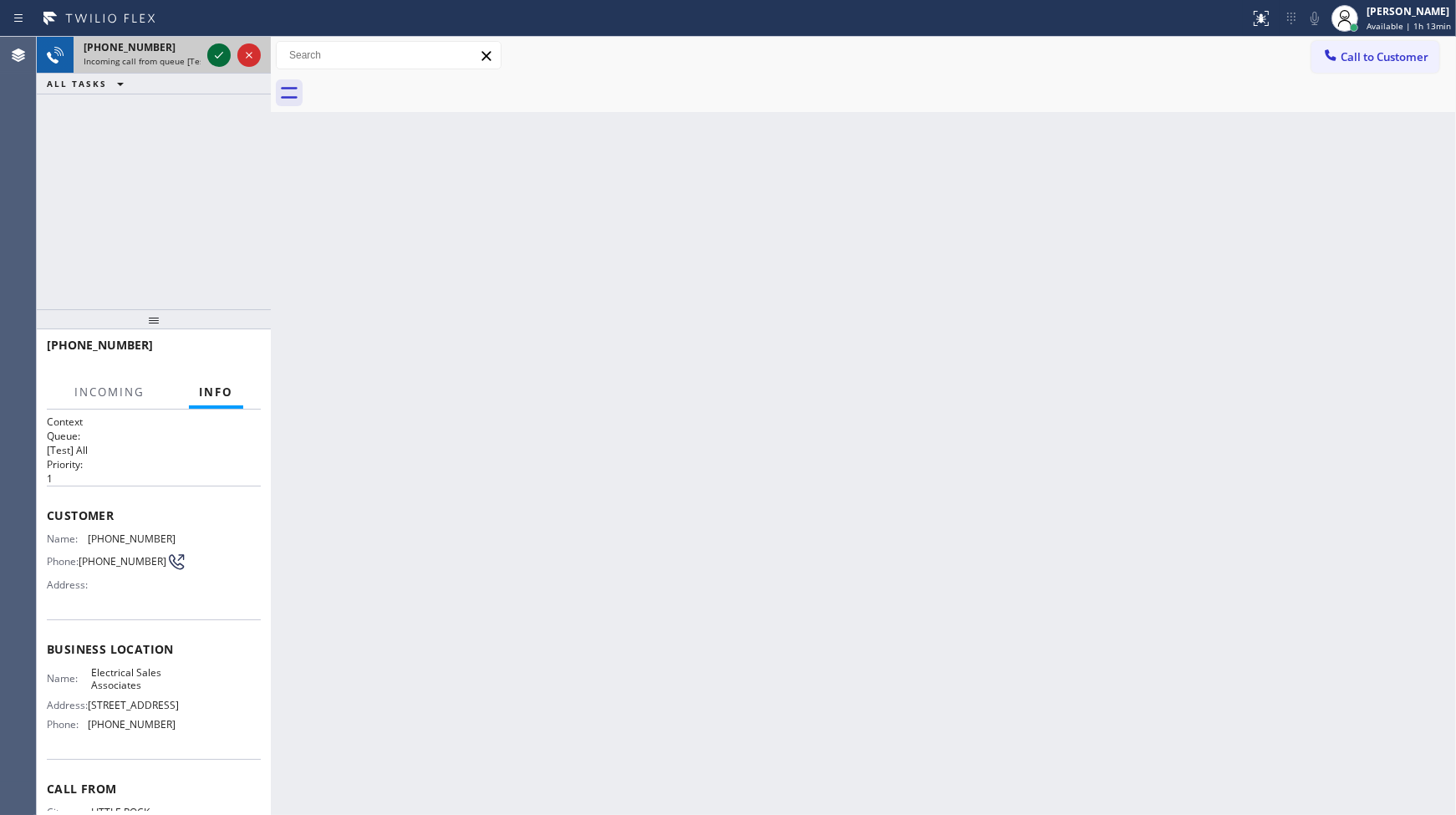
click at [216, 54] on icon at bounding box center [219, 55] width 20 height 20
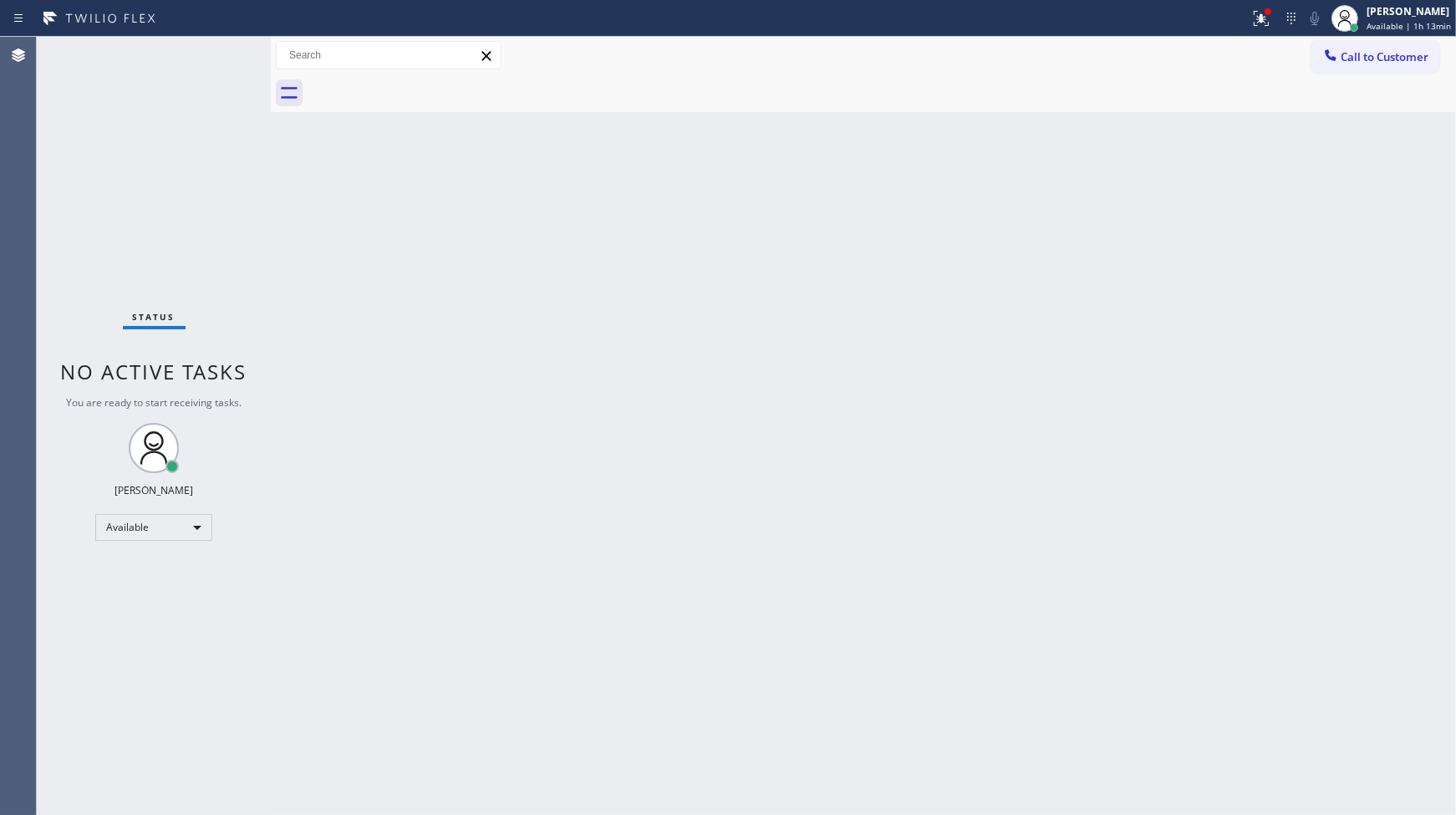
drag, startPoint x: 1248, startPoint y: 14, endPoint x: 1259, endPoint y: 62, distance: 49.2
click at [1248, 18] on div at bounding box center [1261, 18] width 37 height 20
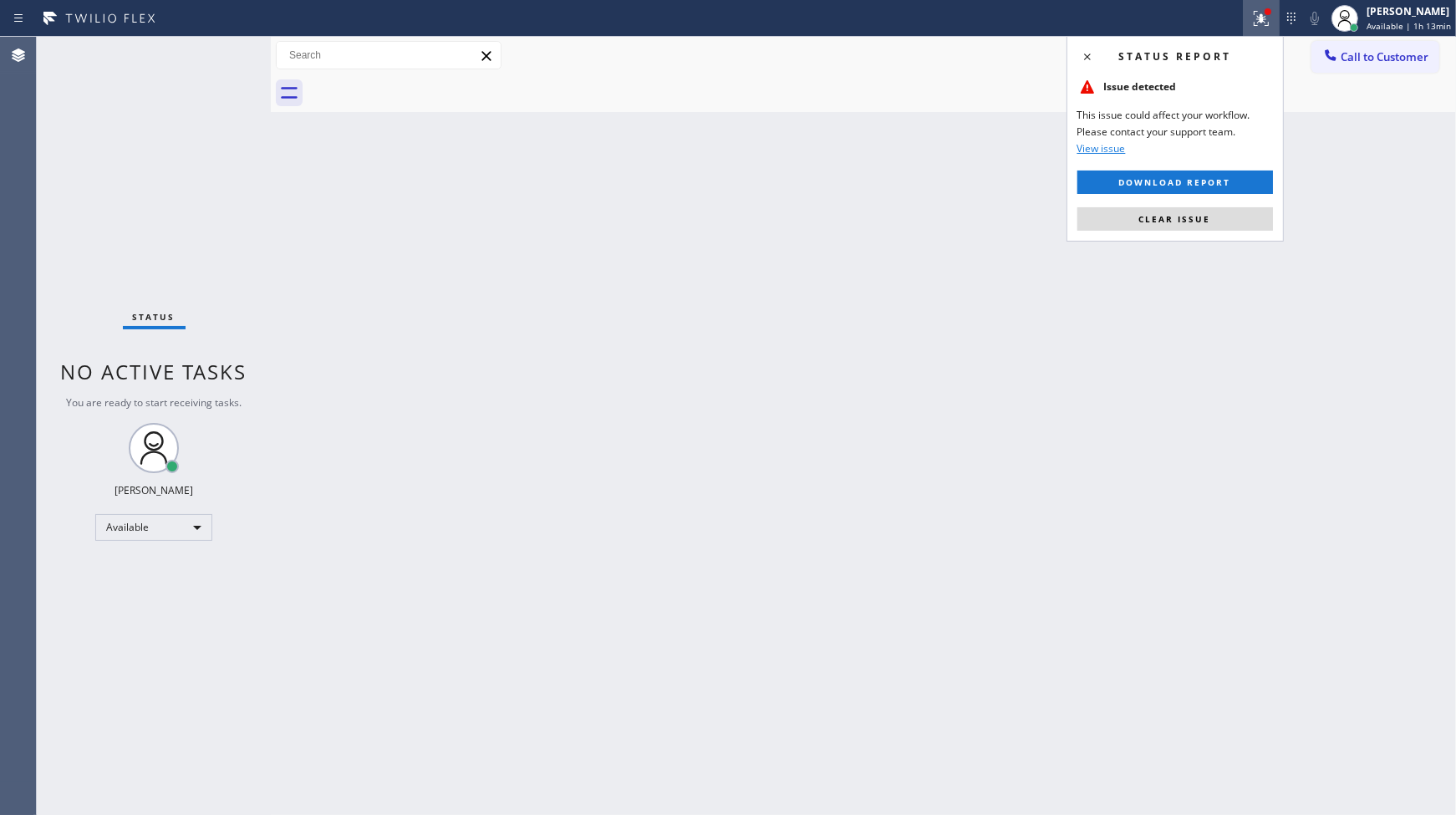
click at [1234, 232] on div "Status report Issue detected This issue could affect your workflow. Please cont…" at bounding box center [1175, 138] width 217 height 206
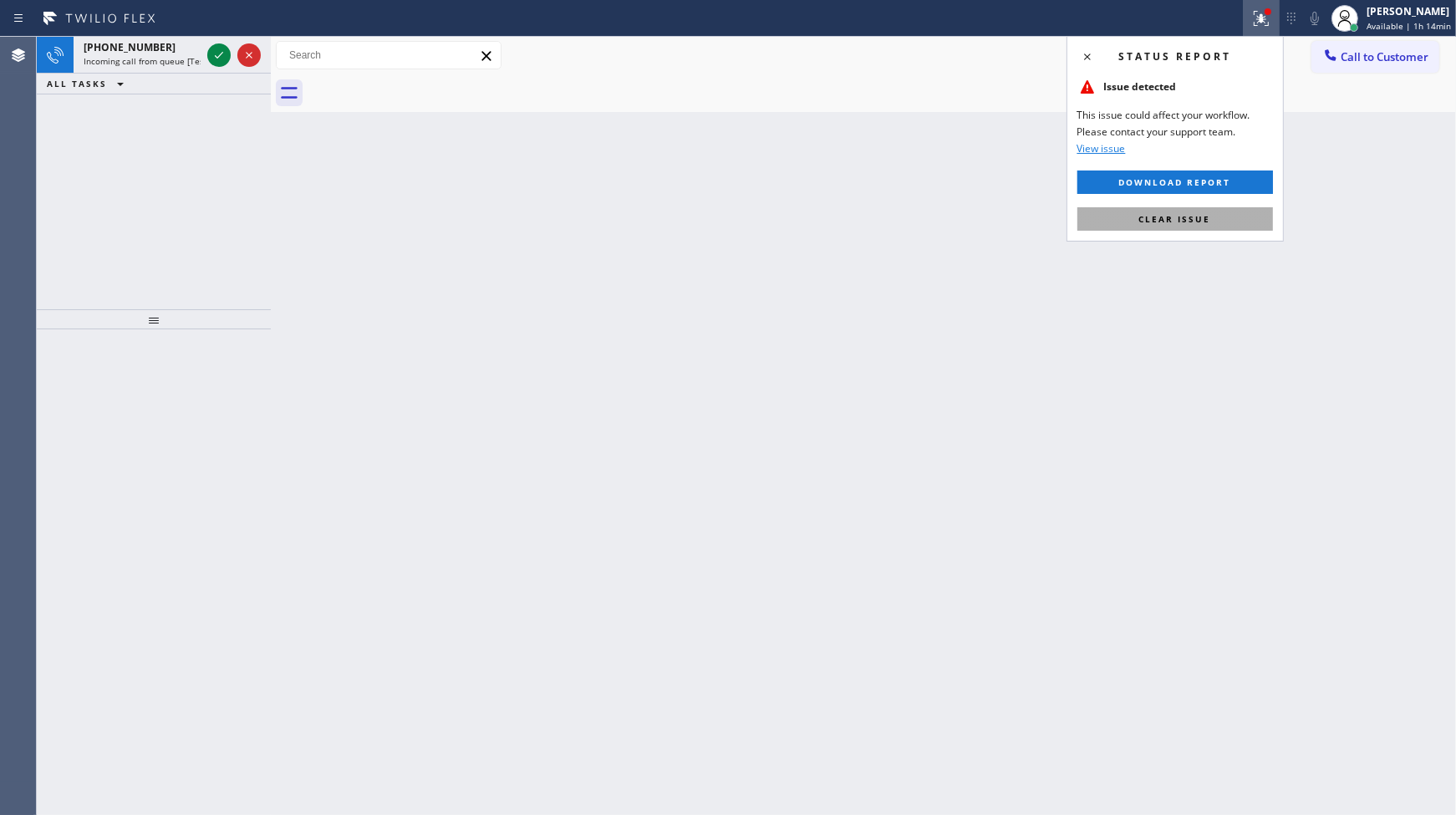
click at [1190, 226] on button "Clear issue" at bounding box center [1175, 219] width 196 height 24
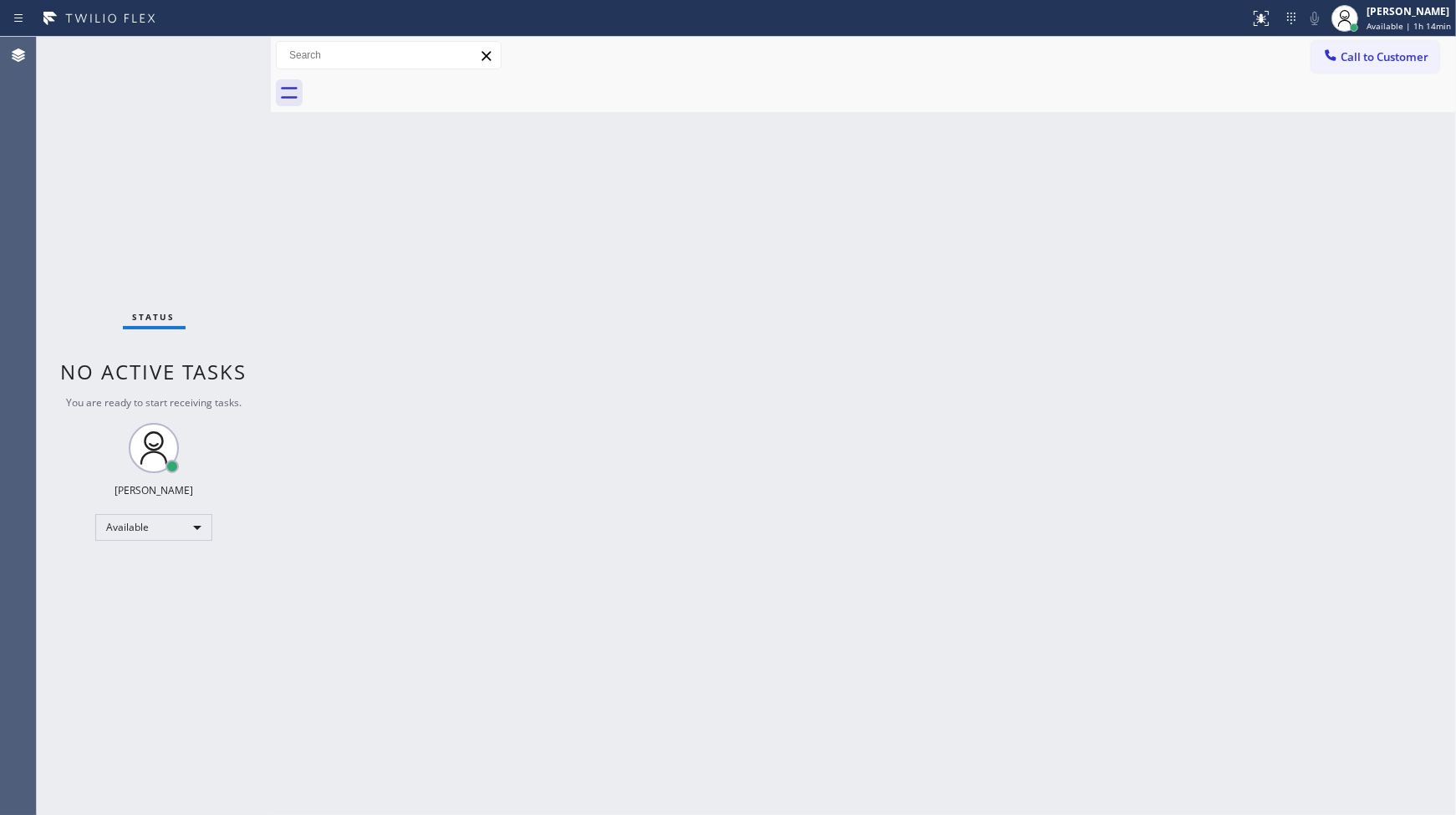
click at [238, 117] on div "Status No active tasks You are ready to start receiving tasks. JENIZA ALCAYDE A…" at bounding box center [154, 426] width 234 height 778
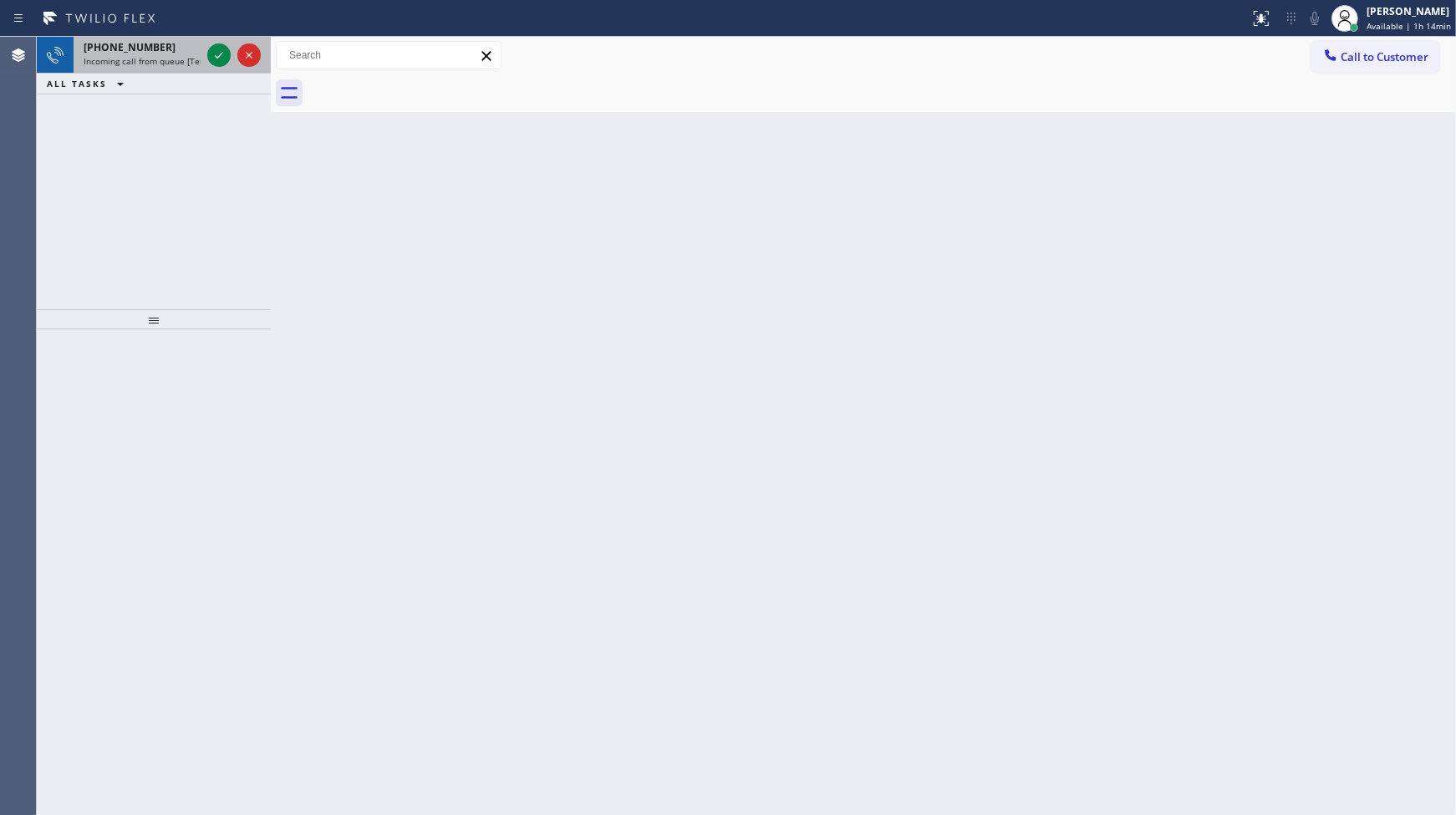
click at [206, 65] on div at bounding box center [234, 55] width 60 height 37
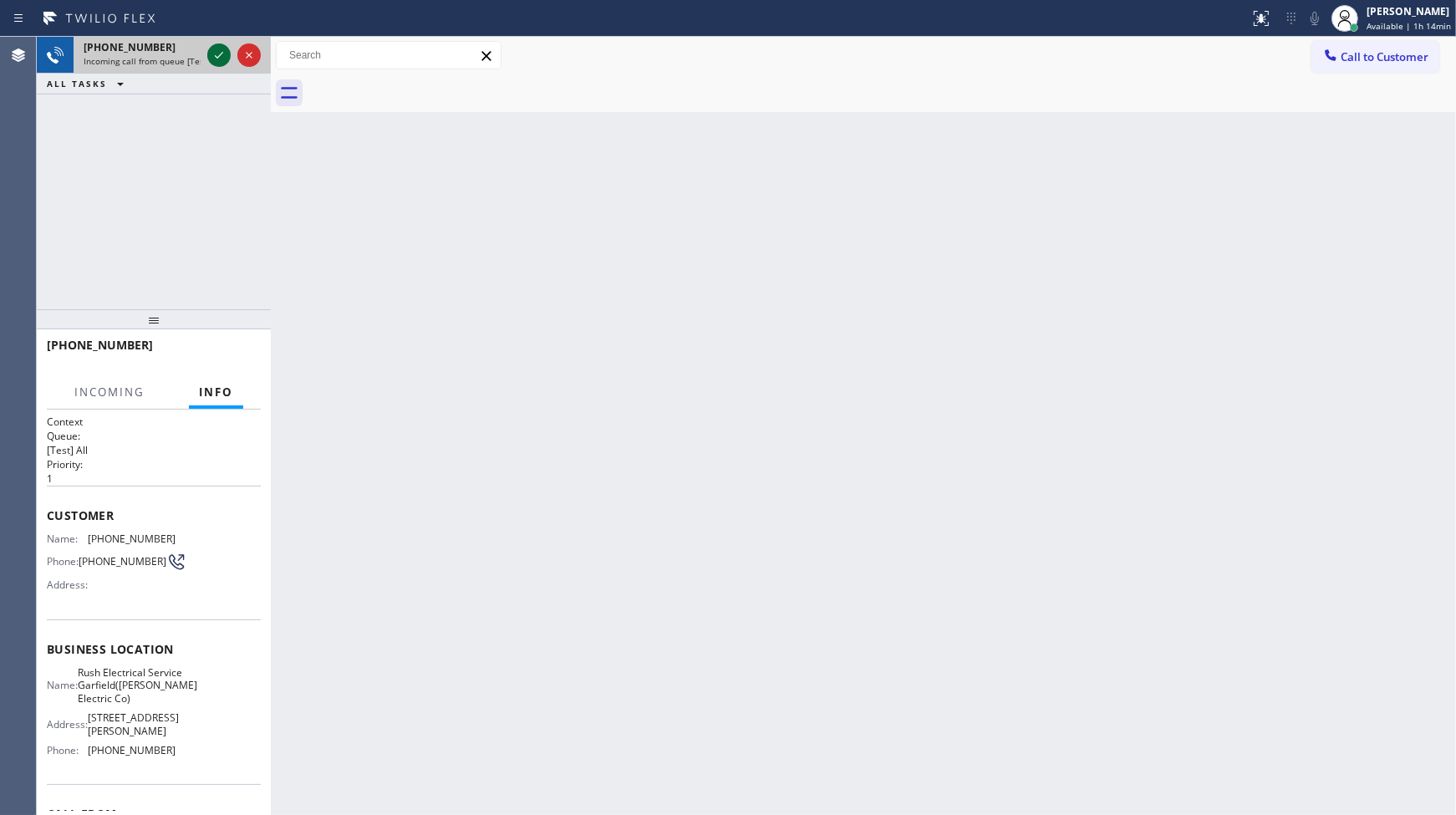
click at [216, 49] on icon at bounding box center [219, 55] width 20 height 20
click at [231, 60] on div at bounding box center [234, 55] width 60 height 37
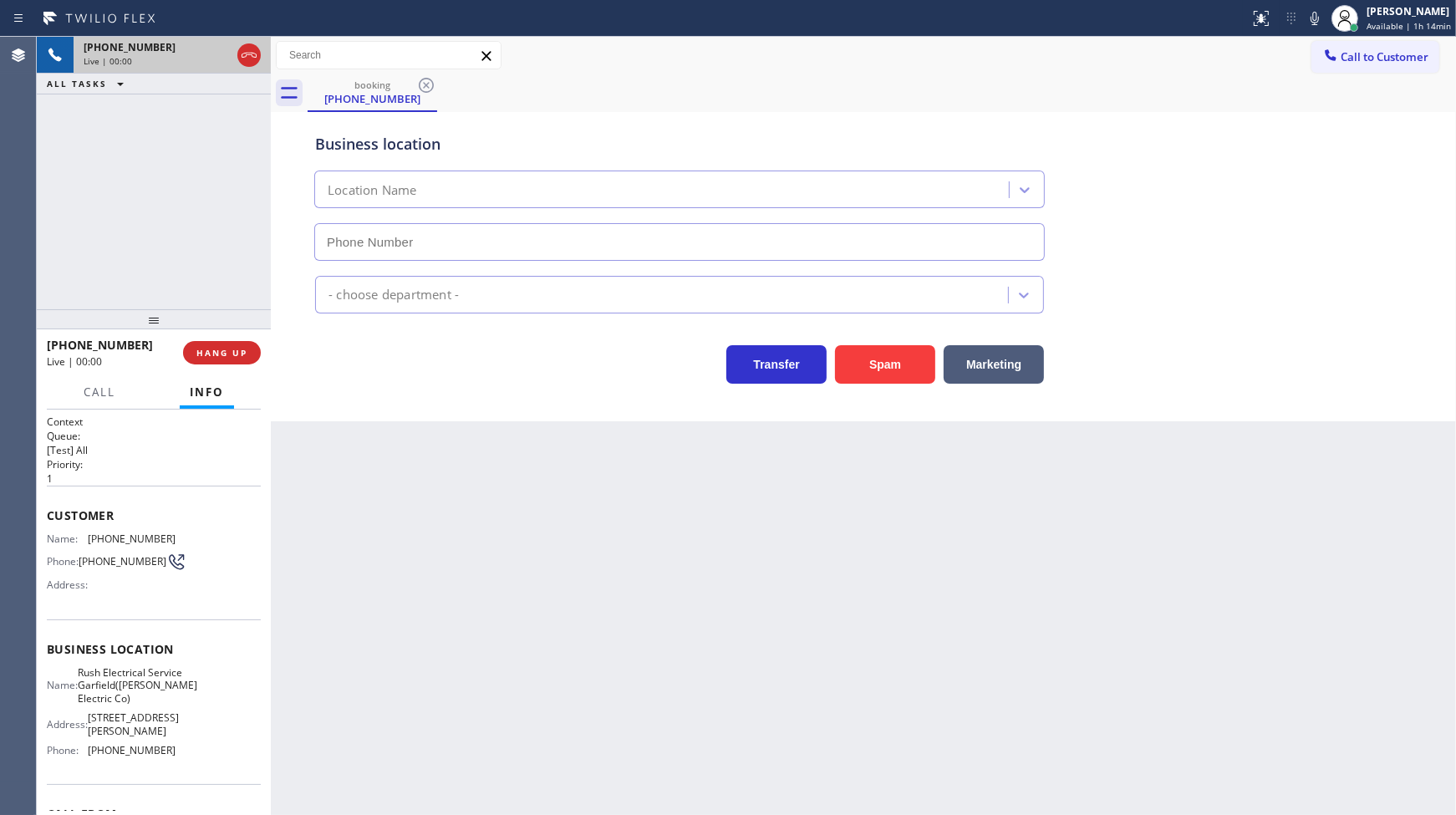
type input "(973) 963-2856"
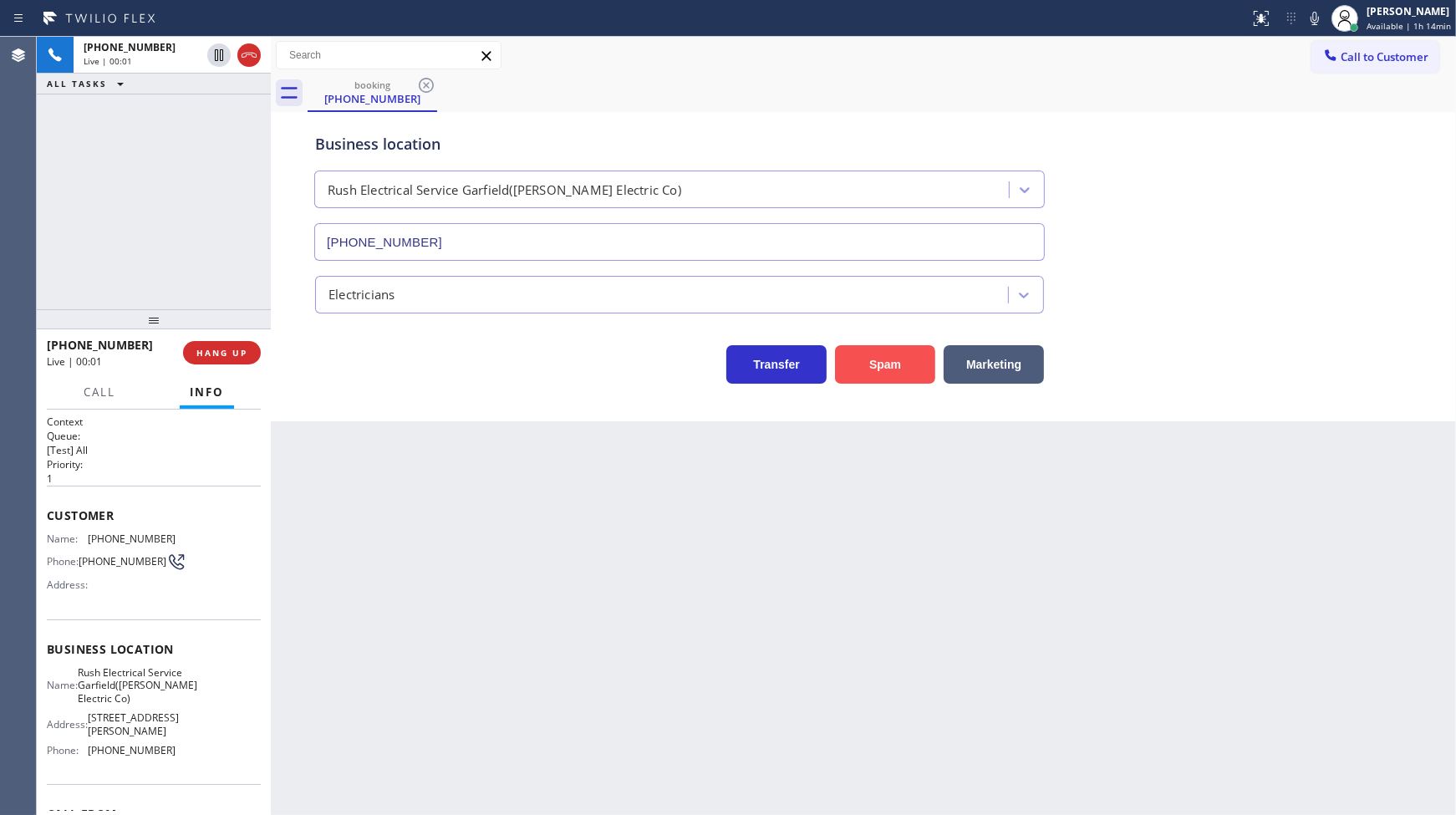
click at [887, 364] on button "Spam" at bounding box center [885, 364] width 101 height 39
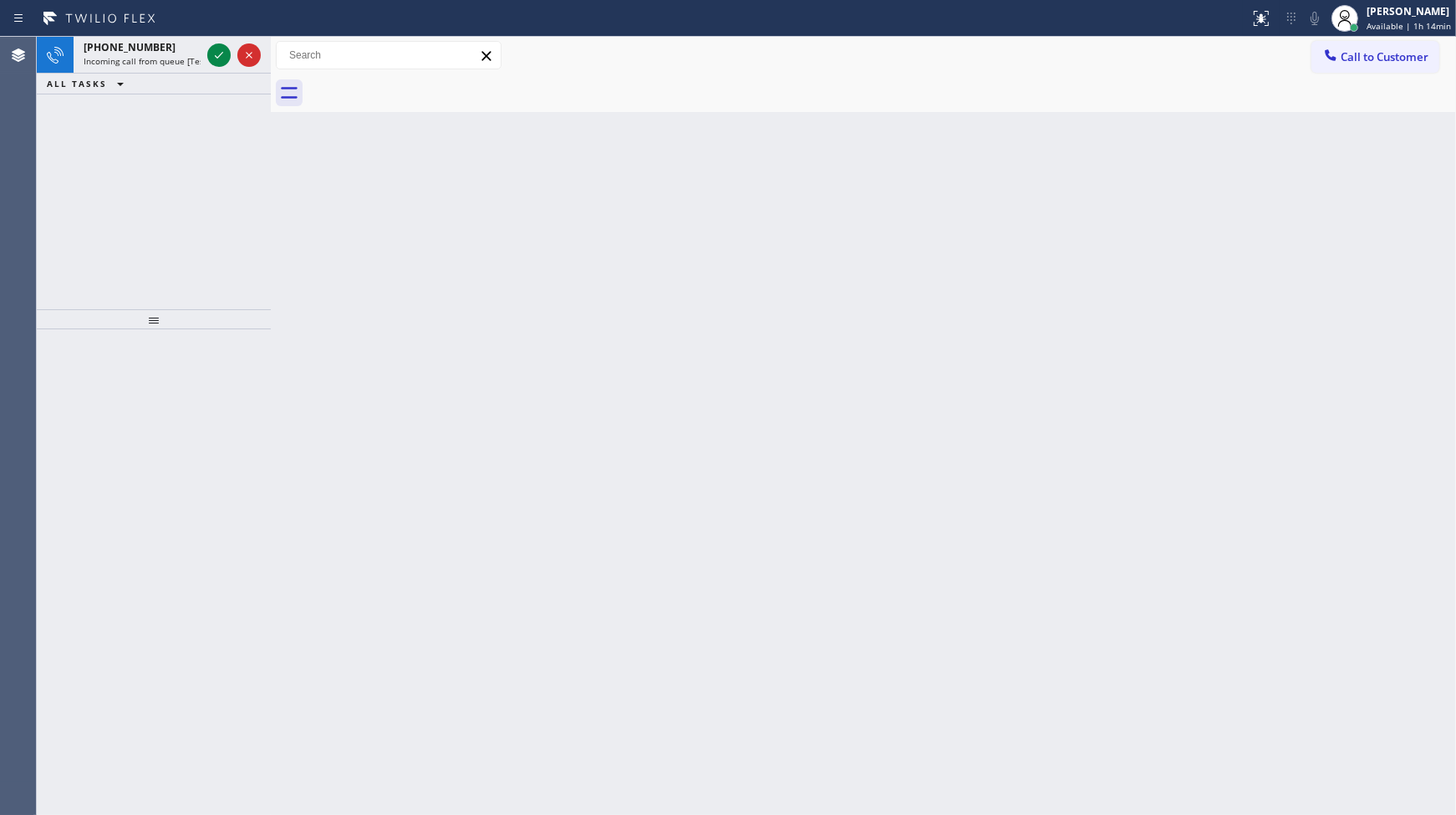
drag, startPoint x: 272, startPoint y: 67, endPoint x: 212, endPoint y: 81, distance: 61.6
click at [256, 81] on div "+16066506646 Incoming call from queue [Test] All ALL TASKS ALL TASKS ACTIVE TAS…" at bounding box center [746, 426] width 1419 height 778
drag, startPoint x: 215, startPoint y: 72, endPoint x: 227, endPoint y: 53, distance: 22.5
click at [219, 67] on div at bounding box center [231, 55] width 60 height 37
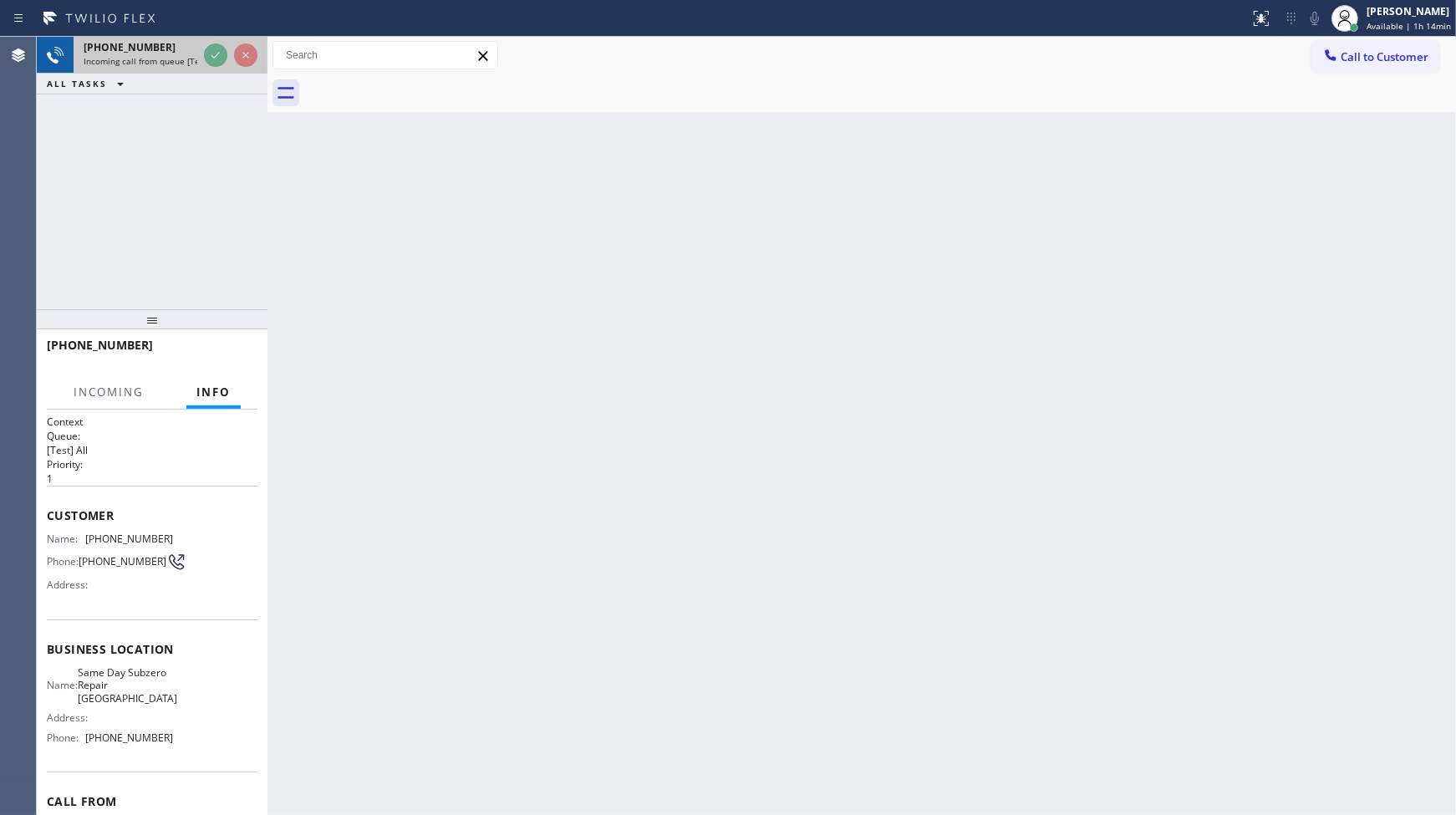
click at [231, 60] on div at bounding box center [231, 55] width 60 height 37
click at [231, 20] on div at bounding box center [624, 18] width 1236 height 27
click at [227, 42] on div at bounding box center [231, 55] width 60 height 37
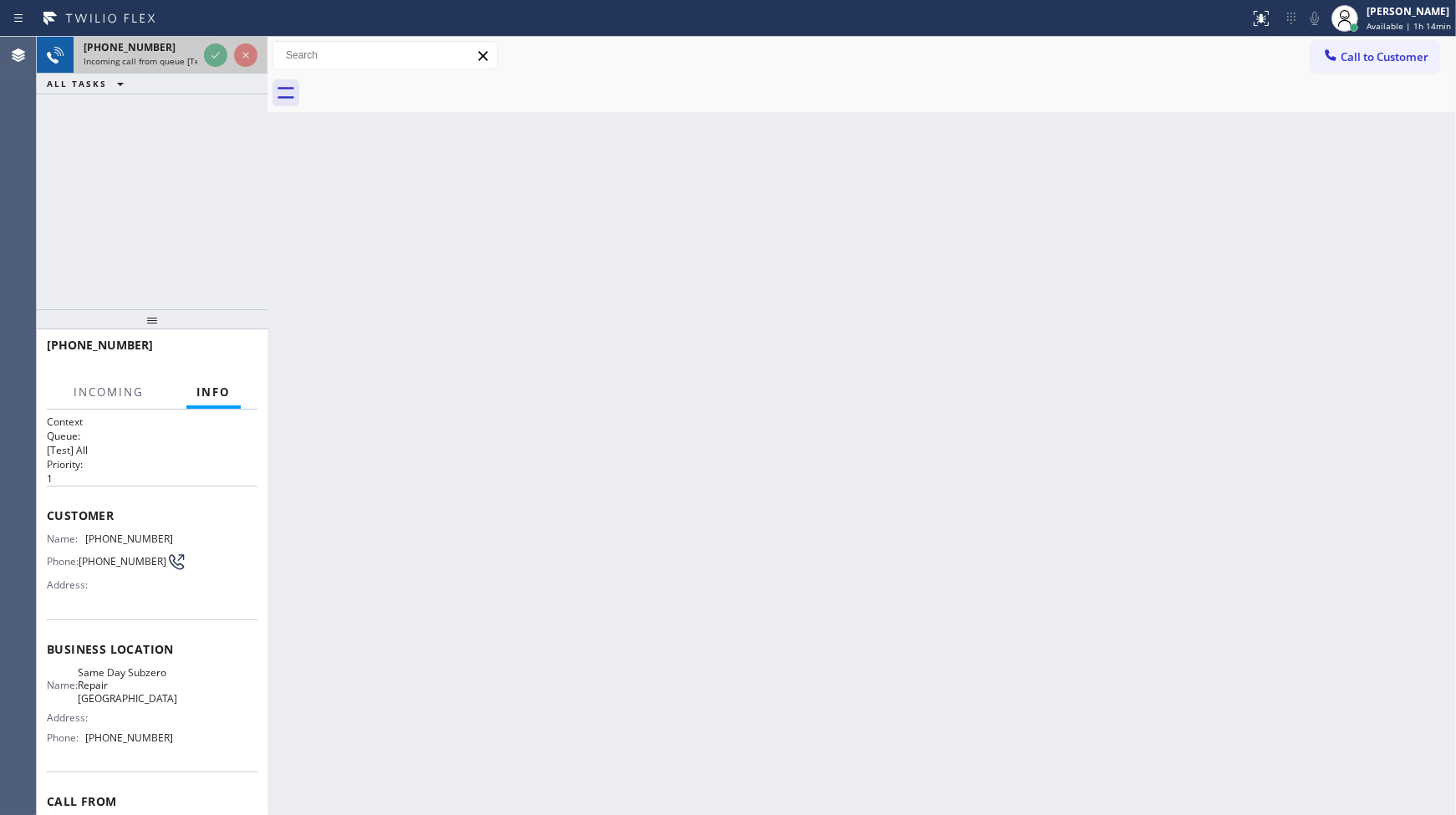
click at [227, 42] on div at bounding box center [231, 55] width 60 height 37
click at [227, 27] on div at bounding box center [624, 18] width 1236 height 27
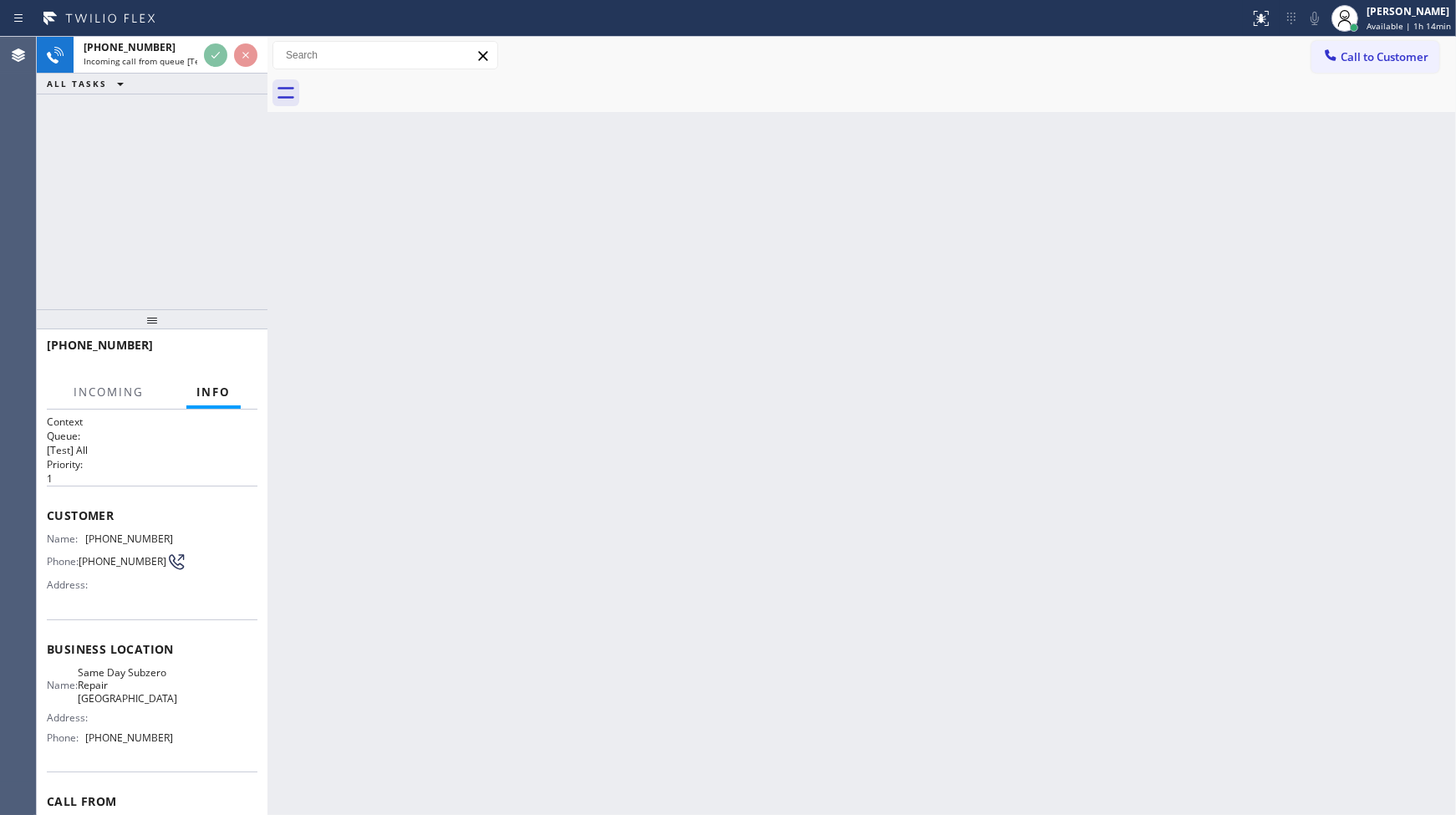
click at [227, 24] on div at bounding box center [624, 18] width 1236 height 27
click at [227, 23] on div at bounding box center [624, 18] width 1236 height 27
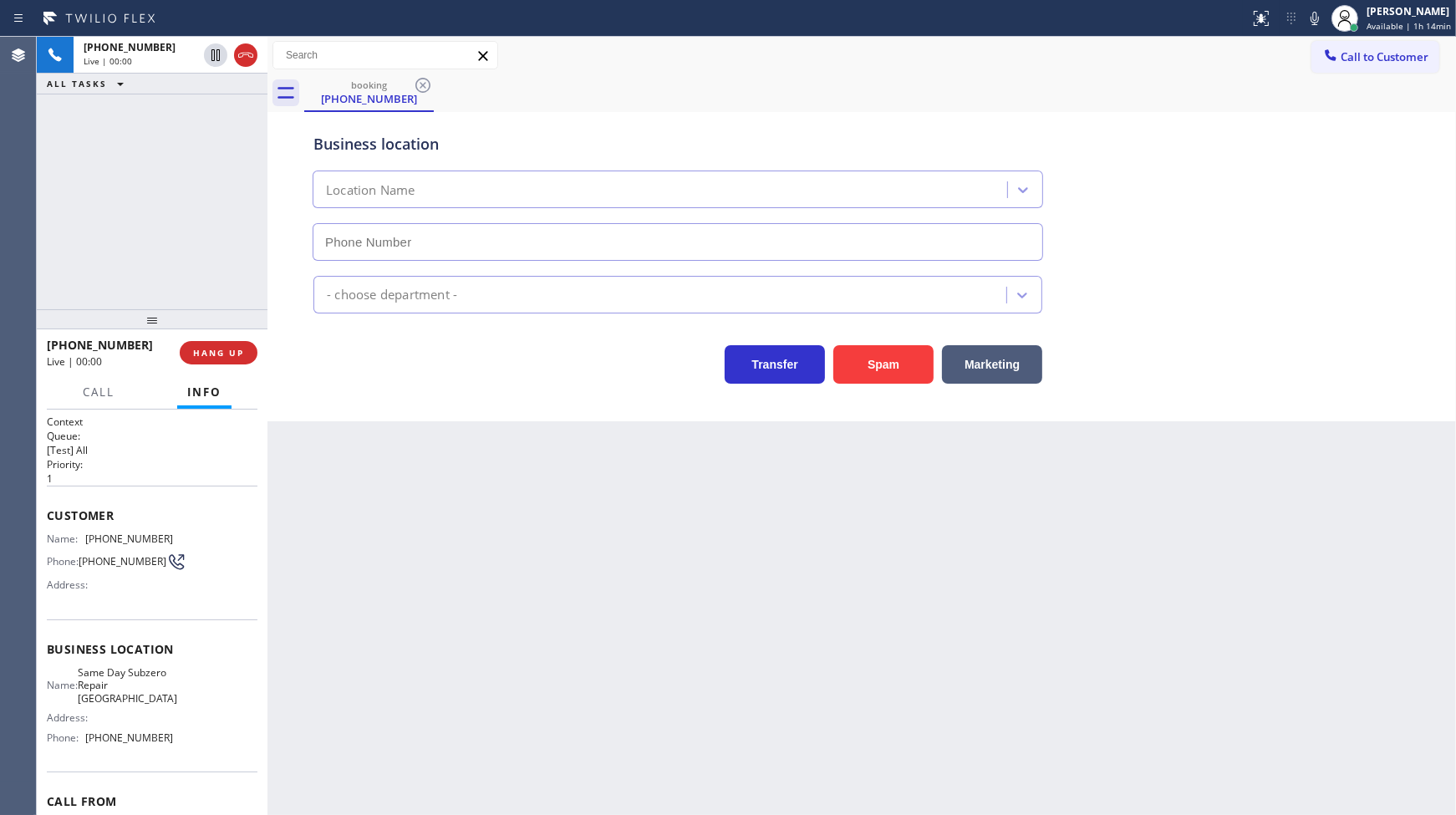
type input "(410) 291-8093"
click at [853, 359] on button "Spam" at bounding box center [884, 364] width 101 height 39
click at [855, 363] on button "Spam" at bounding box center [884, 364] width 101 height 39
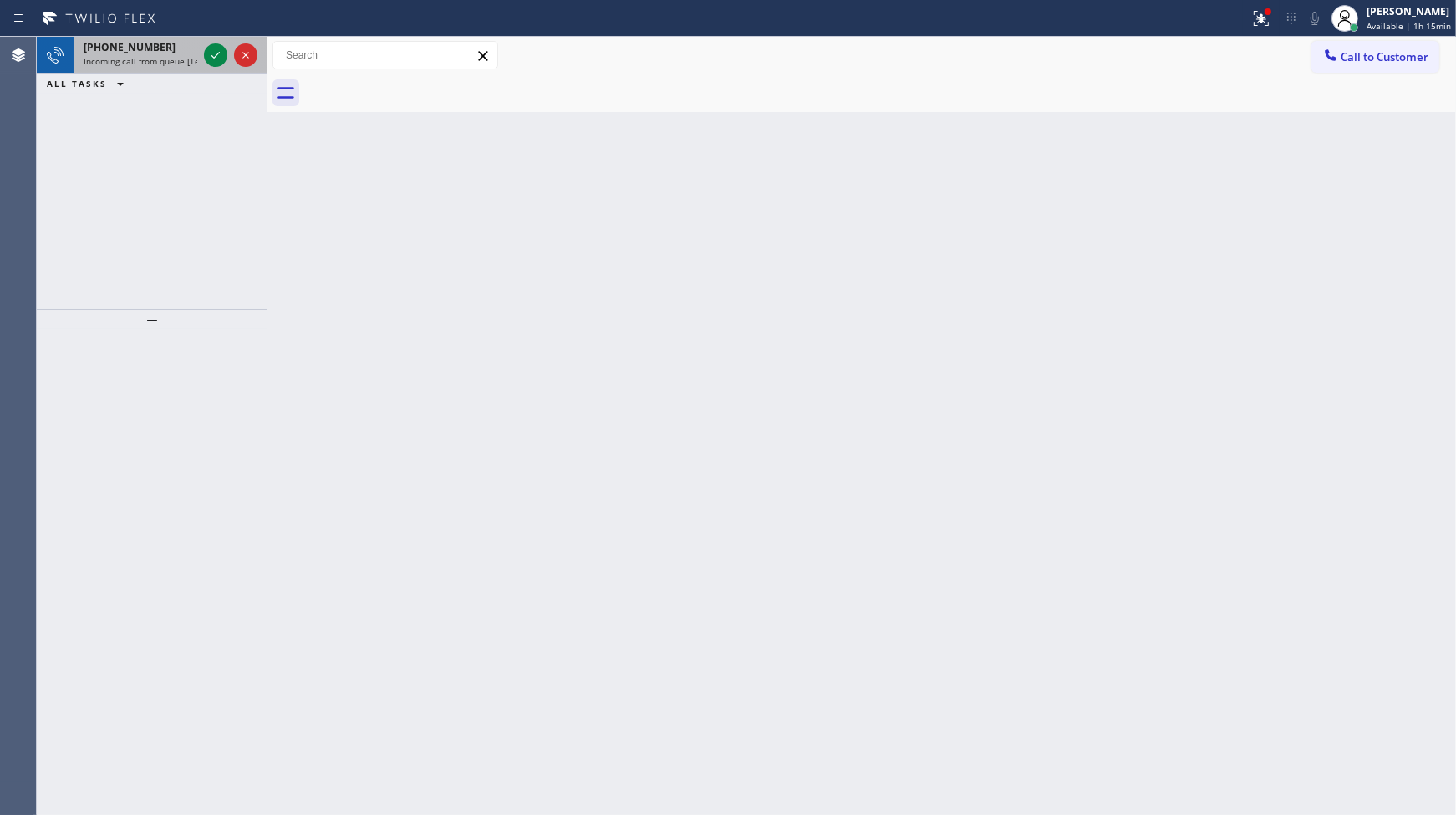
click at [224, 43] on div at bounding box center [231, 55] width 60 height 37
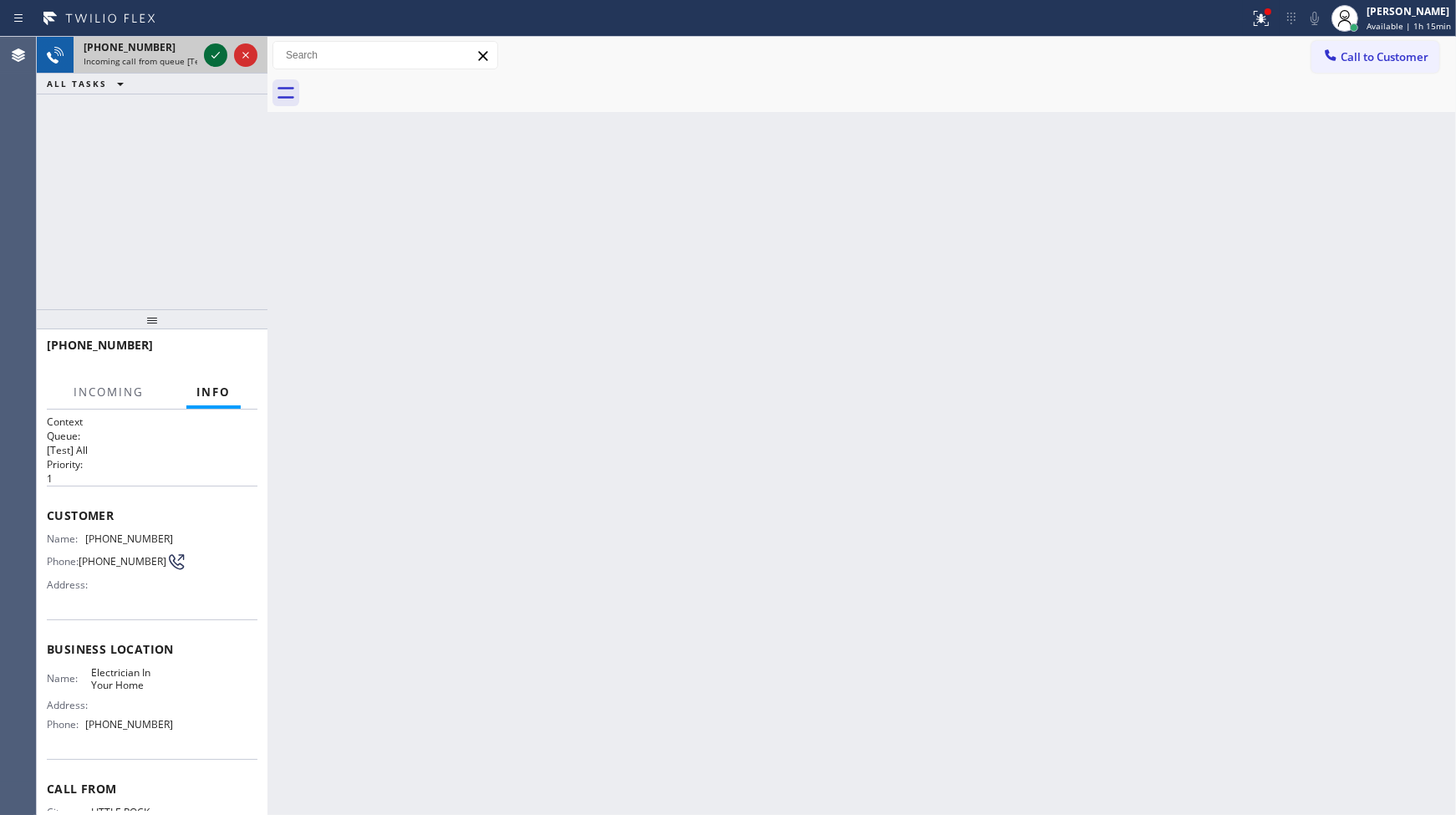
drag, startPoint x: 222, startPoint y: 51, endPoint x: 209, endPoint y: 52, distance: 13.0
click at [210, 52] on icon at bounding box center [216, 55] width 20 height 20
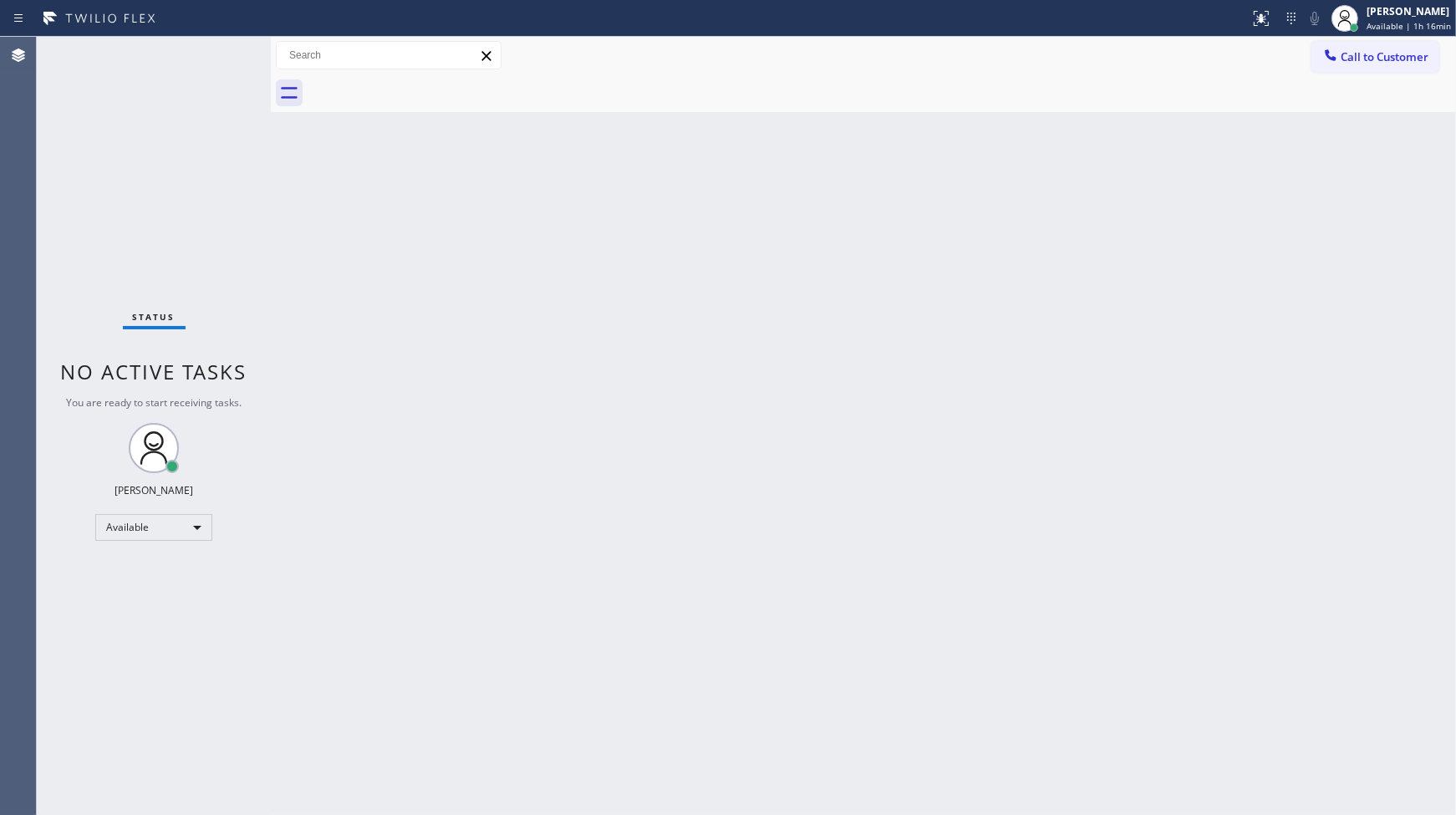
click at [210, 8] on div at bounding box center [624, 18] width 1236 height 27
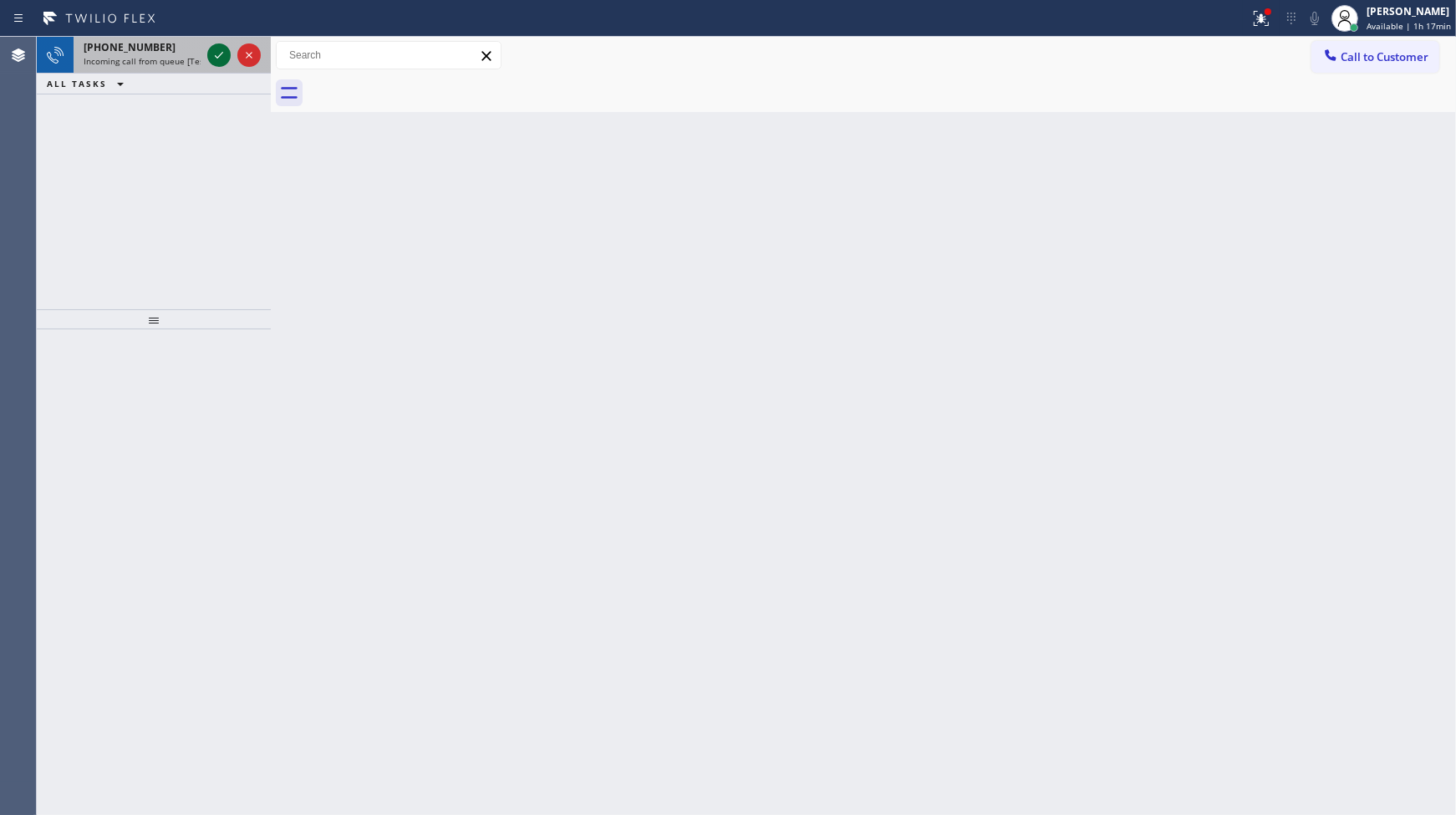
click at [213, 51] on icon at bounding box center [219, 55] width 20 height 20
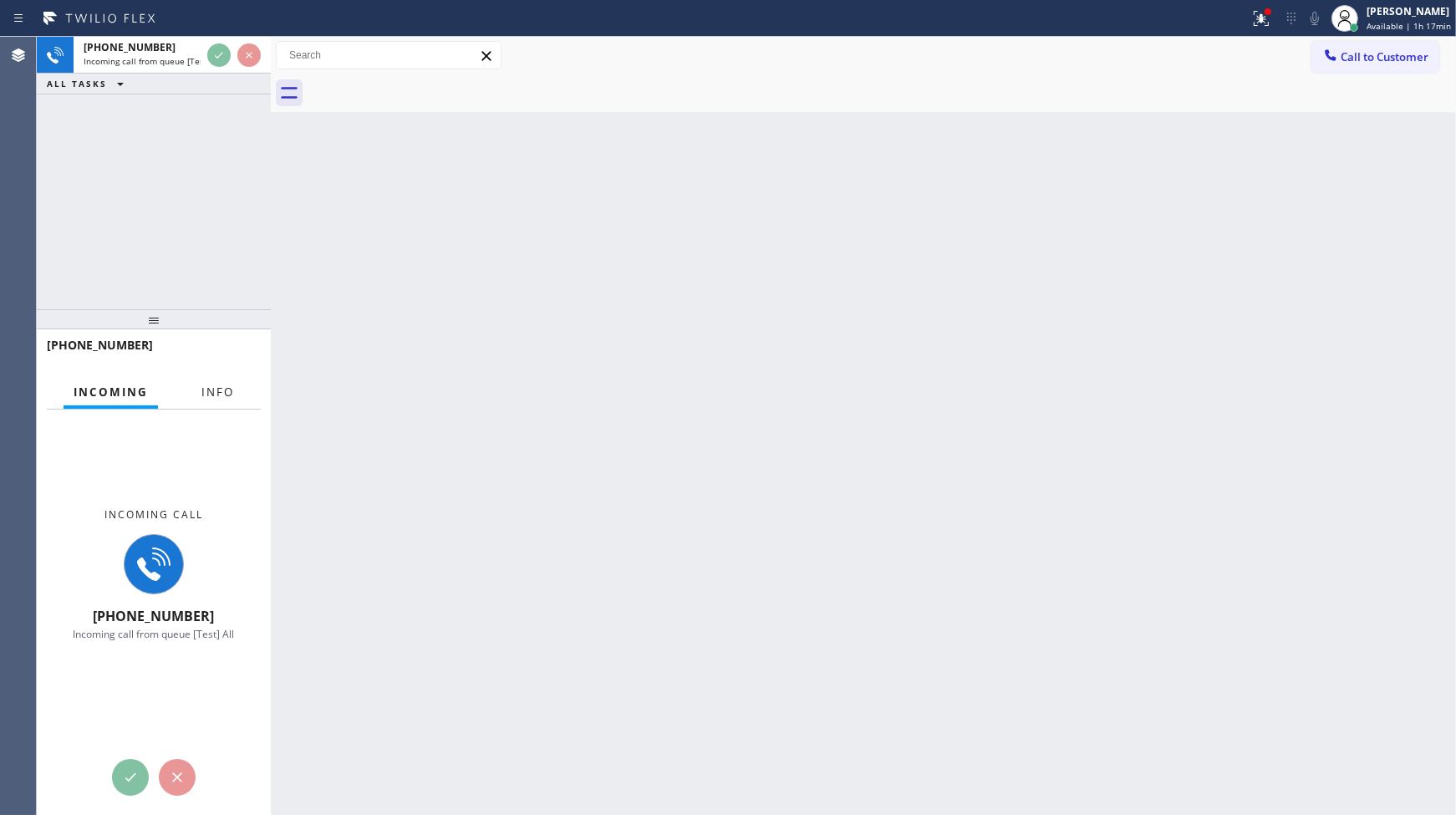
click at [211, 389] on span "Info" at bounding box center [217, 392] width 33 height 15
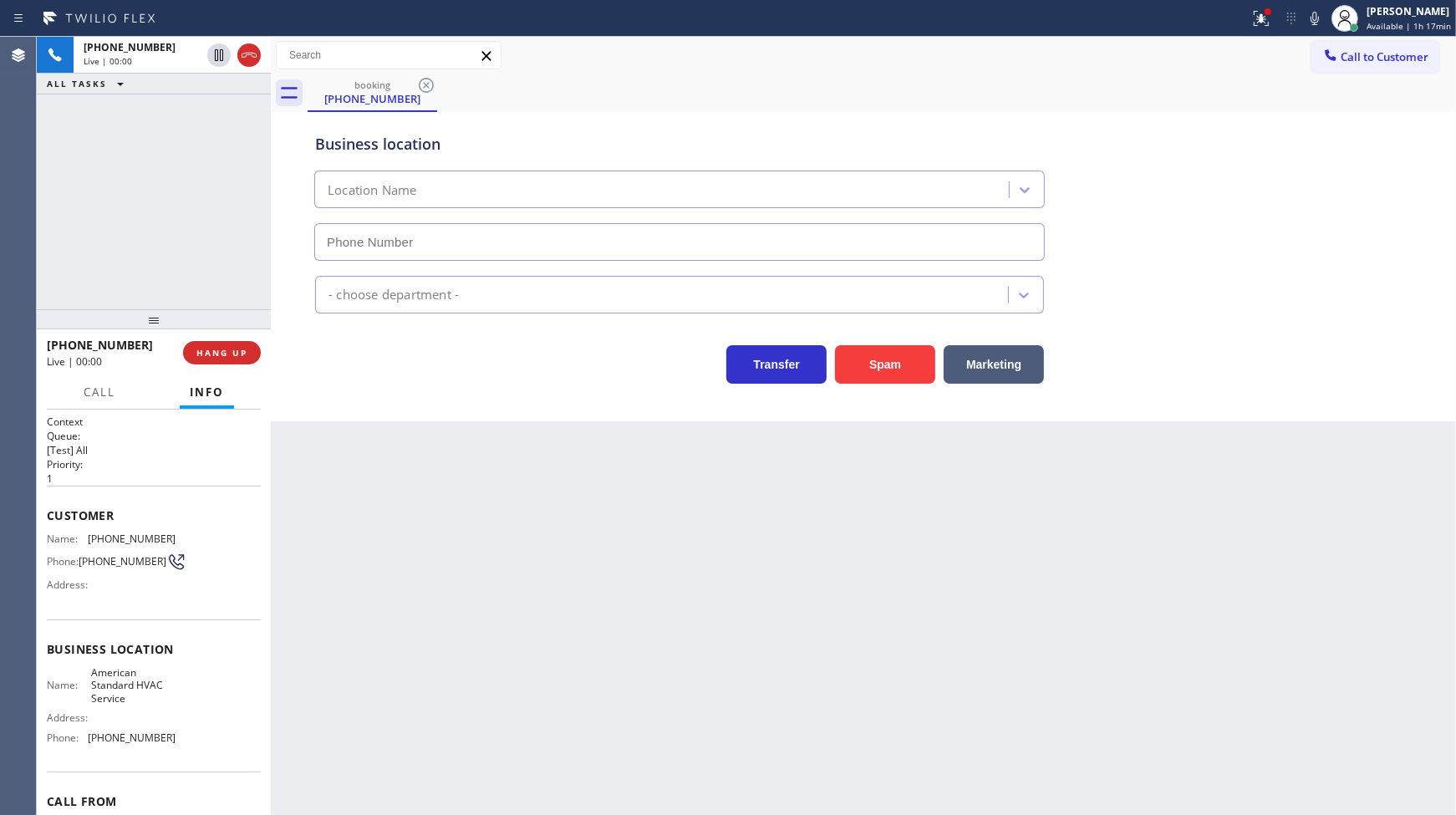
type input "(844) 734-2822"
drag, startPoint x: 892, startPoint y: 351, endPoint x: 895, endPoint y: 359, distance: 8.5
click at [895, 358] on button "Spam" at bounding box center [885, 364] width 101 height 39
click at [895, 366] on button "Spam" at bounding box center [885, 364] width 101 height 39
click at [896, 366] on button "Spam" at bounding box center [885, 364] width 101 height 39
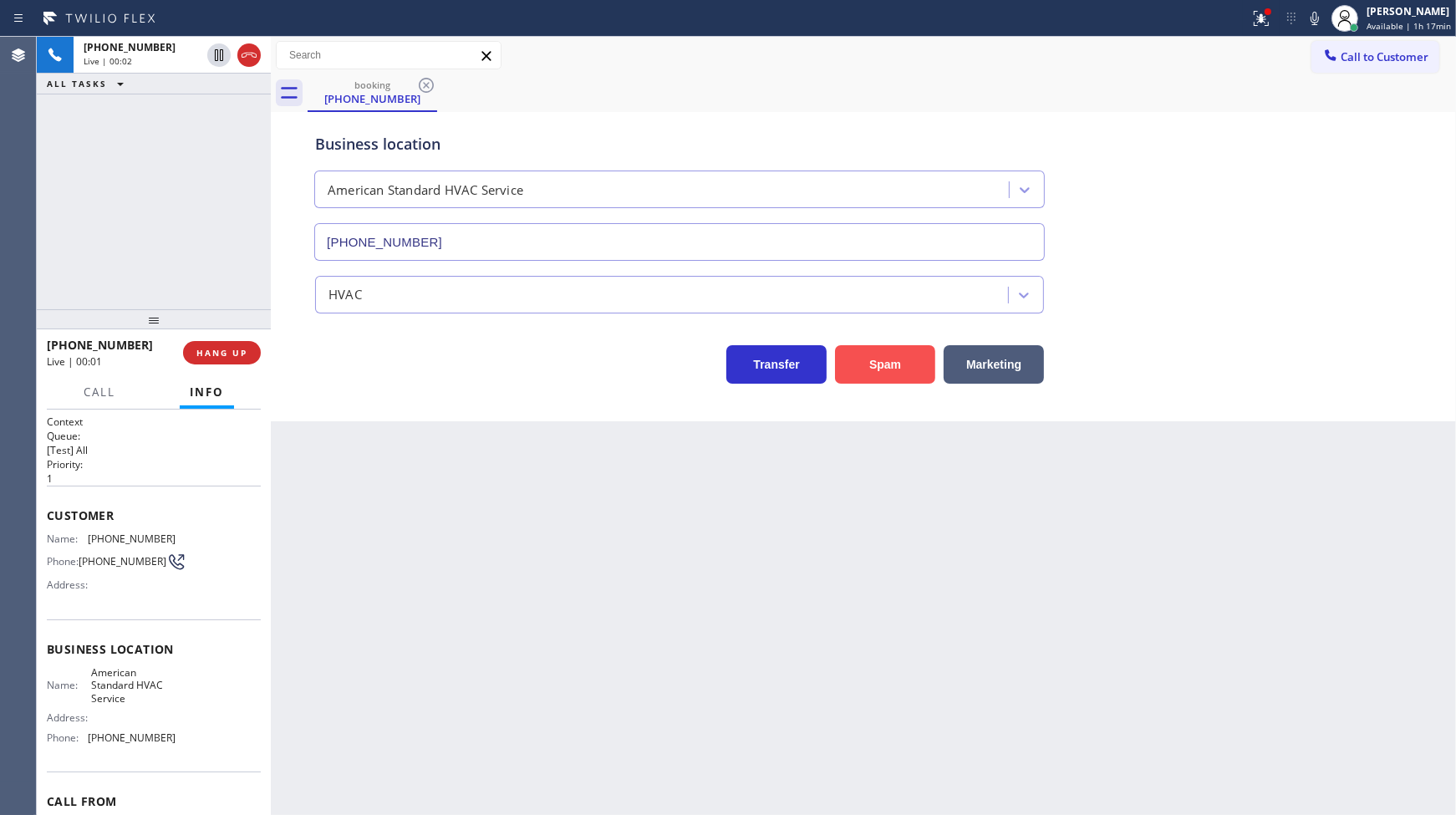
click at [898, 371] on button "Spam" at bounding box center [885, 364] width 101 height 39
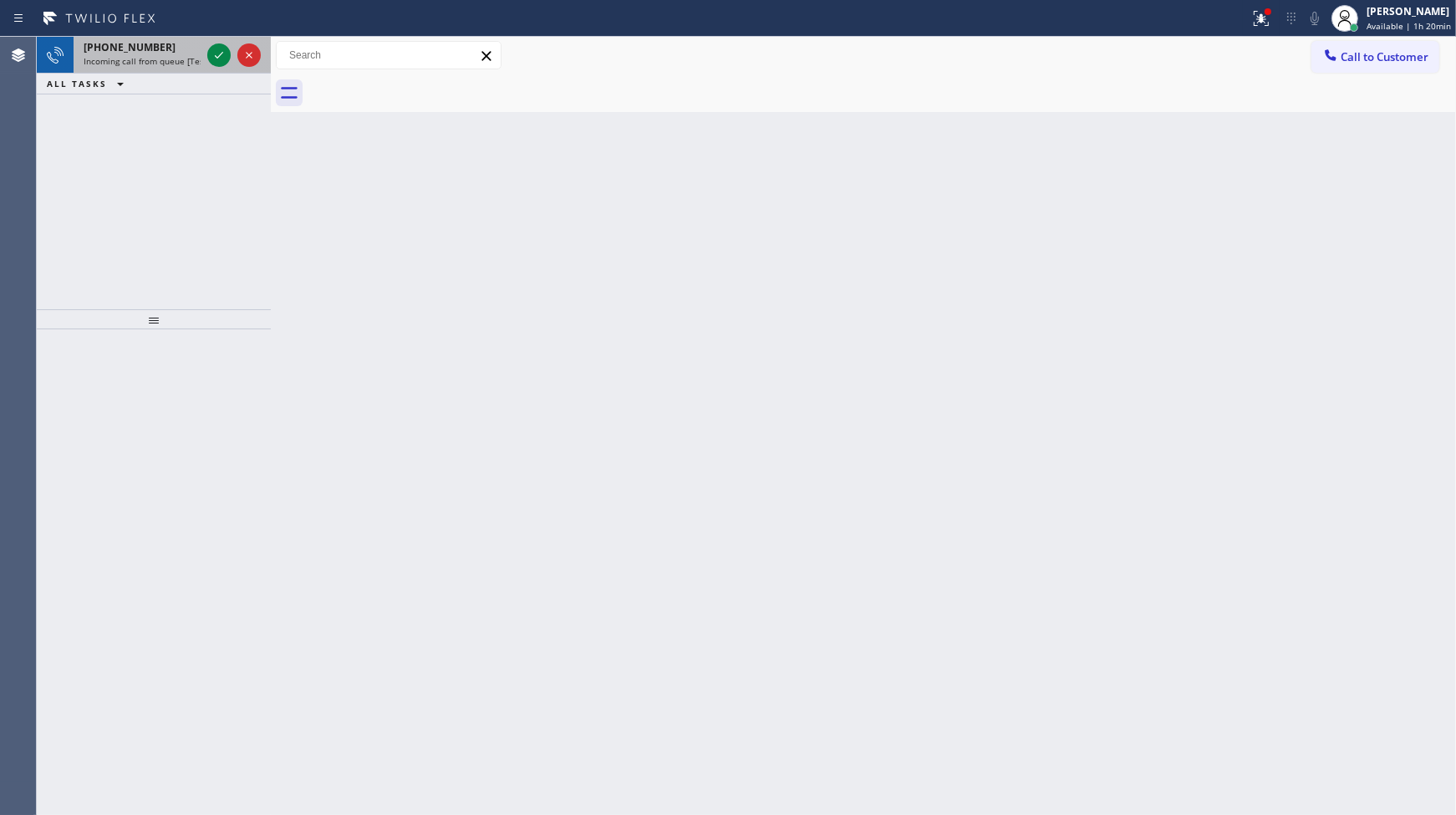
click at [205, 49] on div at bounding box center [234, 55] width 60 height 37
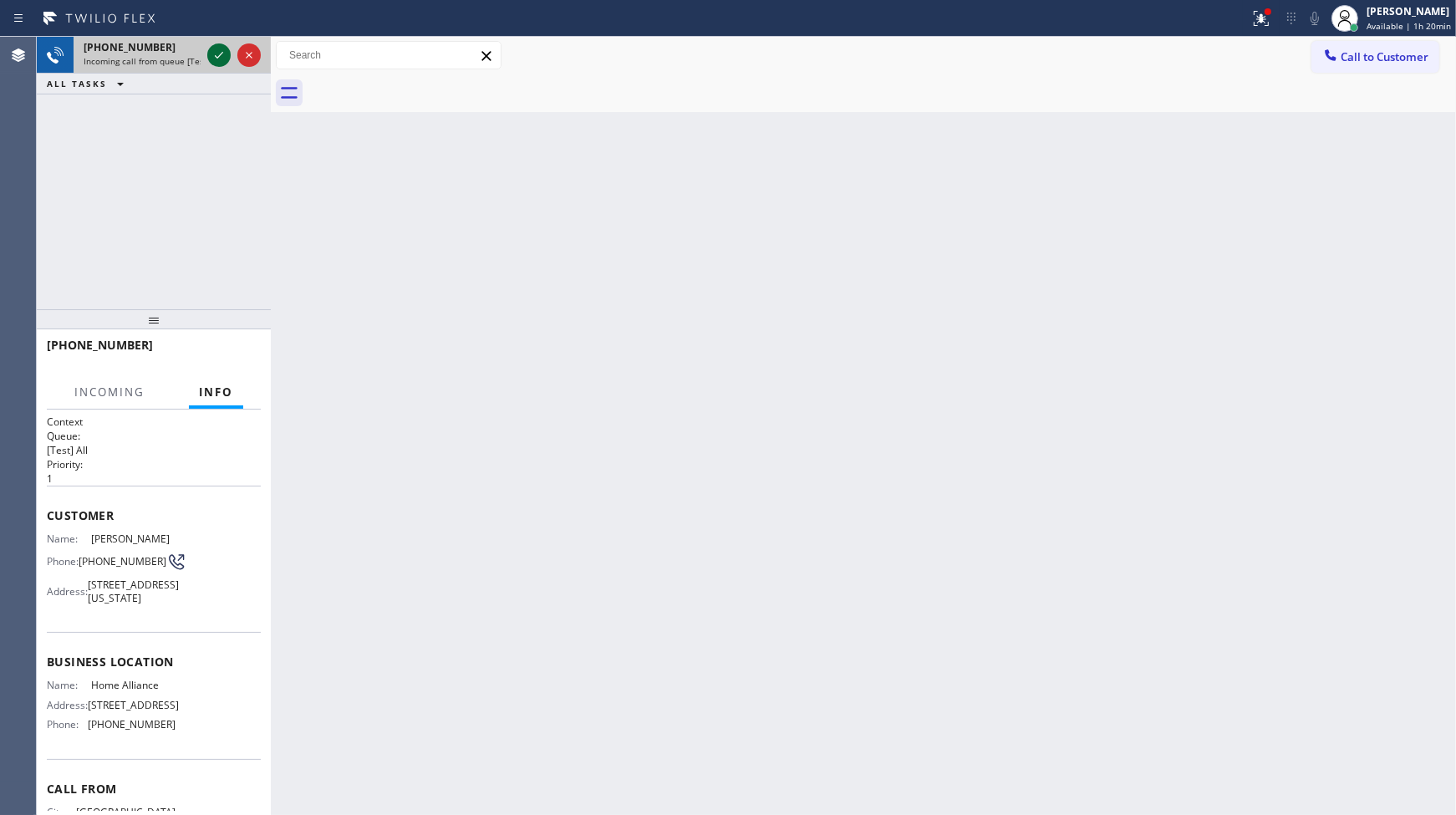
click at [207, 49] on div at bounding box center [219, 55] width 23 height 20
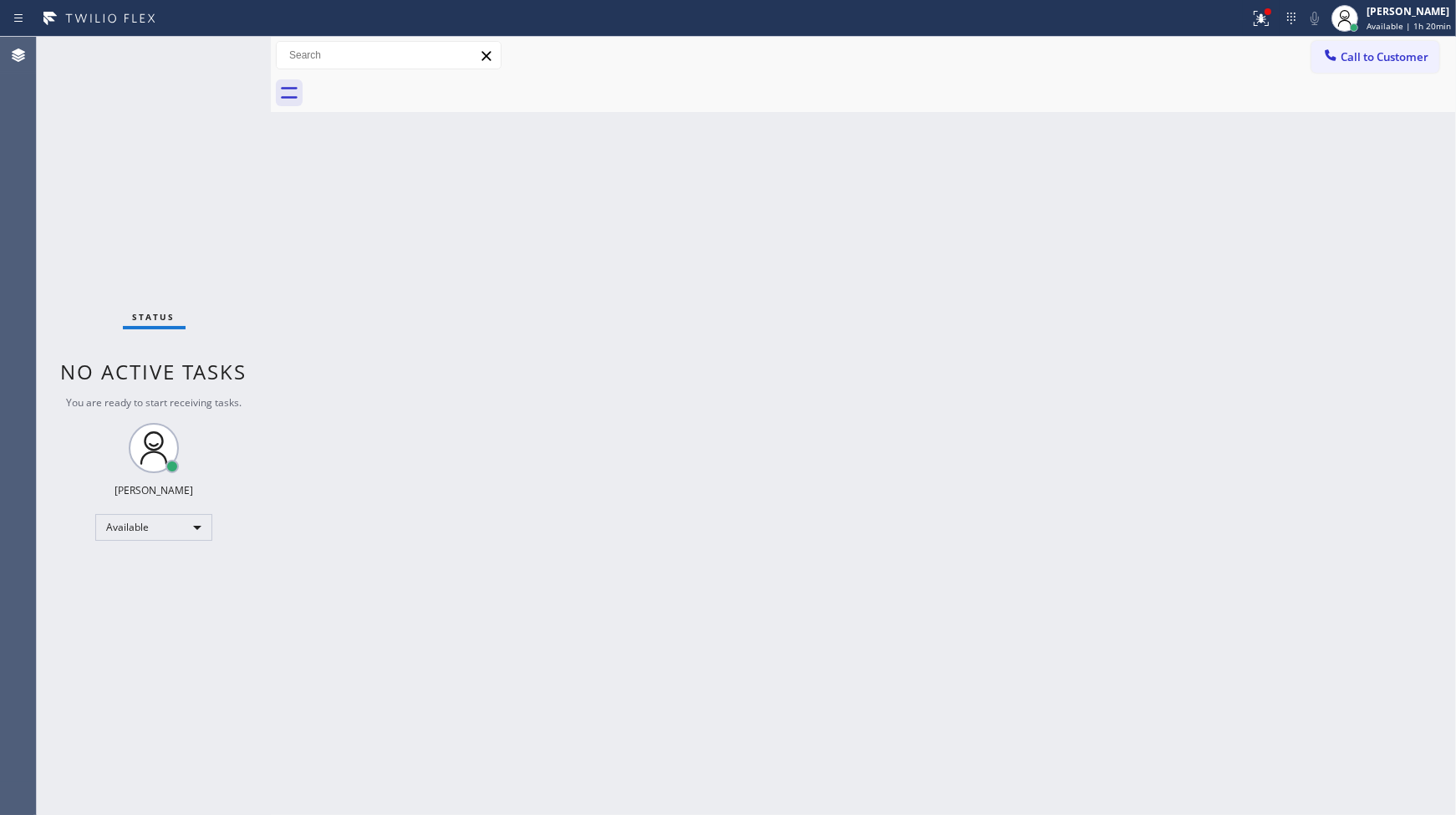
click at [220, 51] on div "Status No active tasks You are ready to start receiving tasks. JENIZA ALCAYDE A…" at bounding box center [154, 426] width 234 height 778
click at [259, 102] on div "Status No active tasks You are ready to start receiving tasks. JENIZA ALCAYDE A…" at bounding box center [154, 426] width 234 height 778
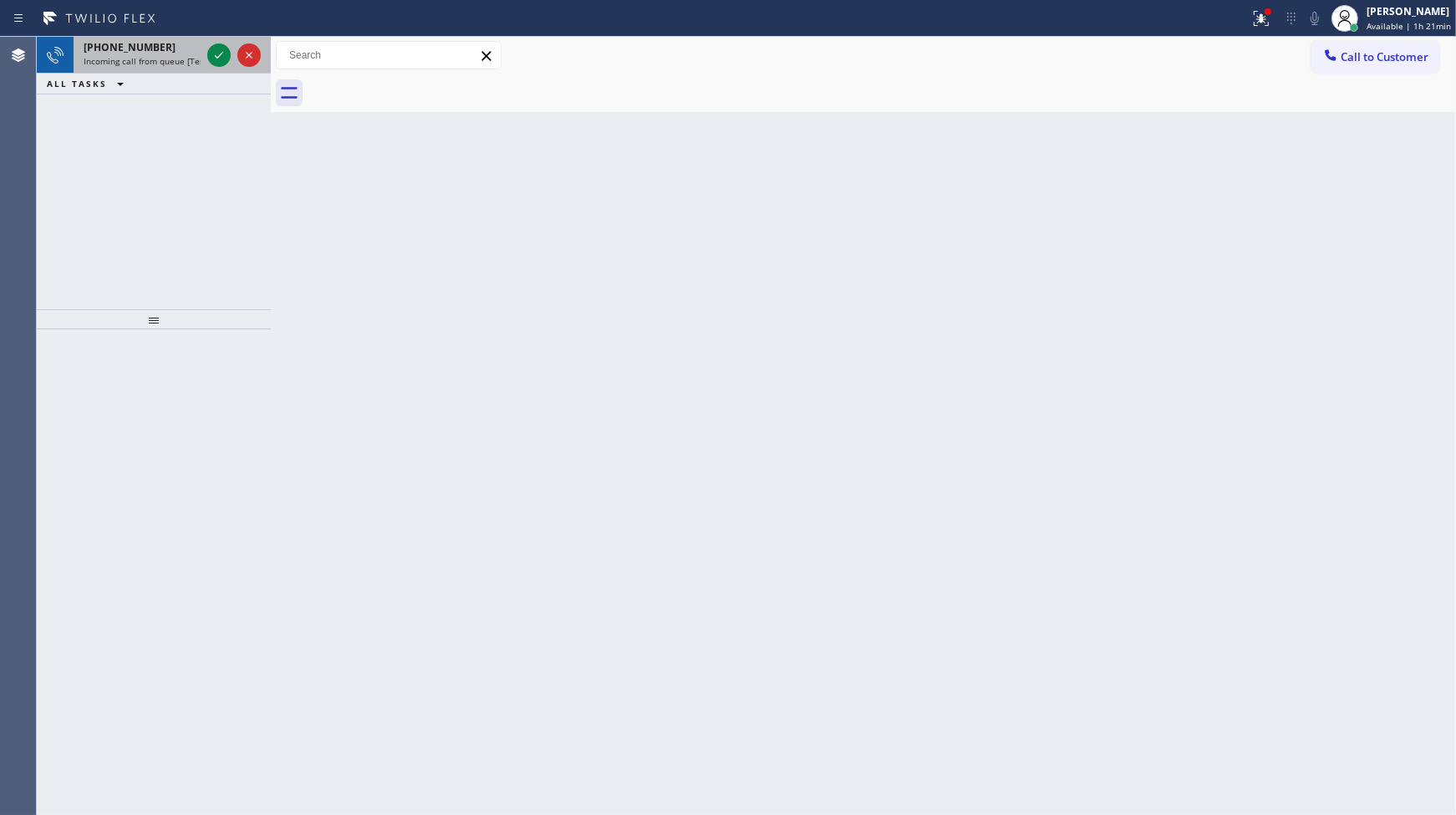
drag, startPoint x: 212, startPoint y: 63, endPoint x: 226, endPoint y: 38, distance: 28.7
click at [215, 54] on icon at bounding box center [219, 55] width 20 height 20
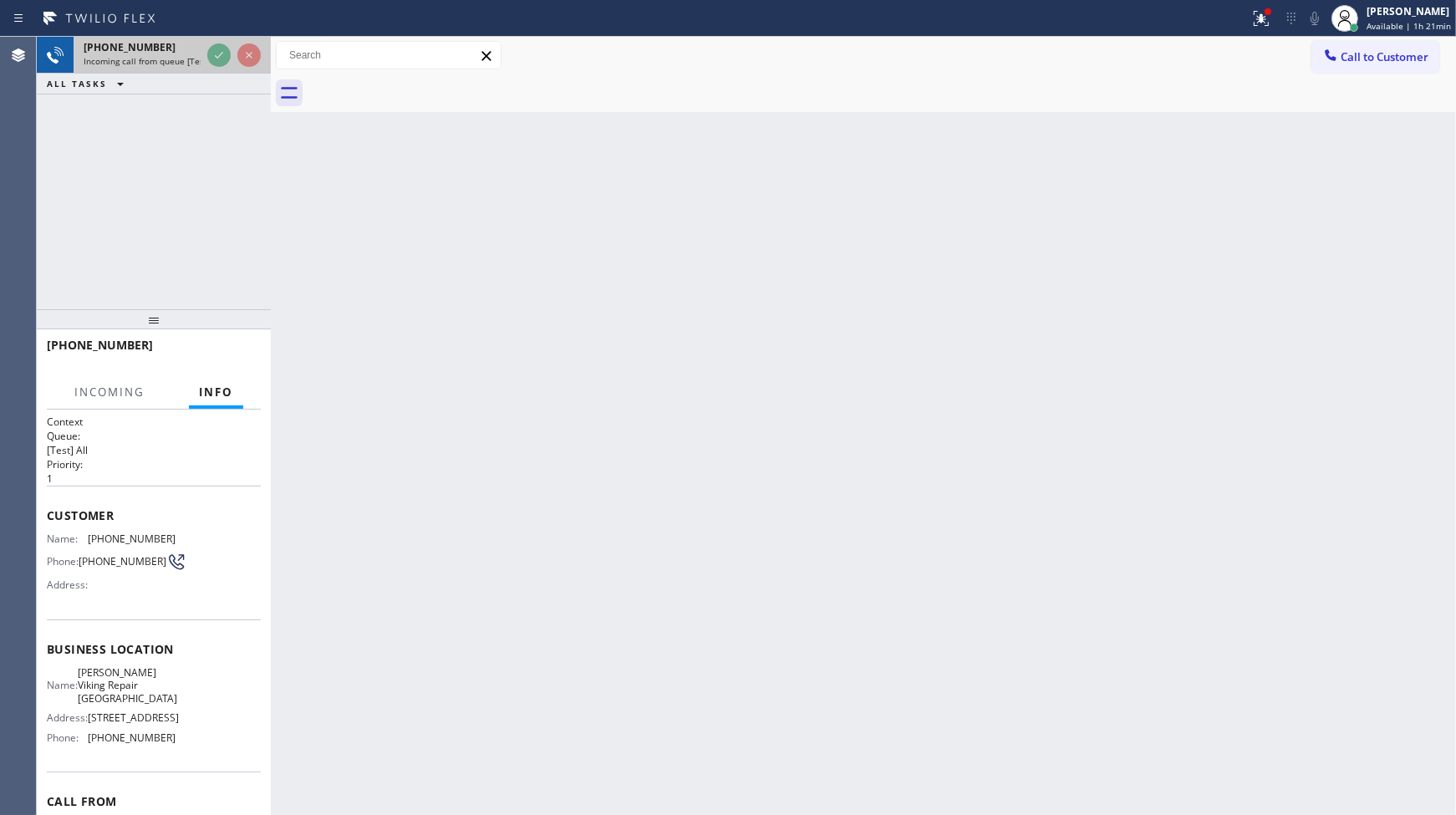
click at [226, 38] on div at bounding box center [234, 55] width 60 height 37
click at [220, 72] on div at bounding box center [234, 55] width 60 height 37
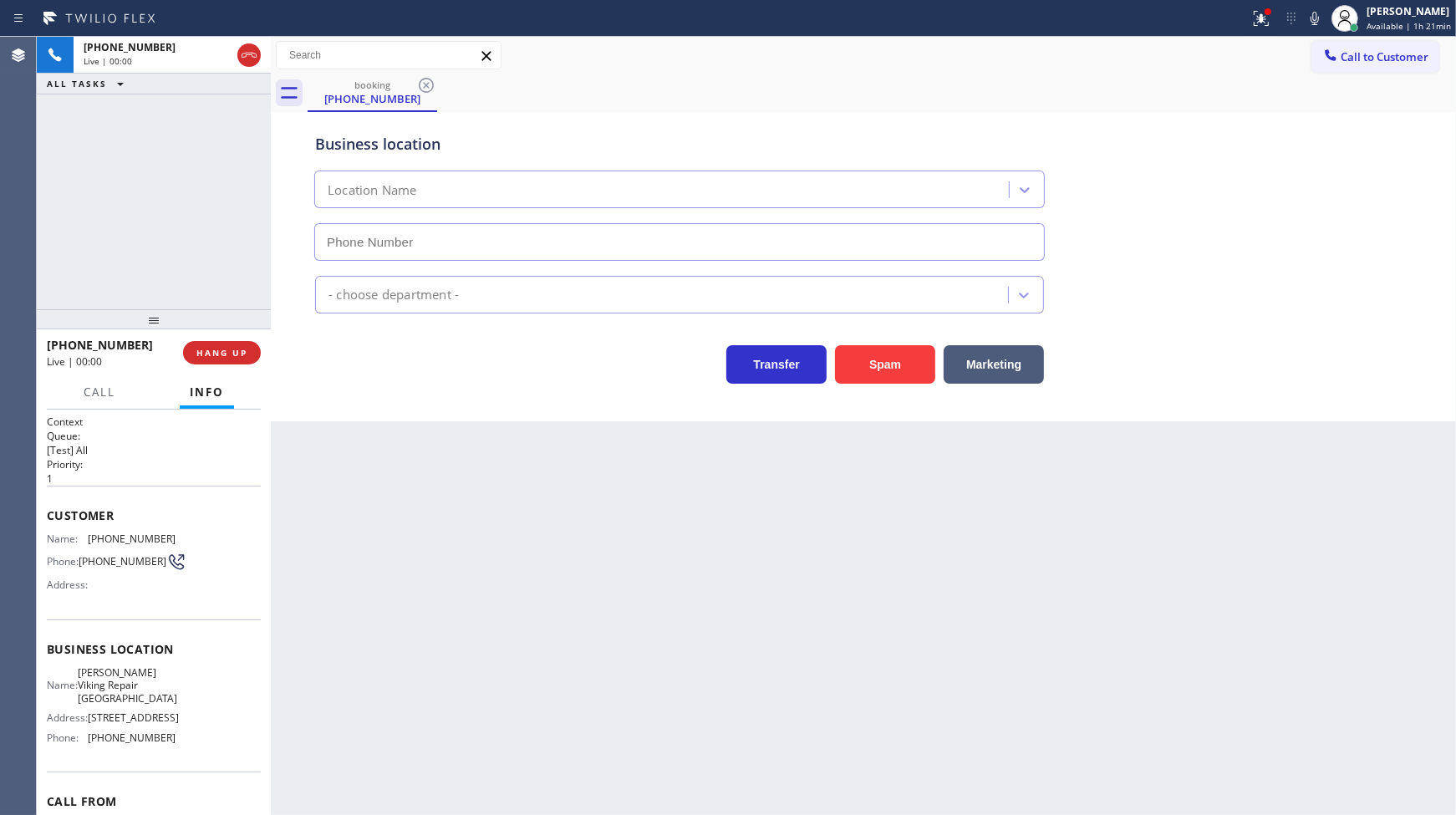
type input "(215) 929-7023"
click at [207, 348] on span "HANG UP" at bounding box center [222, 353] width 51 height 12
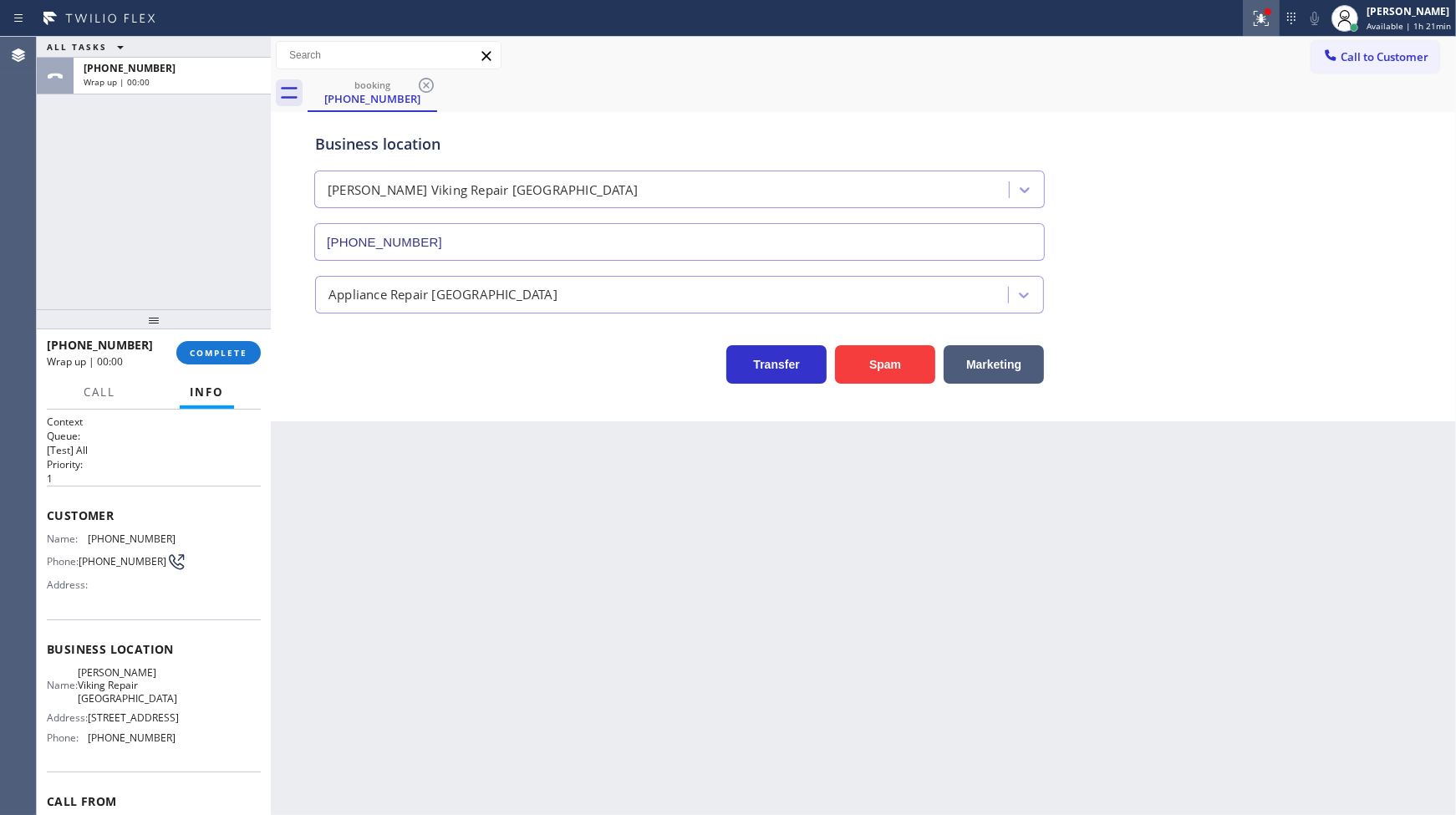
click at [1260, 24] on icon at bounding box center [1261, 18] width 20 height 20
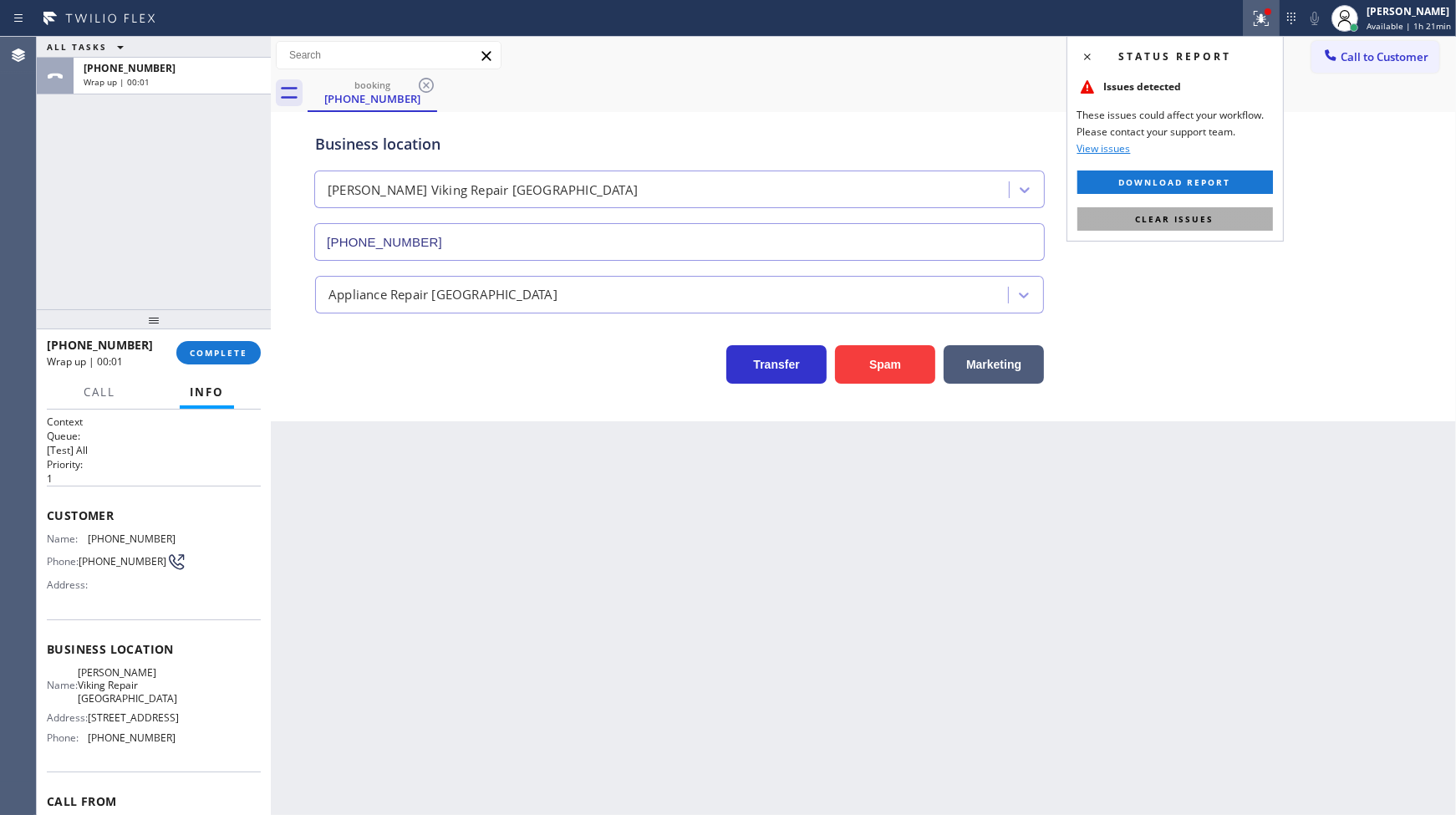
click at [1213, 211] on button "Clear issues" at bounding box center [1175, 219] width 196 height 24
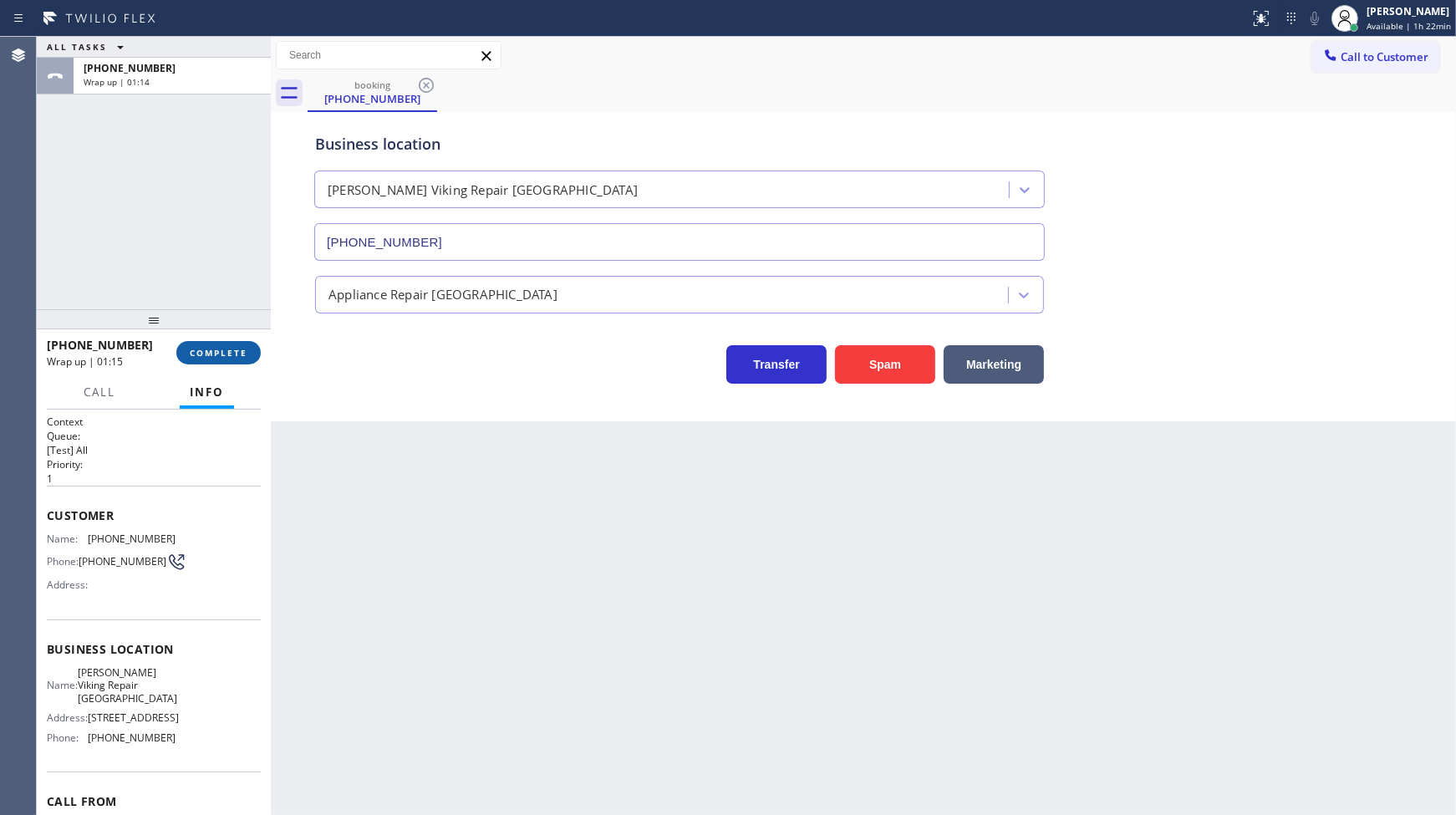
click at [194, 353] on span "COMPLETE" at bounding box center [218, 353] width 58 height 12
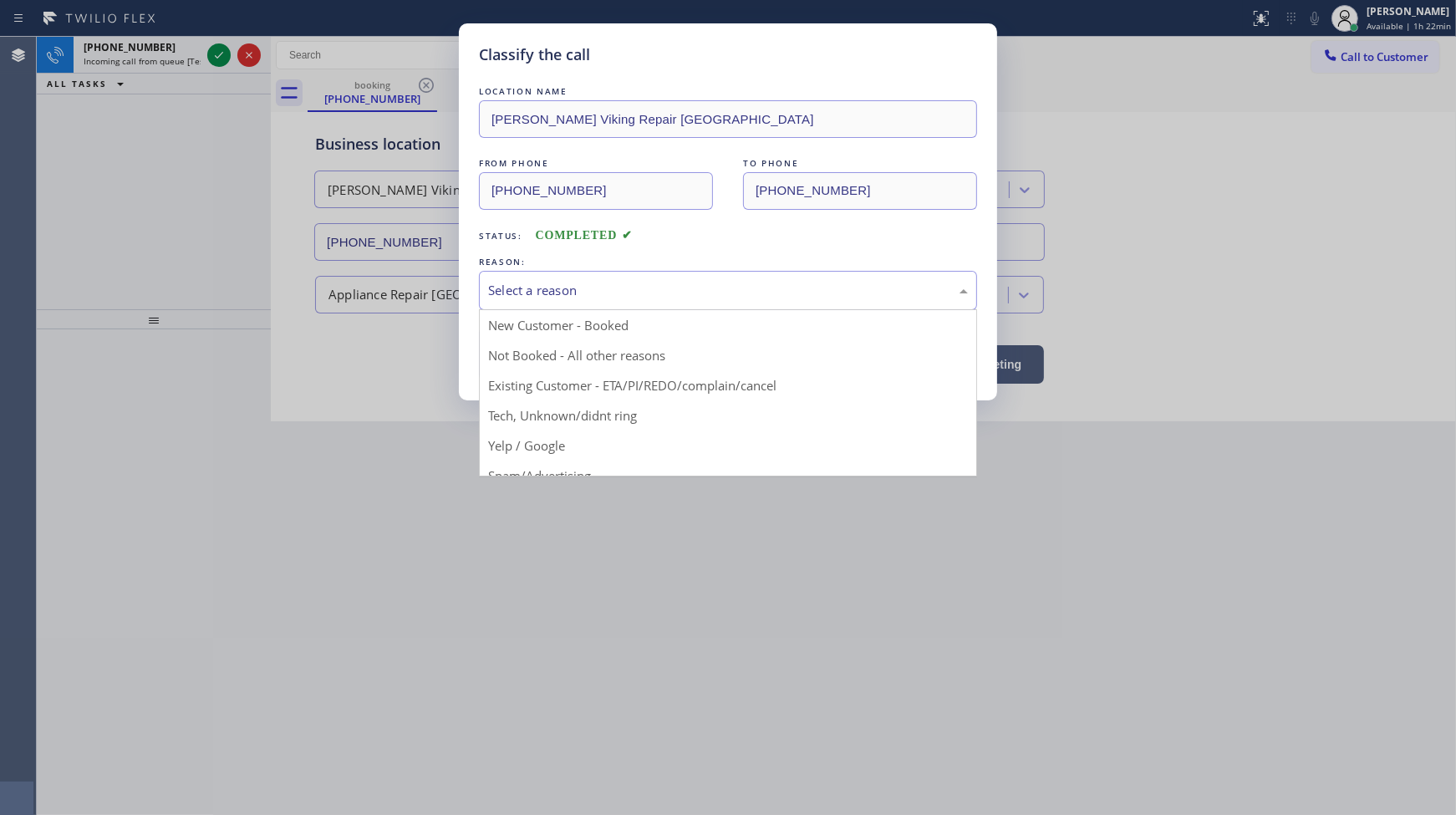
click at [483, 282] on div "Select a reason" at bounding box center [728, 290] width 498 height 39
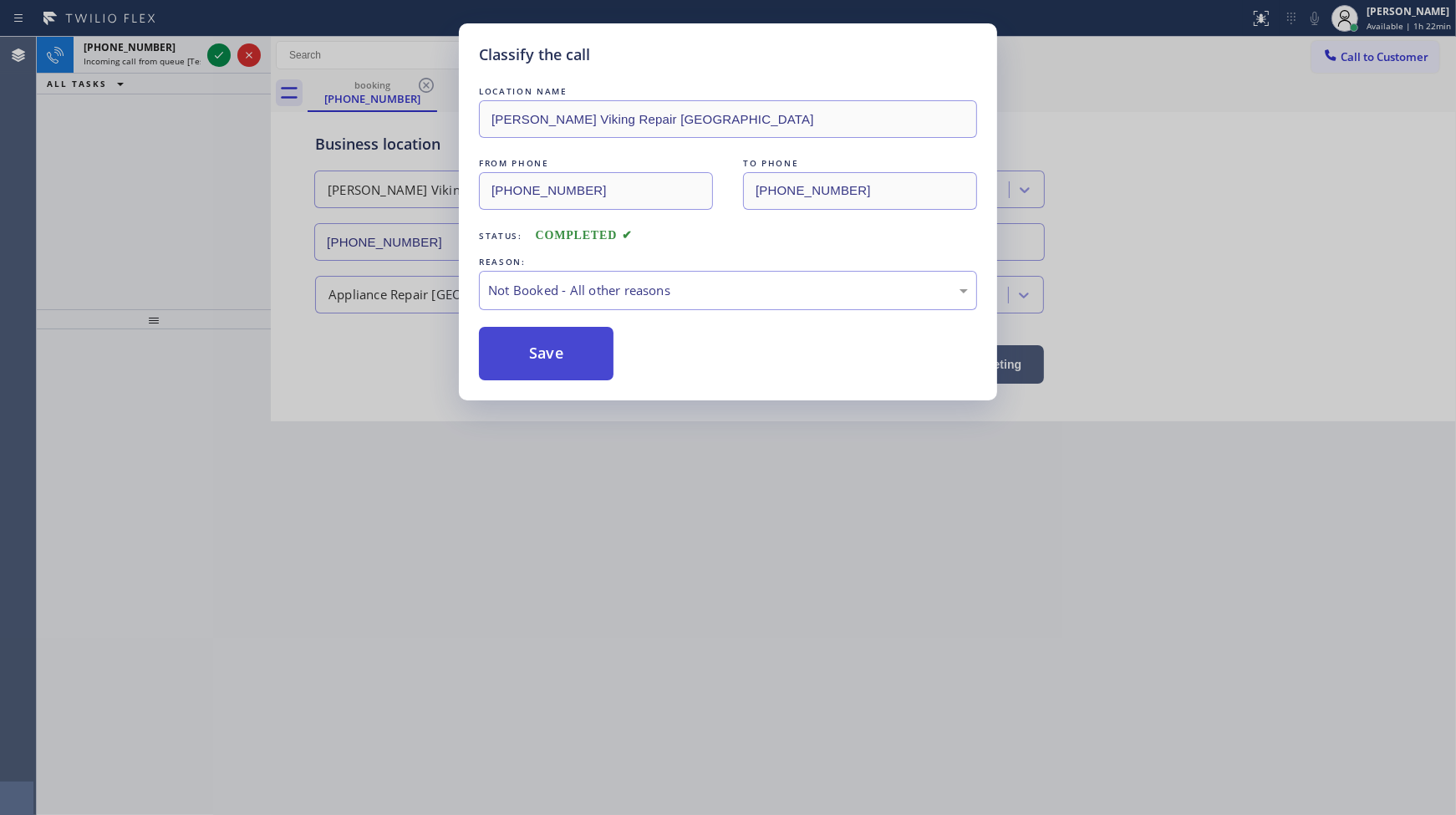
click at [531, 345] on button "Save" at bounding box center [546, 353] width 134 height 54
click at [535, 342] on button "Save" at bounding box center [546, 353] width 134 height 54
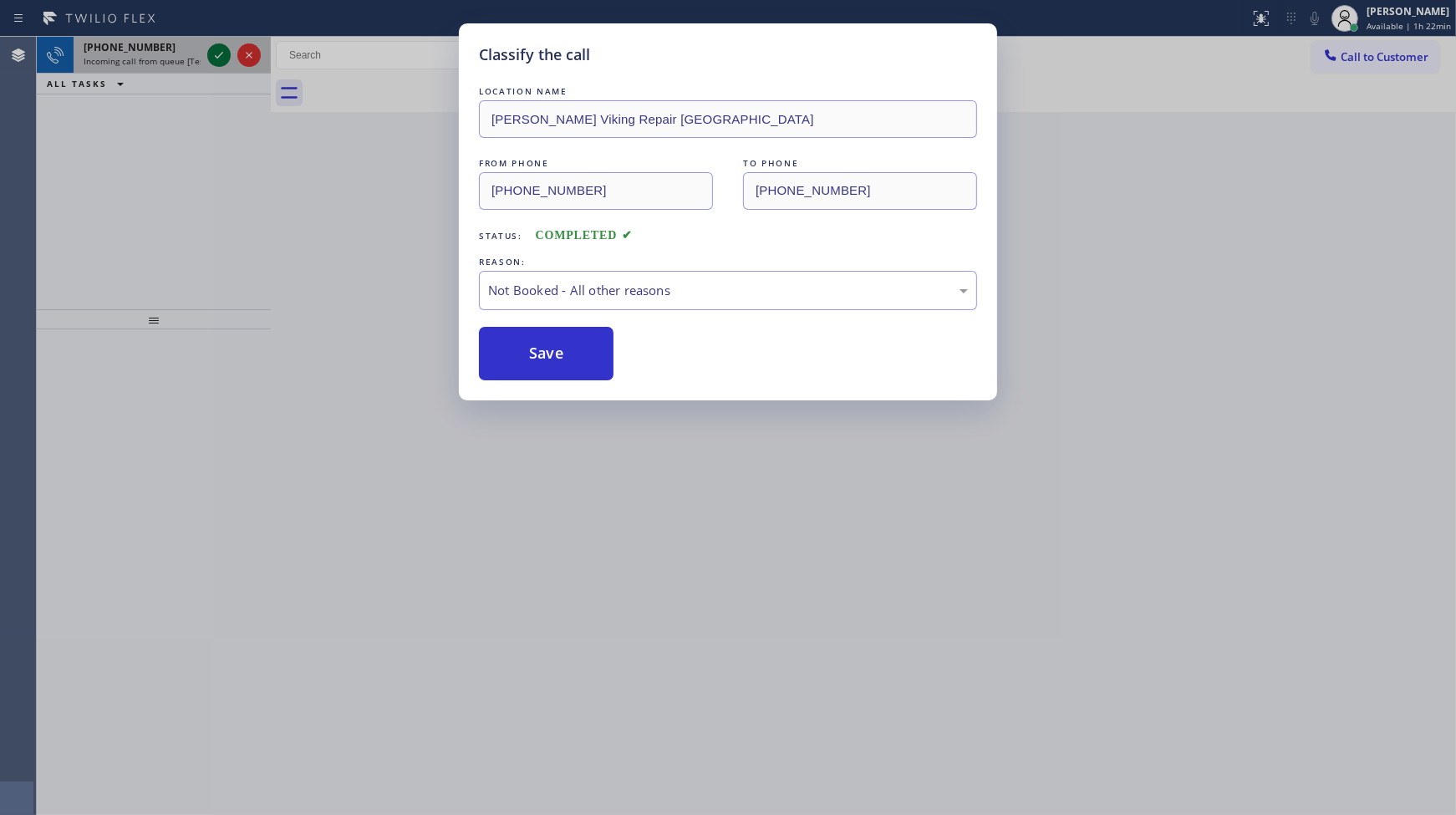
drag, startPoint x: 201, startPoint y: 60, endPoint x: 214, endPoint y: 49, distance: 17.0
click at [202, 59] on div "+14129981283 Incoming call from queue [Test] All" at bounding box center [138, 55] width 130 height 37
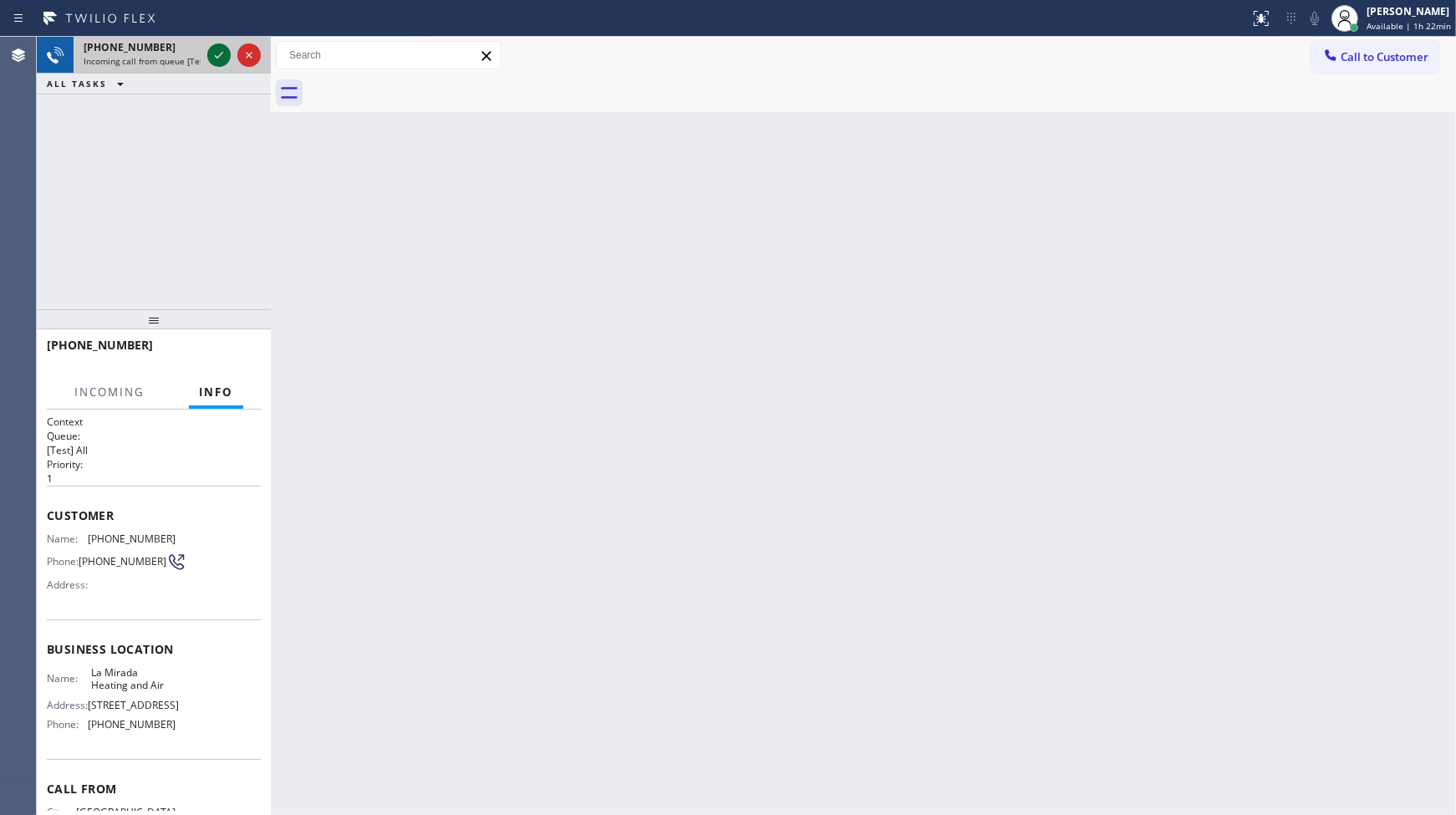
click at [214, 49] on icon at bounding box center [219, 55] width 20 height 20
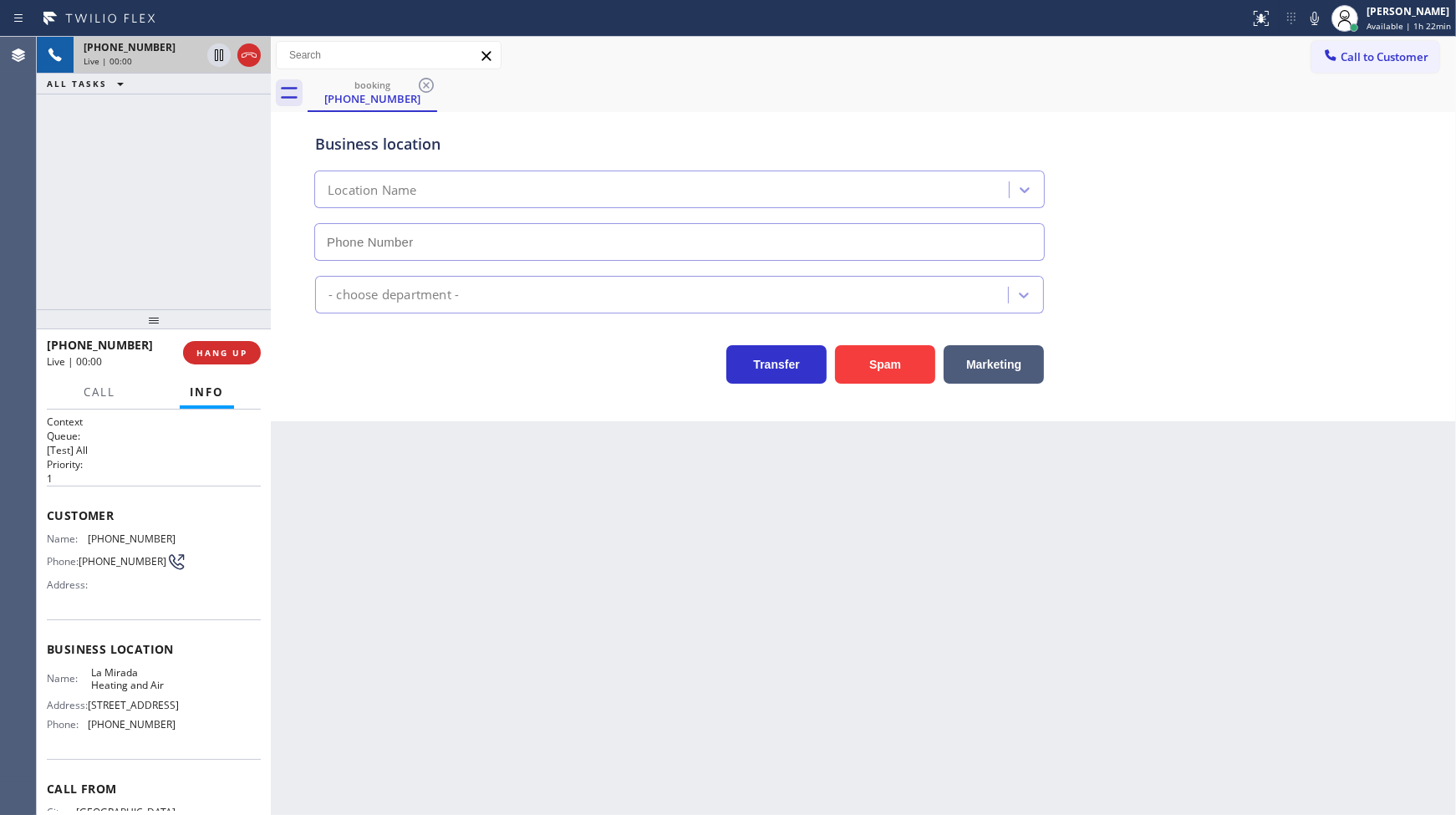
type input "(714) 912-8236"
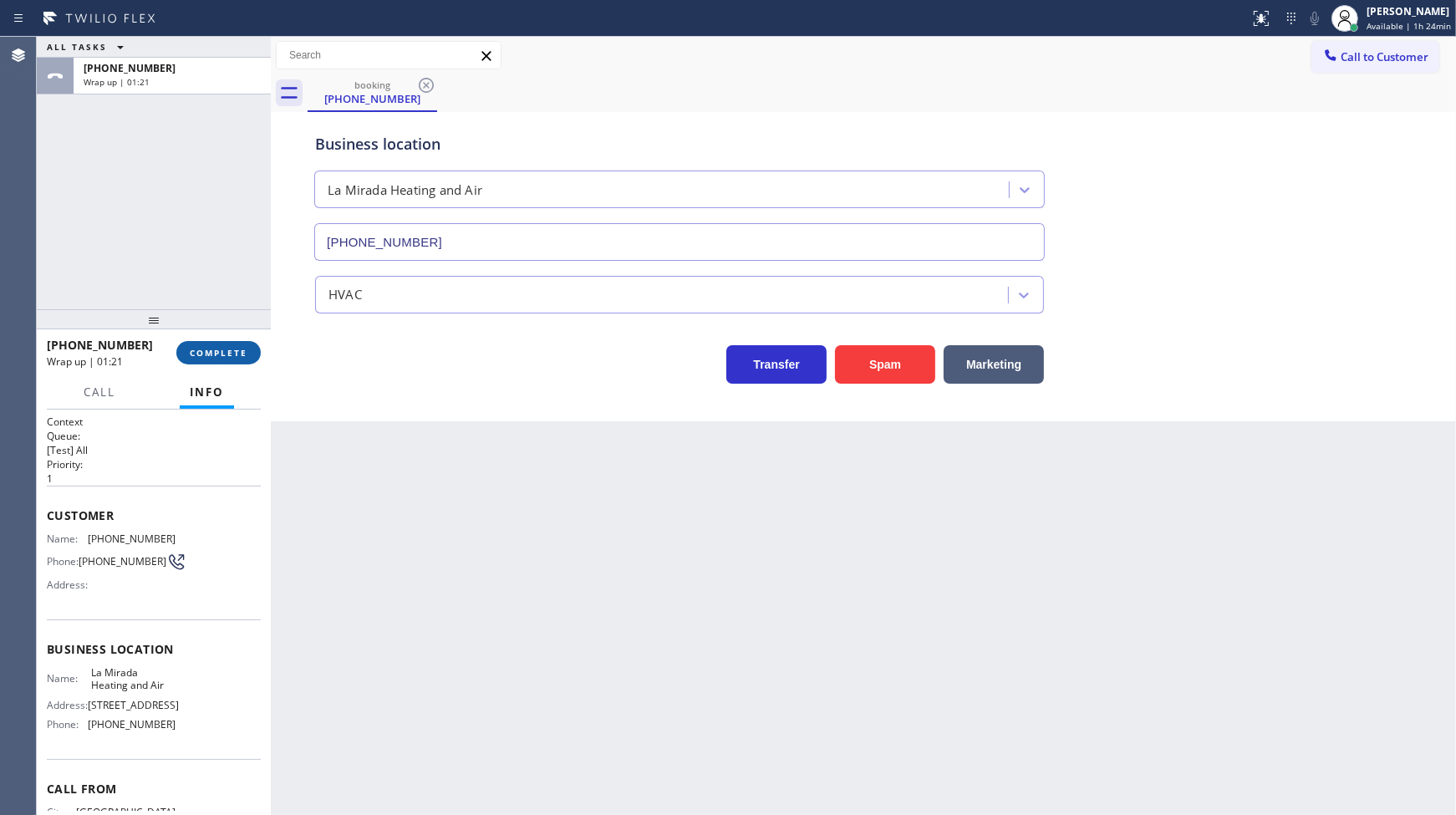
click at [198, 344] on button "COMPLETE" at bounding box center [218, 353] width 85 height 24
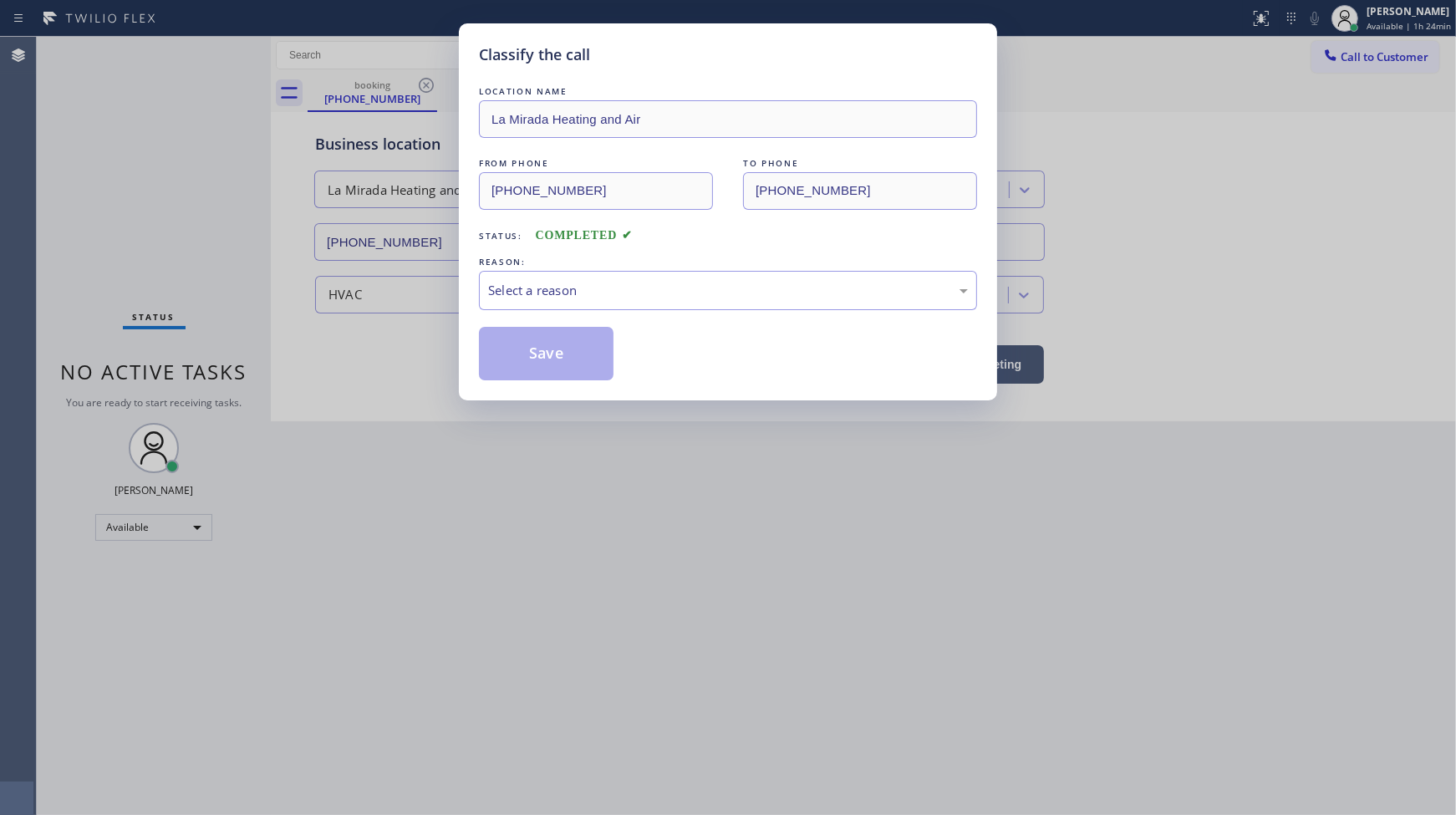
click at [436, 315] on div "Classify the call LOCATION NAME La Mirada Heating and Air FROM PHONE (412) 998-…" at bounding box center [728, 407] width 1456 height 815
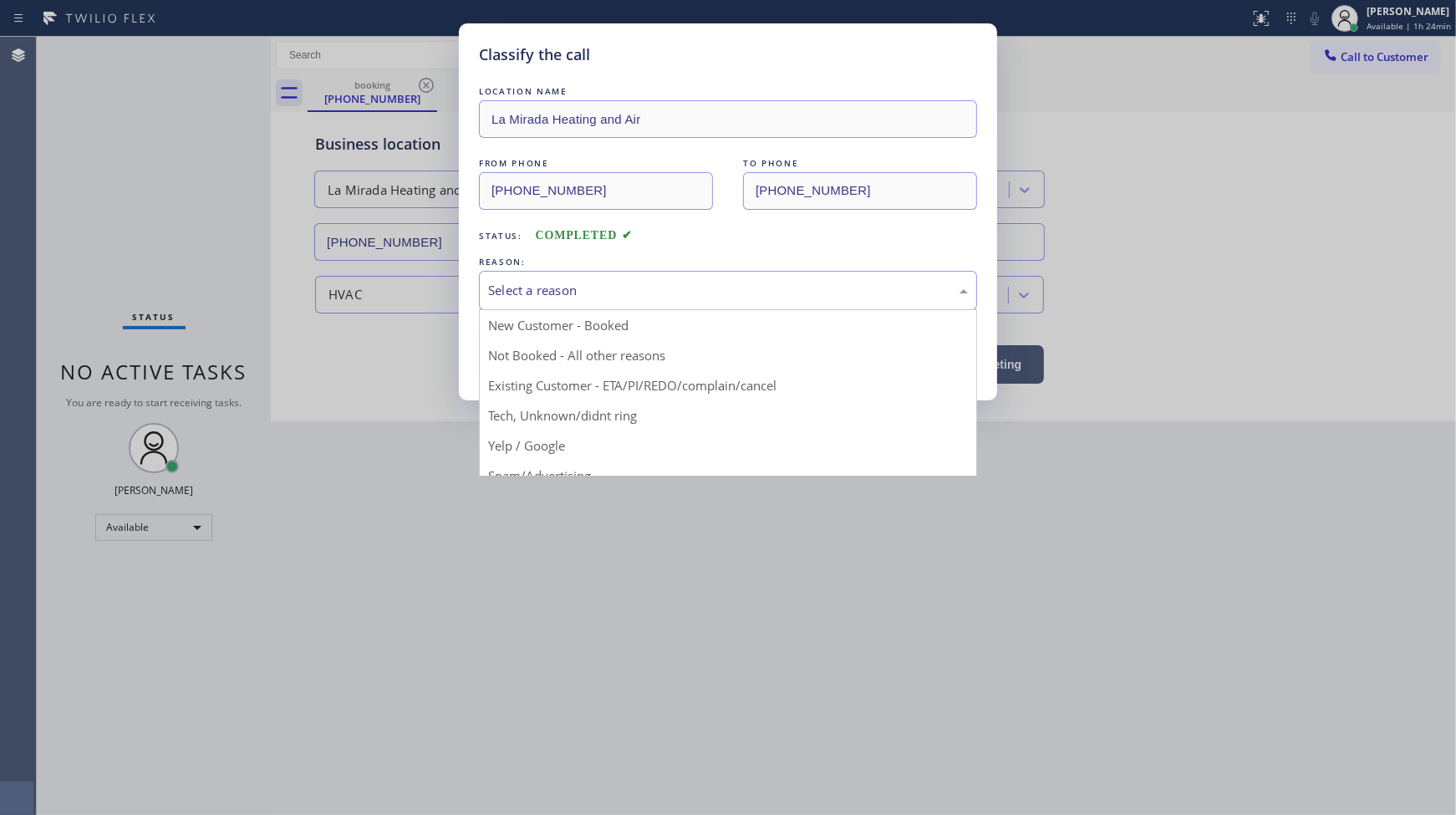
click at [523, 298] on div "Select a reason" at bounding box center [728, 290] width 480 height 19
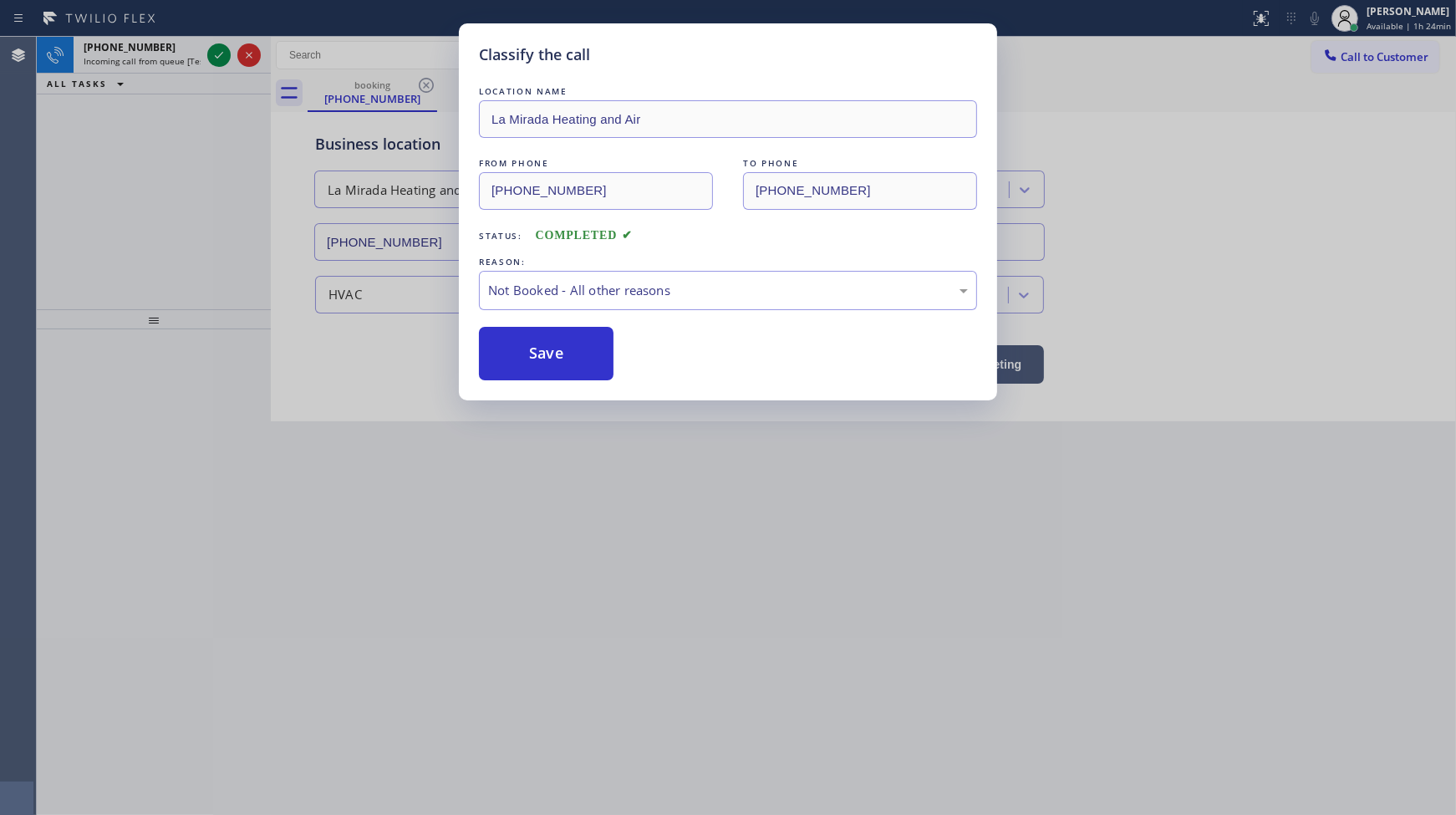
click at [526, 356] on button "Save" at bounding box center [546, 353] width 134 height 54
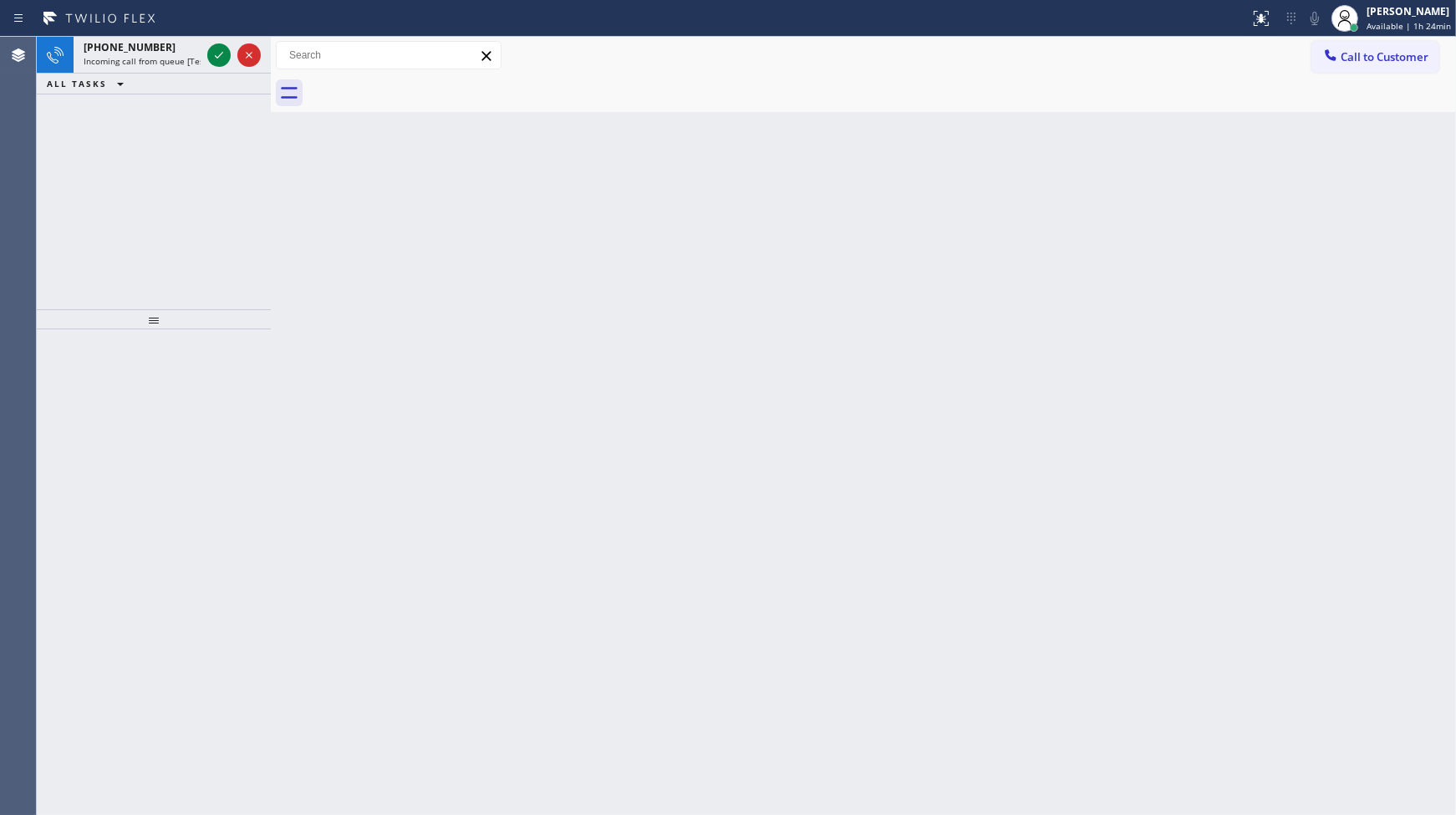
click at [167, 159] on div "+19185336019 Incoming call from queue [Test] All ALL TASKS ALL TASKS ACTIVE TAS…" at bounding box center [154, 173] width 234 height 273
click at [215, 55] on icon at bounding box center [219, 55] width 8 height 7
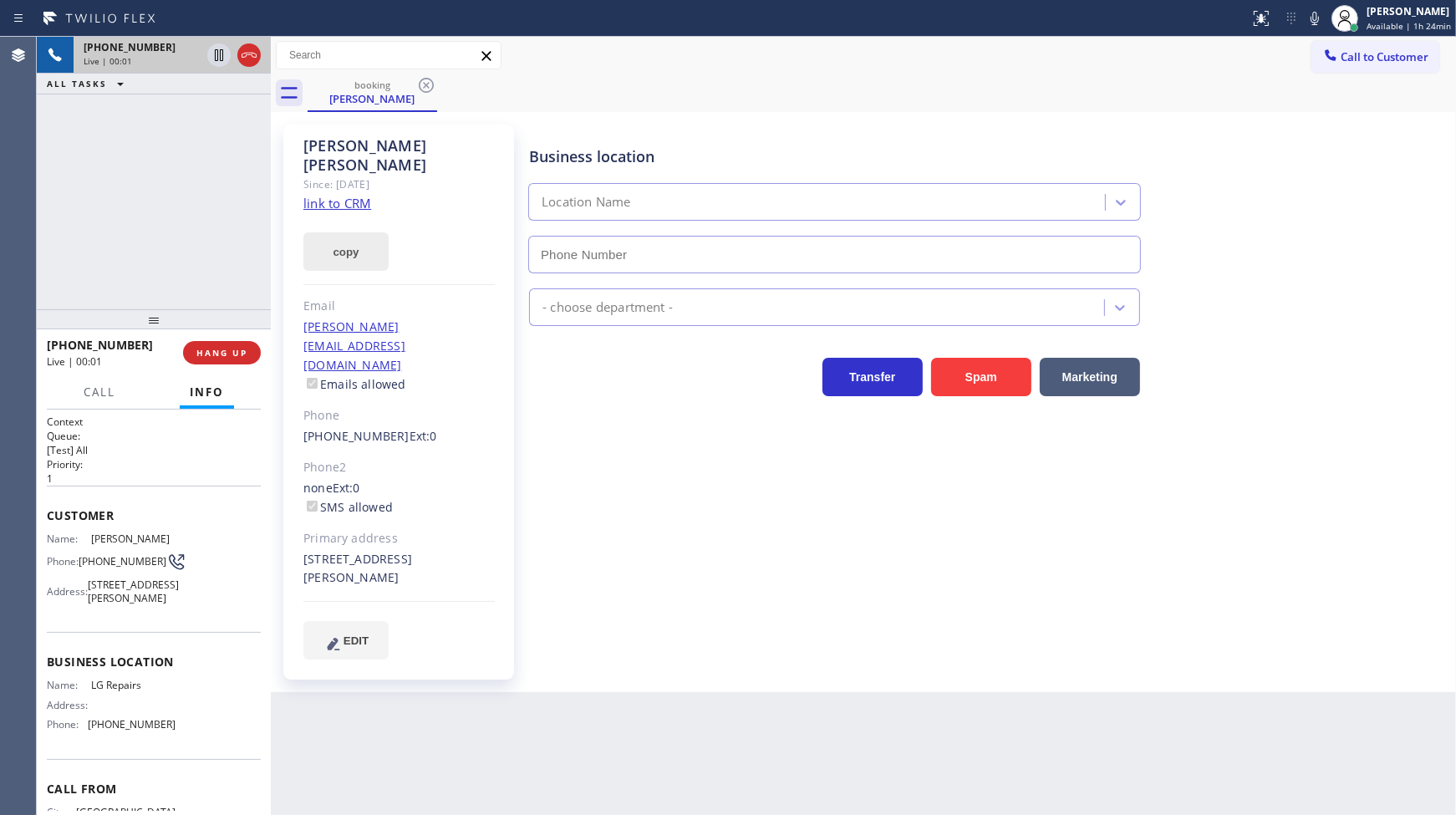
type input "(877) 748-5179"
click at [331, 195] on link "link to CRM" at bounding box center [337, 203] width 68 height 17
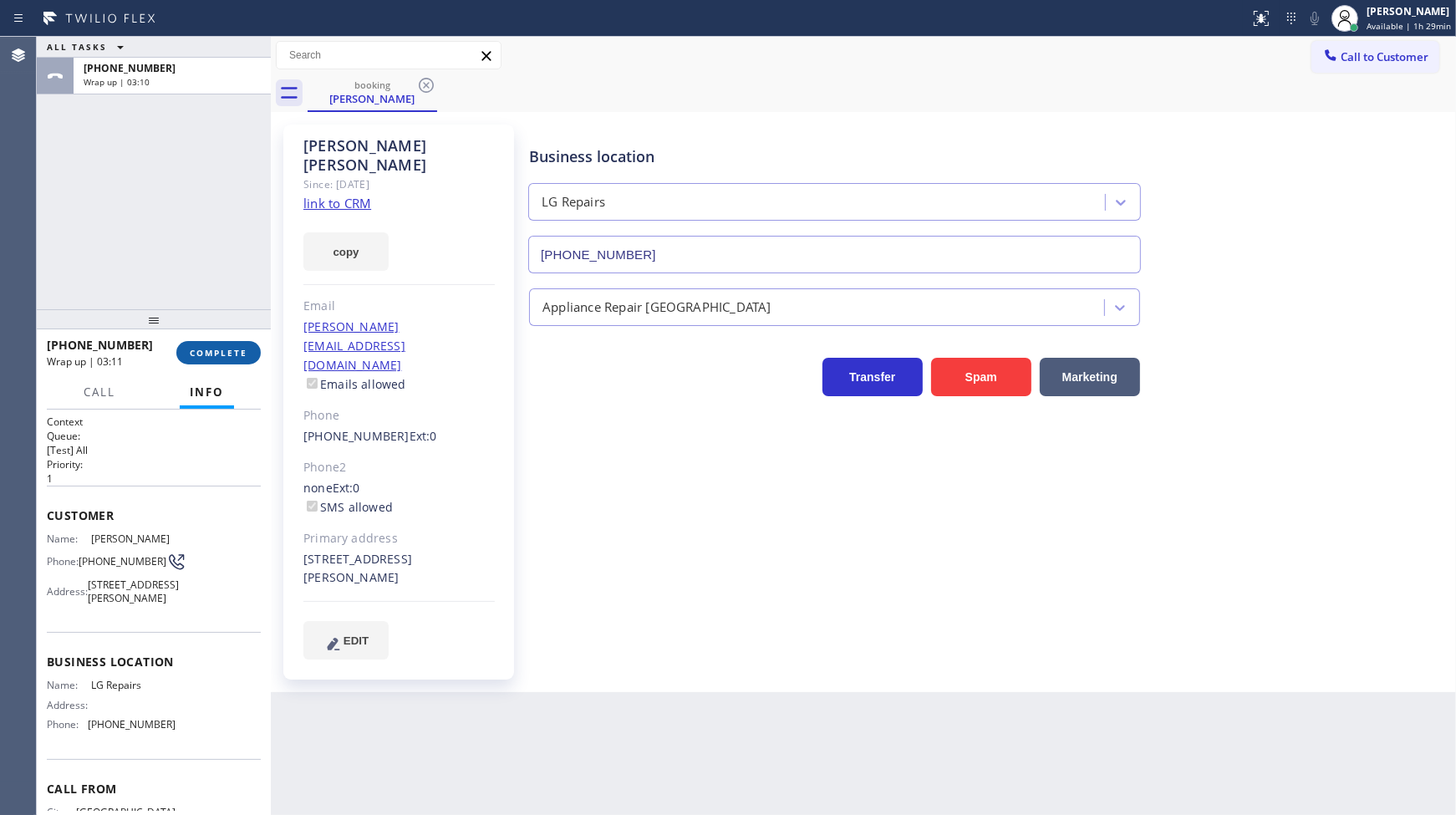
click at [237, 353] on span "COMPLETE" at bounding box center [218, 353] width 58 height 12
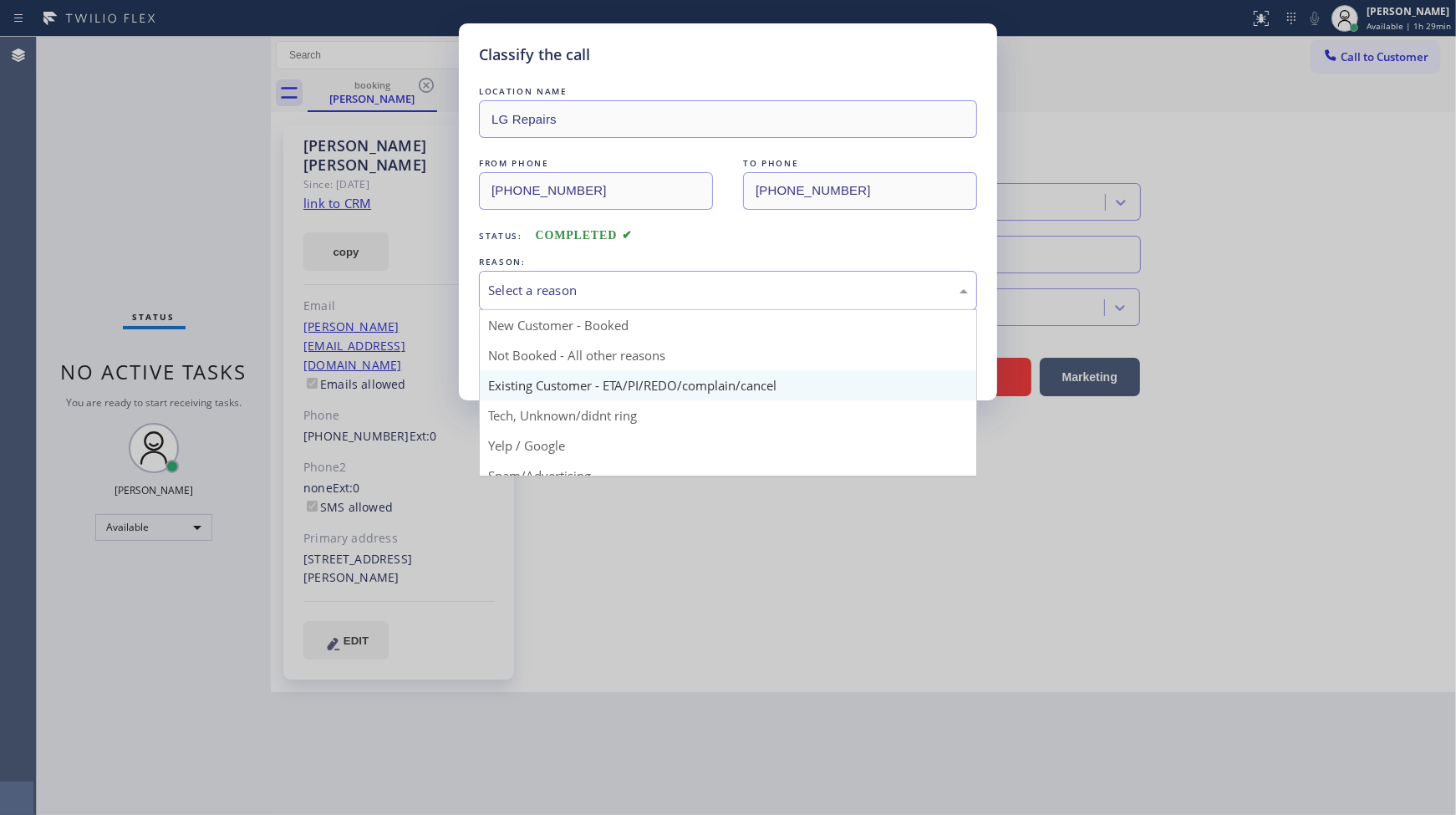
drag, startPoint x: 528, startPoint y: 296, endPoint x: 518, endPoint y: 370, distance: 74.7
click at [527, 306] on div "Select a reason" at bounding box center [728, 290] width 498 height 39
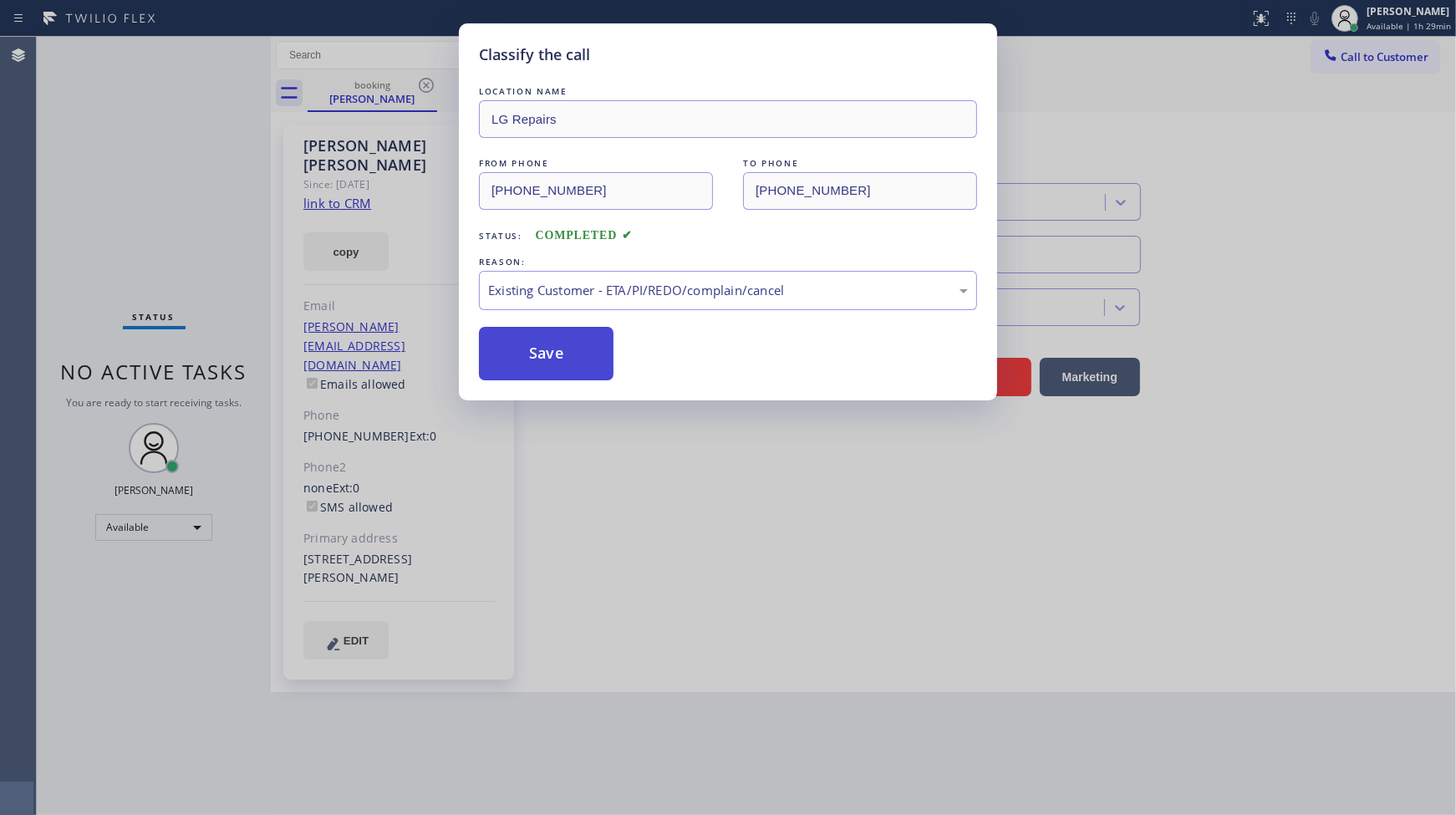
click at [521, 362] on button "Save" at bounding box center [546, 353] width 134 height 54
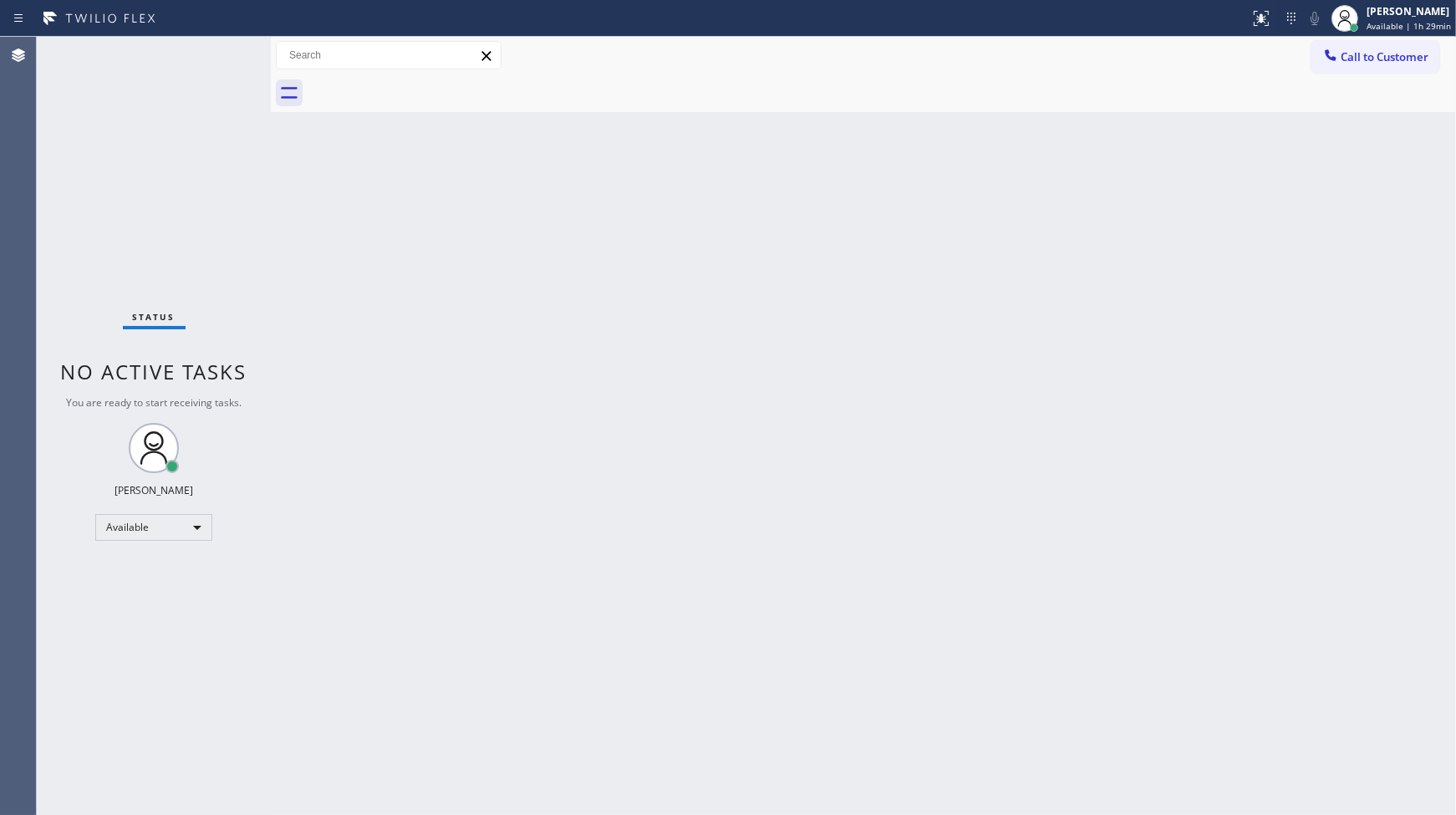
click at [148, 185] on div "Status No active tasks You are ready to start receiving tasks. JENIZA ALCAYDE A…" at bounding box center [154, 426] width 234 height 778
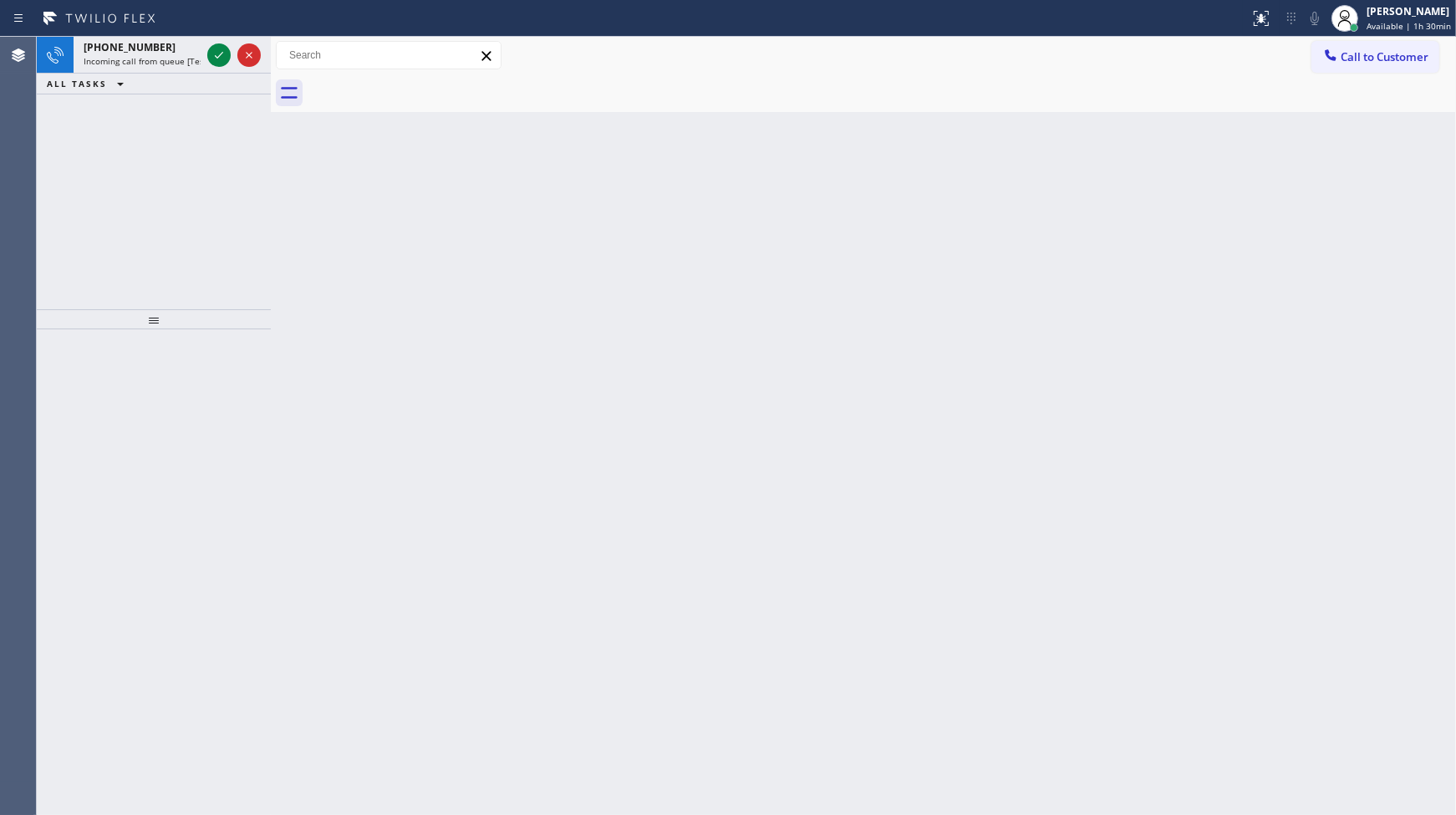
drag, startPoint x: 131, startPoint y: 222, endPoint x: 143, endPoint y: 192, distance: 32.3
click at [131, 222] on div "+16267551510 Incoming call from queue [Test] All ALL TASKS ALL TASKS ACTIVE TAS…" at bounding box center [154, 173] width 234 height 273
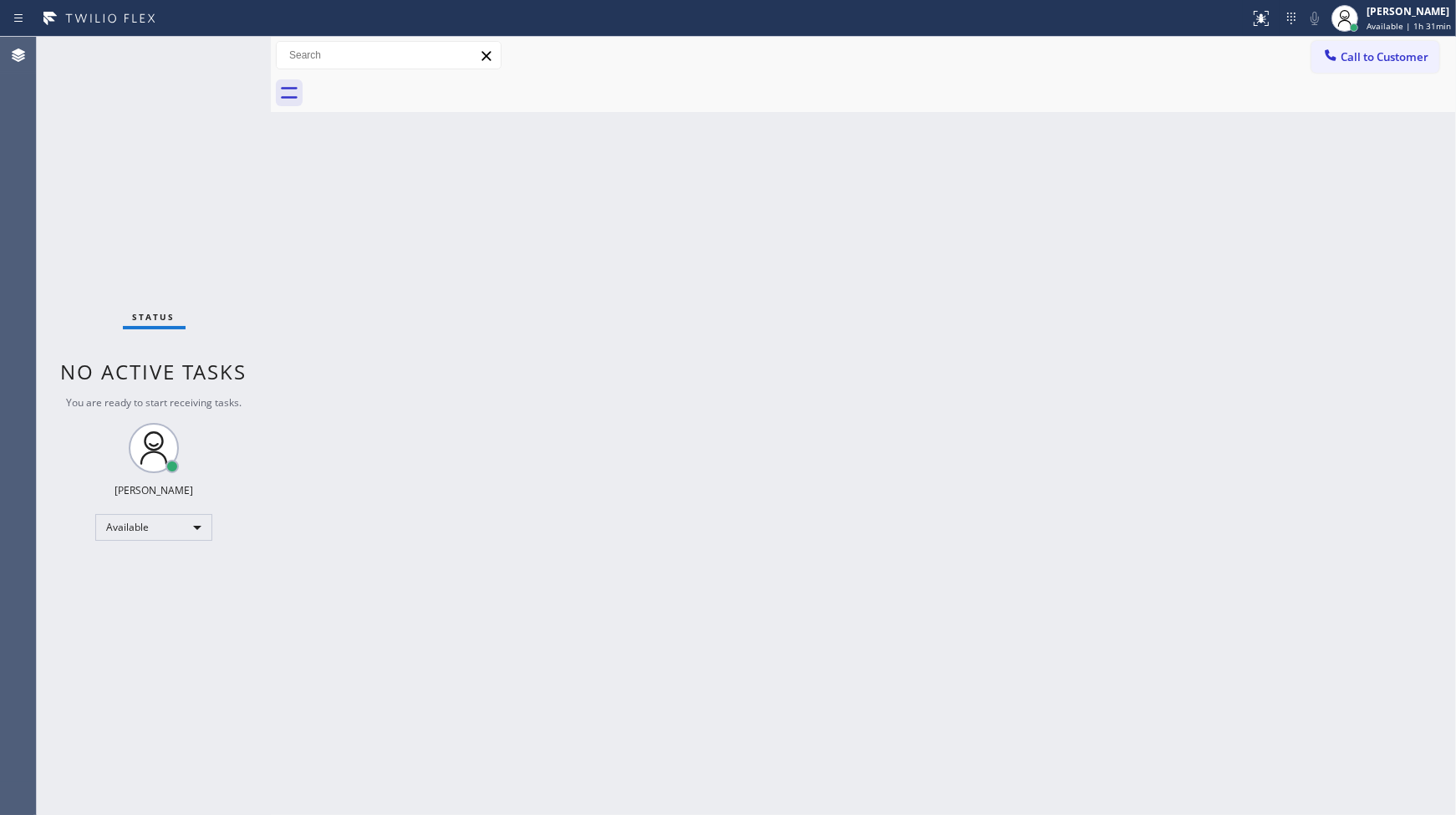
drag, startPoint x: 162, startPoint y: 707, endPoint x: 168, endPoint y: 724, distance: 18.0
click at [167, 722] on div "Status No active tasks You are ready to start receiving tasks. JENIZA ALCAYDE A…" at bounding box center [154, 426] width 234 height 778
click at [154, 522] on div "Available" at bounding box center [154, 527] width 117 height 27
click at [144, 588] on li "Unavailable" at bounding box center [153, 593] width 113 height 20
click at [117, 532] on div "Unavailable" at bounding box center [154, 535] width 117 height 27
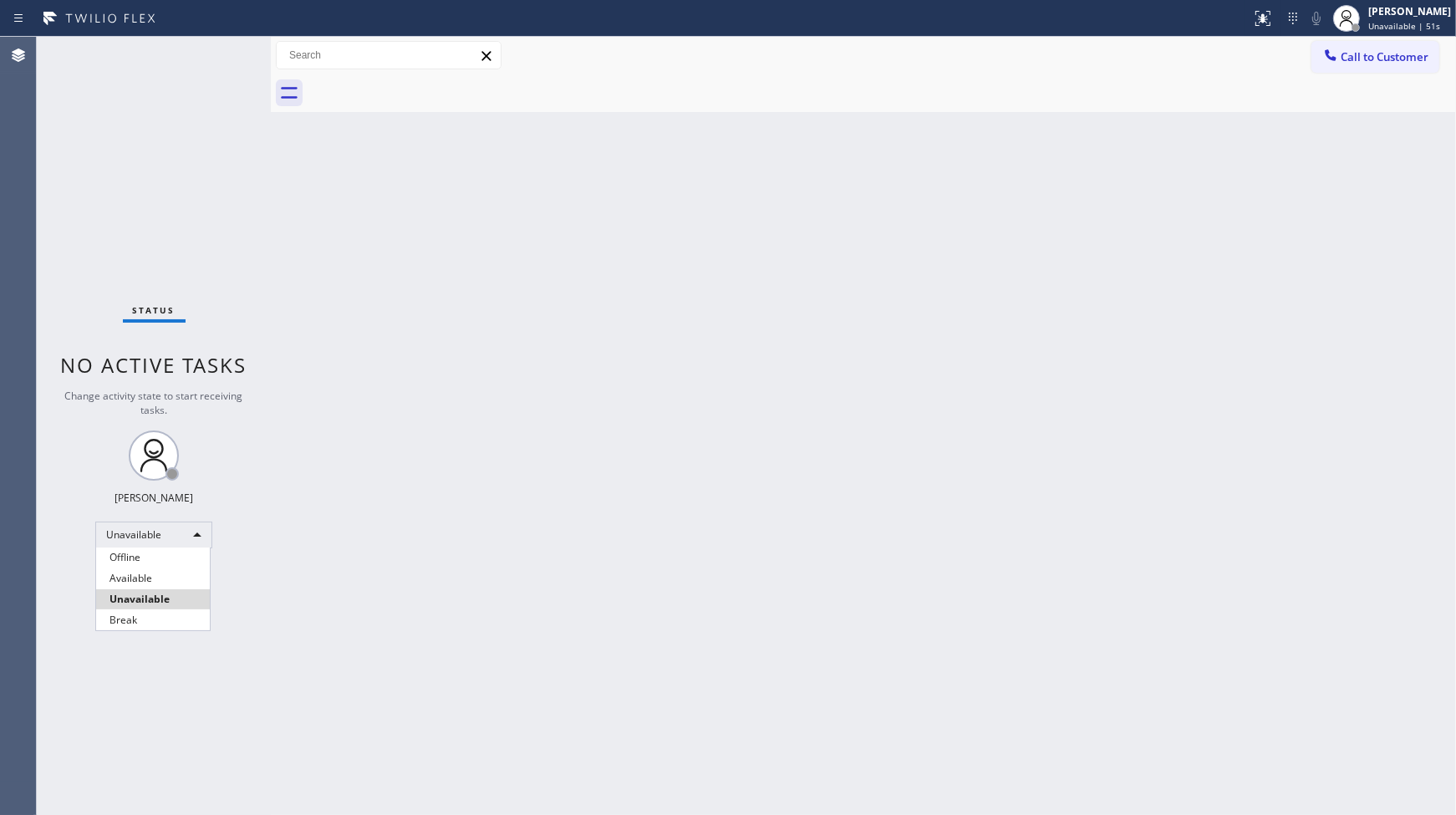
click at [138, 632] on div at bounding box center [728, 407] width 1456 height 815
click at [146, 623] on div "Status No active tasks Change activity state to start receiving tasks. JENIZA A…" at bounding box center [154, 426] width 234 height 778
click at [164, 537] on div "Unavailable" at bounding box center [154, 535] width 117 height 27
click at [165, 619] on li "Break" at bounding box center [153, 620] width 113 height 20
